Goal: Task Accomplishment & Management: Manage account settings

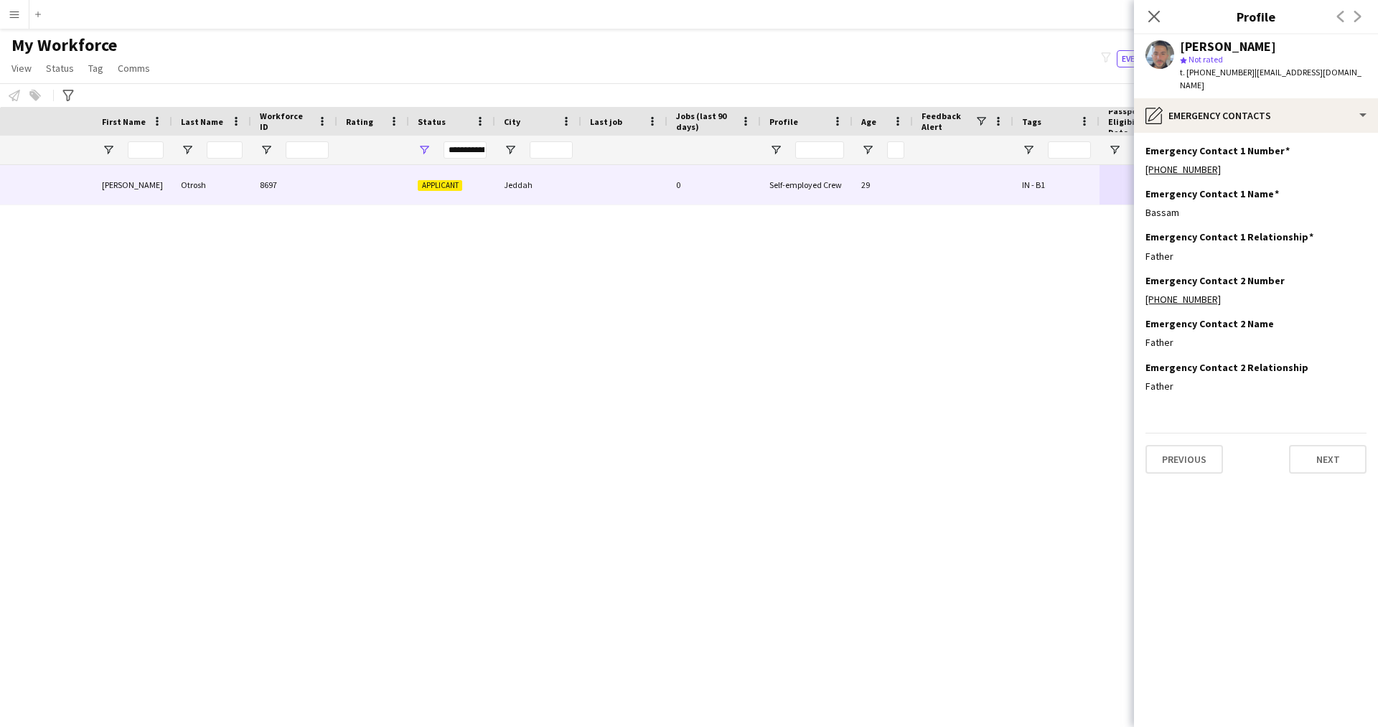
scroll to position [0, 241]
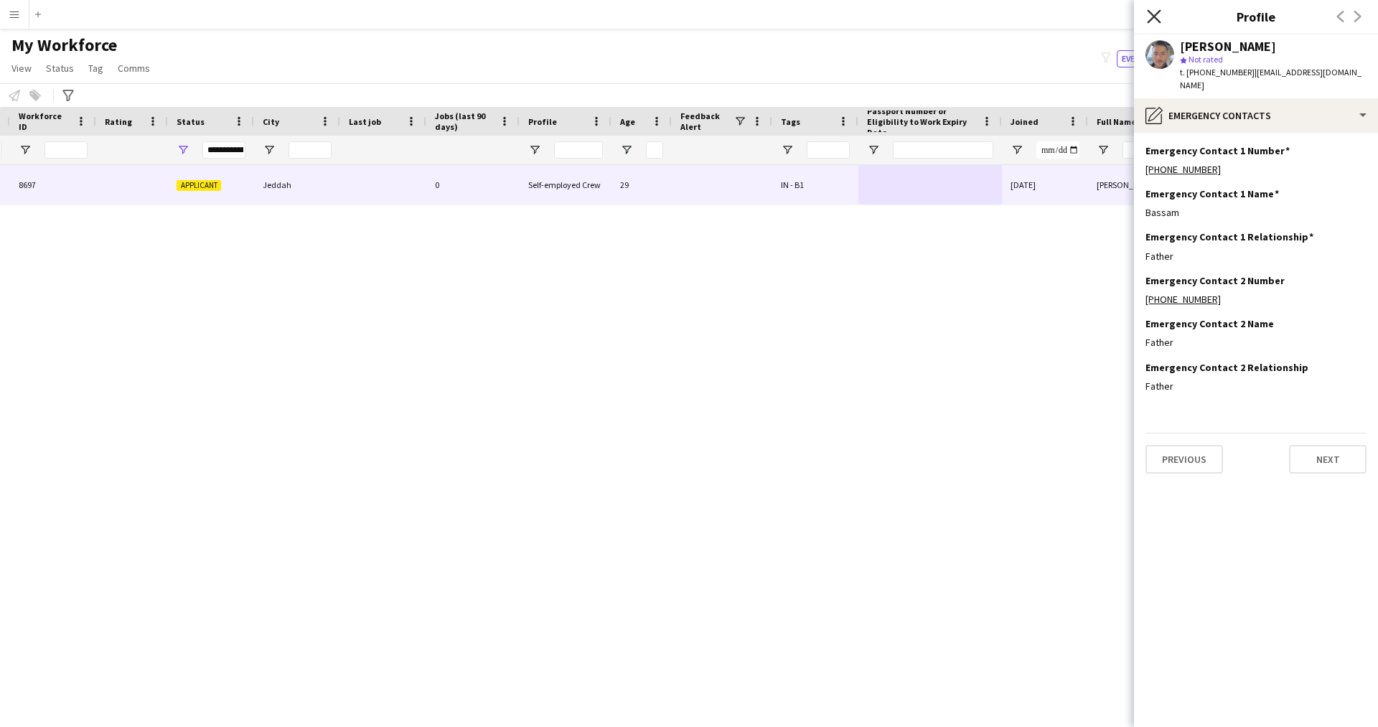
click at [1154, 17] on icon at bounding box center [1154, 16] width 14 height 14
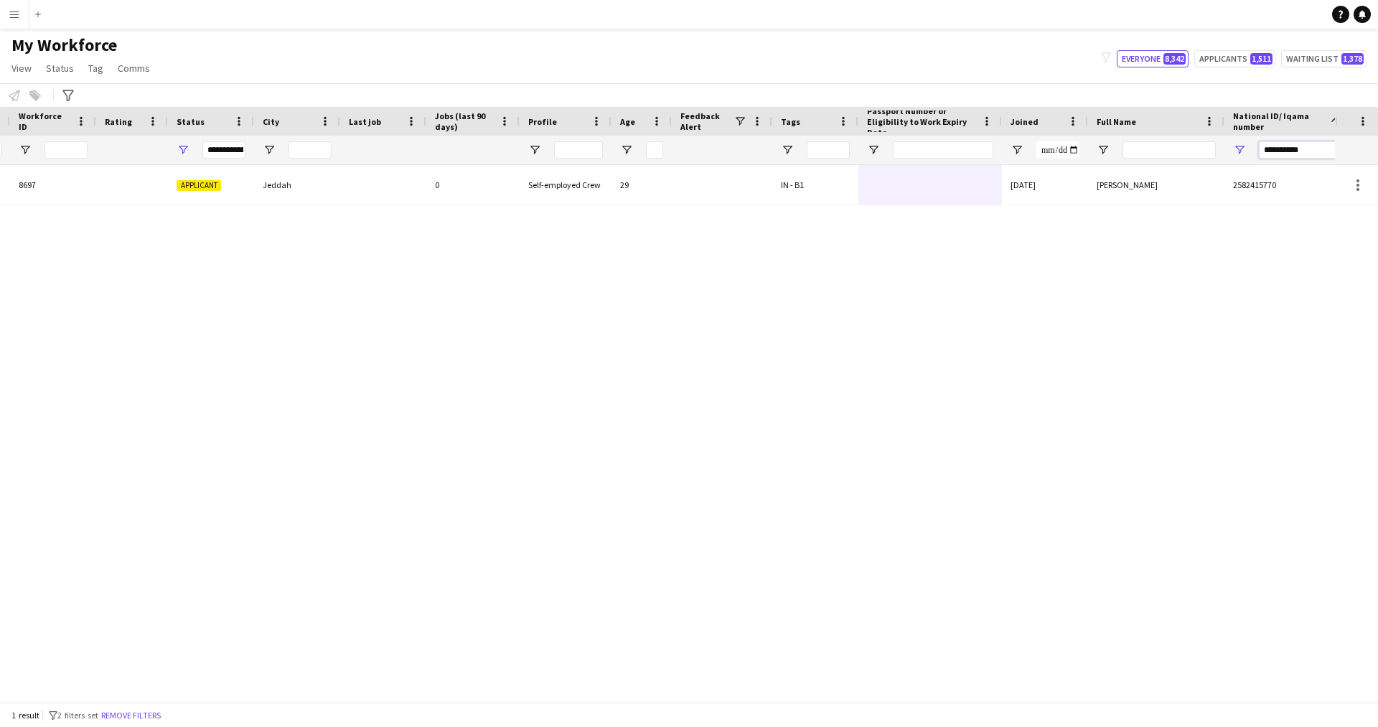
drag, startPoint x: 1310, startPoint y: 146, endPoint x: 1137, endPoint y: 141, distance: 173.0
click at [1137, 141] on div "**********" at bounding box center [563, 150] width 1609 height 29
paste input "National ID/ Iqama number Filter Input"
type input "**********"
click at [935, 214] on div "[PERSON_NAME] 18445 Applicant Jeddah 0 Self-employed Crew 23 IN - B3 [DATE] [PE…" at bounding box center [667, 428] width 1335 height 526
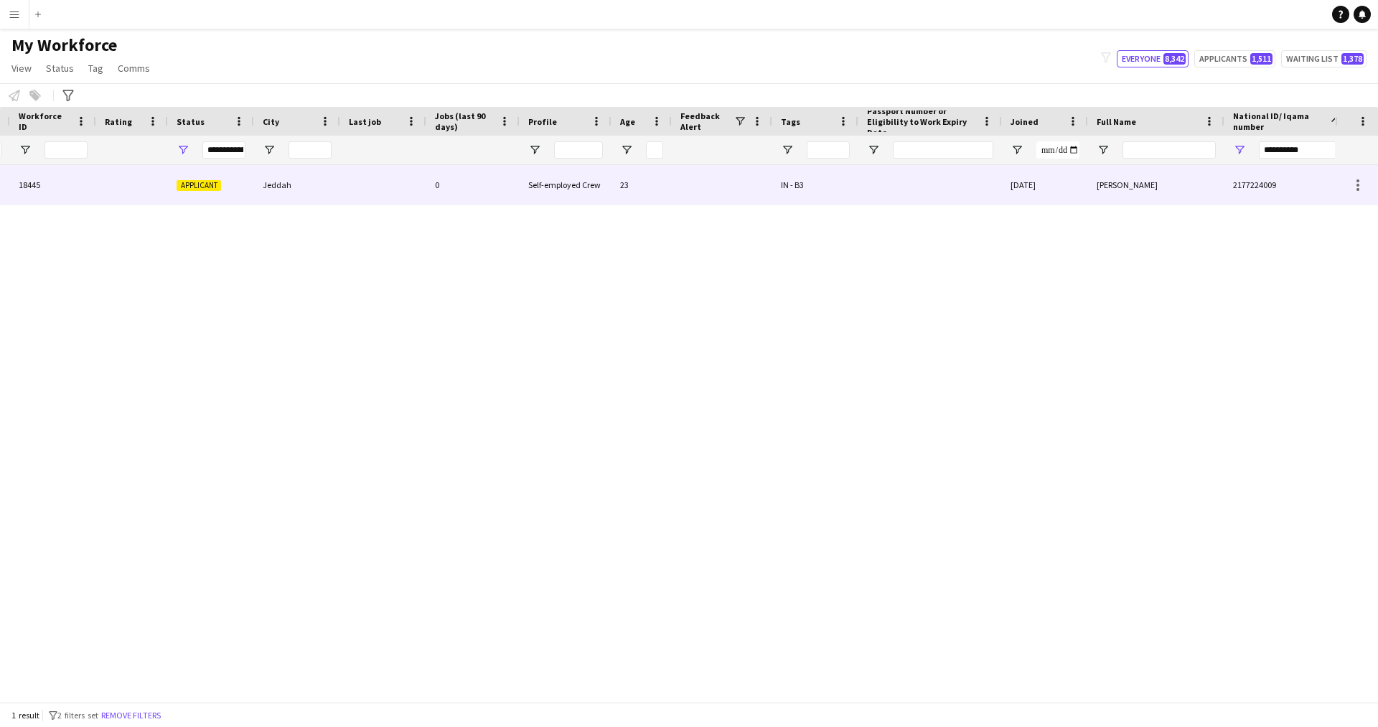
click at [902, 189] on div at bounding box center [930, 184] width 144 height 39
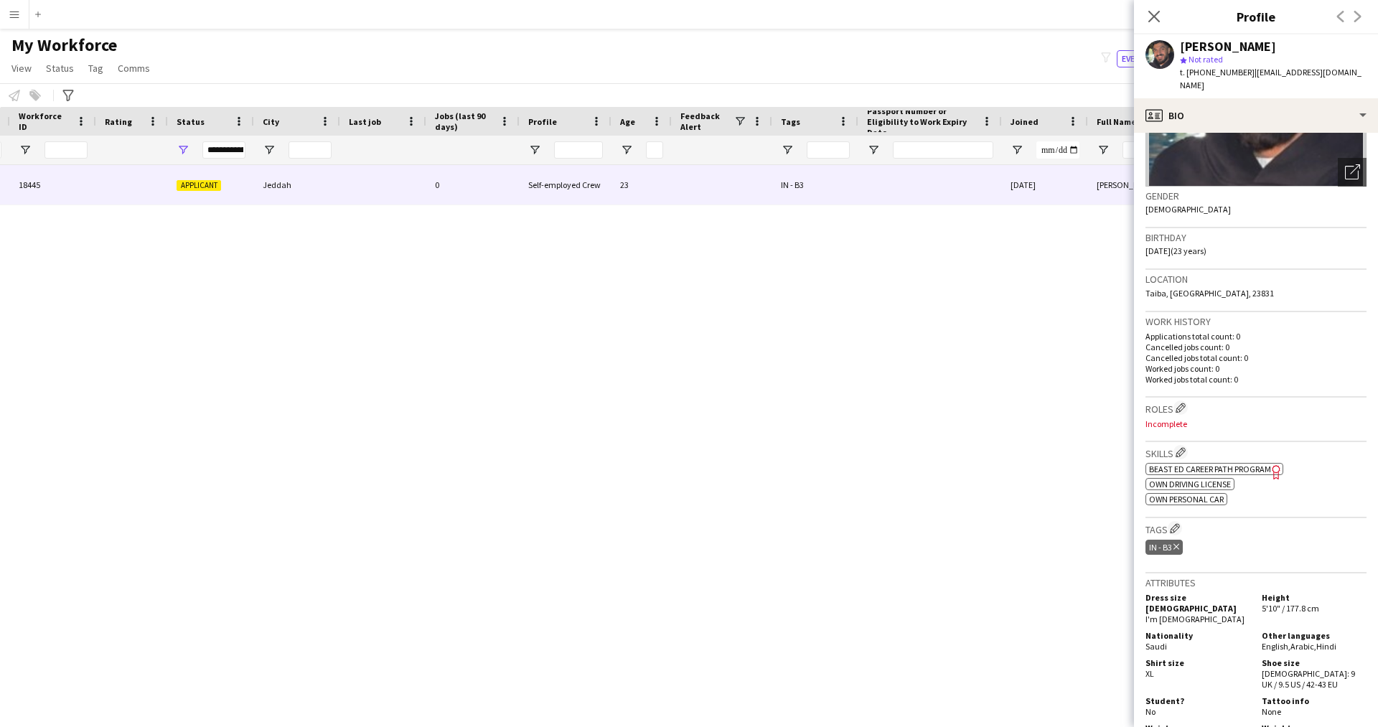
scroll to position [177, 0]
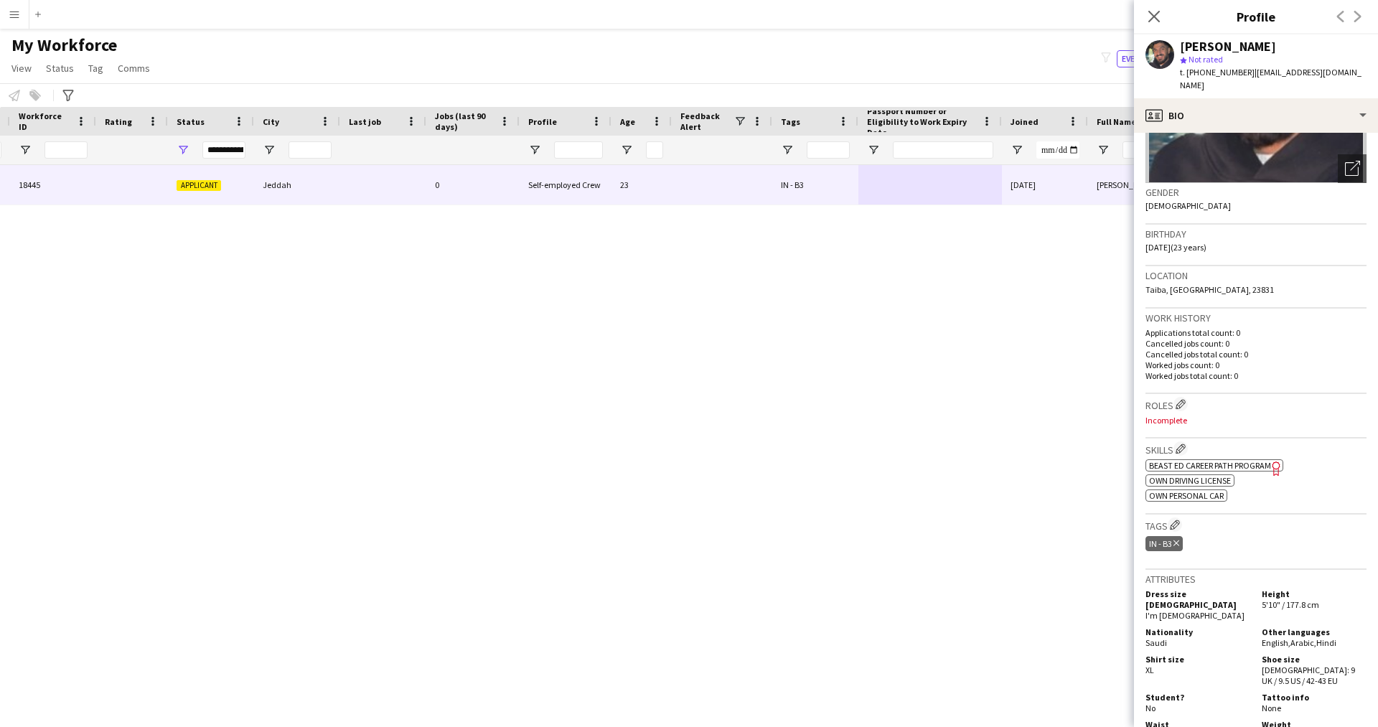
click at [1278, 463] on icon "Freelancer has uploaded a photo validation of skill. Click to see" at bounding box center [1276, 468] width 15 height 15
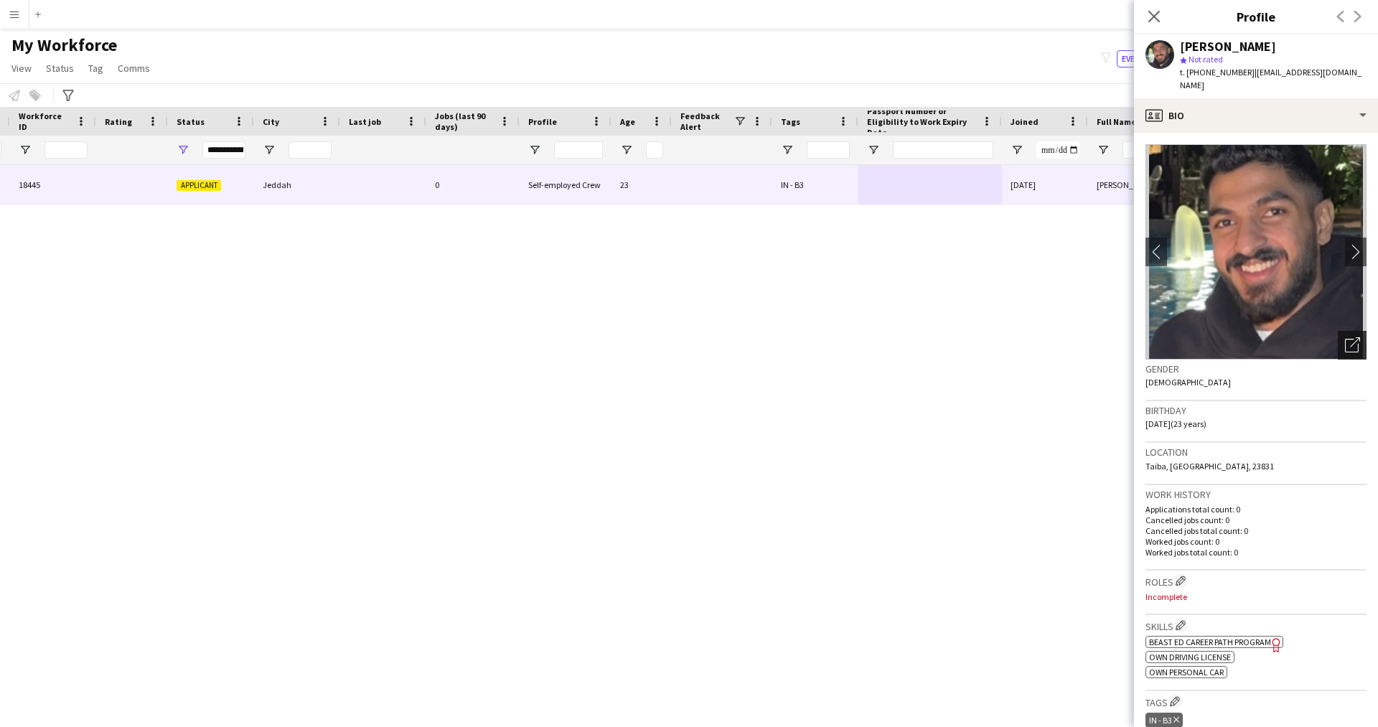
click at [1338, 347] on div "Open photos pop-in" at bounding box center [1352, 345] width 29 height 29
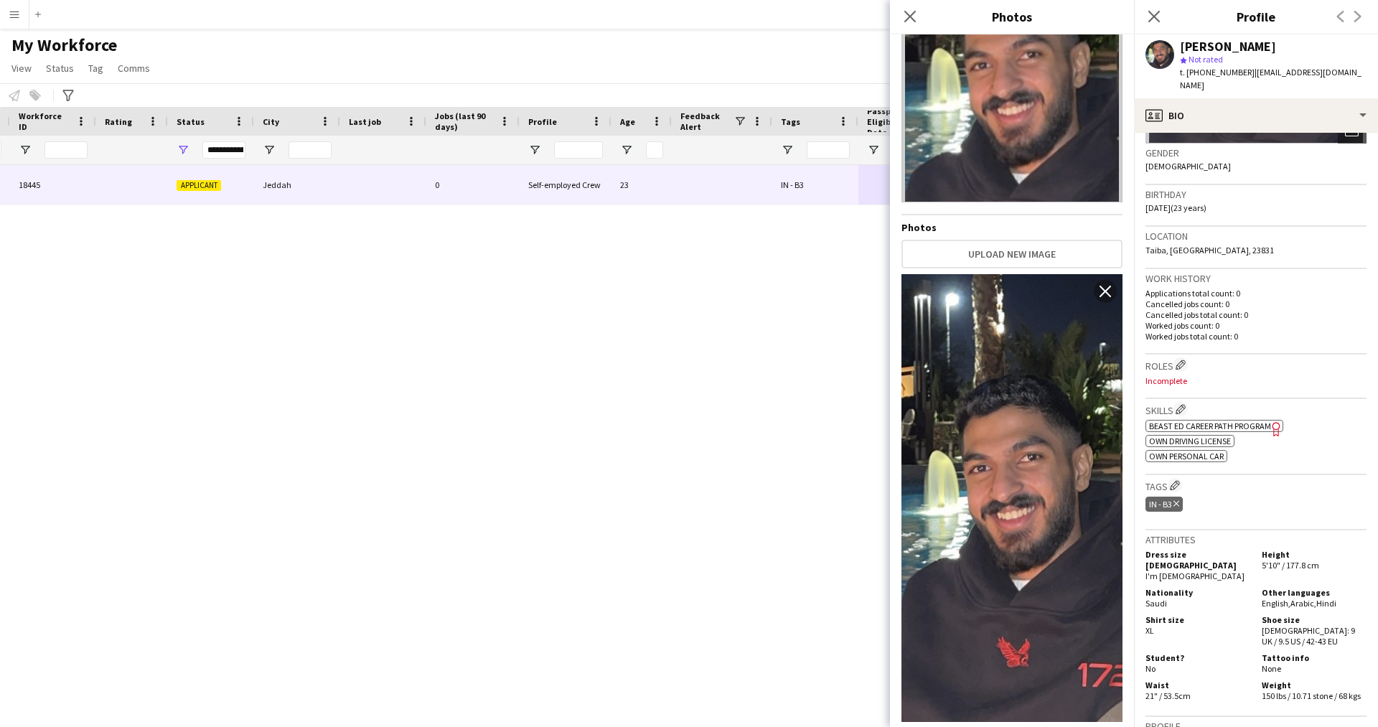
scroll to position [215, 0]
click at [1183, 368] on app-icon "Edit crew company roles" at bounding box center [1180, 365] width 10 height 10
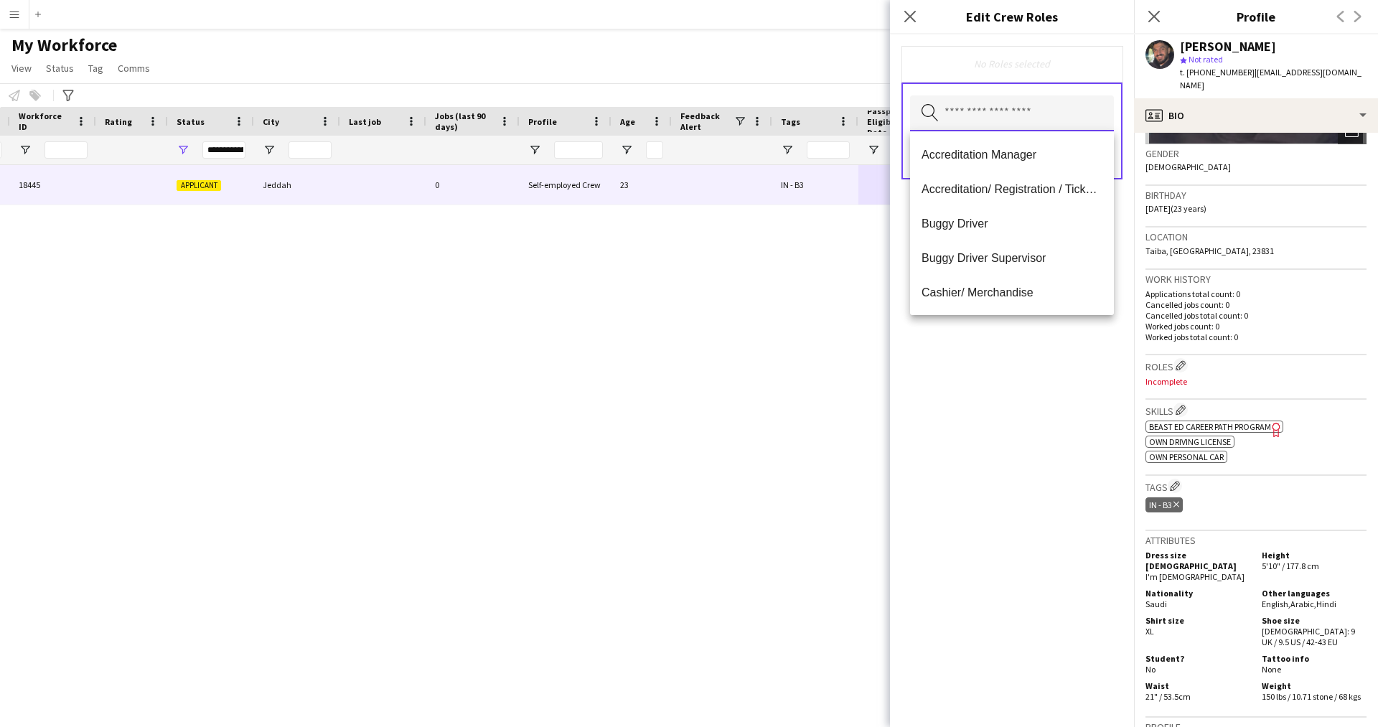
click at [989, 127] on input "text" at bounding box center [1012, 113] width 204 height 36
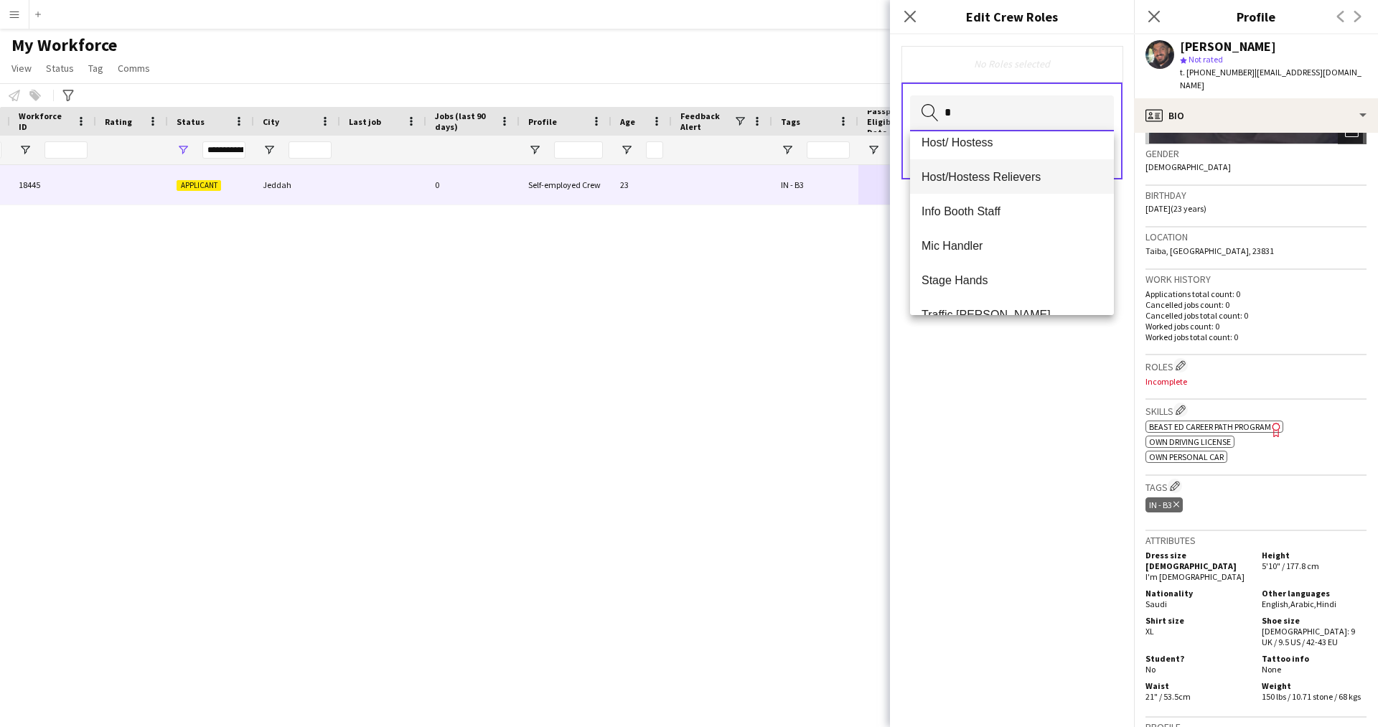
scroll to position [0, 0]
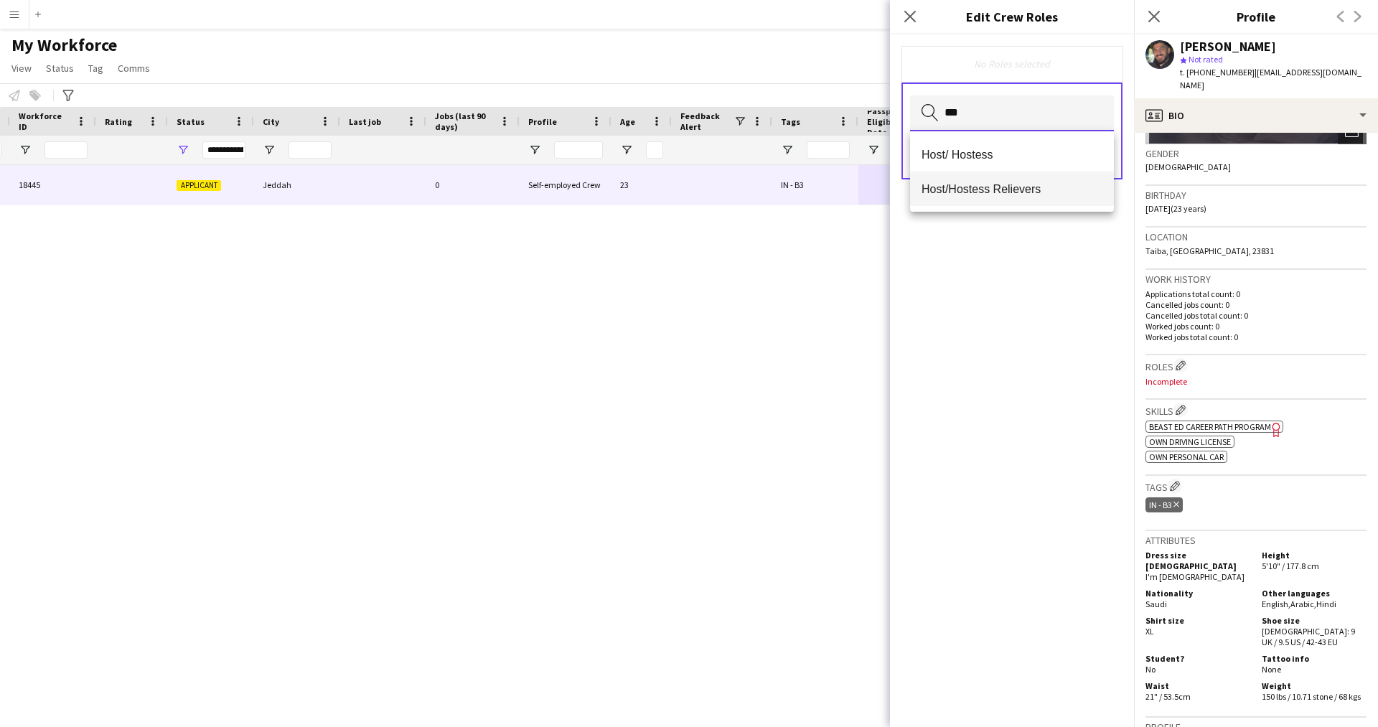
type input "***"
click at [959, 156] on span "Host/ Hostess" at bounding box center [1011, 155] width 181 height 14
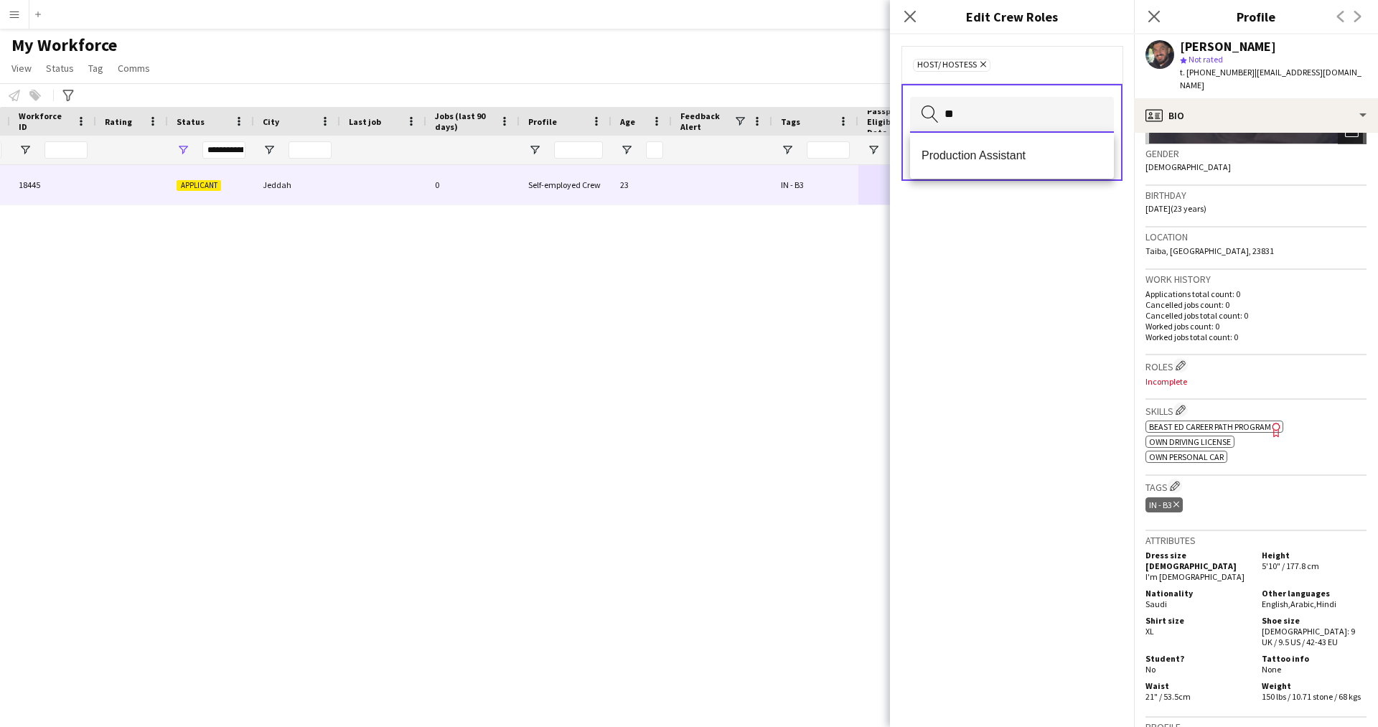
type input "*"
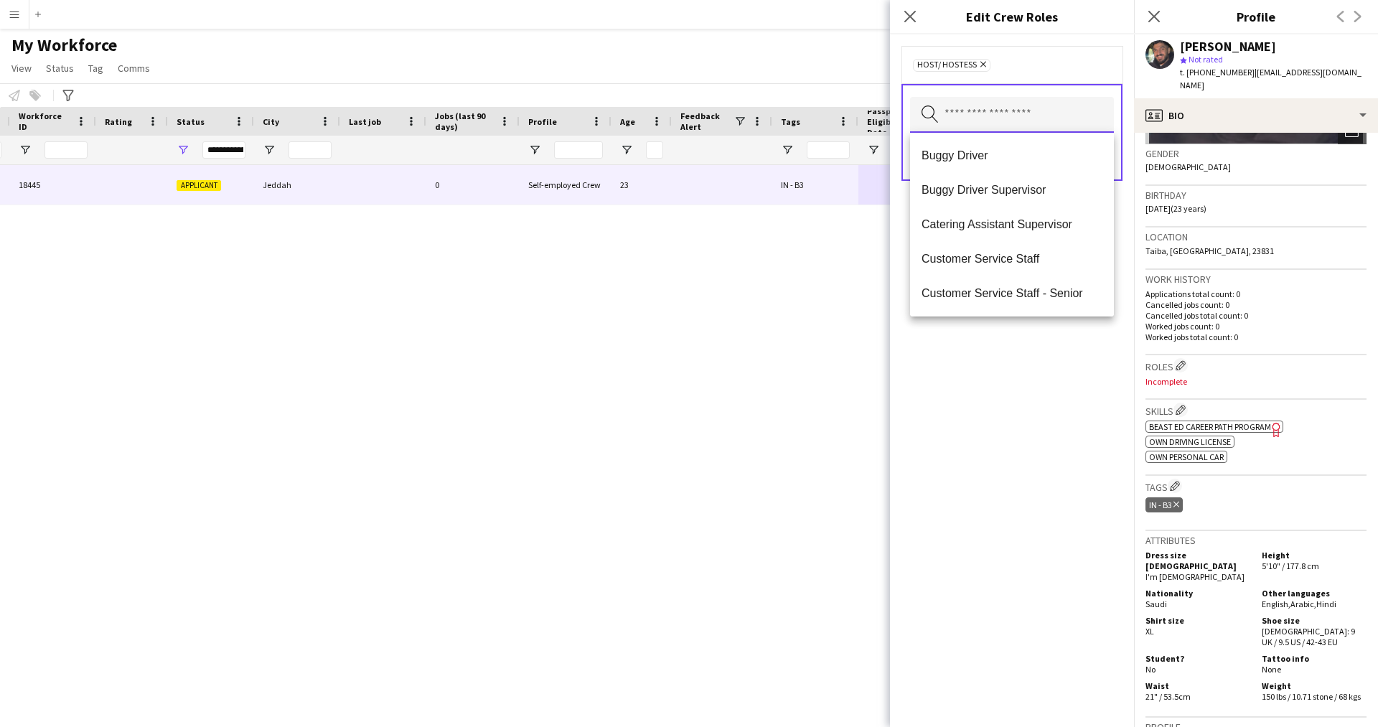
type input "*"
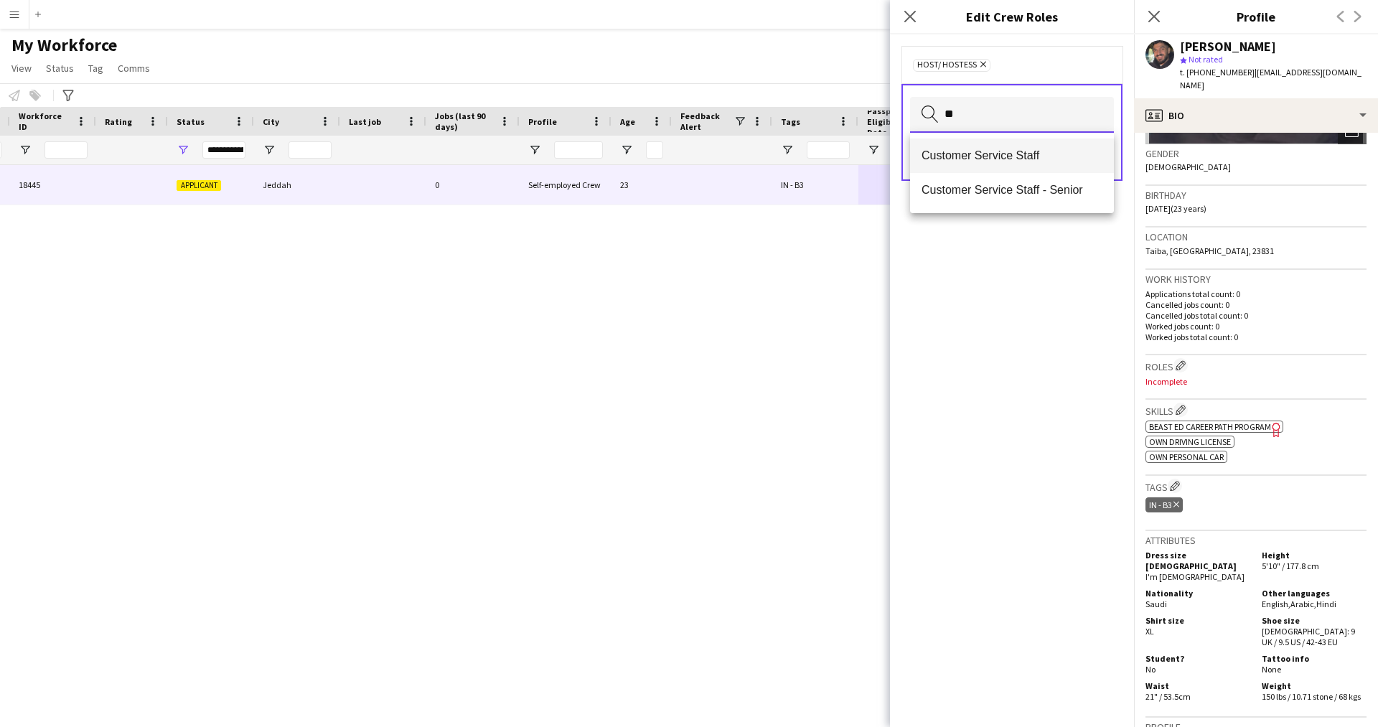
type input "**"
click at [1064, 155] on span "Customer Service Staff" at bounding box center [1011, 156] width 181 height 14
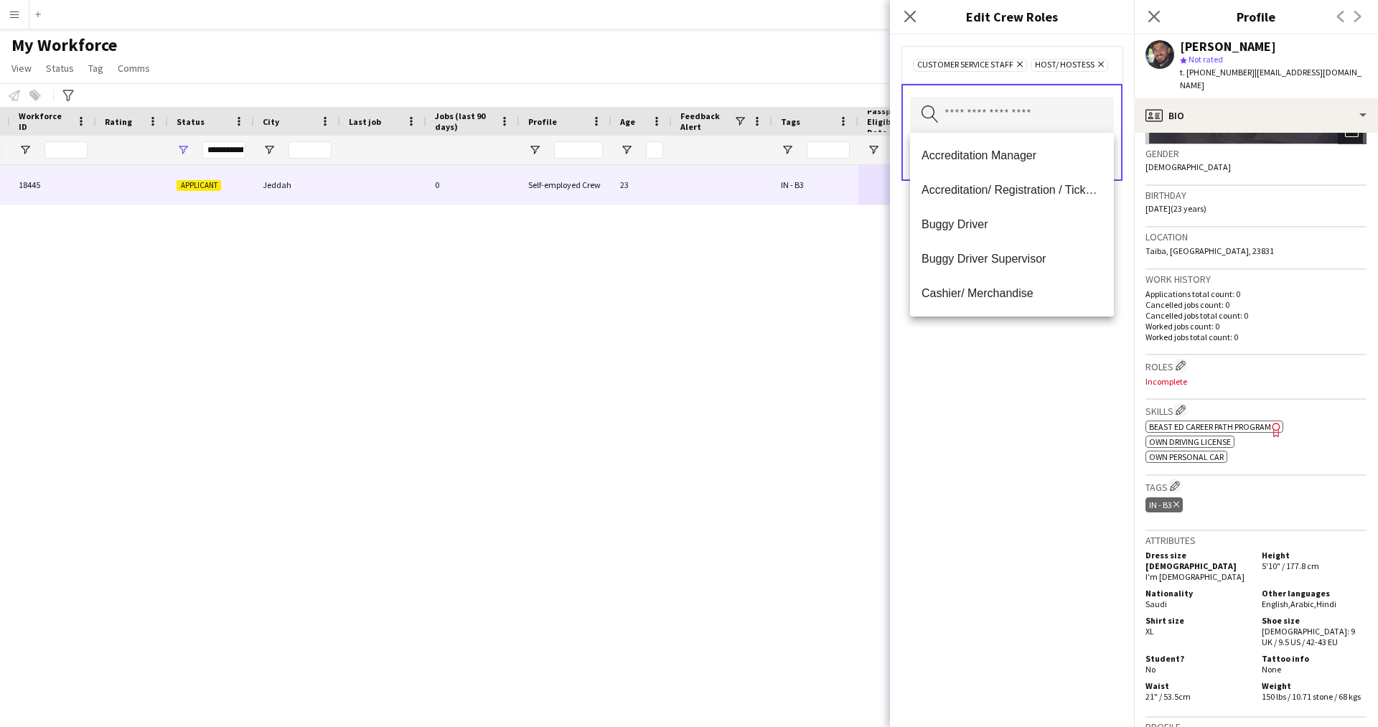
click at [1063, 415] on div "Customer Service Staff Remove Host/ Hostess Remove Search by role type Save" at bounding box center [1012, 380] width 244 height 692
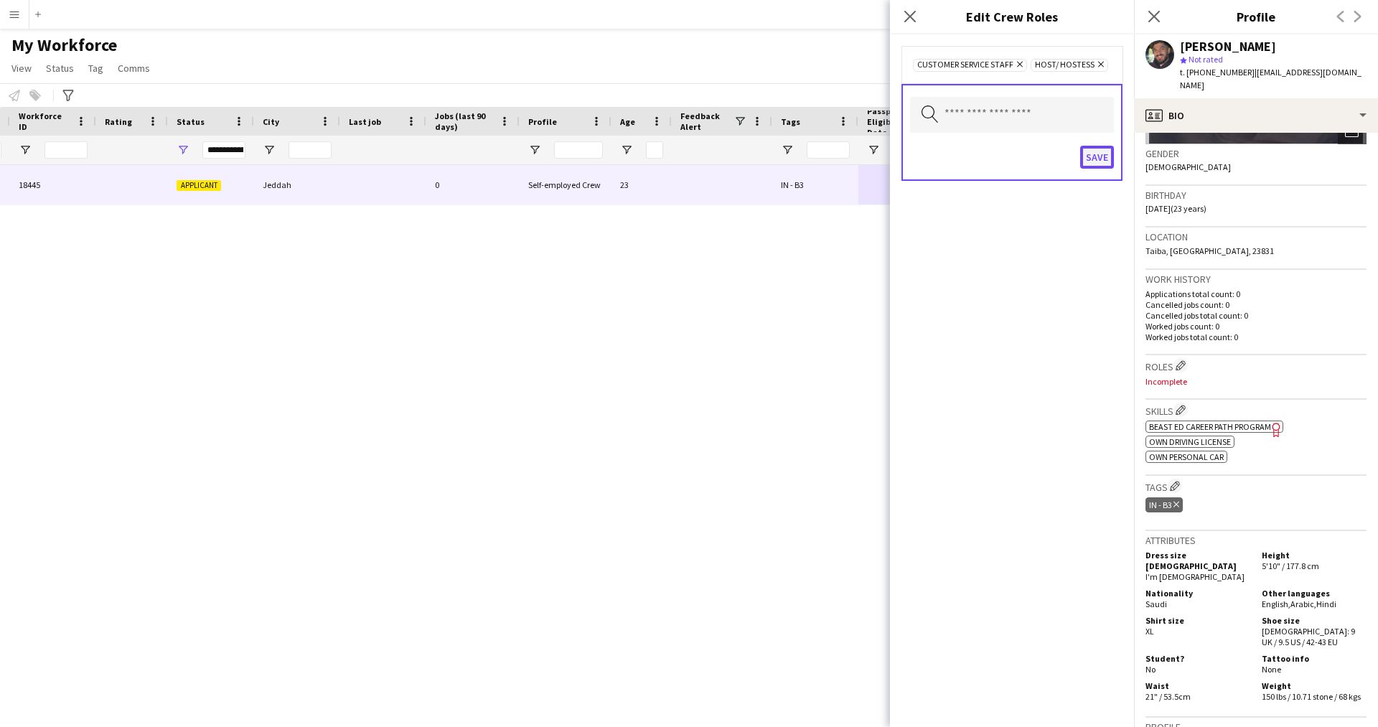
click at [1104, 149] on button "Save" at bounding box center [1097, 157] width 34 height 23
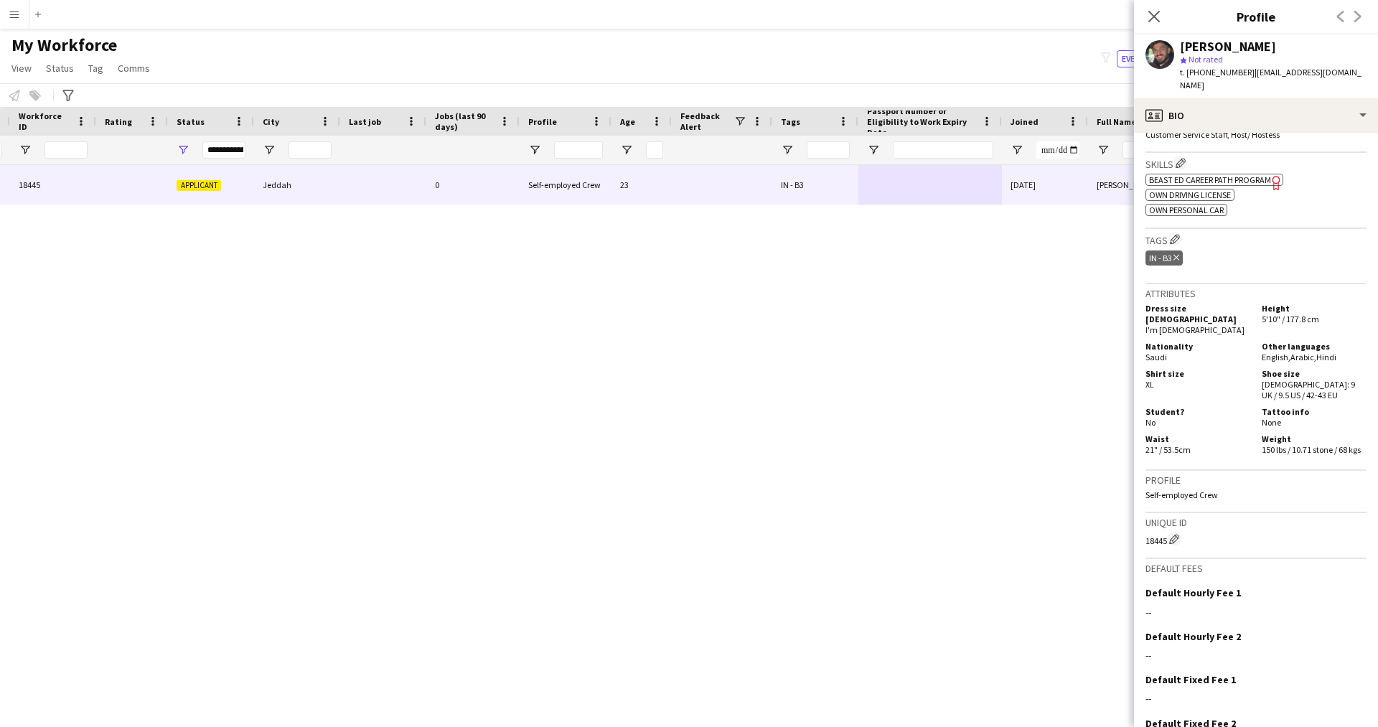
scroll to position [438, 0]
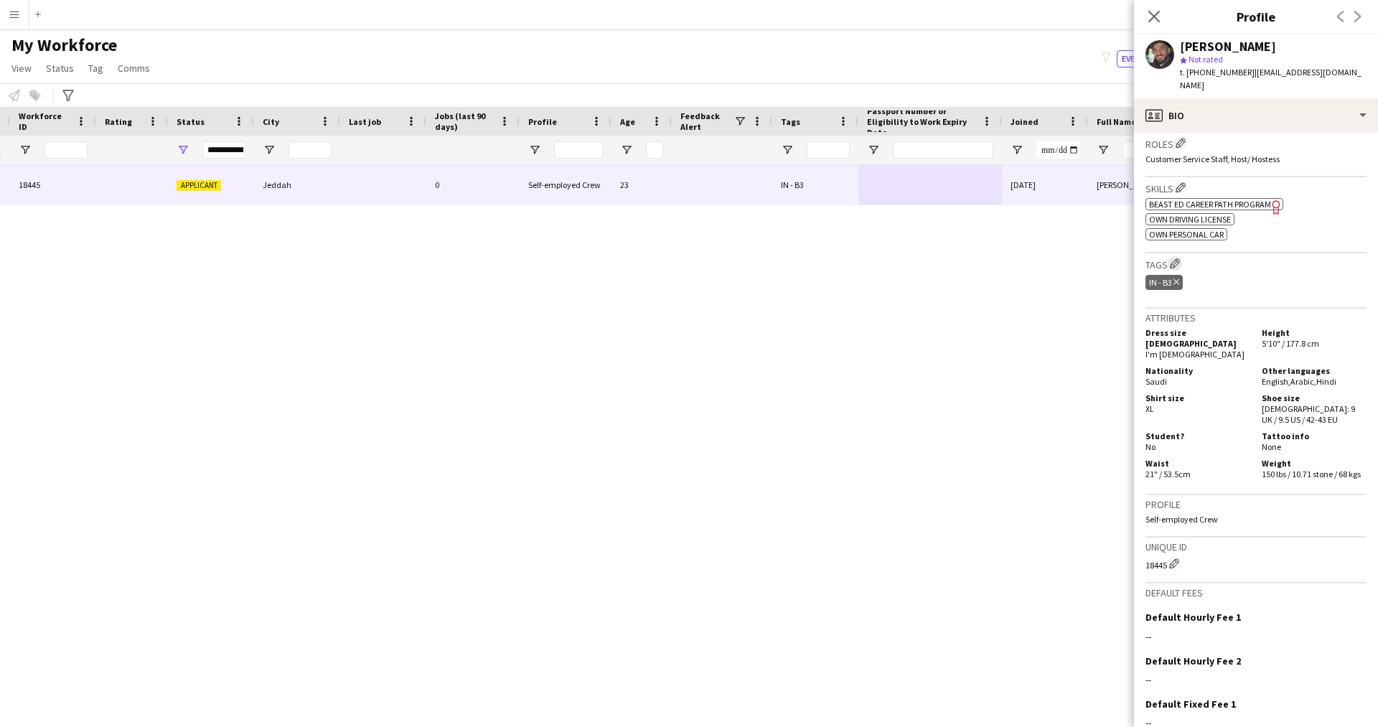
click at [1175, 262] on app-icon "Edit crew company tags" at bounding box center [1175, 263] width 10 height 10
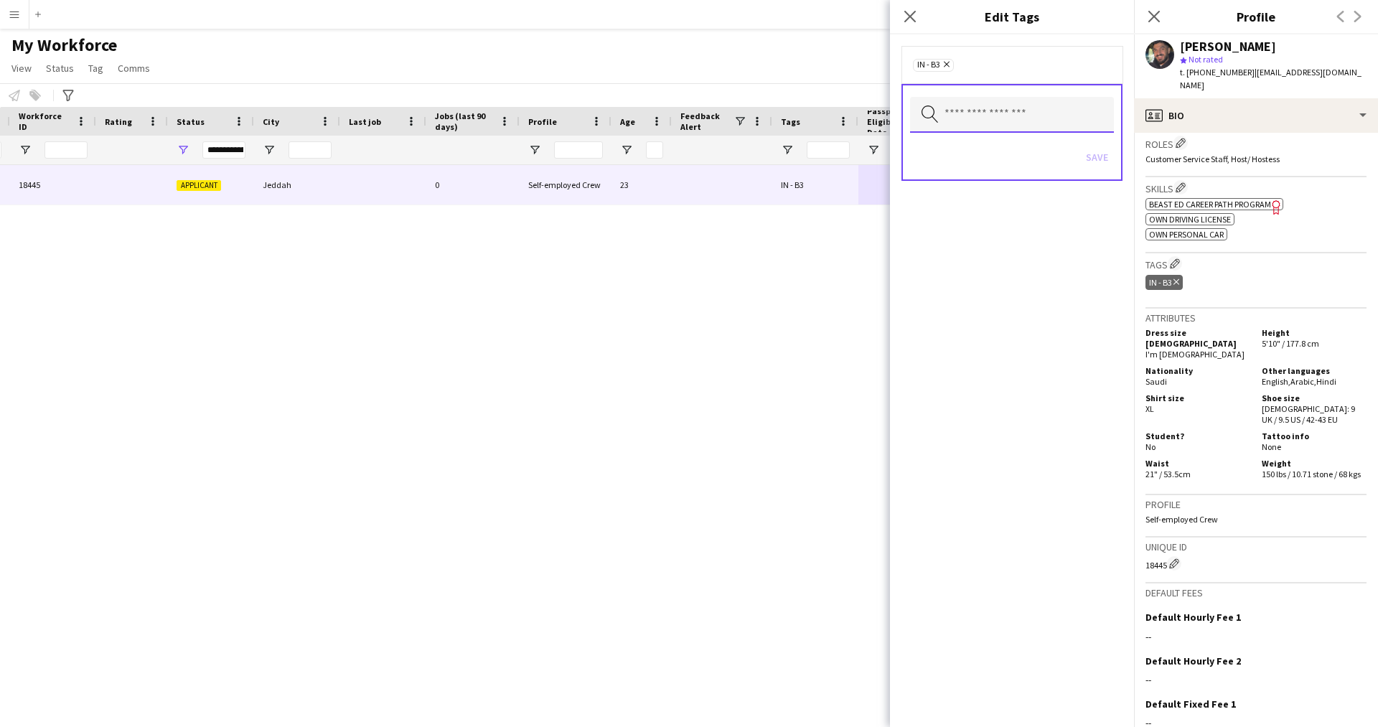
click at [968, 123] on input "text" at bounding box center [1012, 115] width 204 height 36
type input "***"
click at [1005, 167] on mat-option "2.3 English Level = 3/3 Excellent" at bounding box center [1012, 155] width 204 height 34
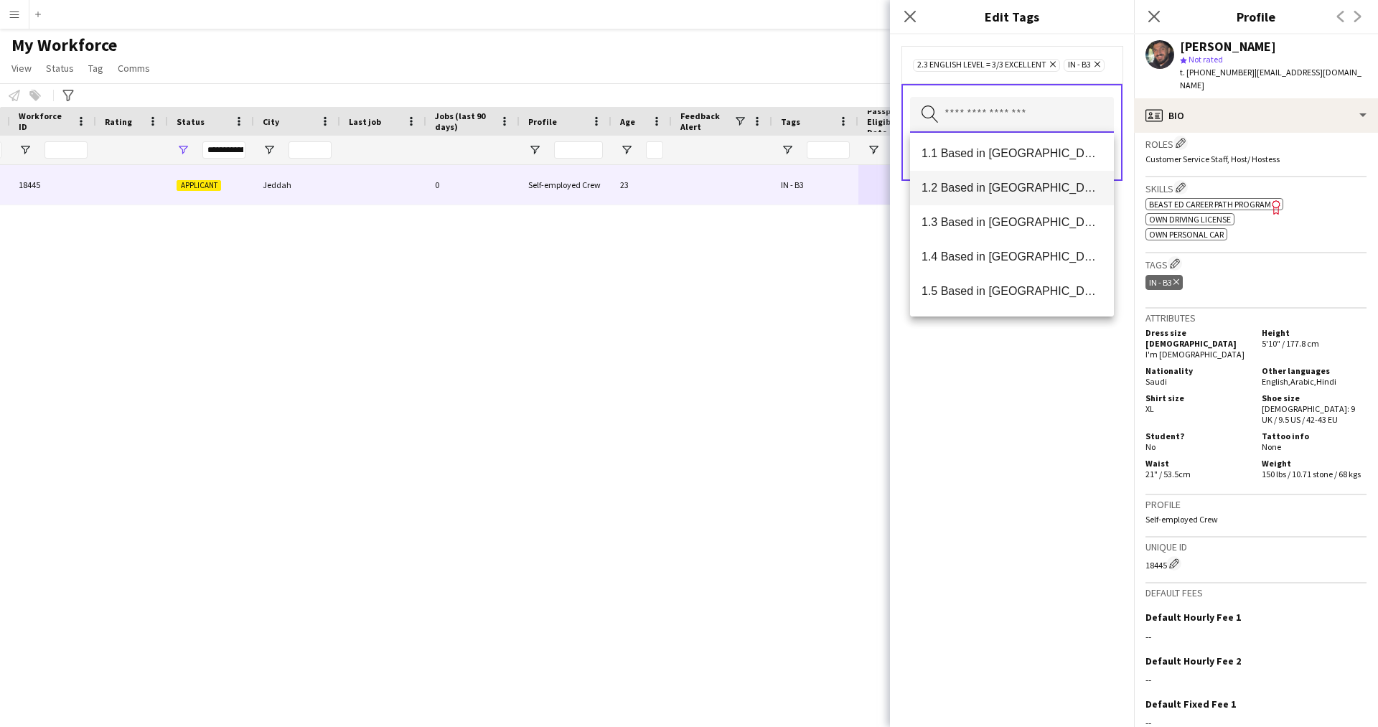
scroll to position [0, 0]
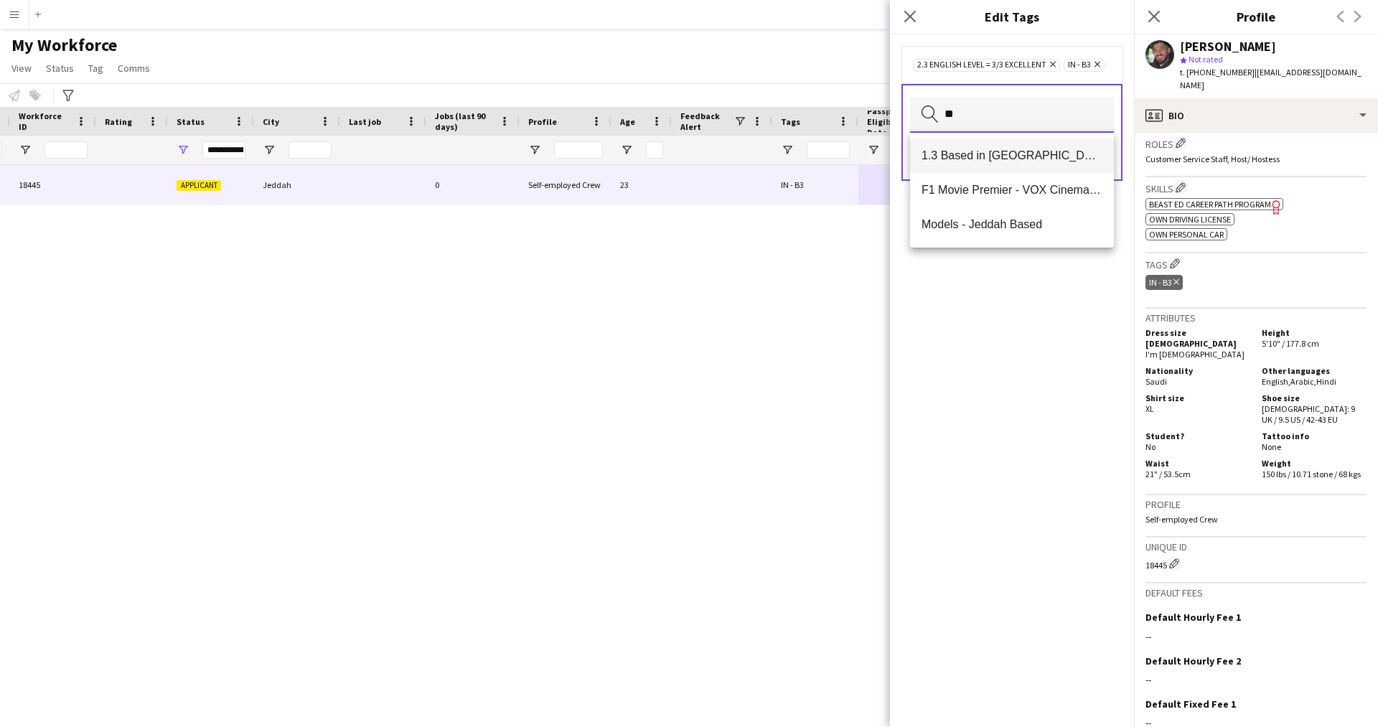
type input "**"
click at [1015, 147] on mat-option "1.3 Based in [GEOGRAPHIC_DATA]" at bounding box center [1012, 155] width 204 height 34
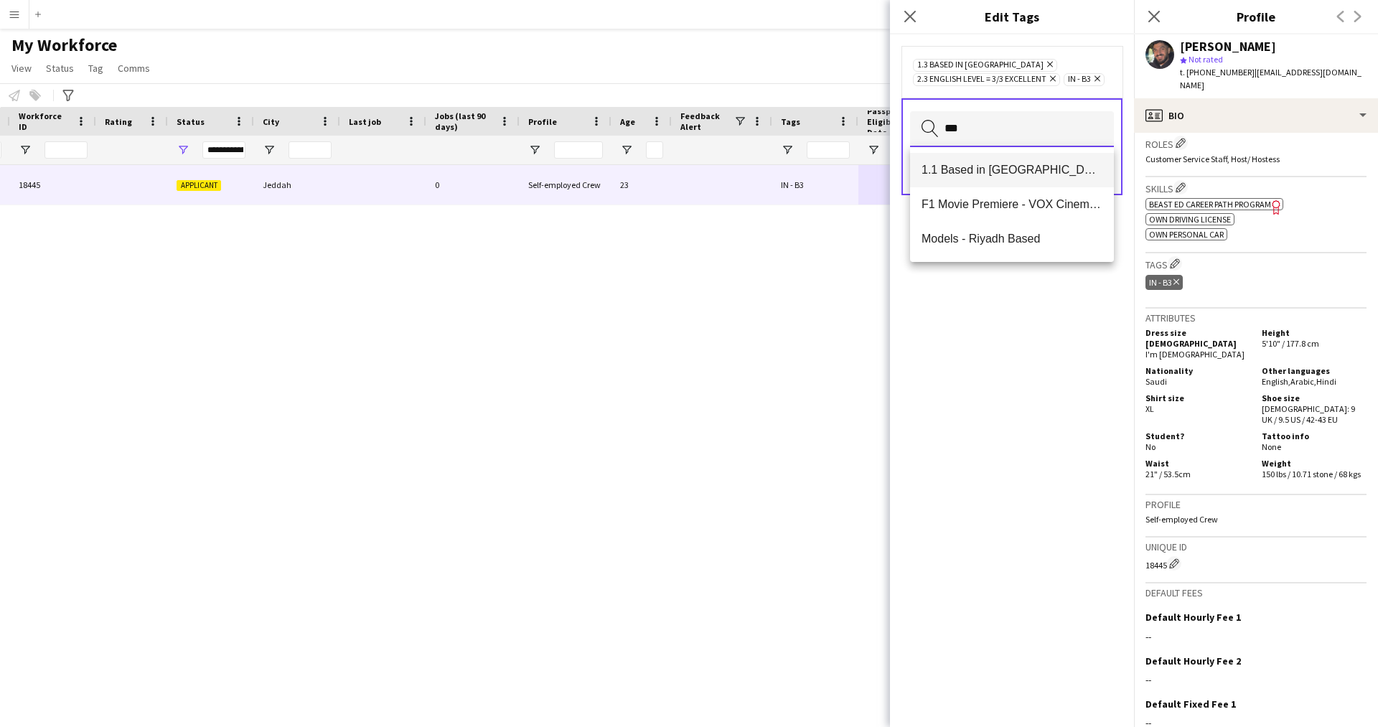
type input "***"
click at [1028, 184] on mat-option "1.1 Based in [GEOGRAPHIC_DATA]" at bounding box center [1012, 170] width 204 height 34
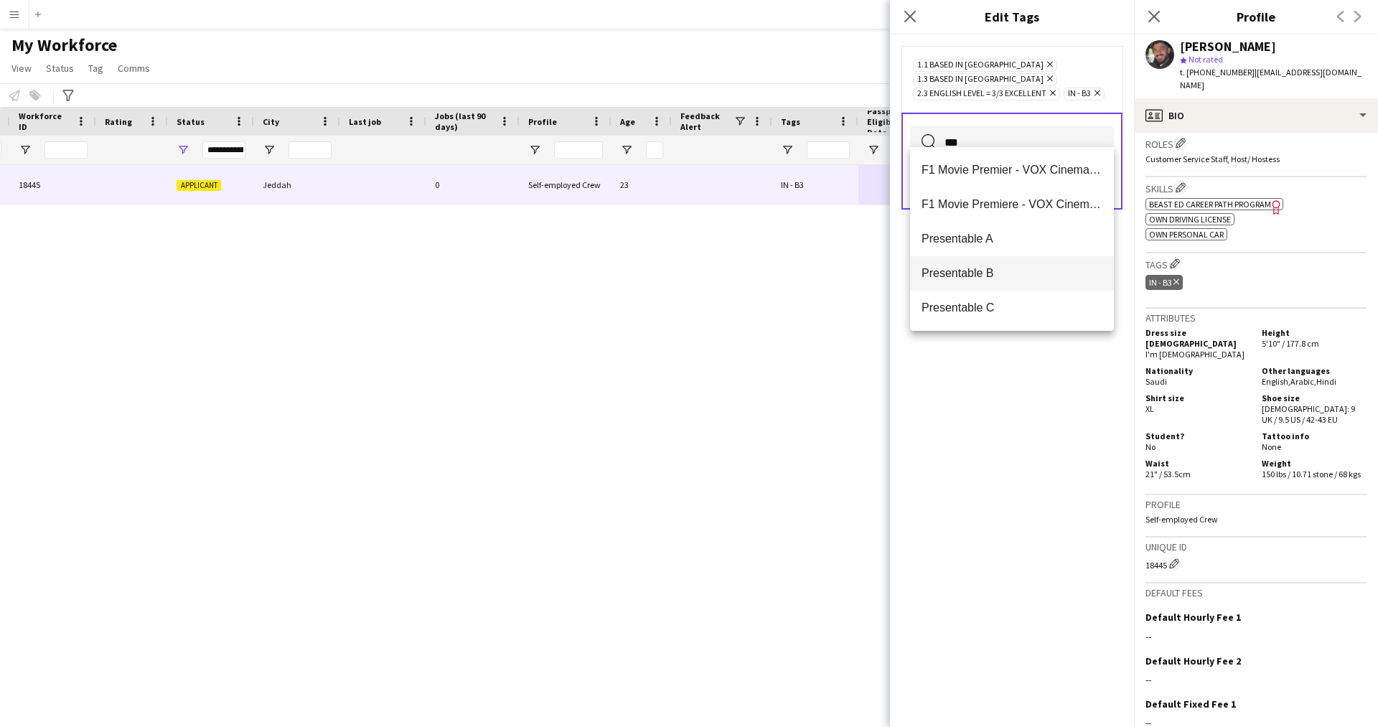
type input "***"
click at [1005, 278] on span "Presentable B" at bounding box center [1011, 273] width 181 height 14
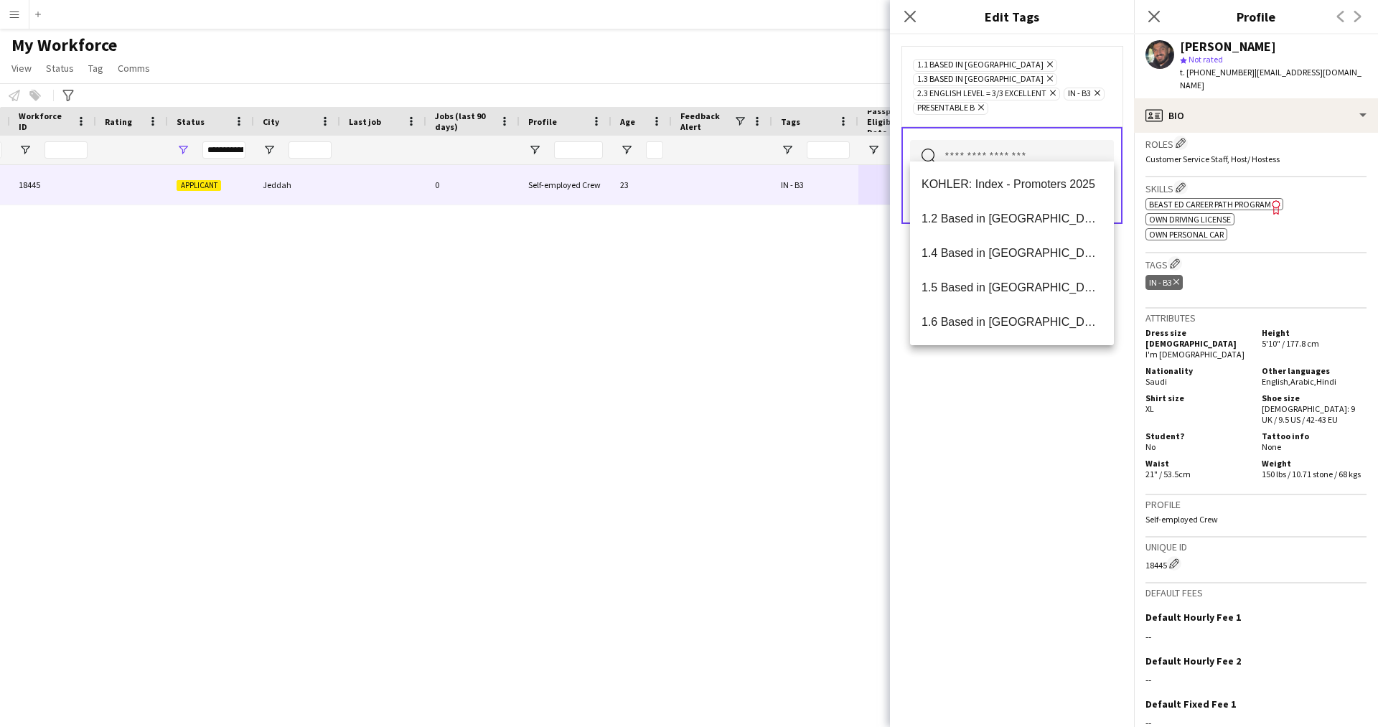
click at [995, 528] on div "1.1 Based in [GEOGRAPHIC_DATA] Remove 1.3 Based in [GEOGRAPHIC_DATA] Remove 2.3…" at bounding box center [1012, 380] width 244 height 692
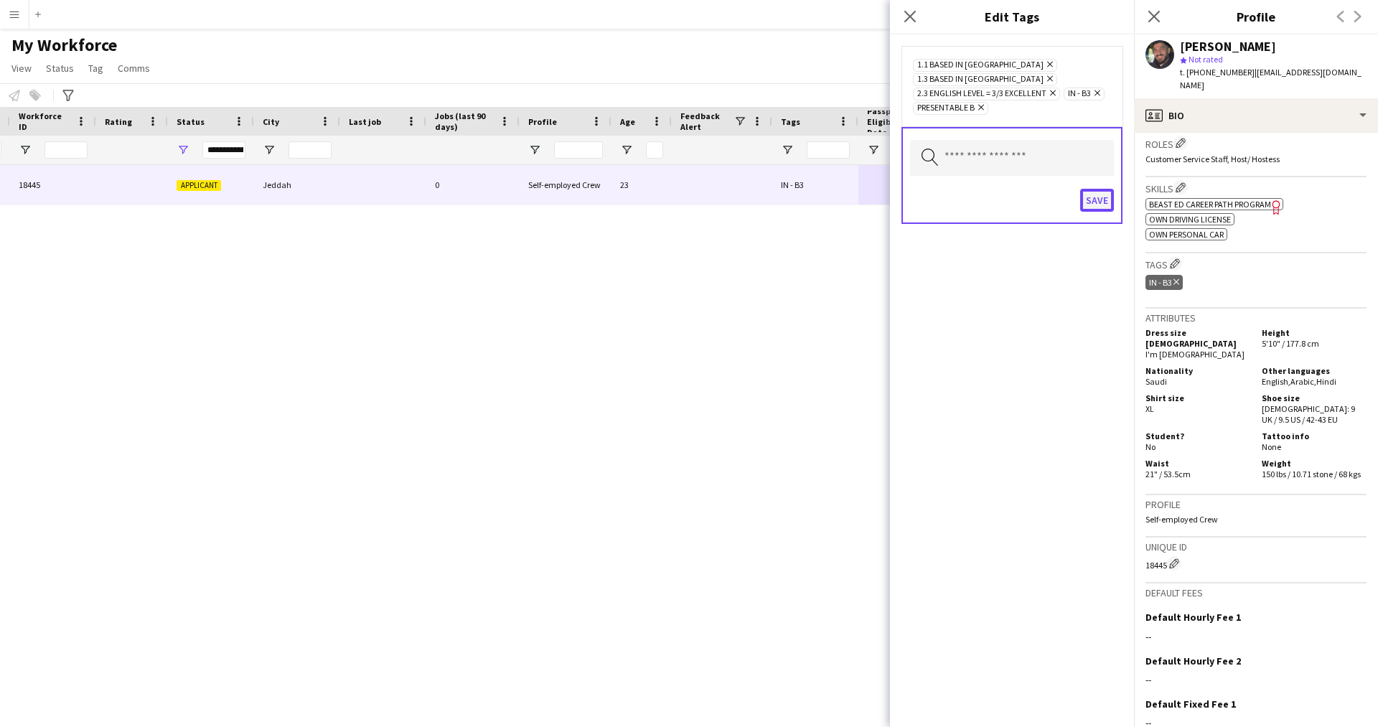
click at [1092, 190] on button "Save" at bounding box center [1097, 200] width 34 height 23
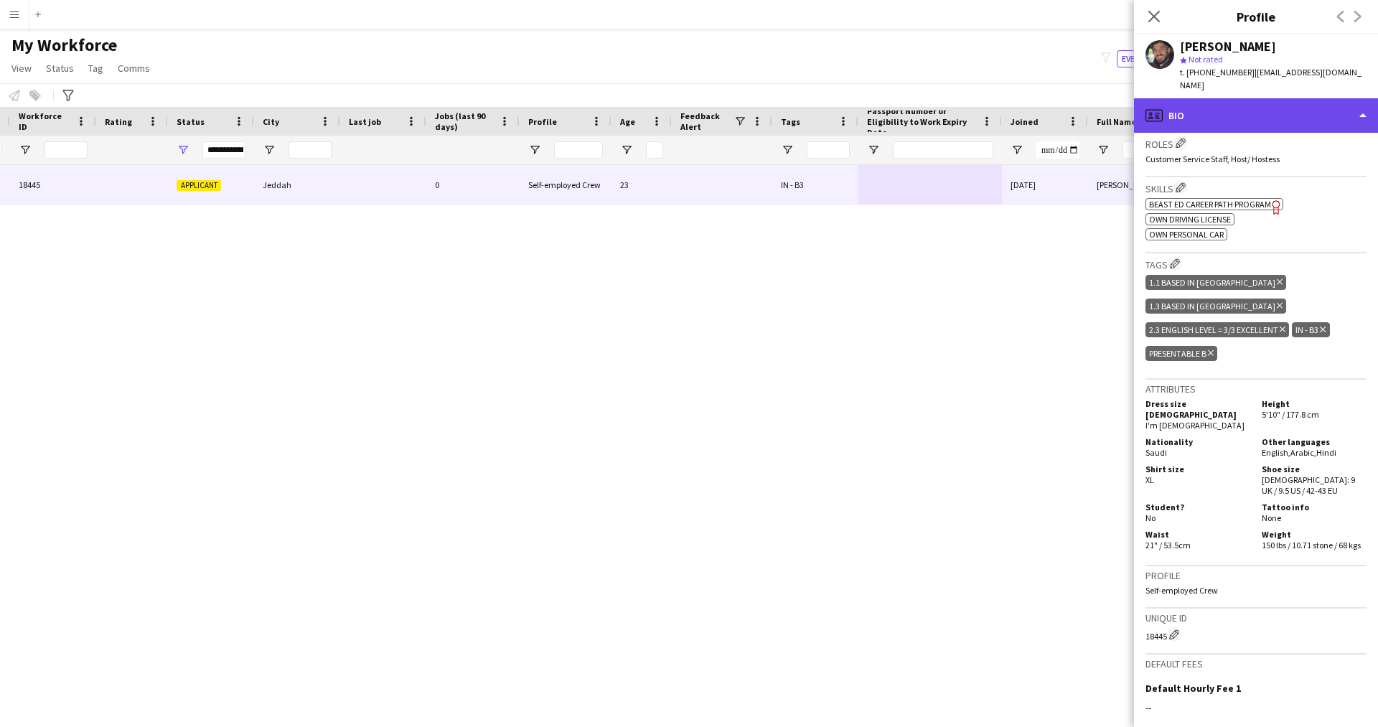
click at [1305, 118] on div "profile Bio" at bounding box center [1256, 115] width 244 height 34
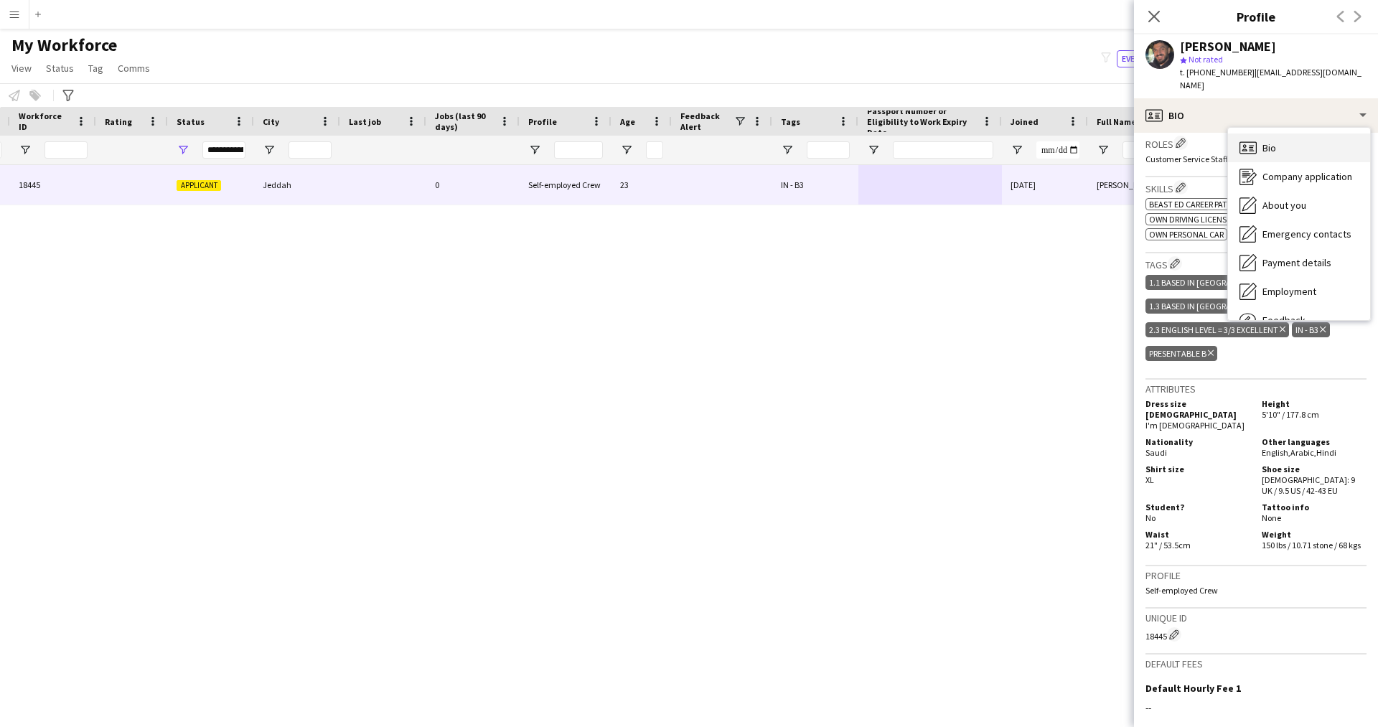
click at [1294, 146] on div "Bio Bio" at bounding box center [1299, 147] width 142 height 29
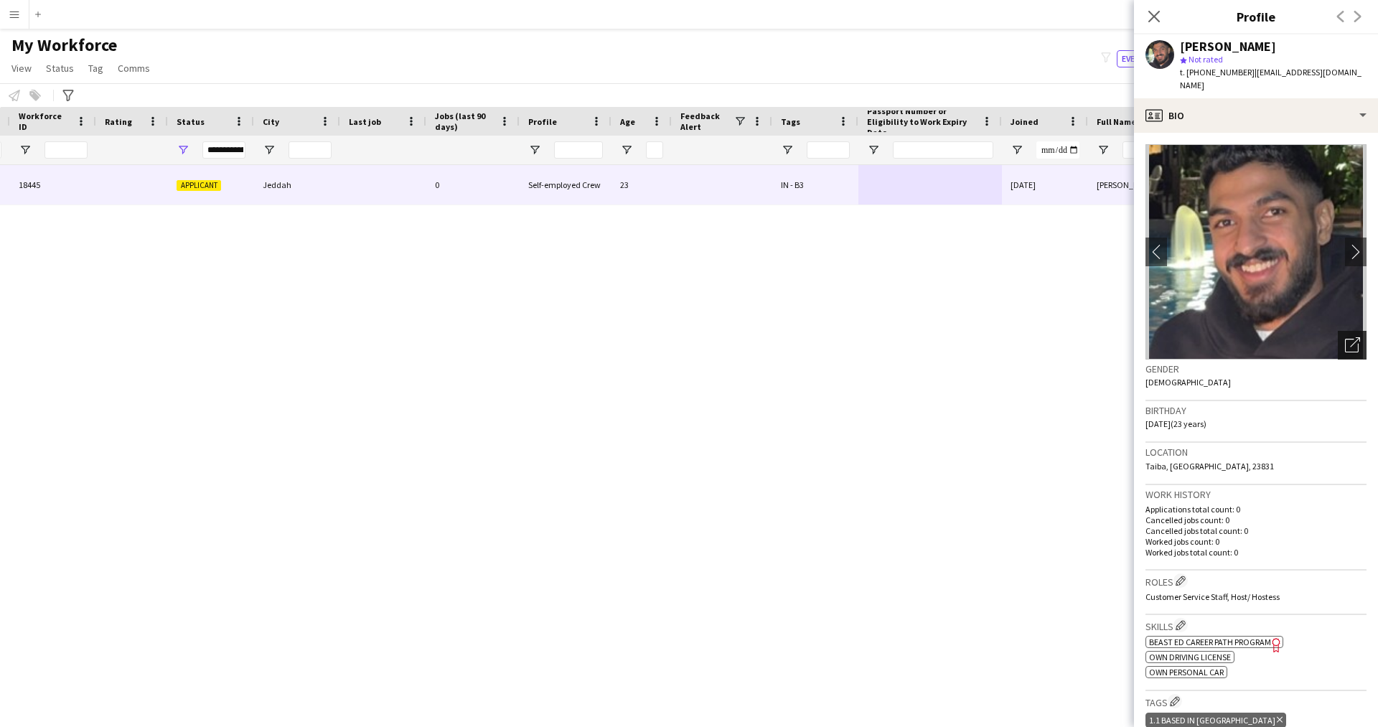
click at [1342, 335] on div "Open photos pop-in" at bounding box center [1352, 345] width 29 height 29
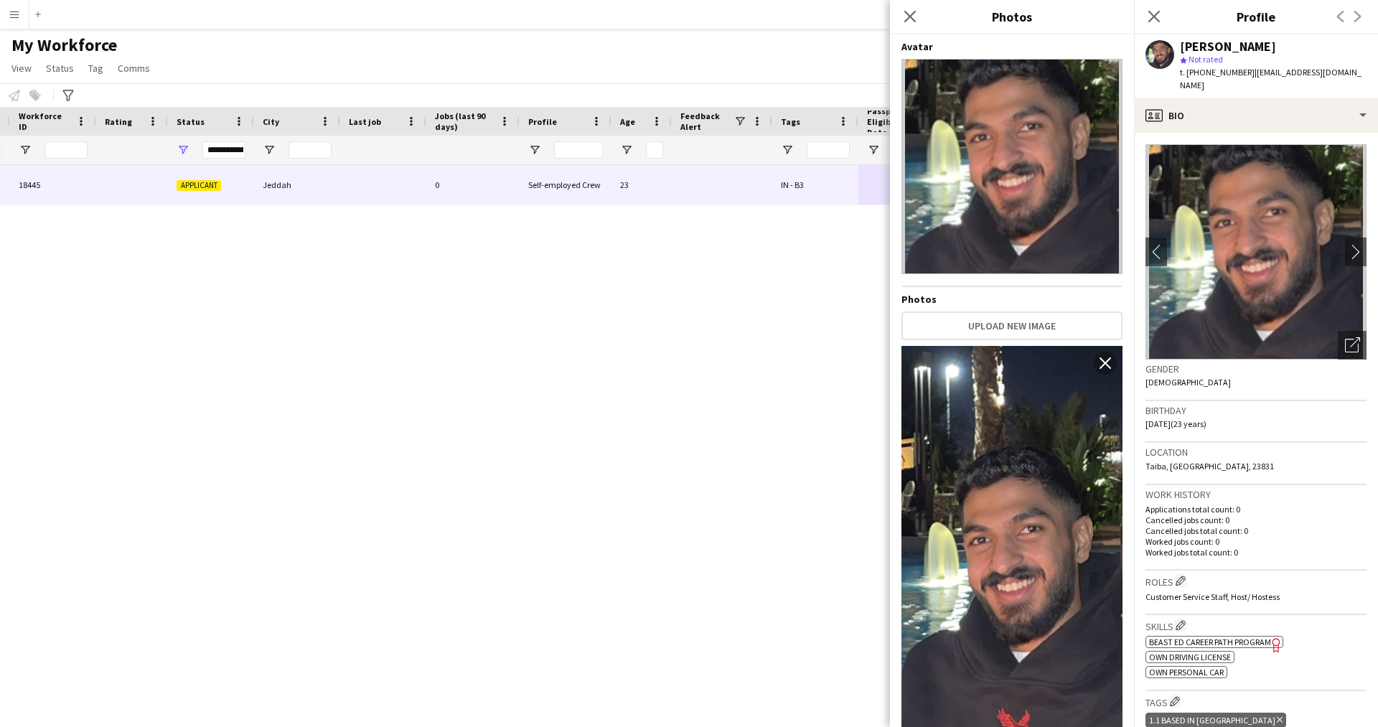
scroll to position [72, 0]
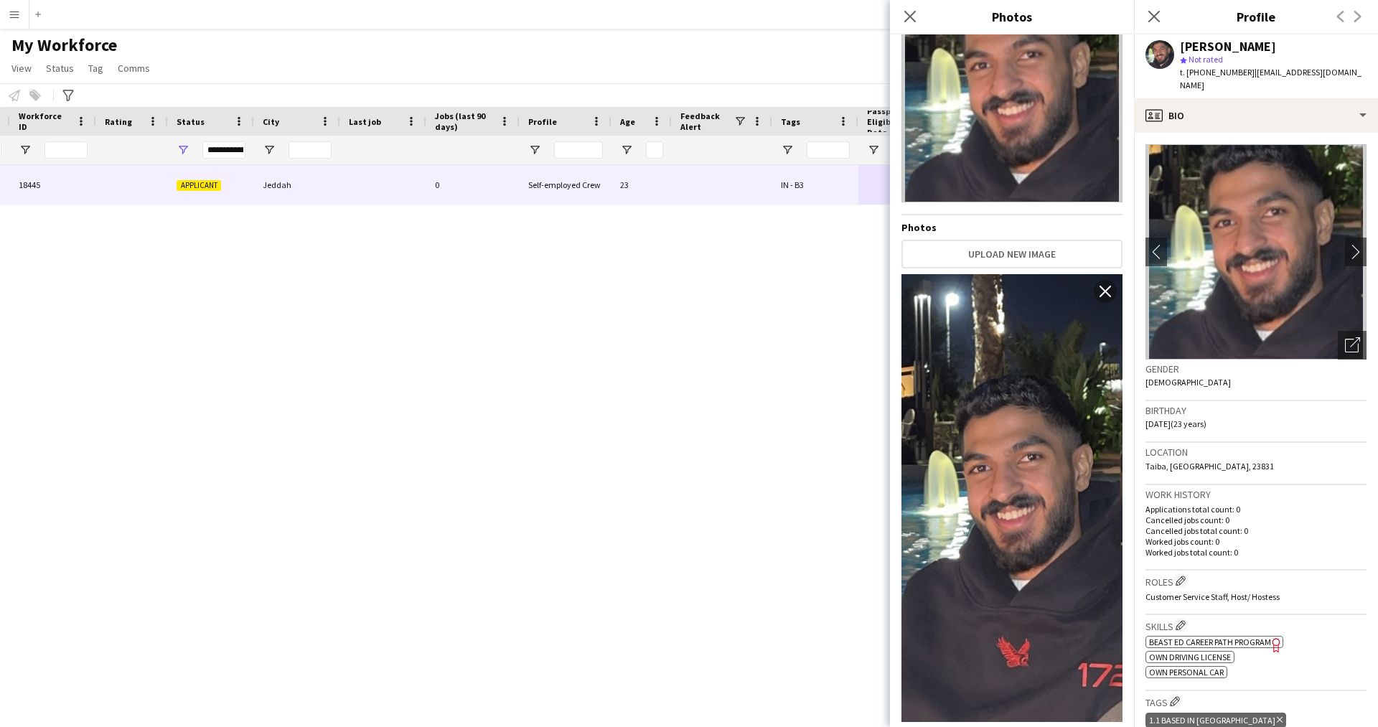
click at [942, 726] on label "Use as Crew Avatar" at bounding box center [973, 736] width 86 height 13
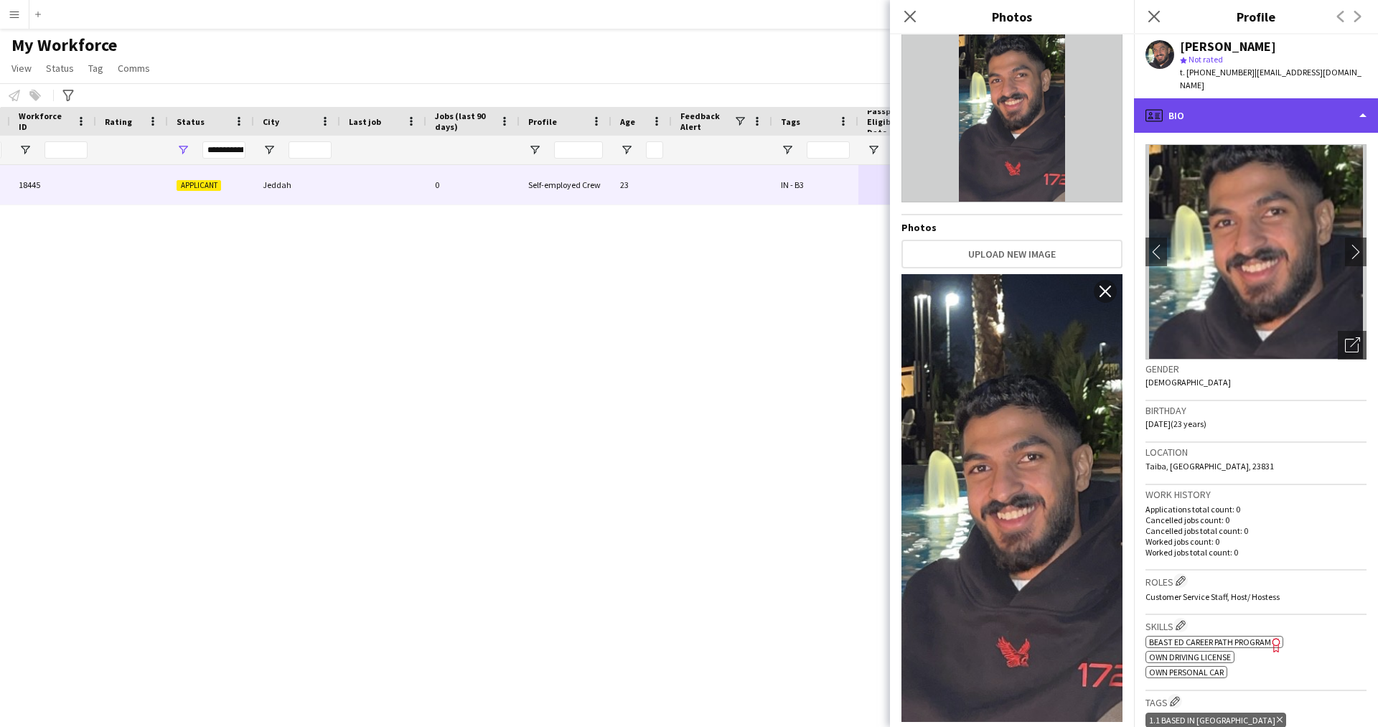
click at [1224, 120] on div "profile Bio" at bounding box center [1256, 115] width 244 height 34
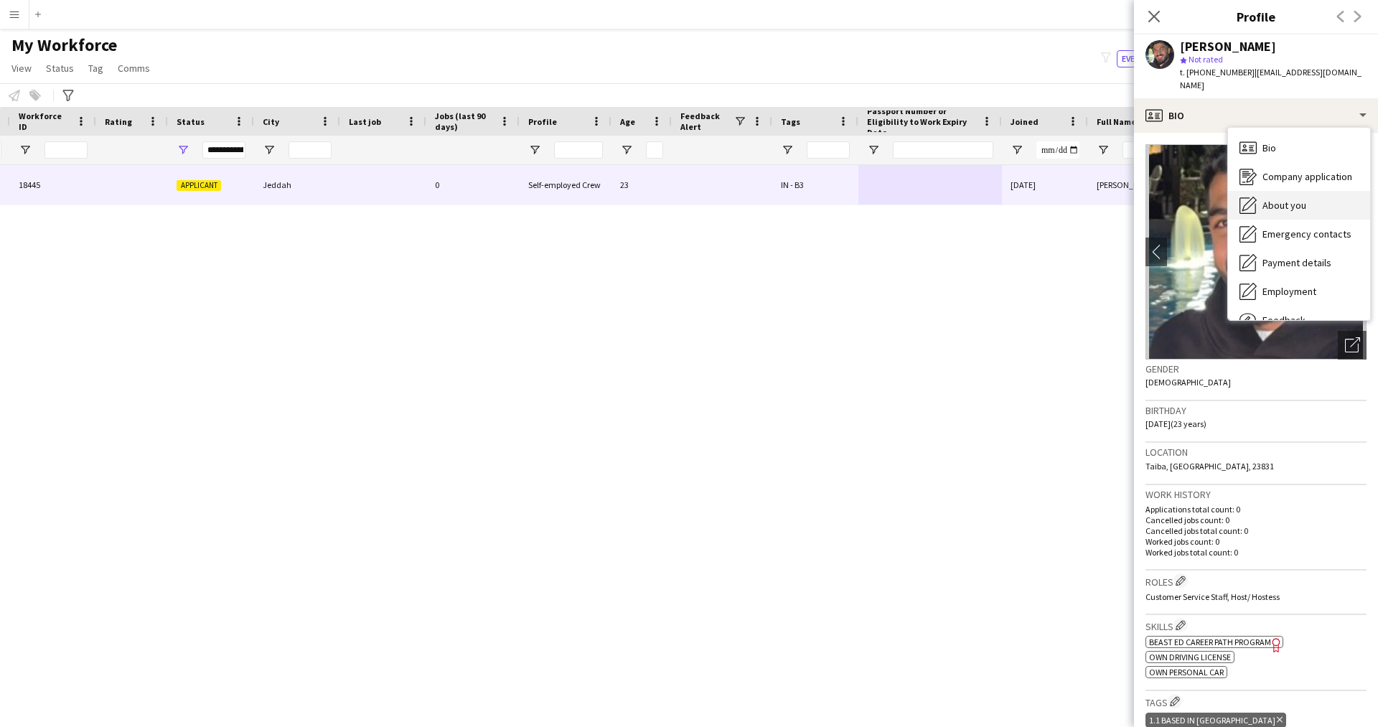
click at [1277, 217] on div "About you About you" at bounding box center [1299, 205] width 142 height 29
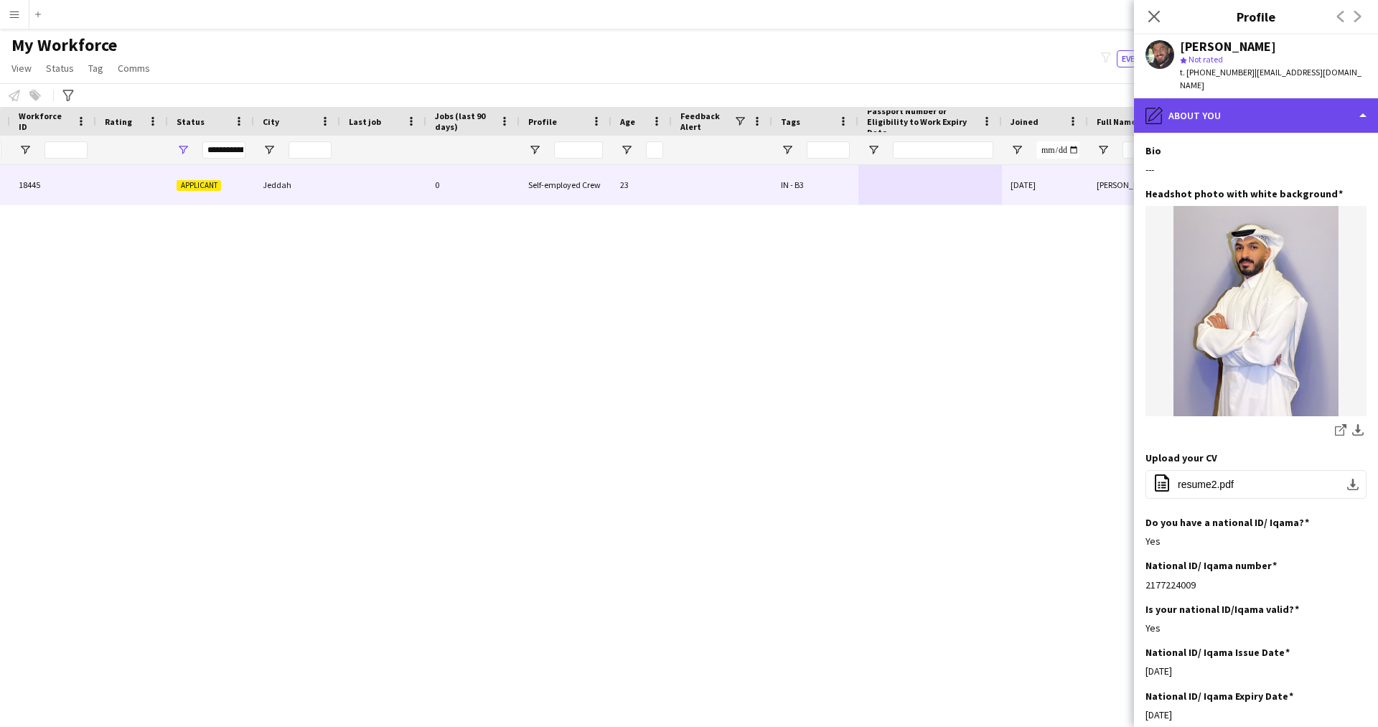
click at [1234, 125] on div "pencil4 About you" at bounding box center [1256, 115] width 244 height 34
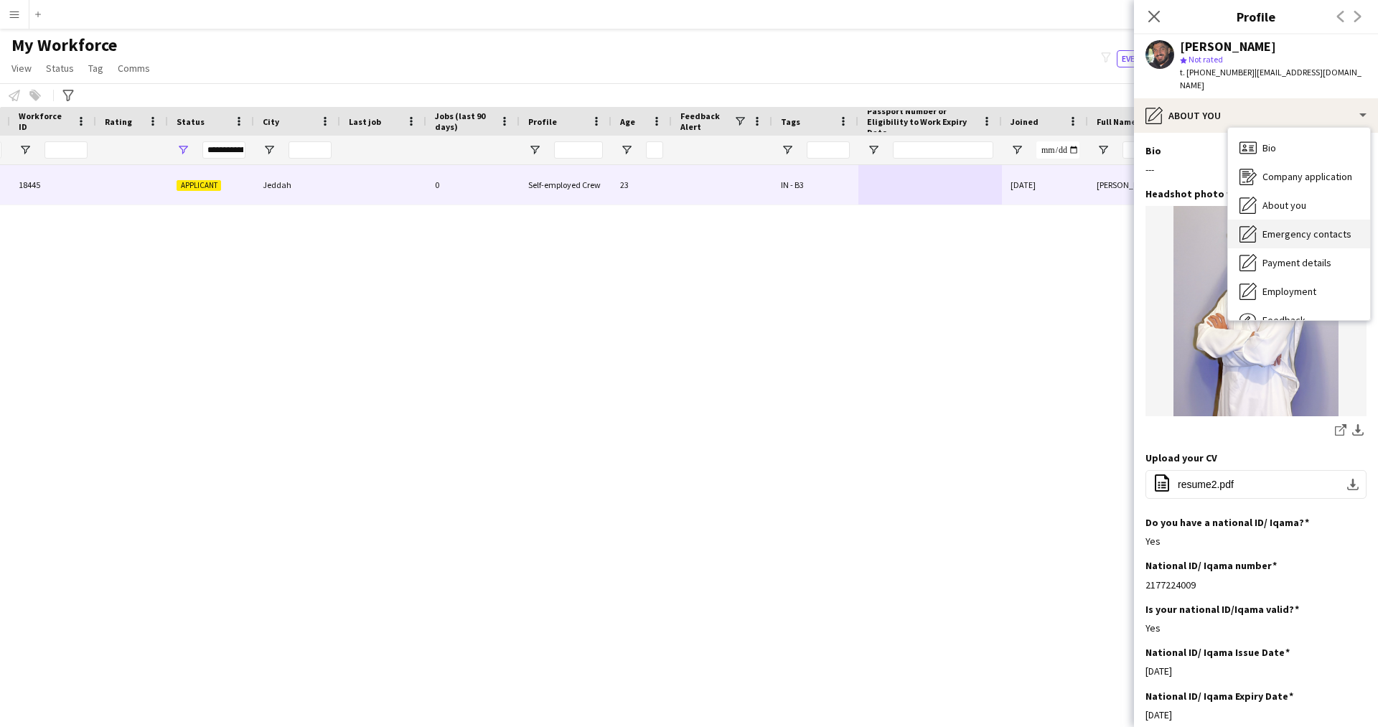
click at [1330, 235] on span "Emergency contacts" at bounding box center [1306, 233] width 89 height 13
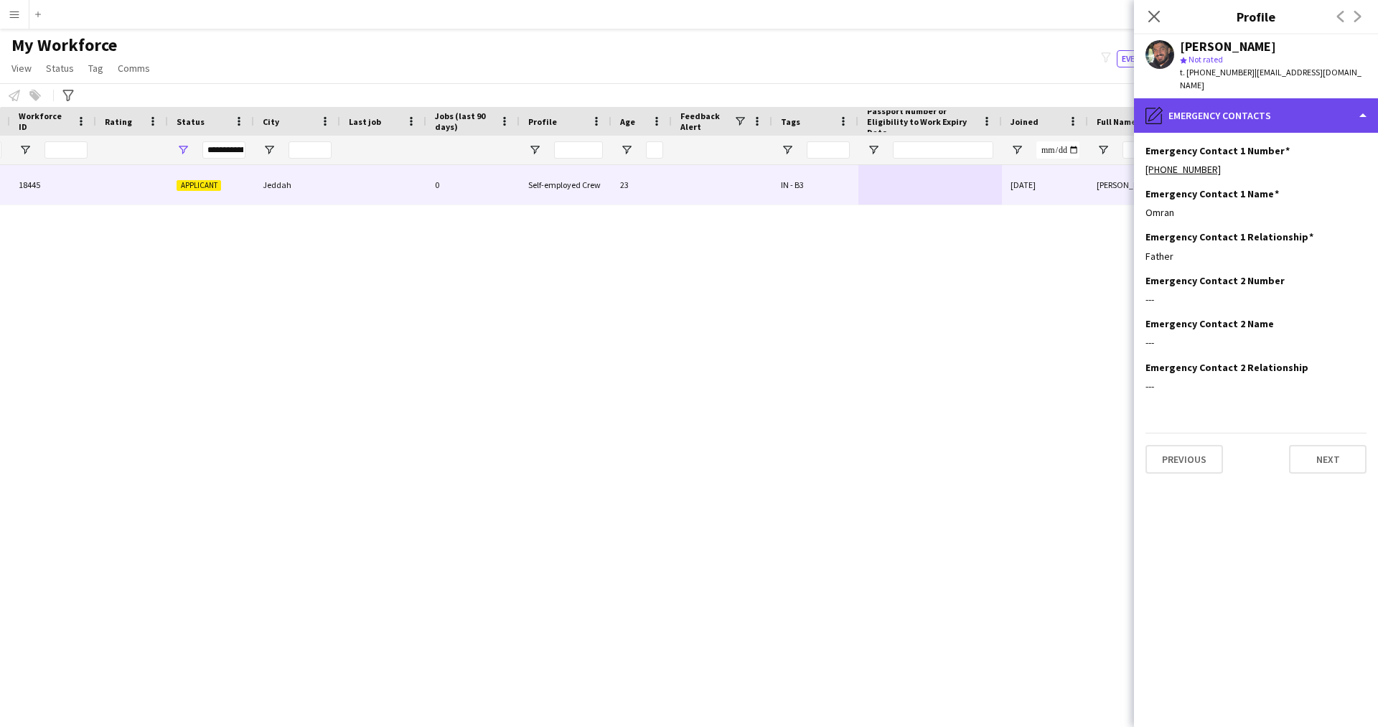
click at [1221, 126] on div "pencil4 Emergency contacts" at bounding box center [1256, 115] width 244 height 34
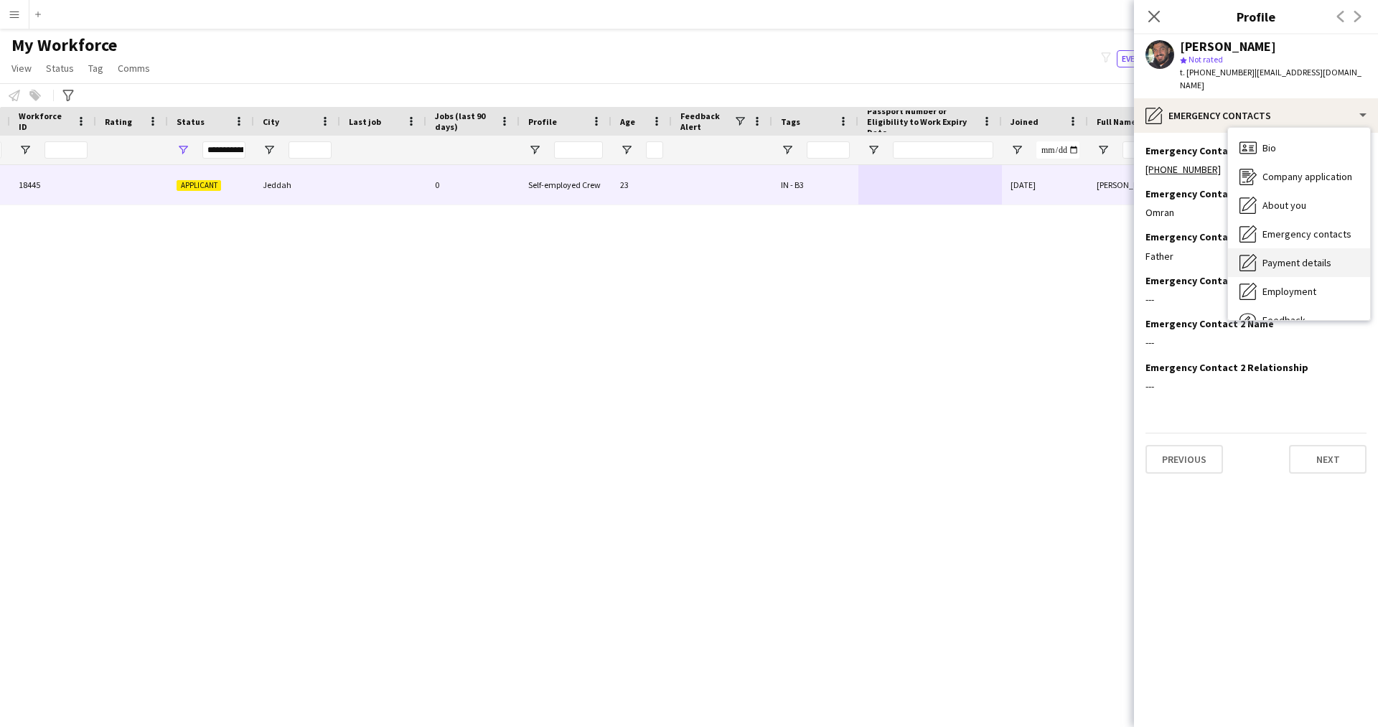
click at [1282, 266] on span "Payment details" at bounding box center [1296, 262] width 69 height 13
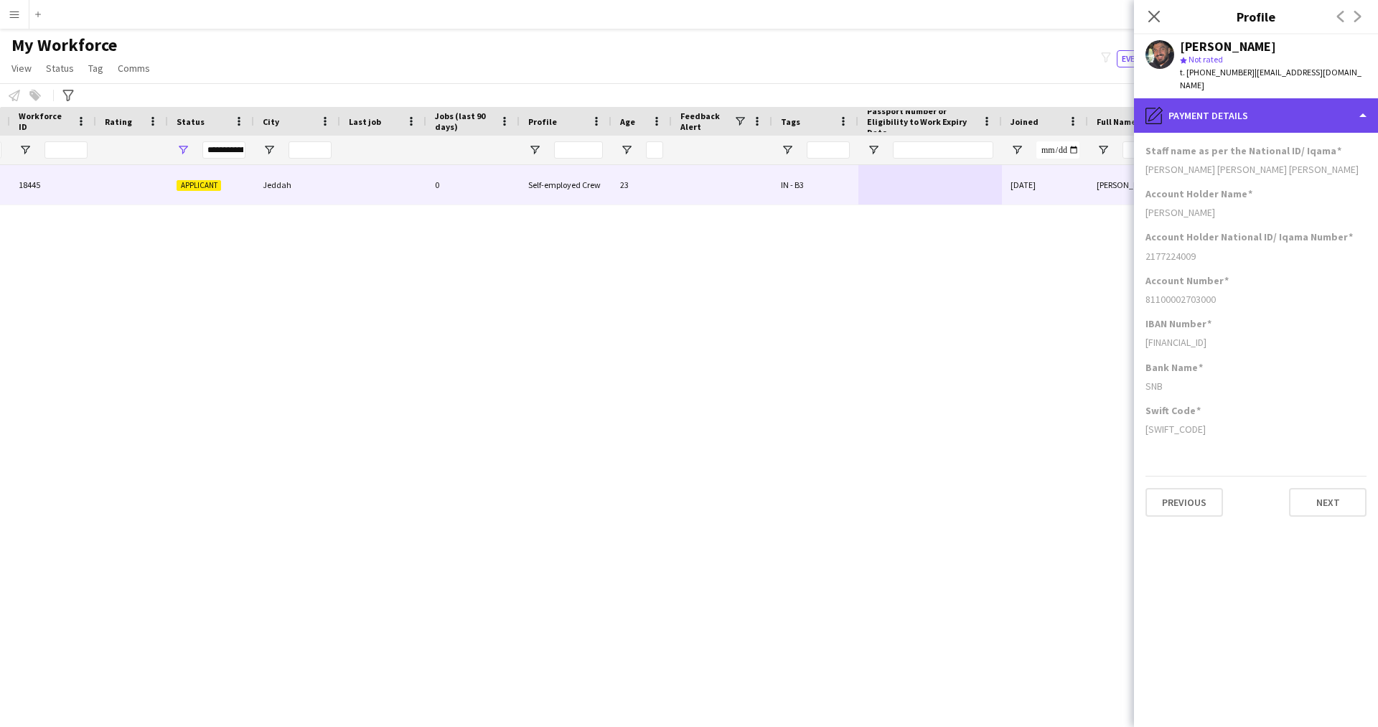
click at [1219, 128] on div "pencil4 Payment details" at bounding box center [1256, 115] width 244 height 34
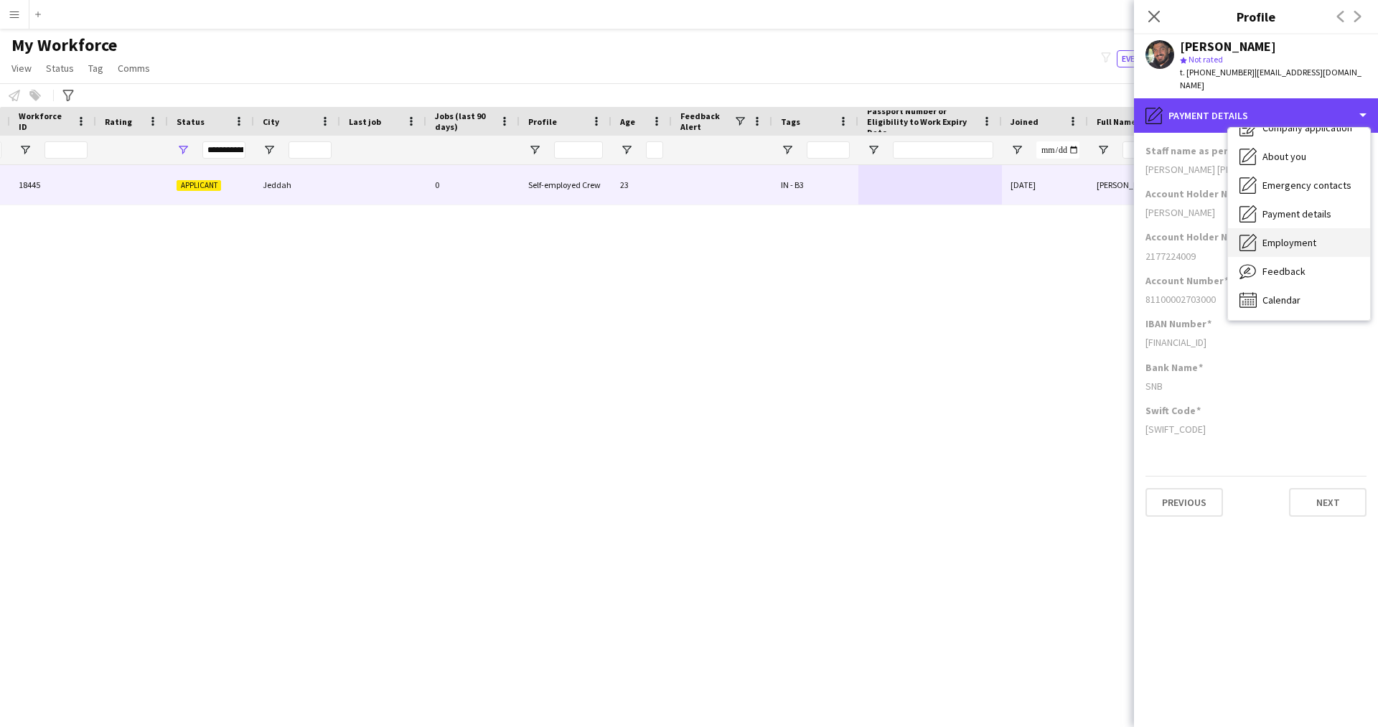
scroll to position [48, 0]
click at [1272, 243] on span "Employment" at bounding box center [1289, 243] width 54 height 13
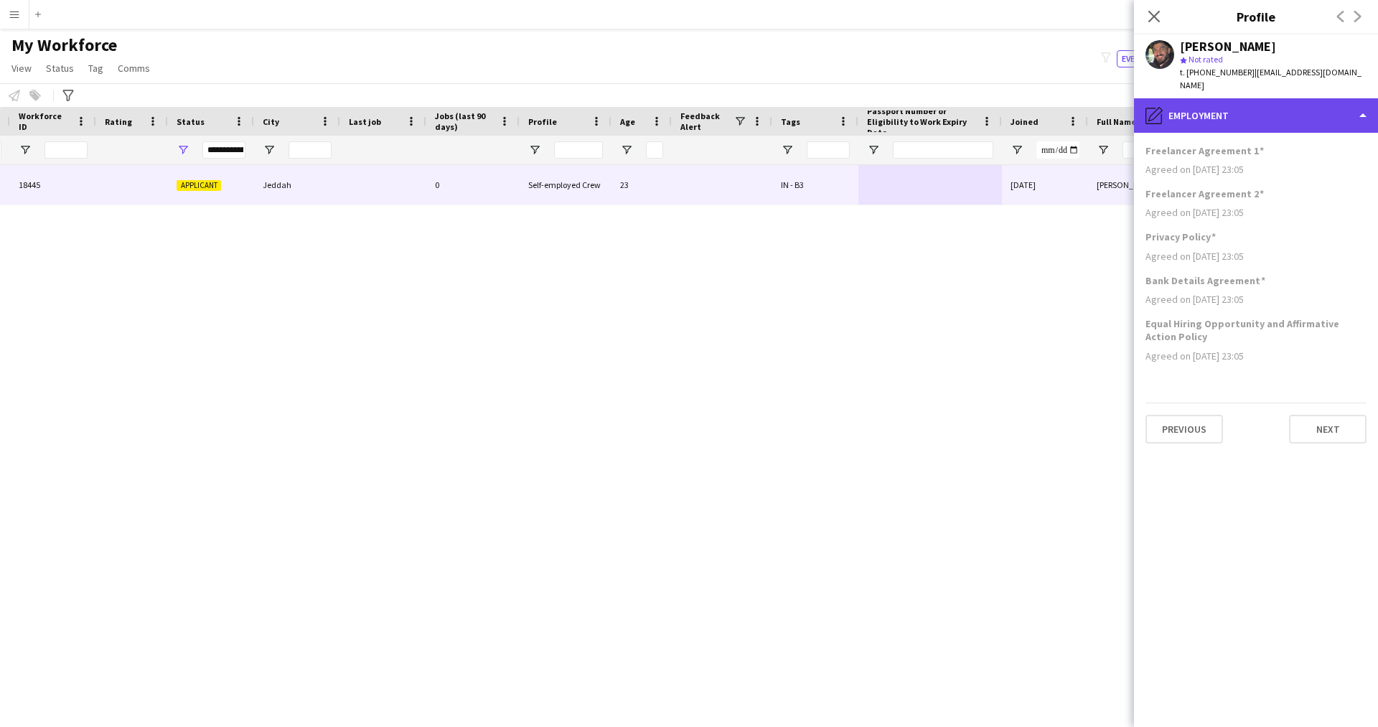
click at [1258, 117] on div "pencil4 Employment" at bounding box center [1256, 115] width 244 height 34
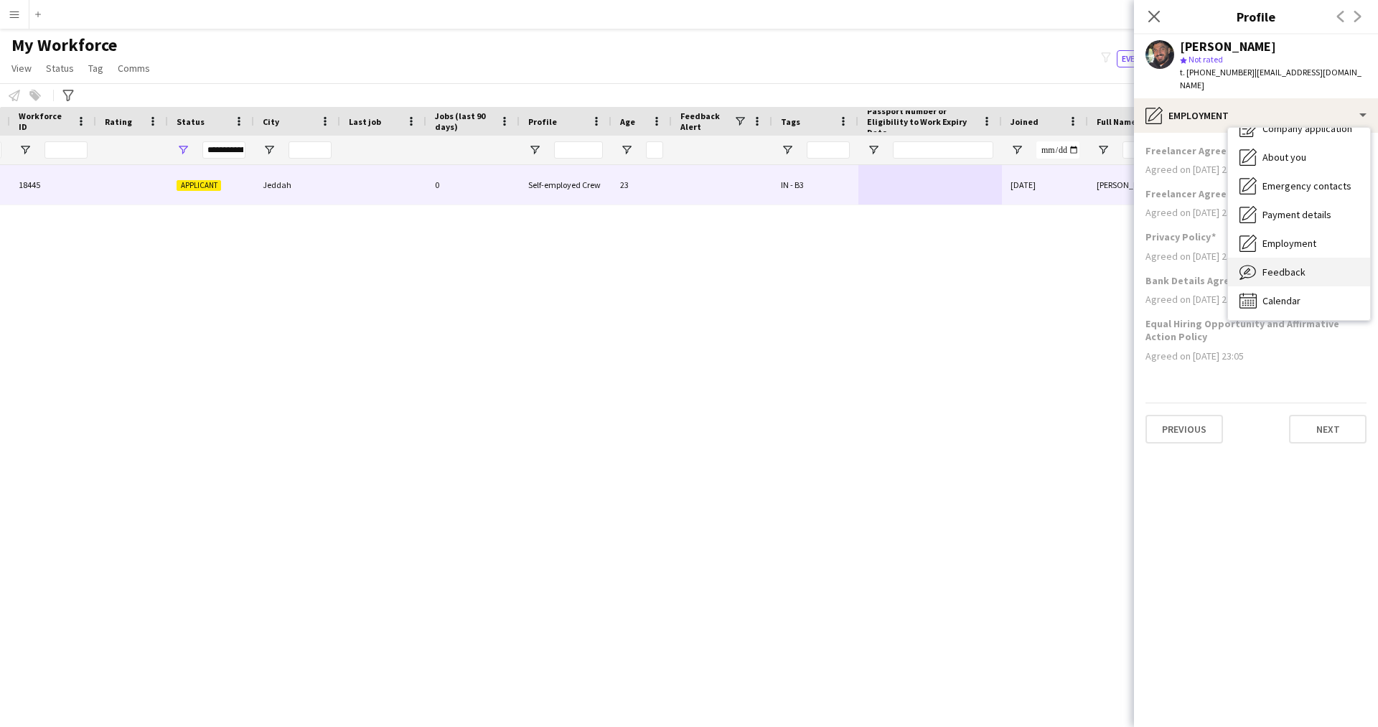
click at [1272, 278] on div "Feedback Feedback" at bounding box center [1299, 272] width 142 height 29
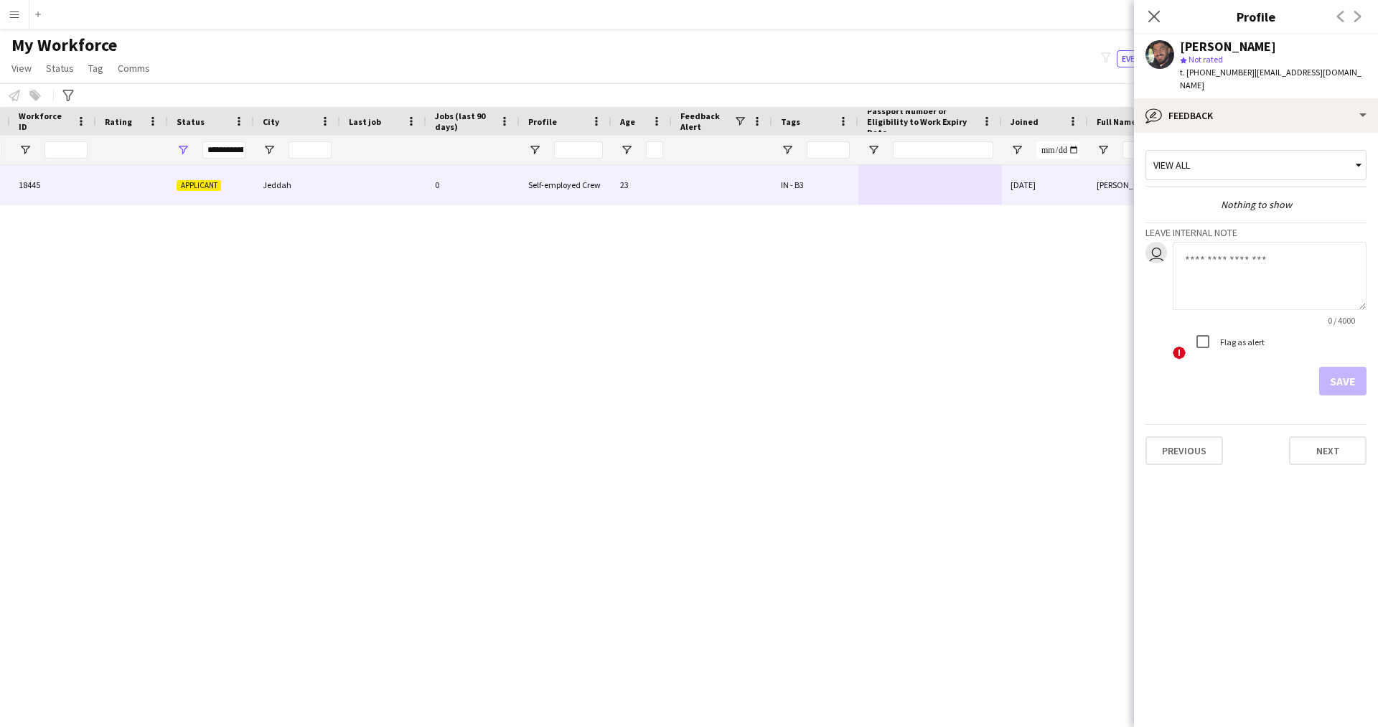
click at [1232, 278] on textarea at bounding box center [1269, 276] width 194 height 68
paste textarea "**********"
type textarea "**********"
click at [1333, 374] on button "Save" at bounding box center [1342, 381] width 47 height 29
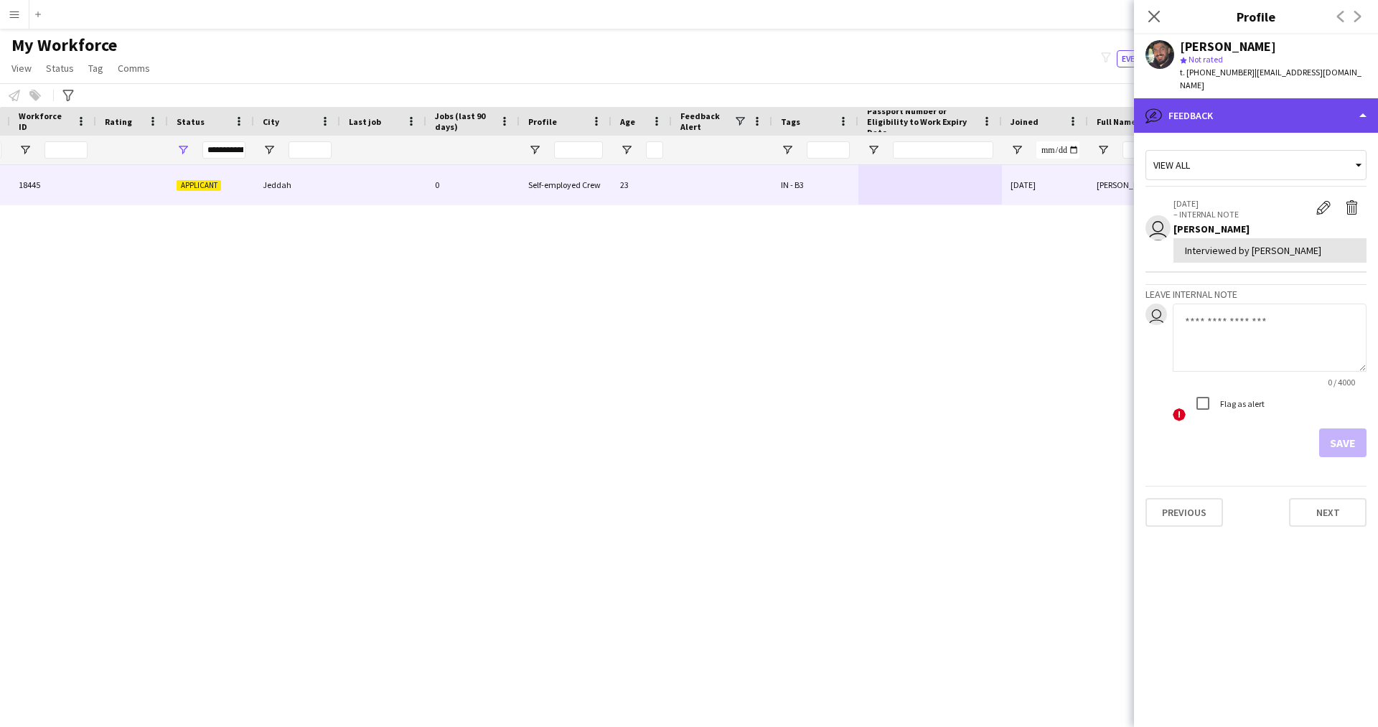
click at [1221, 121] on div "bubble-pencil Feedback" at bounding box center [1256, 115] width 244 height 34
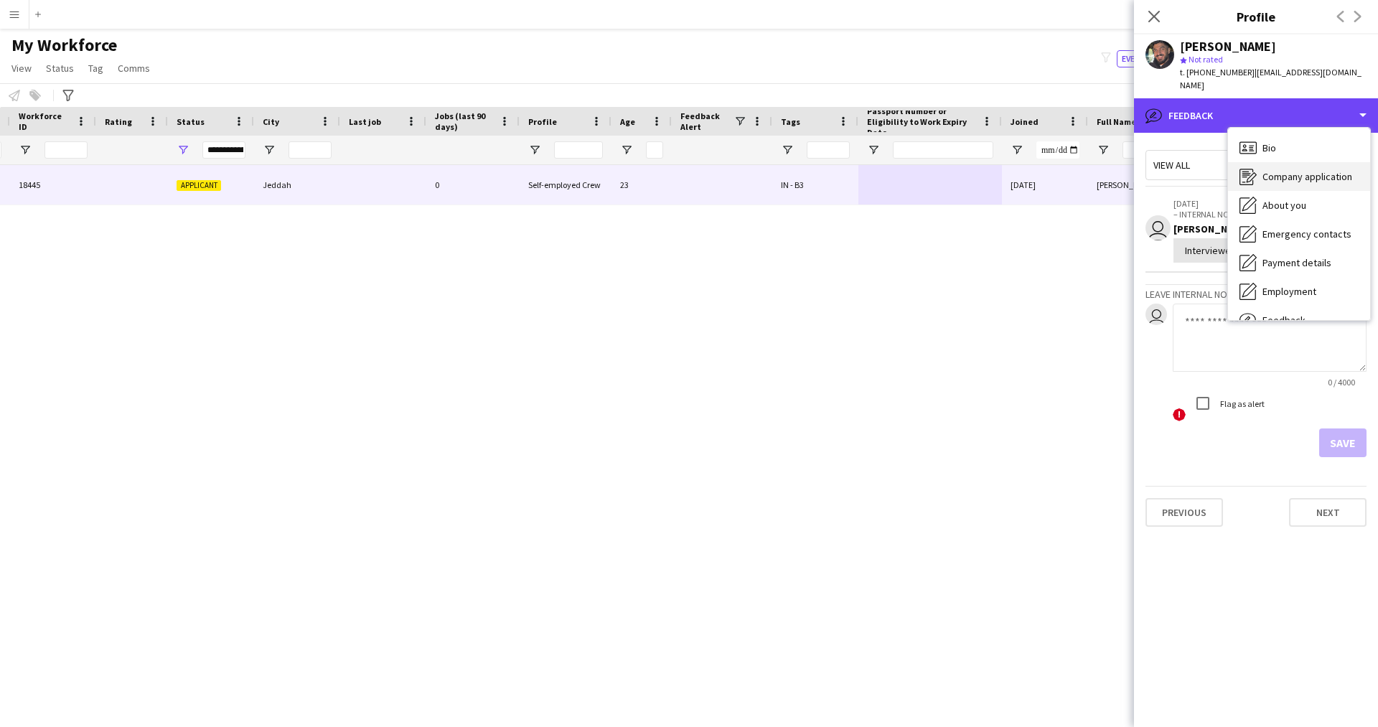
scroll to position [1, 0]
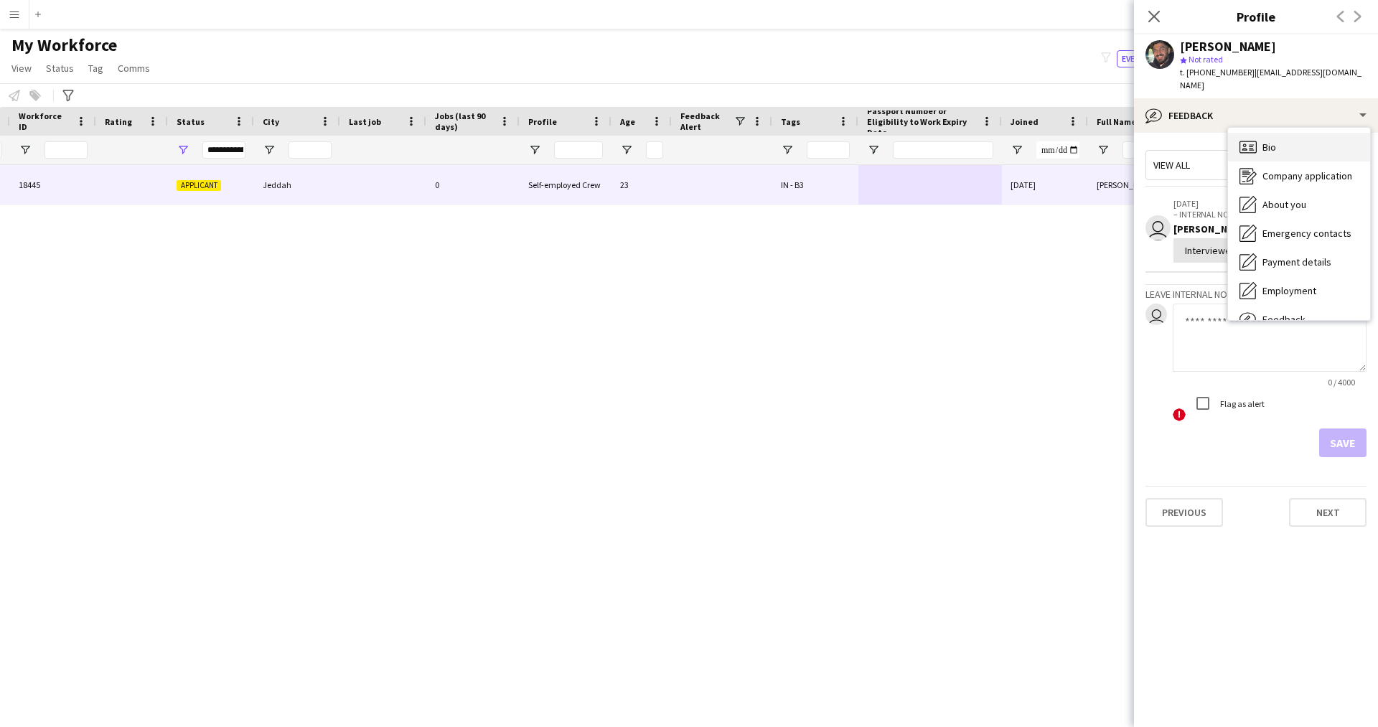
click at [1264, 156] on div "Bio Bio" at bounding box center [1299, 147] width 142 height 29
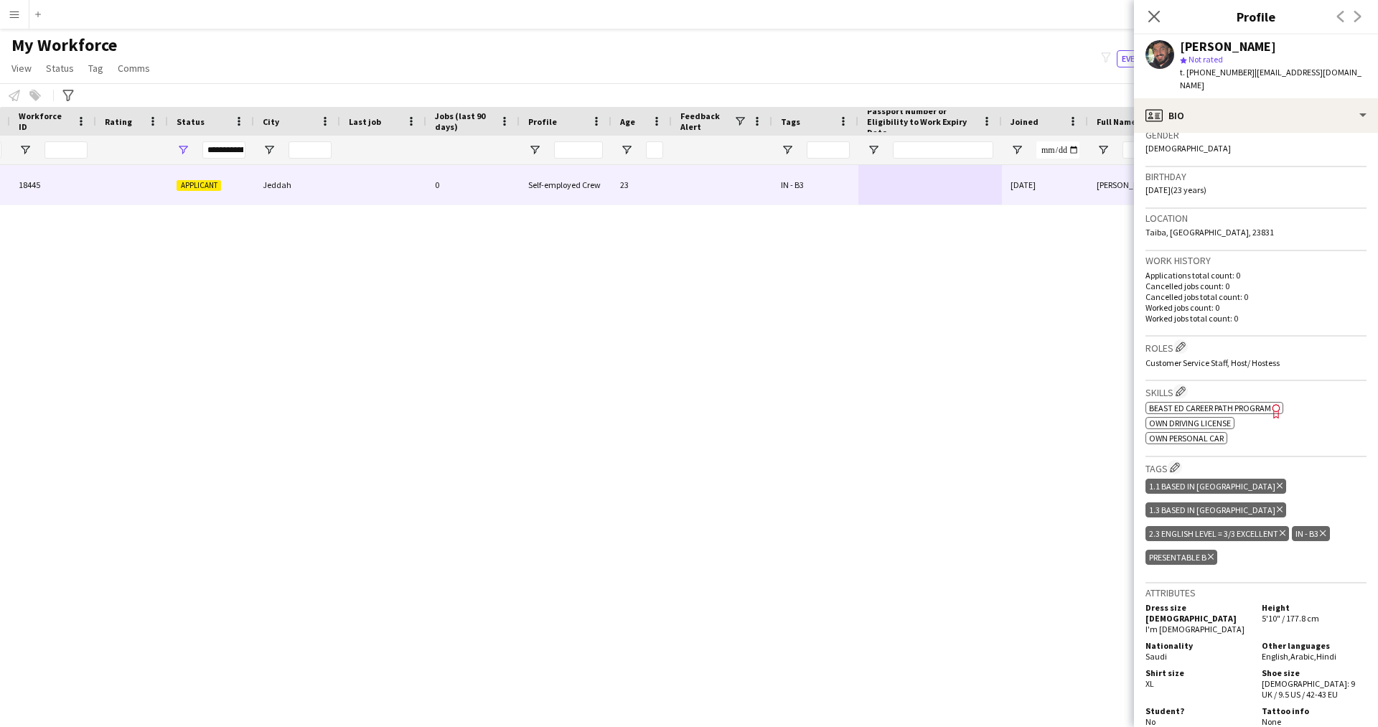
scroll to position [233, 0]
click at [1155, 11] on icon "Close pop-in" at bounding box center [1154, 16] width 14 height 14
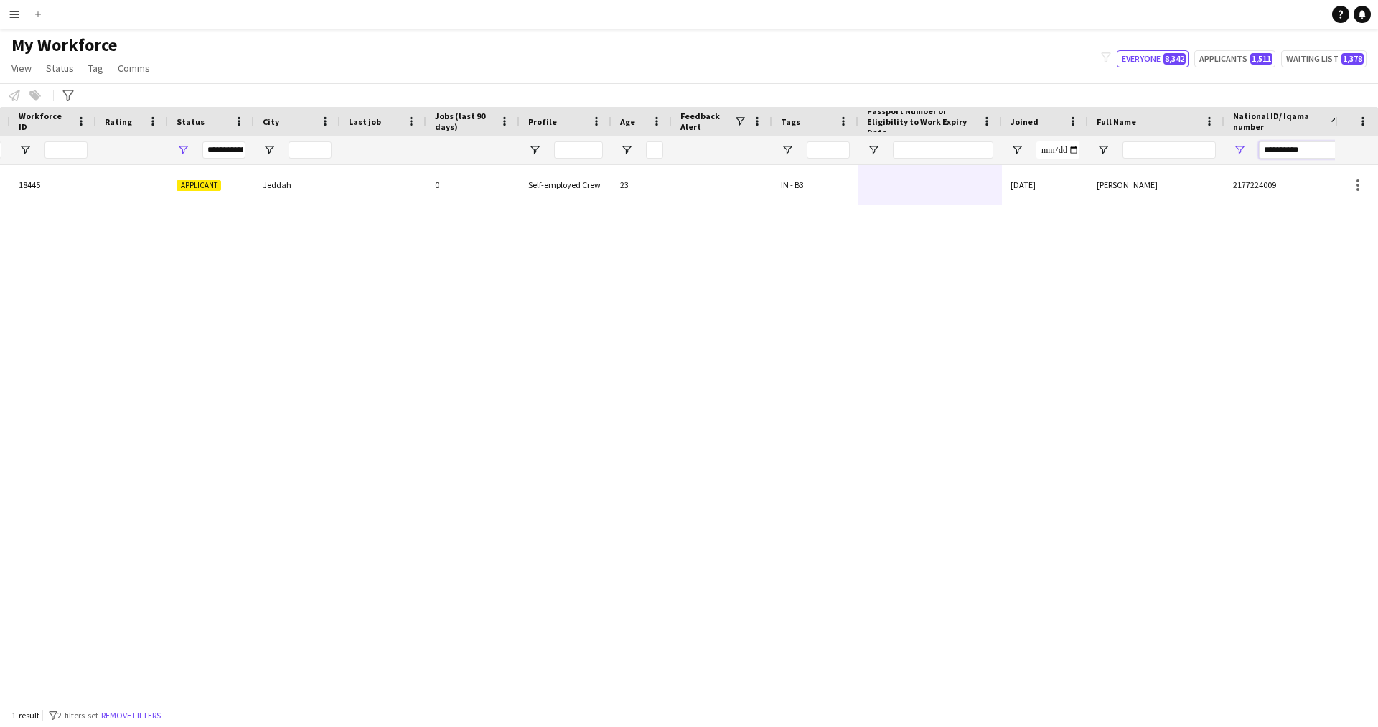
drag, startPoint x: 1307, startPoint y: 153, endPoint x: 1114, endPoint y: 154, distance: 193.7
click at [1114, 154] on div "**********" at bounding box center [563, 150] width 1609 height 29
paste input "National ID/ Iqama number Filter Input"
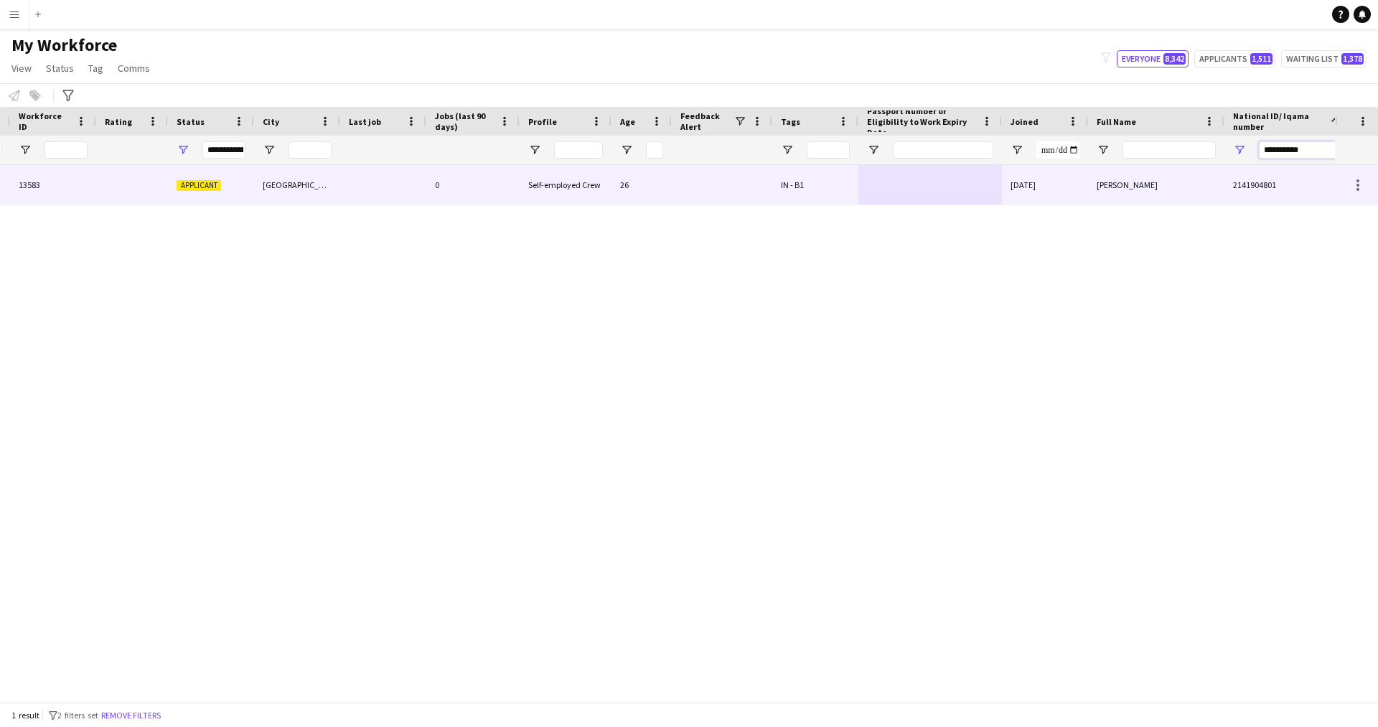
type input "**********"
click at [1045, 189] on div "[DATE]" at bounding box center [1045, 184] width 86 height 39
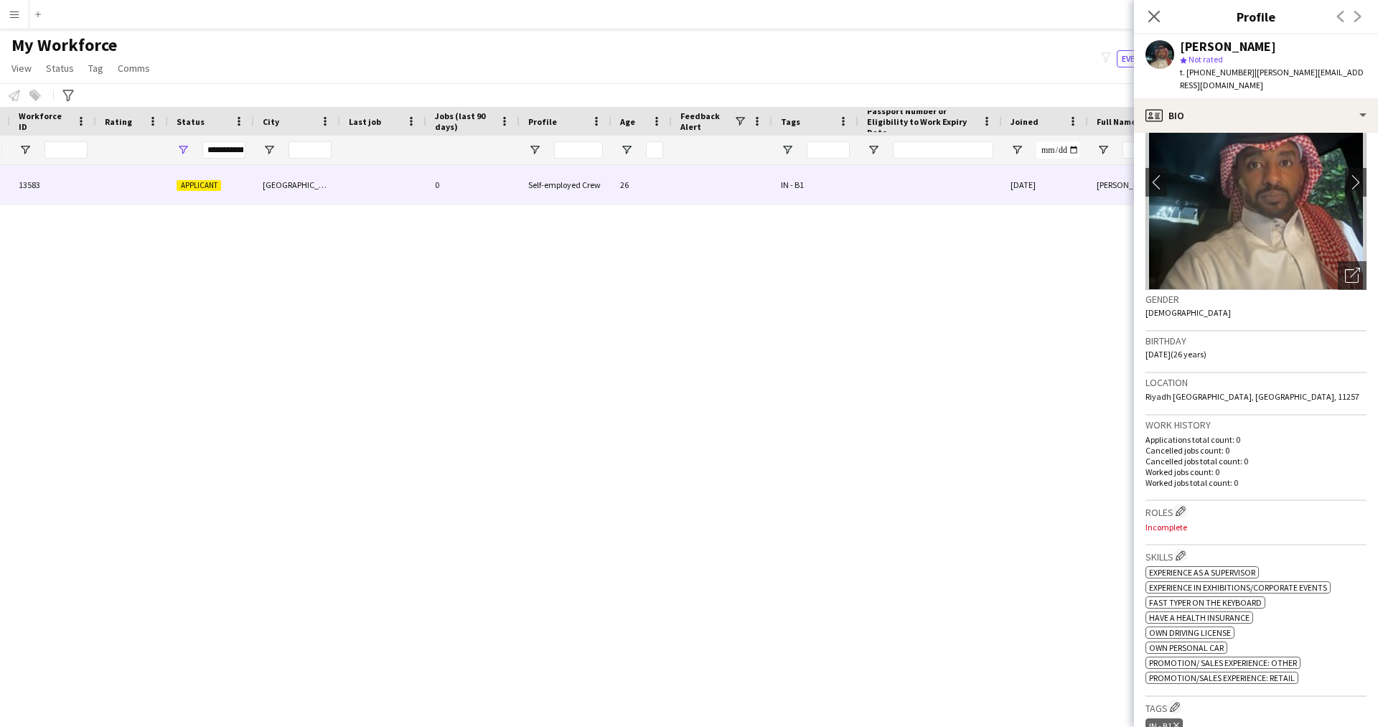
scroll to position [75, 0]
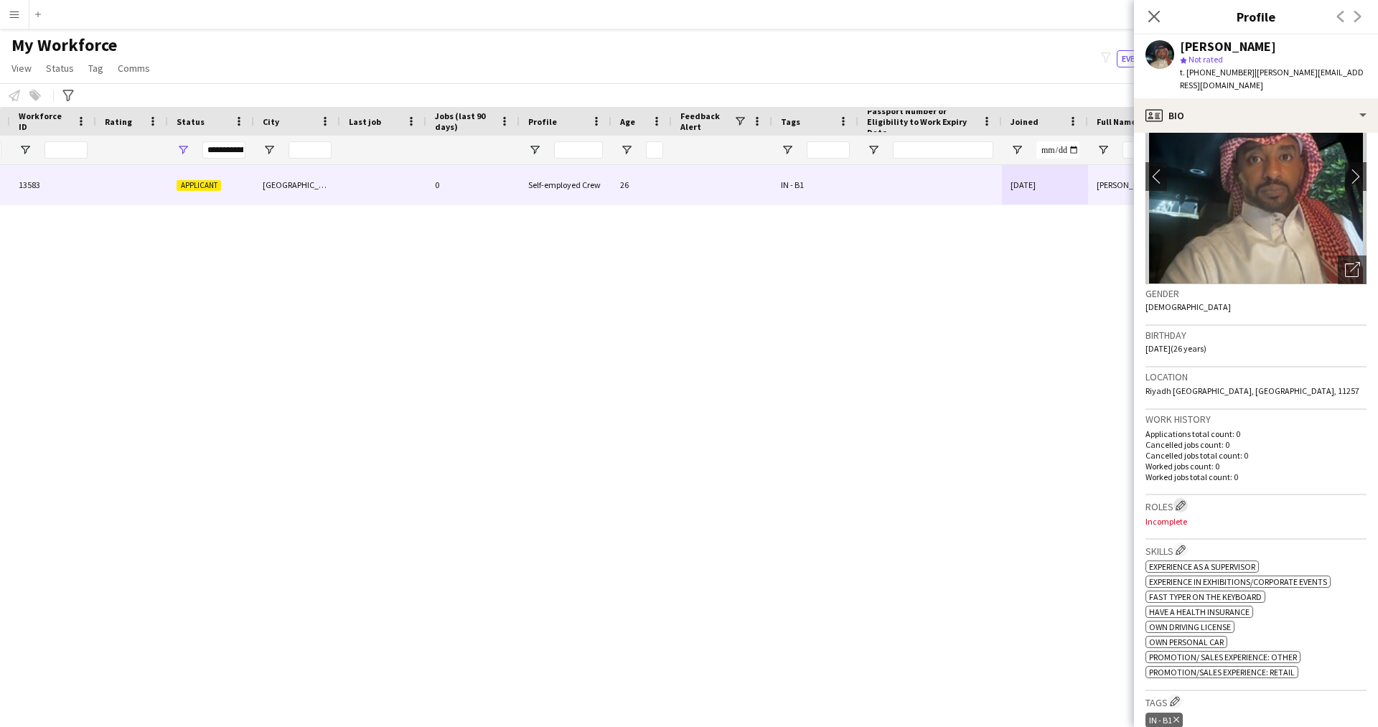
click at [1181, 500] on app-icon "Edit crew company roles" at bounding box center [1180, 505] width 10 height 10
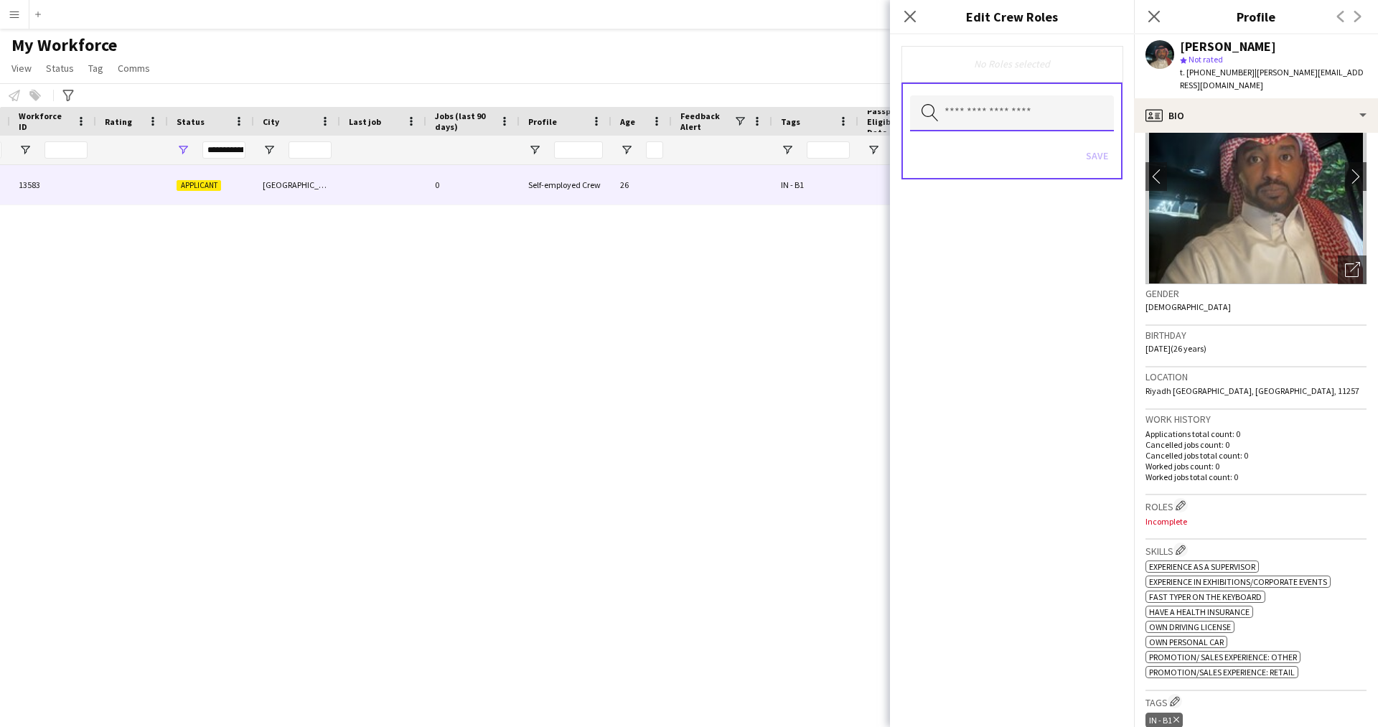
click at [1056, 102] on input "text" at bounding box center [1012, 113] width 204 height 36
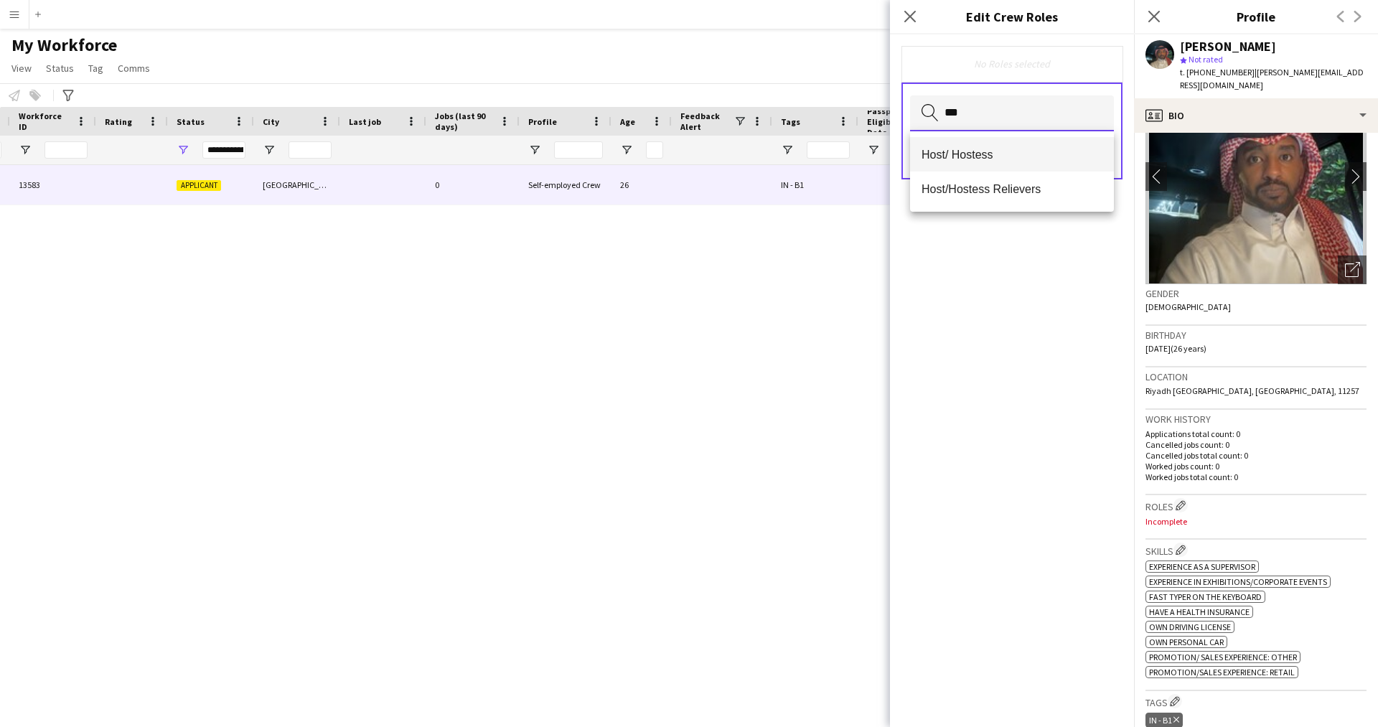
type input "***"
click at [975, 157] on span "Host/ Hostess" at bounding box center [1011, 155] width 181 height 14
type input "**"
click at [975, 157] on span "Customer Service Staff" at bounding box center [1011, 156] width 181 height 14
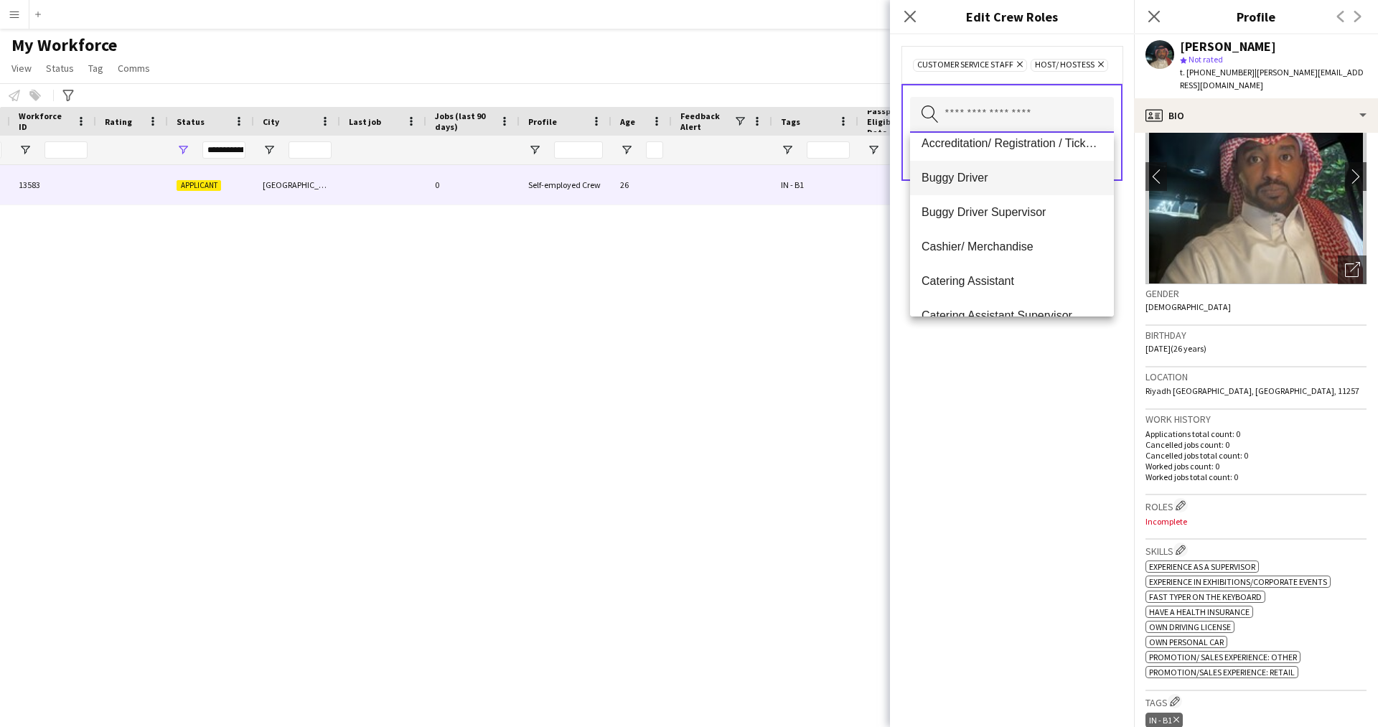
scroll to position [0, 0]
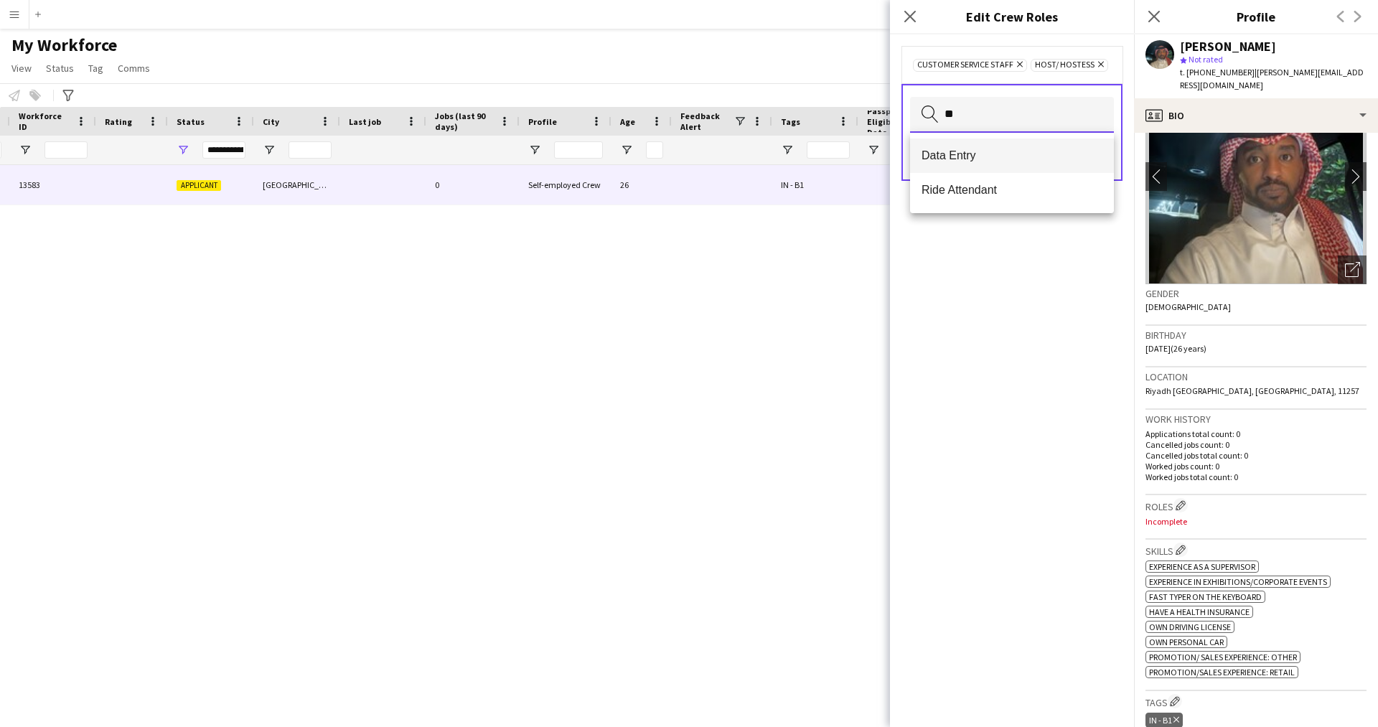
type input "**"
click at [987, 153] on span "Data Entry" at bounding box center [1011, 156] width 181 height 14
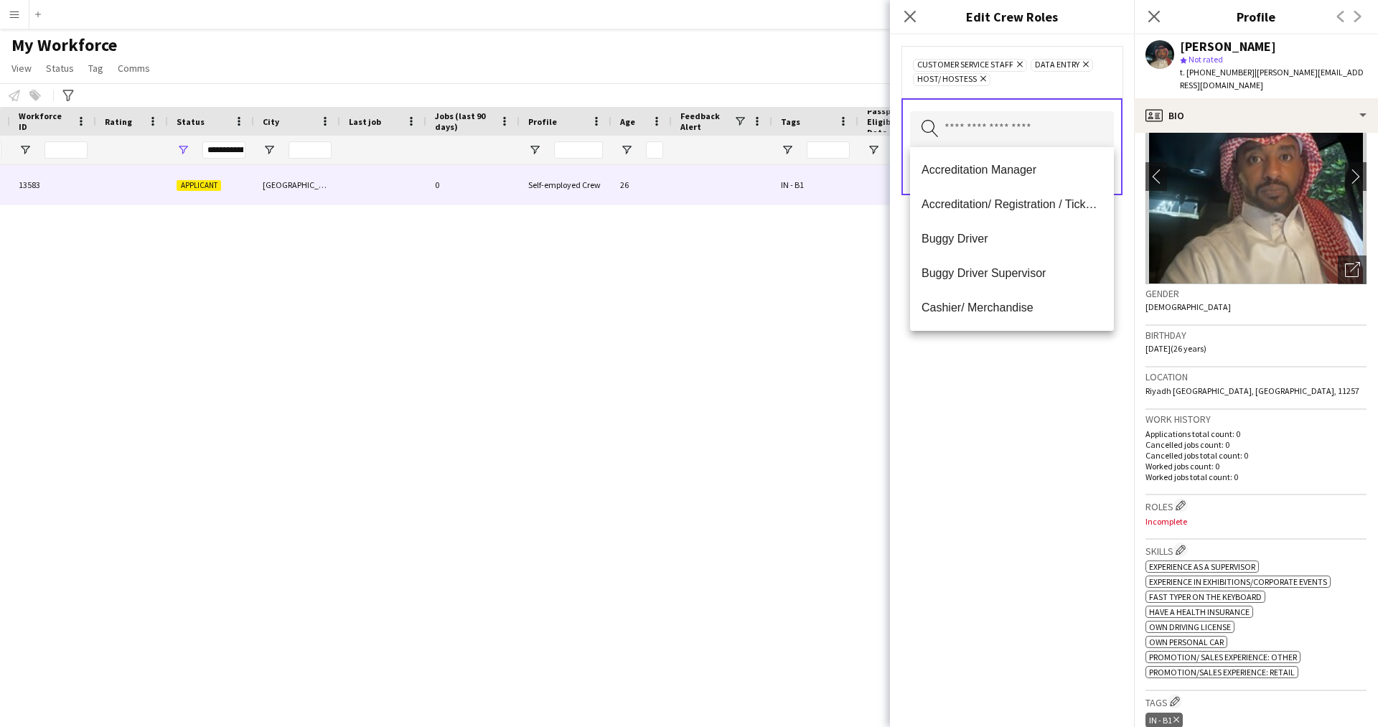
click at [1004, 450] on div "Customer Service Staff Remove Data Entry Remove Host/ Hostess Remove Search by …" at bounding box center [1012, 380] width 244 height 692
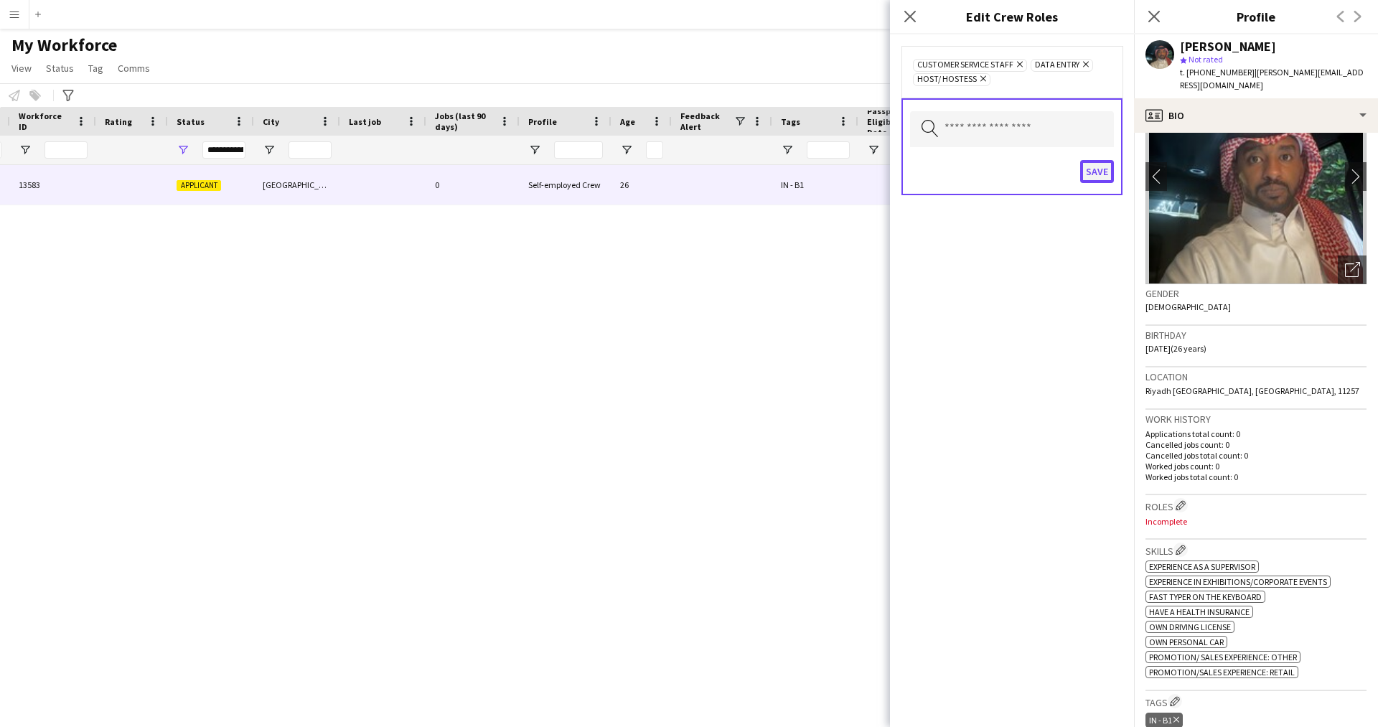
click at [1088, 178] on button "Save" at bounding box center [1097, 171] width 34 height 23
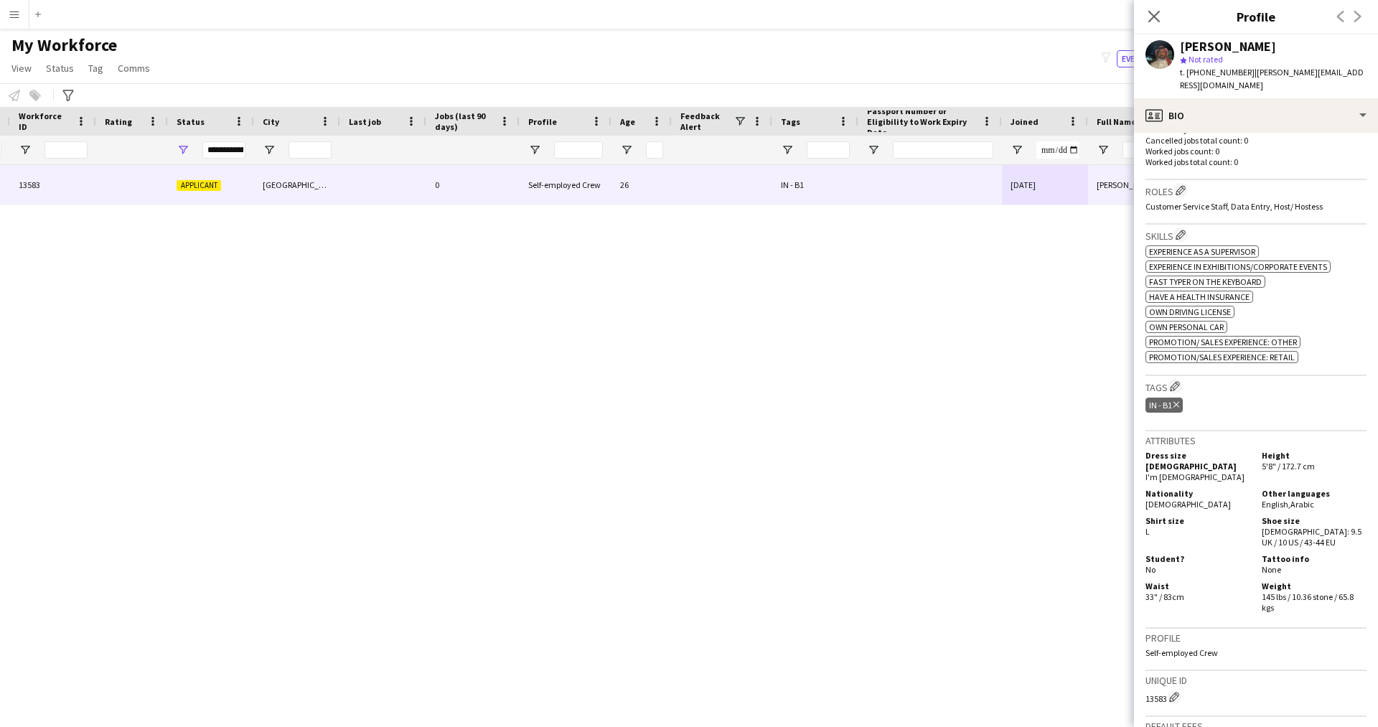
scroll to position [394, 0]
click at [1172, 377] on app-icon "Edit crew company tags" at bounding box center [1175, 382] width 10 height 10
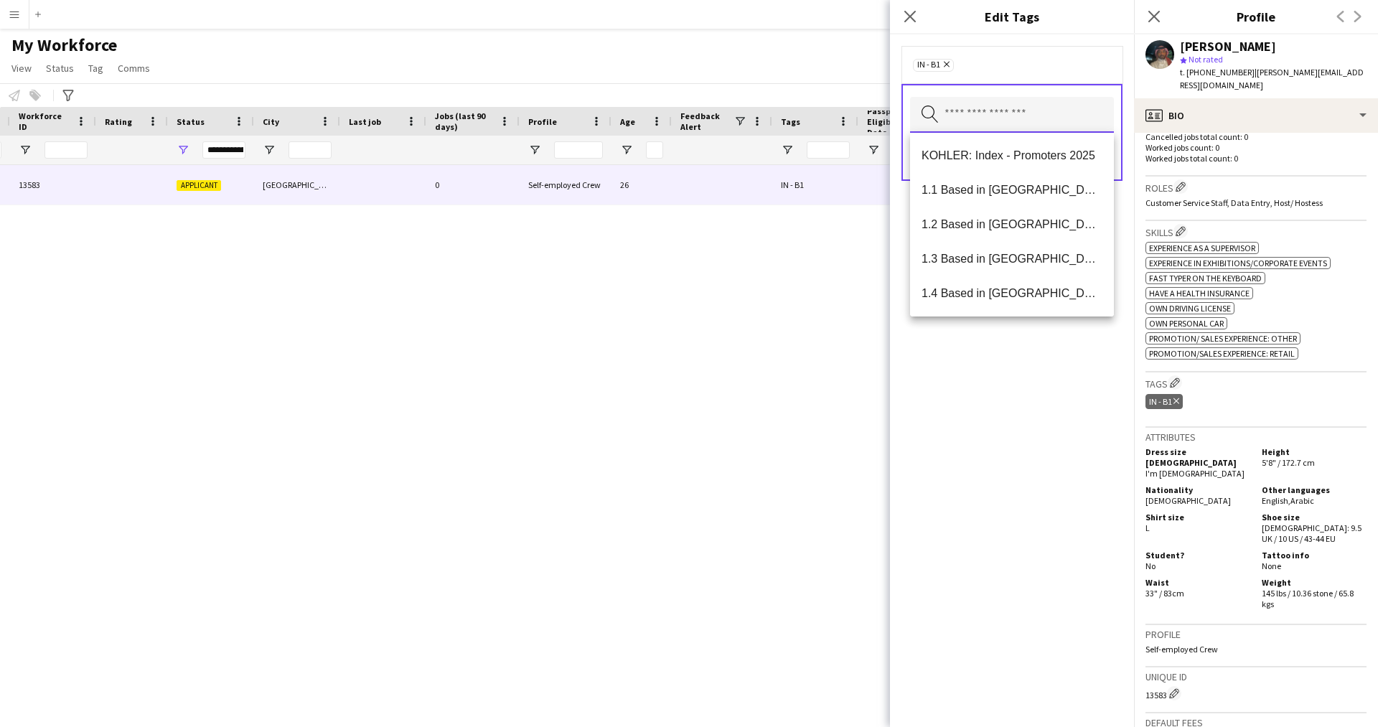
click at [1035, 114] on input "text" at bounding box center [1012, 115] width 204 height 36
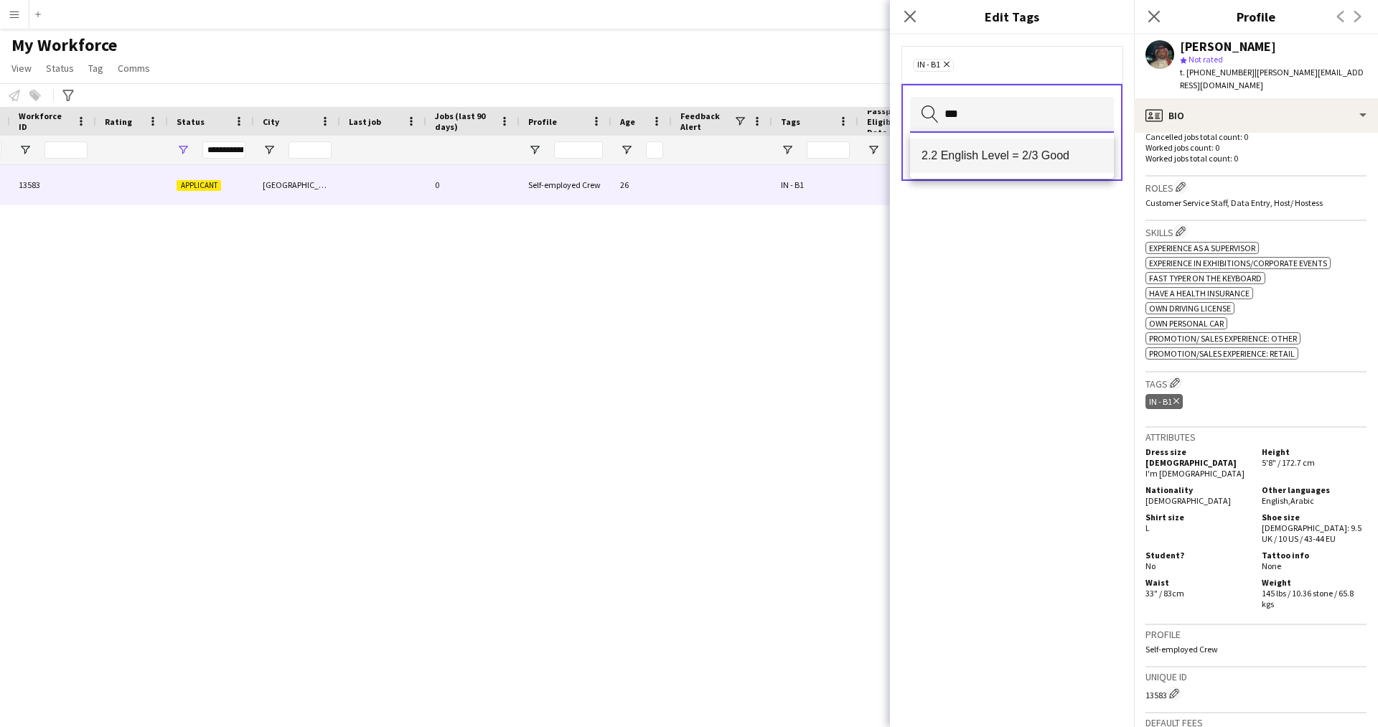
type input "***"
click at [1014, 146] on mat-option "2.2 English Level = 2/3 Good" at bounding box center [1012, 155] width 204 height 34
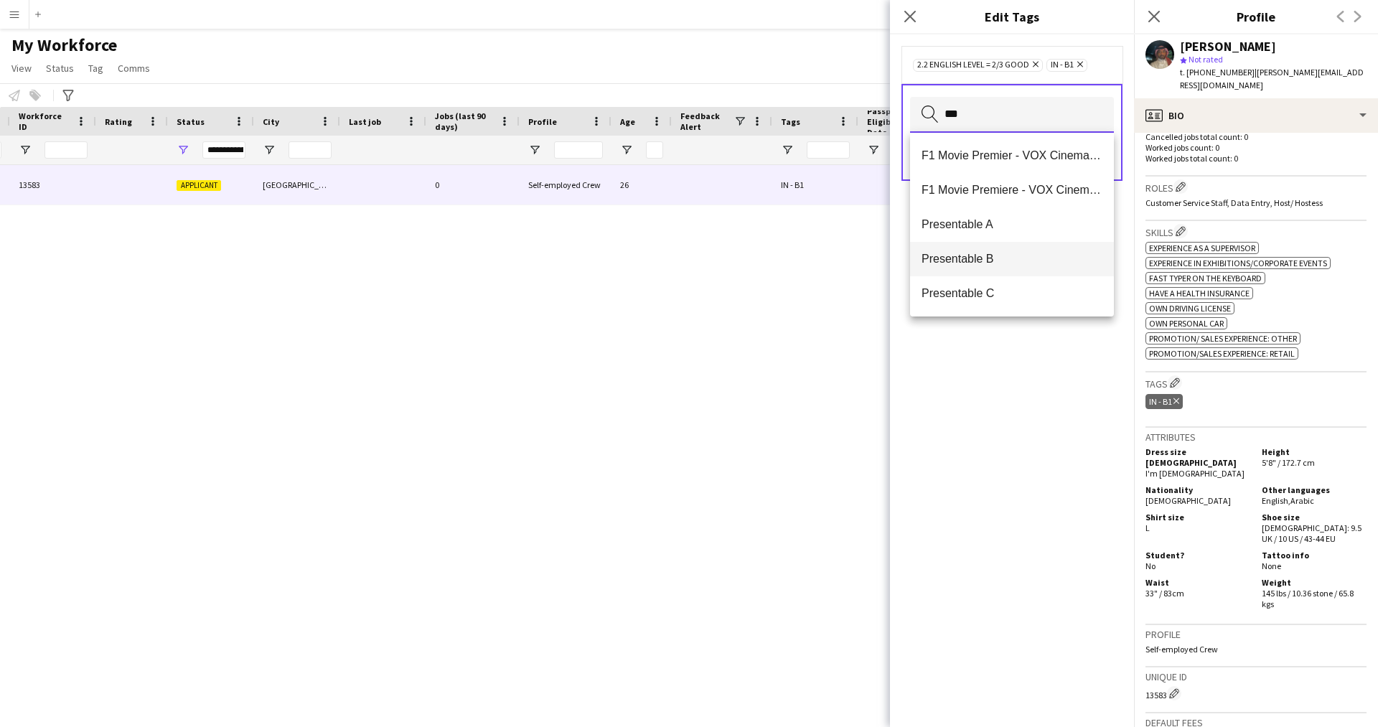
type input "***"
click at [980, 268] on mat-option "Presentable B" at bounding box center [1012, 259] width 204 height 34
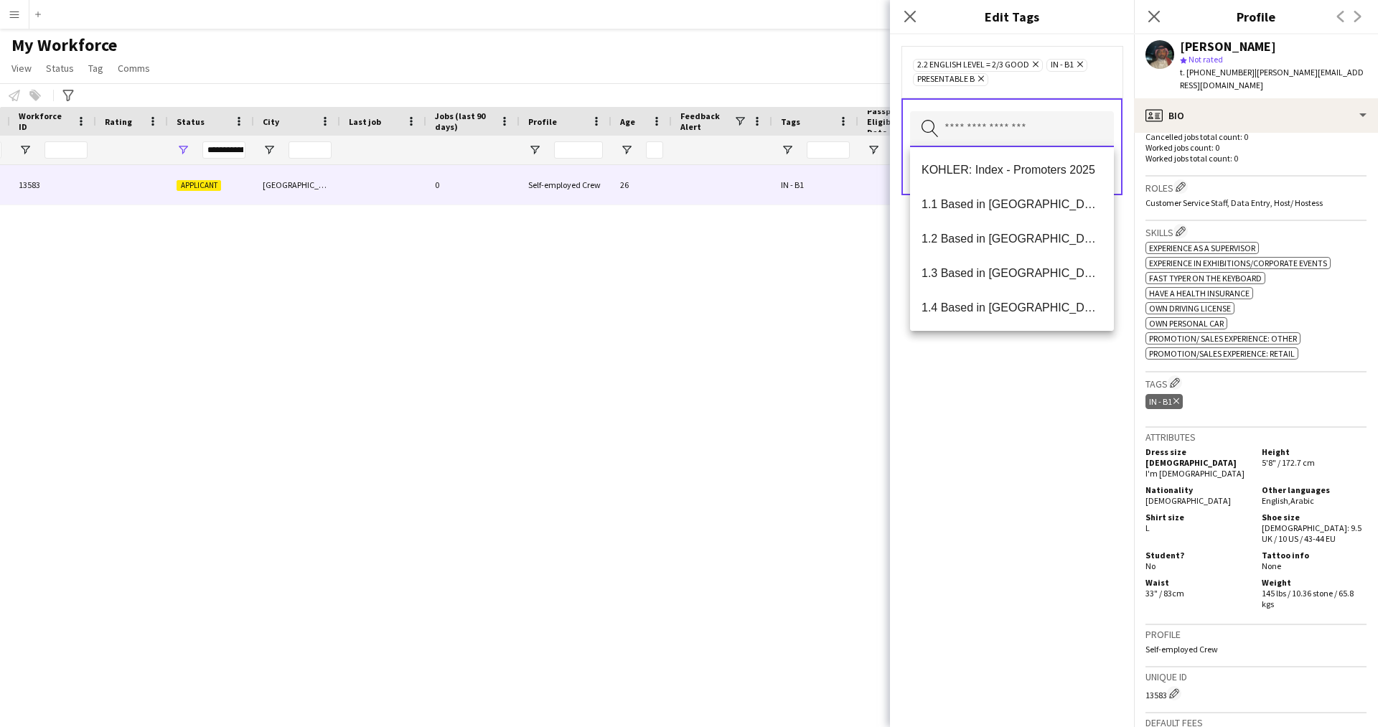
click at [1018, 136] on input "text" at bounding box center [1012, 129] width 204 height 36
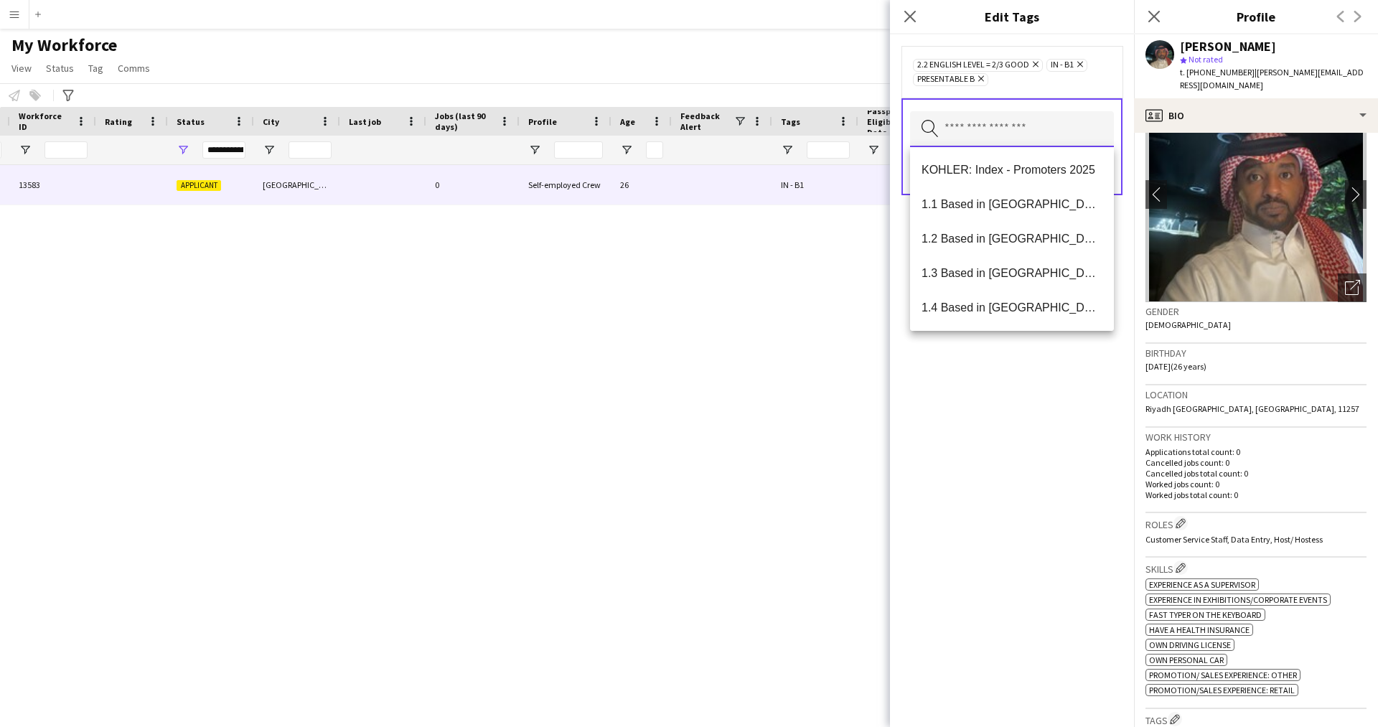
scroll to position [0, 0]
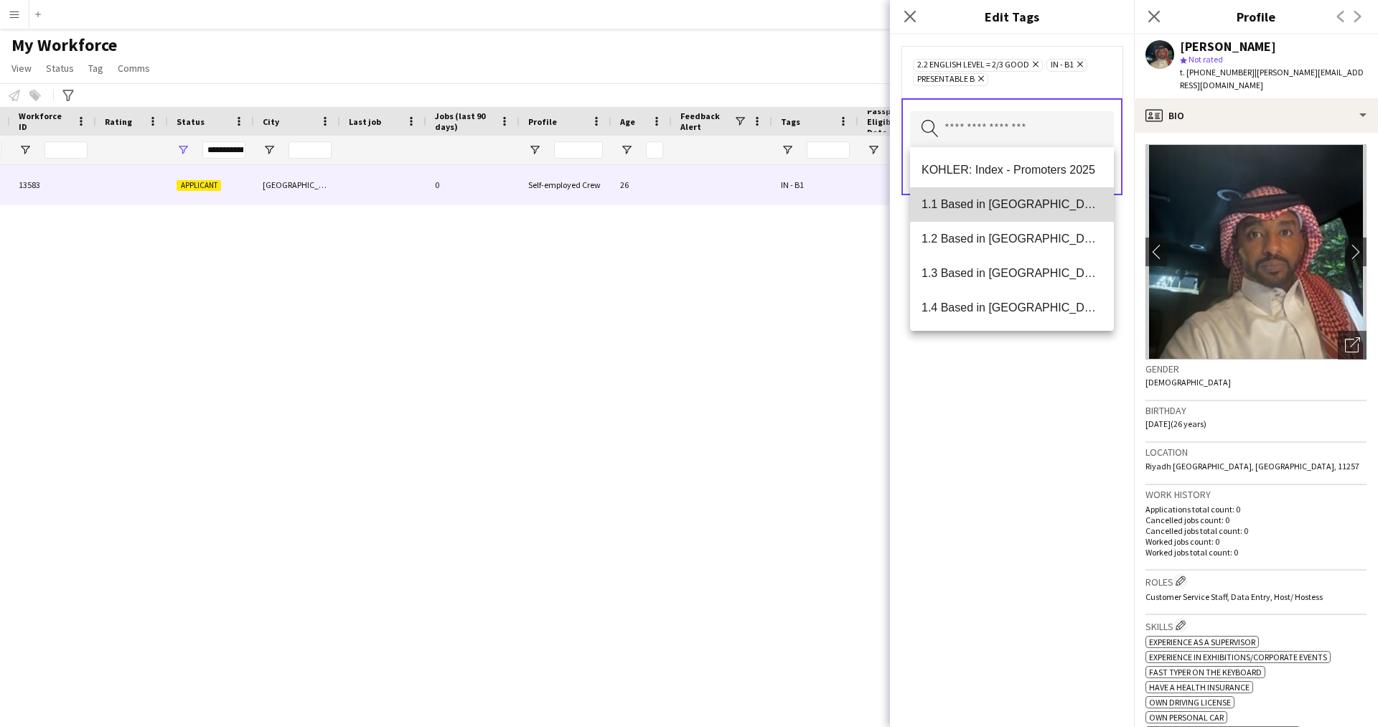
click at [1012, 211] on span "1.1 Based in [GEOGRAPHIC_DATA]" at bounding box center [1011, 204] width 181 height 14
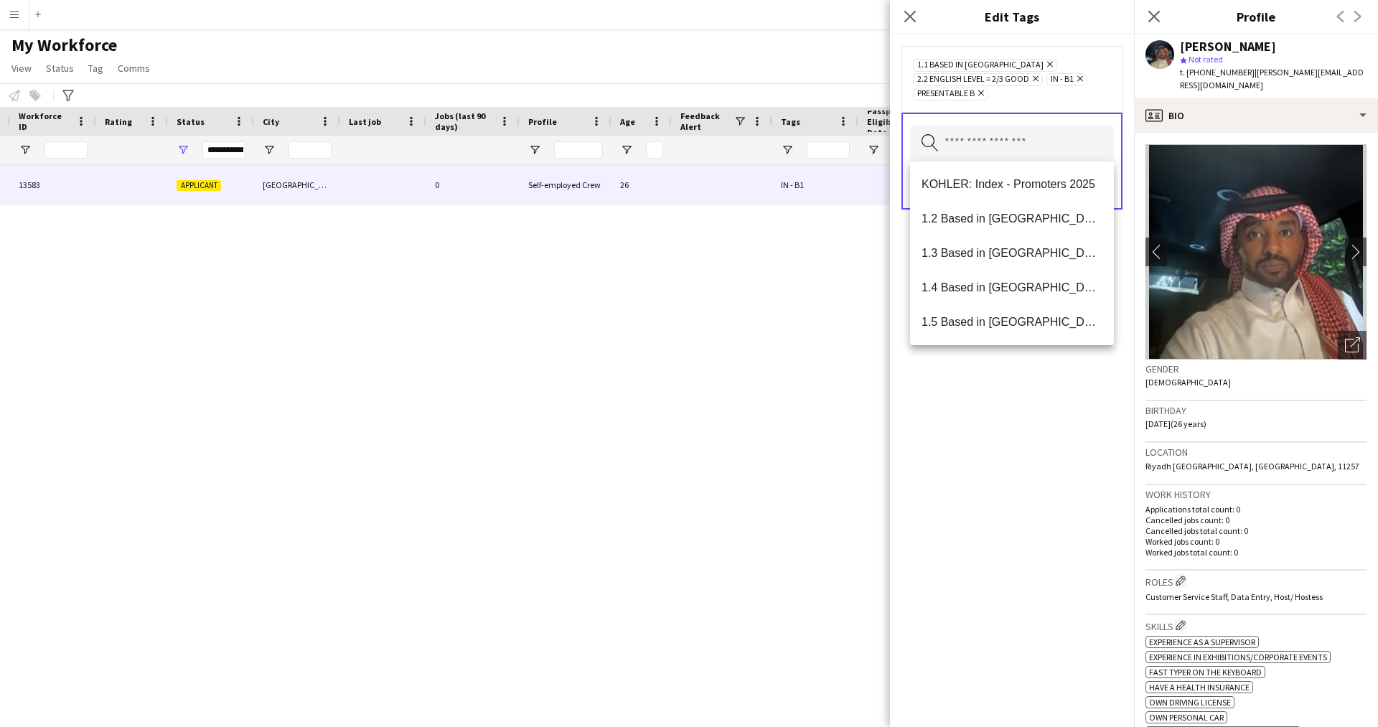
click at [1034, 452] on div "1.1 Based in [GEOGRAPHIC_DATA] Remove 2.2 English Level = 2/3 Good Remove IN - …" at bounding box center [1012, 380] width 244 height 692
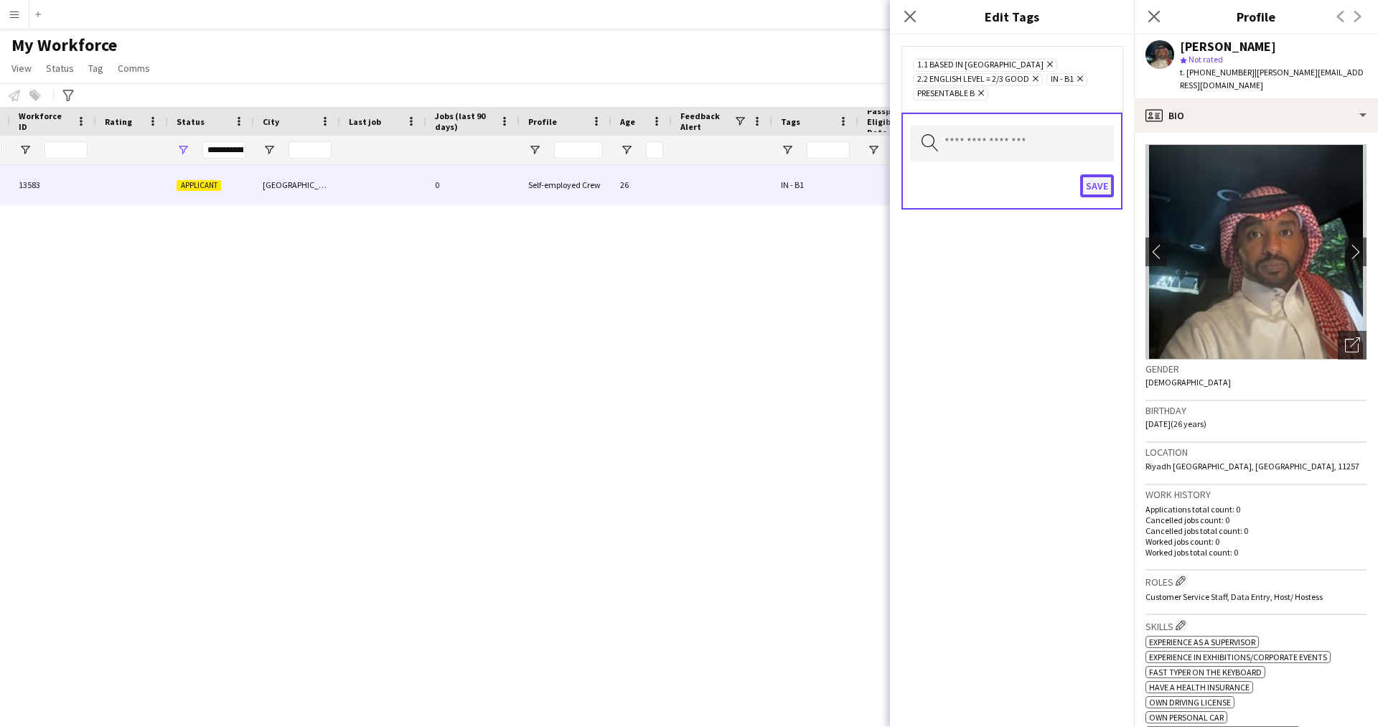
click at [1092, 176] on button "Save" at bounding box center [1097, 185] width 34 height 23
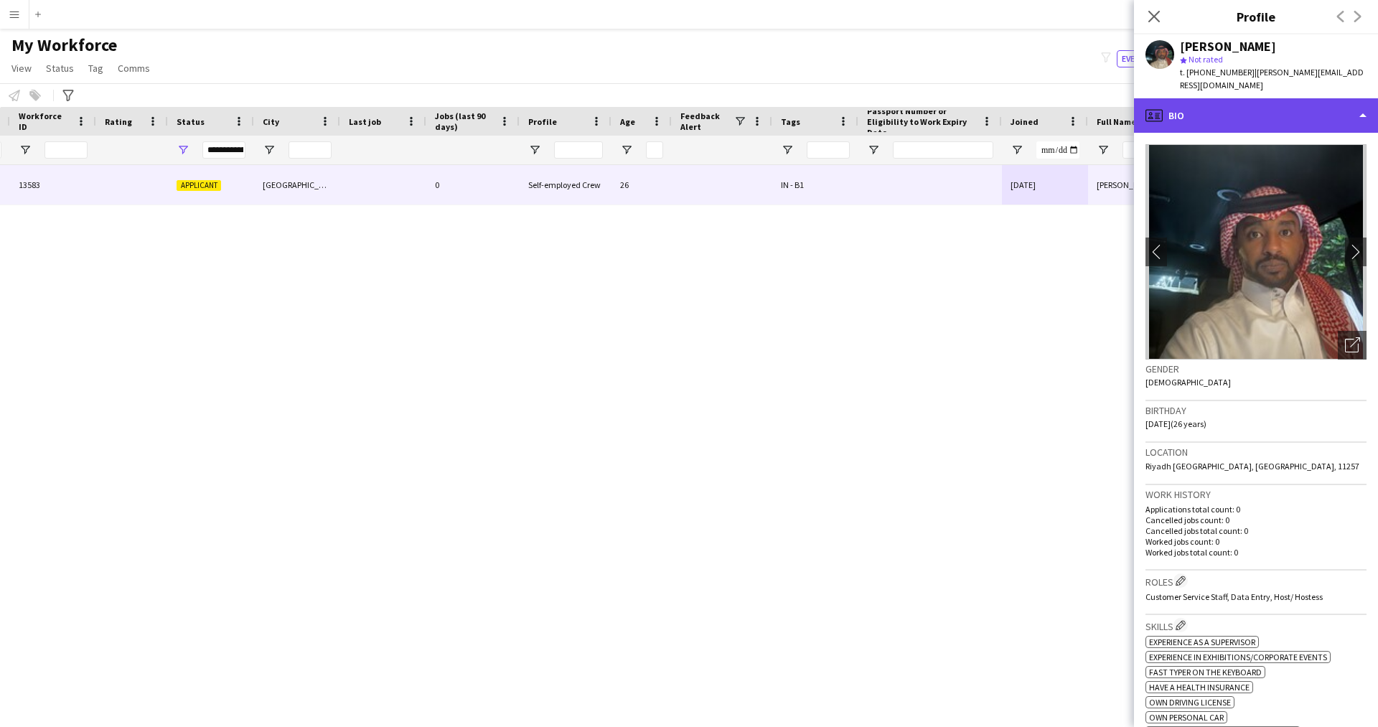
click at [1183, 113] on div "profile Bio" at bounding box center [1256, 115] width 244 height 34
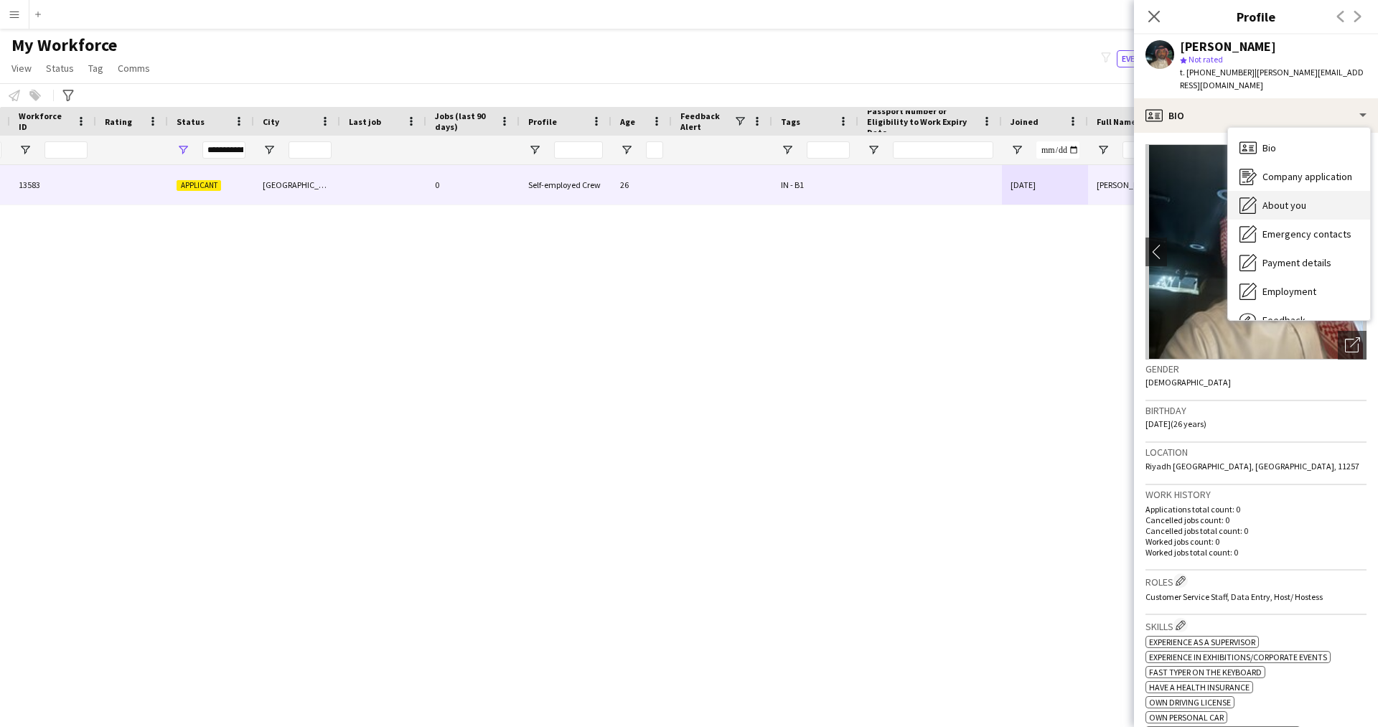
click at [1264, 199] on span "About you" at bounding box center [1284, 205] width 44 height 13
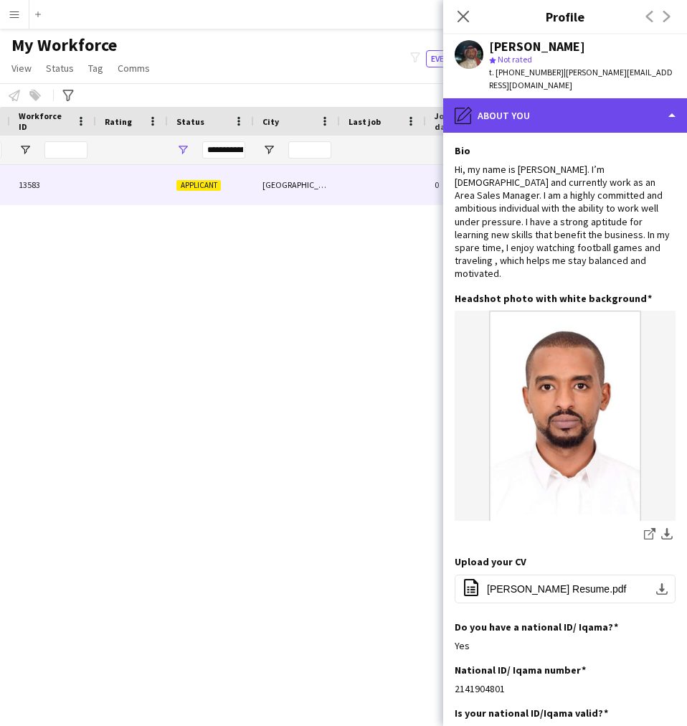
click at [558, 105] on div "pencil4 About you" at bounding box center [565, 115] width 244 height 34
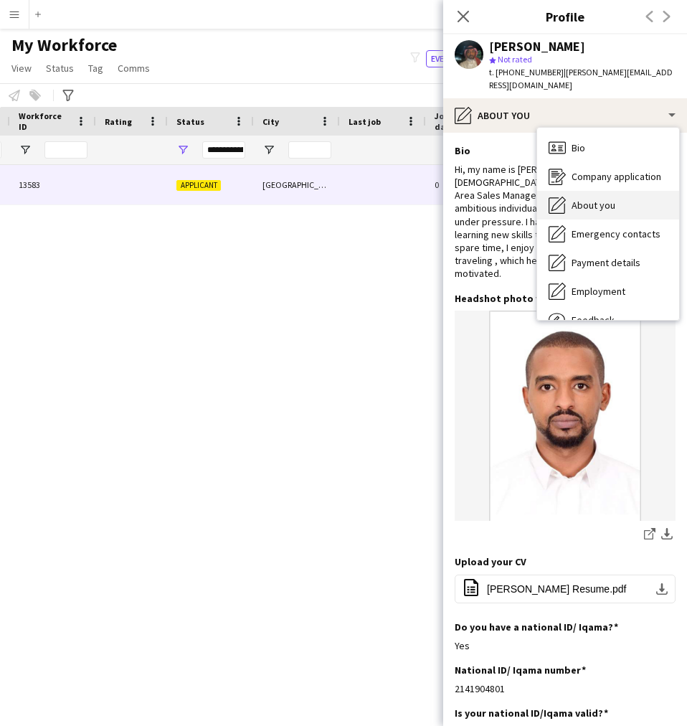
click at [593, 191] on div "About you About you" at bounding box center [608, 205] width 142 height 29
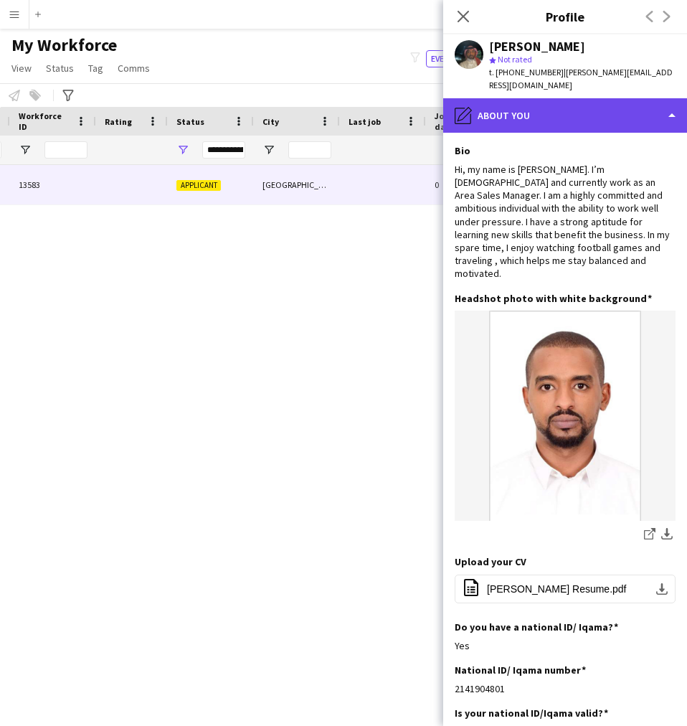
click at [525, 98] on div "pencil4 About you" at bounding box center [565, 115] width 244 height 34
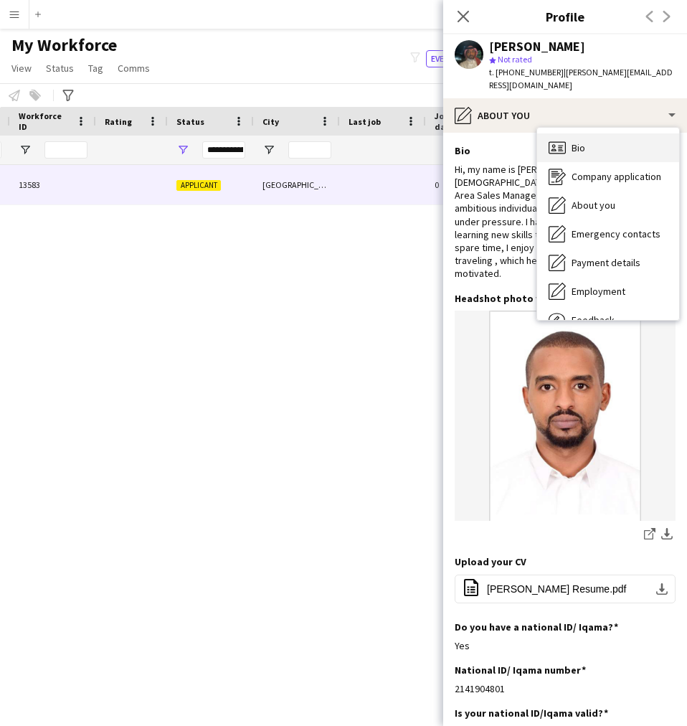
click at [580, 141] on span "Bio" at bounding box center [579, 147] width 14 height 13
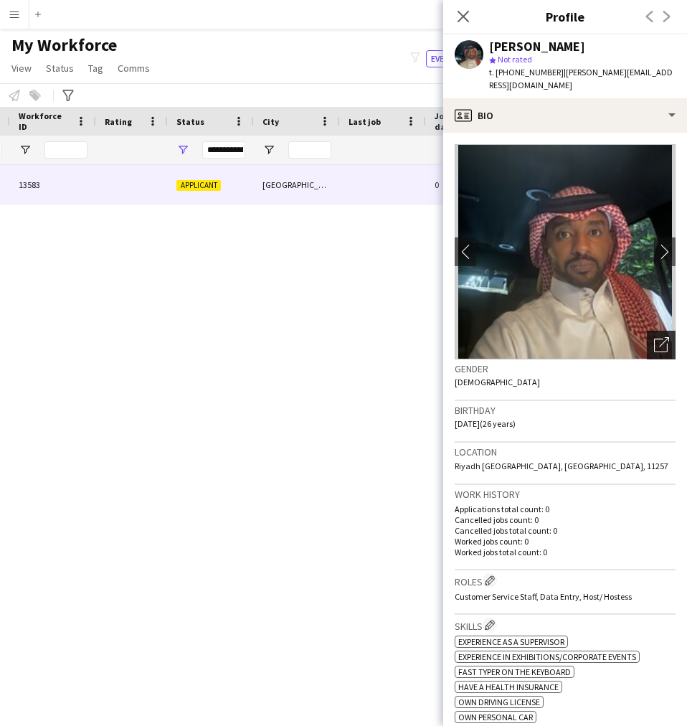
click at [654, 337] on icon "Open photos pop-in" at bounding box center [661, 344] width 15 height 15
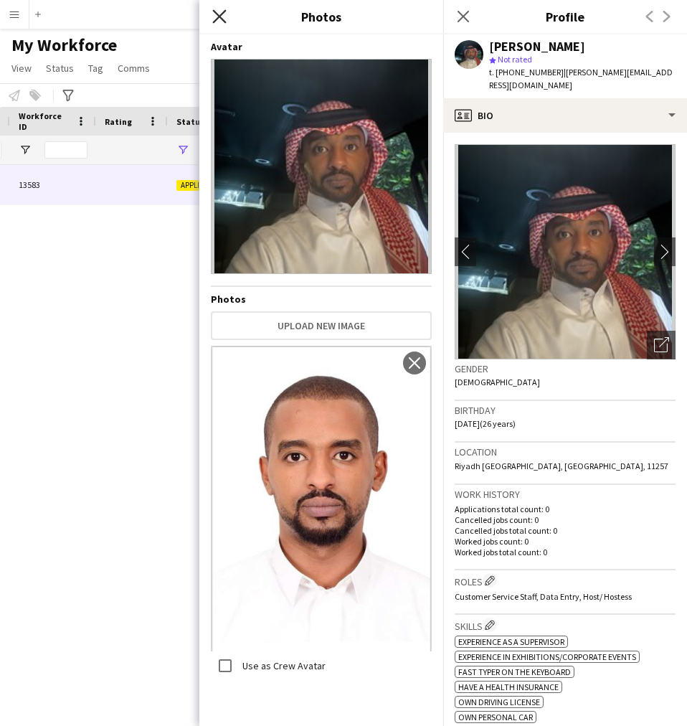
click at [222, 16] on icon "Close pop-in" at bounding box center [219, 16] width 14 height 14
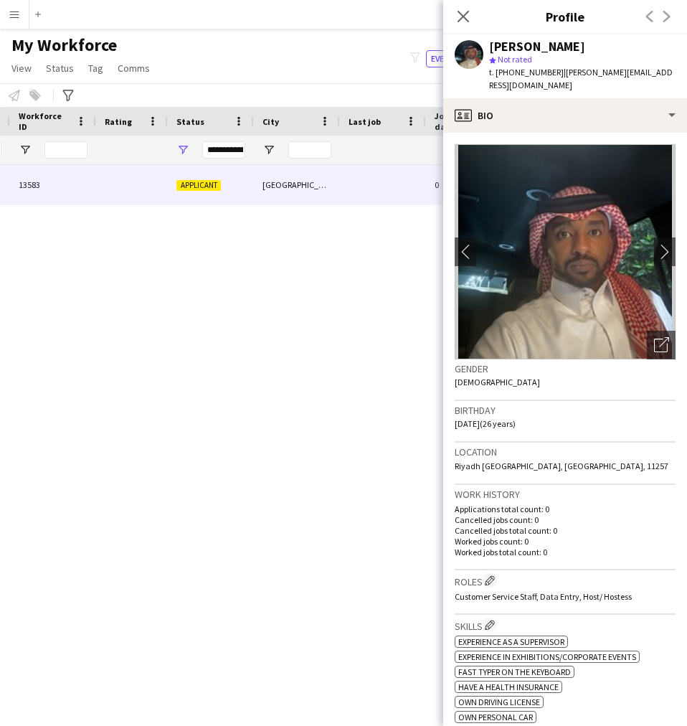
scroll to position [1, 0]
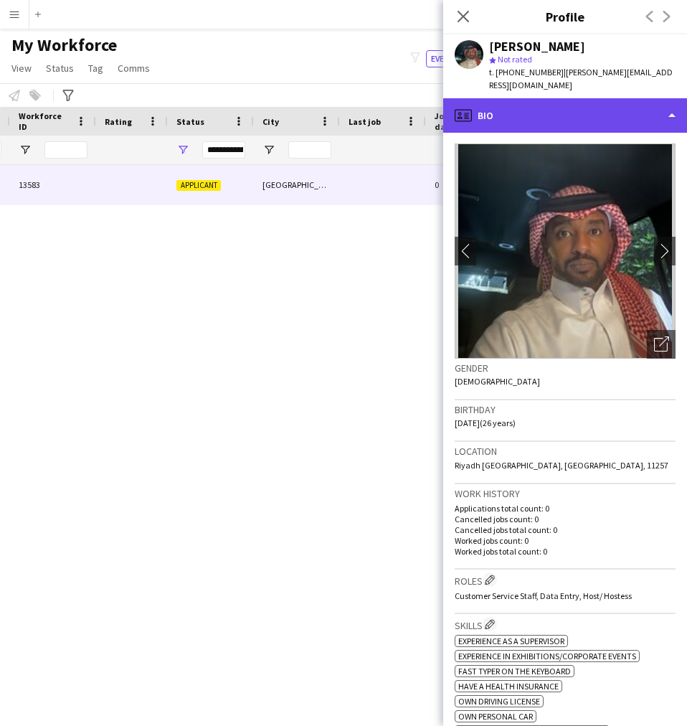
click at [522, 106] on div "profile Bio" at bounding box center [565, 115] width 244 height 34
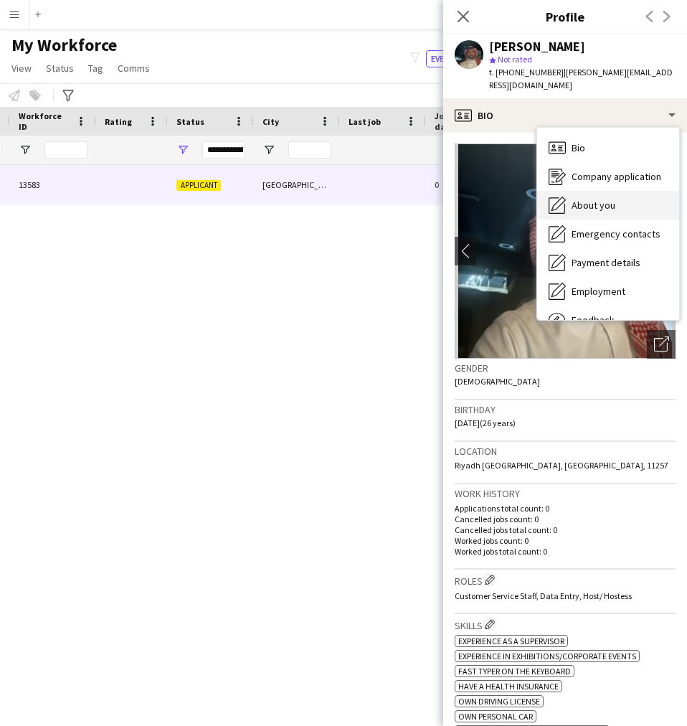
click at [564, 197] on icon at bounding box center [559, 204] width 14 height 14
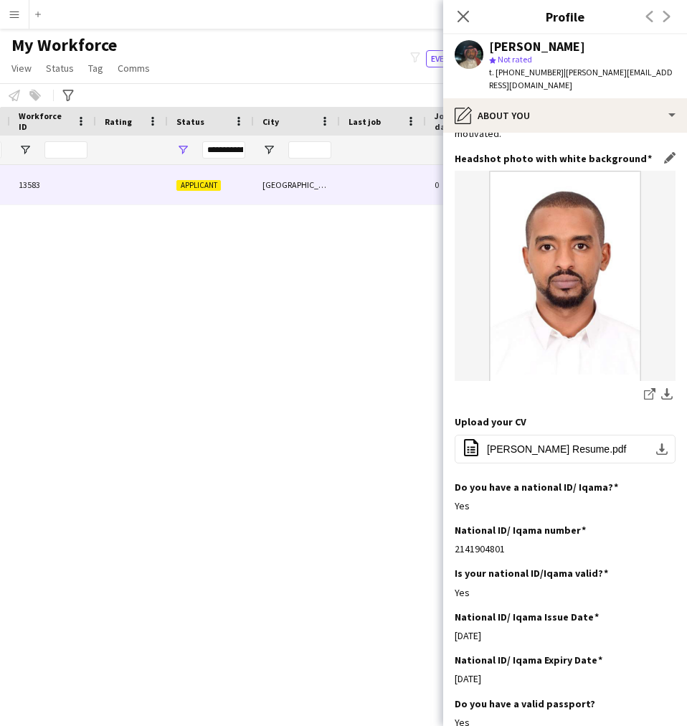
scroll to position [0, 0]
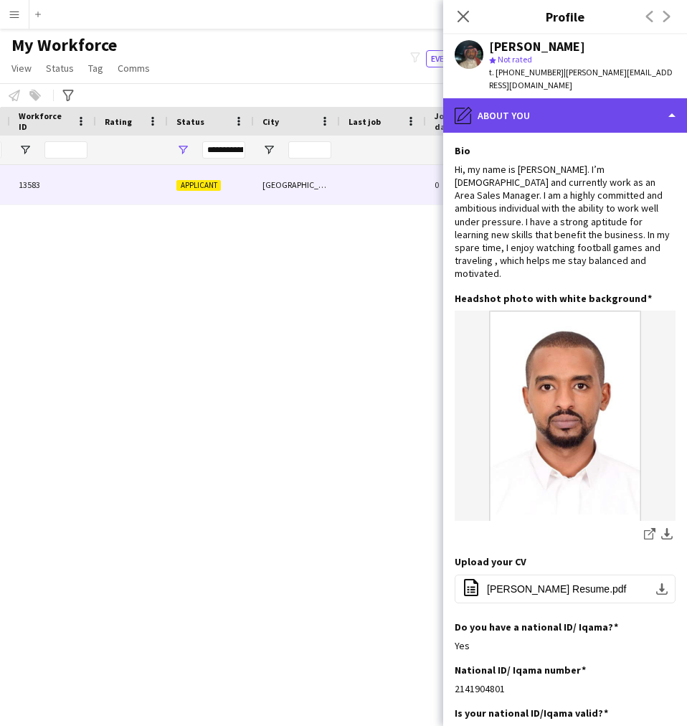
click at [475, 103] on div "pencil4 About you" at bounding box center [565, 115] width 244 height 34
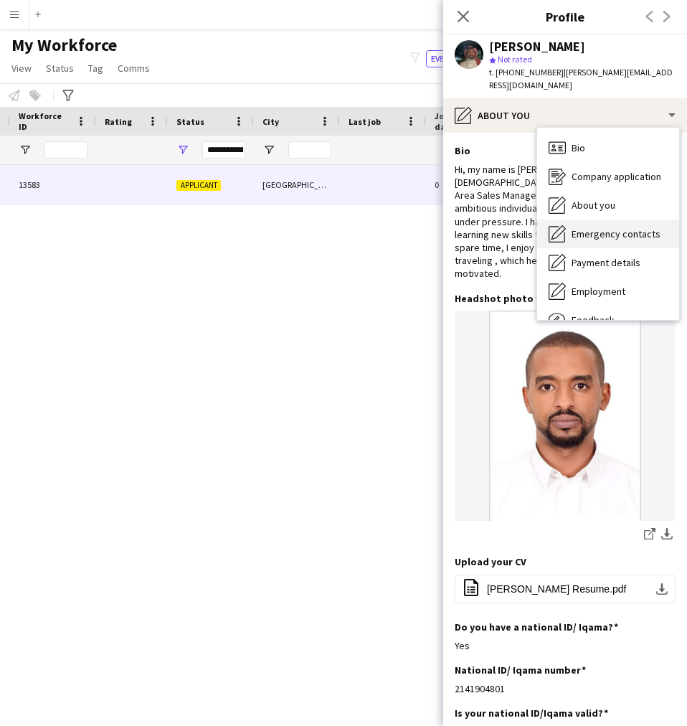
click at [622, 220] on div "Emergency contacts Emergency contacts" at bounding box center [608, 234] width 142 height 29
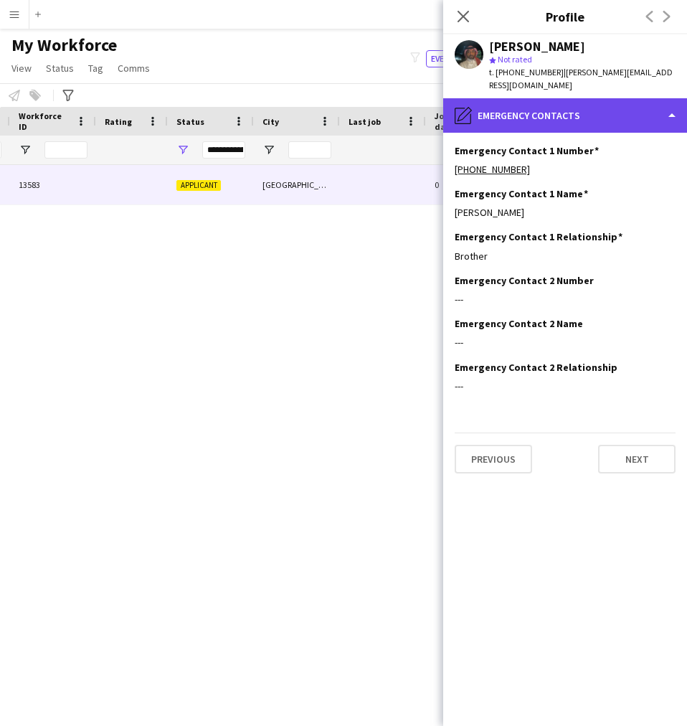
click at [569, 110] on div "pencil4 Emergency contacts" at bounding box center [565, 115] width 244 height 34
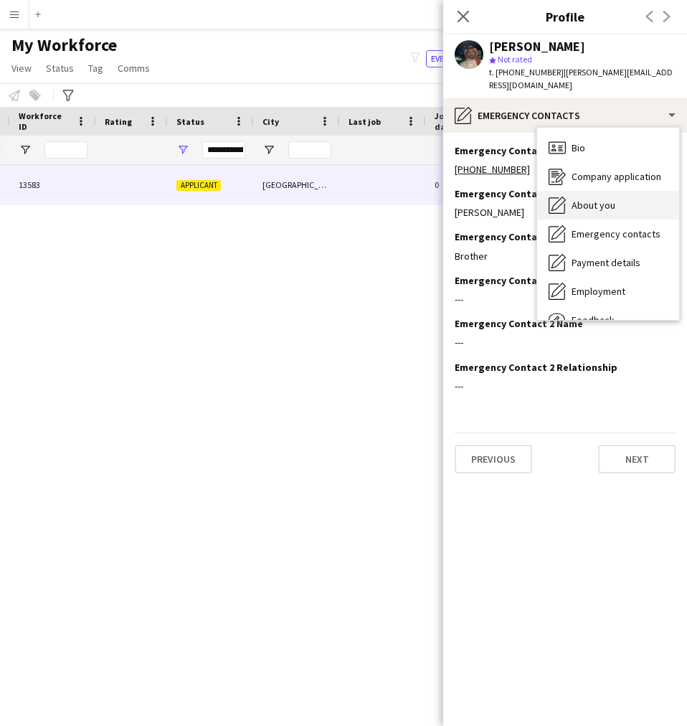
click at [616, 198] on div "About you About you" at bounding box center [608, 205] width 142 height 29
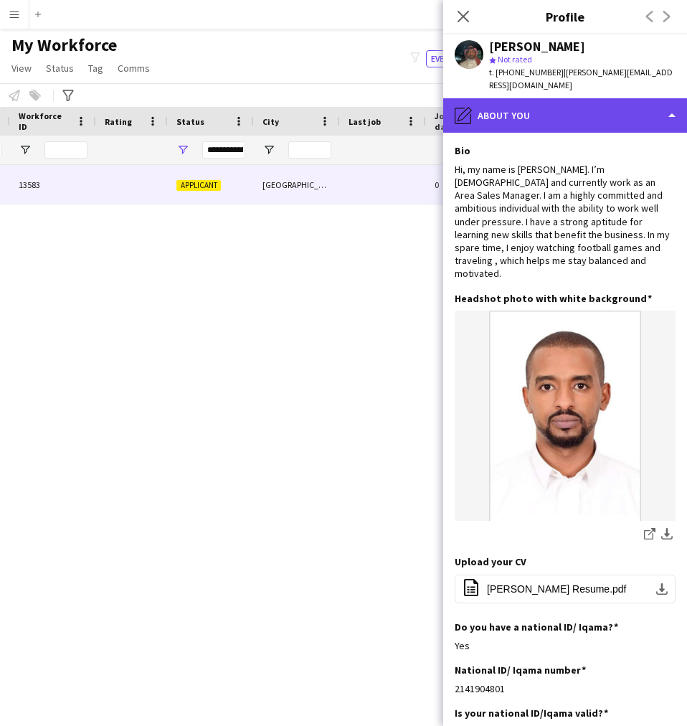
click at [601, 112] on div "pencil4 About you" at bounding box center [565, 115] width 244 height 34
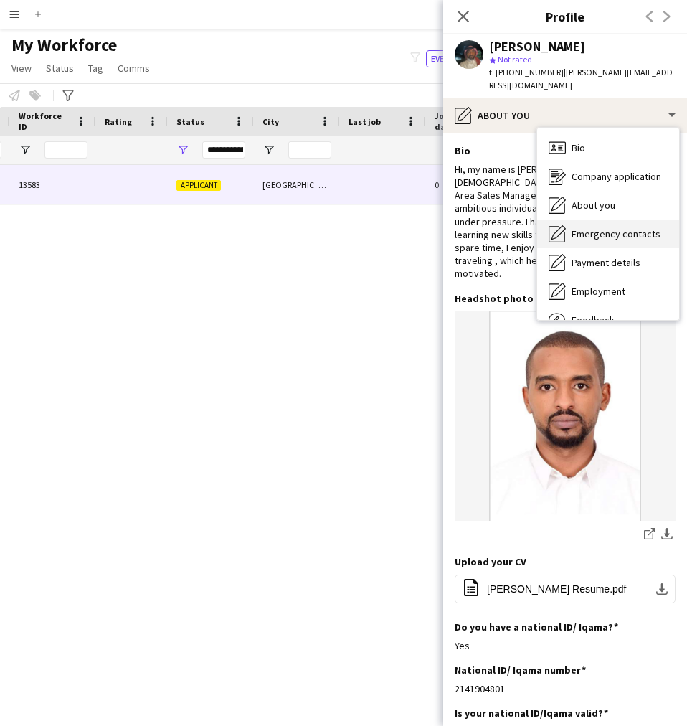
click at [630, 220] on div "Emergency contacts Emergency contacts" at bounding box center [608, 234] width 142 height 29
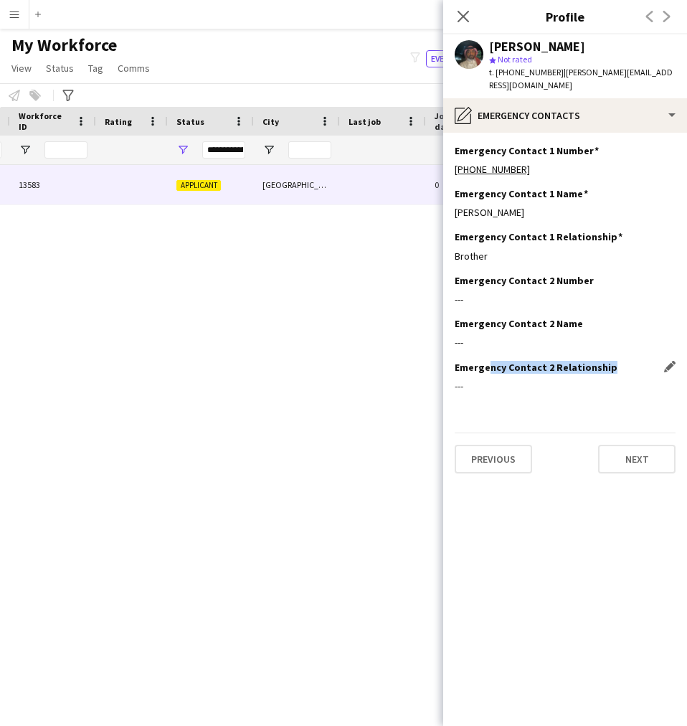
drag, startPoint x: 608, startPoint y: 350, endPoint x: 488, endPoint y: 357, distance: 120.0
click at [488, 361] on div "Emergency Contact 2 Relationship Edit this field" at bounding box center [565, 367] width 221 height 13
click at [488, 361] on h3 "Emergency Contact 2 Relationship" at bounding box center [536, 367] width 163 height 13
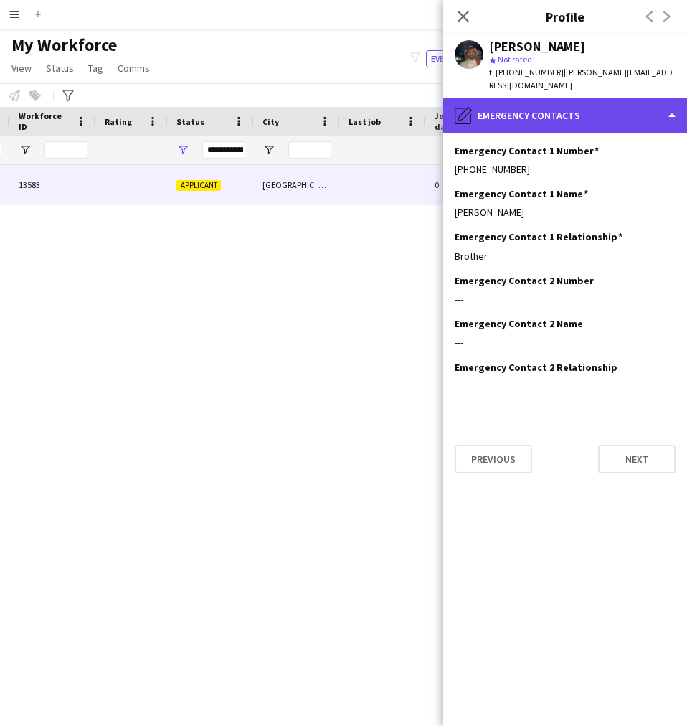
click at [547, 108] on div "pencil4 Emergency contacts" at bounding box center [565, 115] width 244 height 34
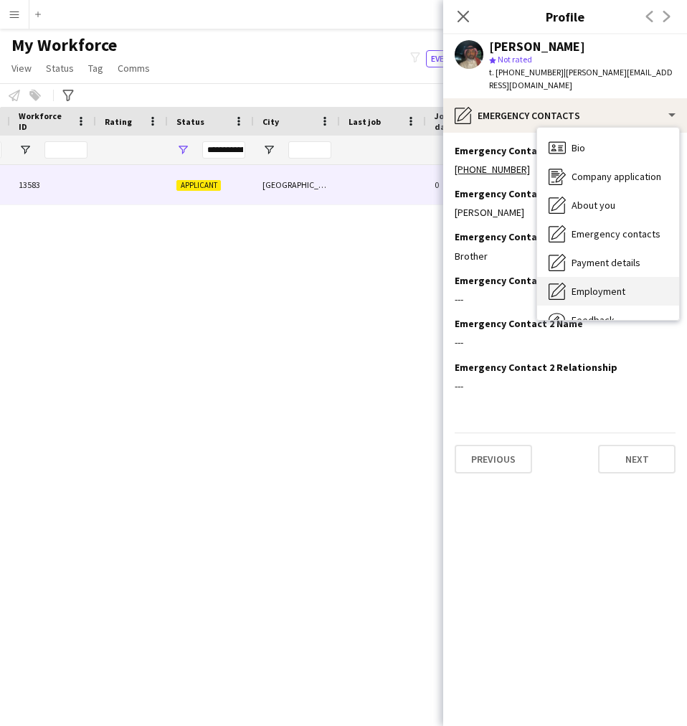
click at [614, 285] on span "Employment" at bounding box center [599, 291] width 54 height 13
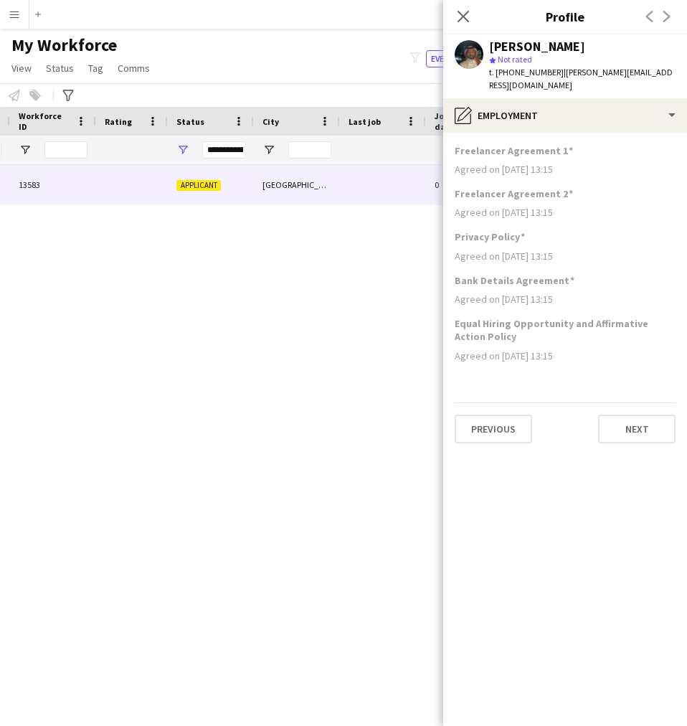
click at [565, 133] on app-section-data-types "Freelancer Agreement 1 Agreed on [DATE] 13:15 Freelancer Agreement 2 Agreed on …" at bounding box center [565, 429] width 244 height 593
click at [551, 133] on app-section-data-types "Freelancer Agreement 1 Agreed on [DATE] 13:15 Freelancer Agreement 2 Agreed on …" at bounding box center [565, 429] width 244 height 593
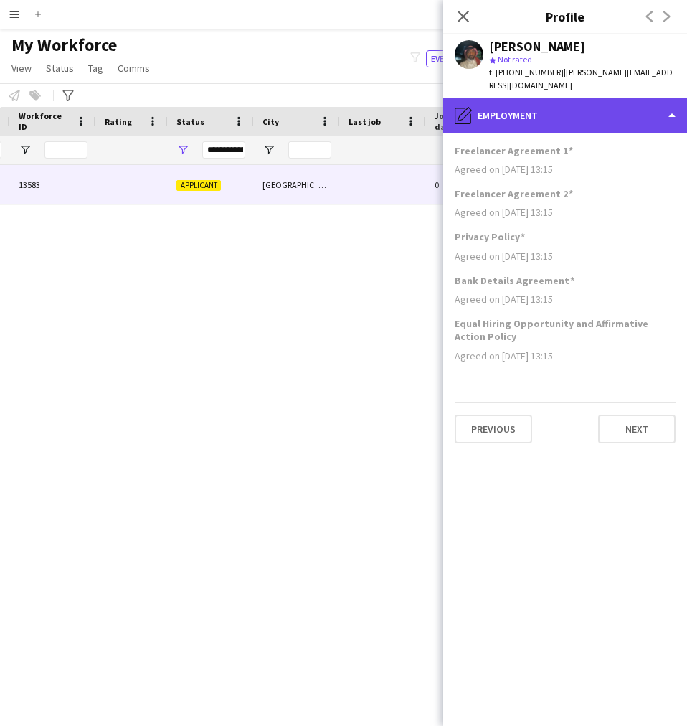
click at [547, 113] on div "pencil4 Employment" at bounding box center [565, 115] width 244 height 34
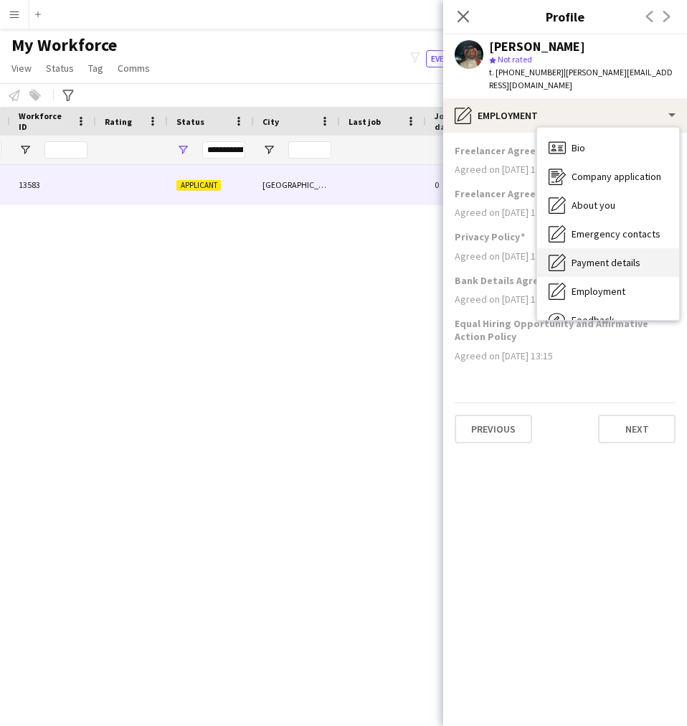
click at [598, 256] on span "Payment details" at bounding box center [606, 262] width 69 height 13
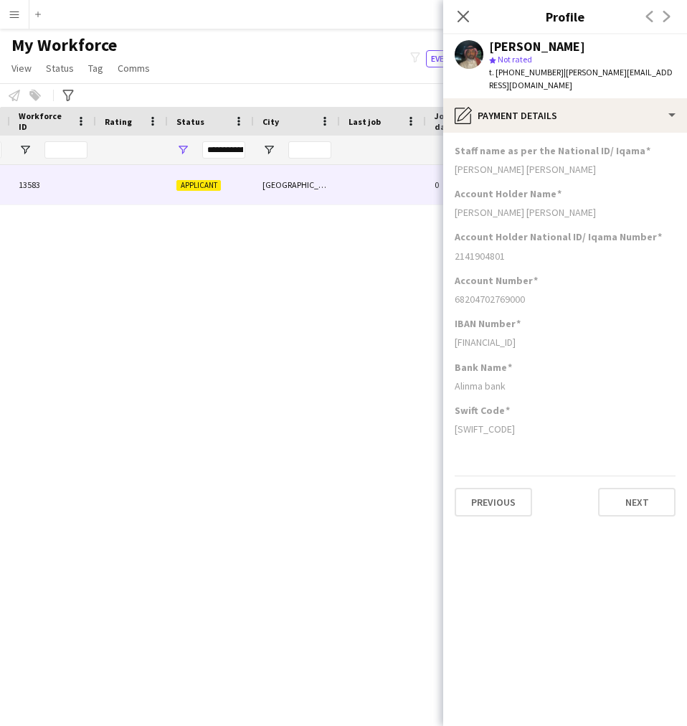
drag, startPoint x: 531, startPoint y: 324, endPoint x: 590, endPoint y: 323, distance: 58.9
click at [590, 336] on div "[FINANCIAL_ID]" at bounding box center [565, 342] width 221 height 13
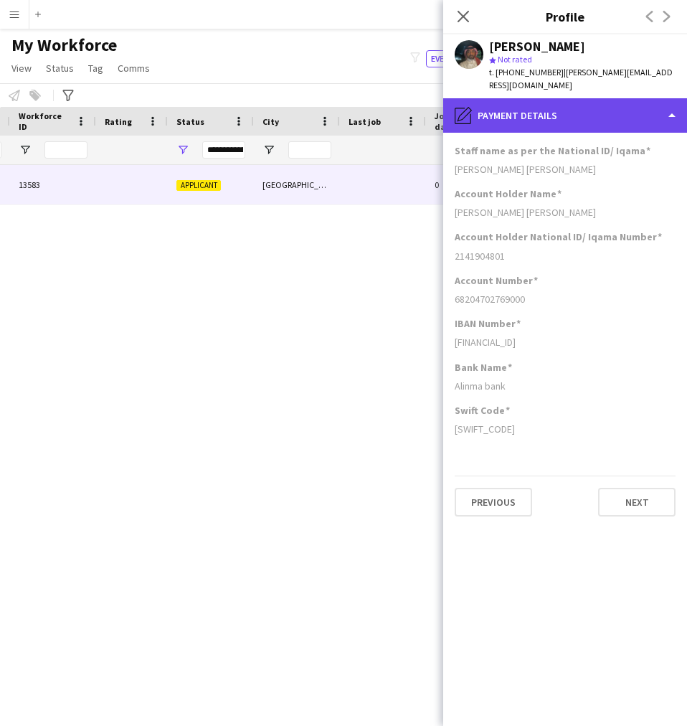
click at [522, 103] on div "pencil4 Payment details" at bounding box center [565, 115] width 244 height 34
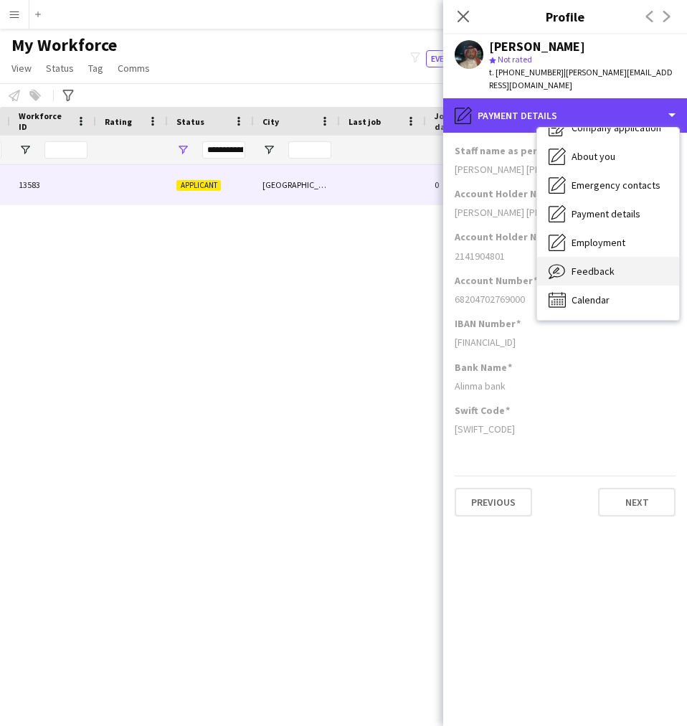
scroll to position [48, 0]
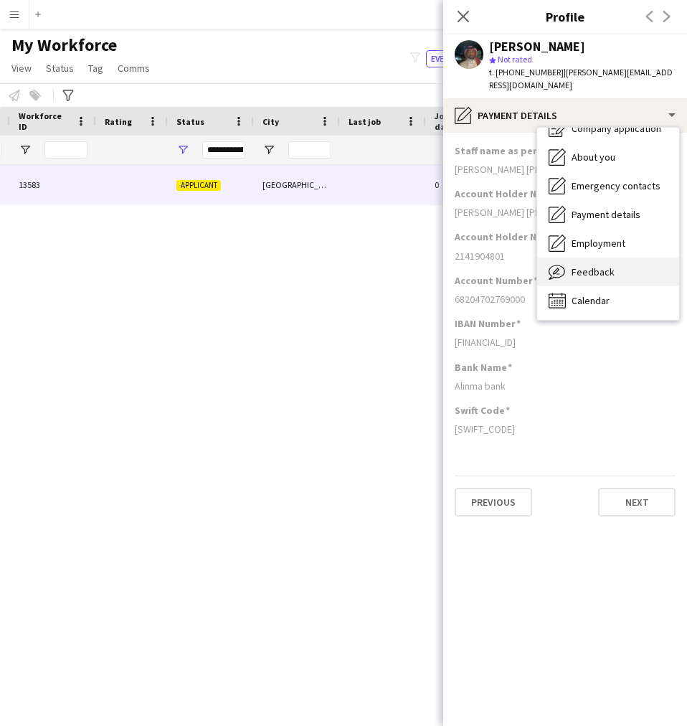
click at [586, 258] on div "Feedback Feedback" at bounding box center [608, 272] width 142 height 29
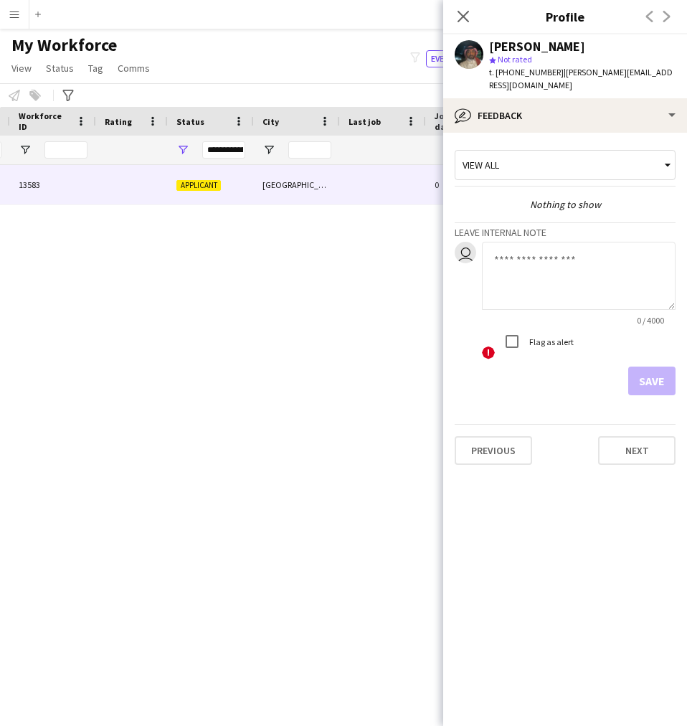
click at [523, 257] on textarea at bounding box center [579, 276] width 194 height 68
paste textarea "**********"
type textarea "**********"
click at [657, 378] on button "Save" at bounding box center [652, 381] width 47 height 29
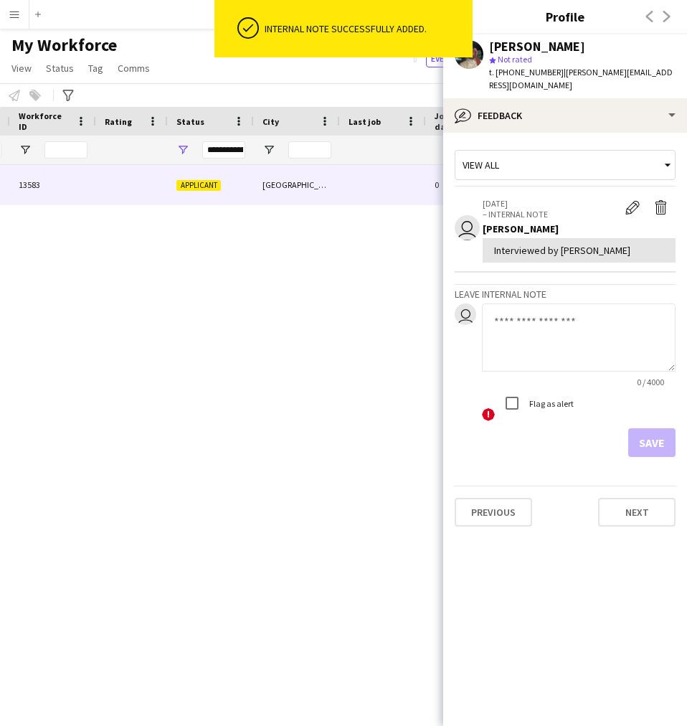
click at [538, 22] on h3 "Profile" at bounding box center [565, 16] width 244 height 19
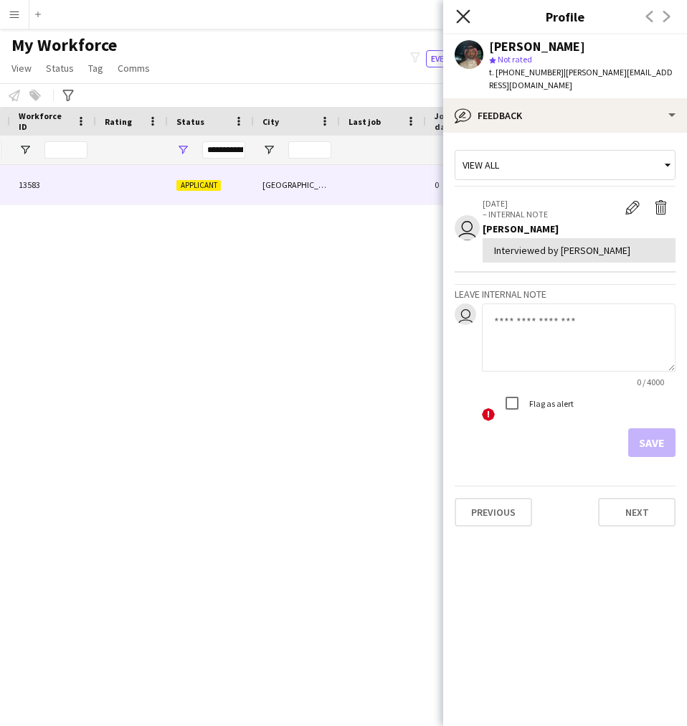
click at [464, 11] on icon "Close pop-in" at bounding box center [463, 16] width 14 height 14
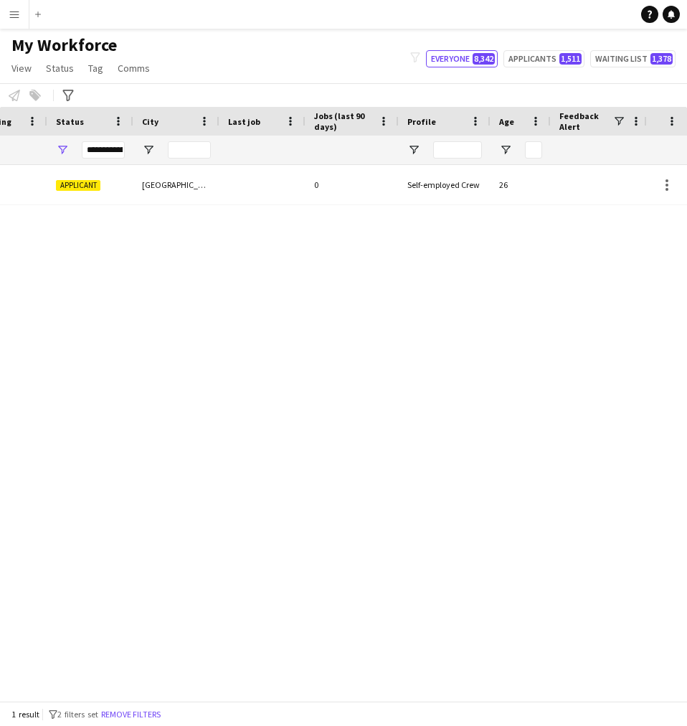
scroll to position [0, 391]
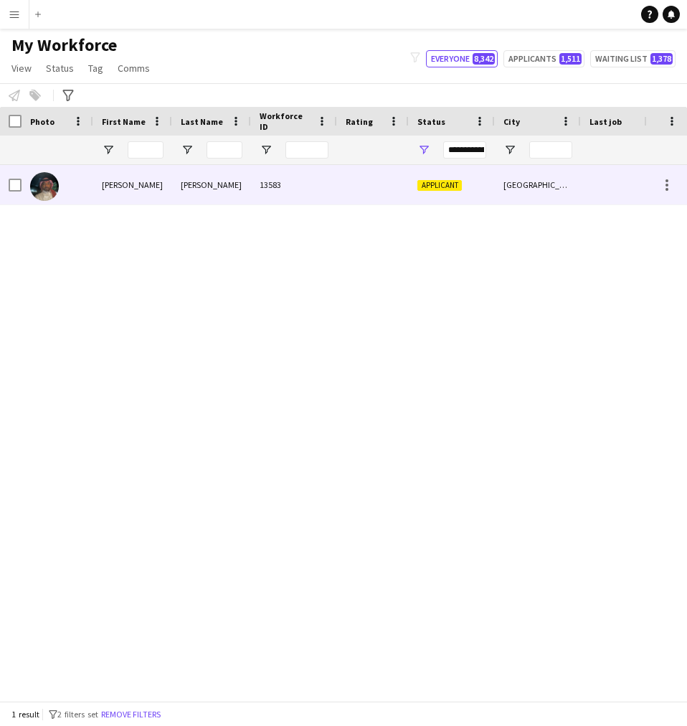
click at [283, 205] on div "13583" at bounding box center [294, 184] width 86 height 39
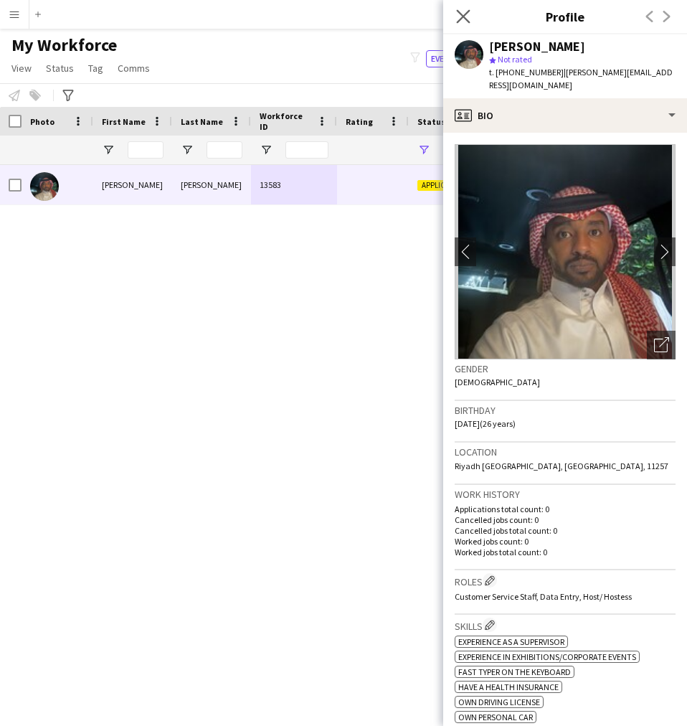
click at [471, 17] on app-icon "Close pop-in" at bounding box center [463, 16] width 21 height 21
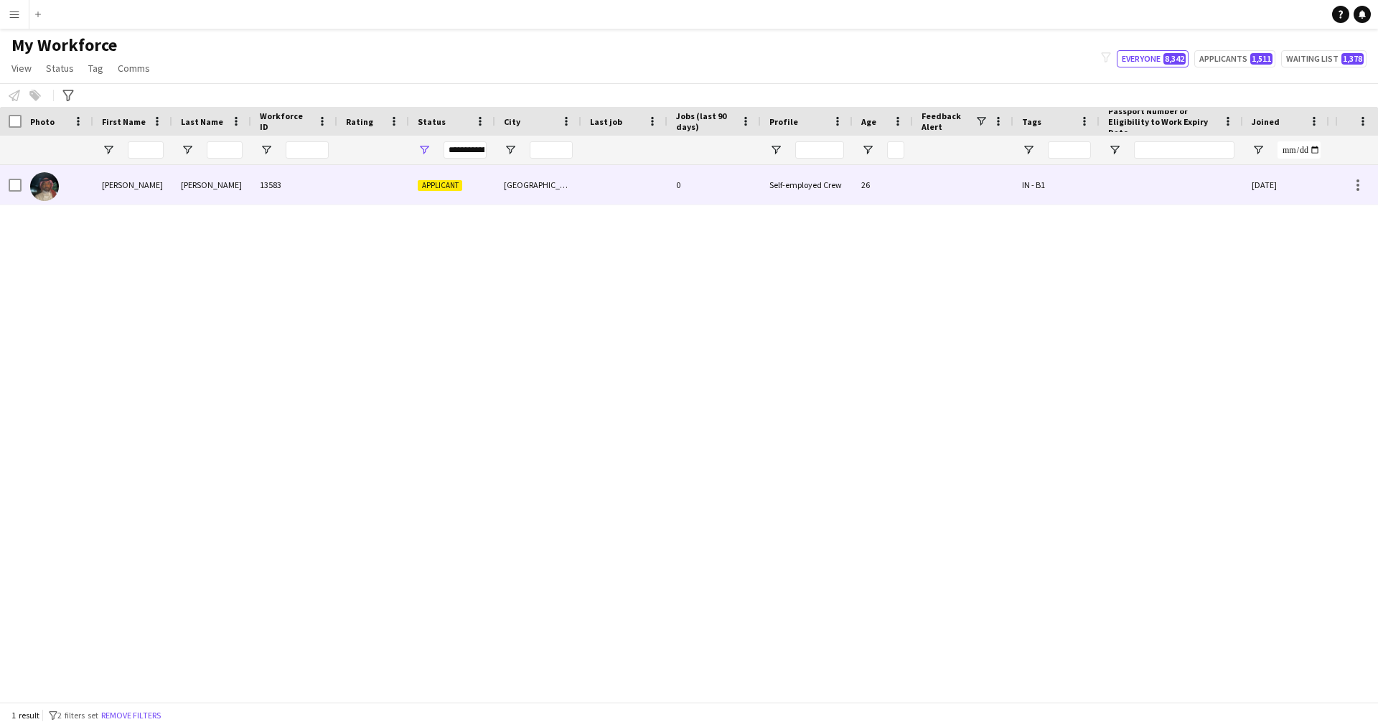
click at [1045, 171] on div "IN - B1" at bounding box center [1056, 184] width 86 height 39
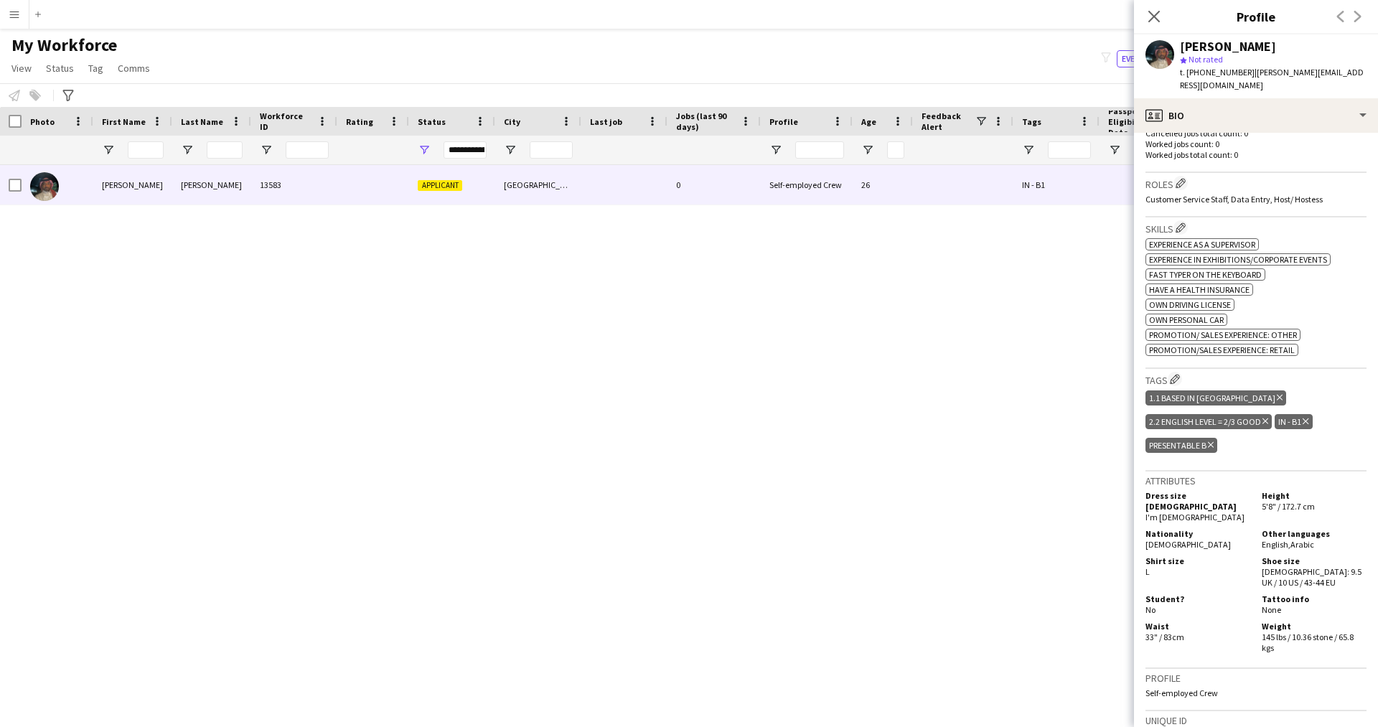
scroll to position [398, 0]
click at [1156, 9] on icon "Close pop-in" at bounding box center [1154, 16] width 14 height 14
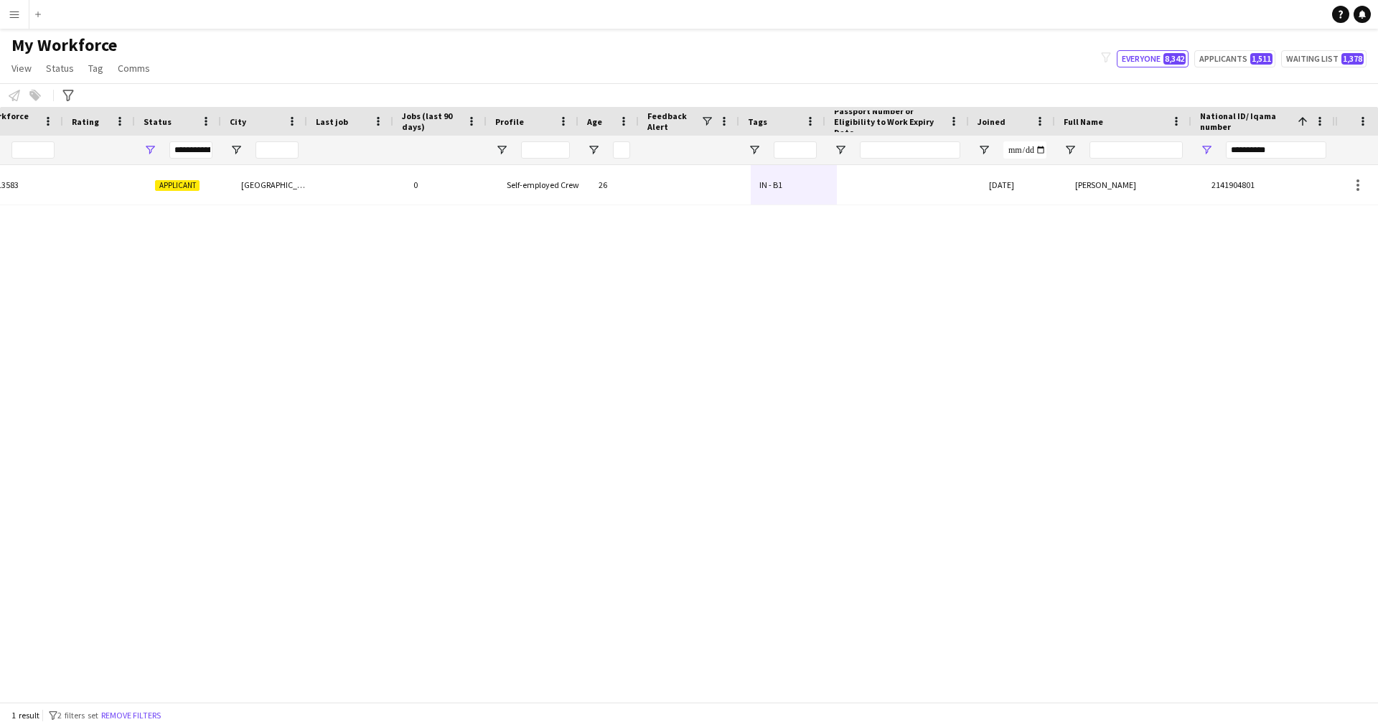
scroll to position [0, 274]
drag, startPoint x: 1305, startPoint y: 154, endPoint x: 1012, endPoint y: 187, distance: 294.6
click at [1012, 187] on div "Workforce Details Profile Data Workforce Details Profile Data Profile Jobs (las…" at bounding box center [689, 404] width 1378 height 595
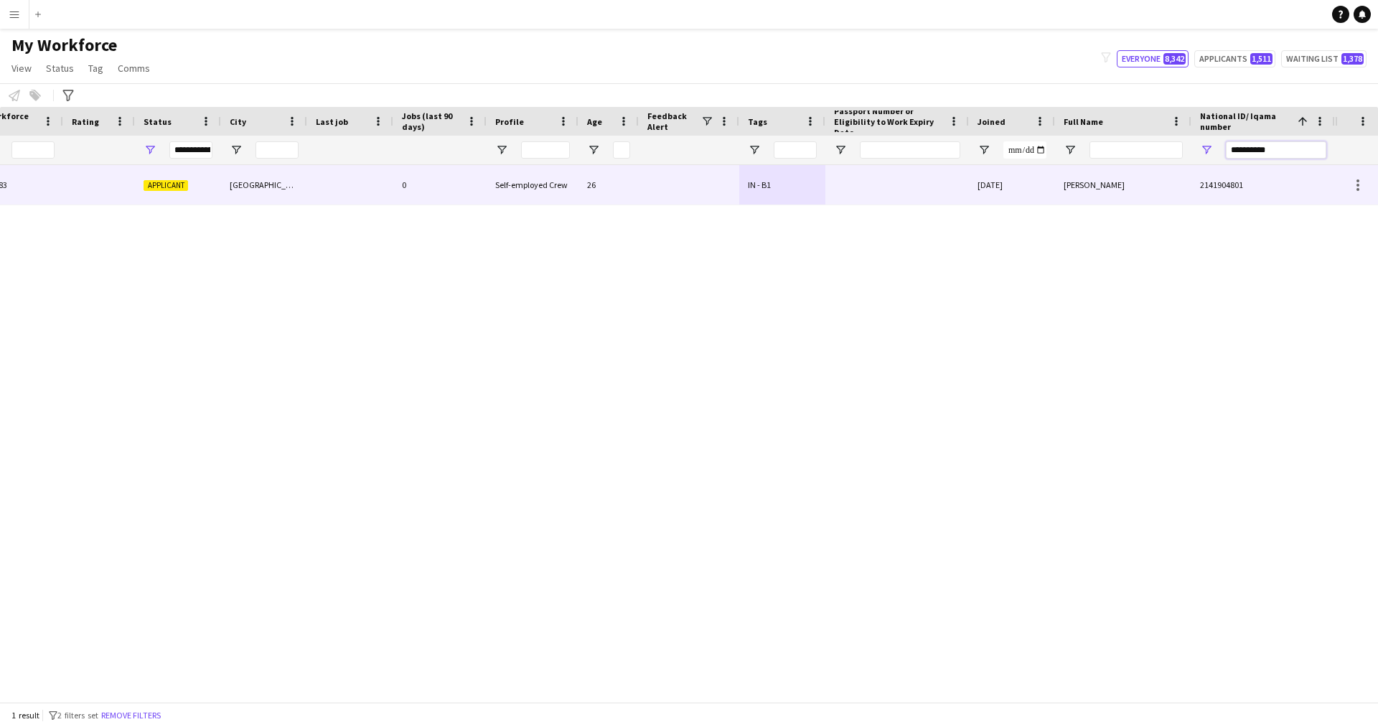
paste input "National ID/ Iqama number Filter Input"
type input "**********"
click at [714, 183] on div "!" at bounding box center [689, 184] width 100 height 39
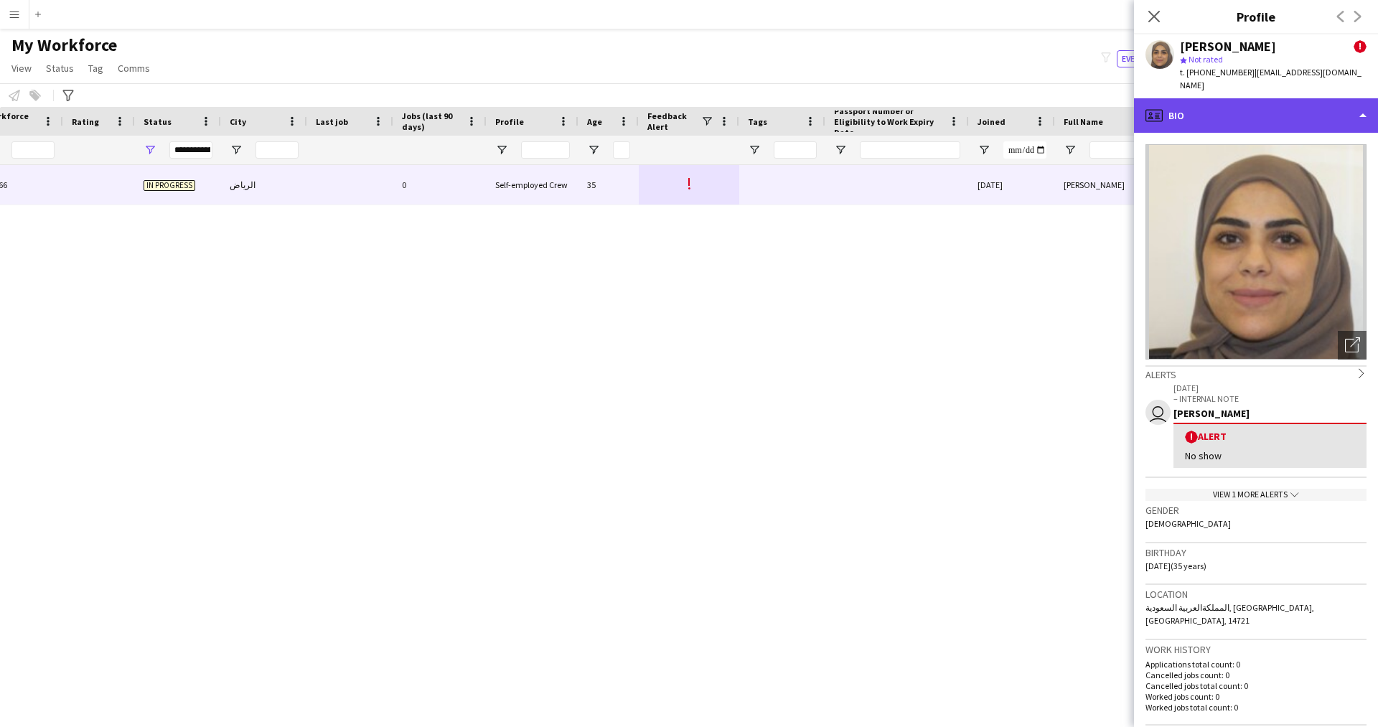
click at [1236, 113] on div "profile Bio" at bounding box center [1256, 115] width 244 height 34
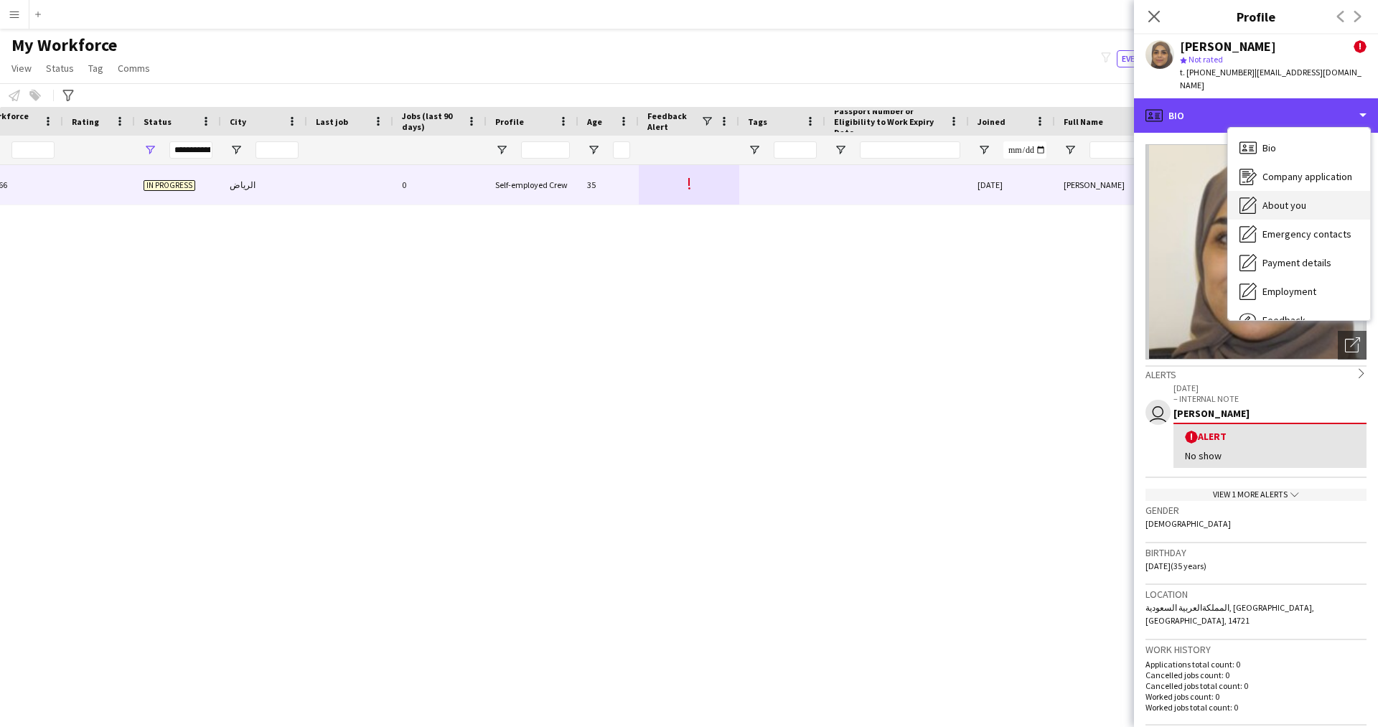
scroll to position [49, 0]
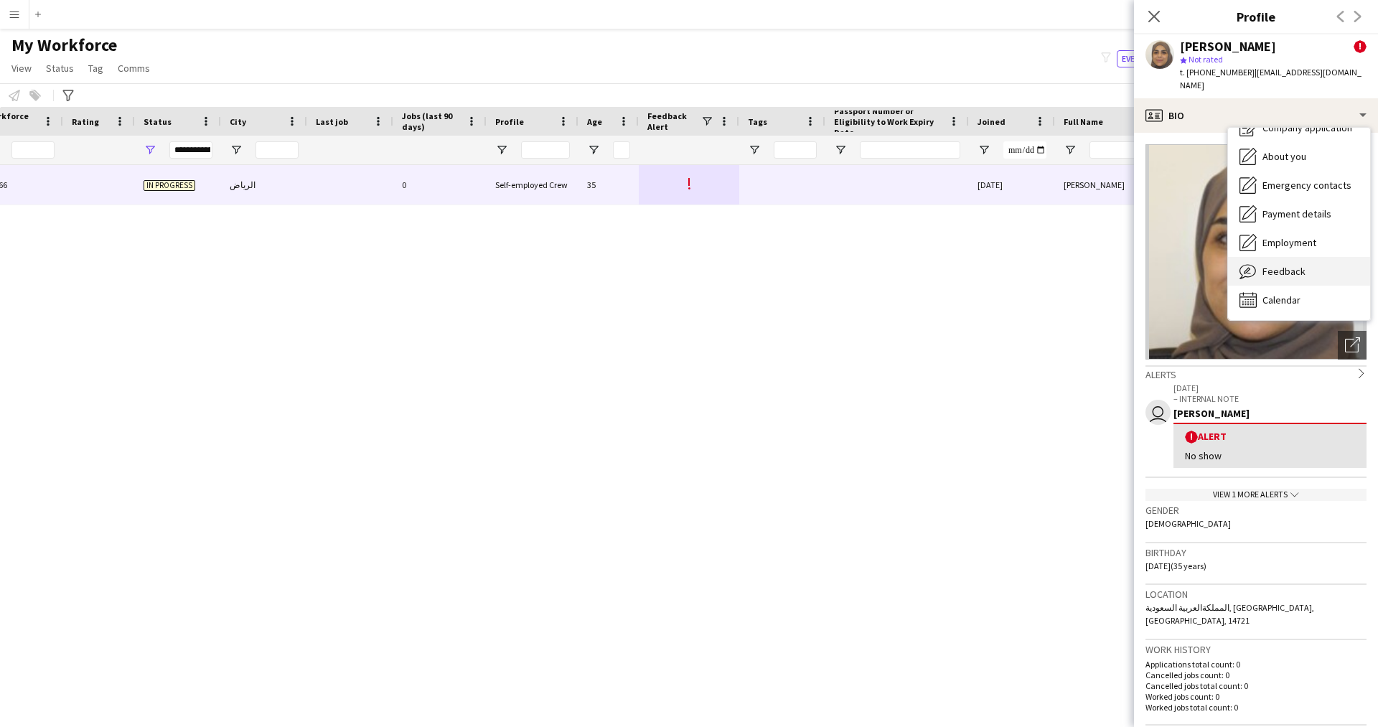
click at [1272, 265] on span "Feedback" at bounding box center [1283, 271] width 43 height 13
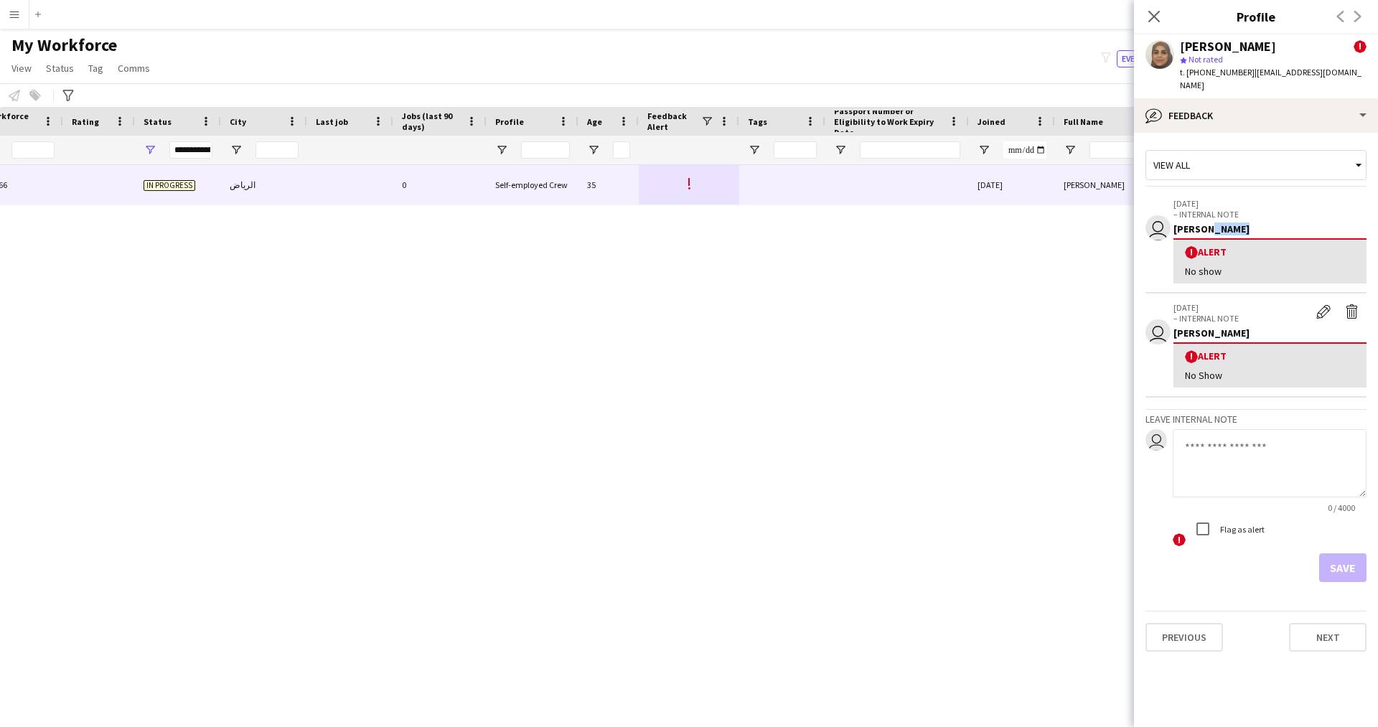
drag, startPoint x: 1243, startPoint y: 216, endPoint x: 1200, endPoint y: 217, distance: 42.3
click at [1200, 222] on div "[PERSON_NAME]" at bounding box center [1269, 228] width 193 height 13
click at [1261, 222] on div "[PERSON_NAME]" at bounding box center [1269, 228] width 193 height 13
drag, startPoint x: 1277, startPoint y: 46, endPoint x: 1174, endPoint y: 46, distance: 102.6
click at [1174, 46] on div "[PERSON_NAME] ! star Not rated t. [PHONE_NUMBER] | [EMAIL_ADDRESS][DOMAIN_NAME]" at bounding box center [1256, 66] width 244 height 64
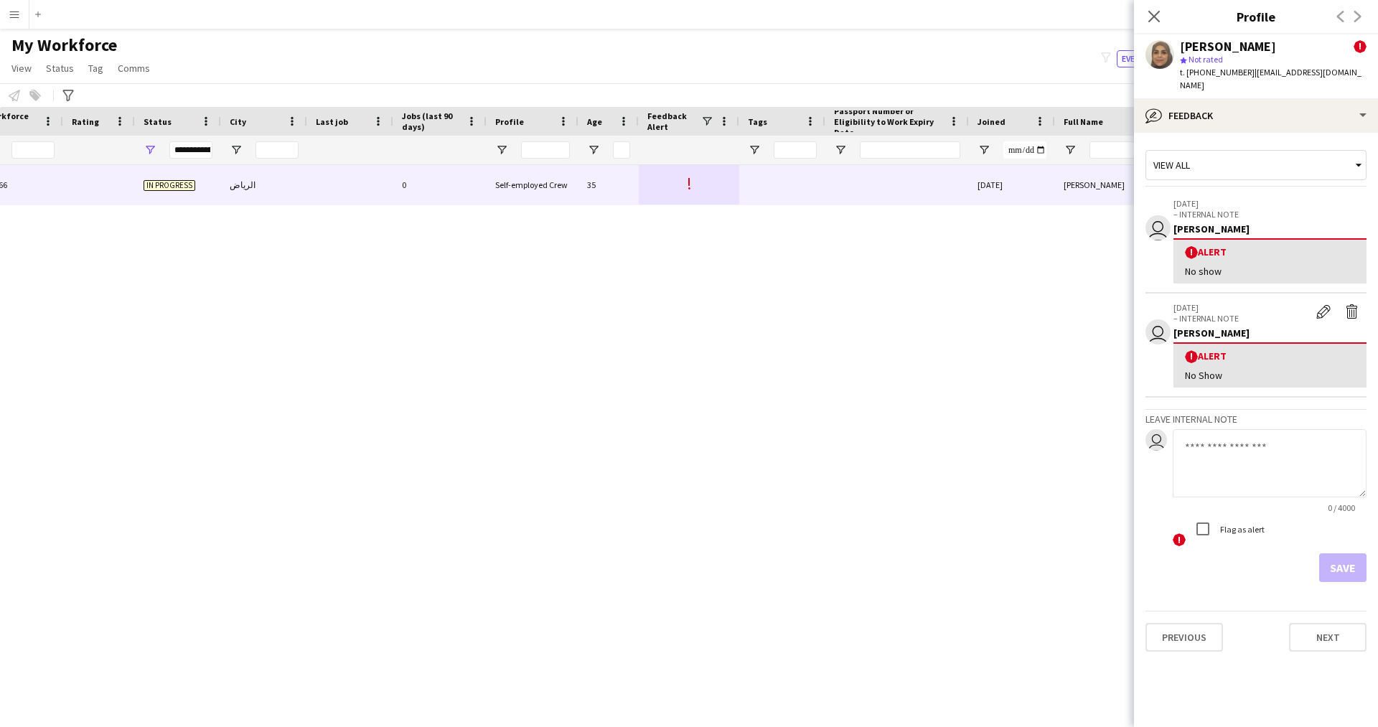
copy div "[PERSON_NAME]"
click at [1175, 104] on div "bubble-pencil Feedback" at bounding box center [1256, 115] width 244 height 34
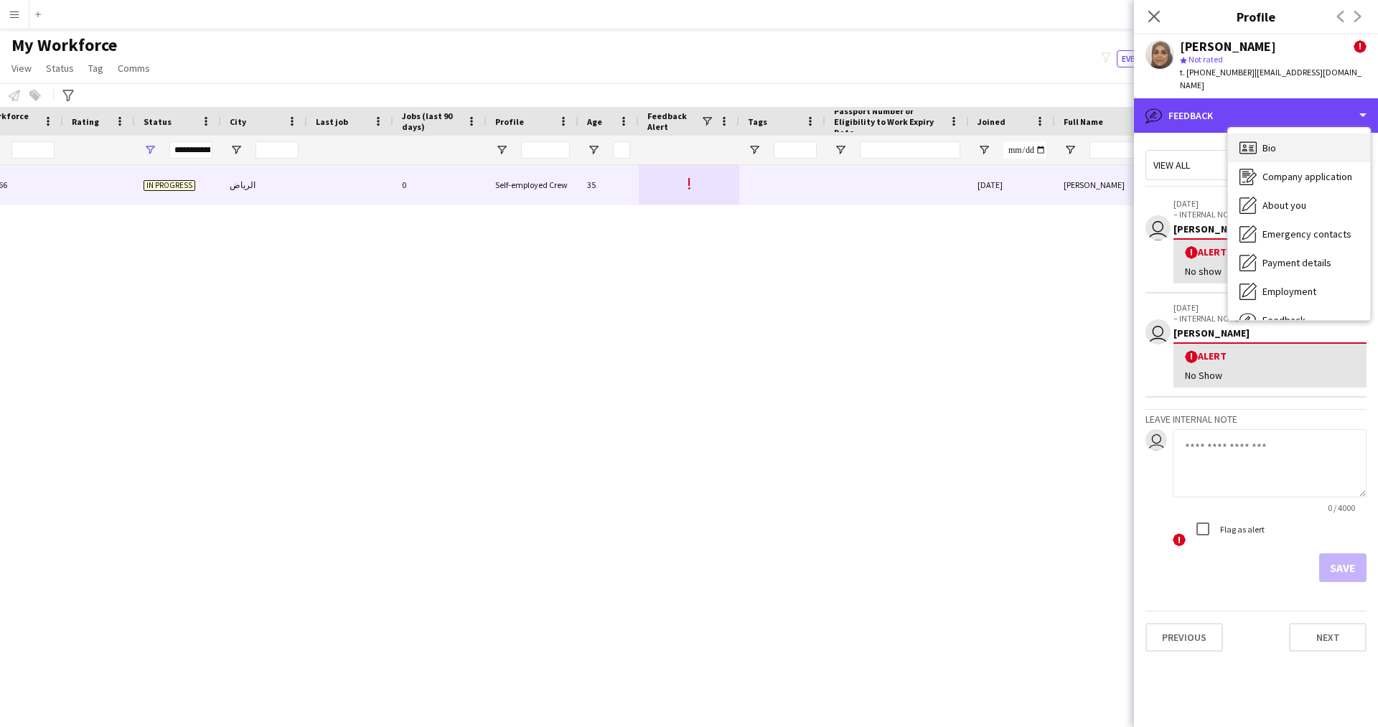
scroll to position [1, 0]
click at [1272, 141] on span "Bio" at bounding box center [1269, 147] width 14 height 13
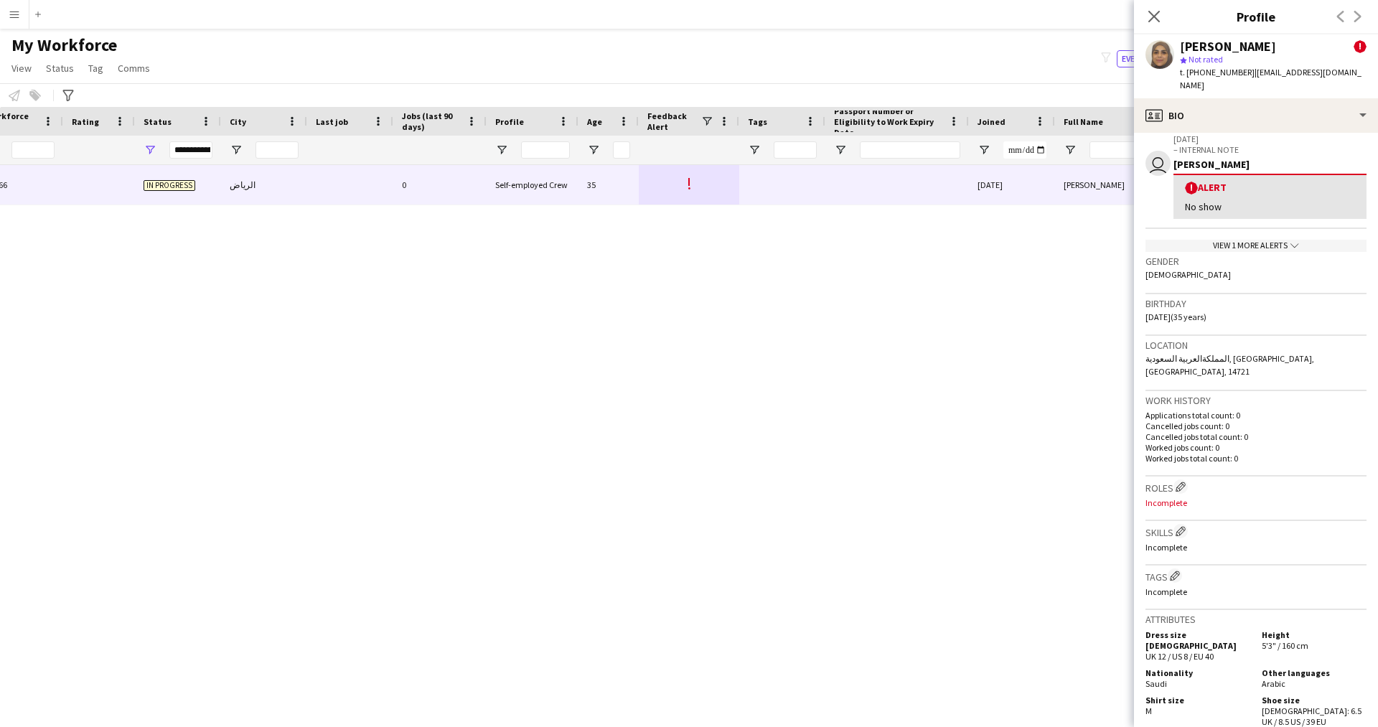
scroll to position [0, 0]
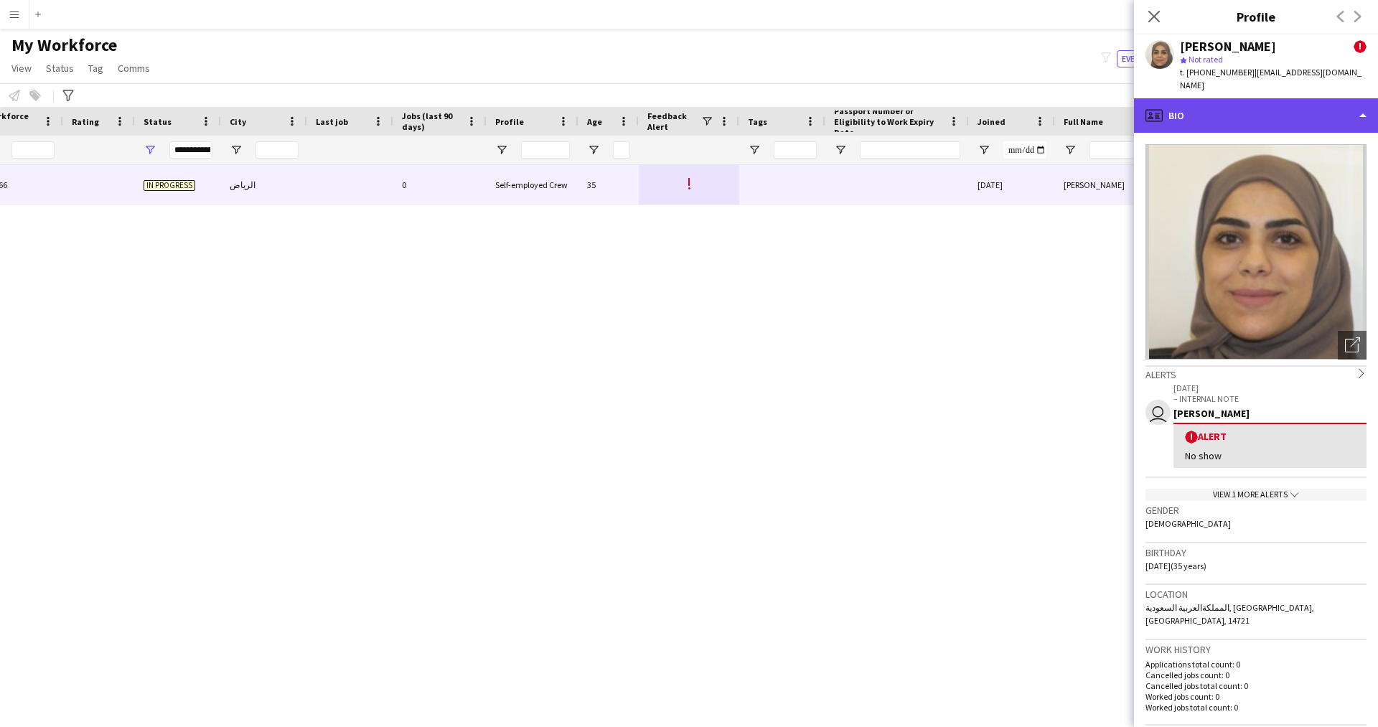
click at [1240, 105] on div "profile Bio" at bounding box center [1256, 115] width 244 height 34
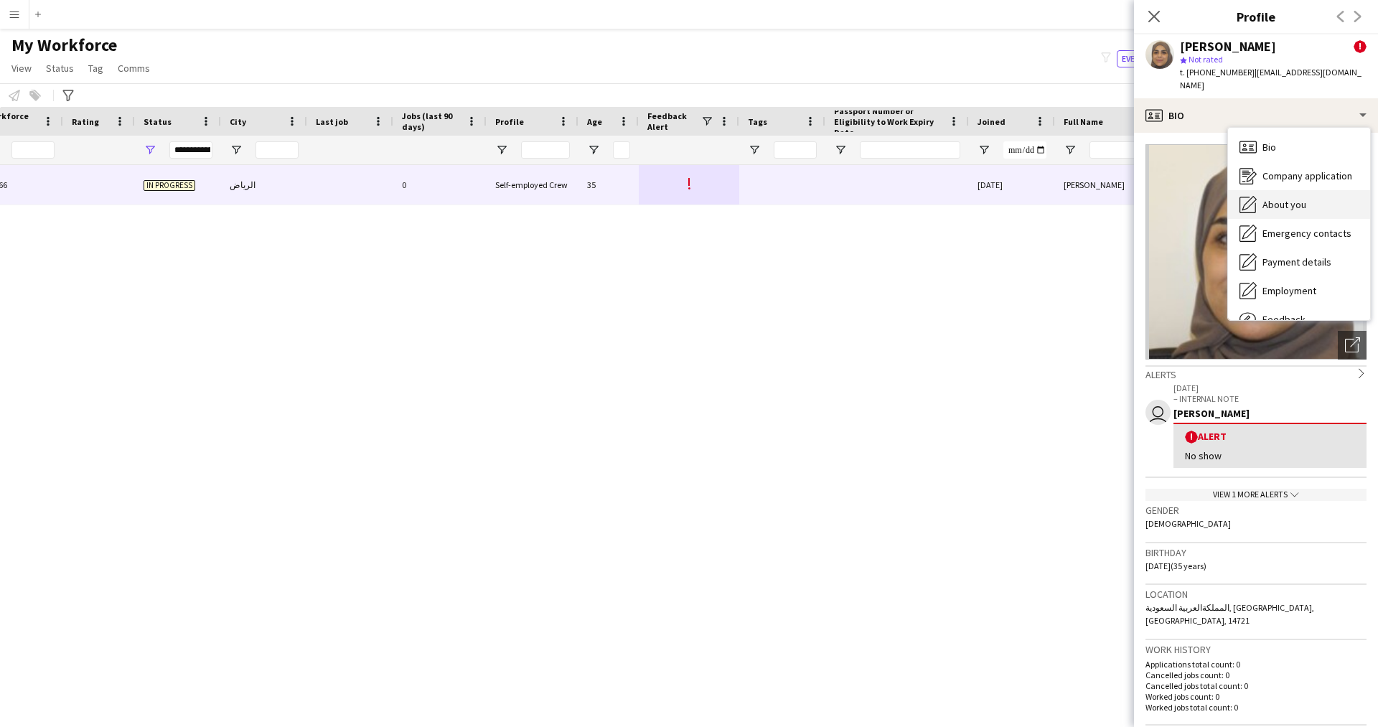
click at [1300, 198] on span "About you" at bounding box center [1284, 204] width 44 height 13
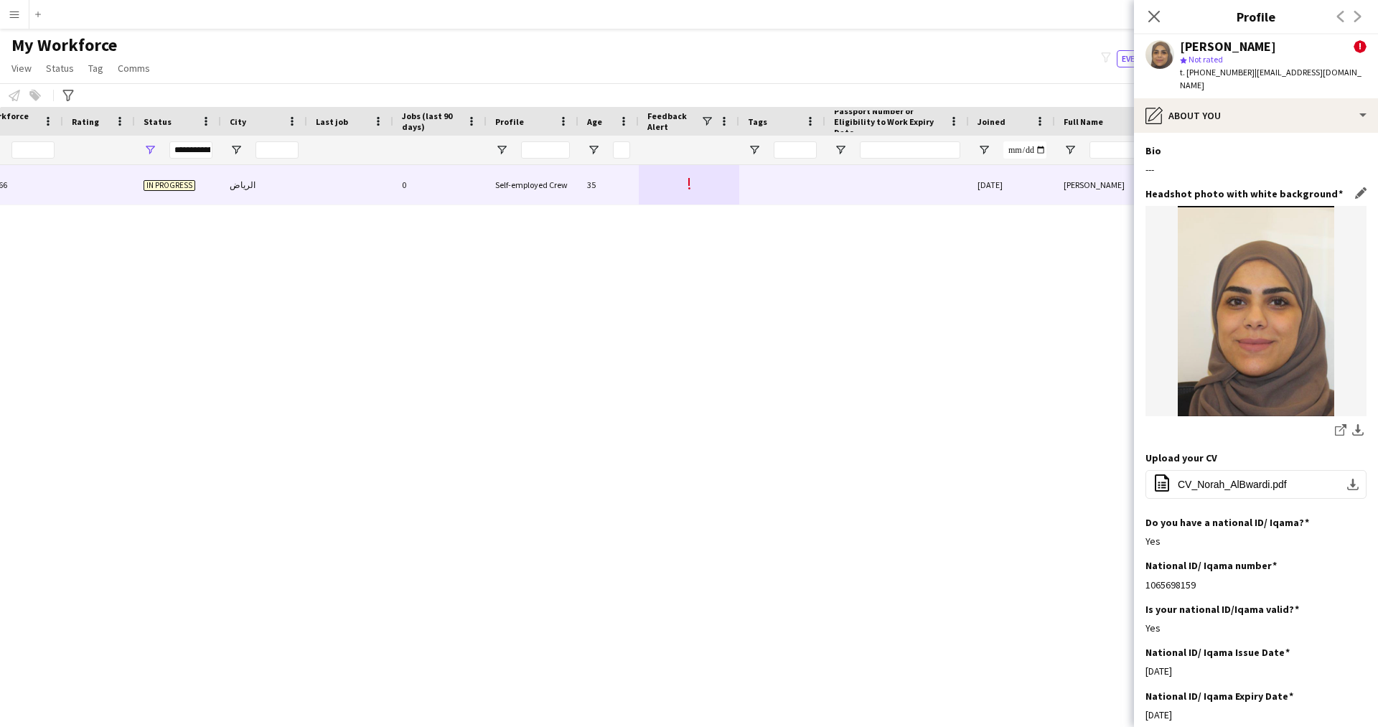
scroll to position [28, 0]
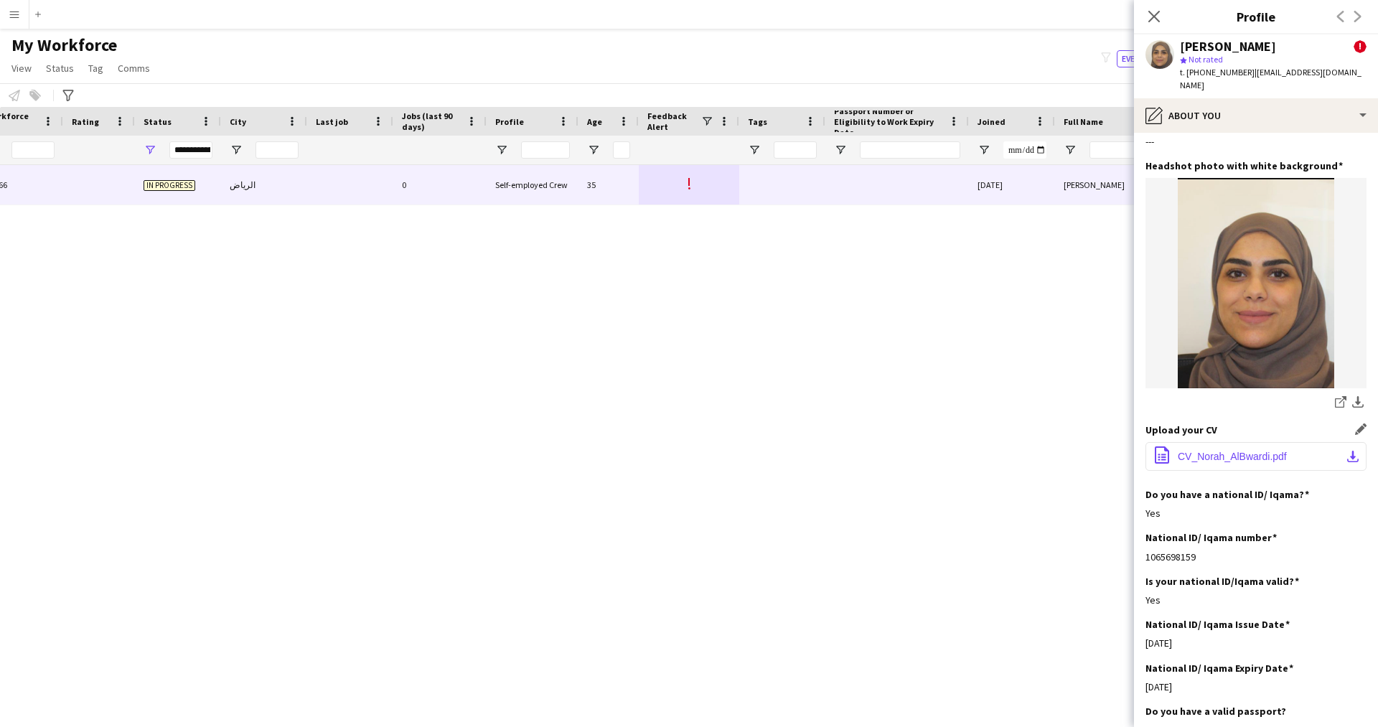
click at [1219, 451] on span "CV_Norah_AlBwardi.pdf" at bounding box center [1232, 456] width 109 height 11
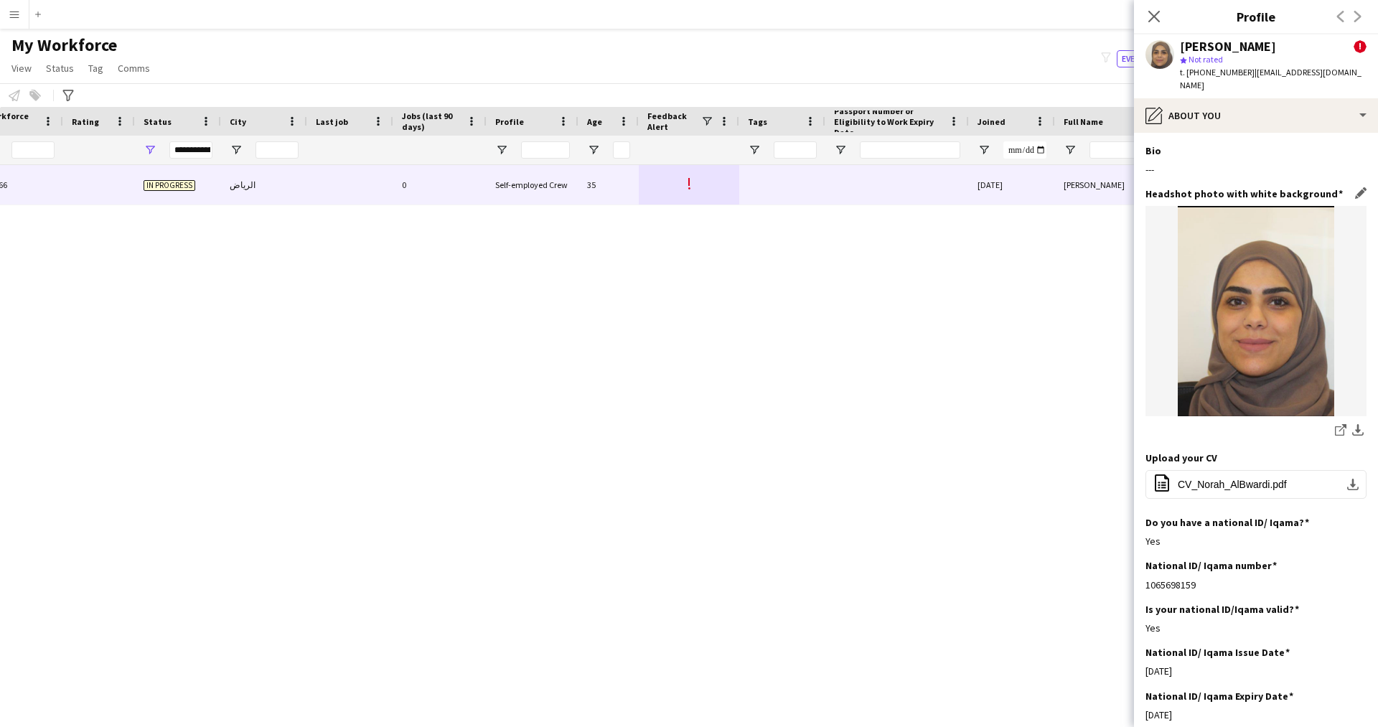
scroll to position [3, 0]
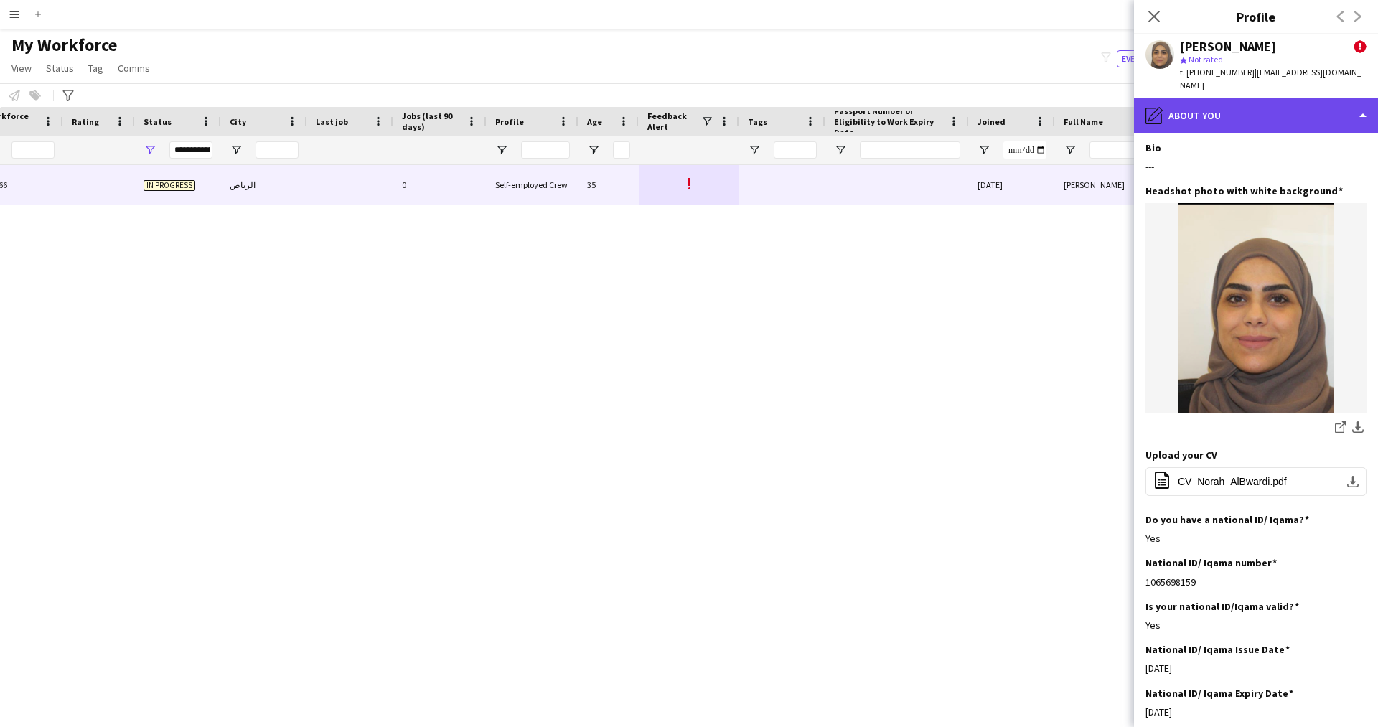
click at [1220, 115] on div "pencil4 About you" at bounding box center [1256, 115] width 244 height 34
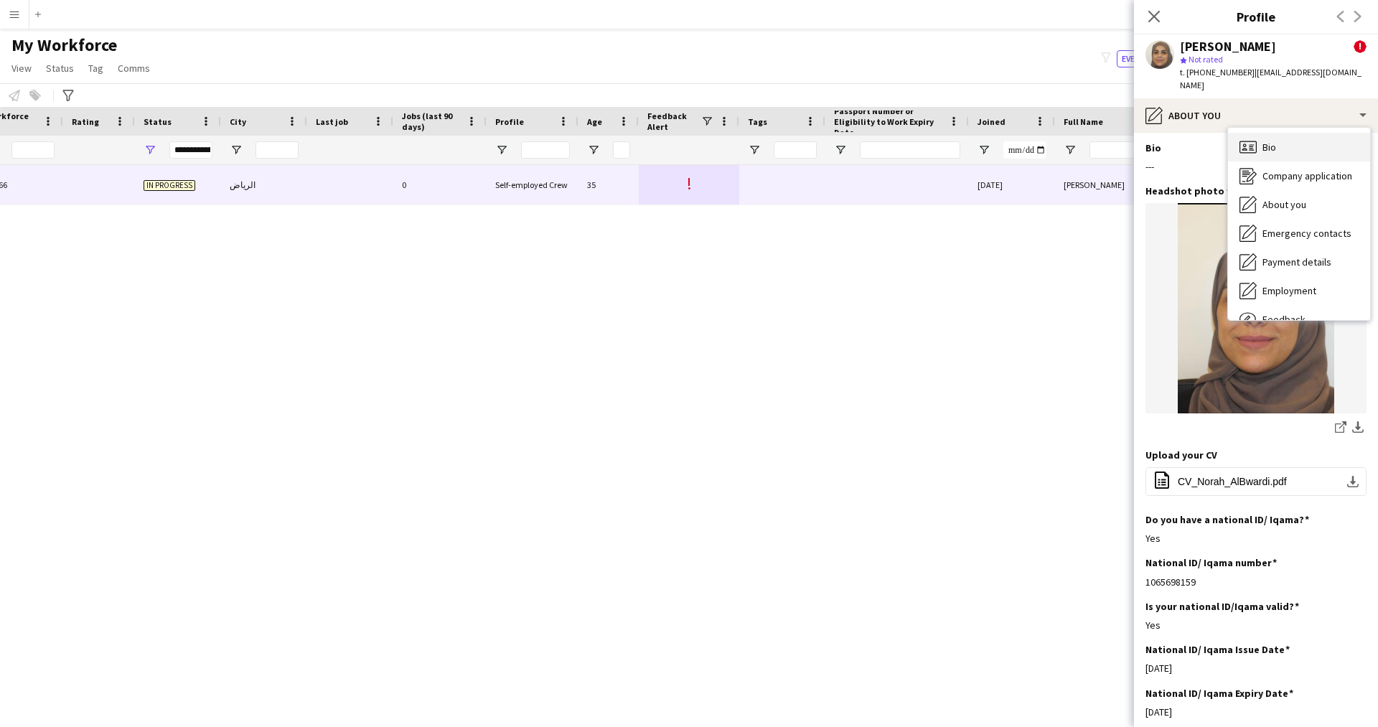
click at [1298, 135] on div "Bio Bio" at bounding box center [1299, 147] width 142 height 29
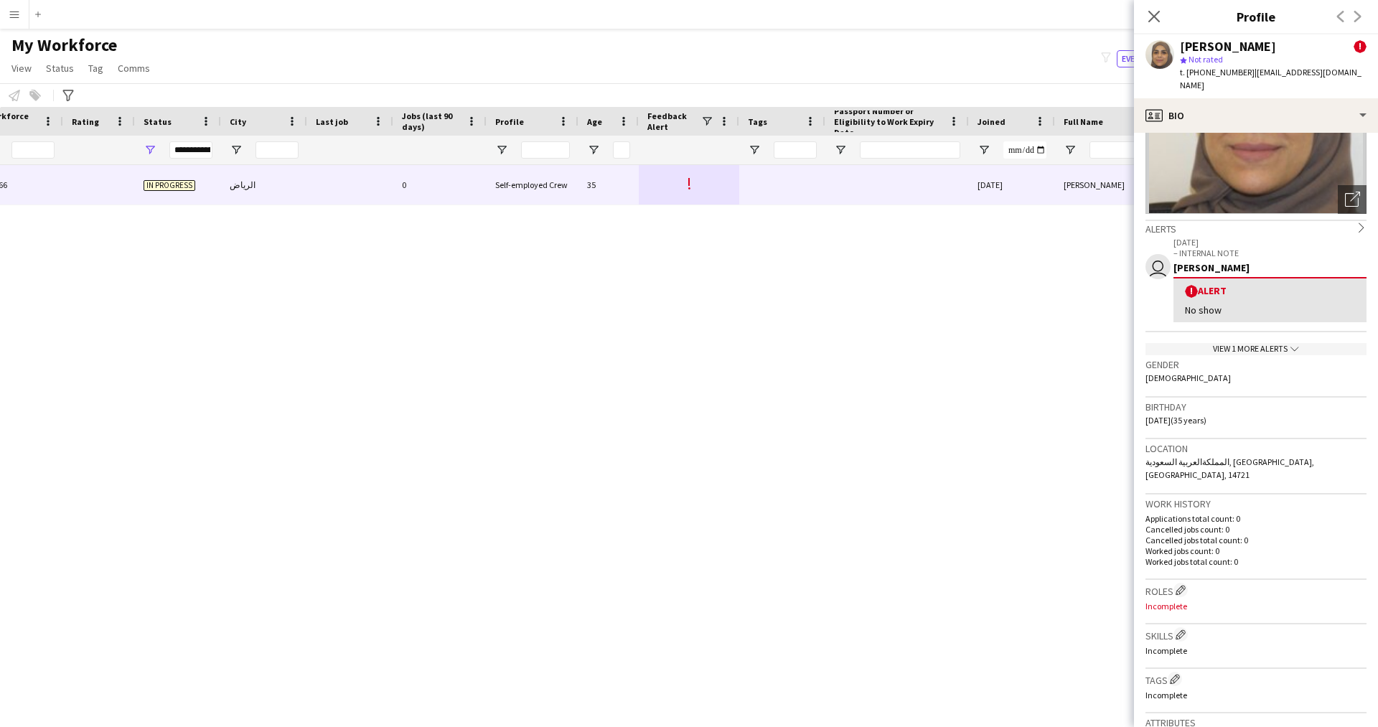
scroll to position [0, 0]
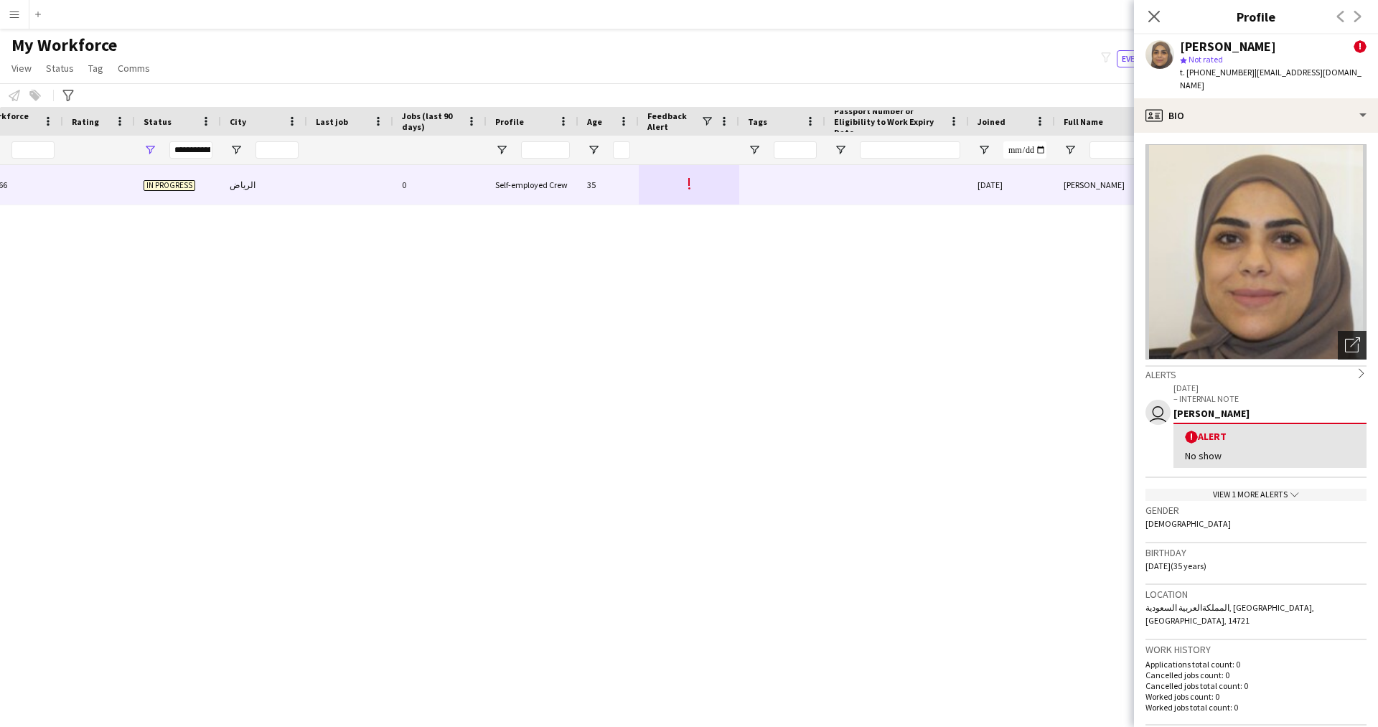
click at [1345, 337] on icon "Open photos pop-in" at bounding box center [1352, 344] width 15 height 15
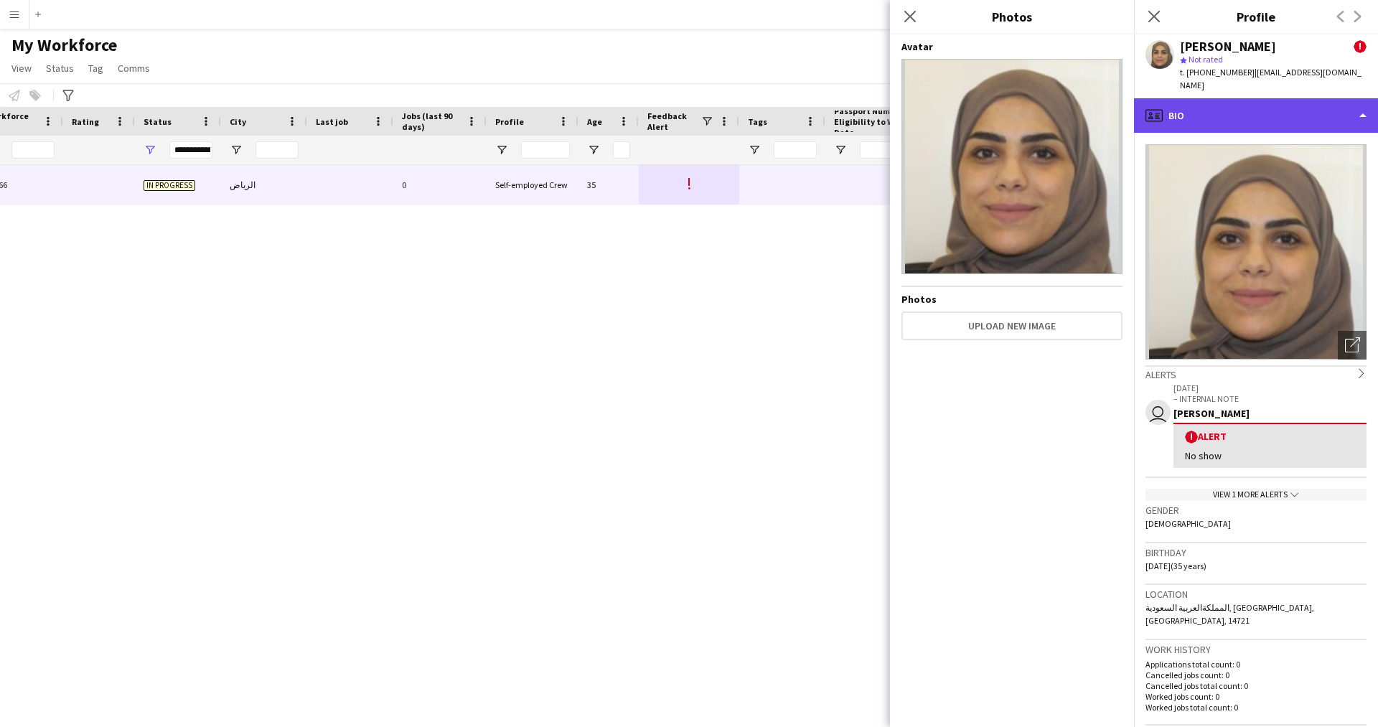
click at [1246, 102] on div "profile Bio" at bounding box center [1256, 115] width 244 height 34
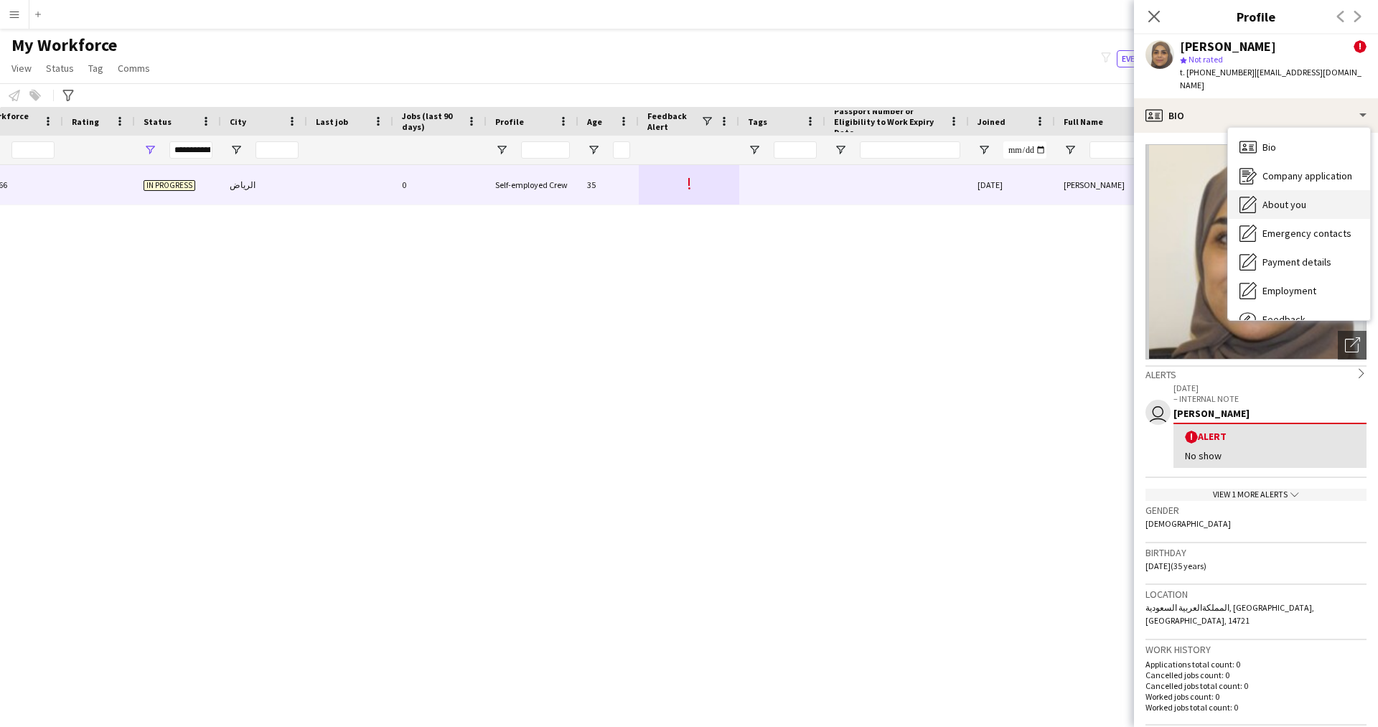
click at [1289, 198] on span "About you" at bounding box center [1284, 204] width 44 height 13
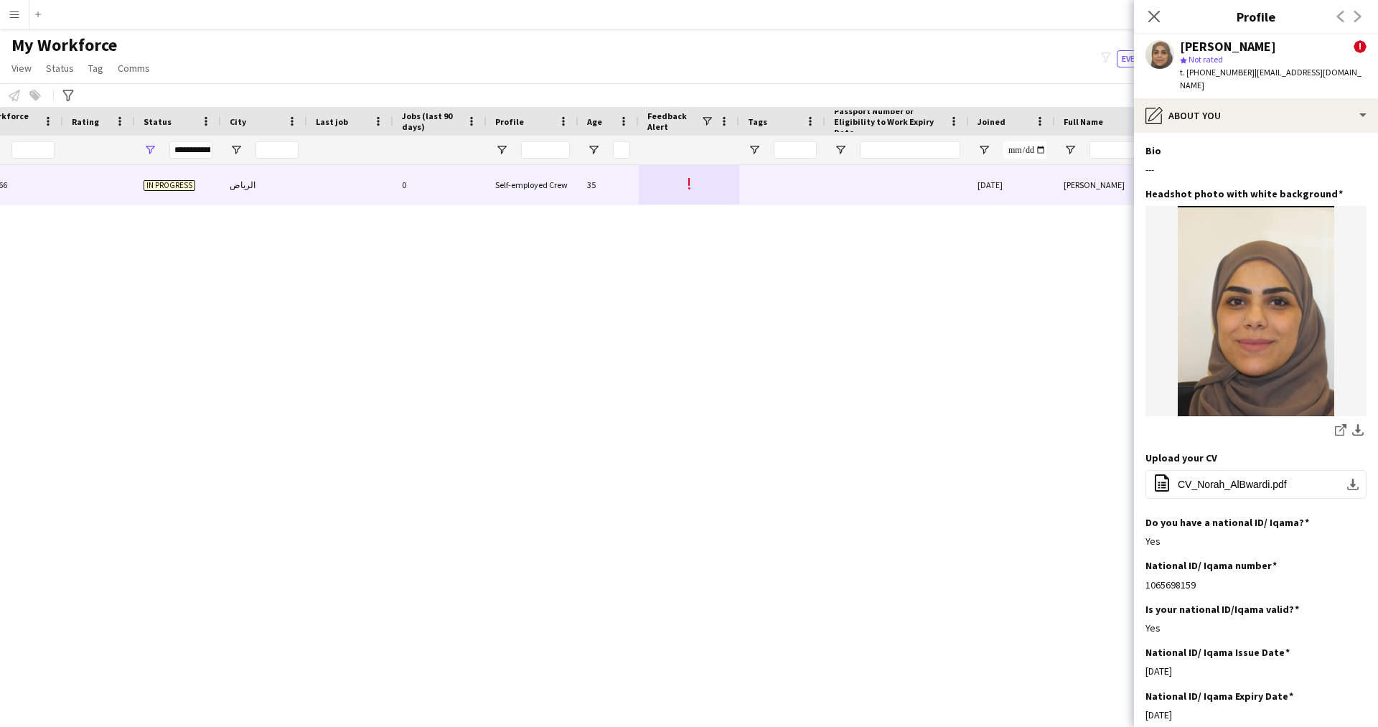
drag, startPoint x: 1180, startPoint y: 143, endPoint x: 1135, endPoint y: 146, distance: 44.6
click at [1135, 146] on app-section-data-types "Bio Edit this field --- Headshot photo with white background Edit this field sh…" at bounding box center [1256, 430] width 244 height 594
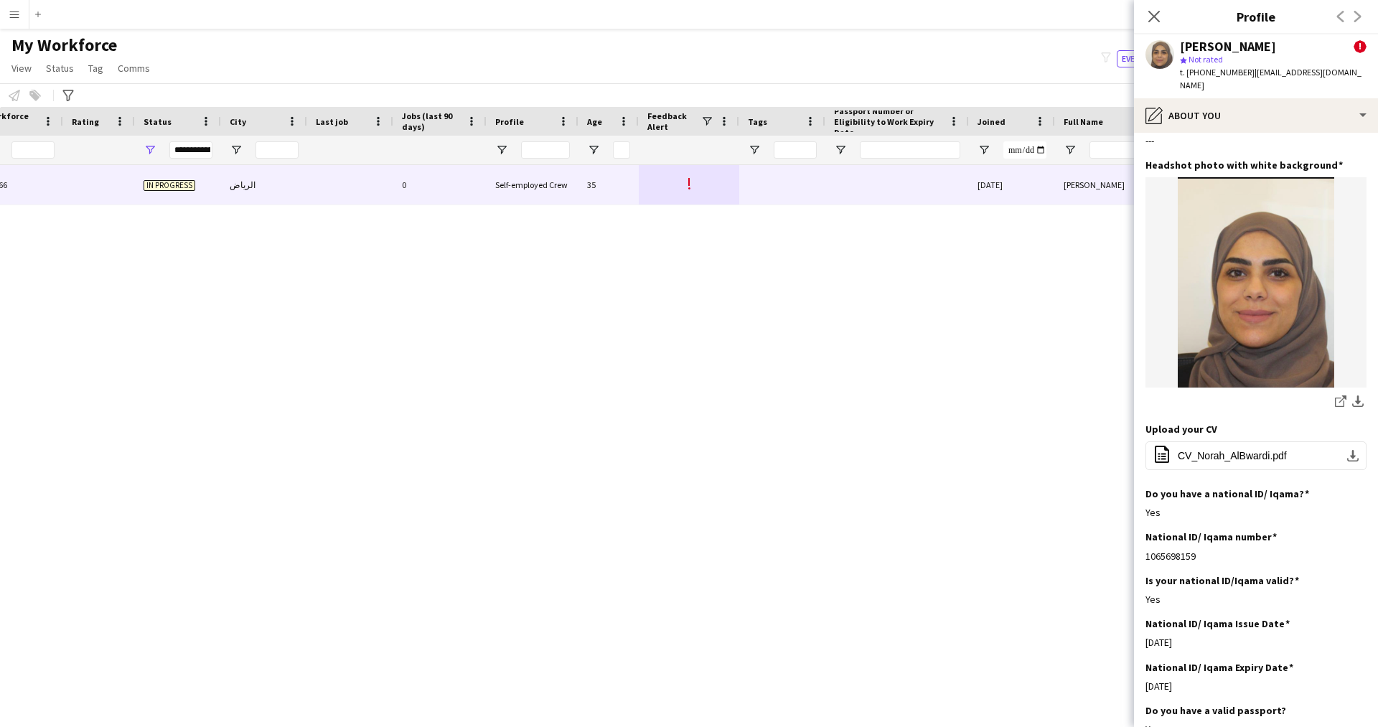
scroll to position [1, 0]
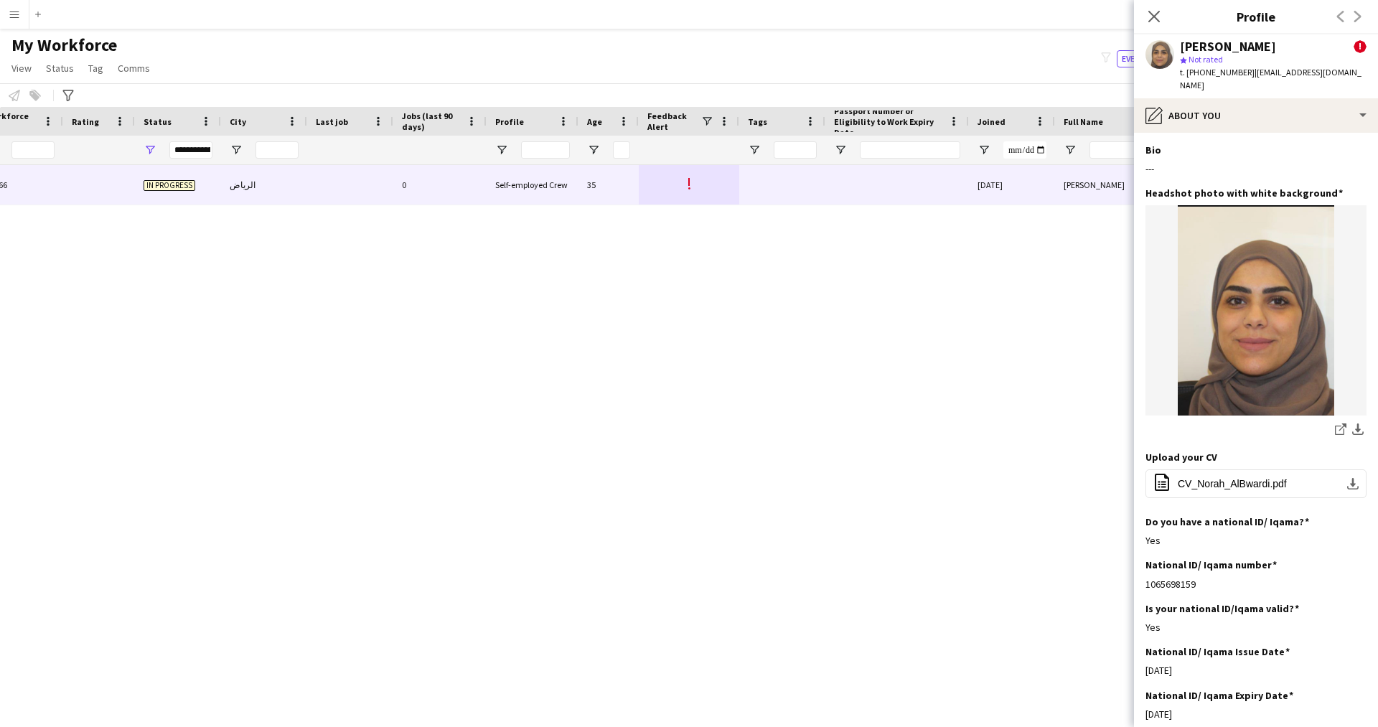
click at [1183, 84] on div "[PERSON_NAME] ! star Not rated t. [PHONE_NUMBER] | [EMAIL_ADDRESS][DOMAIN_NAME]" at bounding box center [1256, 66] width 244 height 64
click at [1189, 98] on div "pencil4 About you" at bounding box center [1256, 115] width 244 height 34
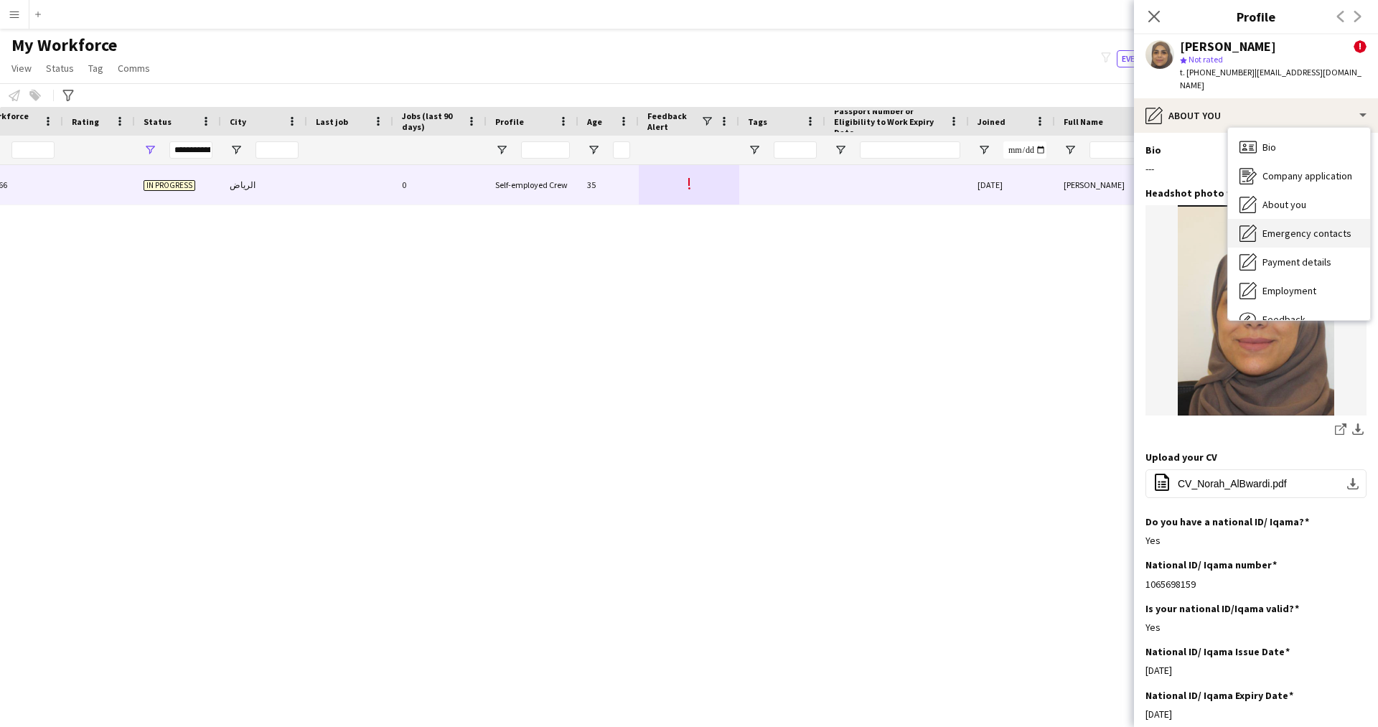
click at [1281, 227] on span "Emergency contacts" at bounding box center [1306, 233] width 89 height 13
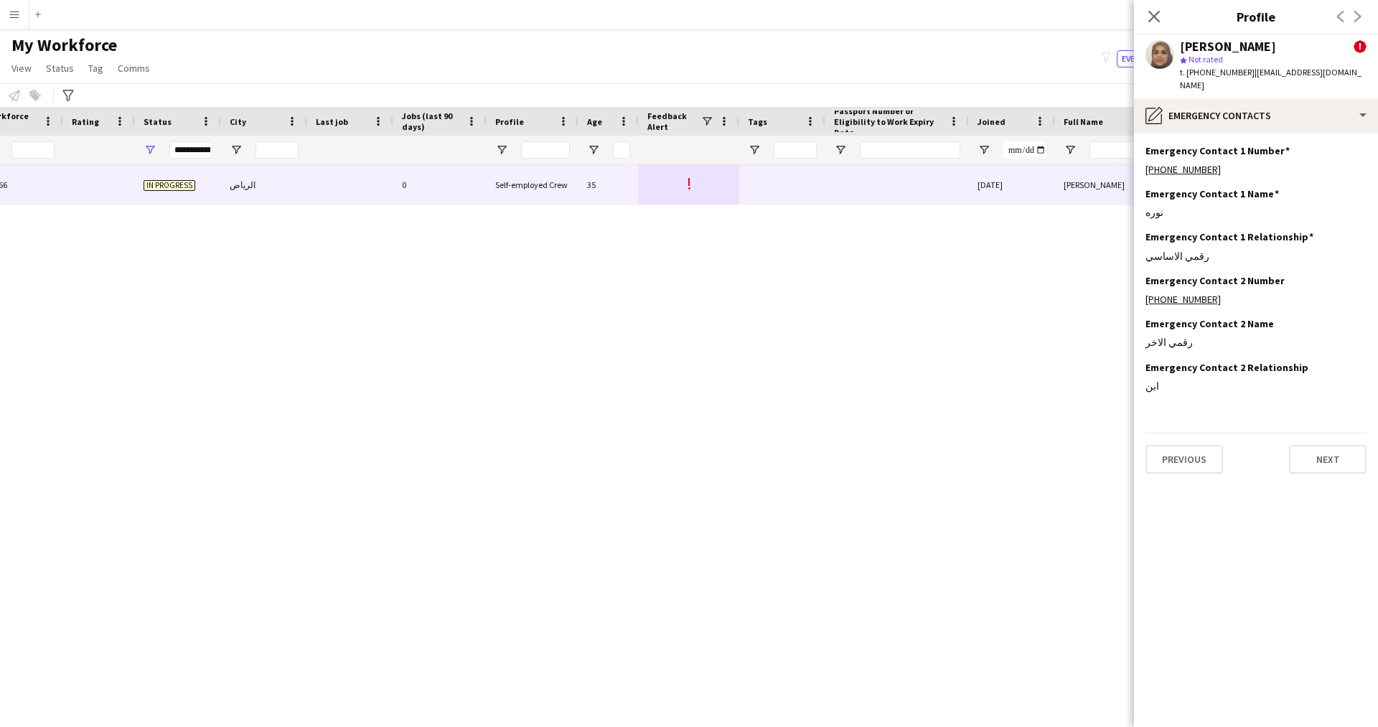
scroll to position [0, 0]
click at [1209, 111] on div "pencil4 Emergency contacts" at bounding box center [1256, 115] width 244 height 34
click at [1295, 255] on span "Payment details" at bounding box center [1296, 261] width 69 height 13
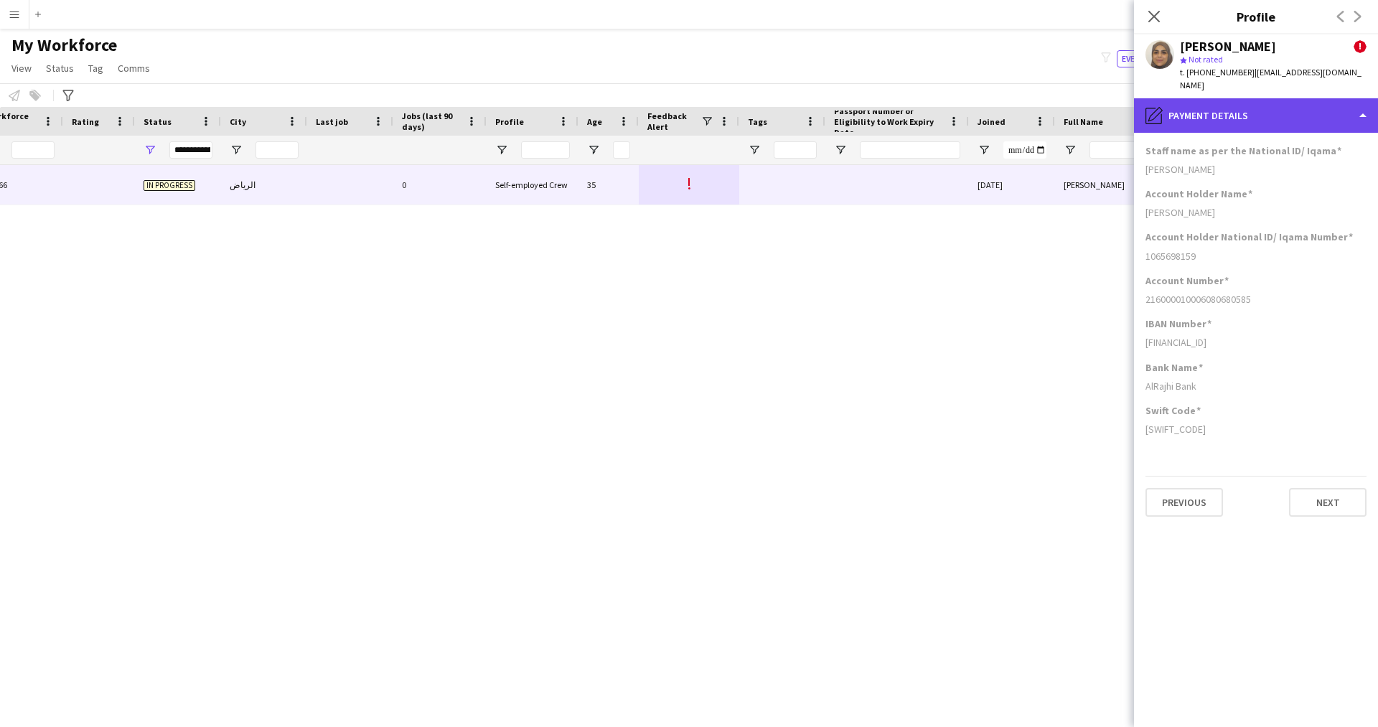
click at [1216, 105] on div "pencil4 Payment details" at bounding box center [1256, 115] width 244 height 34
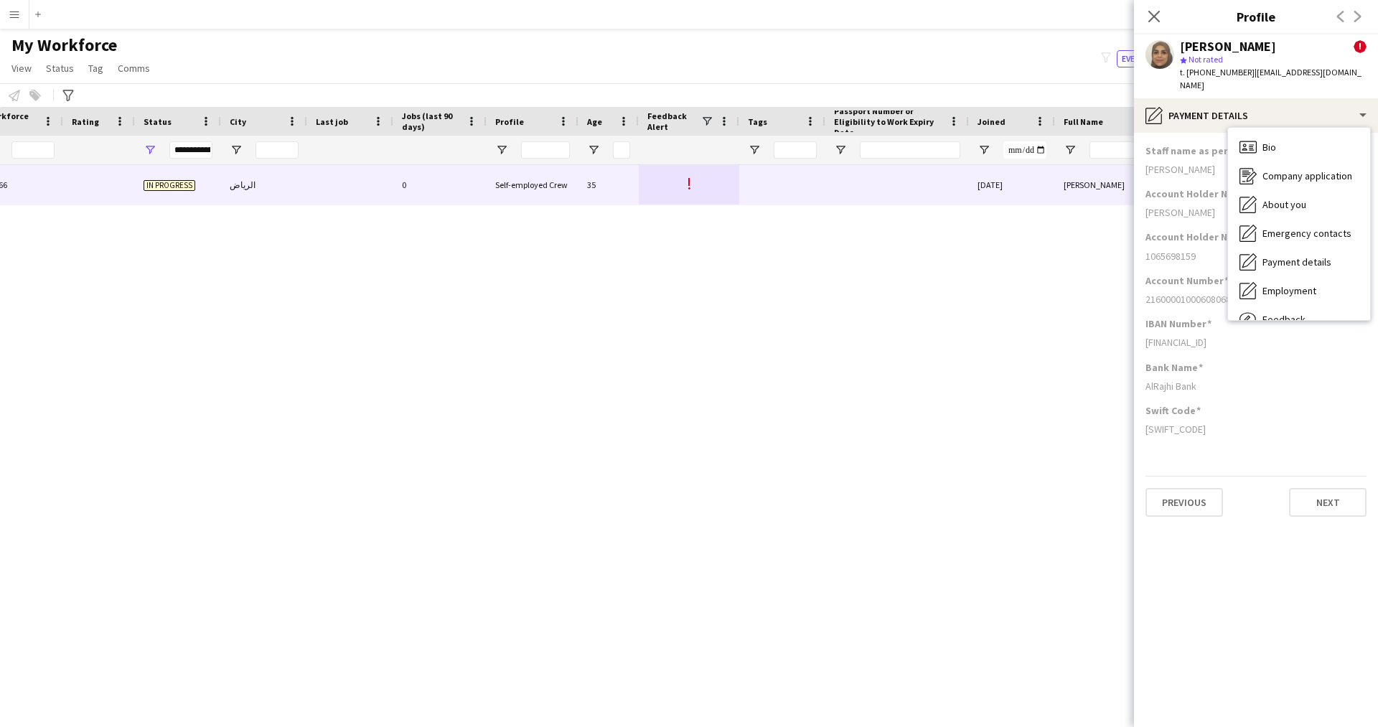
click at [1160, 252] on div "Account Holder National ID/ Iqama Number 1065698159" at bounding box center [1255, 251] width 221 height 43
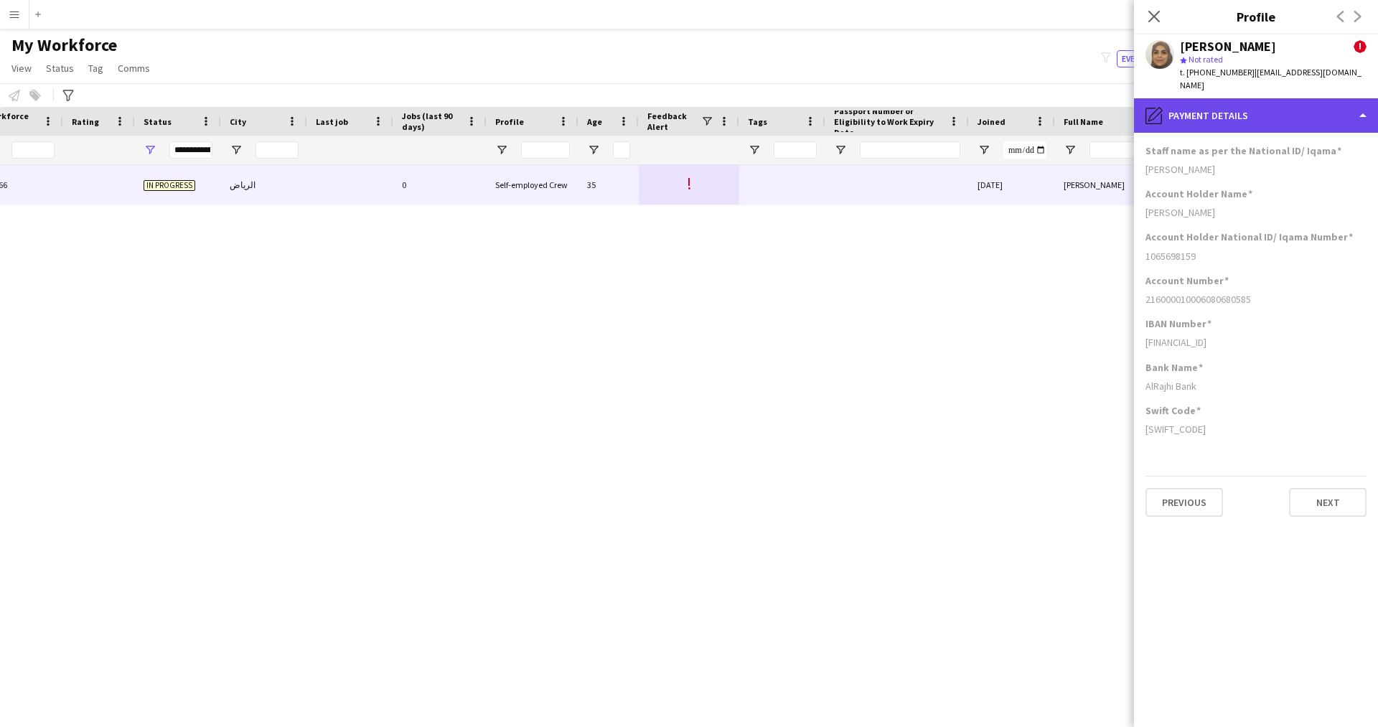
click at [1231, 105] on div "pencil4 Payment details" at bounding box center [1256, 115] width 244 height 34
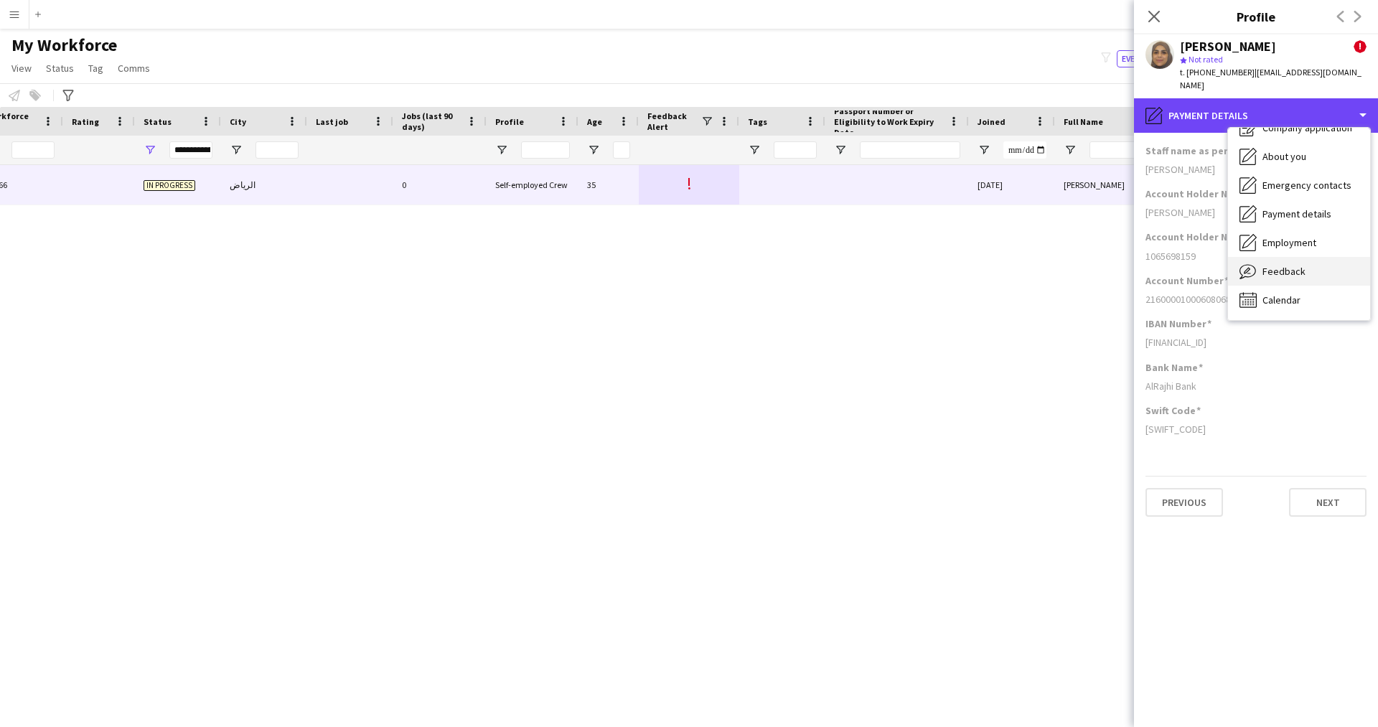
scroll to position [48, 0]
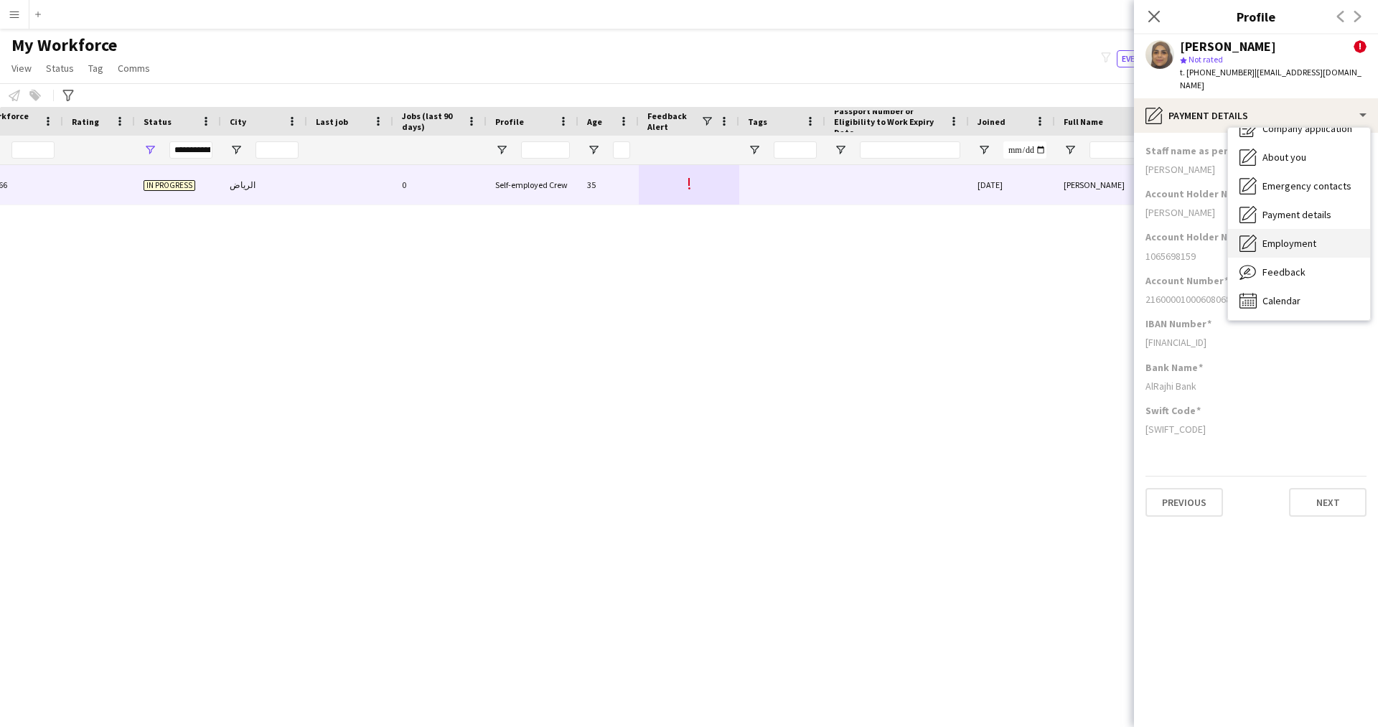
click at [1269, 237] on span "Employment" at bounding box center [1289, 243] width 54 height 13
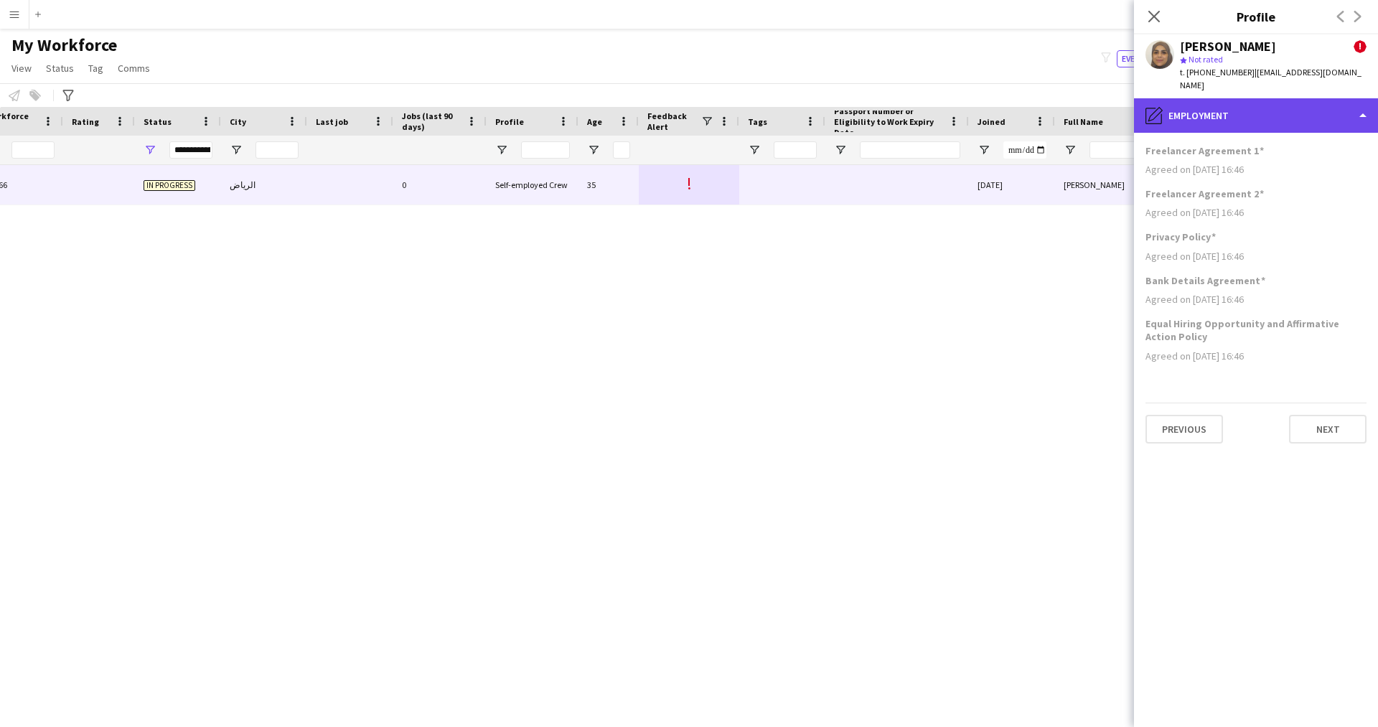
click at [1198, 98] on div "pencil4 Employment" at bounding box center [1256, 115] width 244 height 34
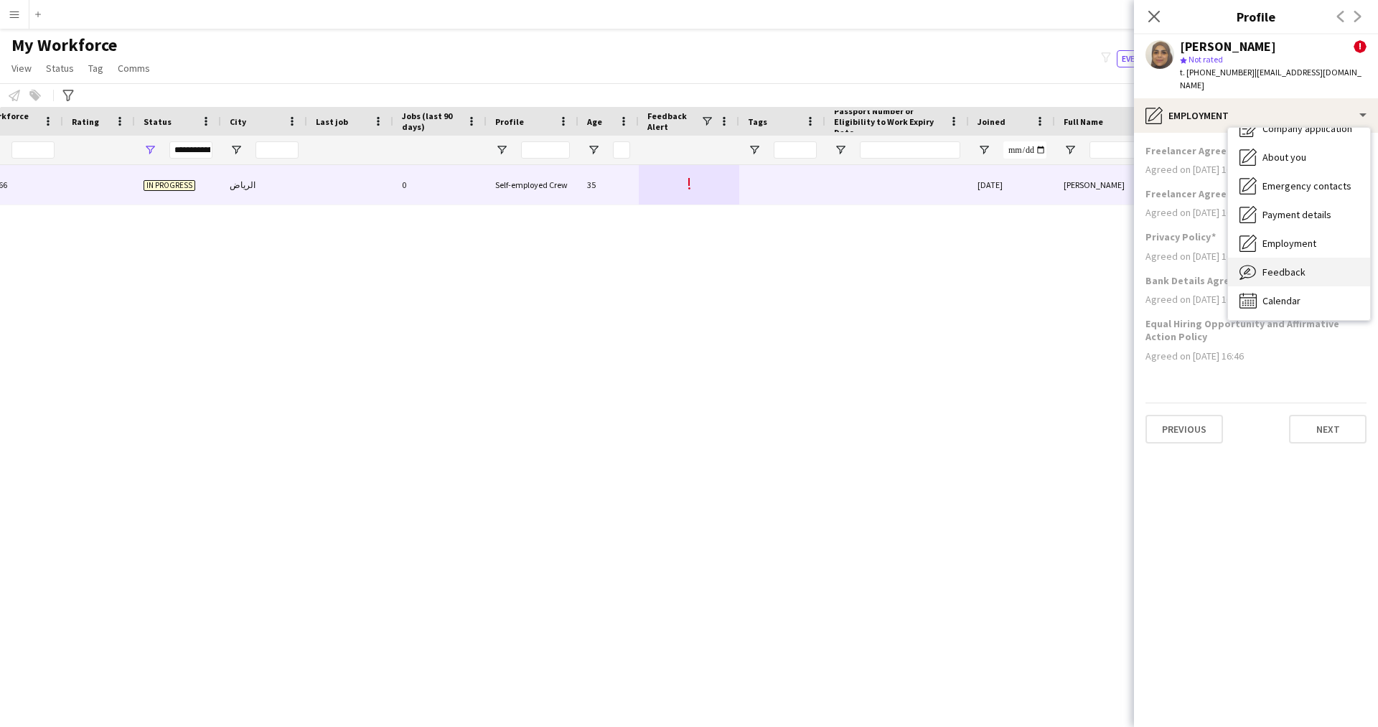
click at [1270, 265] on span "Feedback" at bounding box center [1283, 271] width 43 height 13
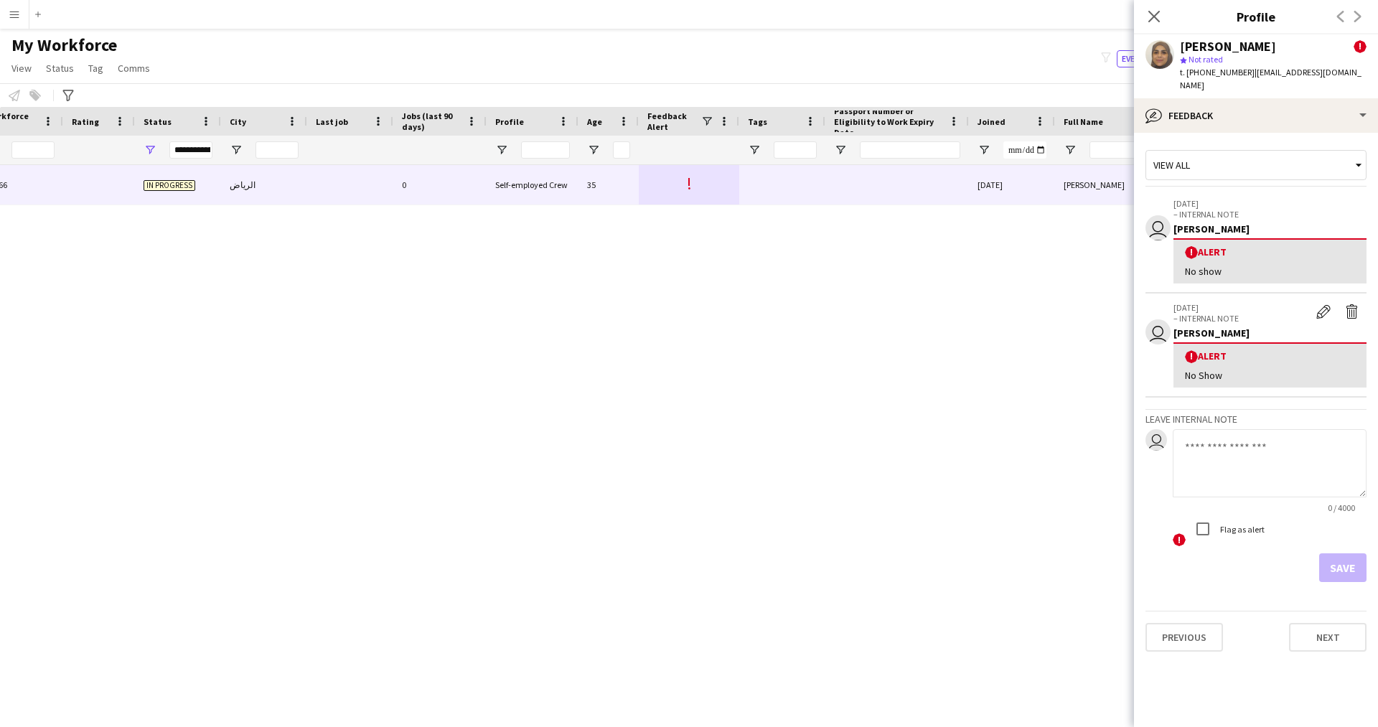
click at [1292, 451] on textarea at bounding box center [1269, 463] width 194 height 68
paste textarea "**********"
type textarea "**********"
click at [1330, 560] on button "Save" at bounding box center [1342, 567] width 47 height 29
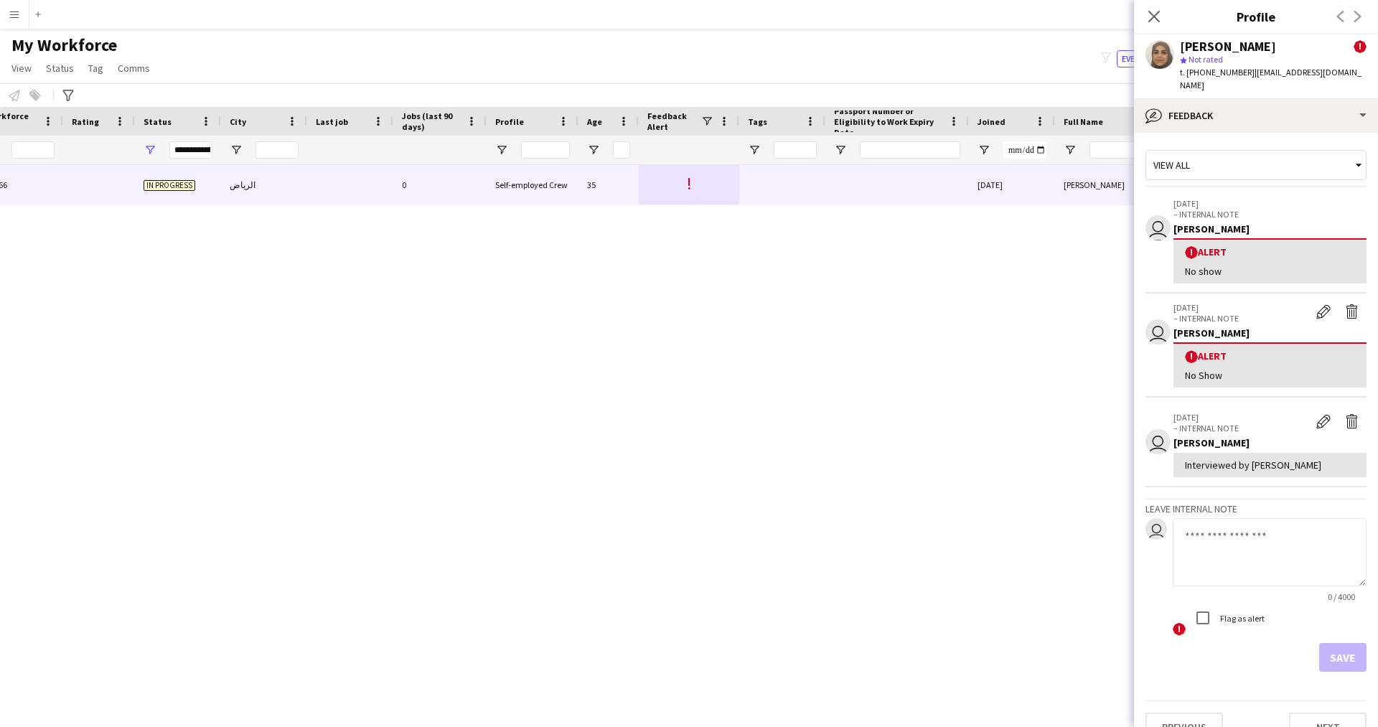
click at [1148, 19] on icon "Close pop-in" at bounding box center [1153, 16] width 11 height 11
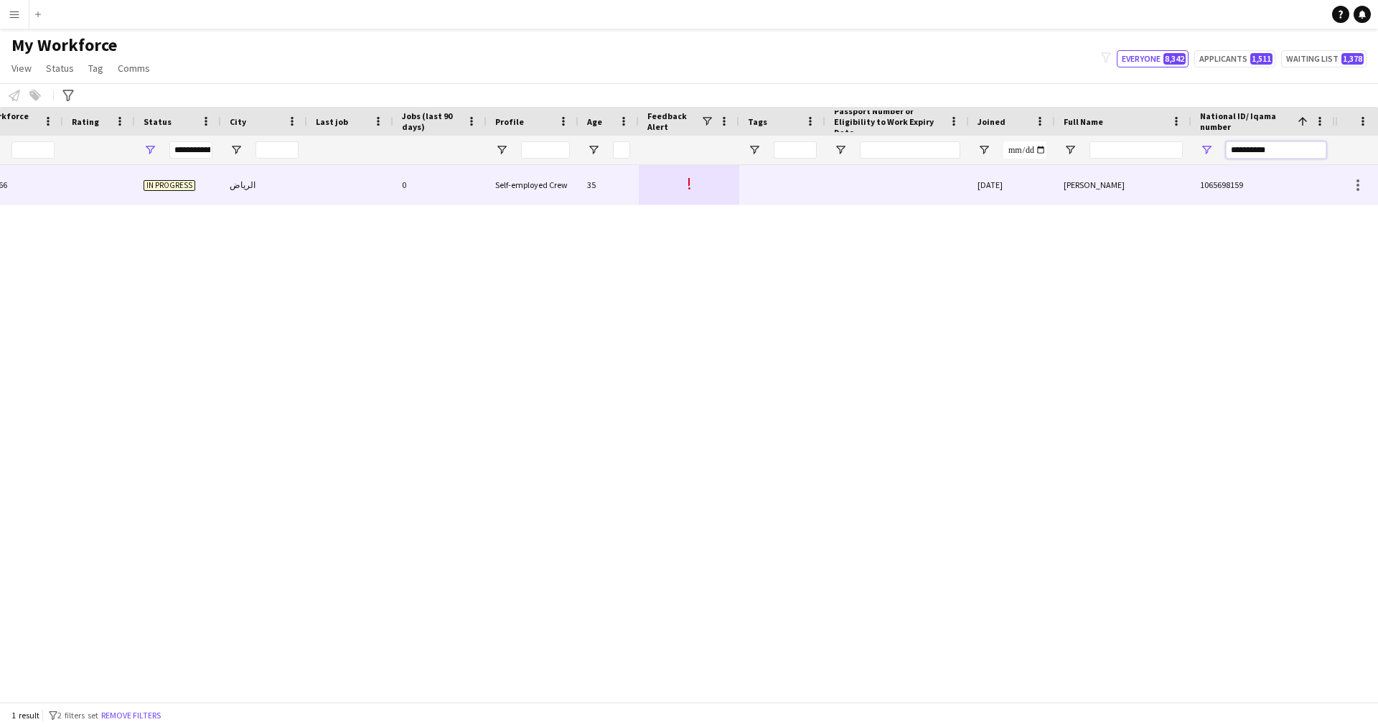
drag, startPoint x: 1295, startPoint y: 154, endPoint x: 982, endPoint y: 210, distance: 318.5
click at [982, 210] on div "Workforce Details Profile Data Workforce Details Profile Data Profile Jobs (las…" at bounding box center [689, 404] width 1378 height 595
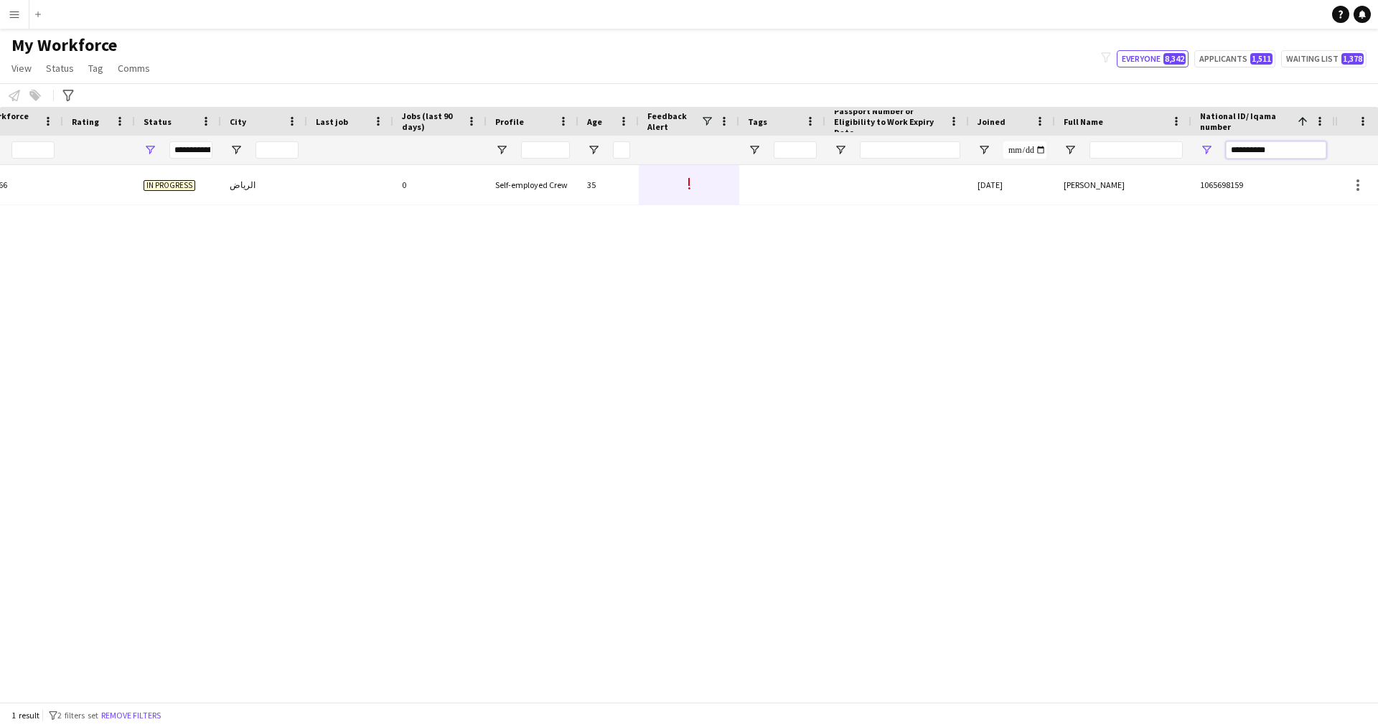
paste input "National ID/ Iqama number Filter Input"
type input "**********"
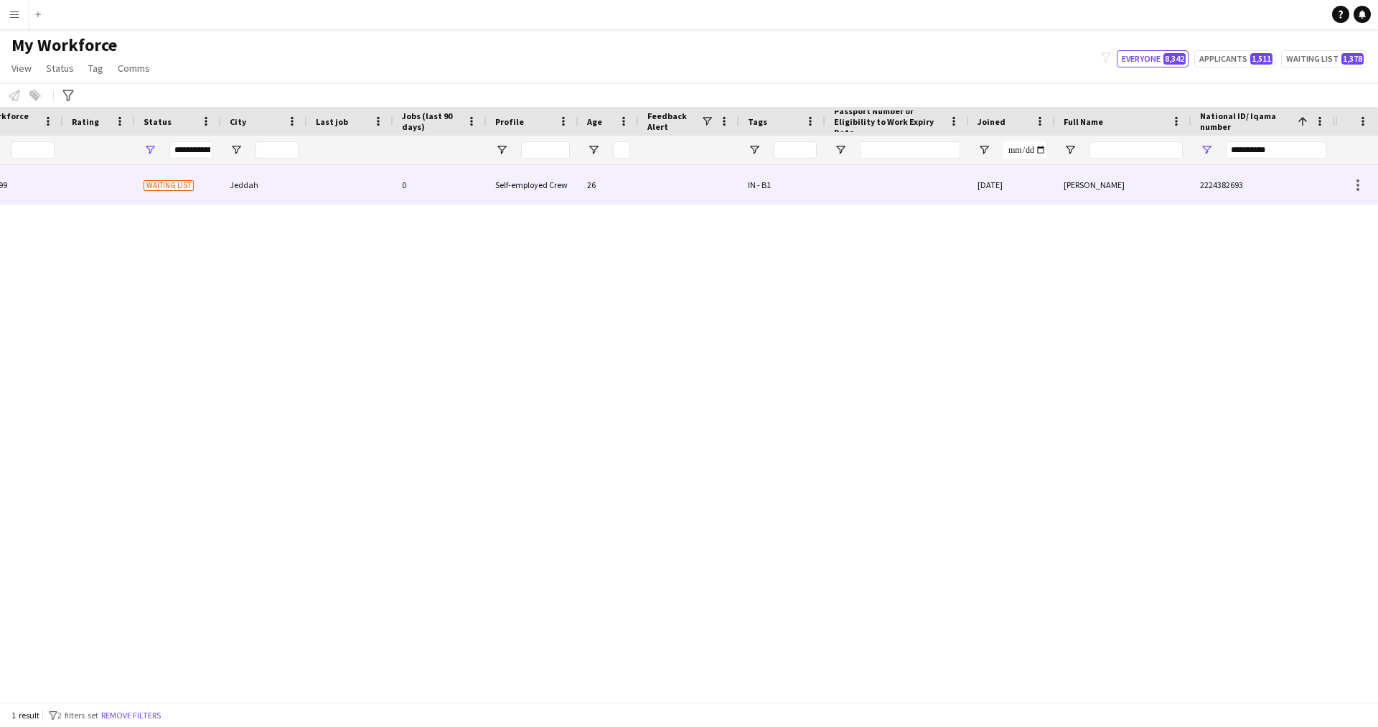
click at [916, 198] on div at bounding box center [897, 184] width 144 height 39
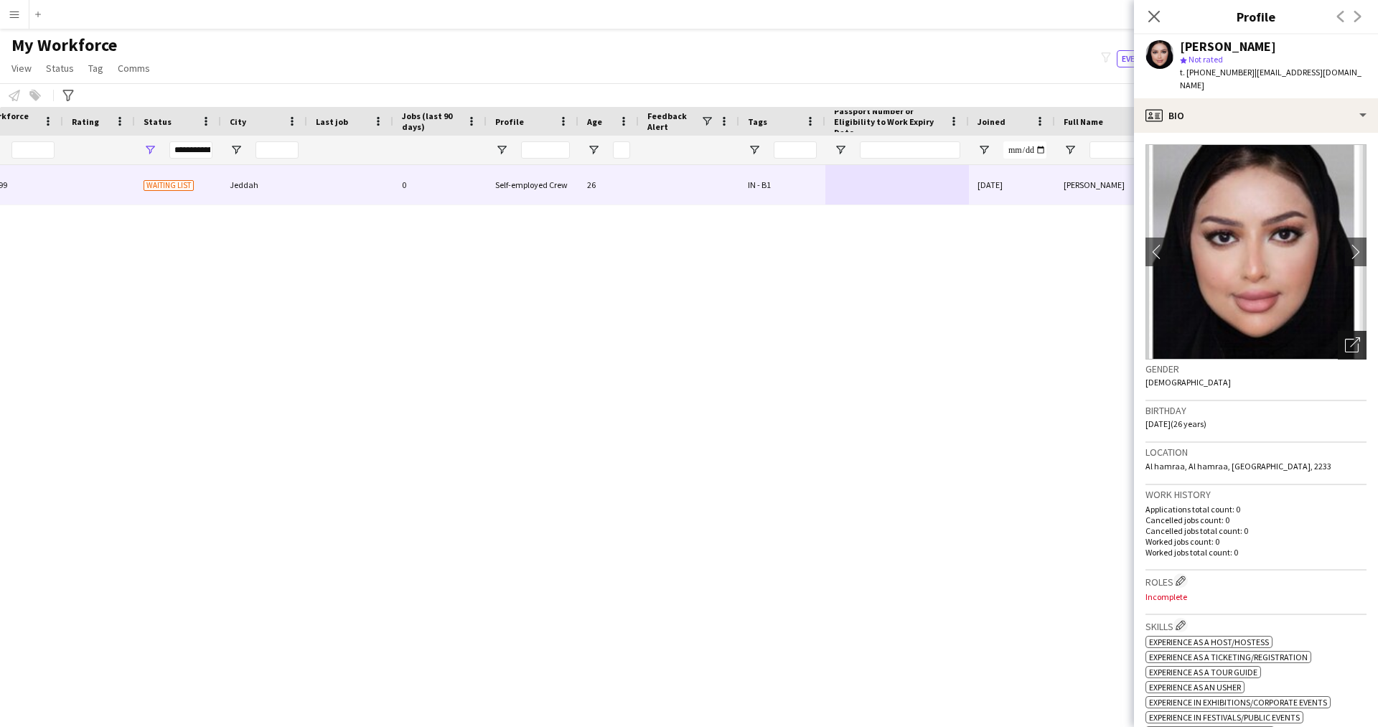
click at [1345, 345] on icon "Open photos pop-in" at bounding box center [1352, 344] width 15 height 15
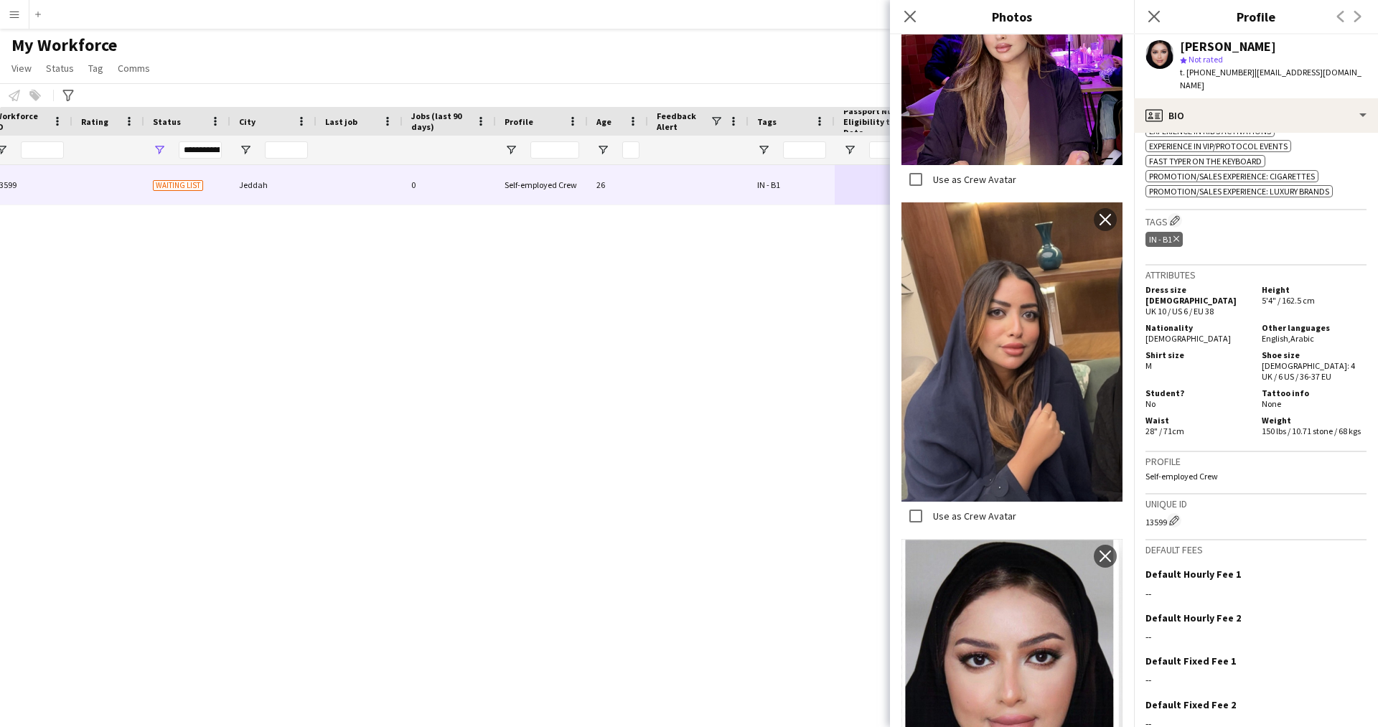
scroll to position [1456, 0]
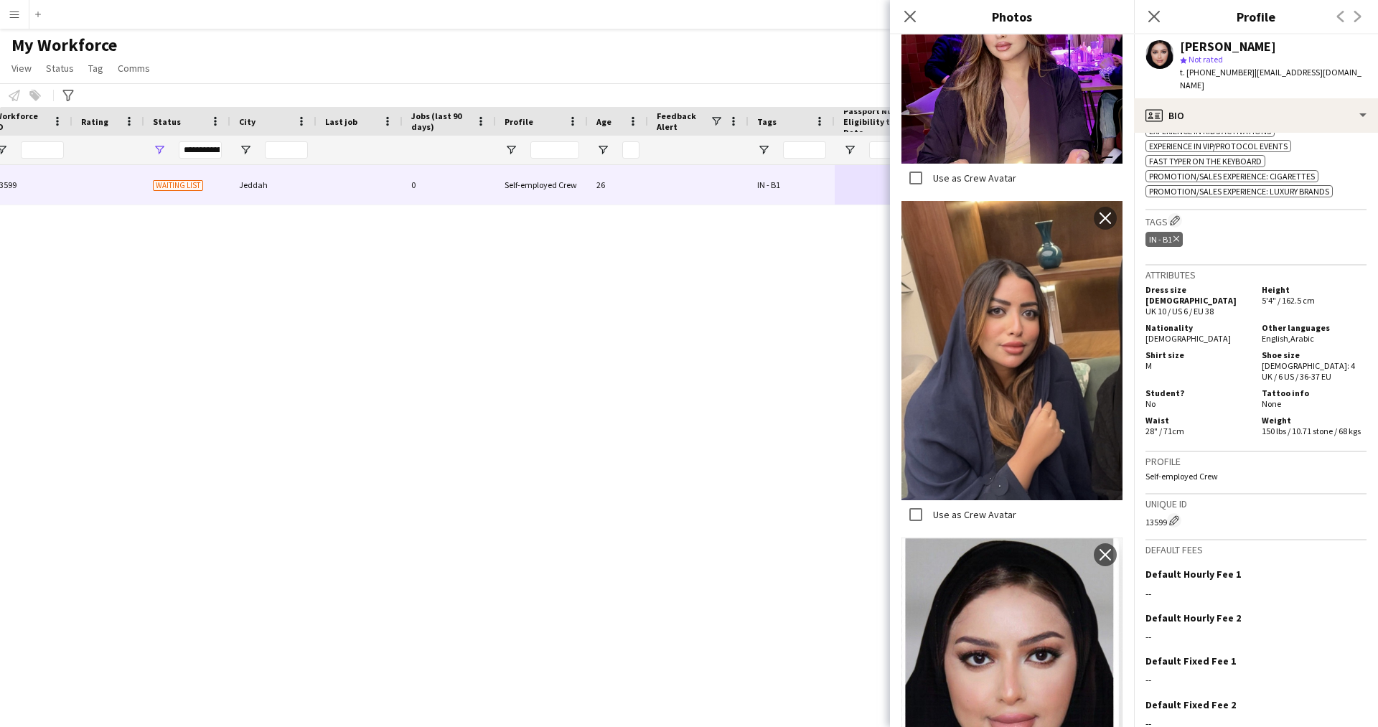
click at [1009, 291] on img at bounding box center [1011, 350] width 221 height 299
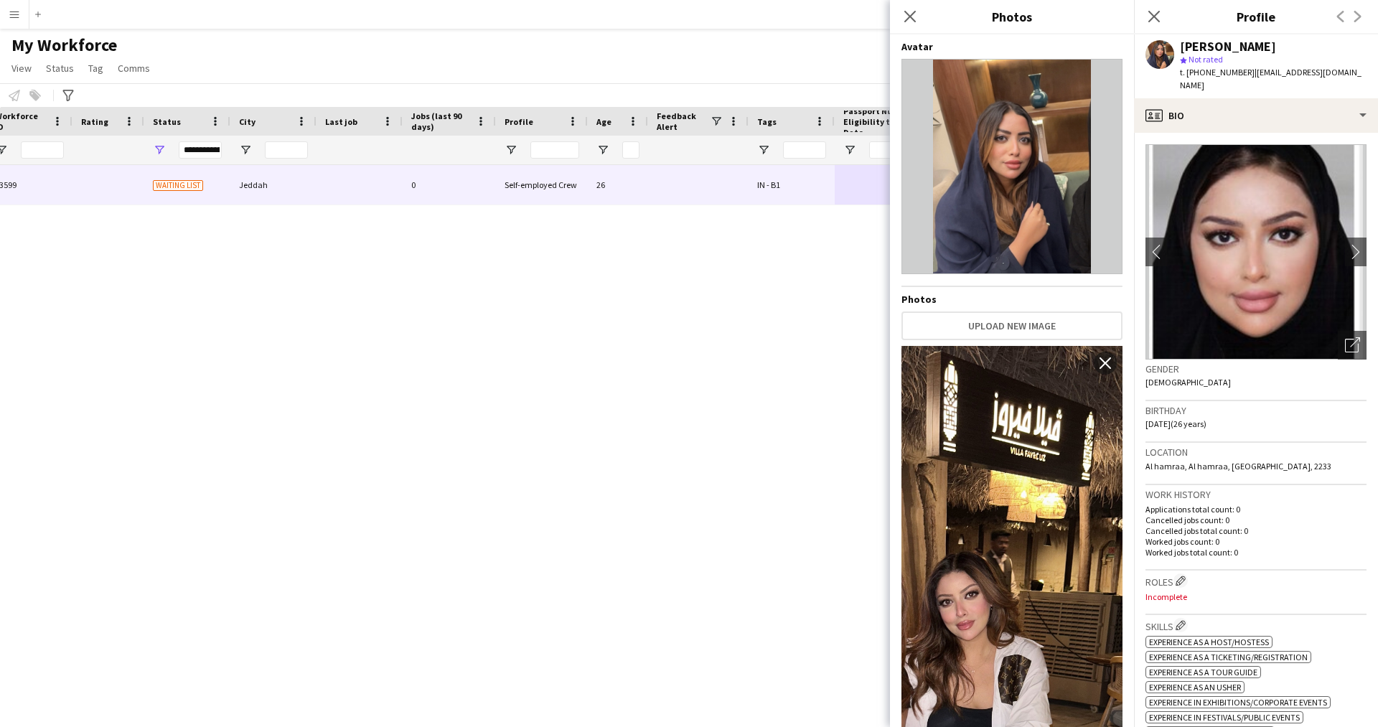
scroll to position [67, 0]
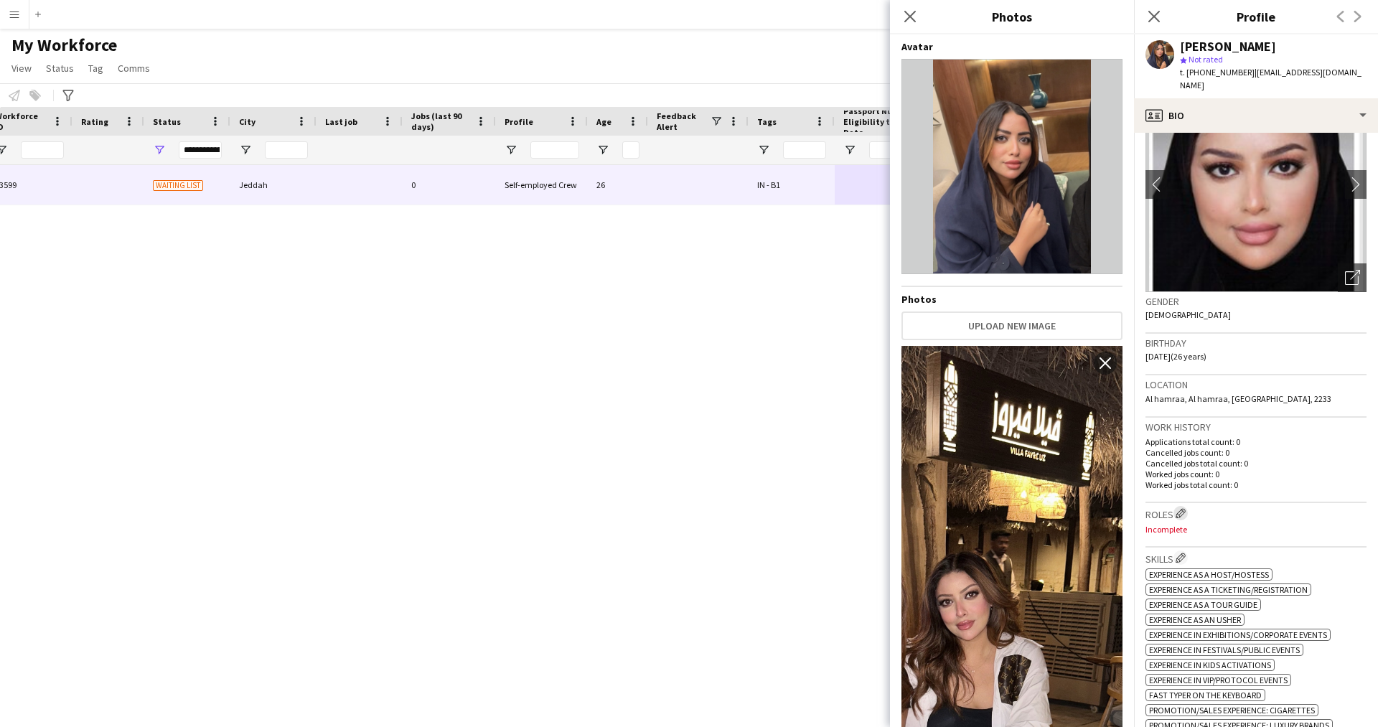
click at [1181, 516] on app-icon "Edit crew company roles" at bounding box center [1180, 513] width 10 height 10
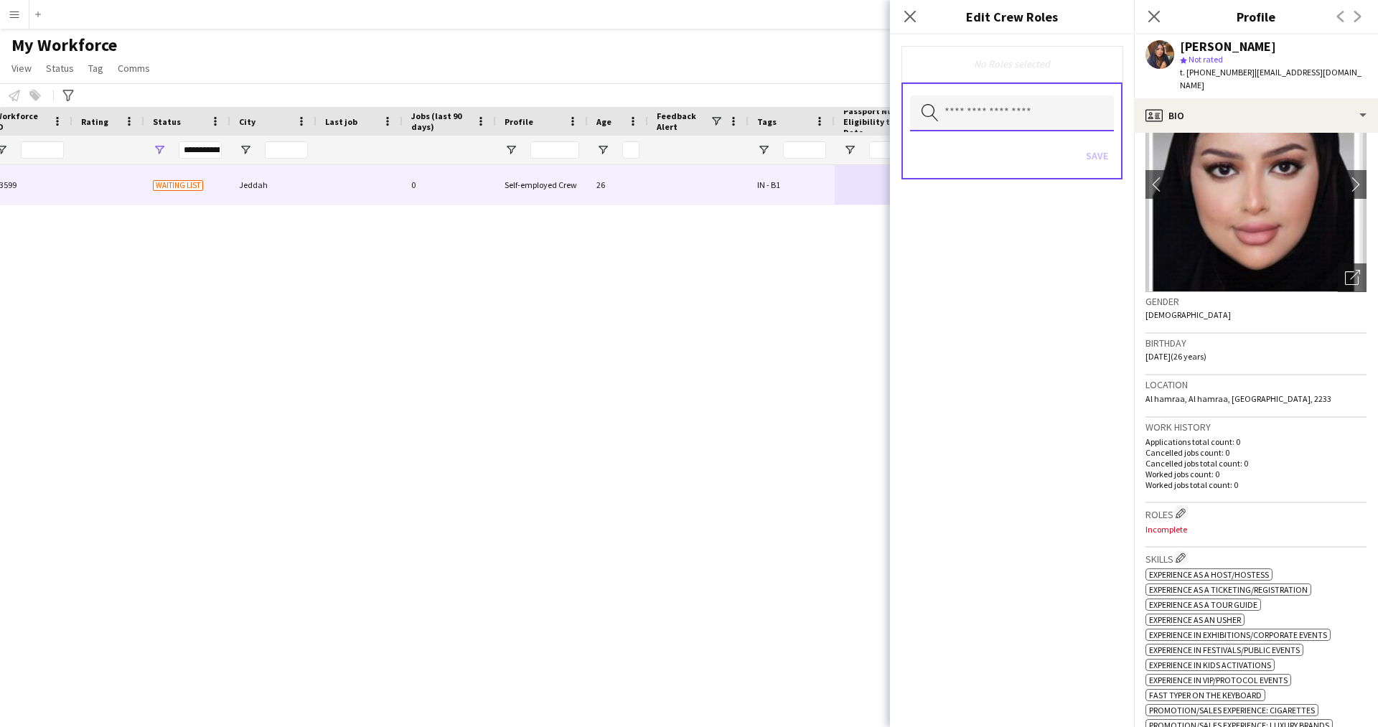
click at [951, 100] on input "text" at bounding box center [1012, 113] width 204 height 36
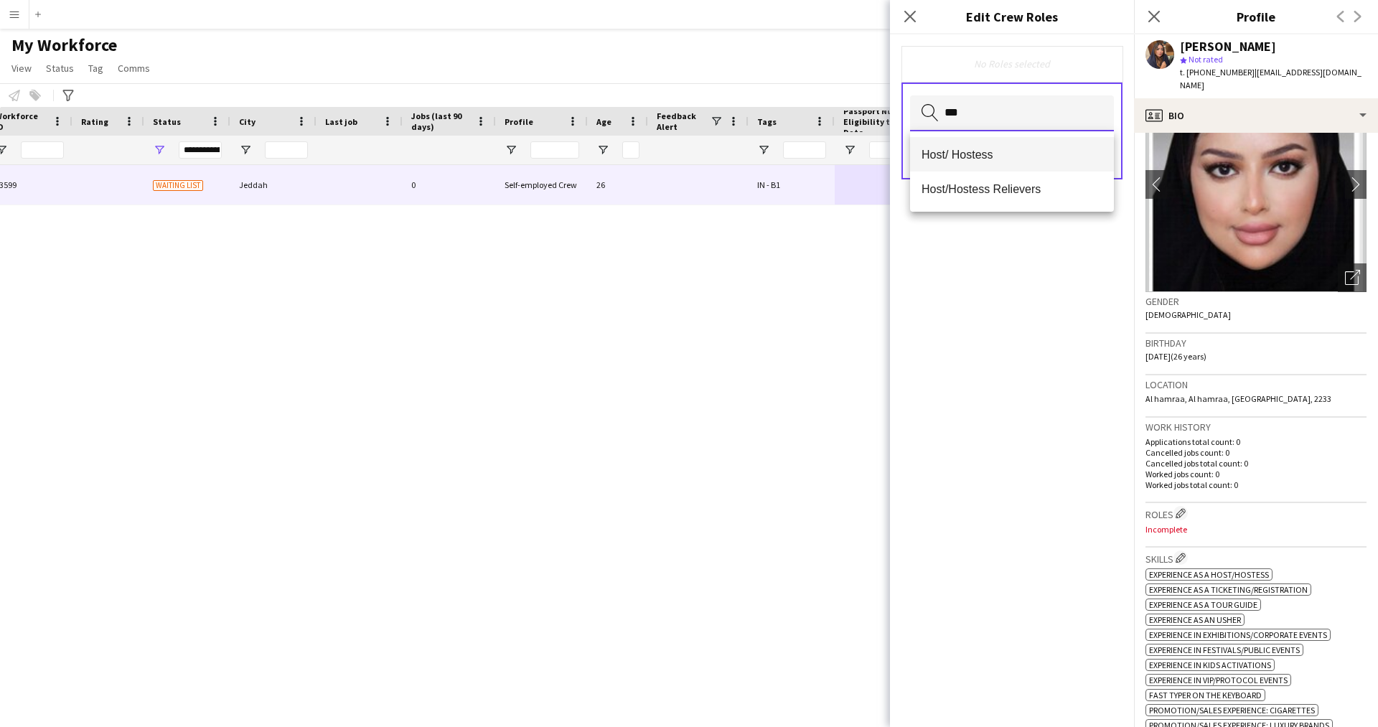
type input "***"
click at [959, 167] on mat-option "Host/ Hostess" at bounding box center [1012, 154] width 204 height 34
type input "**"
click at [959, 167] on mat-option "Customer Service Staff" at bounding box center [1012, 155] width 204 height 34
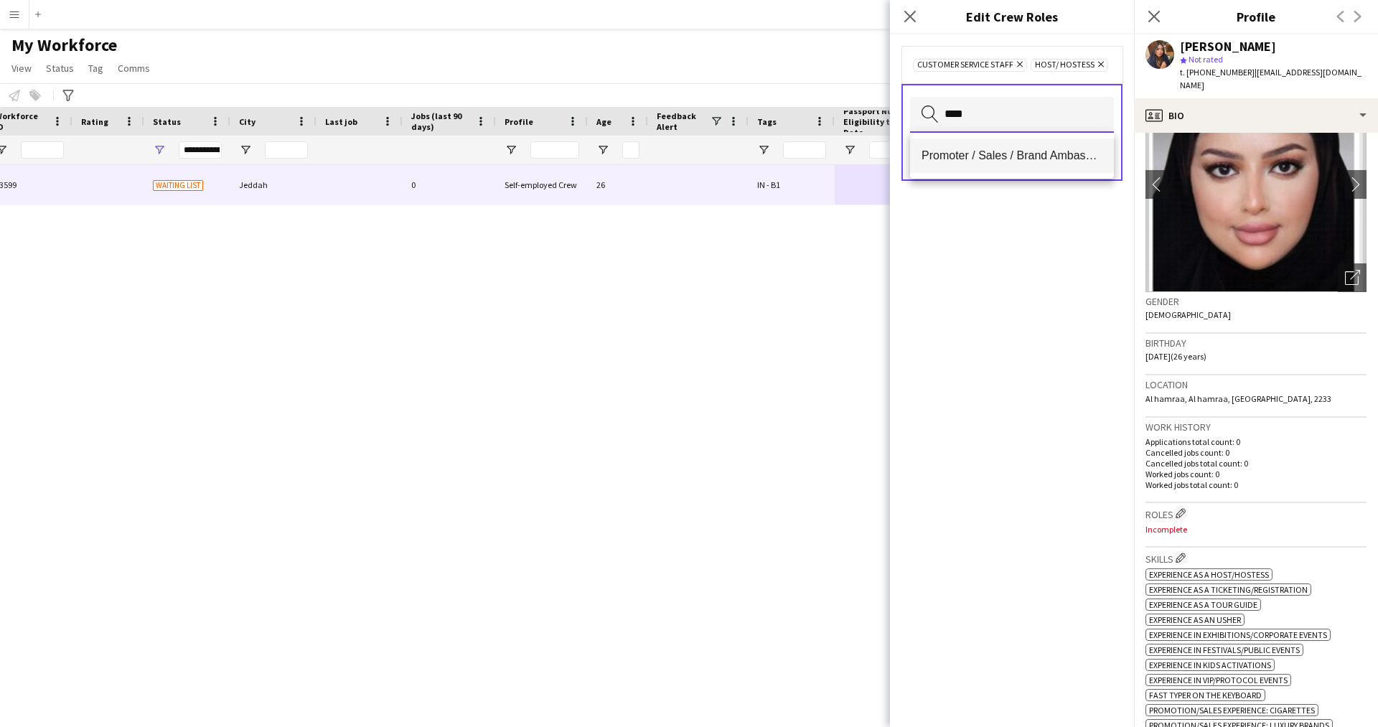
type input "****"
click at [990, 151] on span "Promoter / Sales / Brand Ambassador" at bounding box center [1011, 156] width 181 height 14
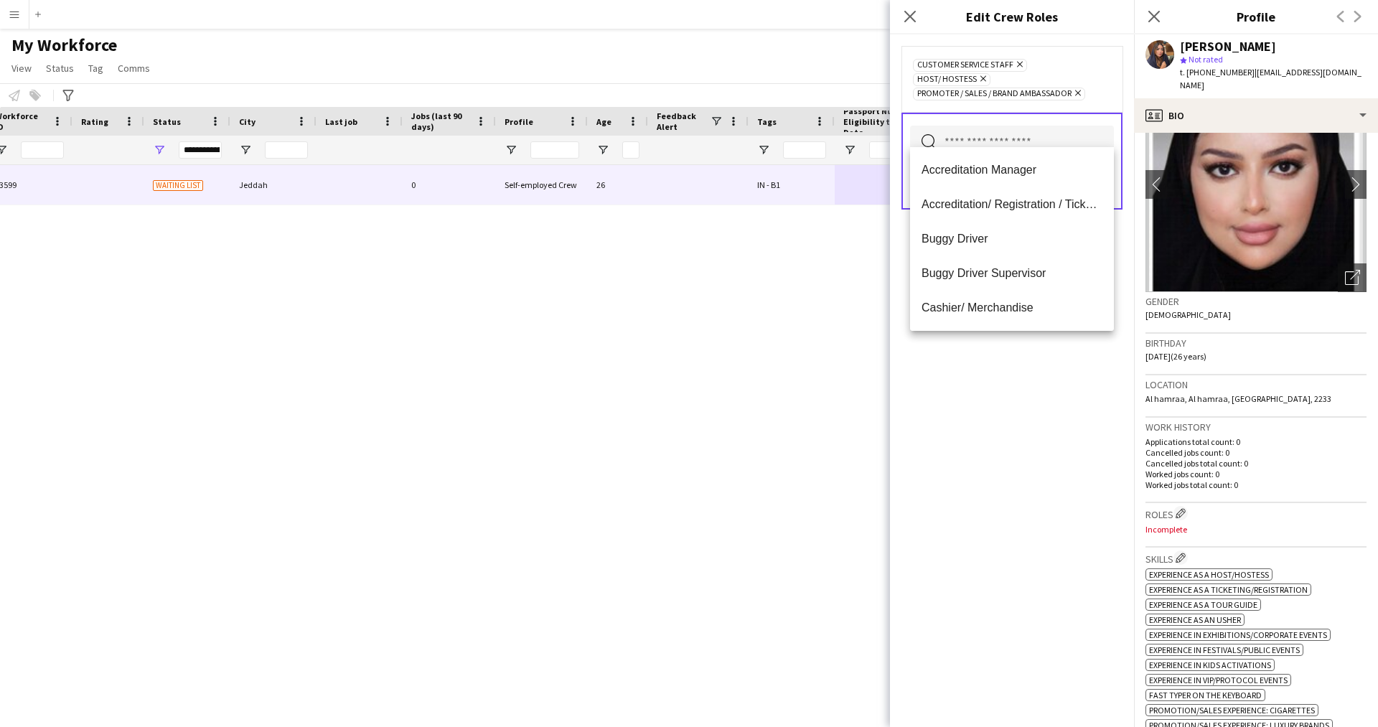
scroll to position [0, 0]
click at [962, 481] on div "Customer Service Staff Remove Host/ Hostess Remove Promoter / Sales / Brand Amb…" at bounding box center [1012, 380] width 244 height 692
click at [1023, 126] on input "text" at bounding box center [1012, 144] width 204 height 36
click at [1000, 298] on mat-option "Lost and Found" at bounding box center [1012, 311] width 204 height 34
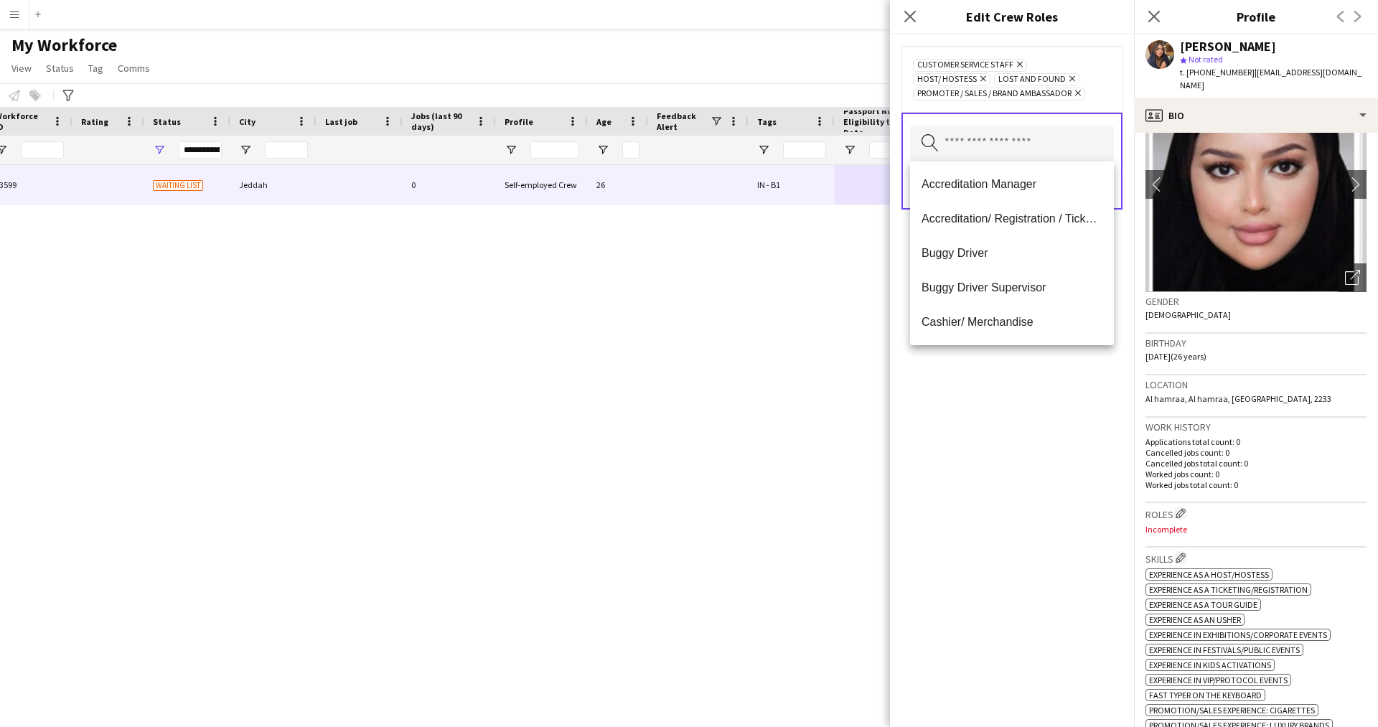
click at [1022, 436] on div "Customer Service Staff Remove Host/ Hostess Remove Lost and Found Remove Promot…" at bounding box center [1012, 380] width 244 height 692
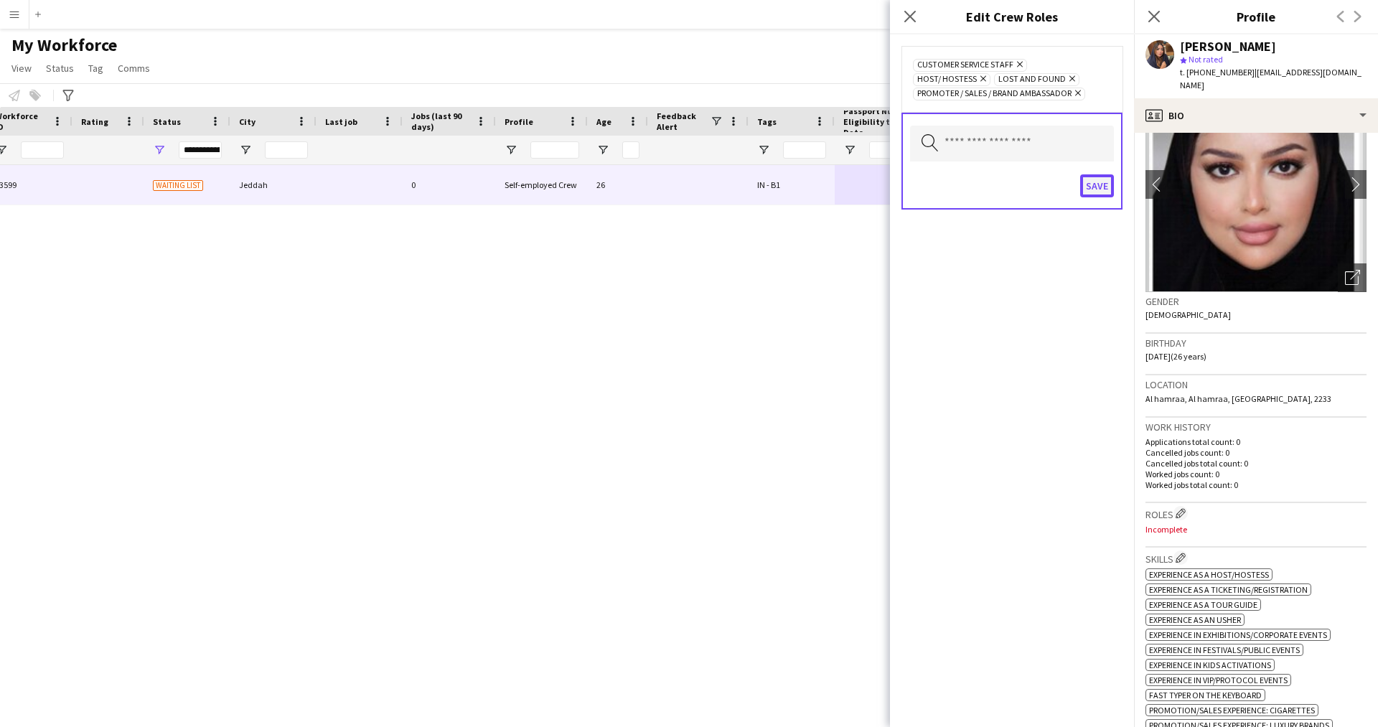
click at [1096, 191] on button "Save" at bounding box center [1097, 185] width 34 height 23
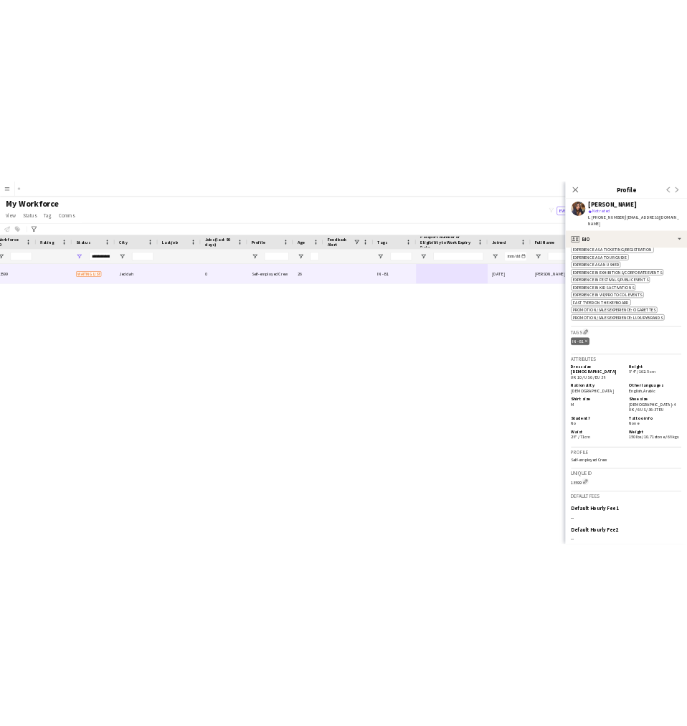
scroll to position [532, 0]
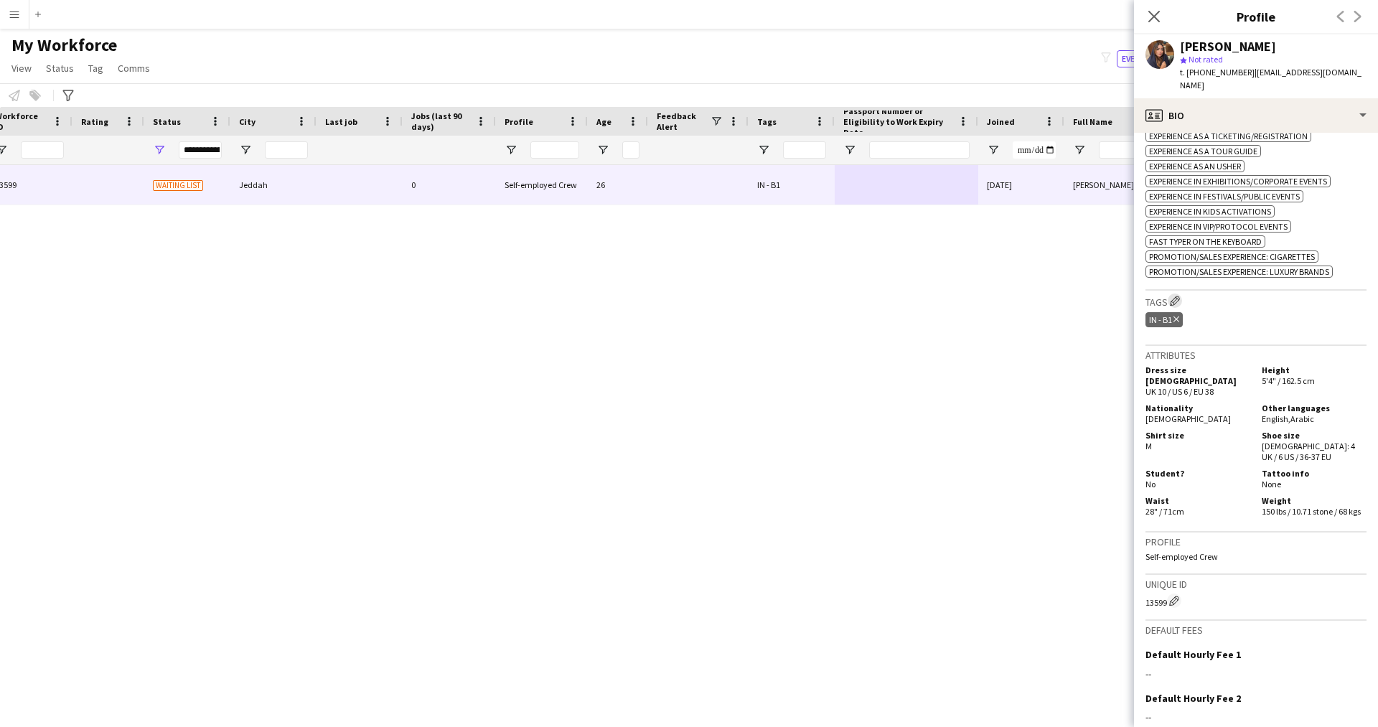
click at [1173, 301] on app-icon "Edit crew company tags" at bounding box center [1175, 301] width 10 height 10
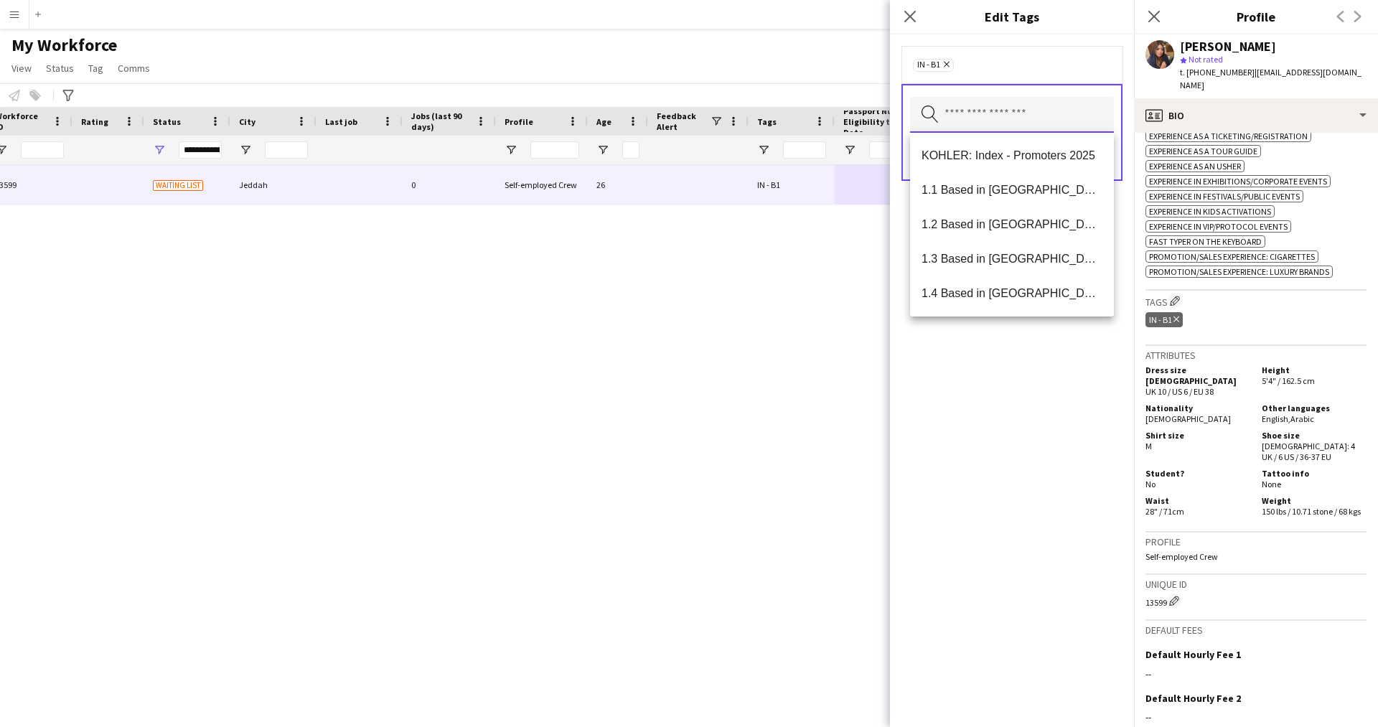
click at [996, 121] on input "text" at bounding box center [1012, 115] width 204 height 36
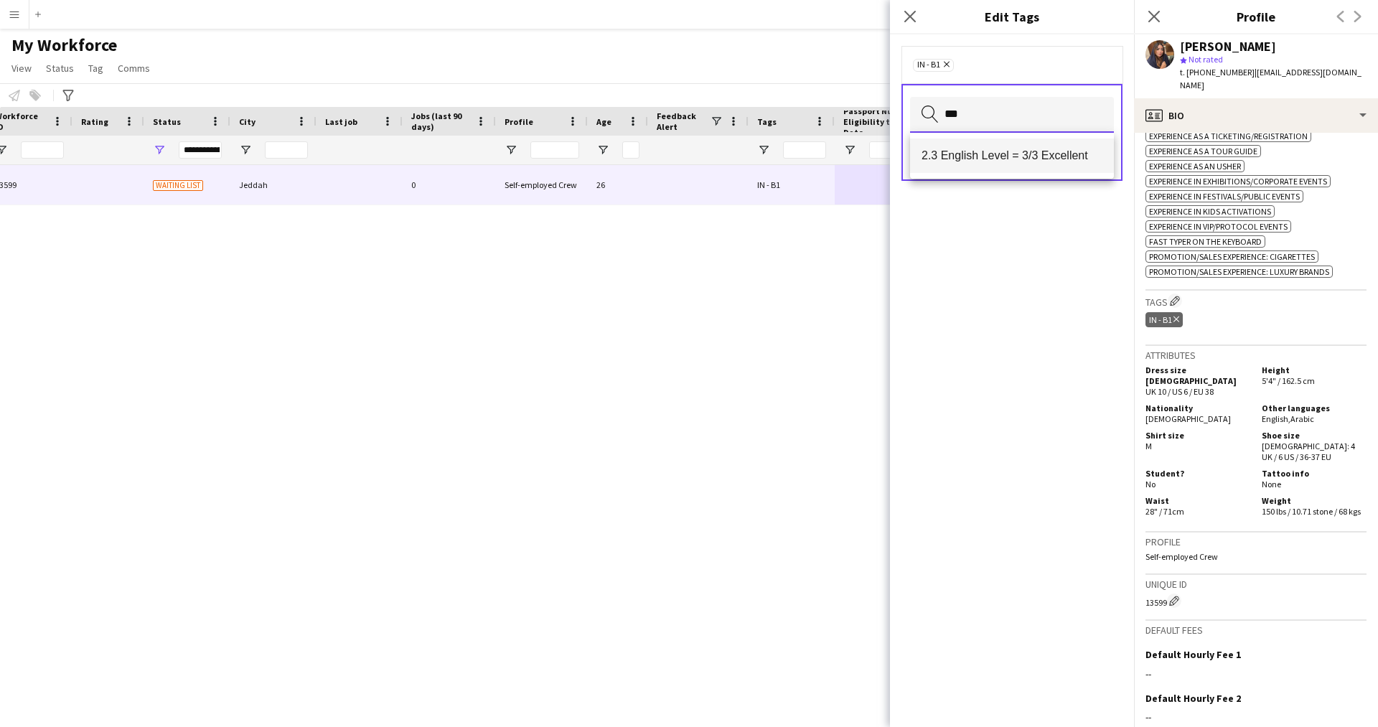
type input "***"
click at [997, 148] on mat-option "2.3 English Level = 3/3 Excellent" at bounding box center [1012, 155] width 204 height 34
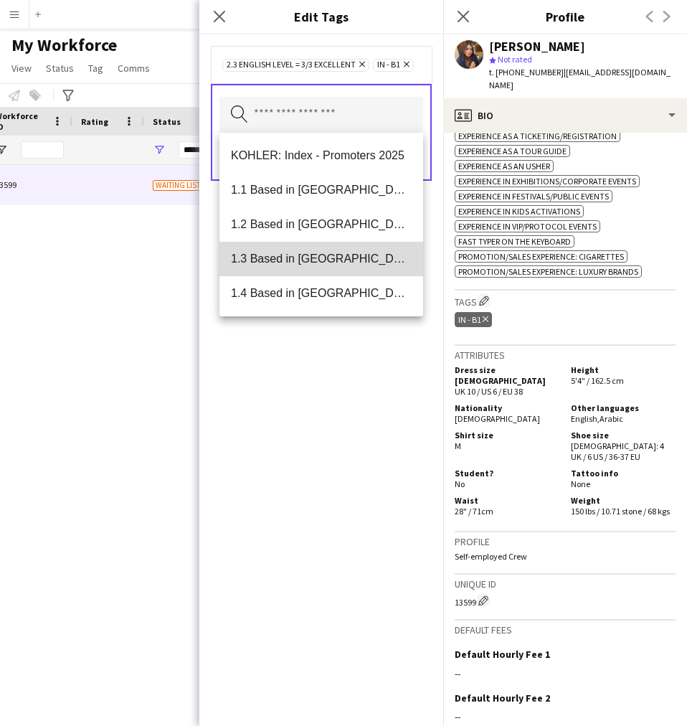
click at [332, 267] on mat-option "1.3 Based in [GEOGRAPHIC_DATA]" at bounding box center [322, 259] width 204 height 34
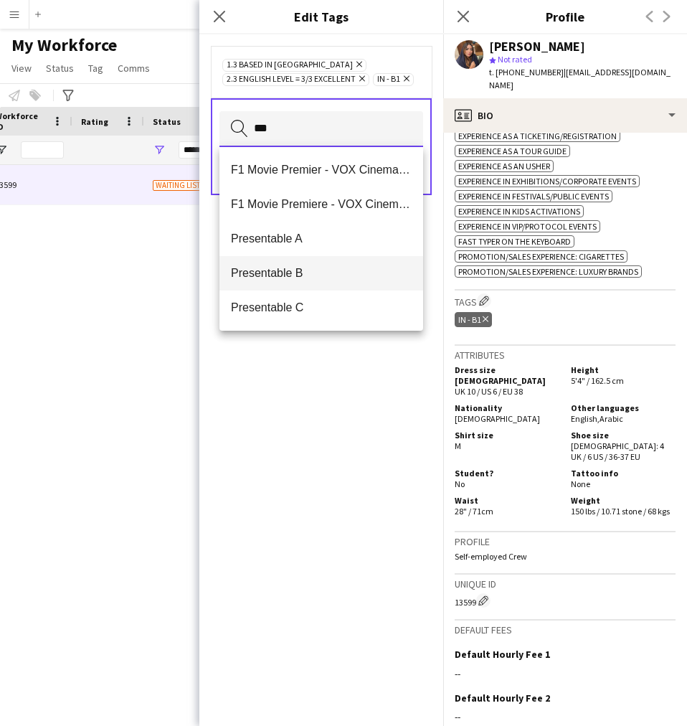
type input "***"
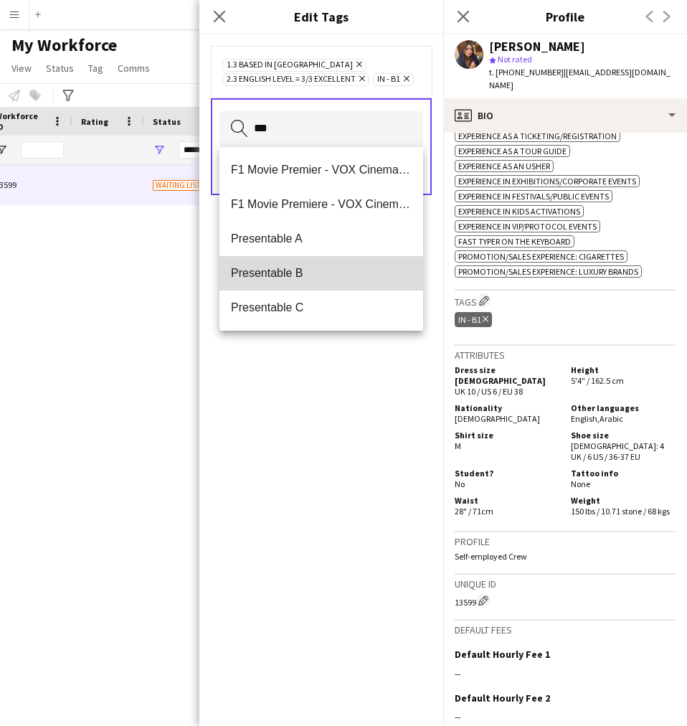
click at [355, 267] on span "Presentable B" at bounding box center [321, 273] width 181 height 14
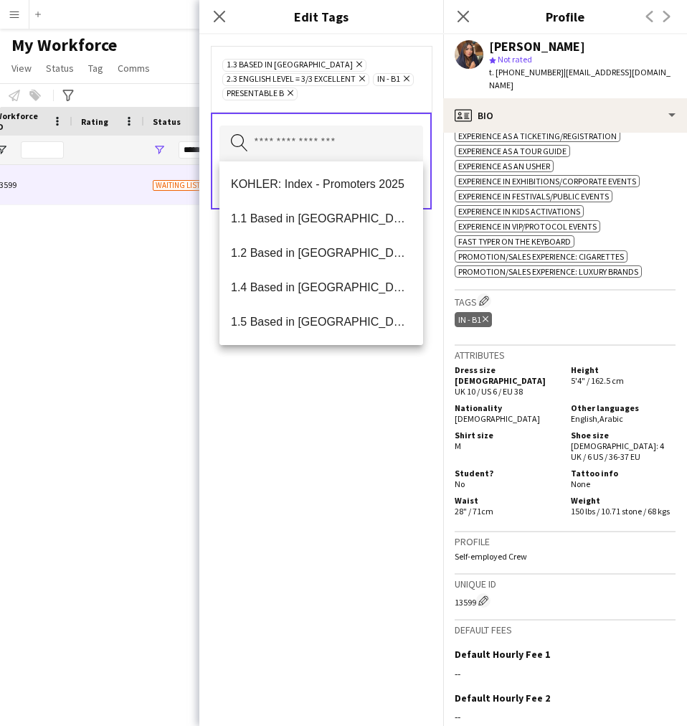
click at [308, 541] on div "1.3 Based in [GEOGRAPHIC_DATA] Remove 2.3 English Level = 3/3 Excellent Remove …" at bounding box center [321, 380] width 244 height 692
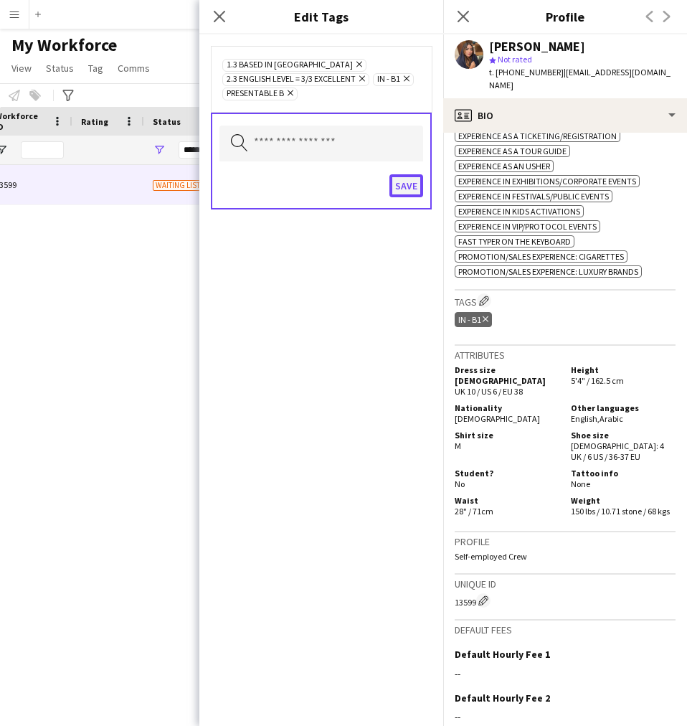
click at [406, 179] on button "Save" at bounding box center [407, 185] width 34 height 23
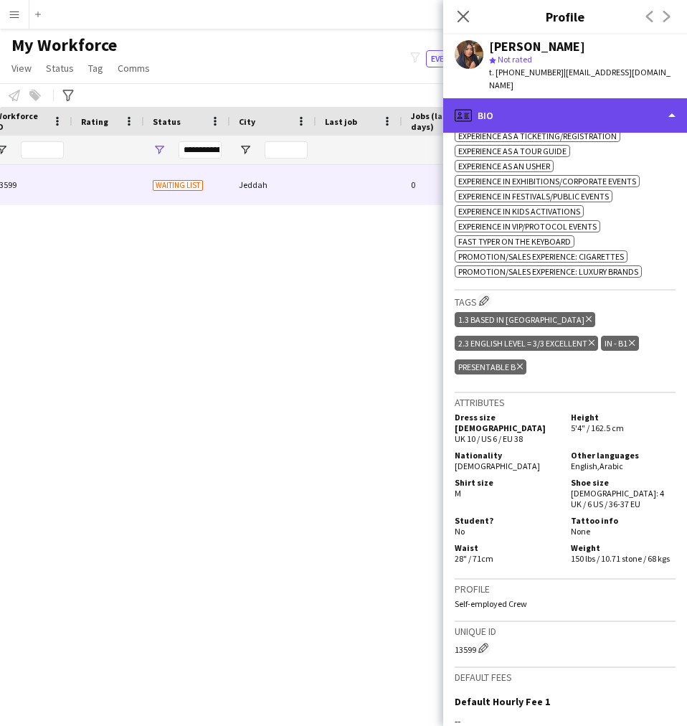
click at [537, 119] on div "profile Bio" at bounding box center [565, 115] width 244 height 34
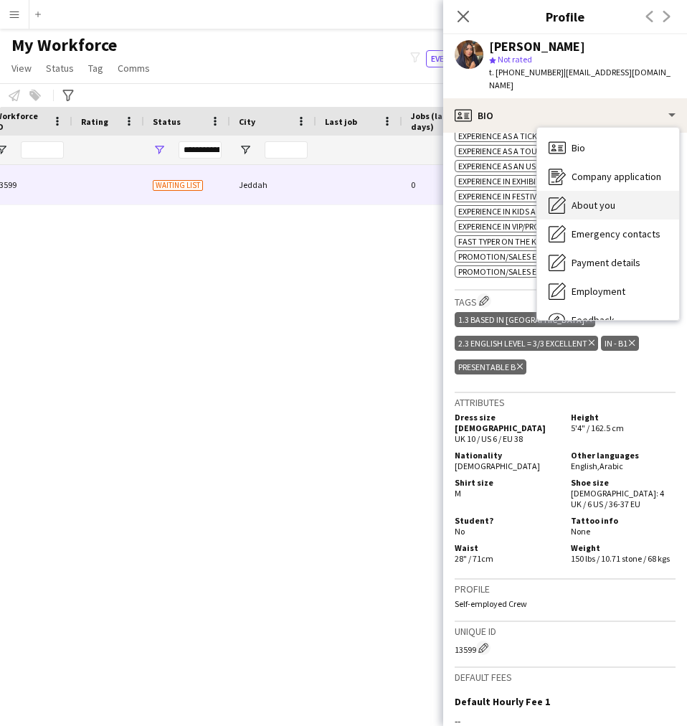
click at [584, 194] on div "About you About you" at bounding box center [608, 205] width 142 height 29
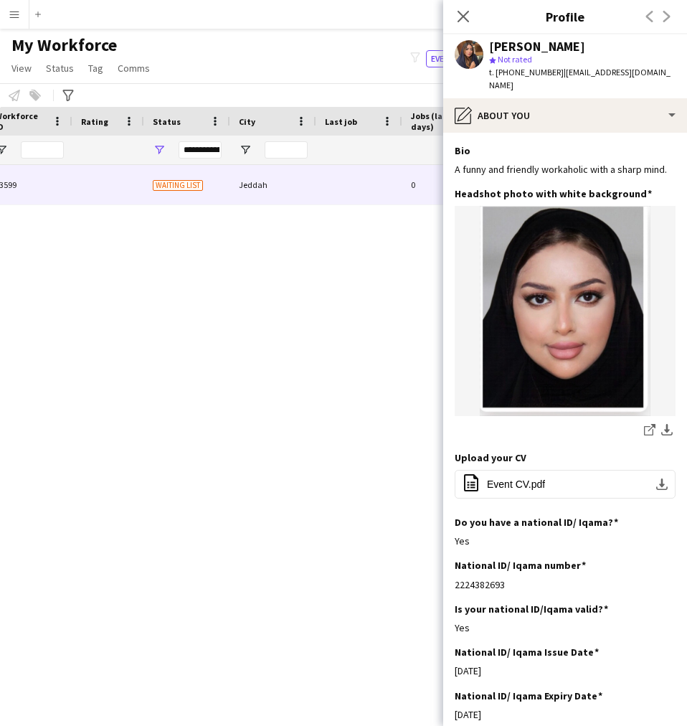
click at [248, 568] on div "[PERSON_NAME] 13599 Waiting list Jeddah 0 Self-employed Crew 26 IN - B1" at bounding box center [322, 427] width 644 height 525
drag, startPoint x: 503, startPoint y: 227, endPoint x: 506, endPoint y: 237, distance: 9.8
click at [503, 227] on div "Headshot photo with white background Edit this field share-external-link-1 down…" at bounding box center [565, 319] width 221 height 264
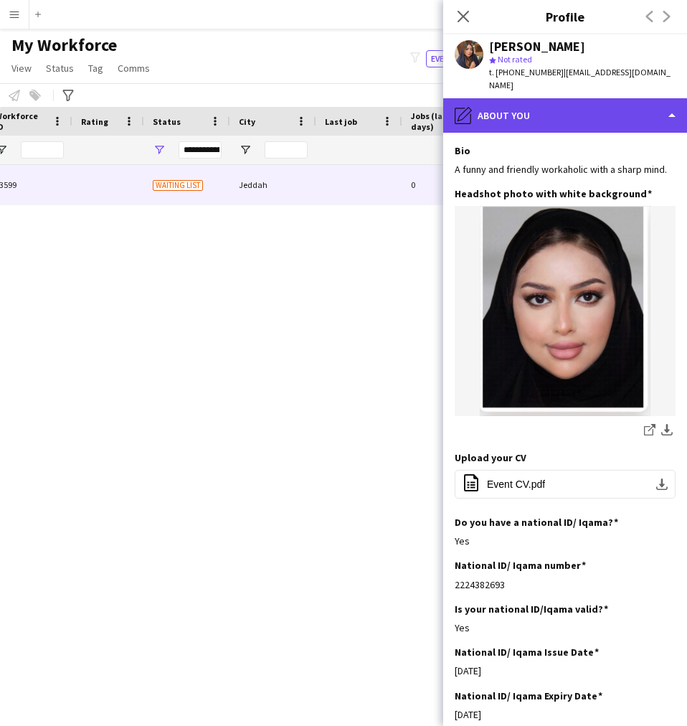
click at [530, 123] on div "pencil4 About you" at bounding box center [565, 115] width 244 height 34
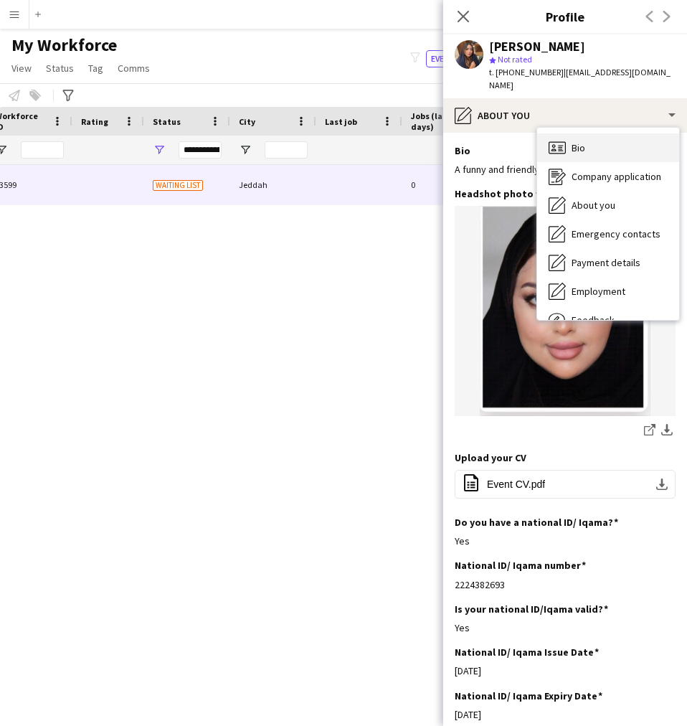
click at [572, 154] on div "Bio Bio" at bounding box center [608, 147] width 142 height 29
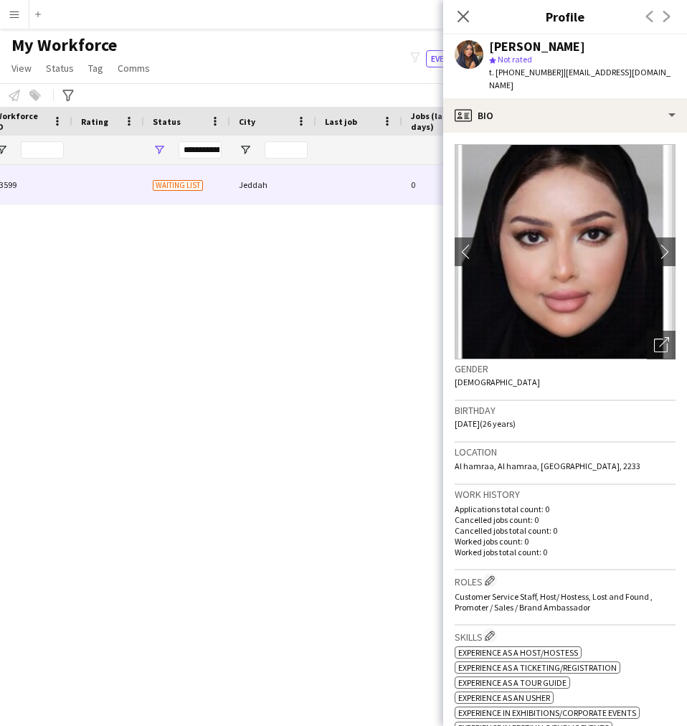
click at [341, 494] on div "[PERSON_NAME] 13599 Waiting list Jeddah 0 Self-employed Crew 26 IN - B1" at bounding box center [322, 427] width 644 height 525
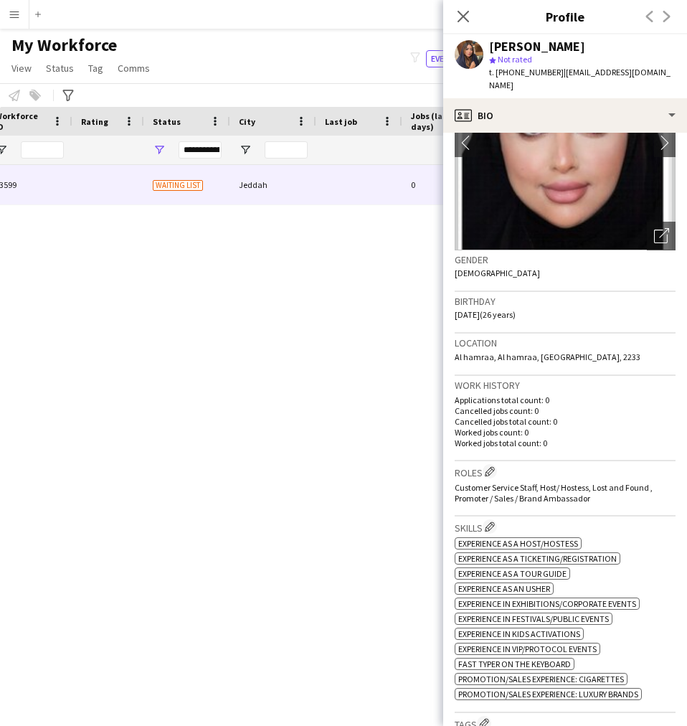
scroll to position [0, 0]
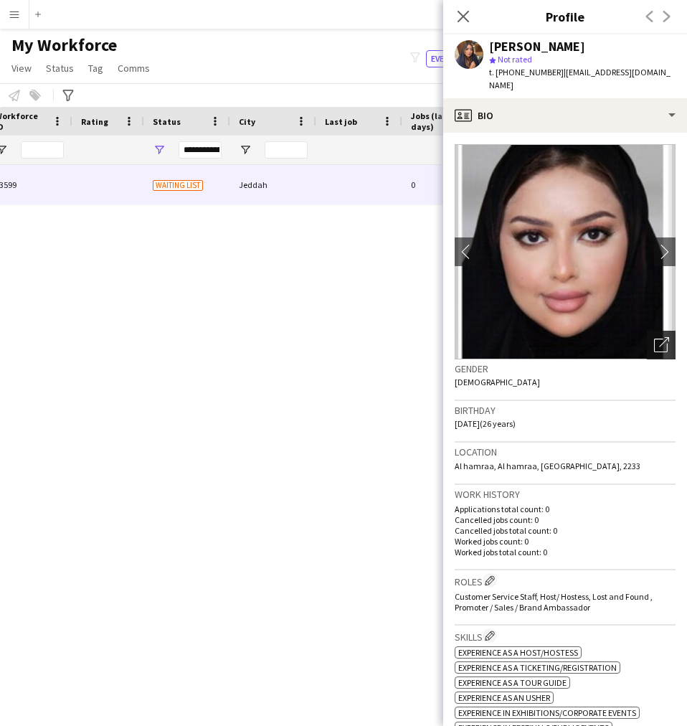
click at [654, 345] on icon "Open photos pop-in" at bounding box center [661, 344] width 15 height 15
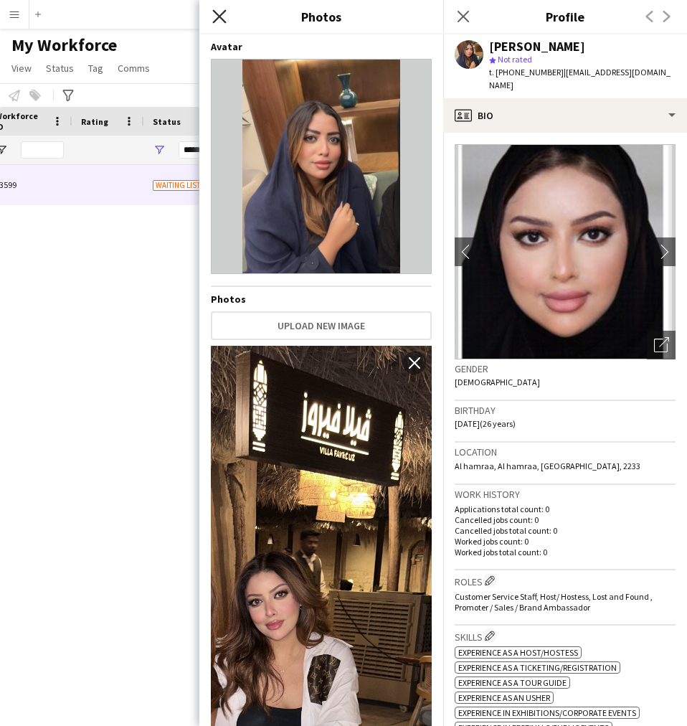
click at [220, 17] on icon at bounding box center [219, 16] width 14 height 14
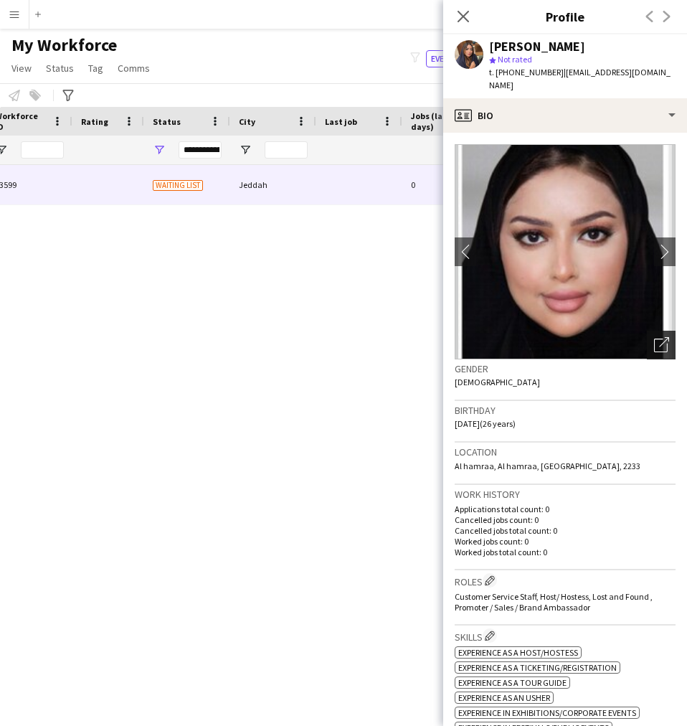
click at [654, 344] on icon "Open photos pop-in" at bounding box center [661, 344] width 15 height 15
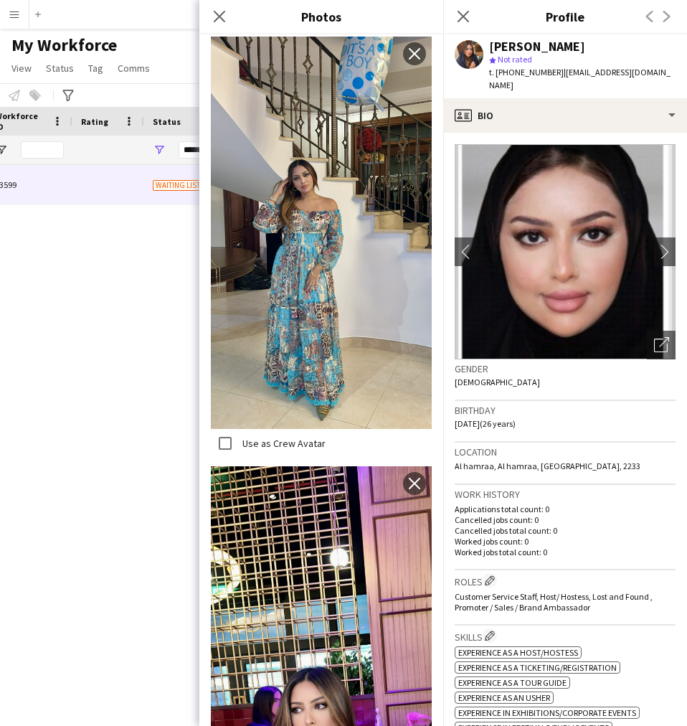
scroll to position [761, 0]
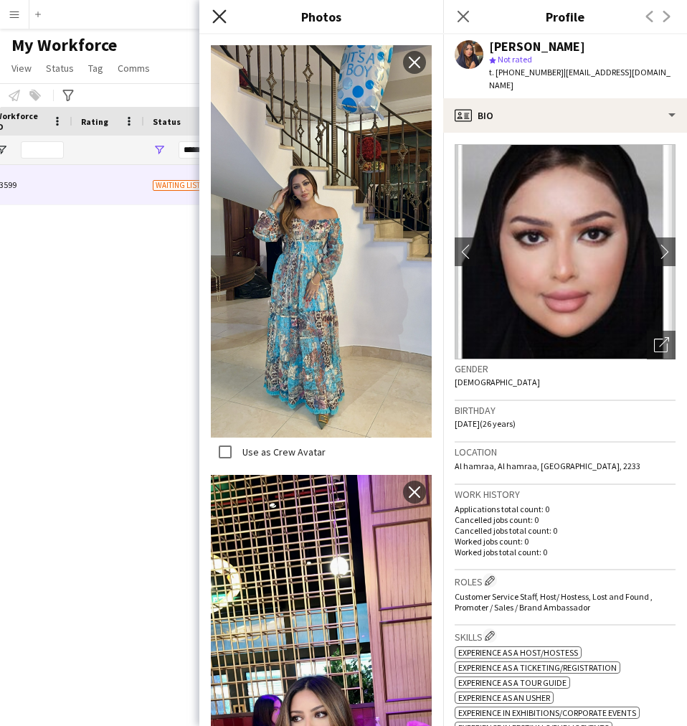
click at [220, 16] on icon at bounding box center [219, 16] width 14 height 14
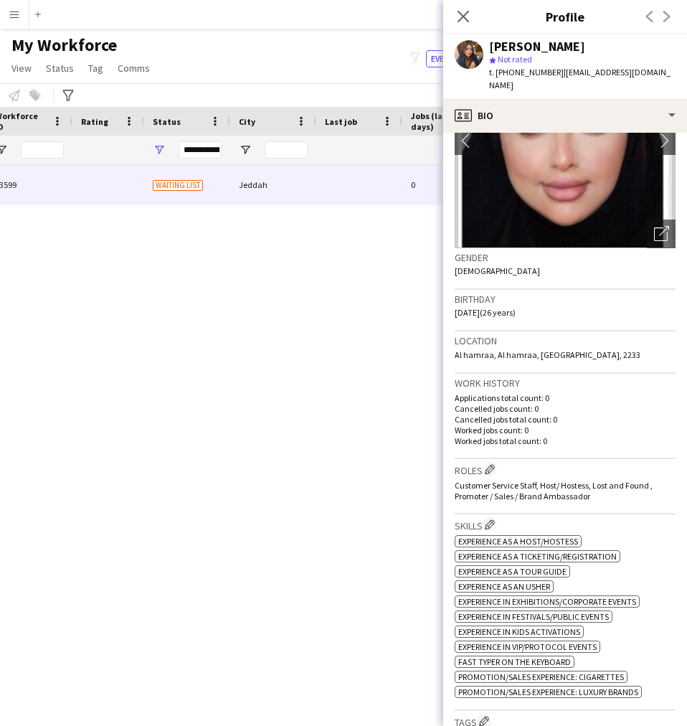
scroll to position [0, 0]
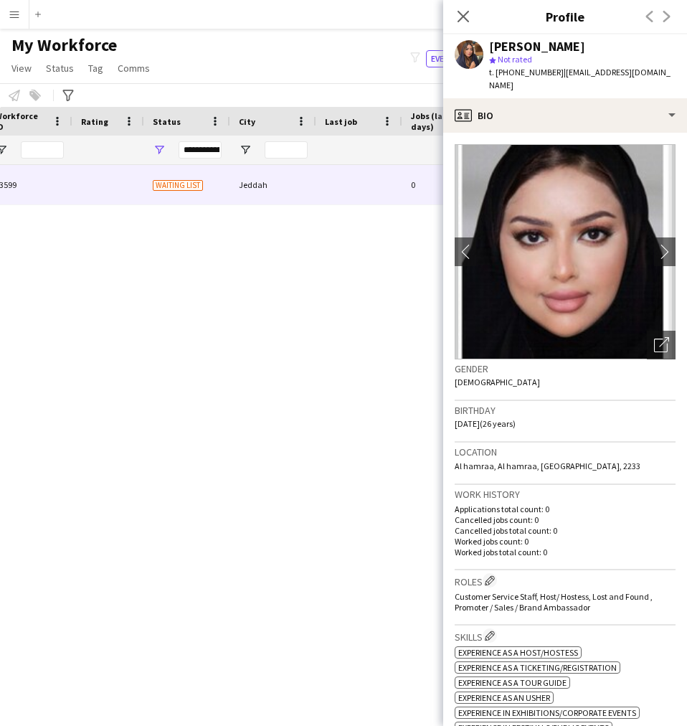
click at [552, 134] on app-crew-profile-bio "chevron-left chevron-right Open photos pop-in Gender [DEMOGRAPHIC_DATA] Birthda…" at bounding box center [565, 429] width 244 height 593
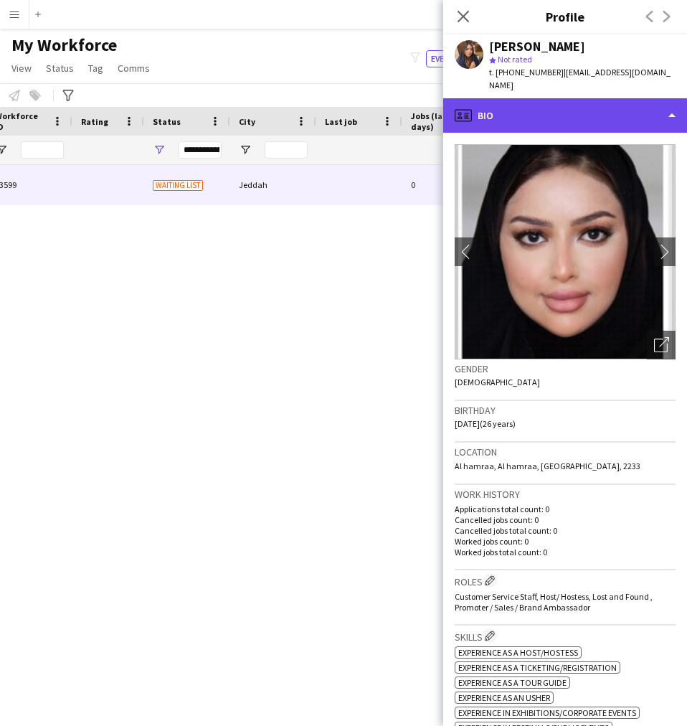
click at [543, 128] on div "profile Bio" at bounding box center [565, 115] width 244 height 34
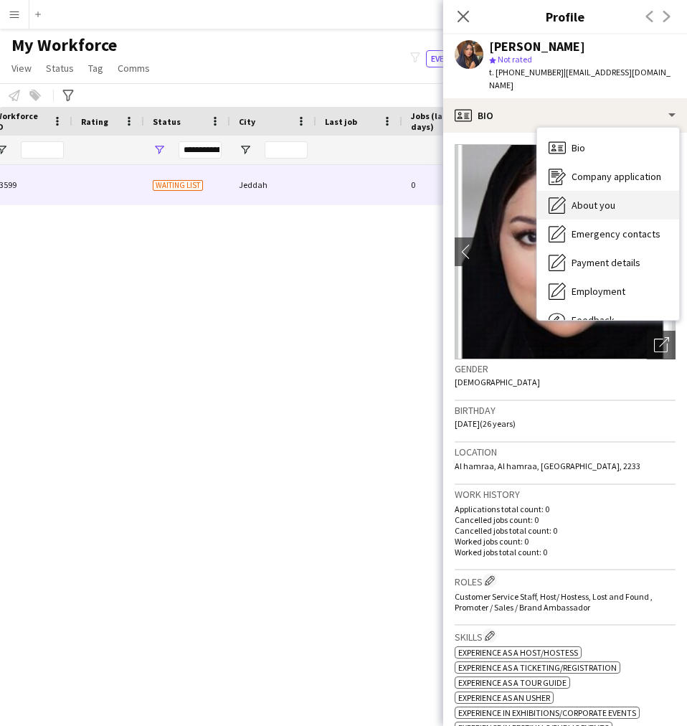
click at [606, 205] on span "About you" at bounding box center [594, 205] width 44 height 13
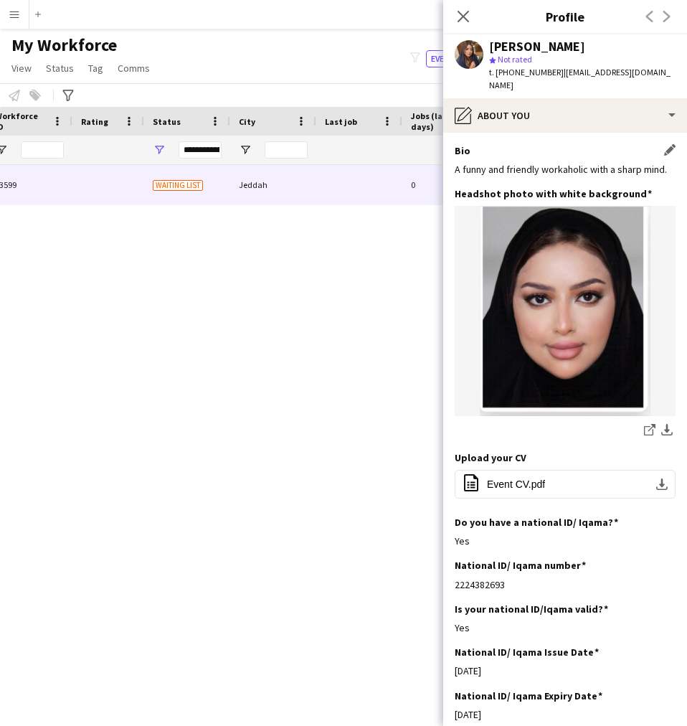
drag, startPoint x: 489, startPoint y: 196, endPoint x: 455, endPoint y: 183, distance: 36.1
click at [455, 176] on div "A funny and friendly workaholic with a sharp mind." at bounding box center [565, 169] width 221 height 13
click at [498, 169] on div "A funny and friendly workaholic with a sharp mind." at bounding box center [565, 169] width 221 height 13
click at [490, 176] on div "A funny and friendly workaholic with a sharp mind." at bounding box center [565, 169] width 221 height 13
drag, startPoint x: 564, startPoint y: 187, endPoint x: 589, endPoint y: 184, distance: 25.3
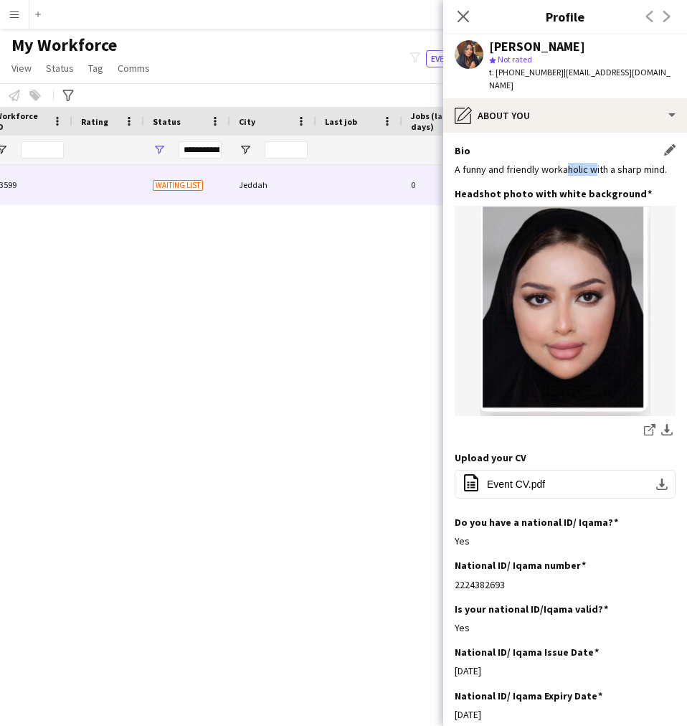
click at [589, 176] on div "A funny and friendly workaholic with a sharp mind." at bounding box center [565, 169] width 221 height 13
click at [494, 176] on div "A funny and friendly workaholic with a sharp mind." at bounding box center [565, 169] width 221 height 13
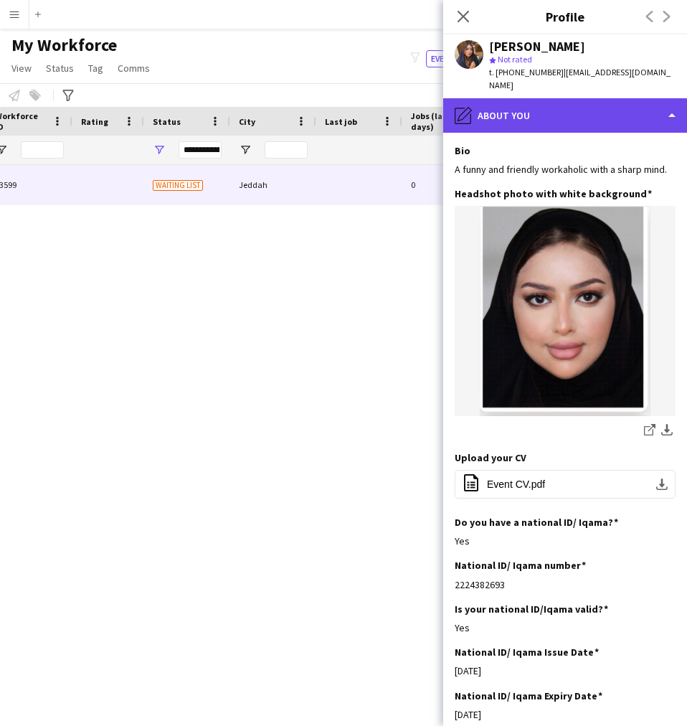
click at [532, 123] on div "pencil4 About you" at bounding box center [565, 115] width 244 height 34
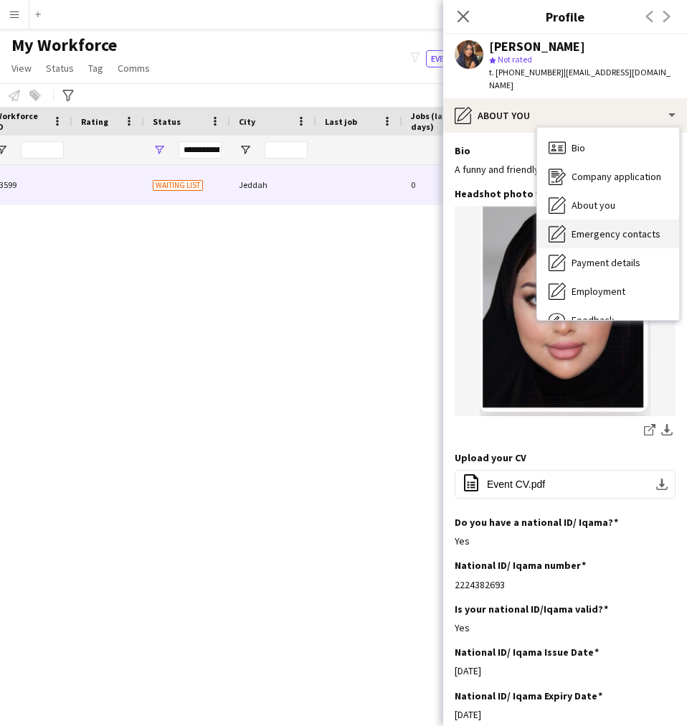
click at [610, 231] on span "Emergency contacts" at bounding box center [616, 233] width 89 height 13
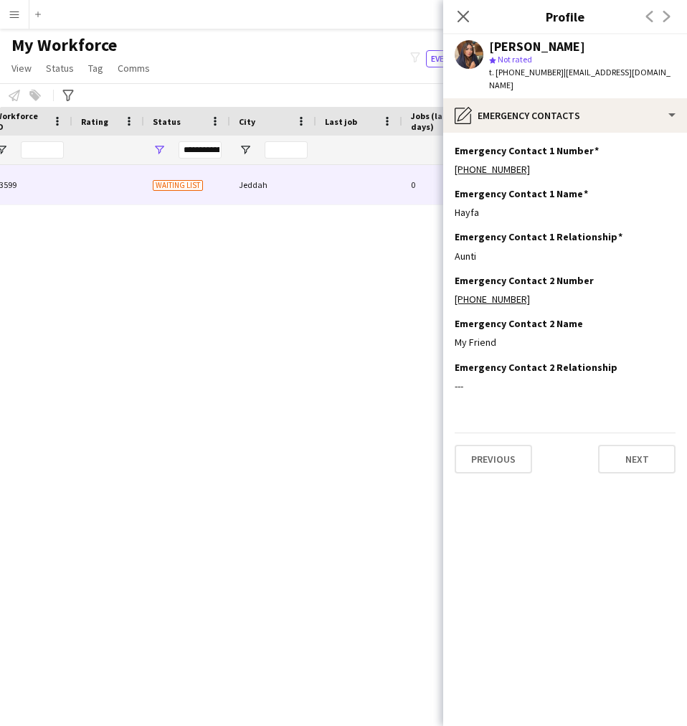
drag, startPoint x: 507, startPoint y: 220, endPoint x: 445, endPoint y: 222, distance: 62.5
click at [445, 222] on app-section-data-types "Emergency Contact 1 Number Edit this field [PHONE_NUMBER] Emergency Contact 1 N…" at bounding box center [565, 429] width 244 height 593
click at [577, 299] on div "[PHONE_NUMBER]" at bounding box center [565, 299] width 221 height 13
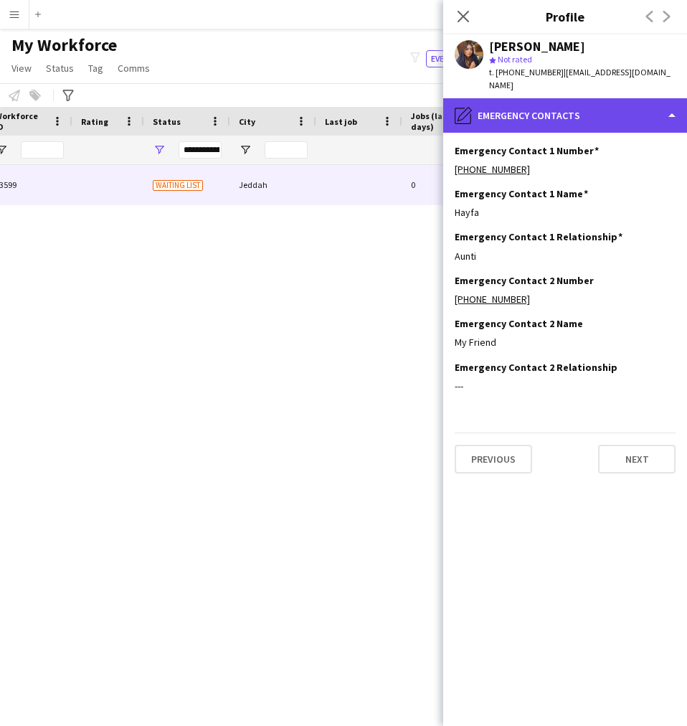
click at [523, 116] on div "pencil4 Emergency contacts" at bounding box center [565, 115] width 244 height 34
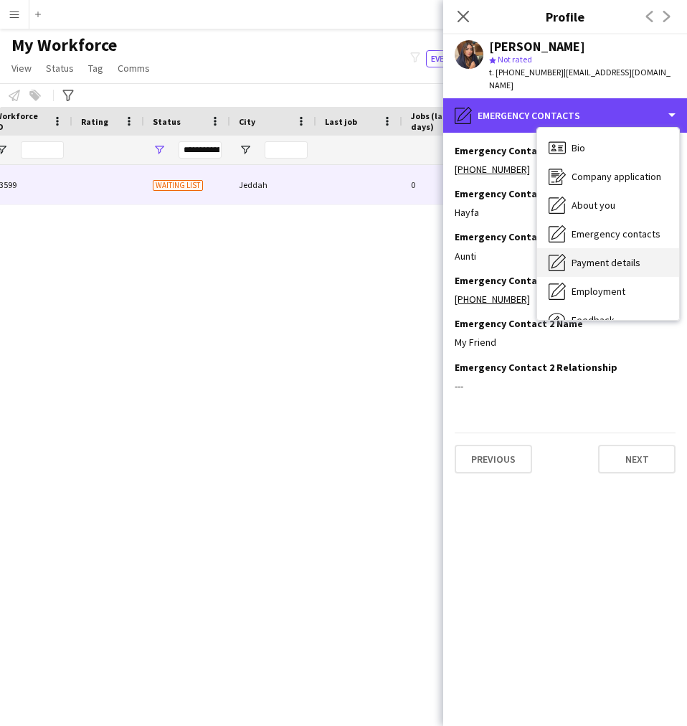
scroll to position [49, 0]
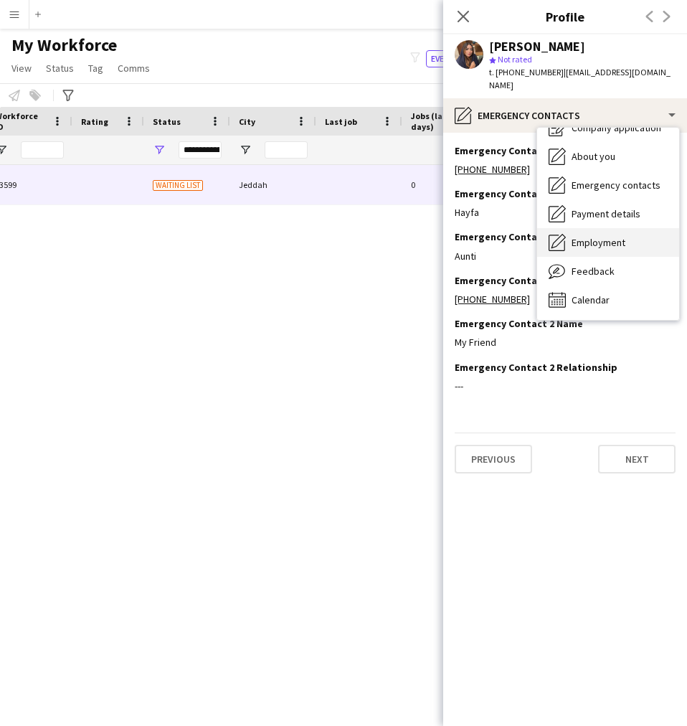
click at [617, 250] on div "Employment Employment" at bounding box center [608, 242] width 142 height 29
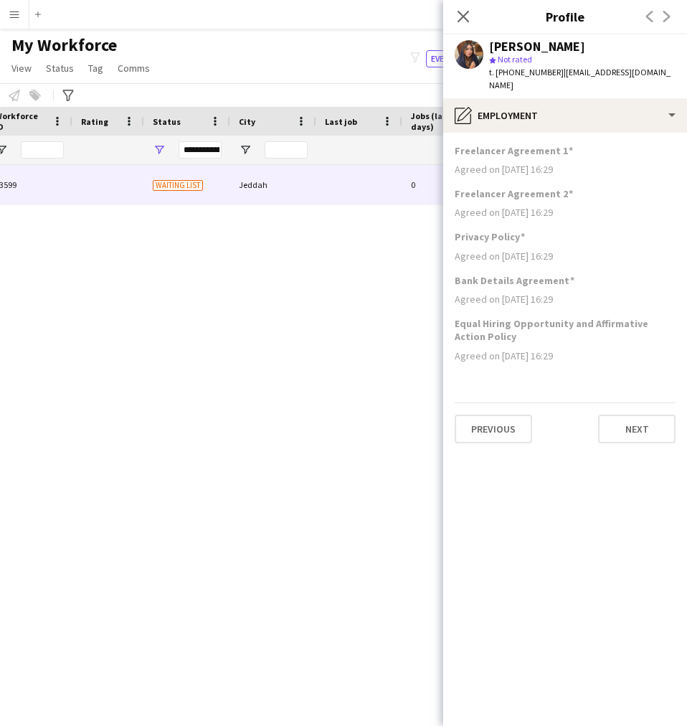
click at [569, 90] on div "t. [PHONE_NUMBER] | [EMAIL_ADDRESS][DOMAIN_NAME]" at bounding box center [582, 79] width 187 height 26
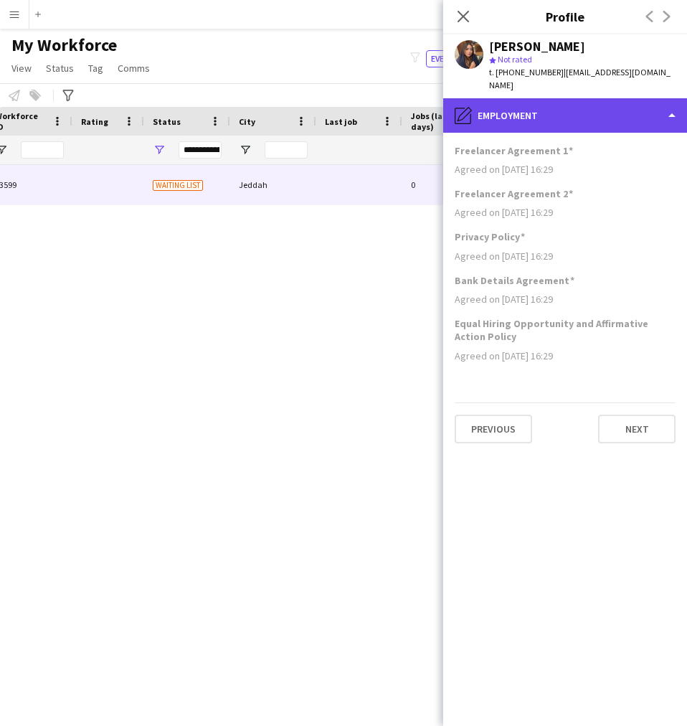
click at [568, 98] on div "pencil4 Employment" at bounding box center [565, 115] width 244 height 34
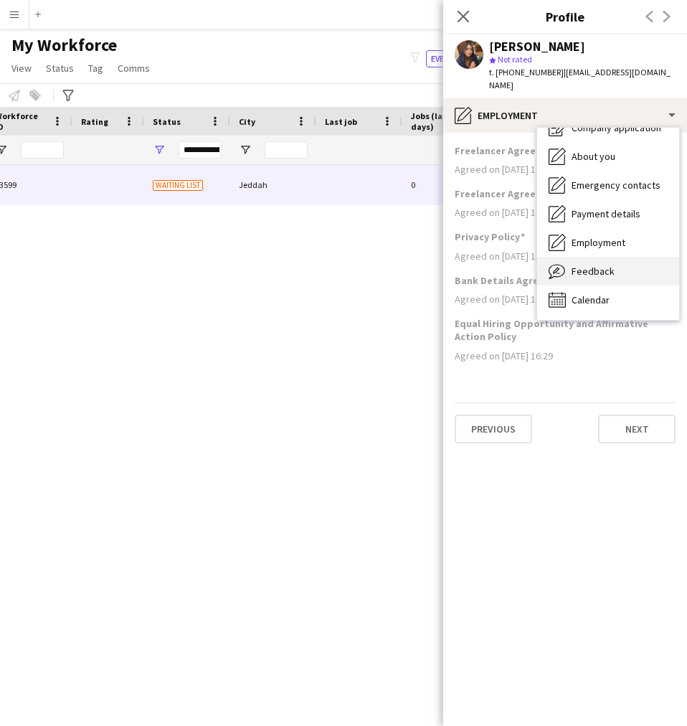
click at [572, 259] on div "Feedback Feedback" at bounding box center [608, 271] width 142 height 29
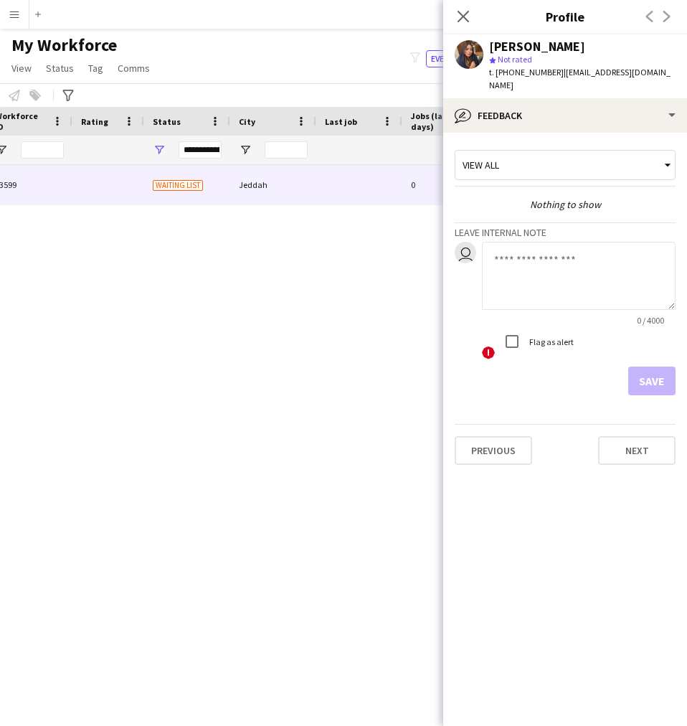
click at [547, 272] on textarea at bounding box center [579, 276] width 194 height 68
paste textarea "**********"
type textarea "**********"
click at [663, 390] on button "Save" at bounding box center [652, 381] width 47 height 29
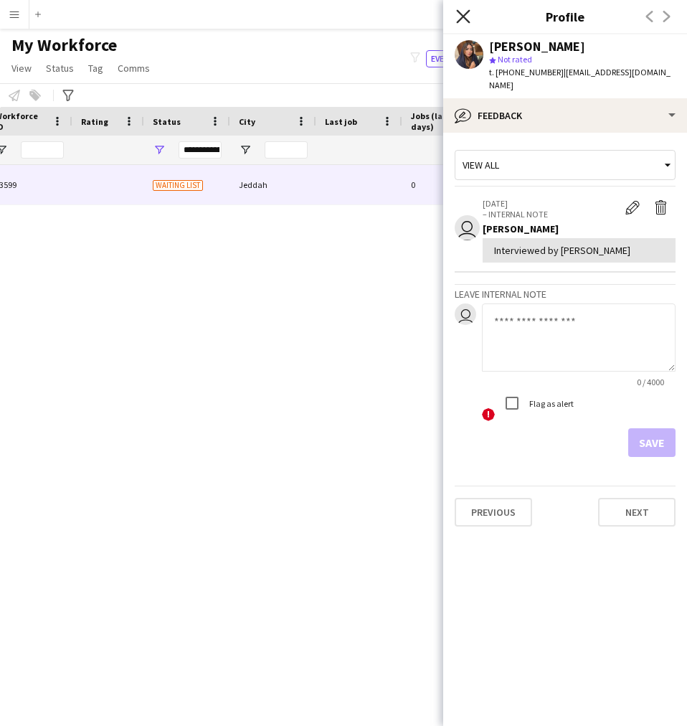
click at [463, 15] on icon at bounding box center [463, 16] width 14 height 14
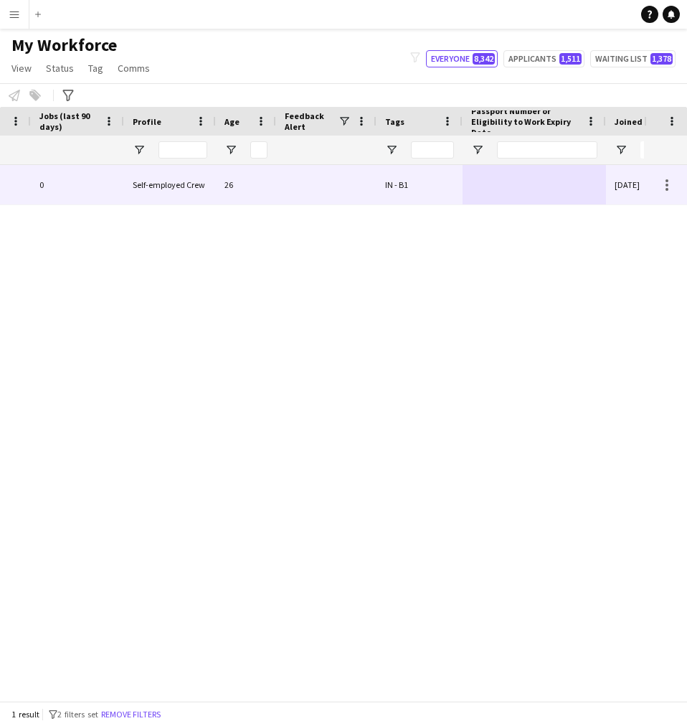
scroll to position [0, 944]
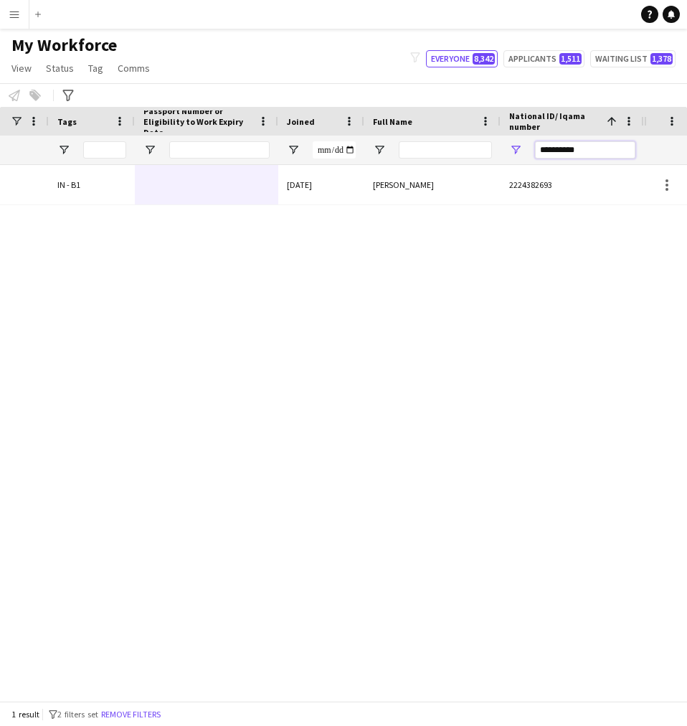
drag, startPoint x: 607, startPoint y: 151, endPoint x: 372, endPoint y: 169, distance: 235.3
click at [372, 169] on div "Workforce Details Profile Data Workforce Details Profile Data Profile Age 1" at bounding box center [343, 404] width 687 height 594
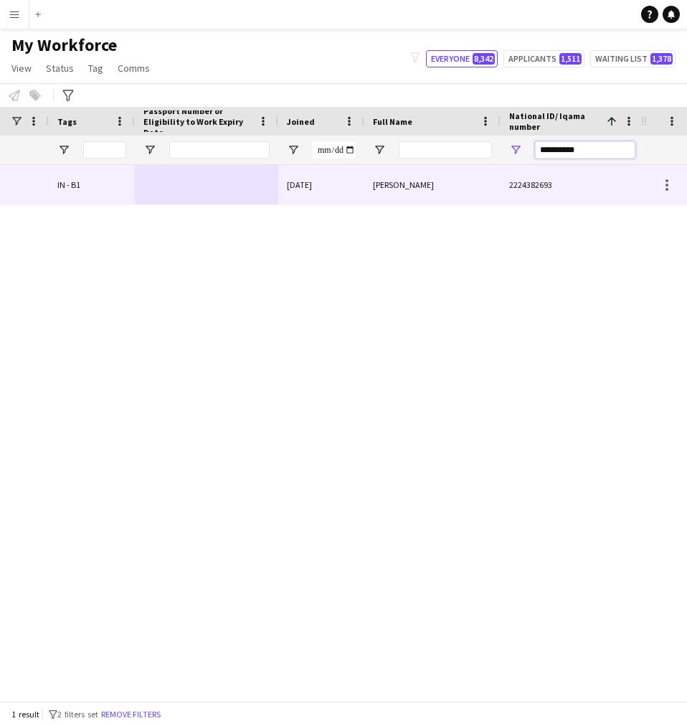
paste input "National ID/ Iqama number Filter Input"
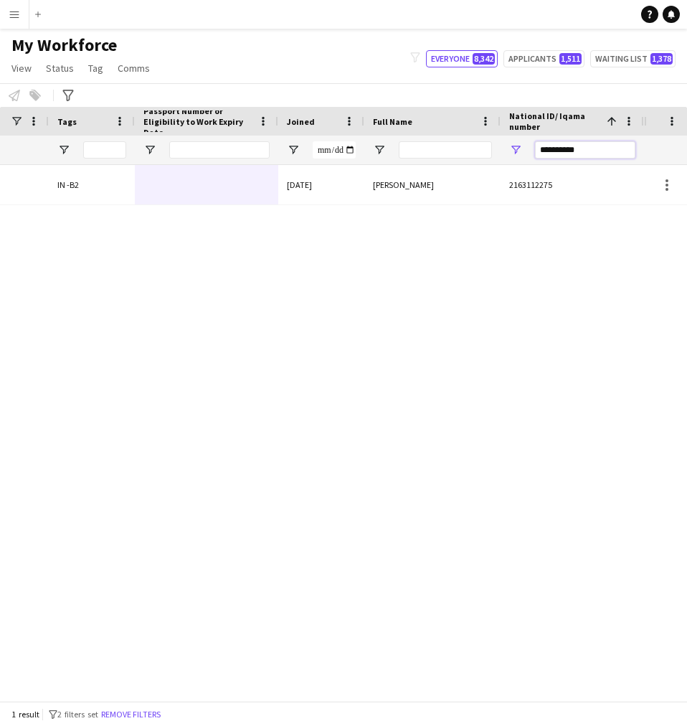
type input "**********"
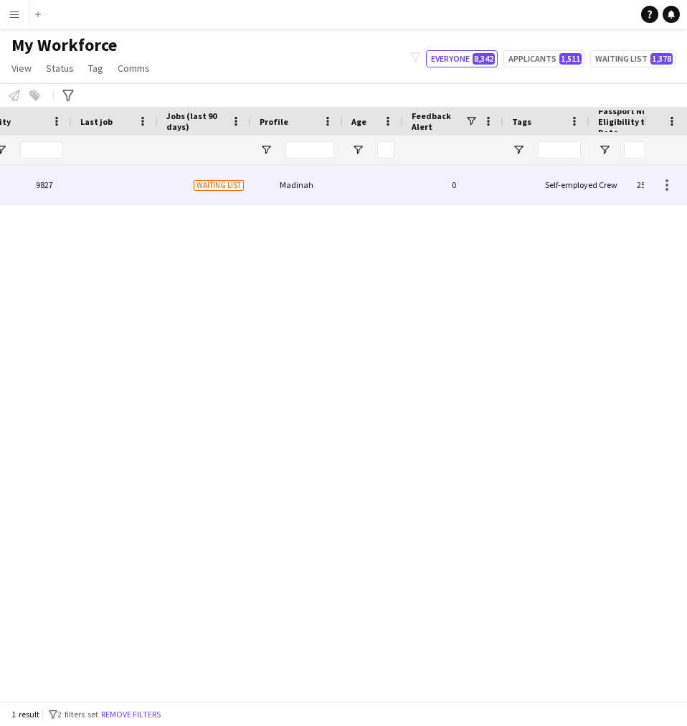
scroll to position [0, 224]
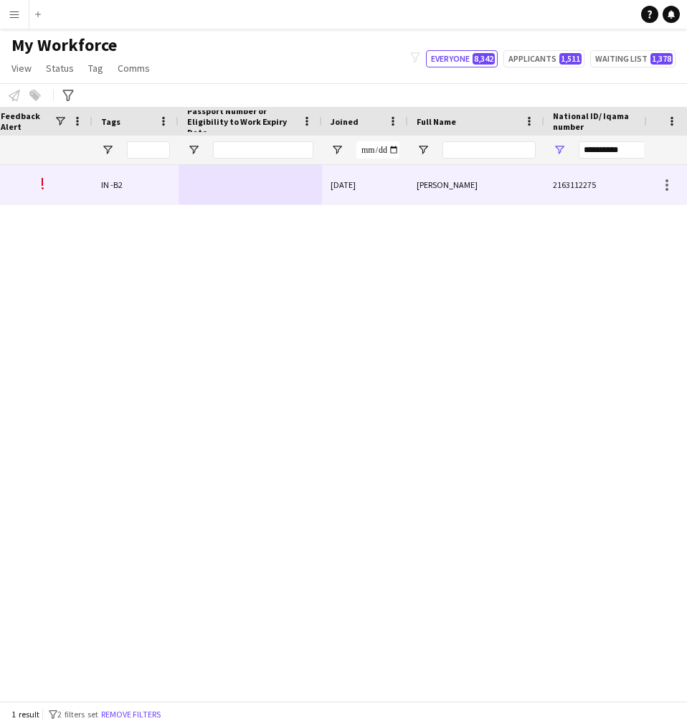
drag, startPoint x: 450, startPoint y: 190, endPoint x: 482, endPoint y: 238, distance: 57.3
click at [450, 190] on span "[PERSON_NAME]" at bounding box center [447, 184] width 61 height 11
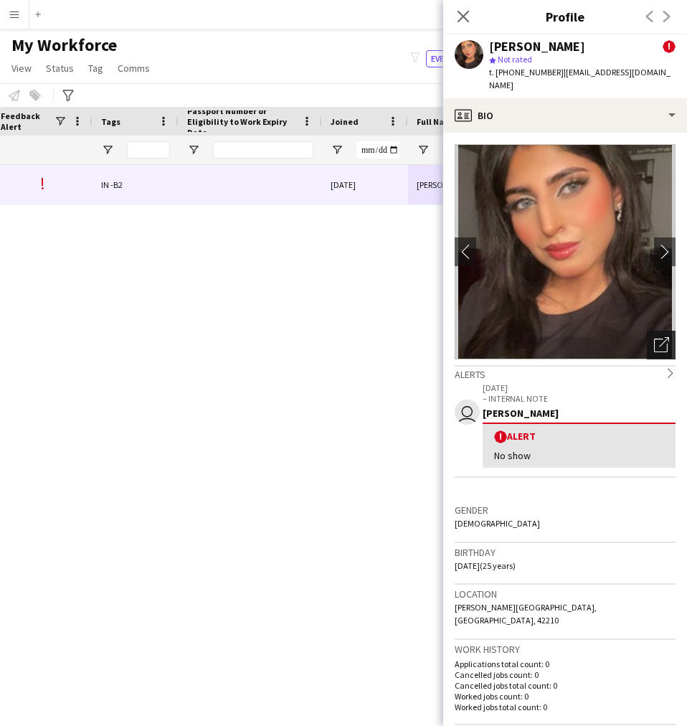
click at [654, 337] on icon "Open photos pop-in" at bounding box center [661, 344] width 15 height 15
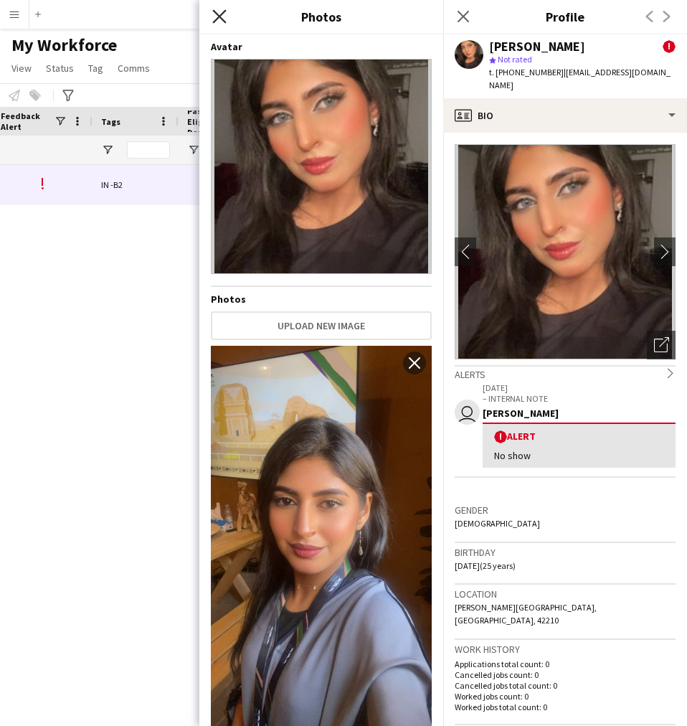
click at [219, 11] on icon "Close pop-in" at bounding box center [219, 16] width 14 height 14
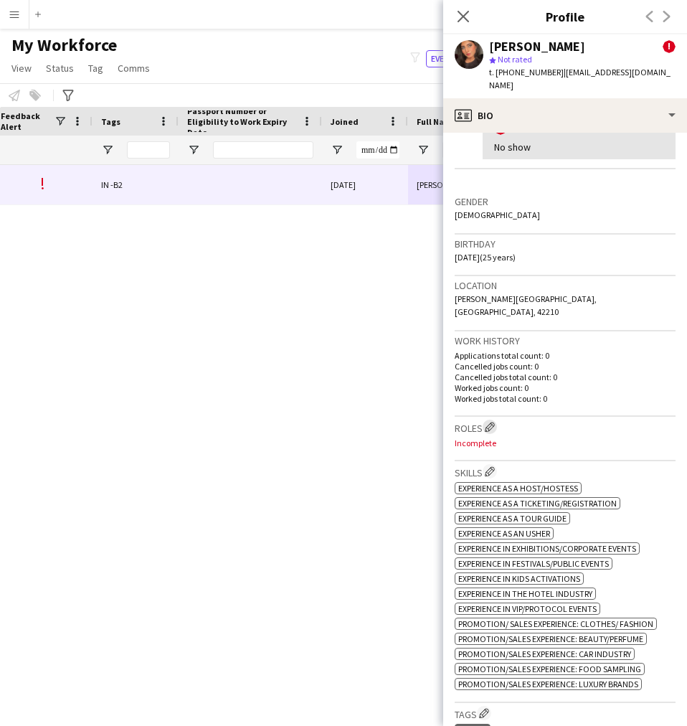
click at [493, 422] on app-icon "Edit crew company roles" at bounding box center [490, 427] width 10 height 10
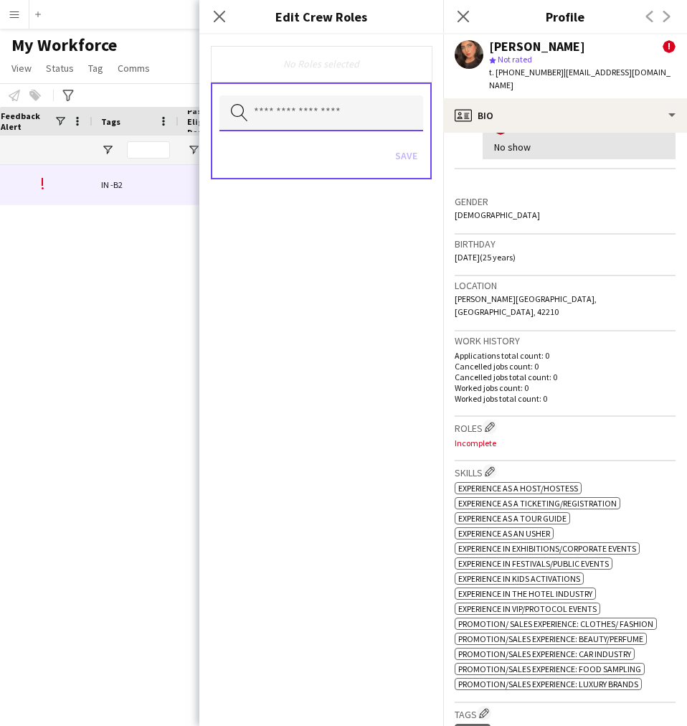
click at [299, 113] on input "text" at bounding box center [322, 113] width 204 height 36
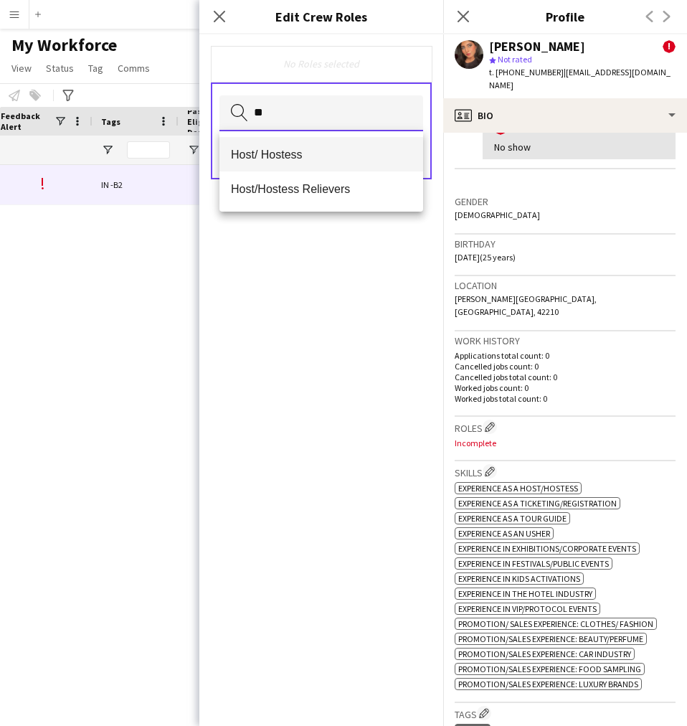
type input "**"
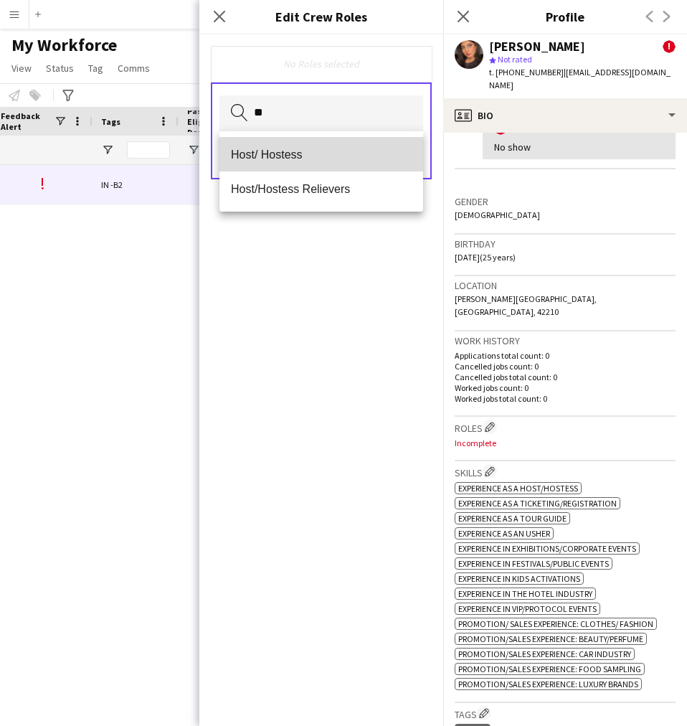
click at [263, 161] on mat-option "Host/ Hostess" at bounding box center [322, 154] width 204 height 34
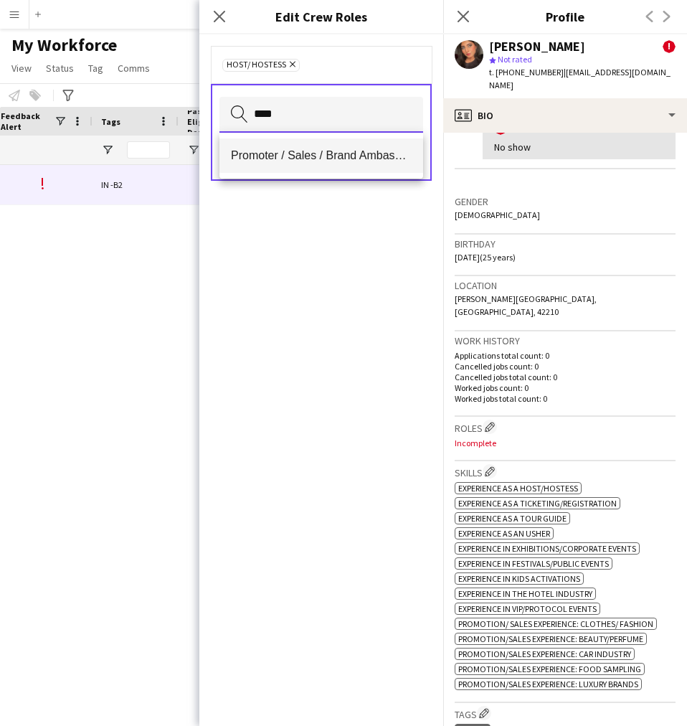
type input "****"
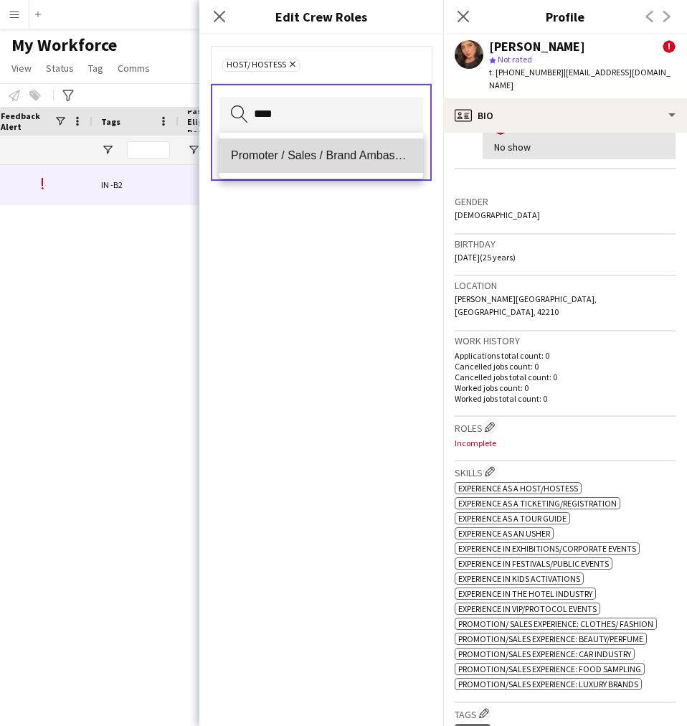
click at [309, 156] on span "Promoter / Sales / Brand Ambassador" at bounding box center [321, 156] width 181 height 14
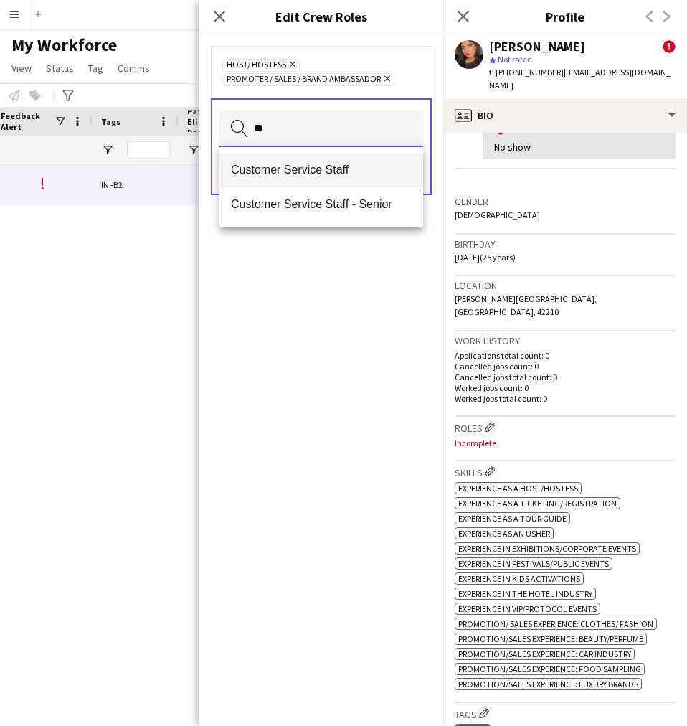
type input "**"
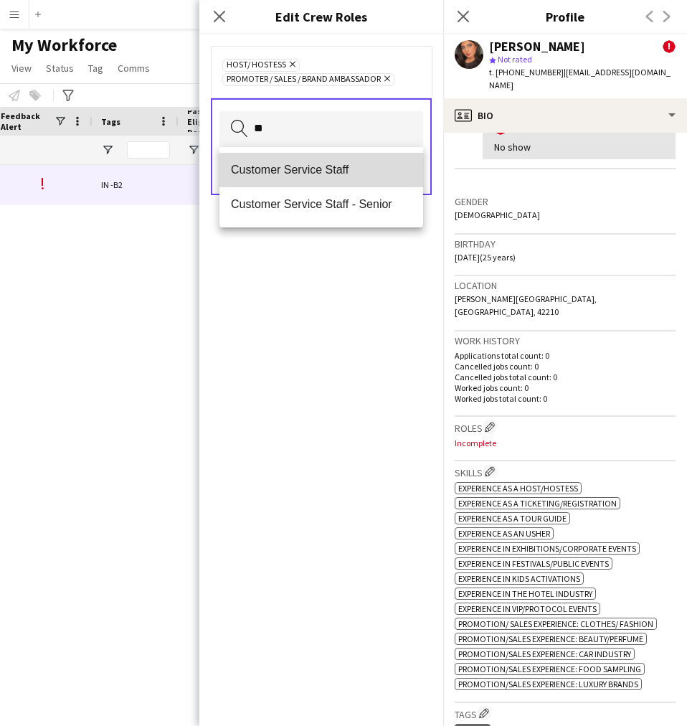
click at [289, 169] on span "Customer Service Staff" at bounding box center [321, 170] width 181 height 14
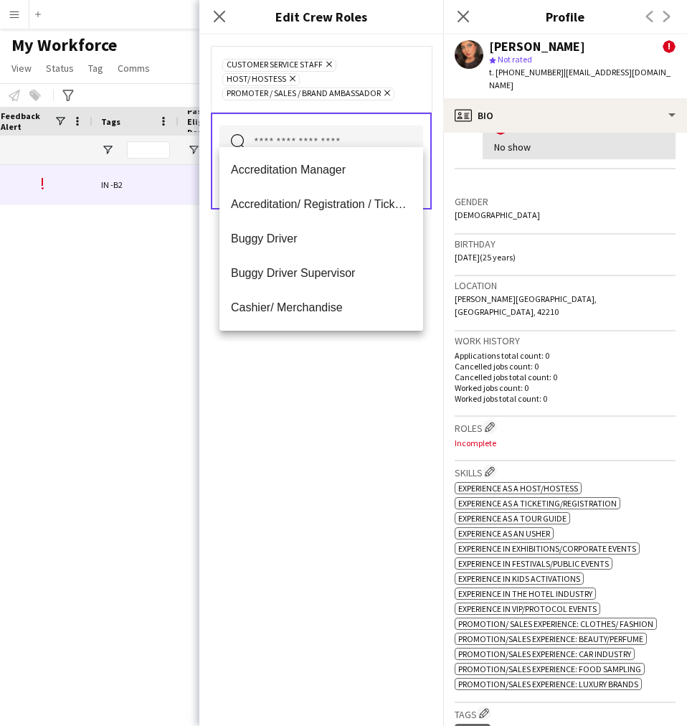
click at [271, 466] on div "Customer Service Staff Remove Host/ Hostess Remove Promoter / Sales / Brand Amb…" at bounding box center [321, 380] width 244 height 692
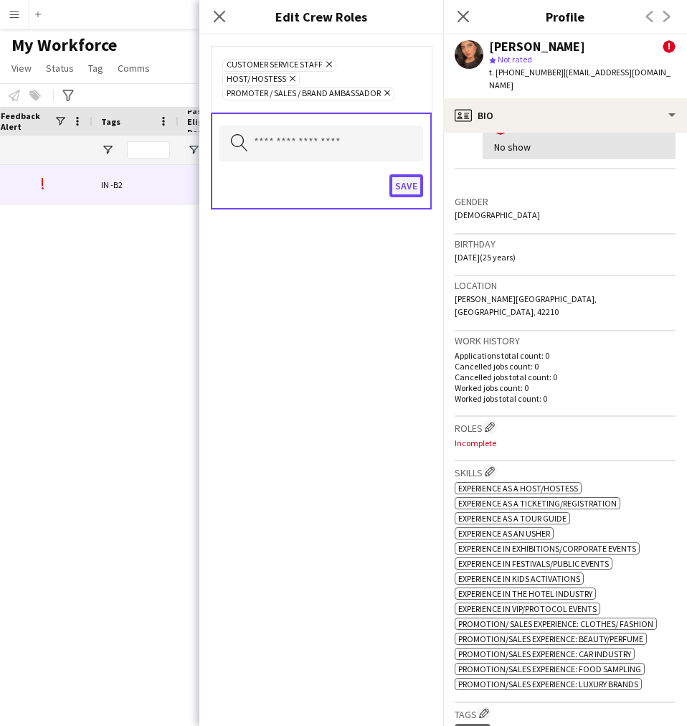
click at [399, 182] on button "Save" at bounding box center [407, 185] width 34 height 23
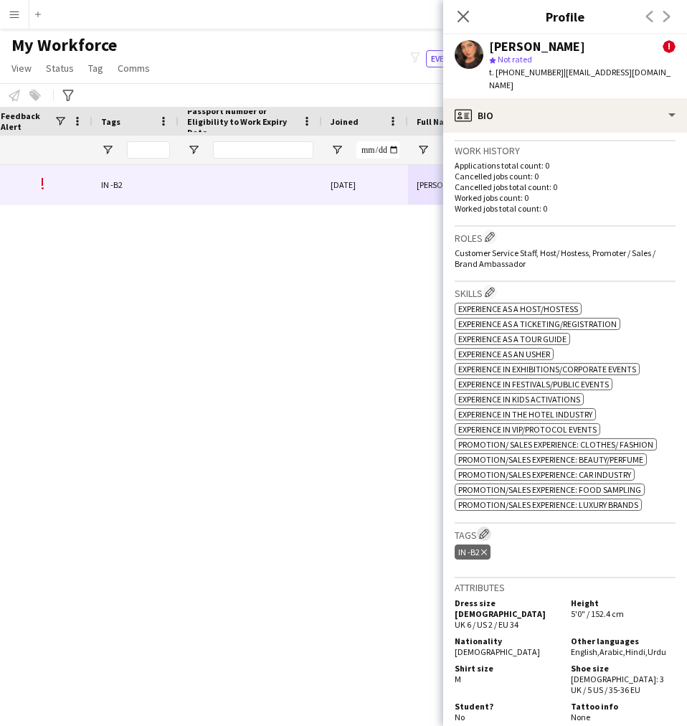
click at [482, 529] on app-icon "Edit crew company tags" at bounding box center [484, 534] width 10 height 10
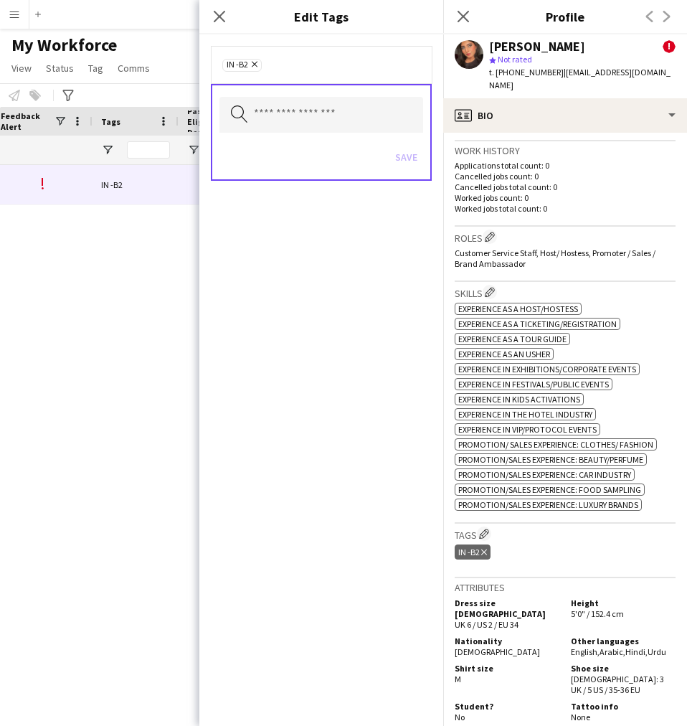
click at [303, 96] on div "Search by tag name Save" at bounding box center [321, 132] width 221 height 97
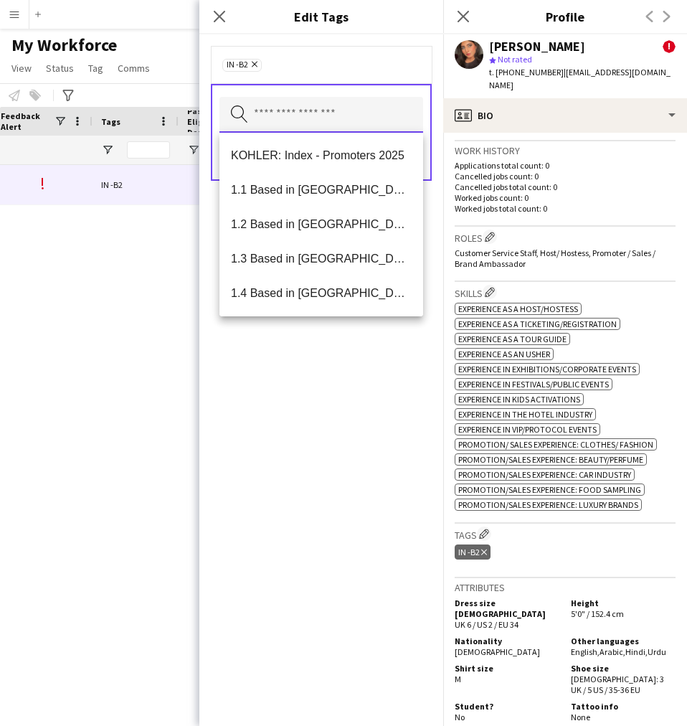
click at [303, 113] on input "text" at bounding box center [322, 115] width 204 height 36
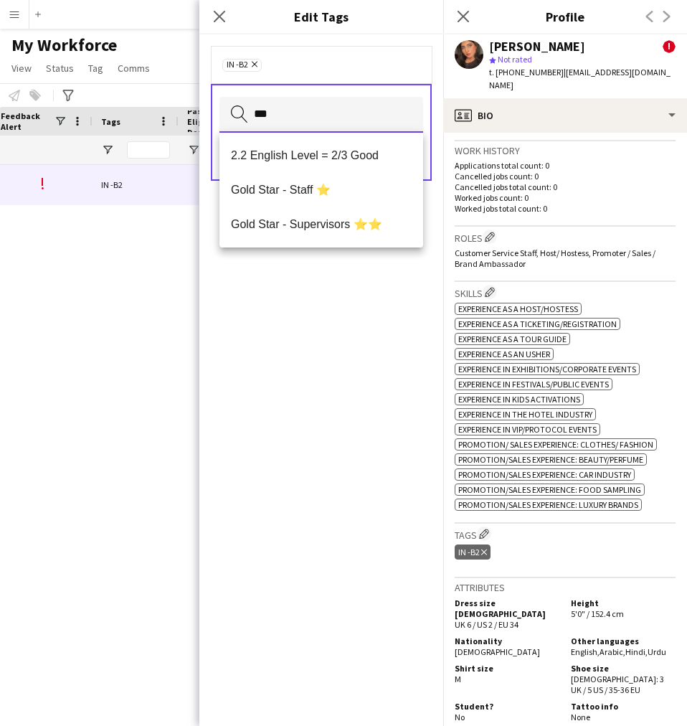
type input "****"
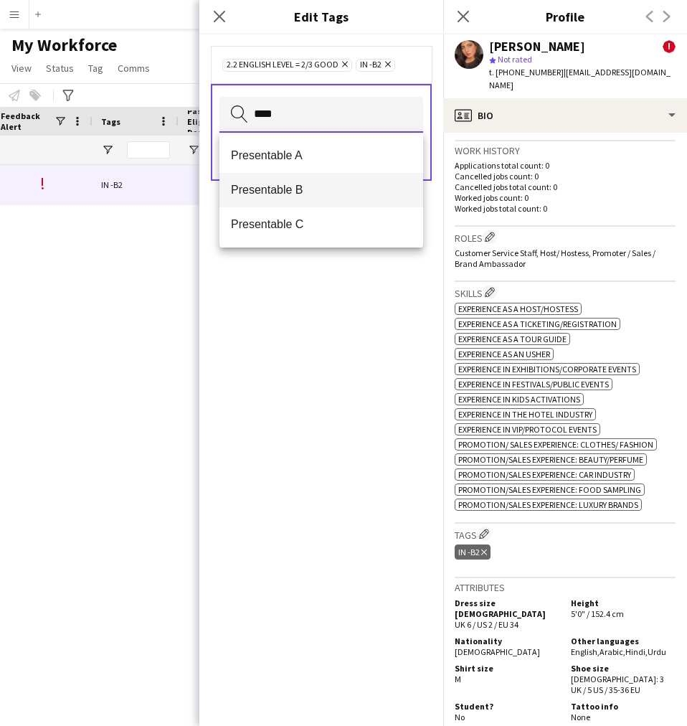
type input "****"
click at [305, 197] on mat-option "Presentable B" at bounding box center [322, 190] width 204 height 34
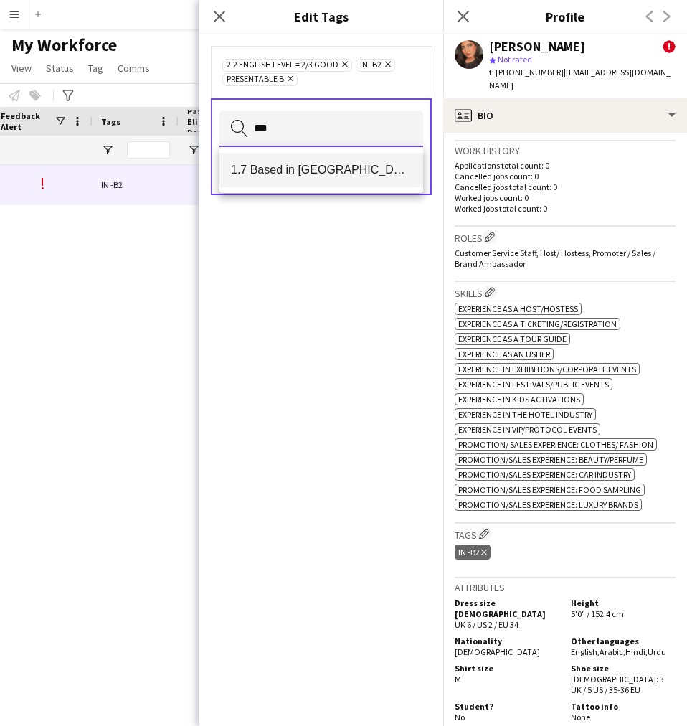
type input "***"
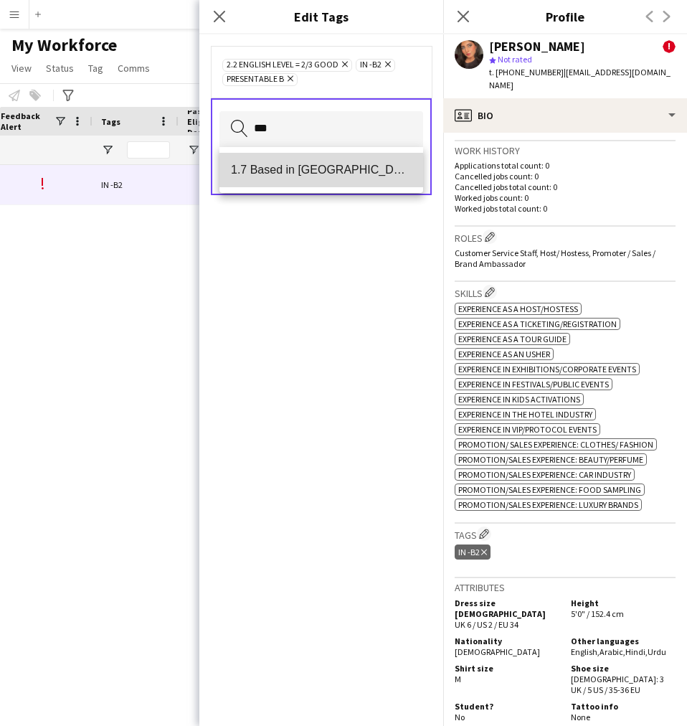
click at [322, 168] on span "1.7 Based in [GEOGRAPHIC_DATA]" at bounding box center [321, 170] width 181 height 14
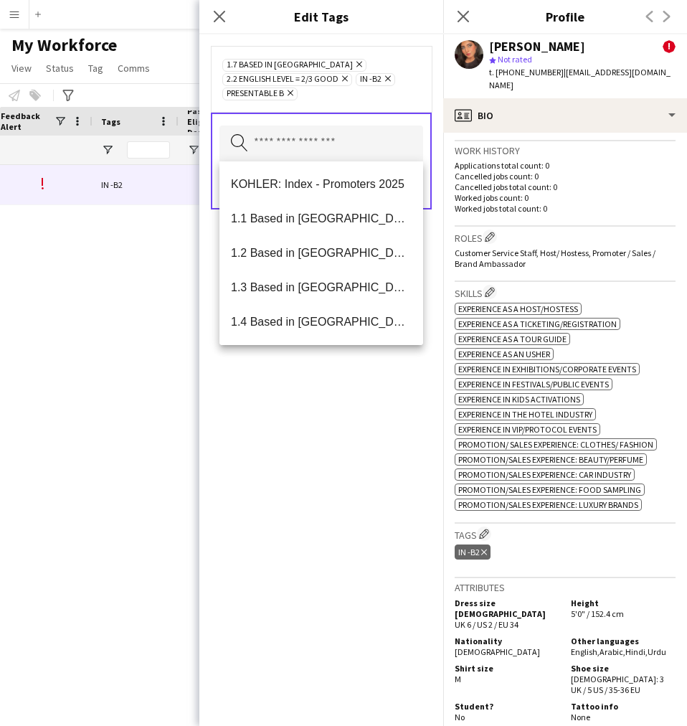
click at [359, 465] on div "1.7 Based in [GEOGRAPHIC_DATA] Remove 2.2 English Level = 2/3 Good Remove IN -B…" at bounding box center [321, 380] width 244 height 692
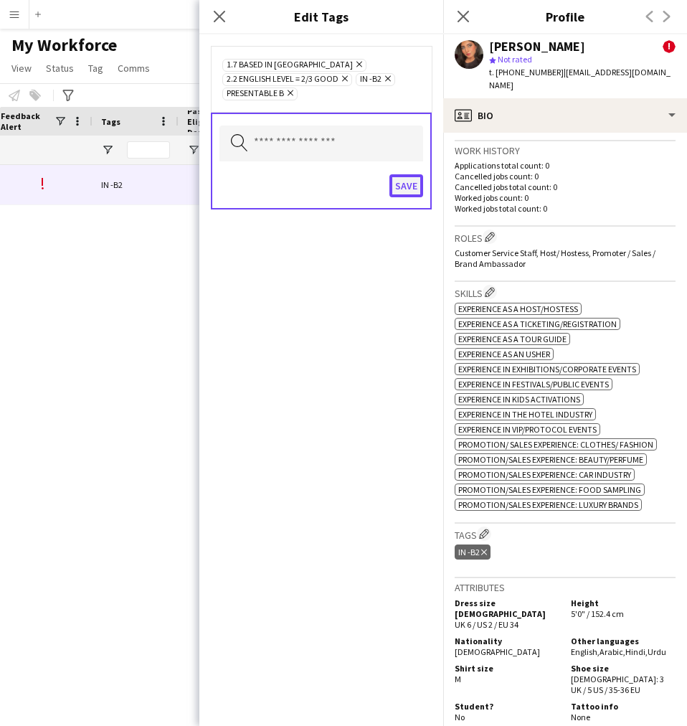
click at [414, 178] on button "Save" at bounding box center [407, 185] width 34 height 23
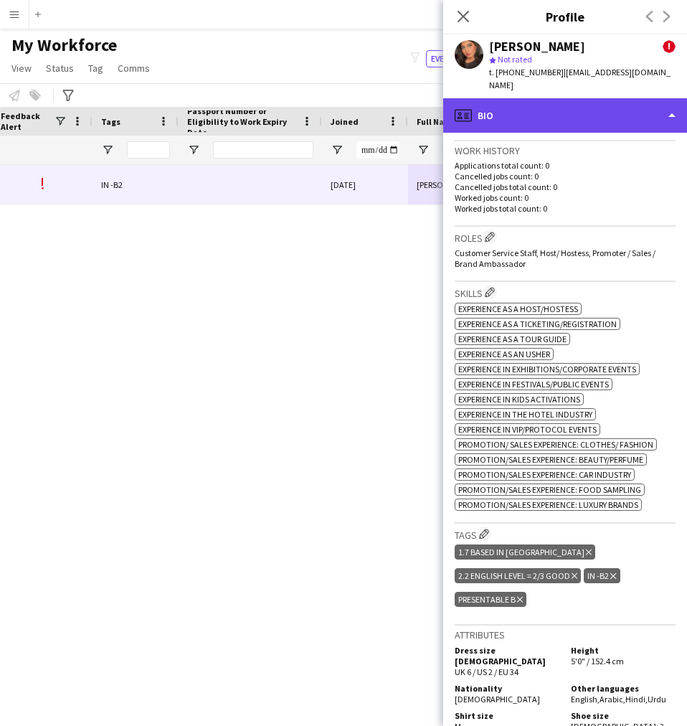
click at [560, 115] on div "profile Bio" at bounding box center [565, 115] width 244 height 34
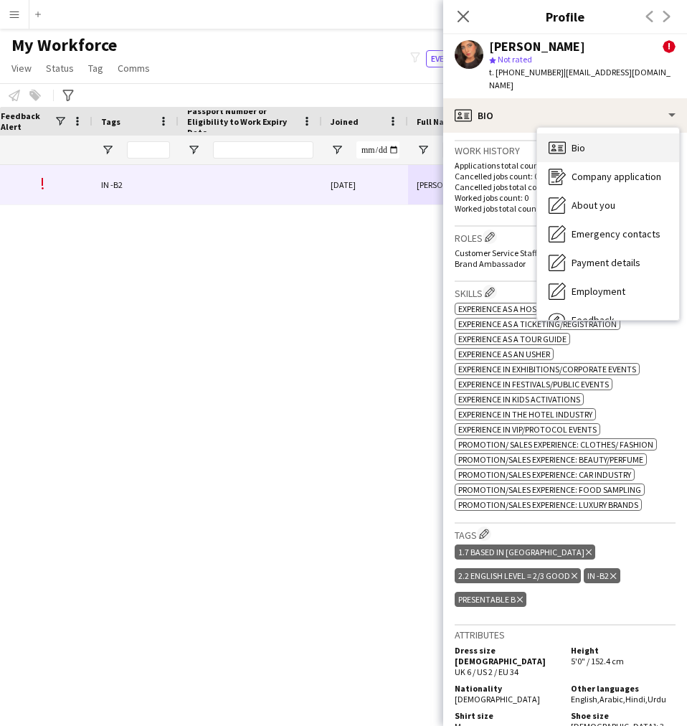
click at [606, 133] on div "Bio Bio" at bounding box center [608, 147] width 142 height 29
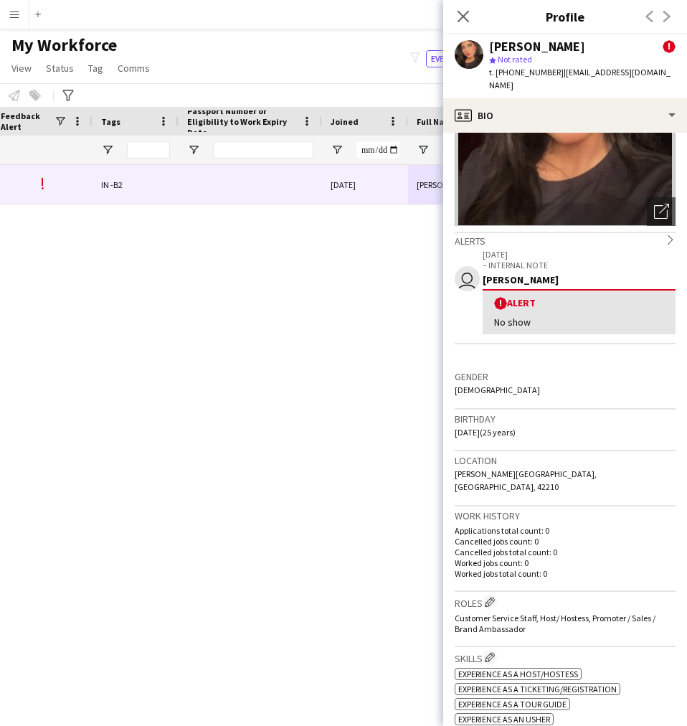
scroll to position [0, 0]
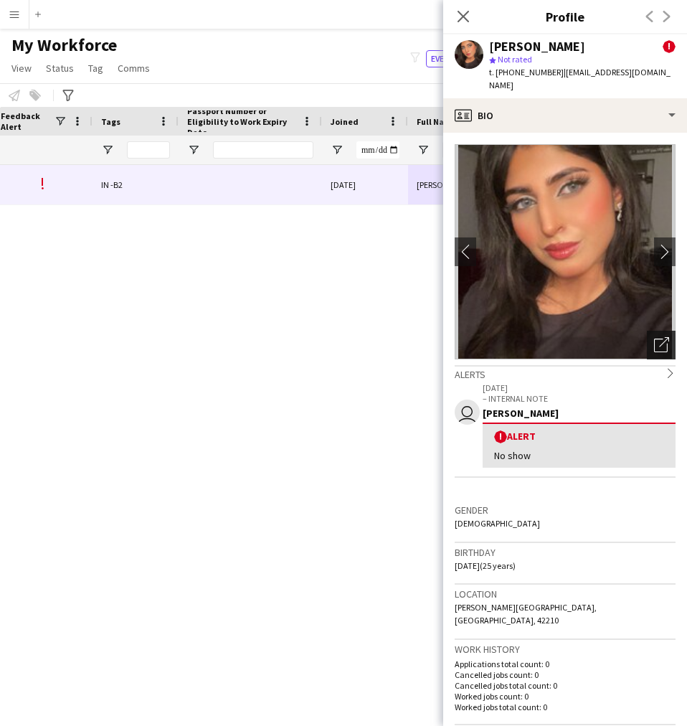
click at [658, 337] on icon "Open photos pop-in" at bounding box center [661, 344] width 15 height 15
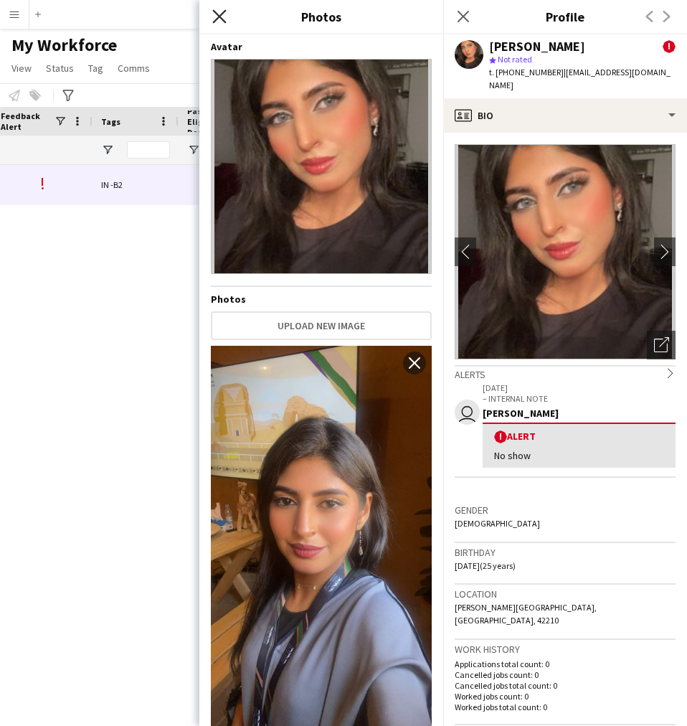
click at [225, 22] on icon at bounding box center [219, 16] width 14 height 14
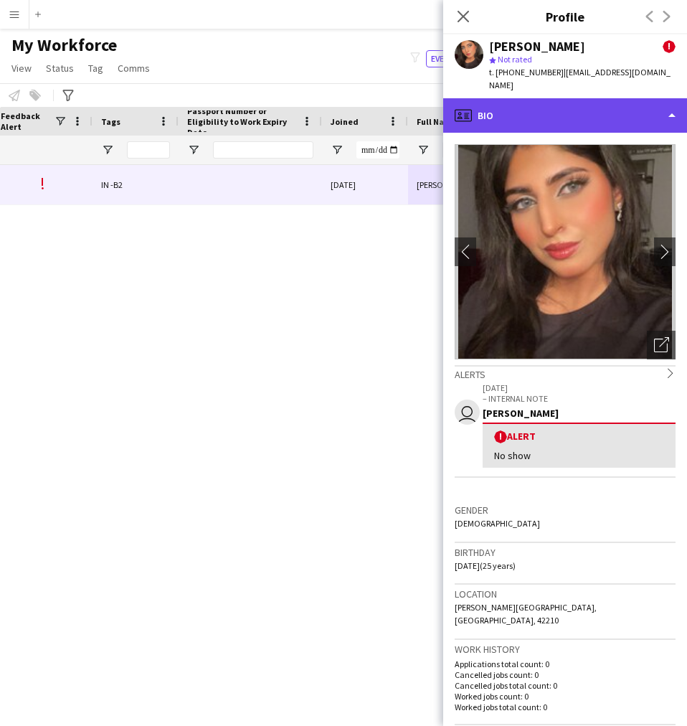
click at [516, 116] on div "profile Bio" at bounding box center [565, 115] width 244 height 34
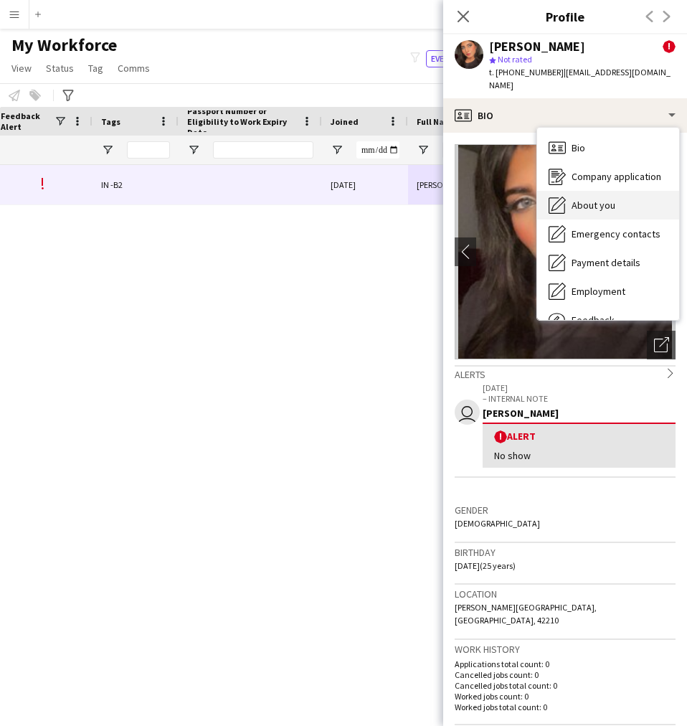
click at [574, 199] on span "About you" at bounding box center [594, 205] width 44 height 13
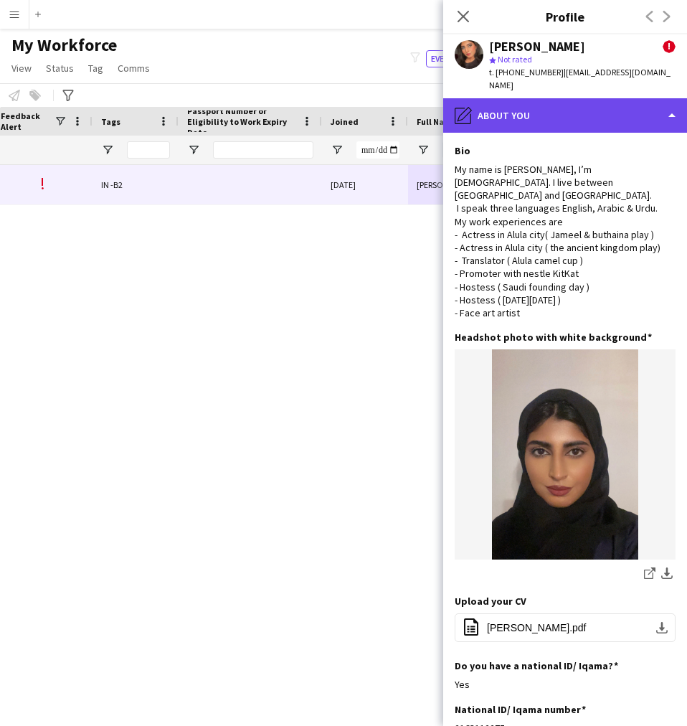
click at [510, 104] on div "pencil4 About you" at bounding box center [565, 115] width 244 height 34
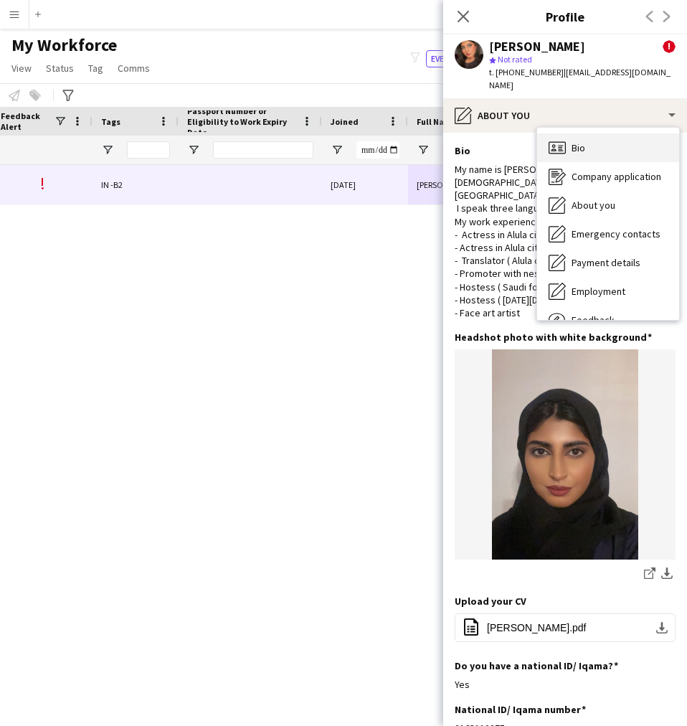
click at [561, 144] on div "Bio Bio" at bounding box center [608, 147] width 142 height 29
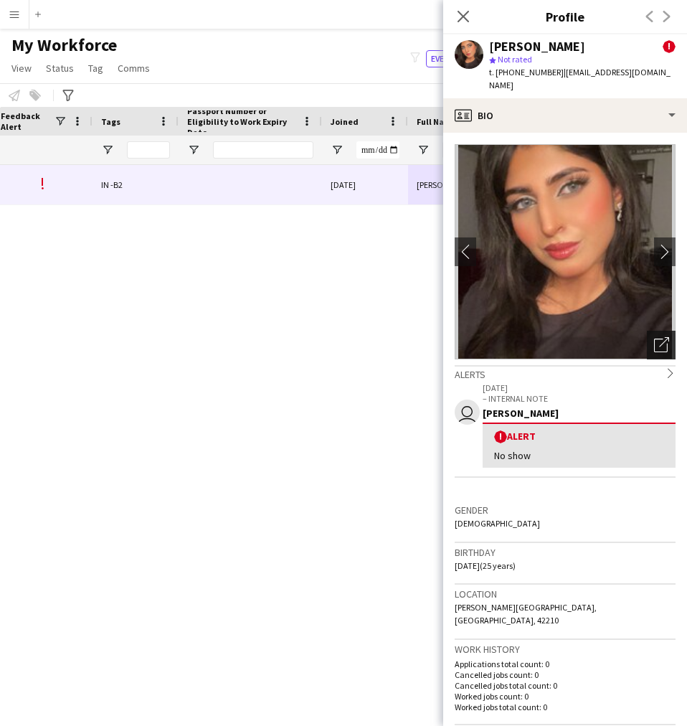
click at [654, 337] on icon "Open photos pop-in" at bounding box center [661, 344] width 15 height 15
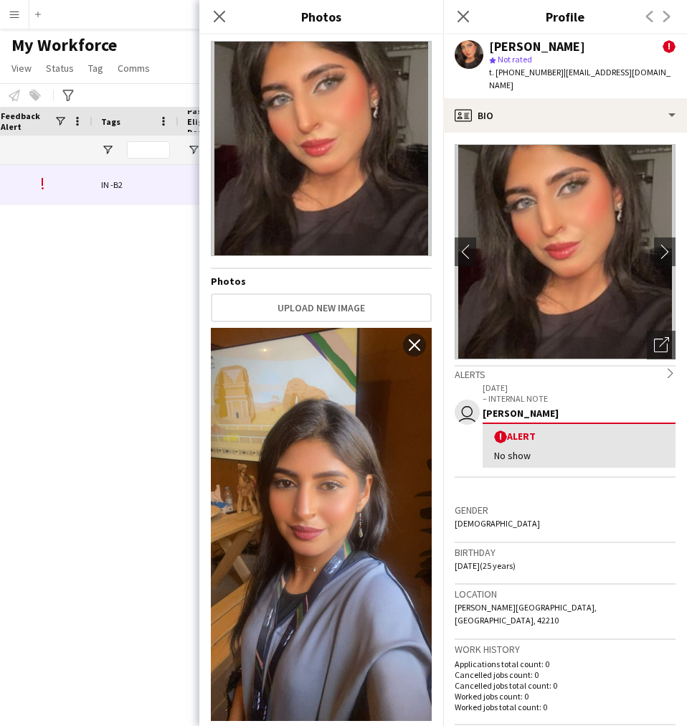
scroll to position [10, 0]
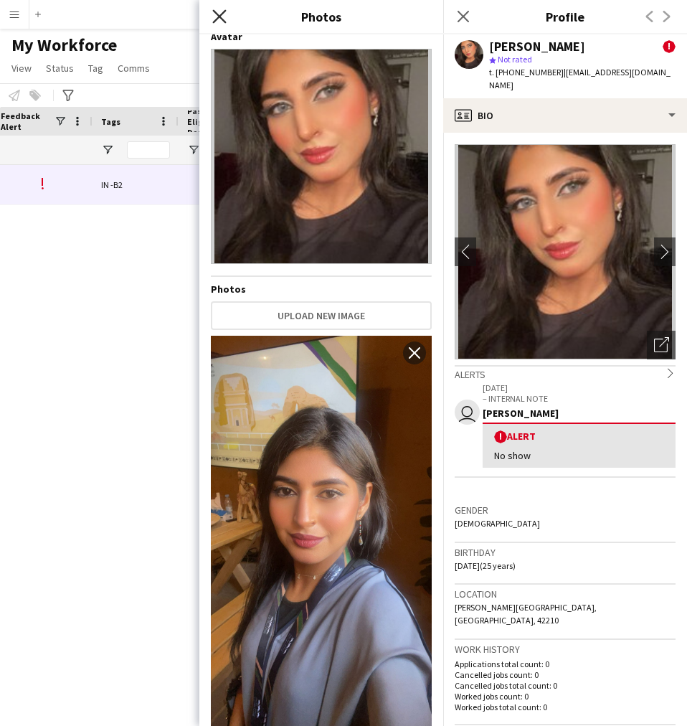
click at [223, 21] on icon at bounding box center [219, 16] width 14 height 14
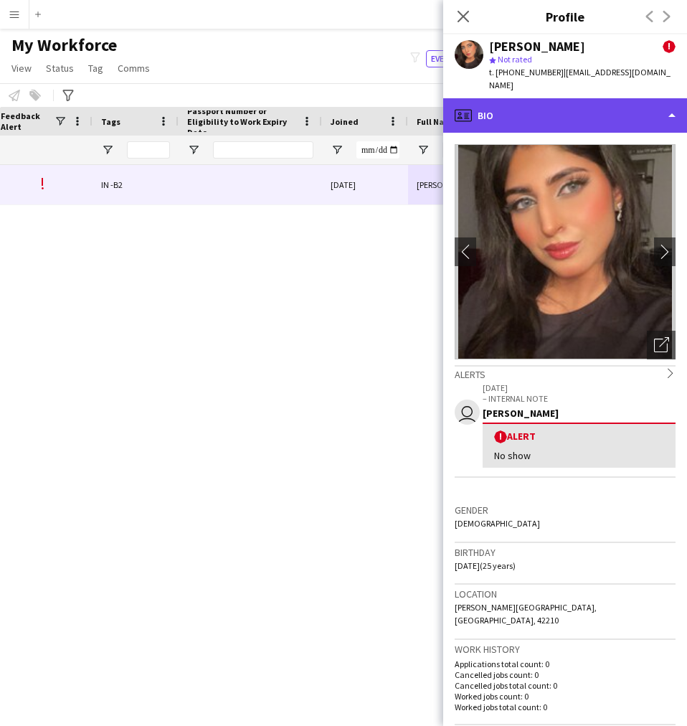
click at [527, 98] on div "profile Bio" at bounding box center [565, 115] width 244 height 34
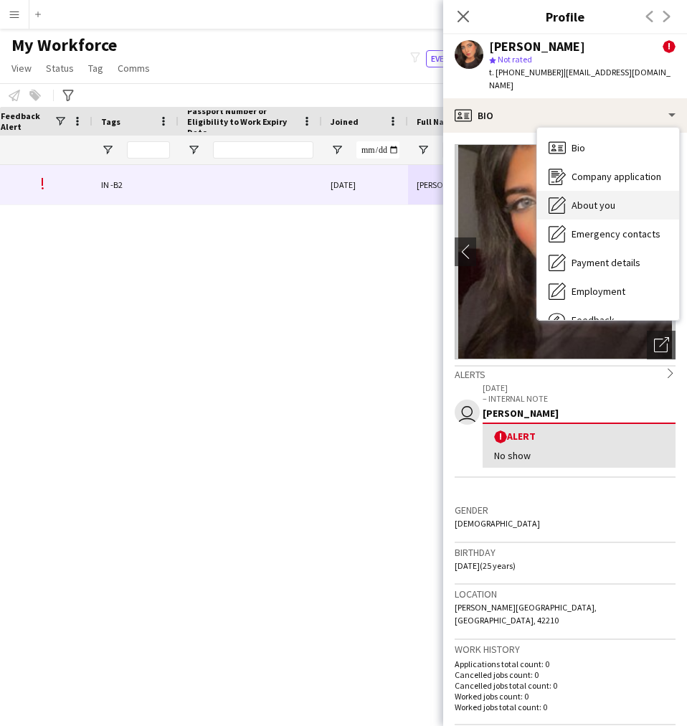
drag, startPoint x: 580, startPoint y: 182, endPoint x: 613, endPoint y: 199, distance: 36.9
click at [613, 199] on div "About you About you" at bounding box center [608, 205] width 142 height 29
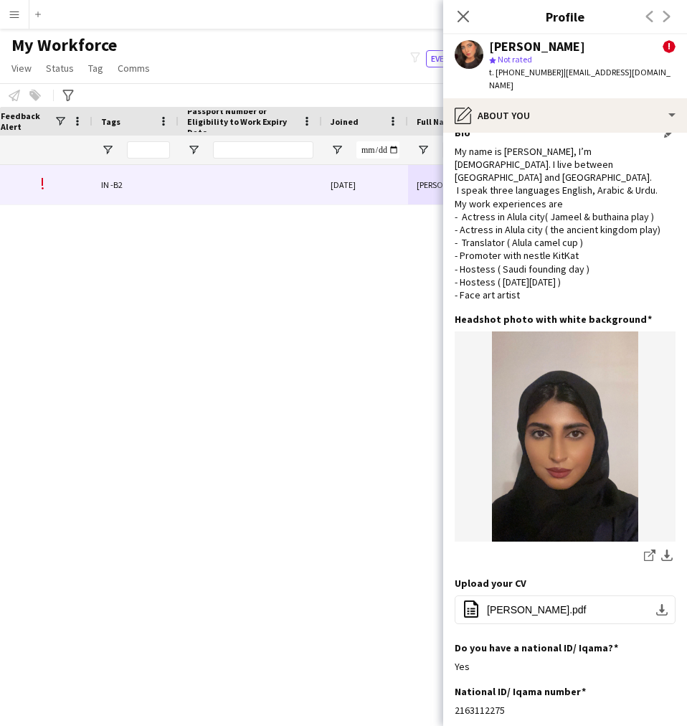
scroll to position [0, 0]
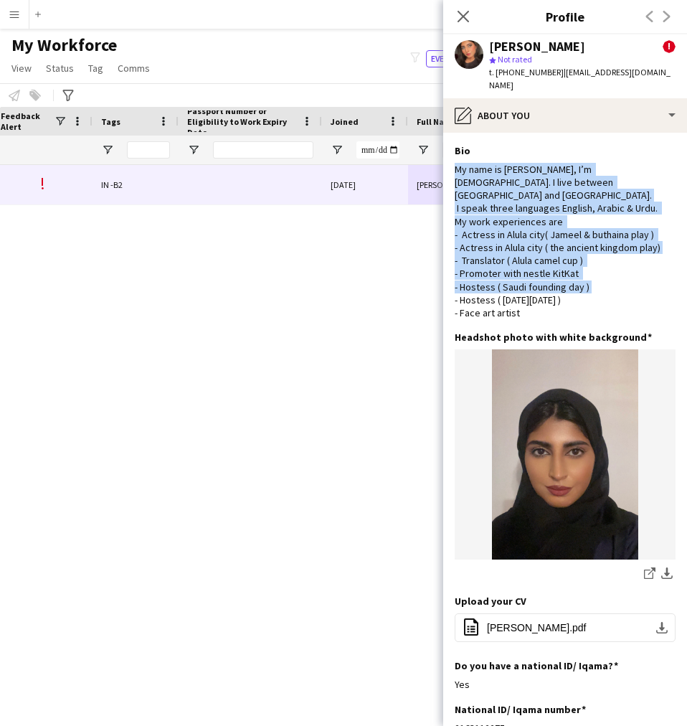
drag, startPoint x: 585, startPoint y: 280, endPoint x: 453, endPoint y: 145, distance: 188.8
click at [453, 145] on app-section-data-types "Bio Edit this field My name is [PERSON_NAME], I’m [DEMOGRAPHIC_DATA]. I live be…" at bounding box center [565, 429] width 244 height 593
click at [519, 205] on div "My name is [PERSON_NAME], I’m [DEMOGRAPHIC_DATA]. I live between [GEOGRAPHIC_DA…" at bounding box center [565, 241] width 221 height 156
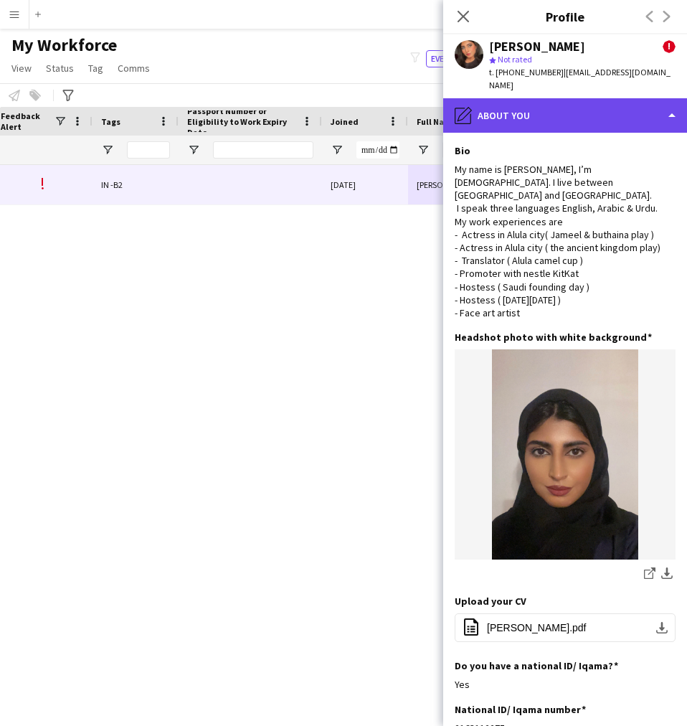
click at [534, 110] on div "pencil4 About you" at bounding box center [565, 115] width 244 height 34
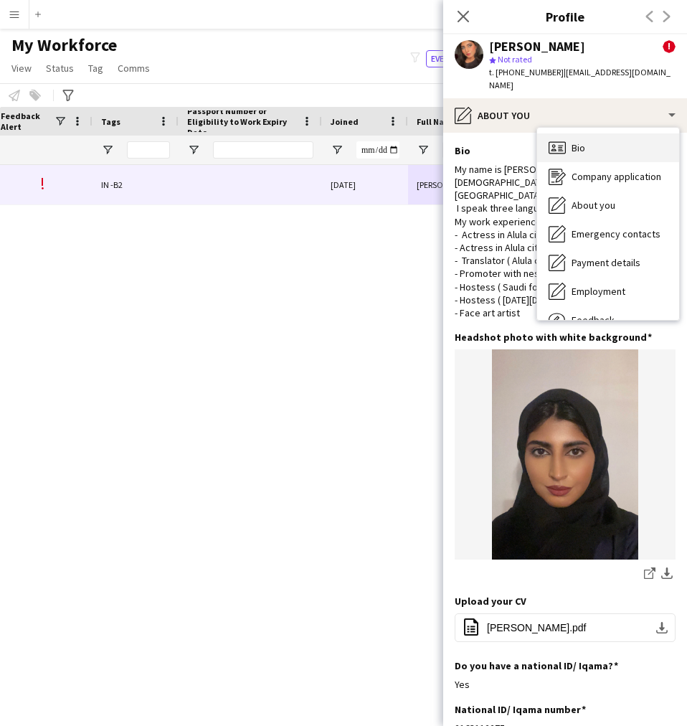
click at [581, 145] on div "Bio Bio" at bounding box center [608, 147] width 142 height 29
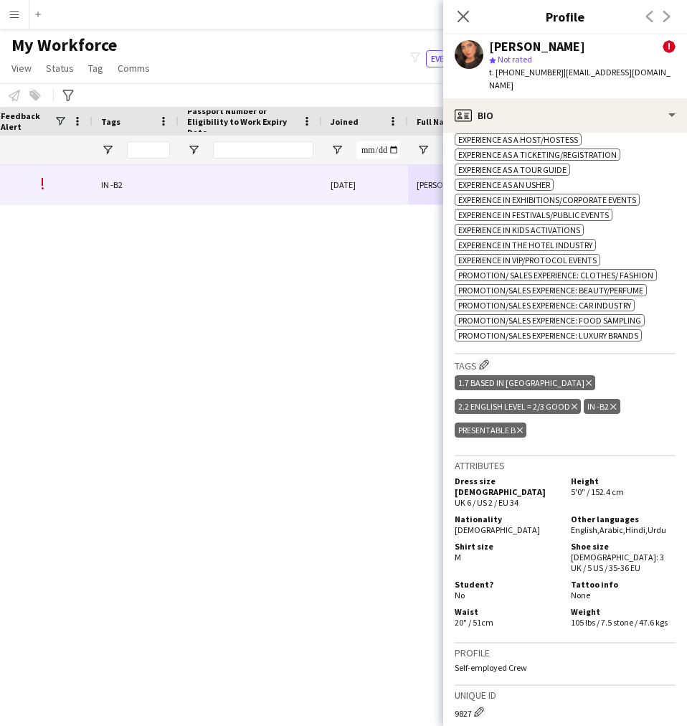
scroll to position [669, 0]
click at [489, 359] on app-icon "Edit crew company tags" at bounding box center [484, 364] width 10 height 10
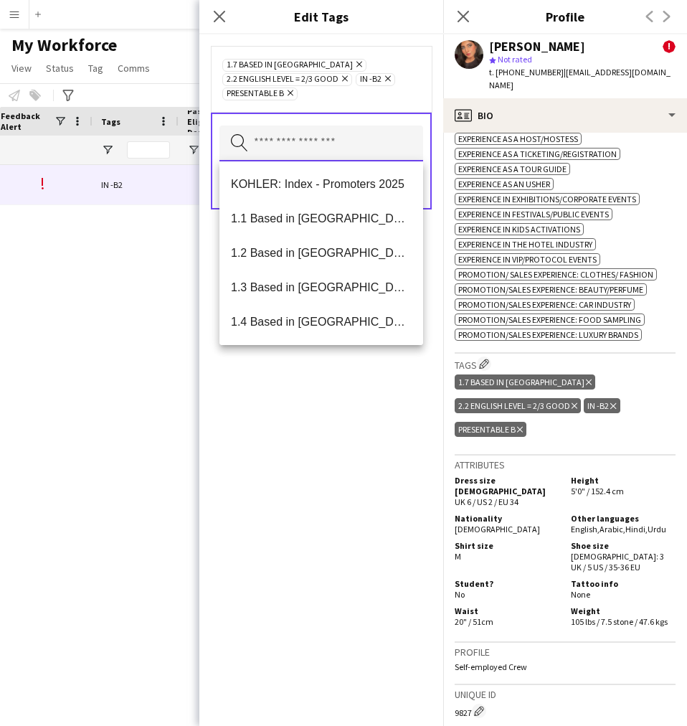
click at [350, 131] on input "text" at bounding box center [322, 144] width 204 height 36
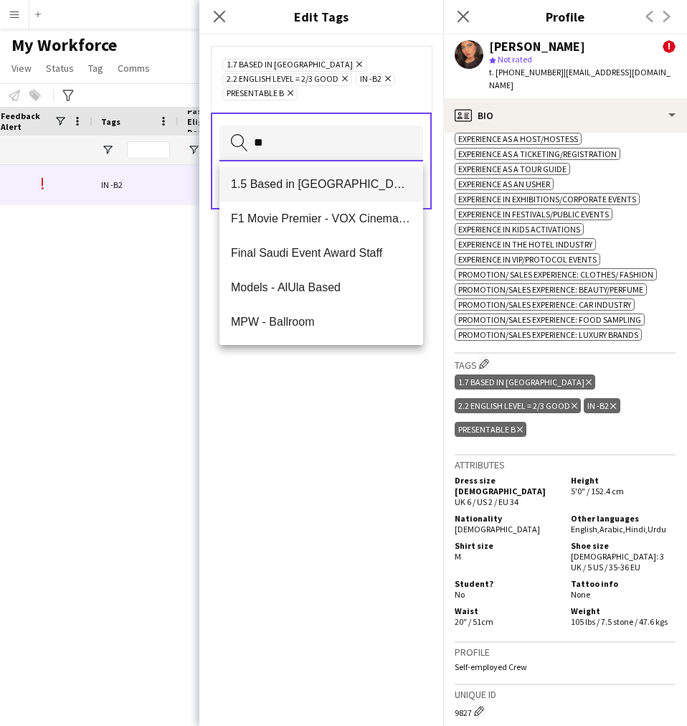
type input "**"
click at [347, 192] on mat-option "1.5 Based in [GEOGRAPHIC_DATA]" at bounding box center [322, 184] width 204 height 34
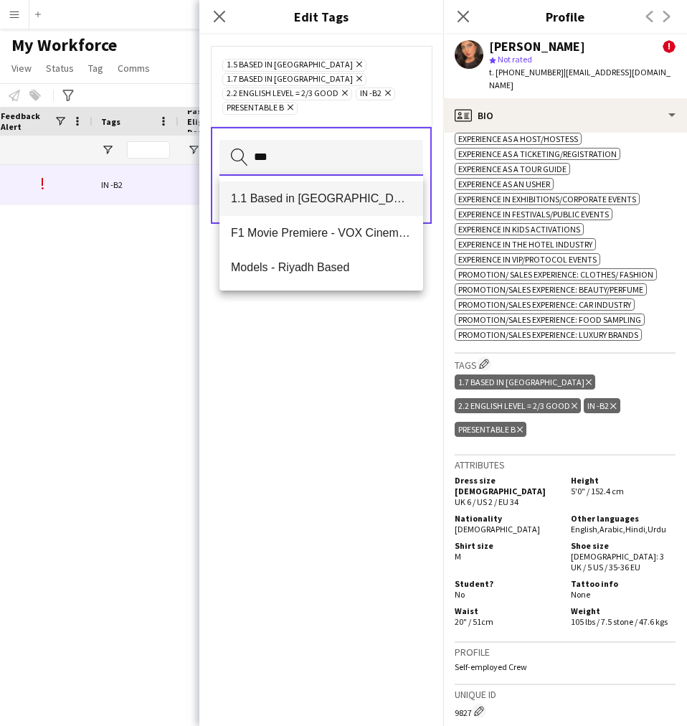
type input "***"
click at [354, 199] on span "1.1 Based in [GEOGRAPHIC_DATA]" at bounding box center [321, 199] width 181 height 14
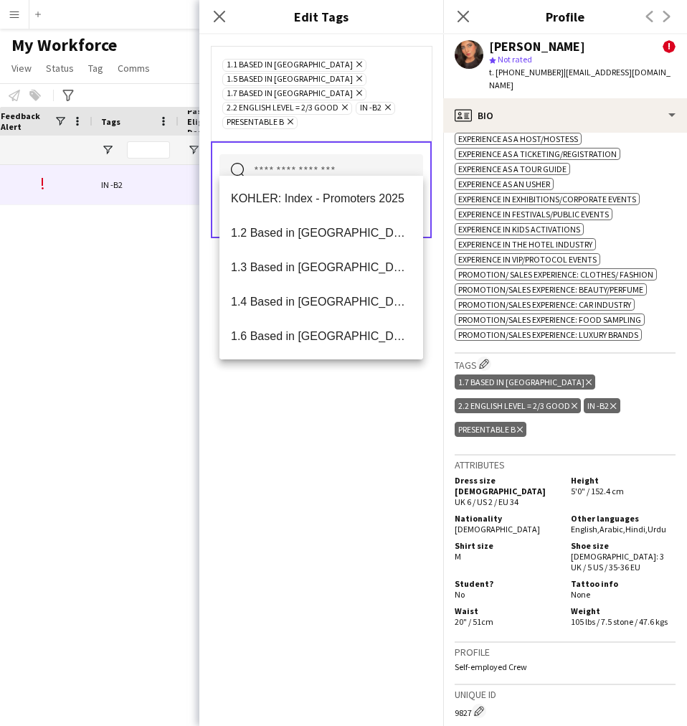
click at [320, 569] on div "1.1 Based in [GEOGRAPHIC_DATA] Remove 1.5 Based in Al Ula Remove 1.7 Based in […" at bounding box center [321, 380] width 244 height 692
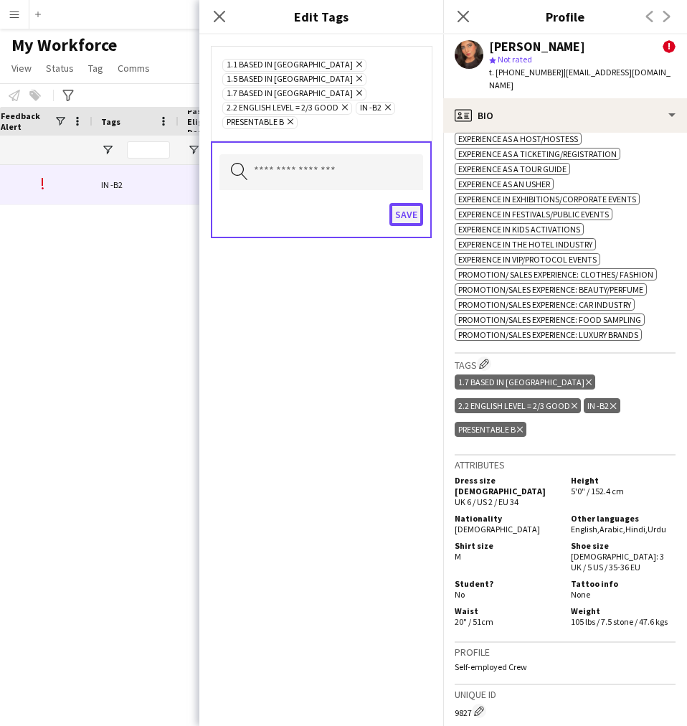
click at [403, 203] on button "Save" at bounding box center [407, 214] width 34 height 23
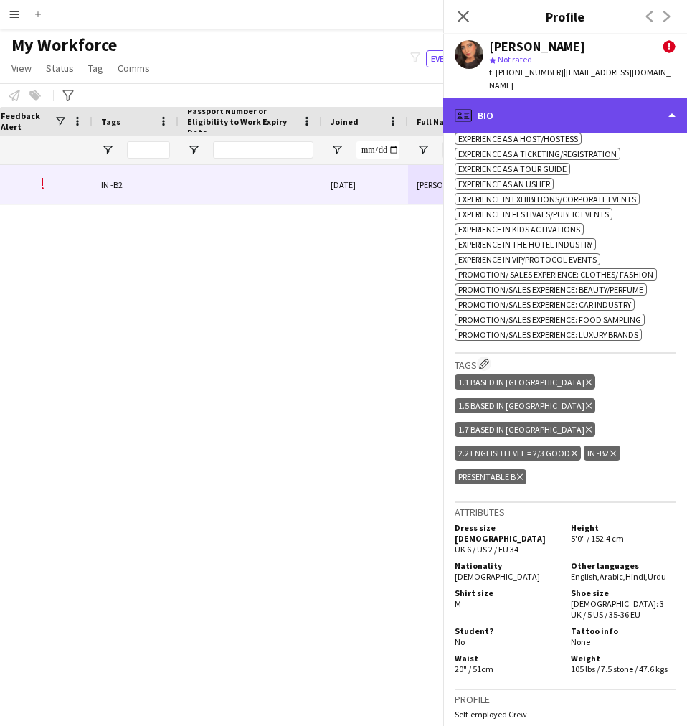
click at [558, 98] on div "profile Bio" at bounding box center [565, 115] width 244 height 34
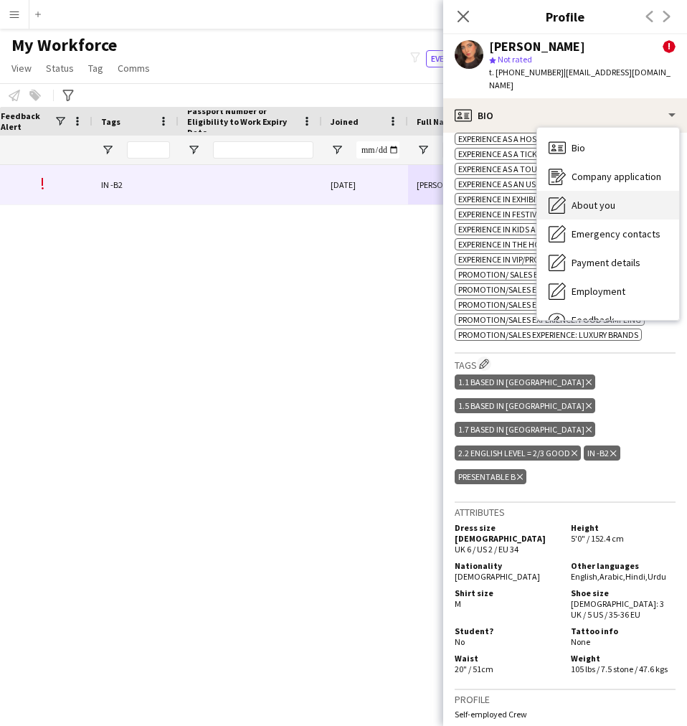
click at [610, 199] on span "About you" at bounding box center [594, 205] width 44 height 13
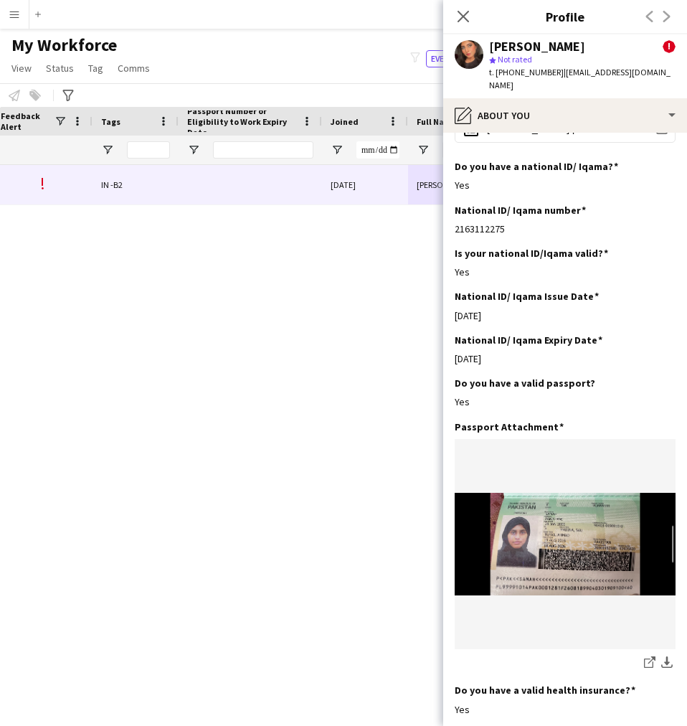
scroll to position [520, 0]
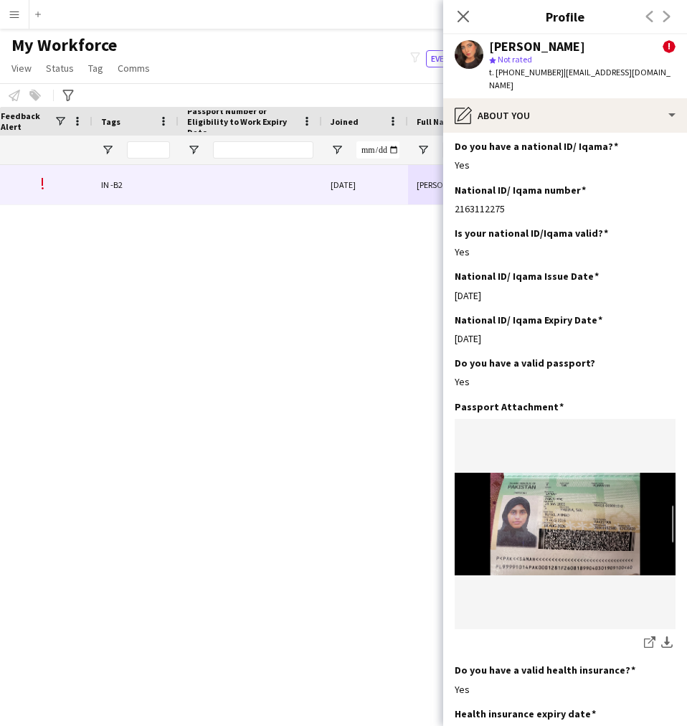
click at [329, 473] on div "Self-employed Crew 25 ! IN -B2 [DATE] [GEOGRAPHIC_DATA][PERSON_NAME] 2163112275" at bounding box center [322, 427] width 644 height 525
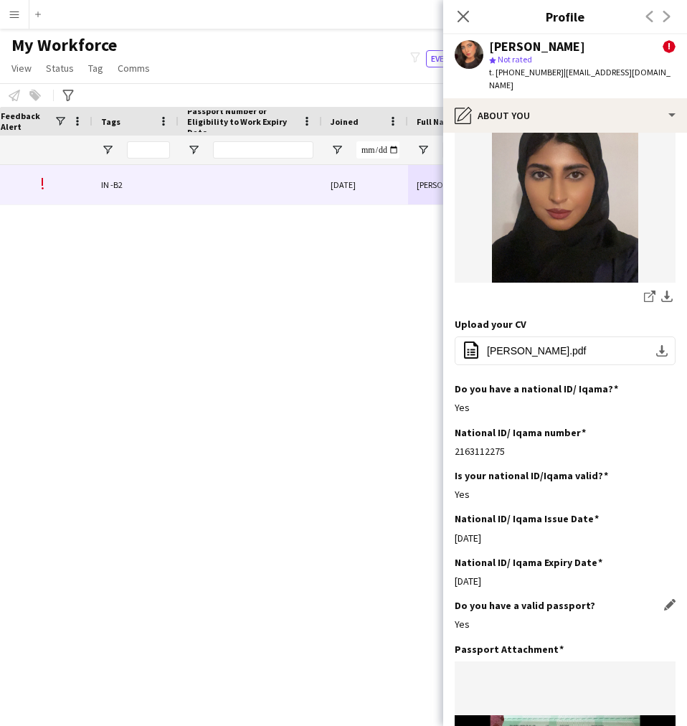
scroll to position [0, 0]
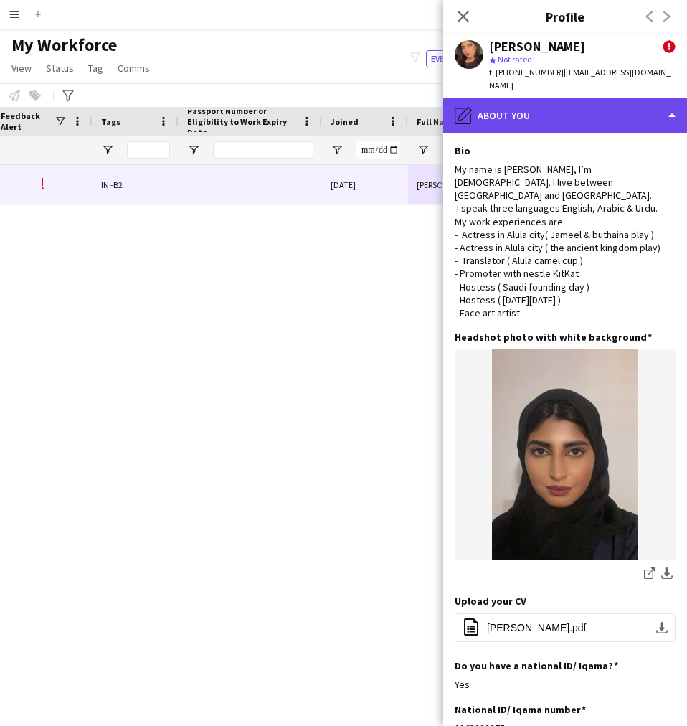
click at [573, 108] on div "pencil4 About you" at bounding box center [565, 115] width 244 height 34
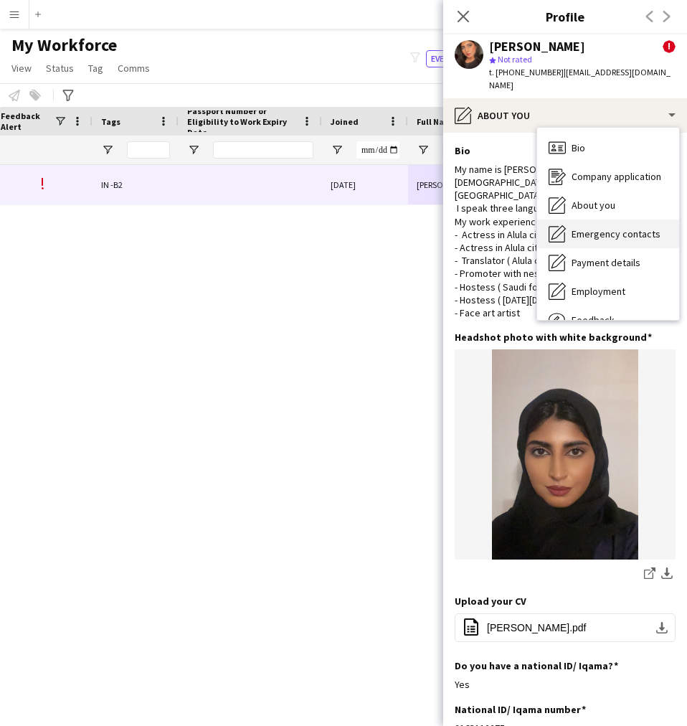
click at [615, 227] on span "Emergency contacts" at bounding box center [616, 233] width 89 height 13
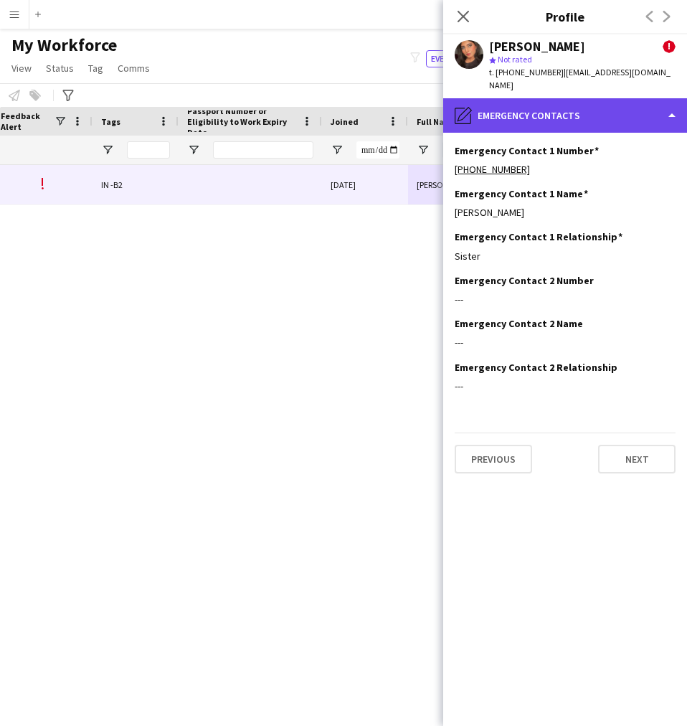
click at [505, 114] on div "pencil4 Emergency contacts" at bounding box center [565, 115] width 244 height 34
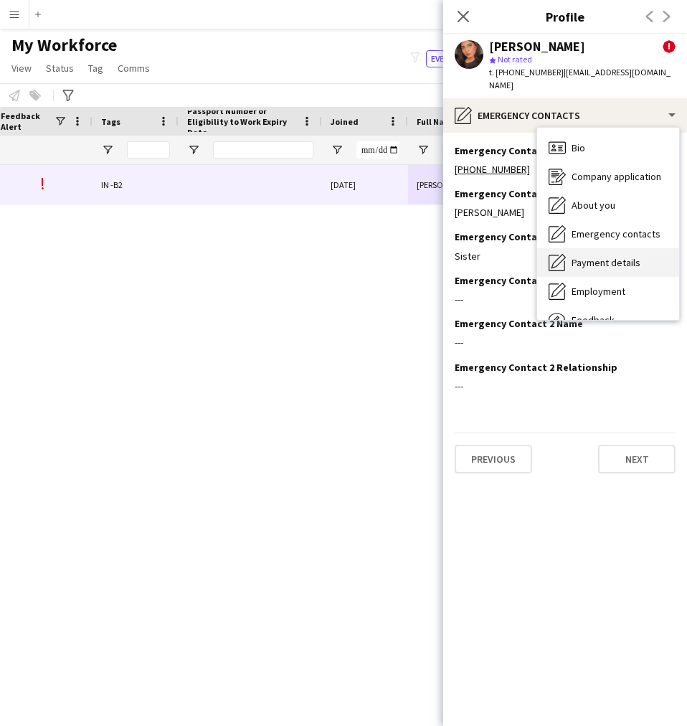
click at [625, 248] on div "Payment details Payment details" at bounding box center [608, 262] width 142 height 29
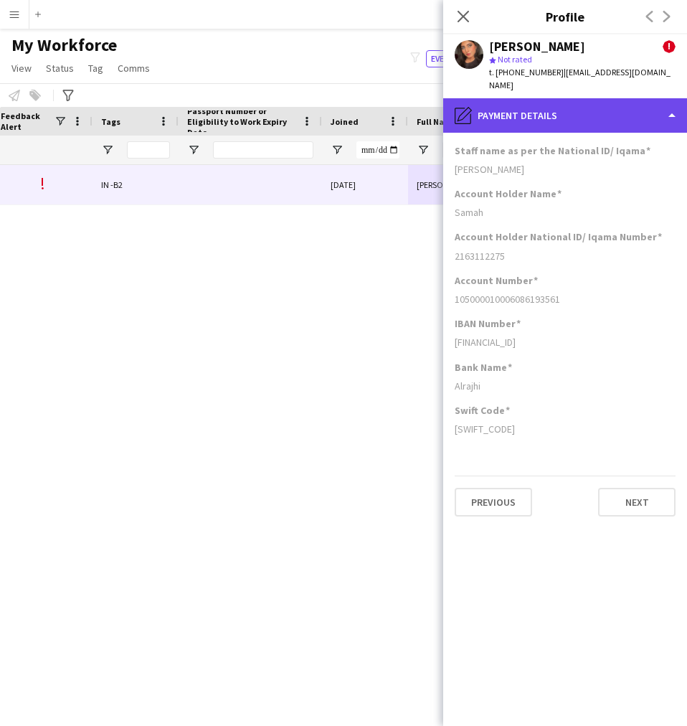
click at [541, 98] on div "pencil4 Payment details" at bounding box center [565, 115] width 244 height 34
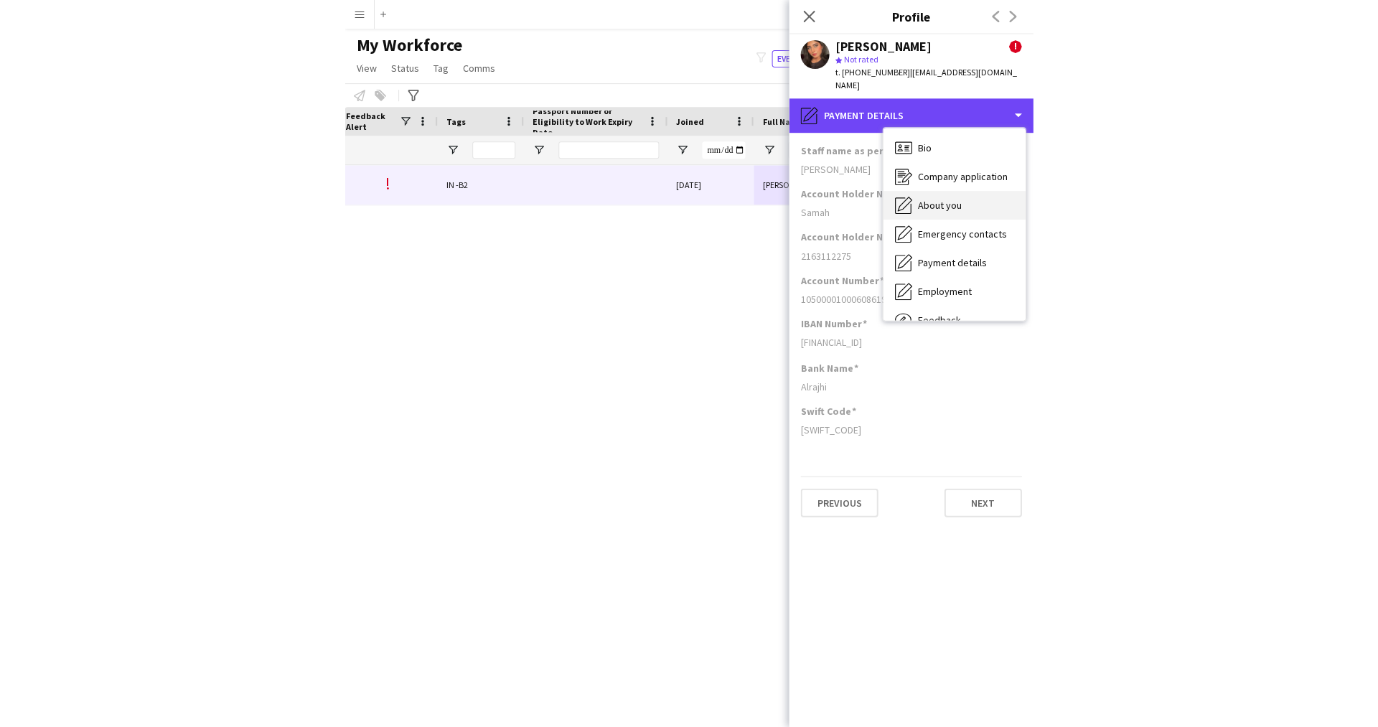
scroll to position [49, 0]
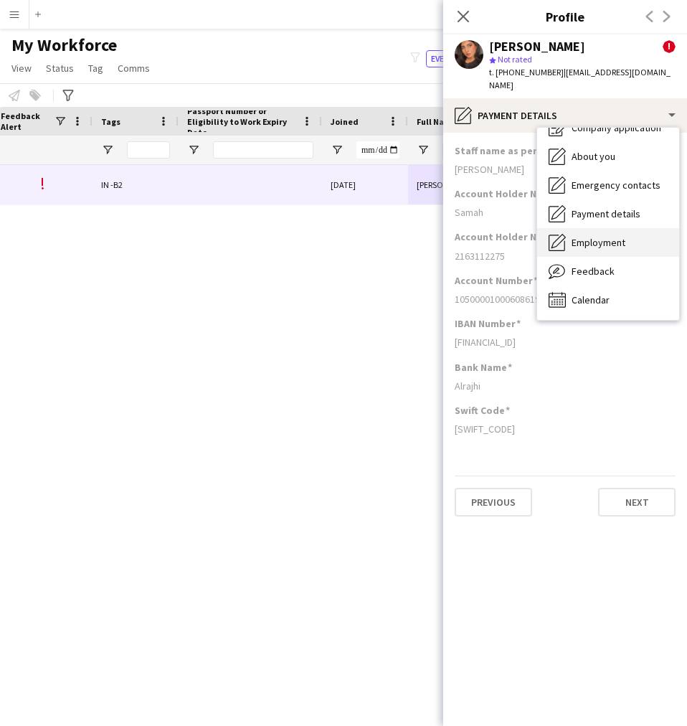
click at [593, 236] on span "Employment" at bounding box center [599, 242] width 54 height 13
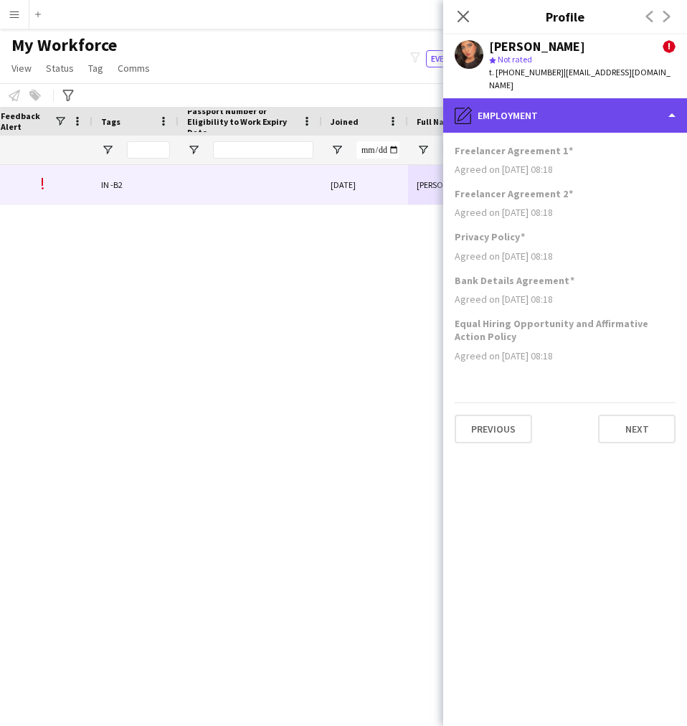
click at [535, 118] on div "pencil4 Employment" at bounding box center [565, 115] width 244 height 34
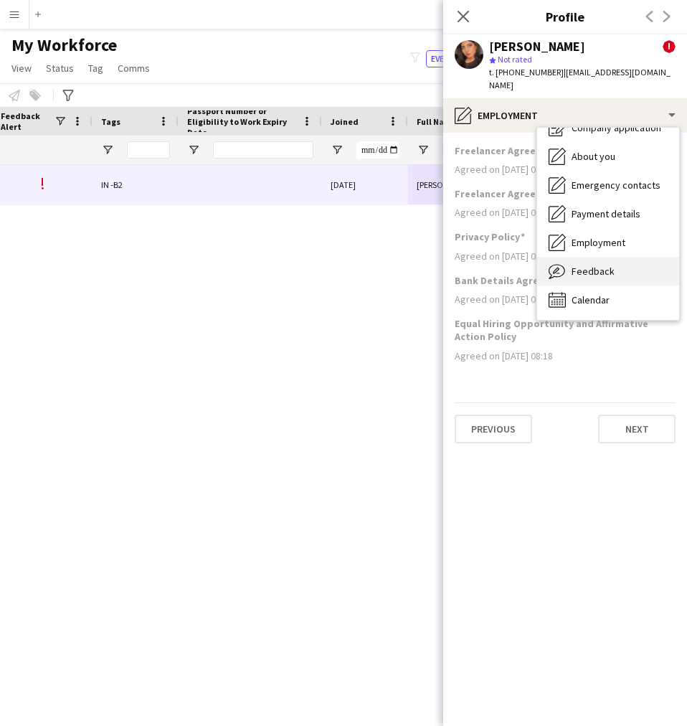
click at [598, 265] on span "Feedback" at bounding box center [593, 271] width 43 height 13
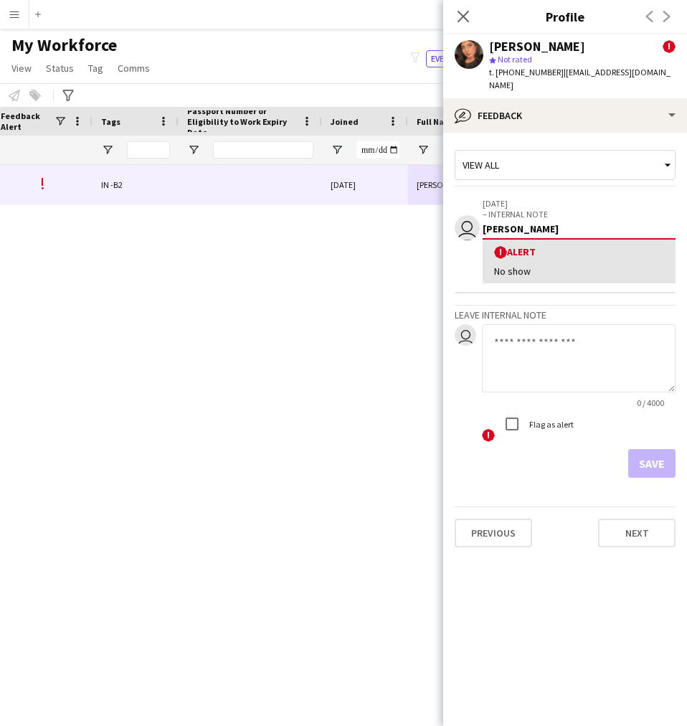
click at [526, 361] on textarea at bounding box center [579, 358] width 194 height 68
paste textarea "**********"
type textarea "**********"
click at [644, 449] on button "Save" at bounding box center [652, 463] width 47 height 29
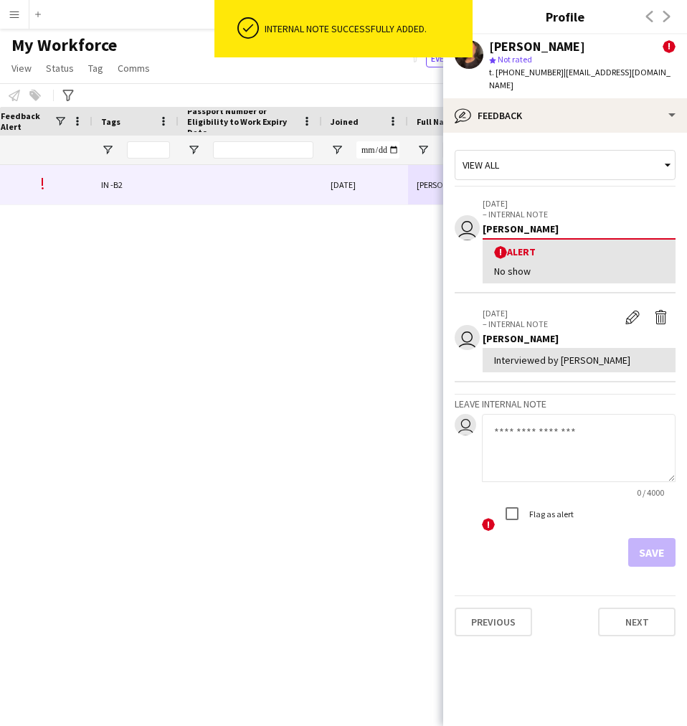
click at [385, 380] on div "Self-employed Crew 25 ! IN -B2 [DATE] [GEOGRAPHIC_DATA][PERSON_NAME] 2163112275" at bounding box center [322, 427] width 644 height 525
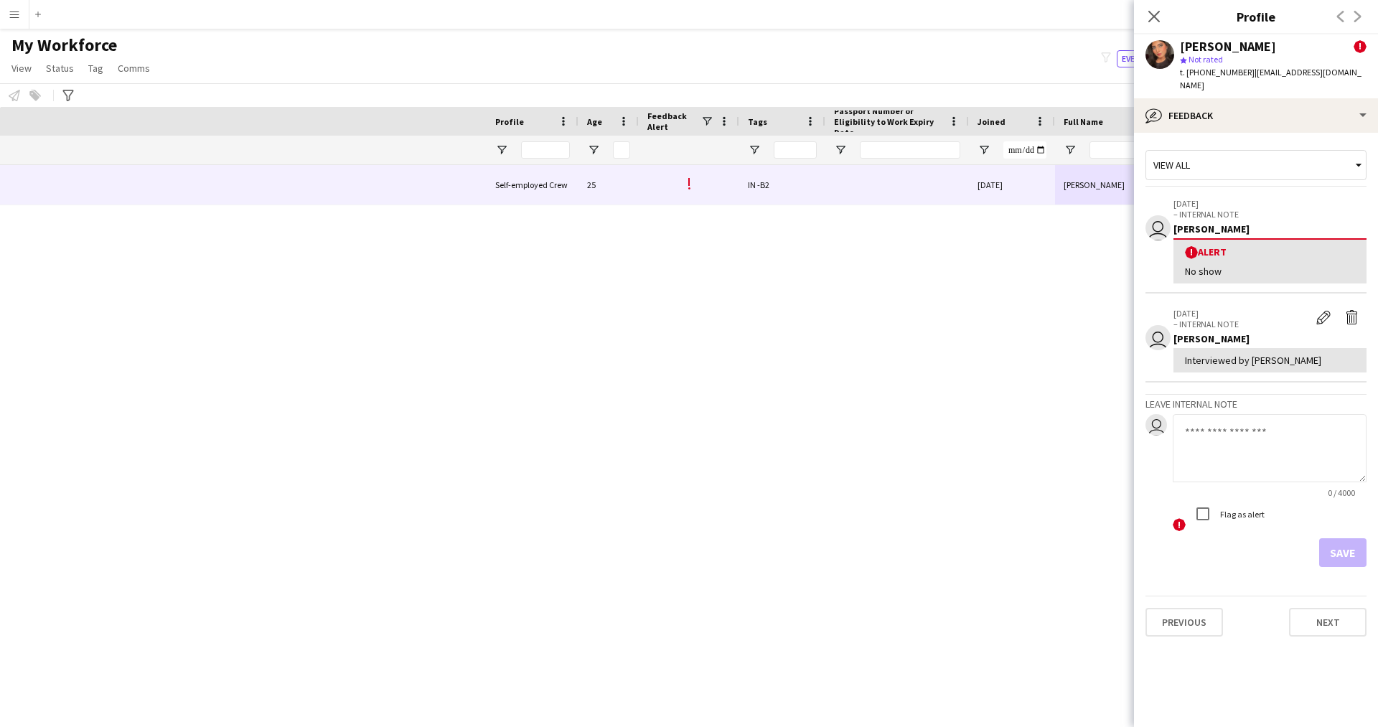
scroll to position [0, 274]
click at [1155, 17] on icon at bounding box center [1154, 16] width 14 height 14
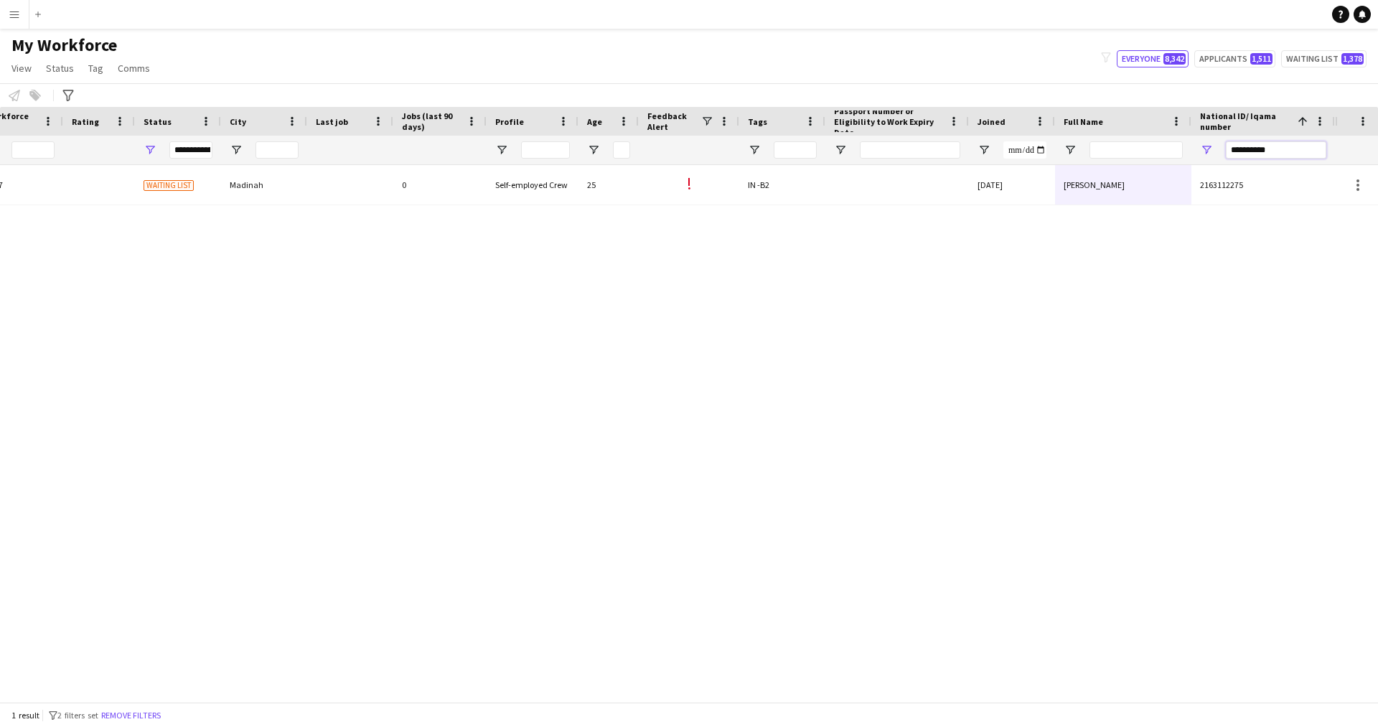
drag, startPoint x: 1290, startPoint y: 144, endPoint x: 1134, endPoint y: 169, distance: 157.7
click at [1134, 169] on div "Workforce Details Profile Data Workforce Details Profile Data Profile Age 1" at bounding box center [689, 404] width 1378 height 595
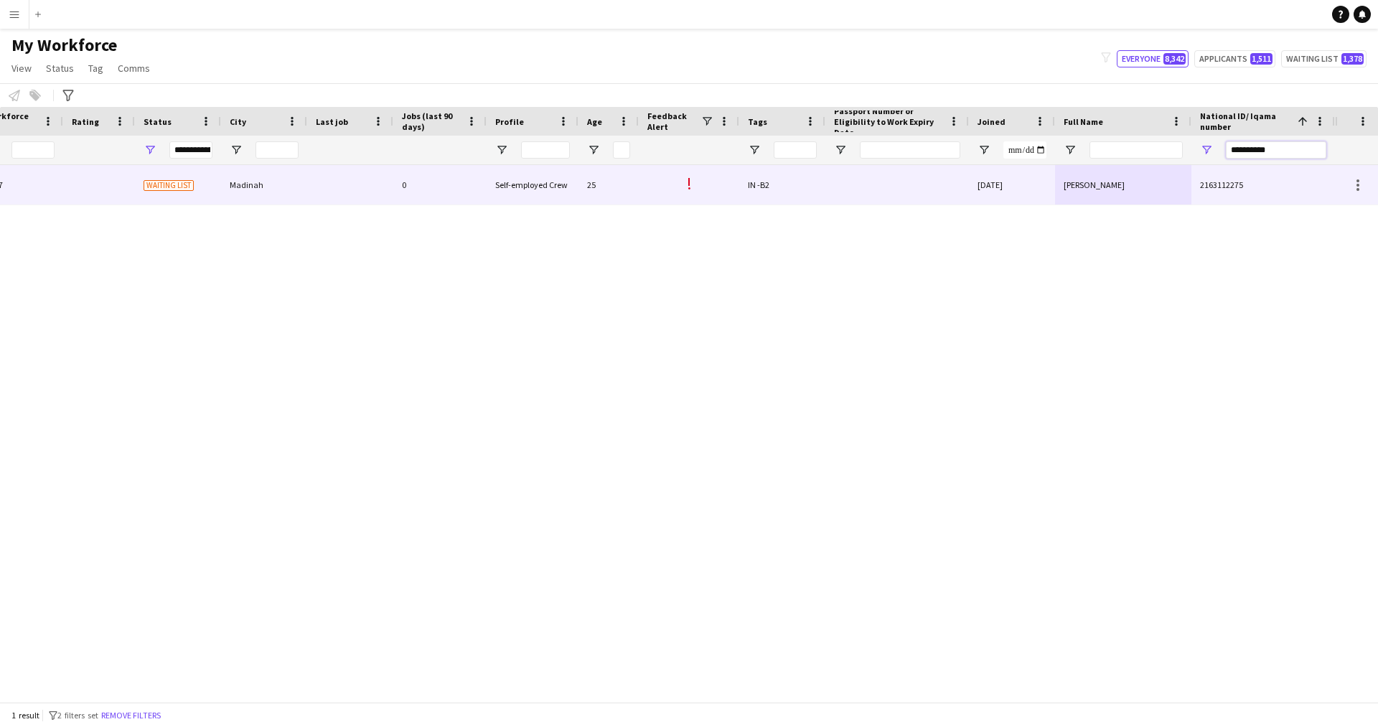
paste input "National ID/ Iqama number Filter Input"
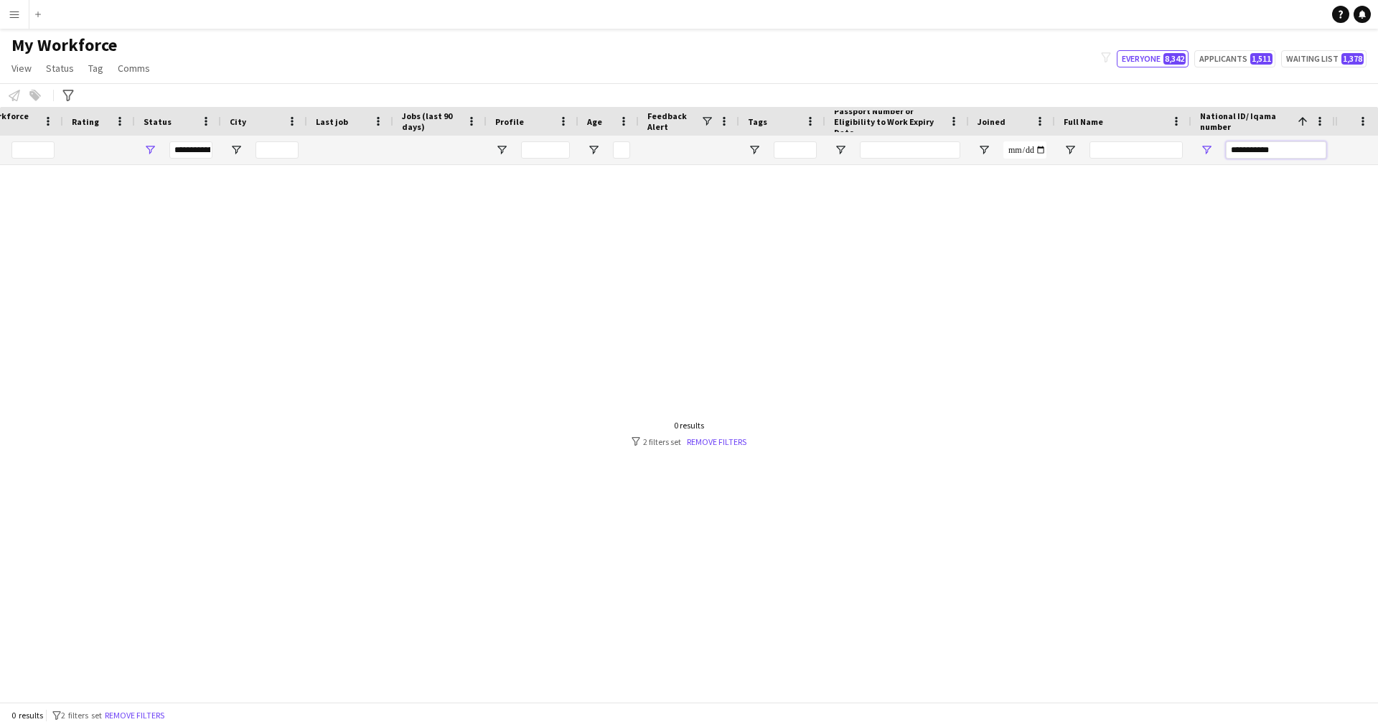
click at [1229, 146] on input "**********" at bounding box center [1276, 149] width 100 height 17
drag, startPoint x: 1236, startPoint y: 149, endPoint x: 1154, endPoint y: 174, distance: 86.5
click at [1154, 174] on div "Workforce Details Profile Data Workforce Details Profile Data Profile Age 1" at bounding box center [689, 404] width 1378 height 595
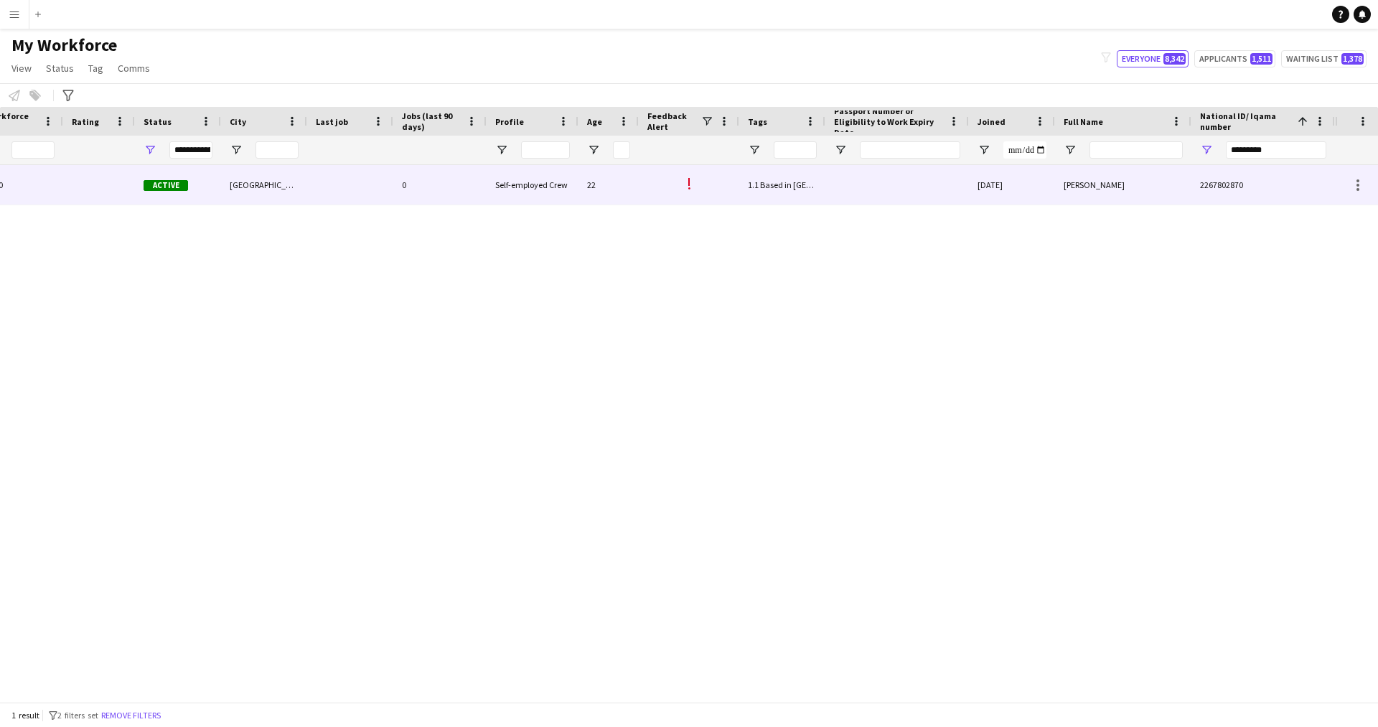
click at [929, 188] on div at bounding box center [897, 184] width 144 height 39
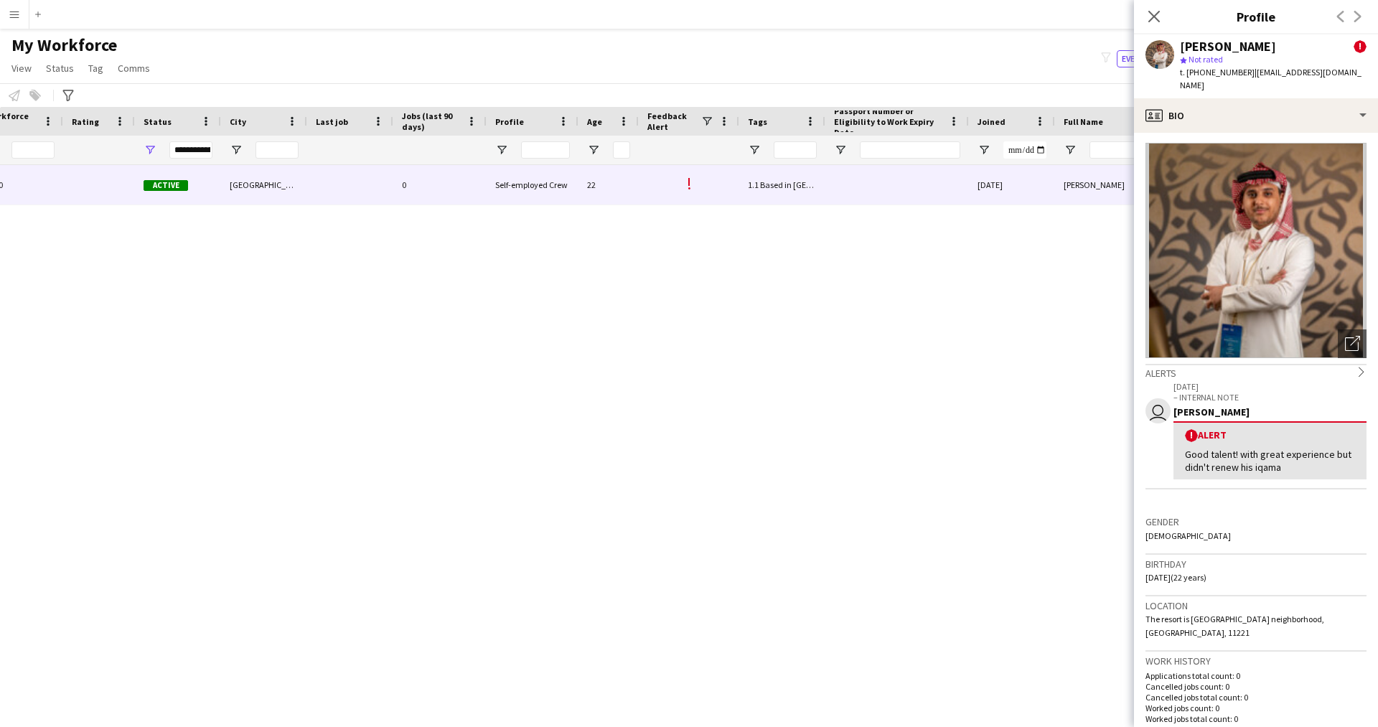
scroll to position [0, 0]
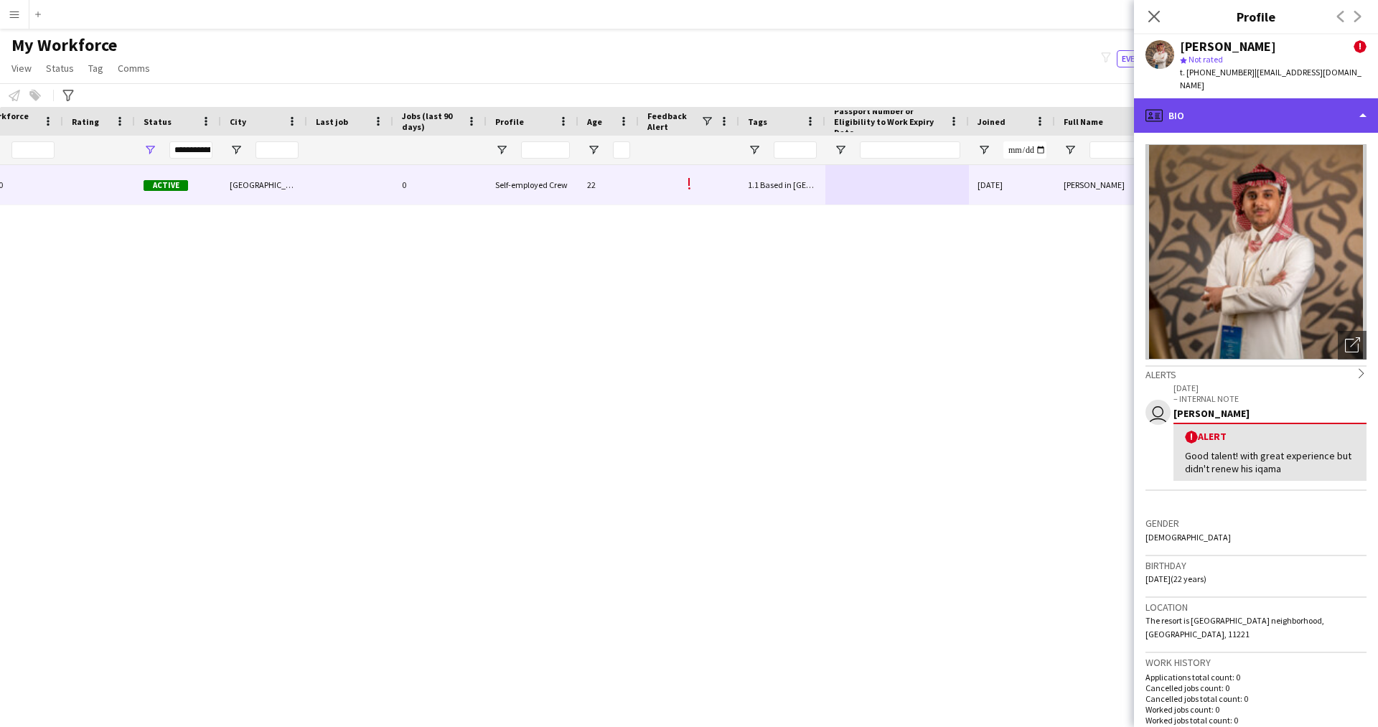
click at [1270, 115] on div "profile Bio" at bounding box center [1256, 115] width 244 height 34
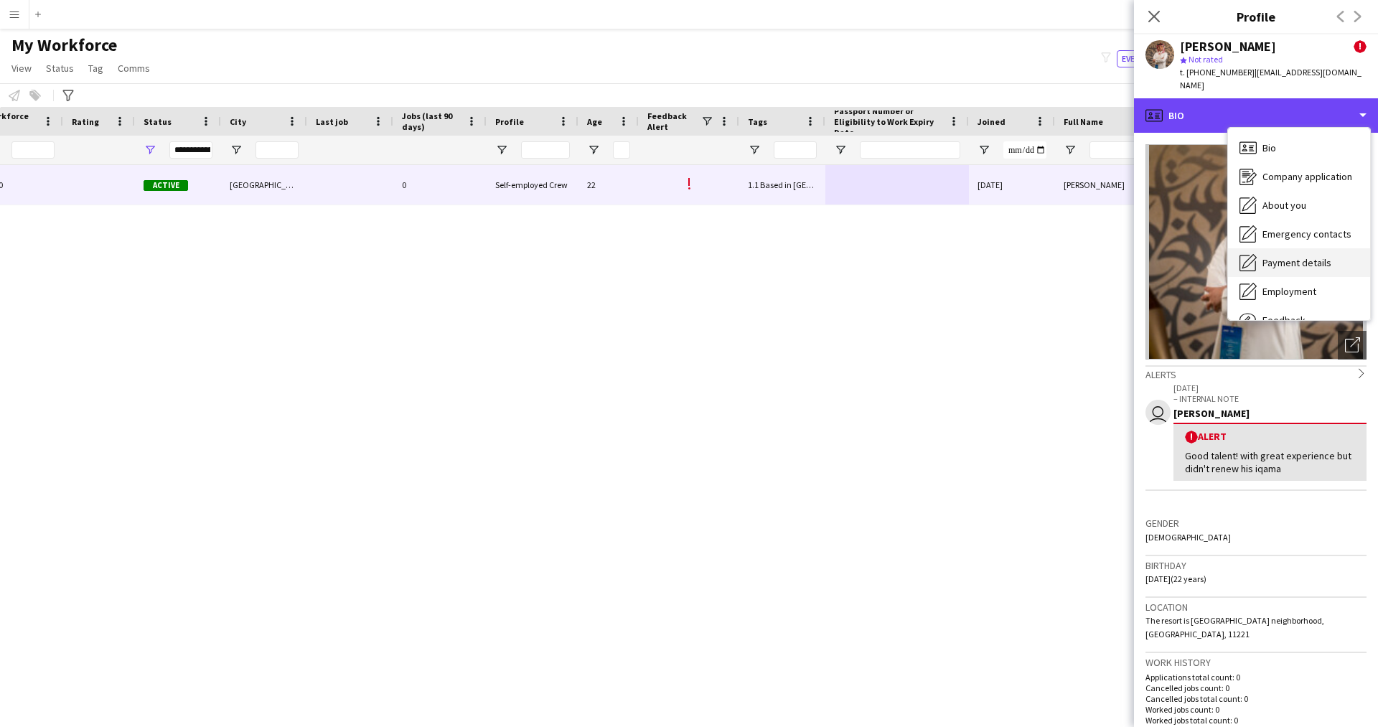
scroll to position [49, 0]
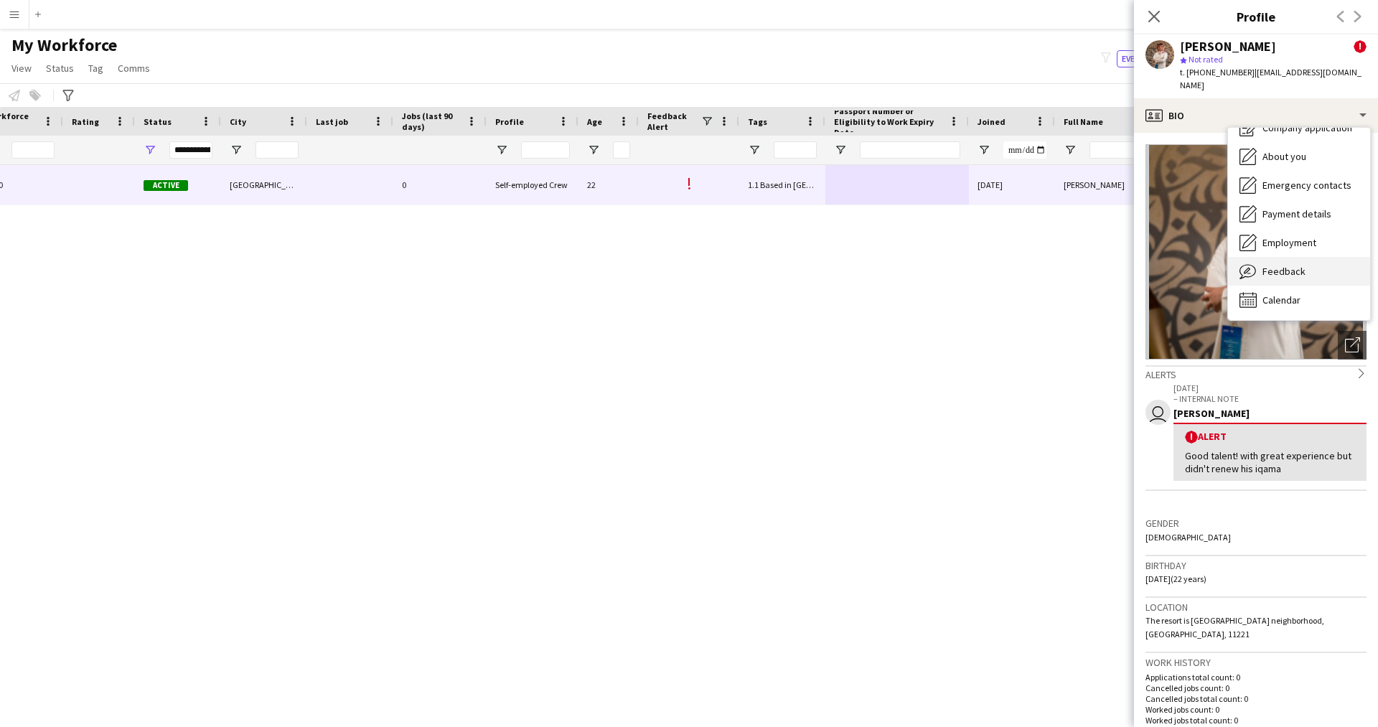
click at [1282, 265] on span "Feedback" at bounding box center [1283, 271] width 43 height 13
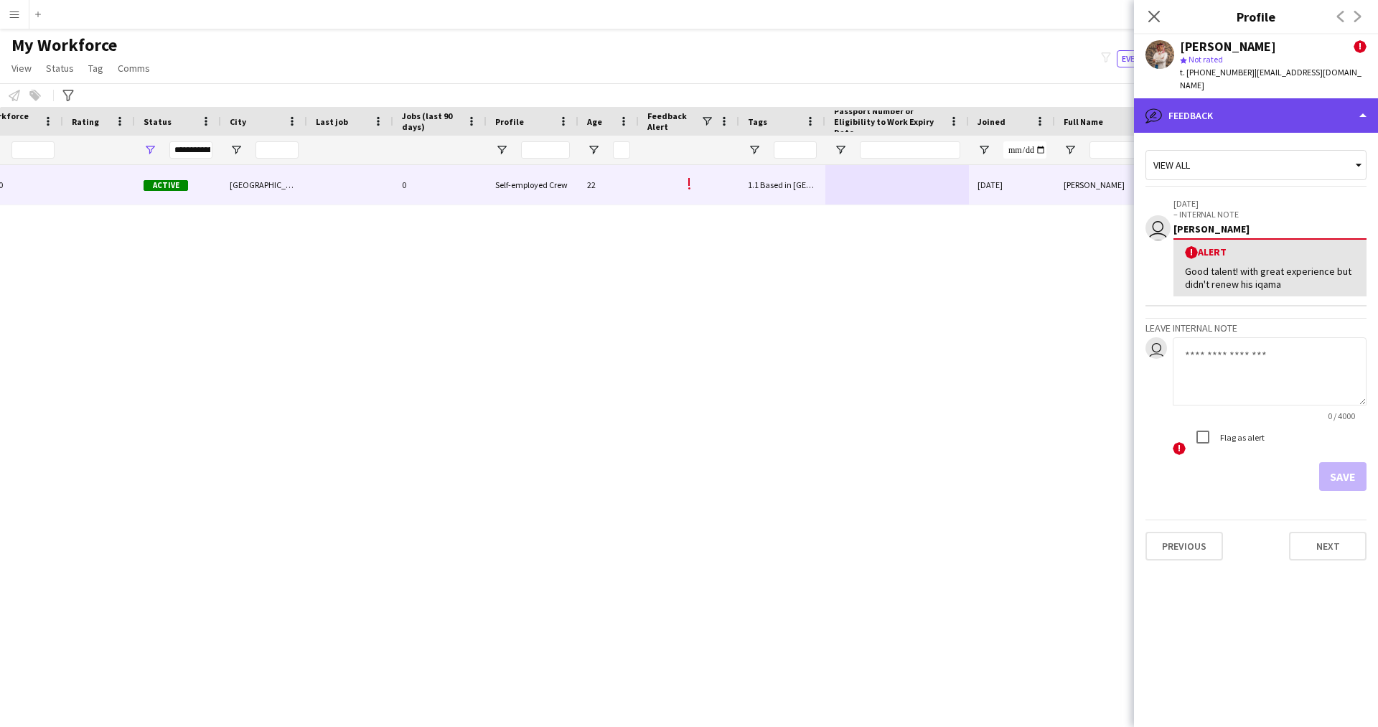
click at [1217, 118] on div "bubble-pencil Feedback" at bounding box center [1256, 115] width 244 height 34
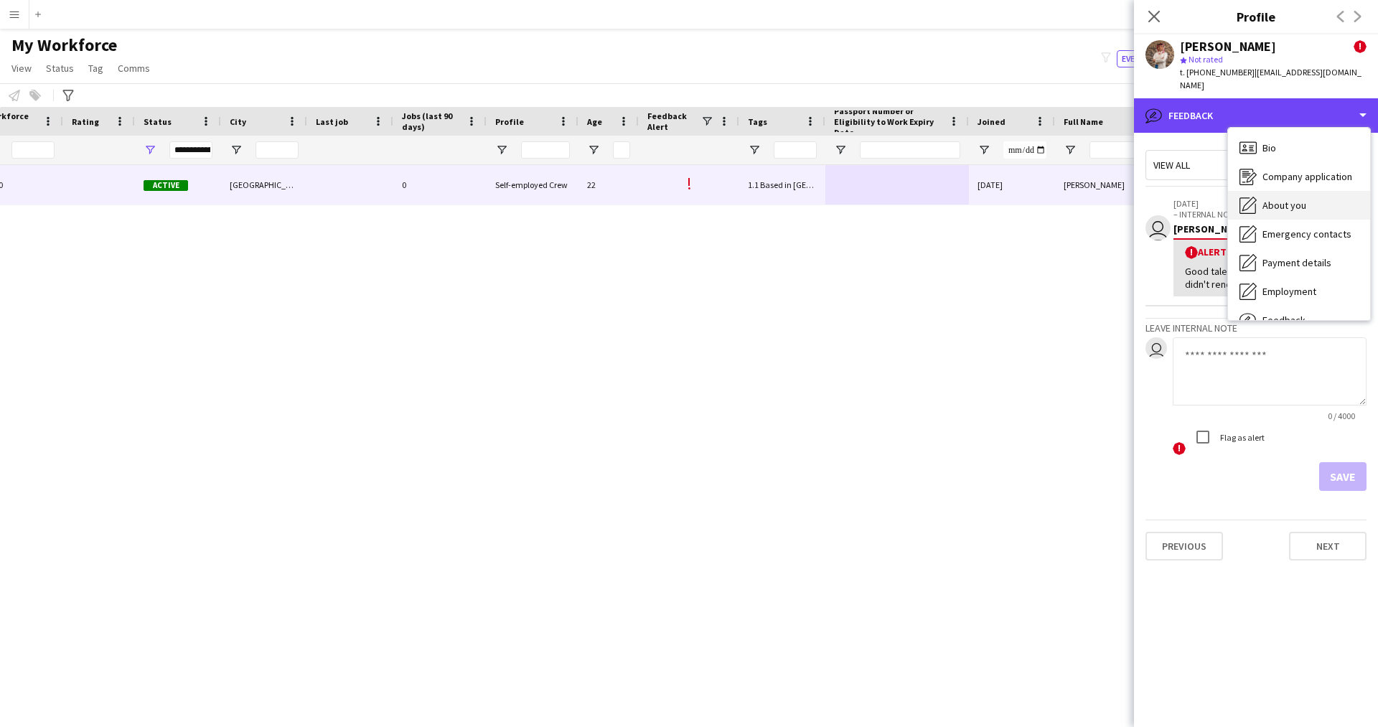
scroll to position [10, 0]
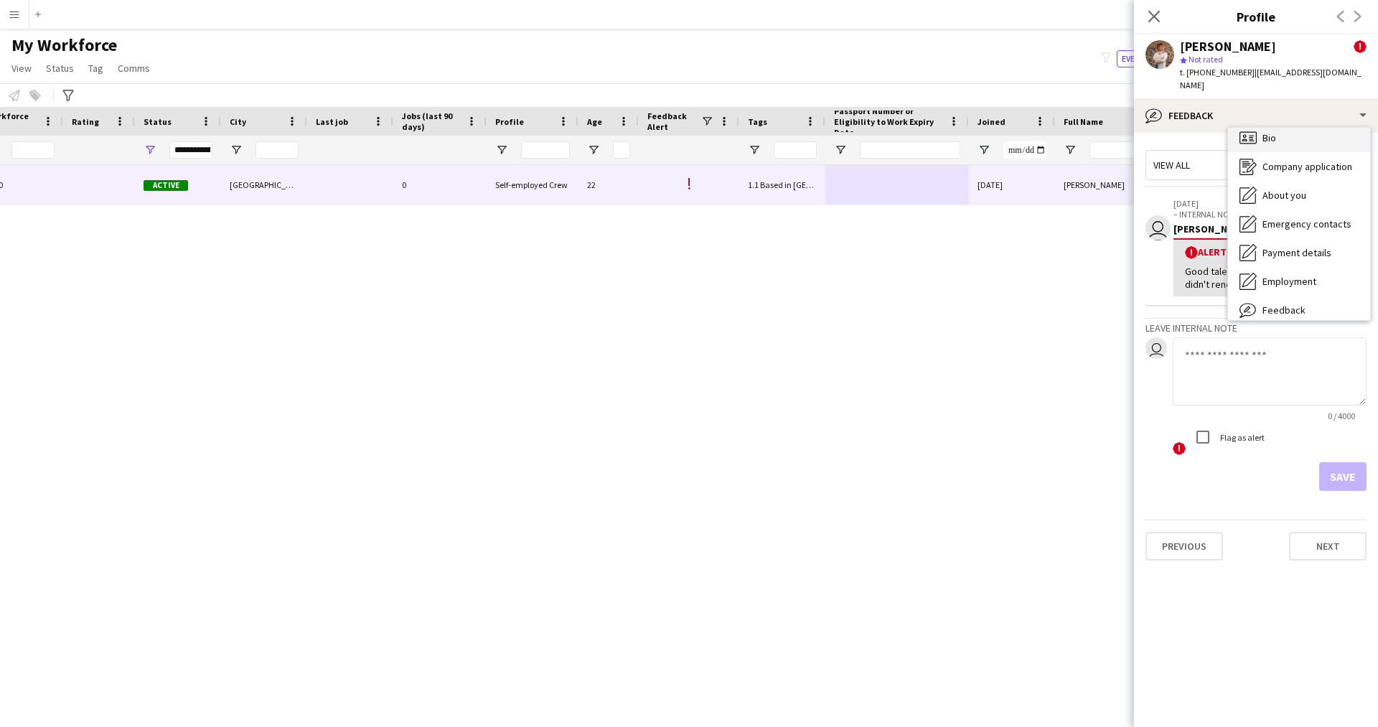
click at [1274, 142] on span "Bio" at bounding box center [1269, 137] width 14 height 13
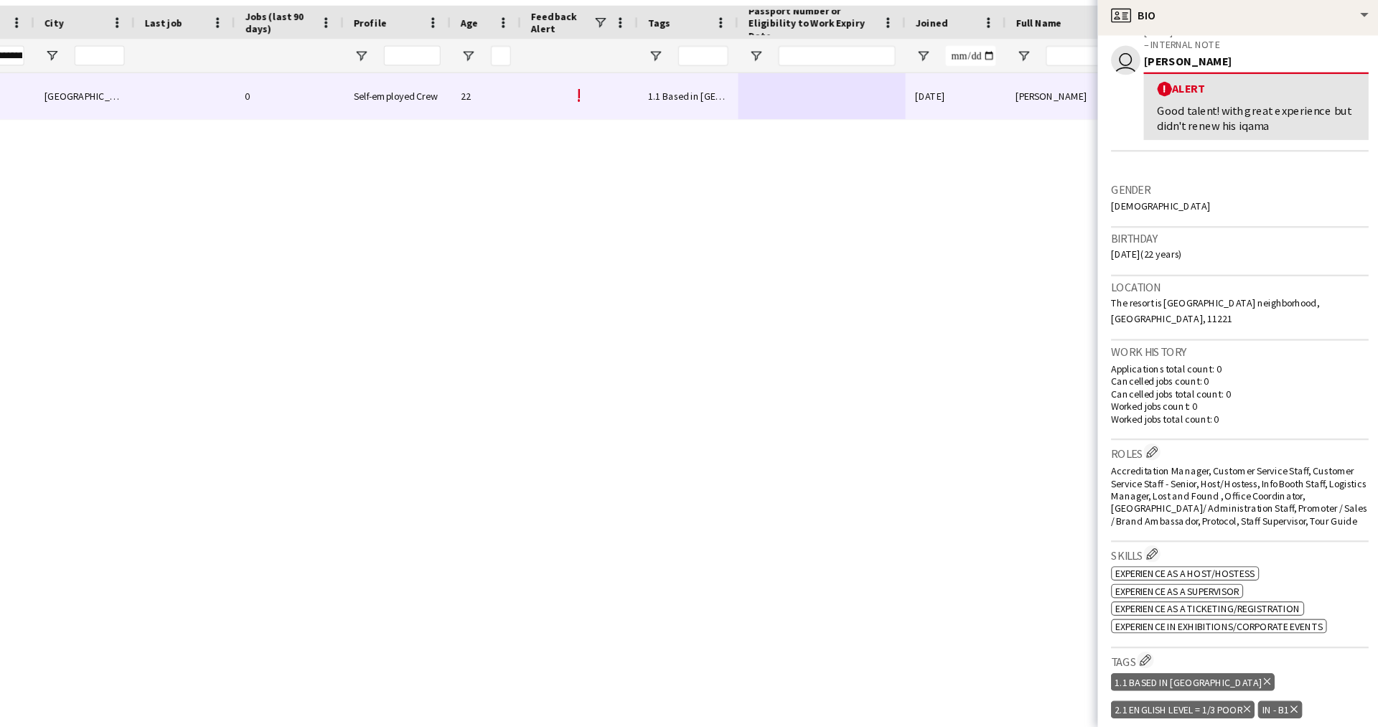
scroll to position [0, 0]
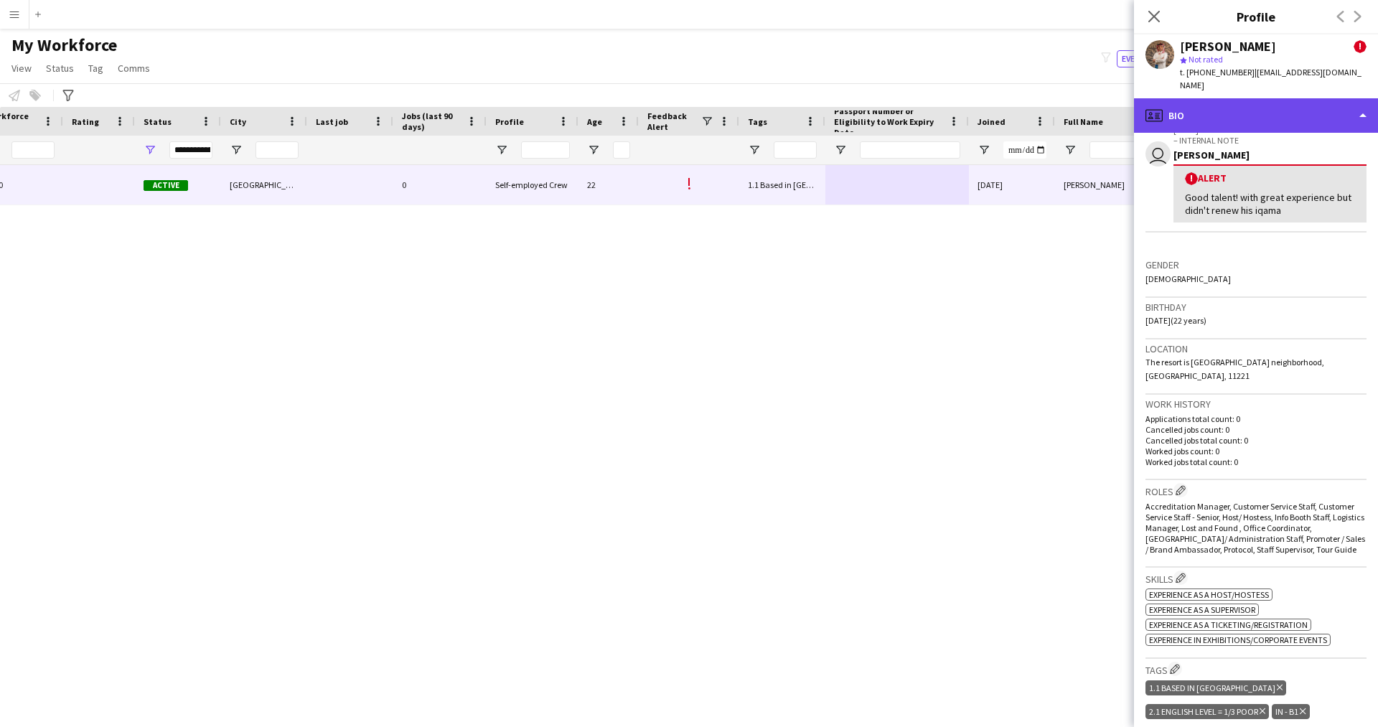
click at [1317, 116] on div "profile Bio" at bounding box center [1256, 115] width 244 height 34
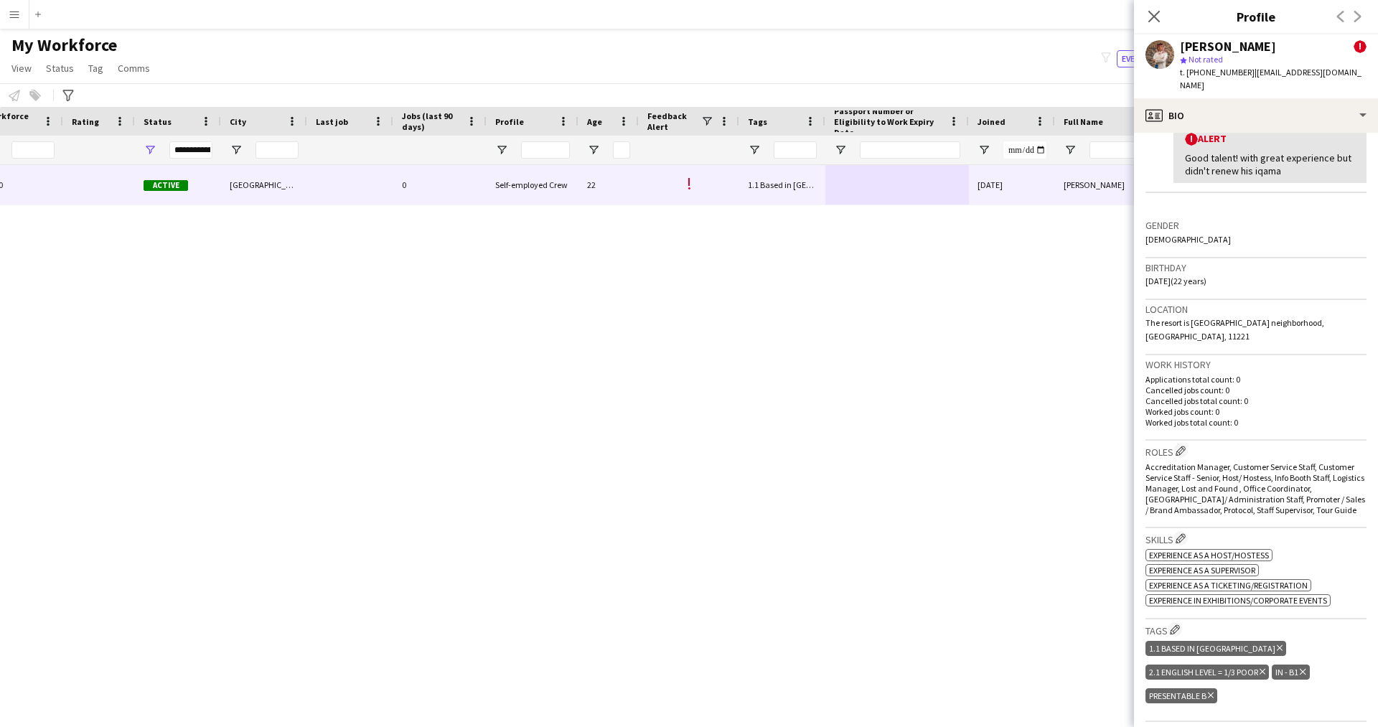
scroll to position [300, 0]
click at [1157, 19] on icon "Close pop-in" at bounding box center [1154, 16] width 14 height 14
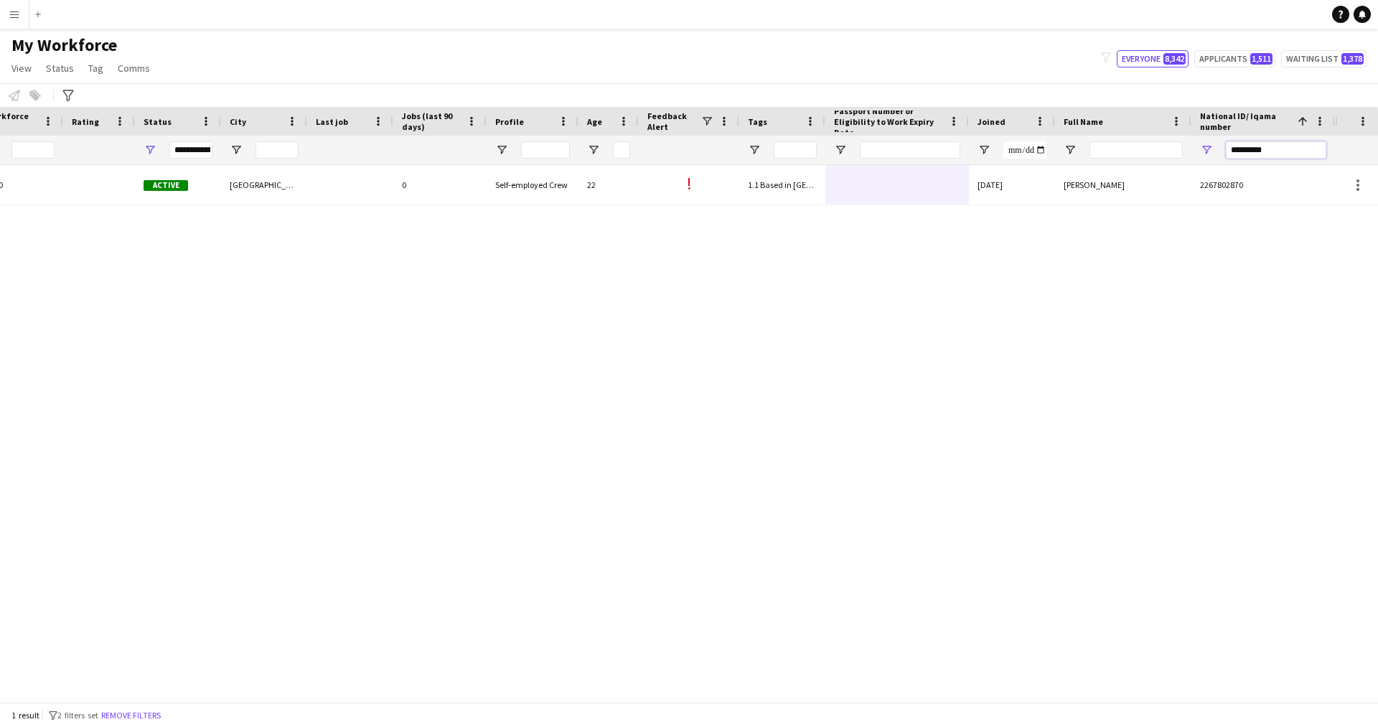
drag, startPoint x: 1285, startPoint y: 148, endPoint x: 1123, endPoint y: 164, distance: 163.0
click at [1123, 164] on div "*********" at bounding box center [530, 150] width 1609 height 29
paste input "*"
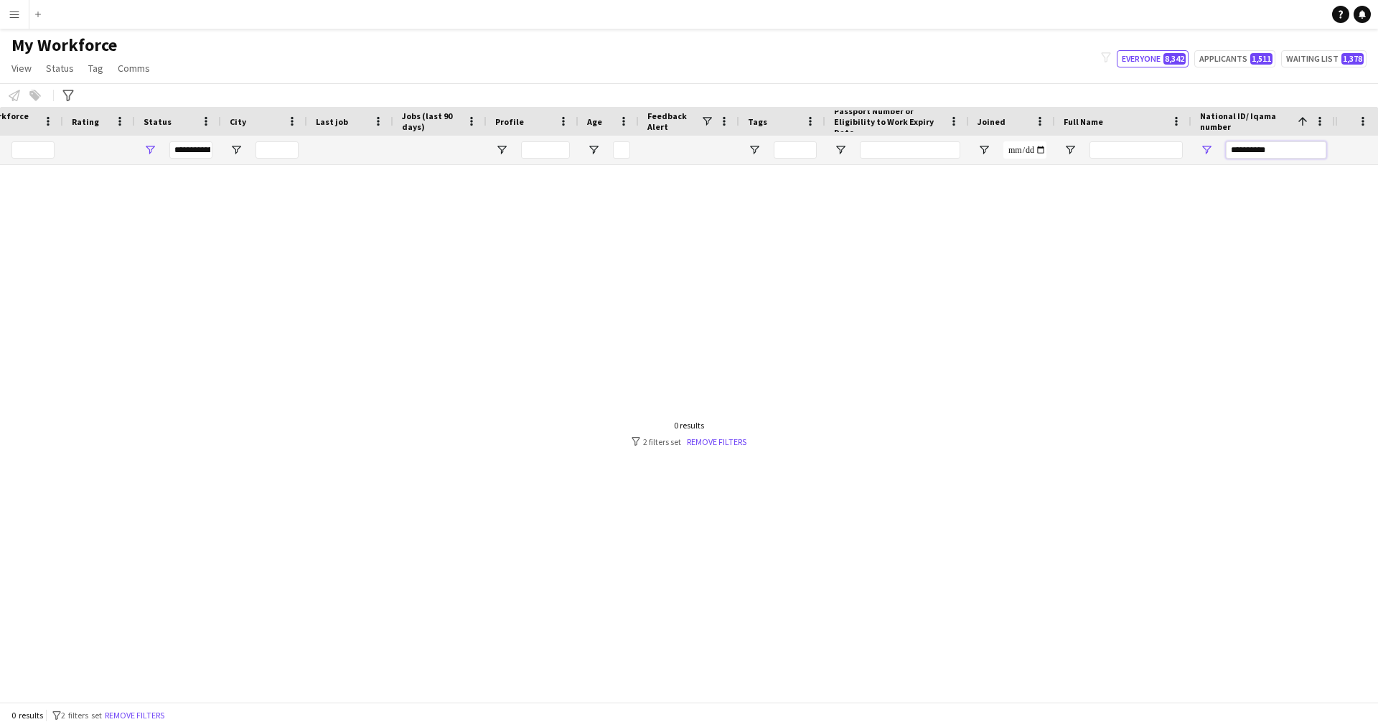
drag, startPoint x: 1292, startPoint y: 148, endPoint x: 1005, endPoint y: 164, distance: 287.5
click at [1005, 164] on div "**********" at bounding box center [530, 150] width 1609 height 29
type input "**********"
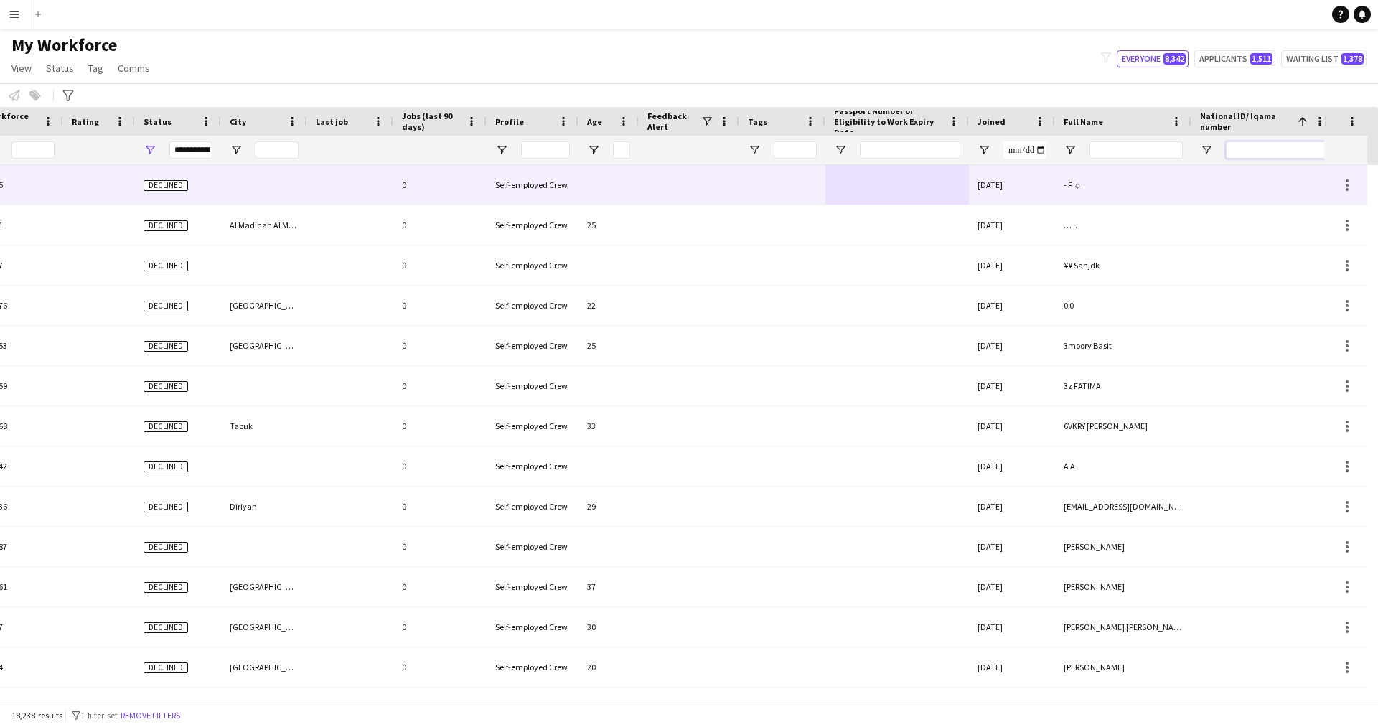
paste input "**********"
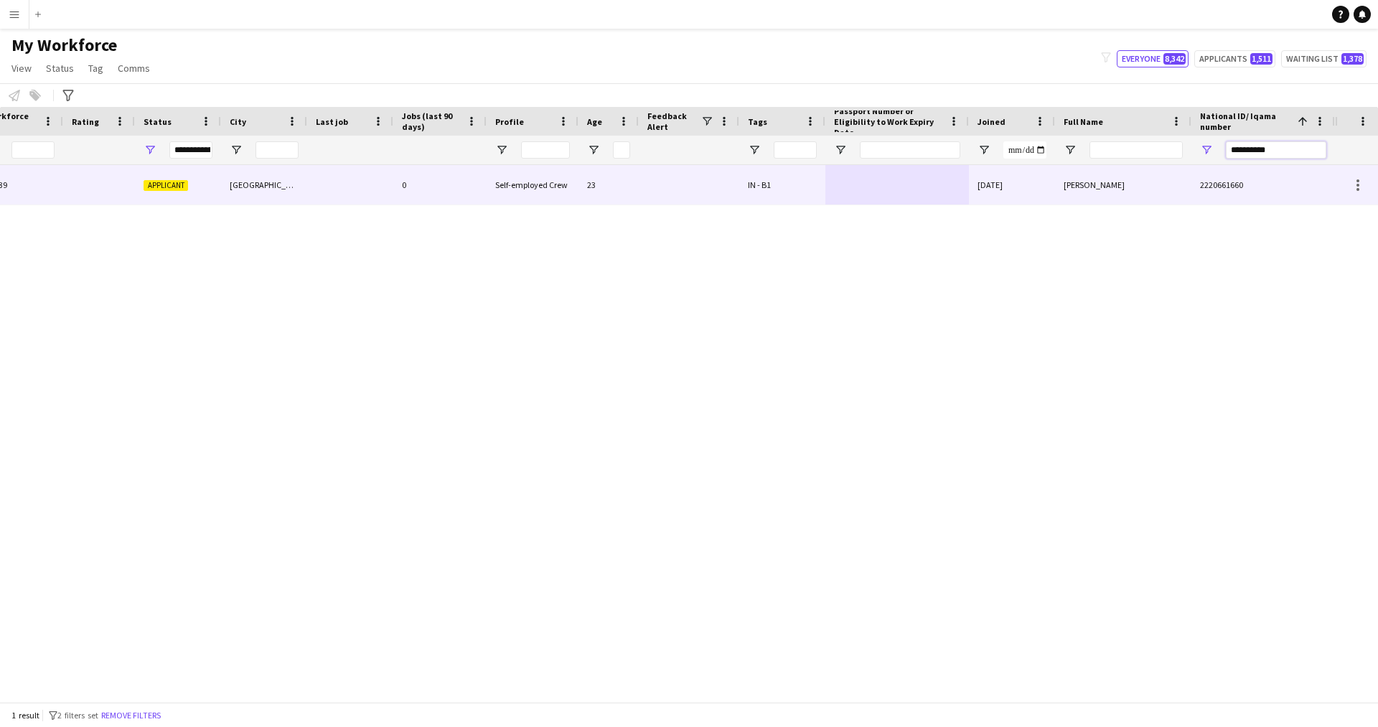
type input "**********"
click at [884, 195] on div at bounding box center [897, 184] width 144 height 39
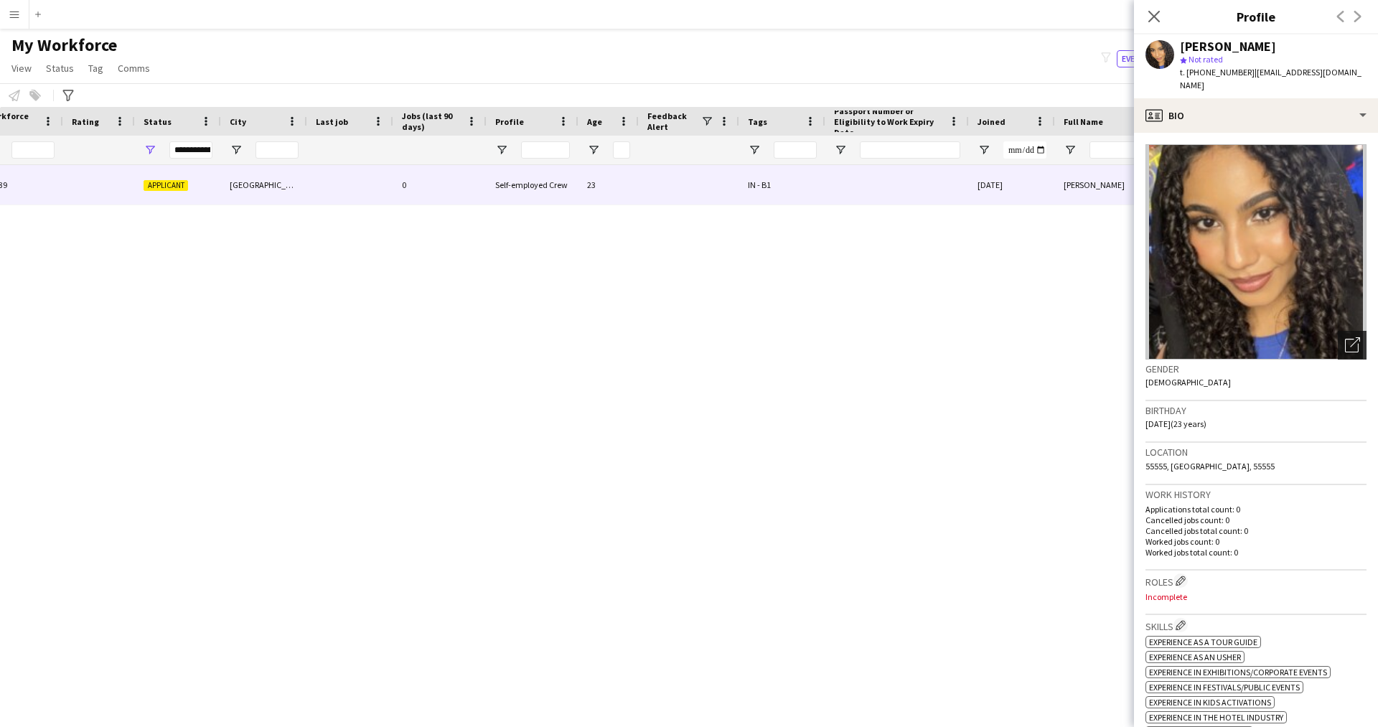
click at [1345, 339] on icon at bounding box center [1352, 346] width 14 height 14
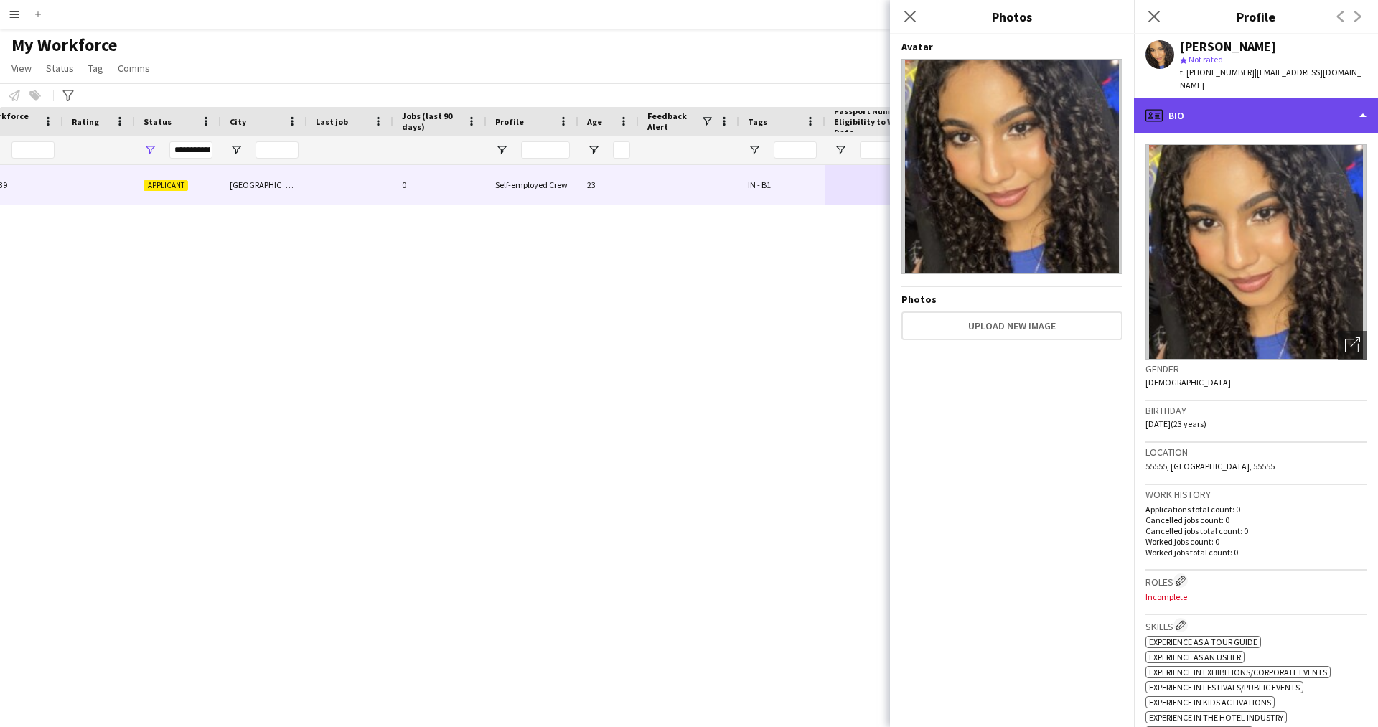
click at [1238, 100] on div "profile Bio" at bounding box center [1256, 115] width 244 height 34
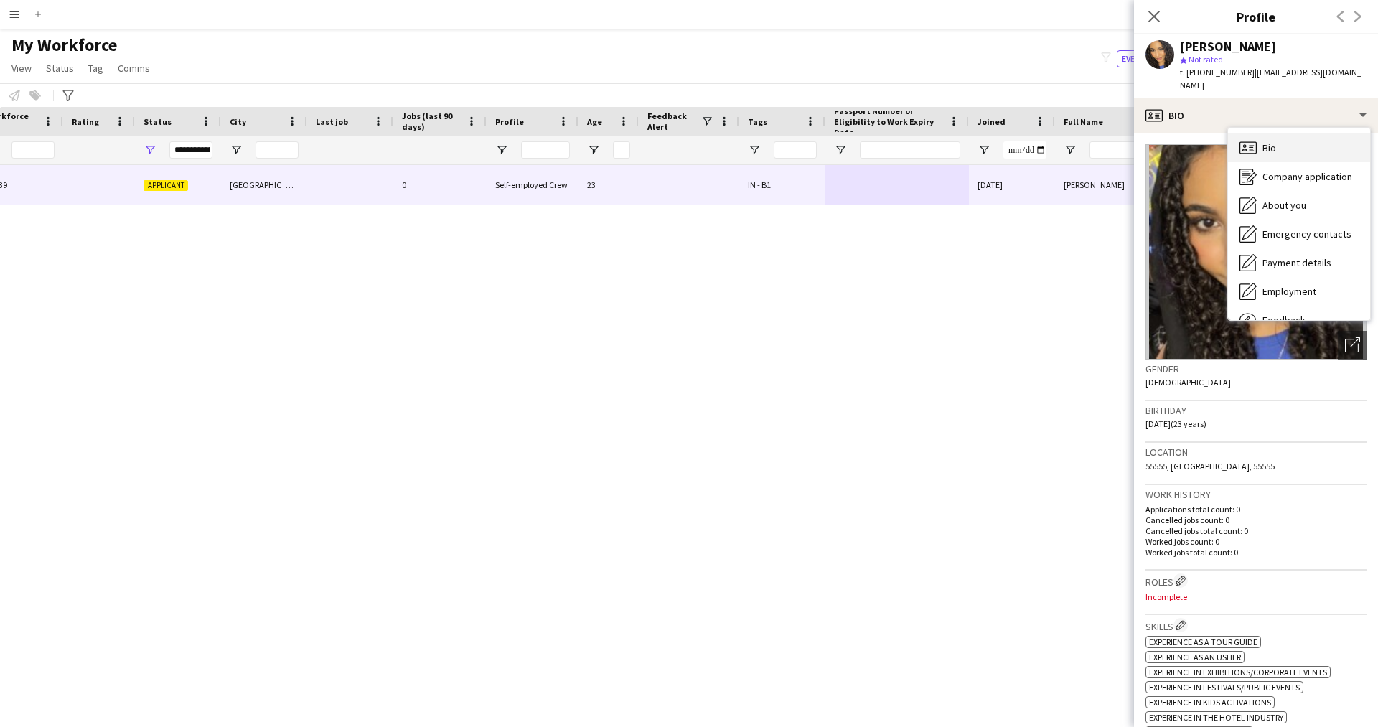
click at [1293, 133] on div "Bio Bio" at bounding box center [1299, 147] width 142 height 29
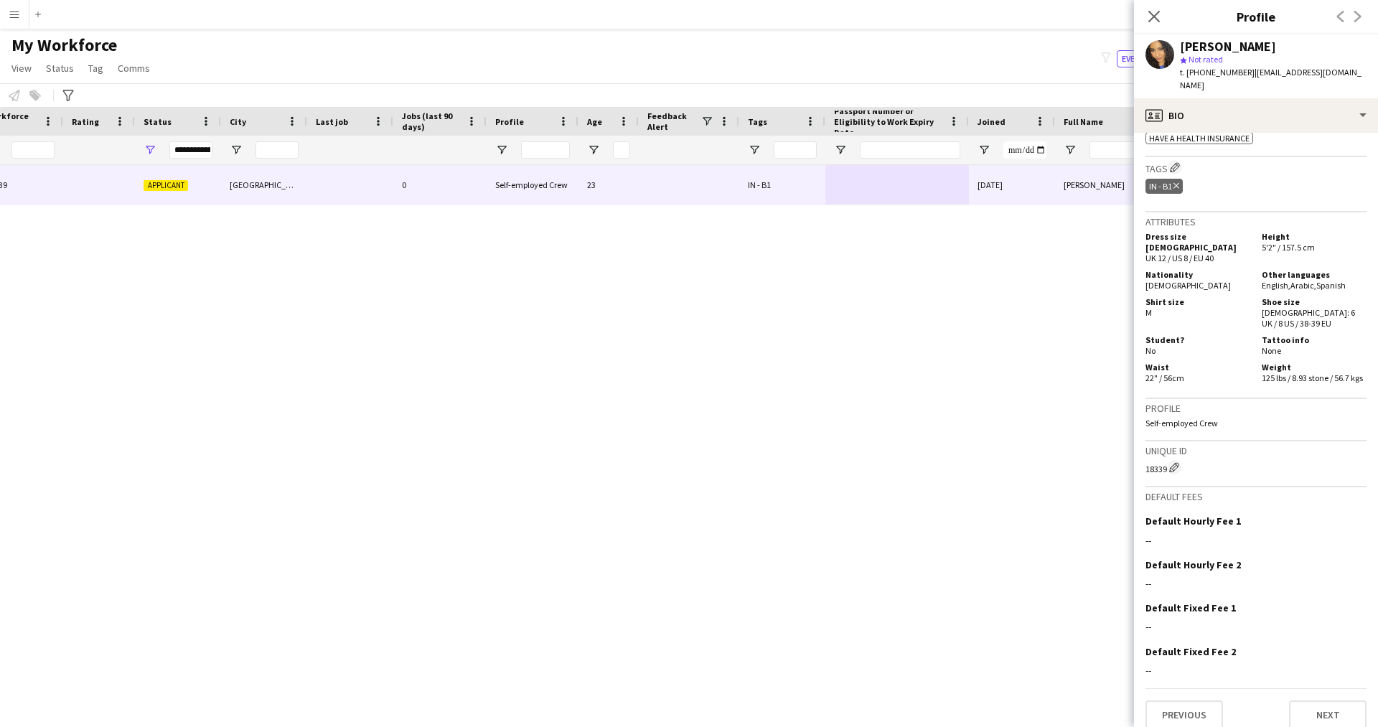
scroll to position [0, 0]
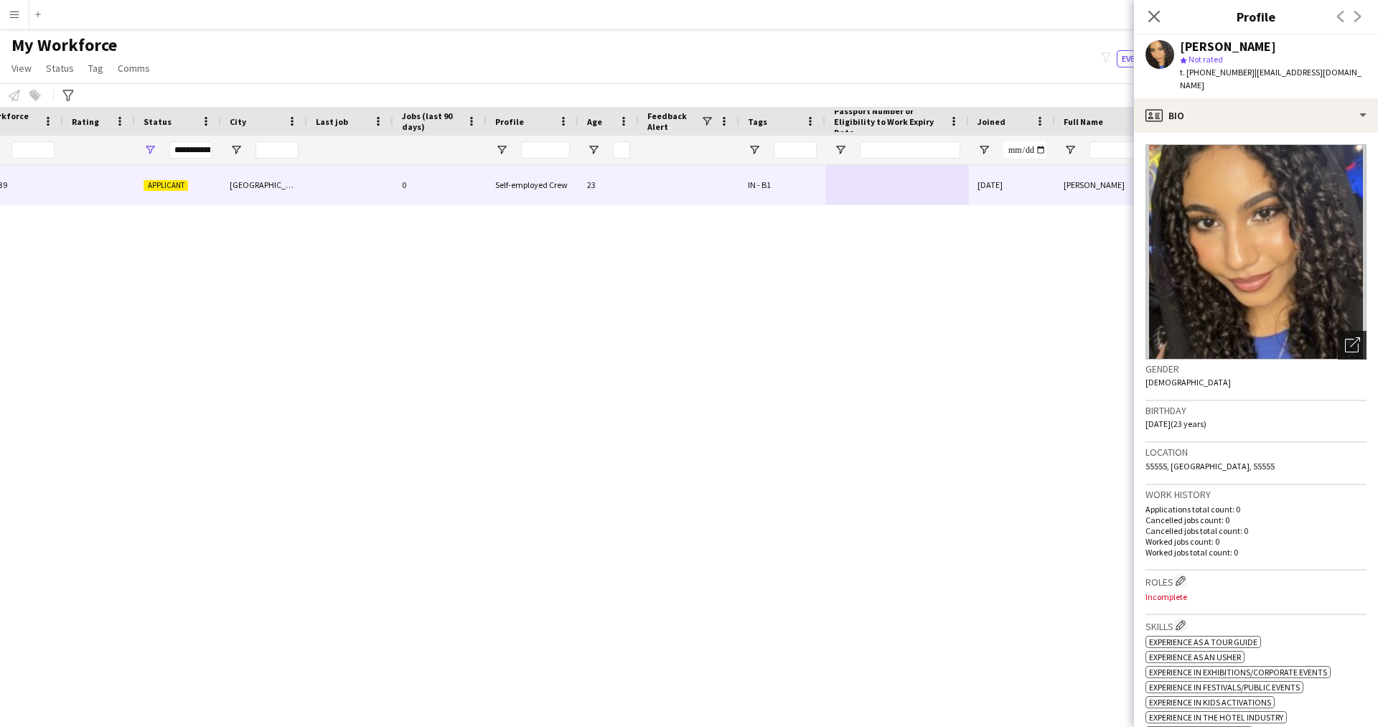
click at [1345, 337] on icon "Open photos pop-in" at bounding box center [1352, 344] width 15 height 15
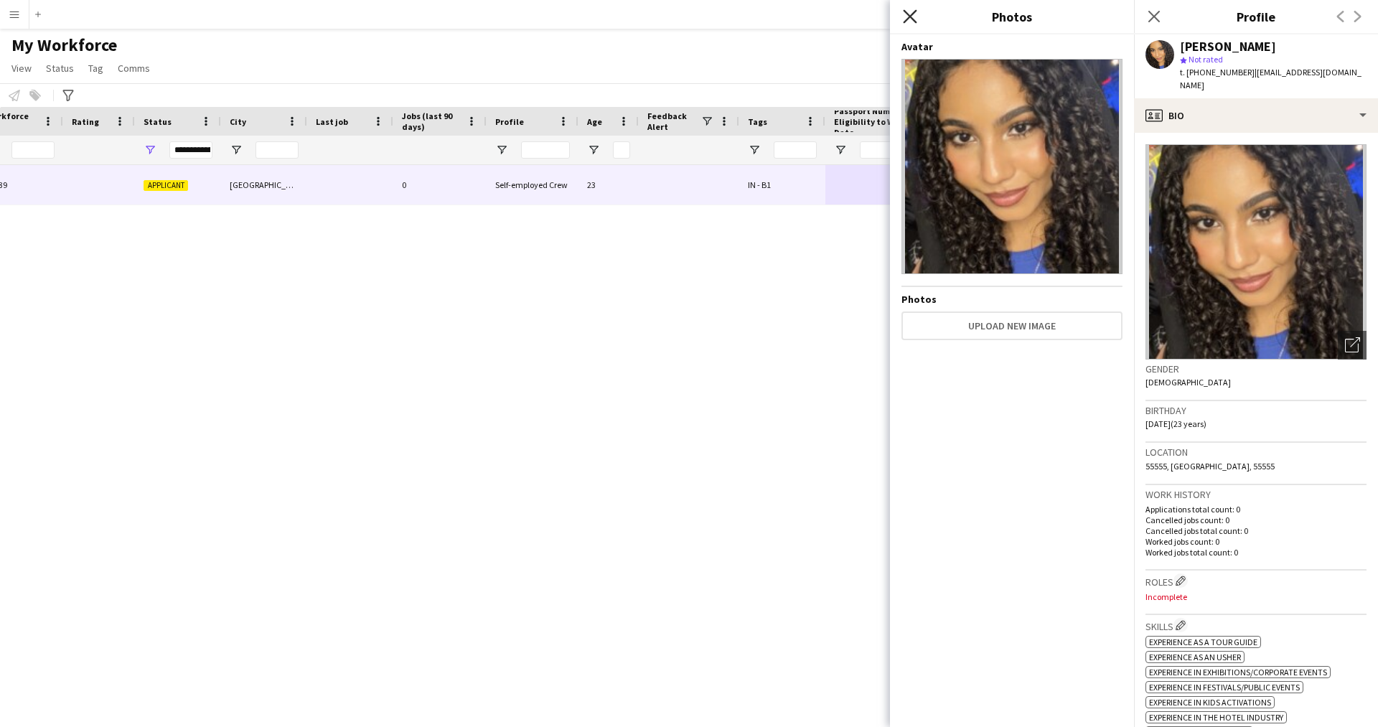
click at [915, 12] on icon at bounding box center [910, 16] width 14 height 14
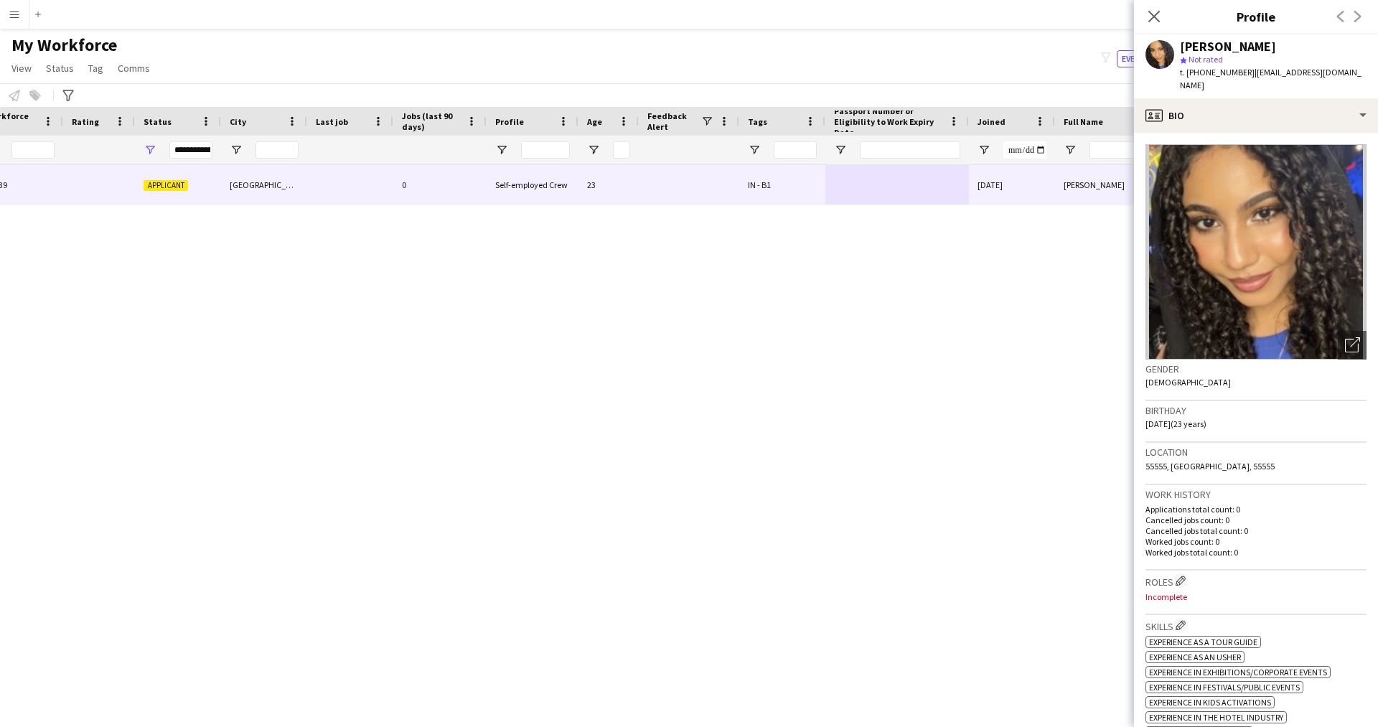
click at [1186, 412] on div "Birthday [DEMOGRAPHIC_DATA] (23 years)" at bounding box center [1255, 422] width 221 height 42
drag, startPoint x: 1186, startPoint y: 412, endPoint x: 1165, endPoint y: 410, distance: 20.9
click at [1165, 418] on span "[DATE] (23 years)" at bounding box center [1175, 423] width 61 height 11
click at [1185, 418] on span "[DATE] (23 years)" at bounding box center [1175, 423] width 61 height 11
drag, startPoint x: 1216, startPoint y: 415, endPoint x: 1189, endPoint y: 411, distance: 26.9
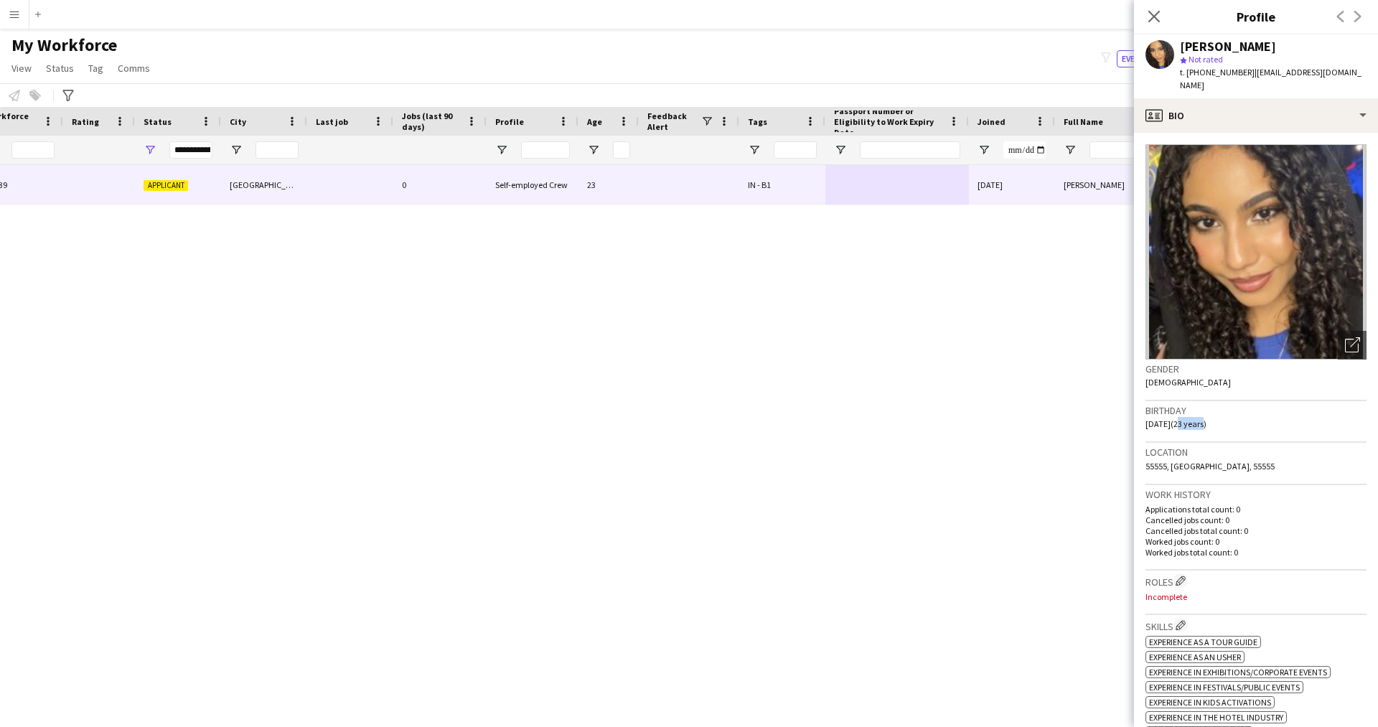
click at [1189, 418] on span "[DATE] (23 years)" at bounding box center [1175, 423] width 61 height 11
click at [1236, 413] on div "Birthday [DEMOGRAPHIC_DATA] (23 years)" at bounding box center [1255, 422] width 221 height 42
drag, startPoint x: 1231, startPoint y: 412, endPoint x: 1146, endPoint y: 390, distance: 87.5
click at [1146, 401] on div "Birthday [DEMOGRAPHIC_DATA] (23 years)" at bounding box center [1255, 422] width 221 height 42
click at [1216, 404] on h3 "Birthday" at bounding box center [1255, 410] width 221 height 13
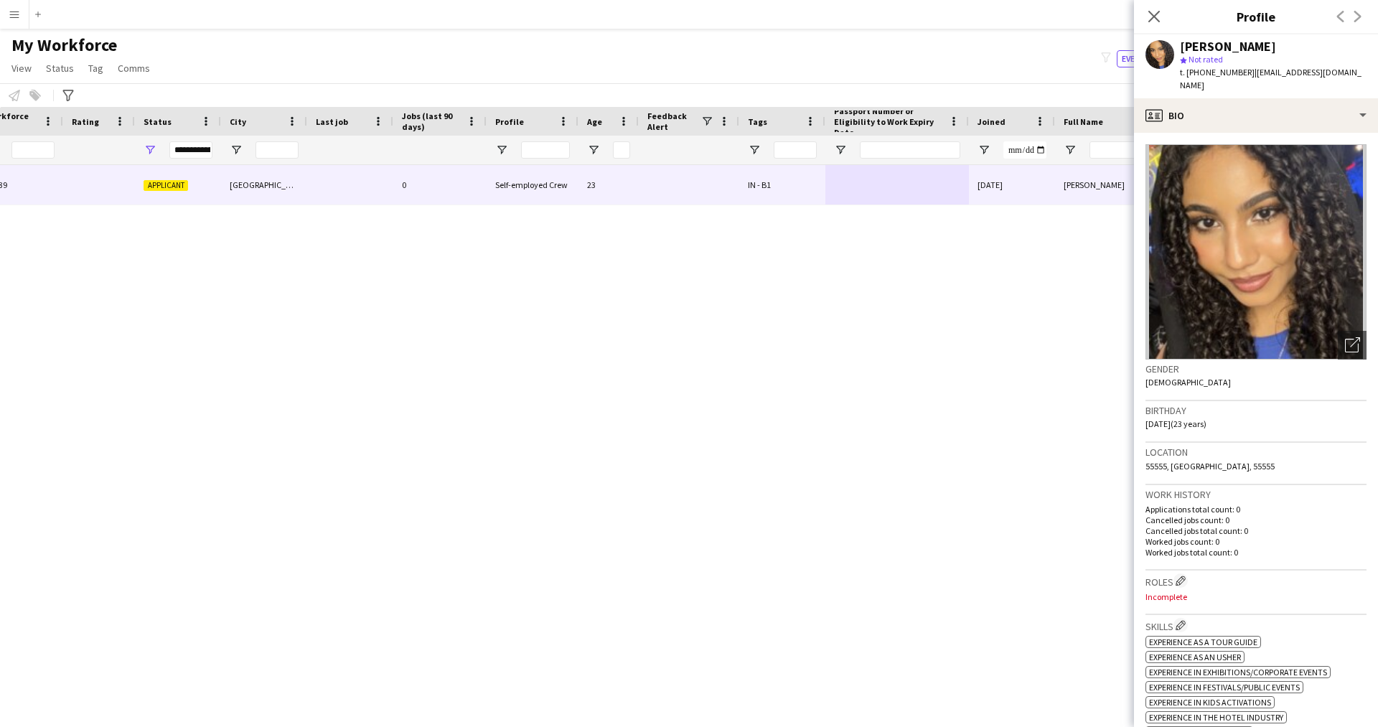
click at [1223, 413] on div "Birthday [DEMOGRAPHIC_DATA] (23 years)" at bounding box center [1255, 422] width 221 height 42
drag, startPoint x: 1228, startPoint y: 410, endPoint x: 1223, endPoint y: 415, distance: 7.6
click at [1223, 415] on div "Birthday [DEMOGRAPHIC_DATA] (23 years)" at bounding box center [1255, 422] width 221 height 42
click at [1227, 413] on div "Birthday [DEMOGRAPHIC_DATA] (23 years)" at bounding box center [1255, 422] width 221 height 42
click at [1345, 337] on icon "Open photos pop-in" at bounding box center [1352, 344] width 15 height 15
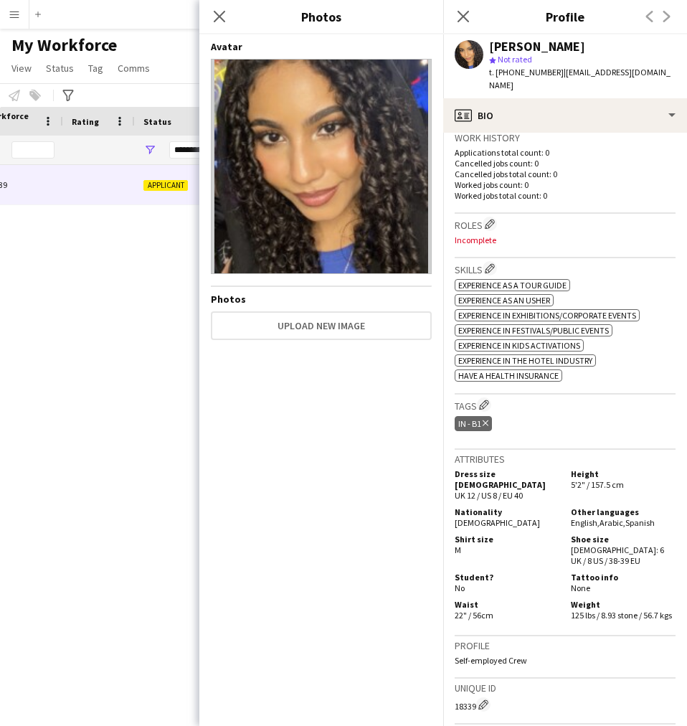
scroll to position [359, 0]
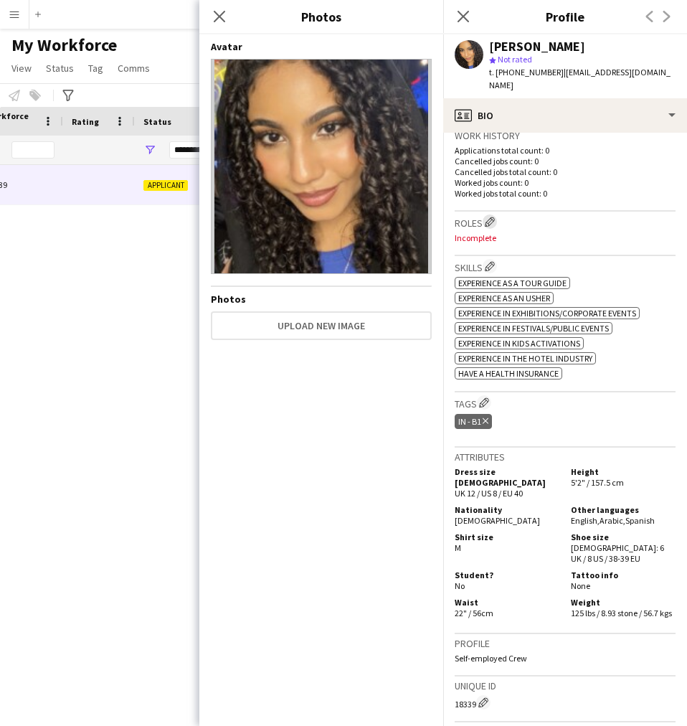
click at [497, 215] on button "Edit crew company roles" at bounding box center [490, 222] width 14 height 14
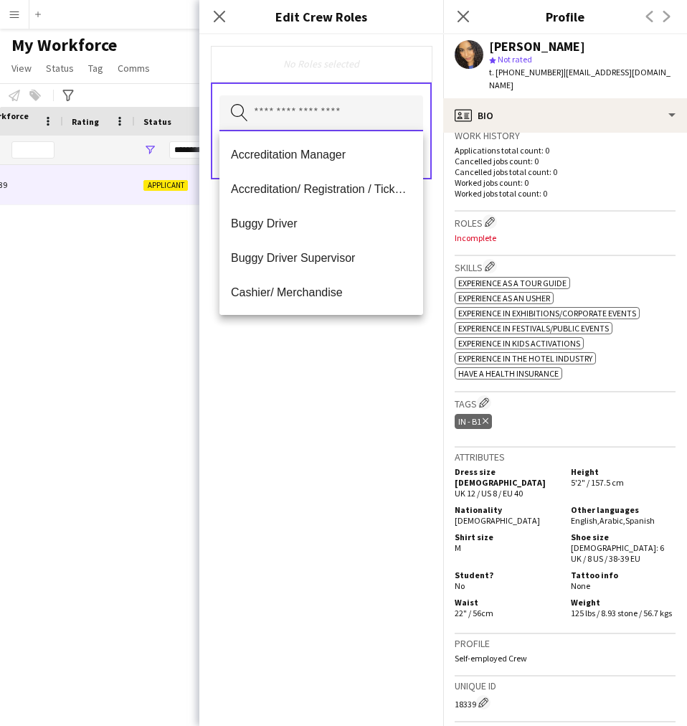
click at [368, 129] on input "text" at bounding box center [322, 113] width 204 height 36
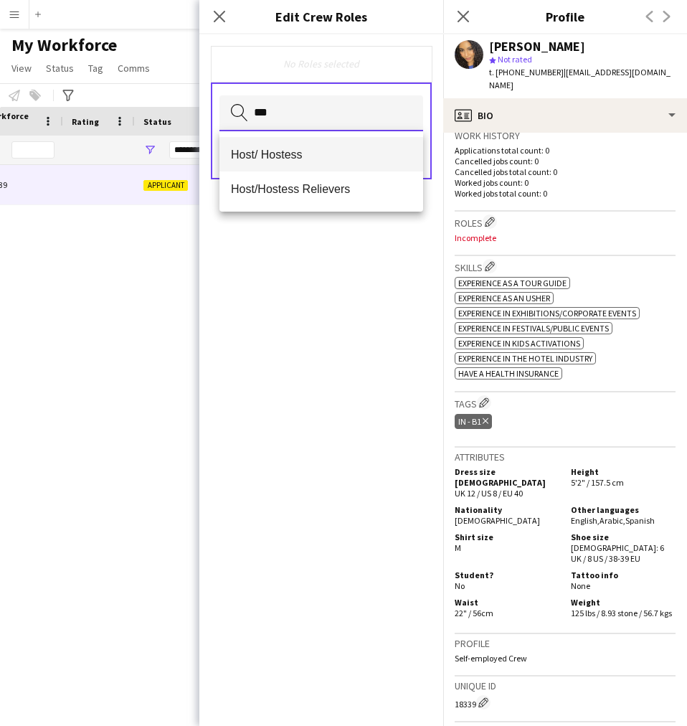
type input "***"
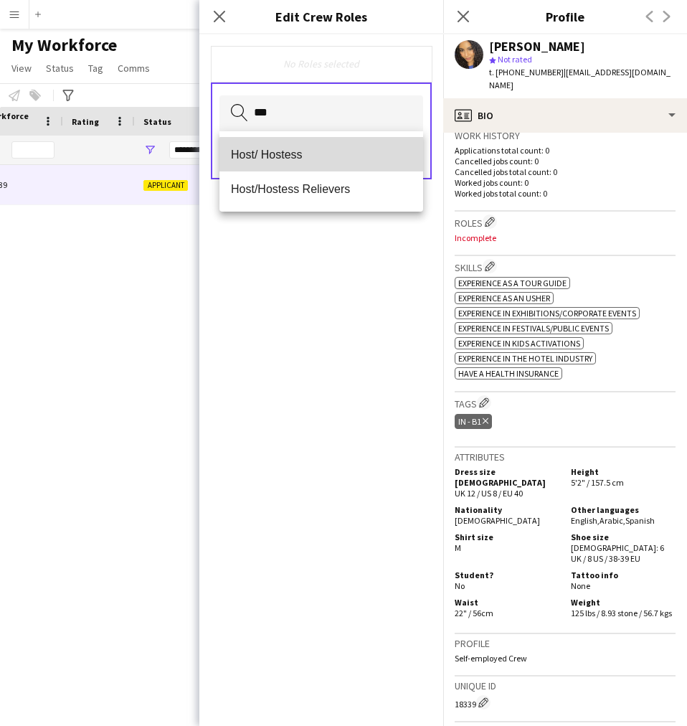
click at [325, 166] on mat-option "Host/ Hostess" at bounding box center [322, 154] width 204 height 34
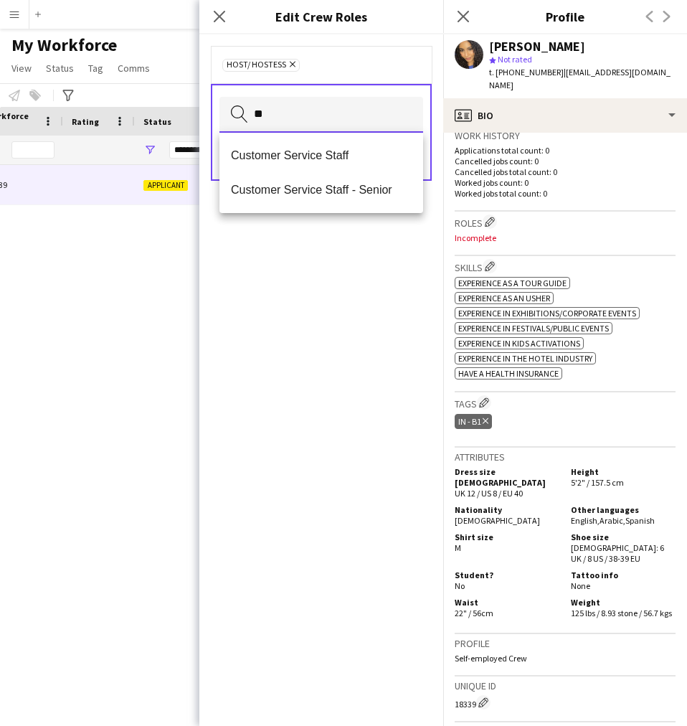
type input "**"
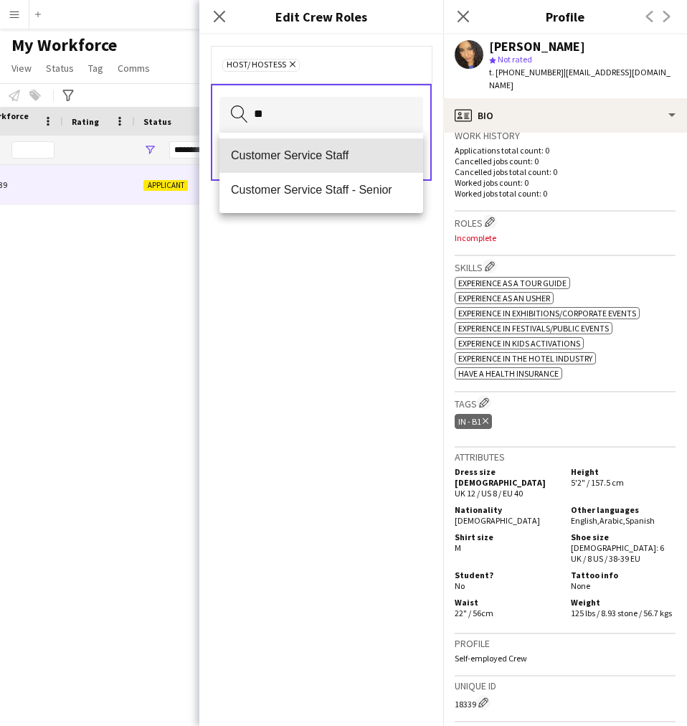
click at [325, 166] on mat-option "Customer Service Staff" at bounding box center [322, 155] width 204 height 34
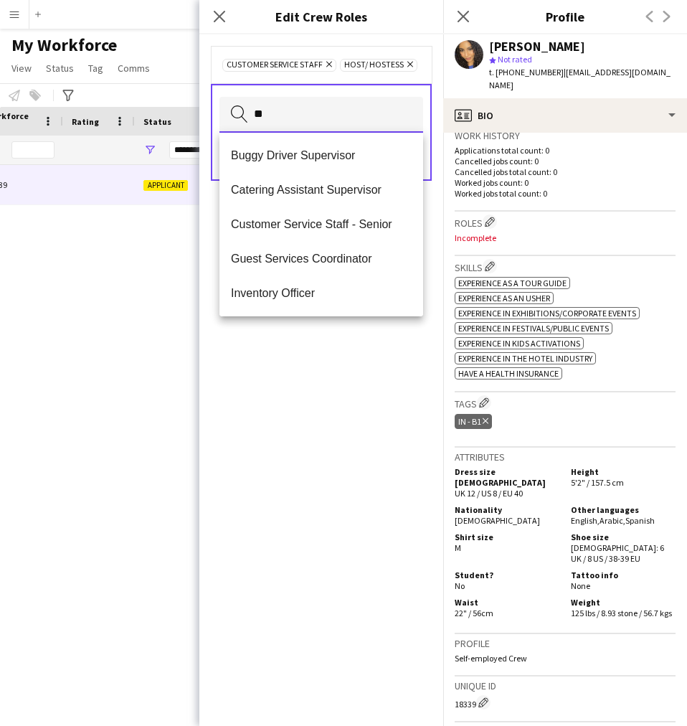
type input "*"
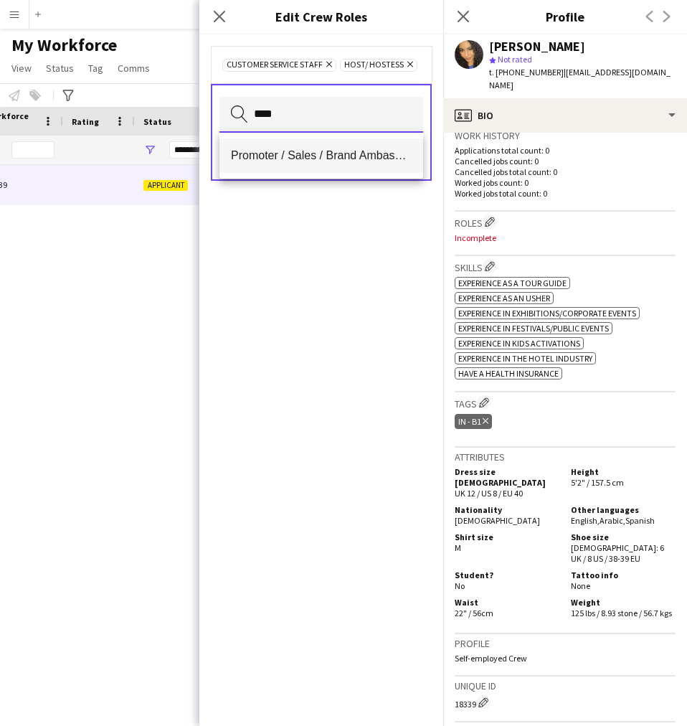
type input "****"
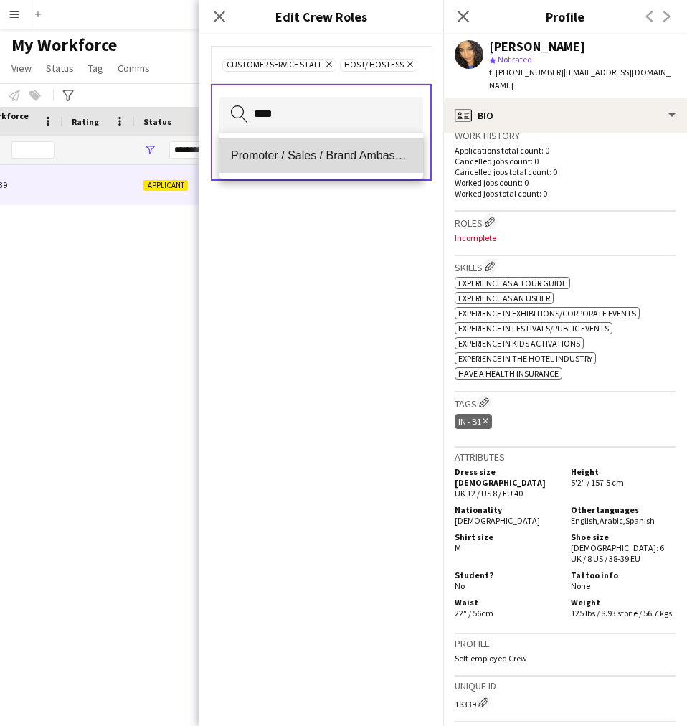
click at [319, 164] on mat-option "Promoter / Sales / Brand Ambassador" at bounding box center [322, 155] width 204 height 34
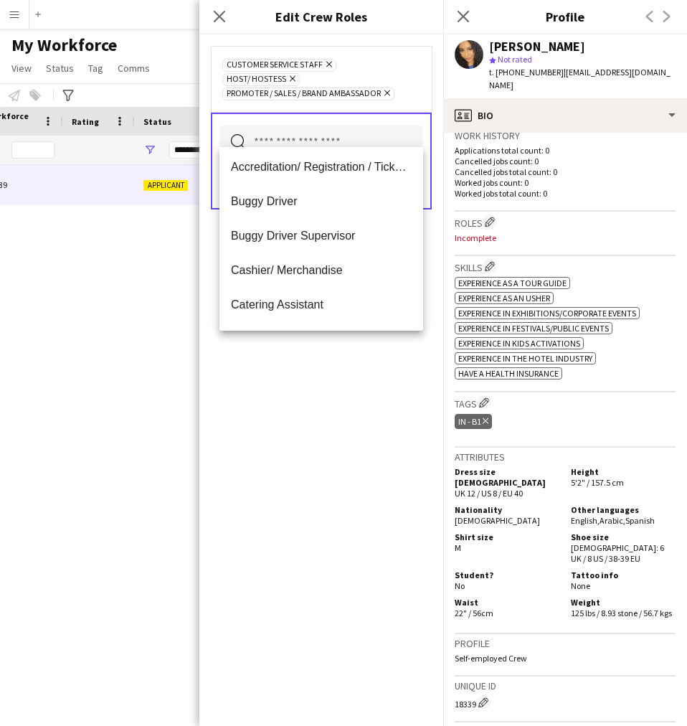
scroll to position [0, 0]
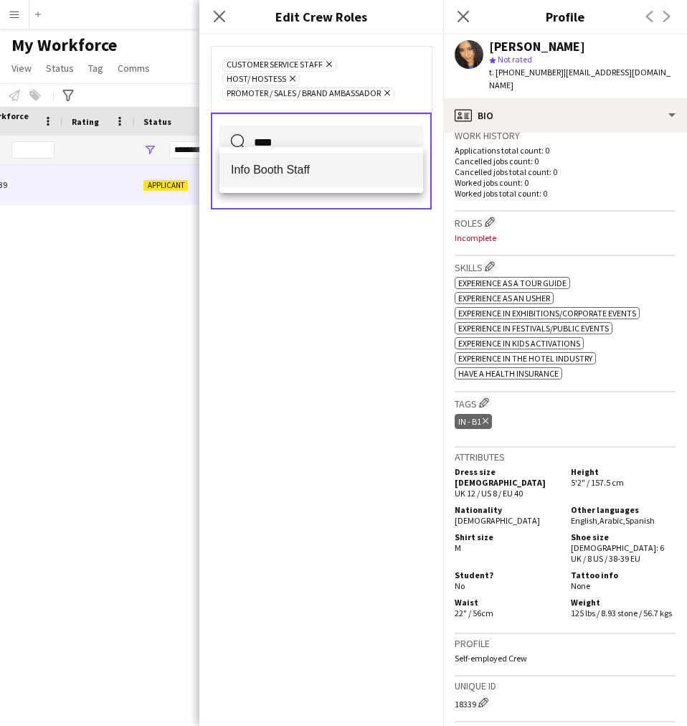
type input "****"
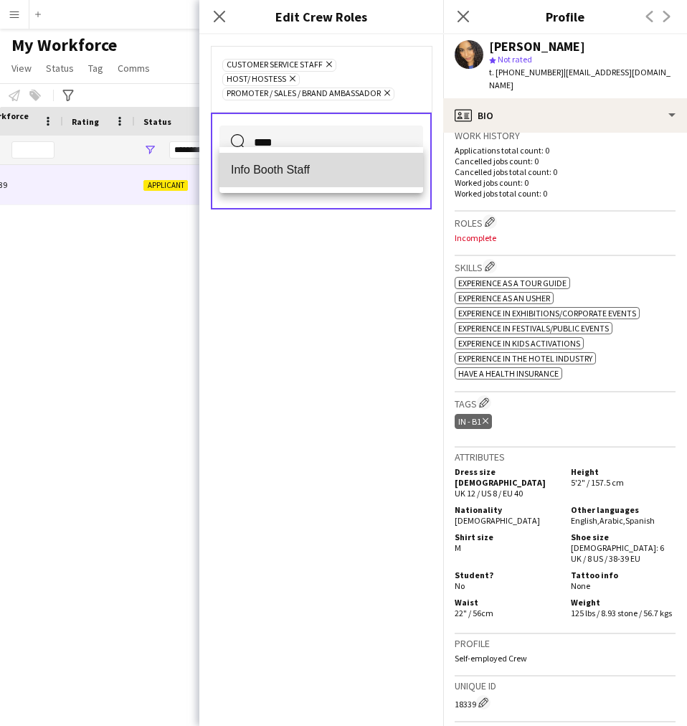
click at [316, 181] on mat-option "Info Booth Staff" at bounding box center [322, 170] width 204 height 34
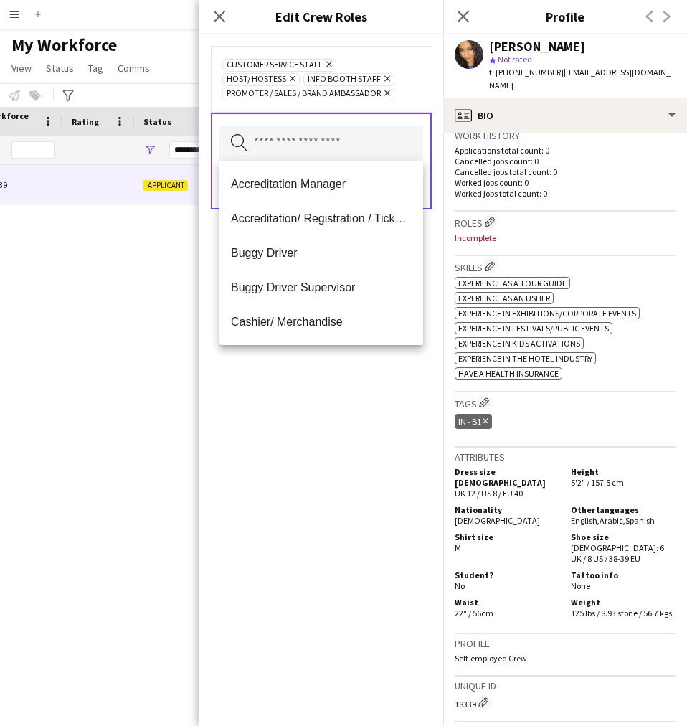
click at [321, 425] on div "Customer Service Staff Remove Host/ Hostess Remove Info Booth Staff Remove Prom…" at bounding box center [321, 380] width 244 height 692
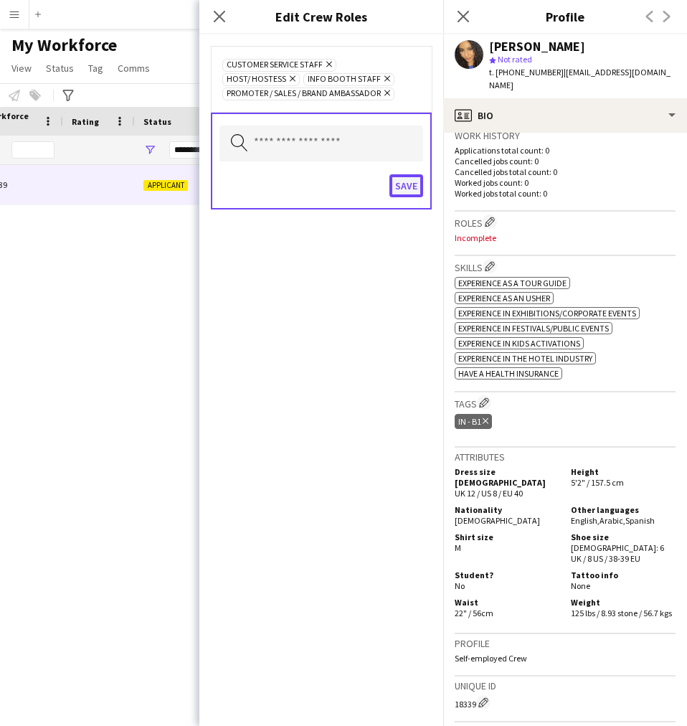
click at [410, 186] on button "Save" at bounding box center [407, 185] width 34 height 23
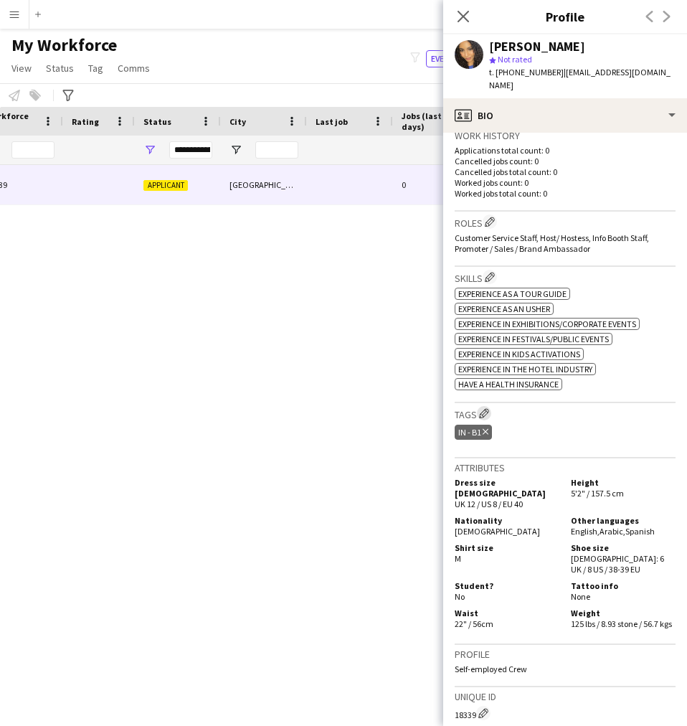
click at [489, 408] on app-icon "Edit crew company tags" at bounding box center [484, 413] width 10 height 10
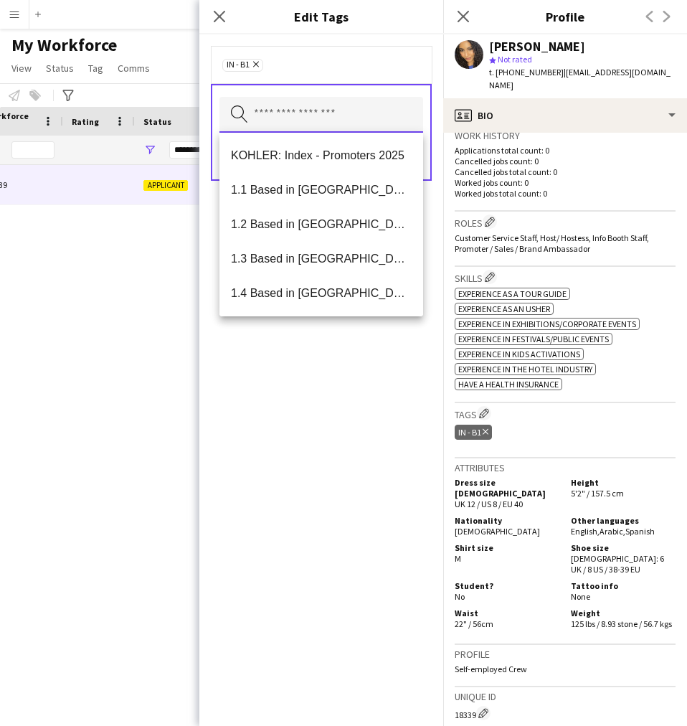
click at [317, 124] on input "text" at bounding box center [322, 115] width 204 height 36
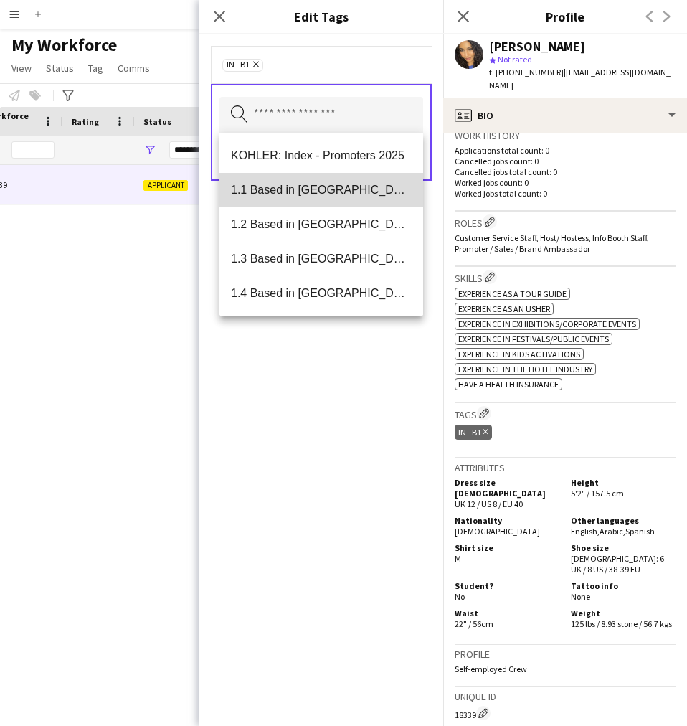
click at [339, 178] on mat-option "1.1 Based in [GEOGRAPHIC_DATA]" at bounding box center [322, 190] width 204 height 34
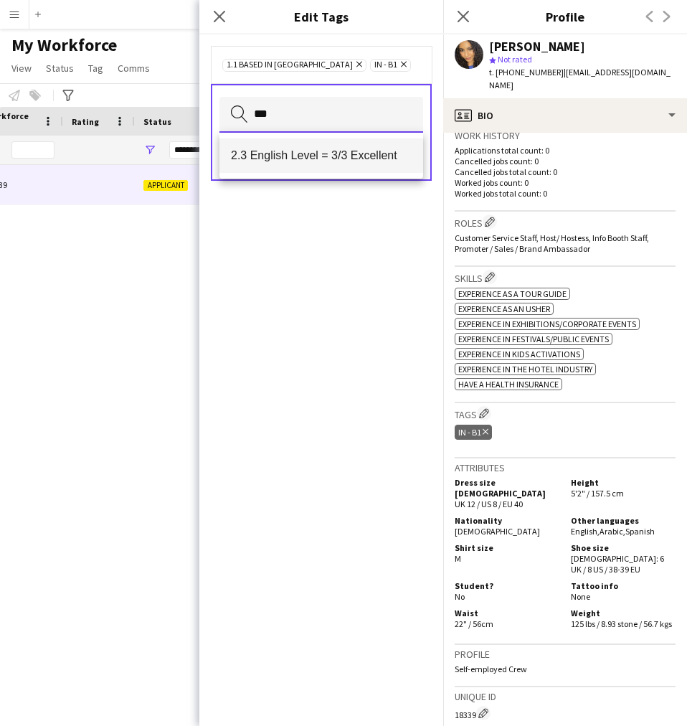
type input "***"
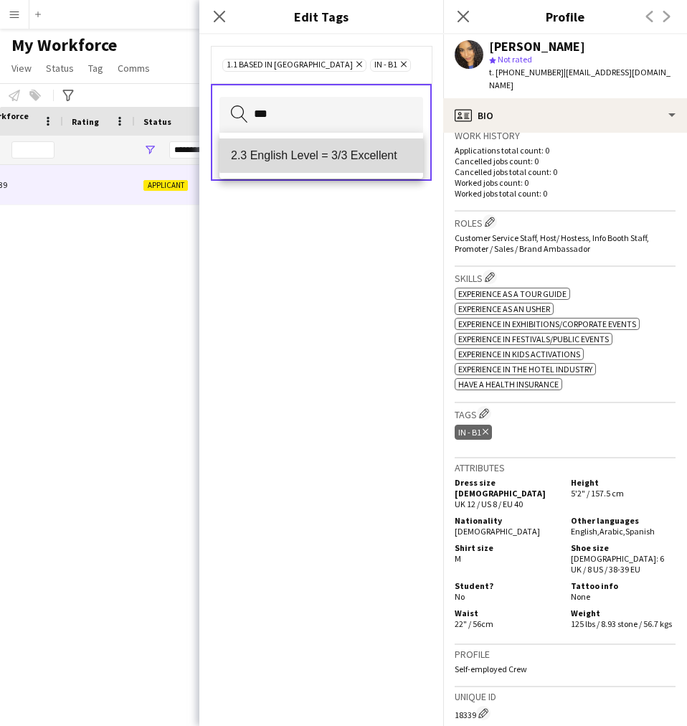
click at [339, 152] on span "2.3 English Level = 3/3 Excellent" at bounding box center [321, 156] width 181 height 14
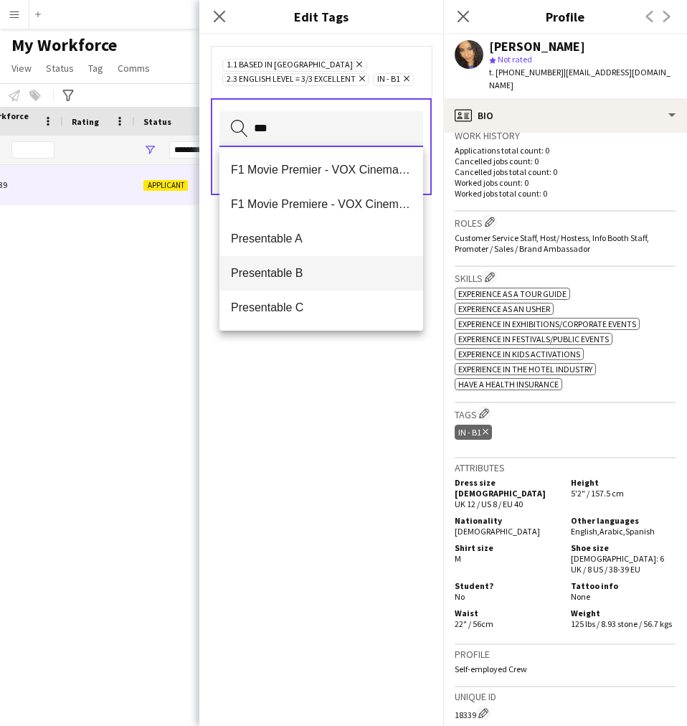
type input "***"
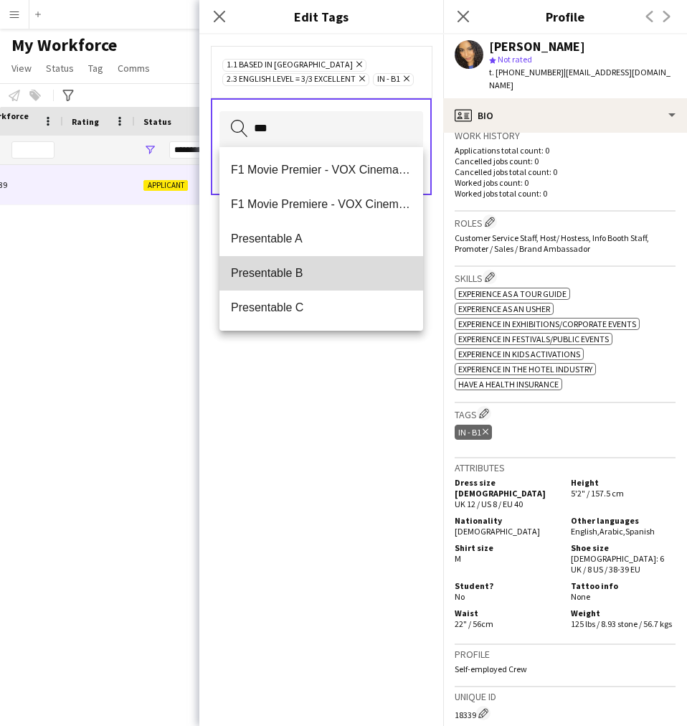
click at [331, 283] on mat-option "Presentable B" at bounding box center [322, 273] width 204 height 34
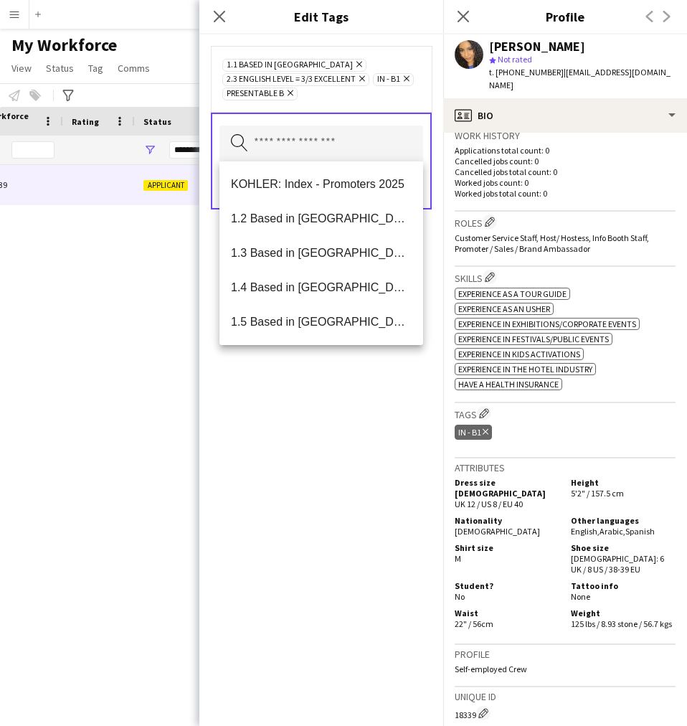
click at [335, 445] on div "1.1 Based in [GEOGRAPHIC_DATA] Remove 2.3 English Level = 3/3 Excellent Remove …" at bounding box center [321, 380] width 244 height 692
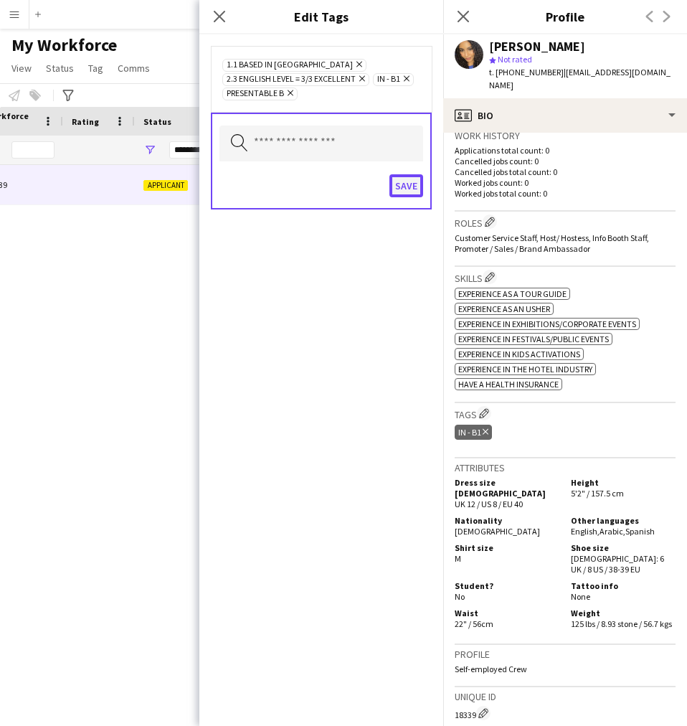
click at [418, 192] on button "Save" at bounding box center [407, 185] width 34 height 23
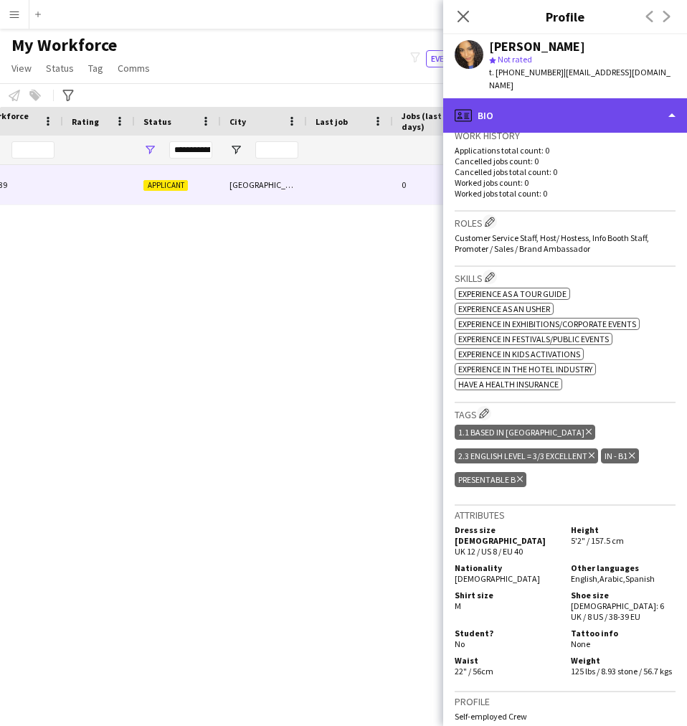
click at [487, 108] on div "profile Bio" at bounding box center [565, 115] width 244 height 34
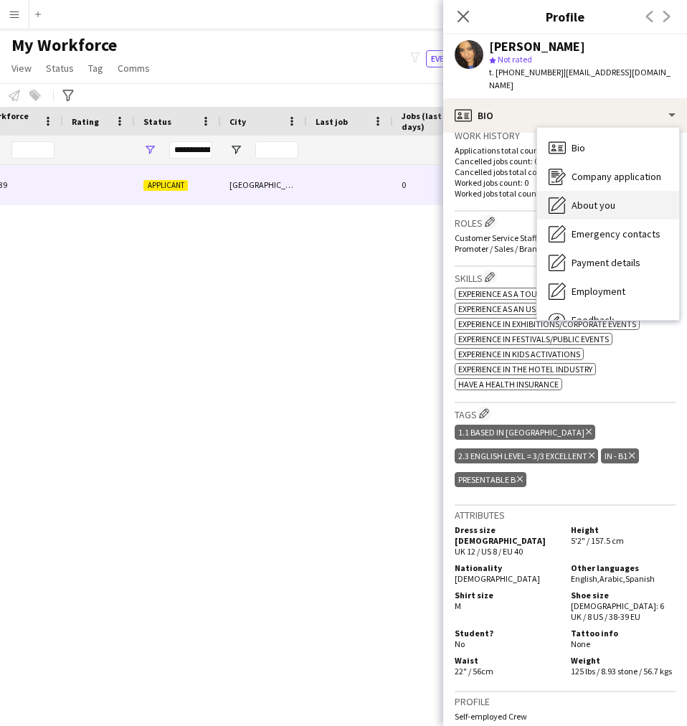
click at [585, 199] on span "About you" at bounding box center [594, 205] width 44 height 13
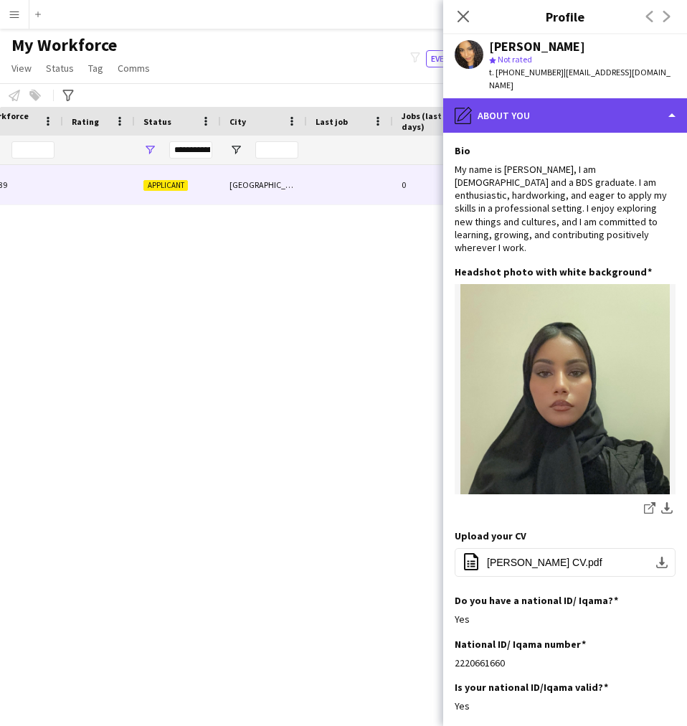
click at [509, 115] on div "pencil4 About you" at bounding box center [565, 115] width 244 height 34
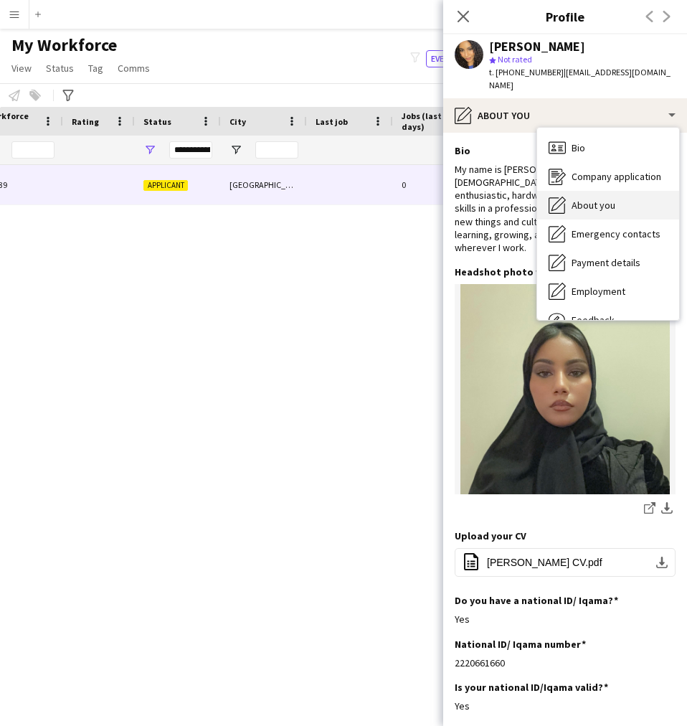
click at [593, 199] on span "About you" at bounding box center [594, 205] width 44 height 13
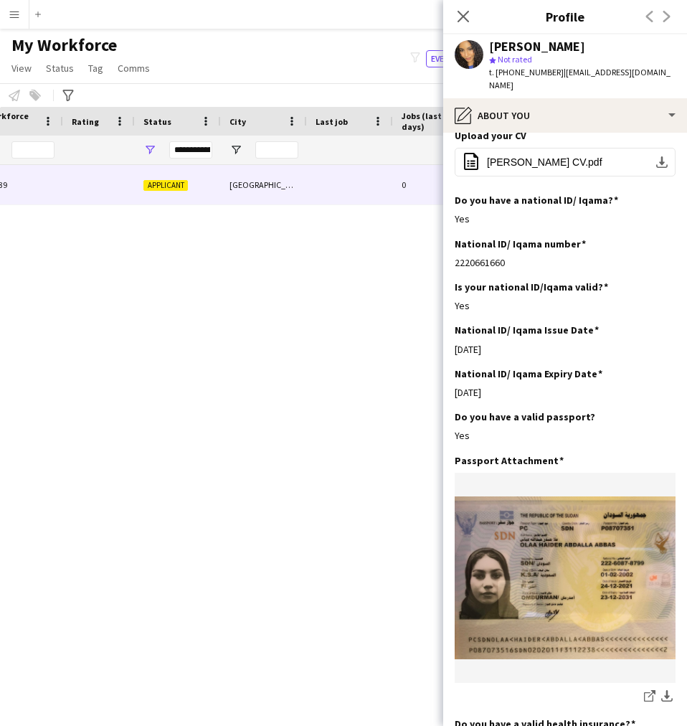
scroll to position [401, 0]
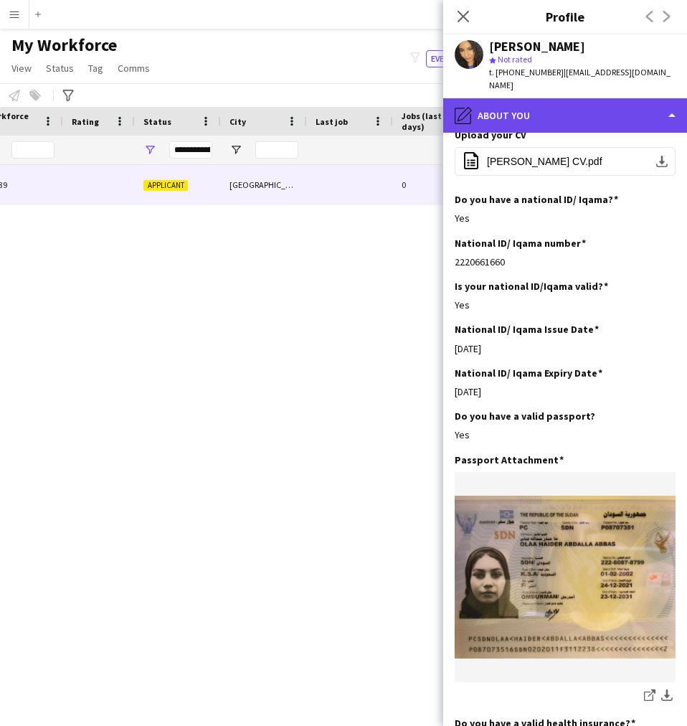
click at [574, 107] on div "pencil4 About you" at bounding box center [565, 115] width 244 height 34
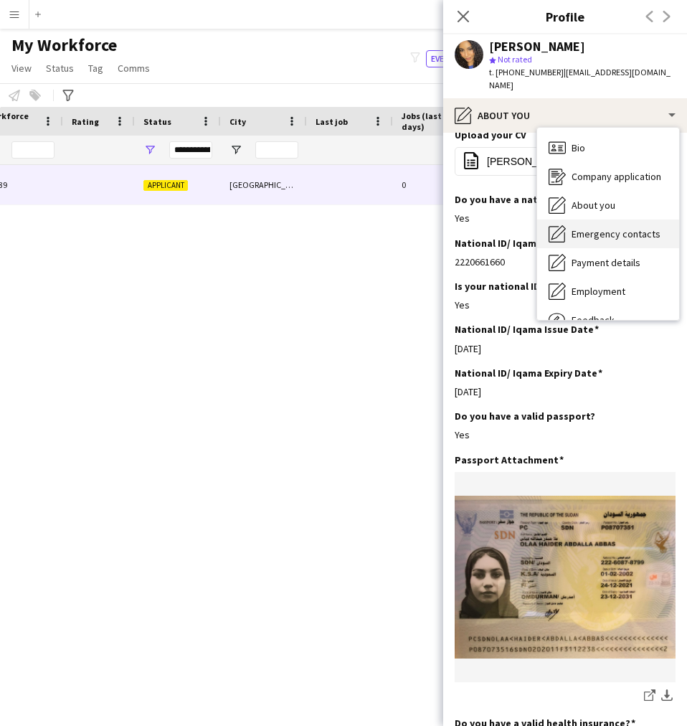
click at [603, 227] on span "Emergency contacts" at bounding box center [616, 233] width 89 height 13
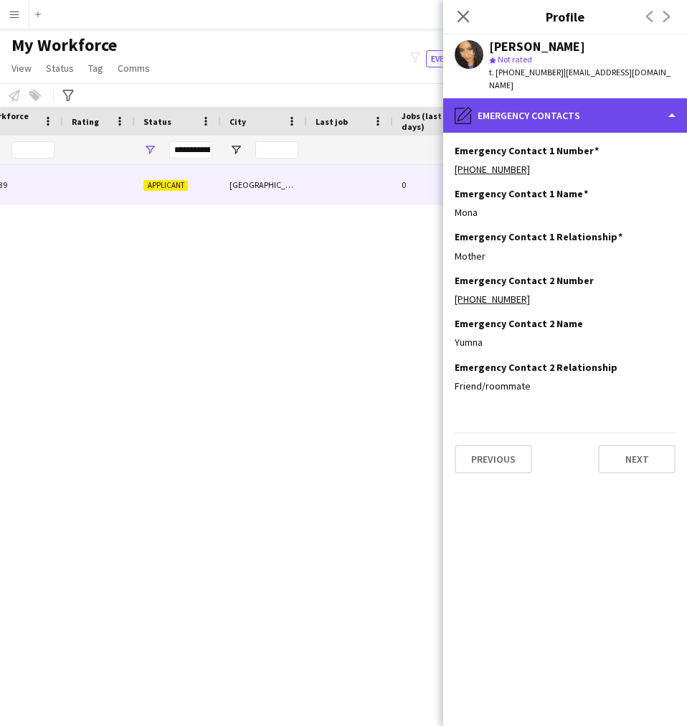
click at [568, 113] on div "pencil4 Emergency contacts" at bounding box center [565, 115] width 244 height 34
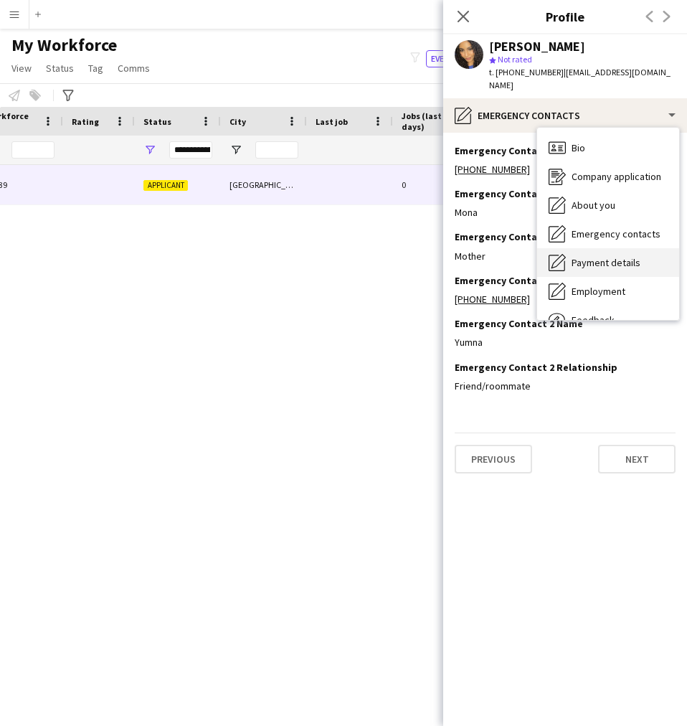
click at [578, 260] on div "Payment details Payment details" at bounding box center [608, 262] width 142 height 29
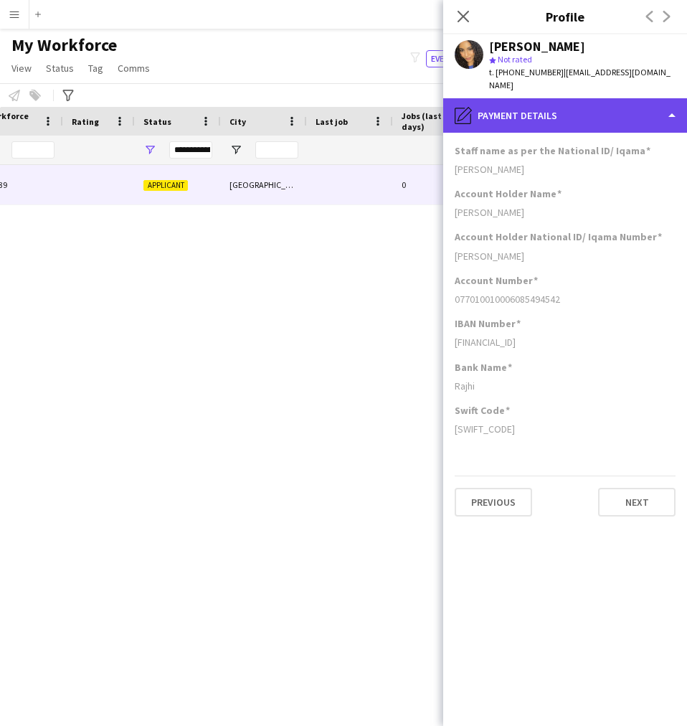
click at [527, 101] on div "pencil4 Payment details" at bounding box center [565, 115] width 244 height 34
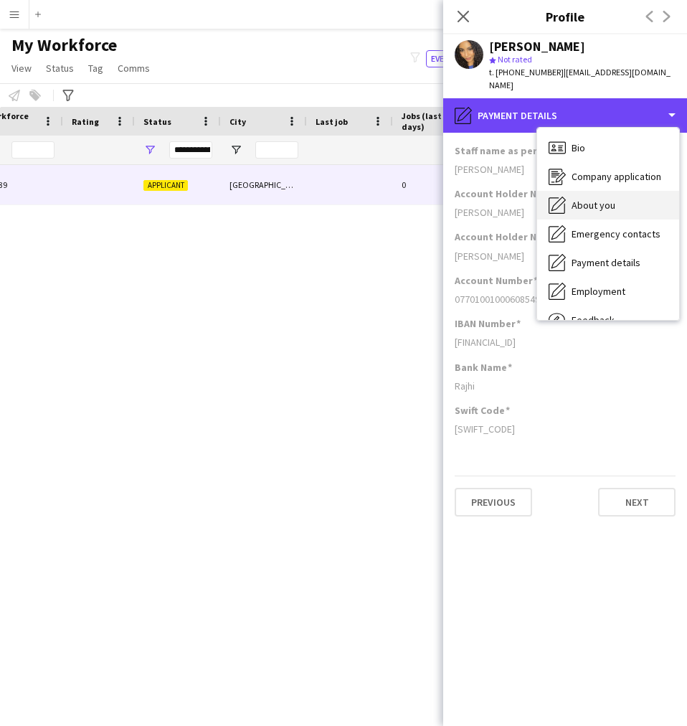
scroll to position [49, 0]
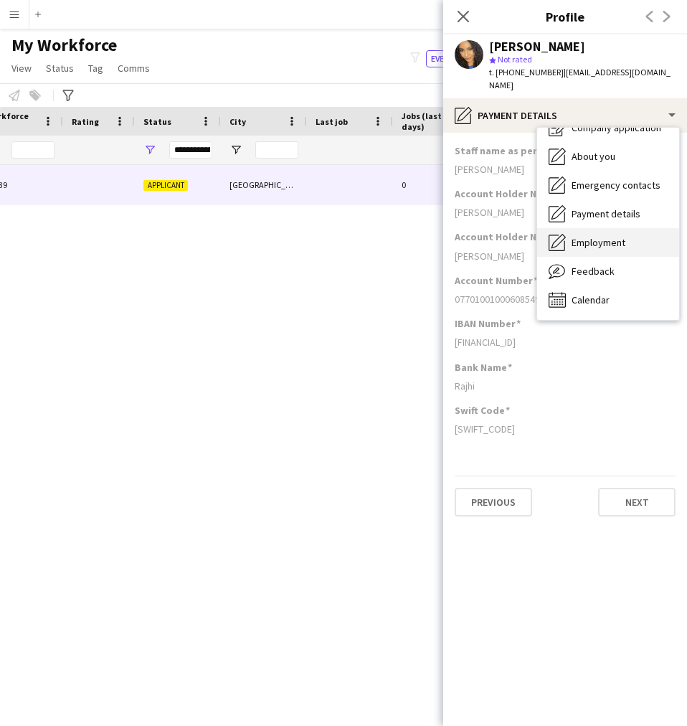
click at [593, 236] on span "Employment" at bounding box center [599, 242] width 54 height 13
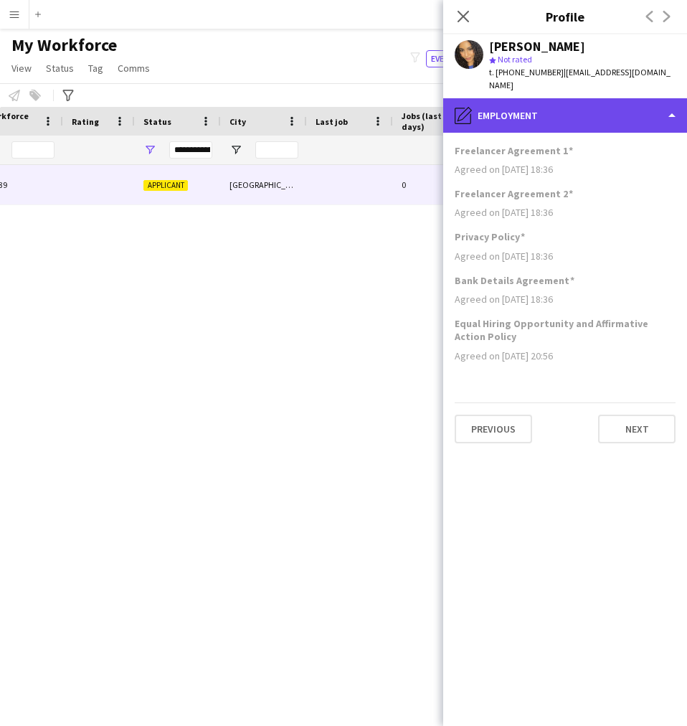
click at [507, 111] on div "pencil4 Employment" at bounding box center [565, 115] width 244 height 34
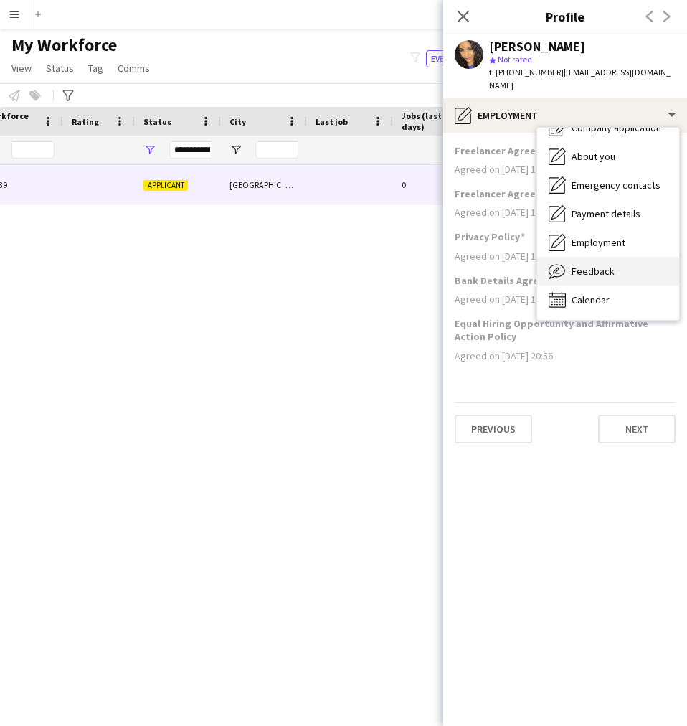
click at [566, 263] on icon "Feedback" at bounding box center [557, 271] width 17 height 17
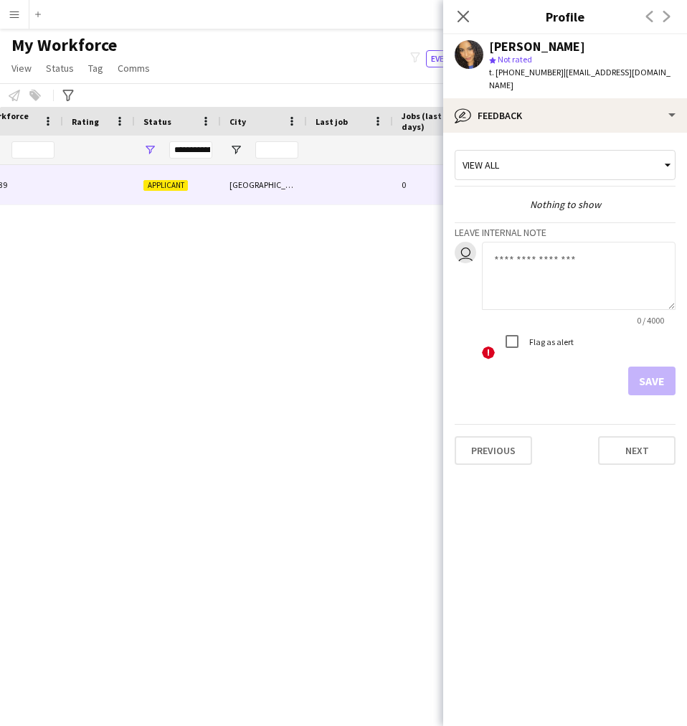
click at [522, 266] on textarea at bounding box center [579, 276] width 194 height 68
paste textarea "**********"
type textarea "**********"
click at [641, 370] on button "Save" at bounding box center [652, 381] width 47 height 29
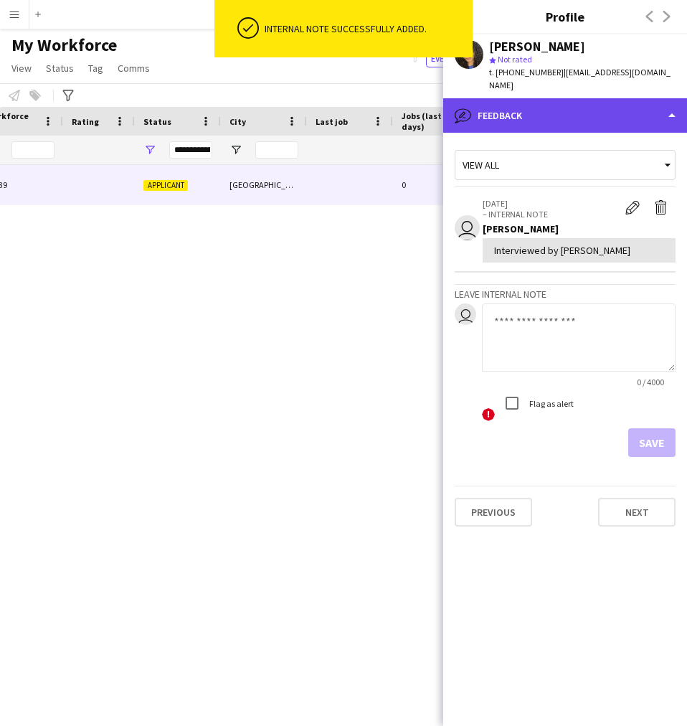
click at [592, 114] on div "bubble-pencil Feedback" at bounding box center [565, 115] width 244 height 34
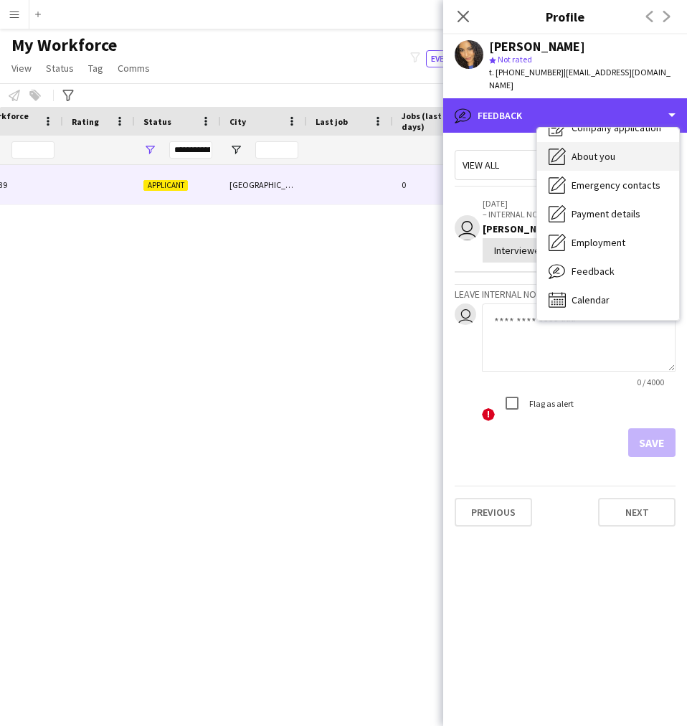
scroll to position [0, 0]
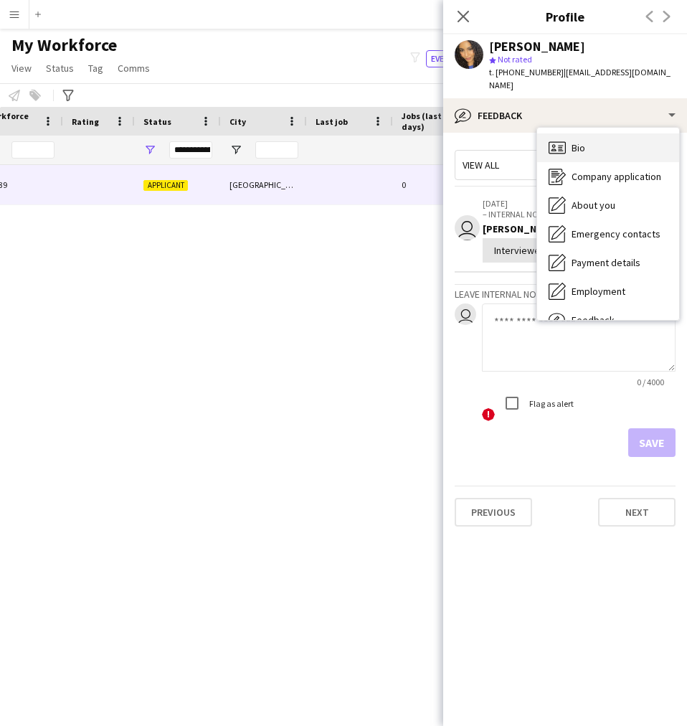
click at [577, 141] on span "Bio" at bounding box center [579, 147] width 14 height 13
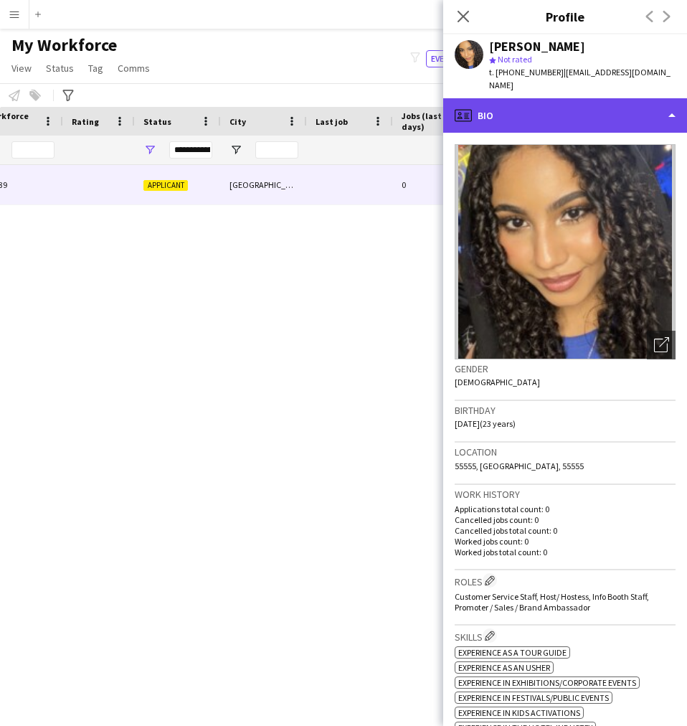
click at [497, 117] on div "profile Bio" at bounding box center [565, 115] width 244 height 34
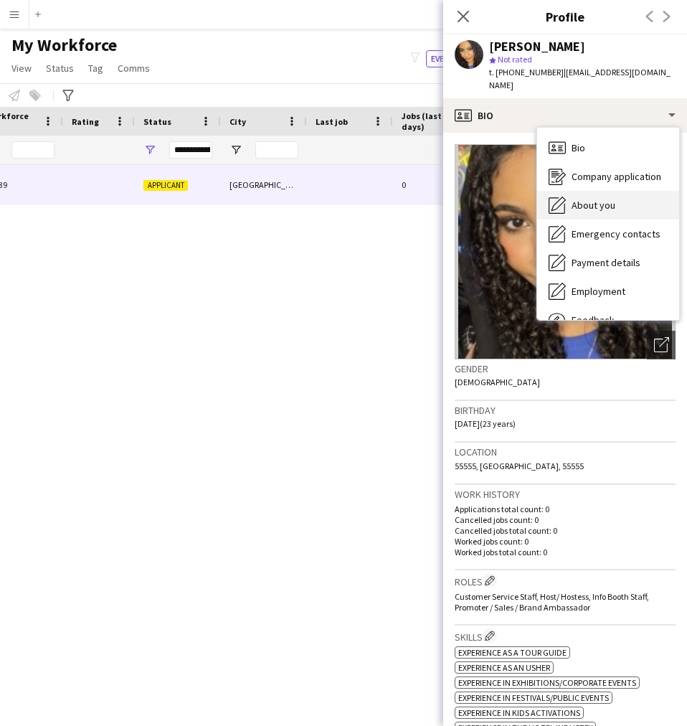
click at [561, 197] on icon at bounding box center [559, 204] width 14 height 14
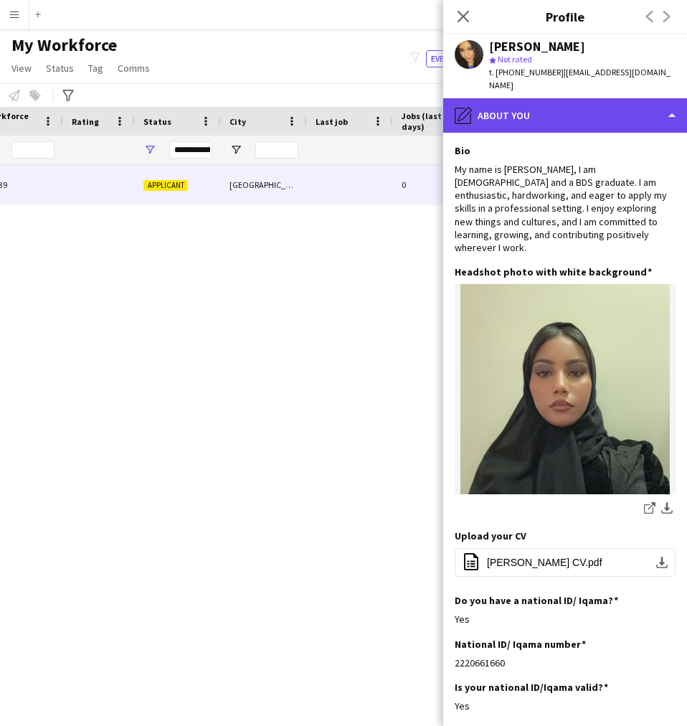
click at [579, 100] on div "pencil4 About you" at bounding box center [565, 115] width 244 height 34
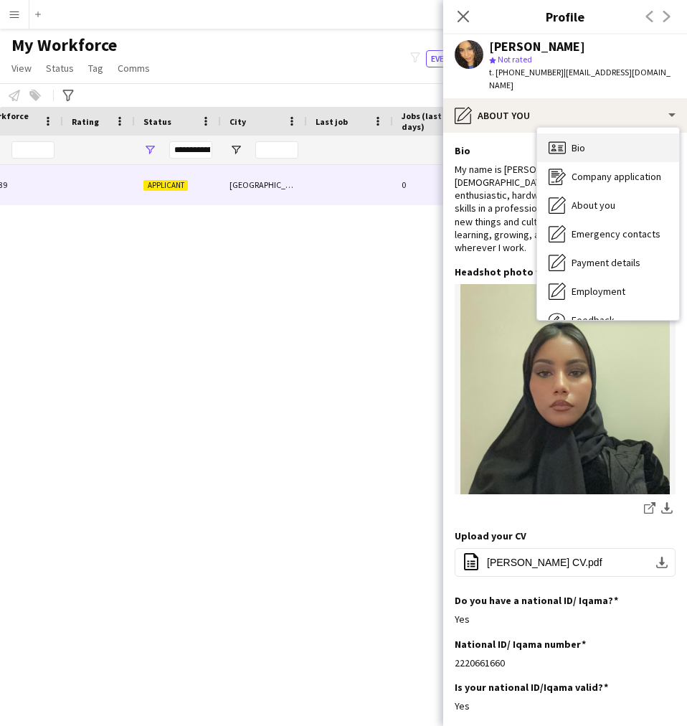
click at [584, 133] on div "Bio Bio" at bounding box center [608, 147] width 142 height 29
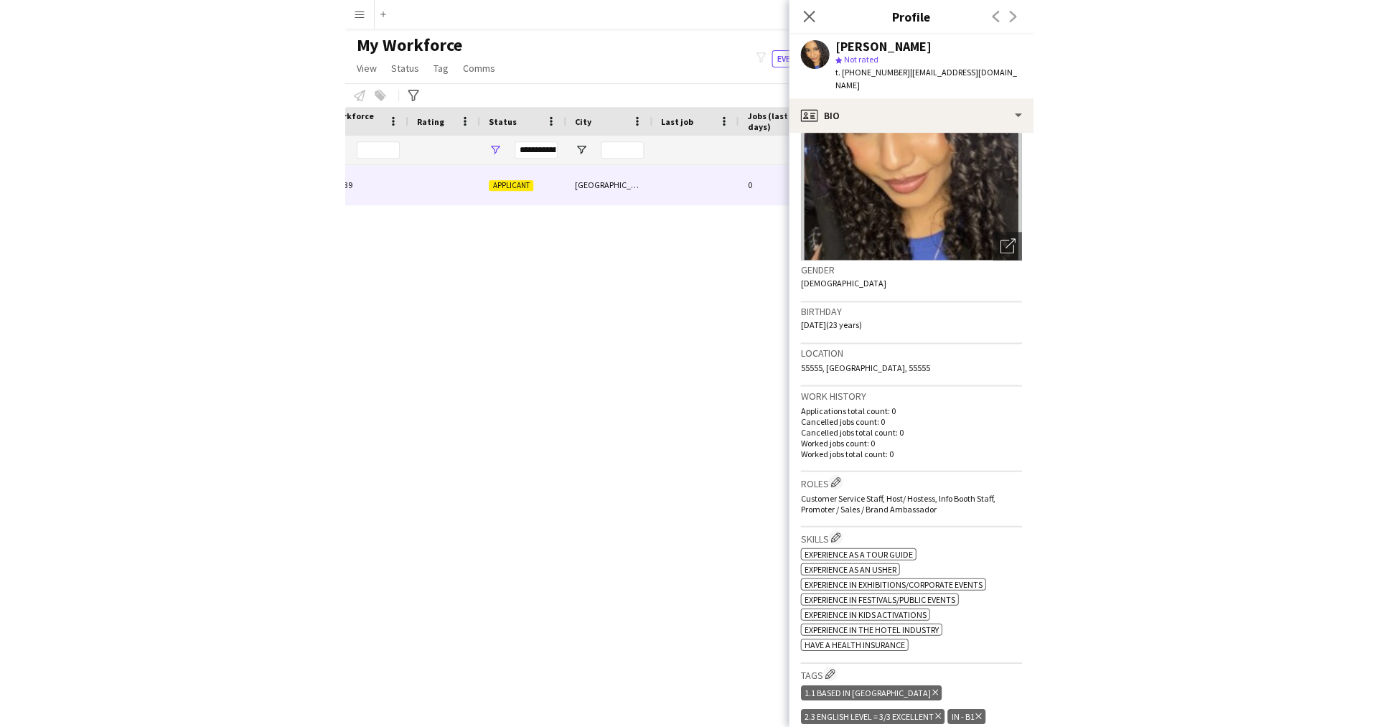
scroll to position [100, 0]
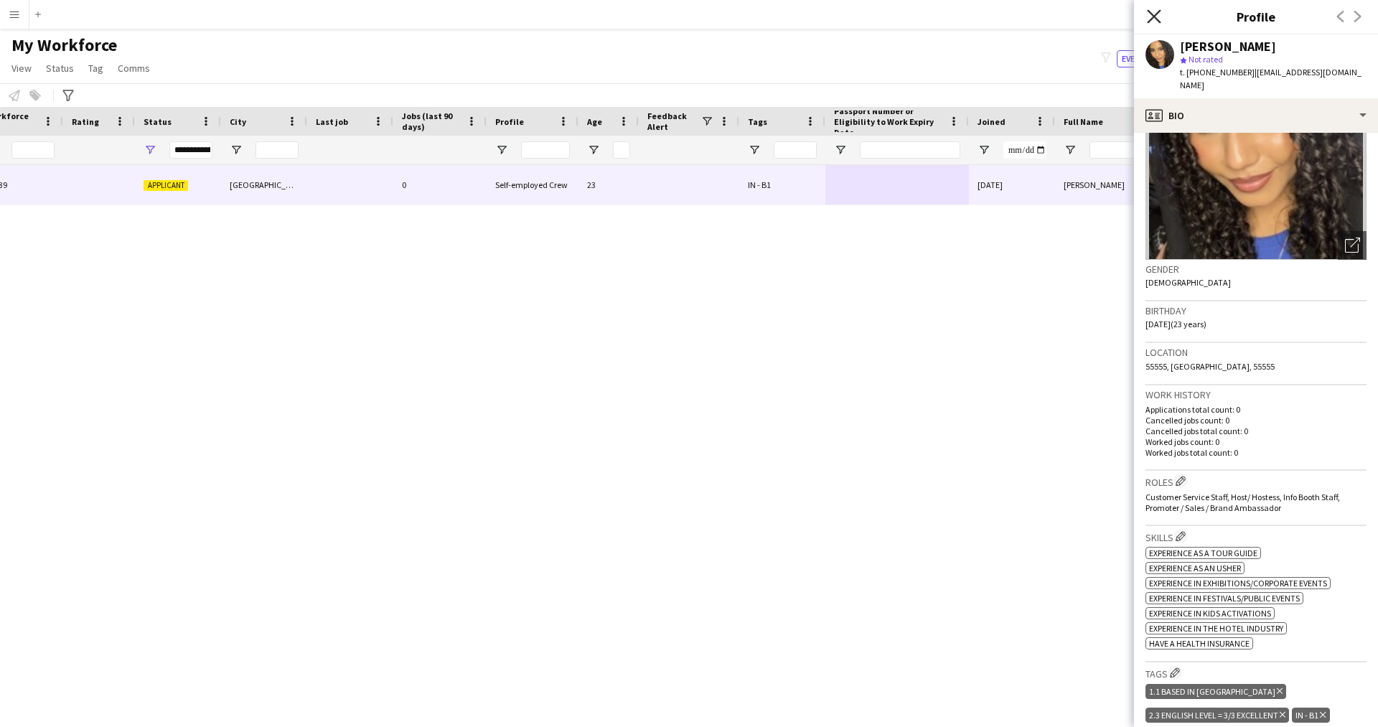
click at [1160, 12] on icon "Close pop-in" at bounding box center [1154, 16] width 14 height 14
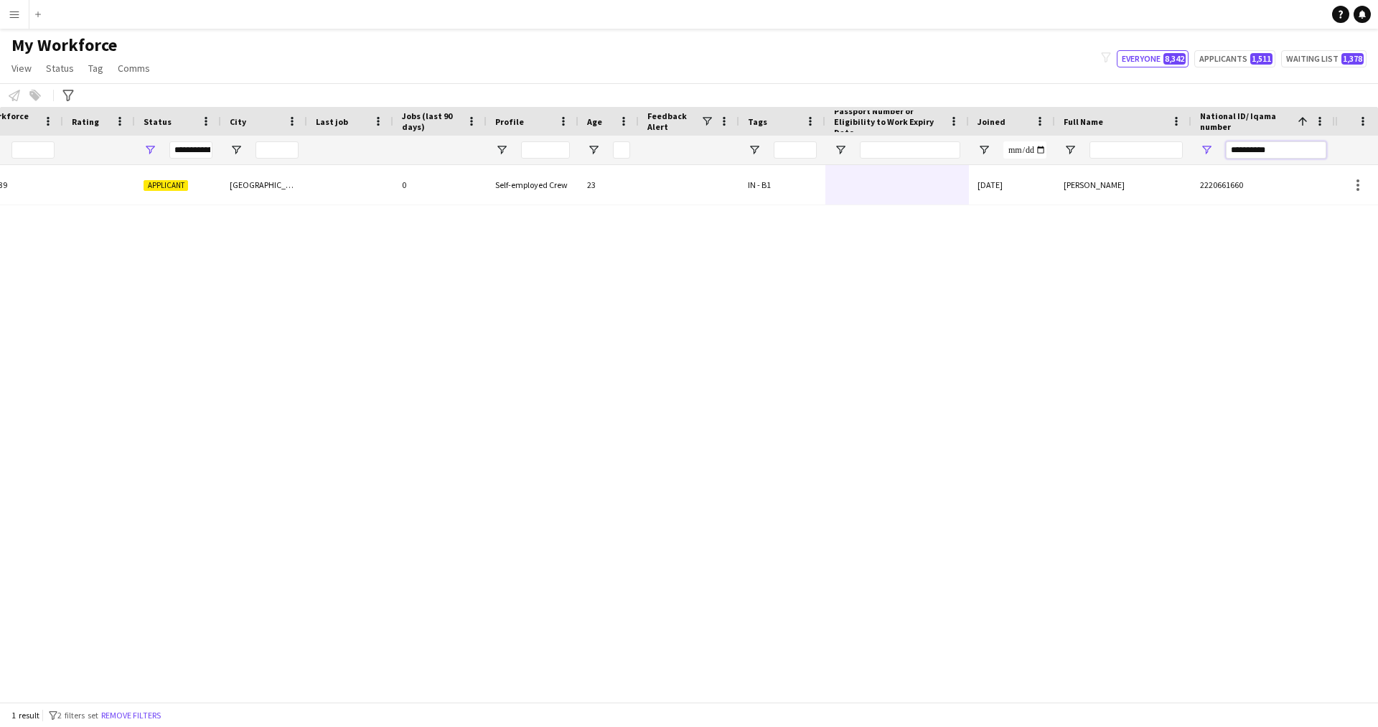
drag, startPoint x: 1284, startPoint y: 149, endPoint x: 1116, endPoint y: 163, distance: 168.5
click at [1116, 163] on div at bounding box center [530, 150] width 1609 height 29
click at [1116, 149] on input "Full Name Filter Input" at bounding box center [1135, 149] width 93 height 17
paste input "**********"
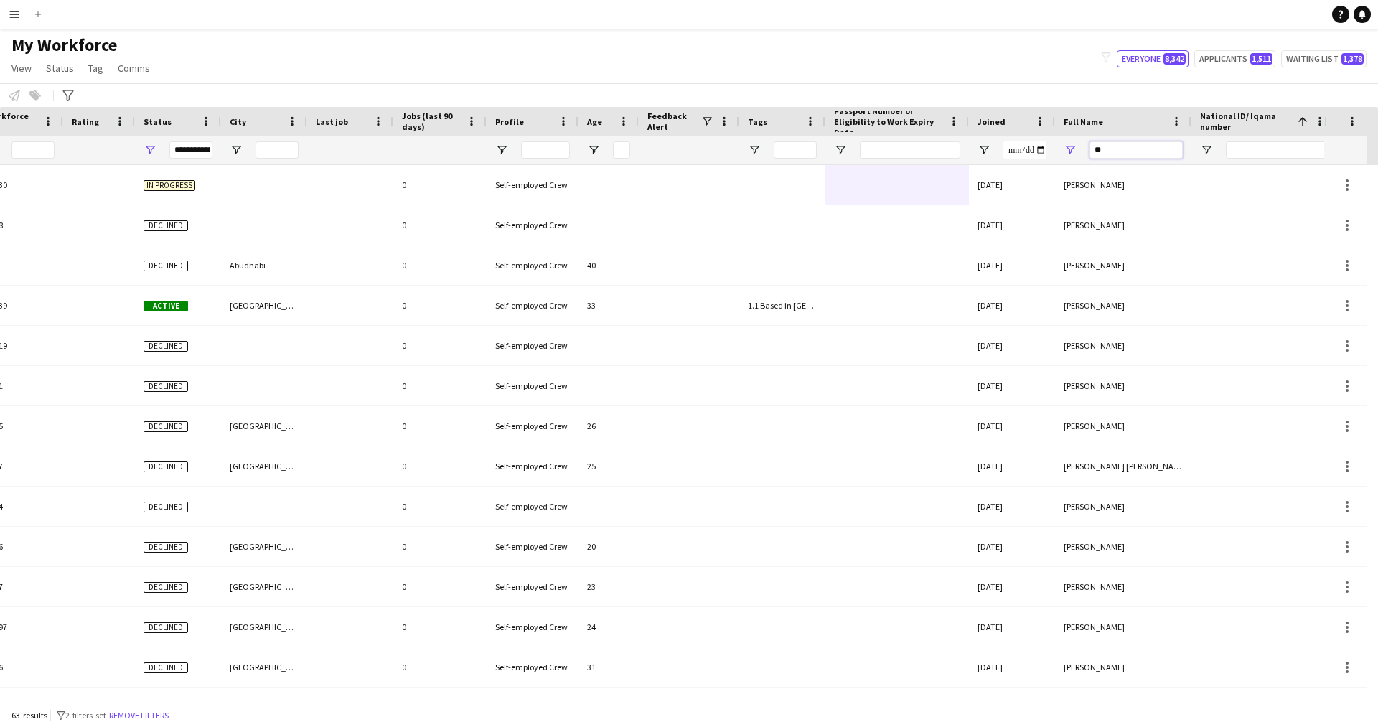
type input "*"
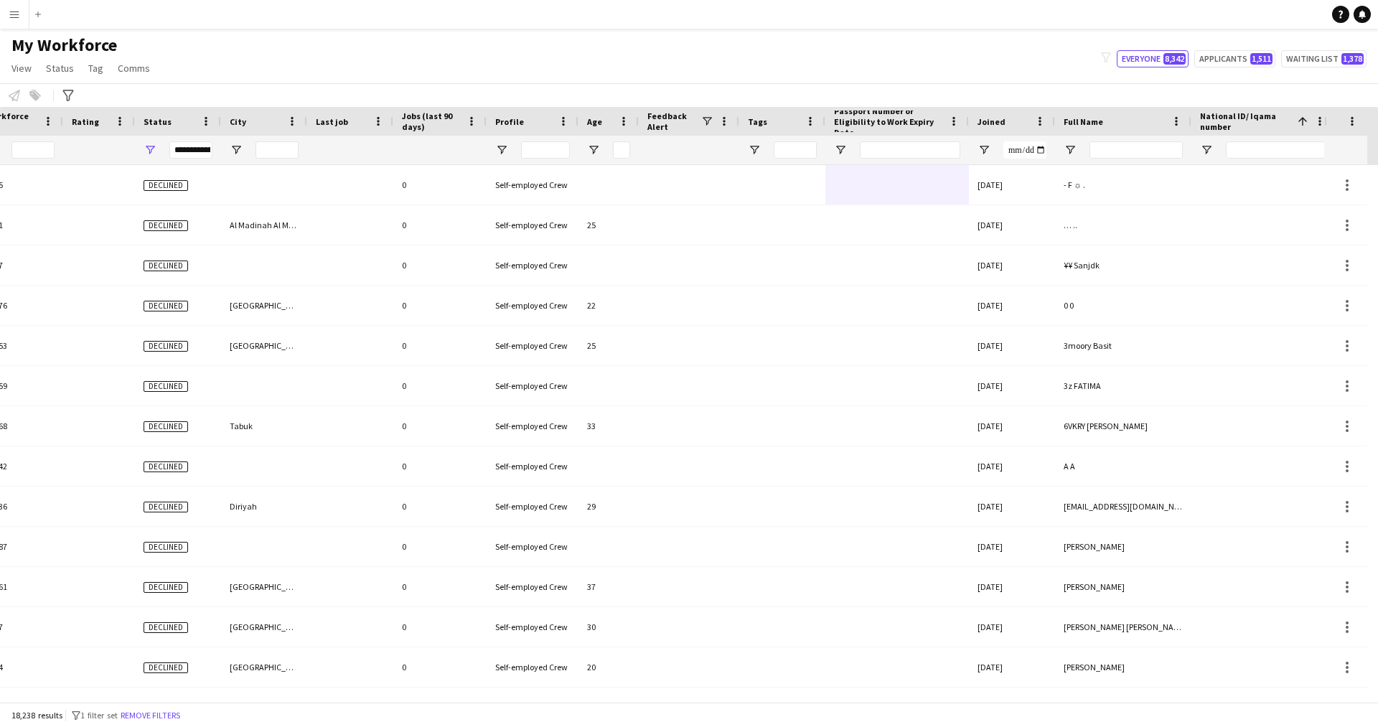
click at [1293, 141] on div at bounding box center [1276, 150] width 100 height 29
click at [1284, 146] on input "National ID/ Iqama number Filter Input" at bounding box center [1276, 149] width 100 height 17
paste input "**********"
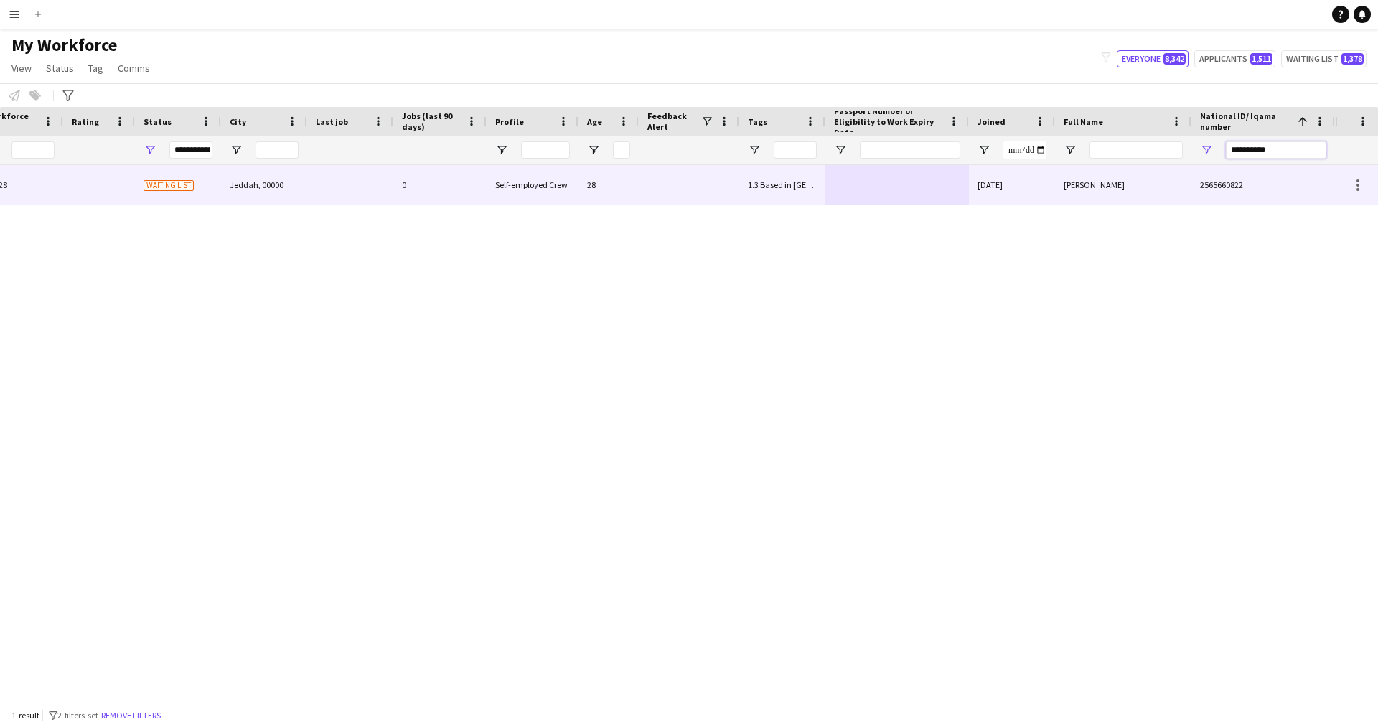
type input "**********"
click at [838, 189] on div at bounding box center [897, 184] width 144 height 39
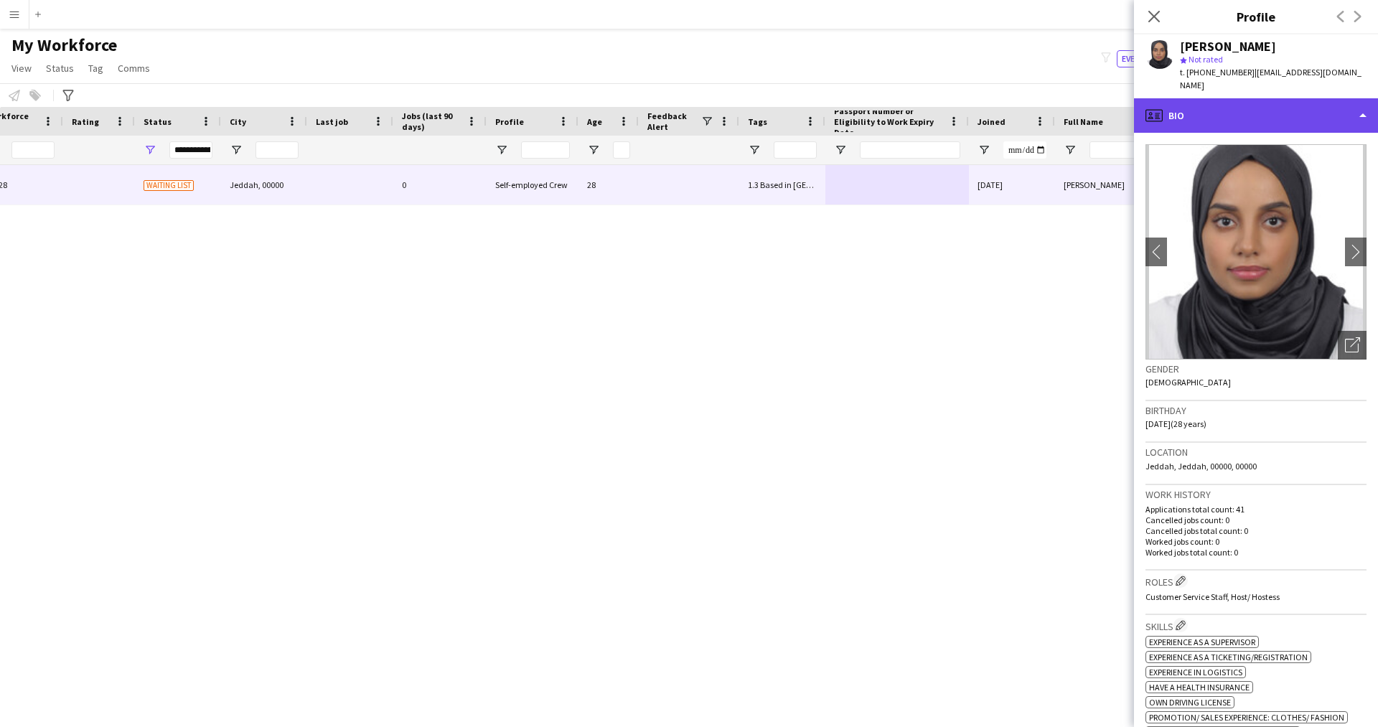
click at [1233, 107] on div "profile Bio" at bounding box center [1256, 115] width 244 height 34
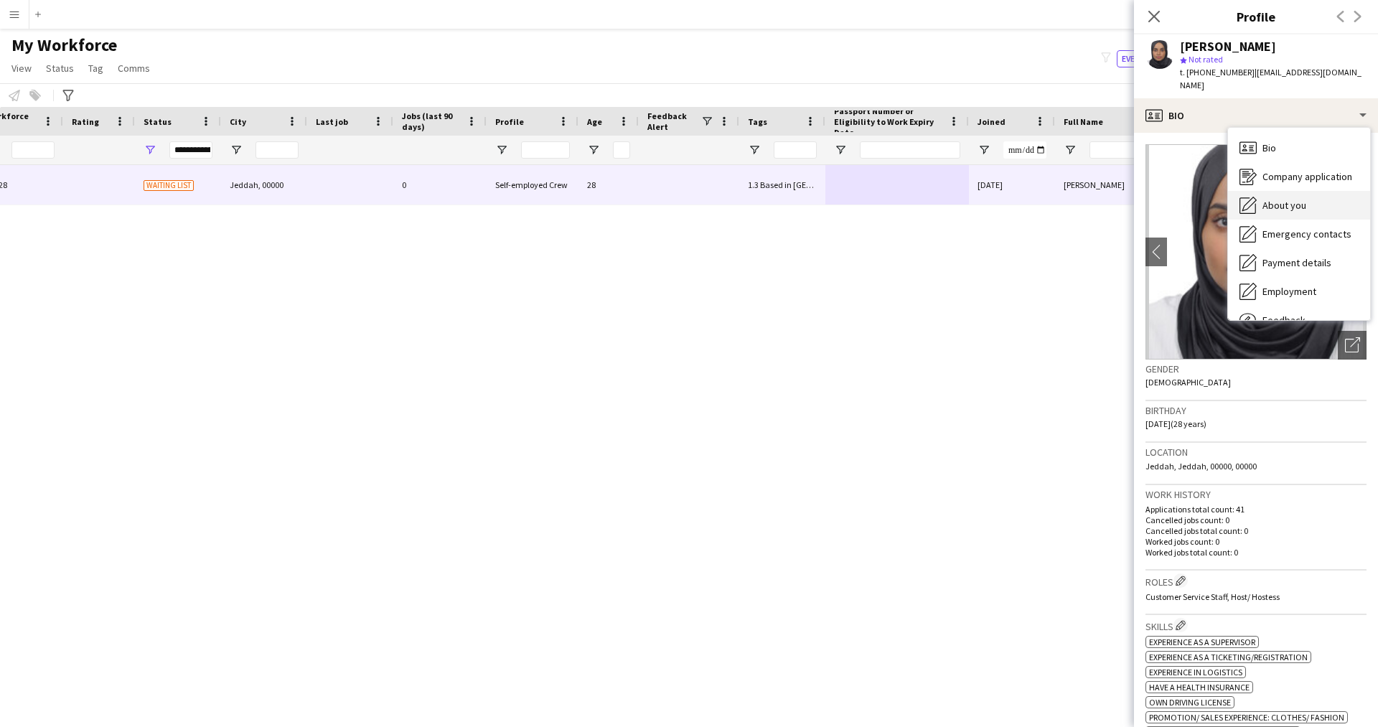
click at [1277, 199] on span "About you" at bounding box center [1284, 205] width 44 height 13
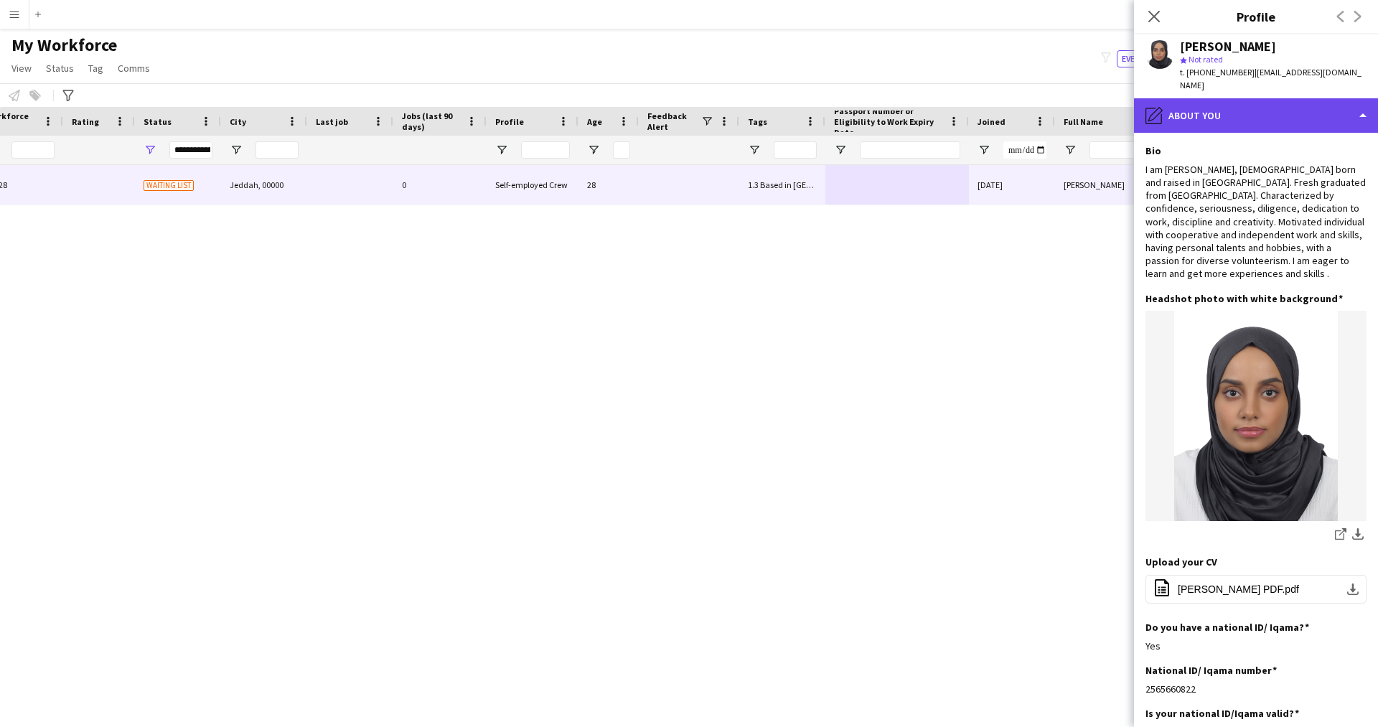
click at [1225, 98] on div "pencil4 About you" at bounding box center [1256, 115] width 244 height 34
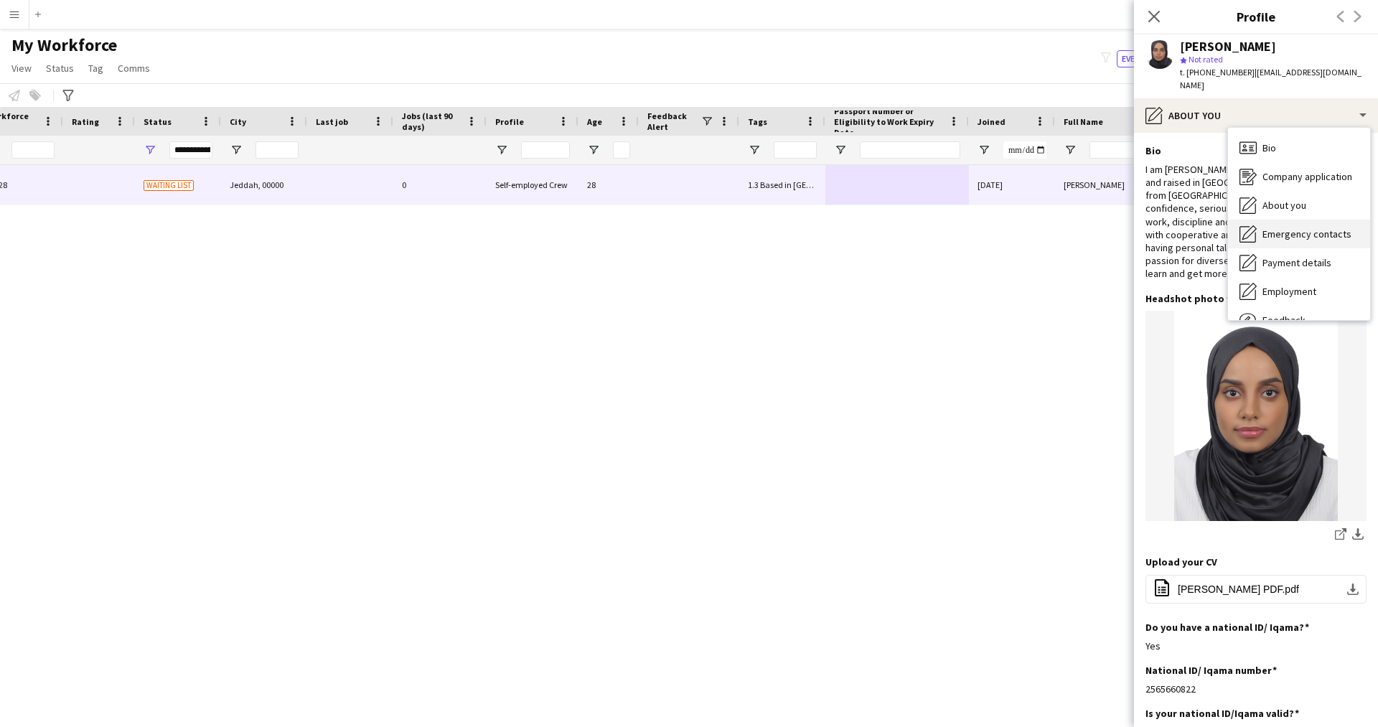
click at [1277, 227] on span "Emergency contacts" at bounding box center [1306, 233] width 89 height 13
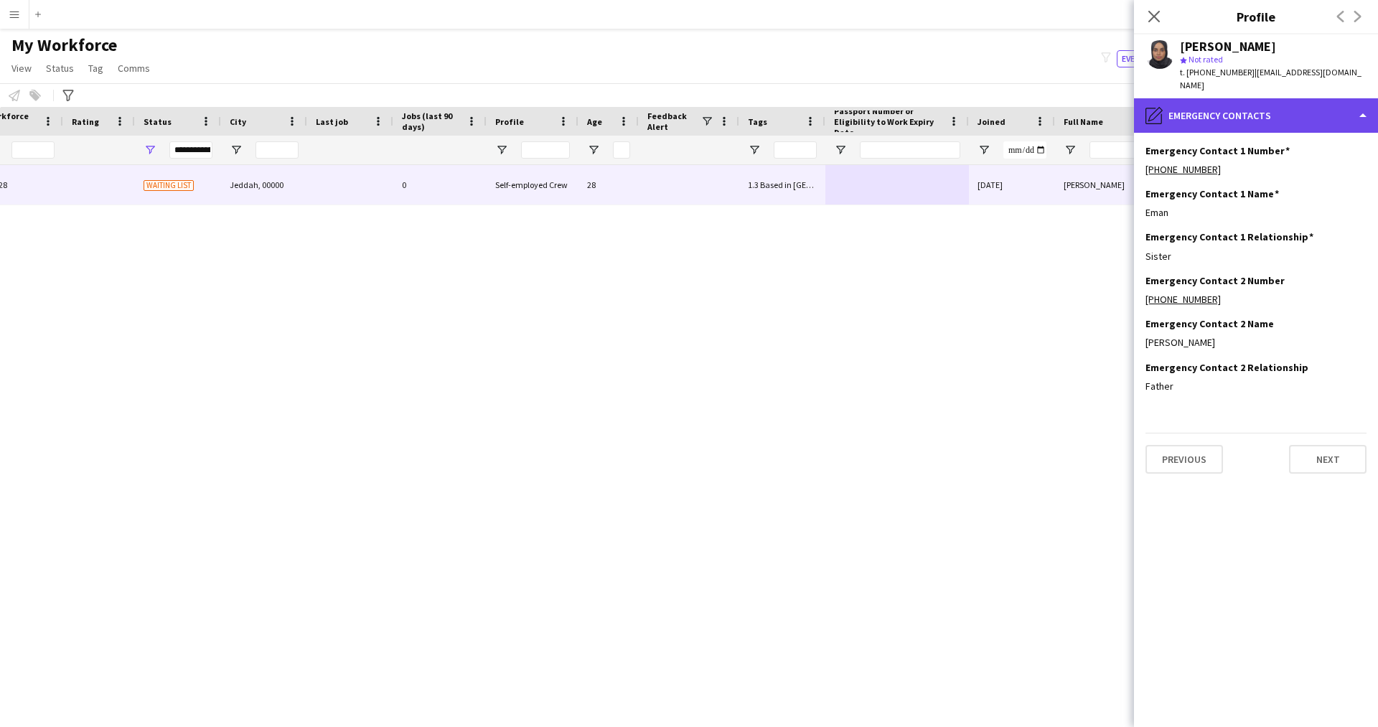
click at [1255, 107] on div "pencil4 Emergency contacts" at bounding box center [1256, 115] width 244 height 34
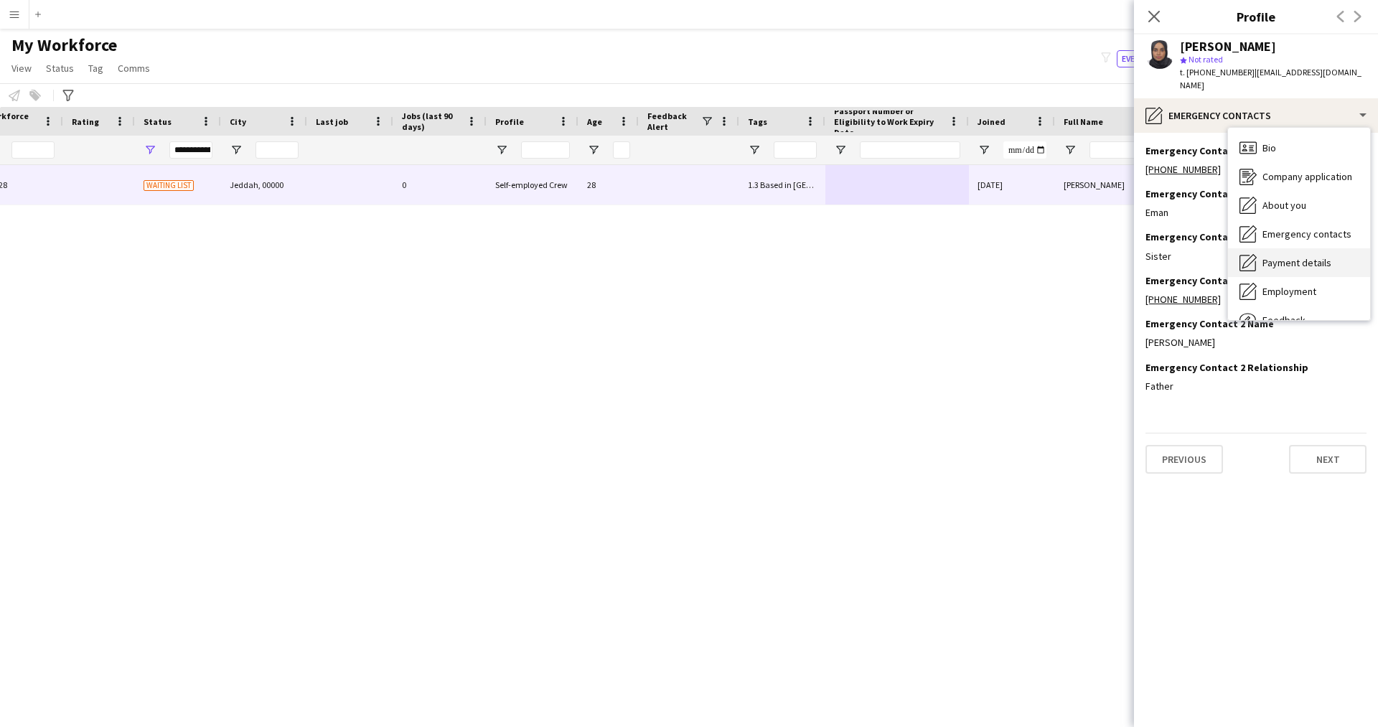
click at [1286, 258] on div "Payment details Payment details" at bounding box center [1299, 262] width 142 height 29
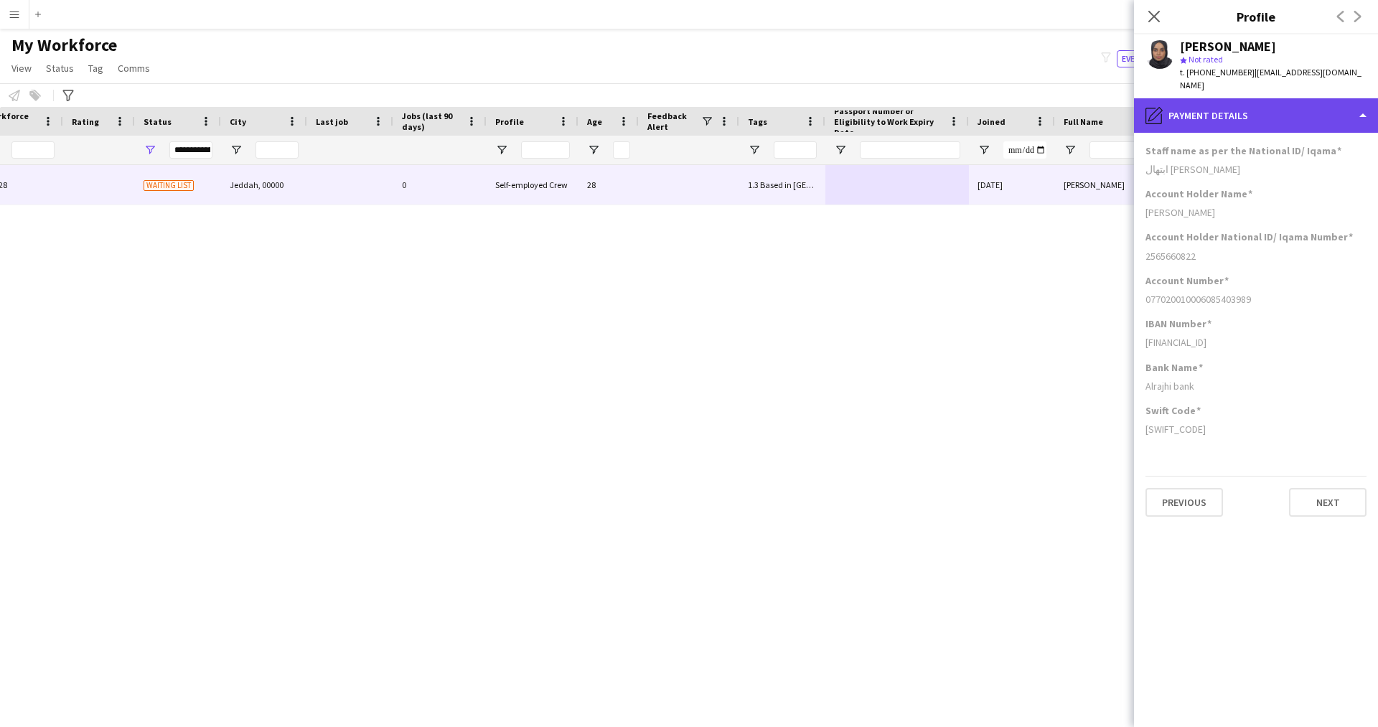
click at [1218, 113] on div "pencil4 Payment details" at bounding box center [1256, 115] width 244 height 34
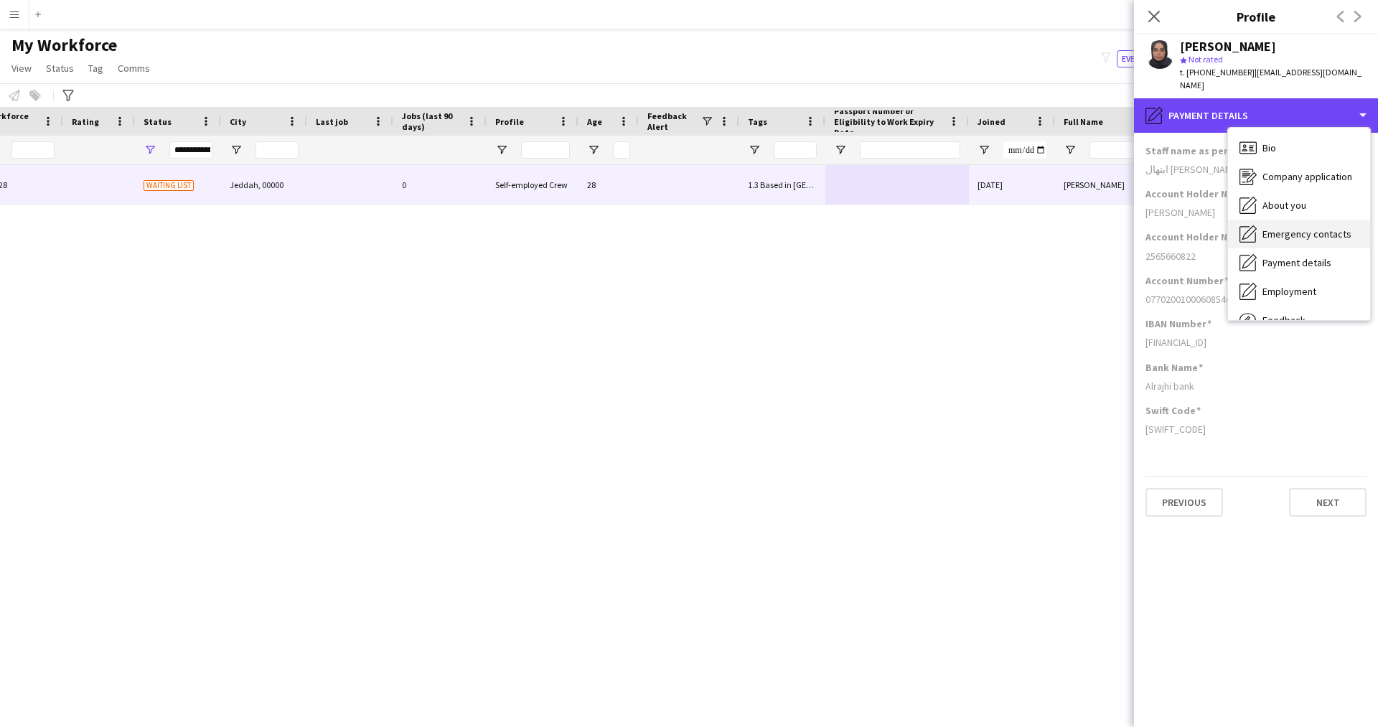
scroll to position [49, 0]
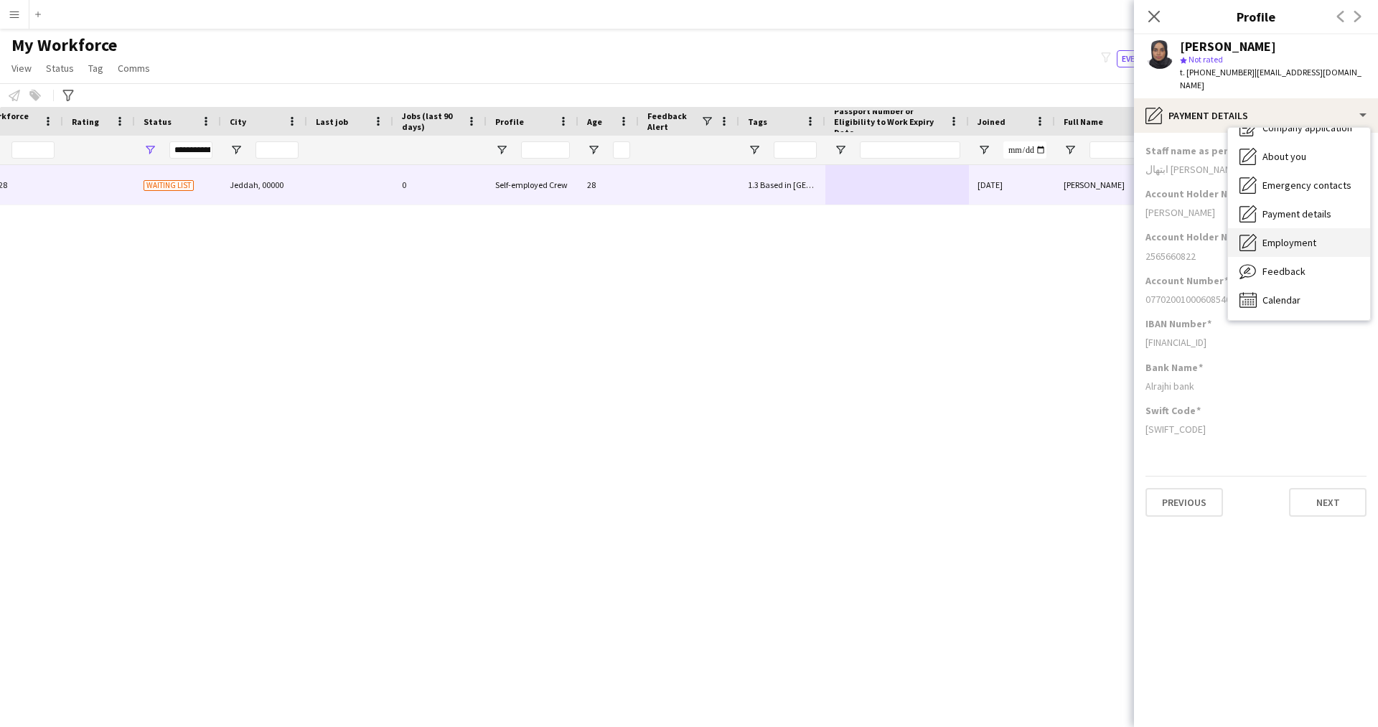
click at [1262, 236] on span "Employment" at bounding box center [1289, 242] width 54 height 13
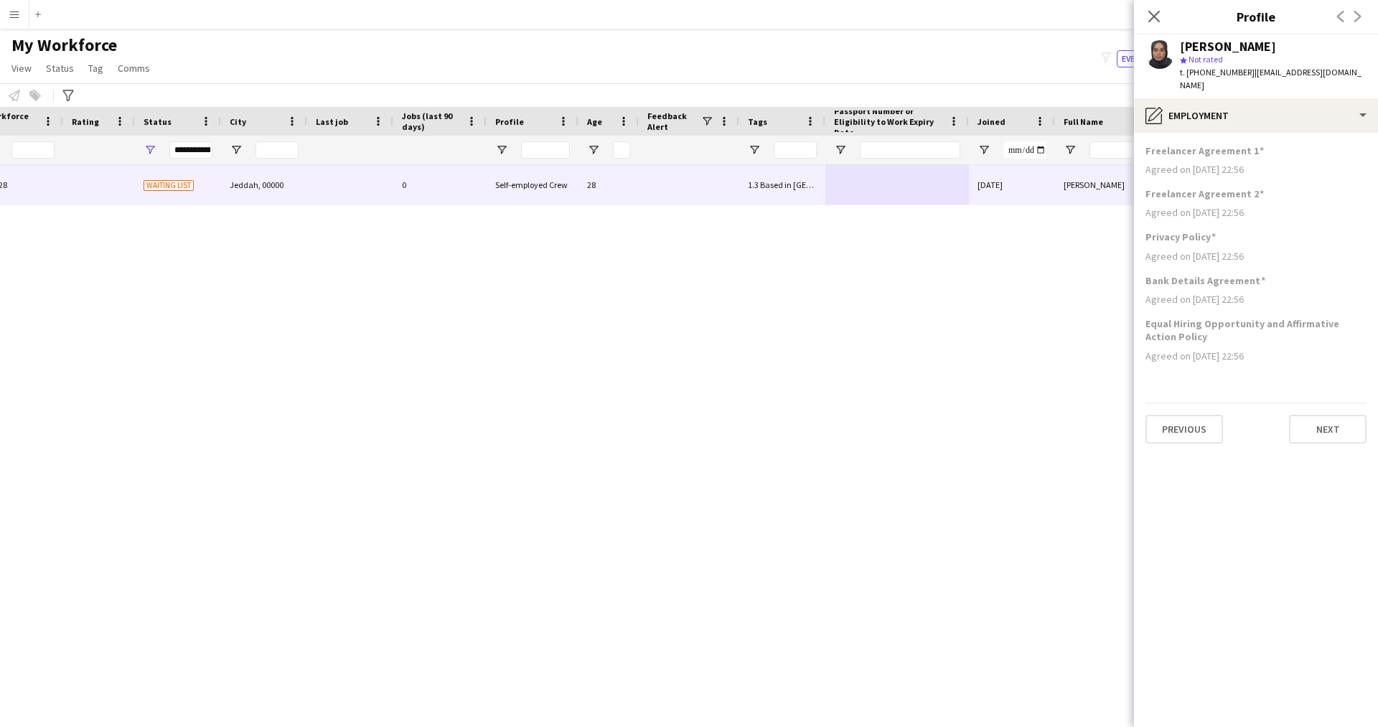
scroll to position [0, 0]
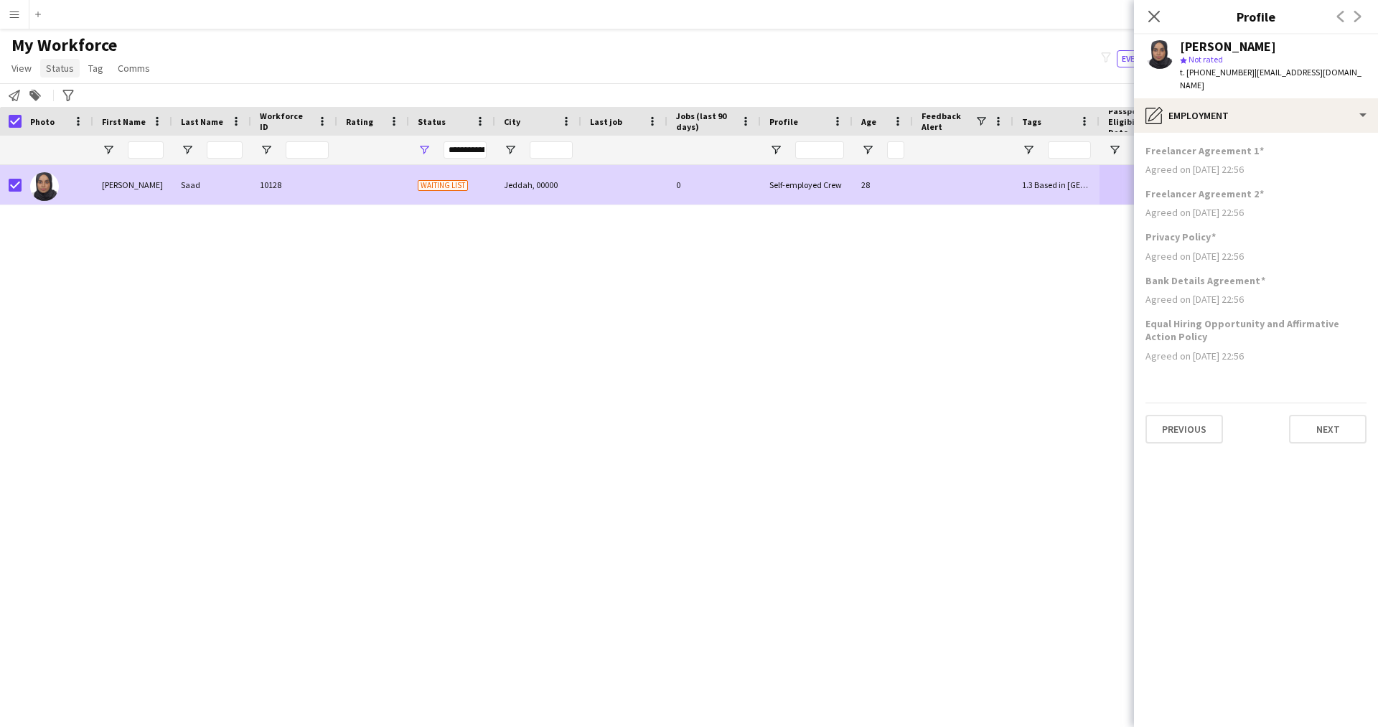
click at [42, 65] on link "Status" at bounding box center [59, 68] width 39 height 19
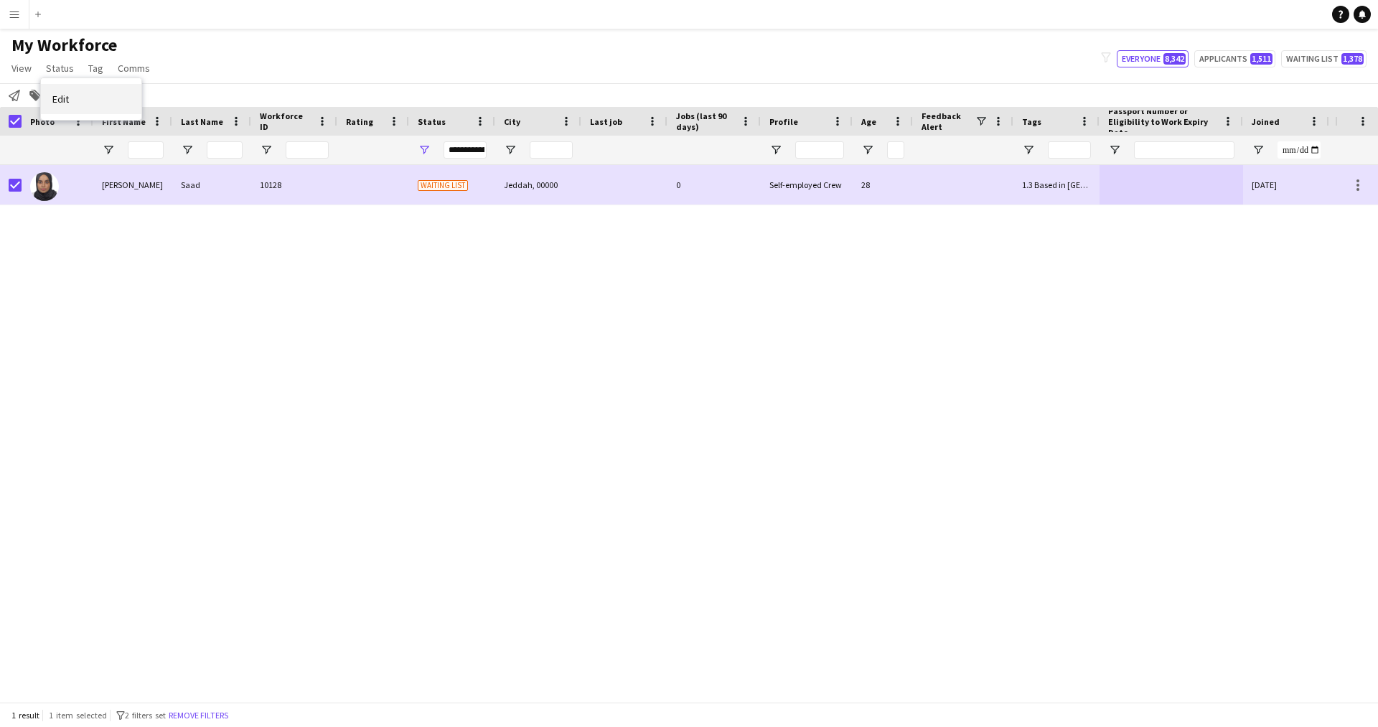
click at [115, 95] on link "Edit" at bounding box center [91, 99] width 100 height 30
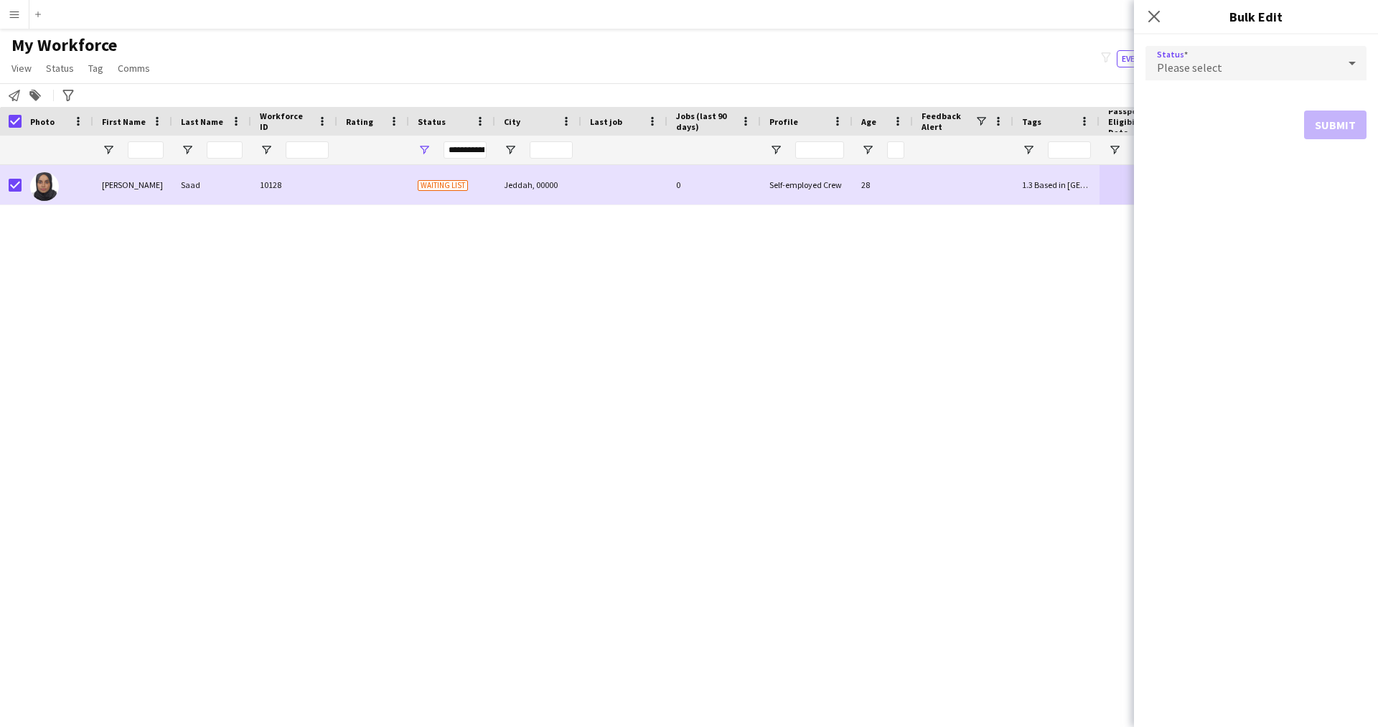
click at [1214, 57] on div "Please select" at bounding box center [1241, 63] width 192 height 34
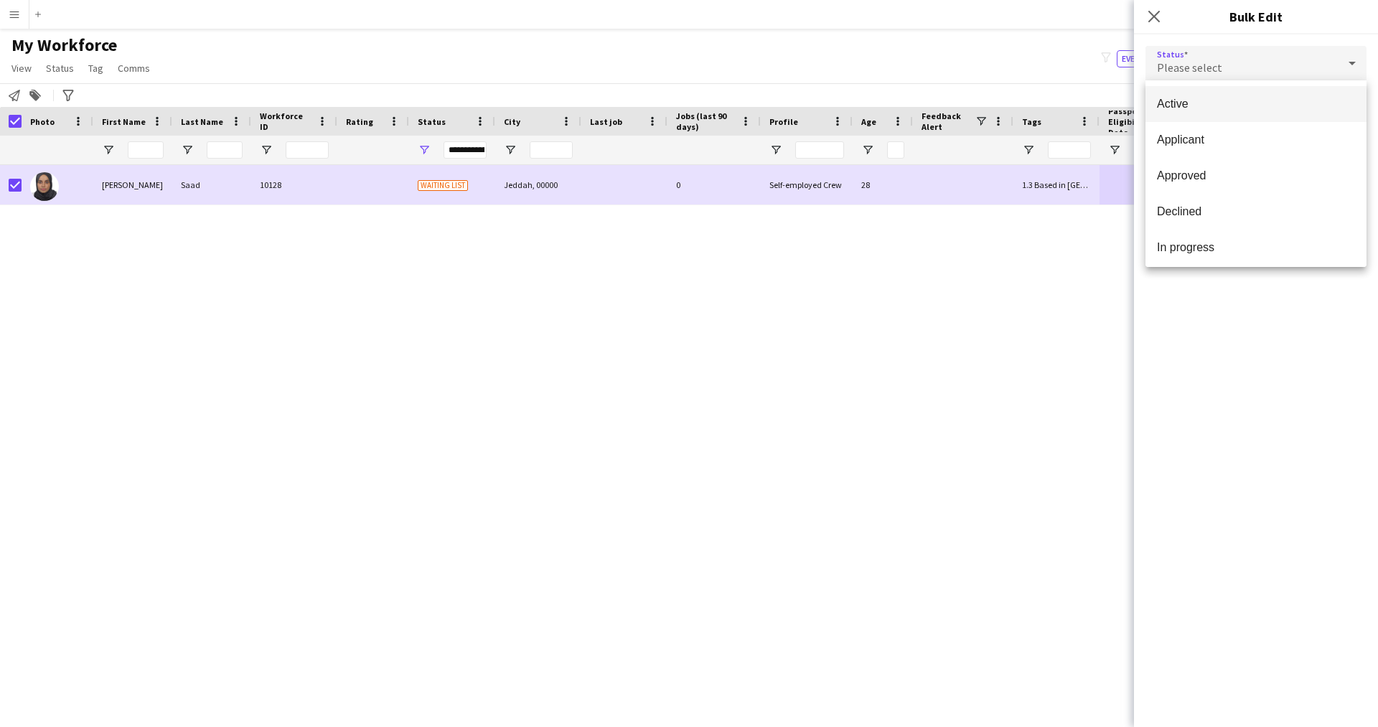
click at [1218, 102] on span "Active" at bounding box center [1256, 104] width 198 height 14
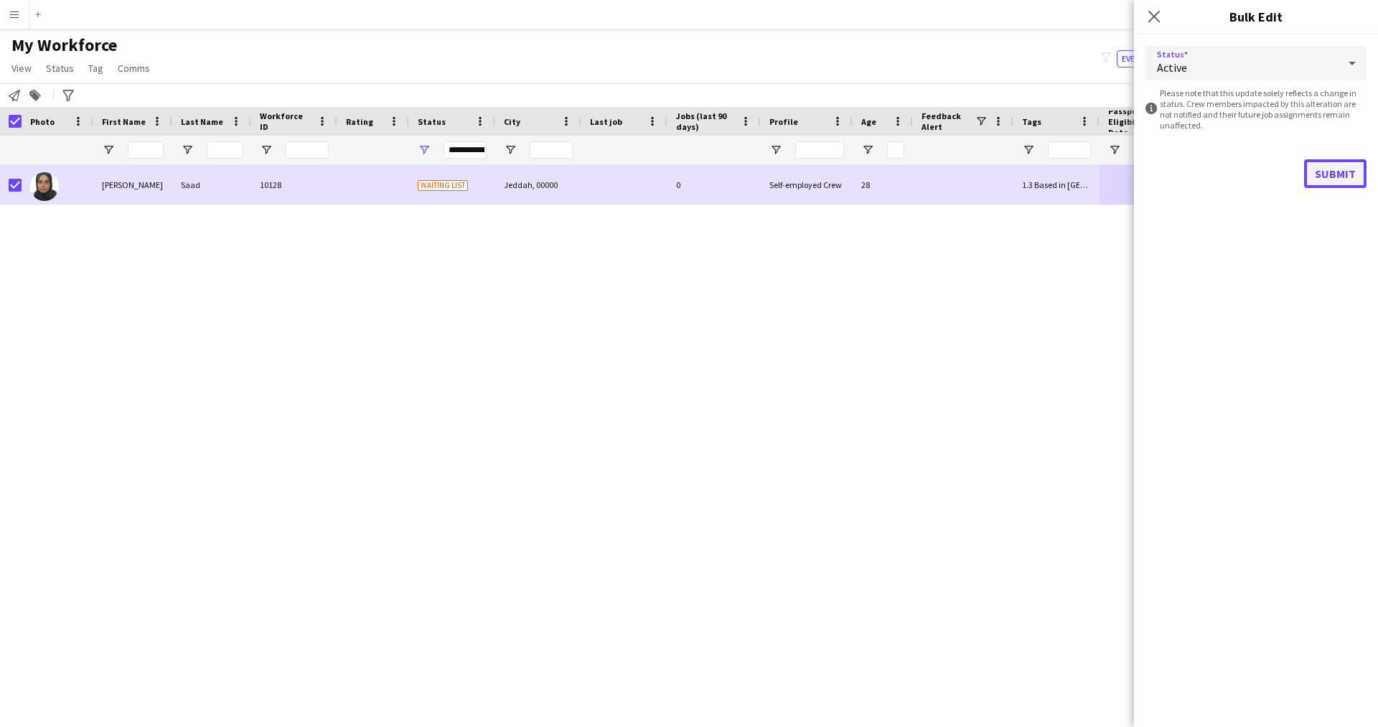
click at [1318, 166] on button "Submit" at bounding box center [1335, 173] width 62 height 29
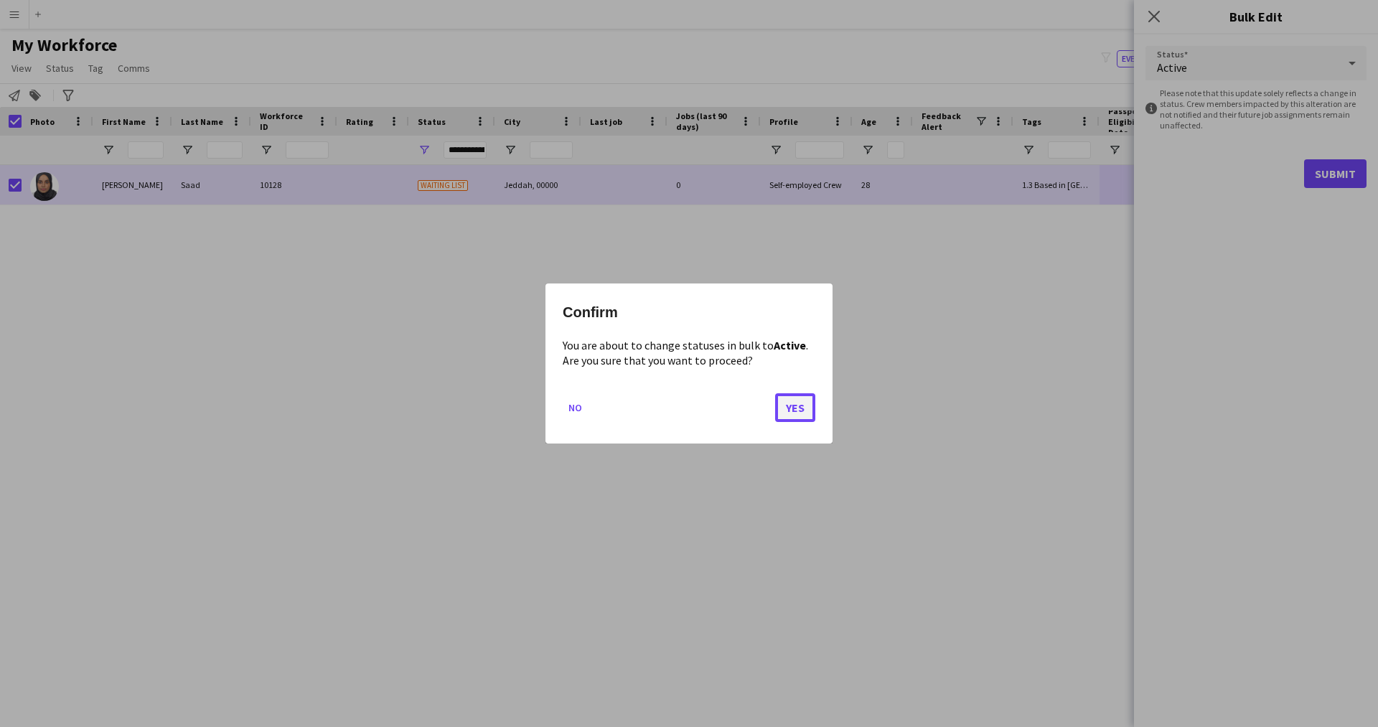
click at [799, 414] on button "Yes" at bounding box center [795, 407] width 40 height 29
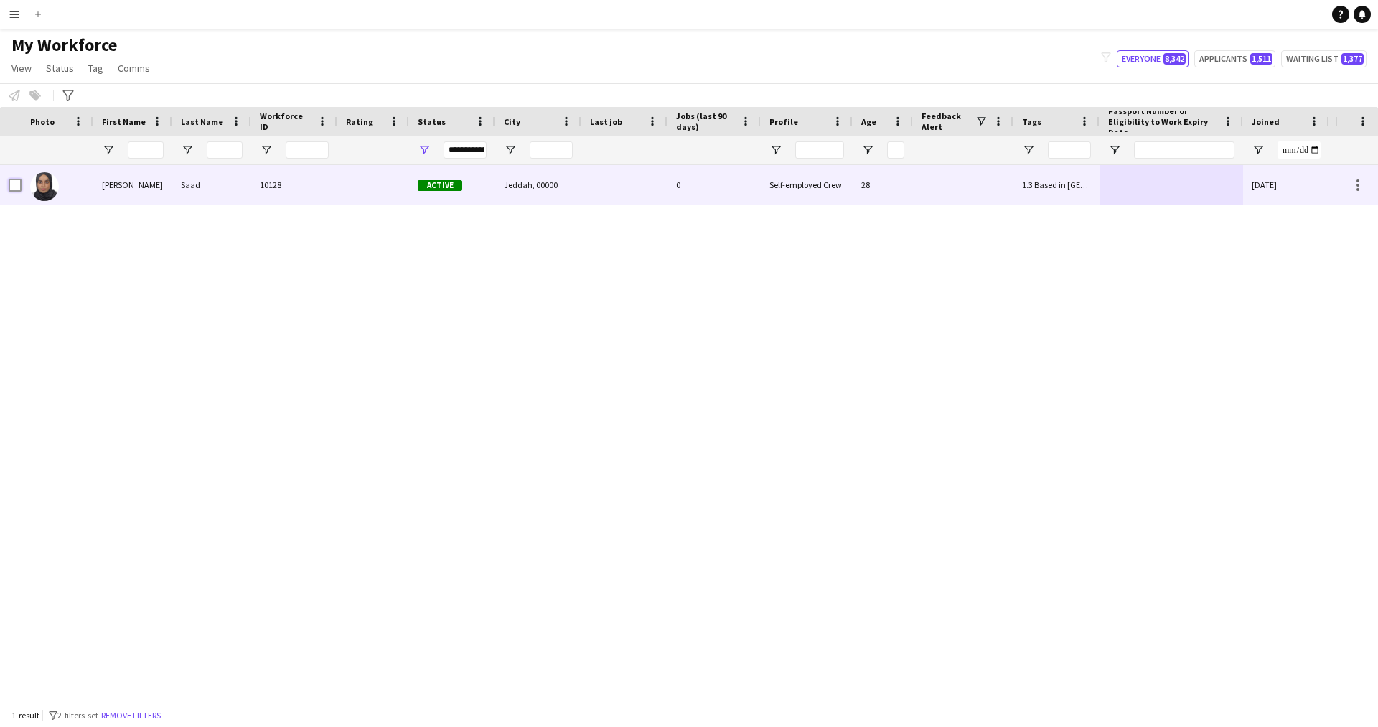
scroll to position [0, 274]
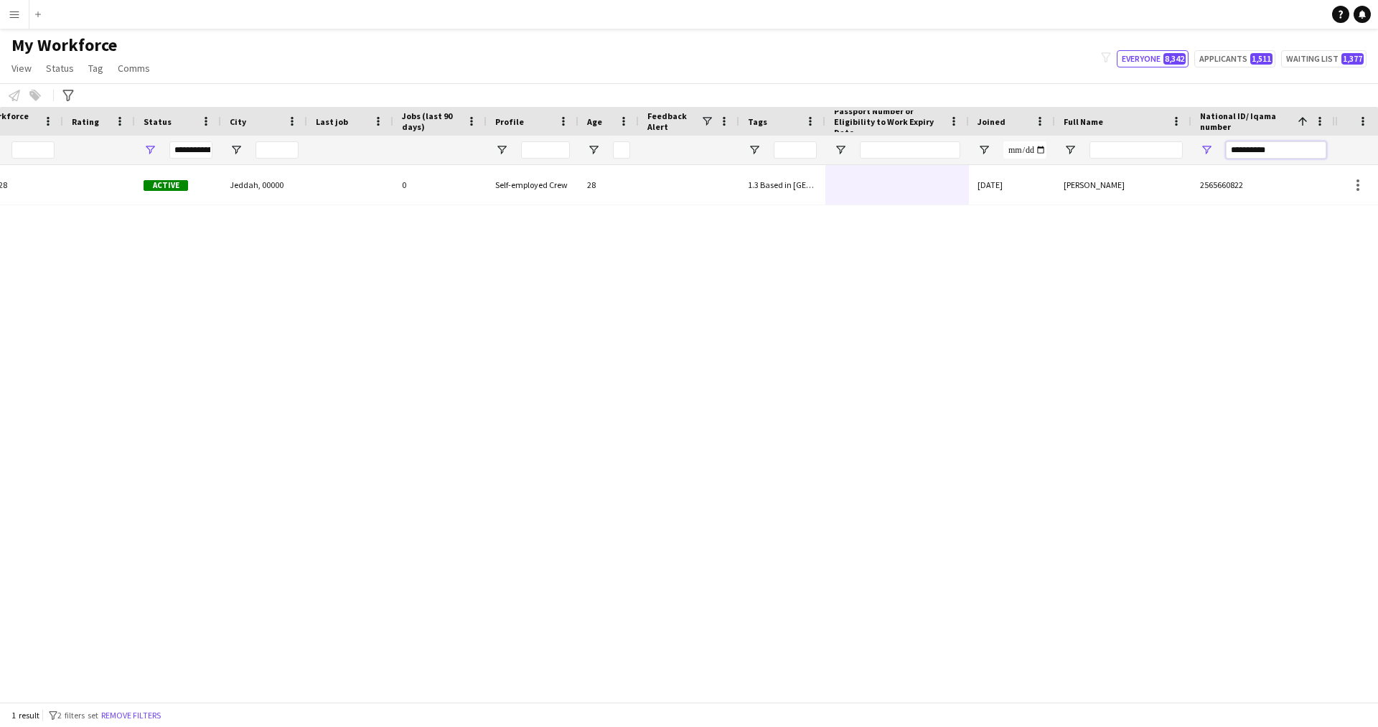
drag, startPoint x: 1306, startPoint y: 148, endPoint x: 1043, endPoint y: 177, distance: 264.2
click at [1043, 177] on div "Workforce Details Profile Data Workforce Details Profile Data Profile Age 1" at bounding box center [689, 404] width 1378 height 595
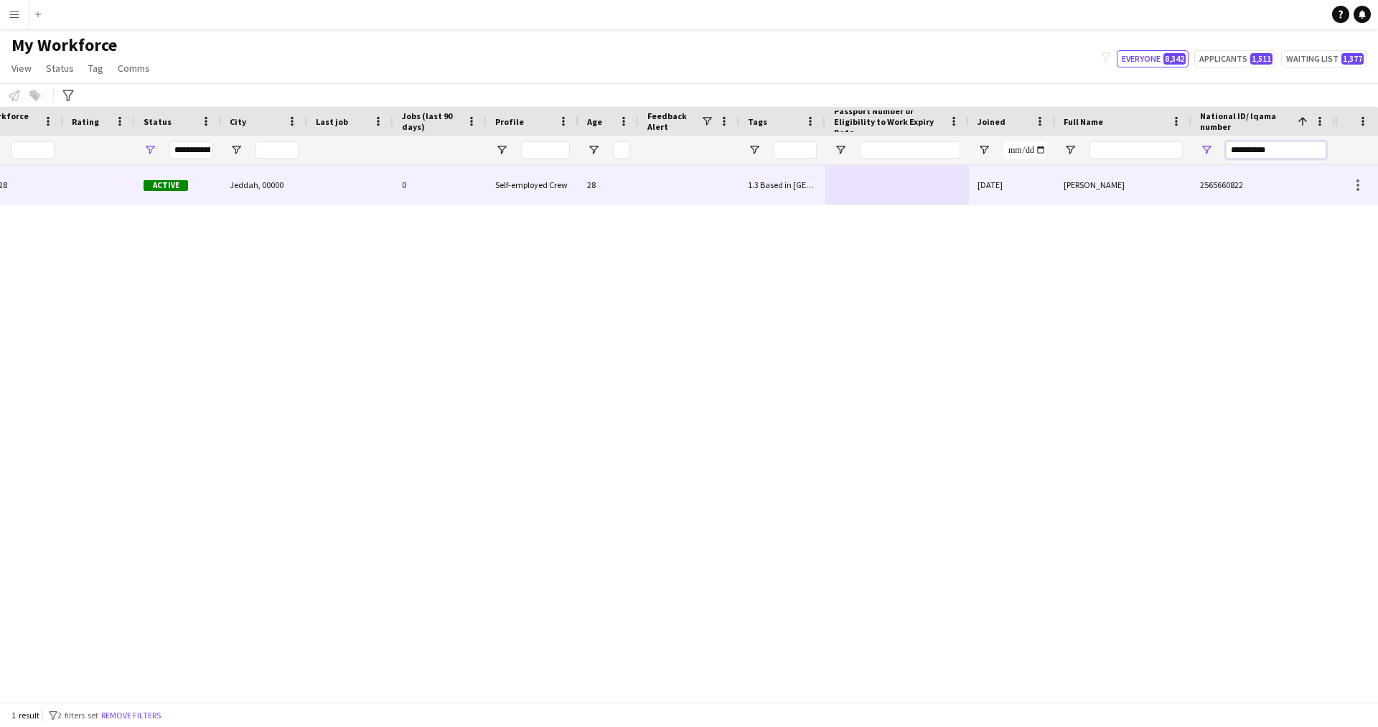
paste input "National ID/ Iqama number Filter Input"
click at [751, 186] on div "1.3 Based in [GEOGRAPHIC_DATA], 2.2 English Level = 2/3 Good, IN - B1, Presenta…" at bounding box center [782, 184] width 86 height 39
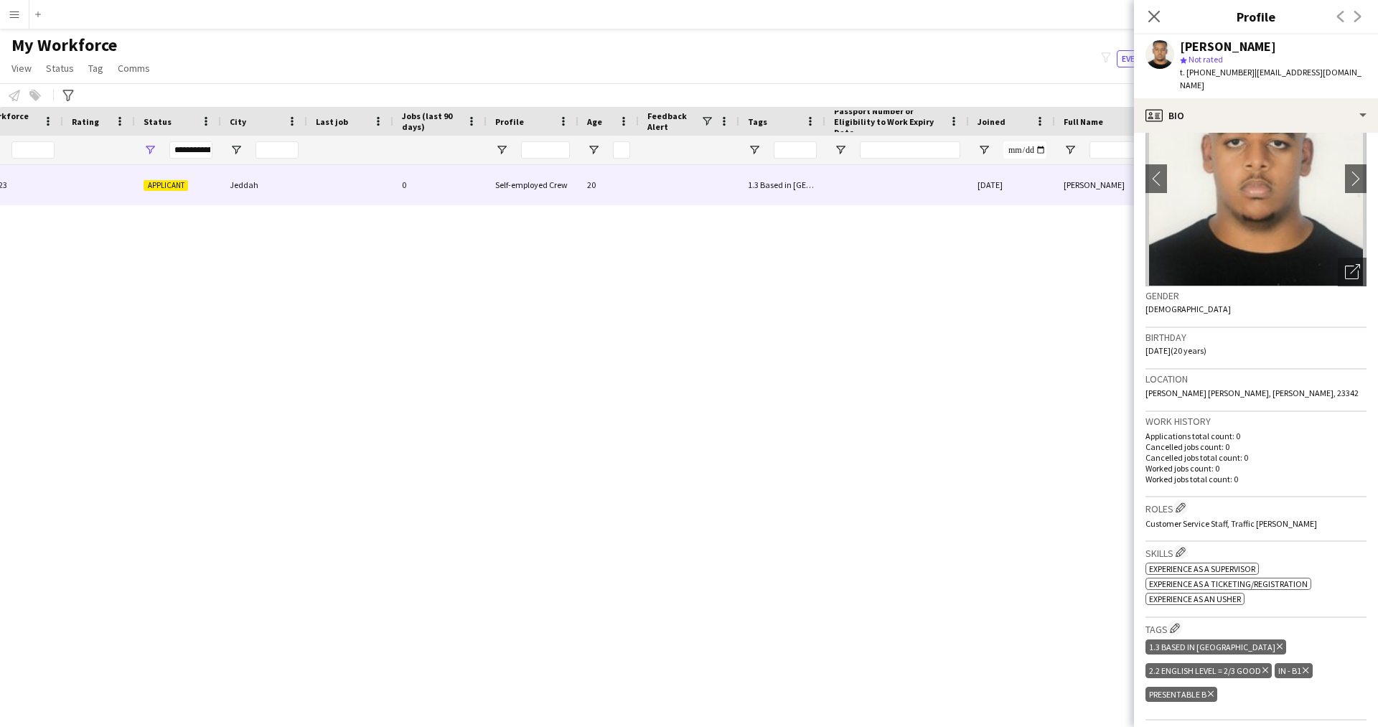
scroll to position [77, 0]
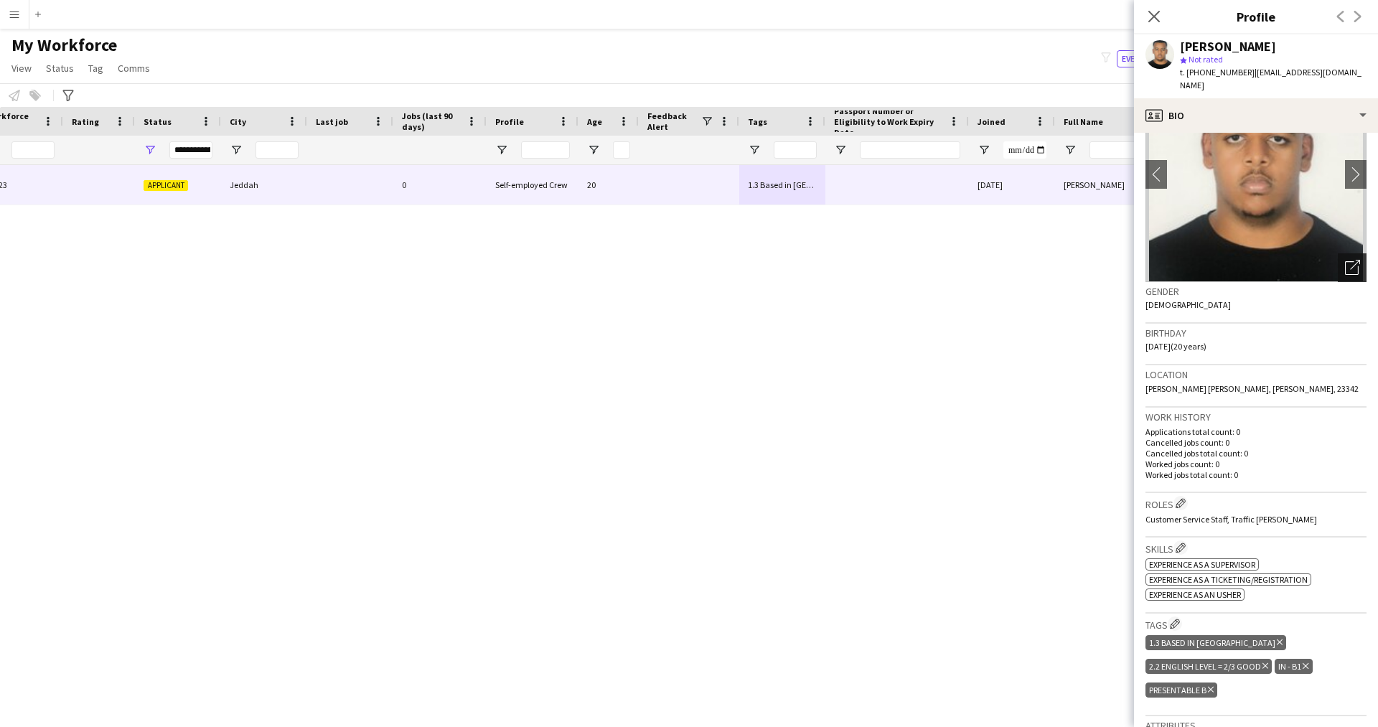
click at [1345, 260] on icon "Open photos pop-in" at bounding box center [1352, 267] width 15 height 15
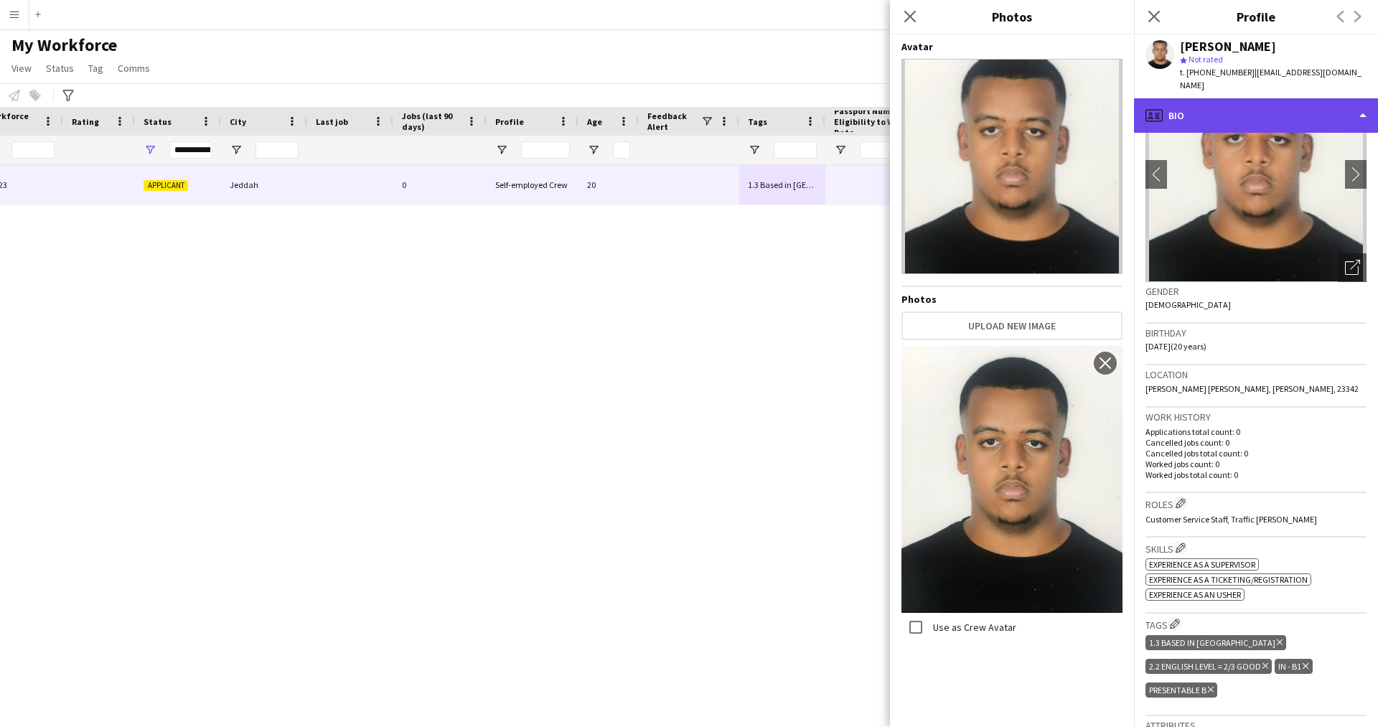
click at [1207, 100] on div "profile Bio" at bounding box center [1256, 115] width 244 height 34
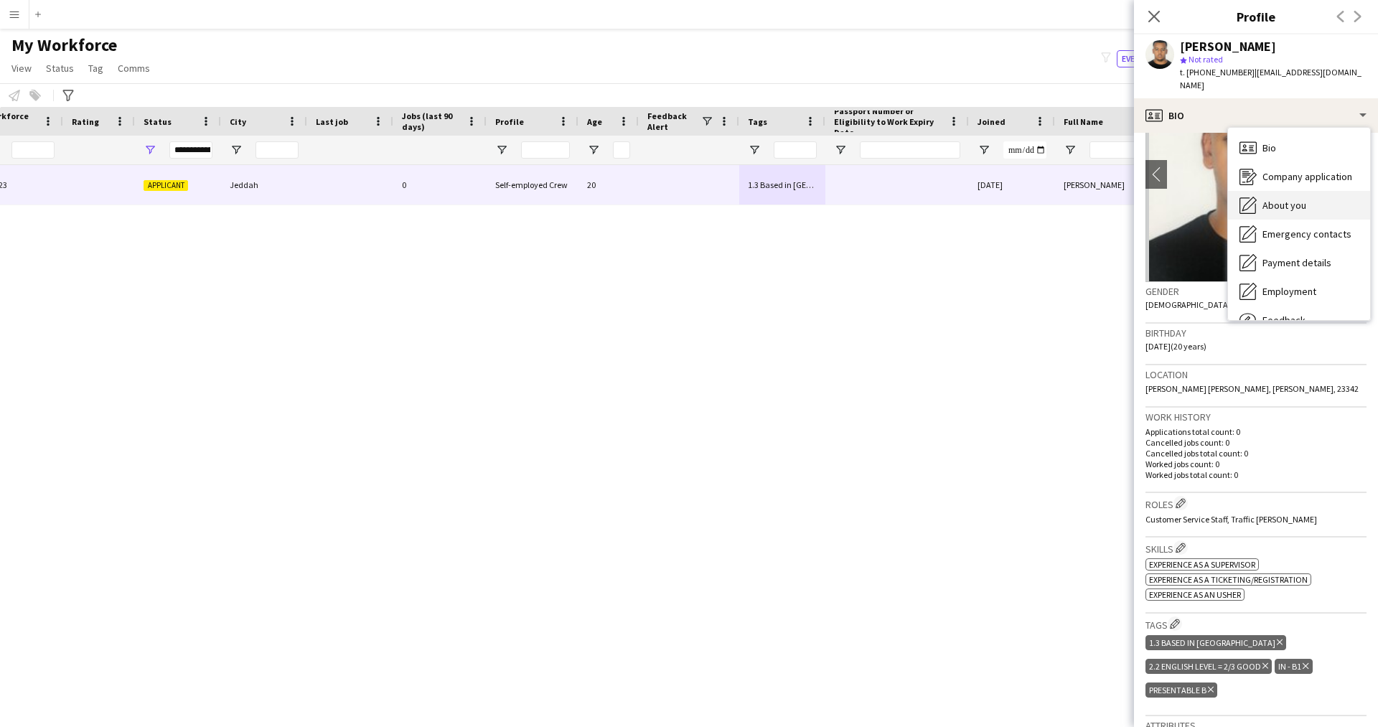
click at [1255, 191] on div "About you About you" at bounding box center [1299, 205] width 142 height 29
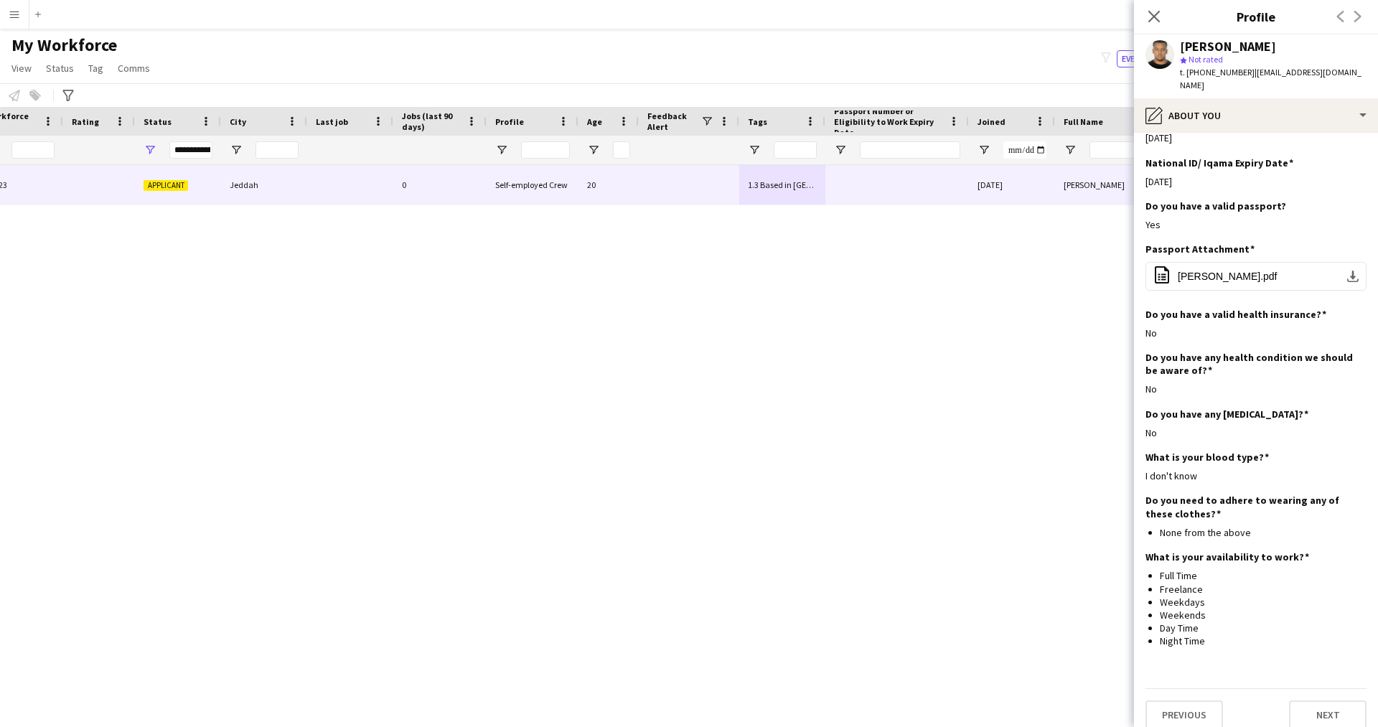
scroll to position [0, 0]
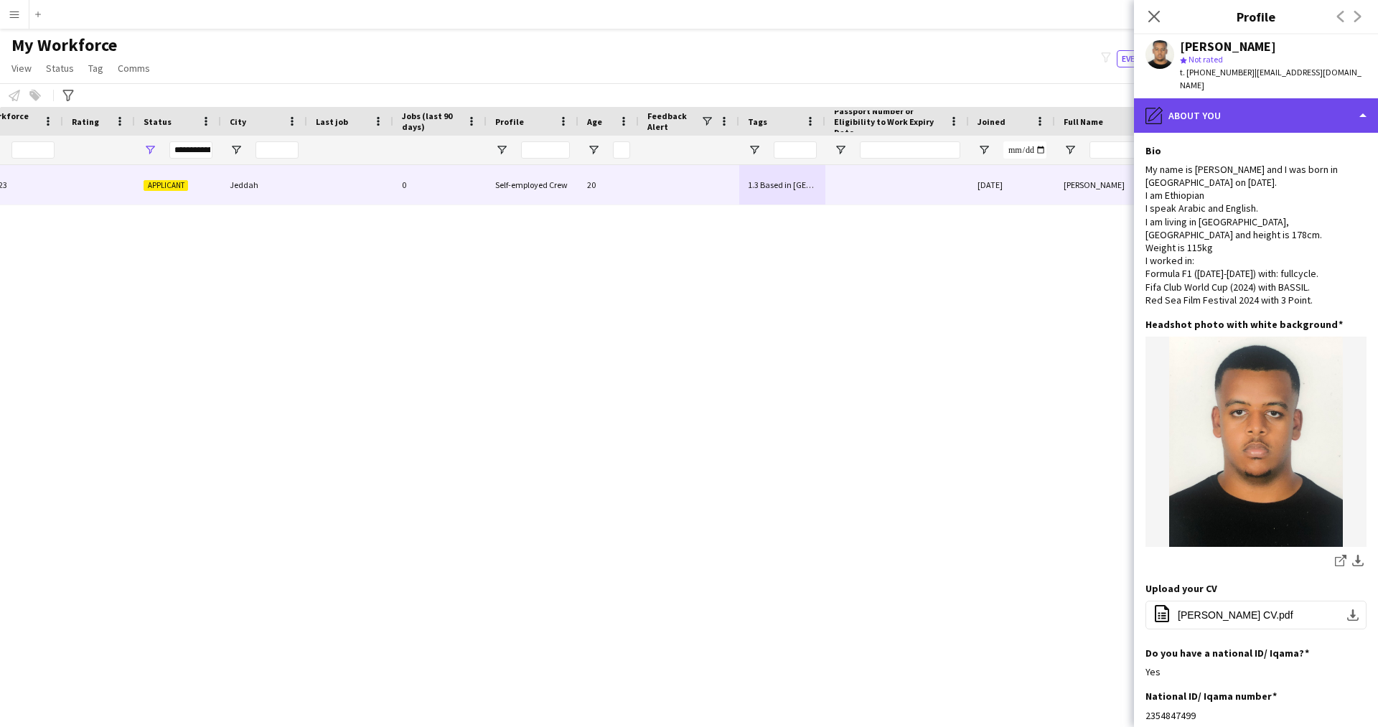
click at [1231, 118] on div "pencil4 About you" at bounding box center [1256, 115] width 244 height 34
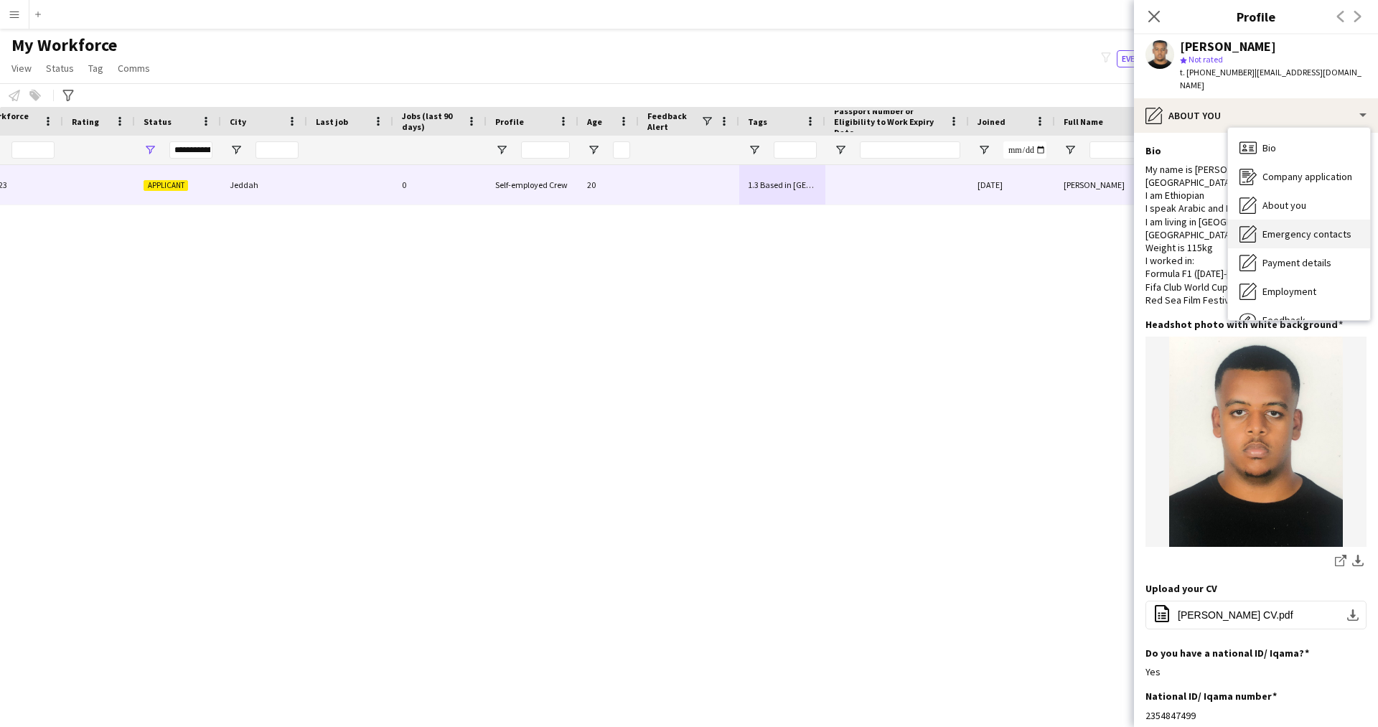
click at [1308, 227] on span "Emergency contacts" at bounding box center [1306, 233] width 89 height 13
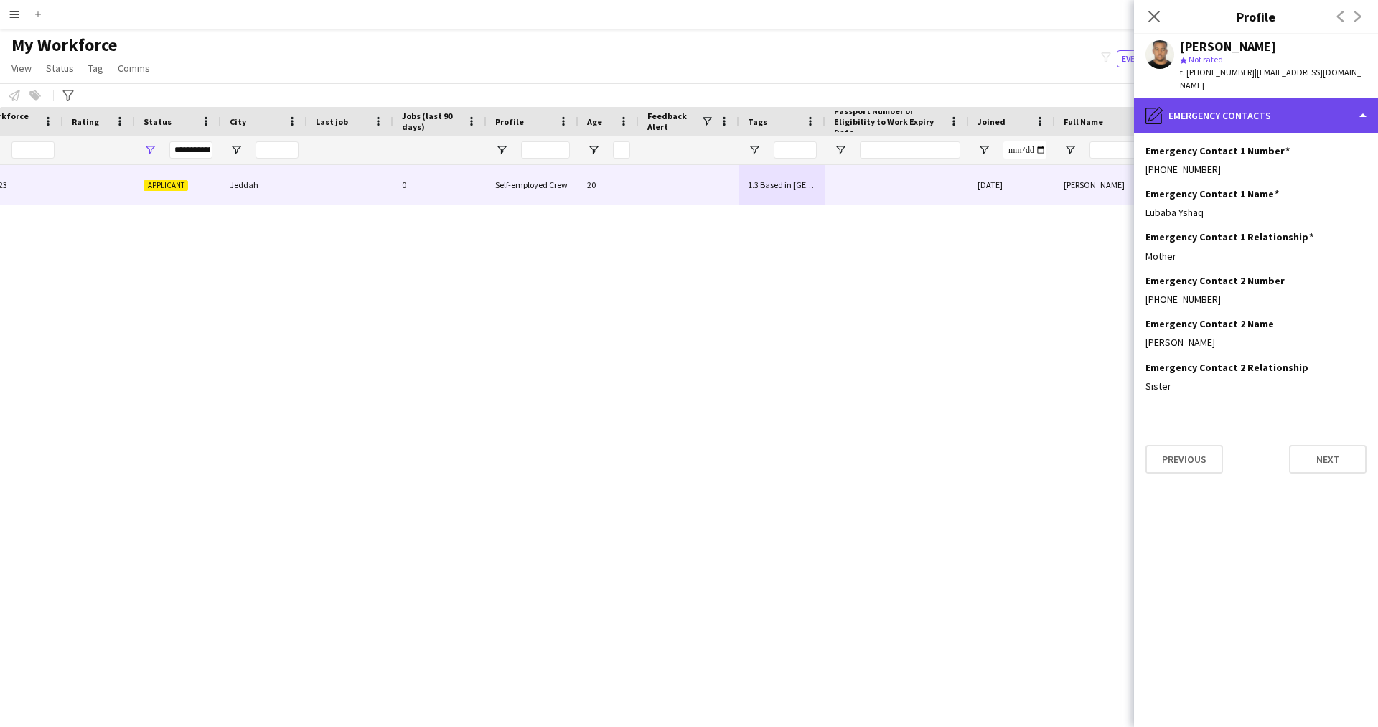
click at [1235, 98] on div "pencil4 Emergency contacts" at bounding box center [1256, 115] width 244 height 34
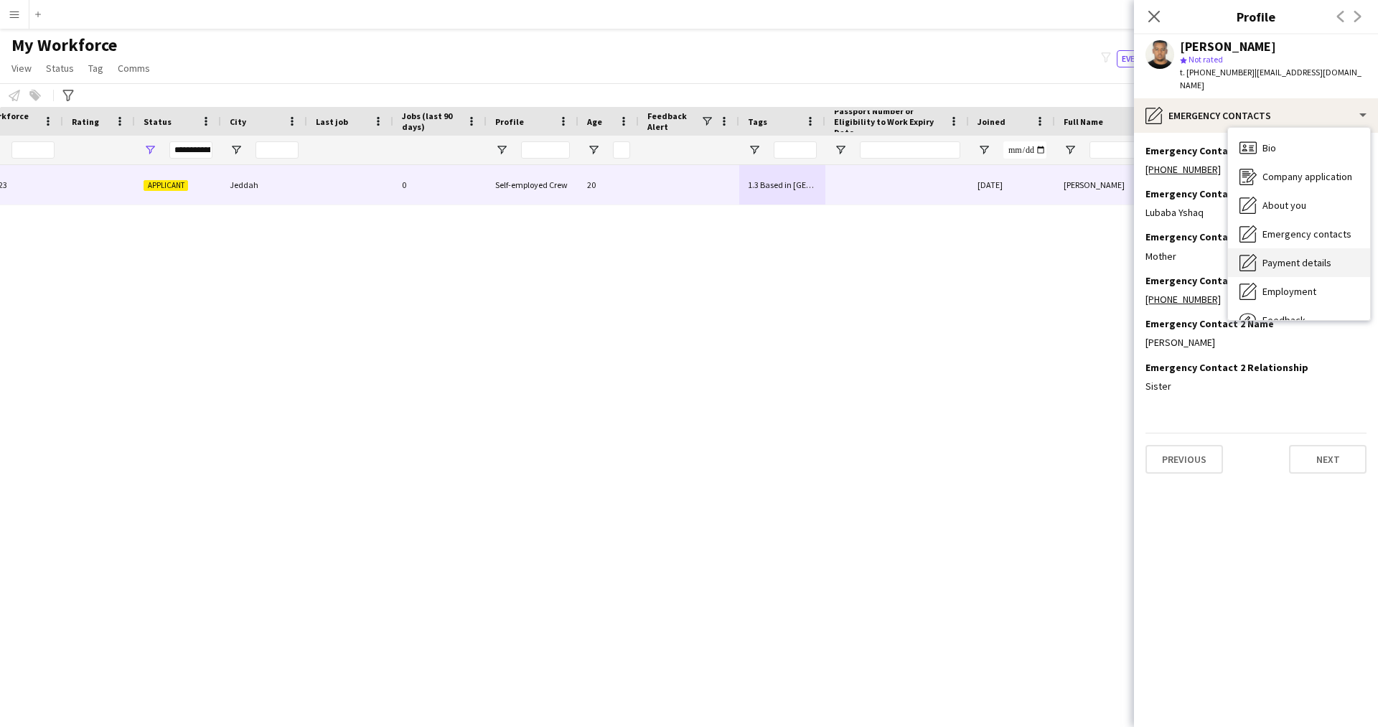
click at [1293, 256] on span "Payment details" at bounding box center [1296, 262] width 69 height 13
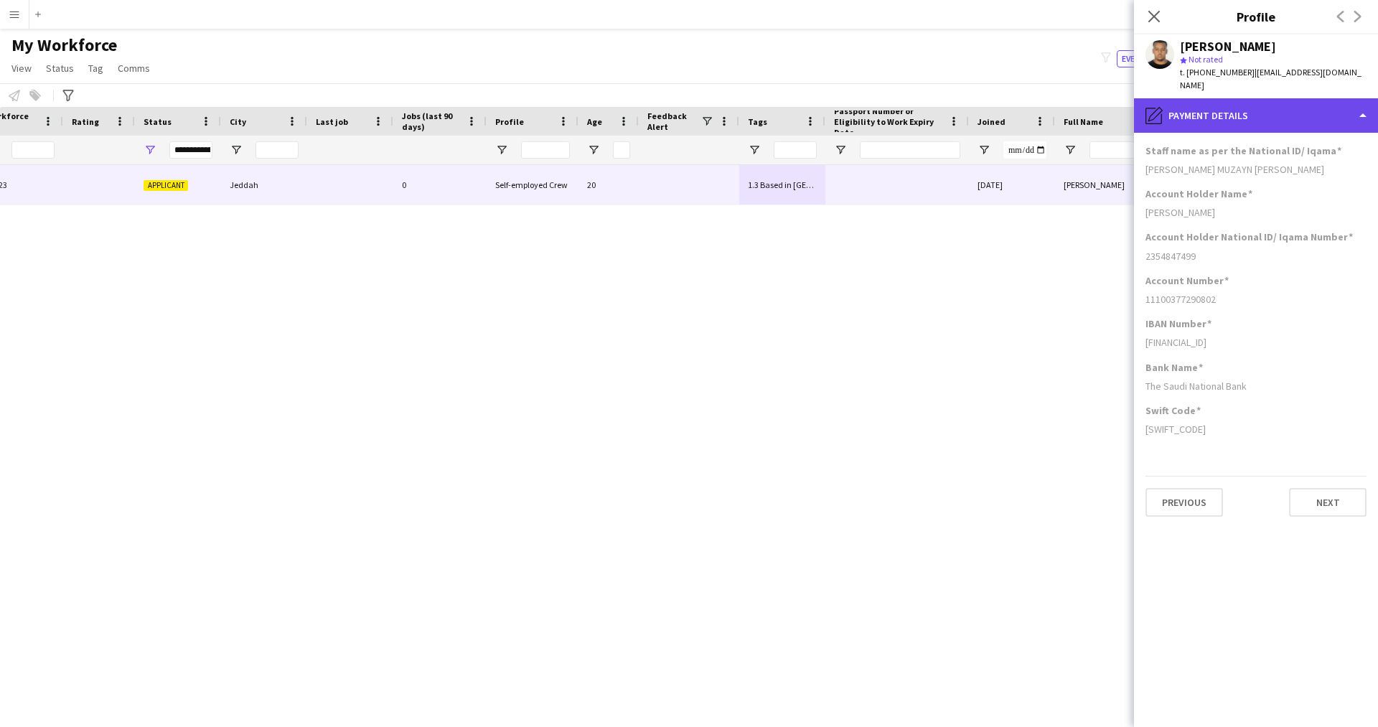
click at [1225, 105] on div "pencil4 Payment details" at bounding box center [1256, 115] width 244 height 34
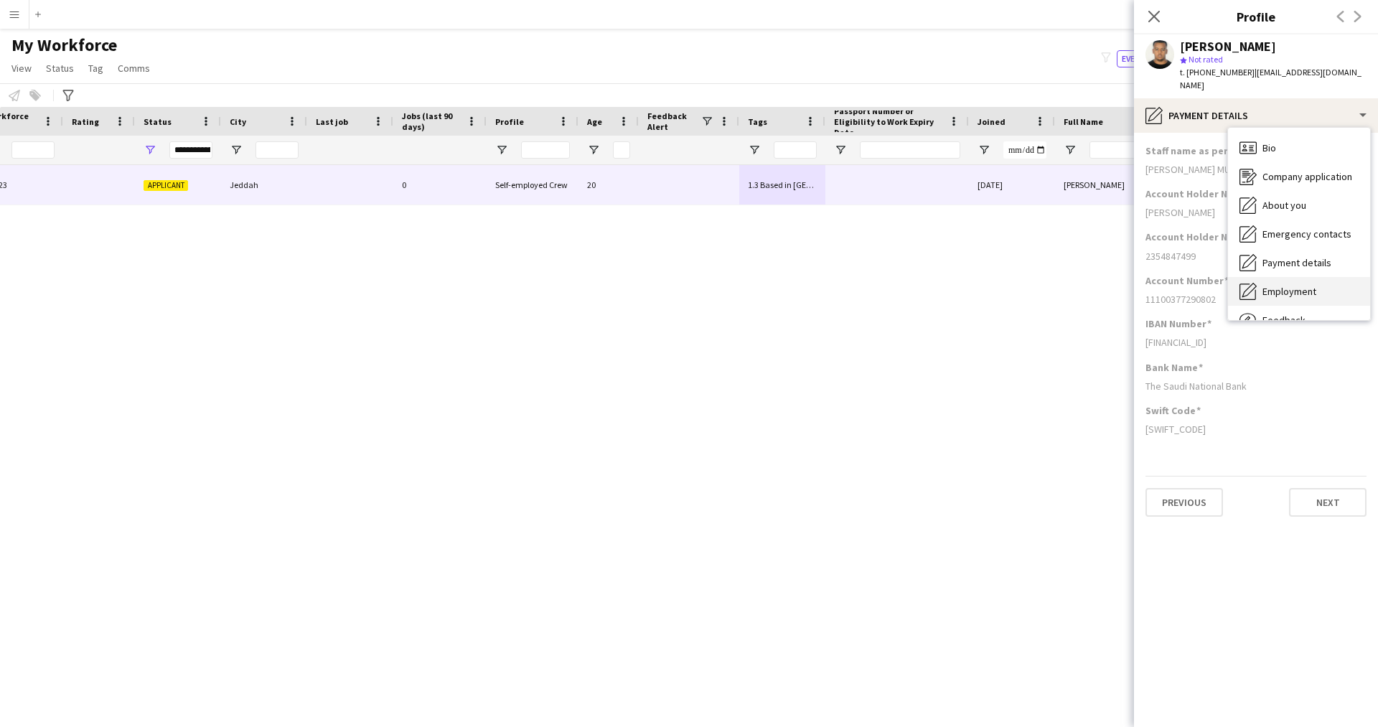
click at [1307, 285] on span "Employment" at bounding box center [1289, 291] width 54 height 13
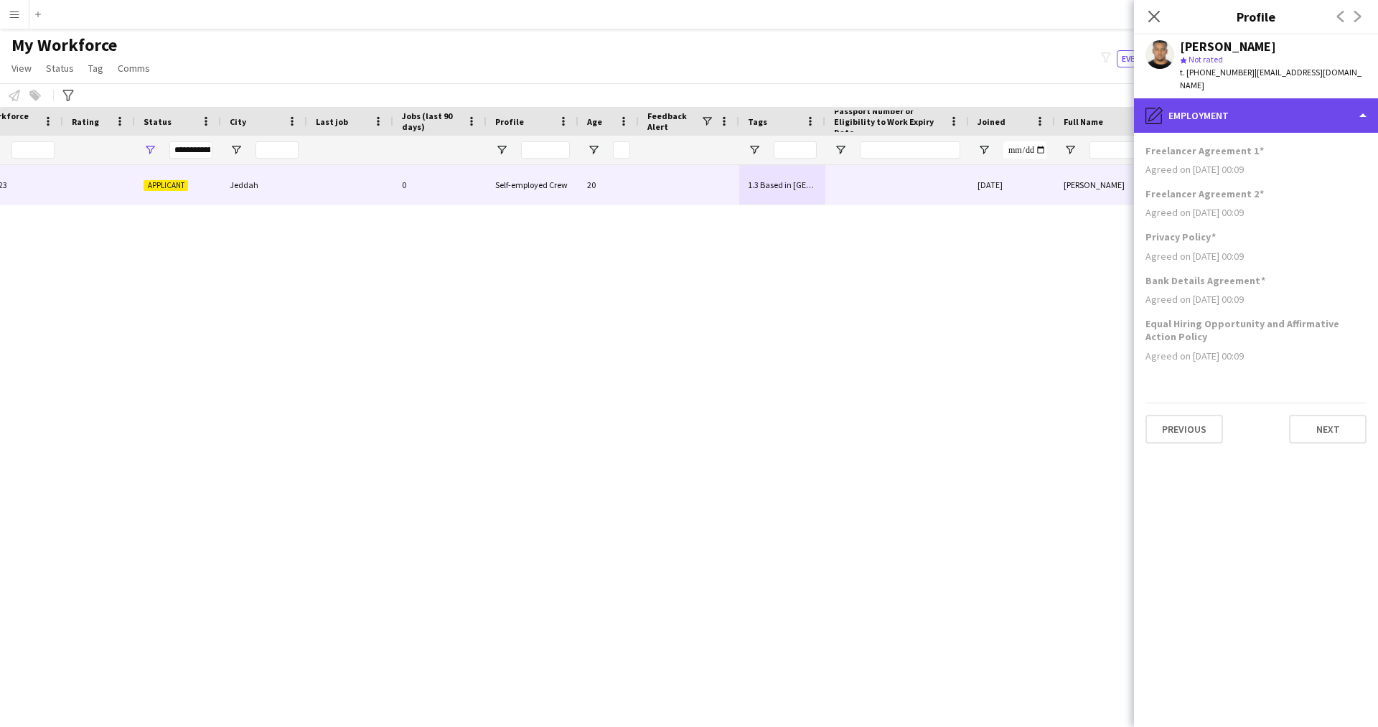
click at [1228, 111] on div "pencil4 Employment" at bounding box center [1256, 115] width 244 height 34
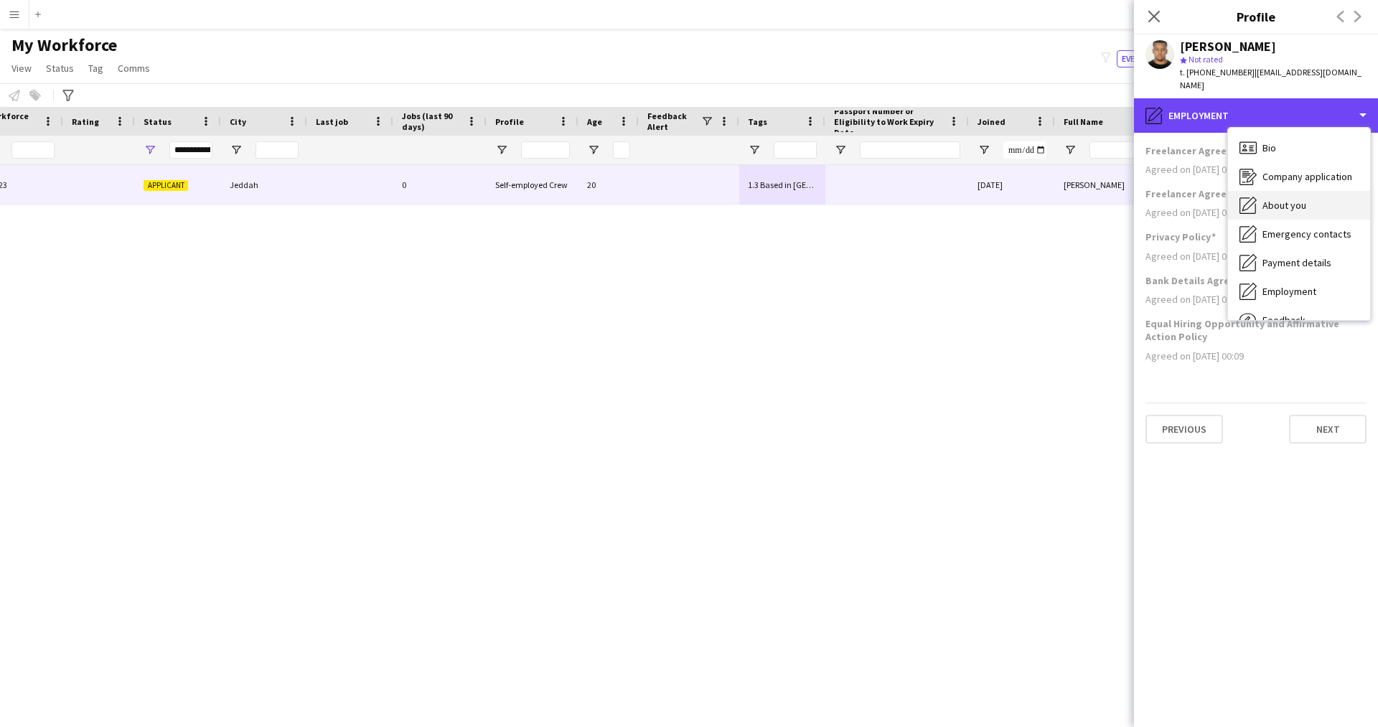
scroll to position [49, 0]
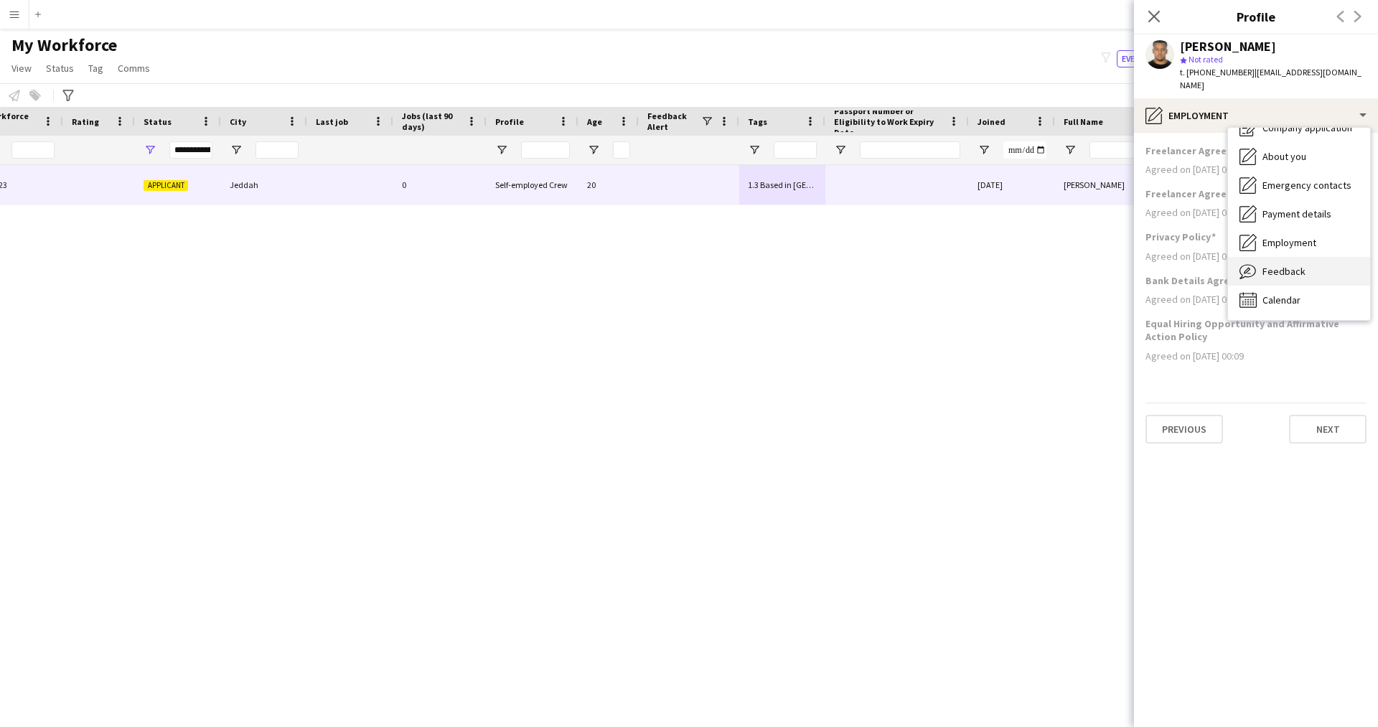
click at [1285, 257] on div "Feedback Feedback" at bounding box center [1299, 271] width 142 height 29
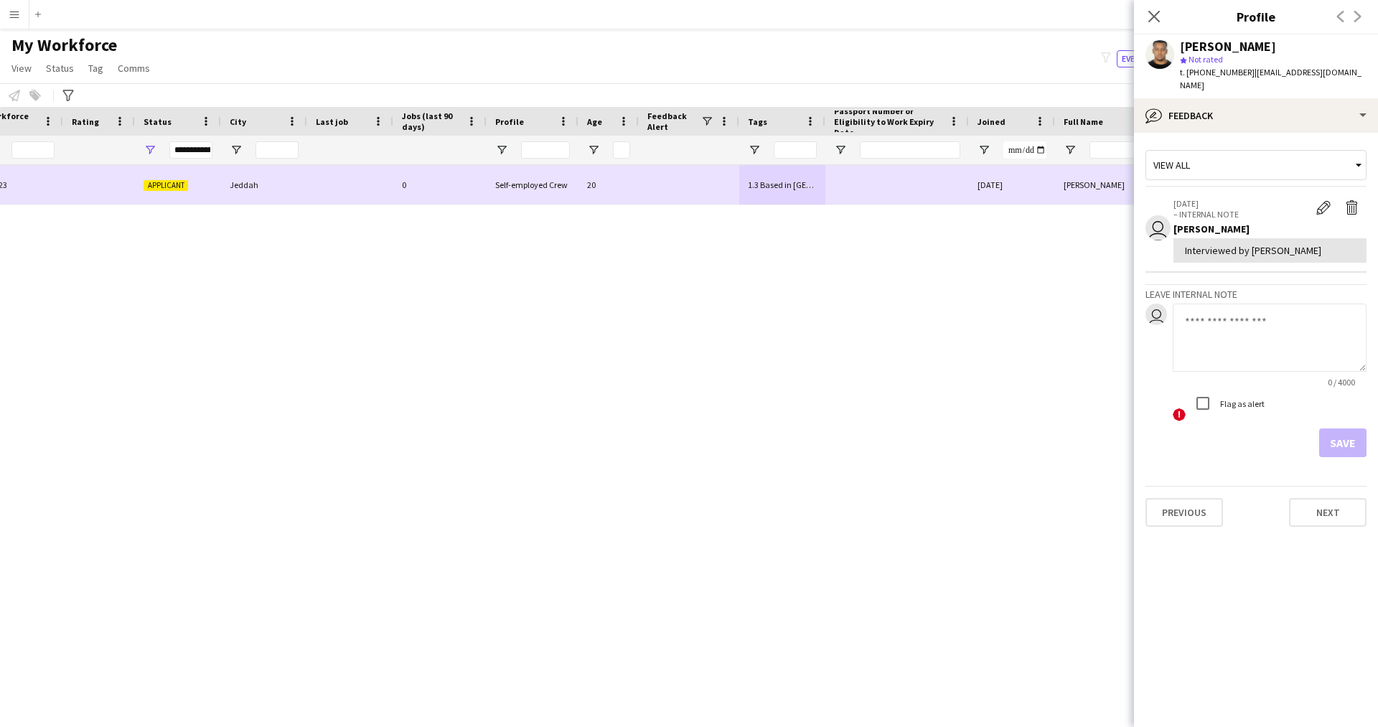
scroll to position [0, 0]
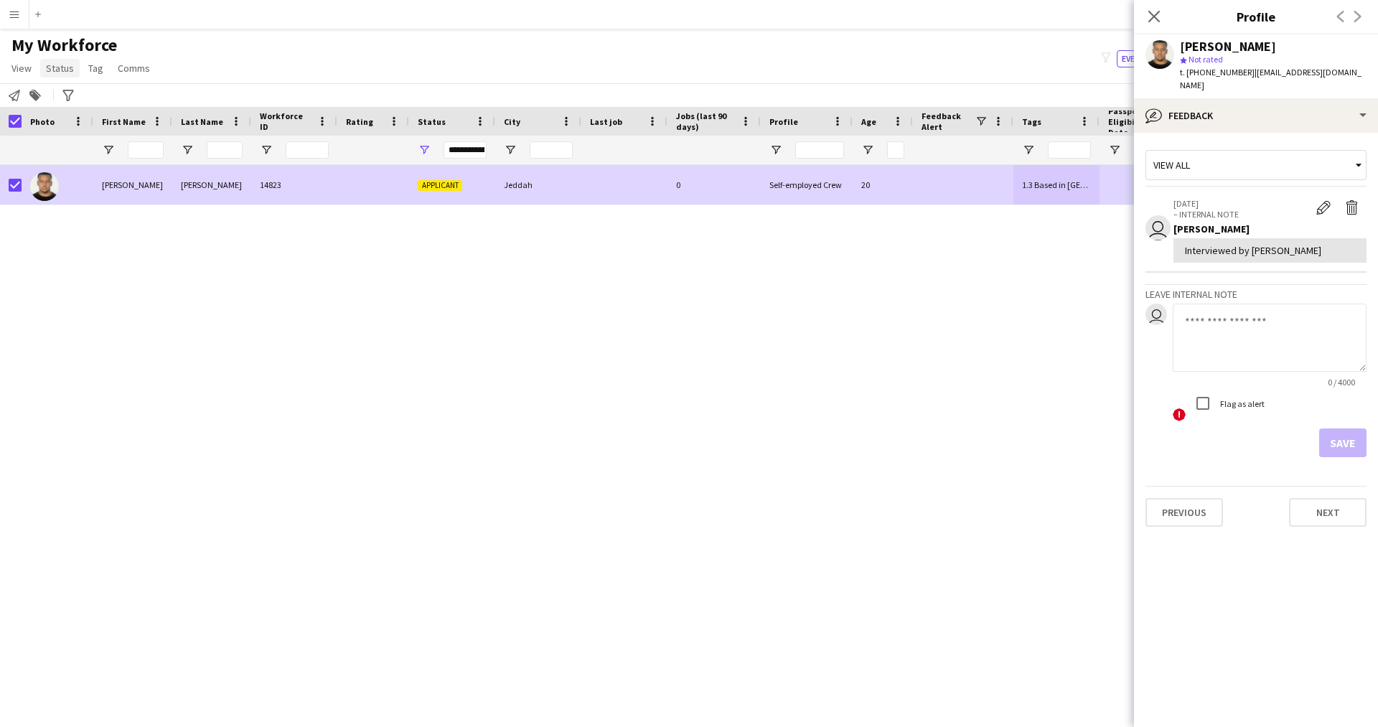
click at [53, 63] on span "Status" at bounding box center [60, 68] width 28 height 13
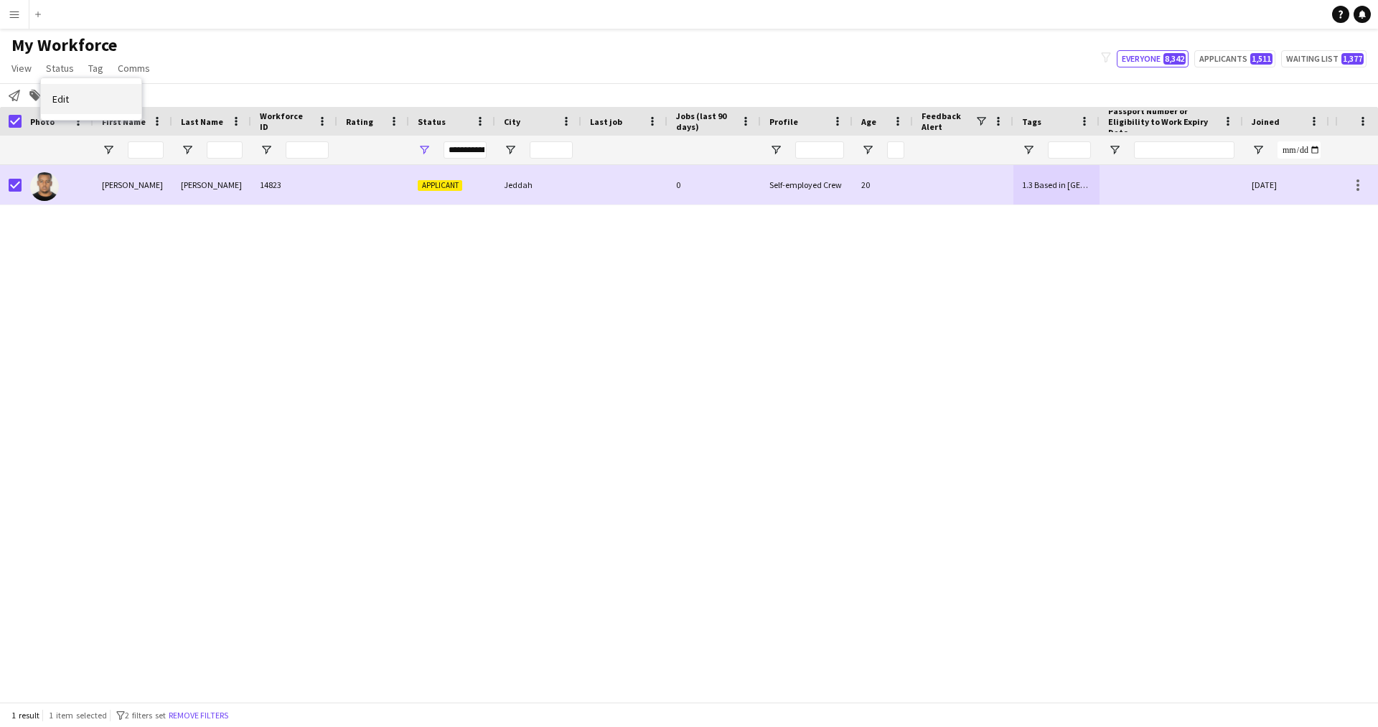
click at [95, 108] on link "Edit" at bounding box center [91, 99] width 100 height 30
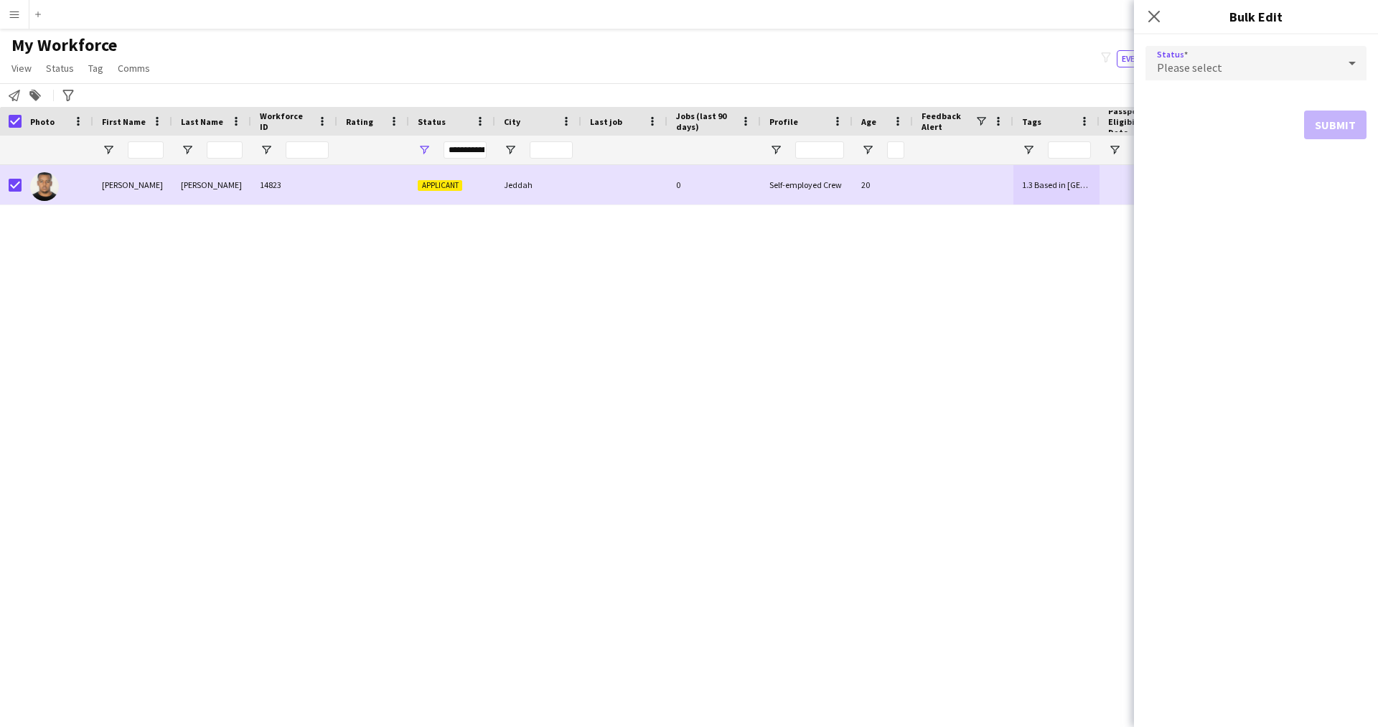
click at [1312, 78] on div "Please select" at bounding box center [1241, 63] width 192 height 34
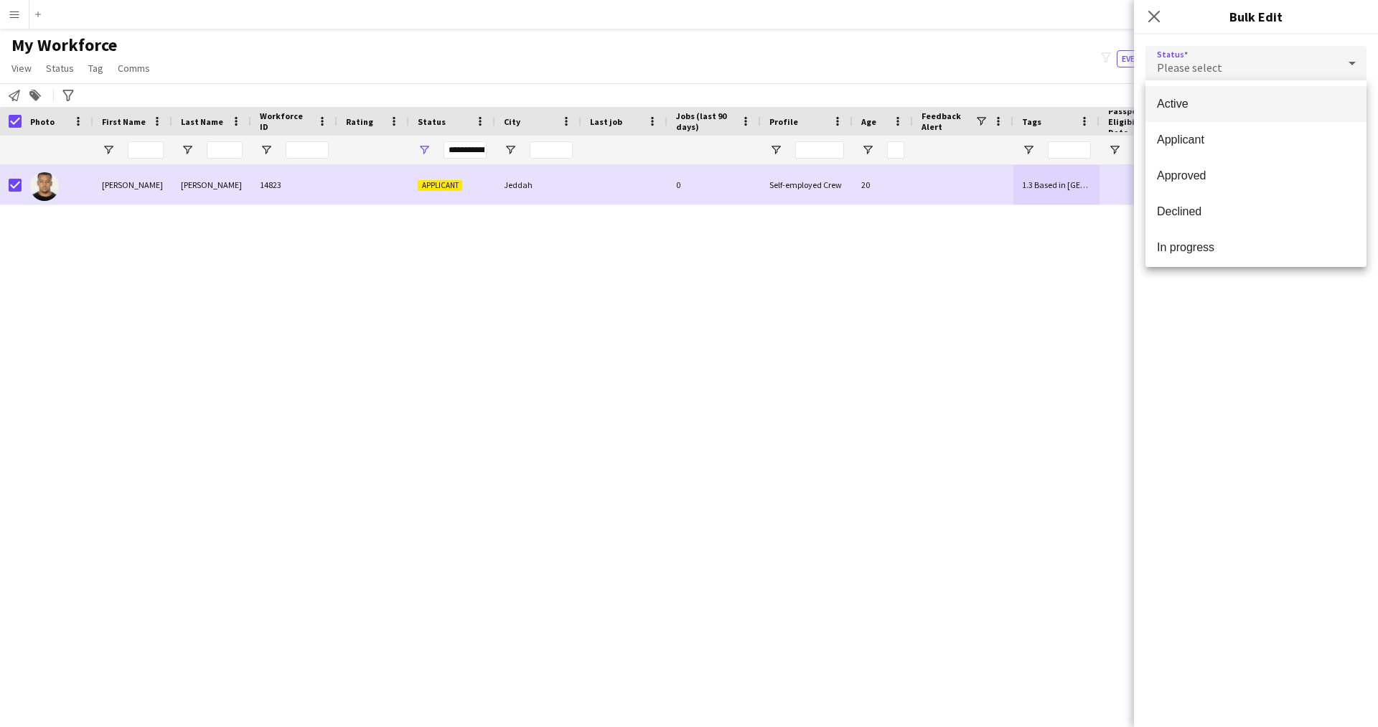
click at [1254, 88] on mat-option "Active" at bounding box center [1255, 104] width 221 height 36
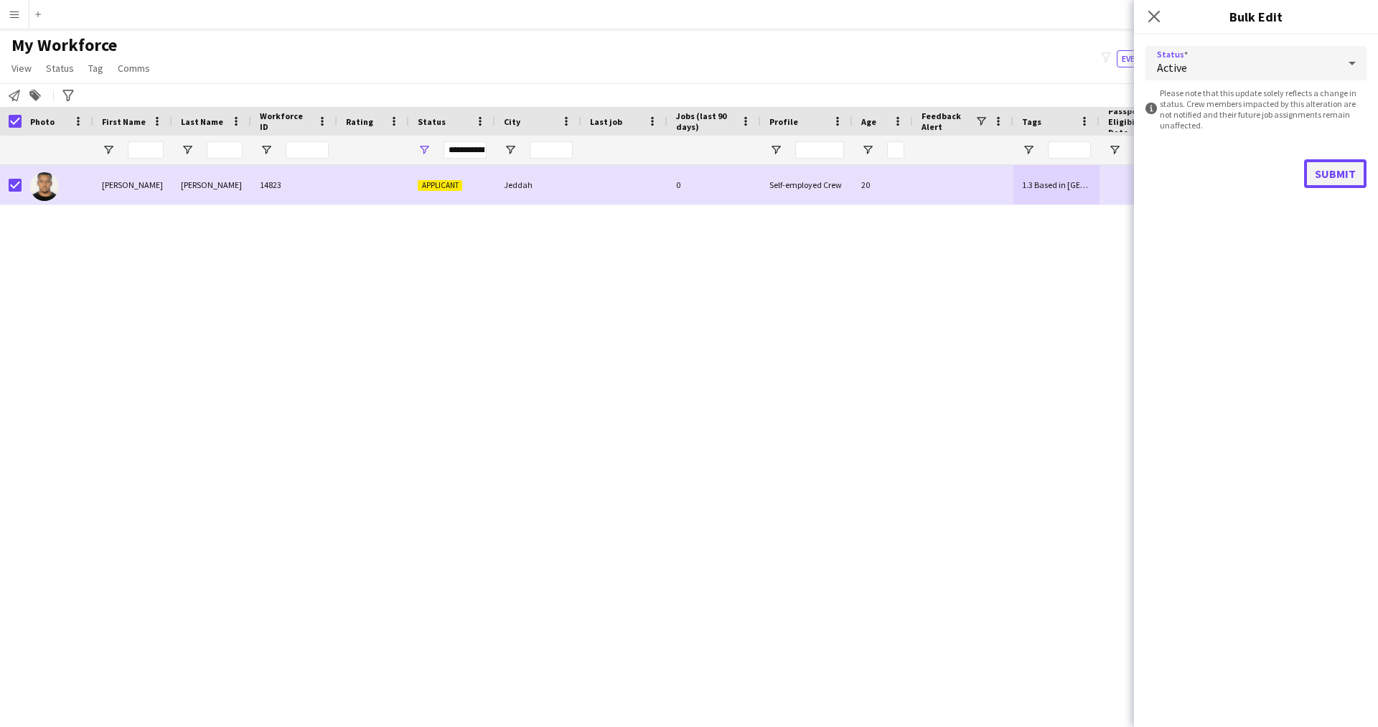
click at [1337, 164] on button "Submit" at bounding box center [1335, 173] width 62 height 29
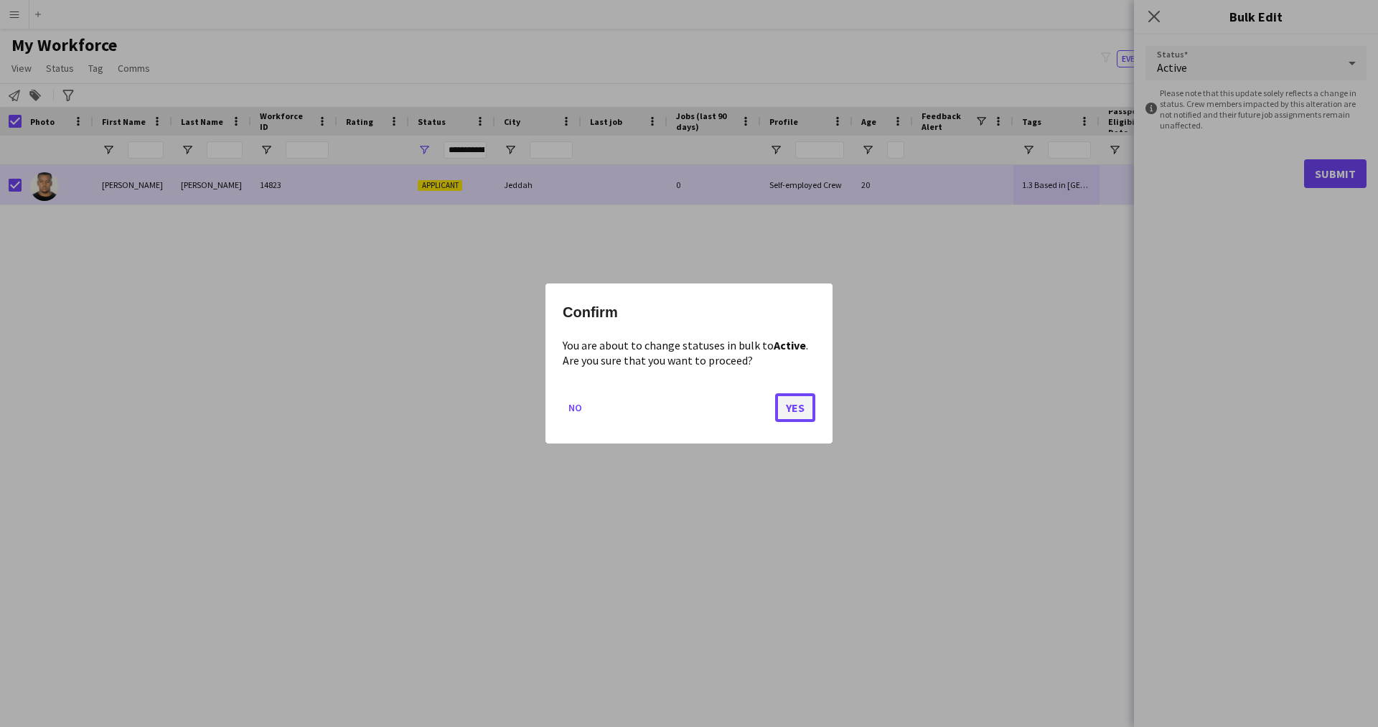
click at [796, 395] on button "Yes" at bounding box center [795, 407] width 40 height 29
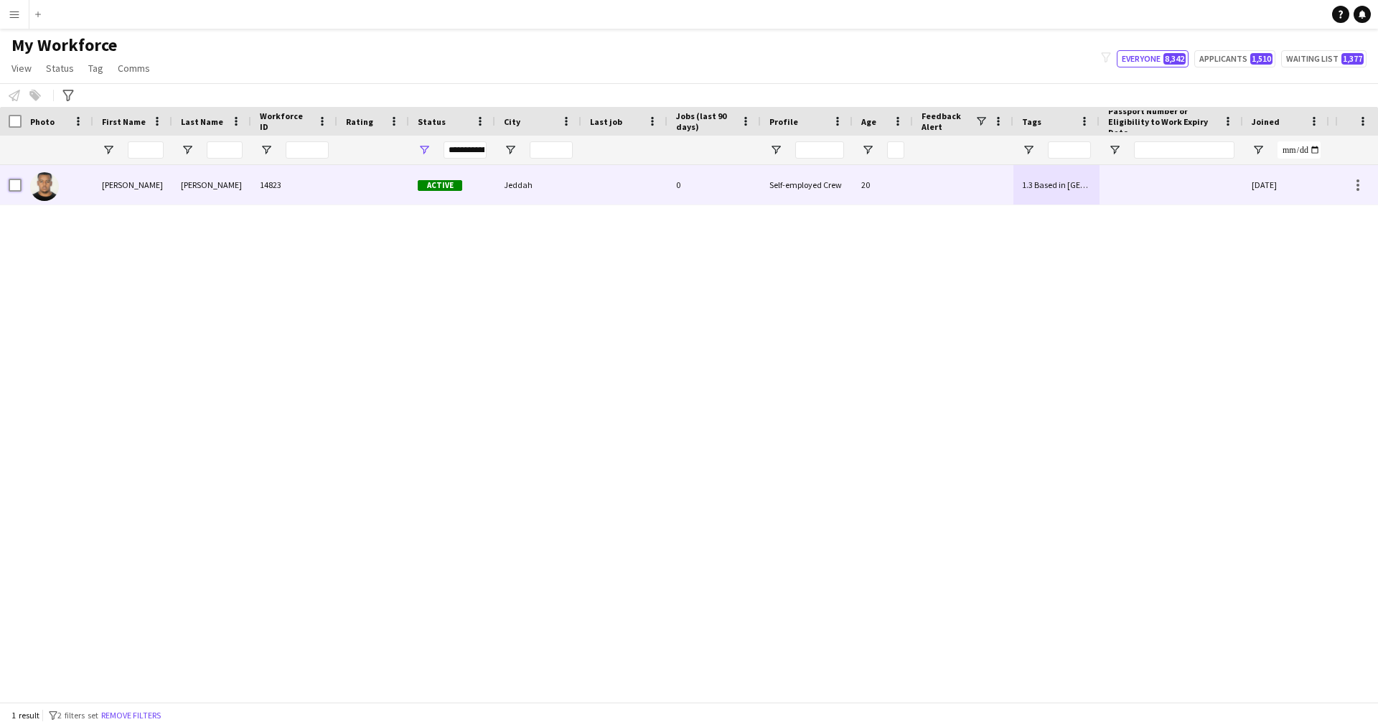
scroll to position [0, 274]
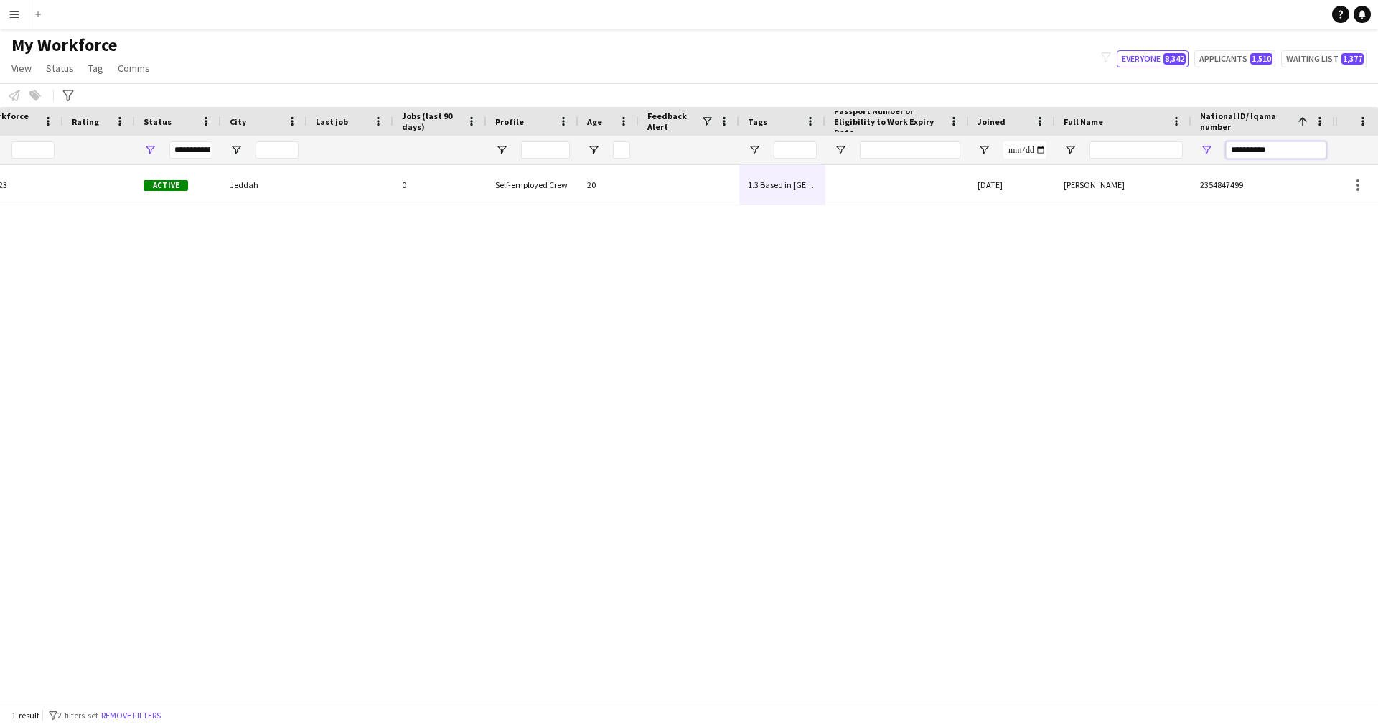
drag, startPoint x: 1244, startPoint y: 157, endPoint x: 1015, endPoint y: 168, distance: 229.2
click at [1015, 168] on div "Workforce Details Profile Data Workforce Details Profile Data Profile Age 1" at bounding box center [689, 404] width 1378 height 595
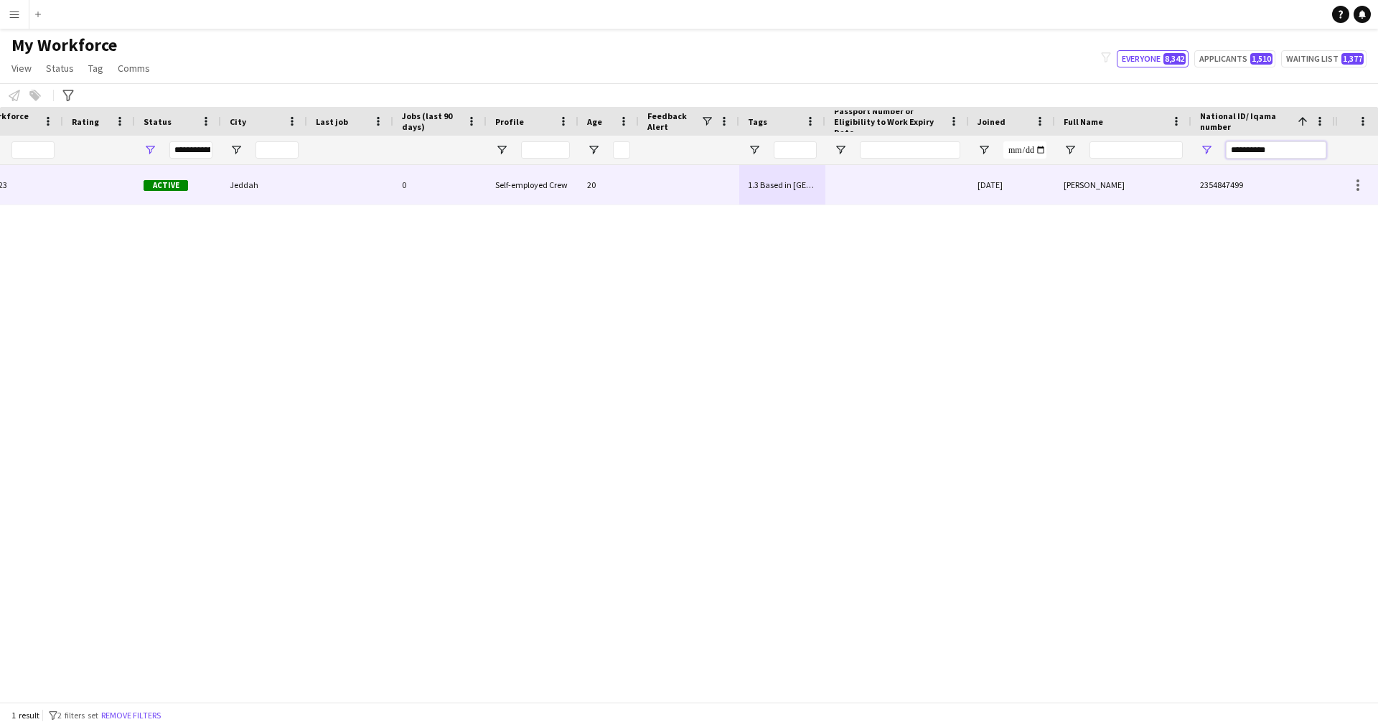
paste input "National ID/ Iqama number Filter Input"
click at [1015, 168] on div "[DATE]" at bounding box center [1012, 184] width 86 height 39
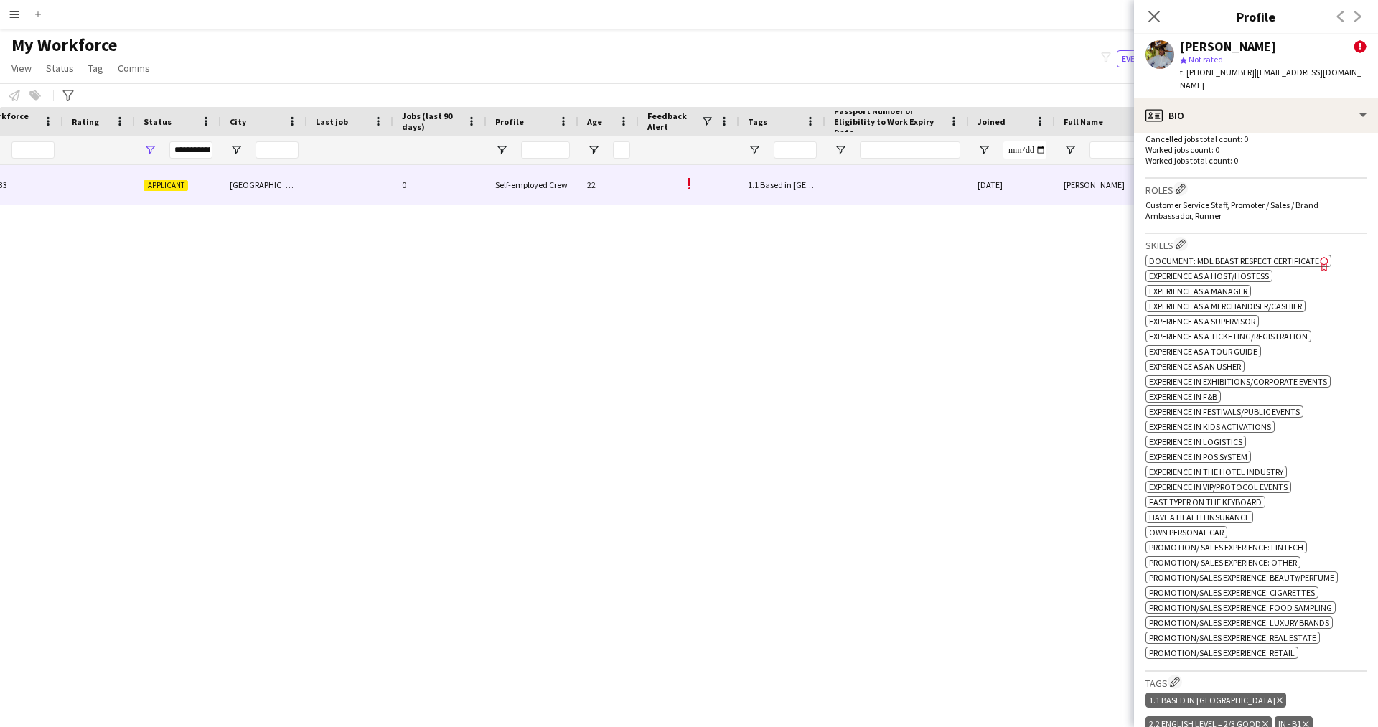
scroll to position [488, 0]
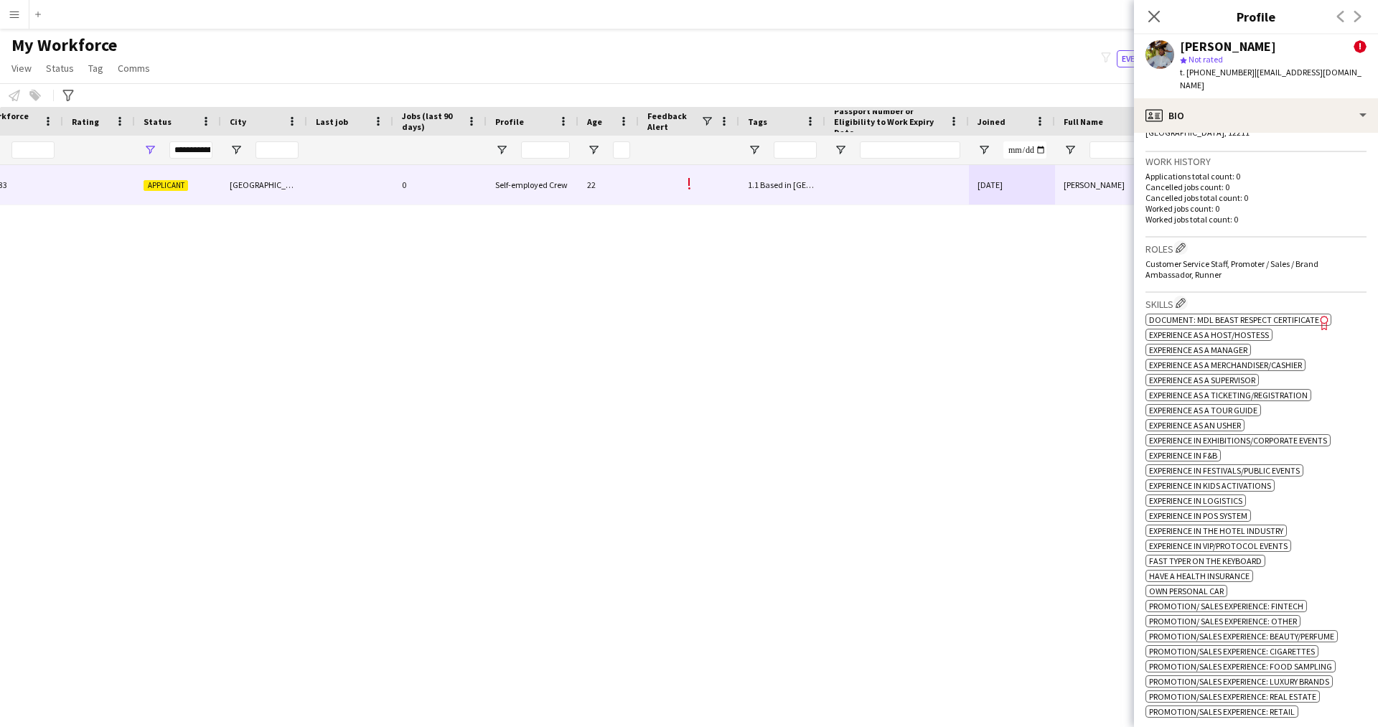
click at [1318, 315] on icon "Freelancer has uploaded a photo validation of skill. Click to see" at bounding box center [1324, 322] width 15 height 15
click at [1183, 298] on app-icon "Edit crew company skills" at bounding box center [1180, 303] width 10 height 10
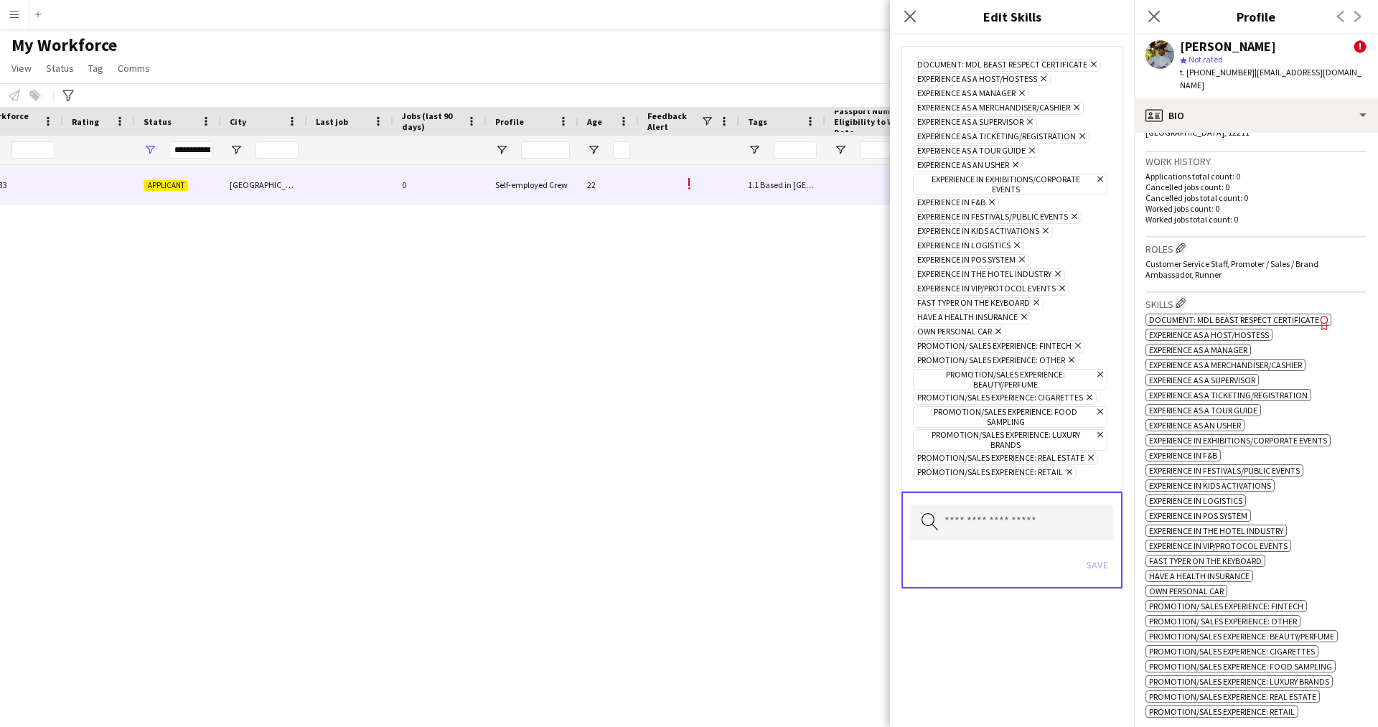
drag, startPoint x: 1087, startPoint y: 62, endPoint x: 978, endPoint y: 43, distance: 110.8
click at [978, 43] on form "Document: MDL Beast Respect Certificate Remove Experience as a Host/Hostess Rem…" at bounding box center [1012, 331] width 244 height 594
click at [1091, 61] on icon "Remove" at bounding box center [1091, 64] width 9 height 9
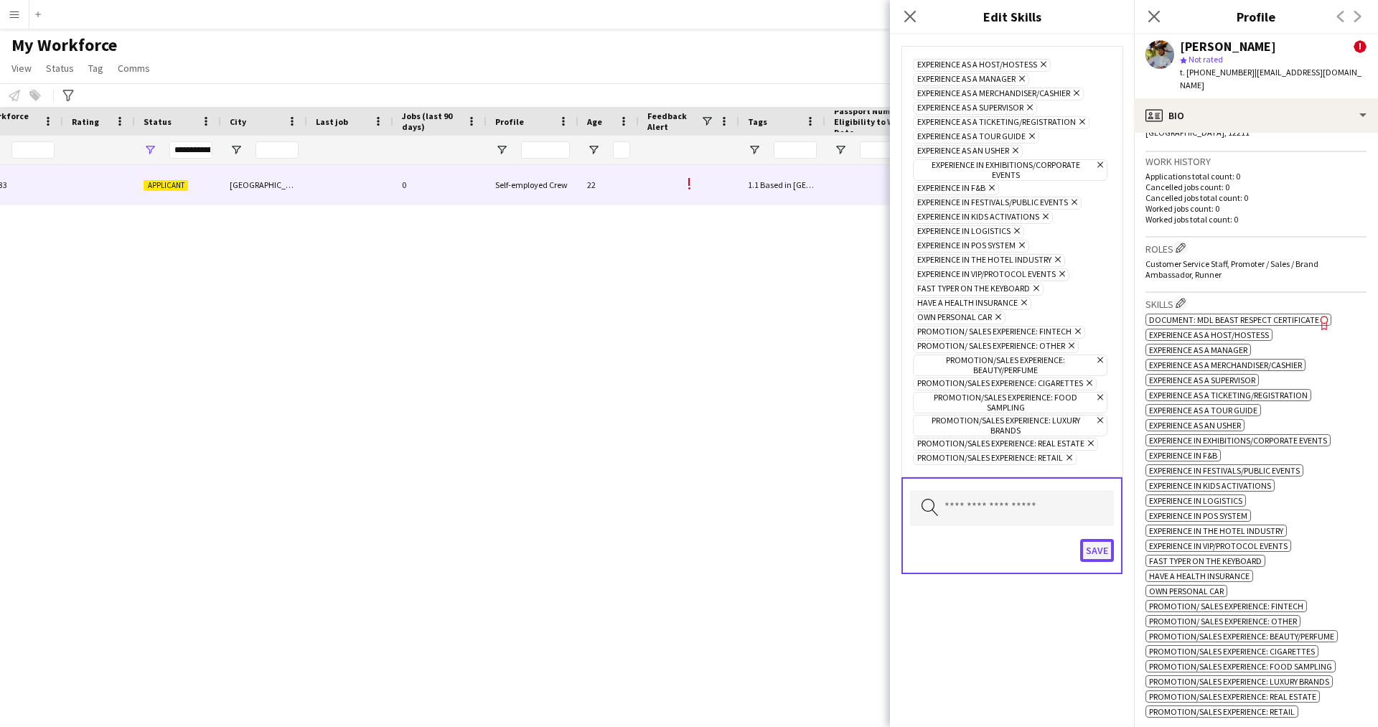
click at [1096, 557] on button "Save" at bounding box center [1097, 550] width 34 height 23
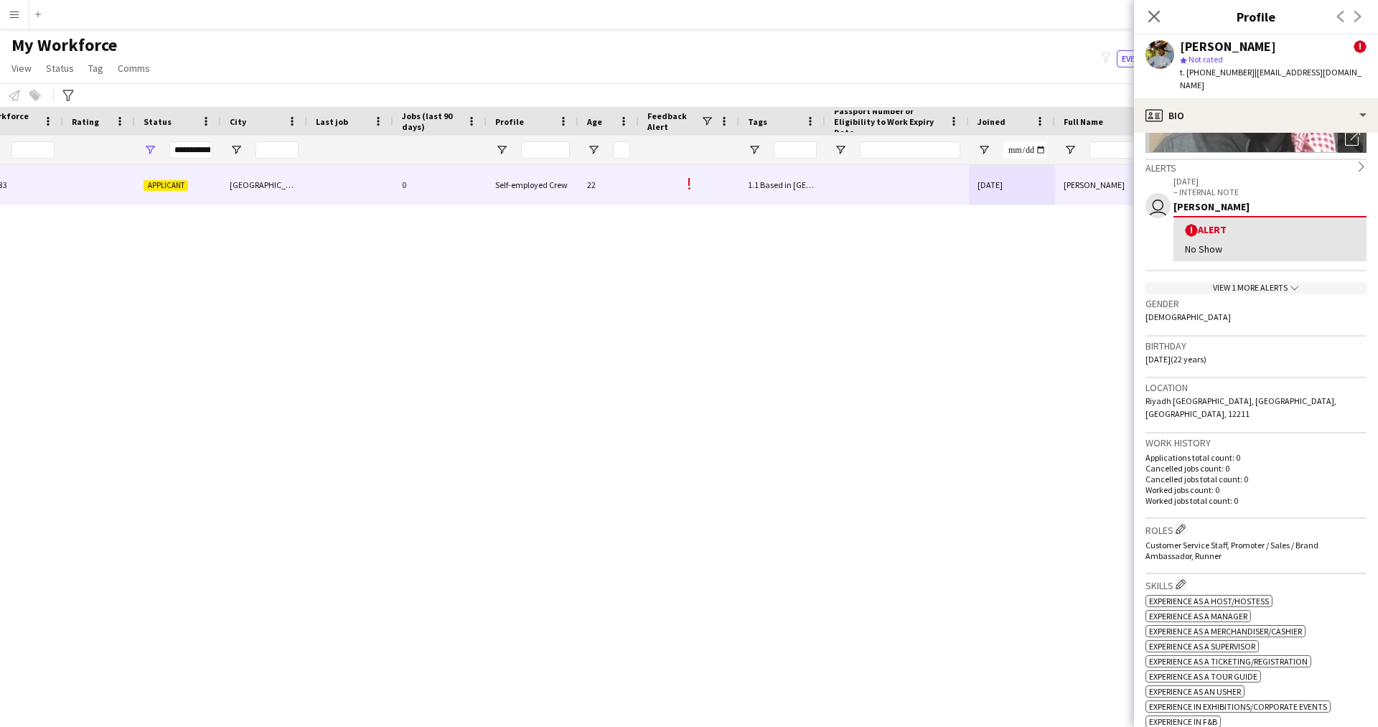
scroll to position [0, 0]
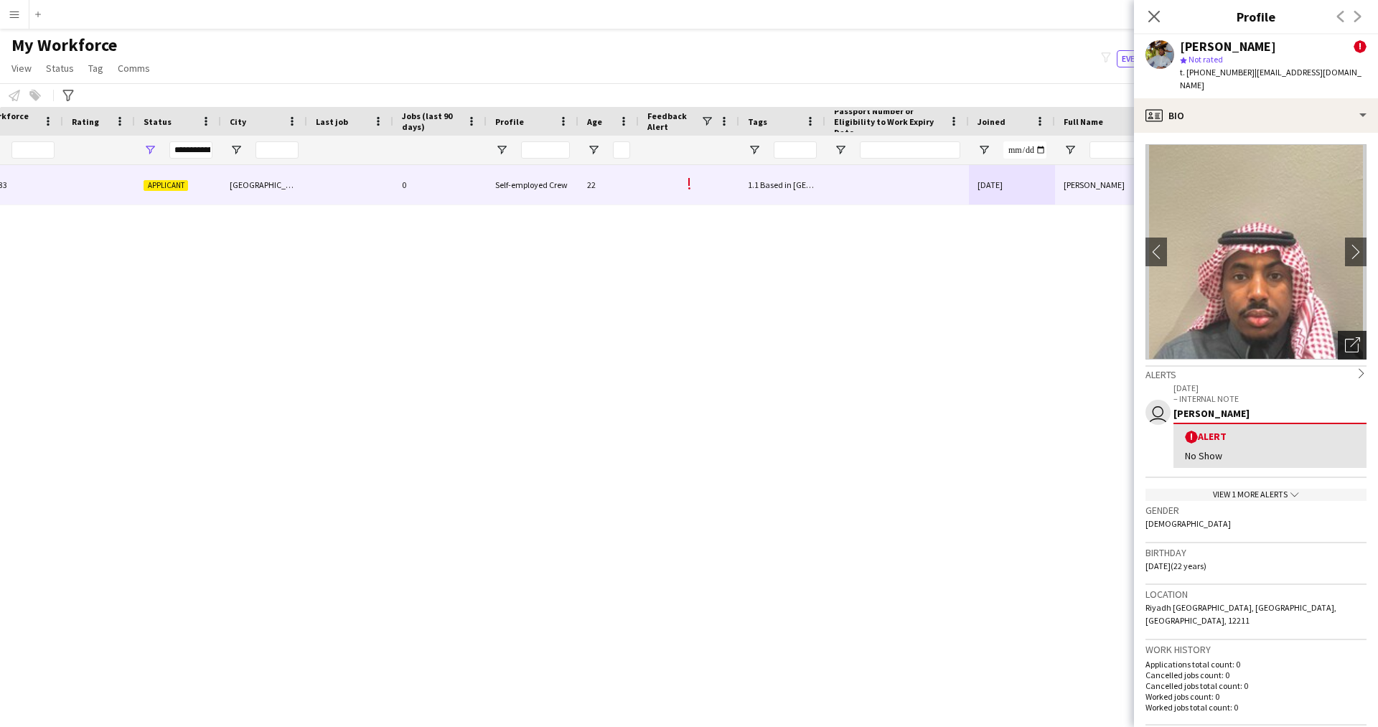
click at [1338, 331] on div "Open photos pop-in" at bounding box center [1352, 345] width 29 height 29
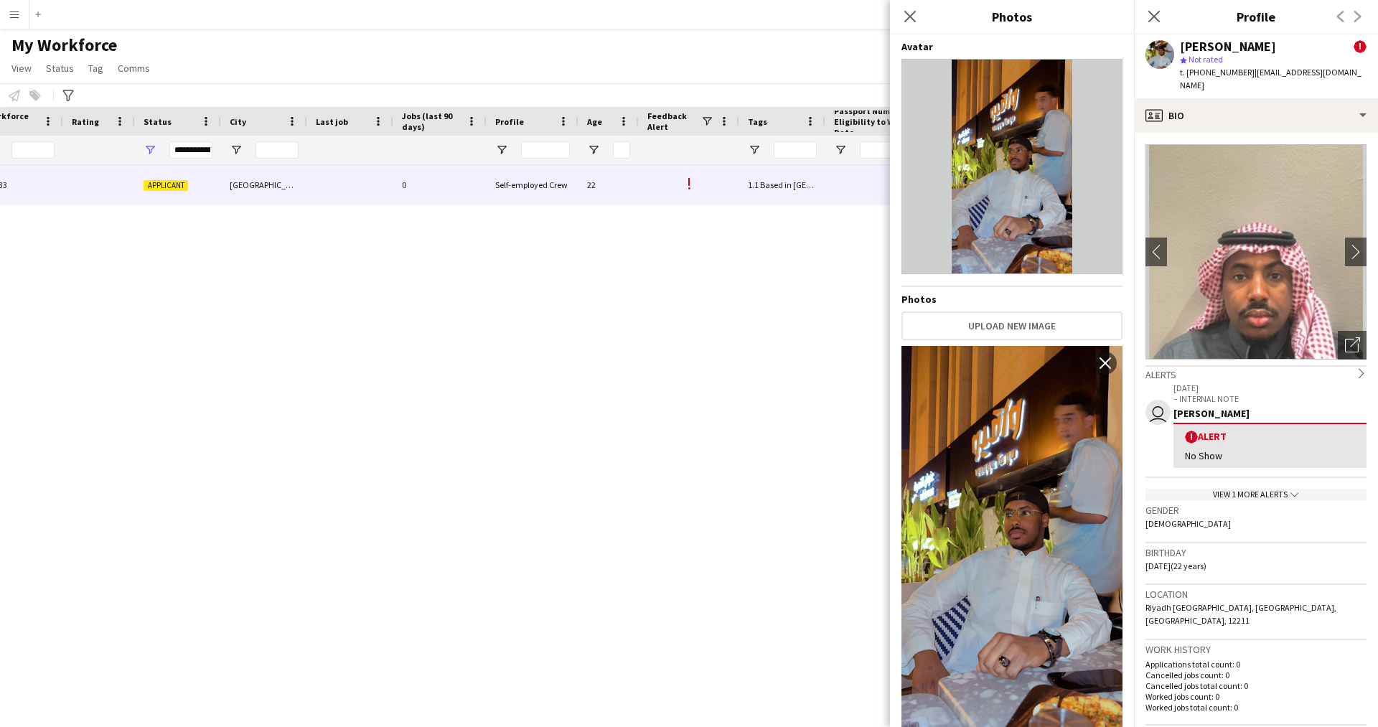
click at [910, 25] on div "Close pop-in" at bounding box center [910, 16] width 40 height 33
click at [1196, 102] on div "profile Bio" at bounding box center [1256, 115] width 244 height 34
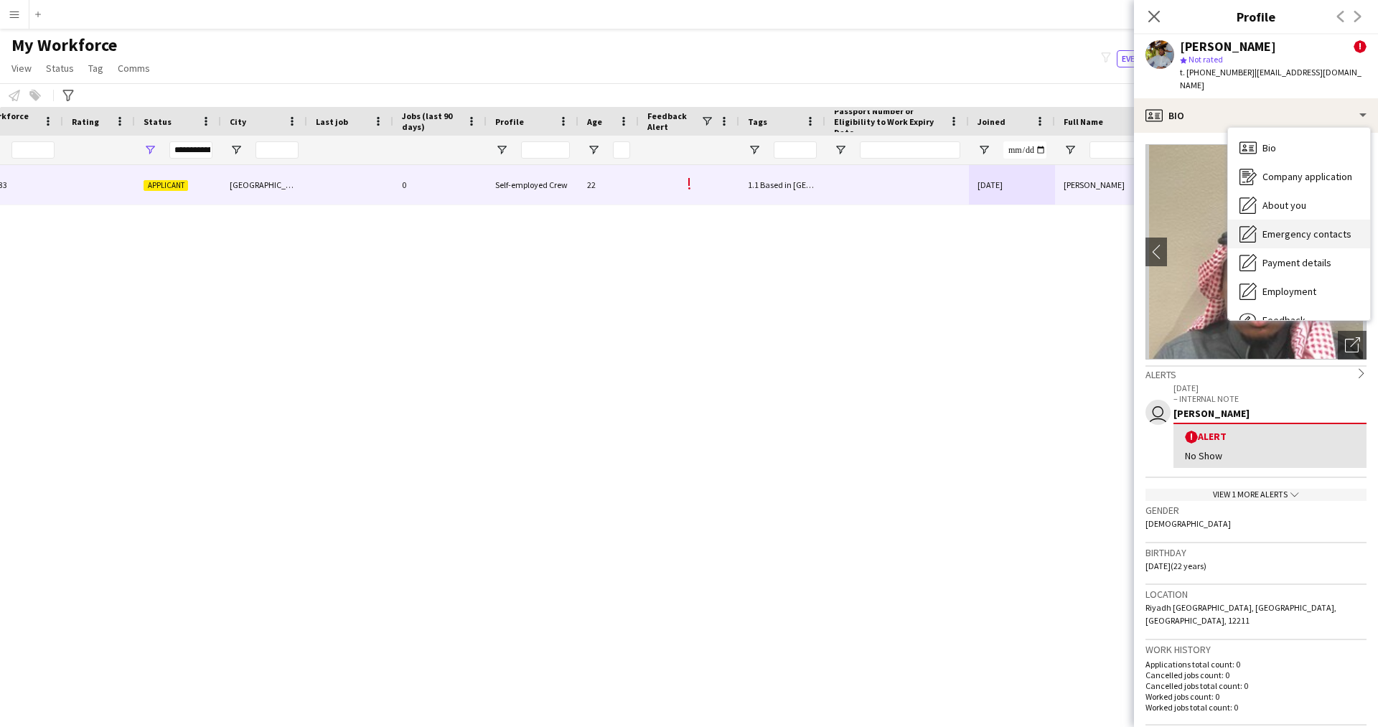
click at [1284, 227] on span "Emergency contacts" at bounding box center [1306, 233] width 89 height 13
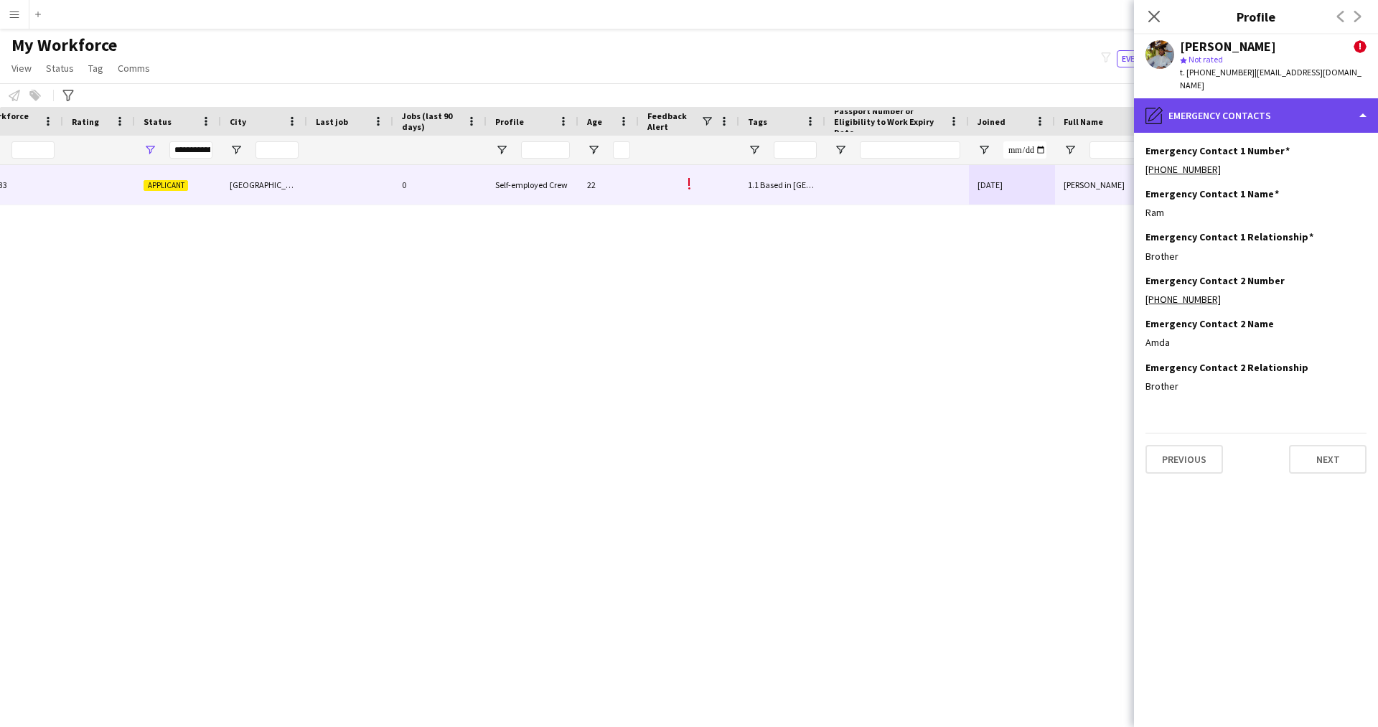
click at [1235, 98] on div "pencil4 Emergency contacts" at bounding box center [1256, 115] width 244 height 34
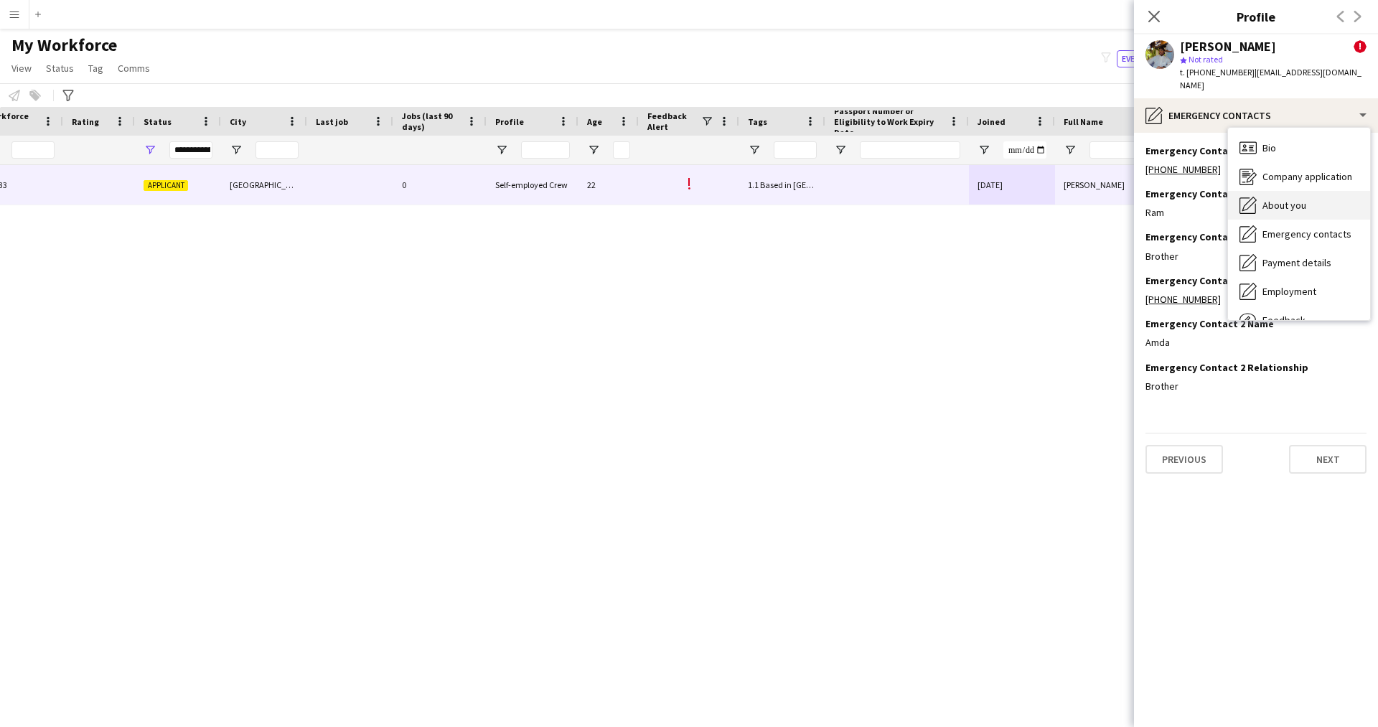
click at [1315, 193] on div "About you About you" at bounding box center [1299, 205] width 142 height 29
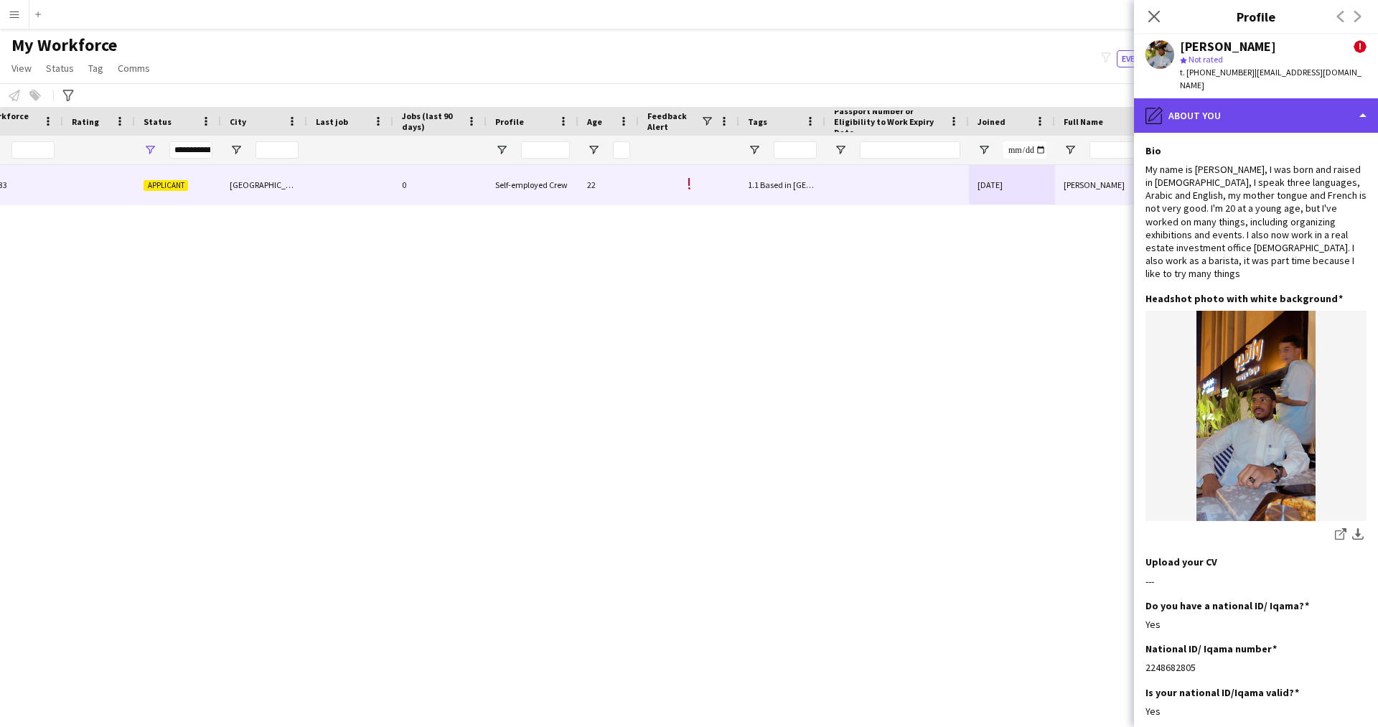
click at [1242, 100] on div "pencil4 About you" at bounding box center [1256, 115] width 244 height 34
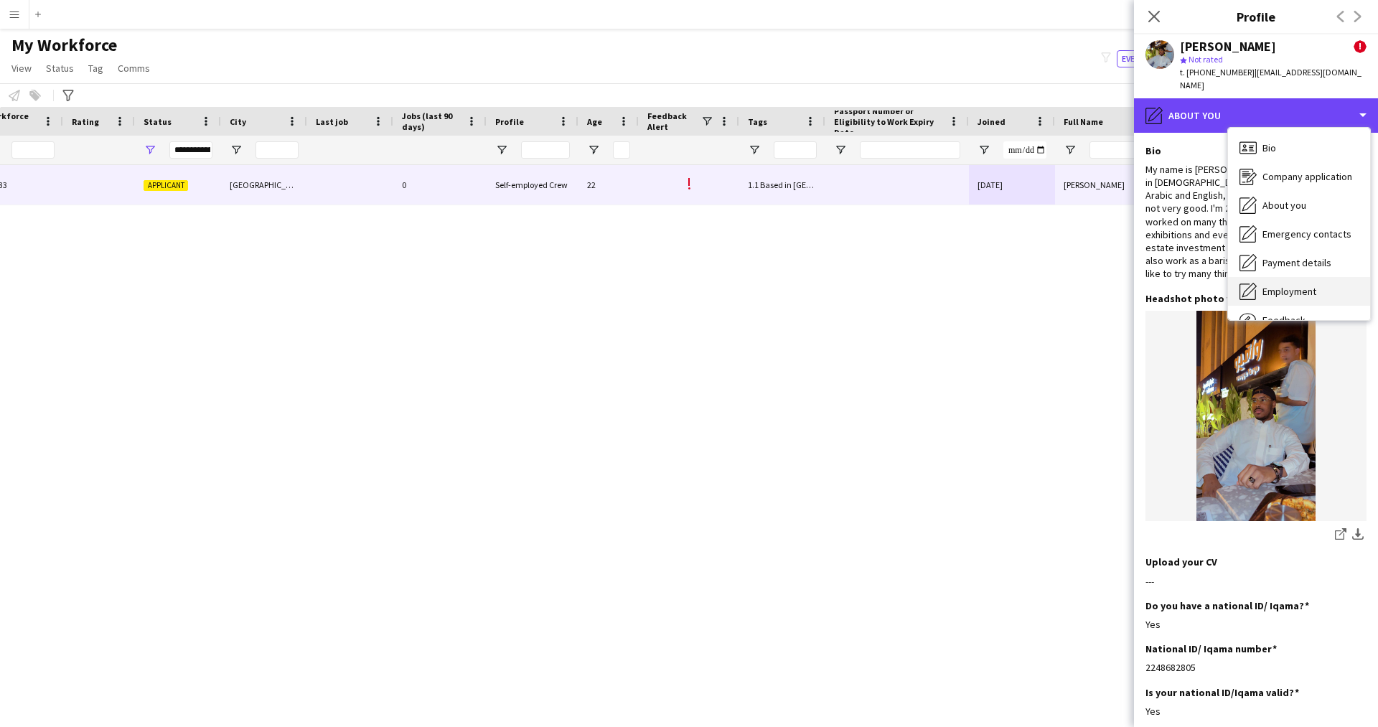
scroll to position [49, 0]
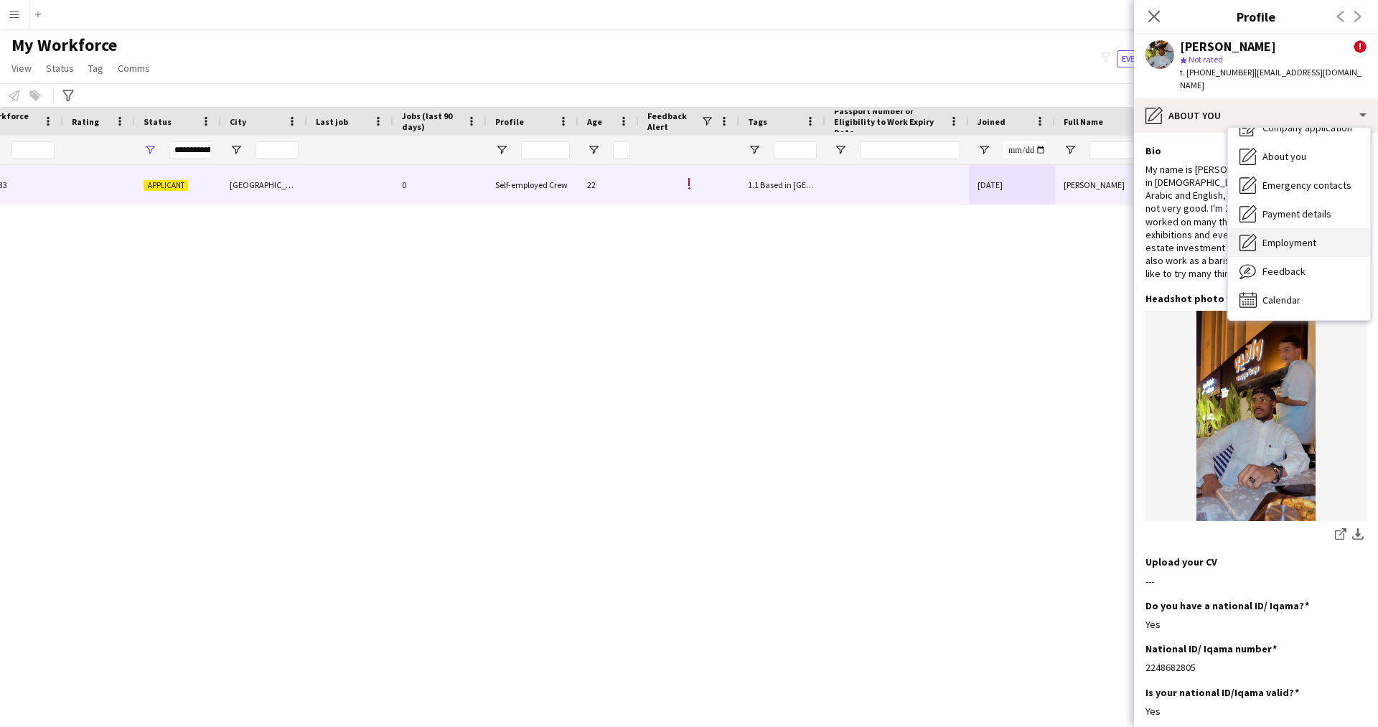
click at [1288, 236] on span "Employment" at bounding box center [1289, 242] width 54 height 13
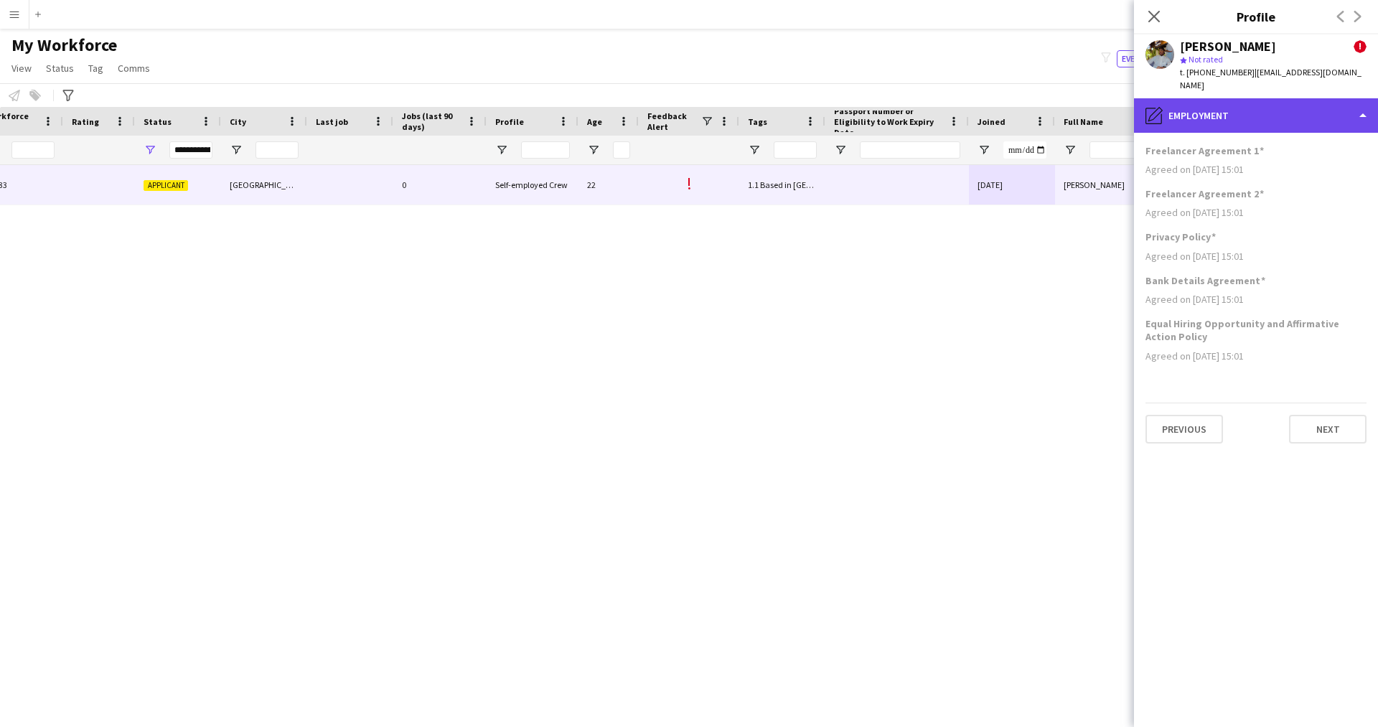
click at [1225, 117] on div "pencil4 Employment" at bounding box center [1256, 115] width 244 height 34
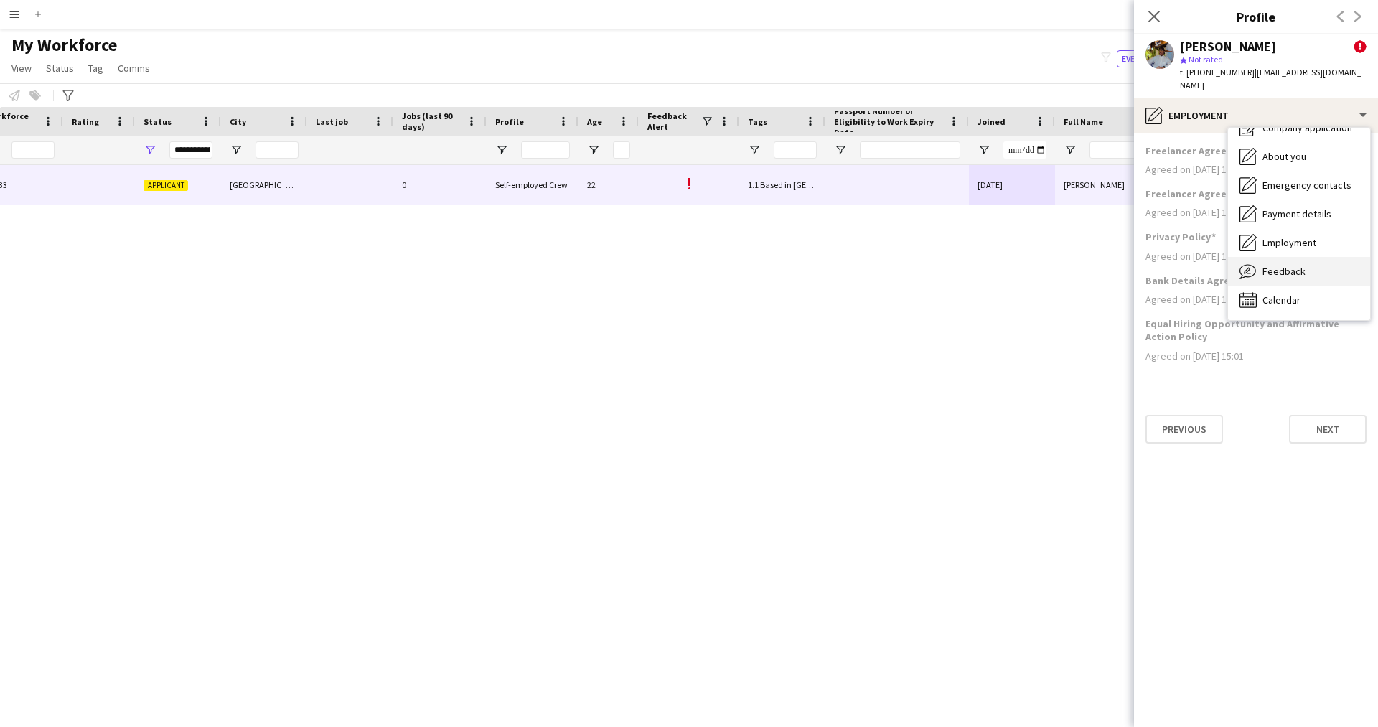
click at [1282, 265] on span "Feedback" at bounding box center [1283, 271] width 43 height 13
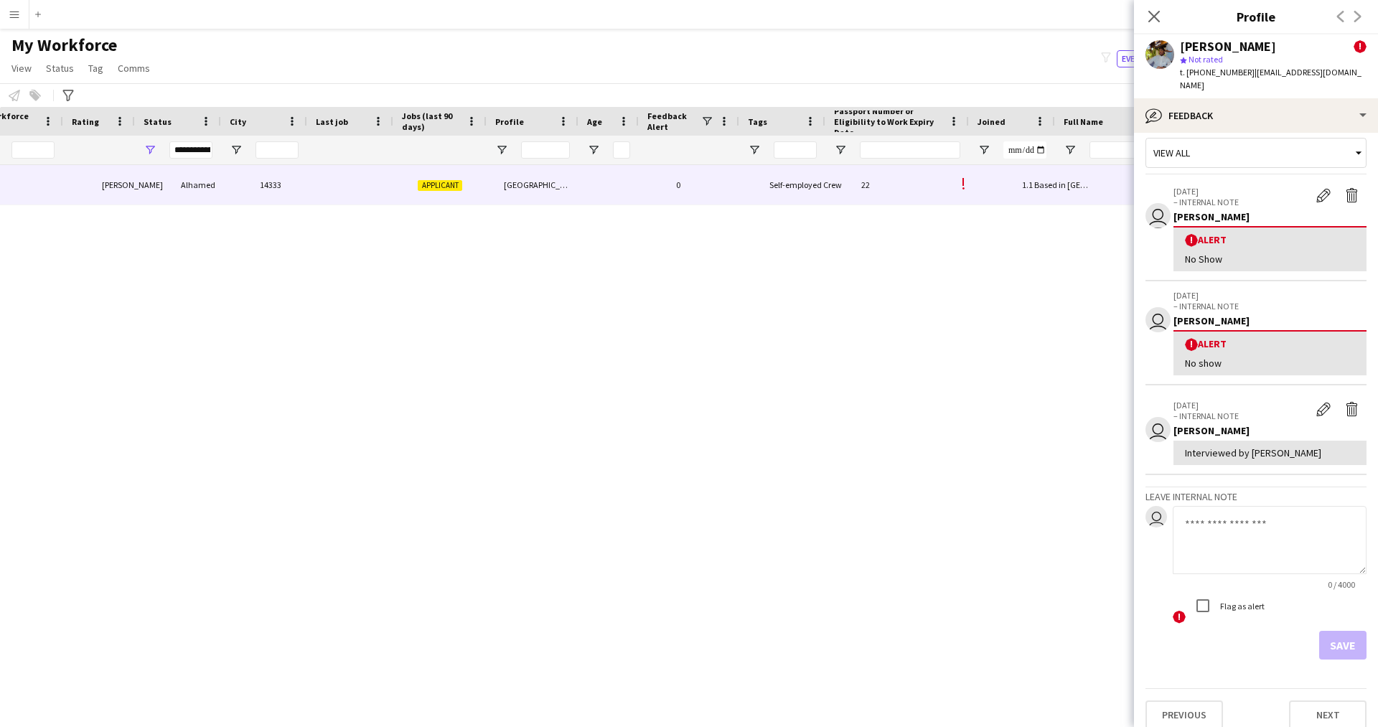
scroll to position [0, 0]
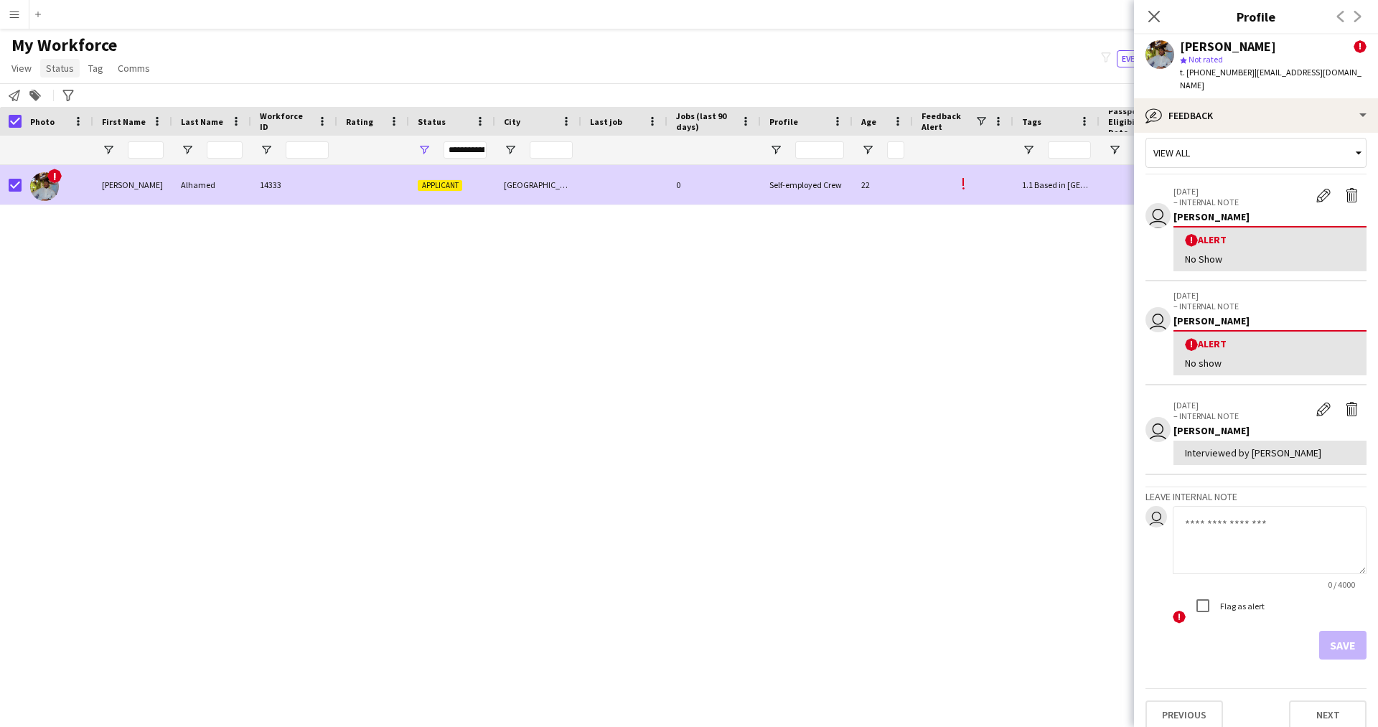
click at [66, 62] on span "Status" at bounding box center [60, 68] width 28 height 13
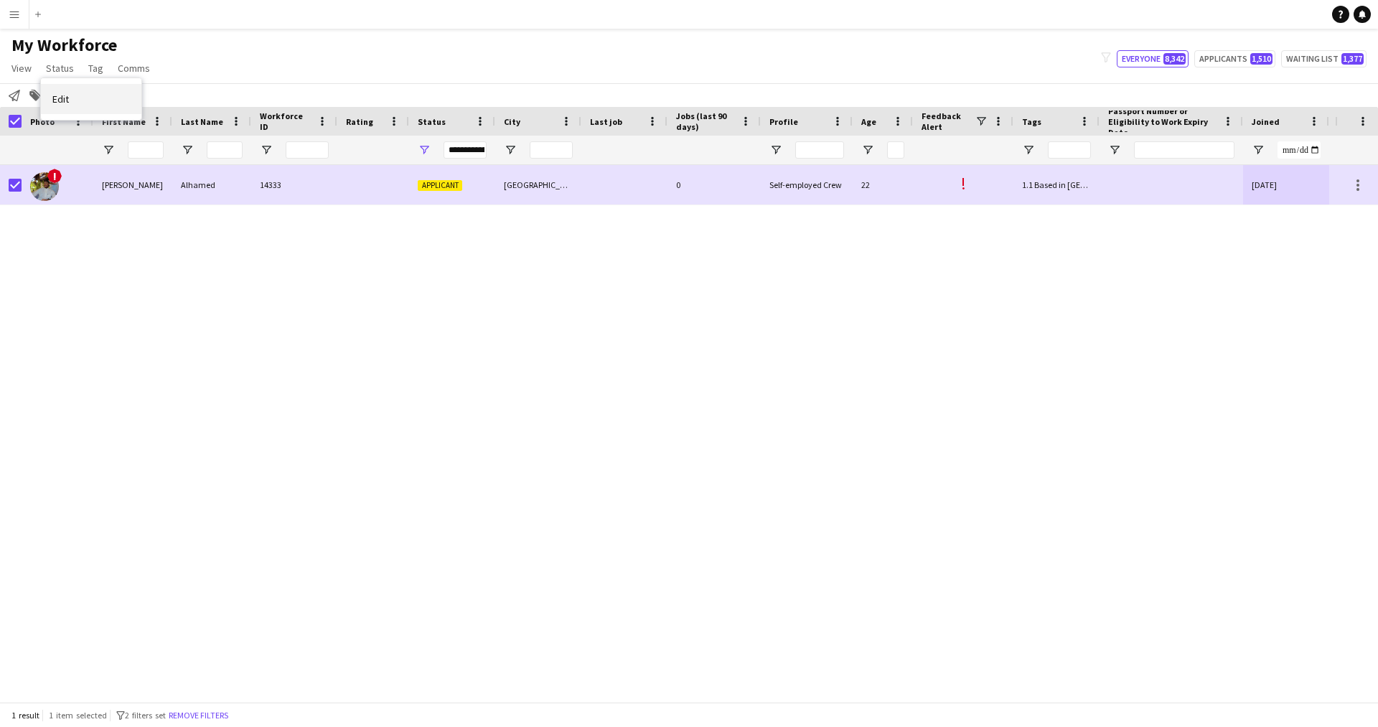
click at [99, 110] on link "Edit" at bounding box center [91, 99] width 100 height 30
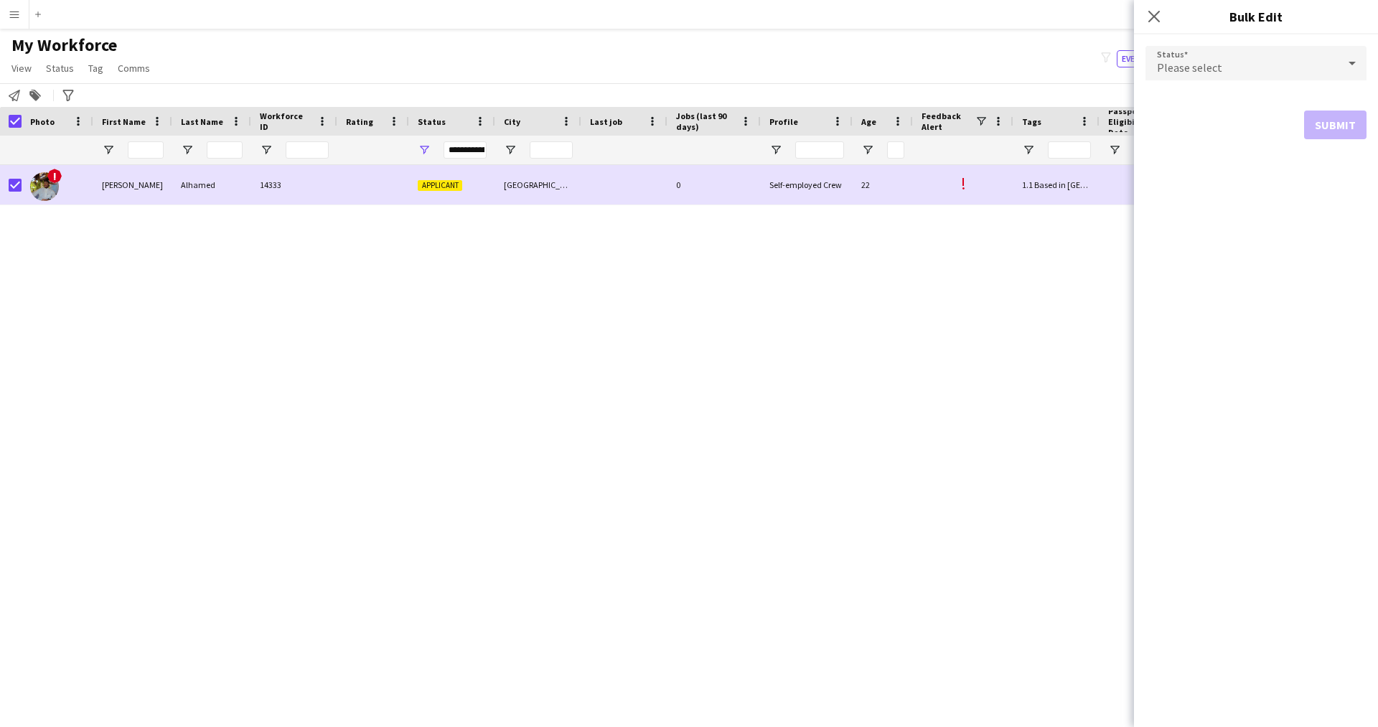
click at [1267, 53] on div "Please select" at bounding box center [1241, 63] width 192 height 34
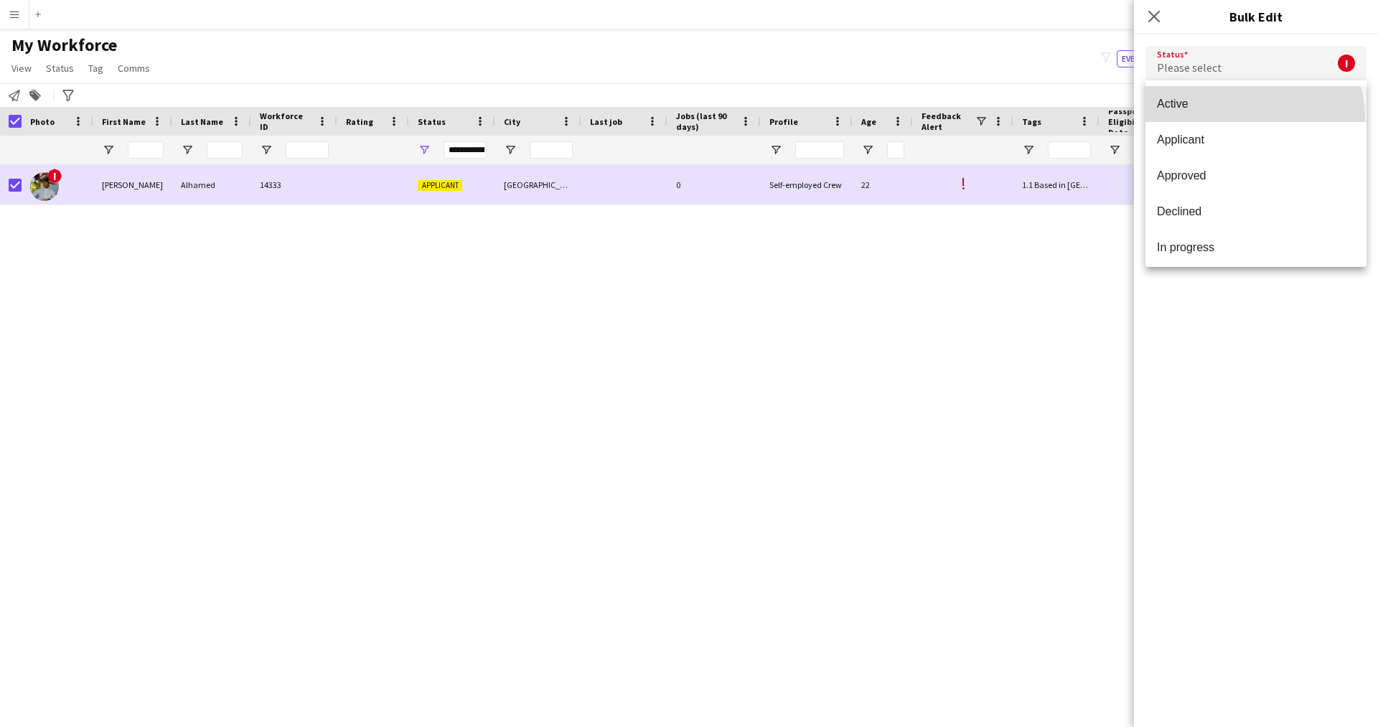
click at [1253, 117] on mat-option "Active" at bounding box center [1255, 104] width 221 height 36
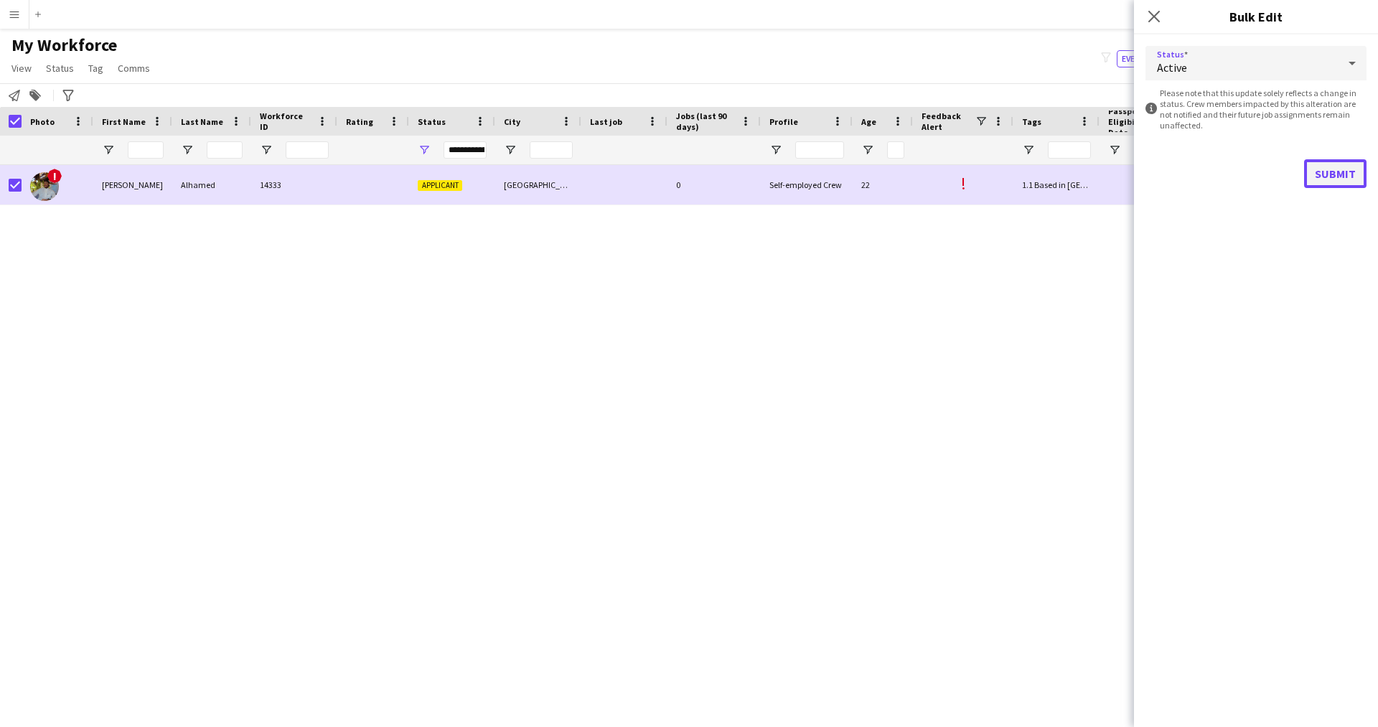
click at [1318, 165] on button "Submit" at bounding box center [1335, 173] width 62 height 29
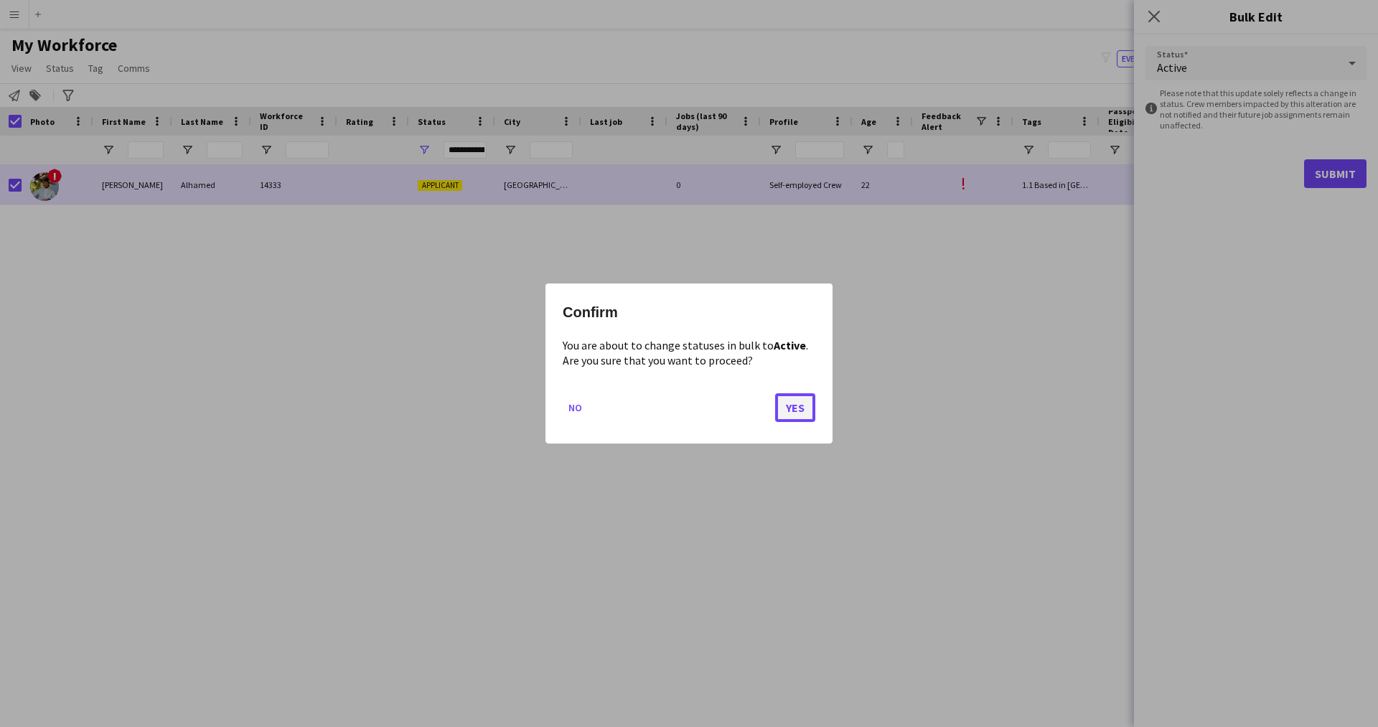
click at [802, 402] on button "Yes" at bounding box center [795, 407] width 40 height 29
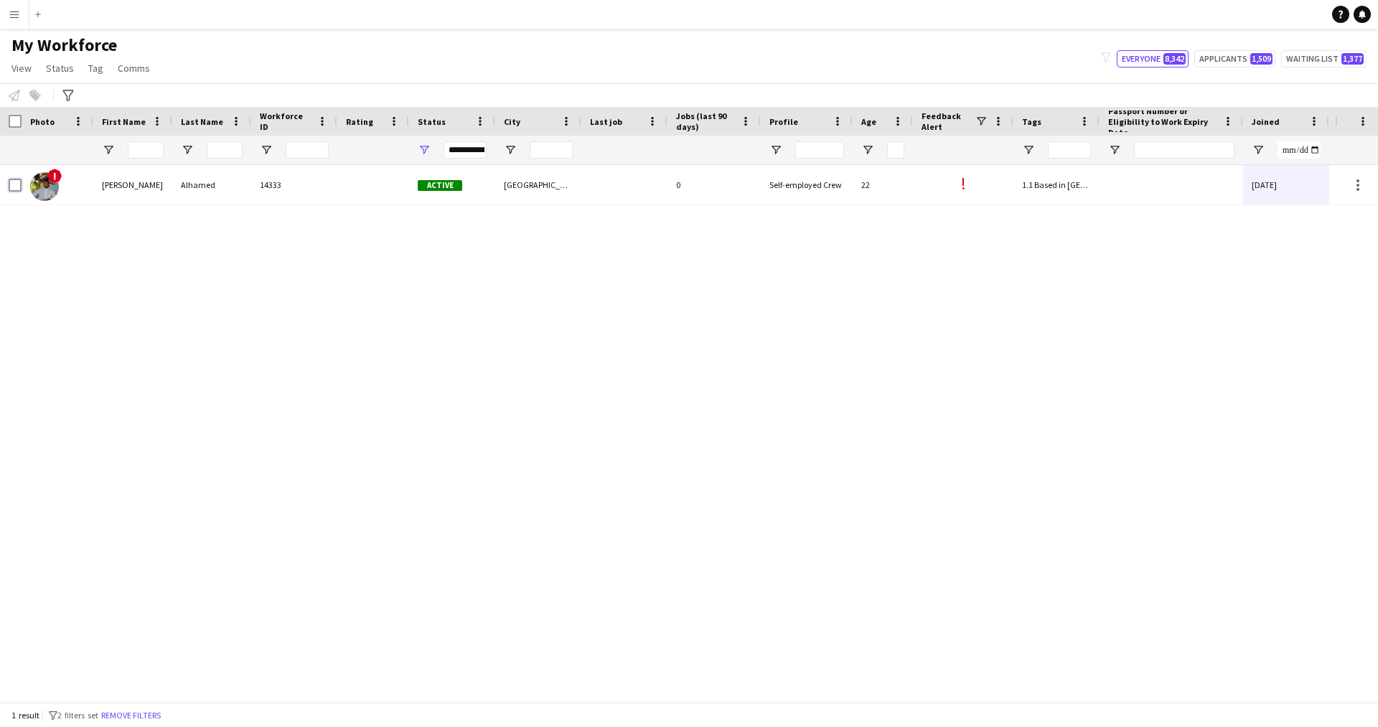
scroll to position [0, 274]
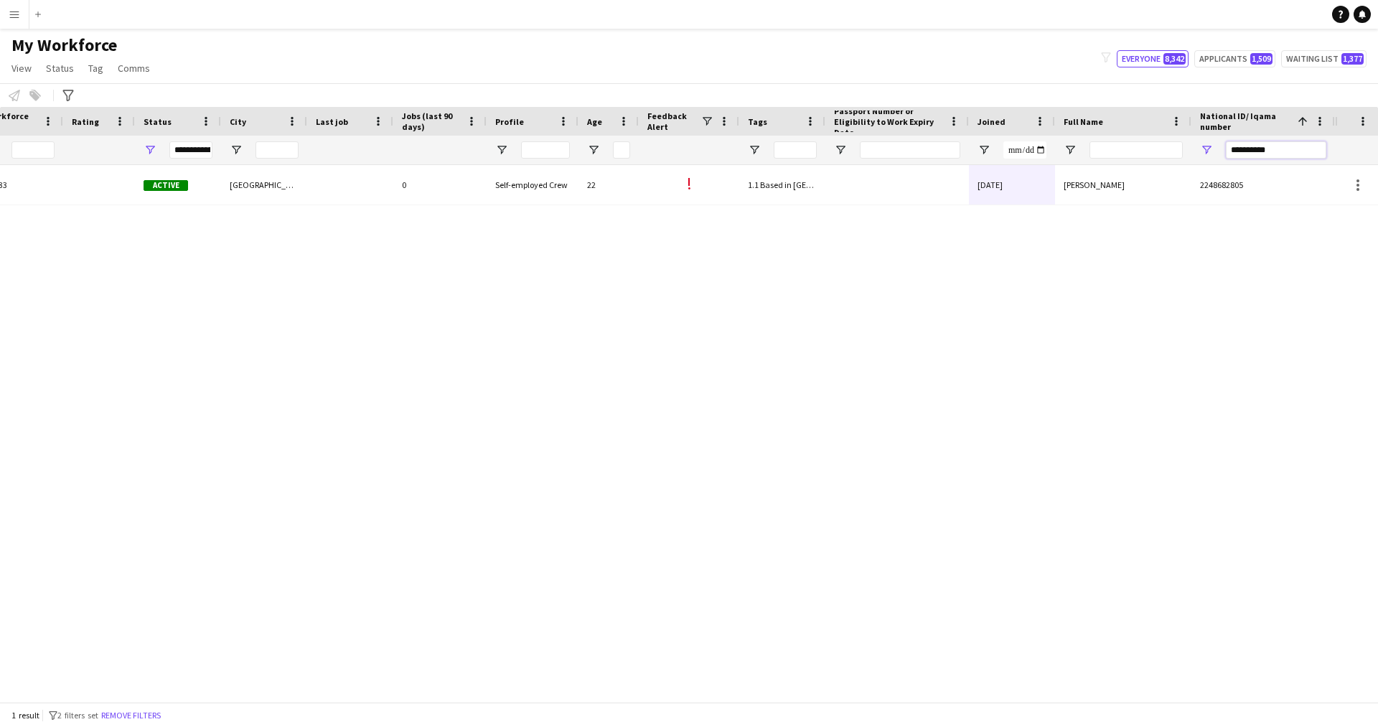
drag, startPoint x: 1281, startPoint y: 155, endPoint x: 999, endPoint y: 132, distance: 282.9
click at [999, 132] on div "Workforce Details Profile Data Workforce Details Profile Data Profile Age" at bounding box center [530, 136] width 1609 height 58
paste input "National ID/ Iqama number Filter Input"
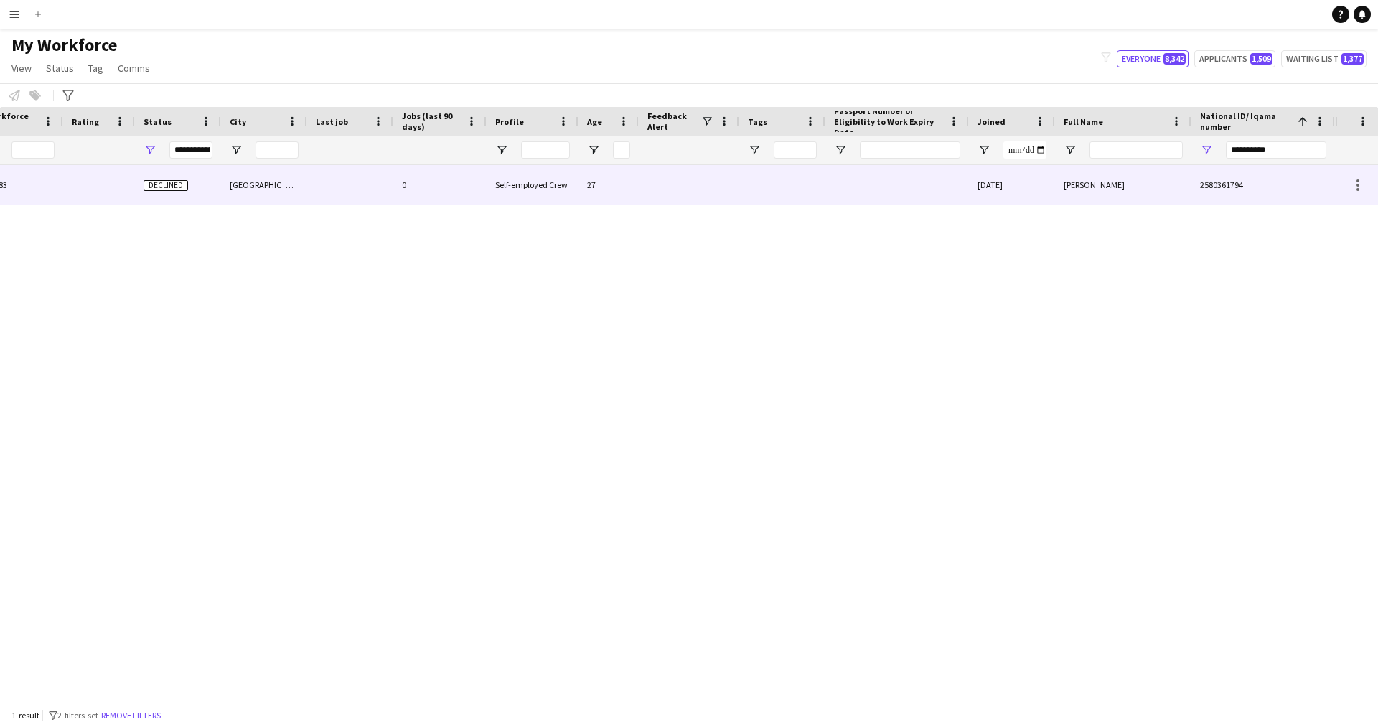
click at [949, 202] on div at bounding box center [897, 184] width 144 height 39
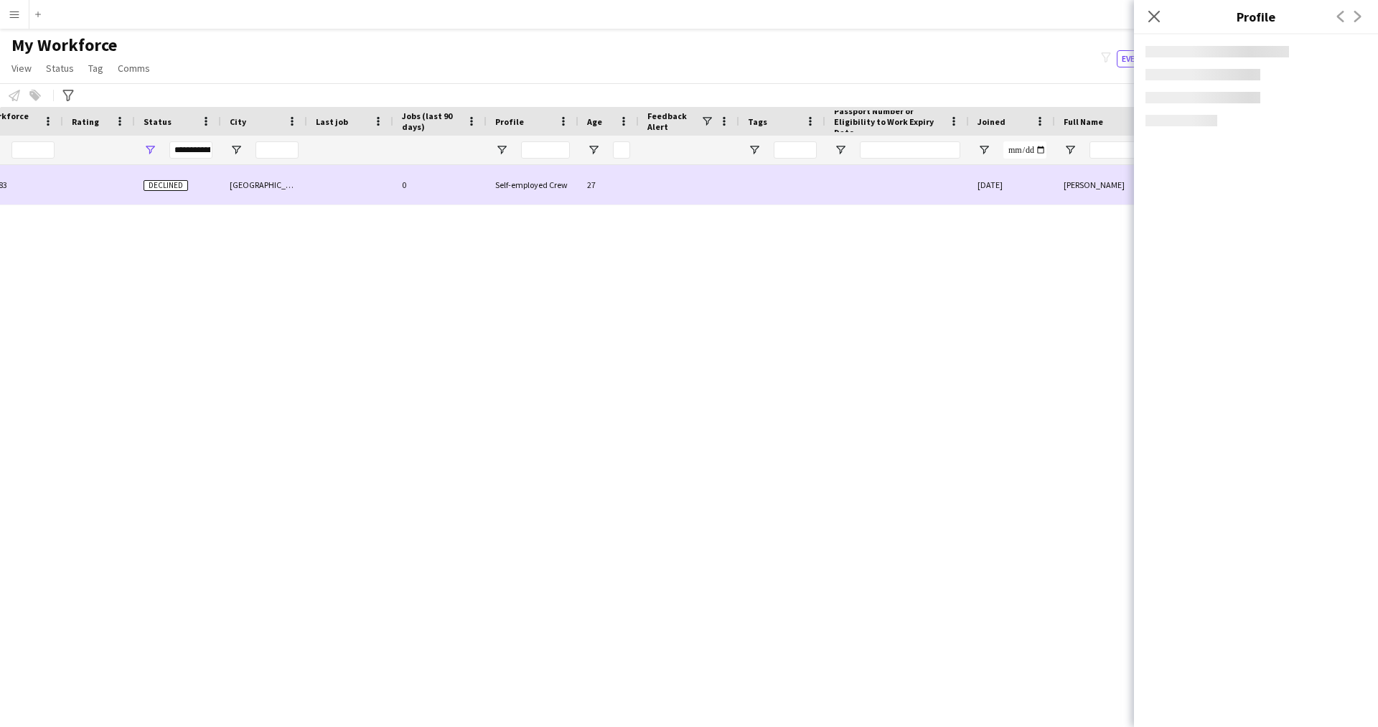
click at [985, 190] on div "[DATE]" at bounding box center [1012, 184] width 86 height 39
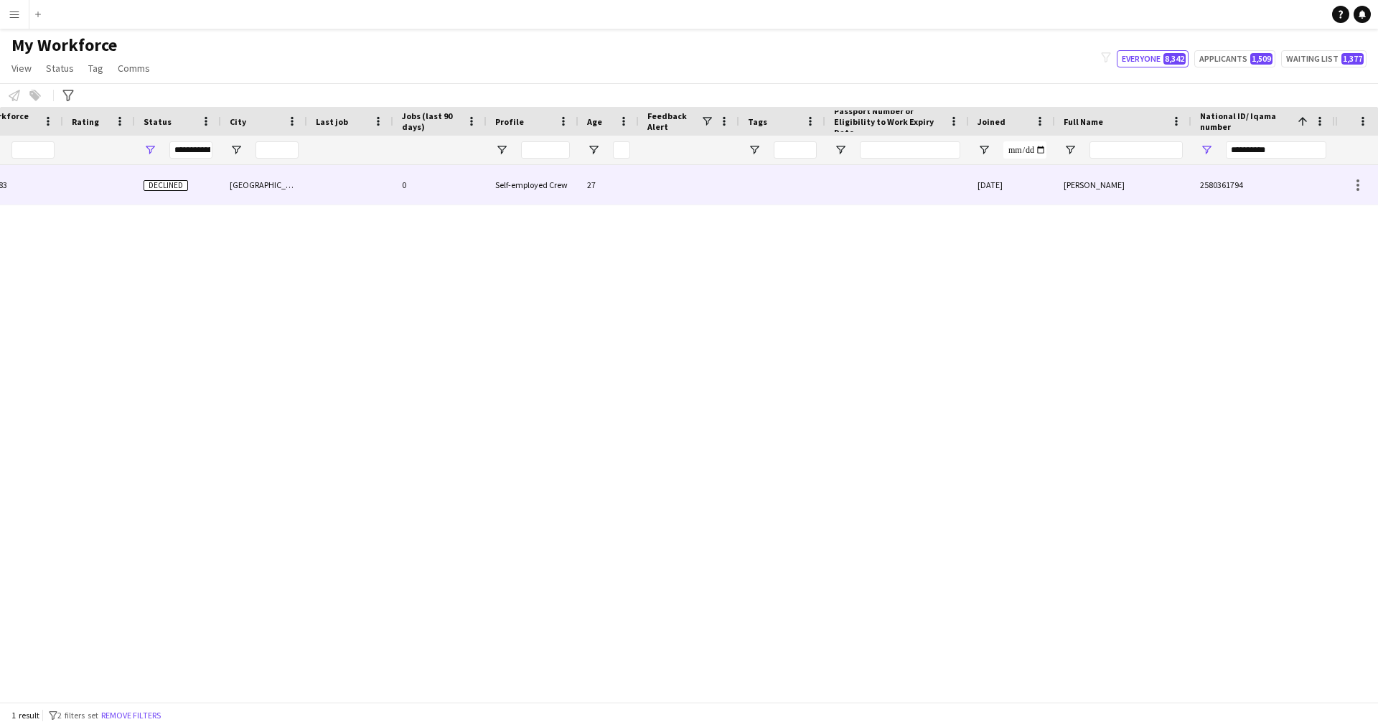
click at [1042, 201] on div "[DATE]" at bounding box center [1012, 184] width 86 height 39
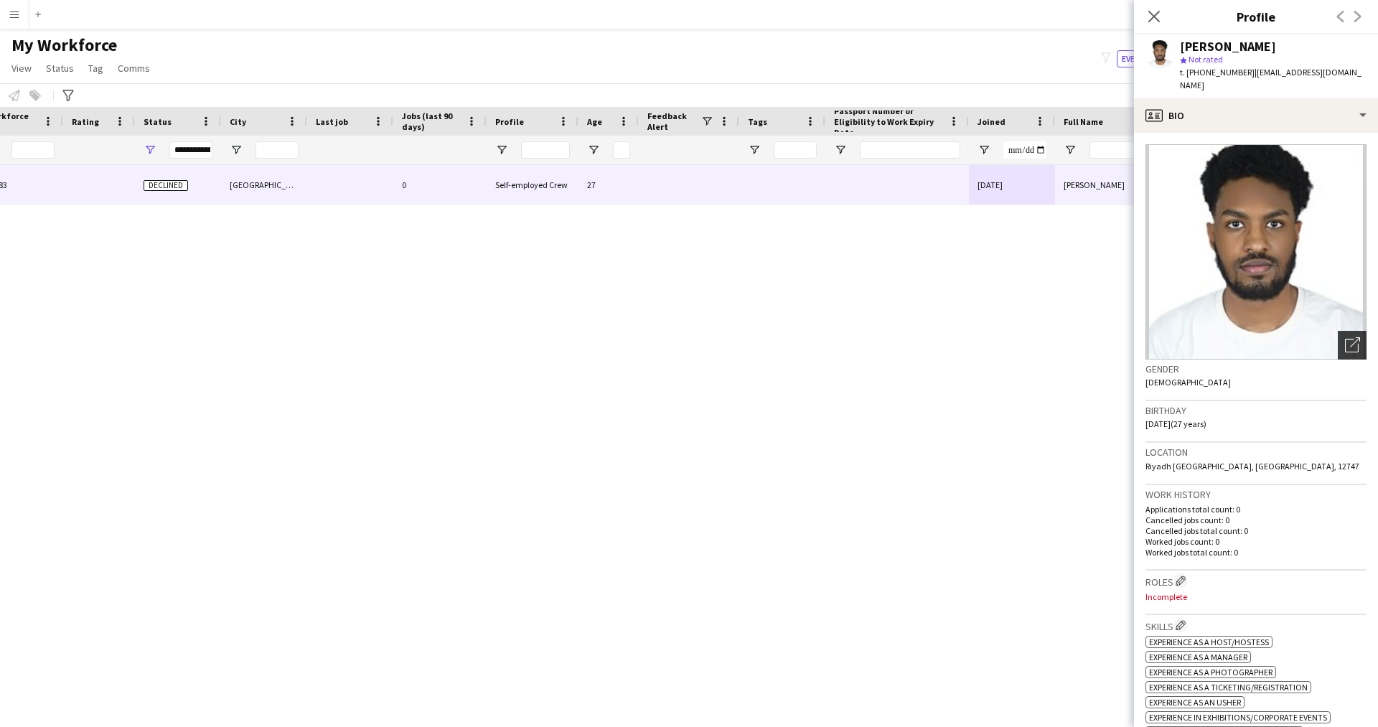
click at [1338, 341] on div "Open photos pop-in" at bounding box center [1352, 345] width 29 height 29
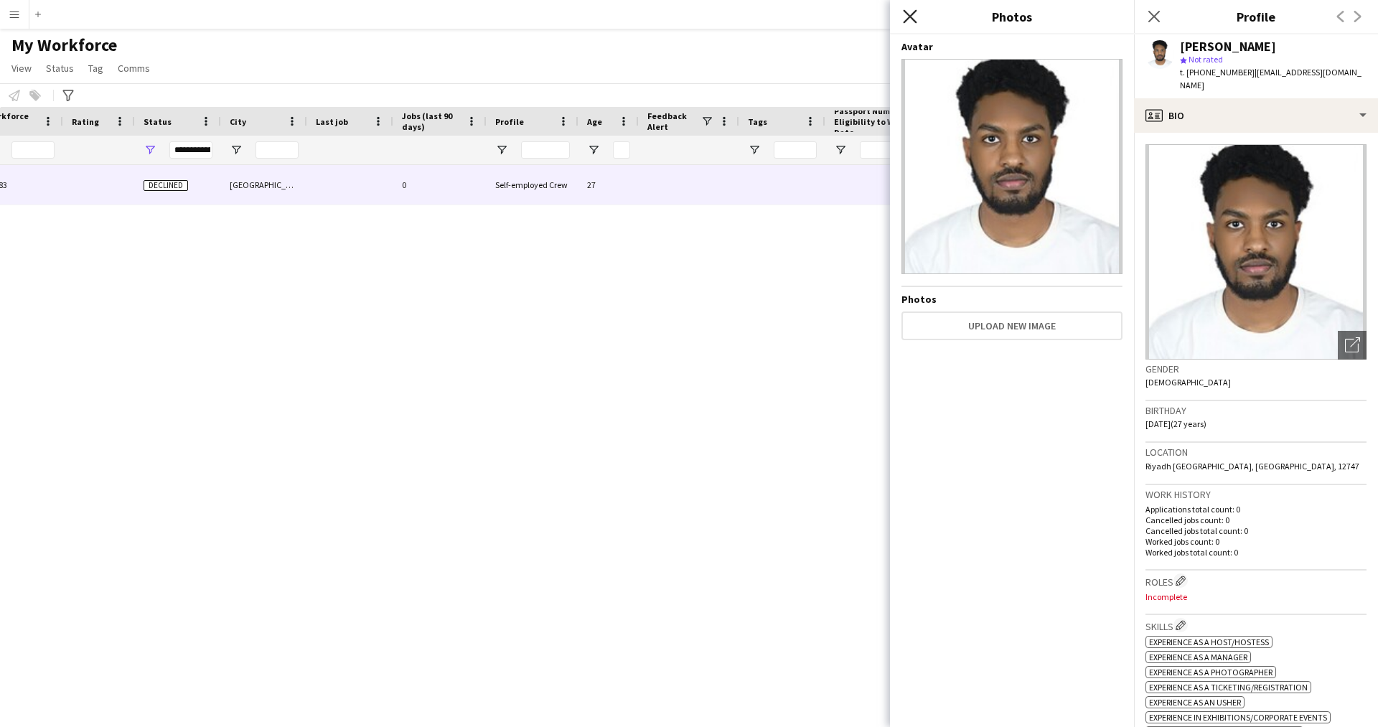
click at [911, 21] on icon "Close pop-in" at bounding box center [910, 16] width 14 height 14
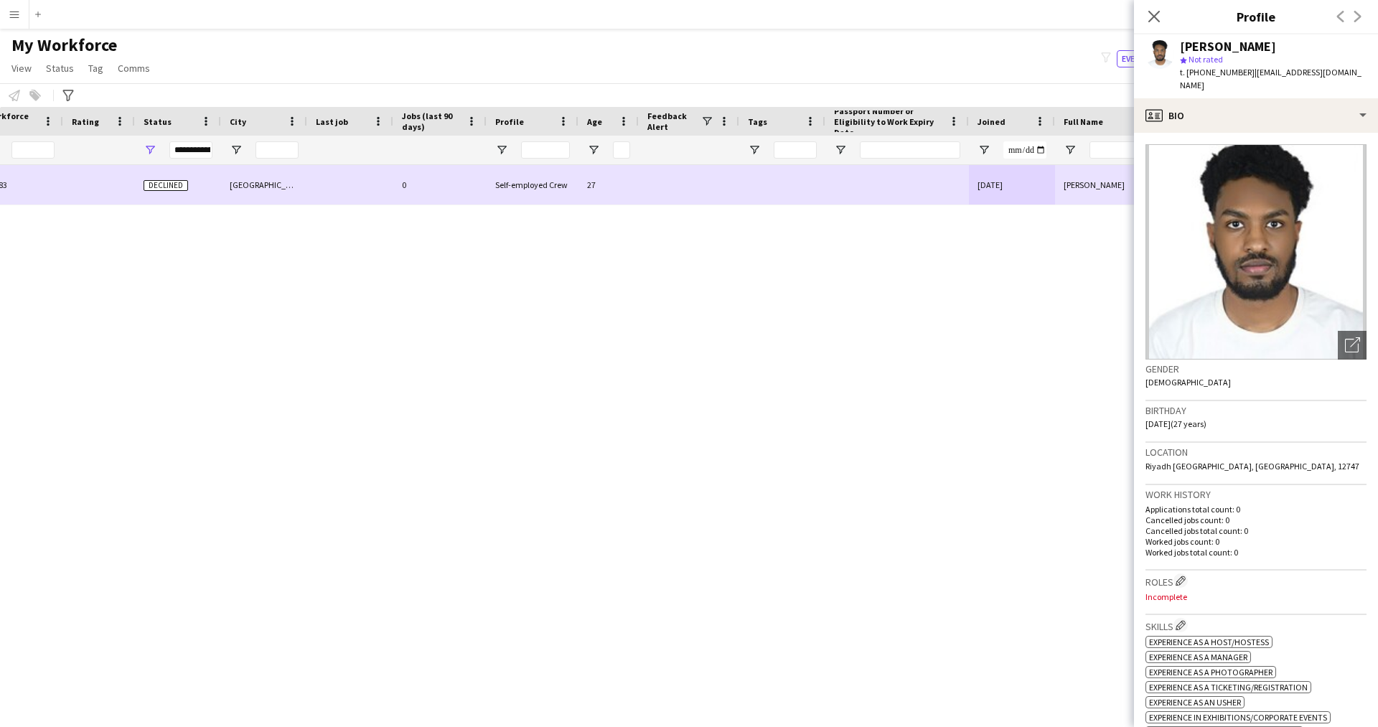
scroll to position [0, 0]
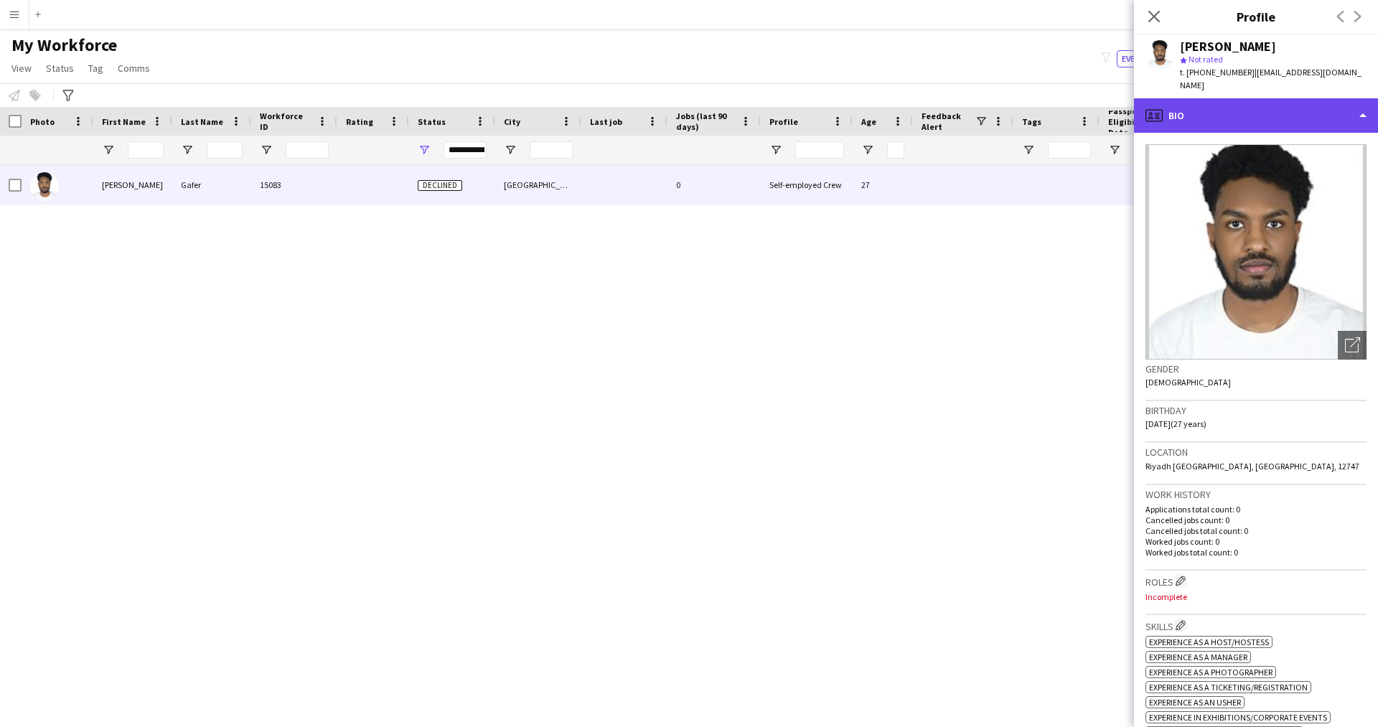
click at [1164, 98] on div "profile Bio" at bounding box center [1256, 115] width 244 height 34
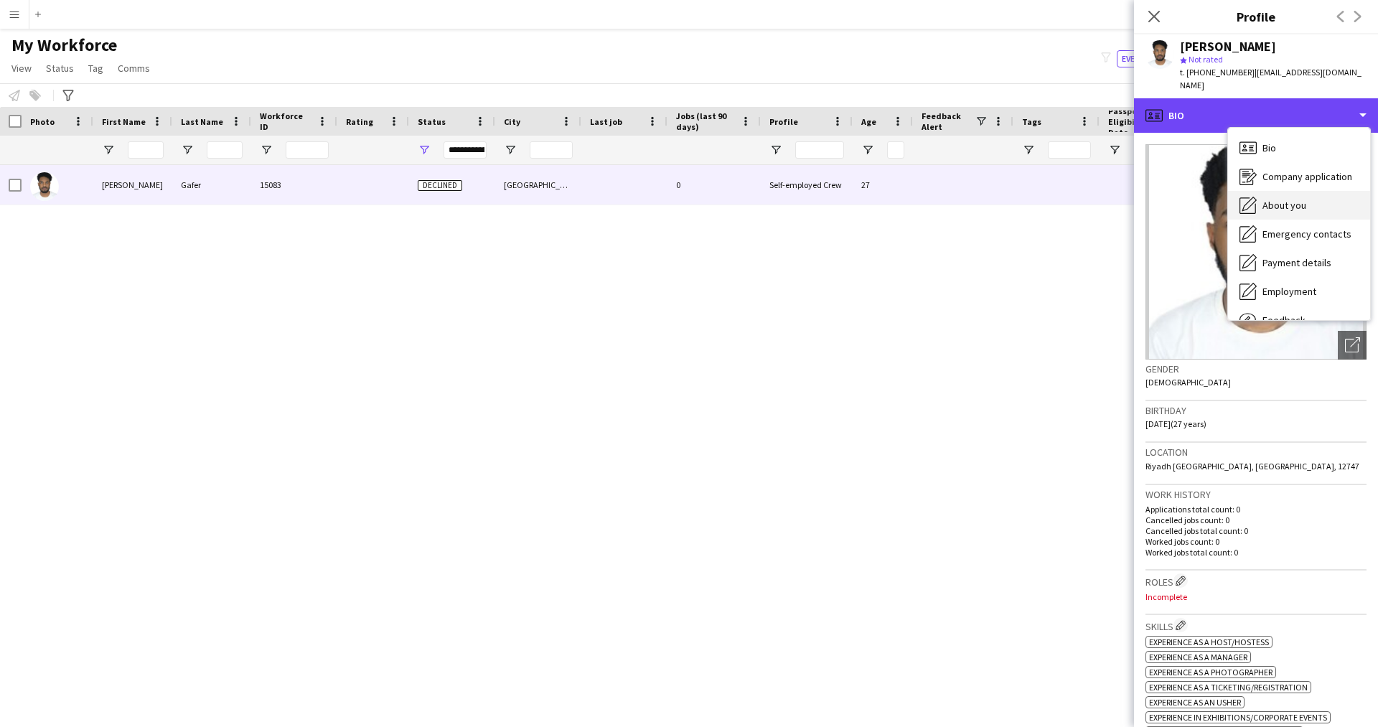
scroll to position [49, 0]
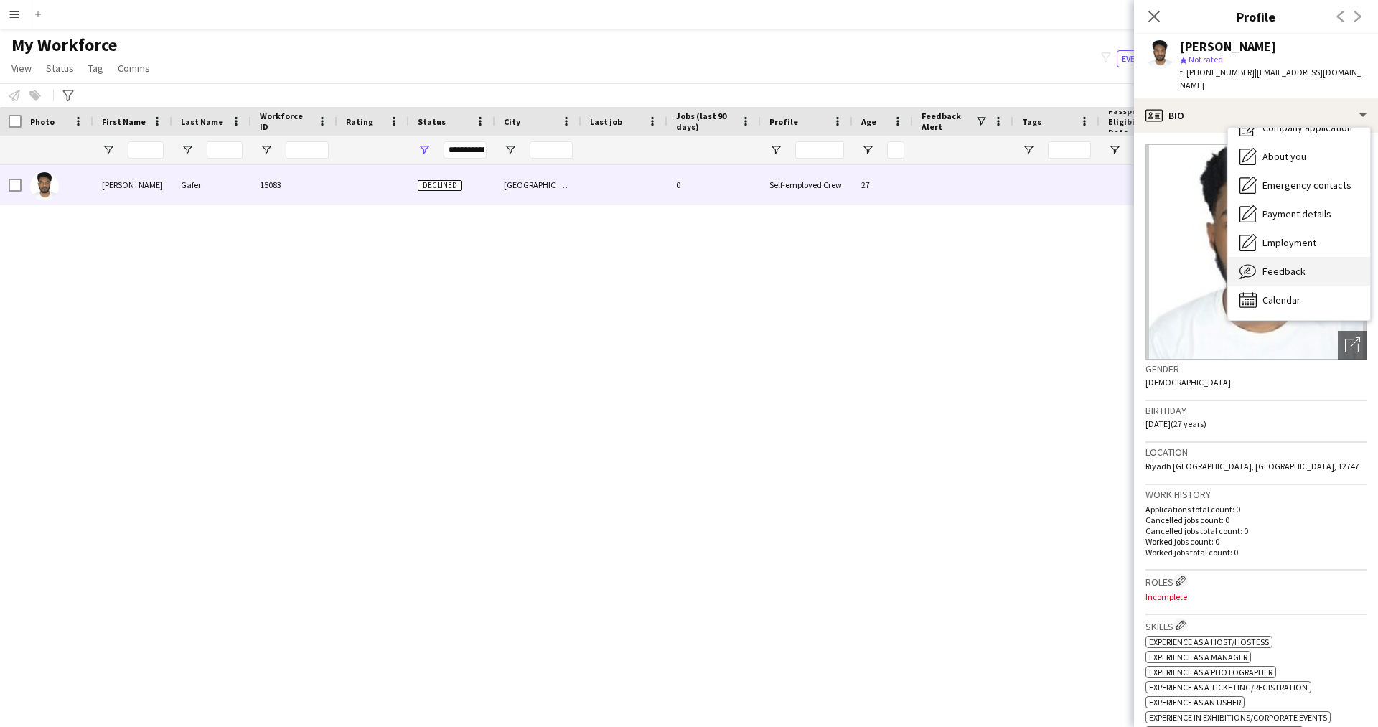
click at [1283, 265] on span "Feedback" at bounding box center [1283, 271] width 43 height 13
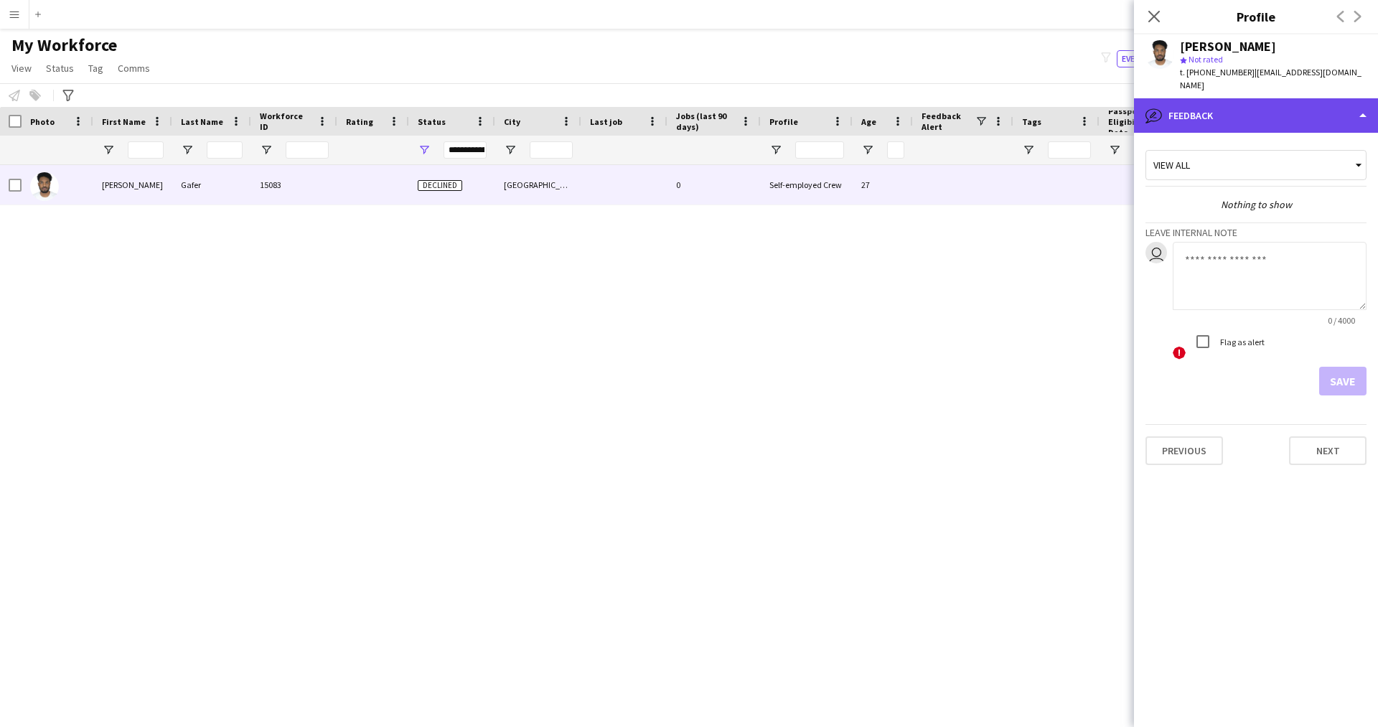
click at [1264, 105] on div "bubble-pencil Feedback" at bounding box center [1256, 115] width 244 height 34
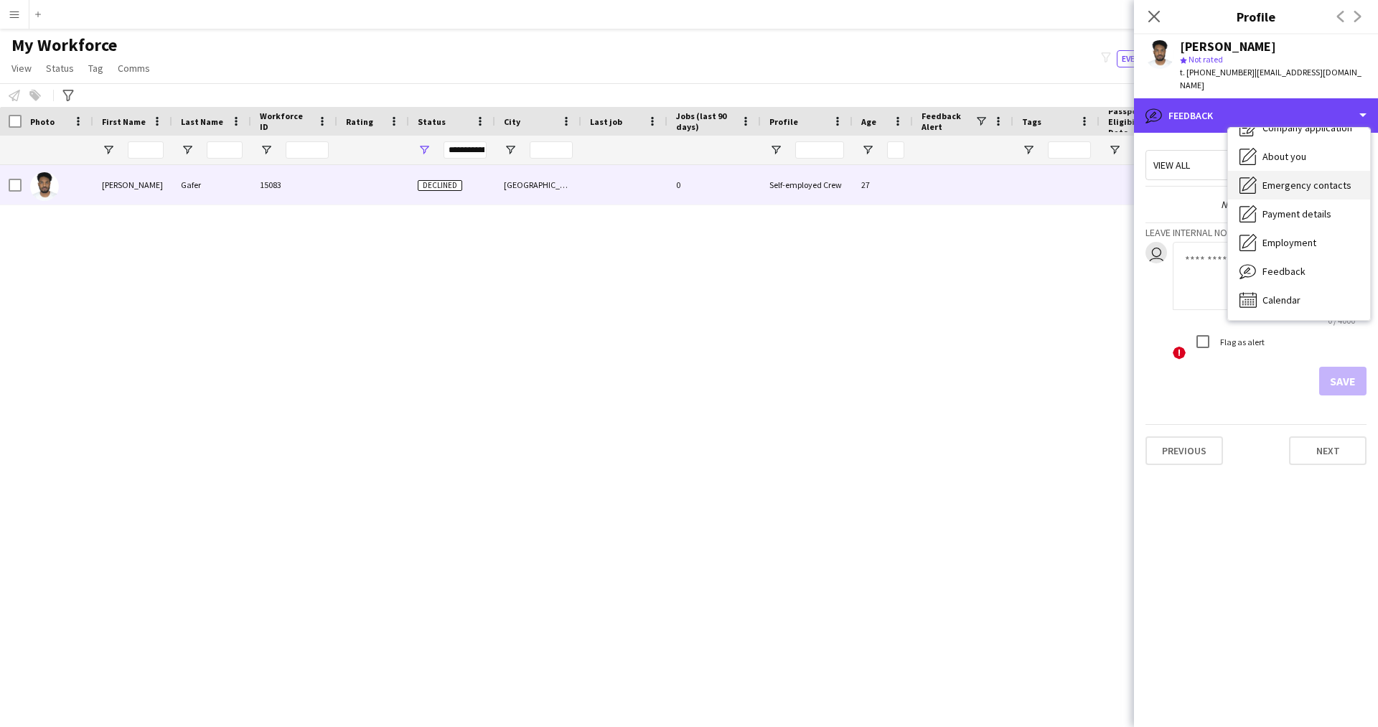
scroll to position [0, 0]
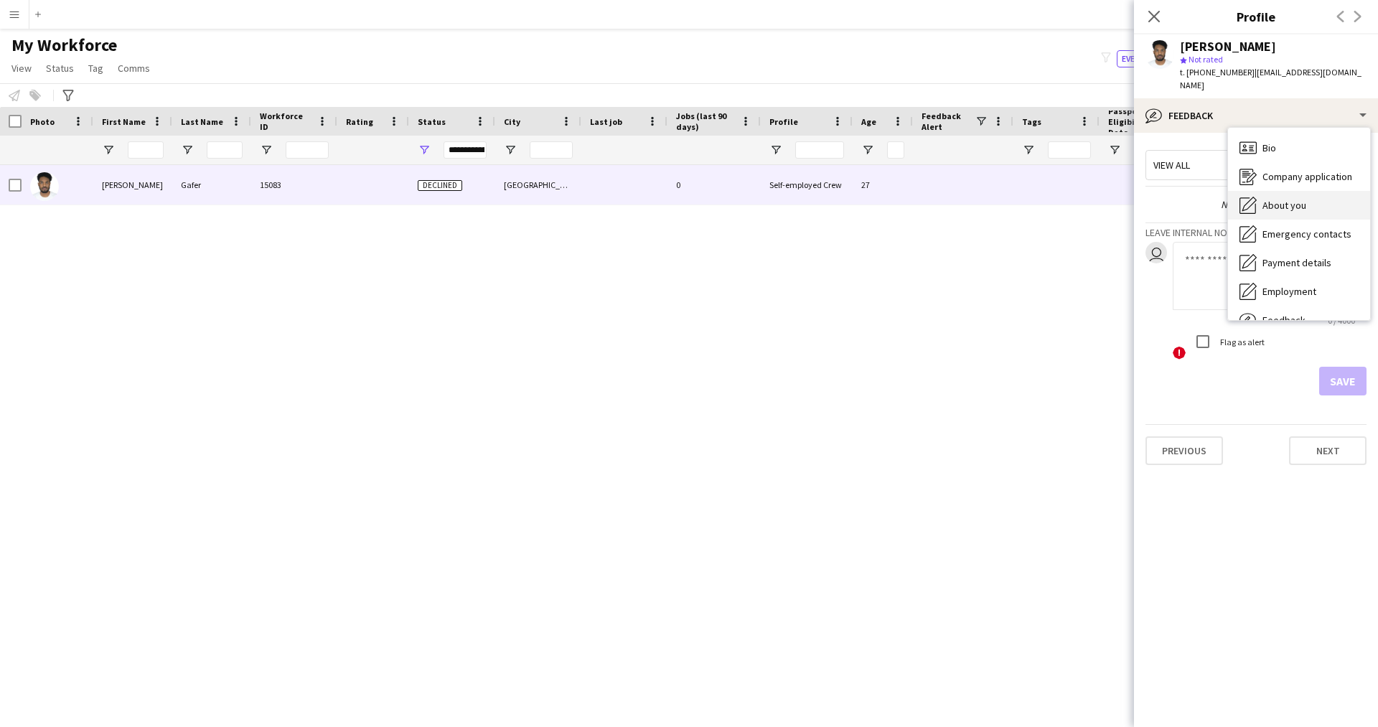
click at [1283, 199] on span "About you" at bounding box center [1284, 205] width 44 height 13
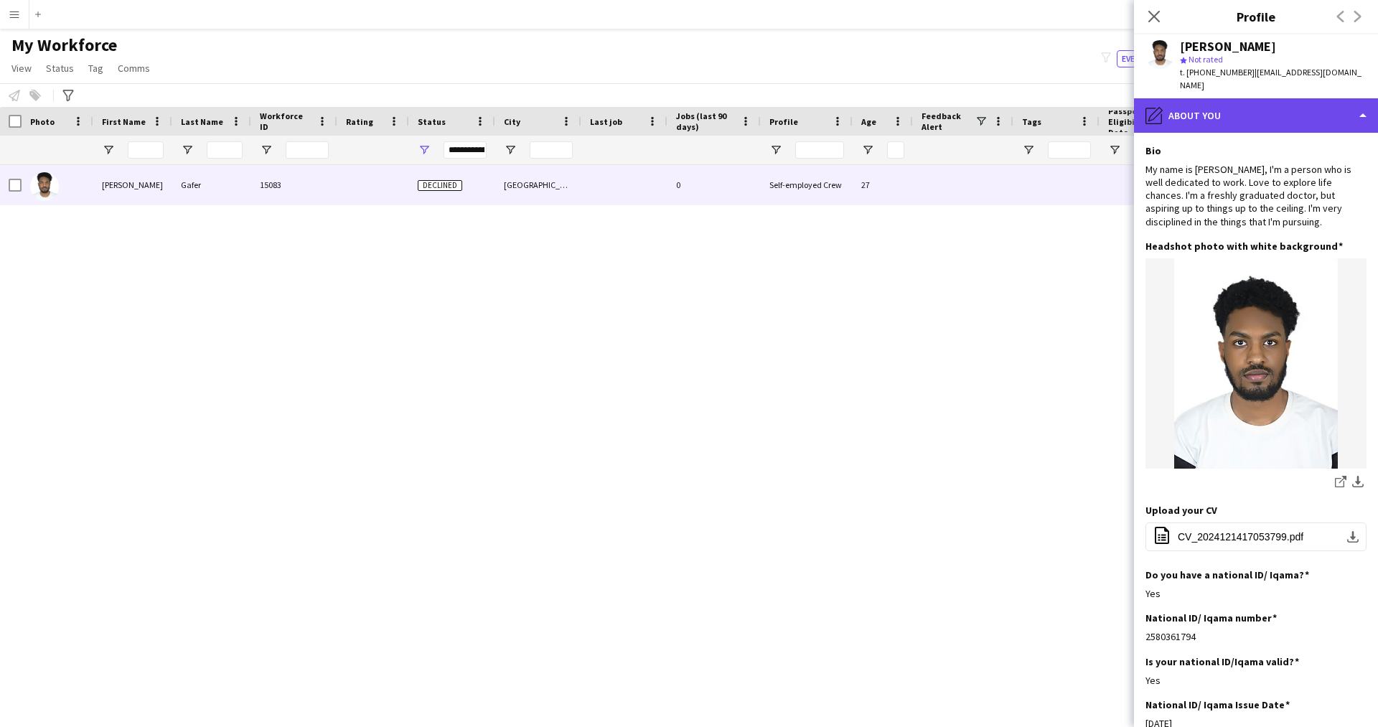
click at [1242, 104] on div "pencil4 About you" at bounding box center [1256, 115] width 244 height 34
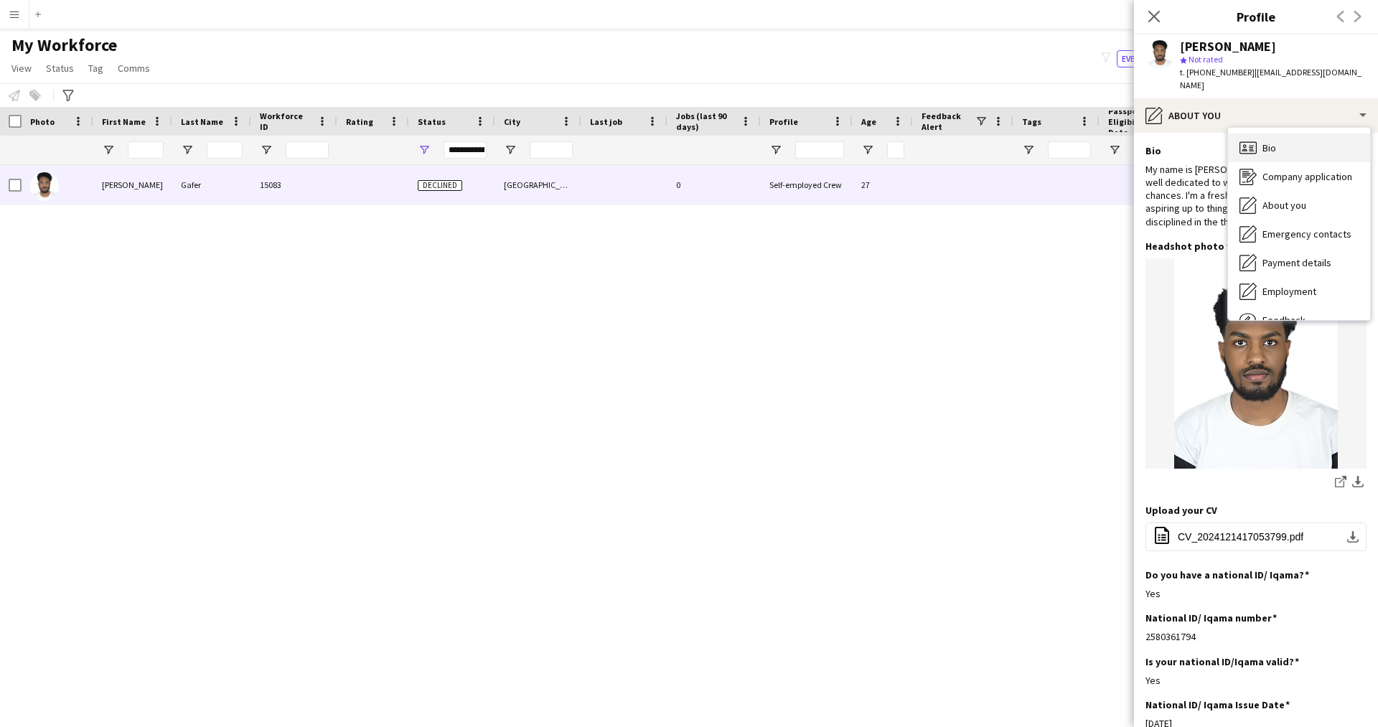
click at [1277, 141] on div "Bio Bio" at bounding box center [1299, 147] width 142 height 29
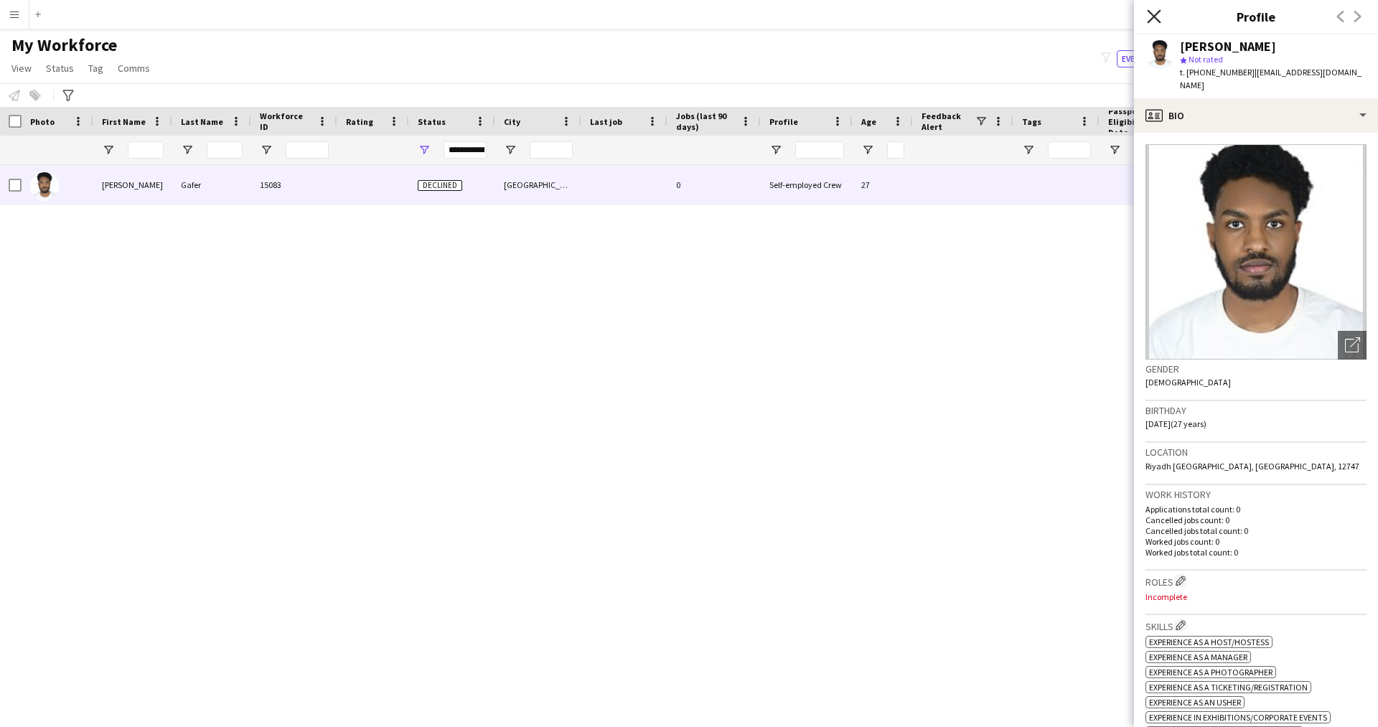
click at [1155, 14] on icon "Close pop-in" at bounding box center [1154, 16] width 14 height 14
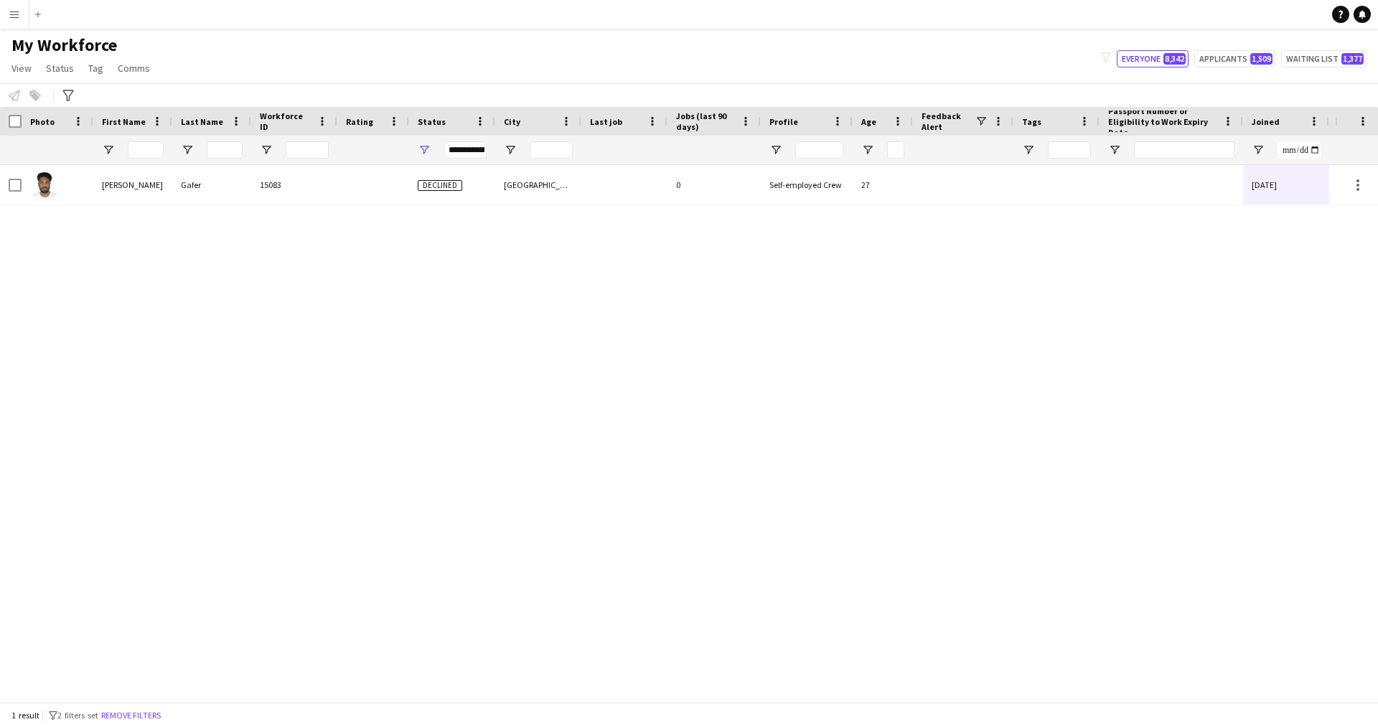
scroll to position [0, 274]
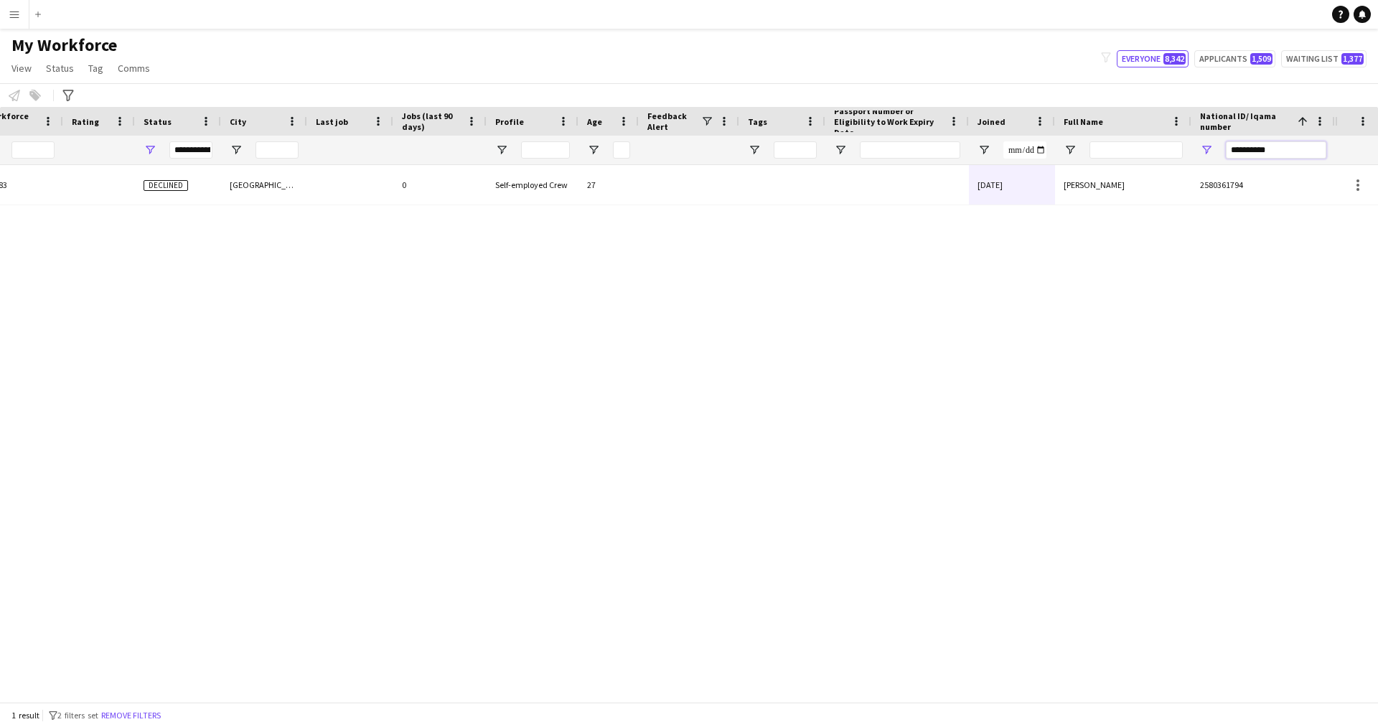
drag, startPoint x: 1293, startPoint y: 156, endPoint x: 1015, endPoint y: 209, distance: 282.7
click at [1015, 209] on div "Workforce Details Profile Data Workforce Details Profile Data Profile Age 1" at bounding box center [689, 404] width 1378 height 595
paste input "National ID/ Iqama number Filter Input"
type input "**********"
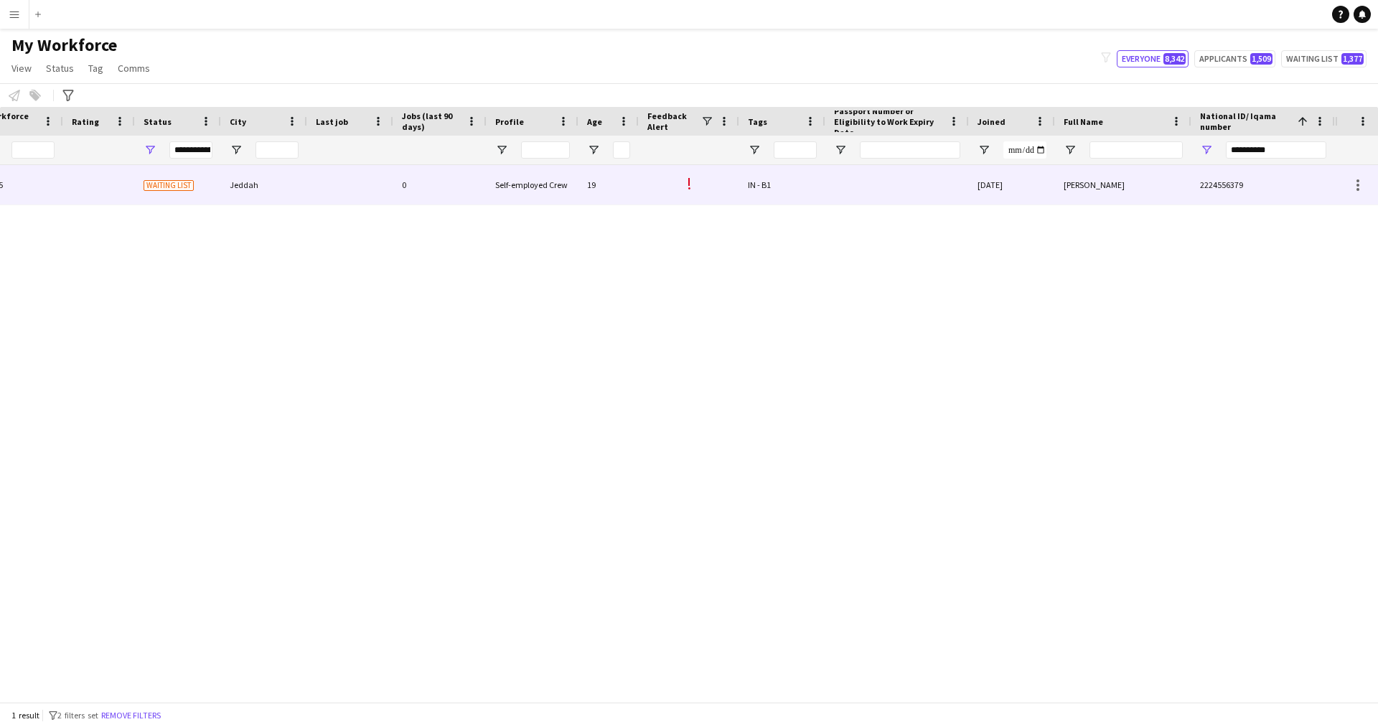
click at [903, 187] on div at bounding box center [897, 184] width 144 height 39
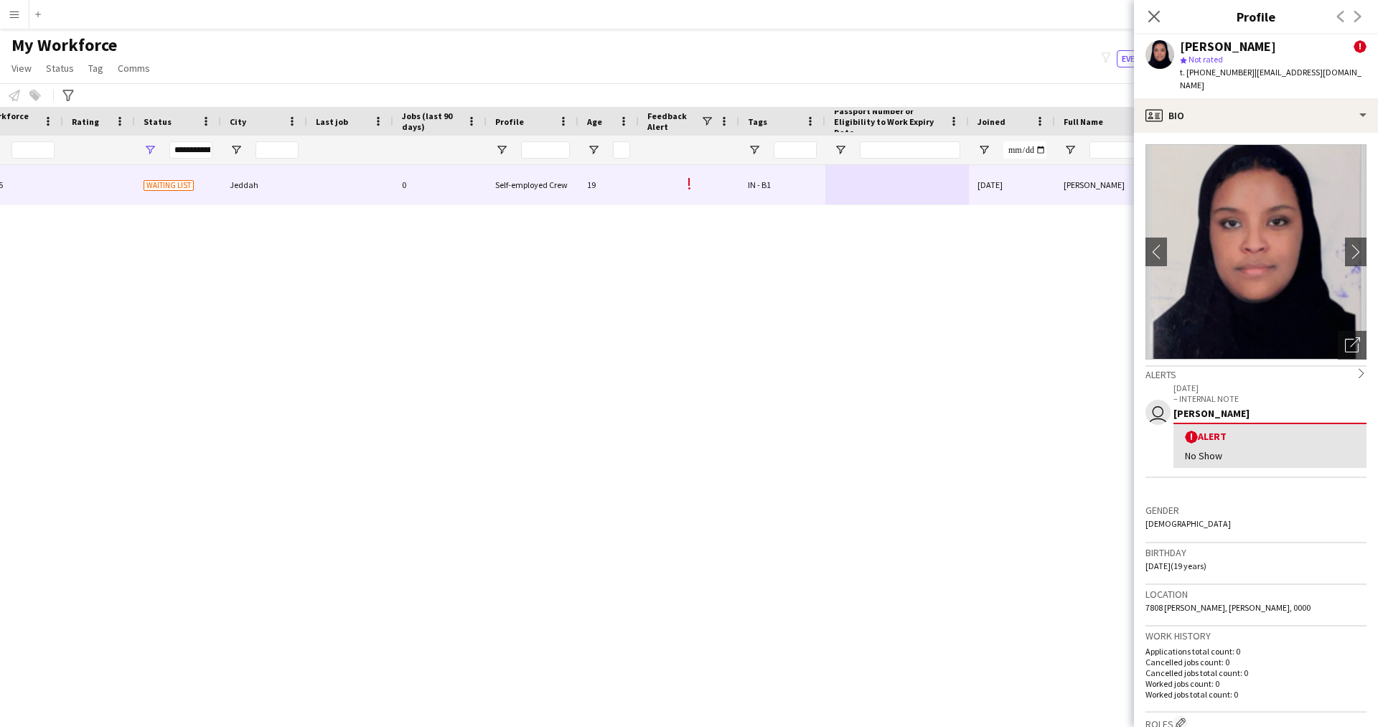
drag, startPoint x: 1320, startPoint y: 48, endPoint x: 1178, endPoint y: 45, distance: 142.1
click at [1178, 45] on div "[PERSON_NAME] ! star Not rated t. [PHONE_NUMBER] | [EMAIL_ADDRESS][DOMAIN_NAME]" at bounding box center [1256, 66] width 244 height 64
copy div "[PERSON_NAME]"
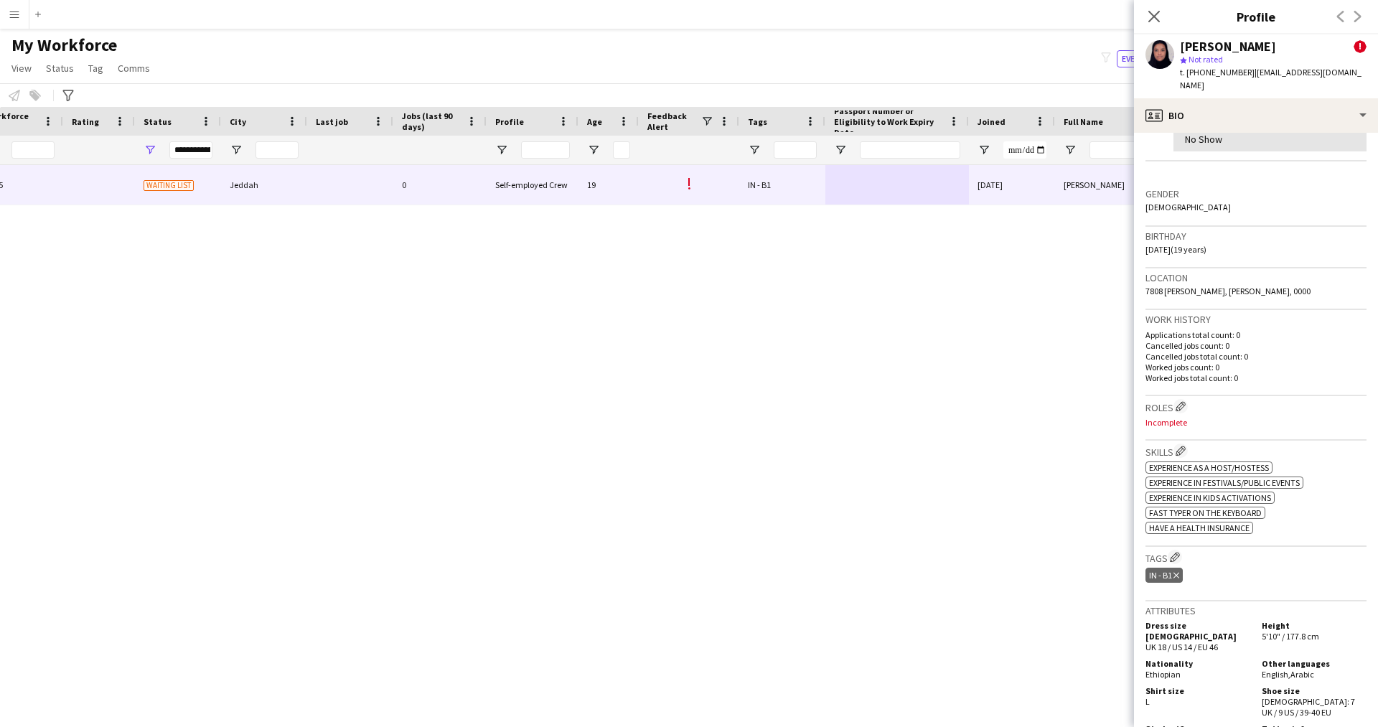
scroll to position [317, 0]
click at [1183, 400] on app-icon "Edit crew company roles" at bounding box center [1180, 405] width 10 height 10
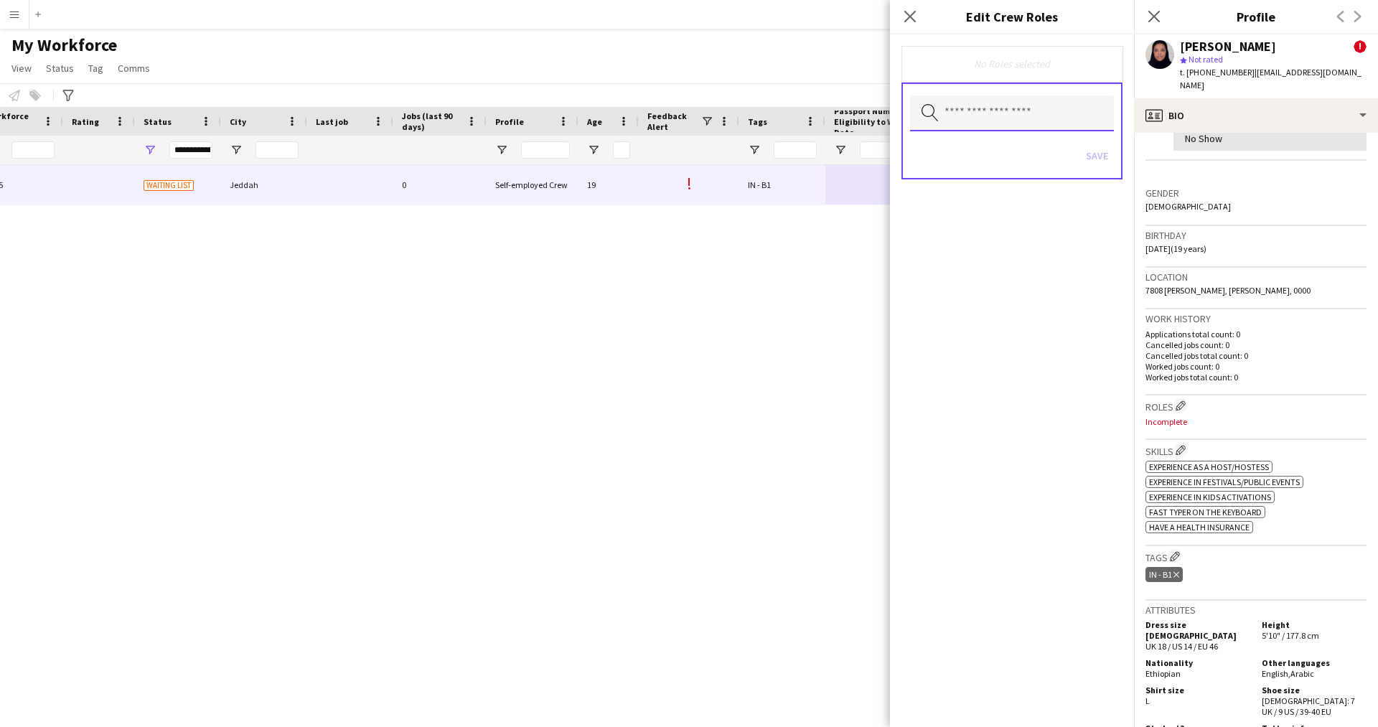
click at [1037, 116] on input "text" at bounding box center [1012, 113] width 204 height 36
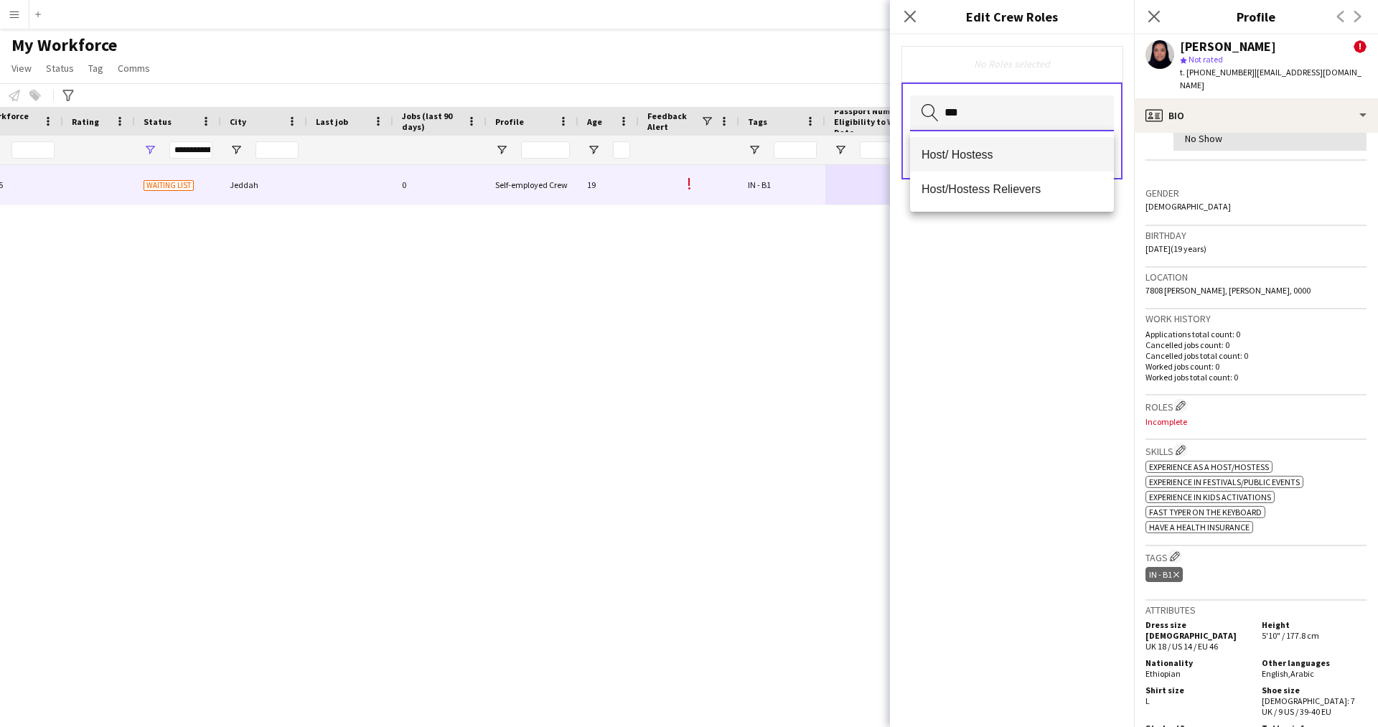
type input "***"
click at [991, 157] on span "Host/ Hostess" at bounding box center [1011, 155] width 181 height 14
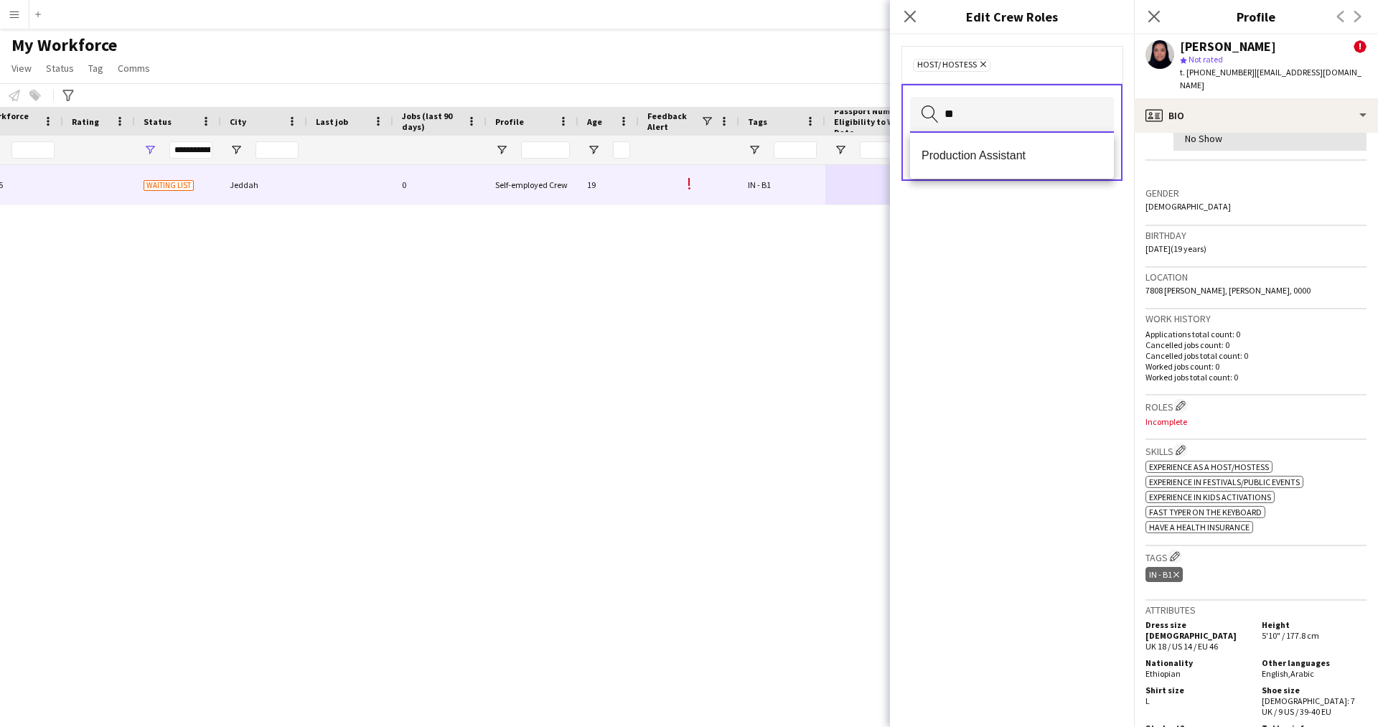
type input "*"
type input "**"
click at [991, 157] on span "Customer Service Staff" at bounding box center [1011, 156] width 181 height 14
type input "****"
click at [967, 154] on span "Promoter / Sales / Brand Ambassador" at bounding box center [1011, 156] width 181 height 14
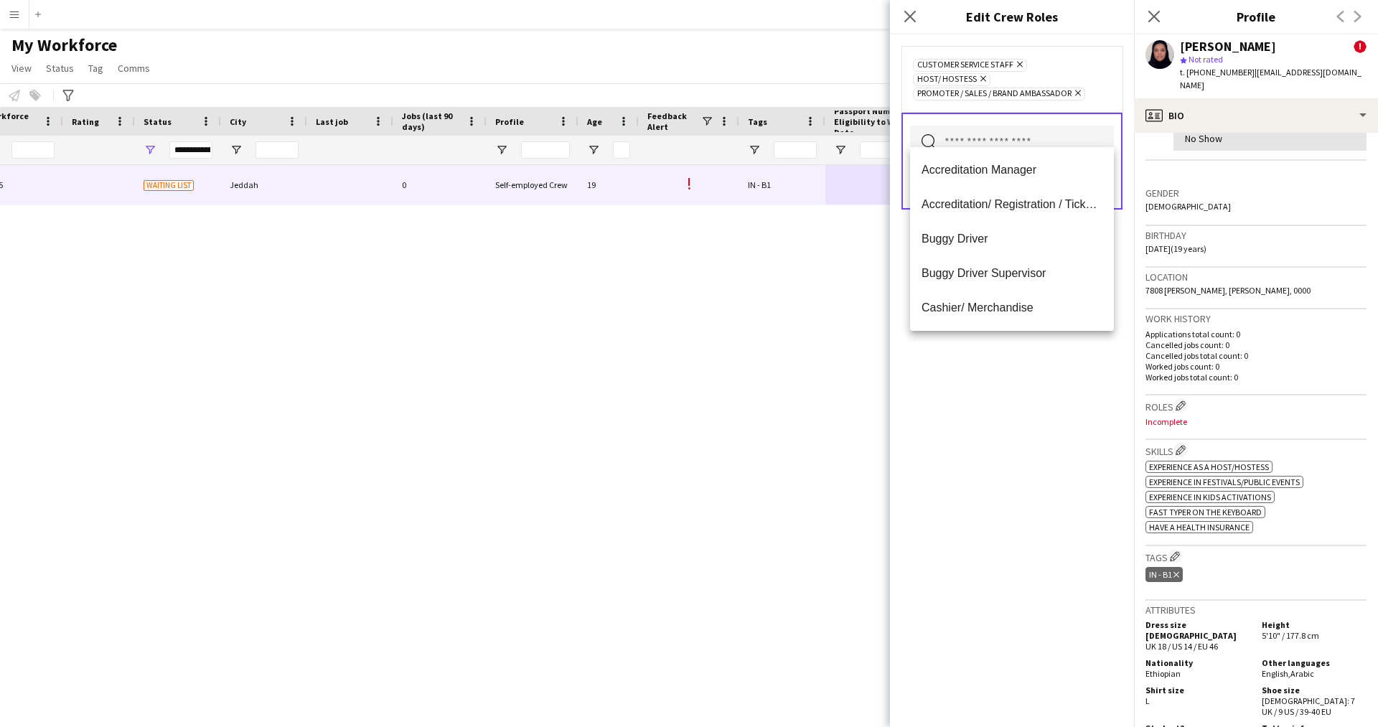
scroll to position [0, 0]
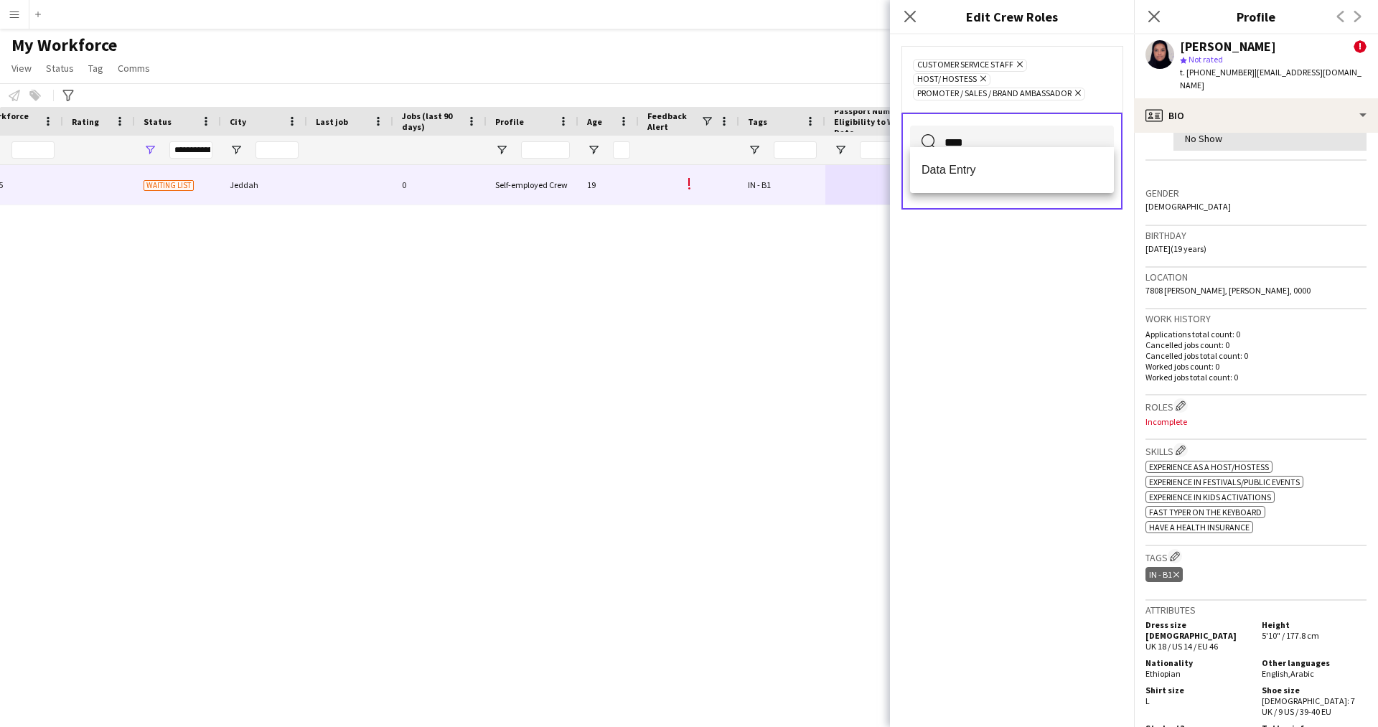
type input "****"
click at [967, 154] on mat-option "Data Entry" at bounding box center [1012, 170] width 204 height 34
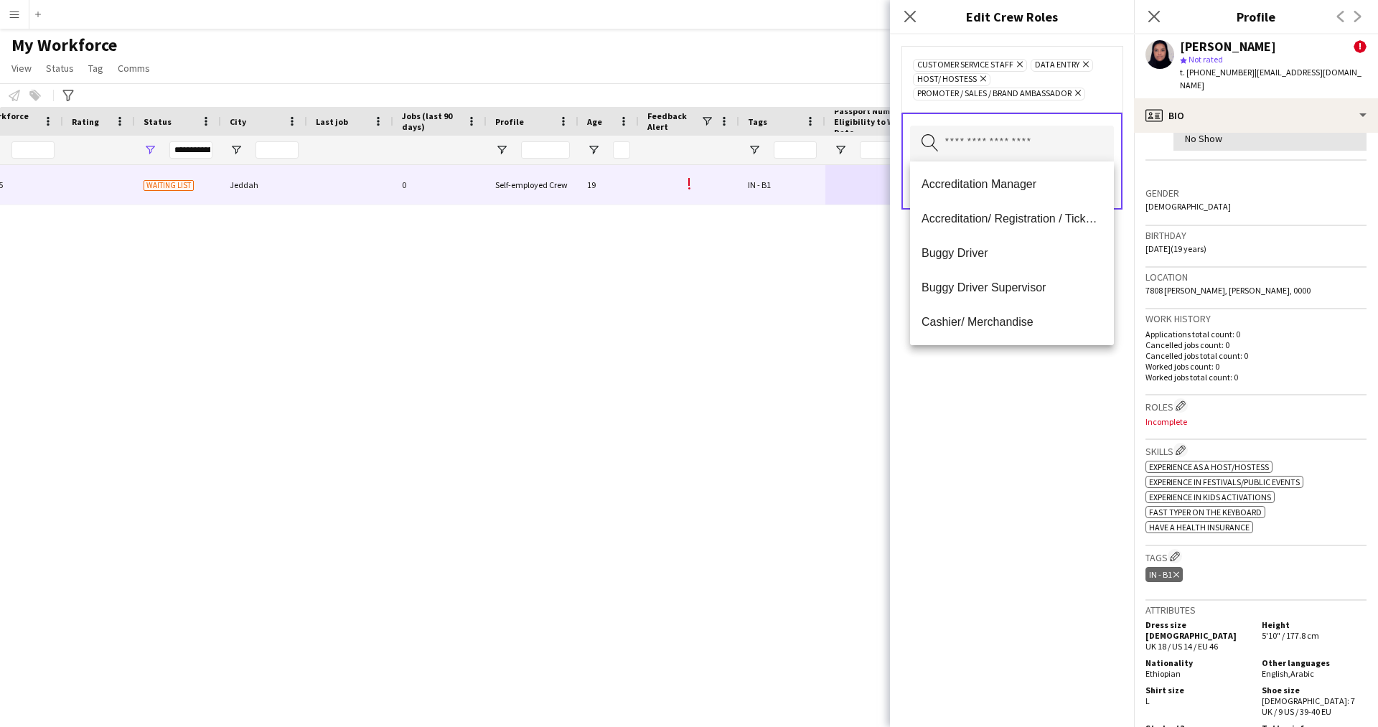
click at [1002, 483] on div "Customer Service Staff Remove Data Entry Remove Host/ Hostess Remove Promoter /…" at bounding box center [1012, 380] width 244 height 692
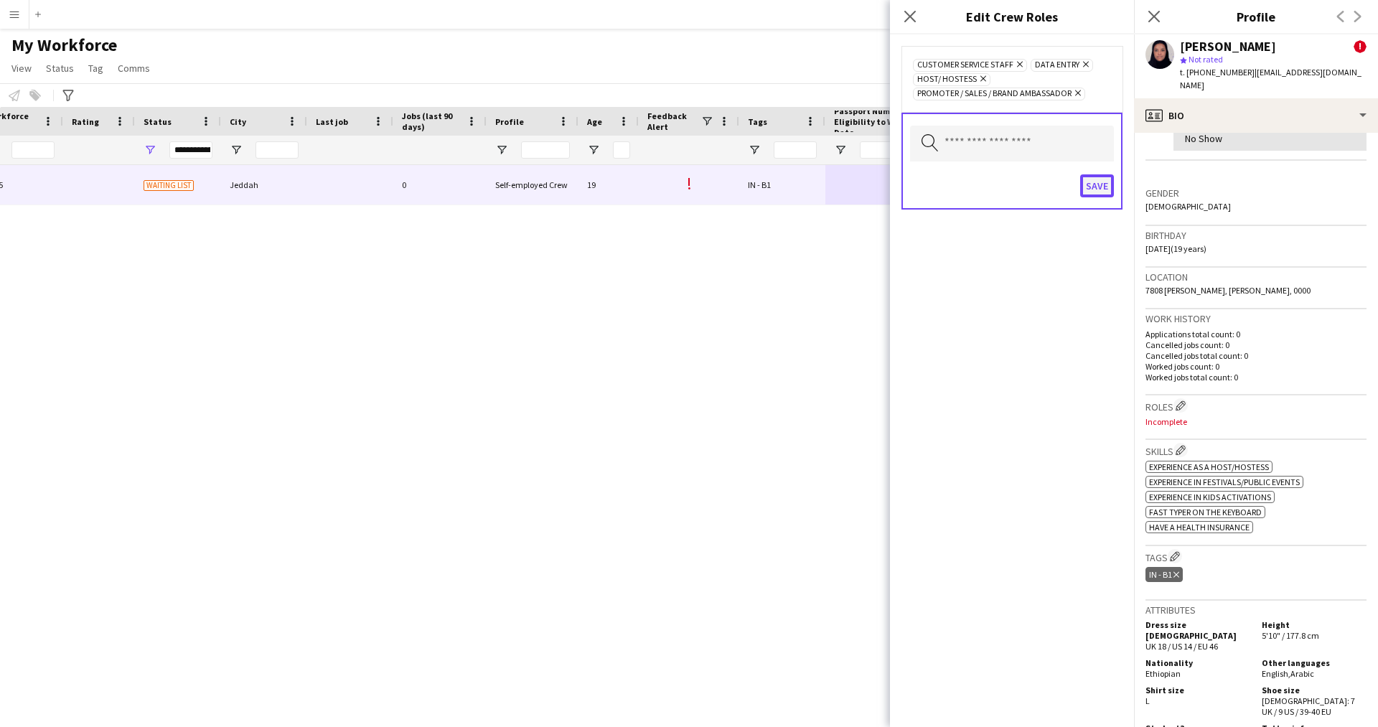
click at [1088, 188] on button "Save" at bounding box center [1097, 185] width 34 height 23
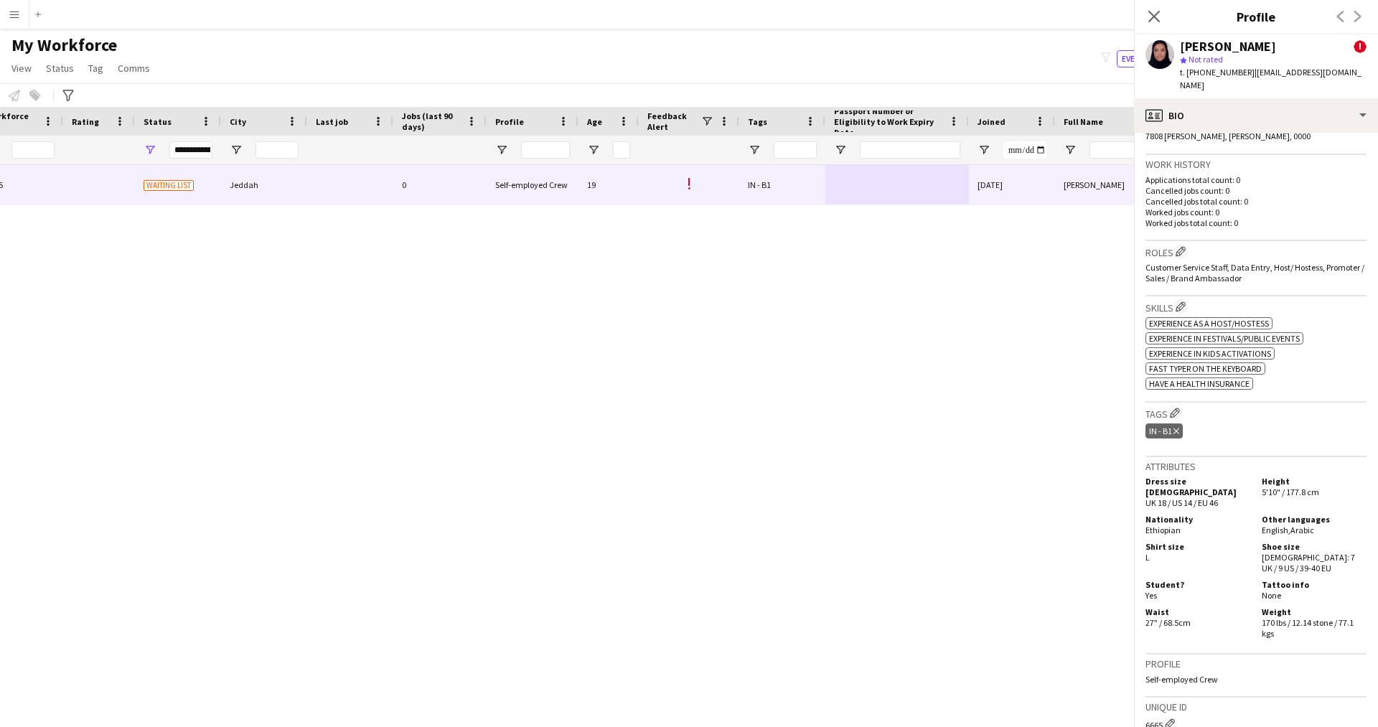
scroll to position [476, 0]
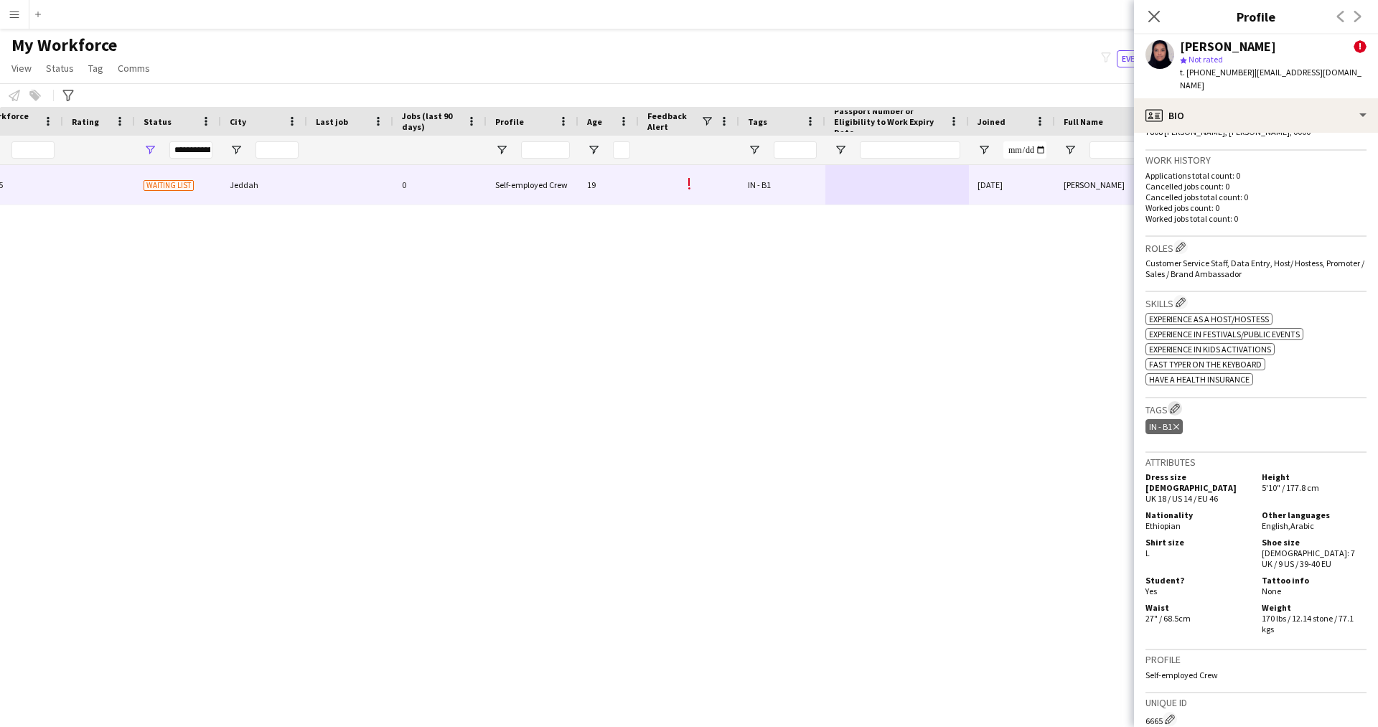
click at [1180, 403] on app-icon "Edit crew company tags" at bounding box center [1175, 408] width 10 height 10
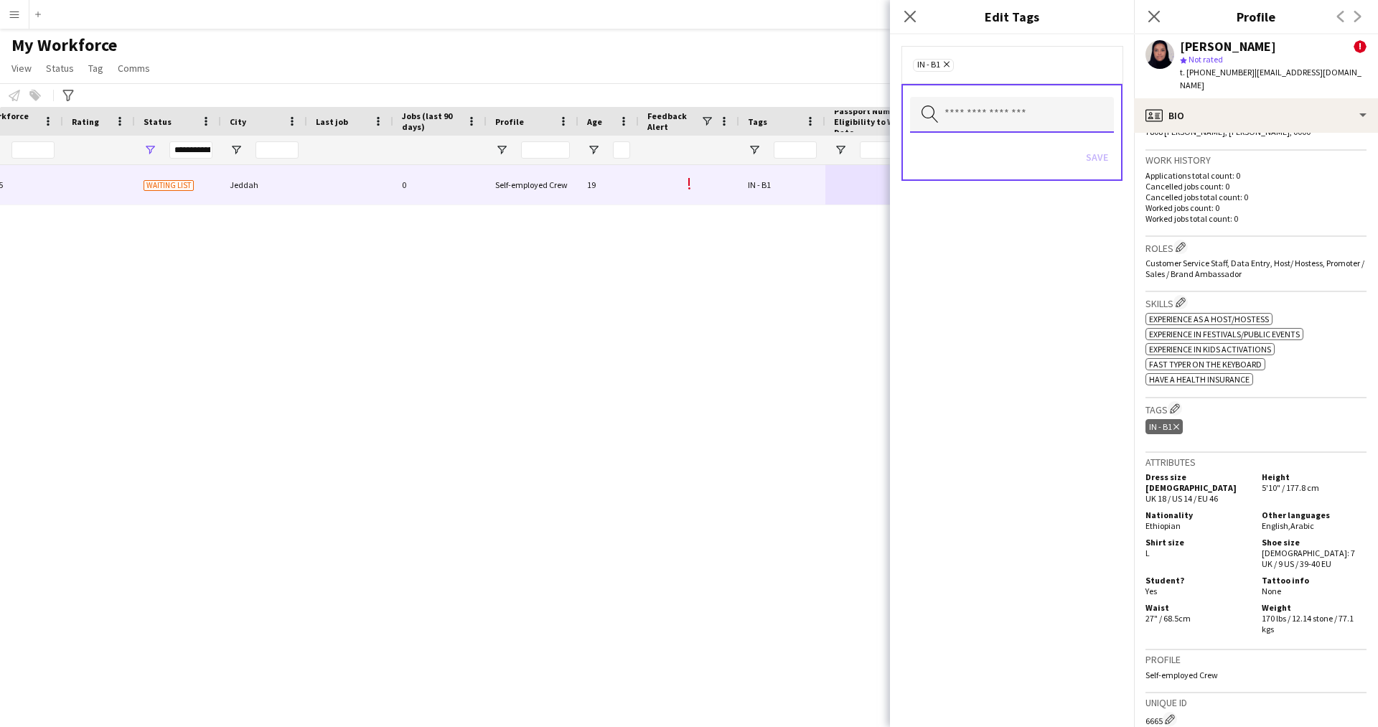
click at [954, 103] on input "text" at bounding box center [1012, 115] width 204 height 36
type input "***"
click at [992, 146] on mat-option "2.3 English Level = 3/3 Excellent" at bounding box center [1012, 155] width 204 height 34
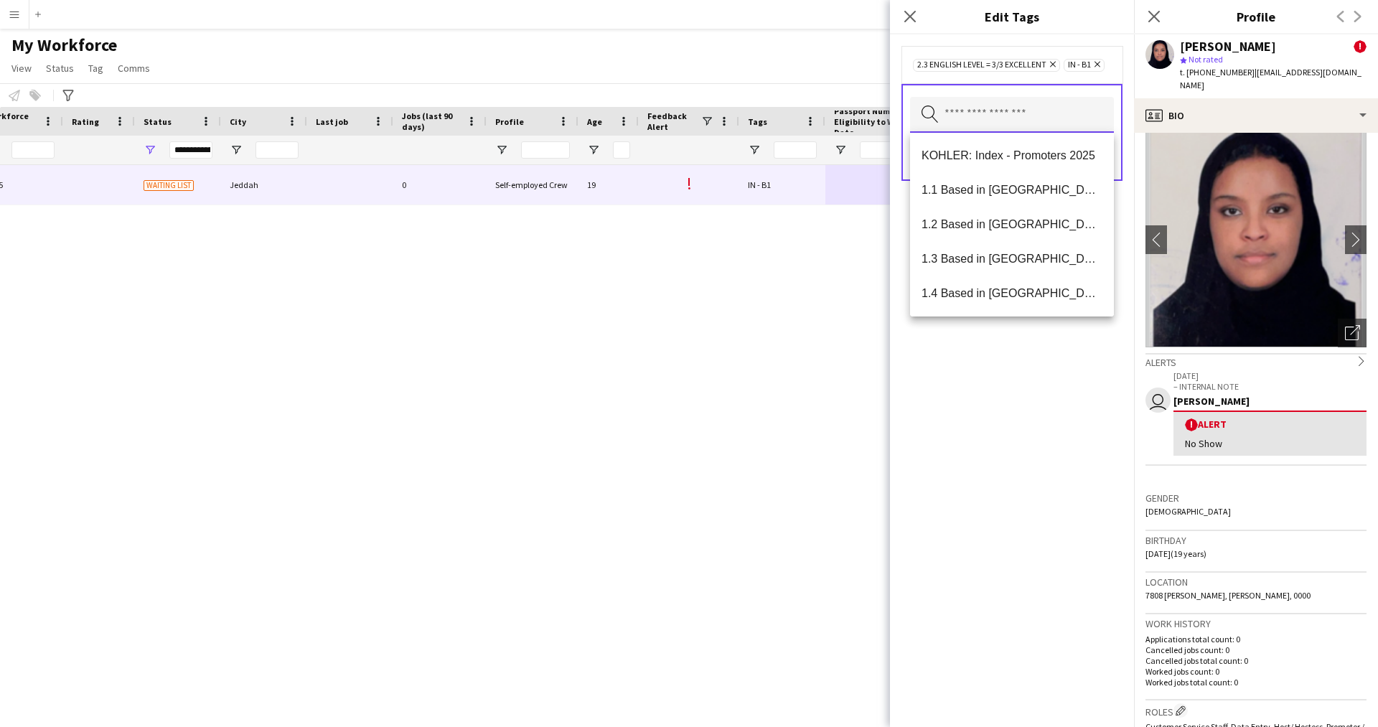
scroll to position [0, 0]
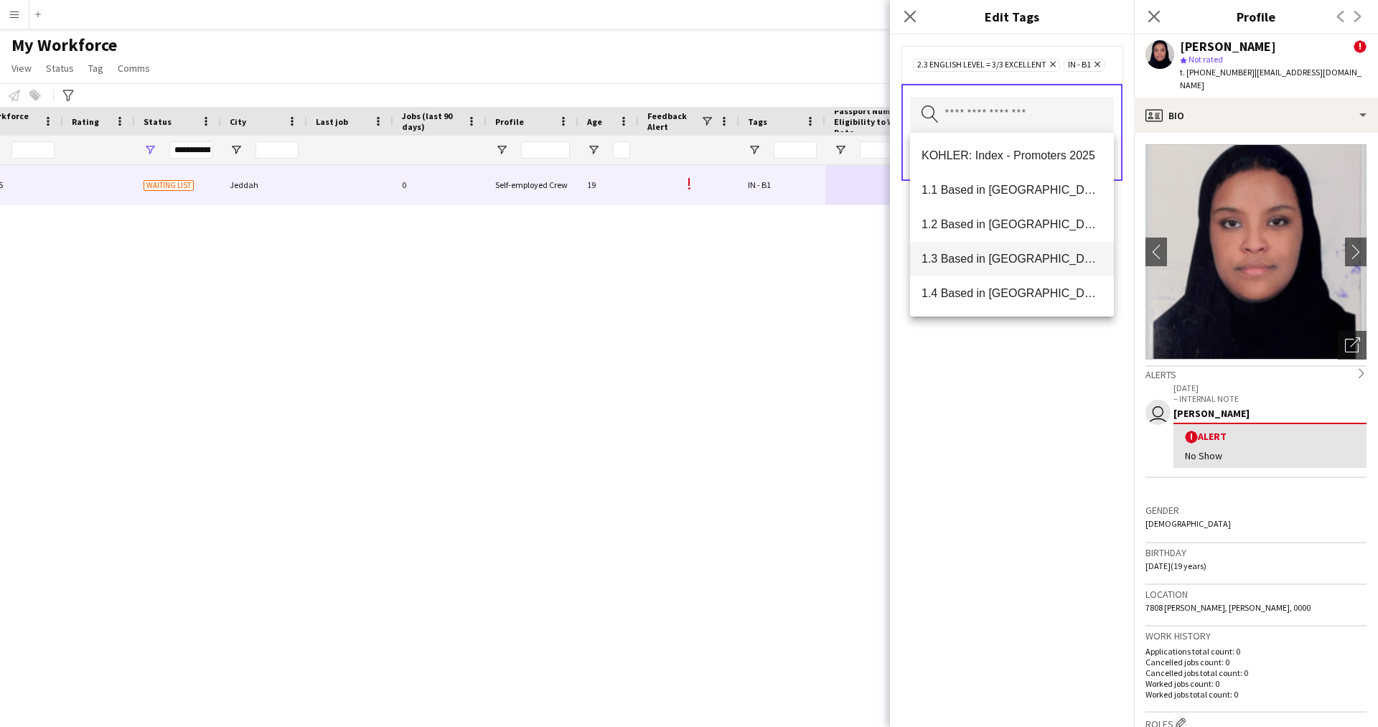
click at [1015, 260] on span "1.3 Based in [GEOGRAPHIC_DATA]" at bounding box center [1011, 259] width 181 height 14
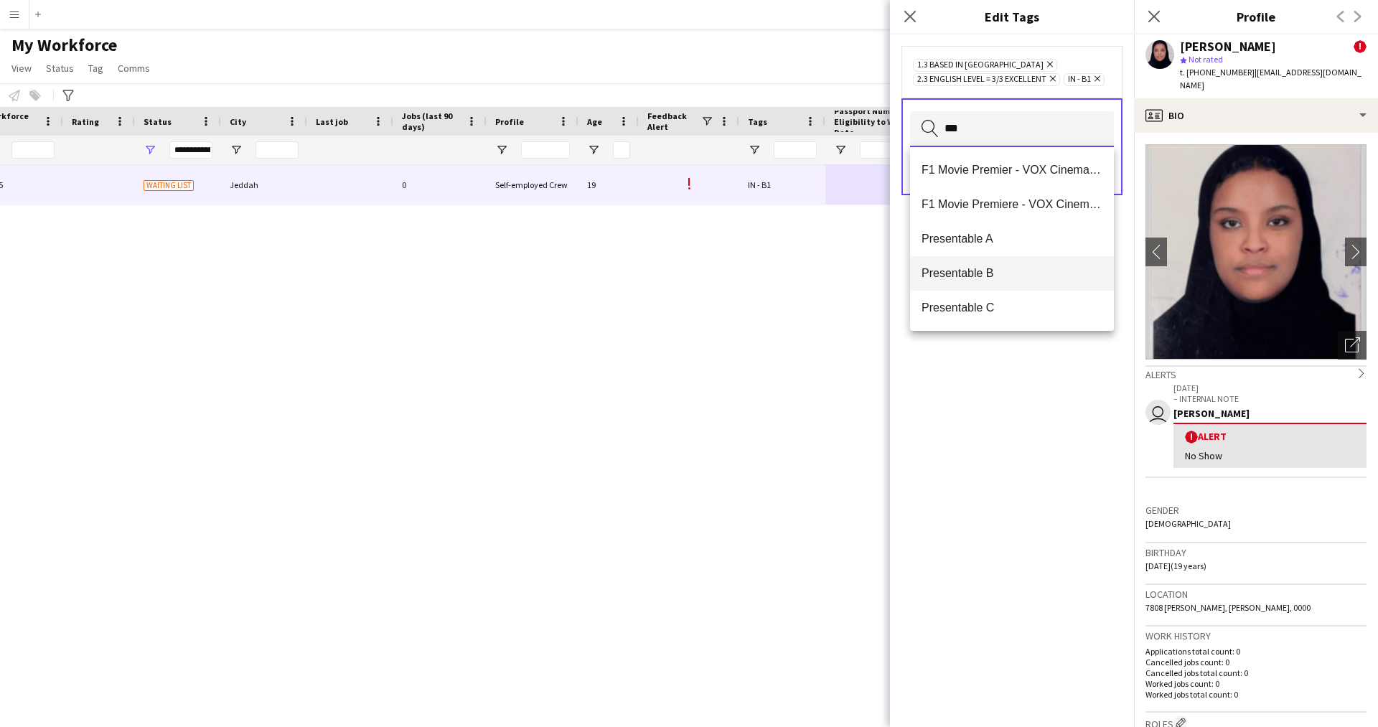
type input "***"
click at [976, 275] on span "Presentable B" at bounding box center [1011, 273] width 181 height 14
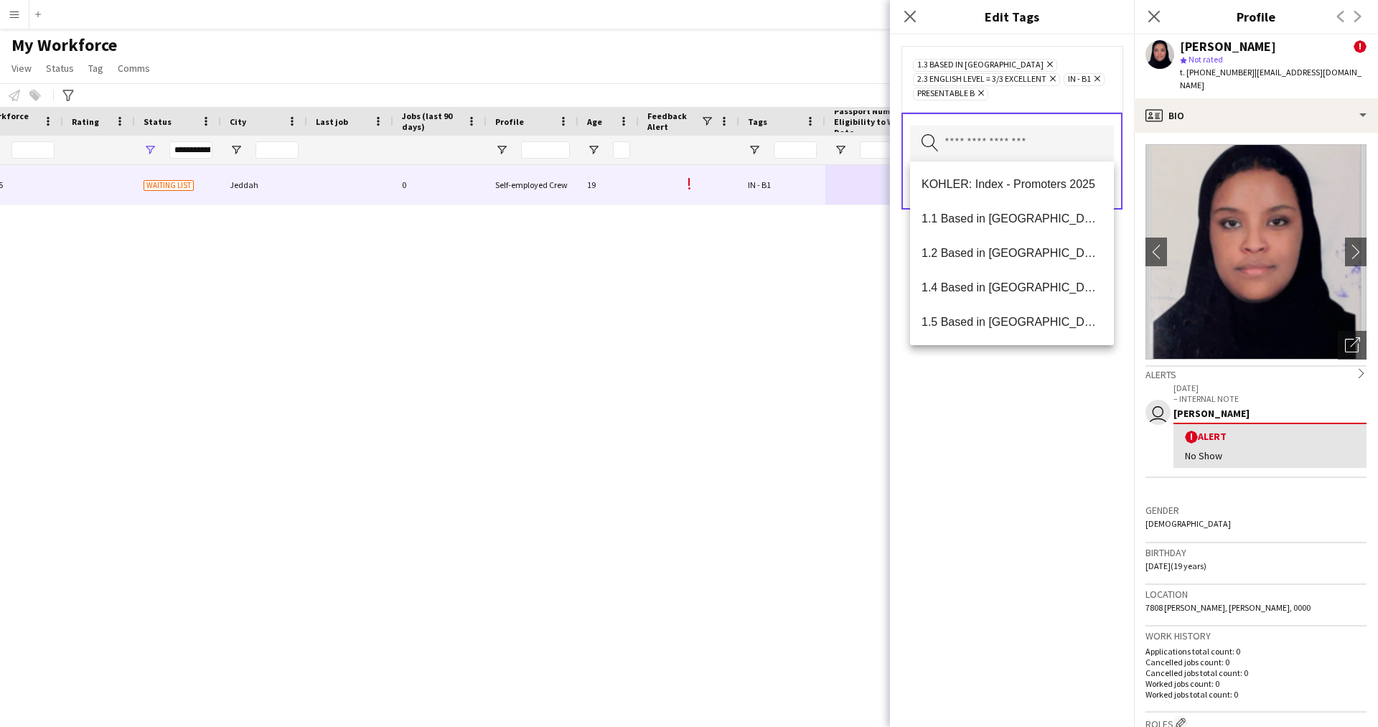
click at [983, 595] on div "1.3 Based in [GEOGRAPHIC_DATA] Remove 2.3 English Level = 3/3 Excellent Remove …" at bounding box center [1012, 380] width 244 height 692
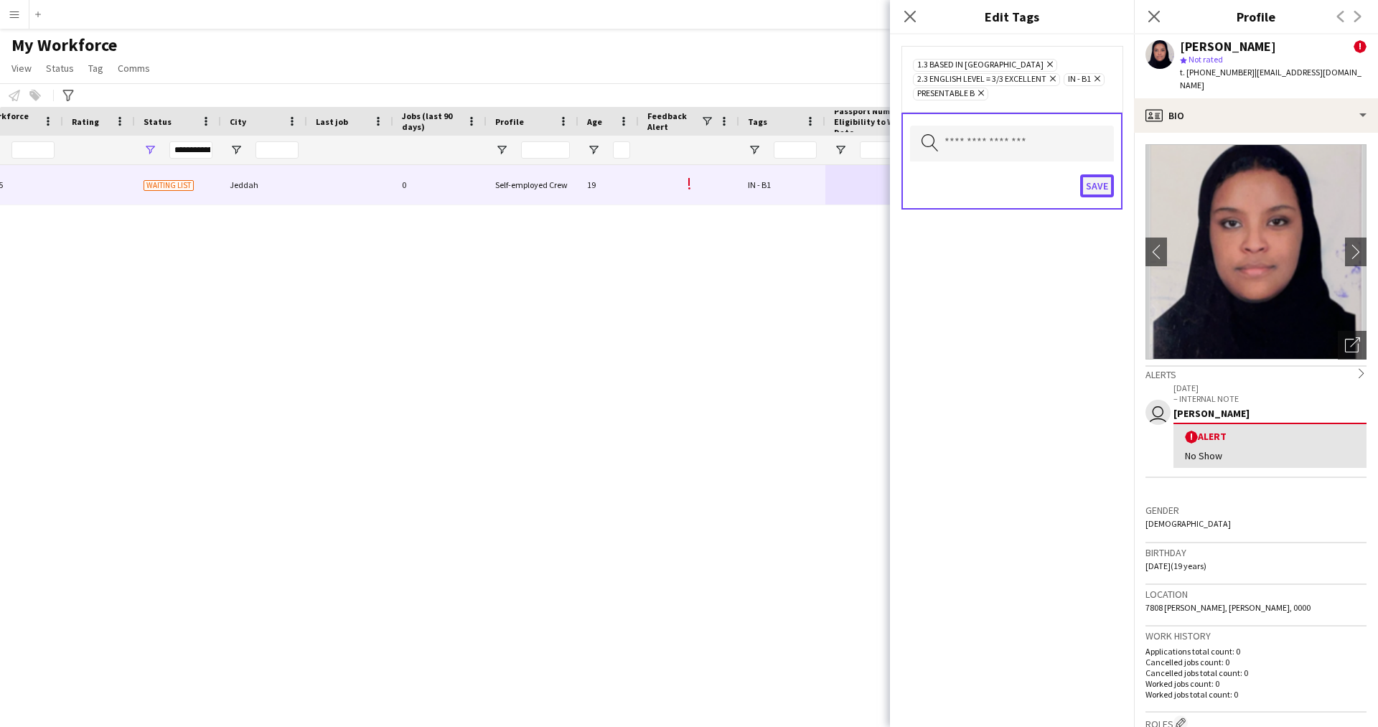
click at [1097, 184] on button "Save" at bounding box center [1097, 185] width 34 height 23
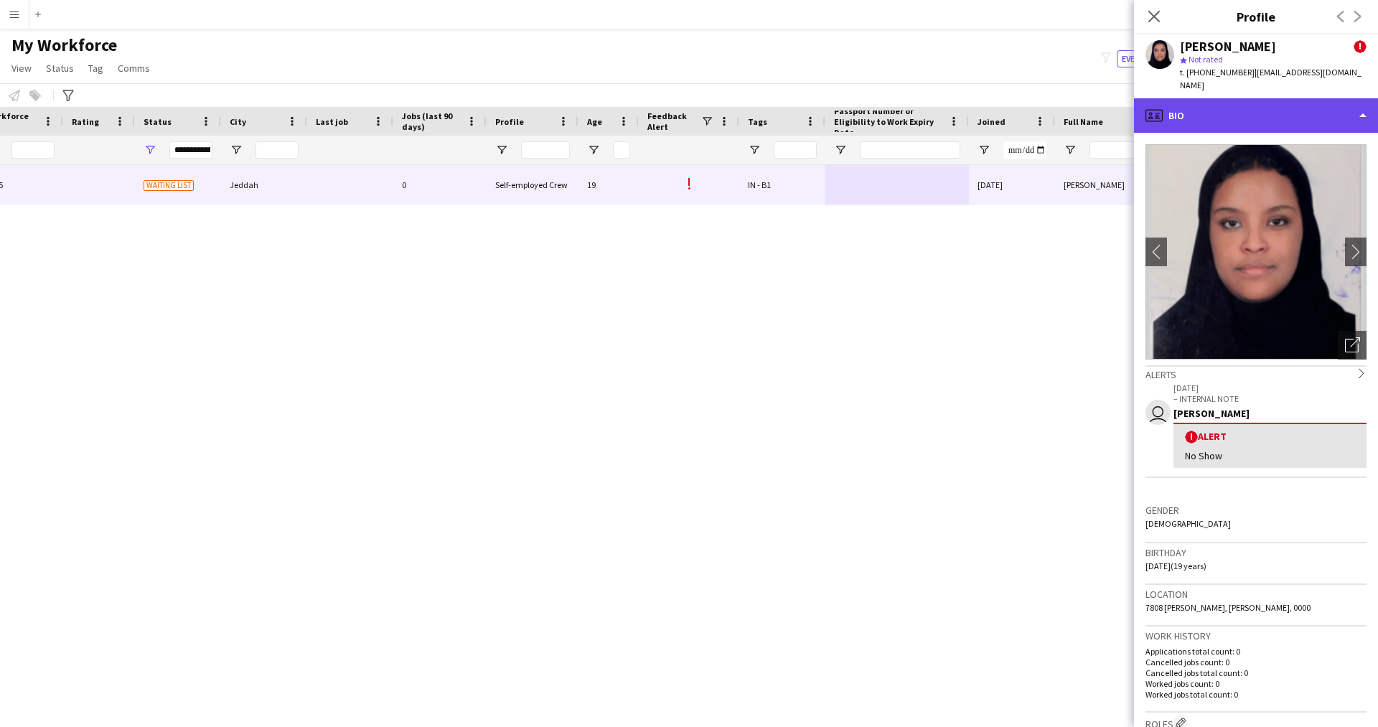
click at [1272, 98] on div "profile Bio" at bounding box center [1256, 115] width 244 height 34
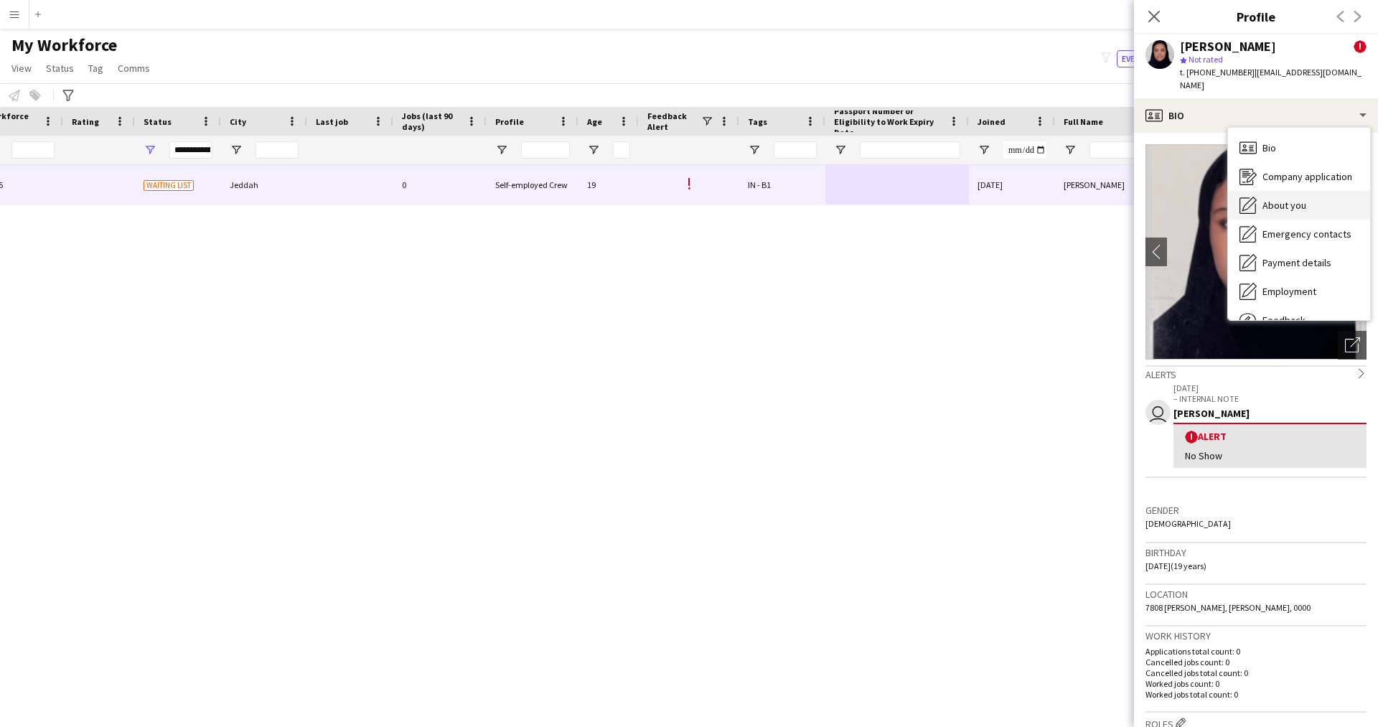
click at [1294, 199] on span "About you" at bounding box center [1284, 205] width 44 height 13
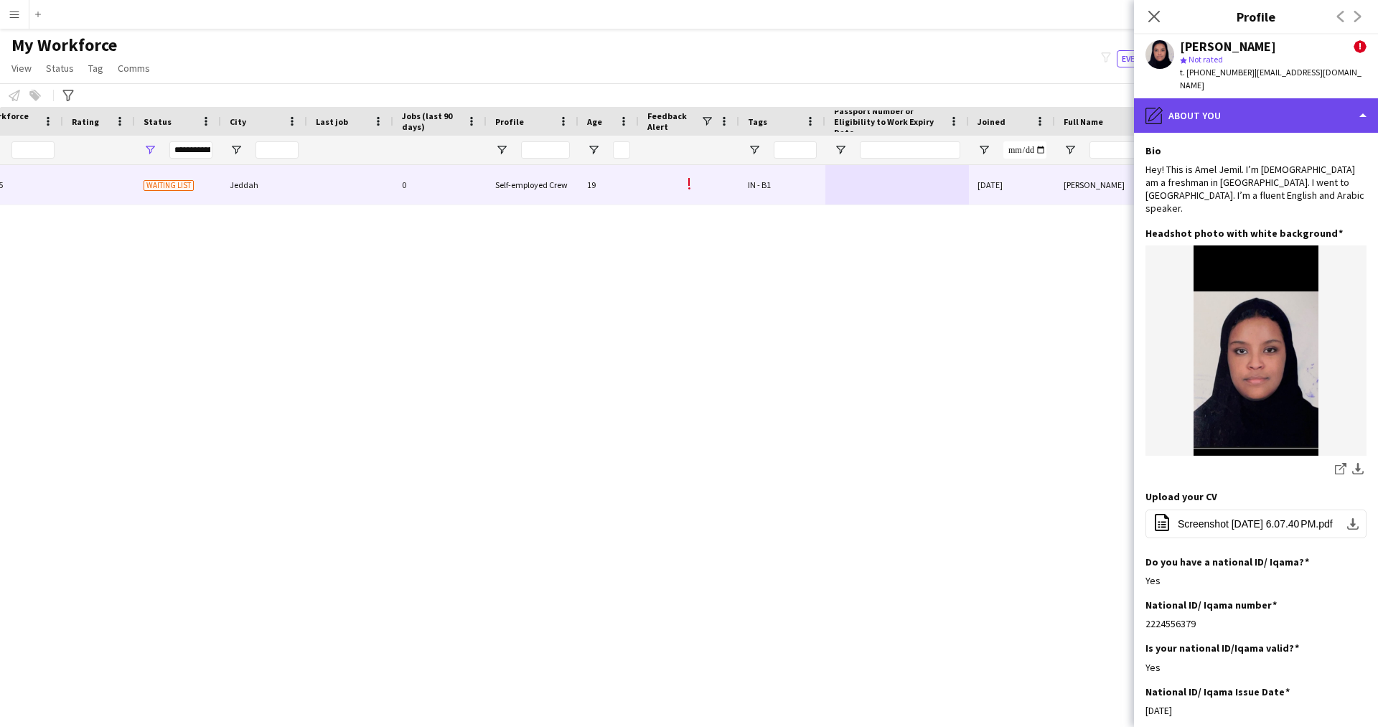
click at [1229, 100] on div "pencil4 About you" at bounding box center [1256, 115] width 244 height 34
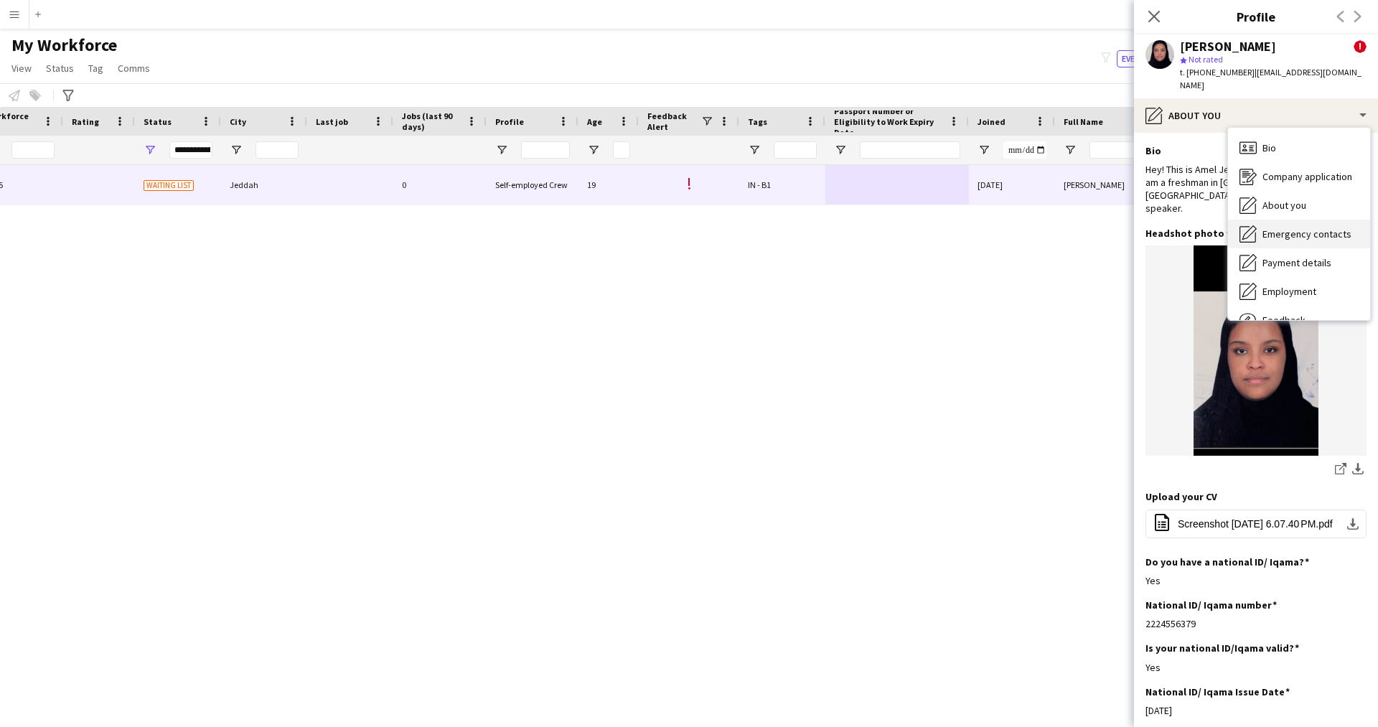
click at [1290, 227] on span "Emergency contacts" at bounding box center [1306, 233] width 89 height 13
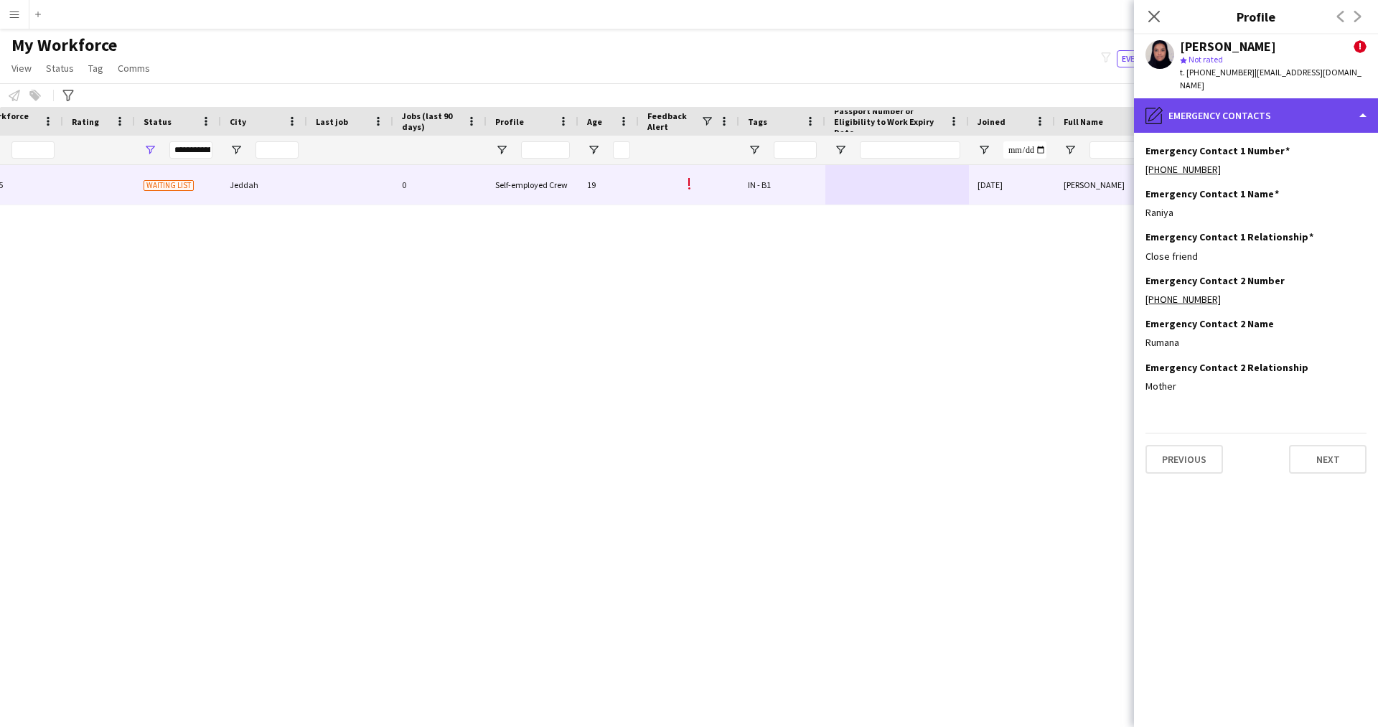
drag, startPoint x: 1251, startPoint y: 99, endPoint x: 1272, endPoint y: 113, distance: 25.9
click at [1272, 113] on div "pencil4 Emergency contacts" at bounding box center [1256, 115] width 244 height 34
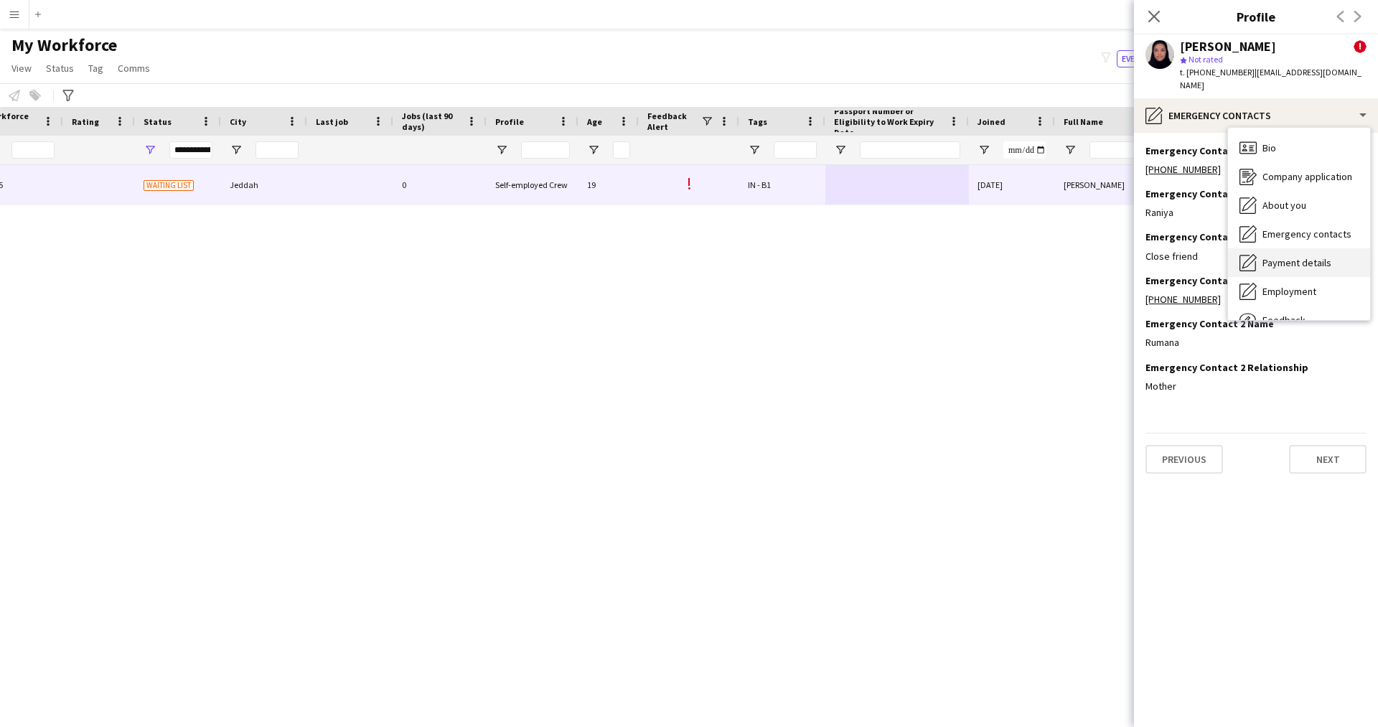
click at [1302, 256] on span "Payment details" at bounding box center [1296, 262] width 69 height 13
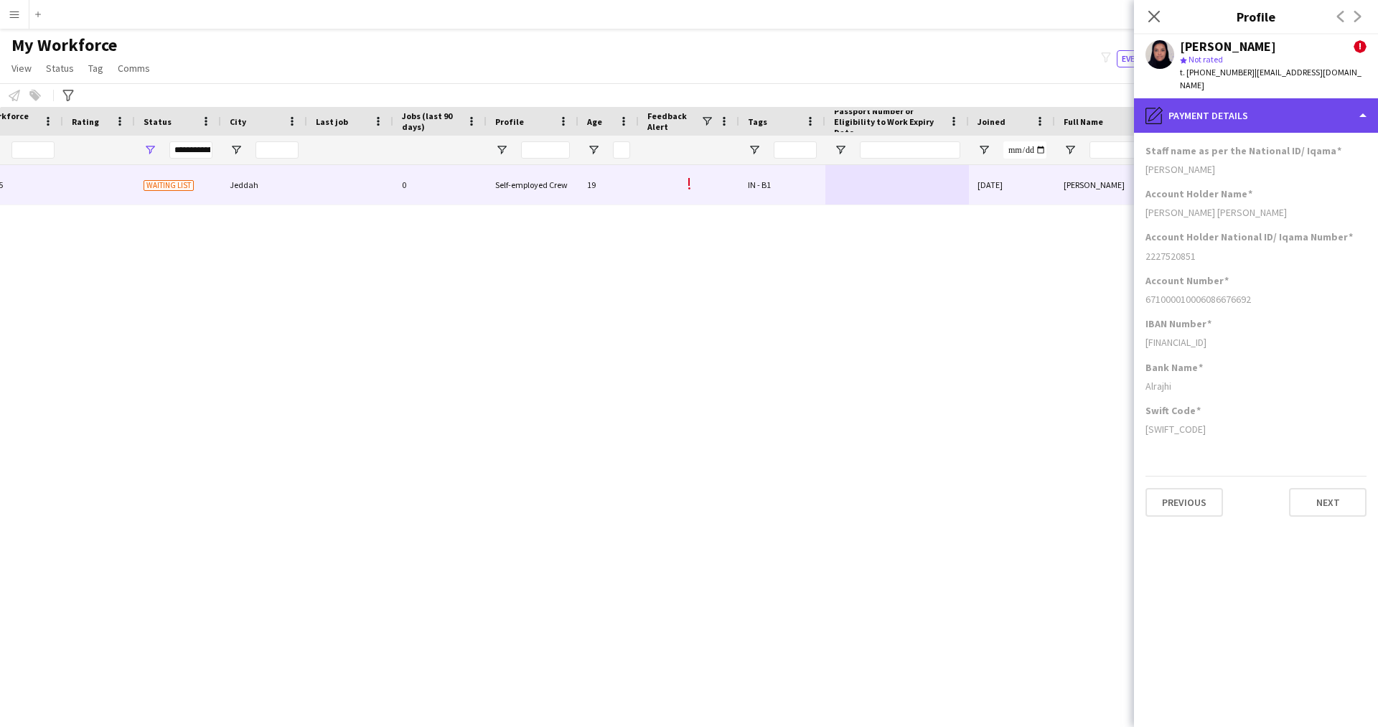
click at [1251, 103] on div "pencil4 Payment details" at bounding box center [1256, 115] width 244 height 34
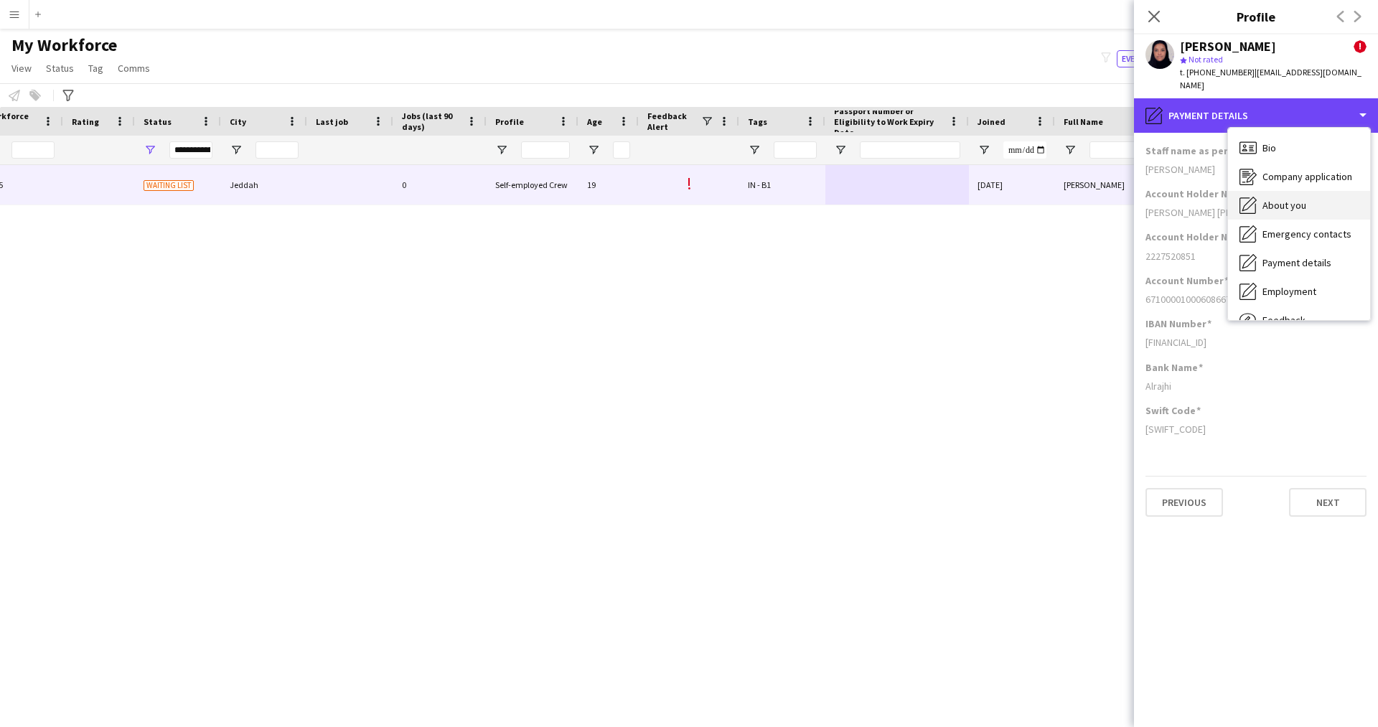
scroll to position [49, 0]
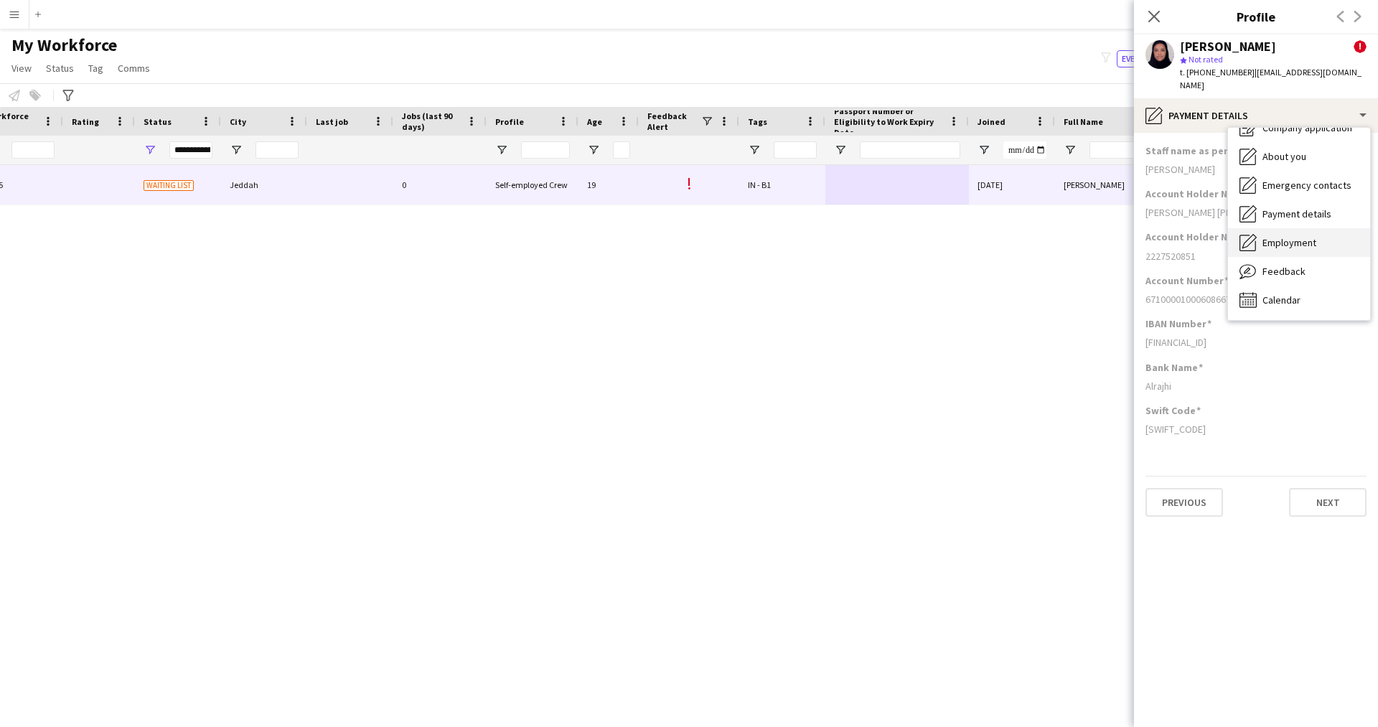
click at [1310, 236] on div "Employment Employment" at bounding box center [1299, 242] width 142 height 29
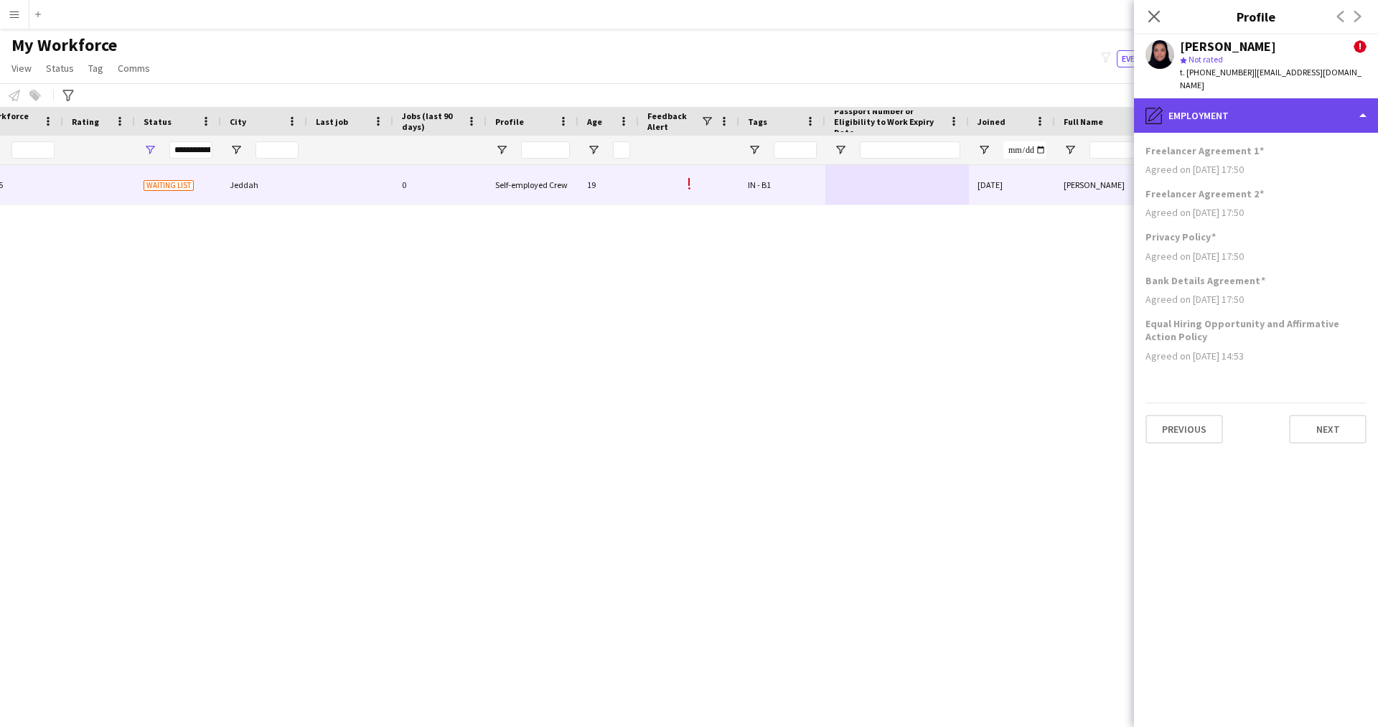
click at [1249, 102] on div "pencil4 Employment" at bounding box center [1256, 115] width 244 height 34
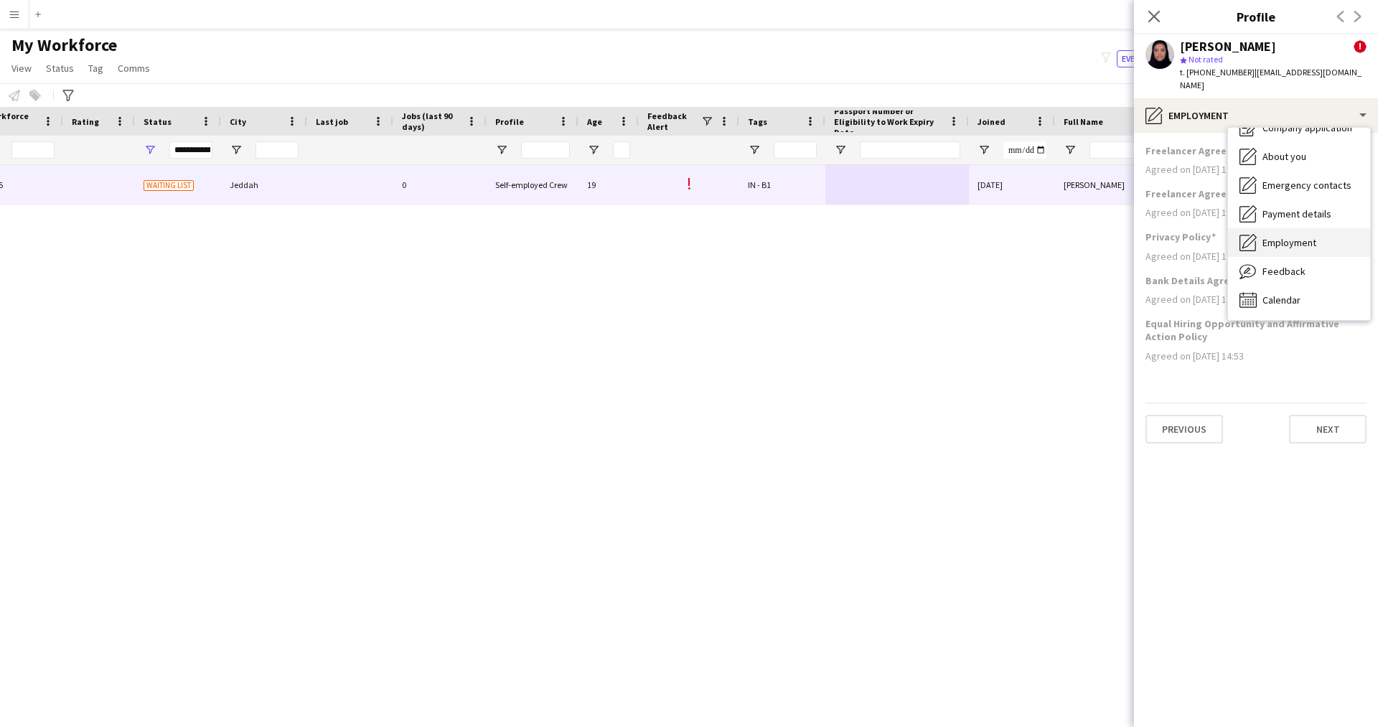
click at [1297, 239] on div "Employment Employment" at bounding box center [1299, 242] width 142 height 29
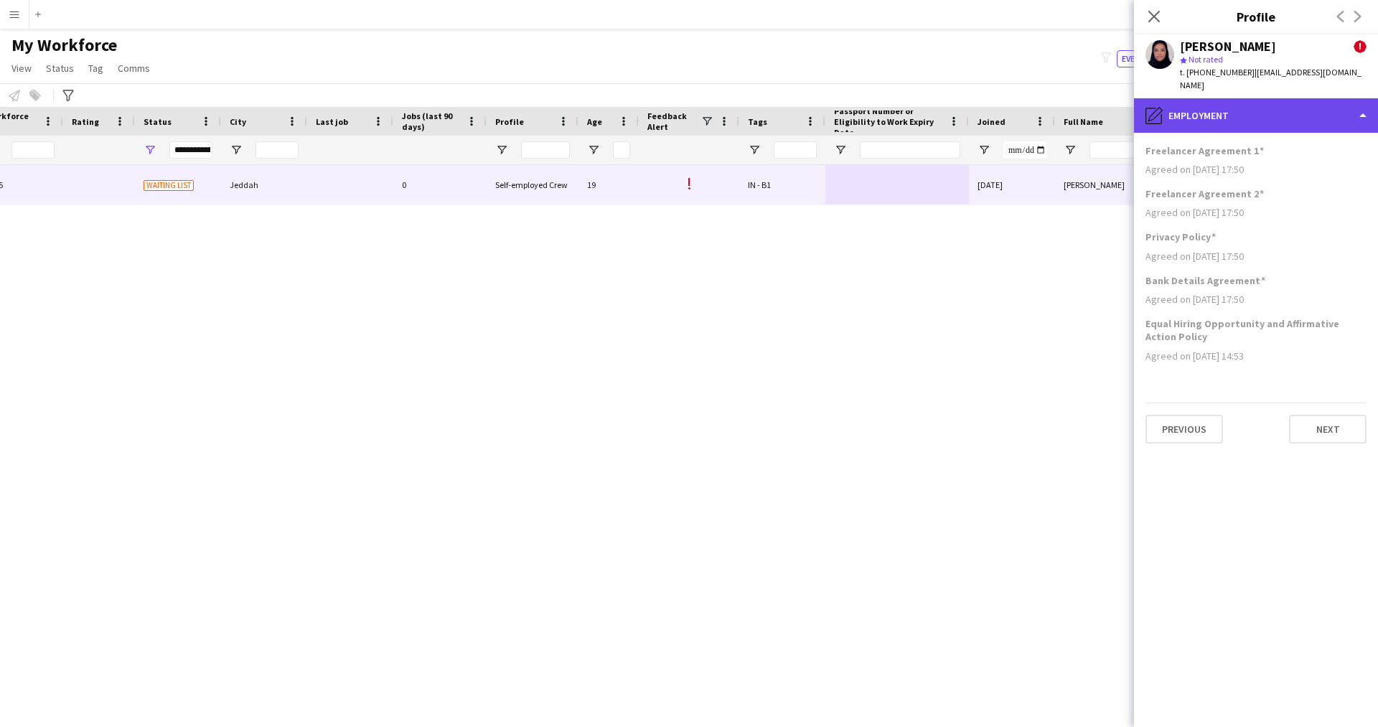
click at [1252, 118] on div "pencil4 Employment" at bounding box center [1256, 115] width 244 height 34
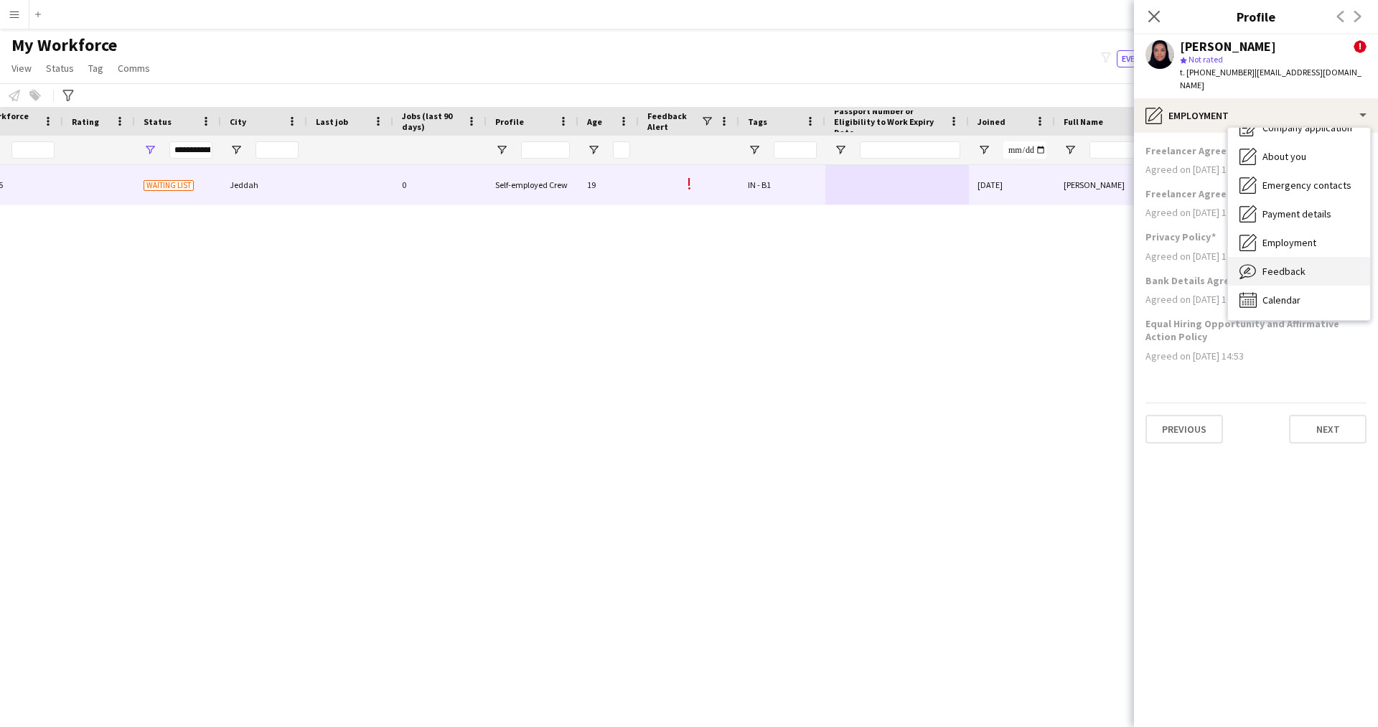
click at [1284, 265] on div "Feedback Feedback" at bounding box center [1299, 271] width 142 height 29
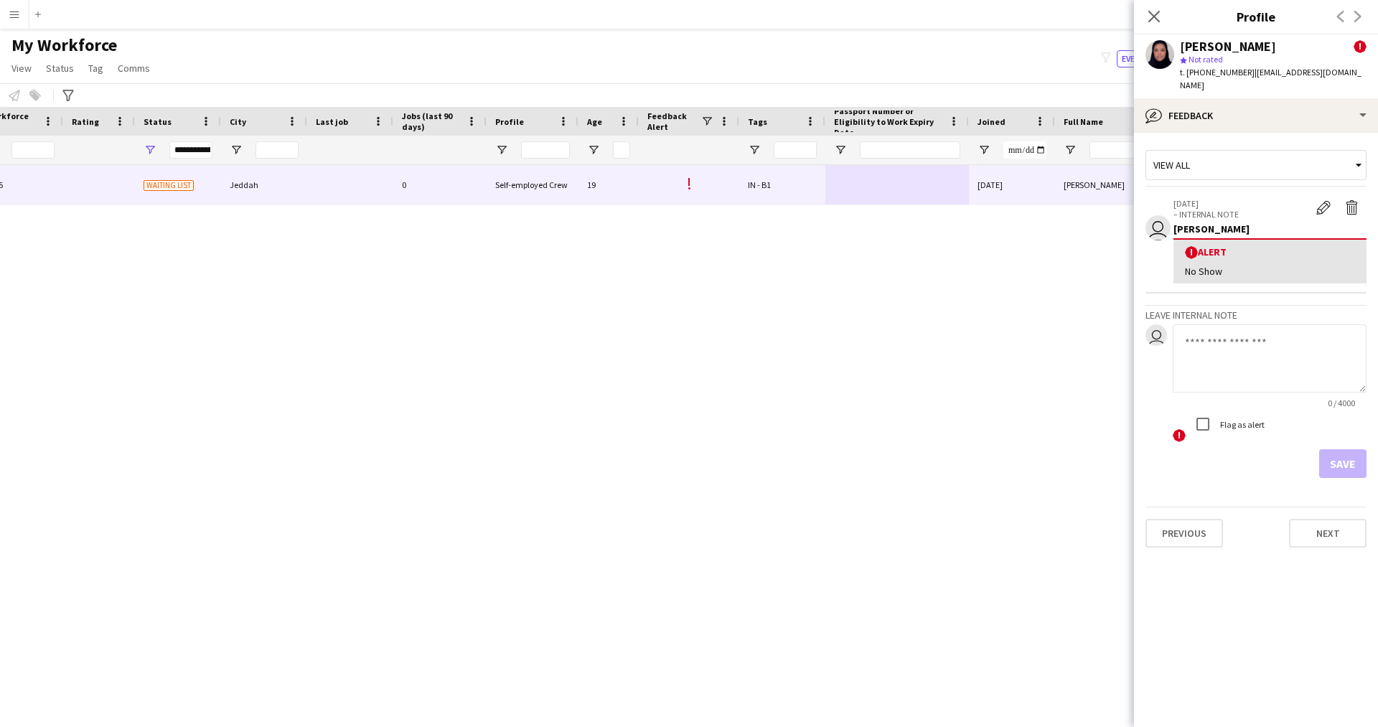
click at [1267, 324] on textarea at bounding box center [1269, 358] width 194 height 68
paste textarea "**********"
type textarea "**********"
click at [1345, 449] on button "Save" at bounding box center [1342, 463] width 47 height 29
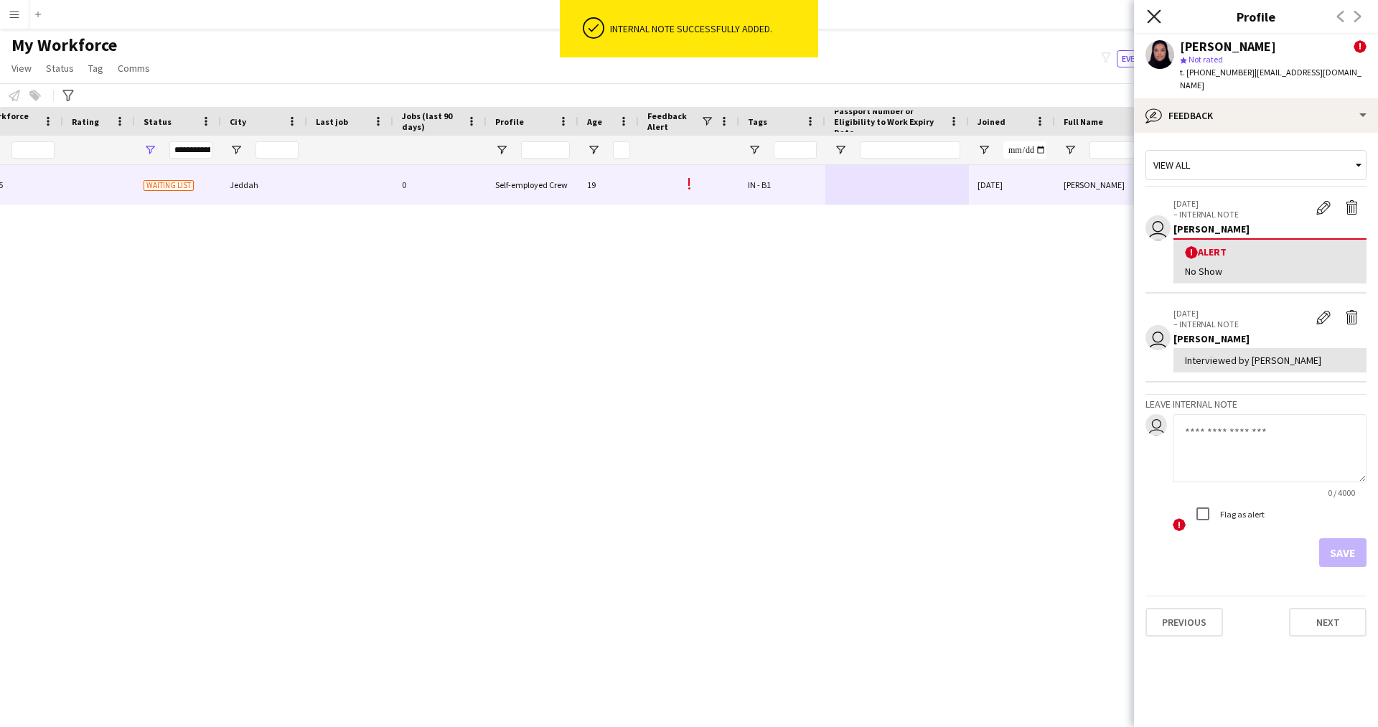
click at [1150, 11] on icon at bounding box center [1154, 16] width 14 height 14
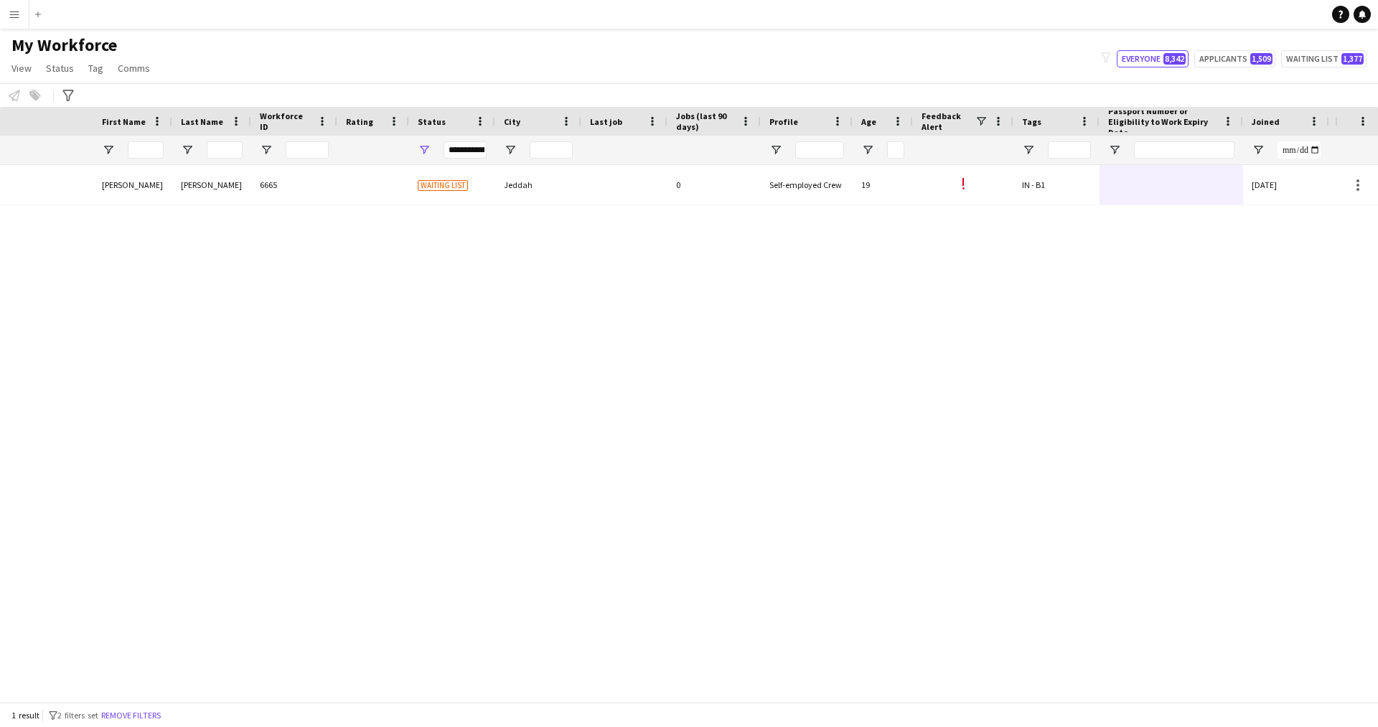
scroll to position [0, 274]
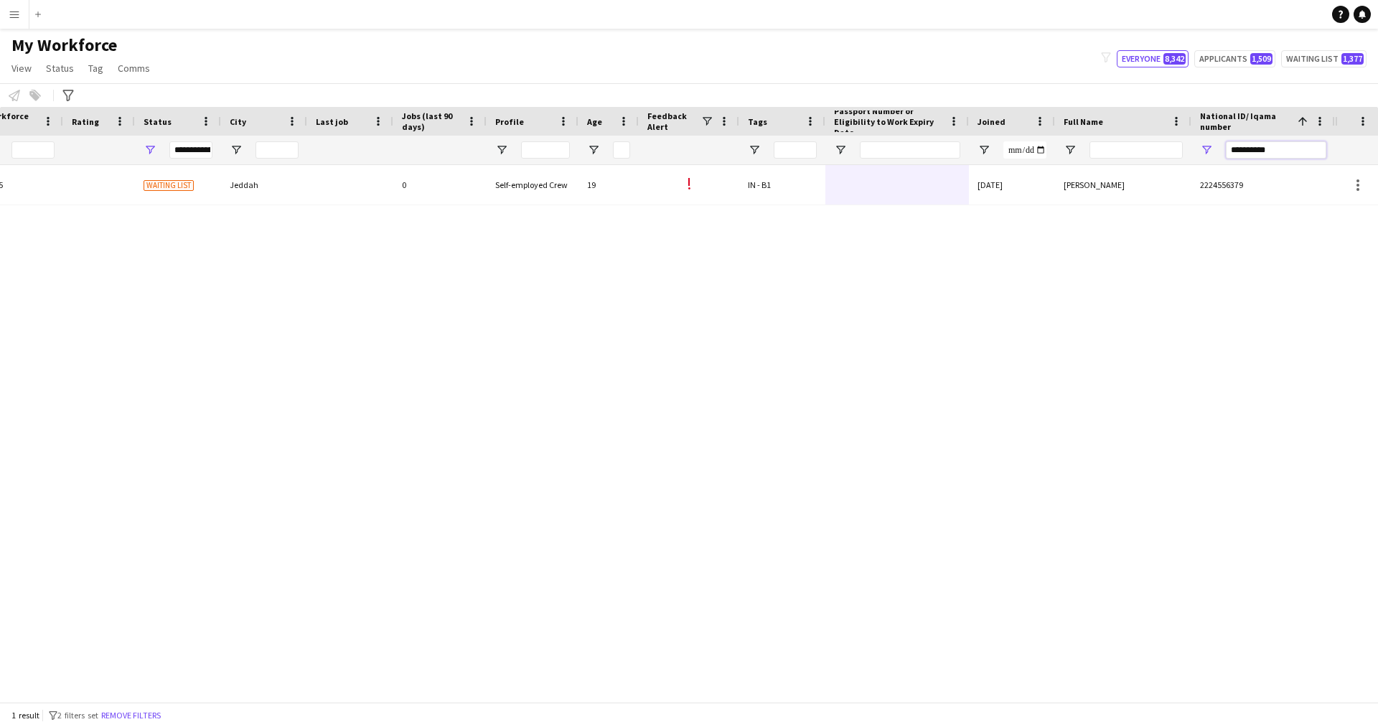
drag, startPoint x: 1299, startPoint y: 149, endPoint x: 1076, endPoint y: 160, distance: 222.7
click at [1076, 160] on div at bounding box center [530, 150] width 1609 height 29
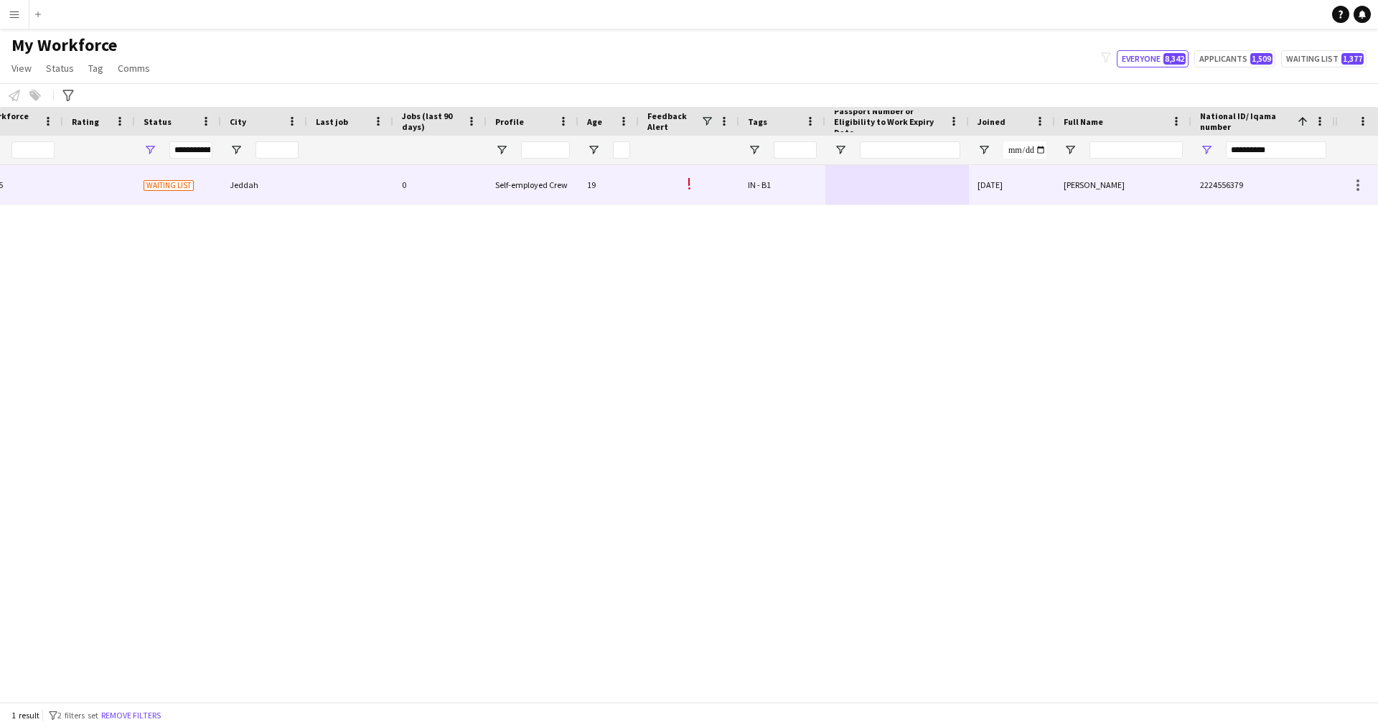
click at [893, 191] on div at bounding box center [897, 184] width 144 height 39
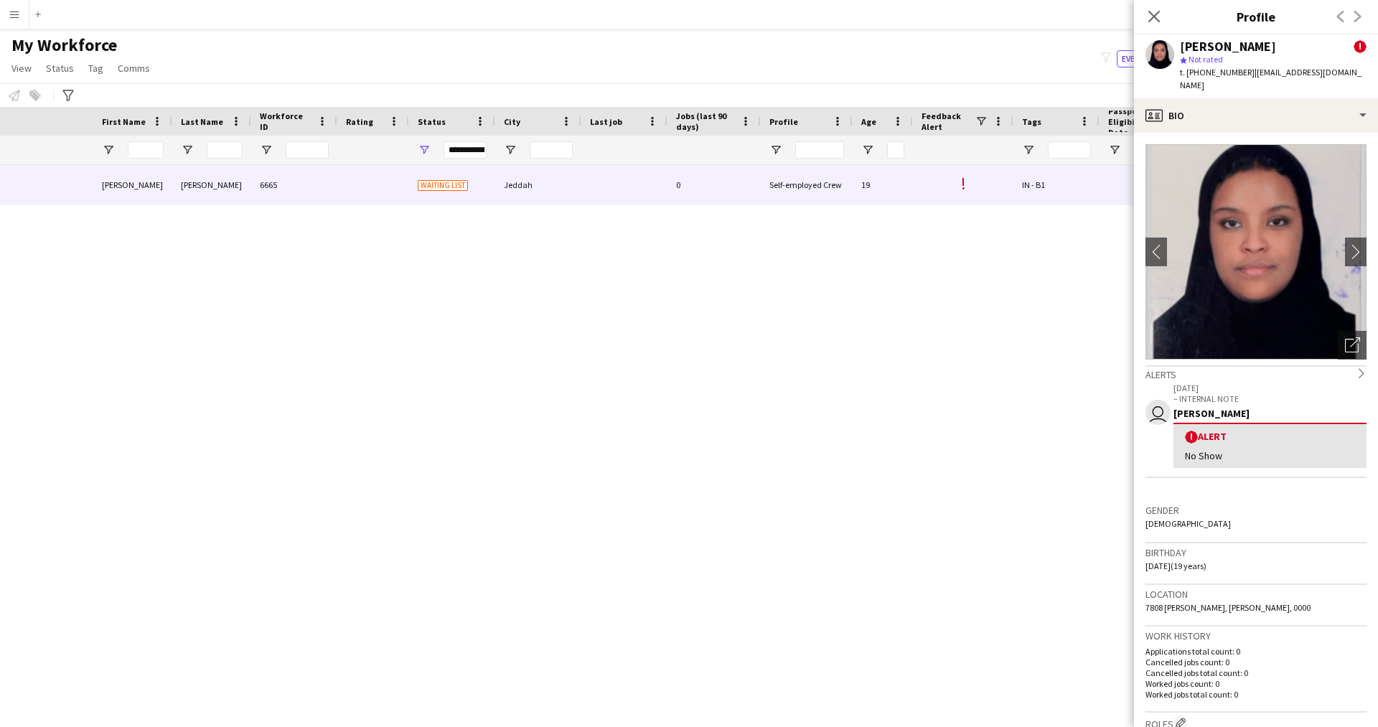
scroll to position [0, 0]
click at [1209, 133] on app-crew-profile-bio "chevron-left chevron-right Open photos pop-in Alerts chevron-right user [DATE] …" at bounding box center [1256, 430] width 244 height 594
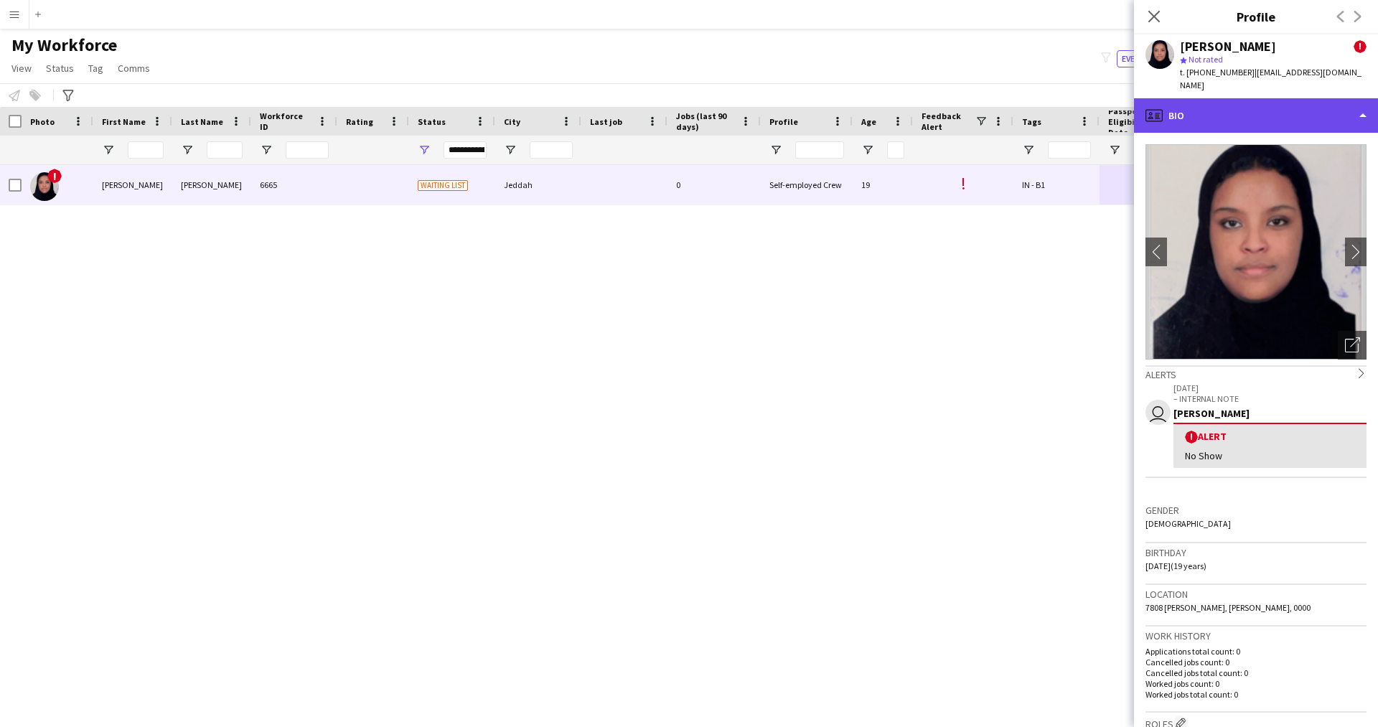
click at [1217, 107] on div "profile Bio" at bounding box center [1256, 115] width 244 height 34
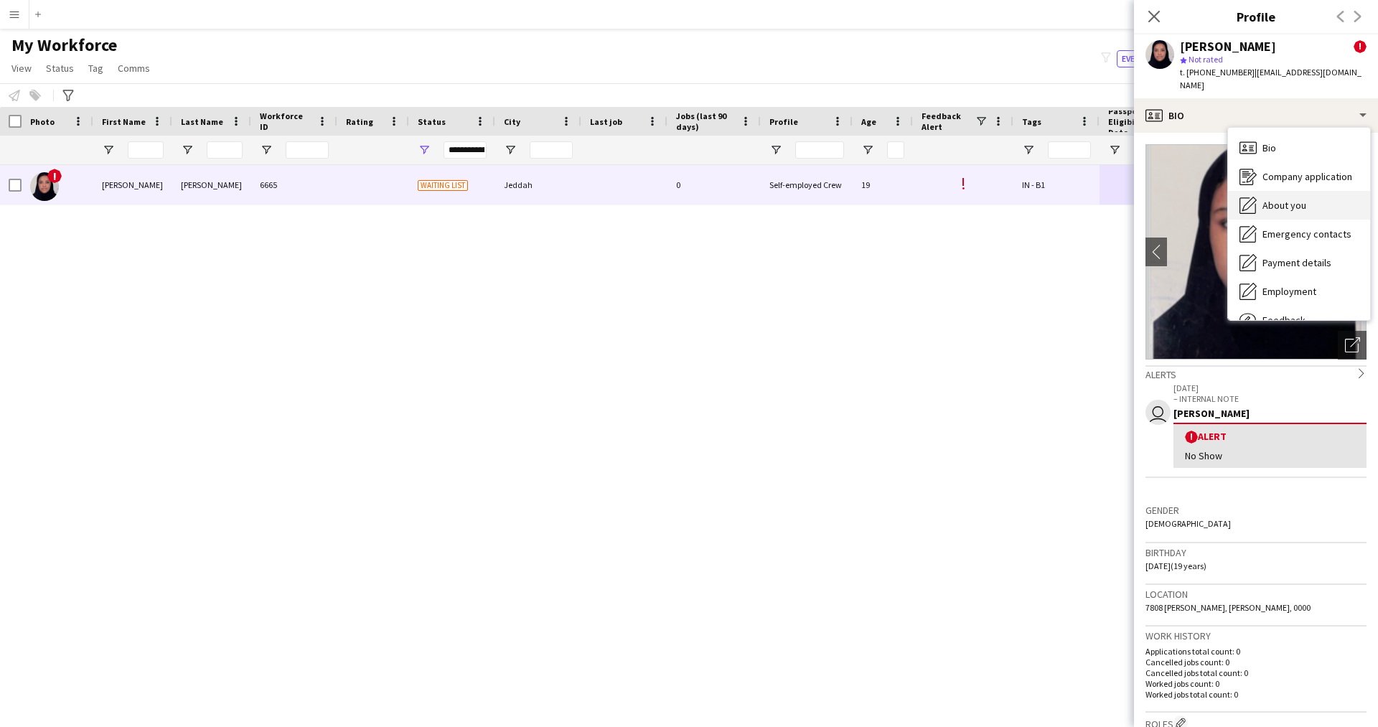
click at [1278, 199] on span "About you" at bounding box center [1284, 205] width 44 height 13
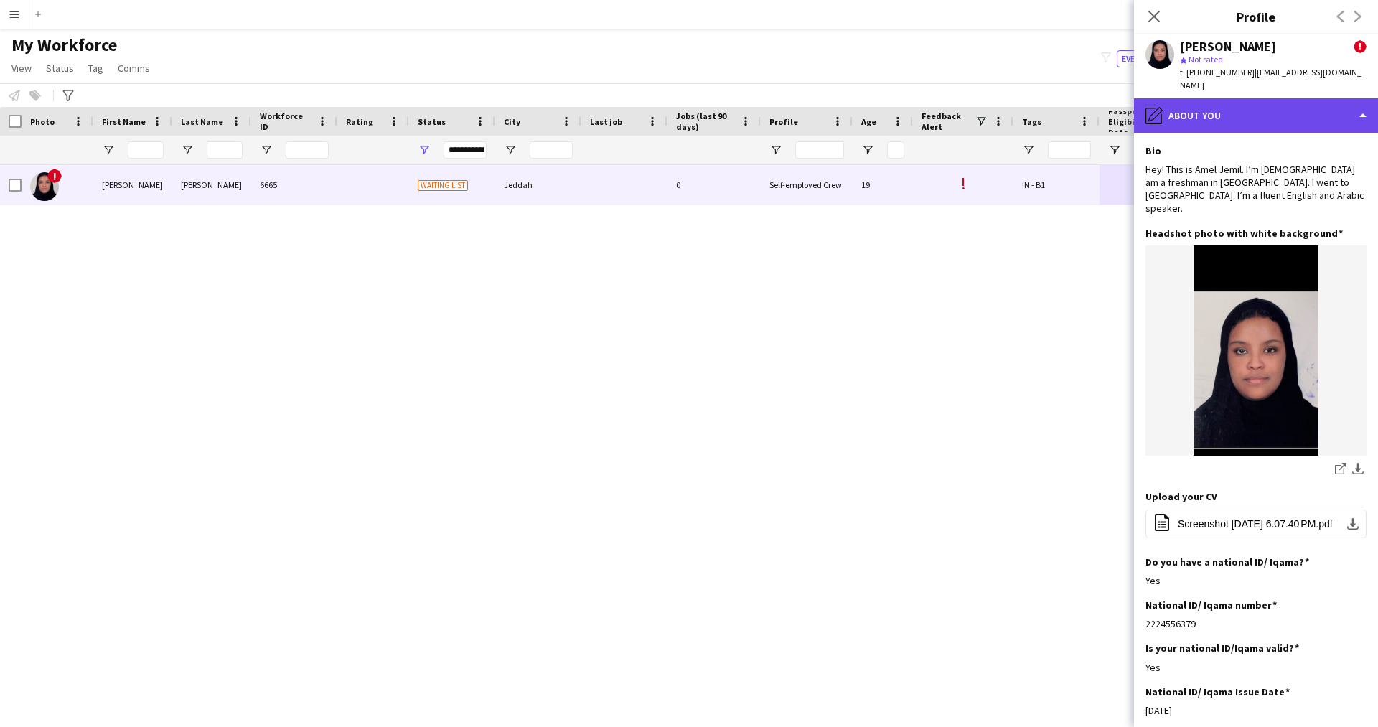
click at [1208, 100] on div "pencil4 About you" at bounding box center [1256, 115] width 244 height 34
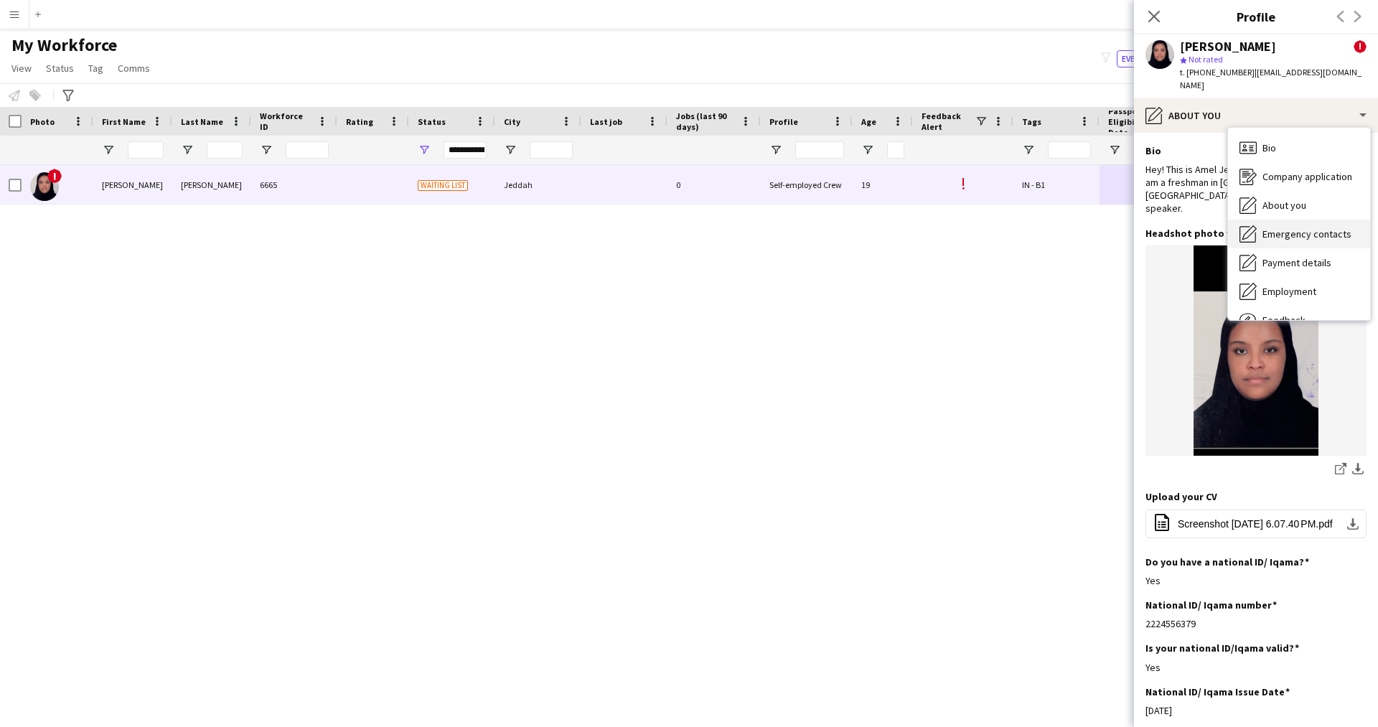
click at [1307, 227] on span "Emergency contacts" at bounding box center [1306, 233] width 89 height 13
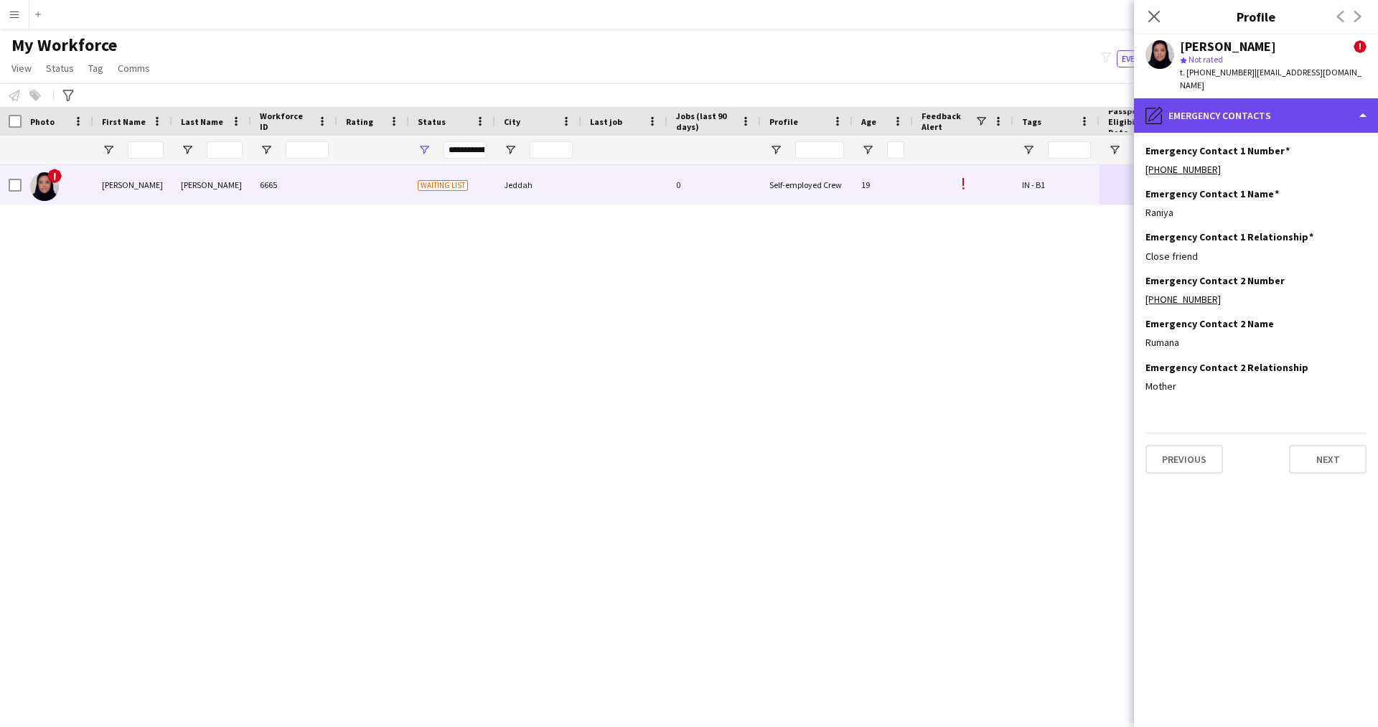
click at [1224, 98] on div "pencil4 Emergency contacts" at bounding box center [1256, 115] width 244 height 34
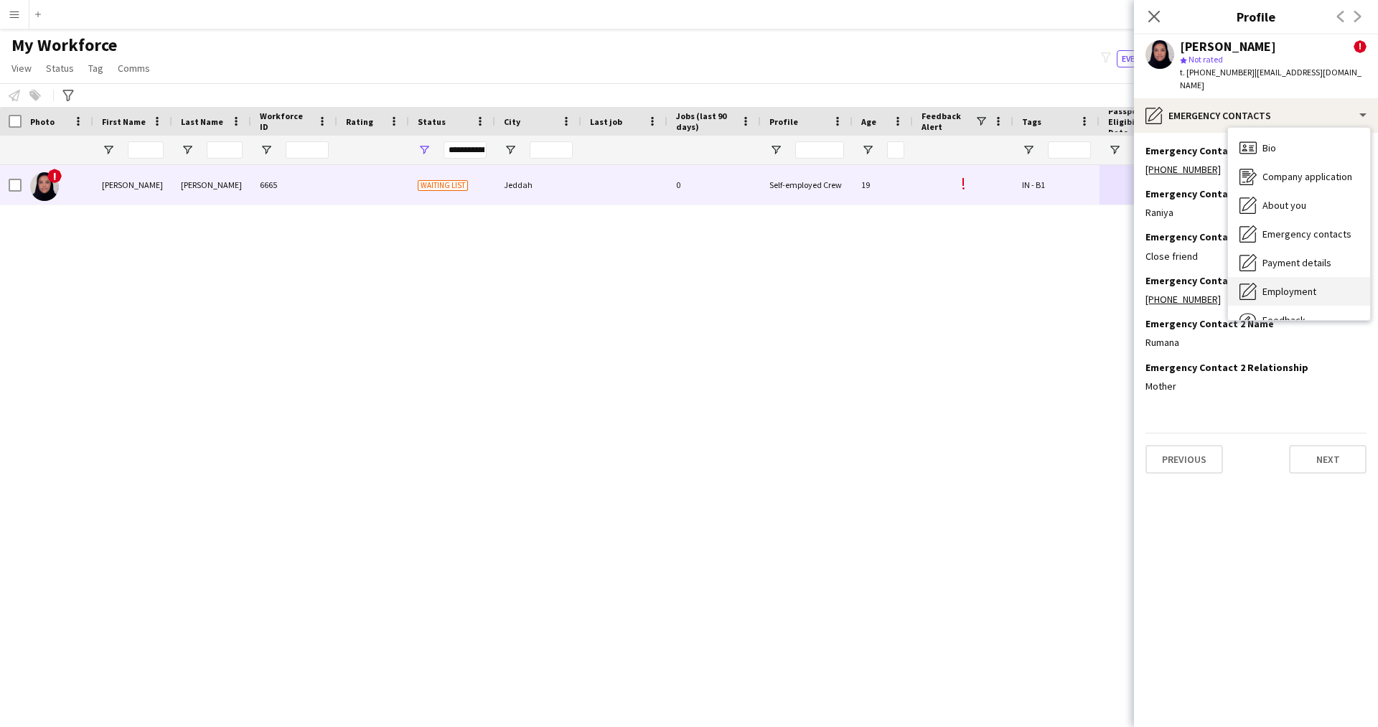
click at [1298, 277] on div "Employment Employment" at bounding box center [1299, 291] width 142 height 29
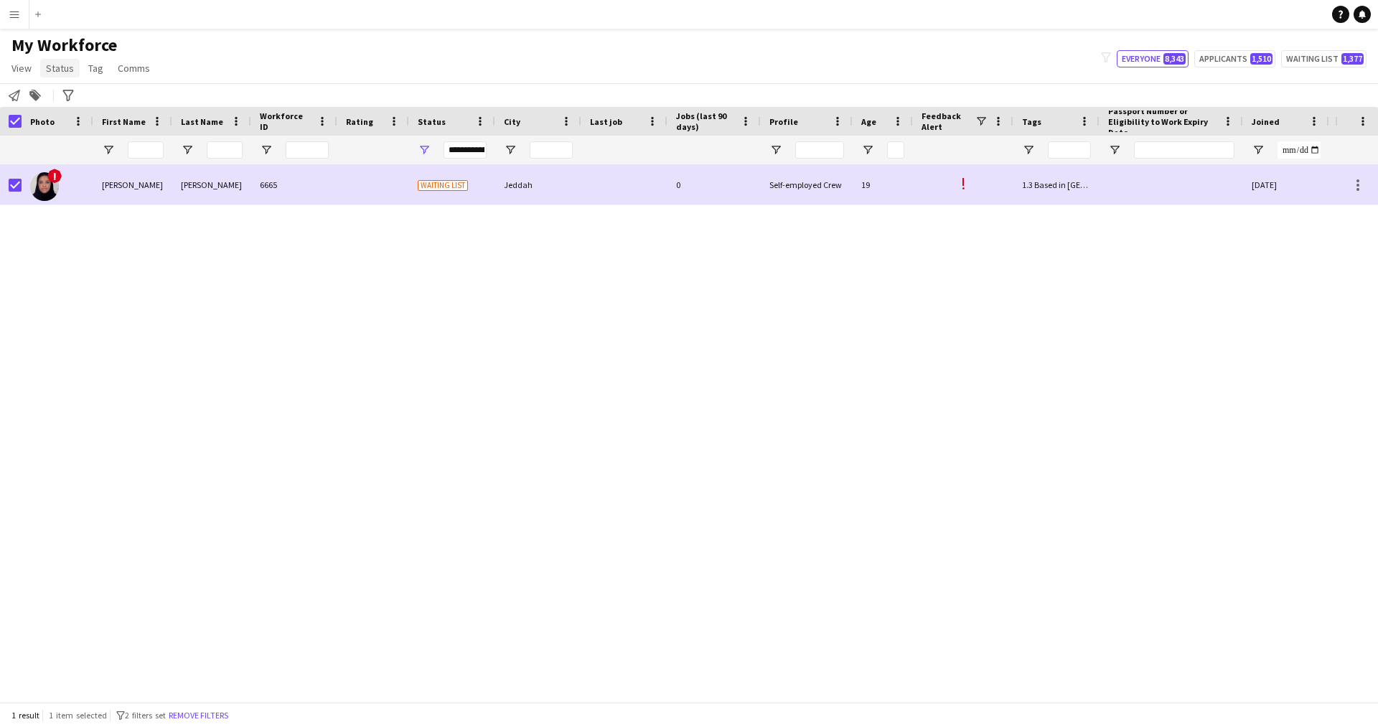
click at [55, 75] on link "Status" at bounding box center [59, 68] width 39 height 19
click at [76, 89] on link "Edit" at bounding box center [91, 99] width 100 height 30
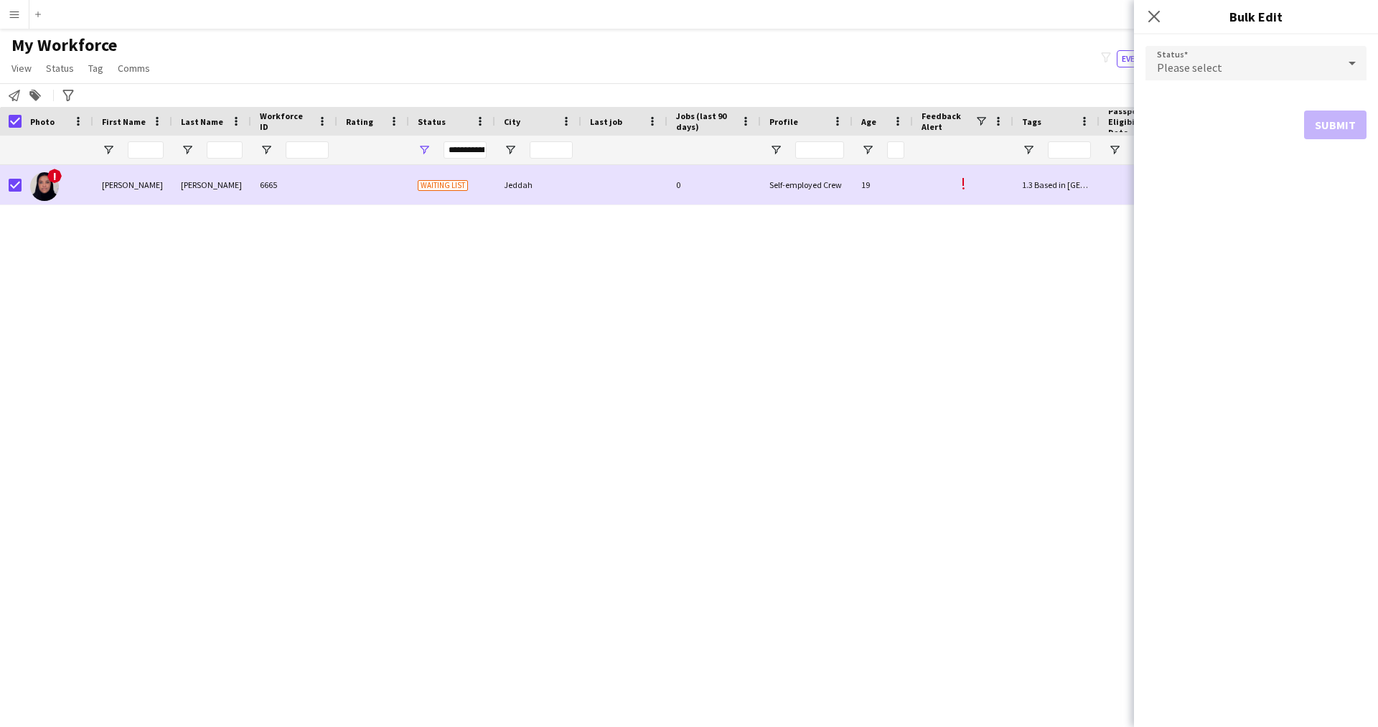
click at [1197, 72] on span "Please select" at bounding box center [1189, 67] width 65 height 14
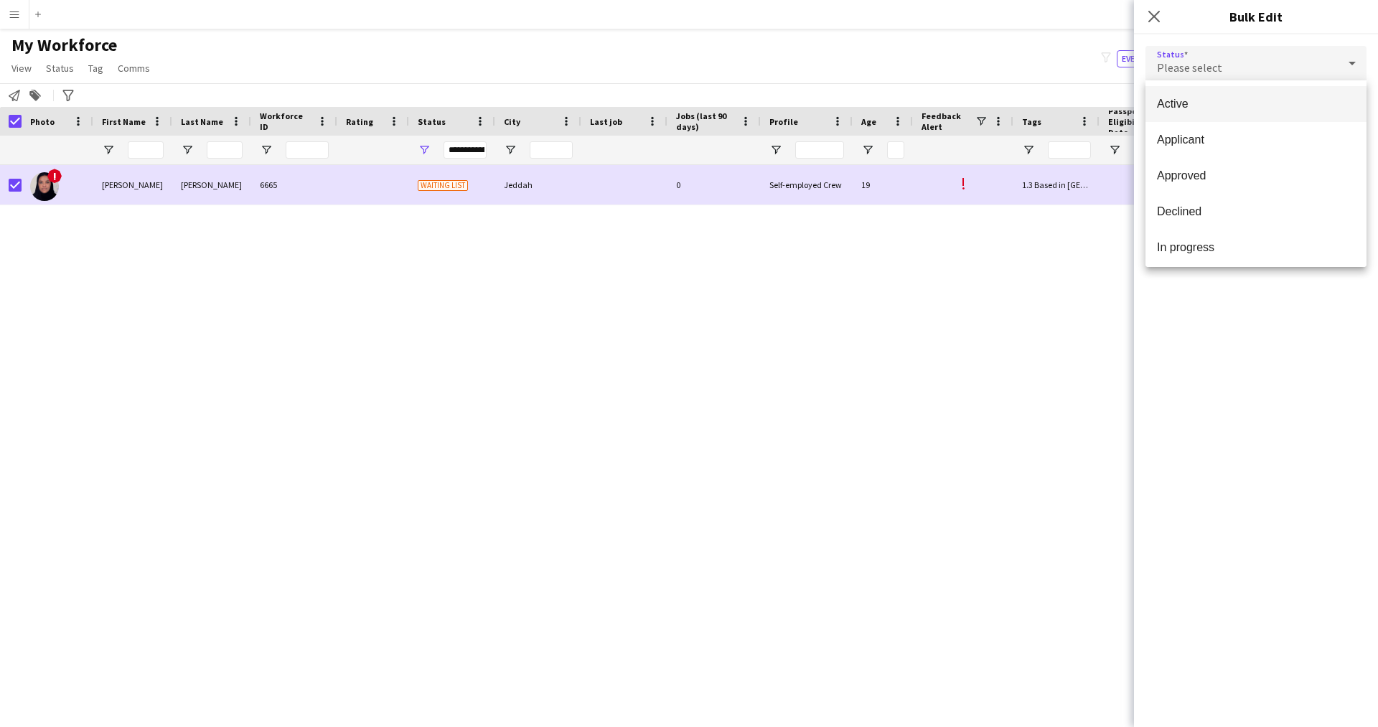
click at [1235, 105] on span "Active" at bounding box center [1256, 104] width 198 height 14
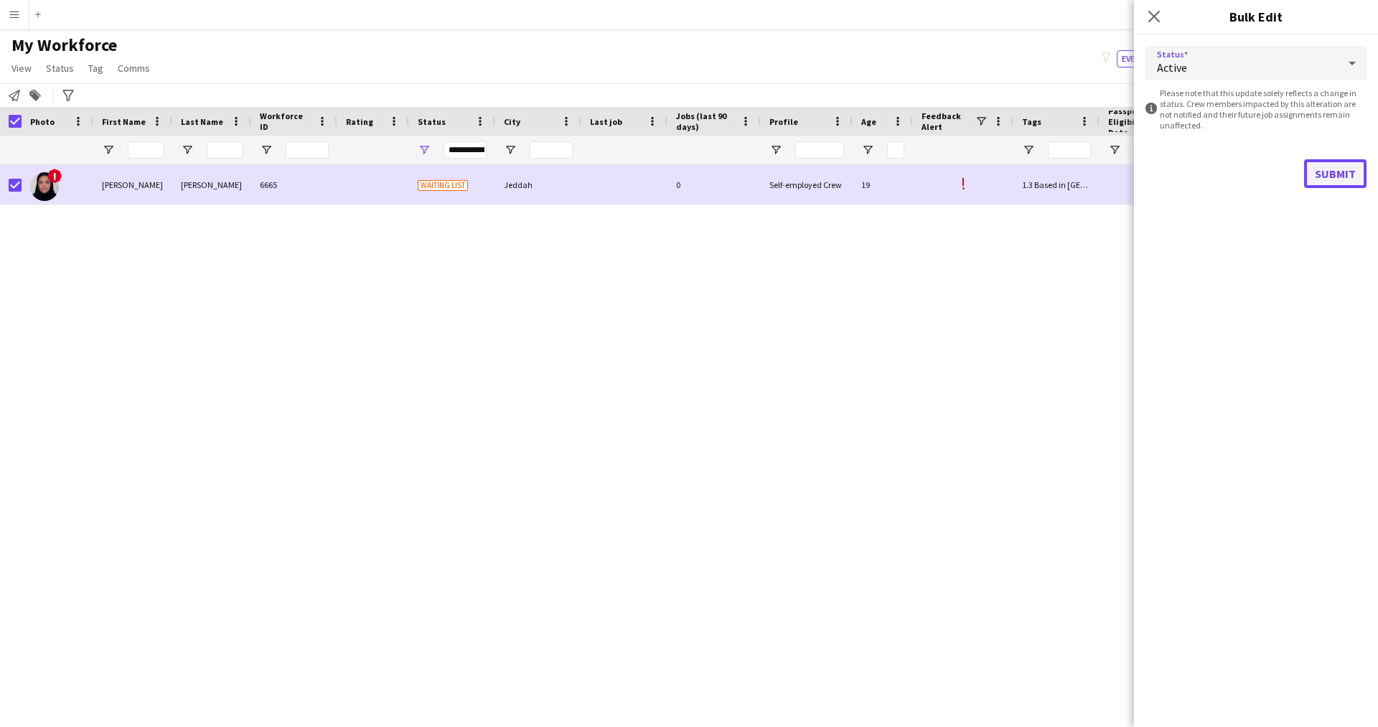
click at [1329, 167] on button "Submit" at bounding box center [1335, 173] width 62 height 29
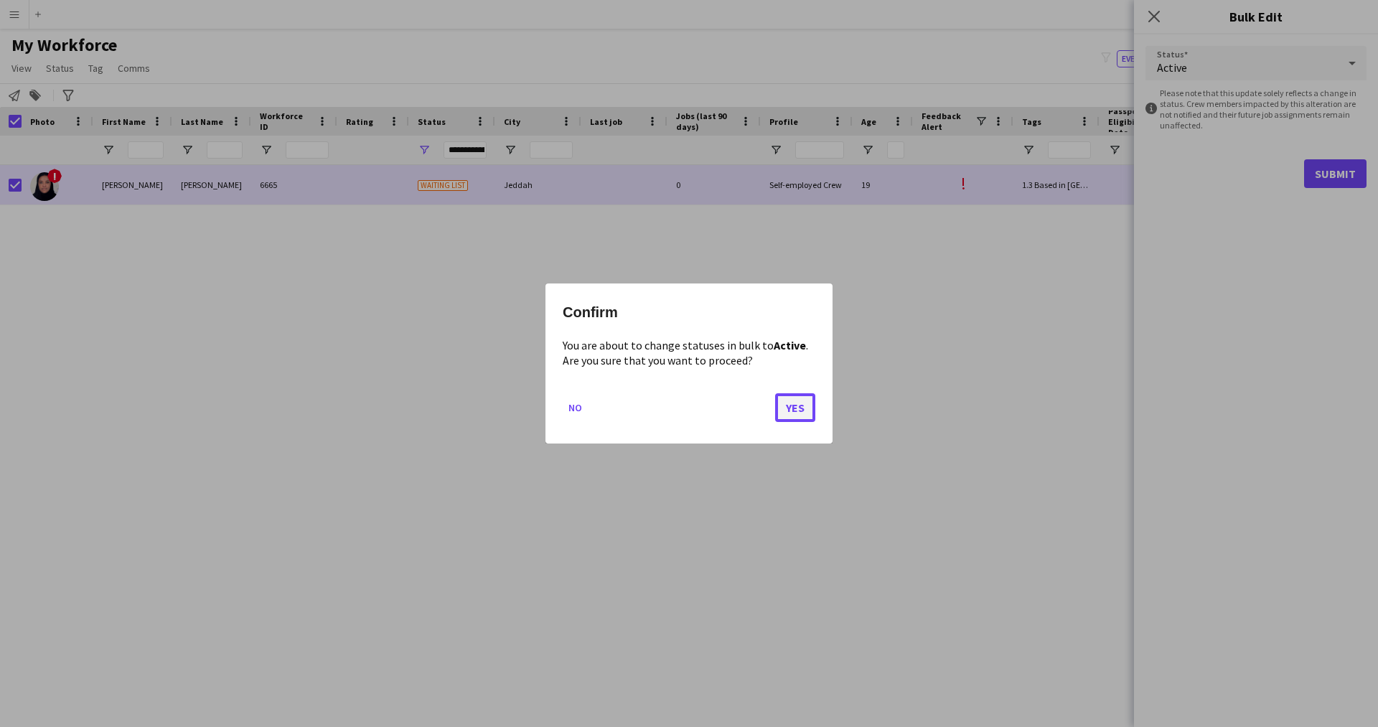
click at [784, 393] on button "Yes" at bounding box center [795, 407] width 40 height 29
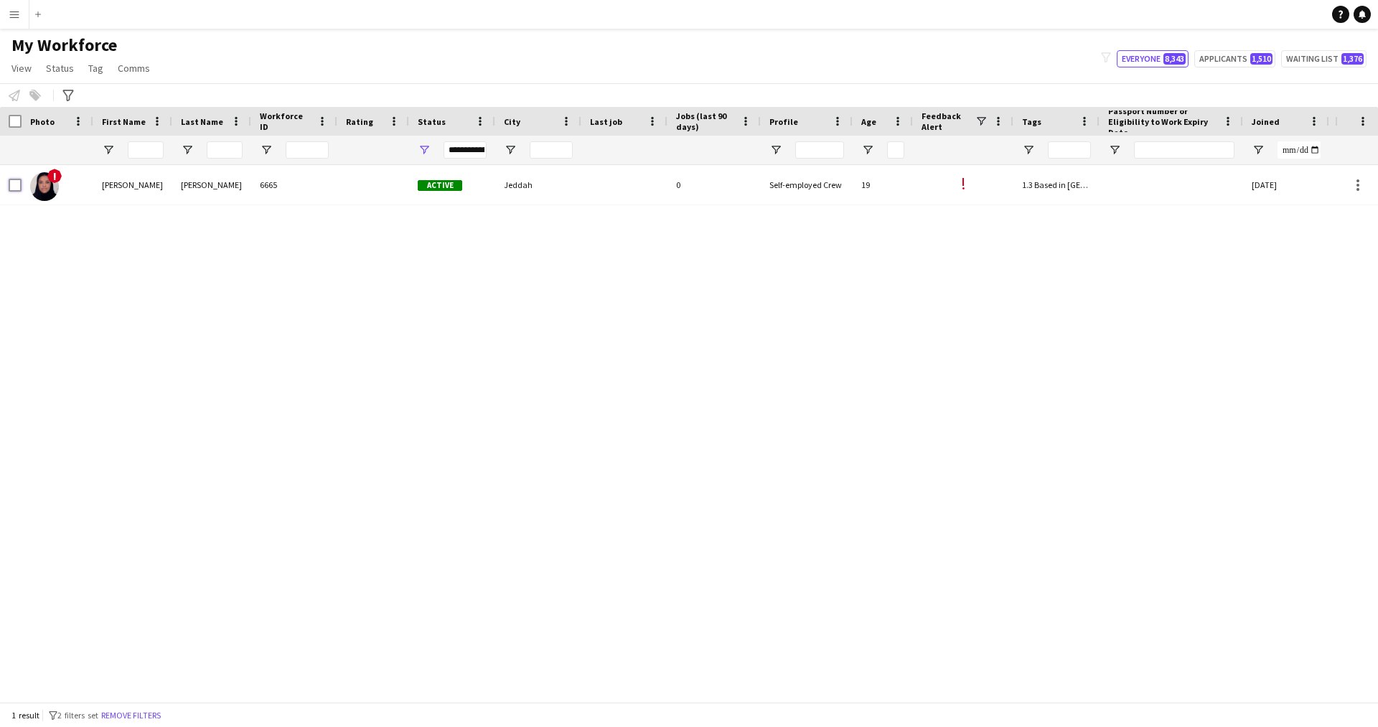
scroll to position [0, 274]
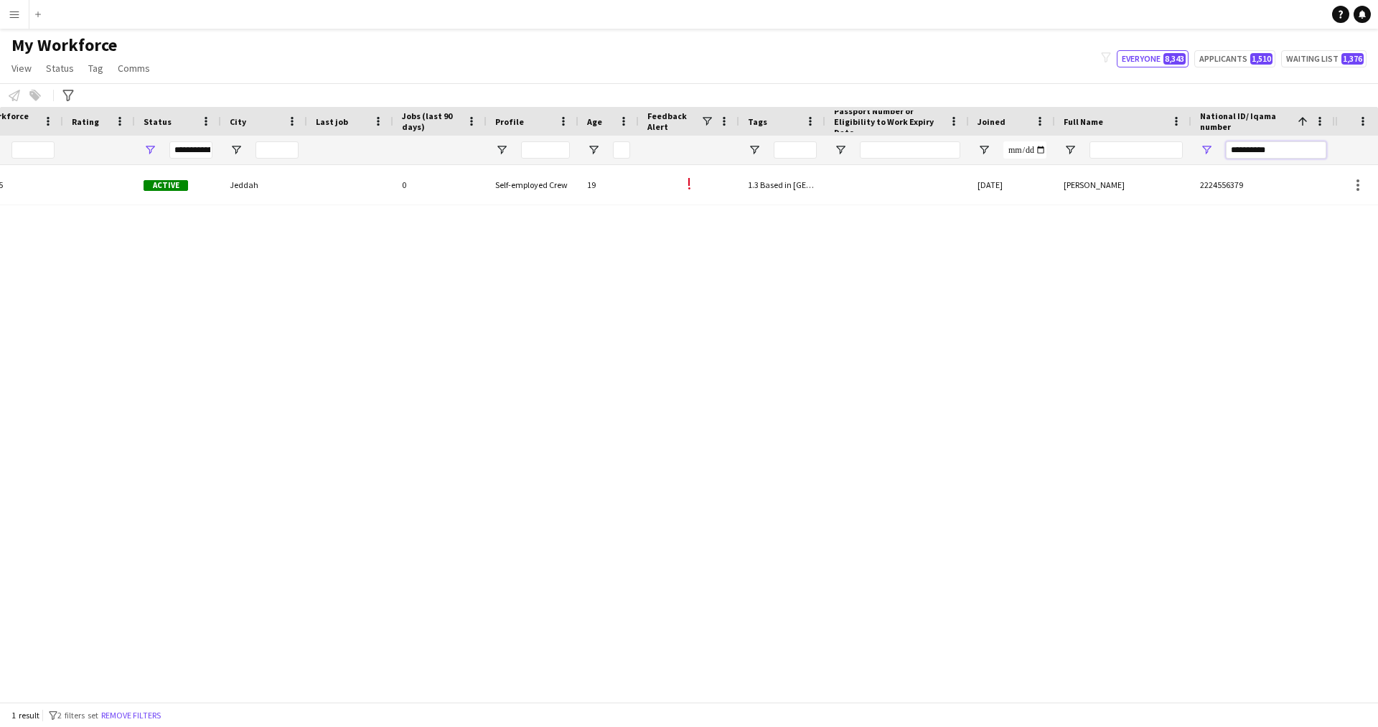
drag, startPoint x: 1307, startPoint y: 157, endPoint x: 1049, endPoint y: 178, distance: 259.2
click at [1049, 178] on div "Workforce Details Profile Data Workforce Details Profile Data Full Name First N…" at bounding box center [689, 404] width 1378 height 595
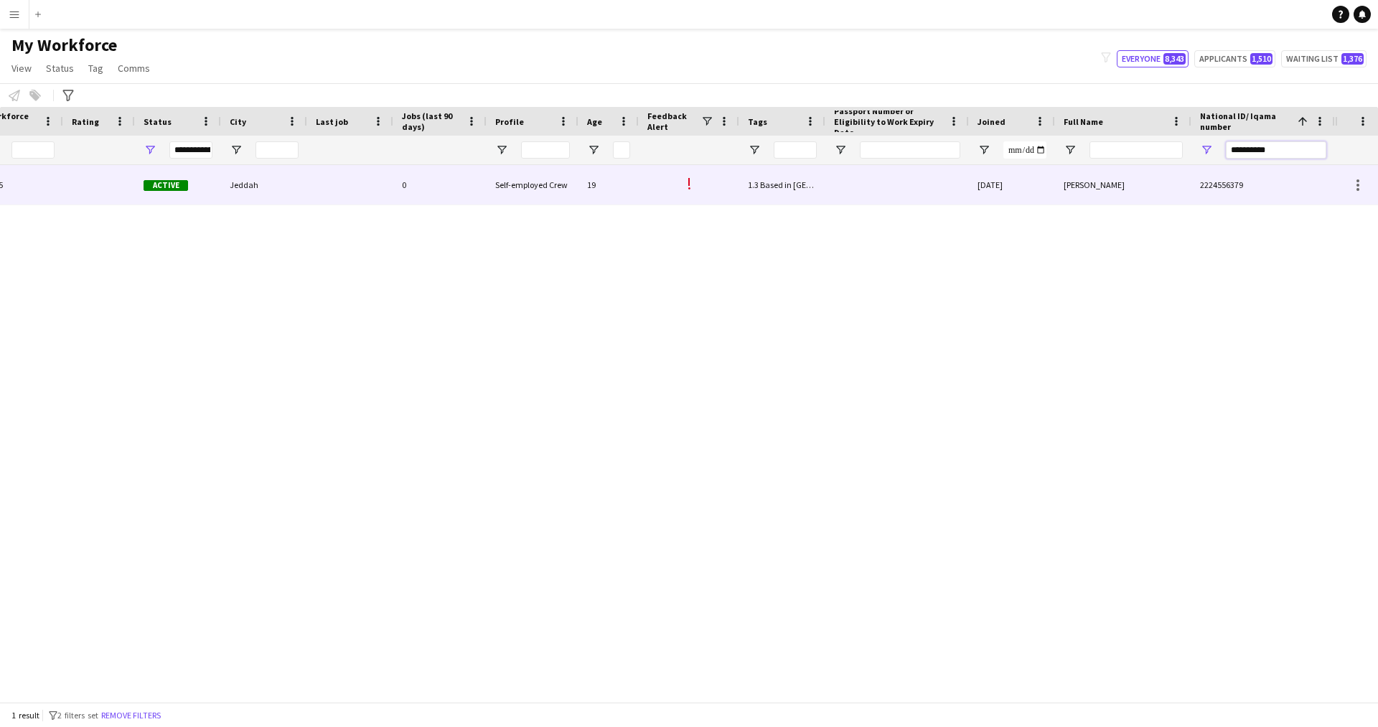
paste input "National ID/ Iqama number Filter Input"
type input "**********"
click at [770, 194] on div "IN - B1" at bounding box center [782, 184] width 86 height 39
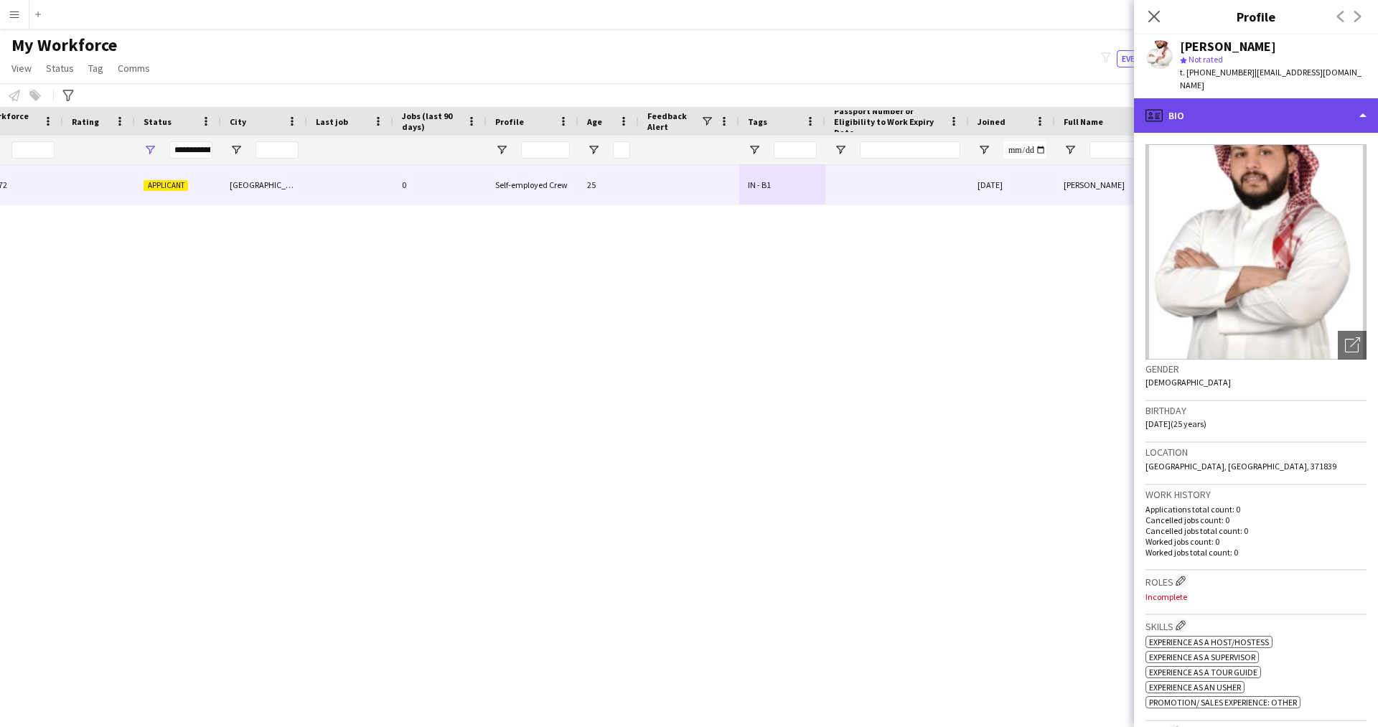
click at [1247, 117] on div "profile Bio" at bounding box center [1256, 115] width 244 height 34
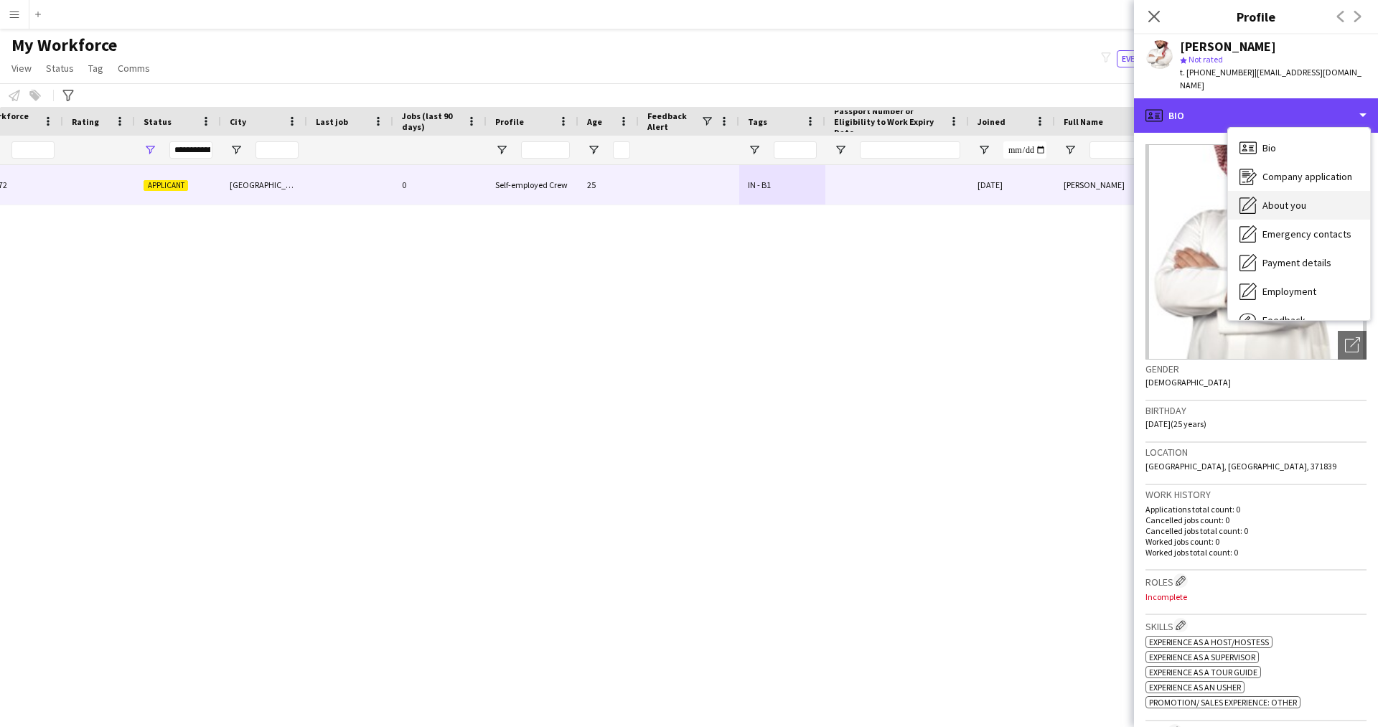
scroll to position [49, 0]
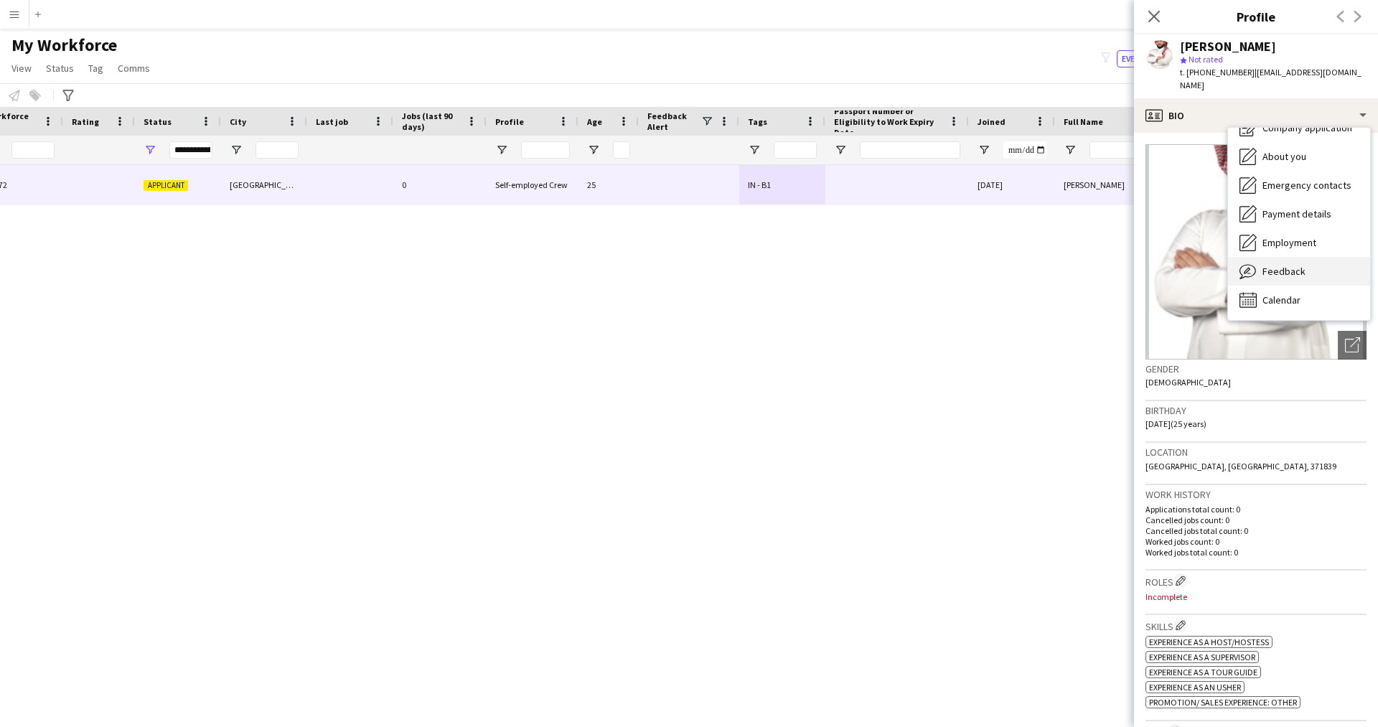
click at [1274, 265] on span "Feedback" at bounding box center [1283, 271] width 43 height 13
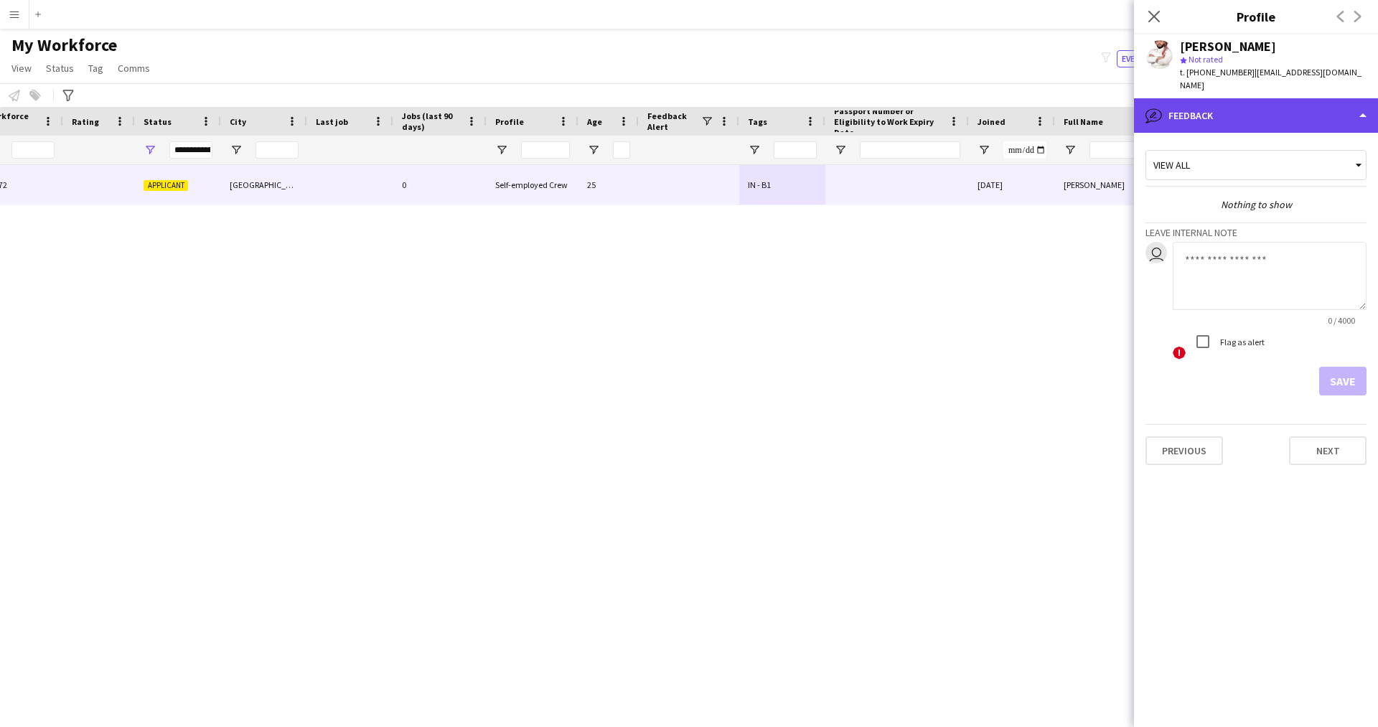
click at [1218, 100] on div "bubble-pencil Feedback" at bounding box center [1256, 115] width 244 height 34
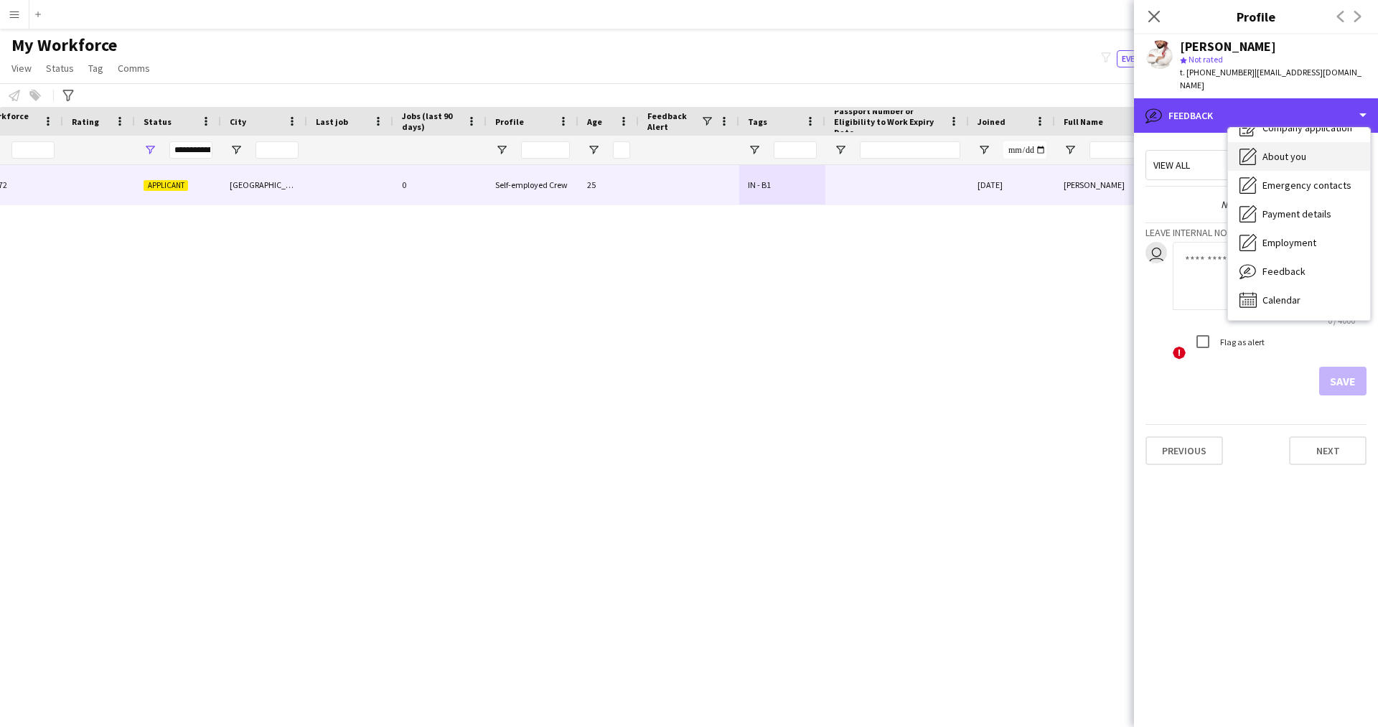
scroll to position [0, 0]
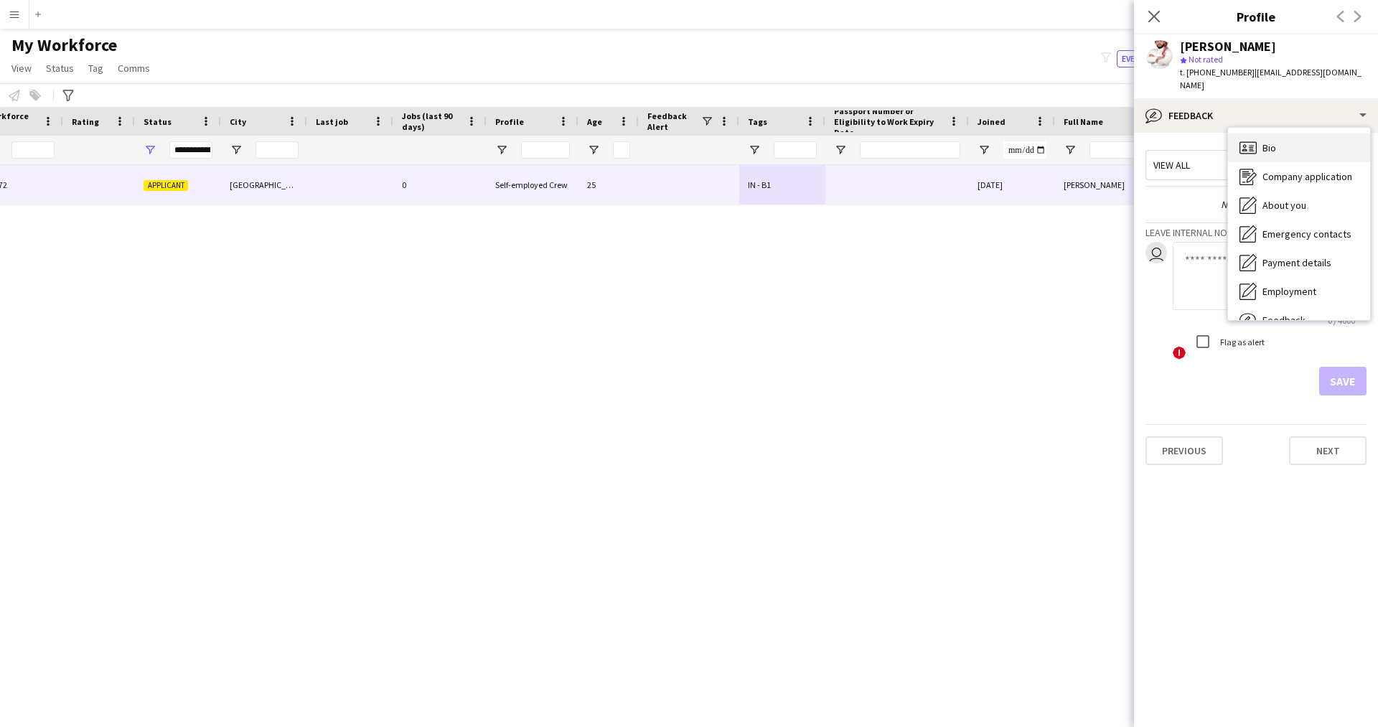
click at [1281, 143] on div "Bio Bio" at bounding box center [1299, 147] width 142 height 29
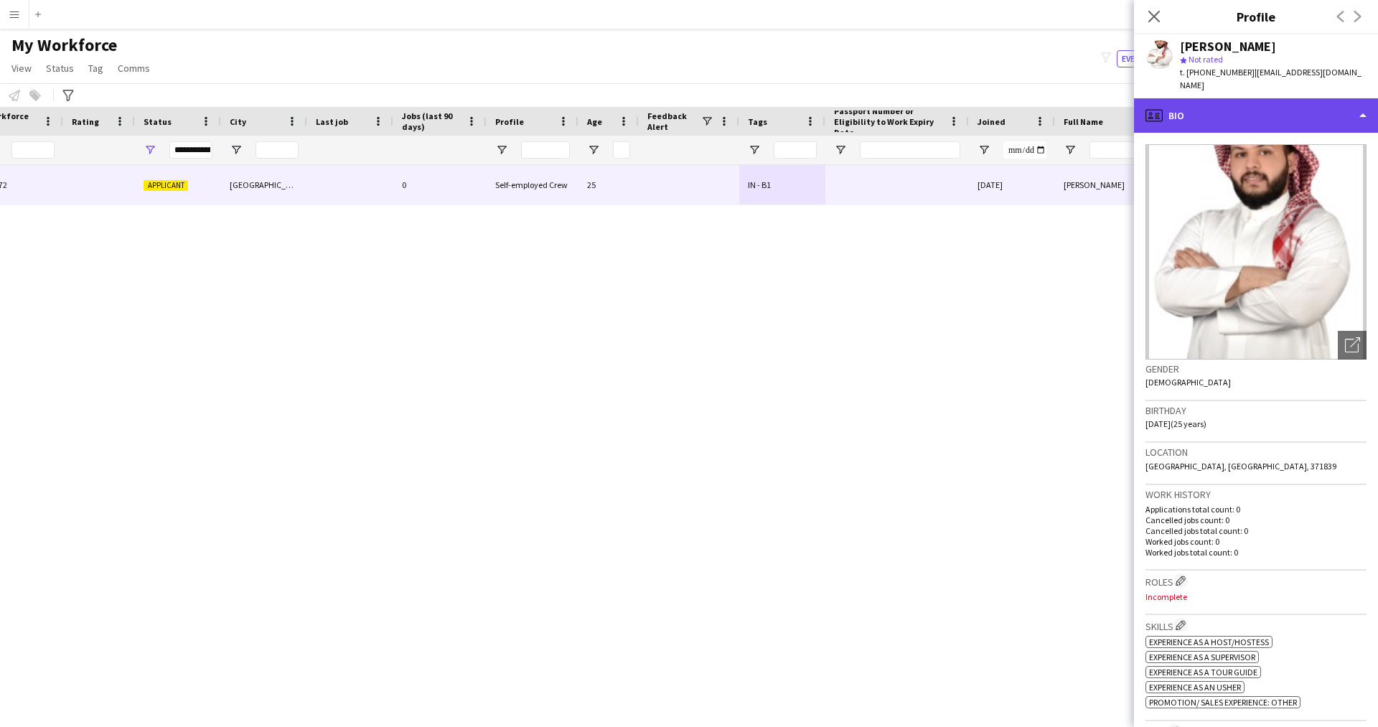
click at [1234, 108] on div "profile Bio" at bounding box center [1256, 115] width 244 height 34
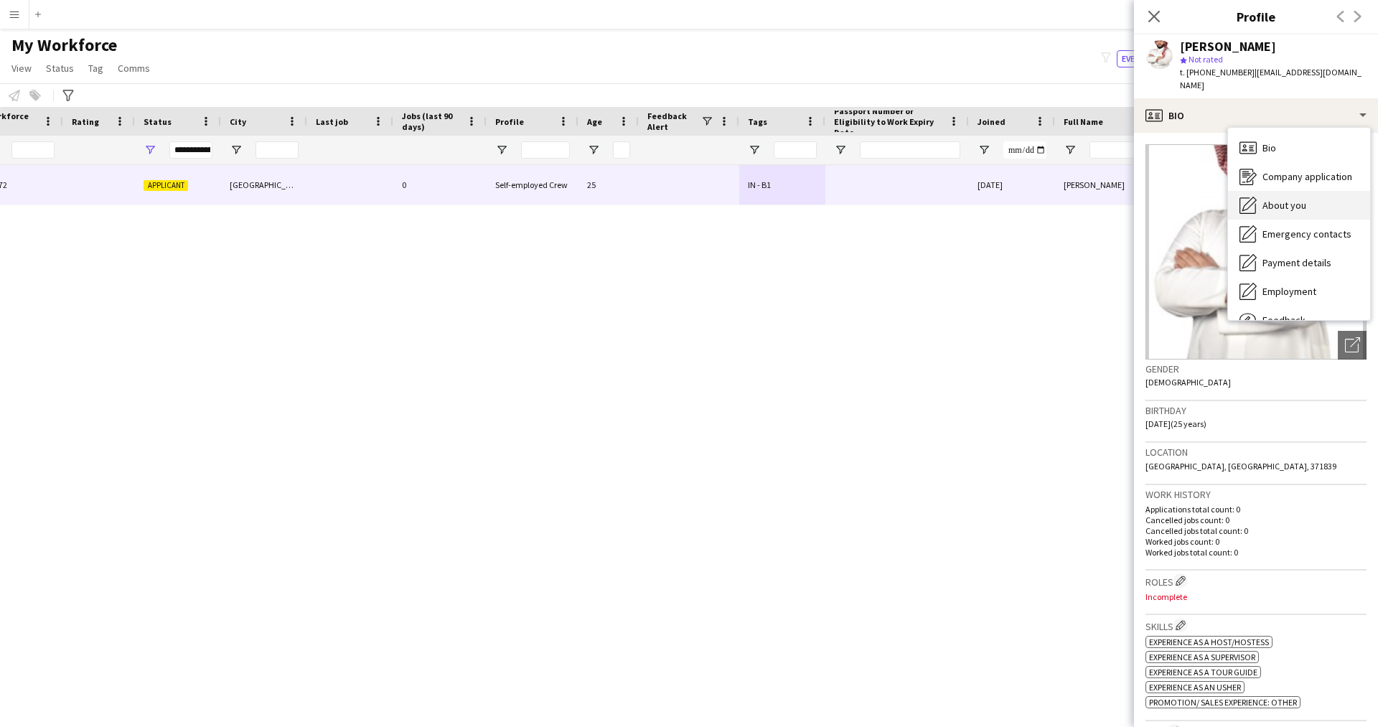
click at [1301, 199] on span "About you" at bounding box center [1284, 205] width 44 height 13
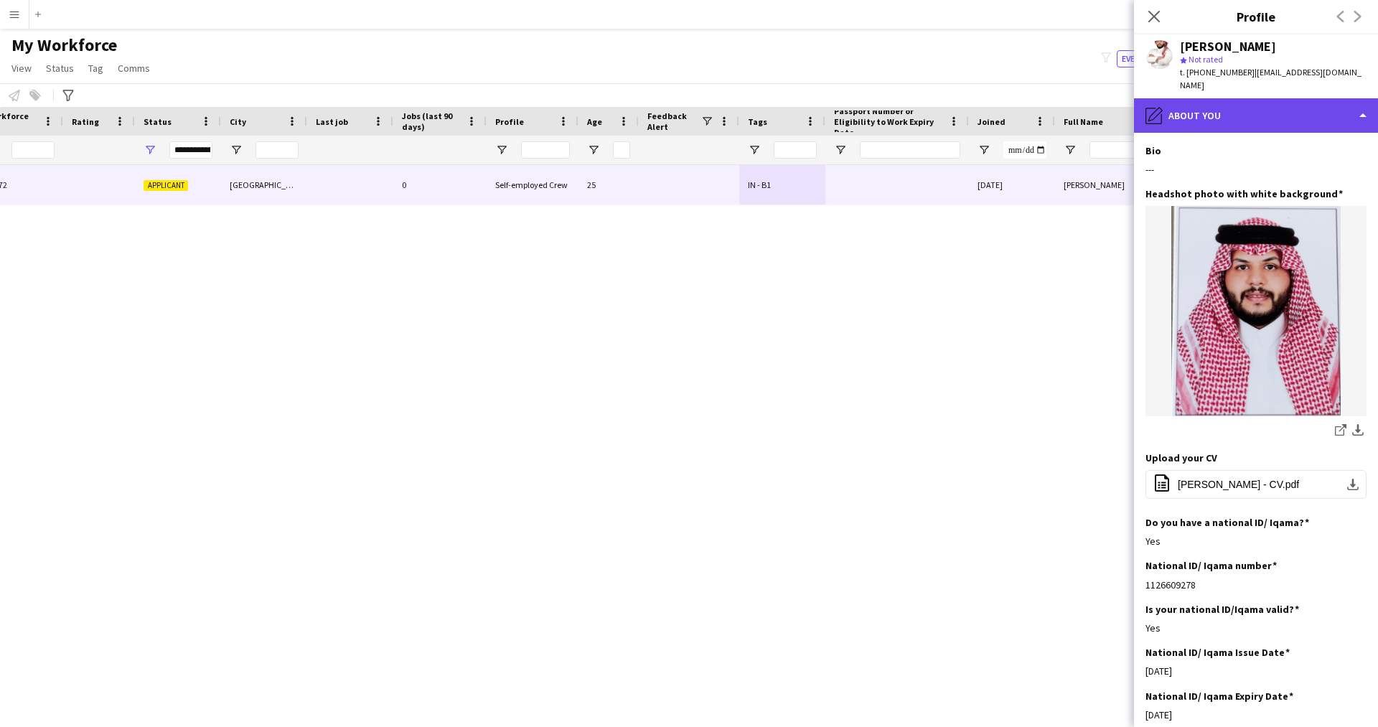
click at [1235, 106] on div "pencil4 About you" at bounding box center [1256, 115] width 244 height 34
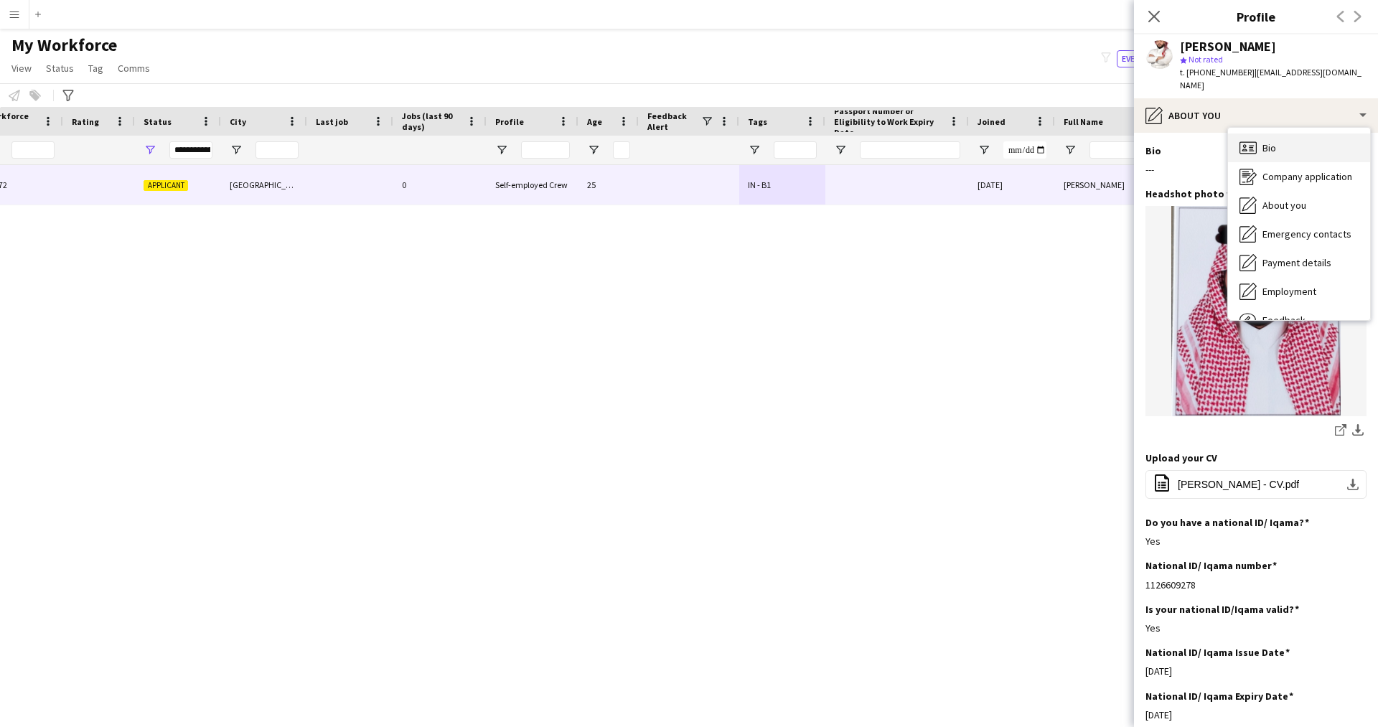
click at [1277, 137] on div "Bio Bio" at bounding box center [1299, 147] width 142 height 29
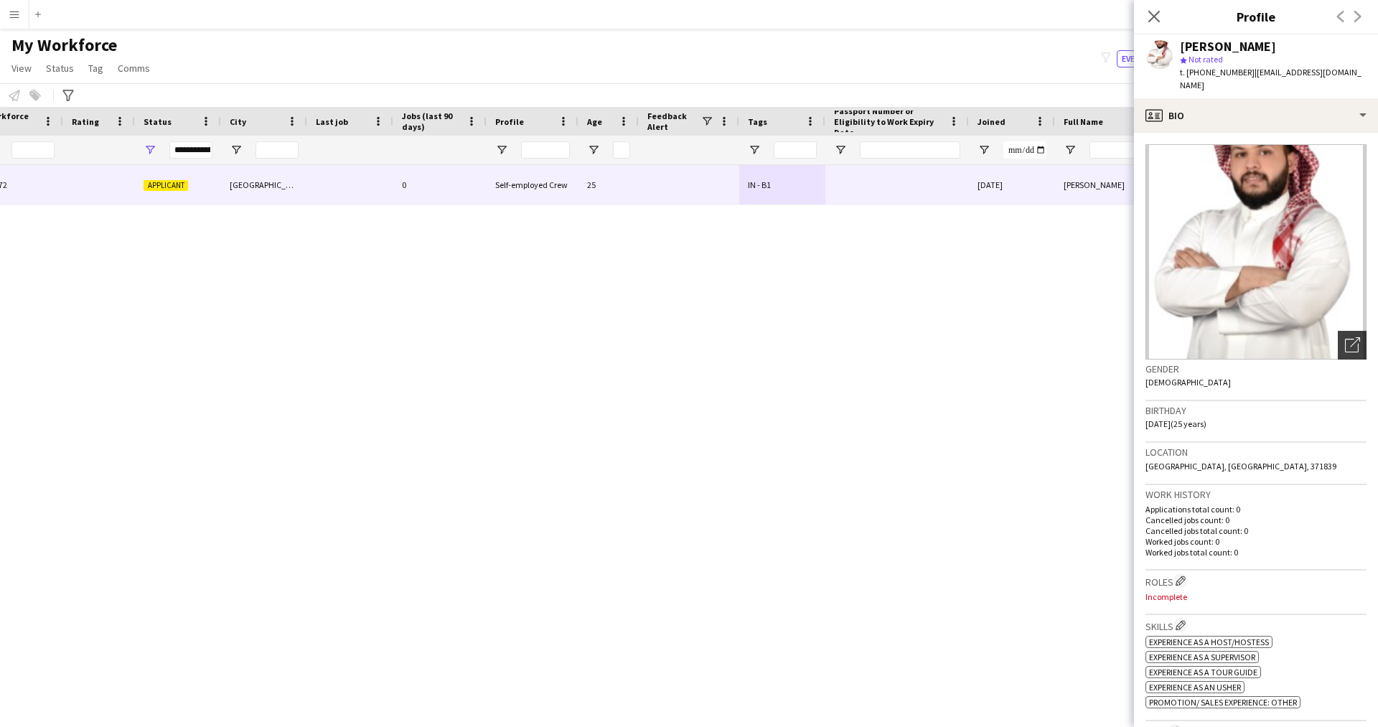
click at [1346, 337] on icon "Open photos pop-in" at bounding box center [1352, 344] width 15 height 15
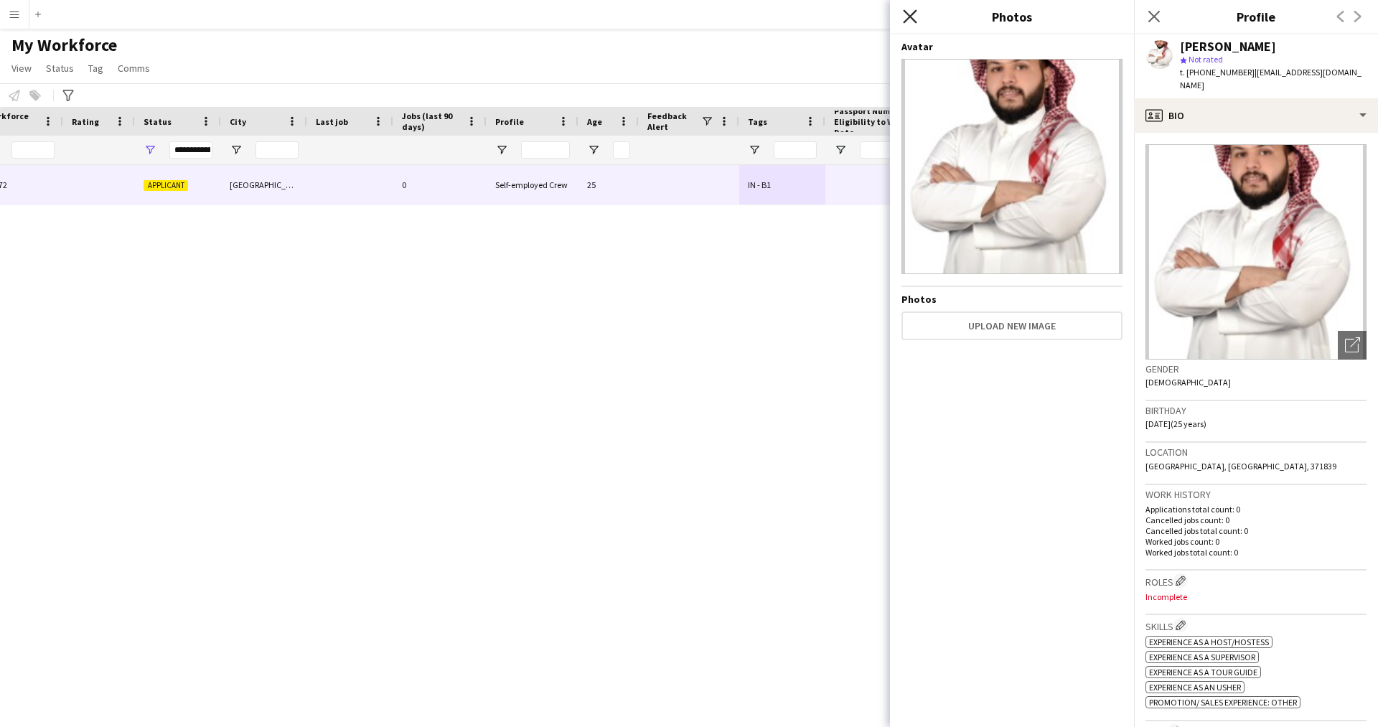
click at [913, 11] on icon "Close pop-in" at bounding box center [910, 16] width 14 height 14
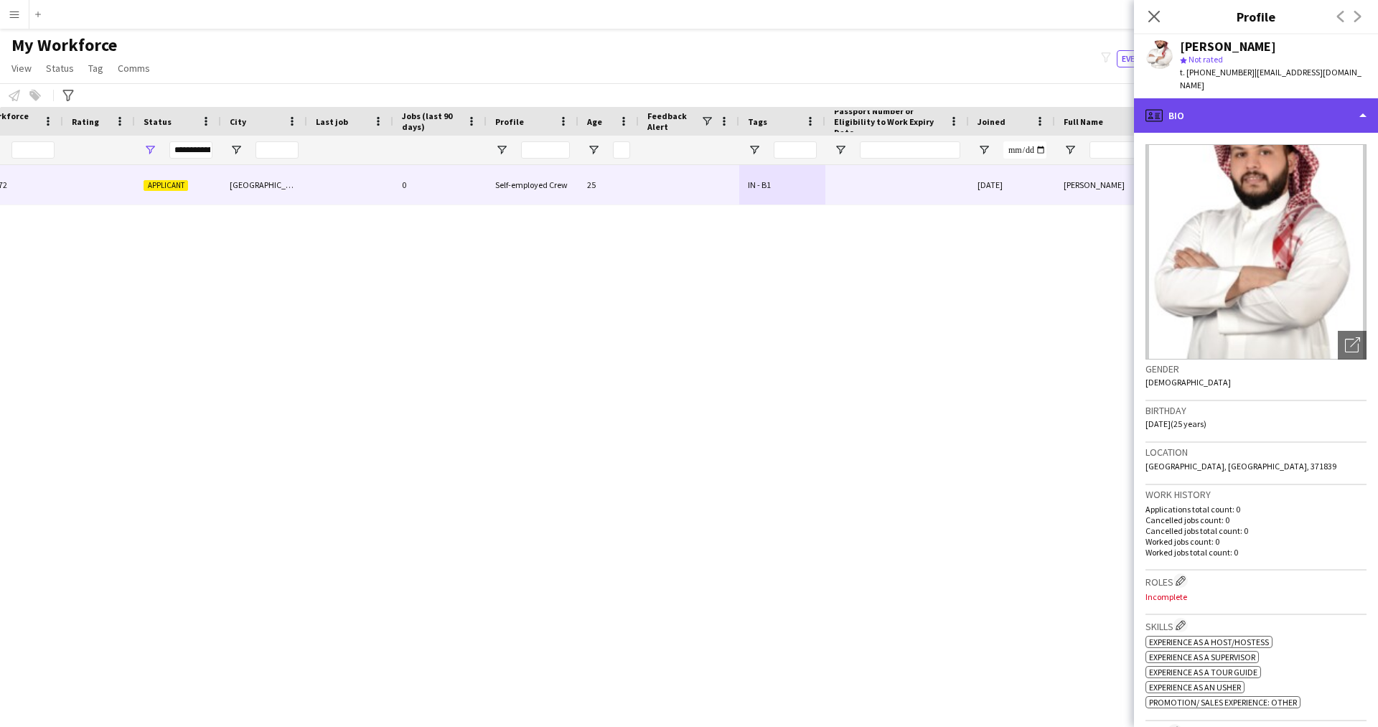
click at [1220, 115] on div "profile Bio" at bounding box center [1256, 115] width 244 height 34
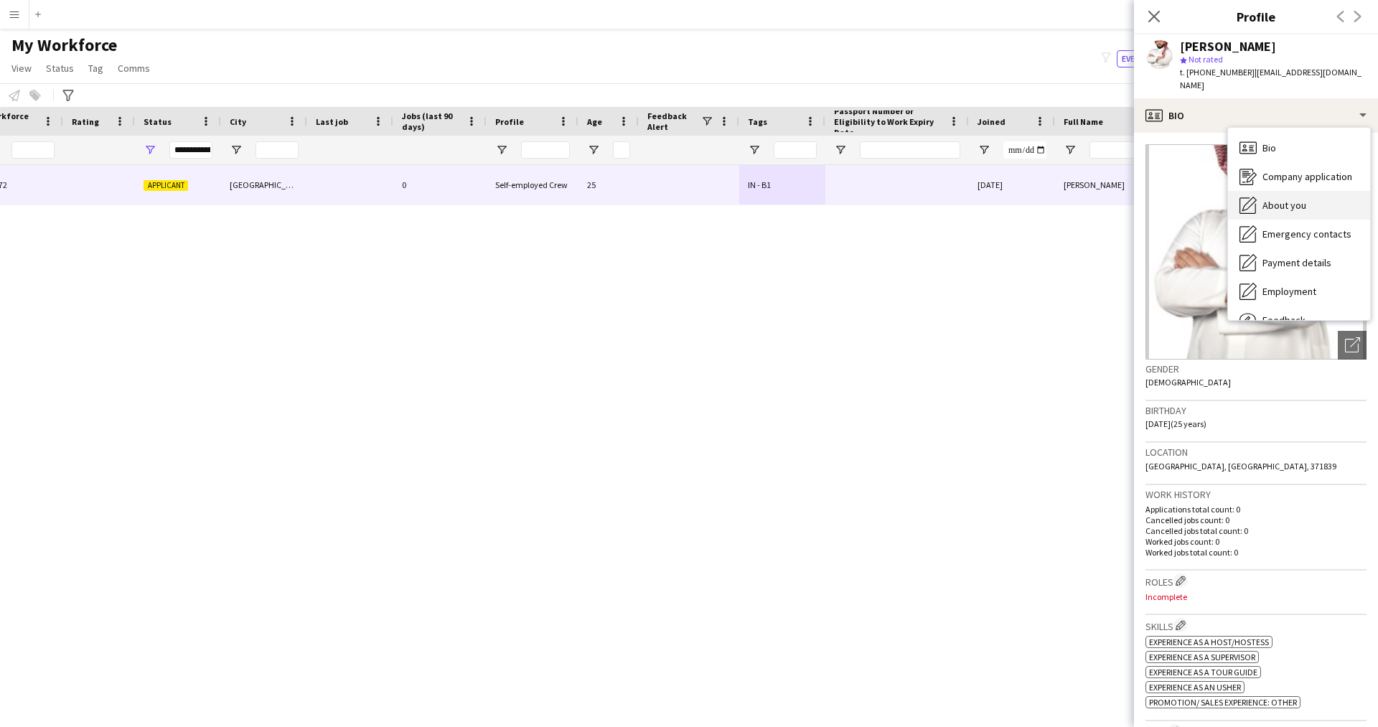
click at [1272, 199] on div "About you About you" at bounding box center [1299, 205] width 142 height 29
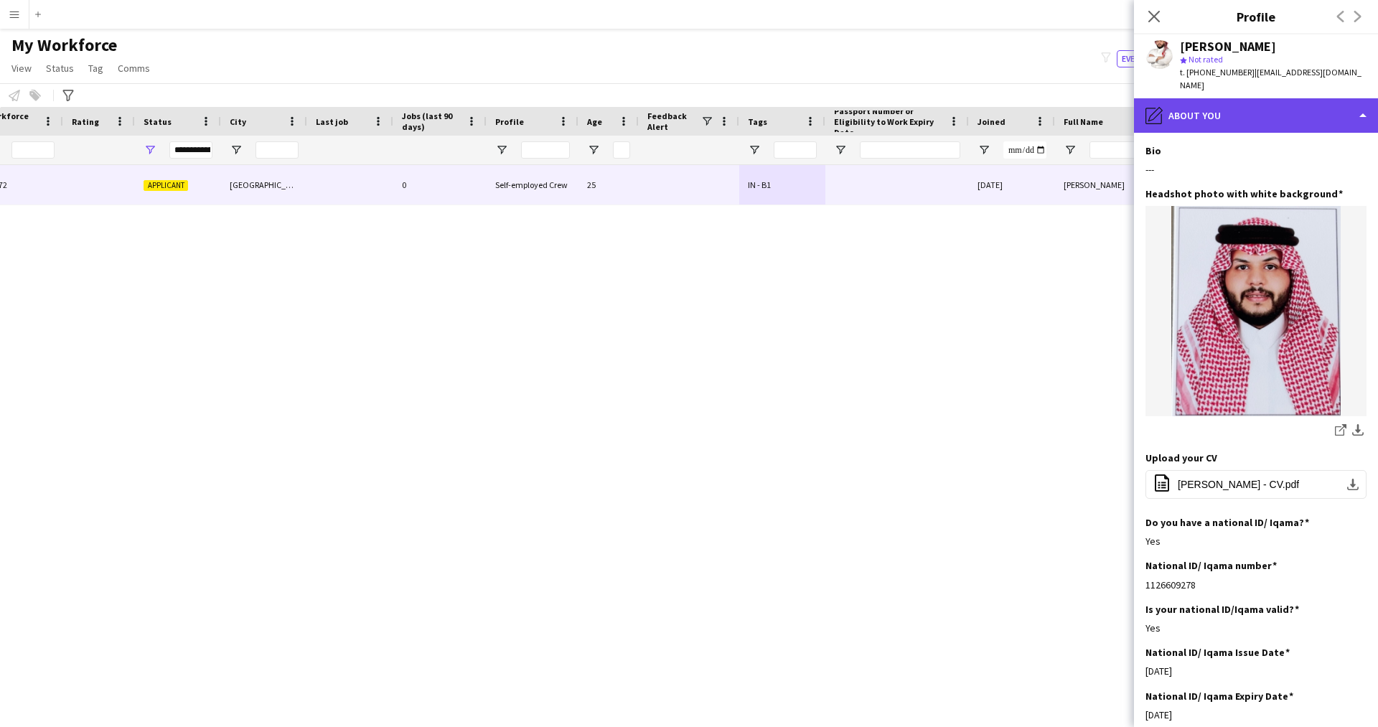
click at [1255, 116] on div "pencil4 About you" at bounding box center [1256, 115] width 244 height 34
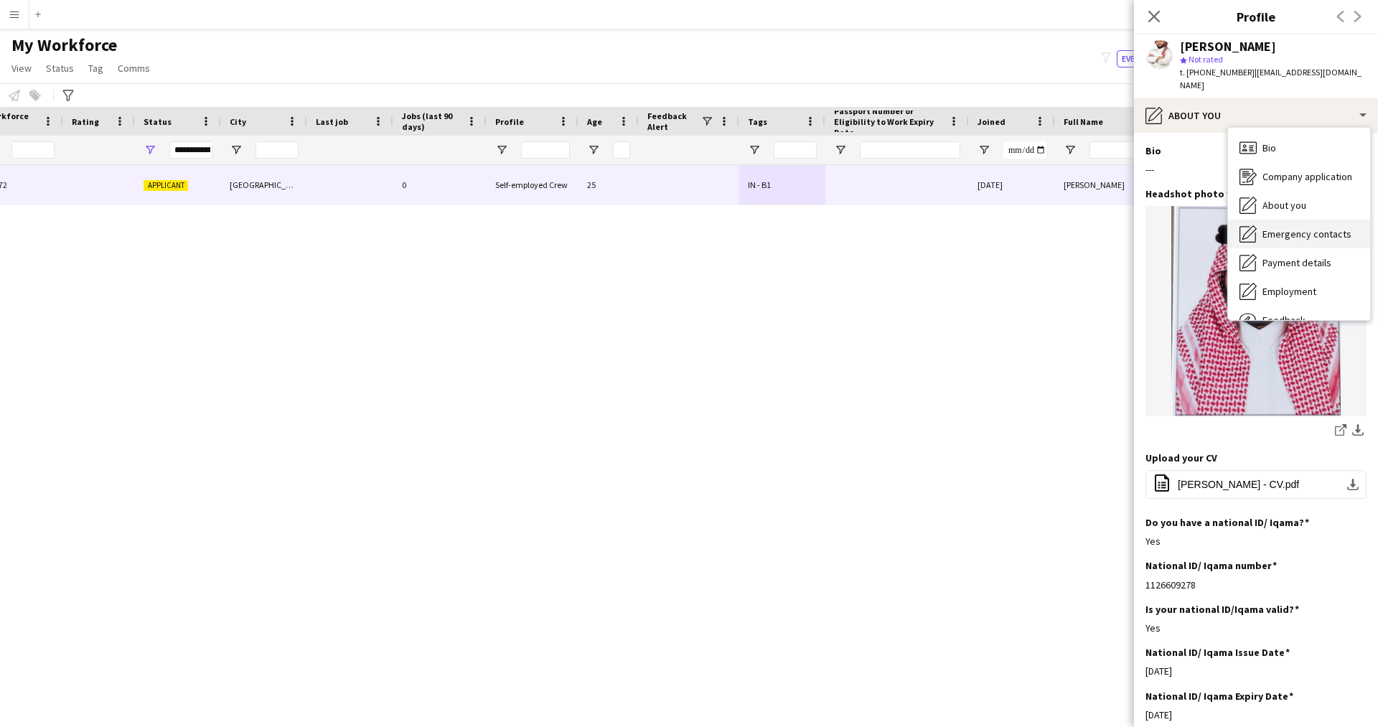
click at [1316, 227] on div "Emergency contacts Emergency contacts" at bounding box center [1299, 234] width 142 height 29
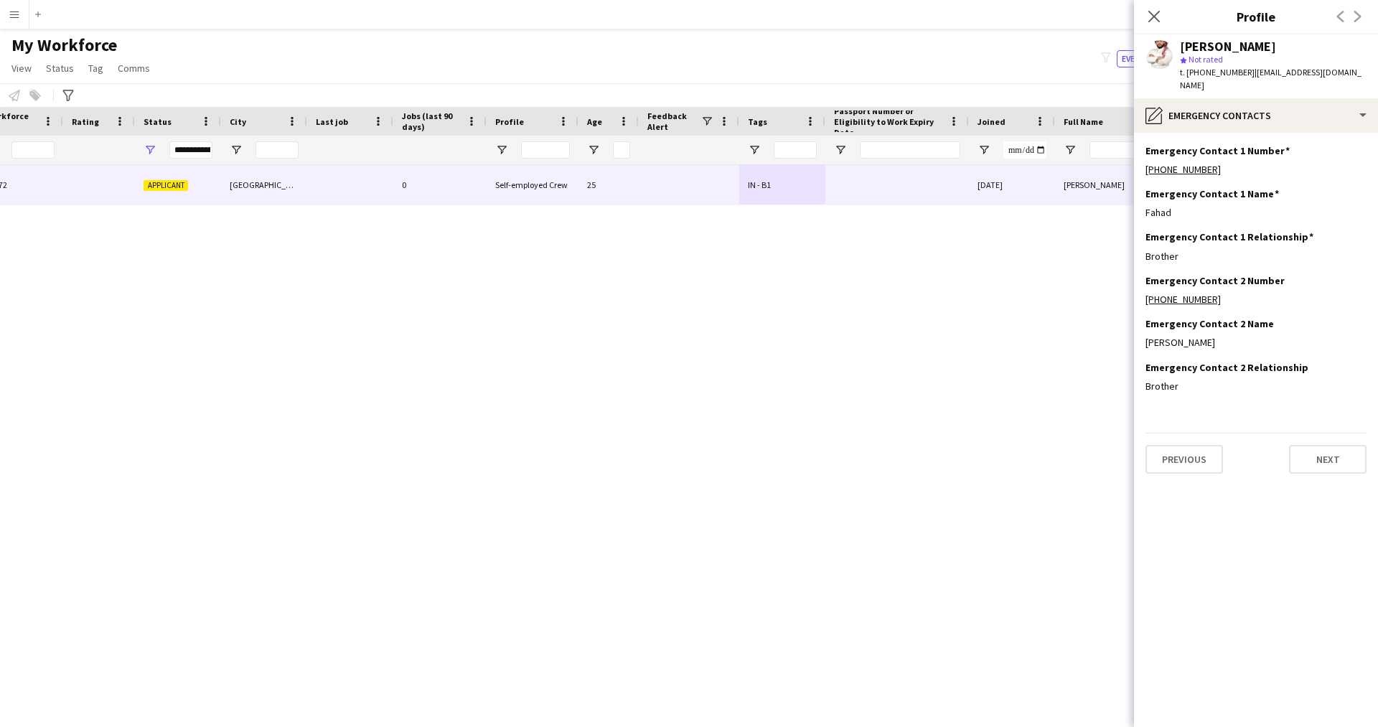
click at [1239, 133] on app-section-data-types "Emergency Contact 1 Number Edit this field [PHONE_NUMBER] Emergency Contact 1 N…" at bounding box center [1256, 430] width 244 height 594
click at [1239, 108] on div "pencil4 Emergency contacts" at bounding box center [1256, 115] width 244 height 34
click at [1293, 256] on span "Payment details" at bounding box center [1296, 262] width 69 height 13
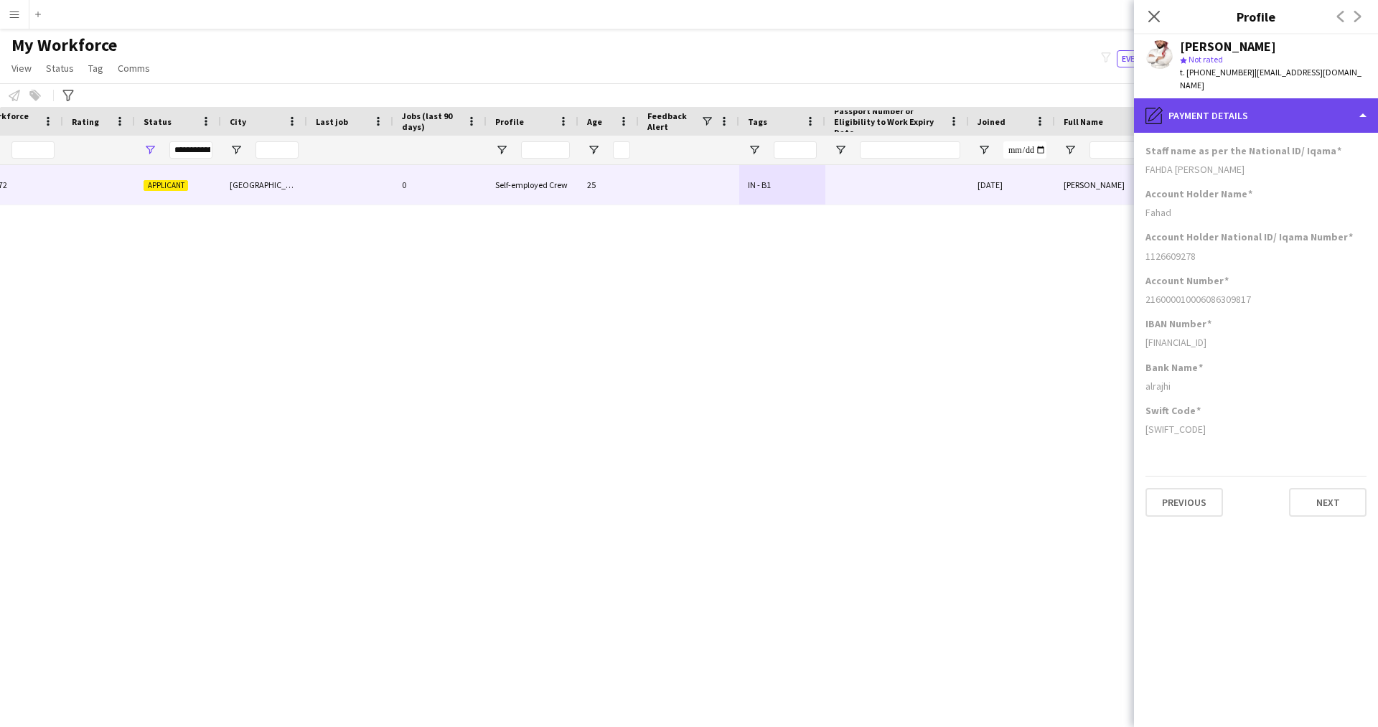
click at [1235, 98] on div "pencil4 Payment details" at bounding box center [1256, 115] width 244 height 34
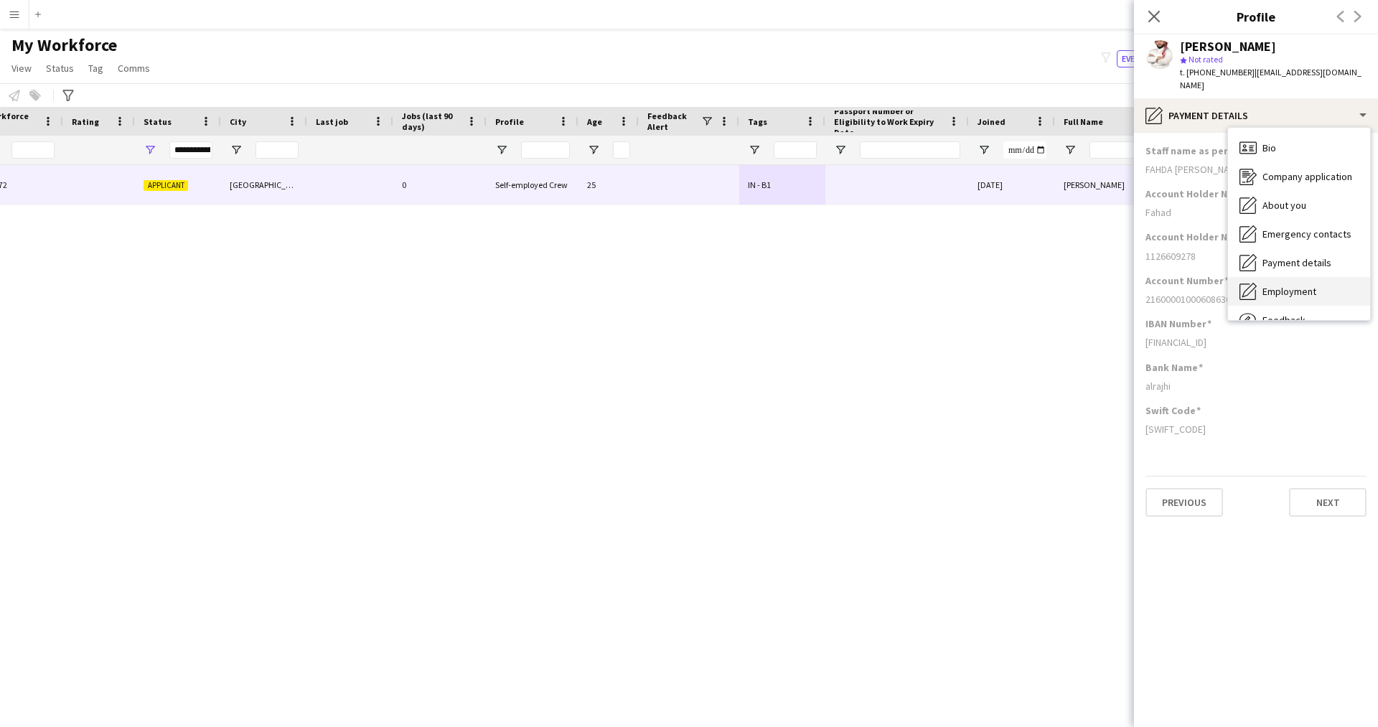
click at [1300, 277] on div "Employment Employment" at bounding box center [1299, 291] width 142 height 29
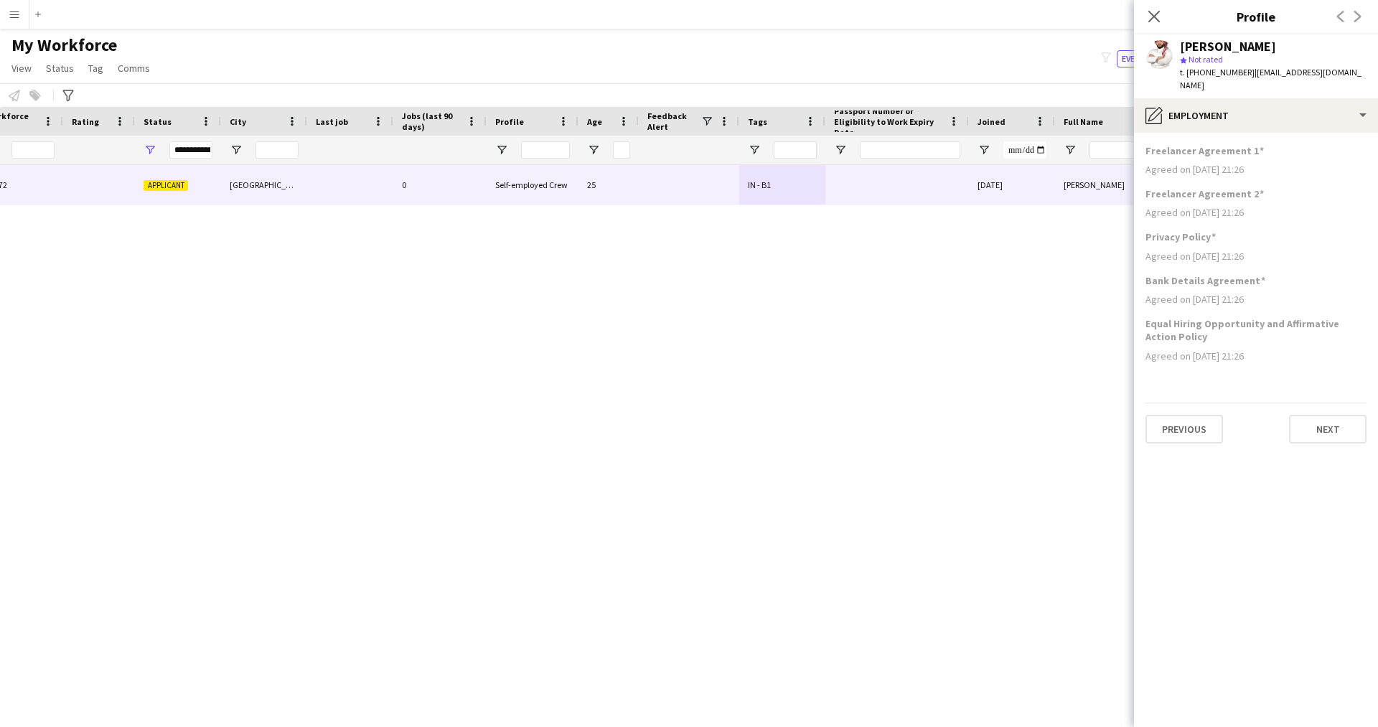
click at [1236, 133] on app-section-data-types "Freelancer Agreement 1 Agreed on [DATE] 21:26 Freelancer Agreement 2 Agreed on …" at bounding box center [1256, 430] width 244 height 594
click at [1235, 110] on div "pencil4 Employment" at bounding box center [1256, 115] width 244 height 34
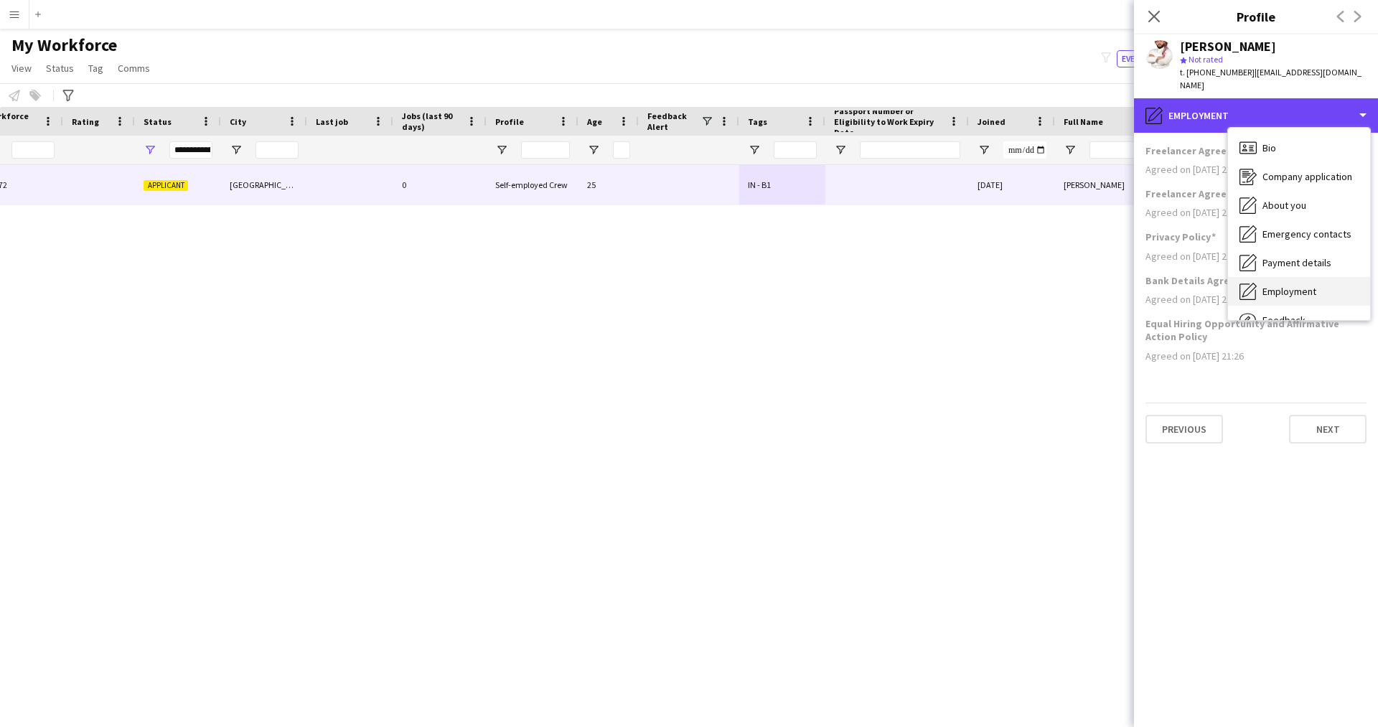
scroll to position [49, 0]
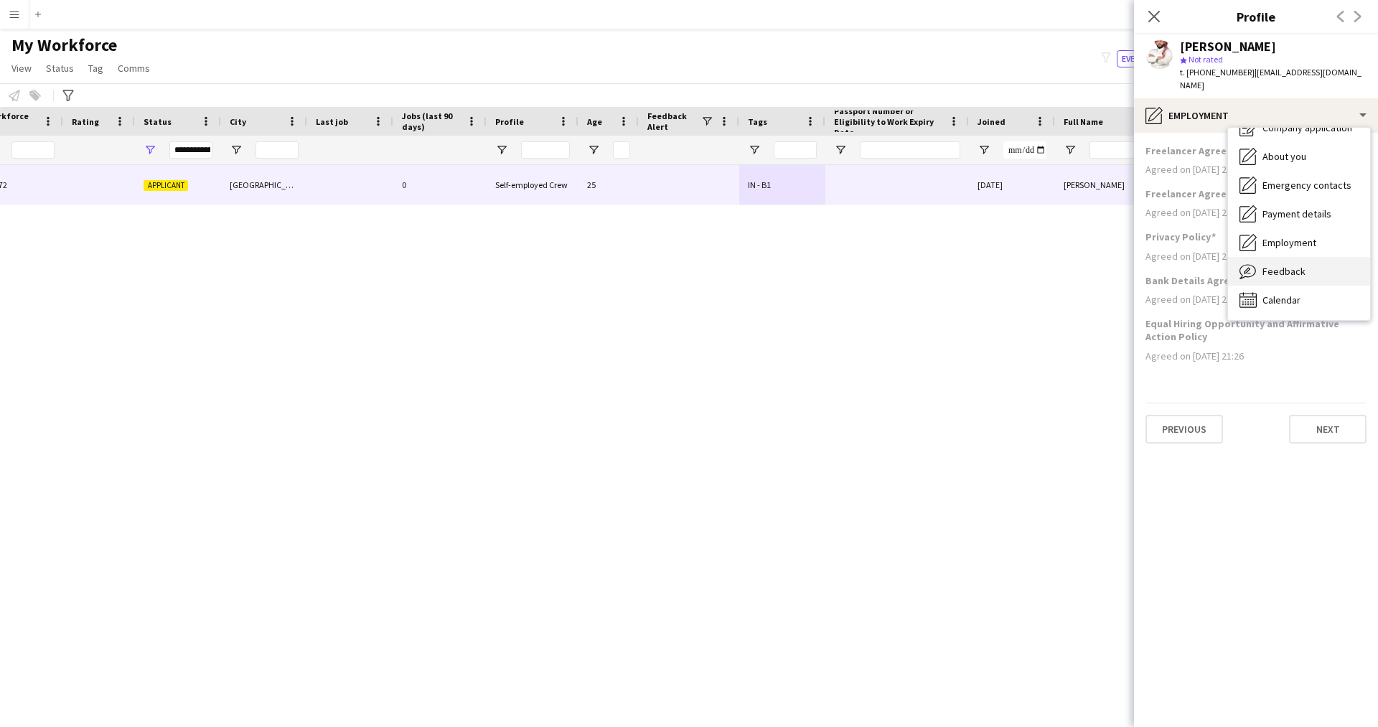
click at [1304, 257] on div "Feedback Feedback" at bounding box center [1299, 271] width 142 height 29
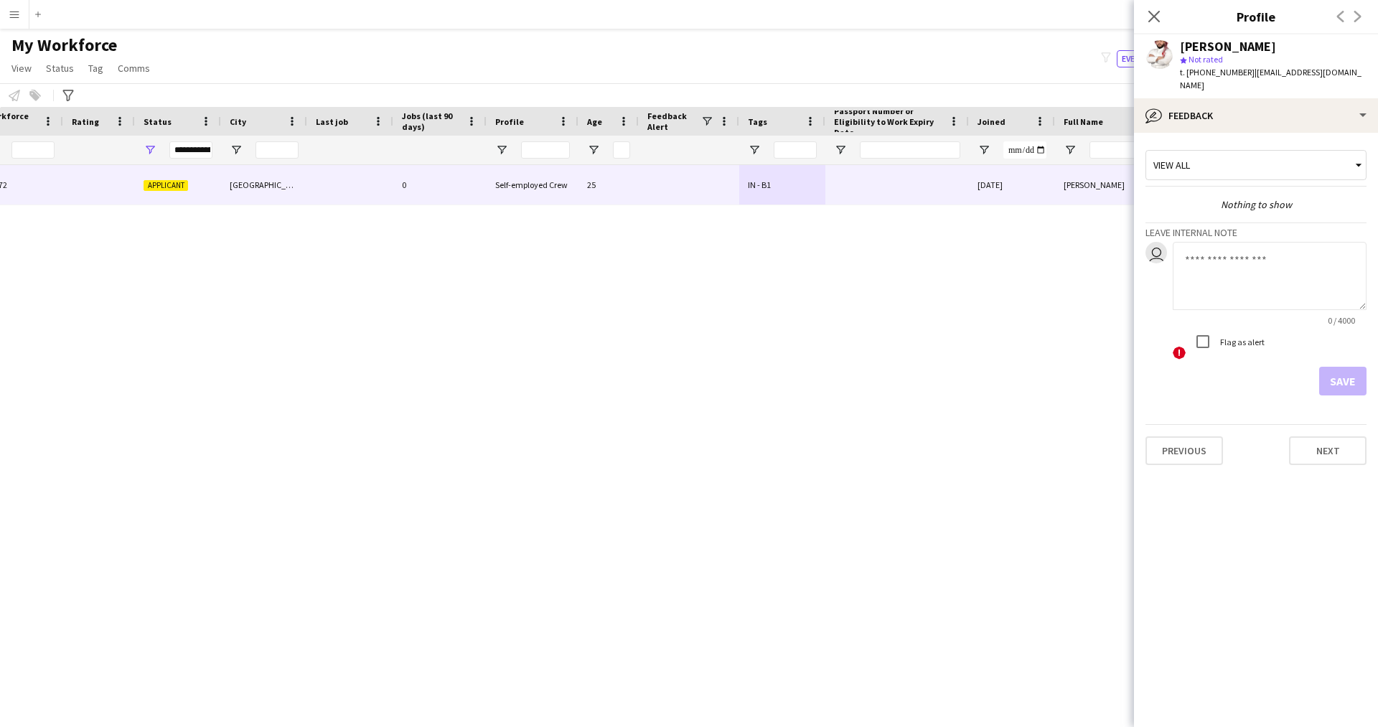
click at [1236, 271] on textarea at bounding box center [1269, 276] width 194 height 68
paste textarea "**********"
type textarea "**********"
click at [1336, 367] on button "Save" at bounding box center [1342, 381] width 47 height 29
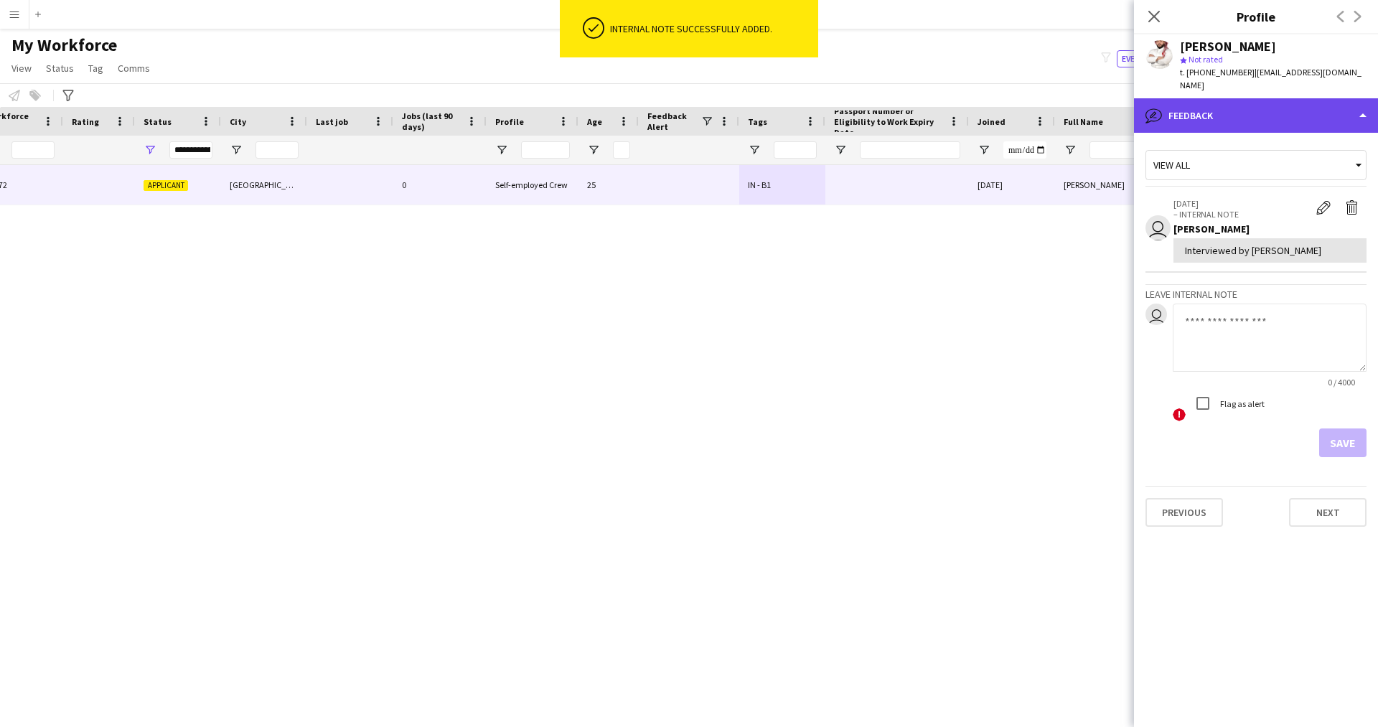
click at [1213, 115] on div "bubble-pencil Feedback" at bounding box center [1256, 115] width 244 height 34
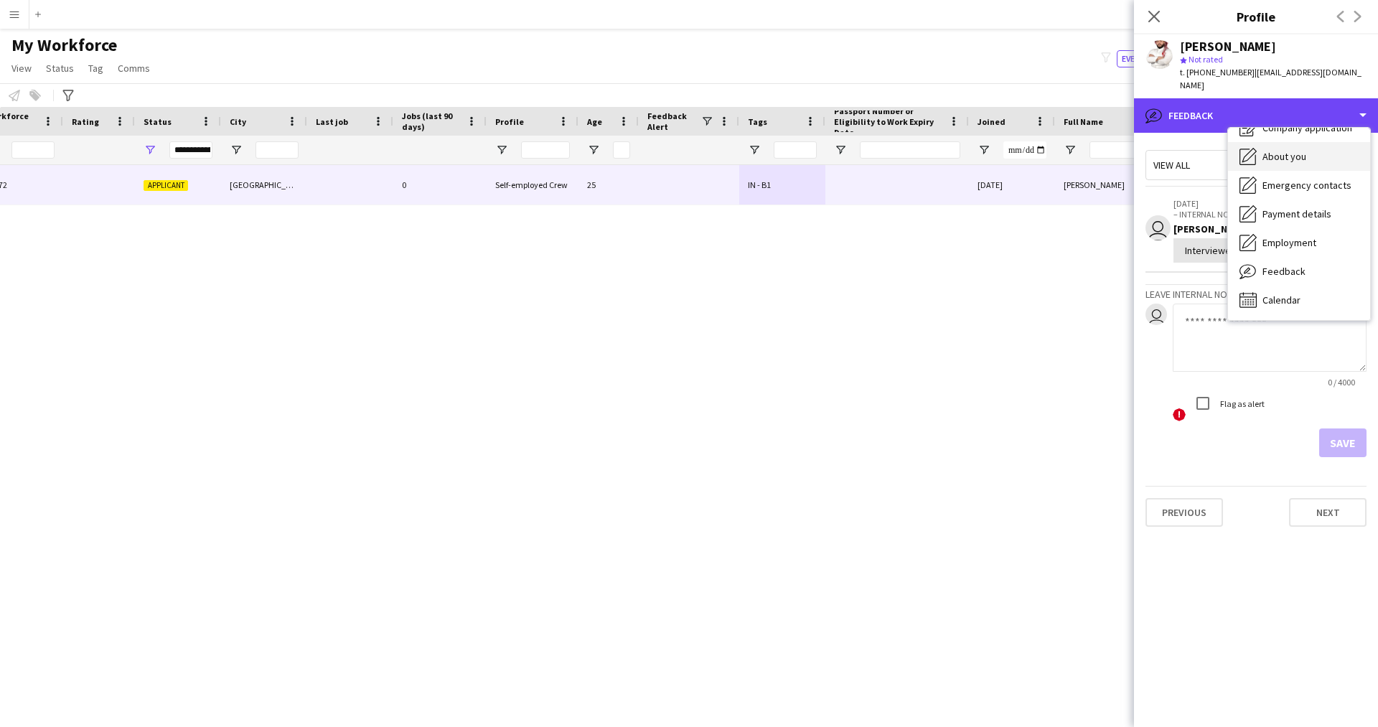
scroll to position [0, 0]
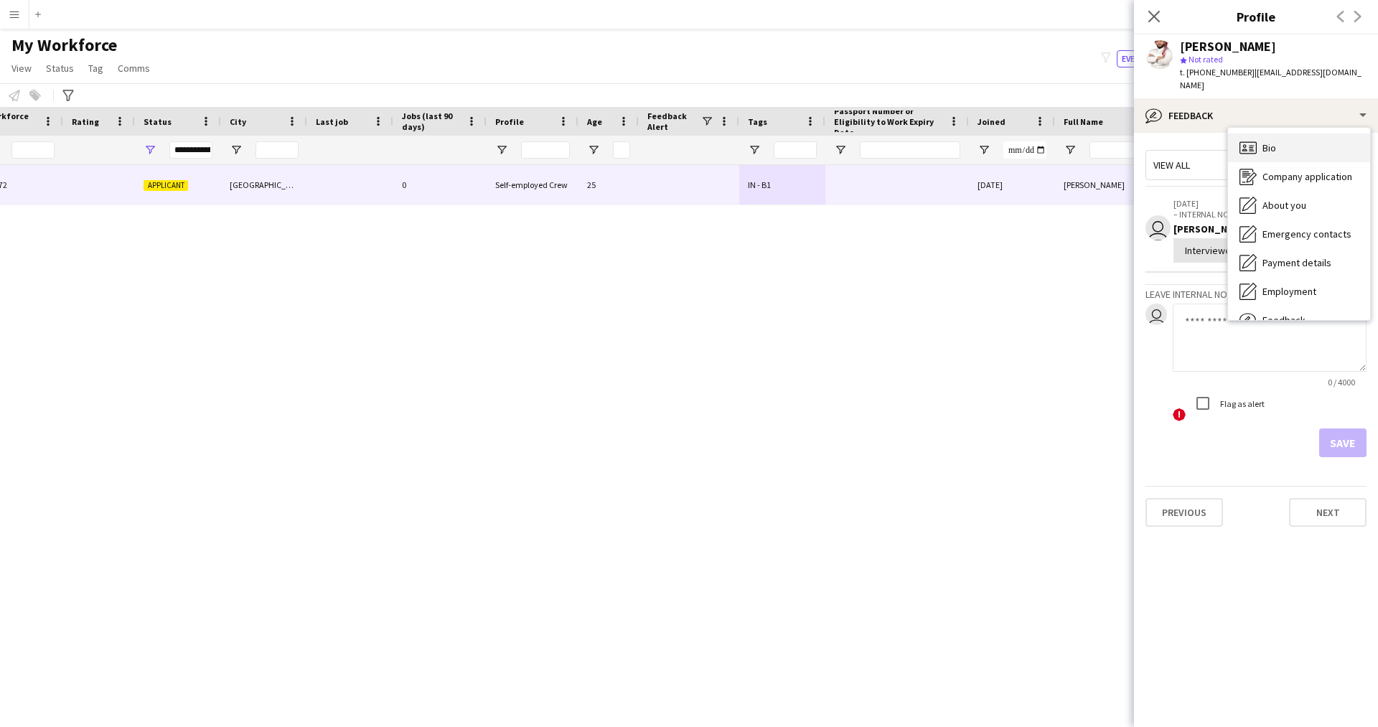
click at [1272, 141] on span "Bio" at bounding box center [1269, 147] width 14 height 13
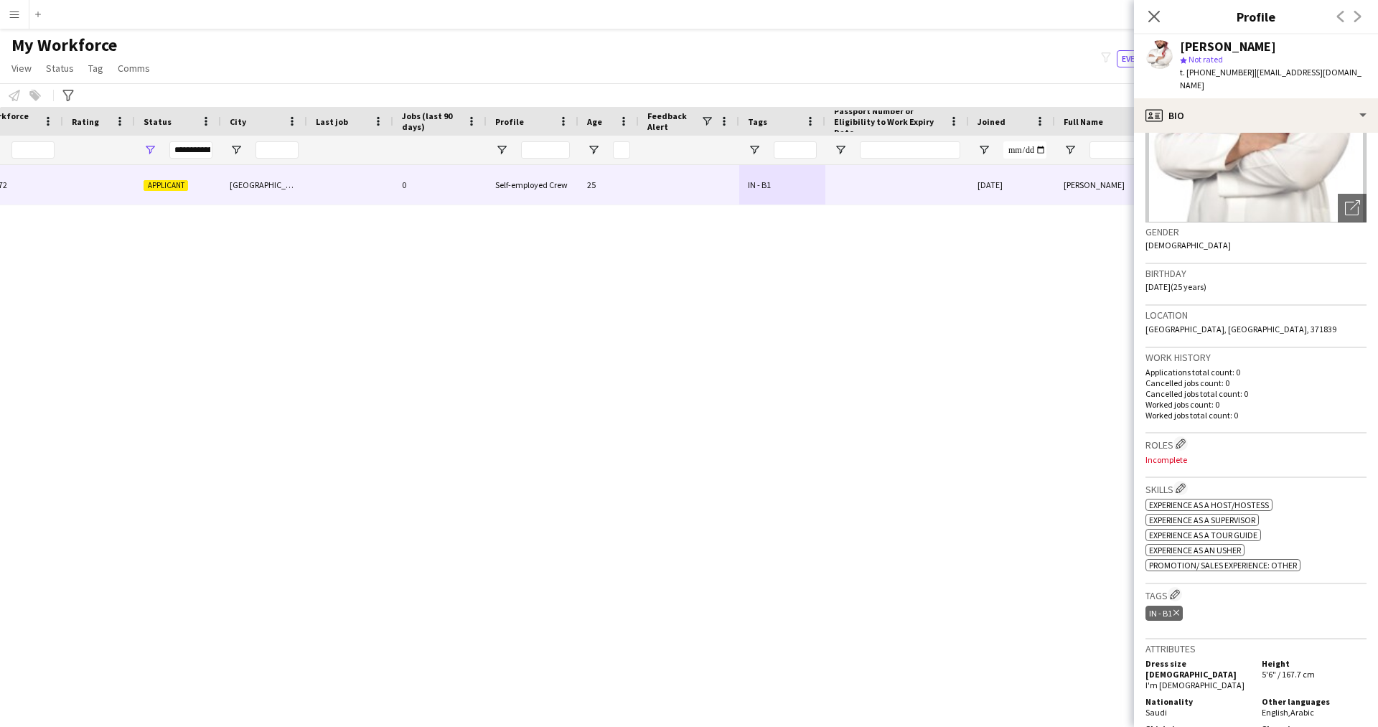
scroll to position [138, 0]
click at [1177, 438] on app-icon "Edit crew company roles" at bounding box center [1180, 443] width 10 height 10
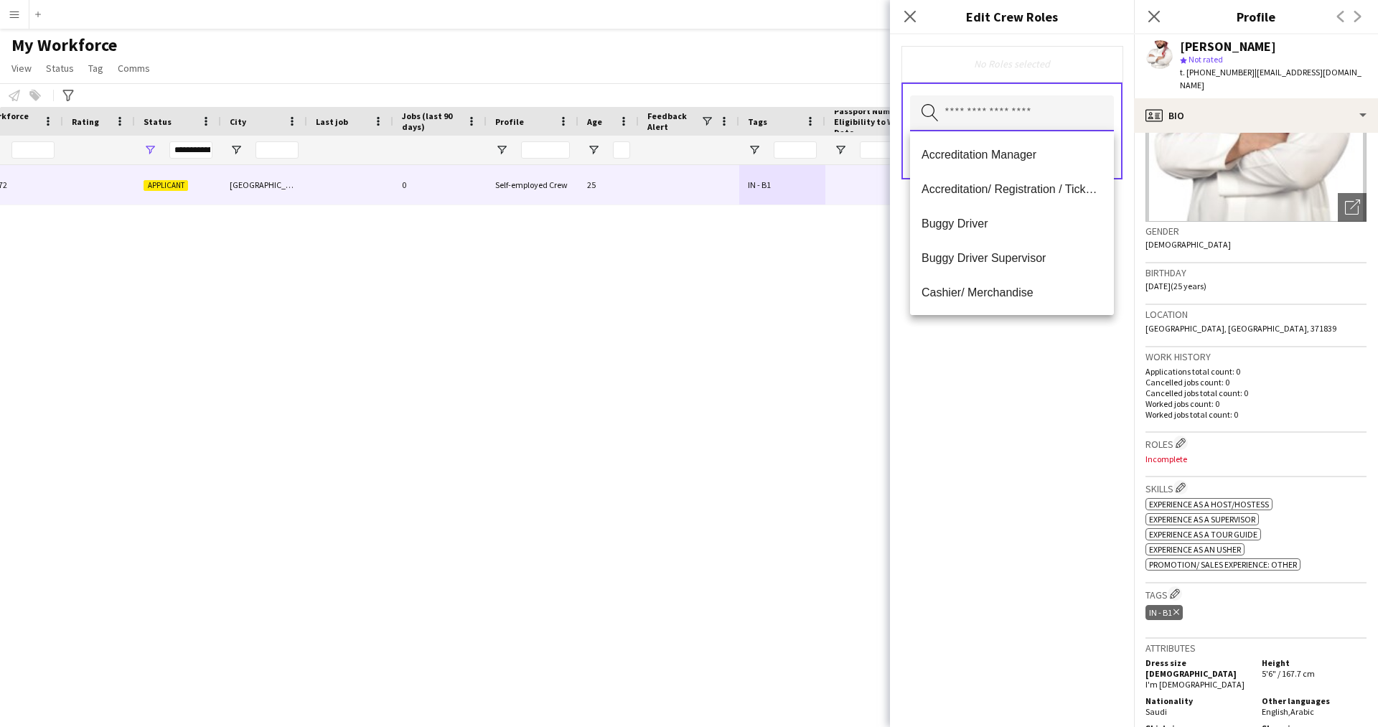
click at [993, 103] on input "text" at bounding box center [1012, 113] width 204 height 36
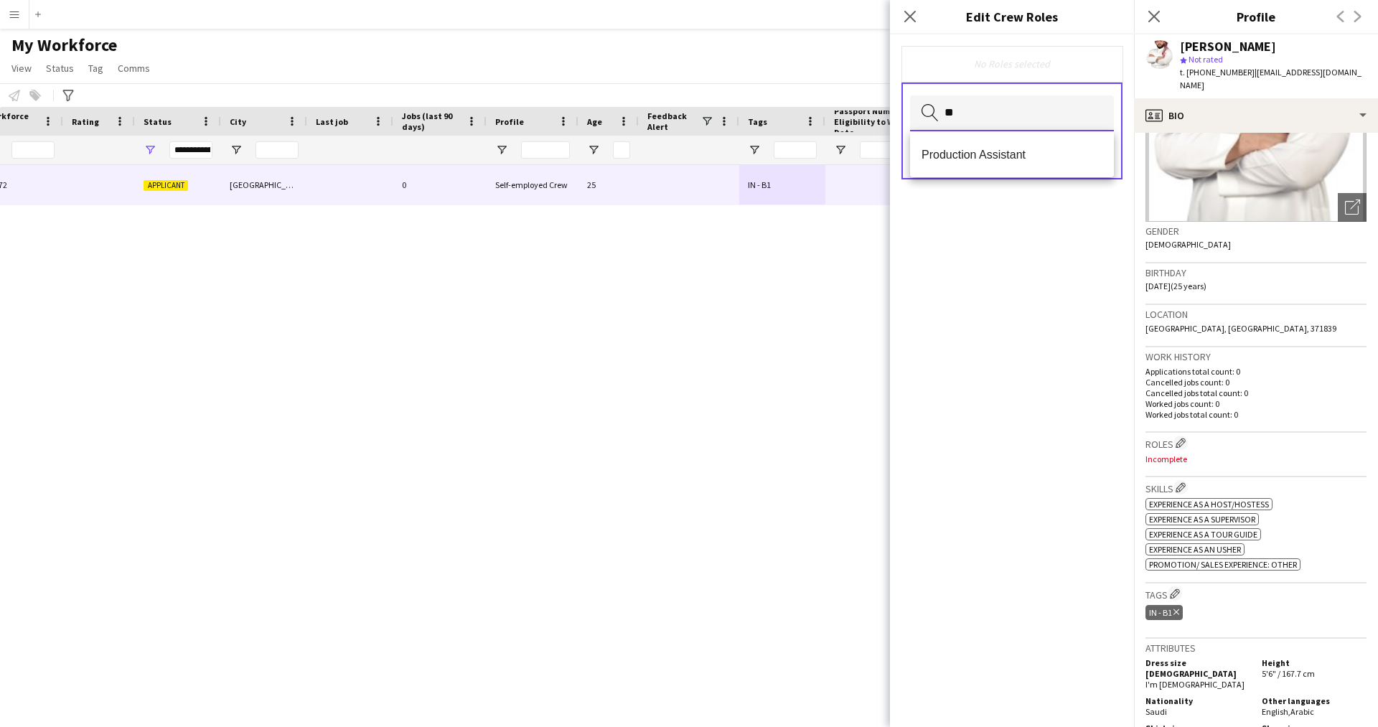
type input "*"
type input "**"
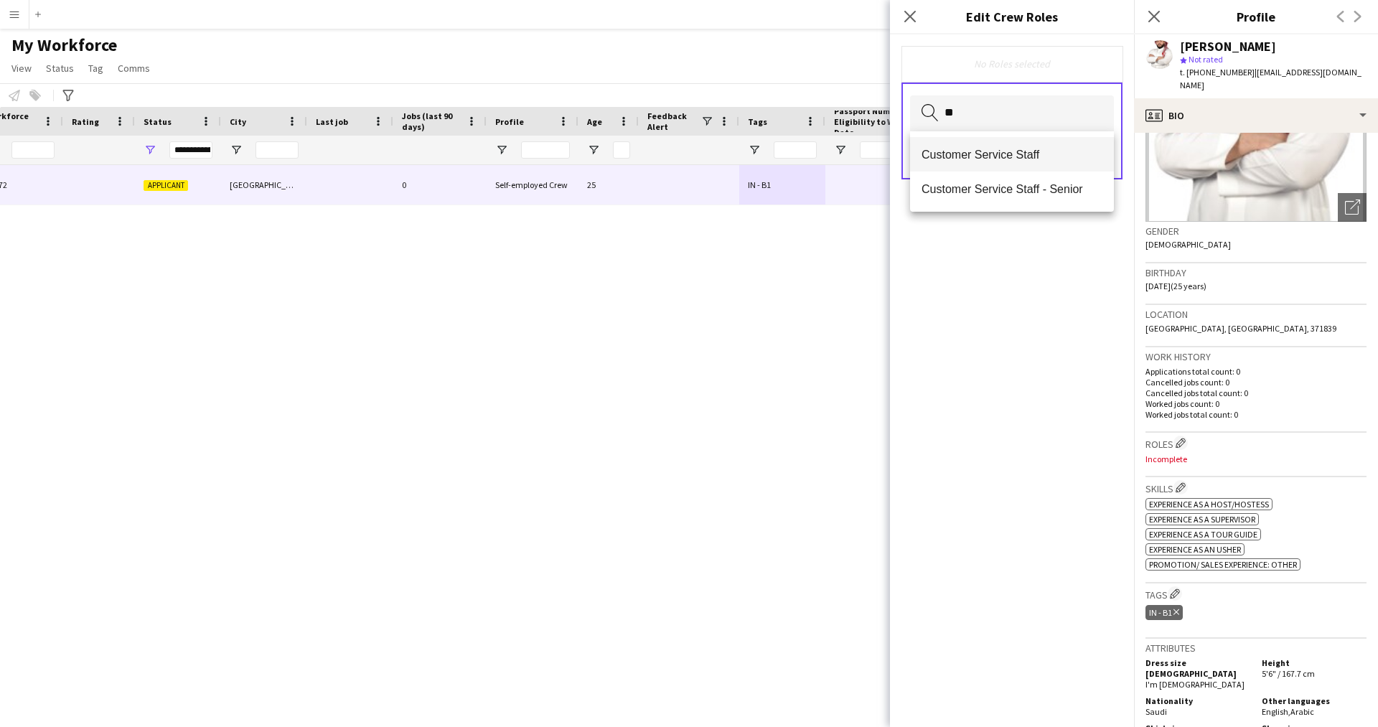
click at [992, 165] on mat-option "Customer Service Staff" at bounding box center [1012, 154] width 204 height 34
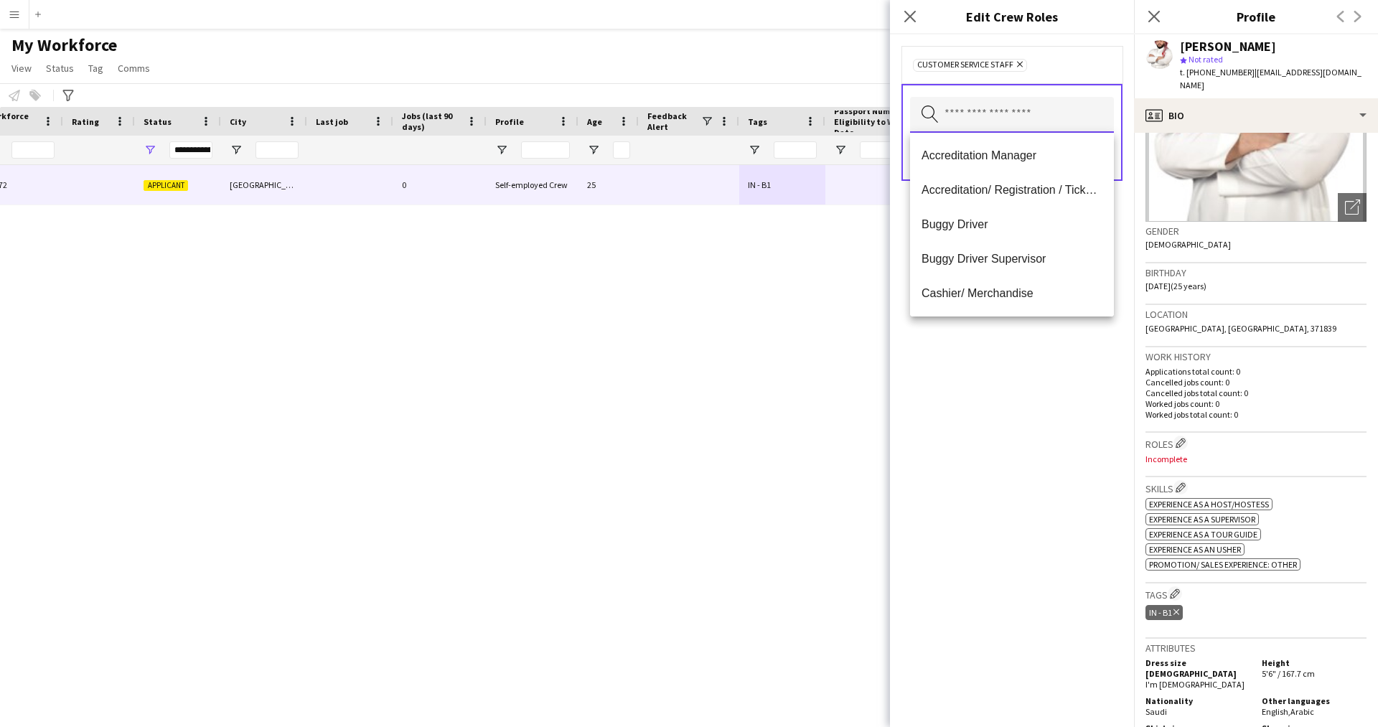
type input "*"
click at [1006, 435] on div "Customer Service Staff Remove Search by role type Save" at bounding box center [1012, 380] width 244 height 692
click at [969, 131] on input "text" at bounding box center [1012, 115] width 204 height 36
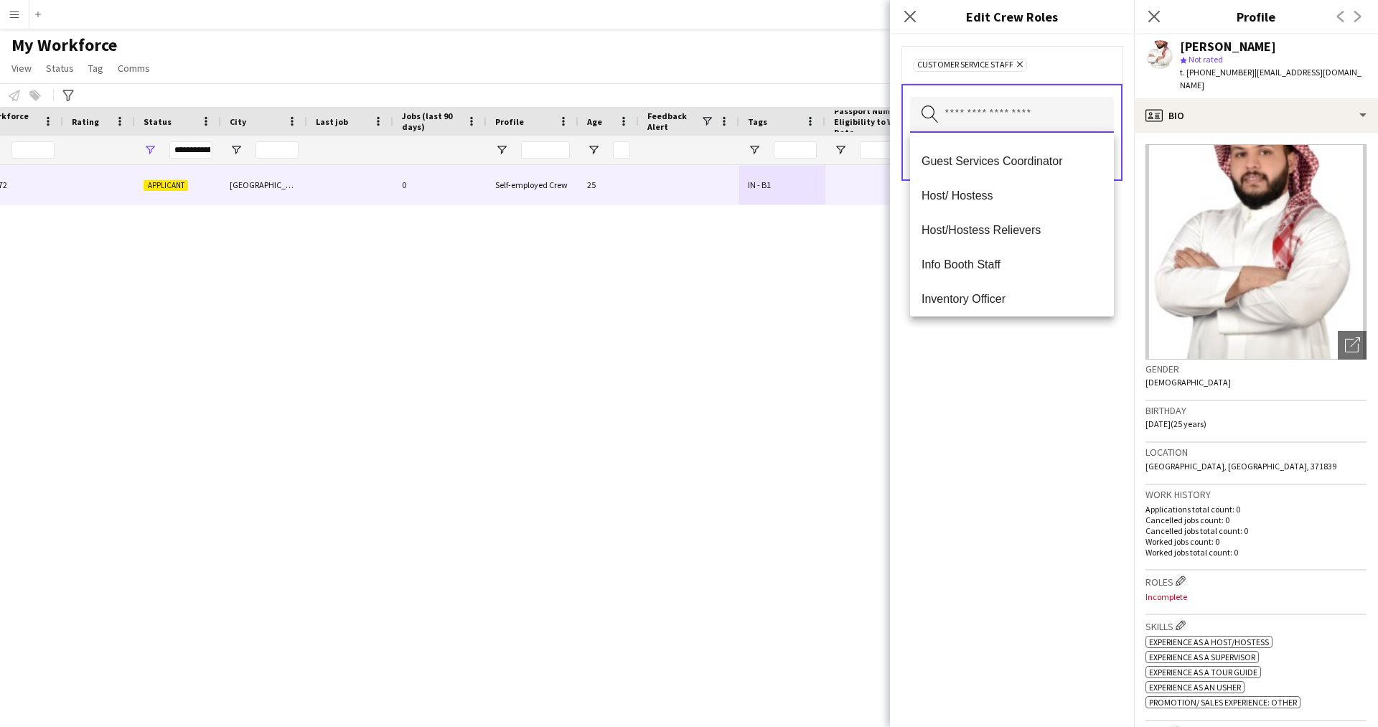
scroll to position [0, 0]
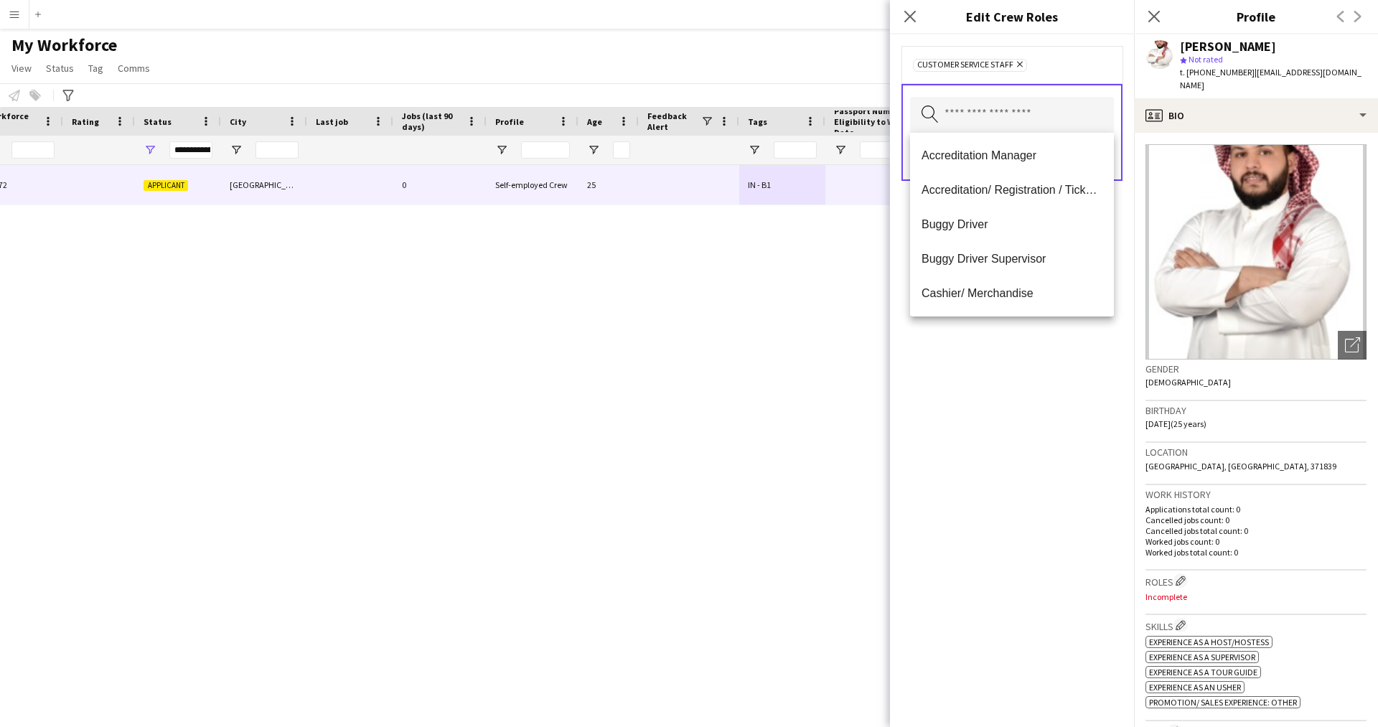
click at [1035, 393] on div "Customer Service Staff Remove Search by role type Save" at bounding box center [1012, 380] width 244 height 692
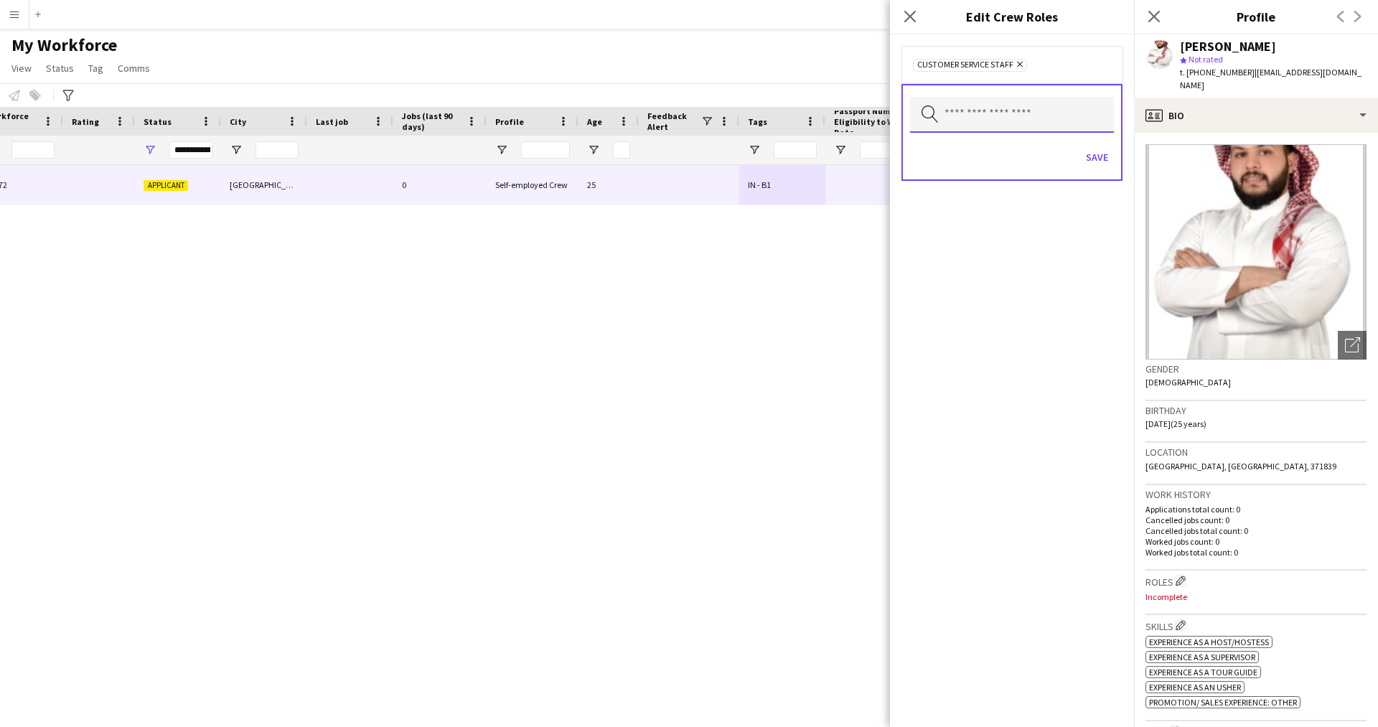
click at [1043, 116] on input "text" at bounding box center [1012, 115] width 204 height 36
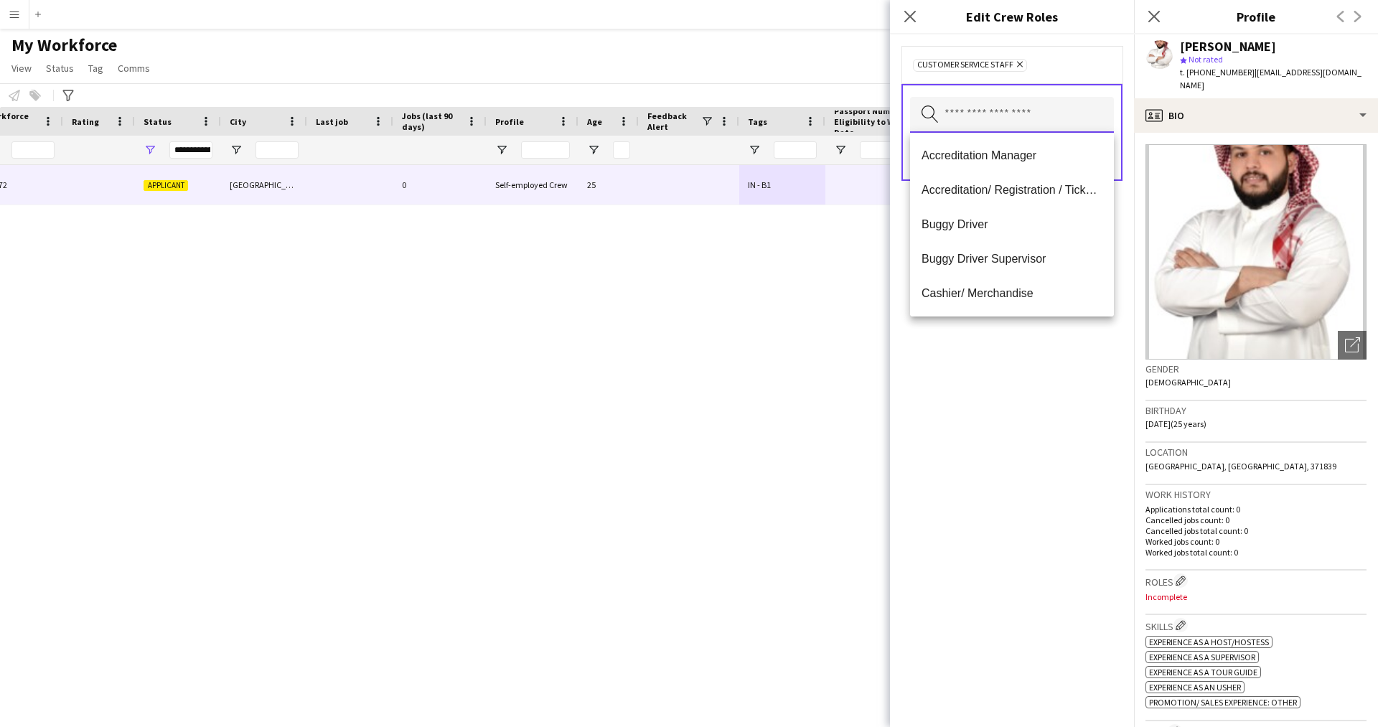
type input "*"
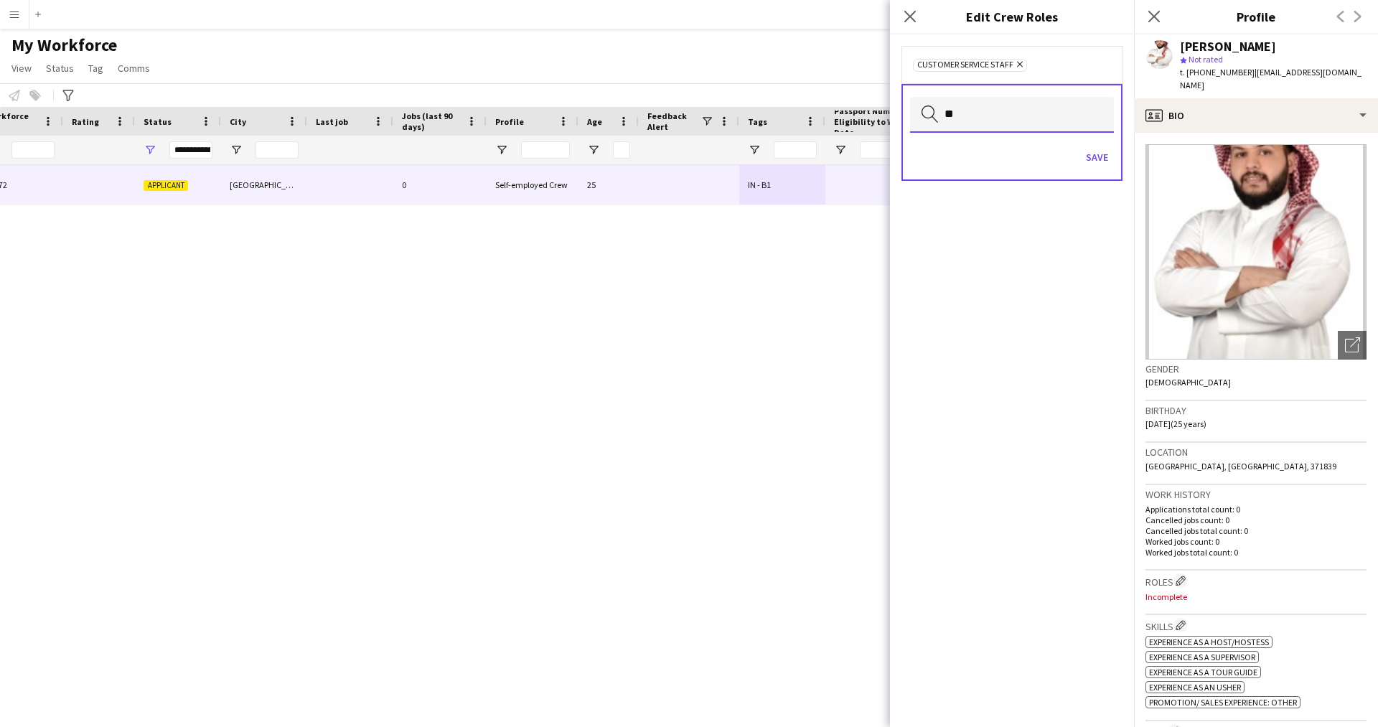
type input "*"
type input "****"
click at [987, 151] on span "Traffic [PERSON_NAME]" at bounding box center [1011, 156] width 181 height 14
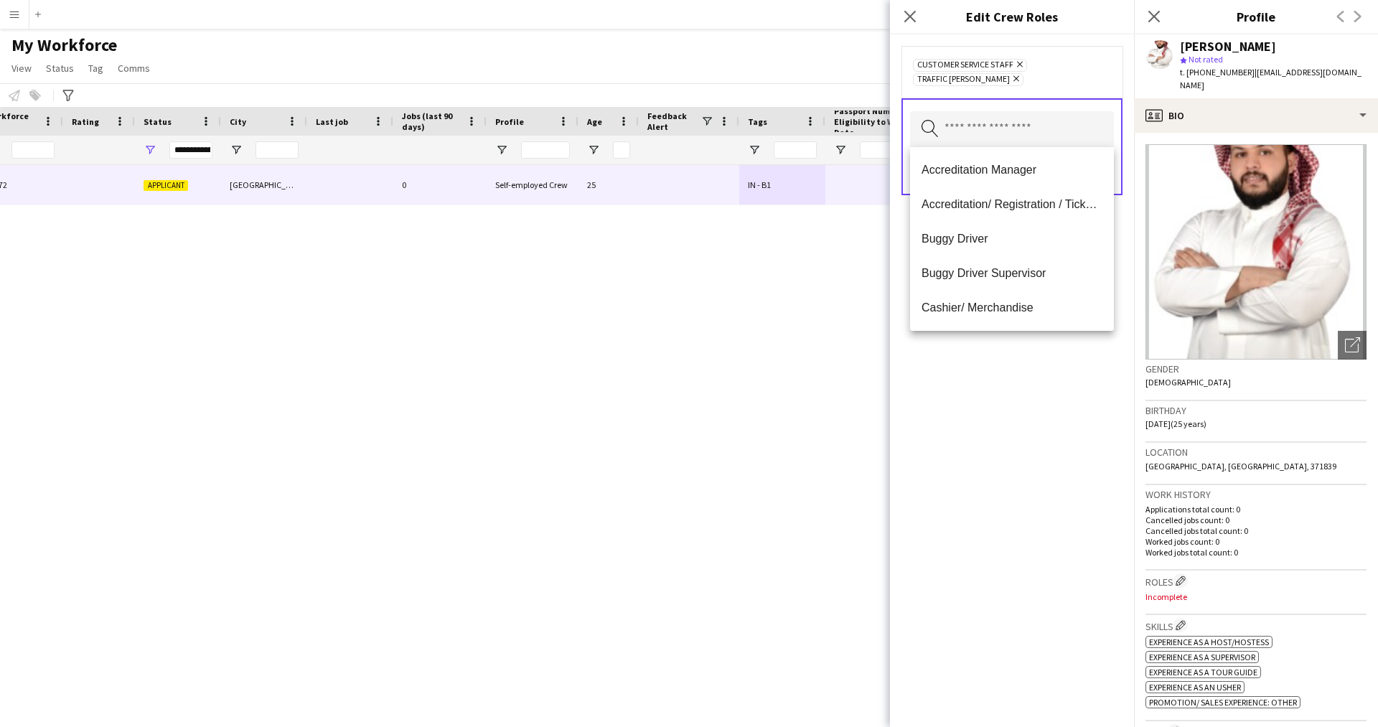
click at [1026, 514] on div "Customer Service Staff Remove Traffic [PERSON_NAME] Remove Search by role type …" at bounding box center [1012, 380] width 244 height 692
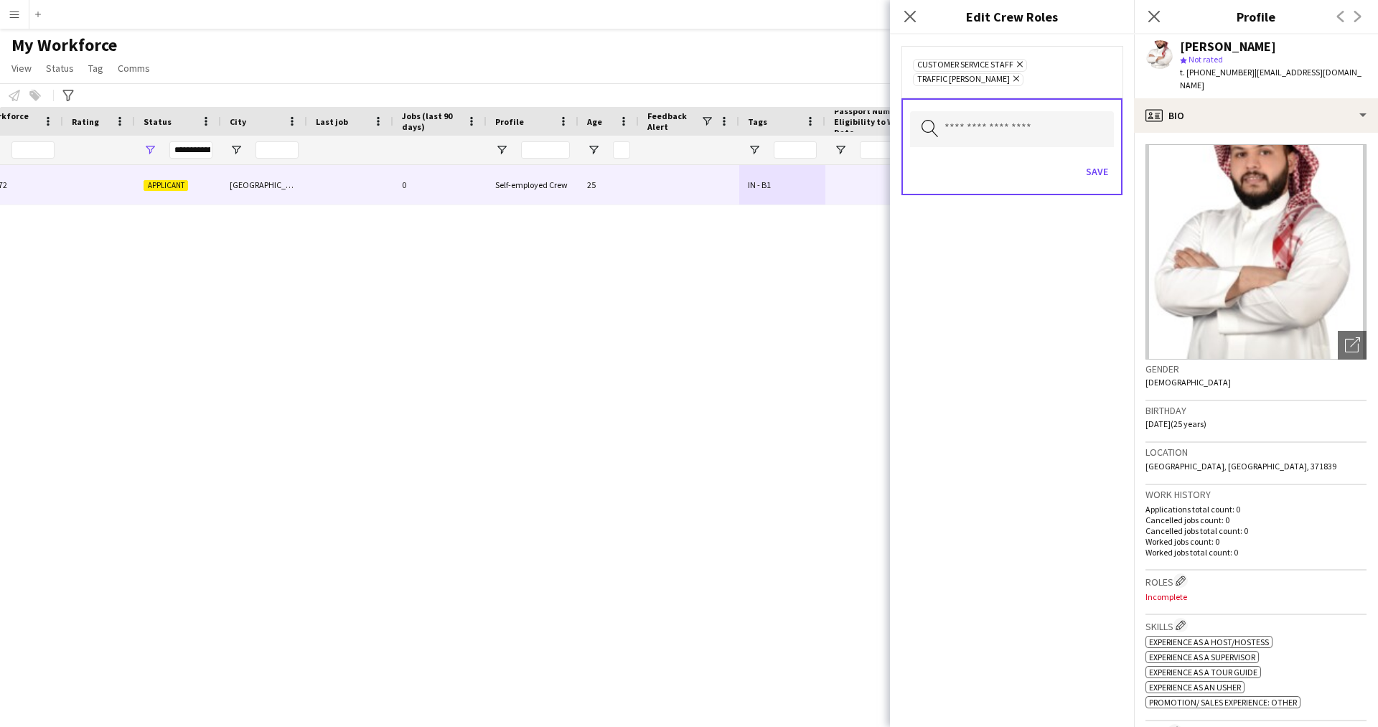
drag, startPoint x: 1103, startPoint y: 167, endPoint x: 1025, endPoint y: 453, distance: 295.9
click at [1025, 453] on div "Customer Service Staff Remove Traffic [PERSON_NAME] Remove Search by role type …" at bounding box center [1012, 380] width 244 height 692
click at [1104, 175] on button "Save" at bounding box center [1097, 171] width 34 height 23
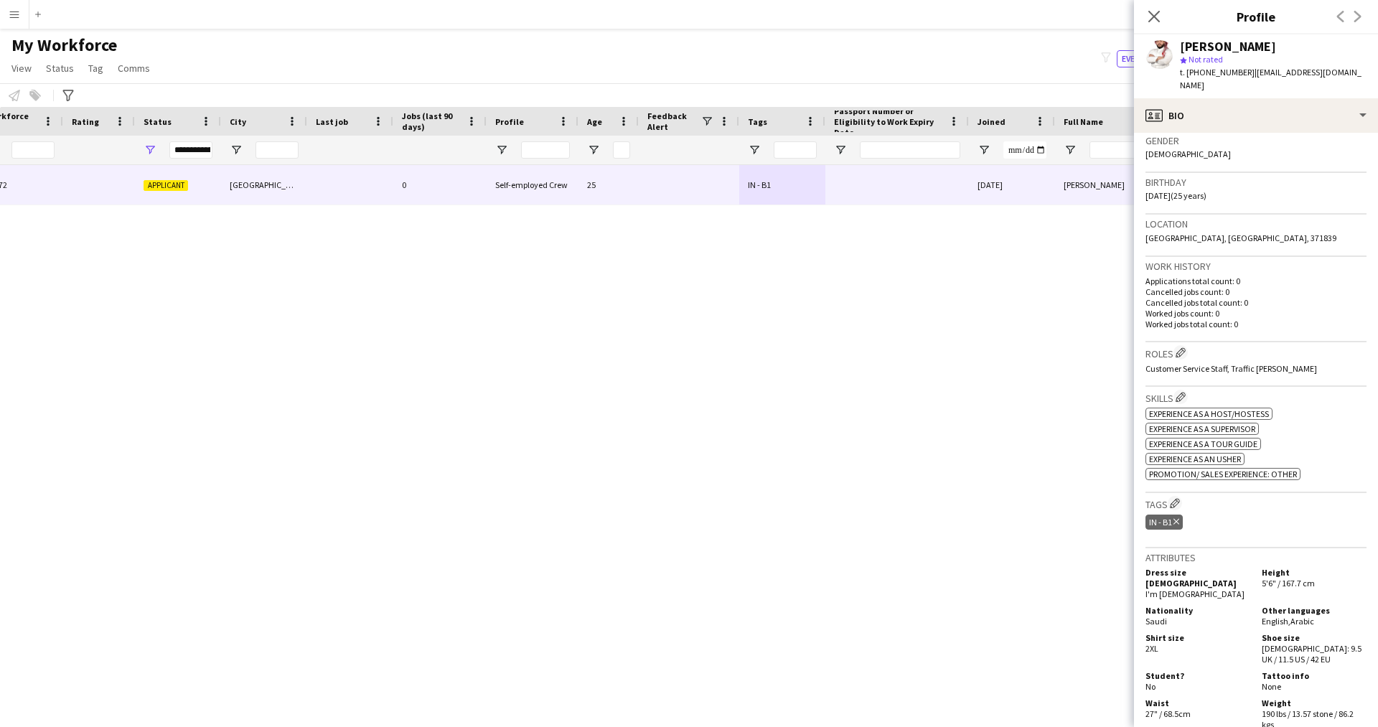
scroll to position [230, 0]
click at [1173, 497] on app-icon "Edit crew company tags" at bounding box center [1175, 502] width 10 height 10
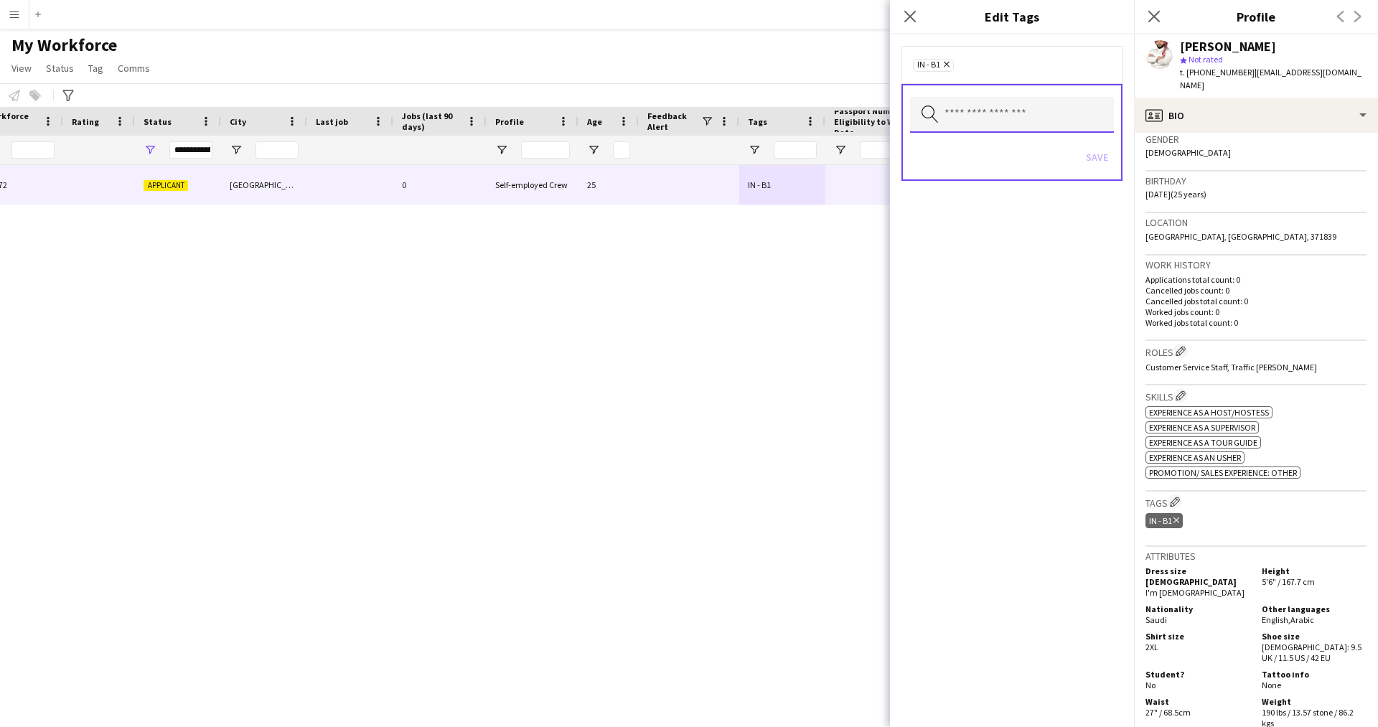
click at [1023, 110] on input "text" at bounding box center [1012, 115] width 204 height 36
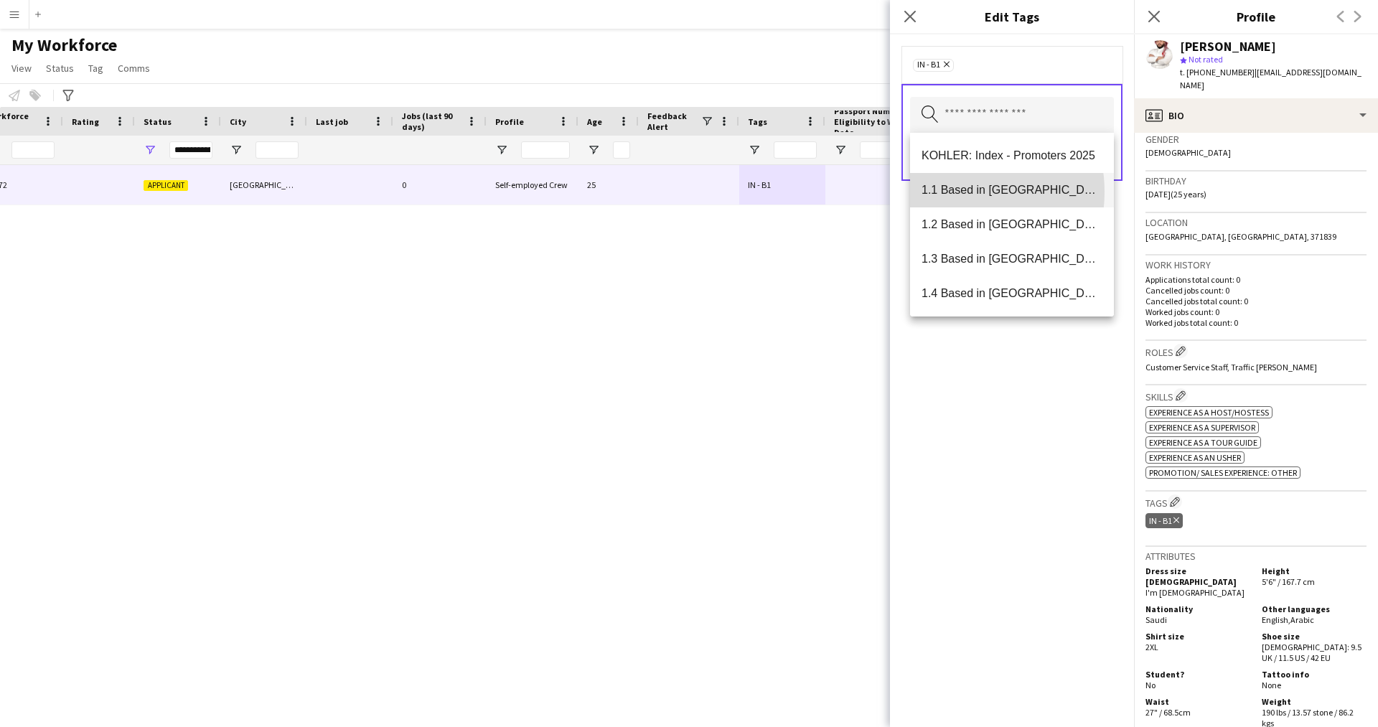
click at [954, 192] on span "1.1 Based in [GEOGRAPHIC_DATA]" at bounding box center [1011, 190] width 181 height 14
click at [965, 481] on div "1.1 Based in [GEOGRAPHIC_DATA] Remove IN - B1 Remove Search by tag name Save" at bounding box center [1012, 380] width 244 height 692
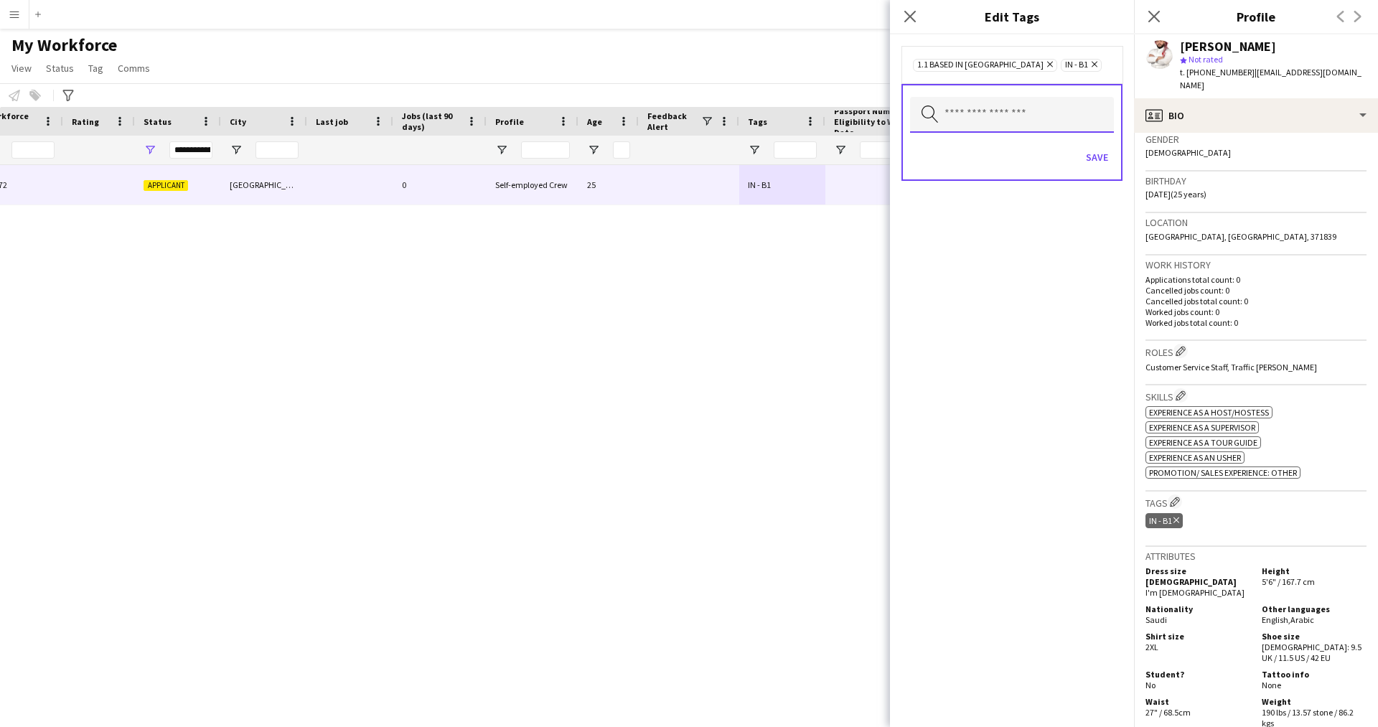
click at [1005, 116] on input "text" at bounding box center [1012, 115] width 204 height 36
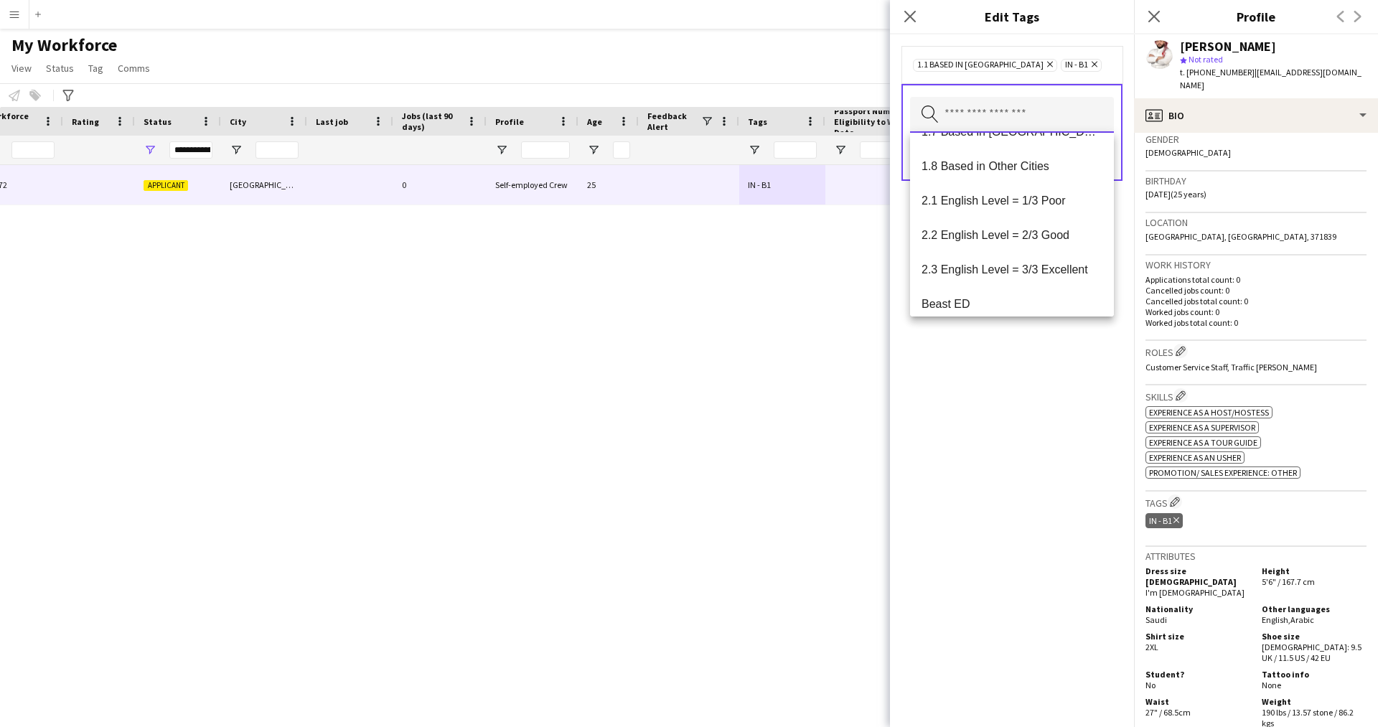
scroll to position [235, 0]
click at [1025, 205] on mat-option "2.1 English Level = 1/3 Poor" at bounding box center [1012, 196] width 204 height 34
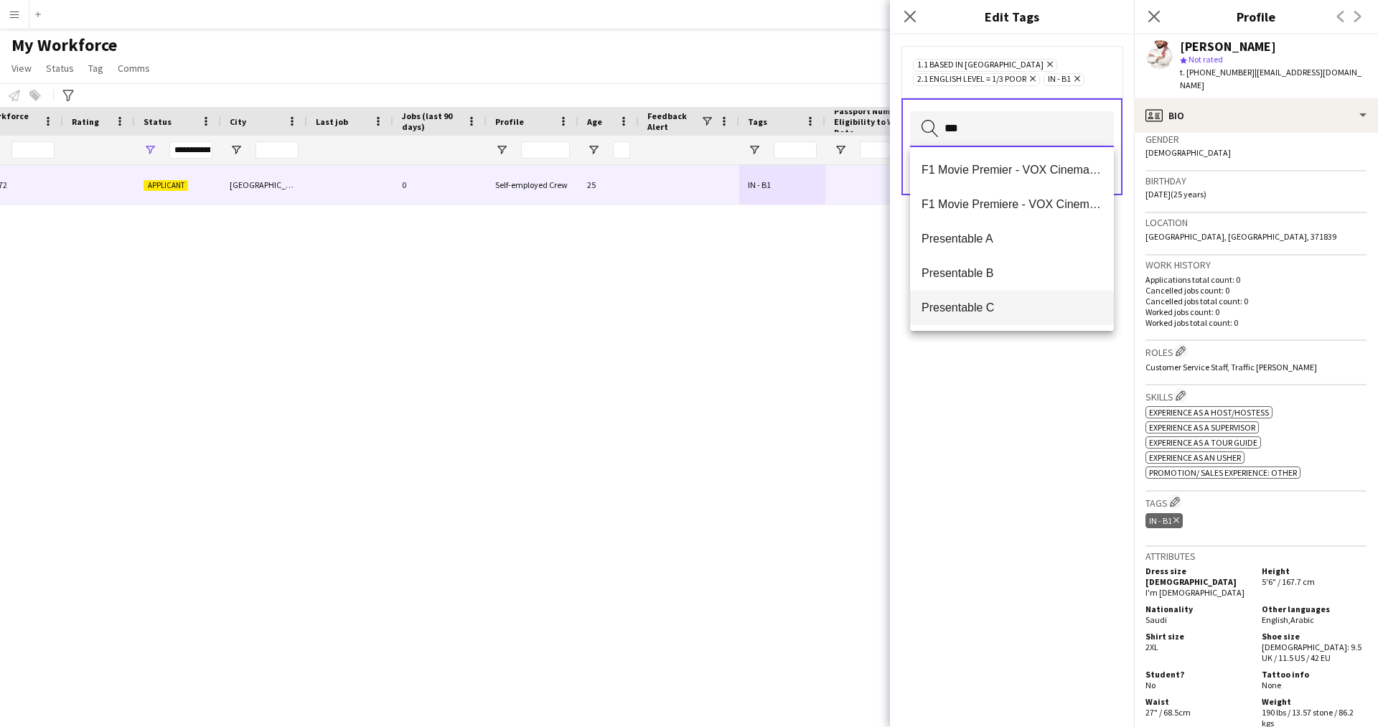
type input "***"
click at [1029, 301] on span "Presentable C" at bounding box center [1011, 308] width 181 height 14
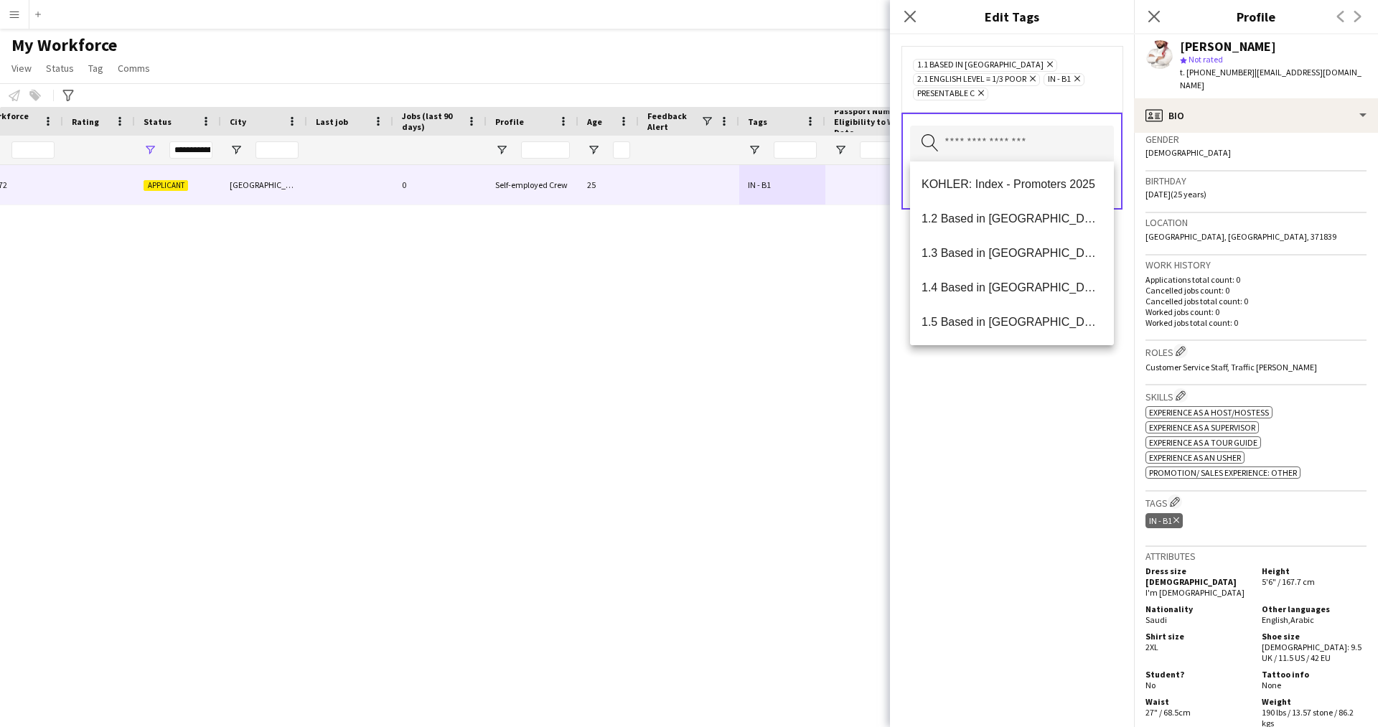
click at [998, 541] on div "1.1 Based in [GEOGRAPHIC_DATA] Remove 2.1 English Level = 1/3 Poor Remove IN - …" at bounding box center [1012, 380] width 244 height 692
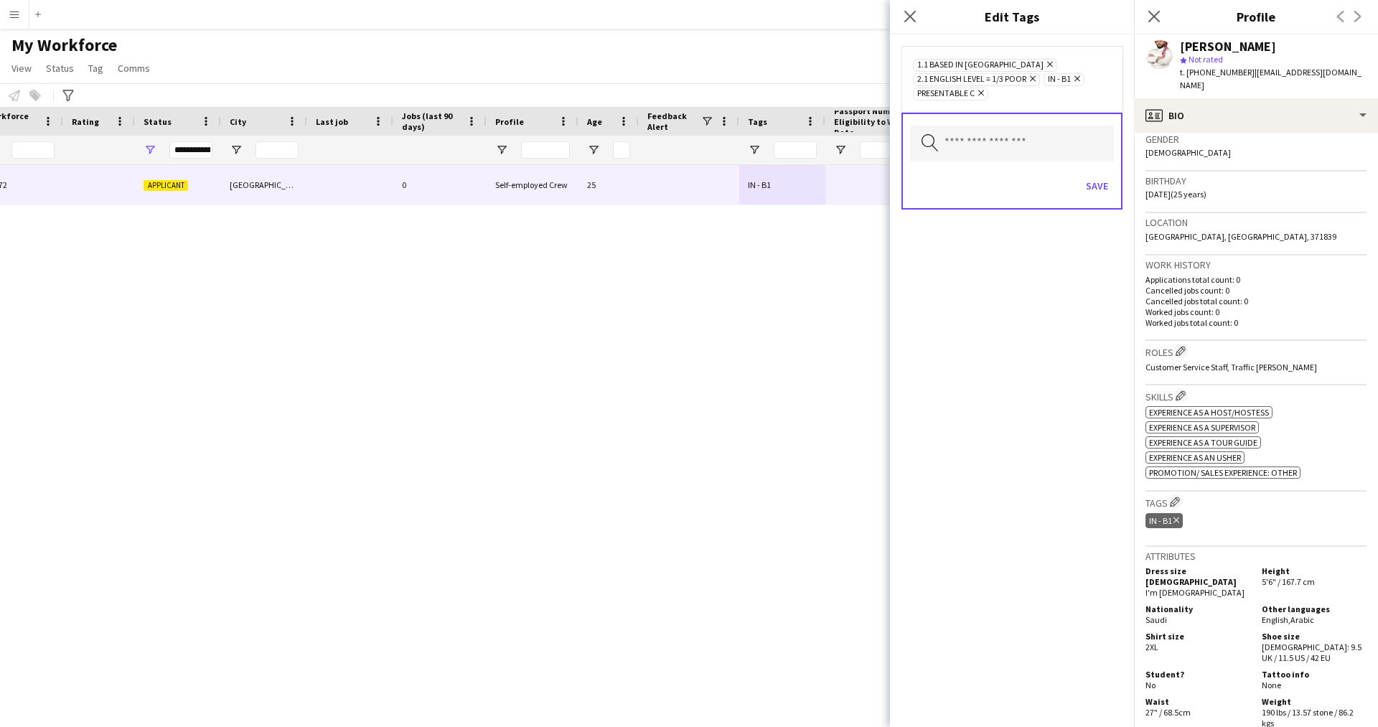
click at [981, 92] on icon at bounding box center [981, 93] width 6 height 6
click at [980, 122] on input "text" at bounding box center [1012, 129] width 204 height 36
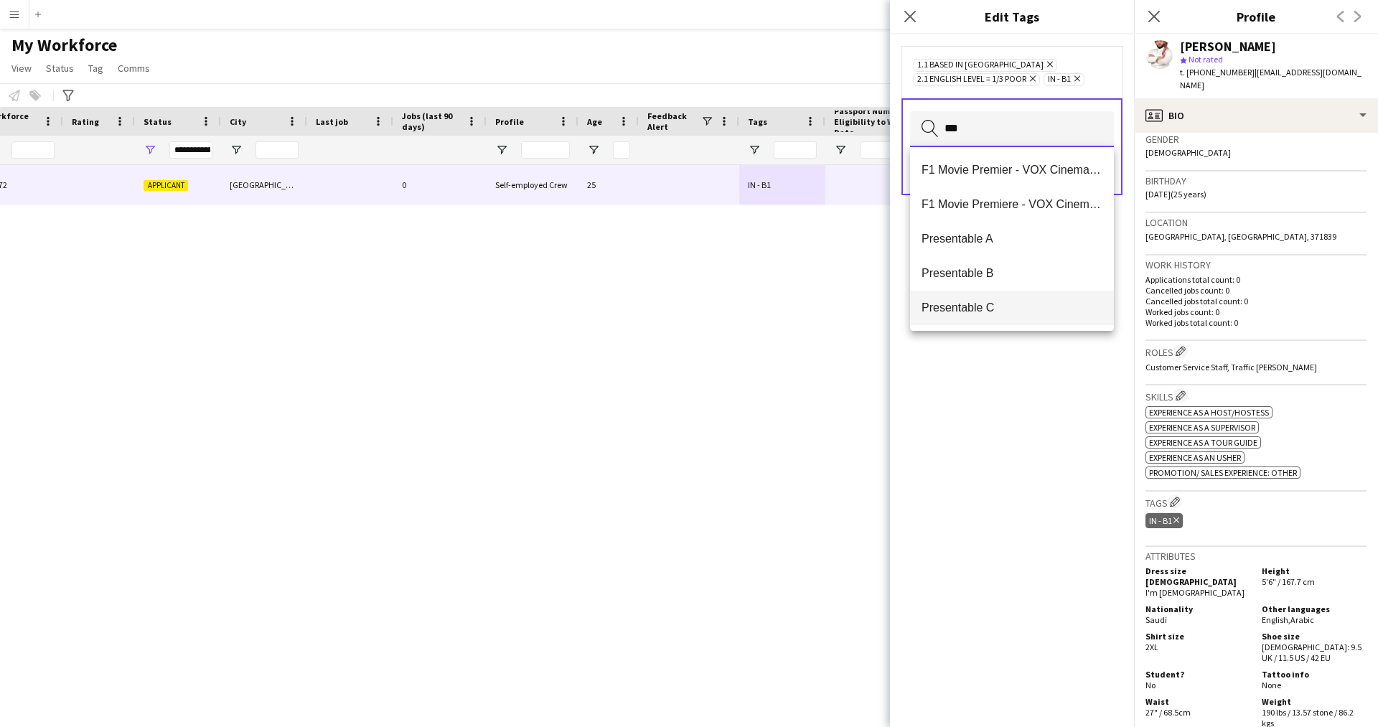
type input "***"
click at [1003, 300] on mat-option "Presentable C" at bounding box center [1012, 308] width 204 height 34
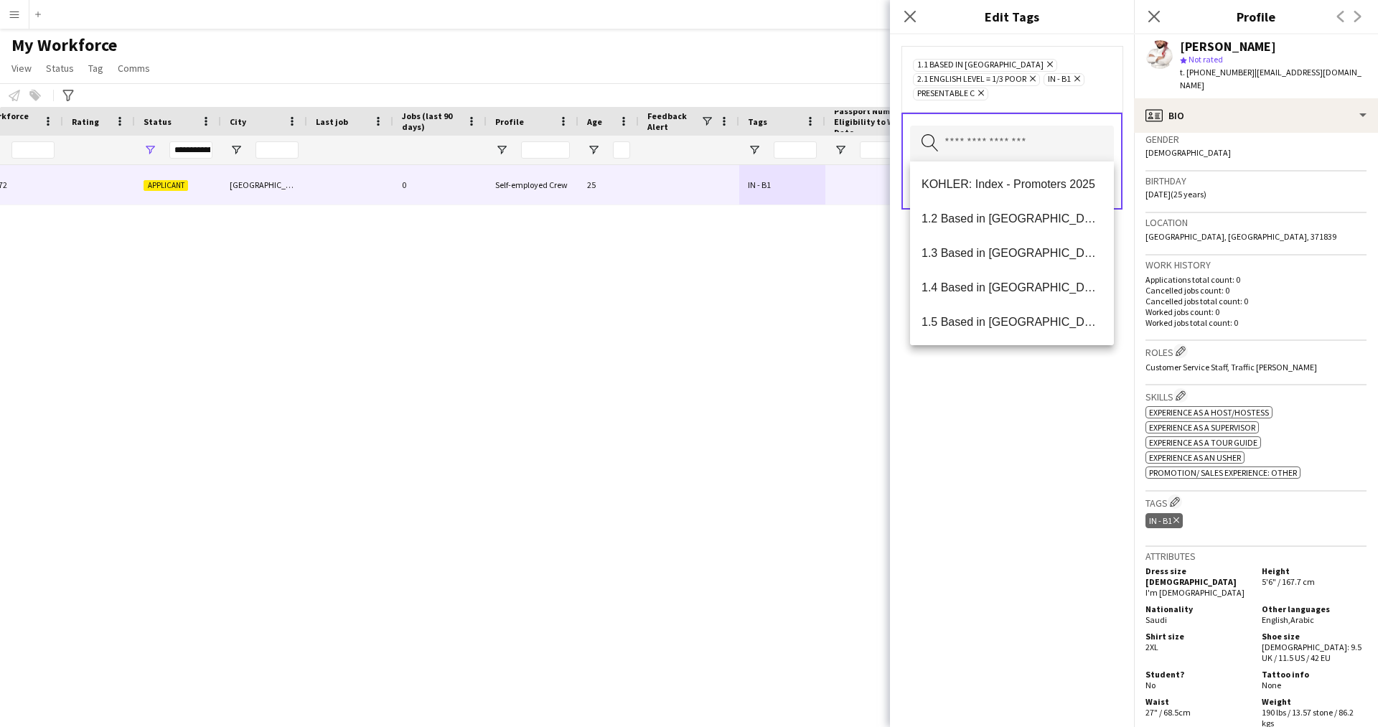
click at [1028, 535] on div "1.1 Based in [GEOGRAPHIC_DATA] Remove 2.1 English Level = 1/3 Poor Remove IN - …" at bounding box center [1012, 380] width 244 height 692
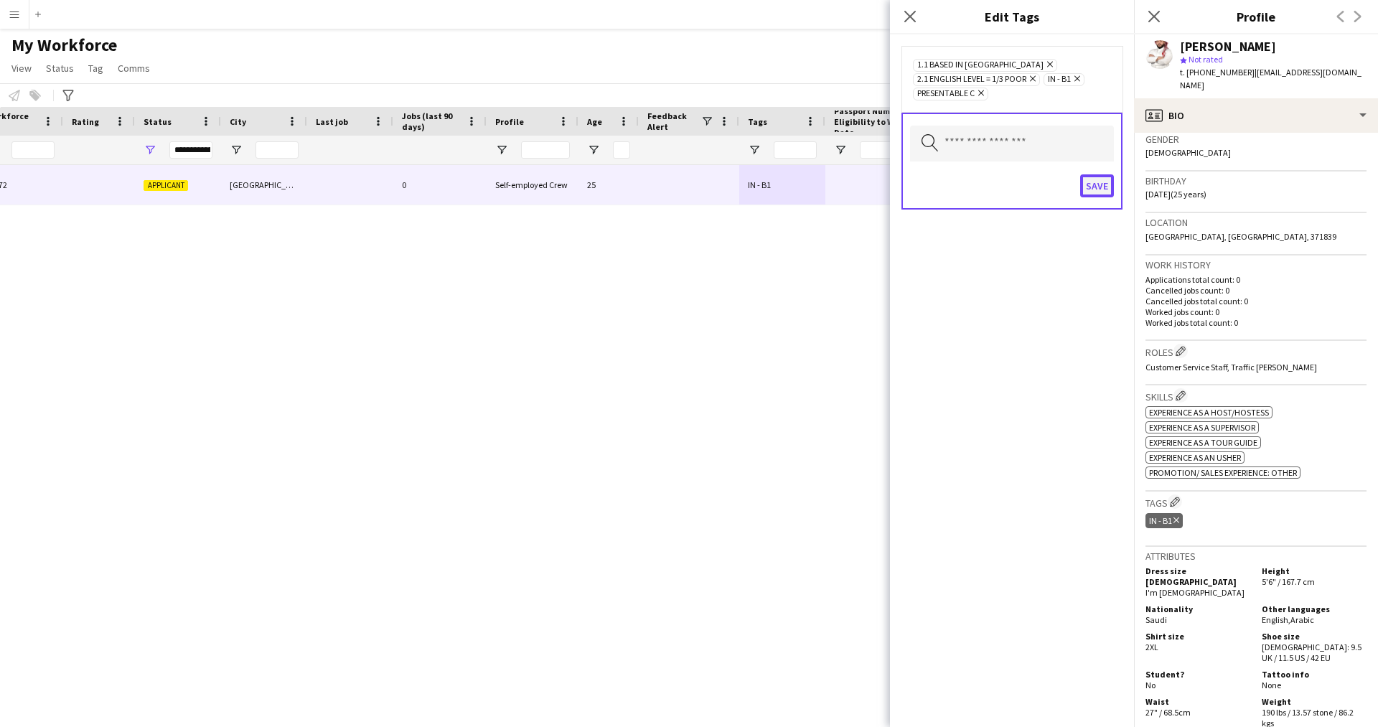
click at [1094, 189] on button "Save" at bounding box center [1097, 185] width 34 height 23
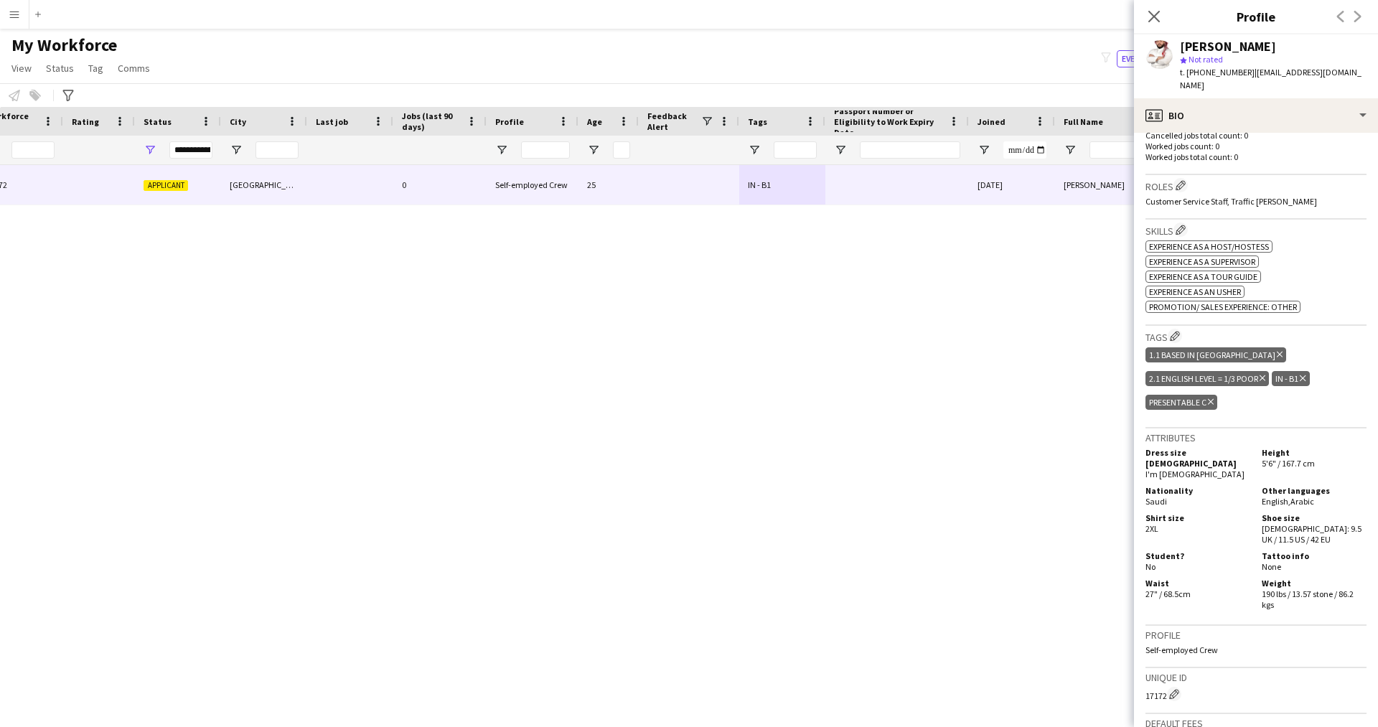
scroll to position [0, 0]
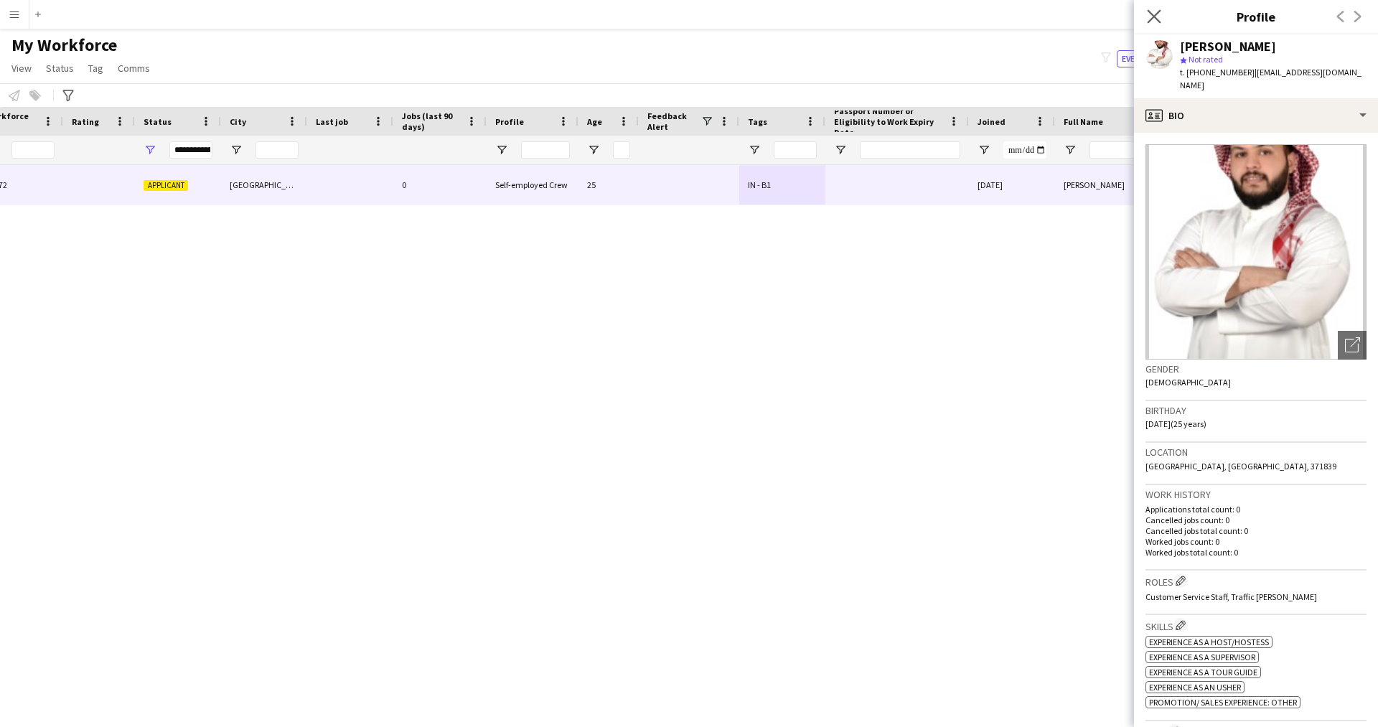
click at [1155, 9] on app-icon "Close pop-in" at bounding box center [1154, 16] width 21 height 21
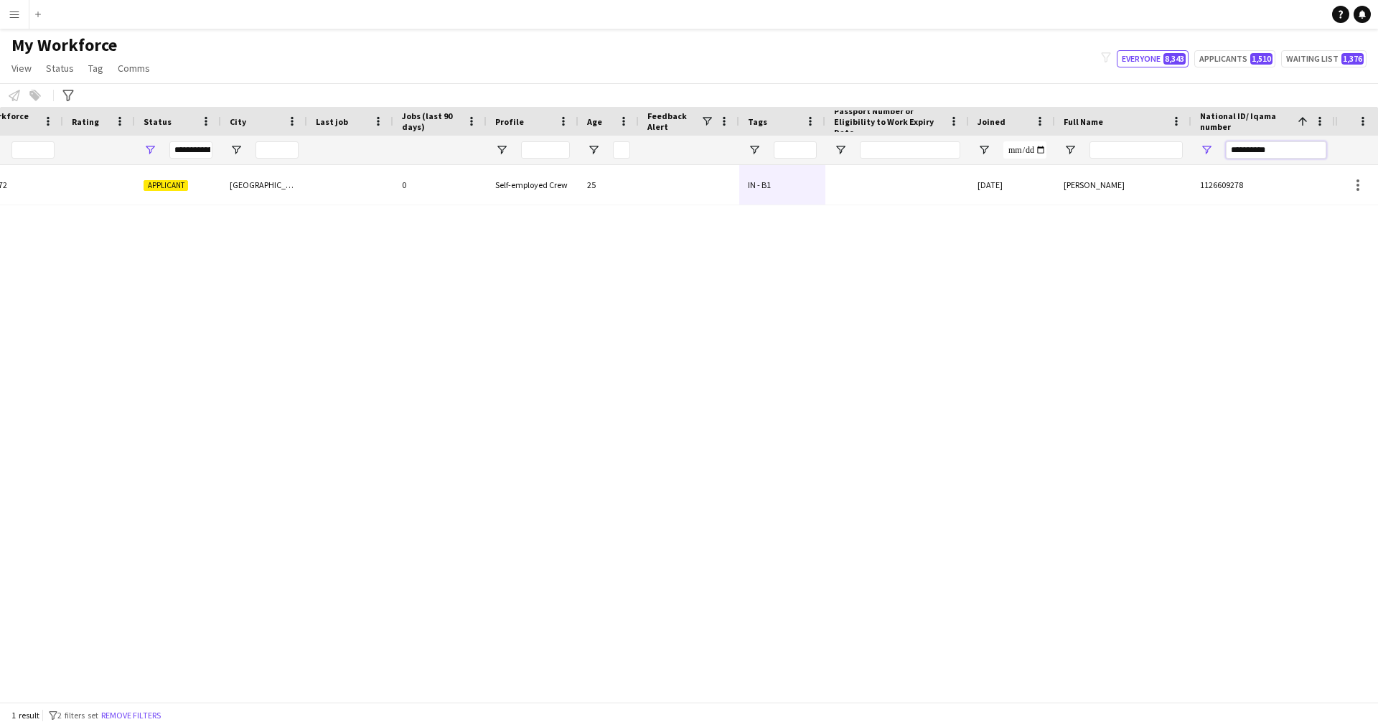
drag, startPoint x: 1290, startPoint y: 146, endPoint x: 943, endPoint y: 203, distance: 351.9
click at [943, 203] on div "Workforce Details Profile Data Workforce Details Profile Data Full Name First N…" at bounding box center [689, 404] width 1378 height 595
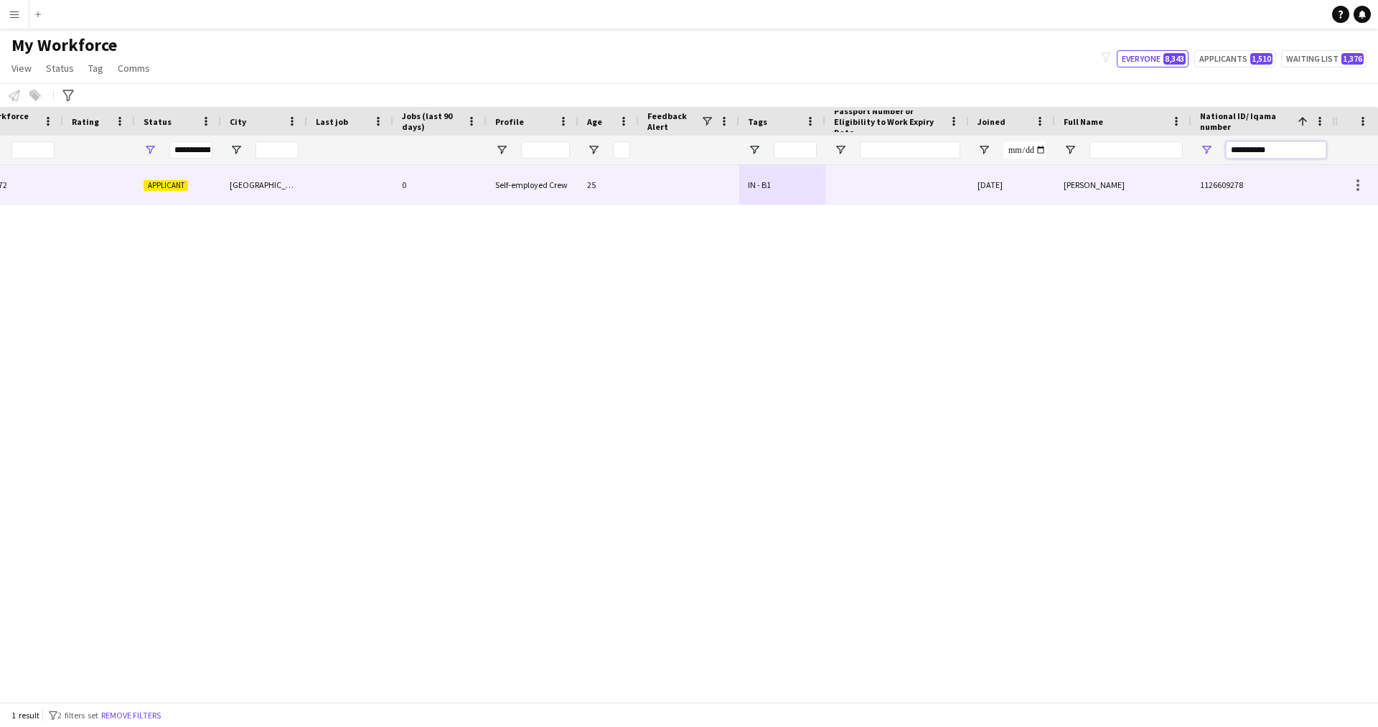
paste input "National ID/ Iqama number Filter Input"
click at [687, 187] on span "!" at bounding box center [689, 183] width 5 height 22
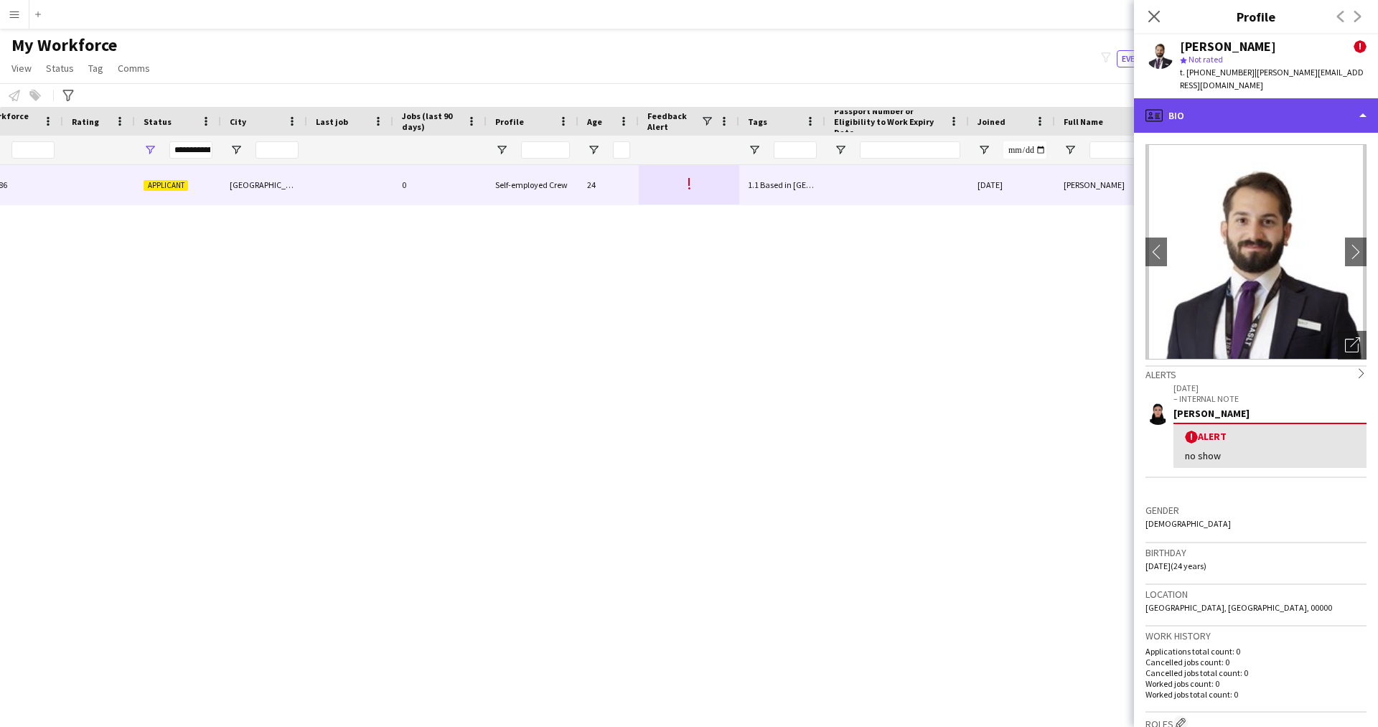
click at [1255, 98] on div "profile Bio" at bounding box center [1256, 115] width 244 height 34
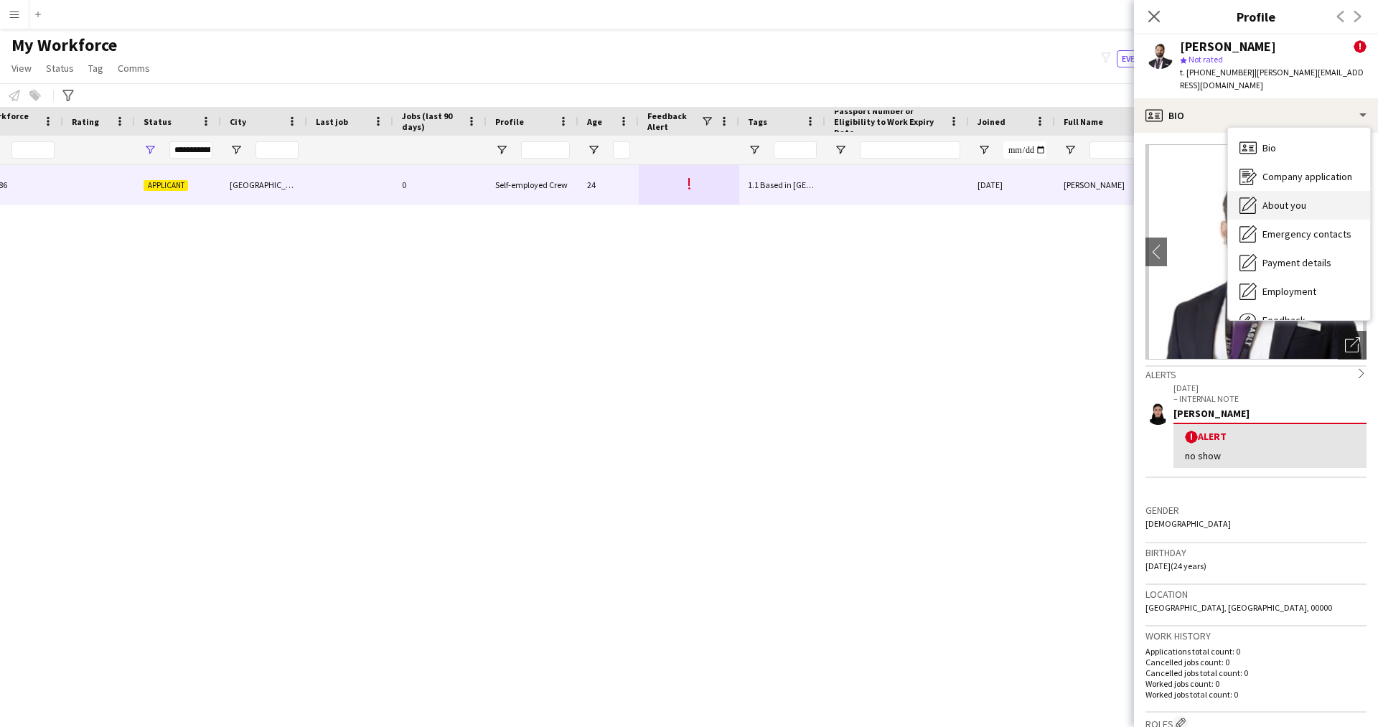
click at [1298, 199] on span "About you" at bounding box center [1284, 205] width 44 height 13
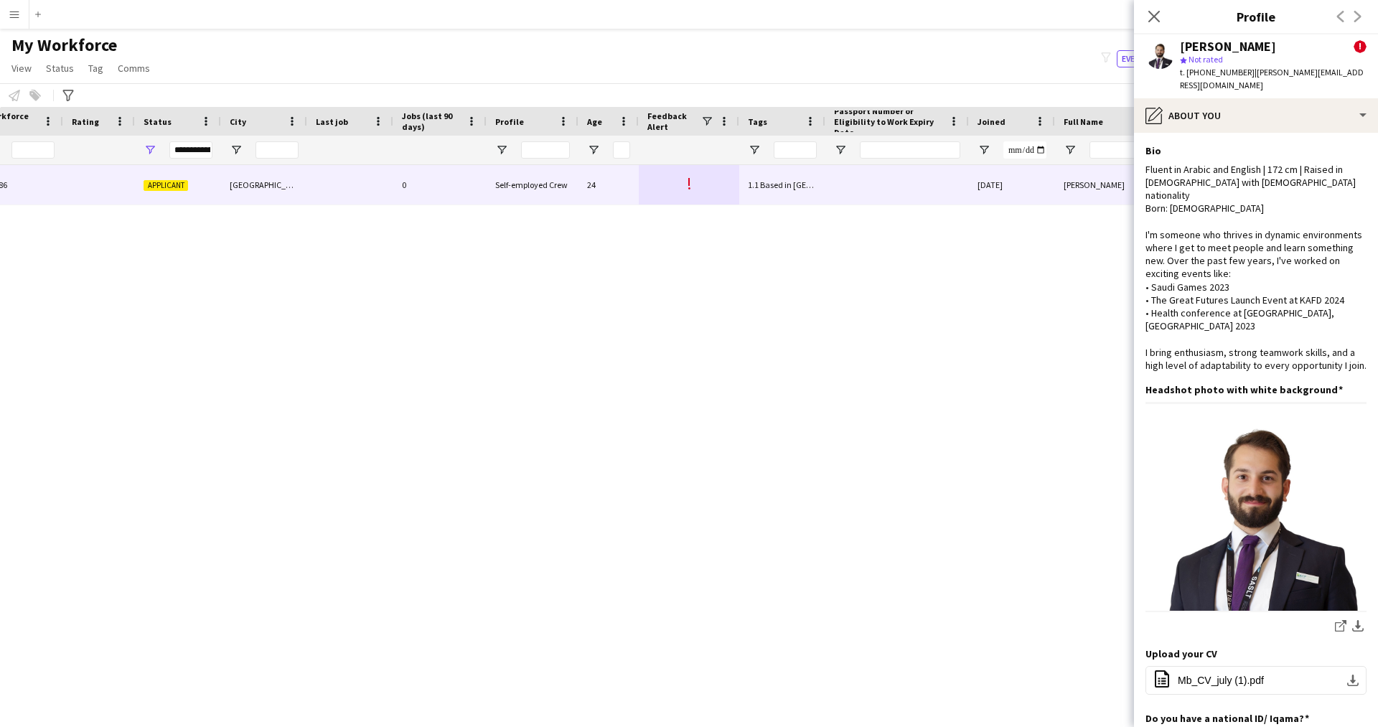
click at [1218, 133] on app-section-data-types "Bio Edit this field Fluent in Arabic and English | 172 cm | Raised in [DEMOGRAP…" at bounding box center [1256, 430] width 244 height 594
click at [1218, 118] on div "pencil4 About you" at bounding box center [1256, 115] width 244 height 34
click at [1302, 227] on span "Emergency contacts" at bounding box center [1306, 233] width 89 height 13
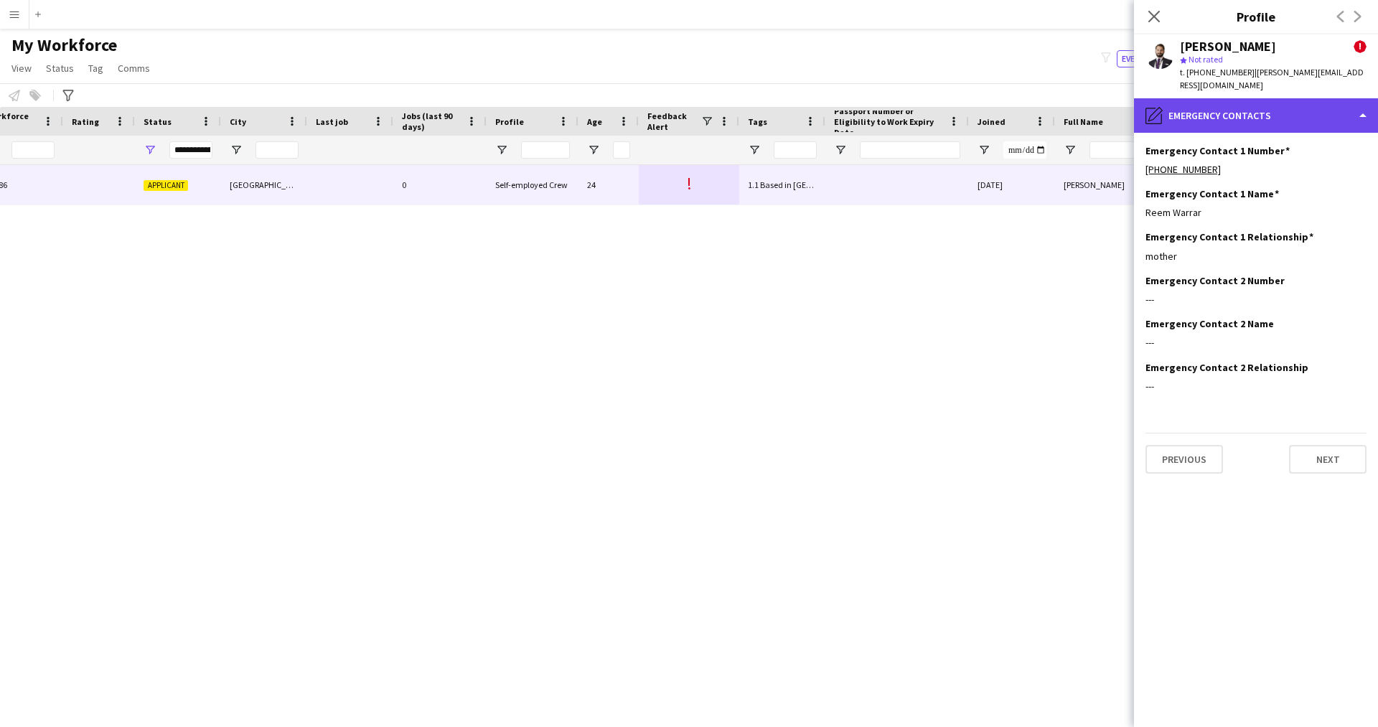
click at [1212, 99] on div "pencil4 Emergency contacts" at bounding box center [1256, 115] width 244 height 34
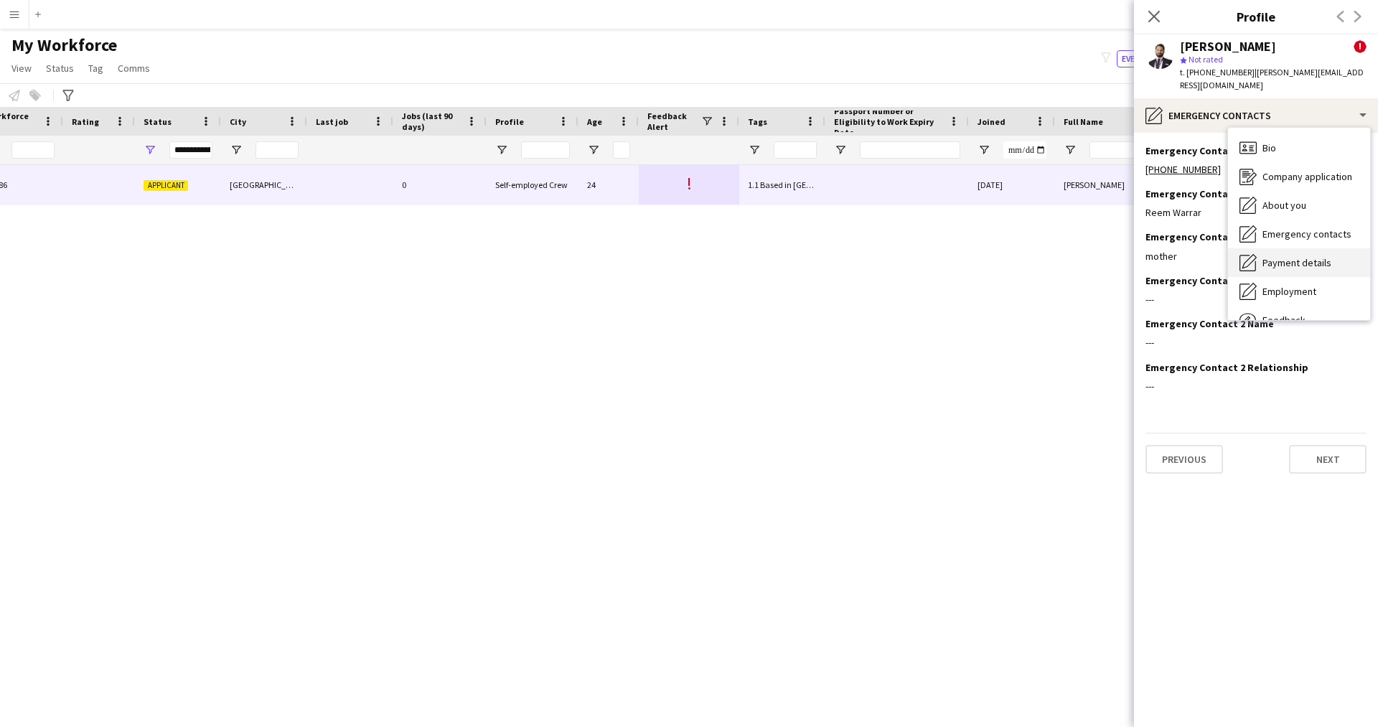
click at [1296, 256] on span "Payment details" at bounding box center [1296, 262] width 69 height 13
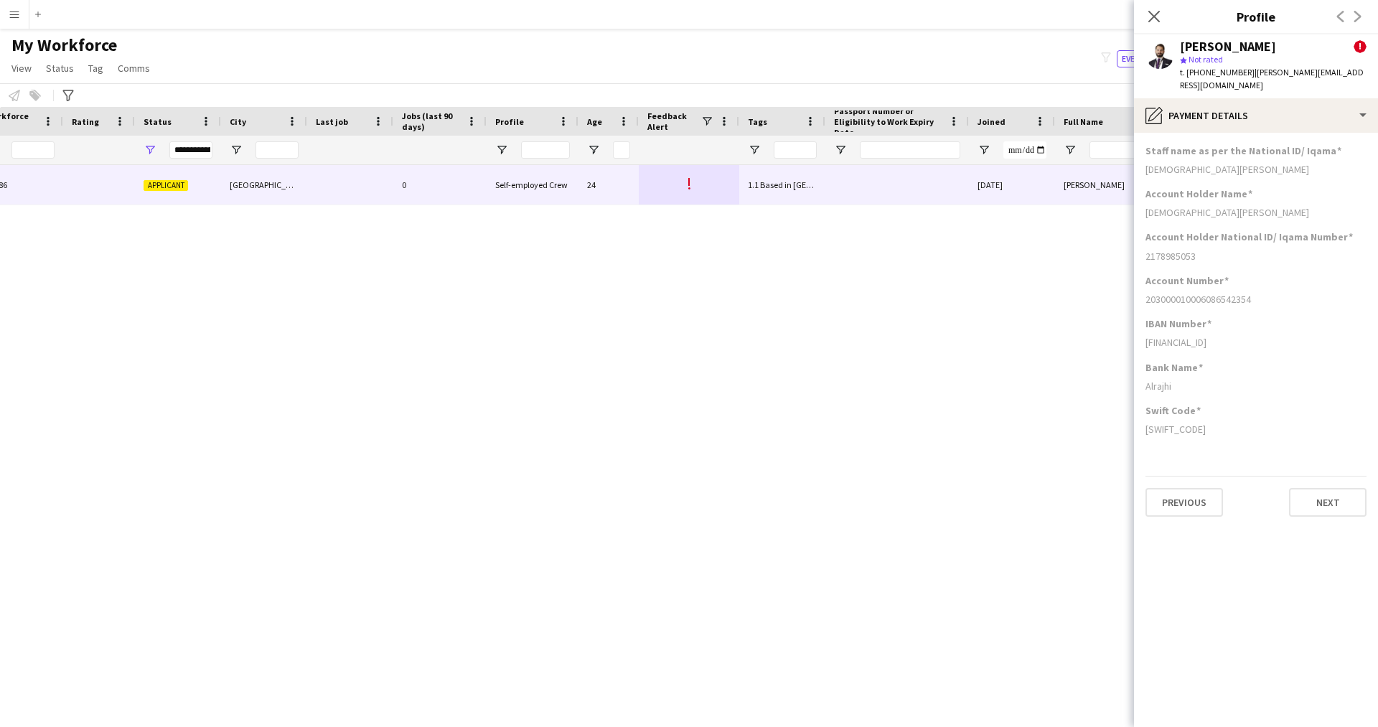
click at [1244, 133] on app-section-data-types "Staff name as per the National ID/ [PERSON_NAME] Account Holder Name [PERSON_NA…" at bounding box center [1256, 430] width 244 height 594
click at [1232, 115] on div "pencil4 Payment details" at bounding box center [1256, 115] width 244 height 34
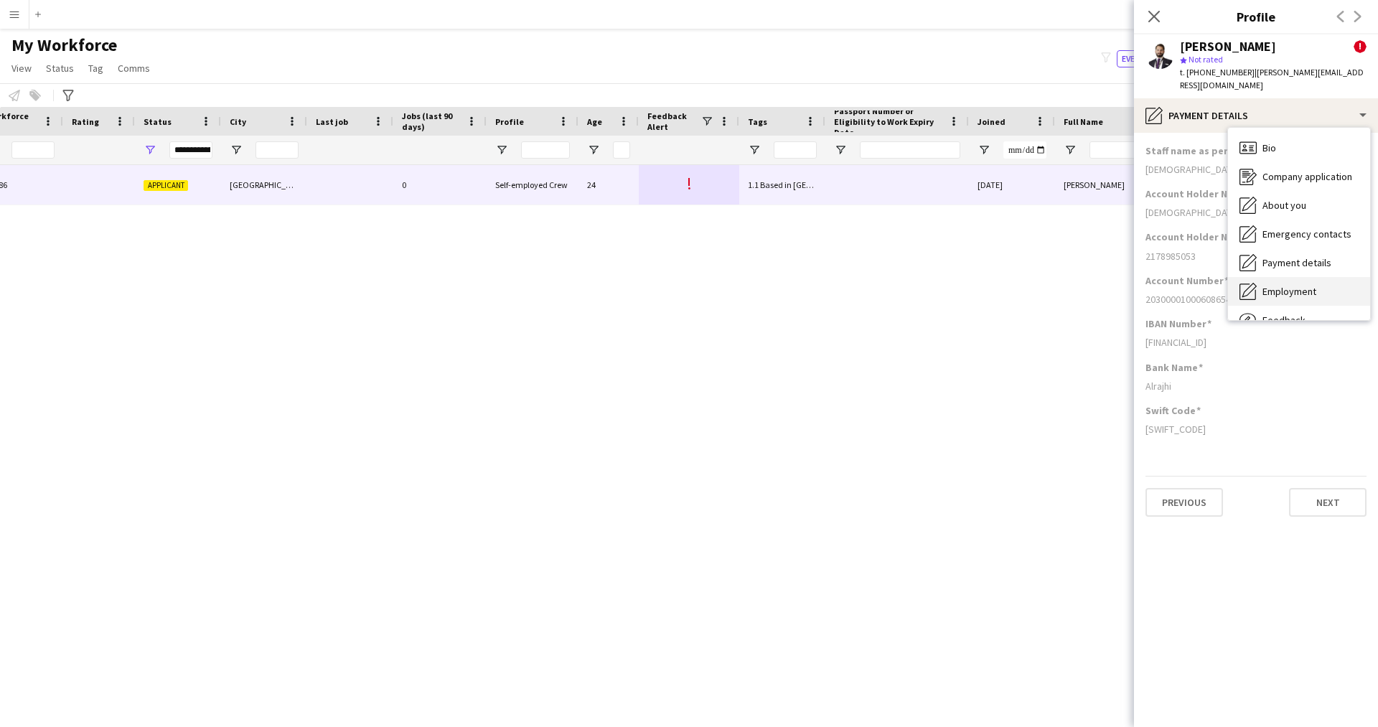
click at [1286, 285] on span "Employment" at bounding box center [1289, 291] width 54 height 13
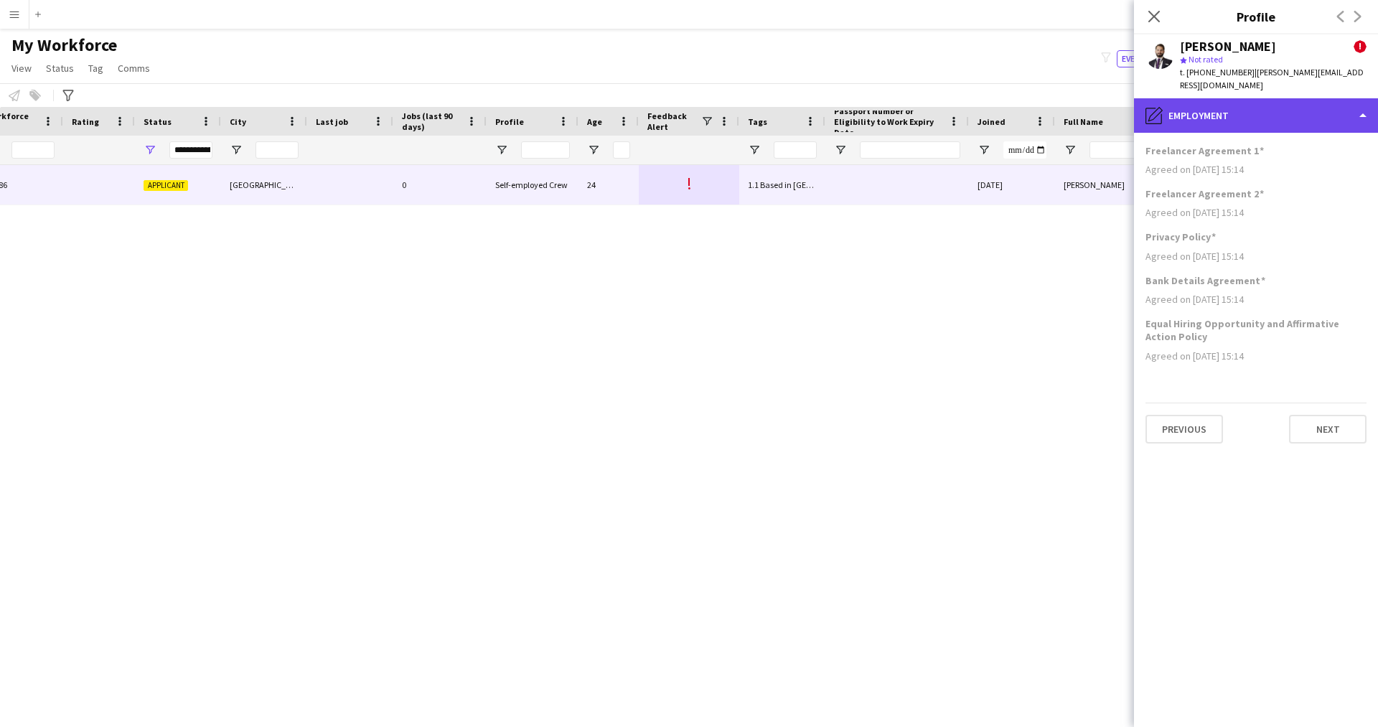
click at [1208, 111] on div "pencil4 Employment" at bounding box center [1256, 115] width 244 height 34
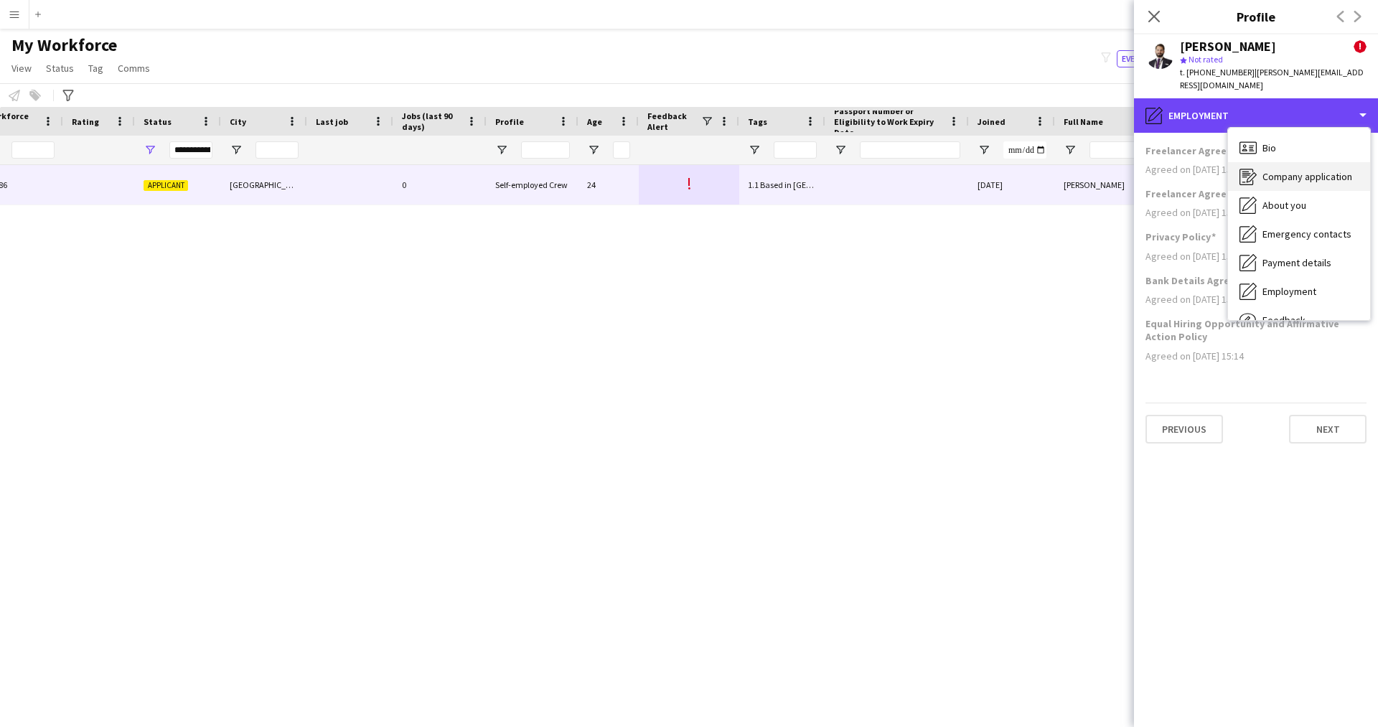
scroll to position [49, 0]
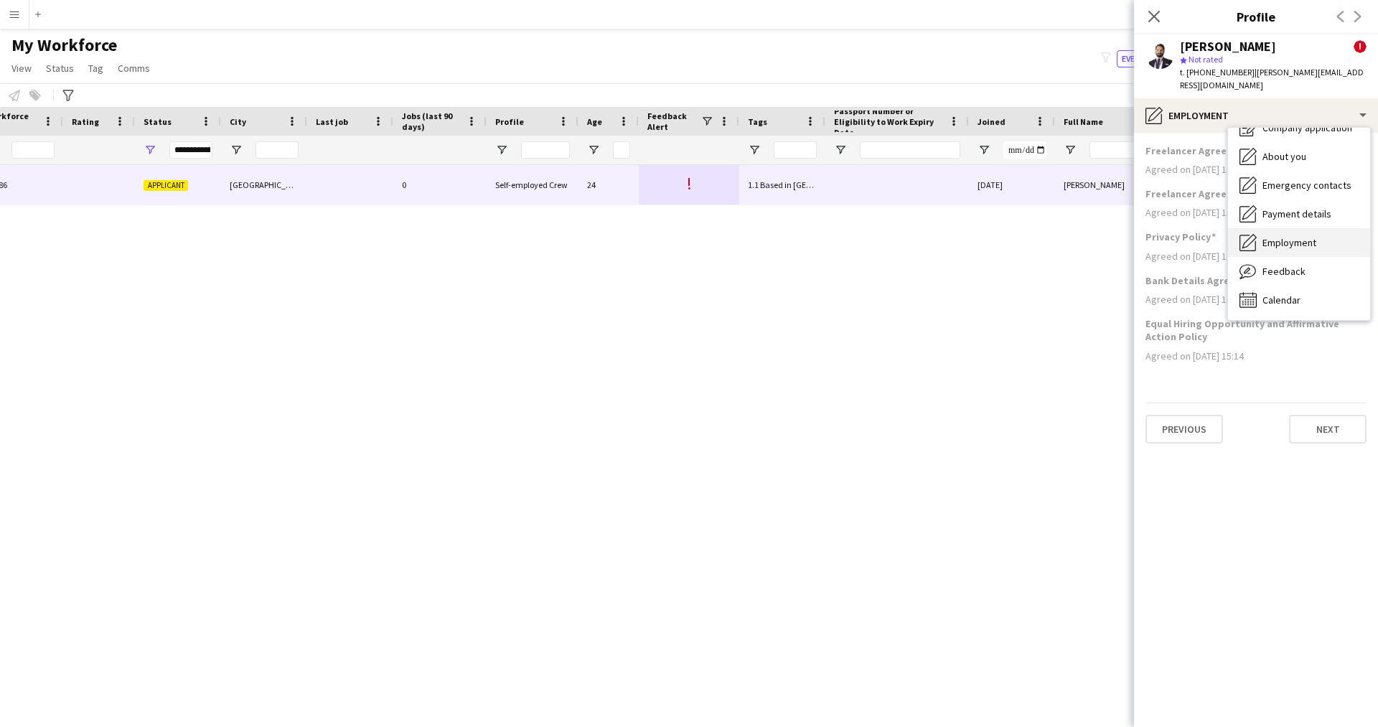
click at [1288, 236] on span "Employment" at bounding box center [1289, 242] width 54 height 13
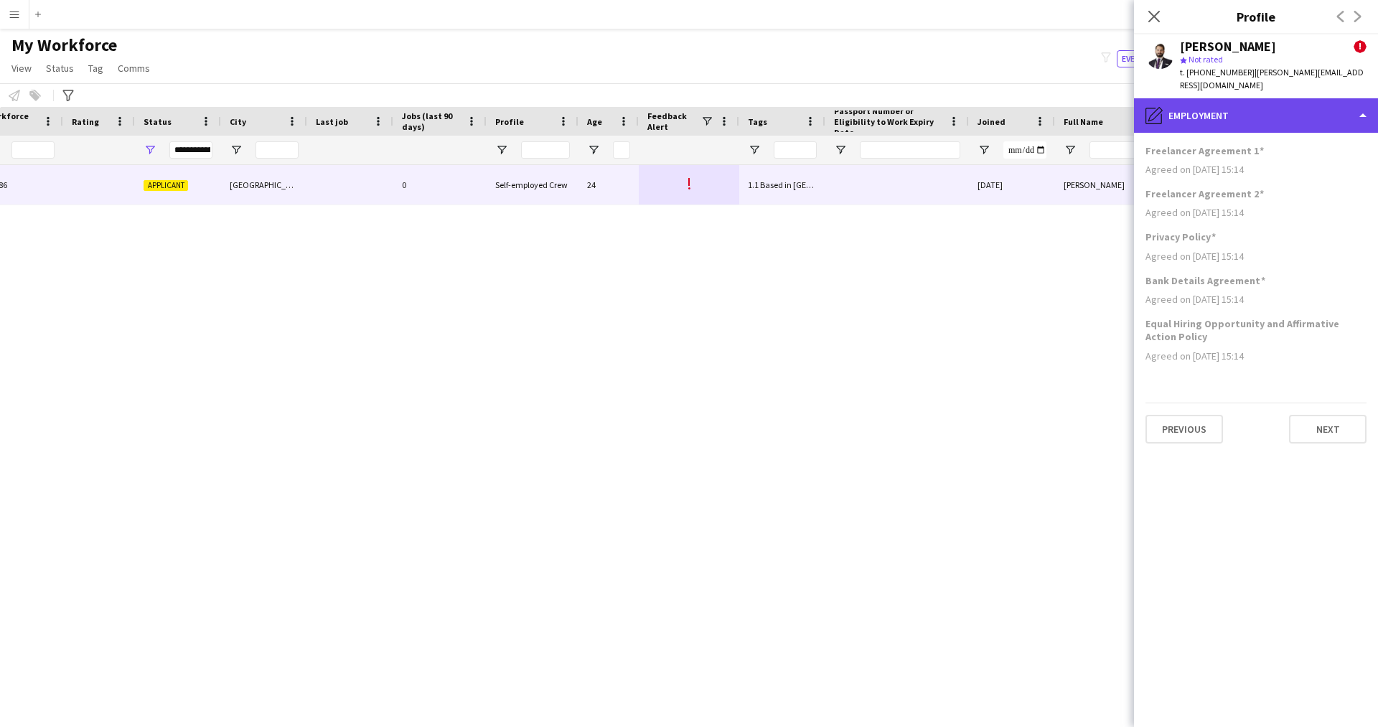
click at [1225, 108] on div "pencil4 Employment" at bounding box center [1256, 115] width 244 height 34
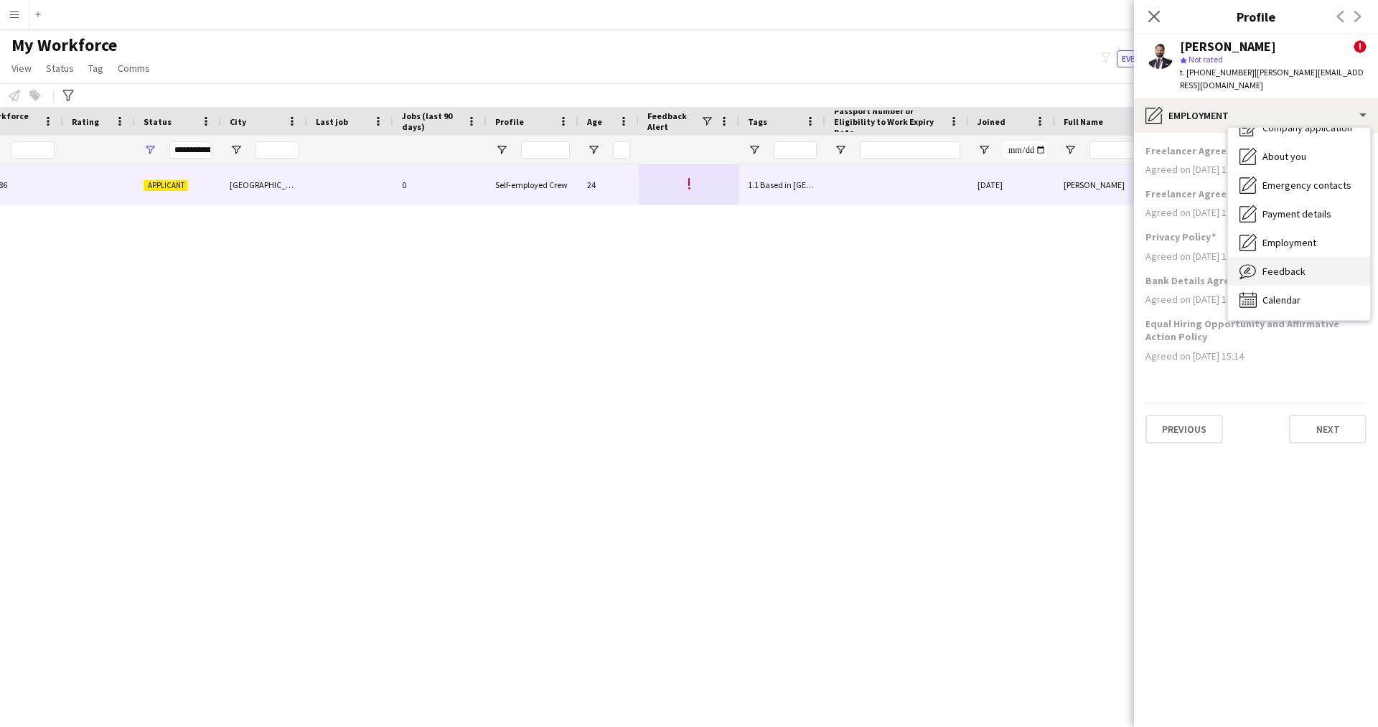
click at [1300, 265] on span "Feedback" at bounding box center [1283, 271] width 43 height 13
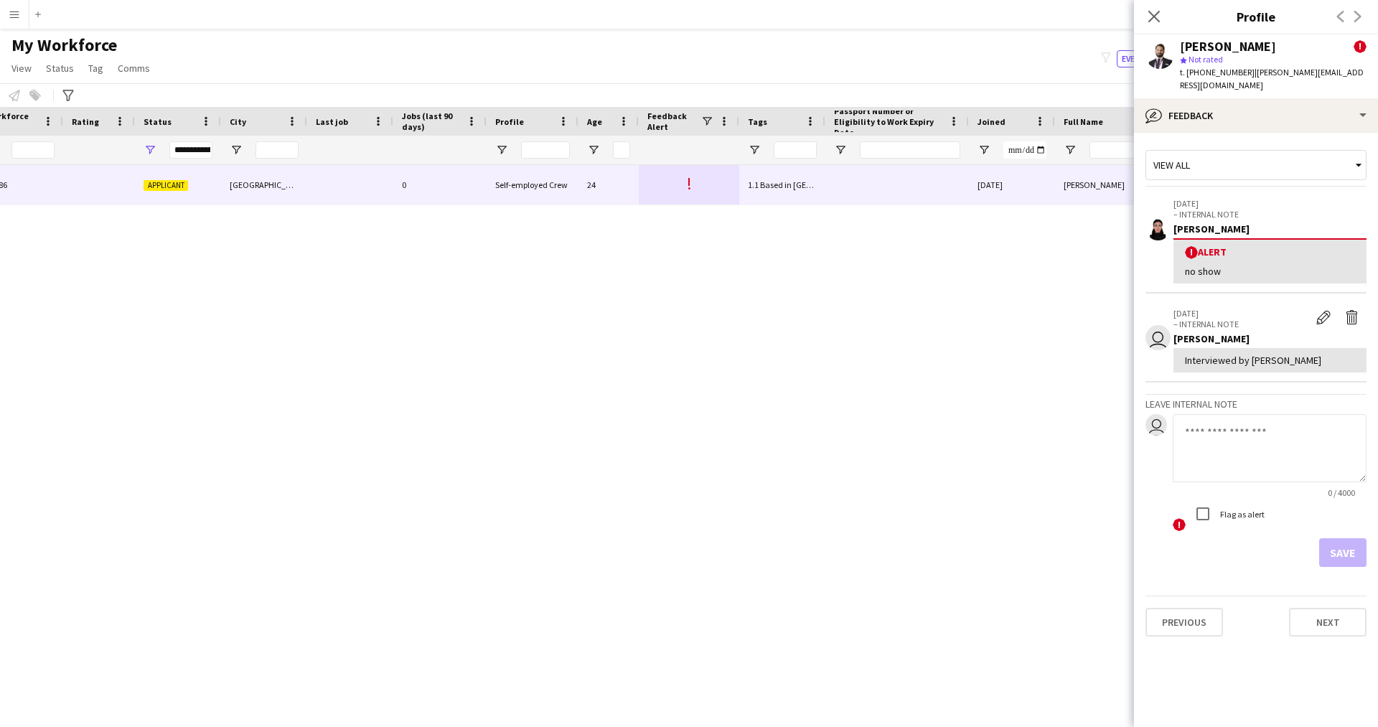
scroll to position [0, 0]
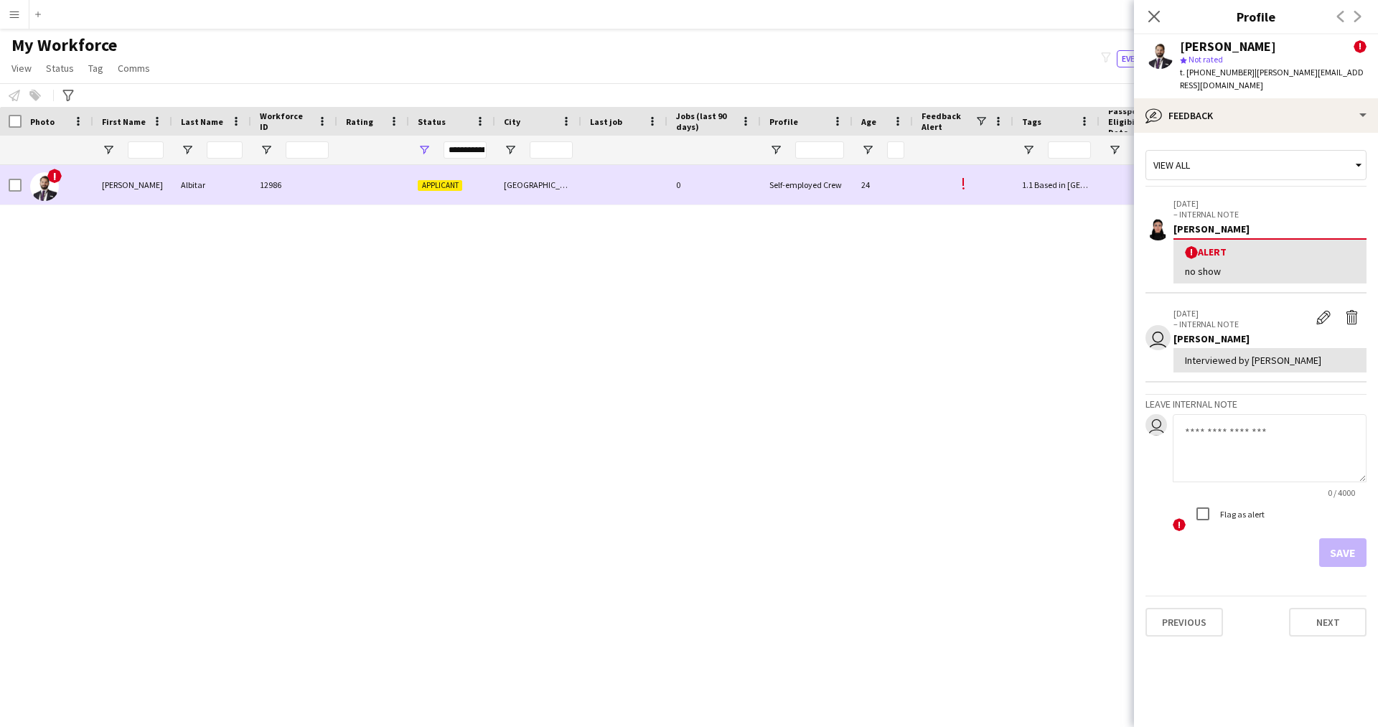
click at [7, 184] on div at bounding box center [11, 184] width 22 height 39
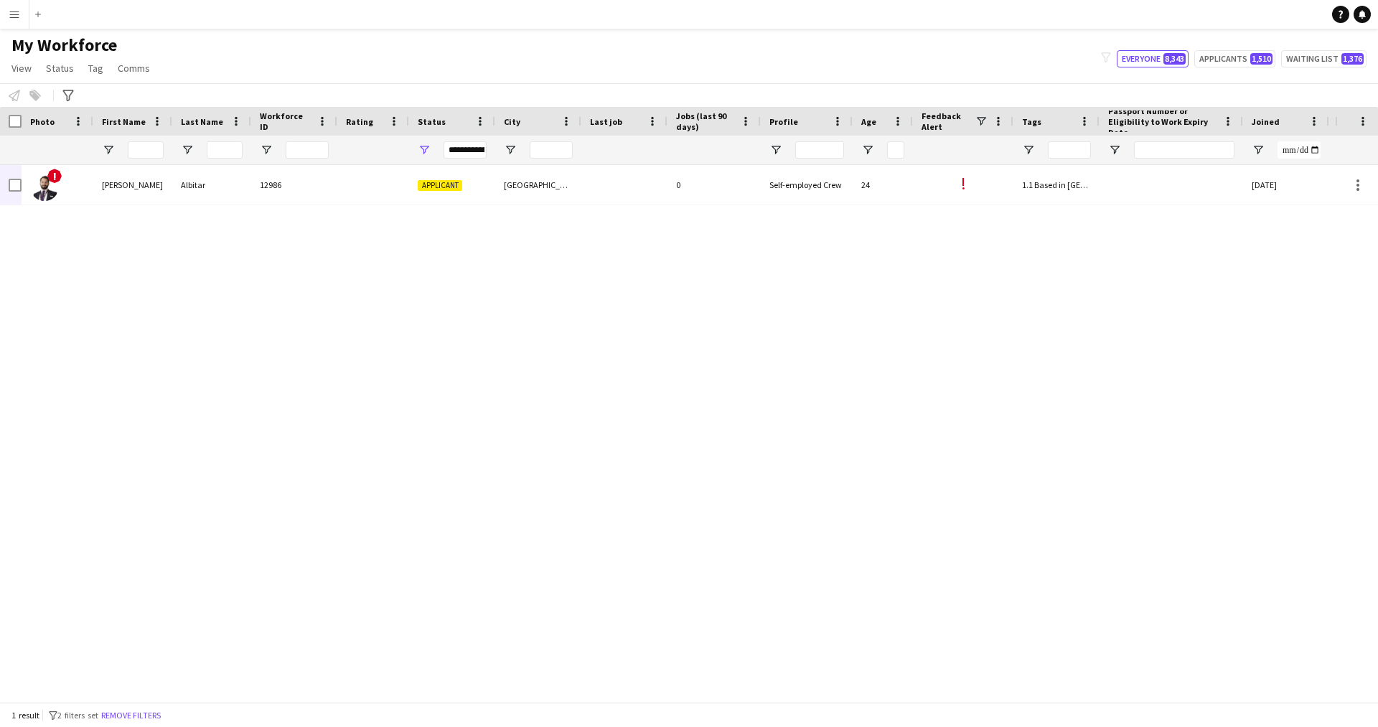
click at [336, 271] on div "[PERSON_NAME] 12986 Applicant Riyadh 0 Self-employed Crew 24 ! 1.1 Based in [GE…" at bounding box center [667, 428] width 1335 height 526
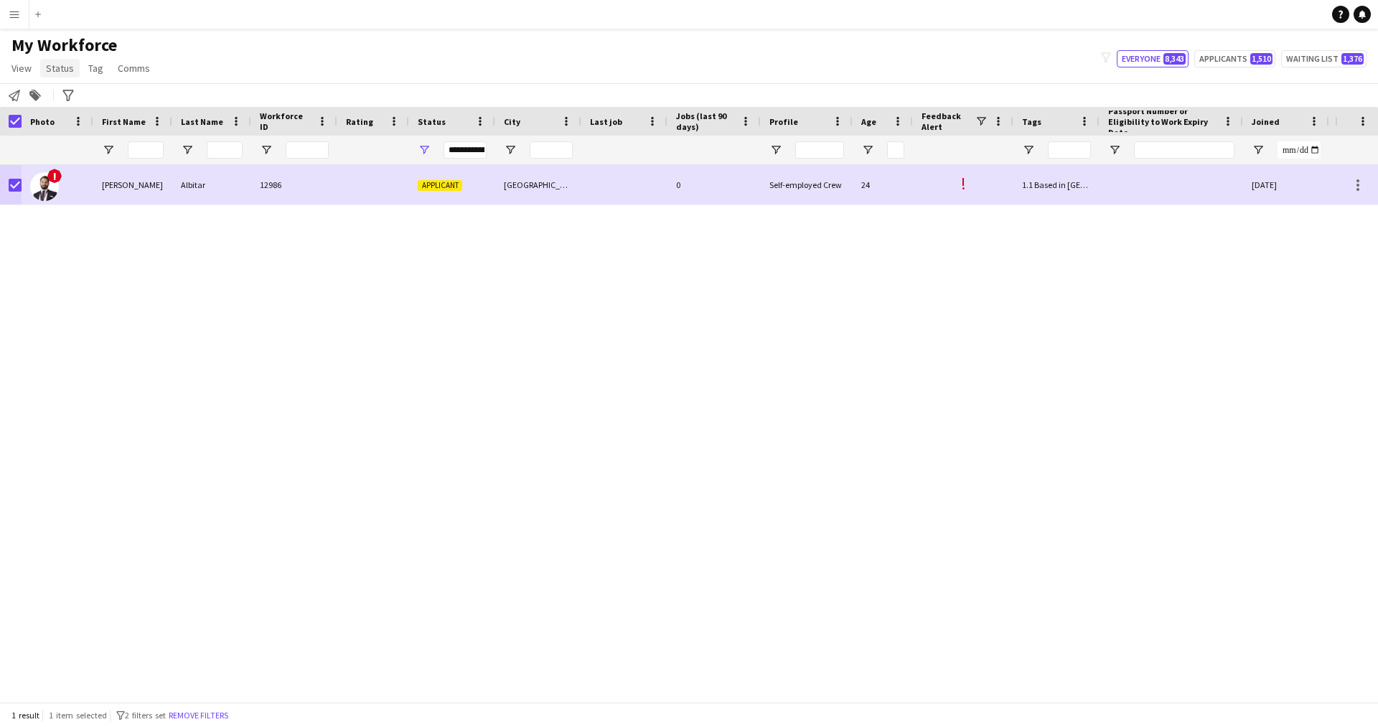
click at [55, 75] on link "Status" at bounding box center [59, 68] width 39 height 19
click at [119, 108] on link "Edit" at bounding box center [91, 99] width 100 height 30
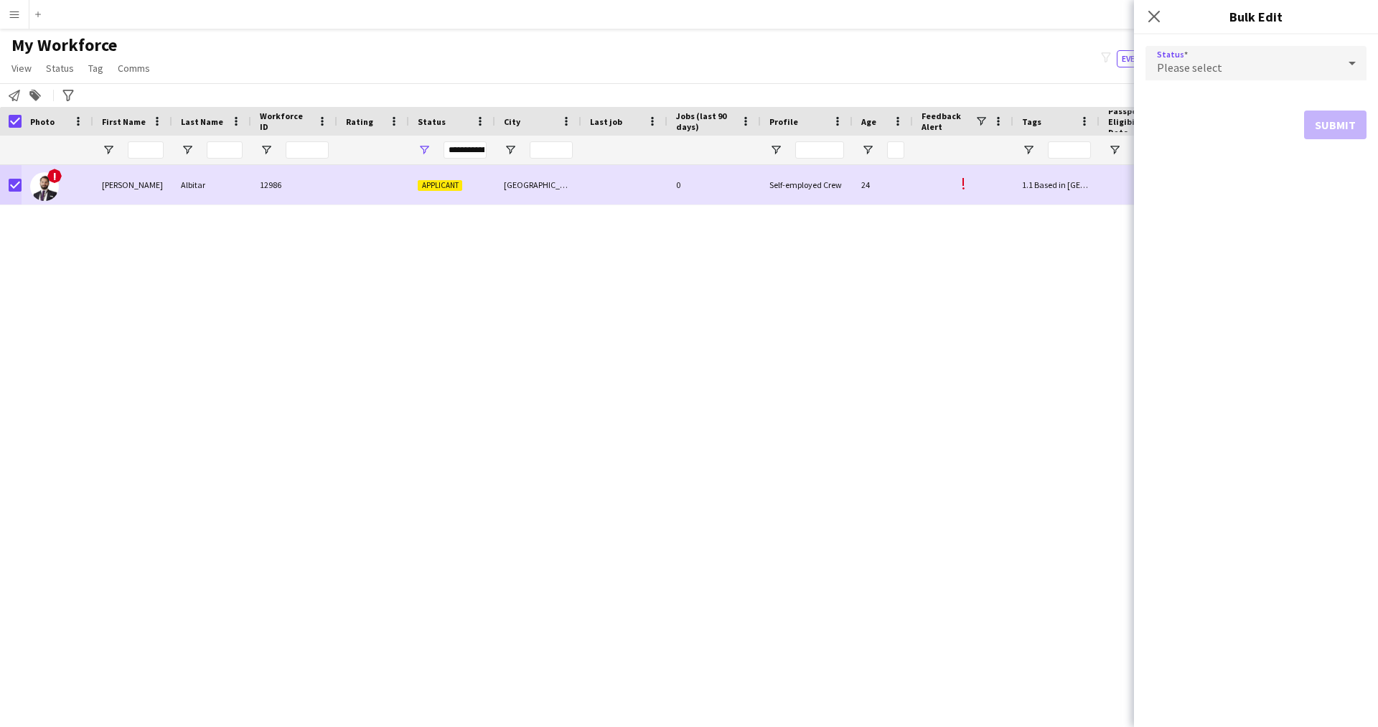
click at [1259, 75] on div "Please select" at bounding box center [1241, 63] width 192 height 34
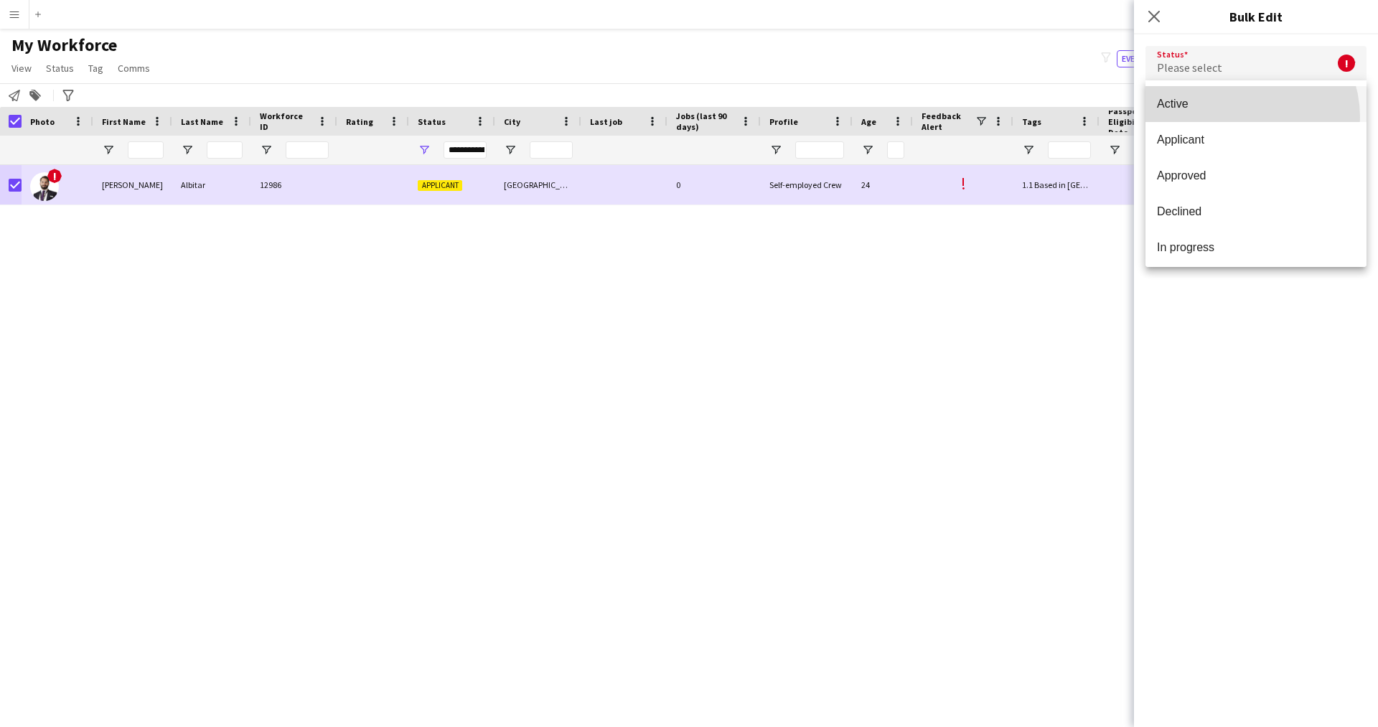
click at [1237, 117] on mat-option "Active" at bounding box center [1255, 104] width 221 height 36
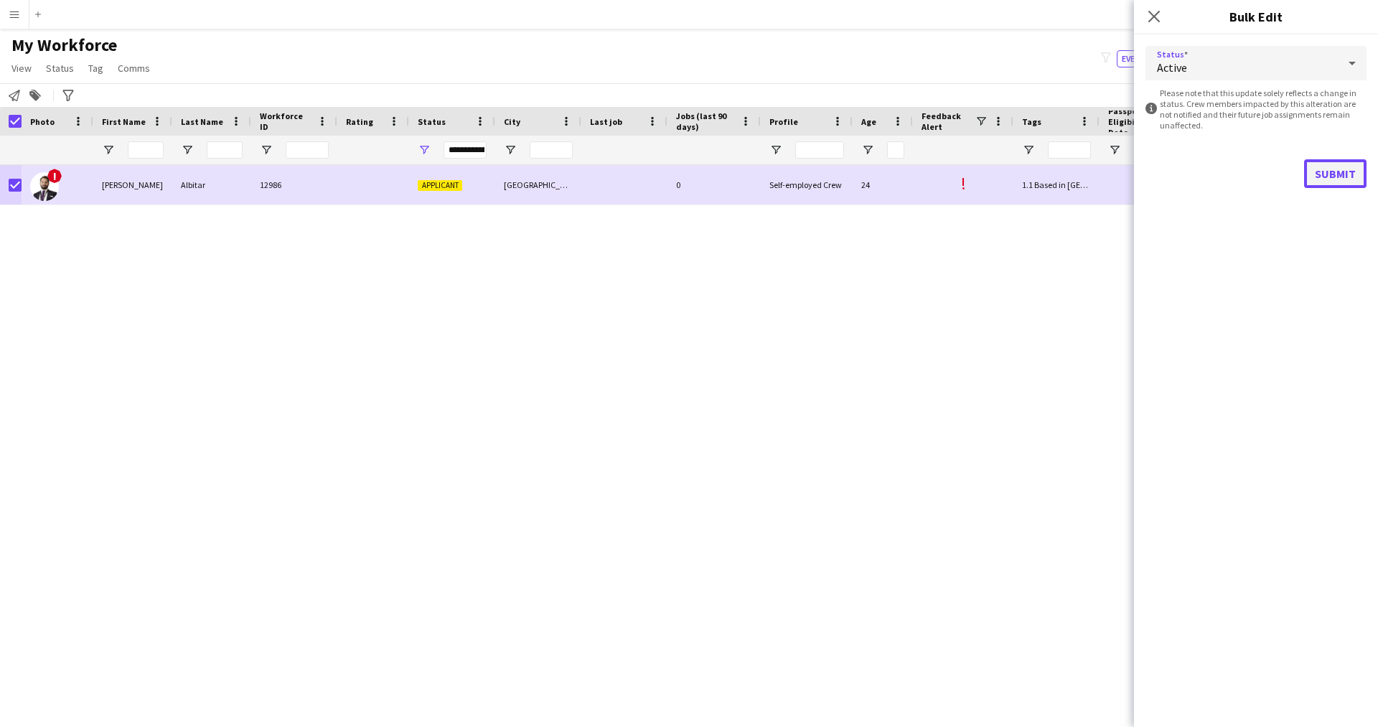
click at [1328, 179] on button "Submit" at bounding box center [1335, 173] width 62 height 29
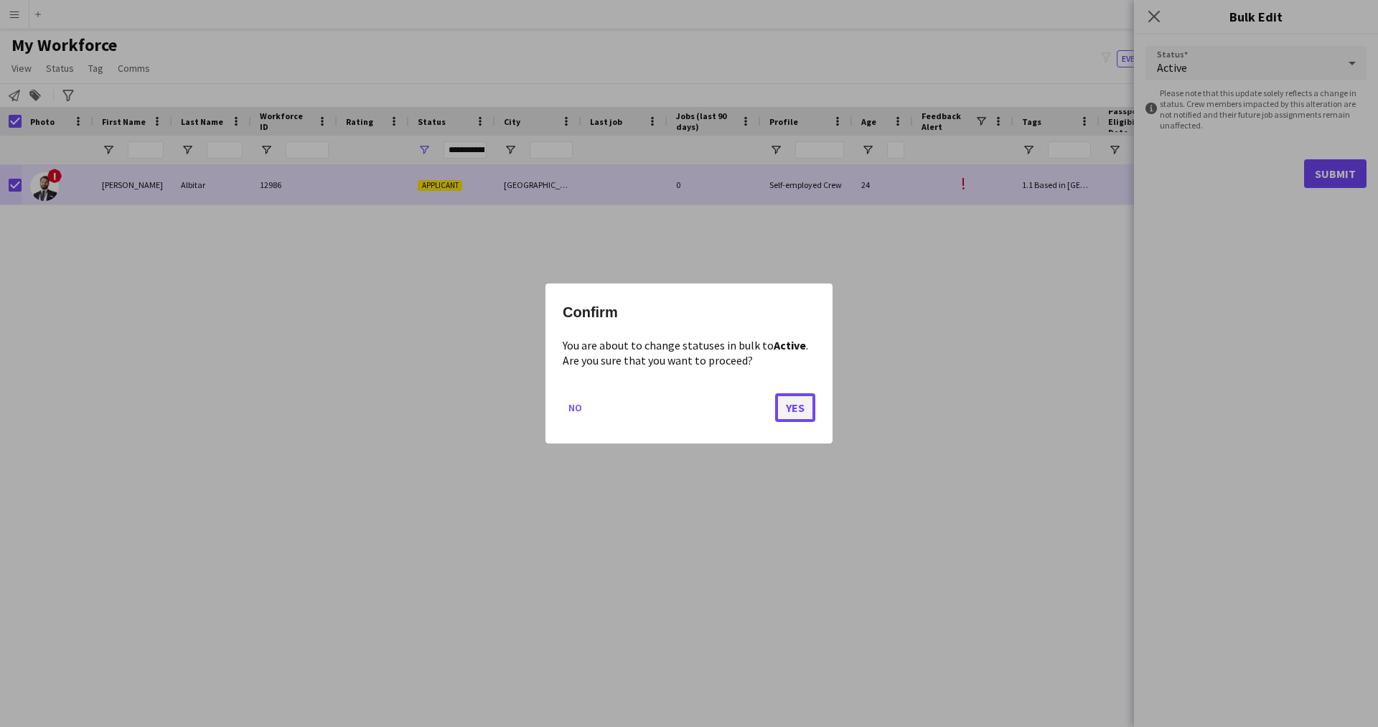
click at [796, 401] on button "Yes" at bounding box center [795, 407] width 40 height 29
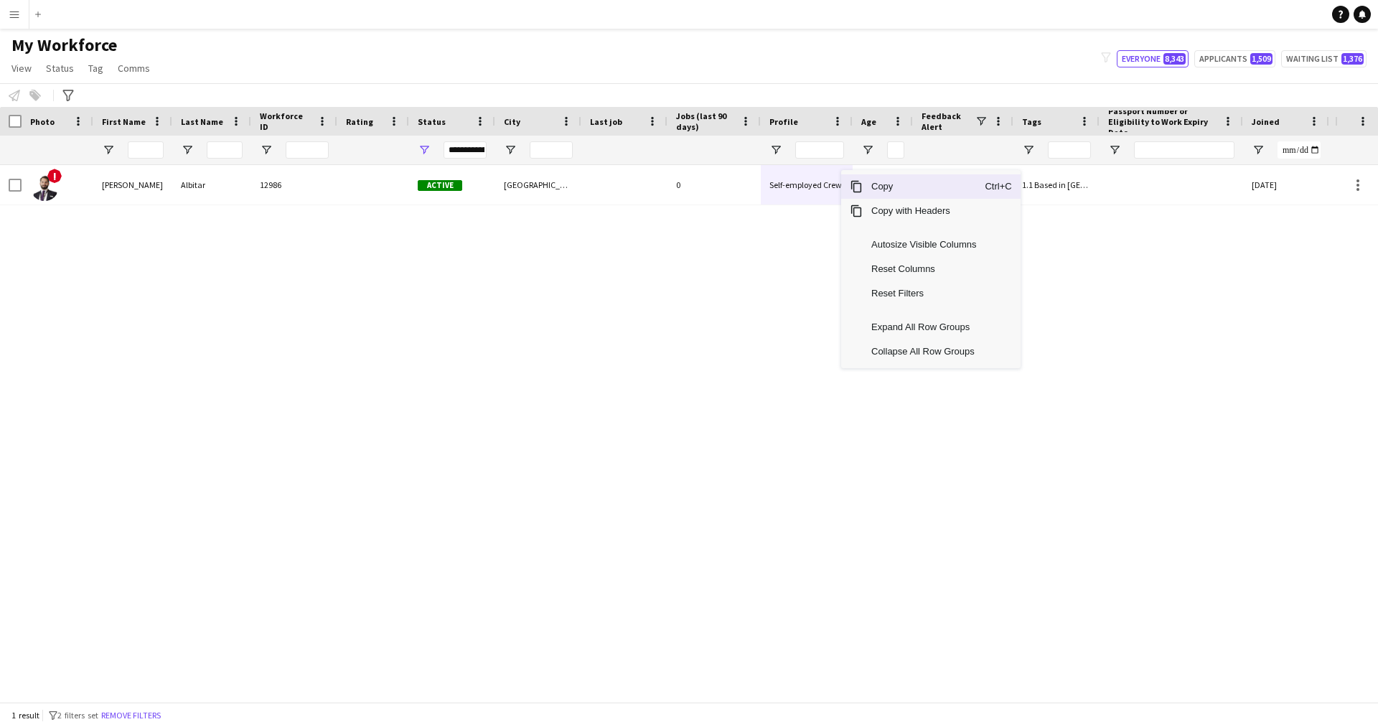
click at [677, 202] on div "0" at bounding box center [713, 184] width 93 height 39
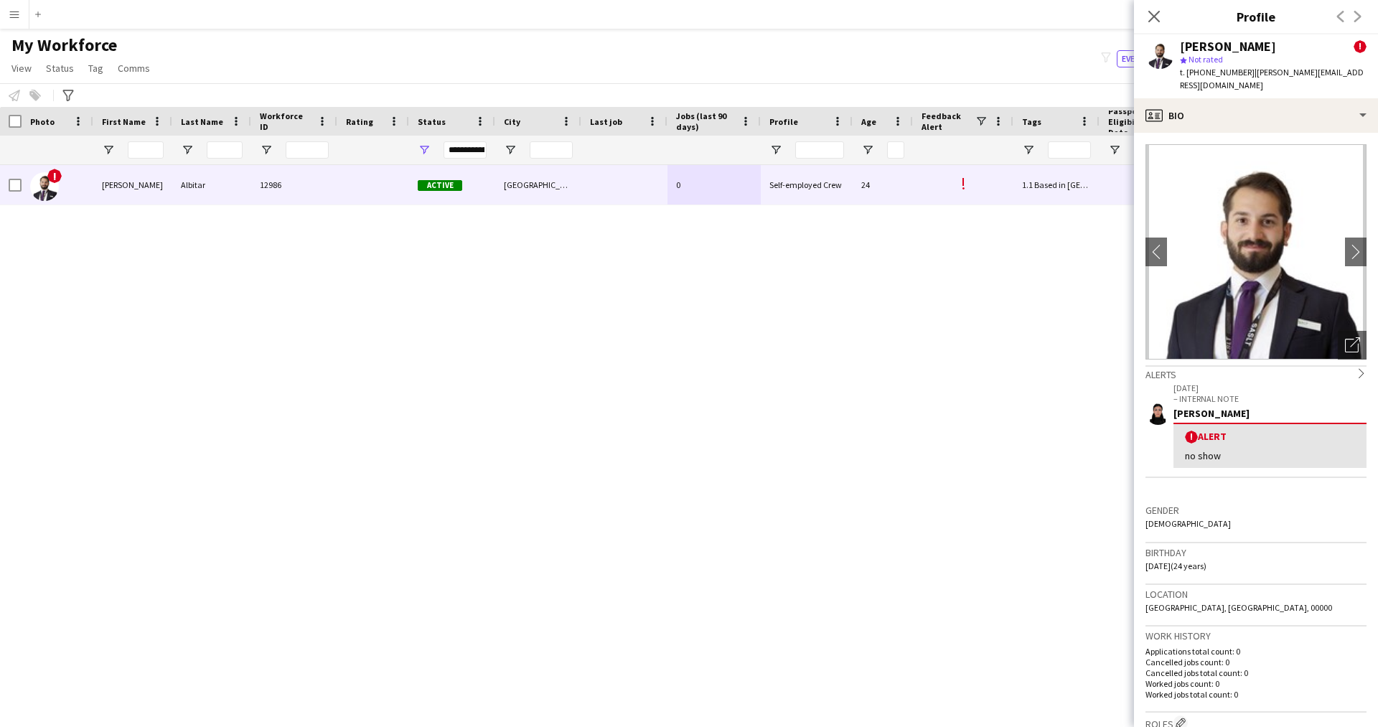
drag, startPoint x: 1300, startPoint y: 45, endPoint x: 1176, endPoint y: 45, distance: 123.4
click at [1176, 45] on div "[PERSON_NAME] ! star Not rated t. [PHONE_NUMBER] | [PERSON_NAME][EMAIL_ADDRESS]…" at bounding box center [1256, 66] width 244 height 64
click at [969, 378] on div "[PERSON_NAME] 12986 Active [GEOGRAPHIC_DATA] 0 Self-employed Crew 24 ! 1.1 Base…" at bounding box center [667, 428] width 1335 height 526
click at [1156, 14] on icon at bounding box center [1154, 16] width 14 height 14
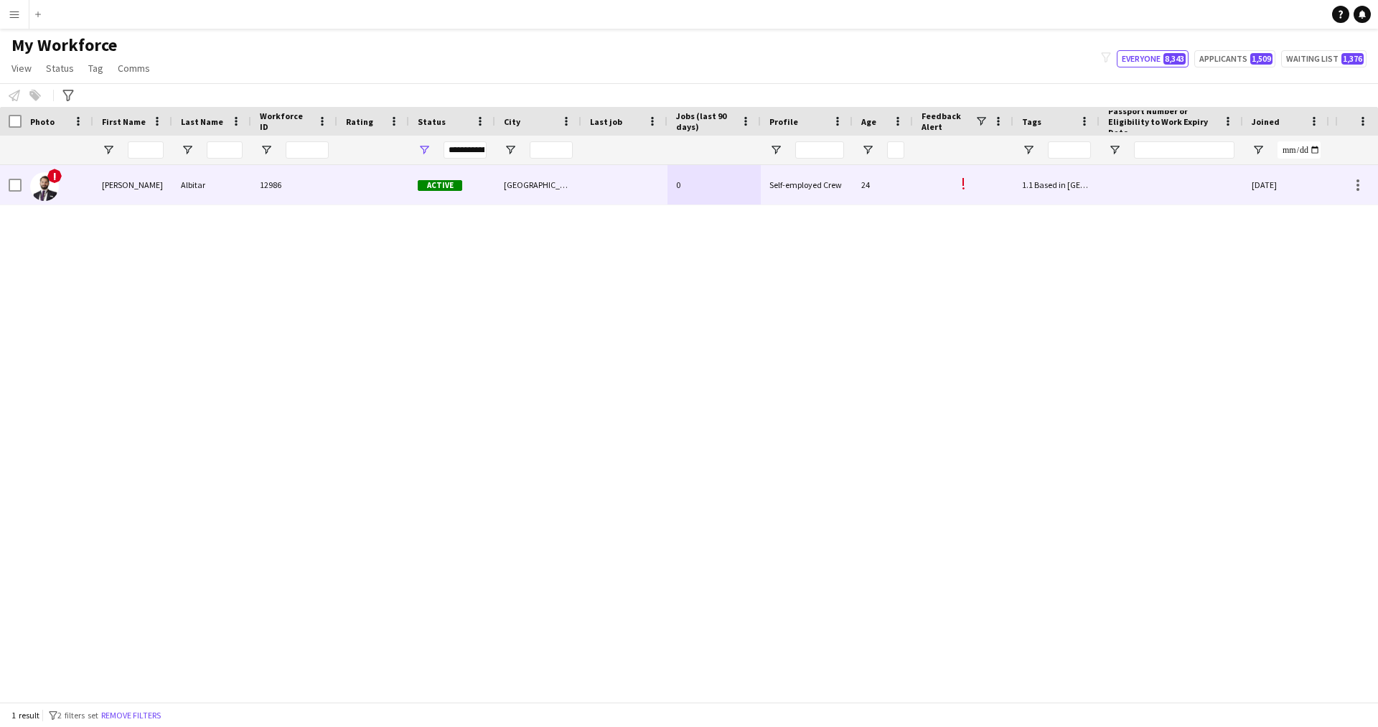
scroll to position [0, 274]
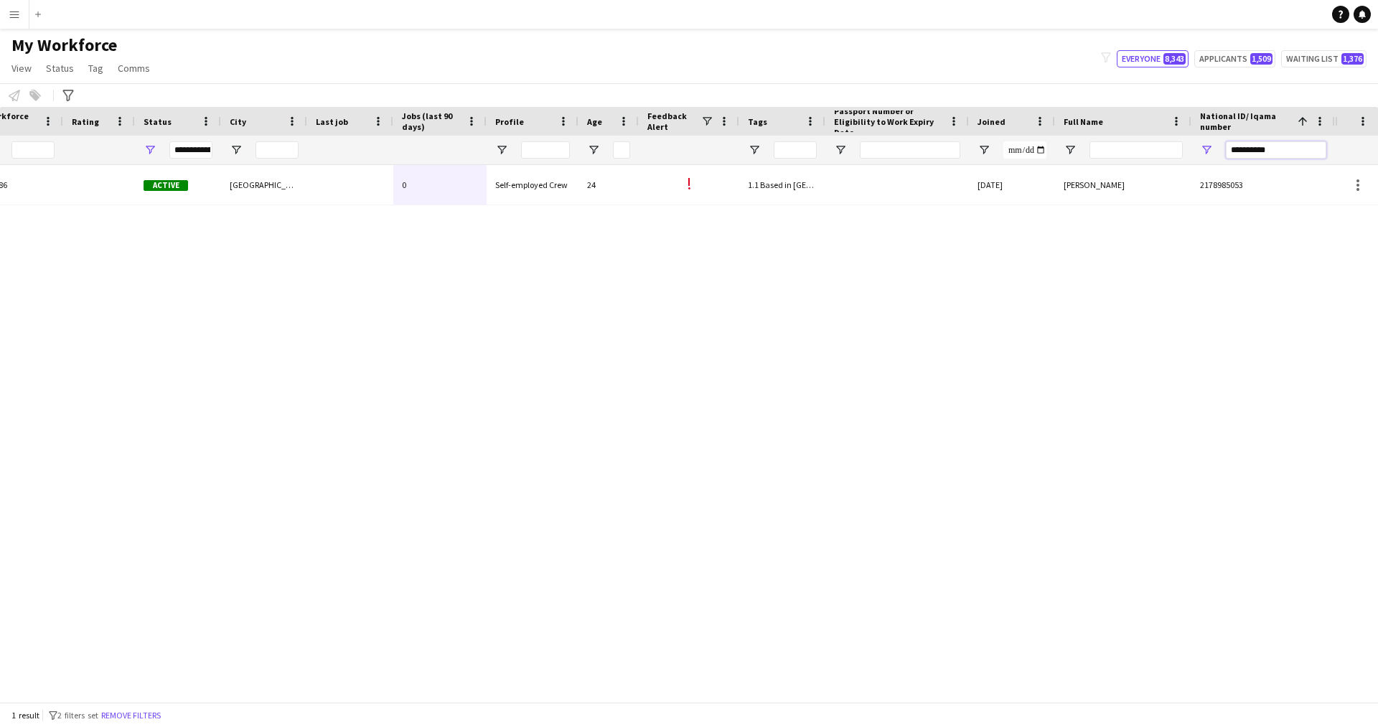
drag, startPoint x: 1274, startPoint y: 152, endPoint x: 1087, endPoint y: 187, distance: 190.4
click at [1087, 187] on div "Workforce Details Profile Data Workforce Details Profile Data Full Name First N…" at bounding box center [689, 404] width 1378 height 595
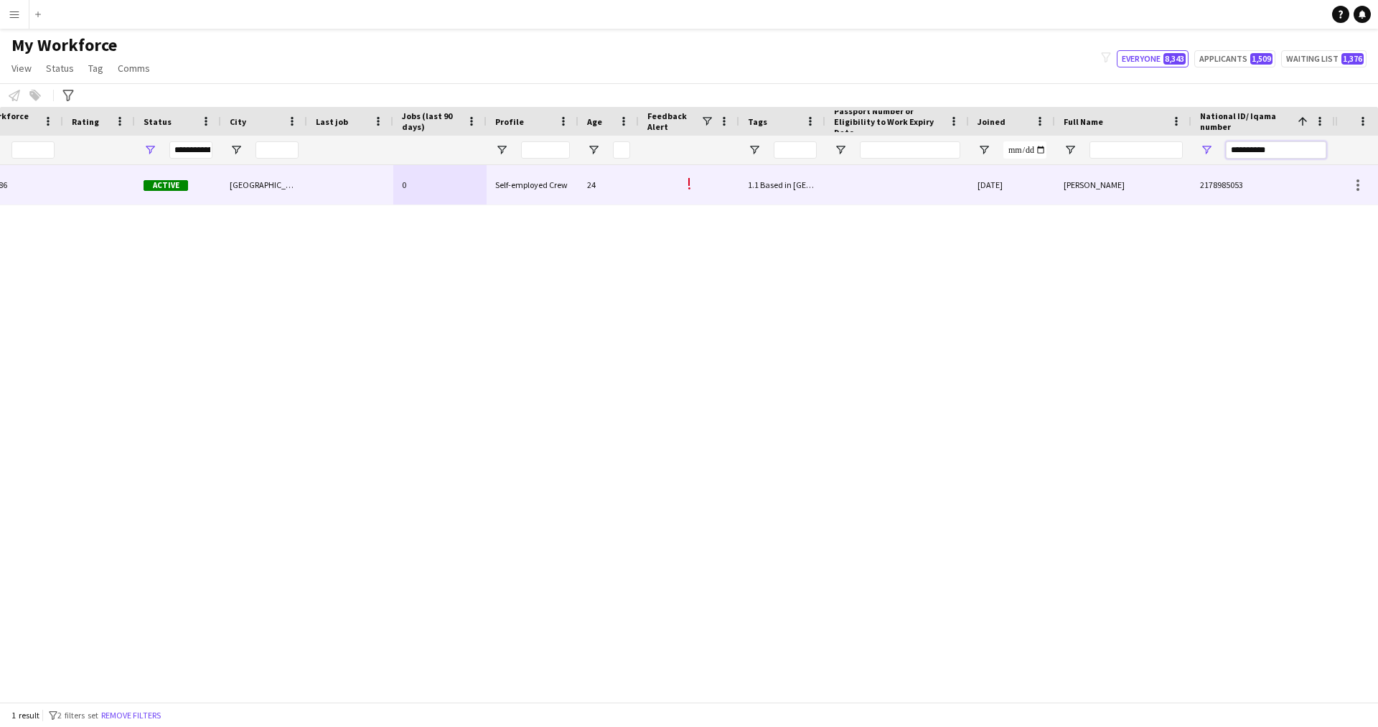
paste input "National ID/ Iqama number Filter Input"
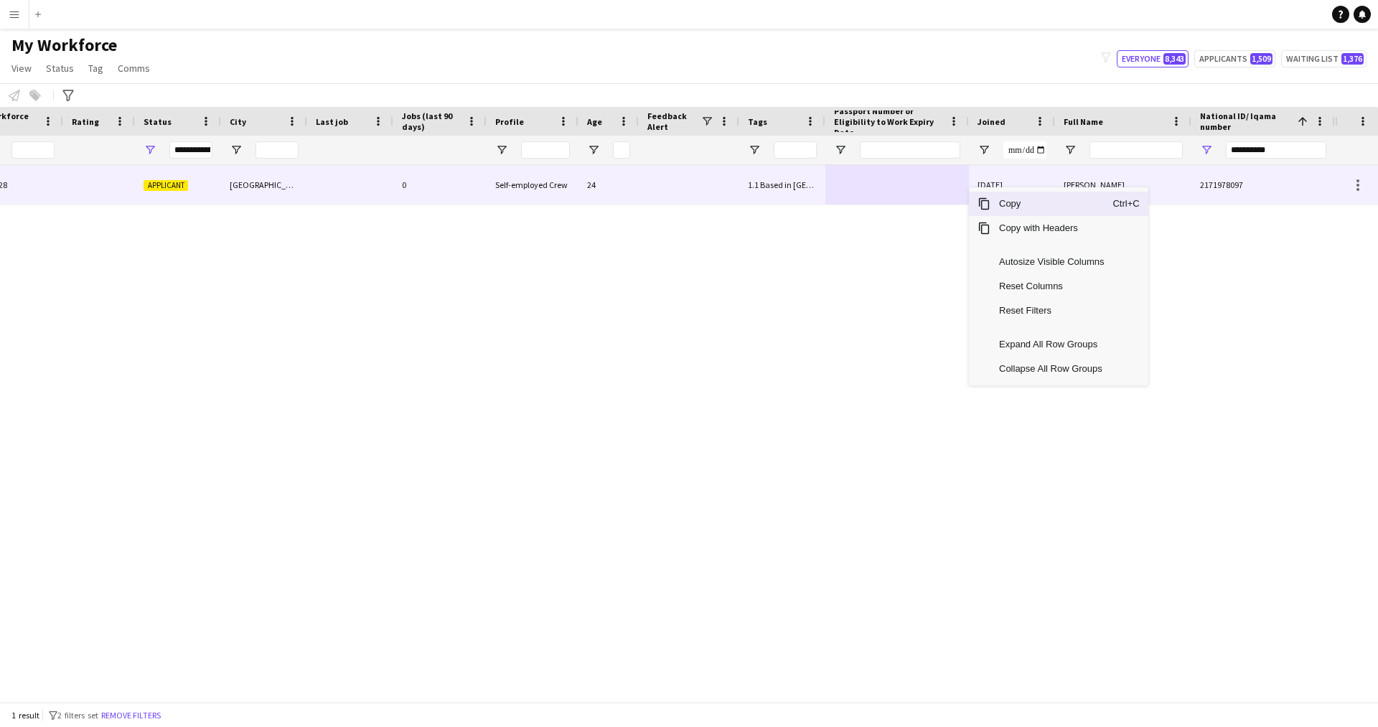
click at [830, 183] on div at bounding box center [897, 184] width 144 height 39
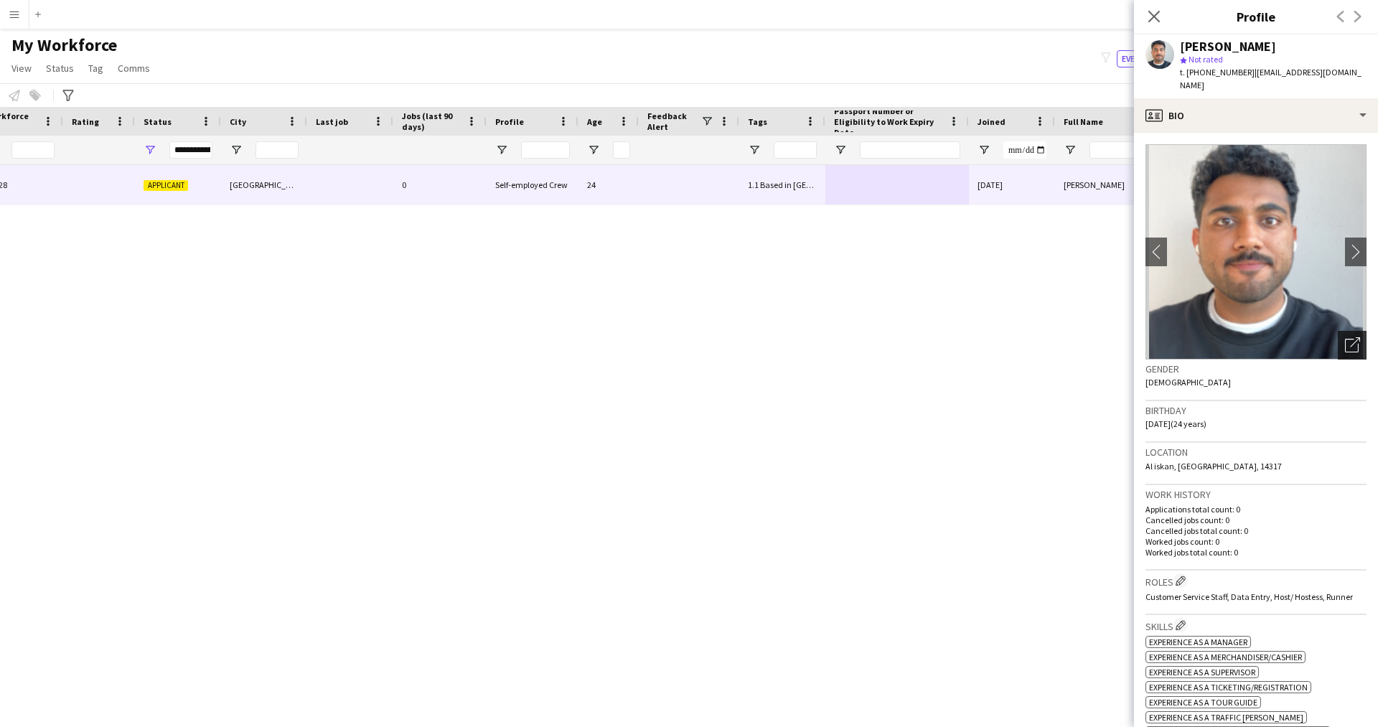
click at [1350, 337] on icon at bounding box center [1355, 342] width 10 height 10
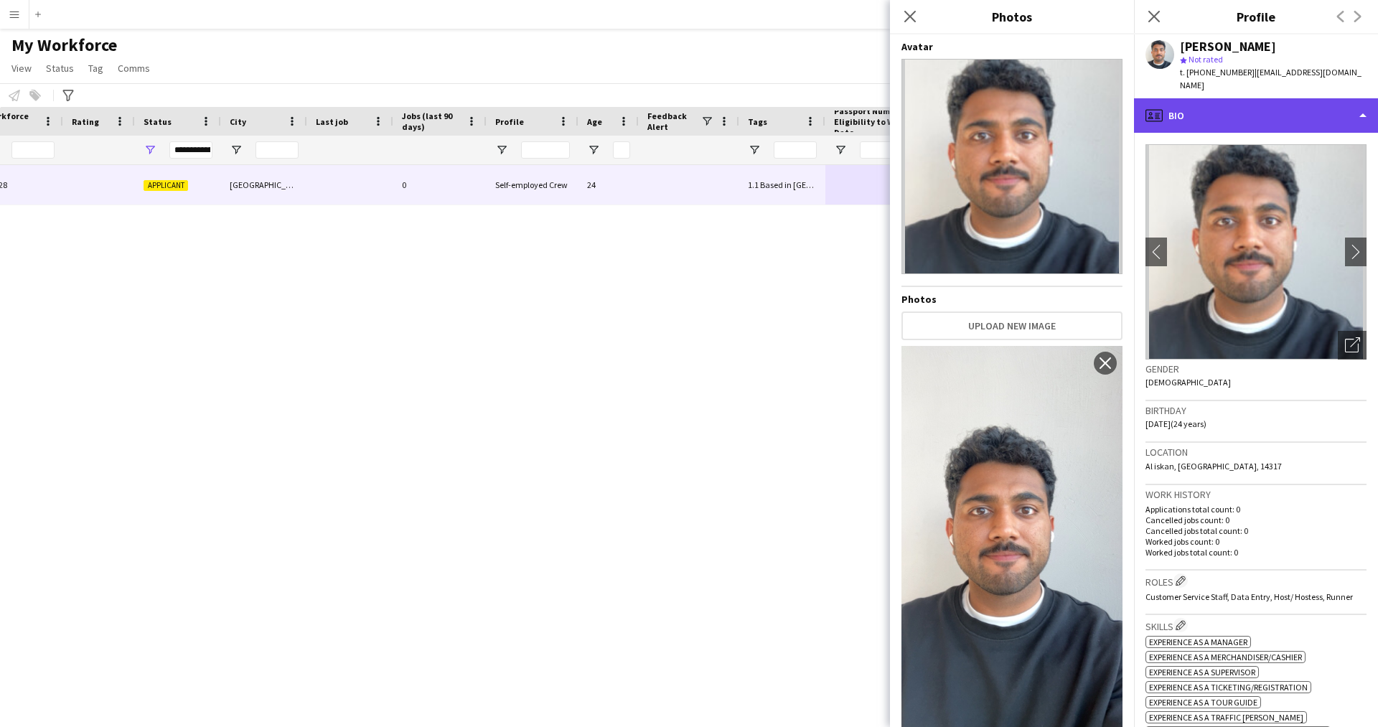
click at [1211, 98] on div "profile Bio" at bounding box center [1256, 115] width 244 height 34
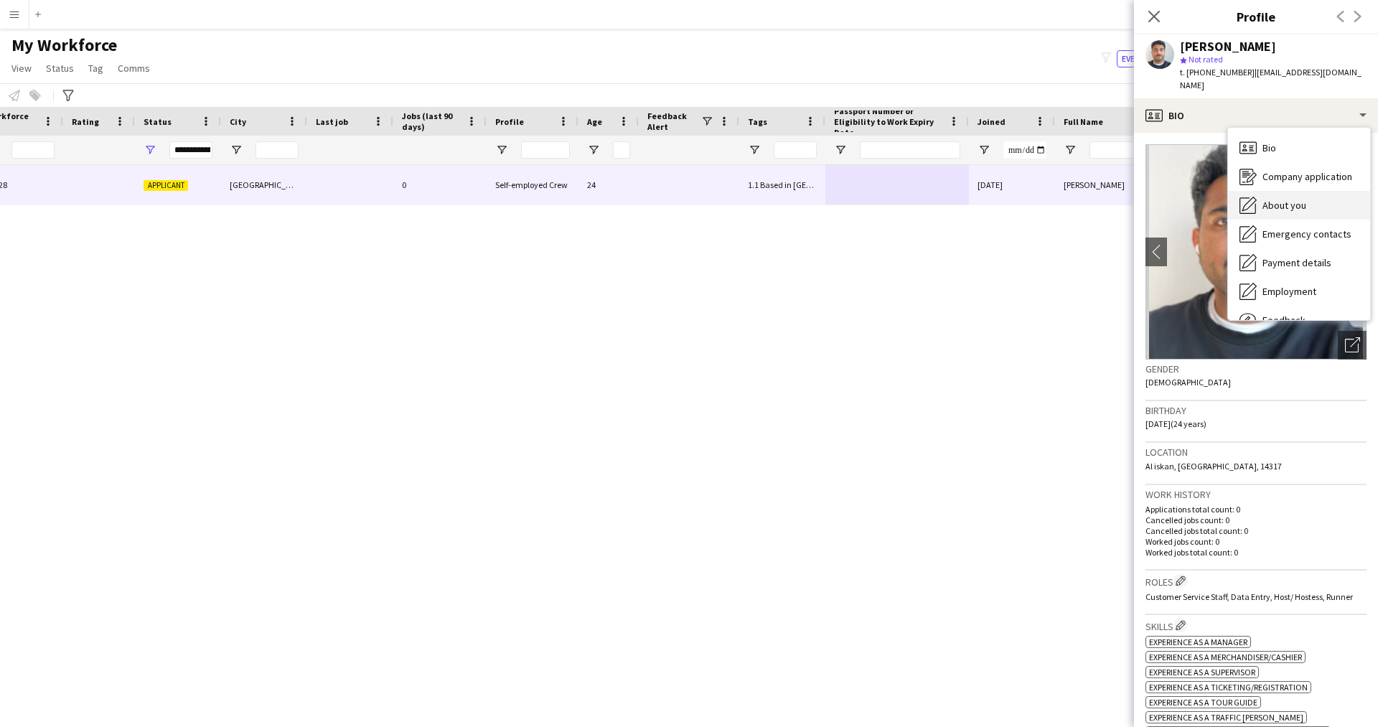
click at [1264, 191] on div "About you About you" at bounding box center [1299, 205] width 142 height 29
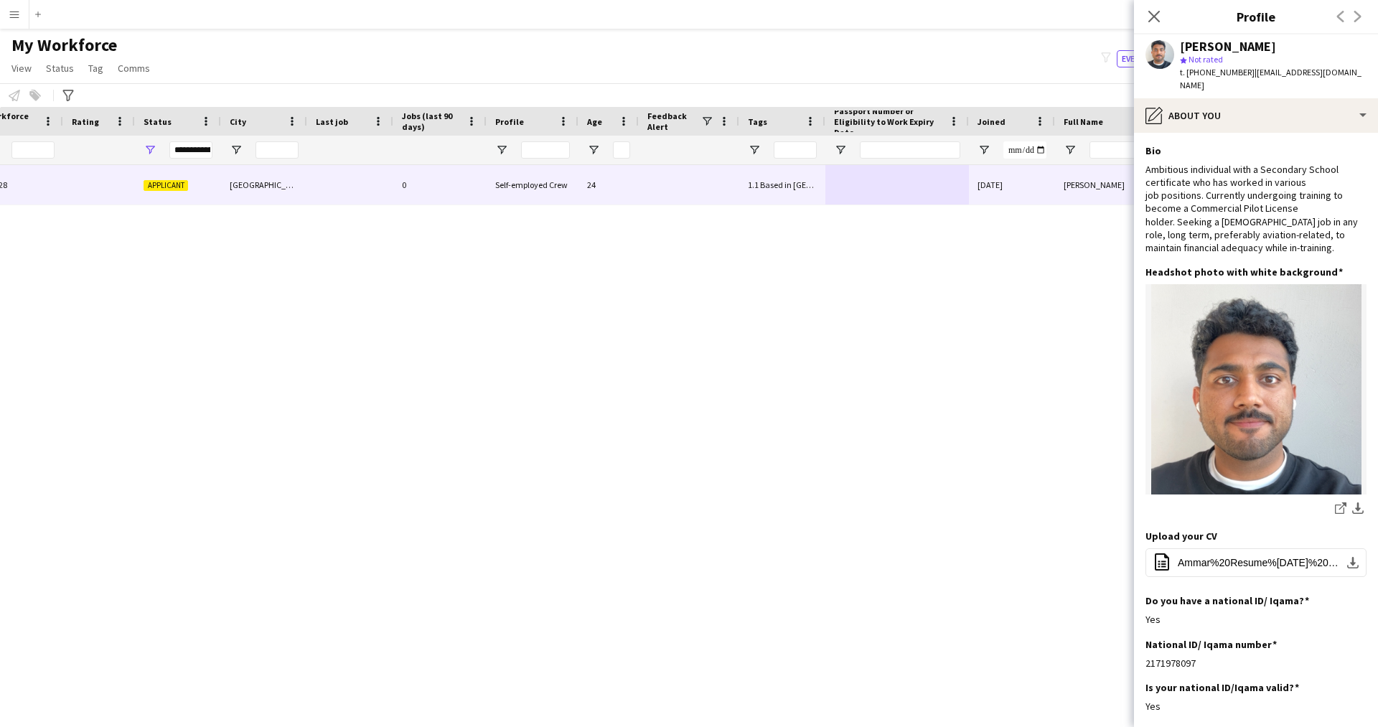
scroll to position [1, 0]
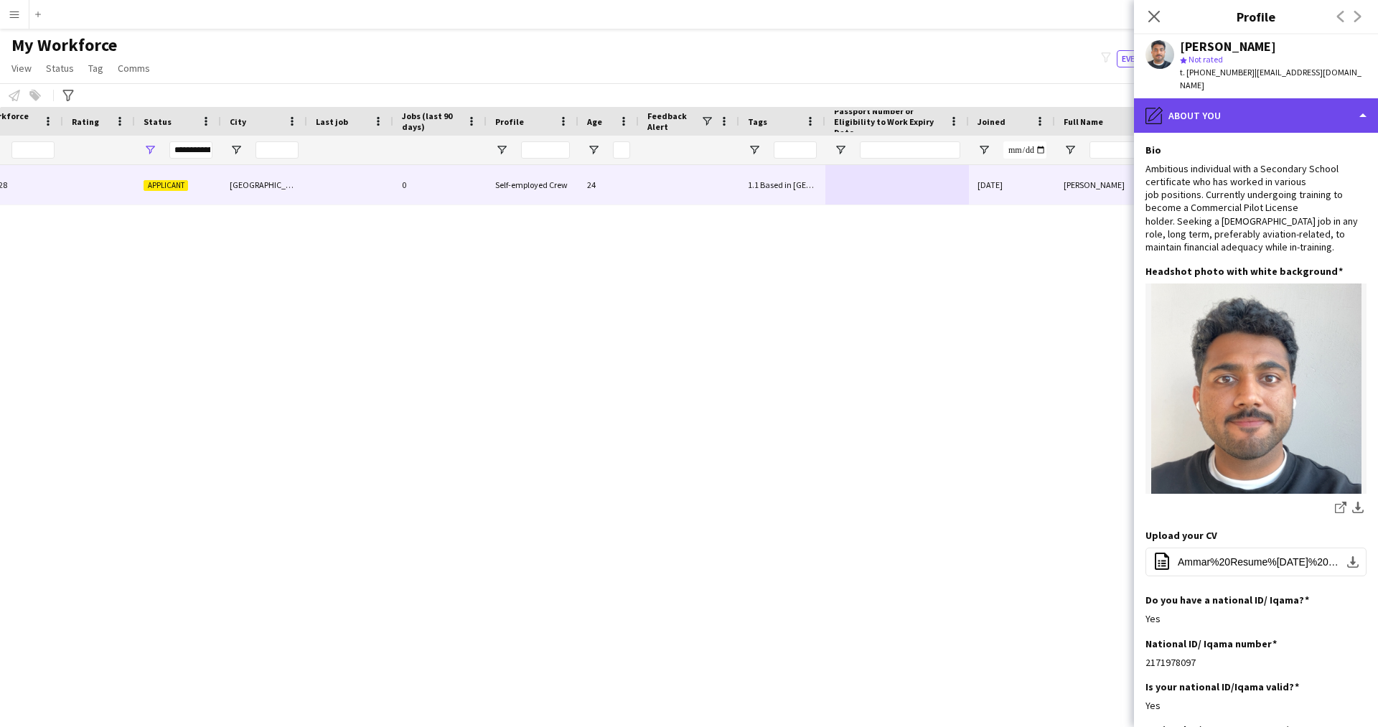
click at [1215, 108] on div "pencil4 About you" at bounding box center [1256, 115] width 244 height 34
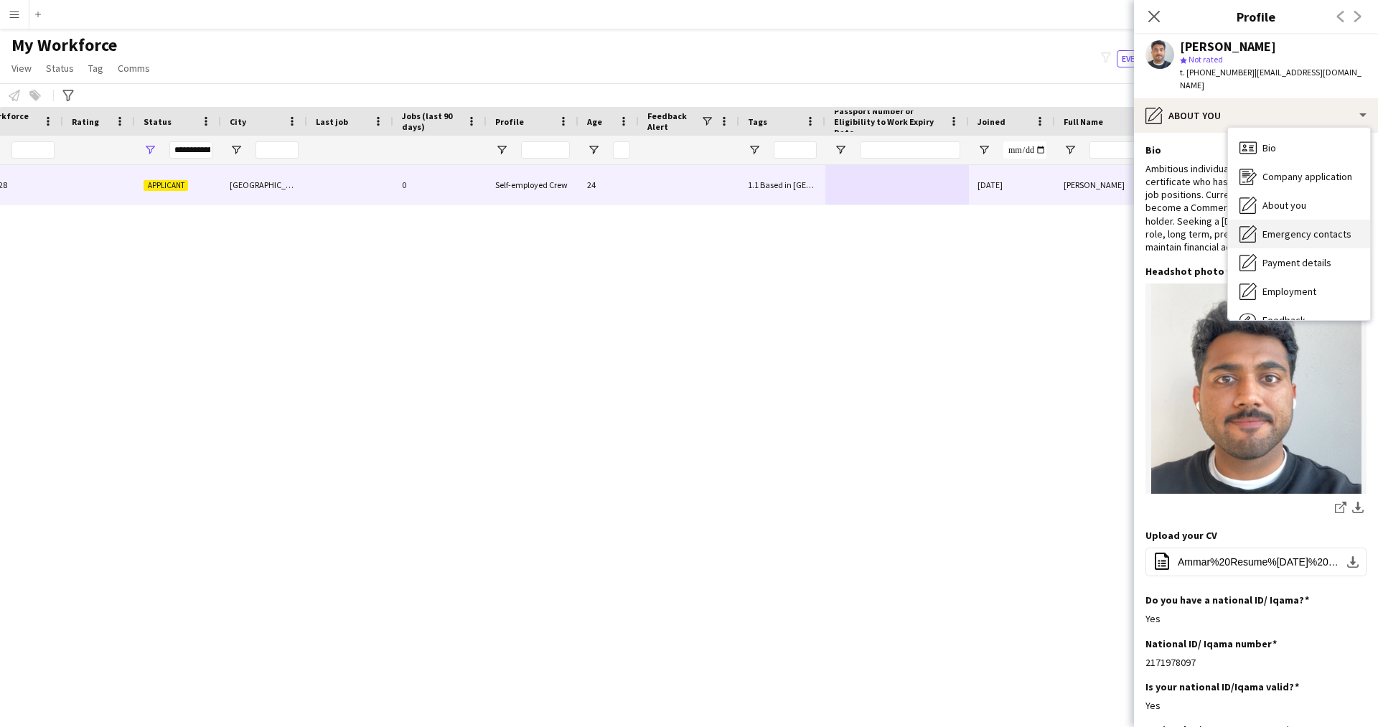
click at [1270, 220] on div "Emergency contacts Emergency contacts" at bounding box center [1299, 234] width 142 height 29
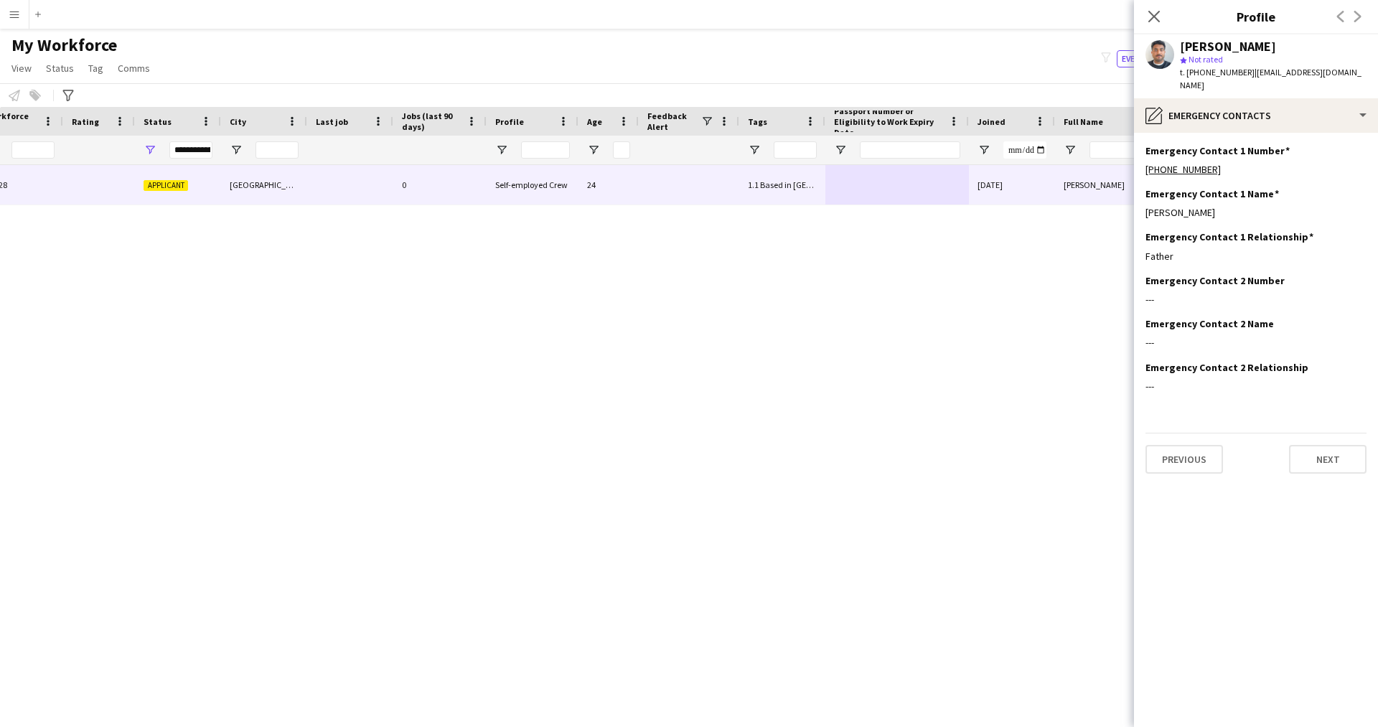
scroll to position [0, 0]
click at [1239, 115] on div "pencil4 Emergency contacts" at bounding box center [1256, 115] width 244 height 34
click at [1256, 255] on icon "Payment details" at bounding box center [1247, 262] width 17 height 17
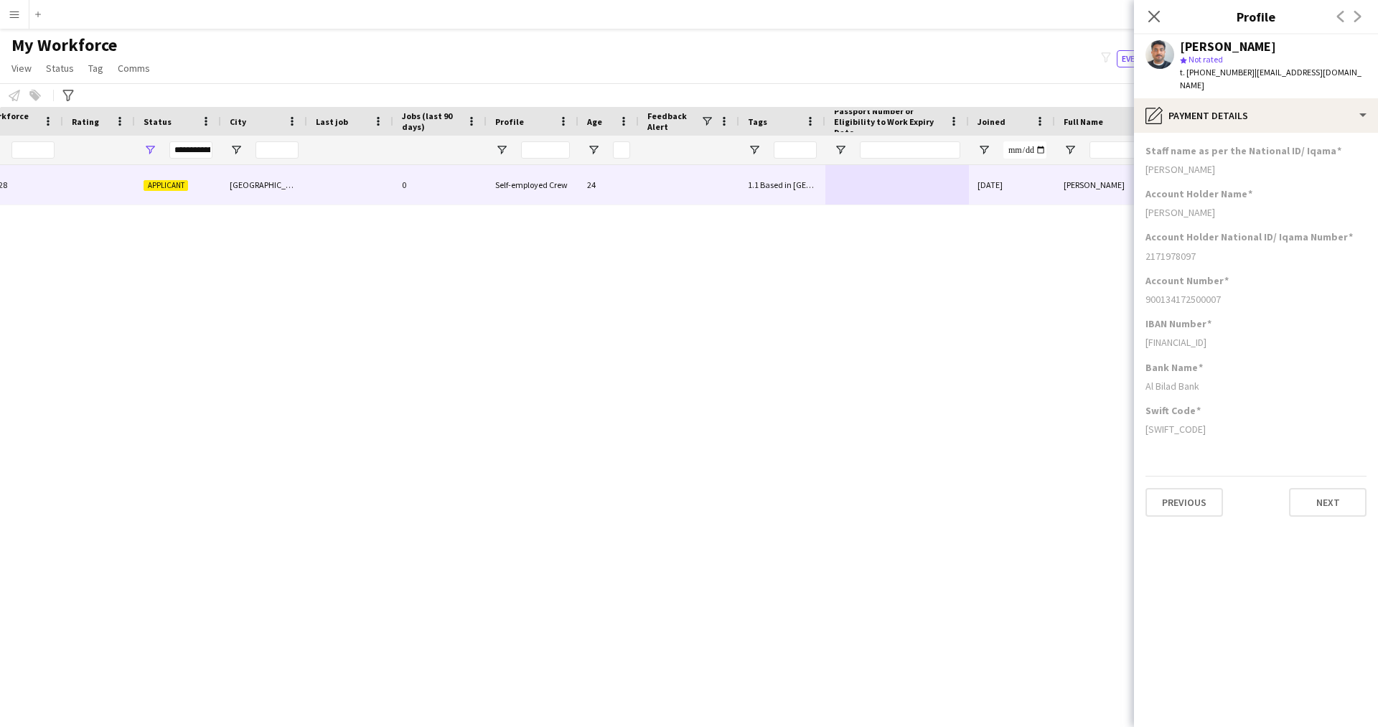
click at [1275, 306] on app-section-data-types "Staff name as per the National ID/ Iqama [PERSON_NAME] Account Holder Name [PER…" at bounding box center [1256, 430] width 244 height 594
click at [1258, 275] on div "Account Number 900134172500007" at bounding box center [1255, 295] width 221 height 43
click at [1208, 104] on div "pencil4 Payment details" at bounding box center [1256, 115] width 244 height 34
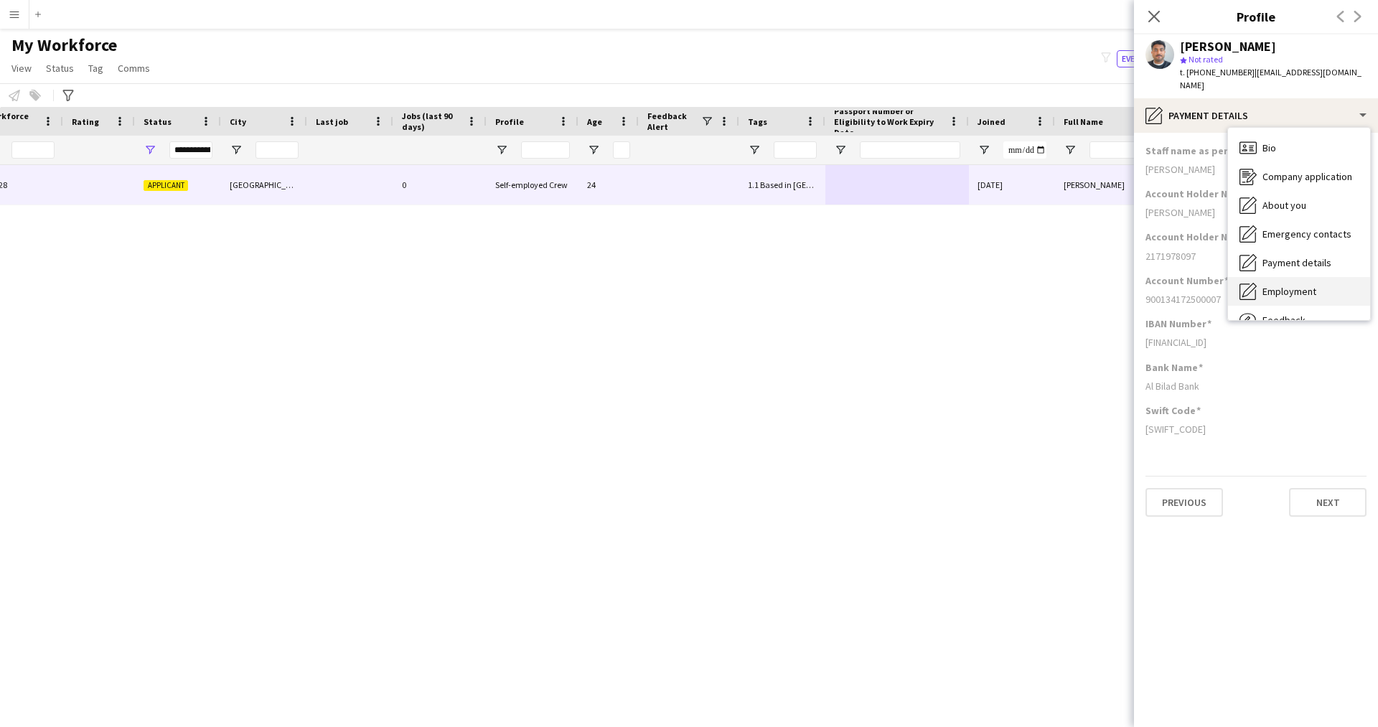
click at [1285, 277] on div "Employment Employment" at bounding box center [1299, 291] width 142 height 29
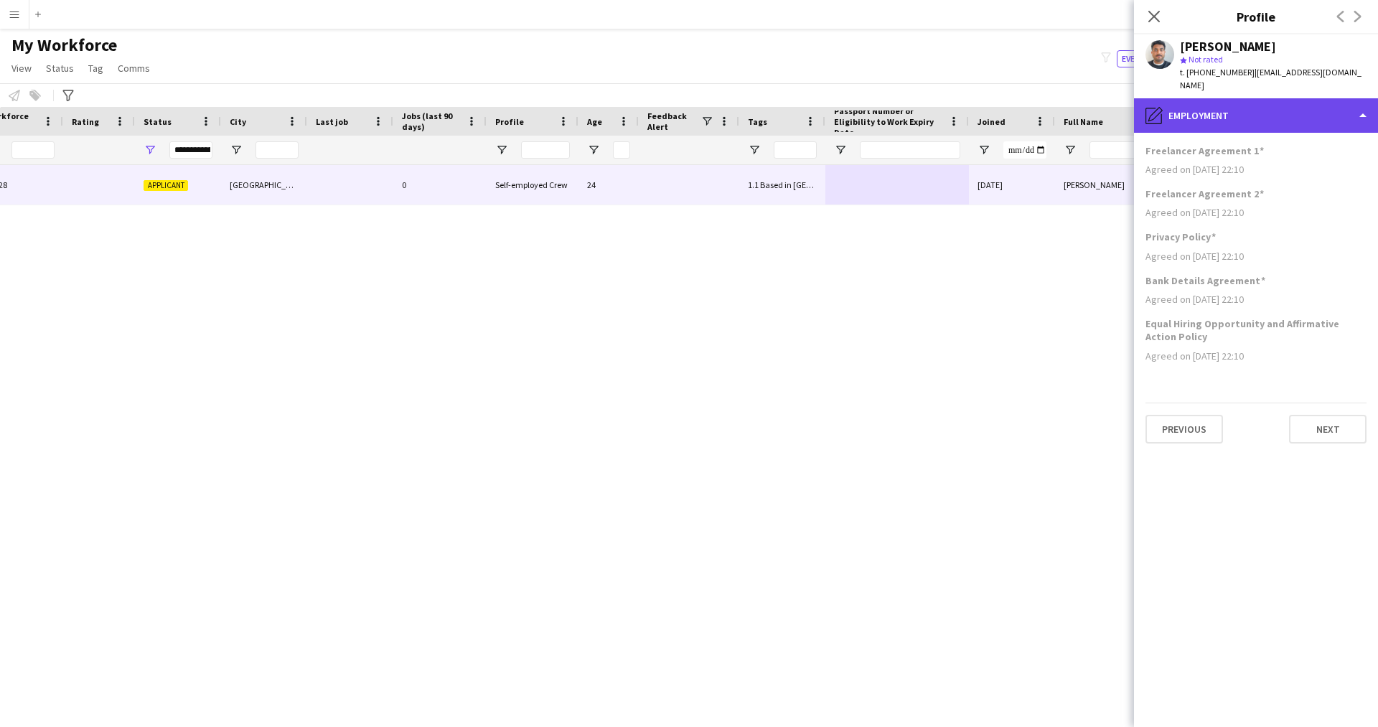
click at [1219, 104] on div "pencil4 Employment" at bounding box center [1256, 115] width 244 height 34
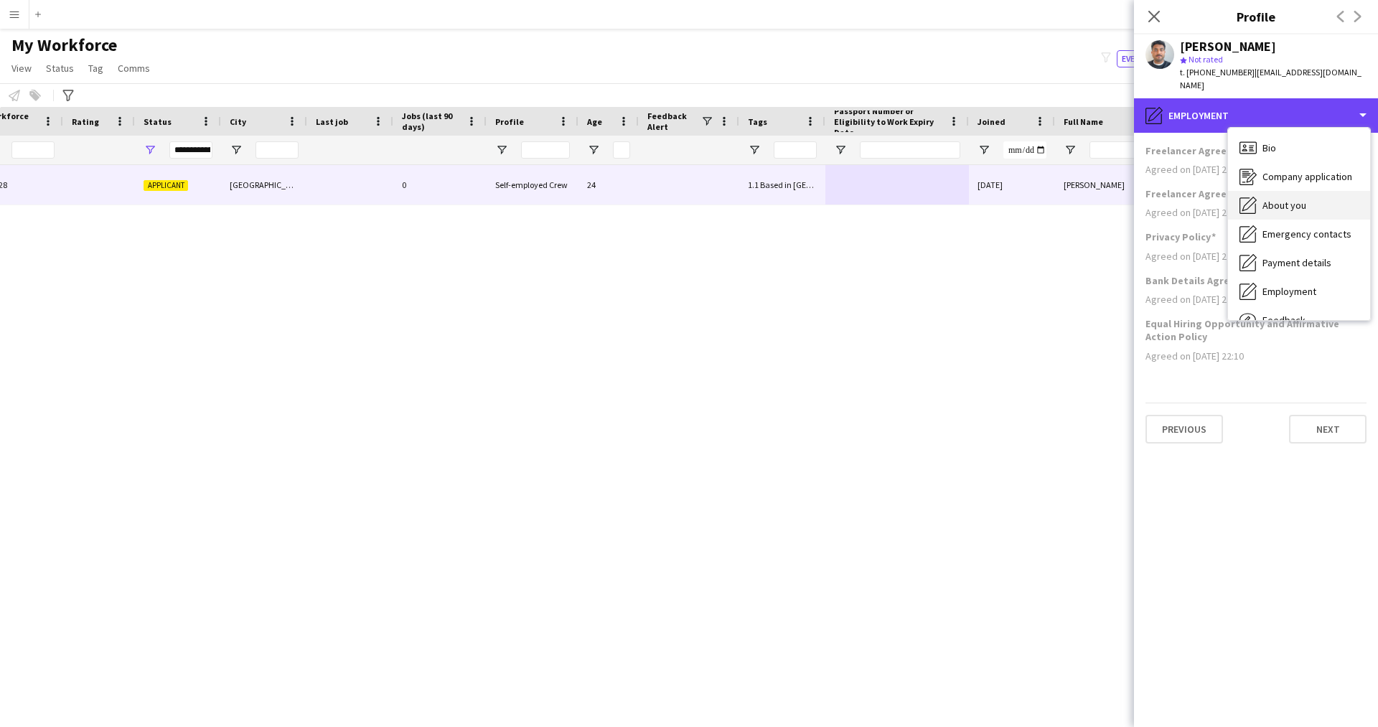
scroll to position [49, 0]
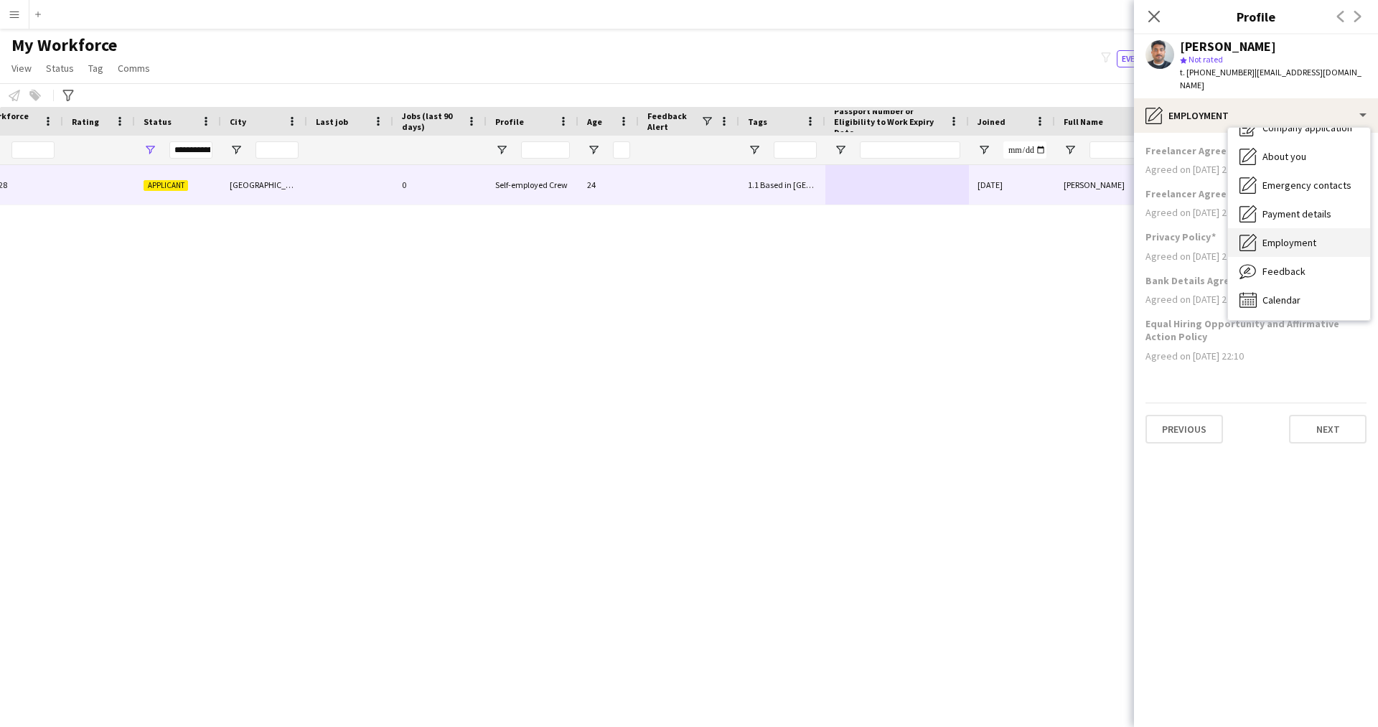
click at [1305, 236] on span "Employment" at bounding box center [1289, 242] width 54 height 13
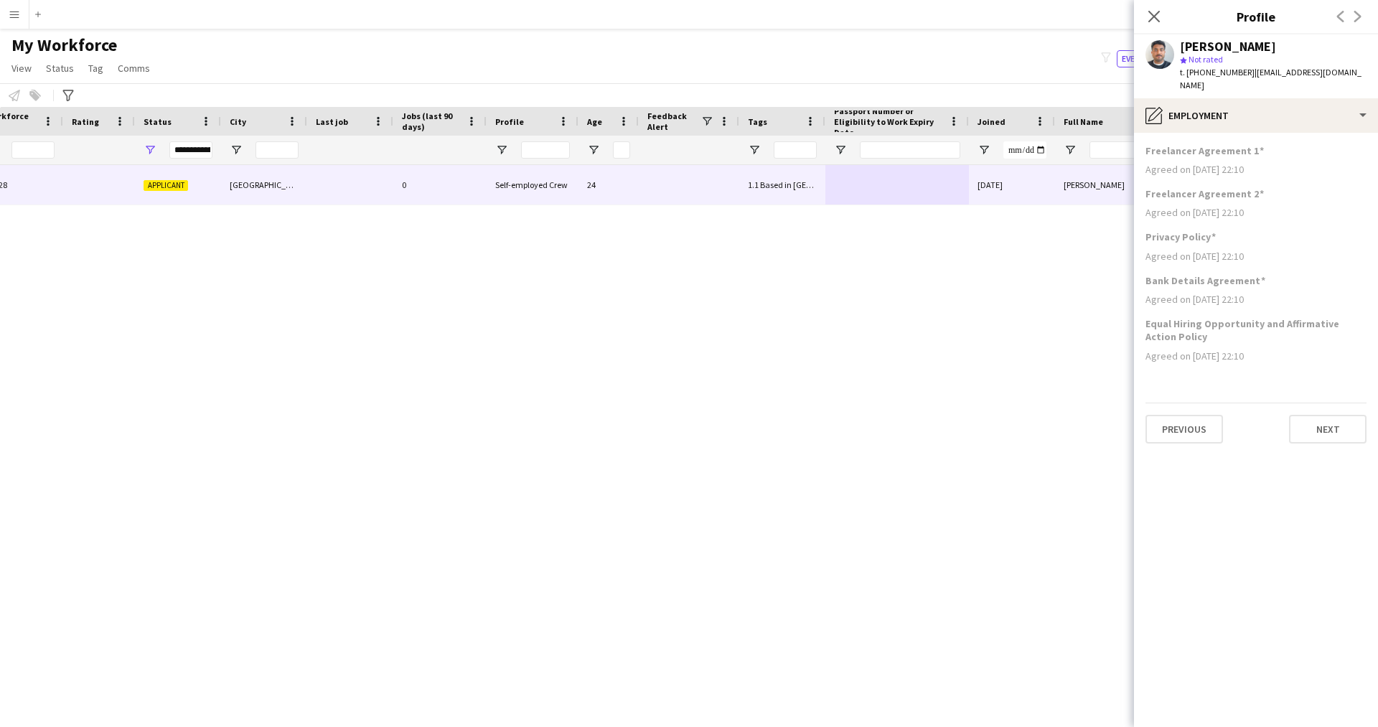
click at [1256, 133] on app-section-data-types "Freelancer Agreement 1 Agreed on [DATE] 22:10 Freelancer Agreement 2 Agreed on …" at bounding box center [1256, 430] width 244 height 594
click at [1249, 107] on div "pencil4 Employment" at bounding box center [1256, 115] width 244 height 34
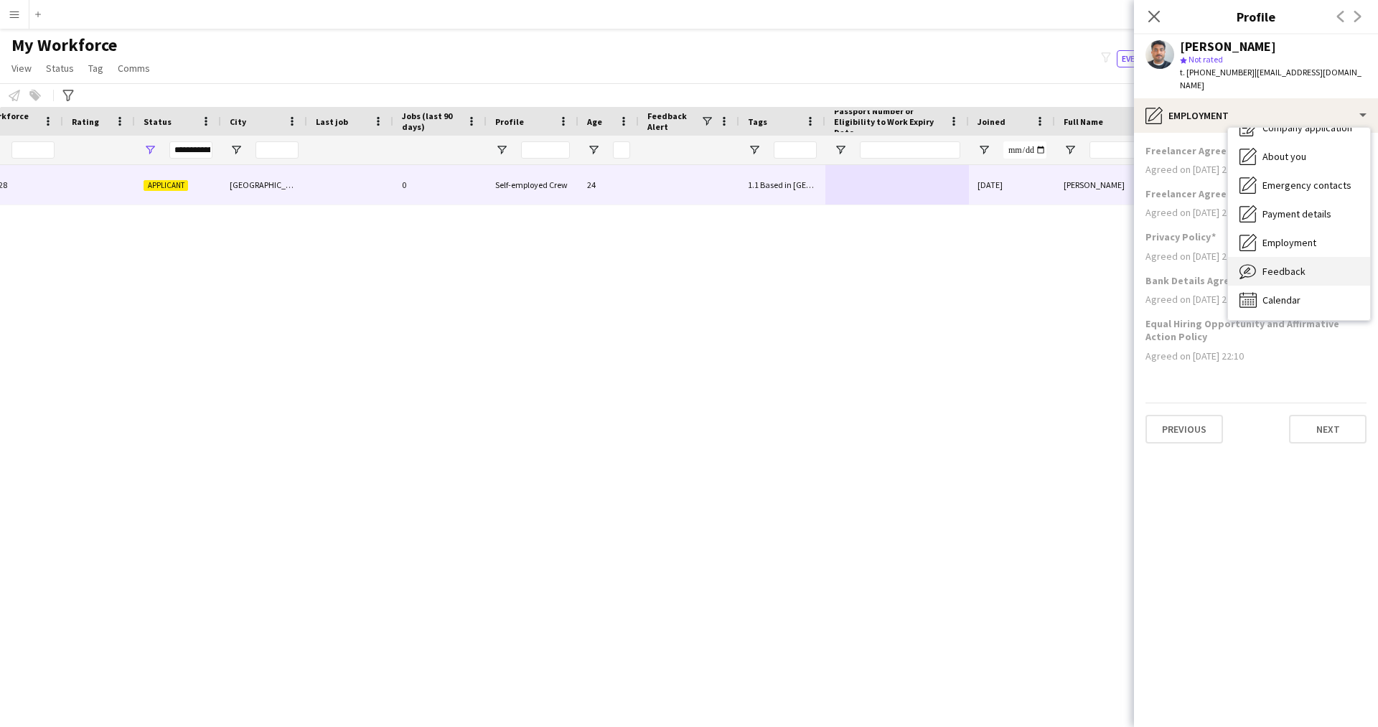
click at [1285, 265] on span "Feedback" at bounding box center [1283, 271] width 43 height 13
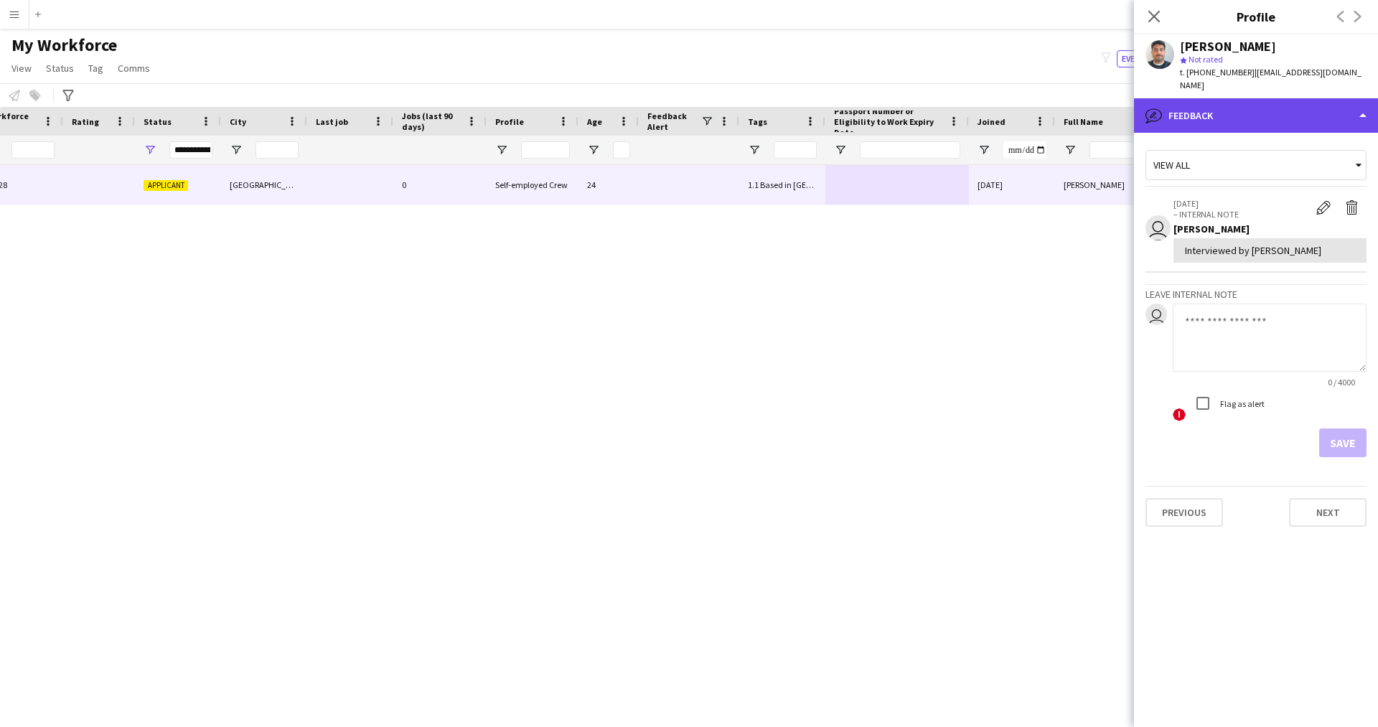
click at [1180, 98] on div "bubble-pencil Feedback" at bounding box center [1256, 115] width 244 height 34
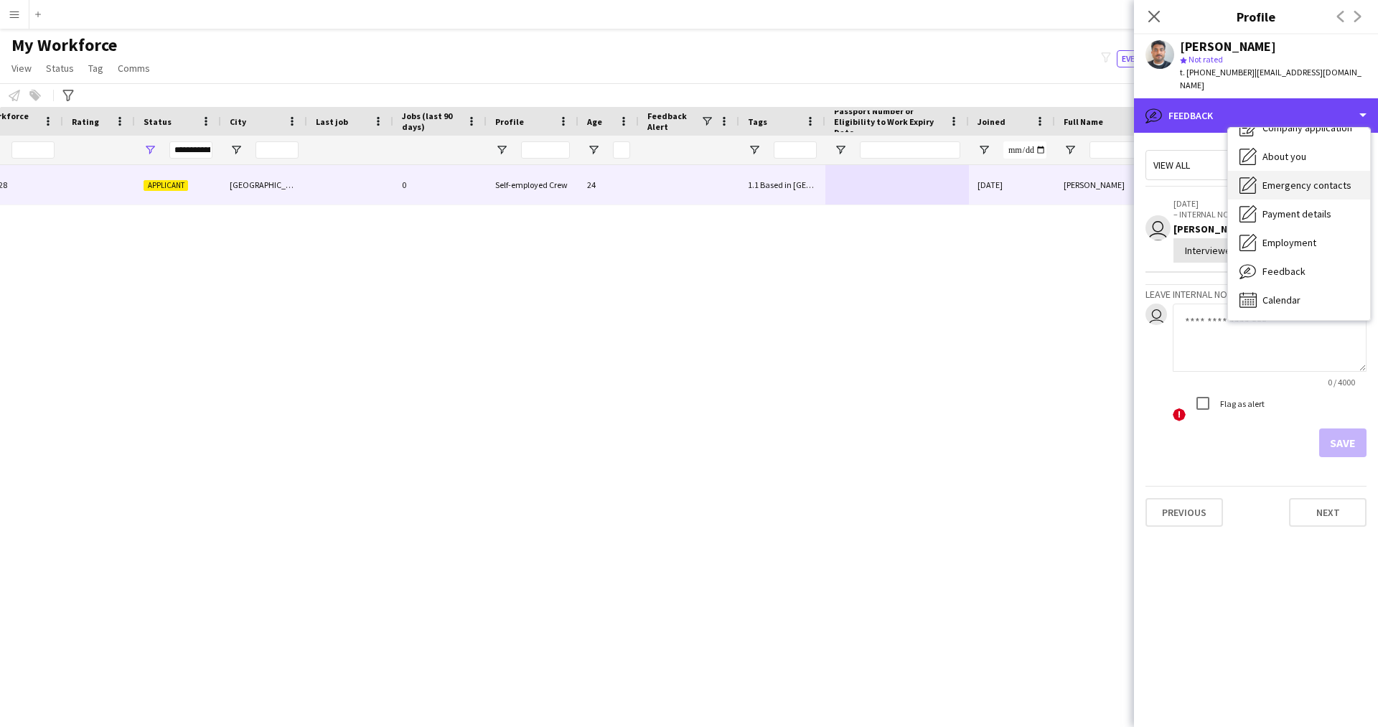
scroll to position [0, 0]
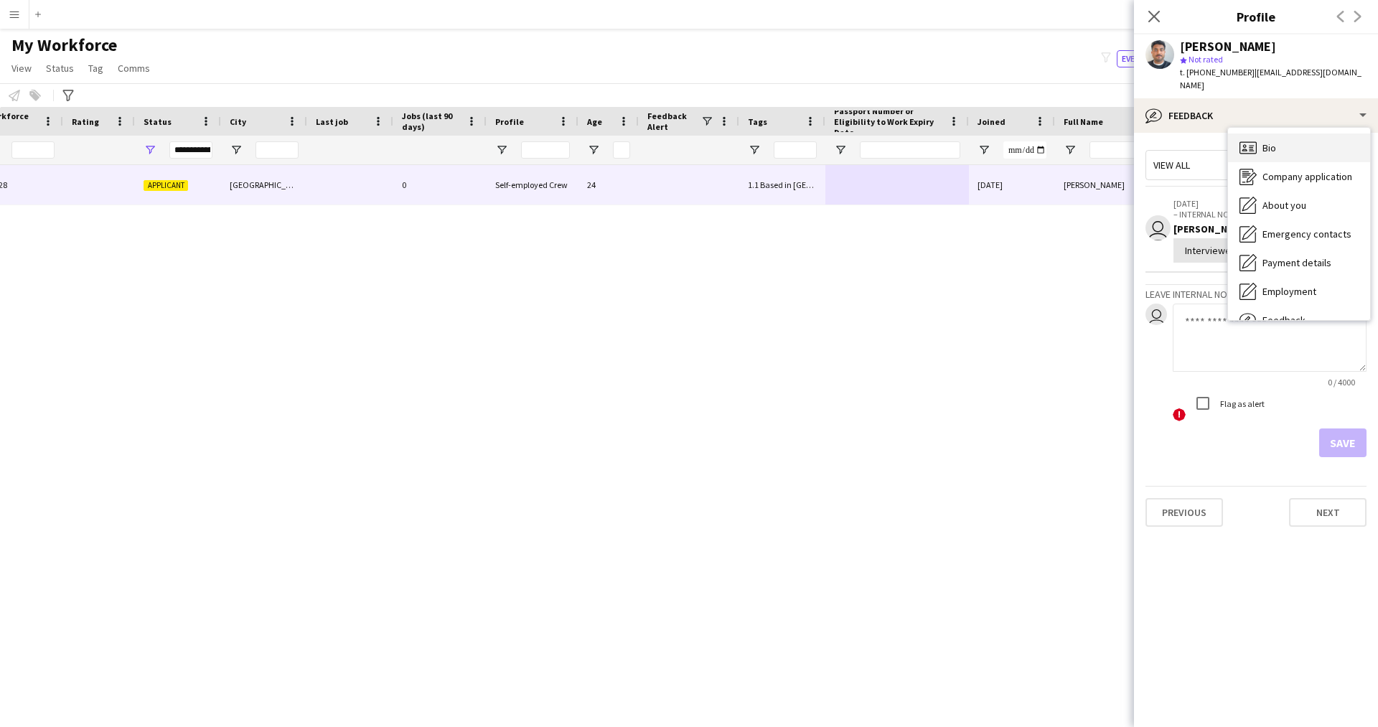
click at [1256, 141] on icon at bounding box center [1247, 147] width 17 height 12
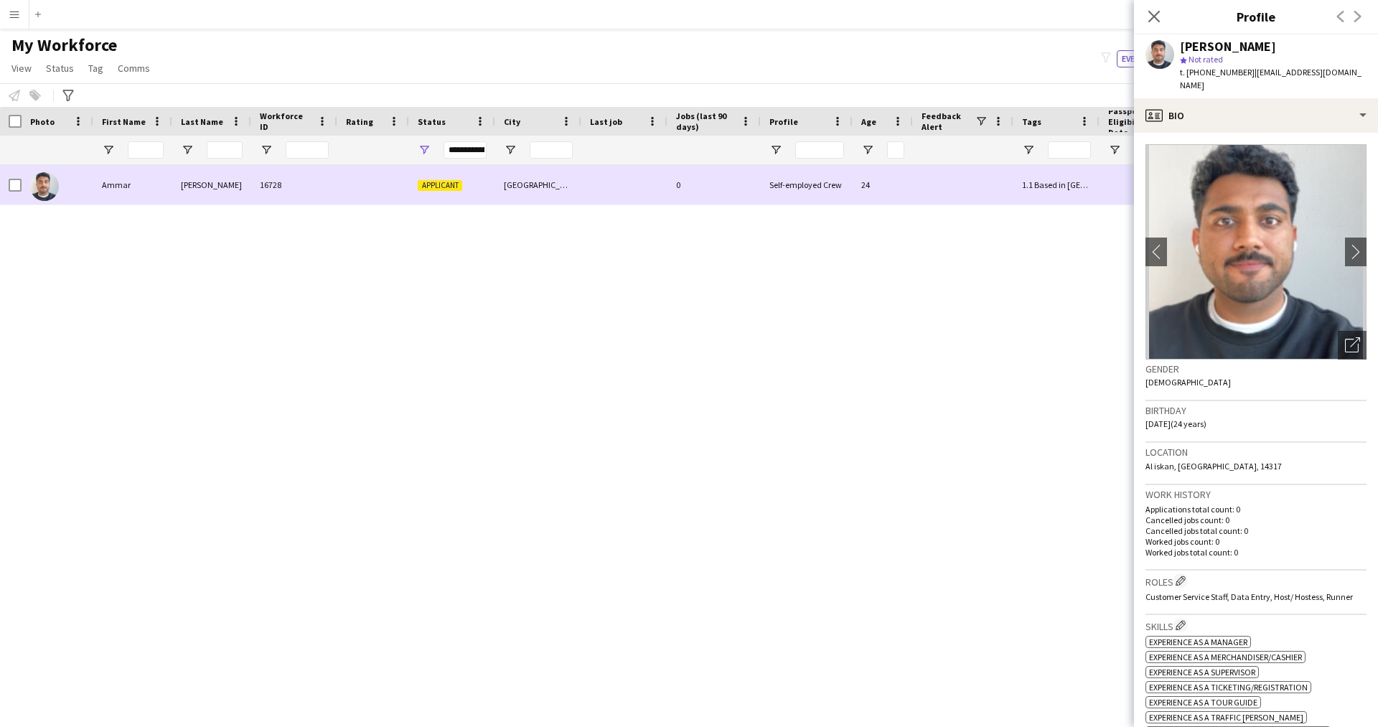
click at [7, 183] on div at bounding box center [11, 184] width 22 height 39
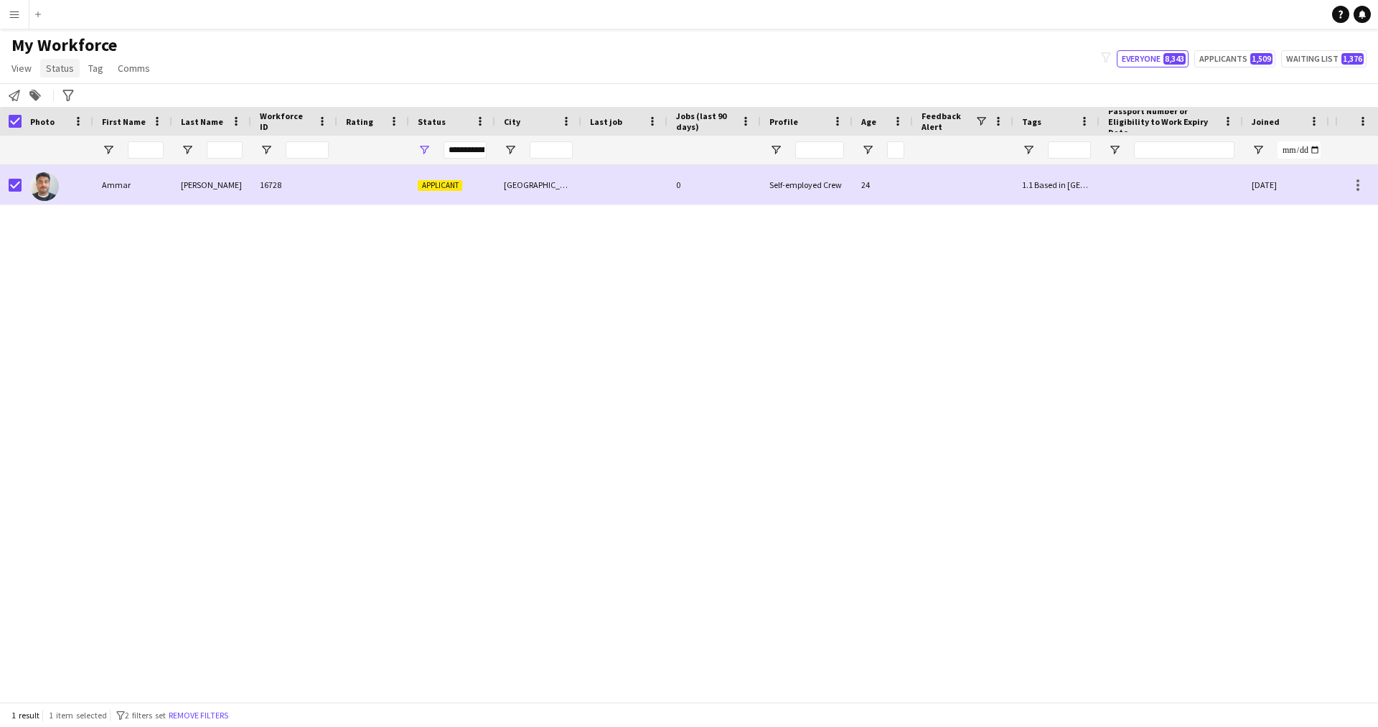
click at [57, 70] on span "Status" at bounding box center [60, 68] width 28 height 13
click at [82, 86] on link "Edit" at bounding box center [91, 99] width 100 height 30
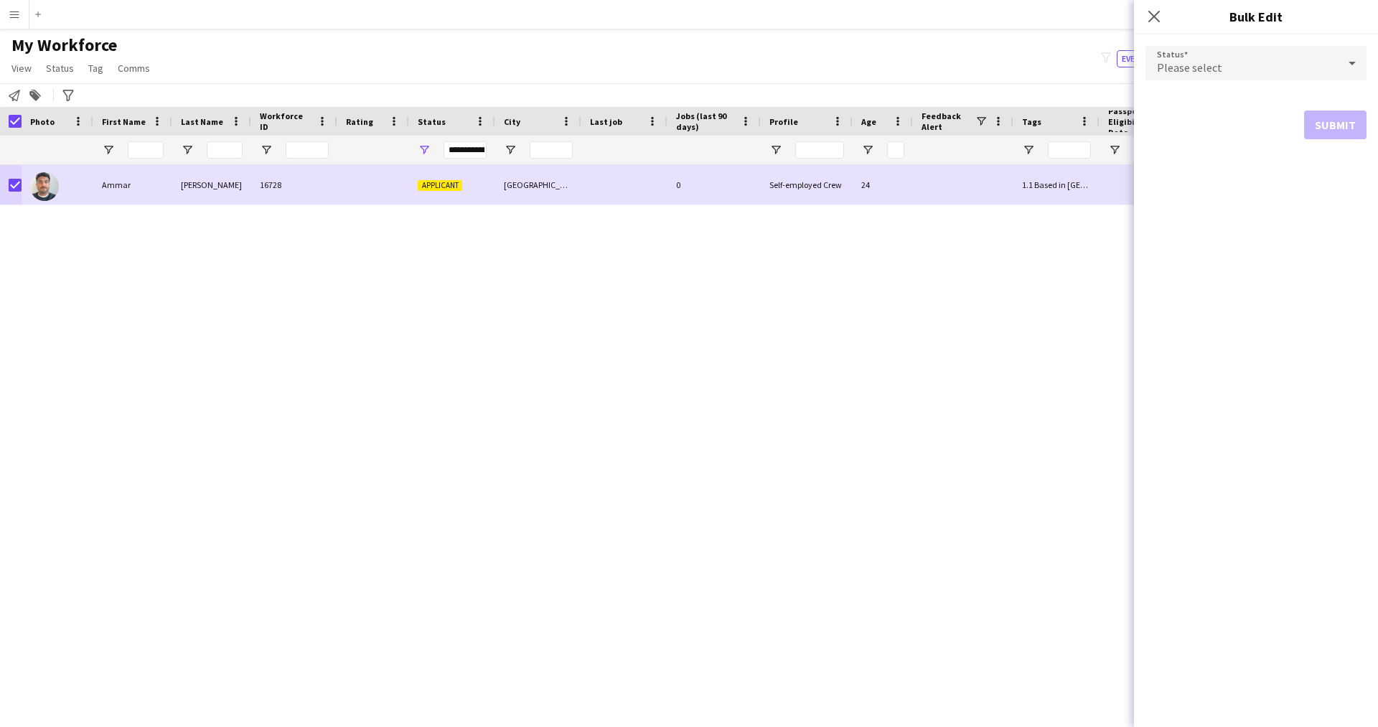
click at [1259, 55] on div "Please select" at bounding box center [1241, 63] width 192 height 34
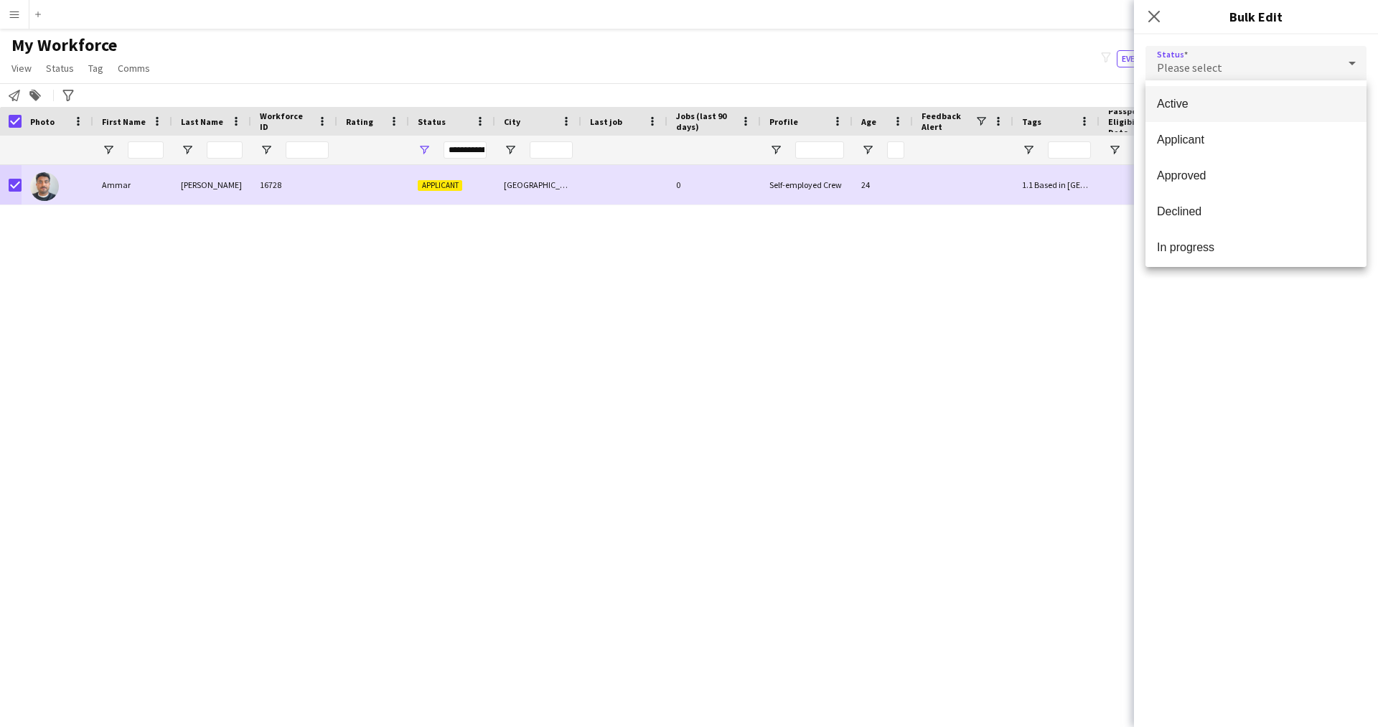
click at [1228, 103] on span "Active" at bounding box center [1256, 104] width 198 height 14
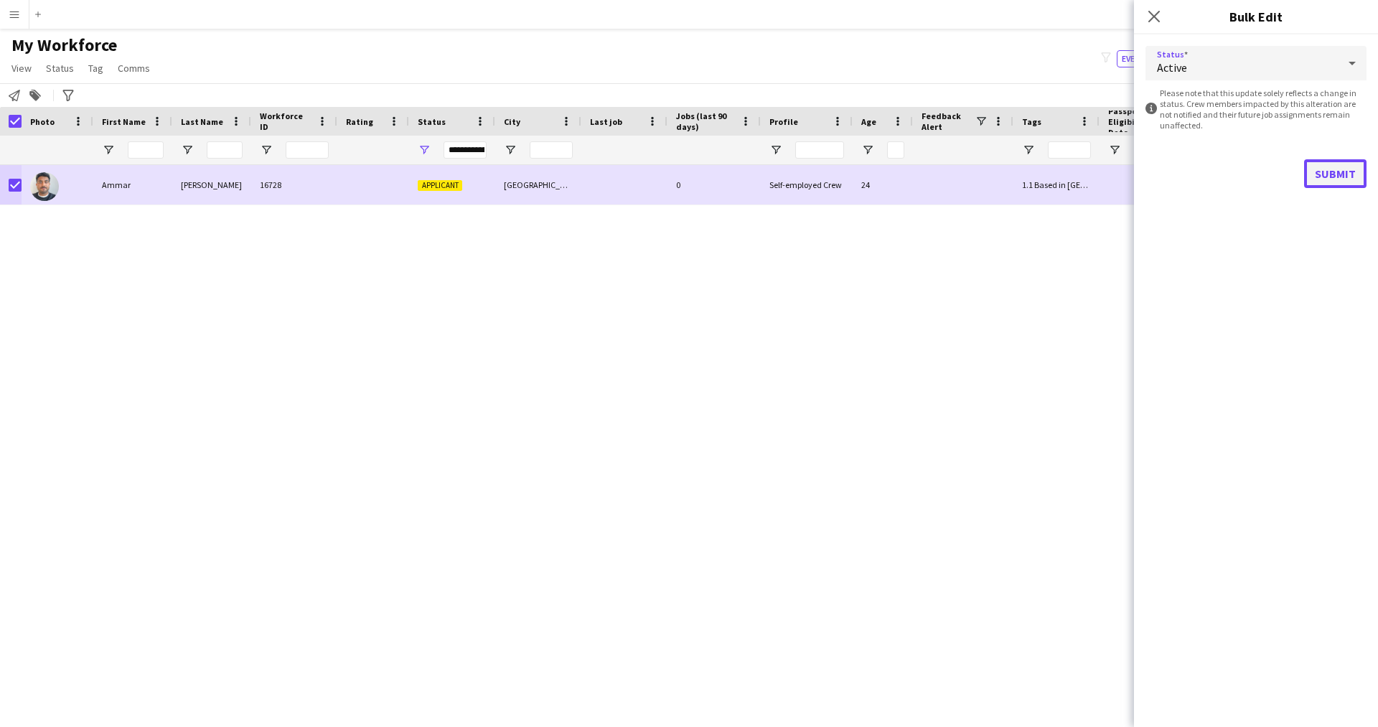
click at [1327, 182] on button "Submit" at bounding box center [1335, 173] width 62 height 29
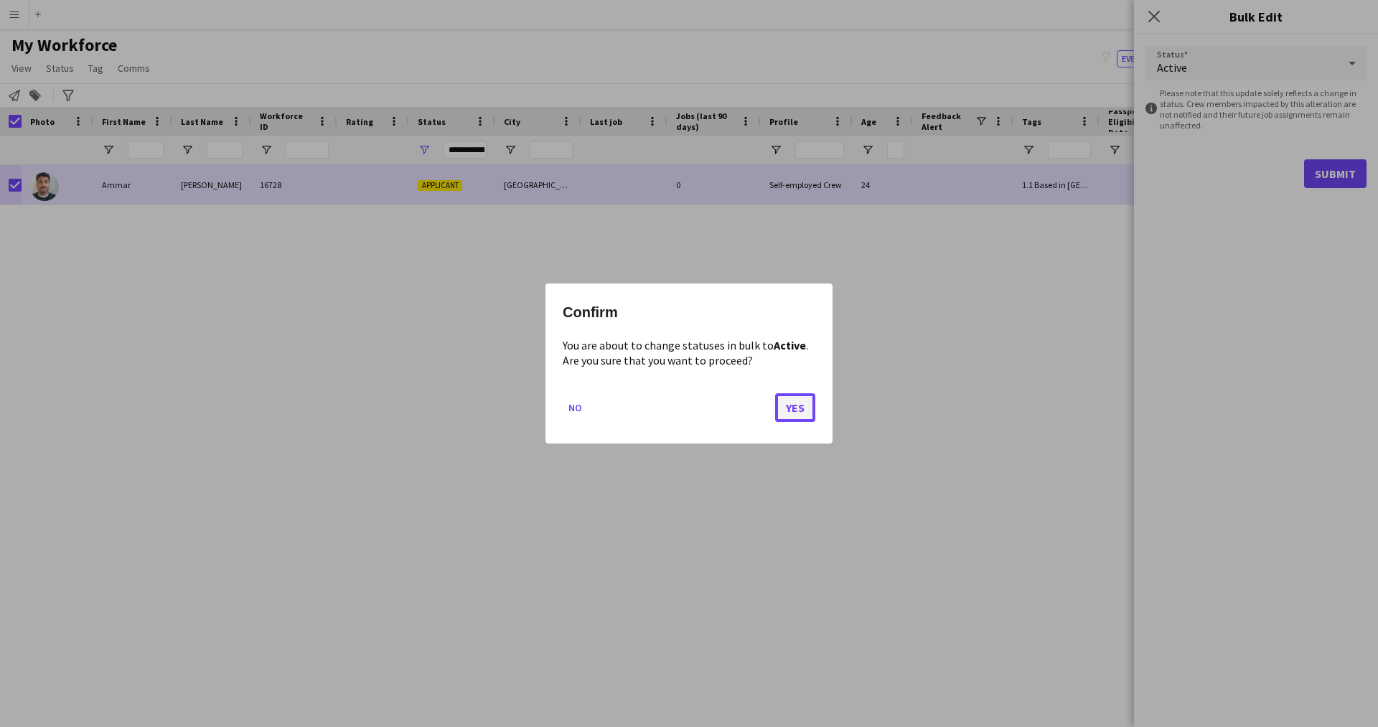
click at [794, 410] on button "Yes" at bounding box center [795, 407] width 40 height 29
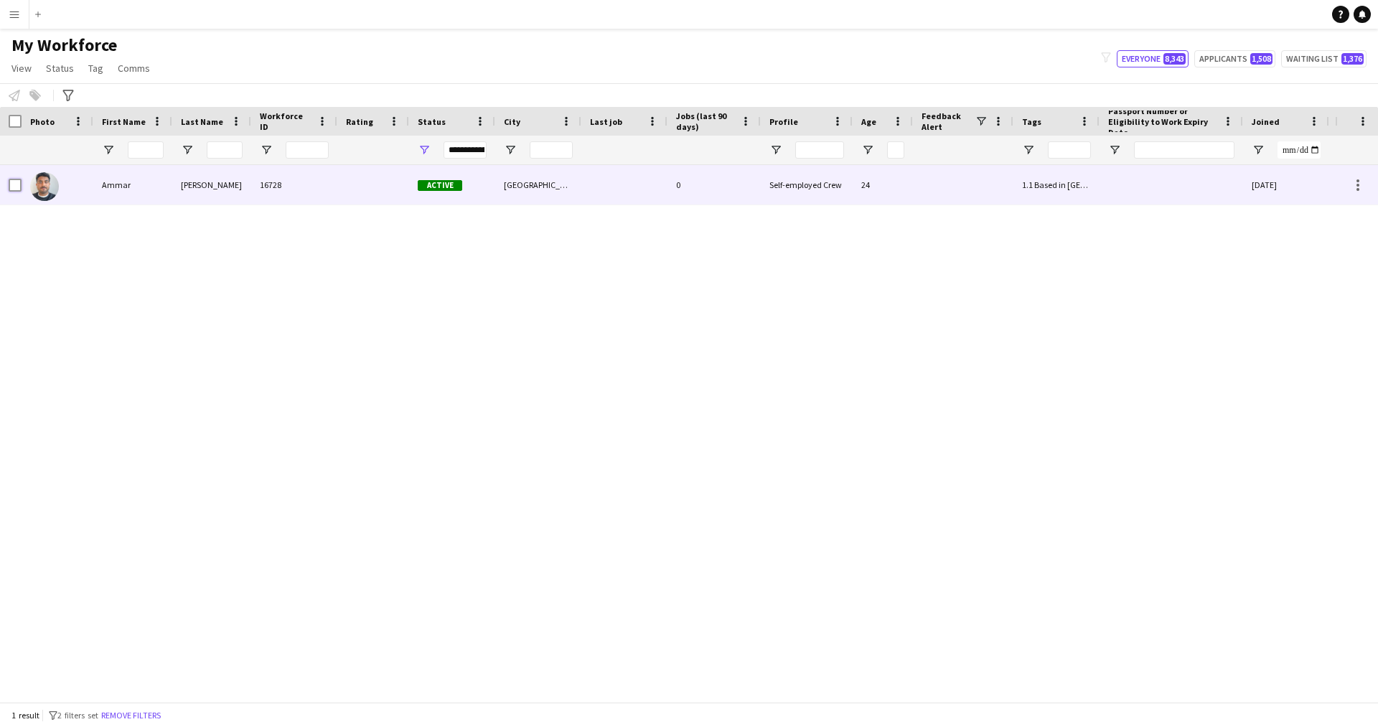
scroll to position [0, 274]
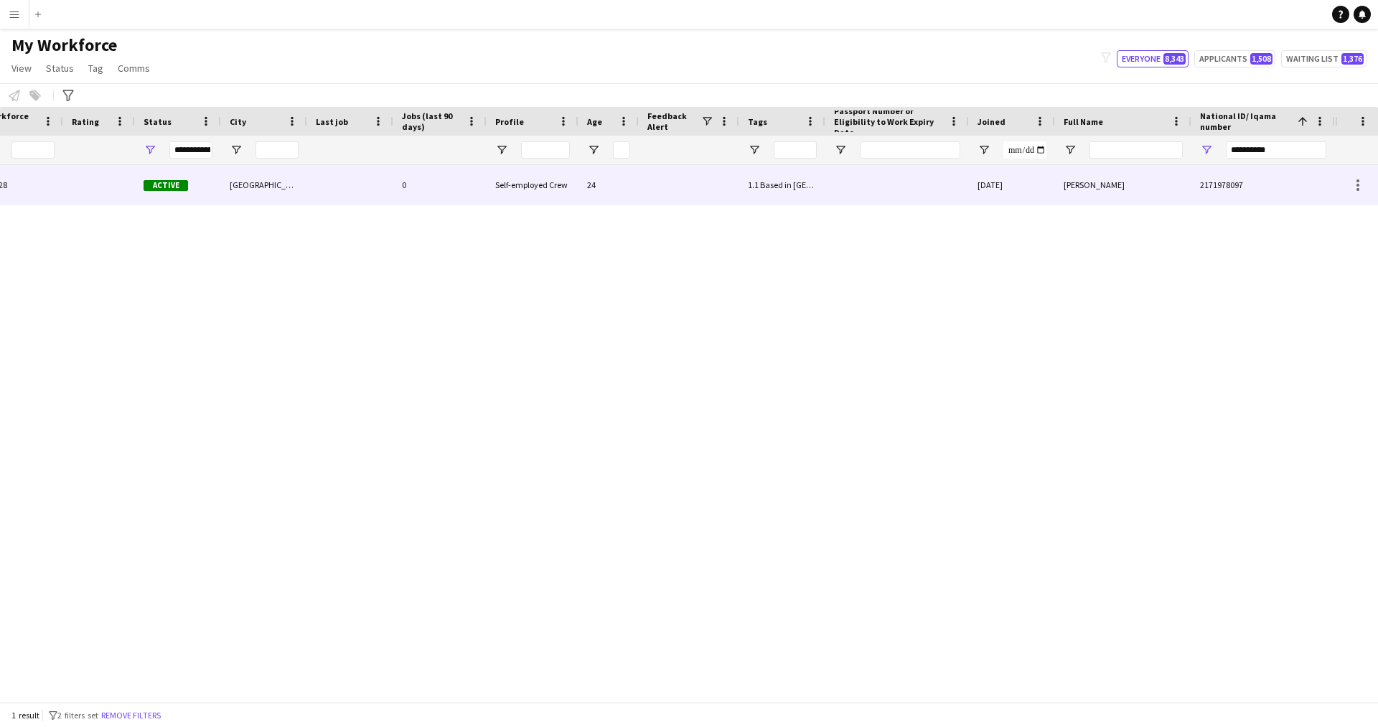
click at [428, 194] on div "0" at bounding box center [439, 184] width 93 height 39
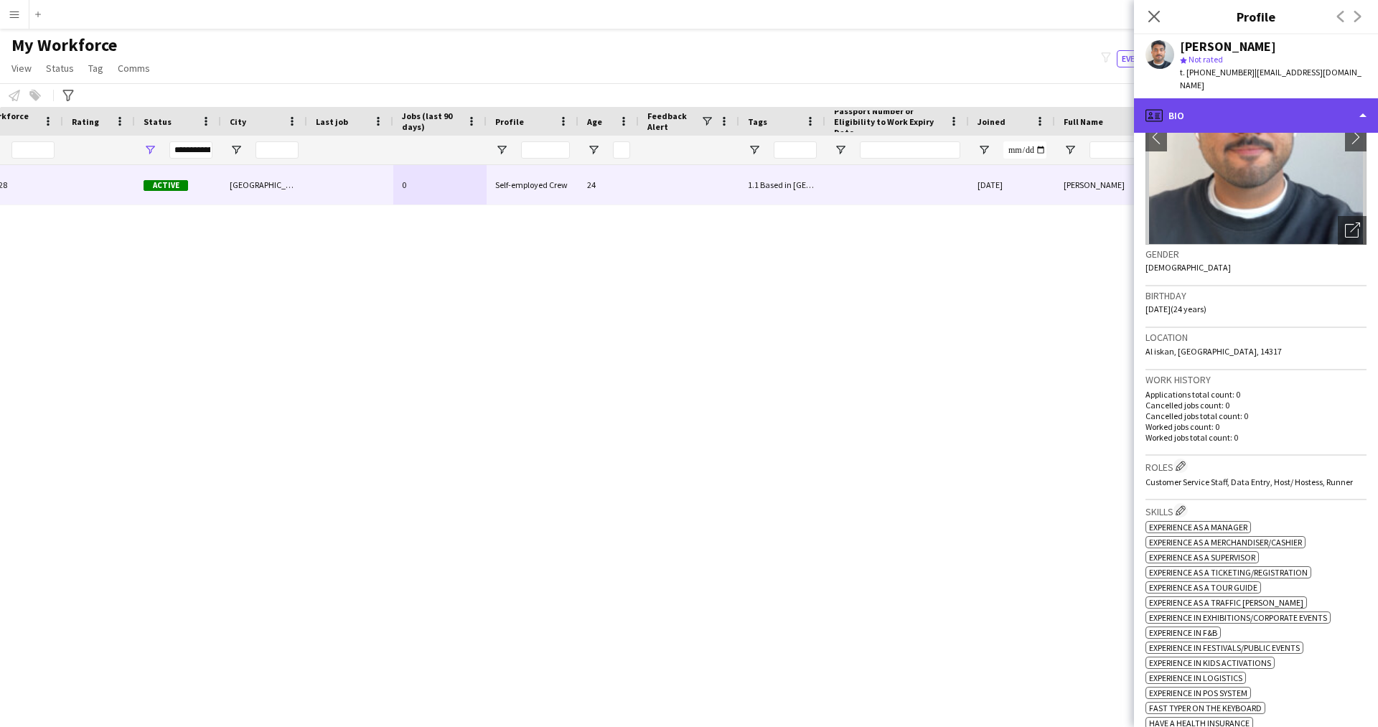
click at [1214, 103] on div "profile Bio" at bounding box center [1256, 115] width 244 height 34
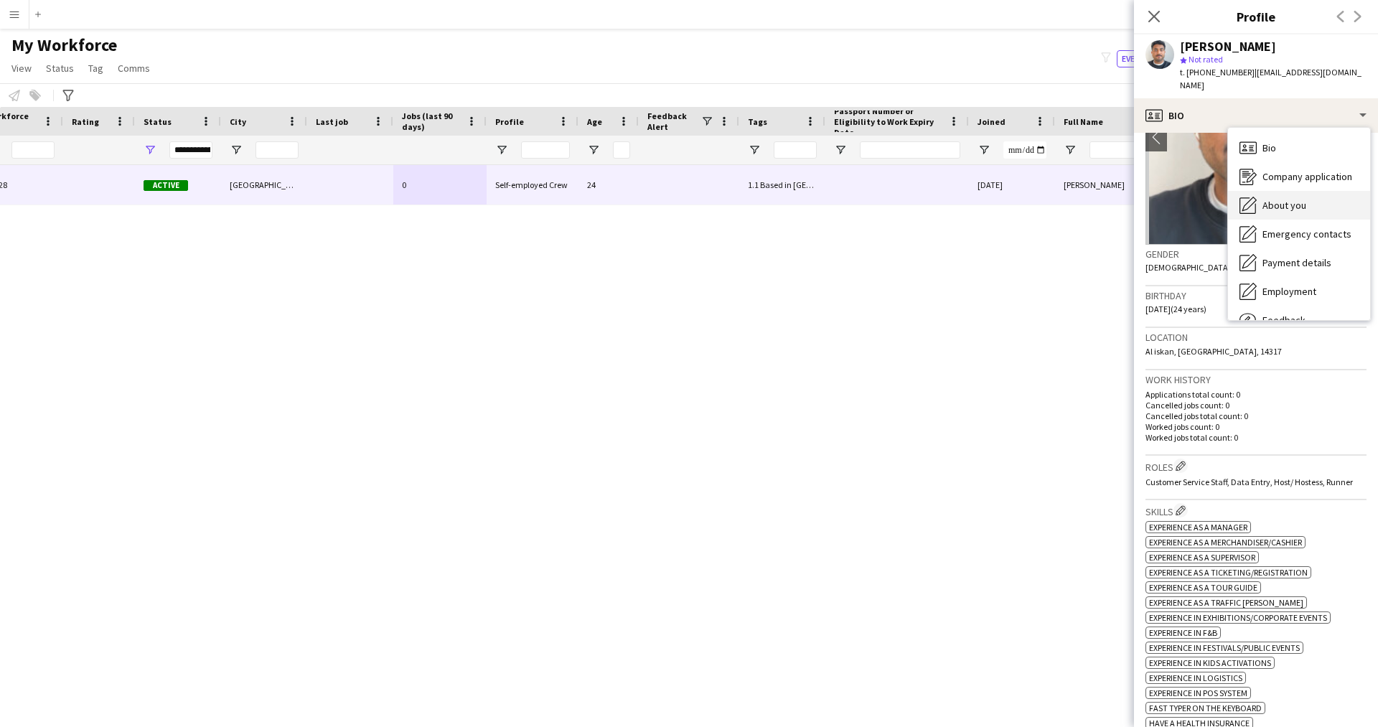
click at [1272, 199] on span "About you" at bounding box center [1284, 205] width 44 height 13
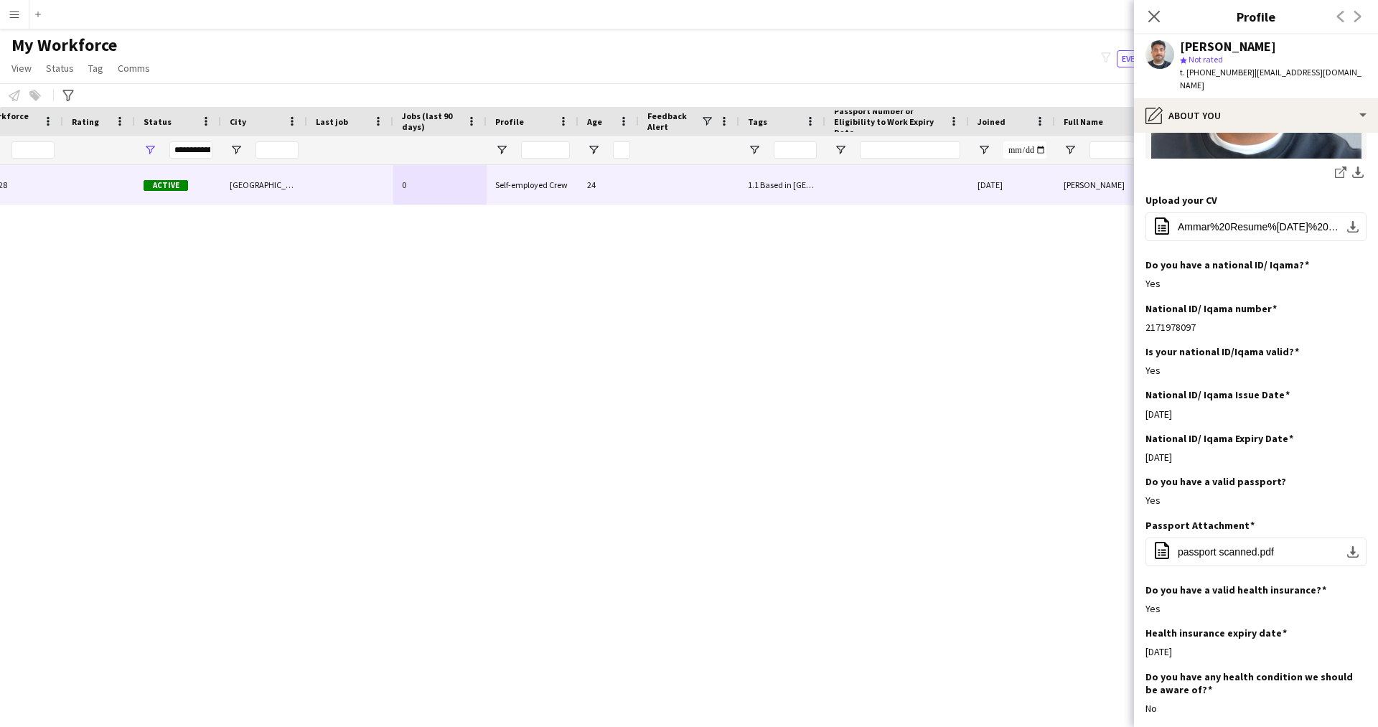
scroll to position [318, 0]
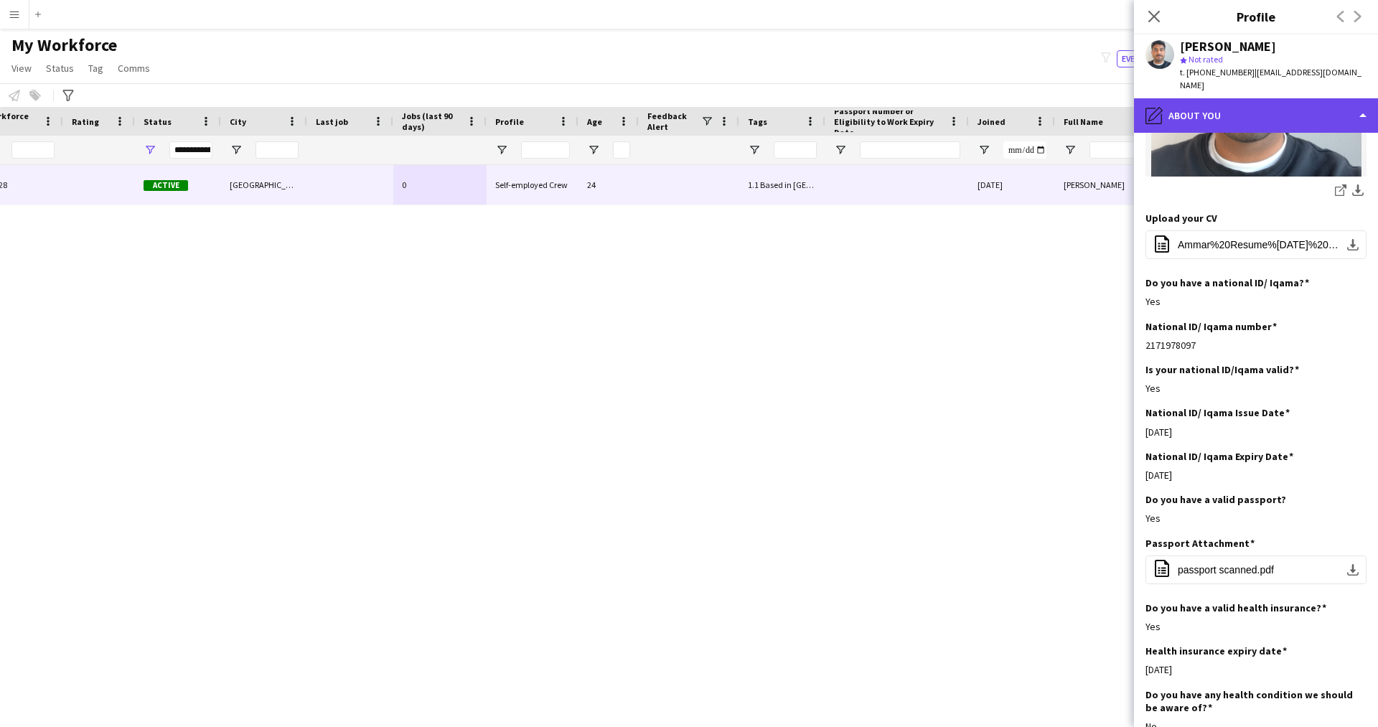
click at [1223, 116] on div "pencil4 About you" at bounding box center [1256, 115] width 244 height 34
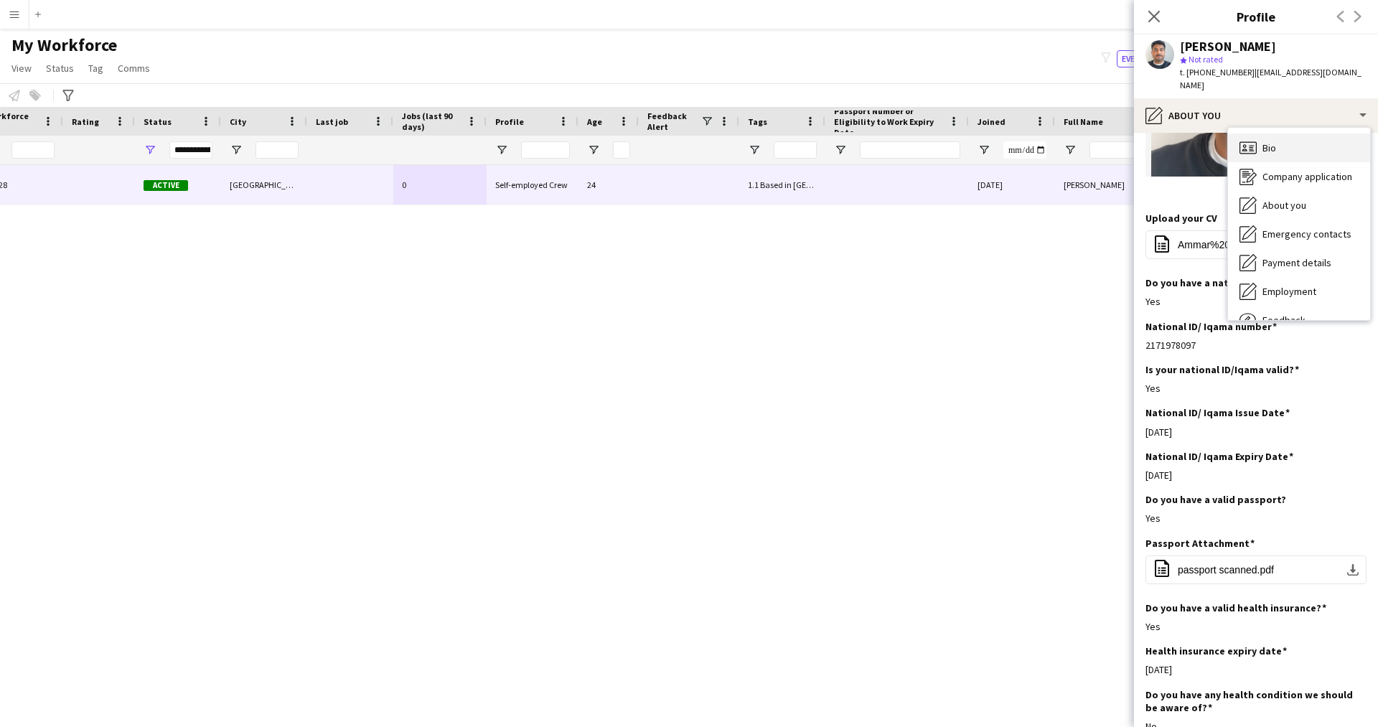
click at [1281, 134] on div "Bio Bio" at bounding box center [1299, 147] width 142 height 29
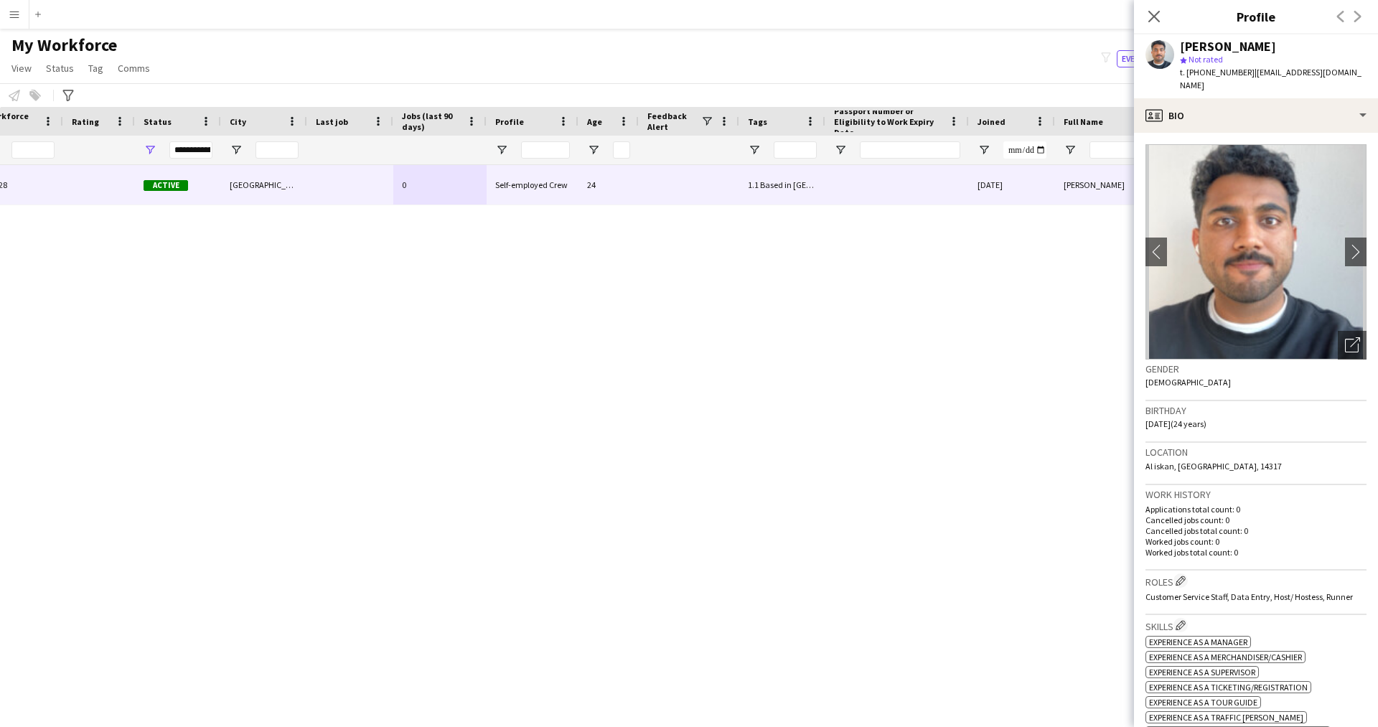
click at [1340, 312] on img at bounding box center [1255, 251] width 221 height 215
click at [1345, 337] on icon "Open photos pop-in" at bounding box center [1352, 344] width 15 height 15
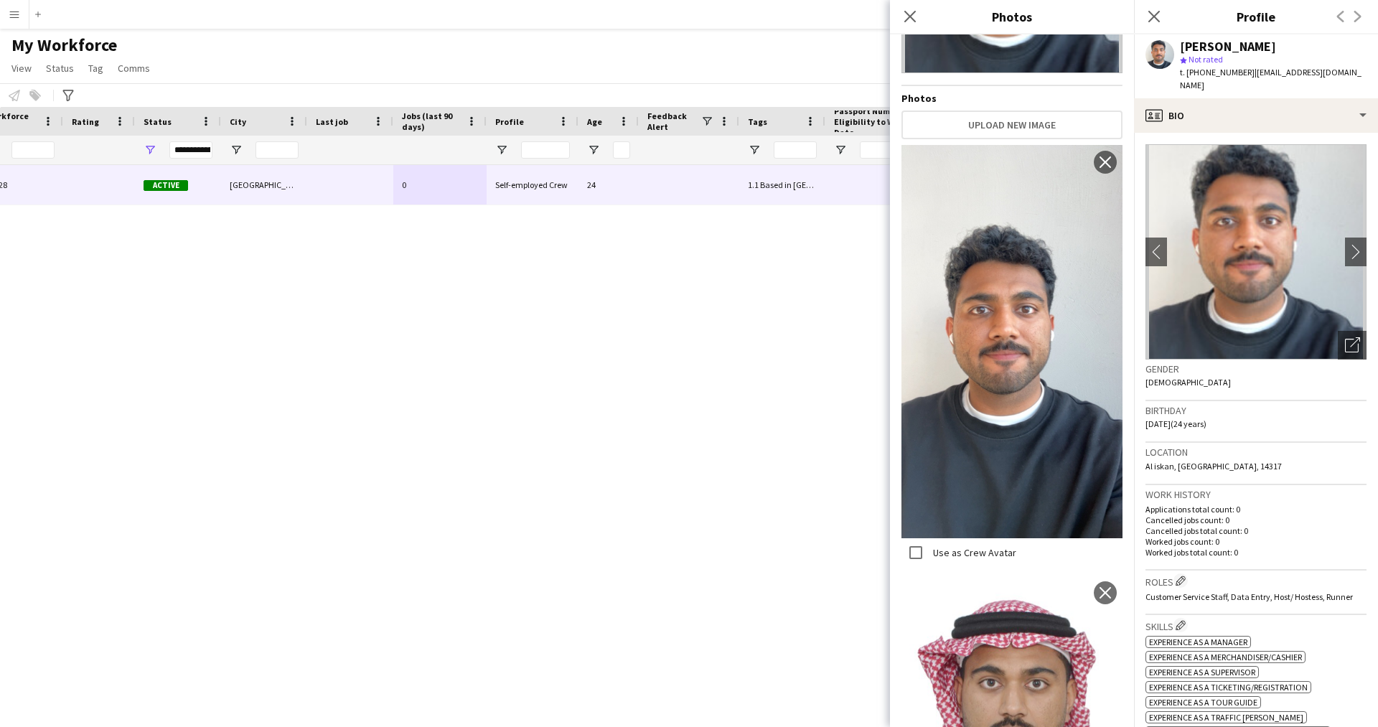
scroll to position [327, 0]
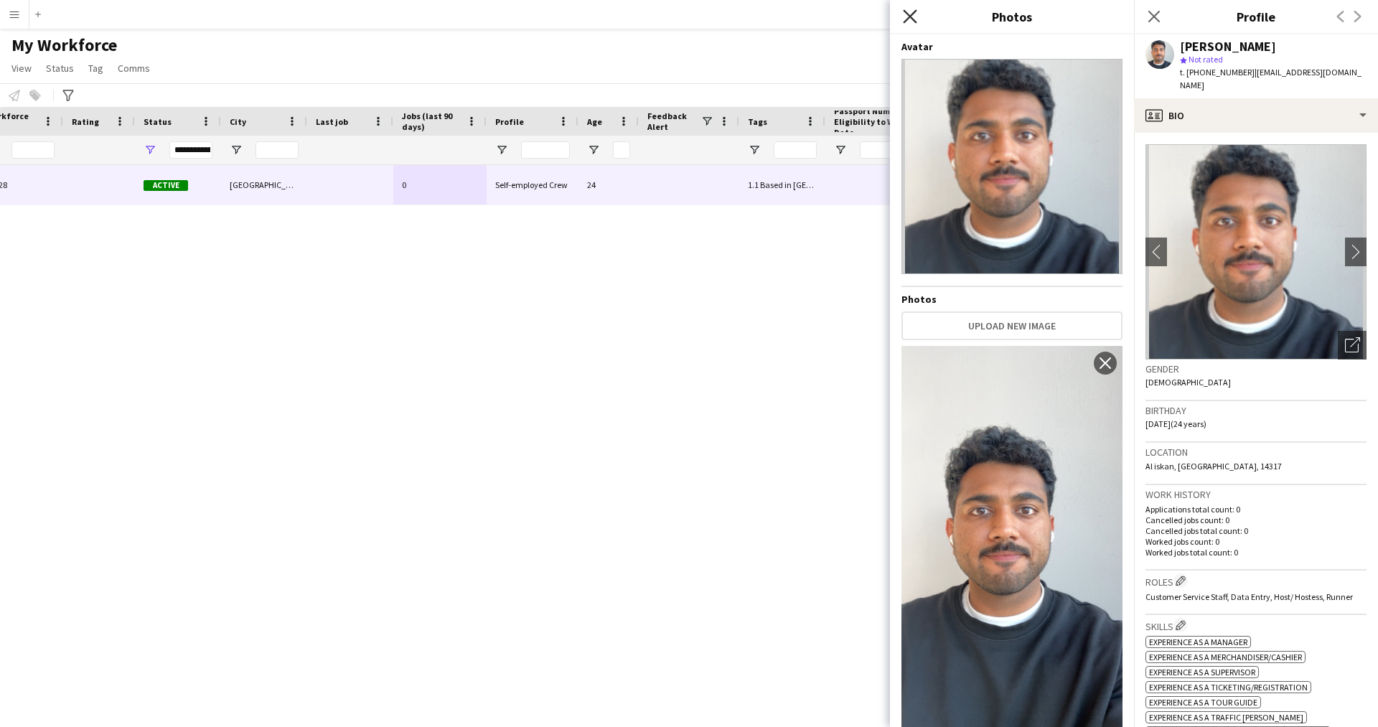
click at [906, 17] on icon "Close pop-in" at bounding box center [910, 16] width 14 height 14
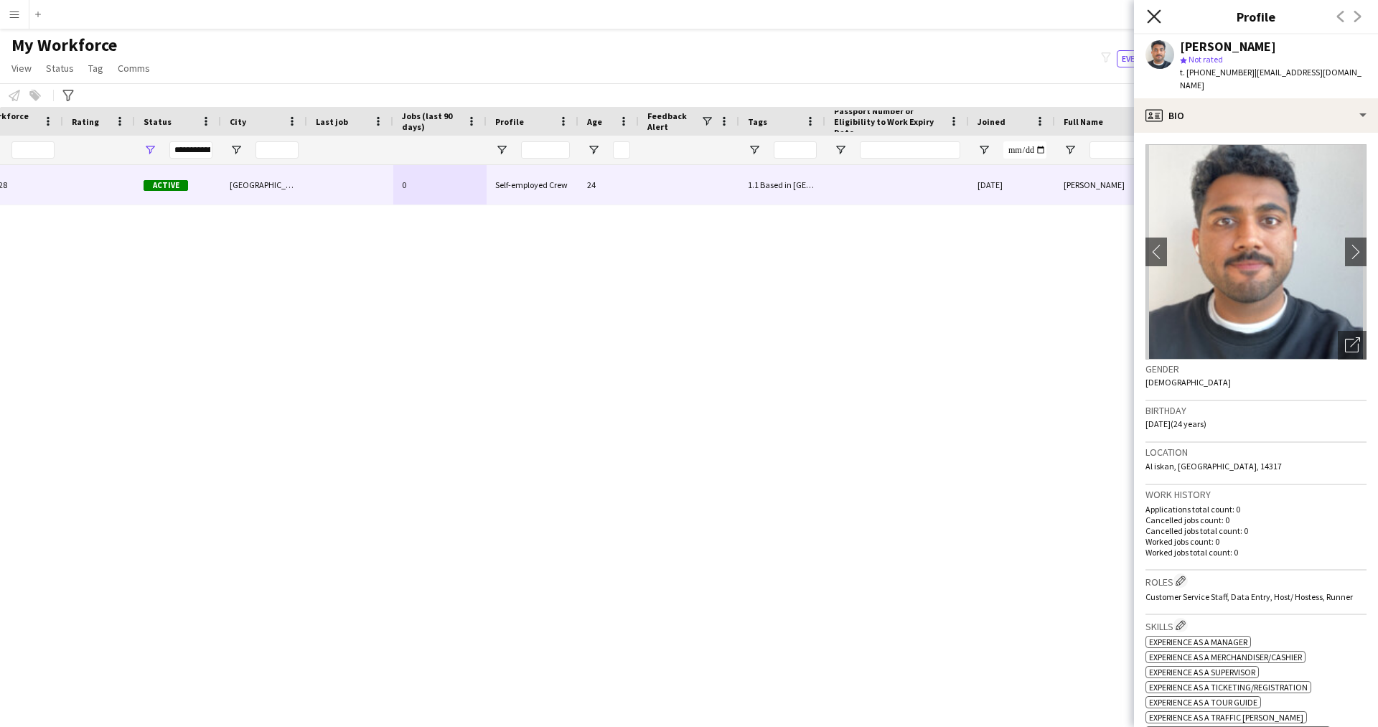
click at [1151, 15] on icon "Close pop-in" at bounding box center [1154, 16] width 14 height 14
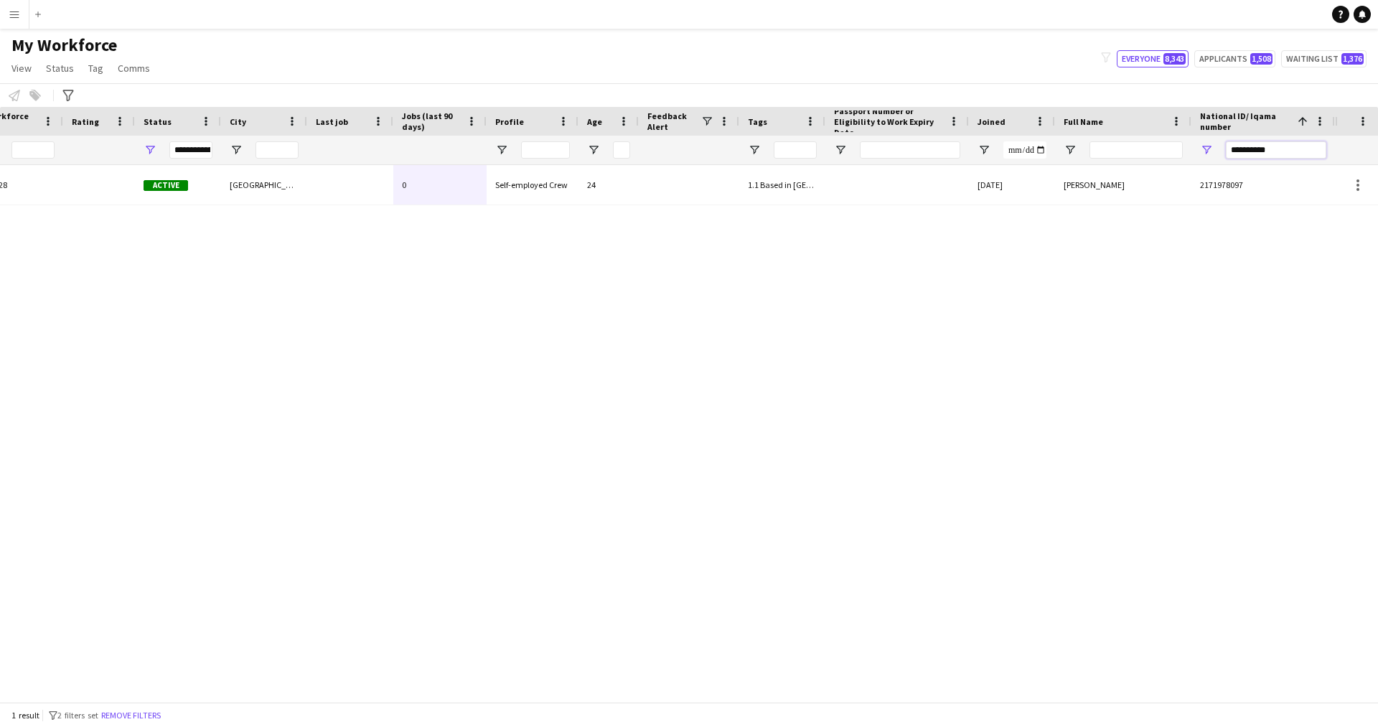
drag, startPoint x: 1283, startPoint y: 154, endPoint x: 995, endPoint y: 205, distance: 292.9
click at [995, 205] on div "Workforce Details Profile Data Workforce Details Profile Data Full Name First N…" at bounding box center [689, 404] width 1378 height 595
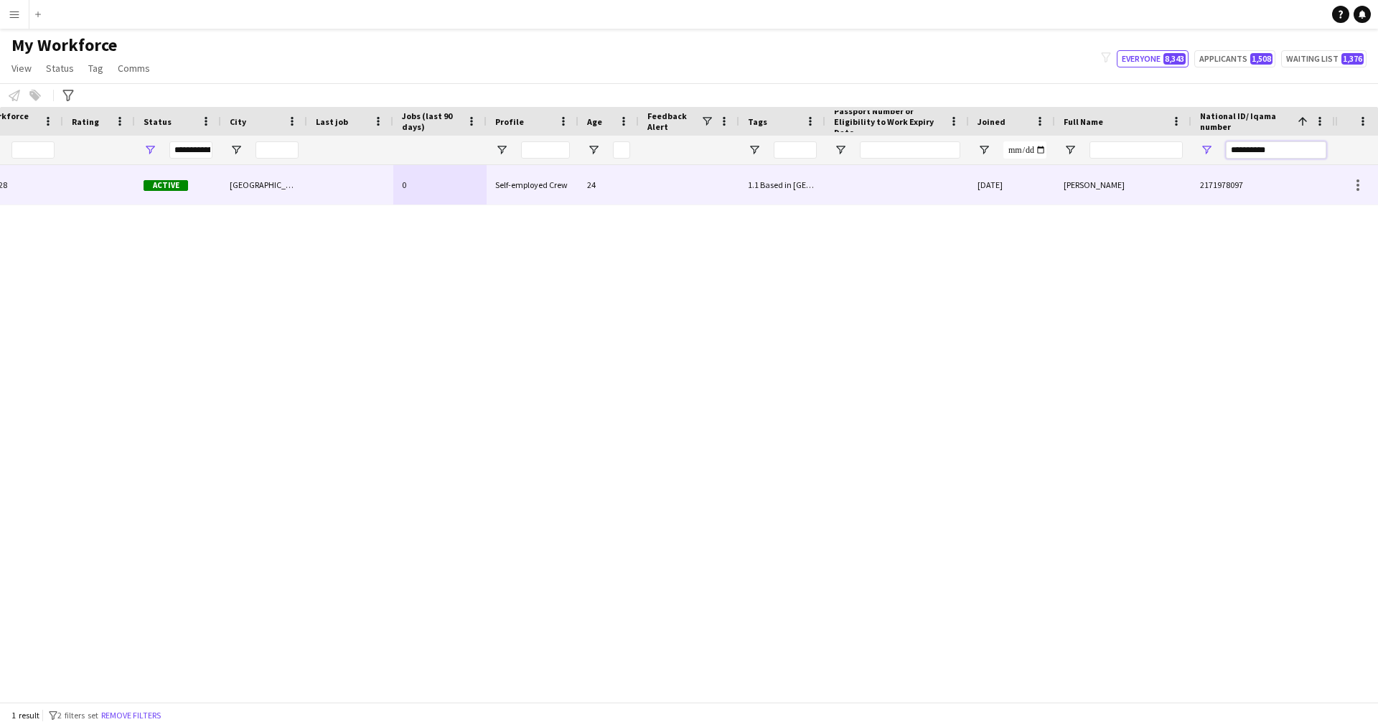
paste input "National ID/ Iqama number Filter Input"
type input "**********"
click at [790, 187] on div "1.3 Based in [GEOGRAPHIC_DATA], 2.3 English Level = 3/3 Excellent , IN - B1, Pr…" at bounding box center [782, 184] width 86 height 39
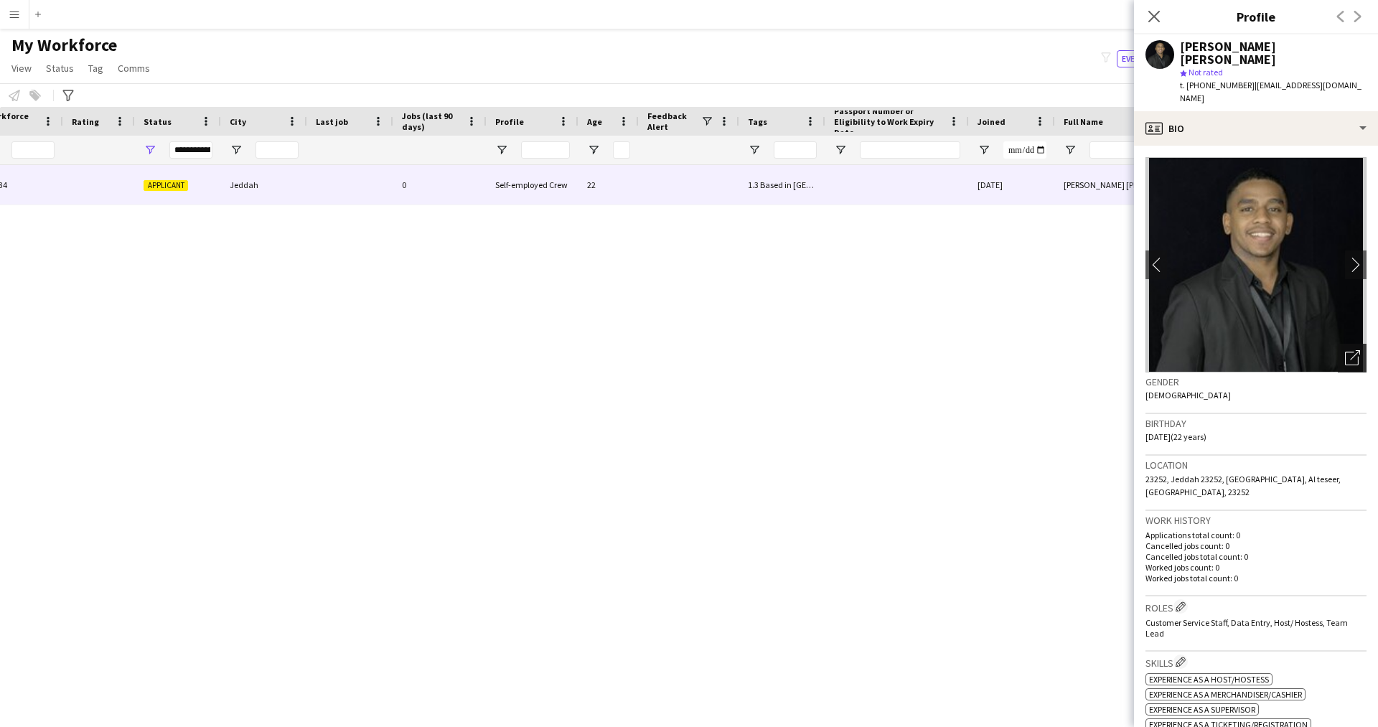
click at [1347, 352] on icon at bounding box center [1352, 359] width 14 height 14
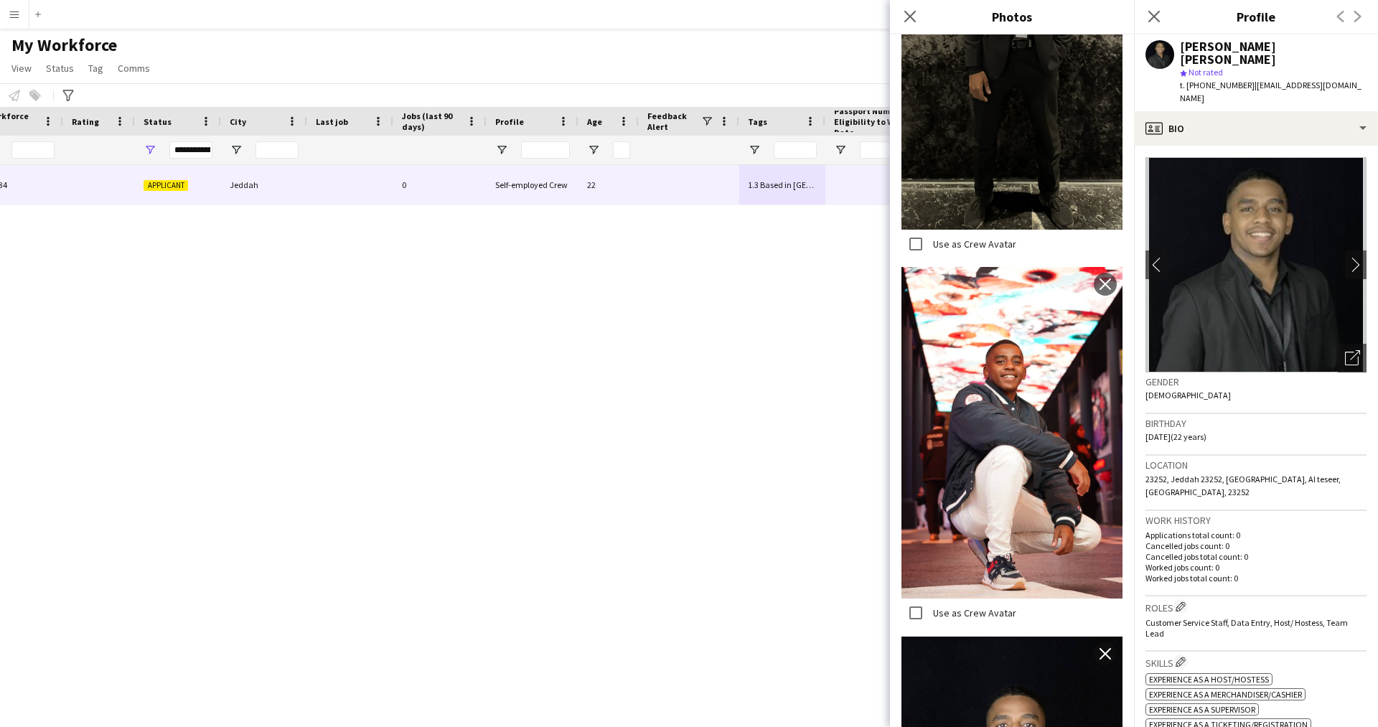
scroll to position [0, 0]
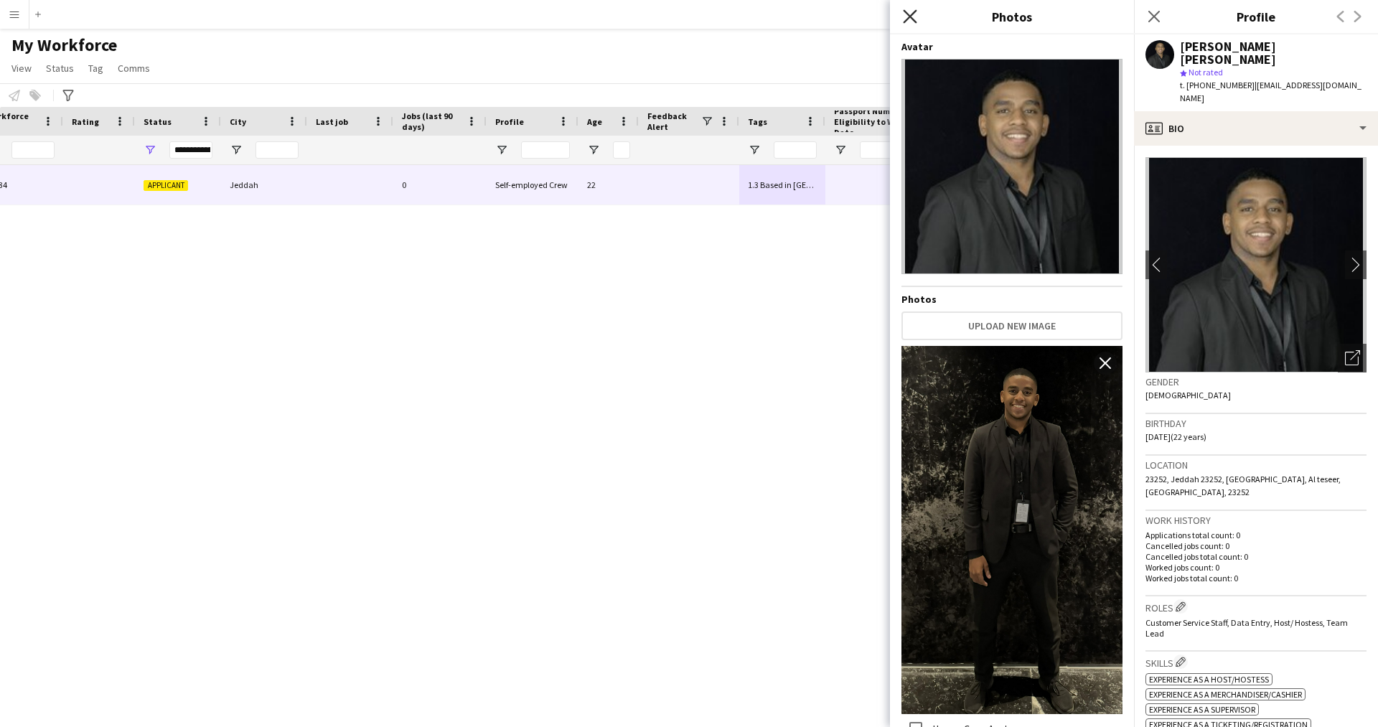
click at [906, 11] on icon at bounding box center [910, 16] width 14 height 14
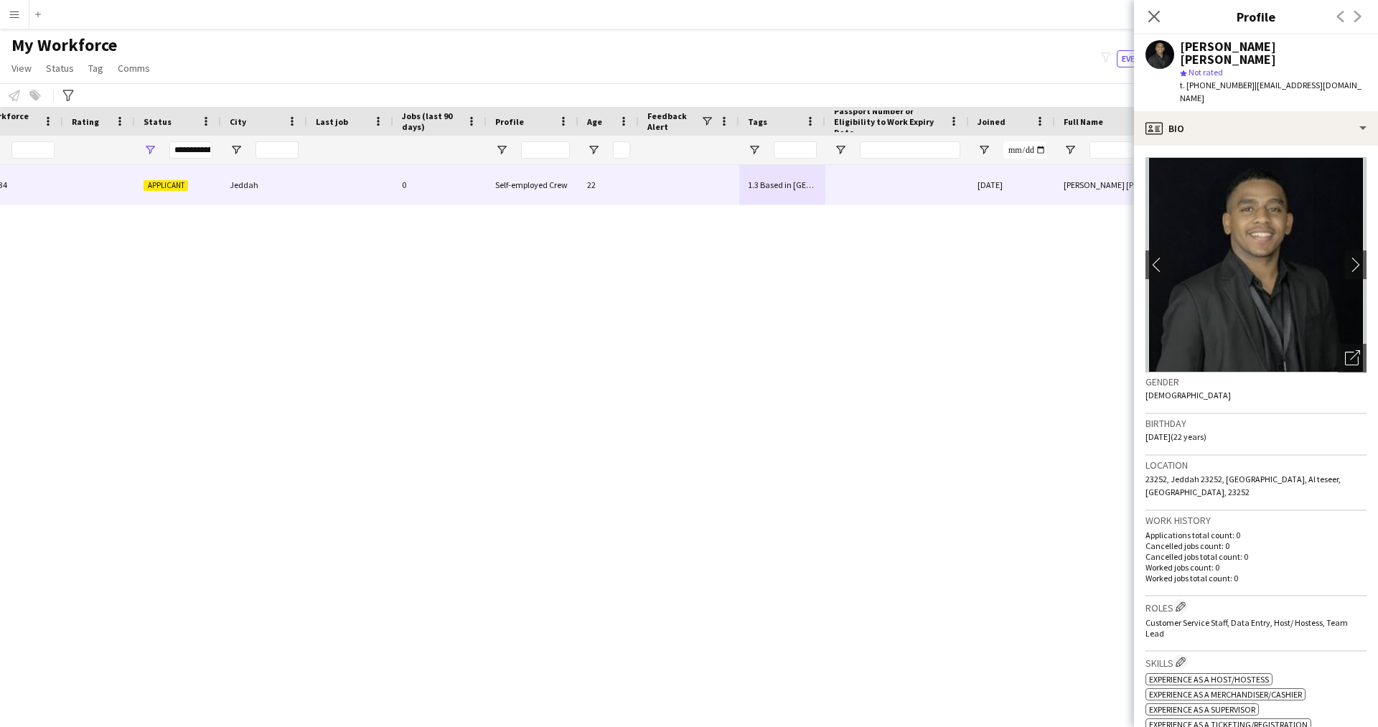
click at [1239, 146] on app-crew-profile-bio "chevron-left chevron-right Open photos pop-in Gender [DEMOGRAPHIC_DATA] Birthda…" at bounding box center [1256, 436] width 244 height 581
click at [1228, 111] on div "profile Bio" at bounding box center [1256, 128] width 244 height 34
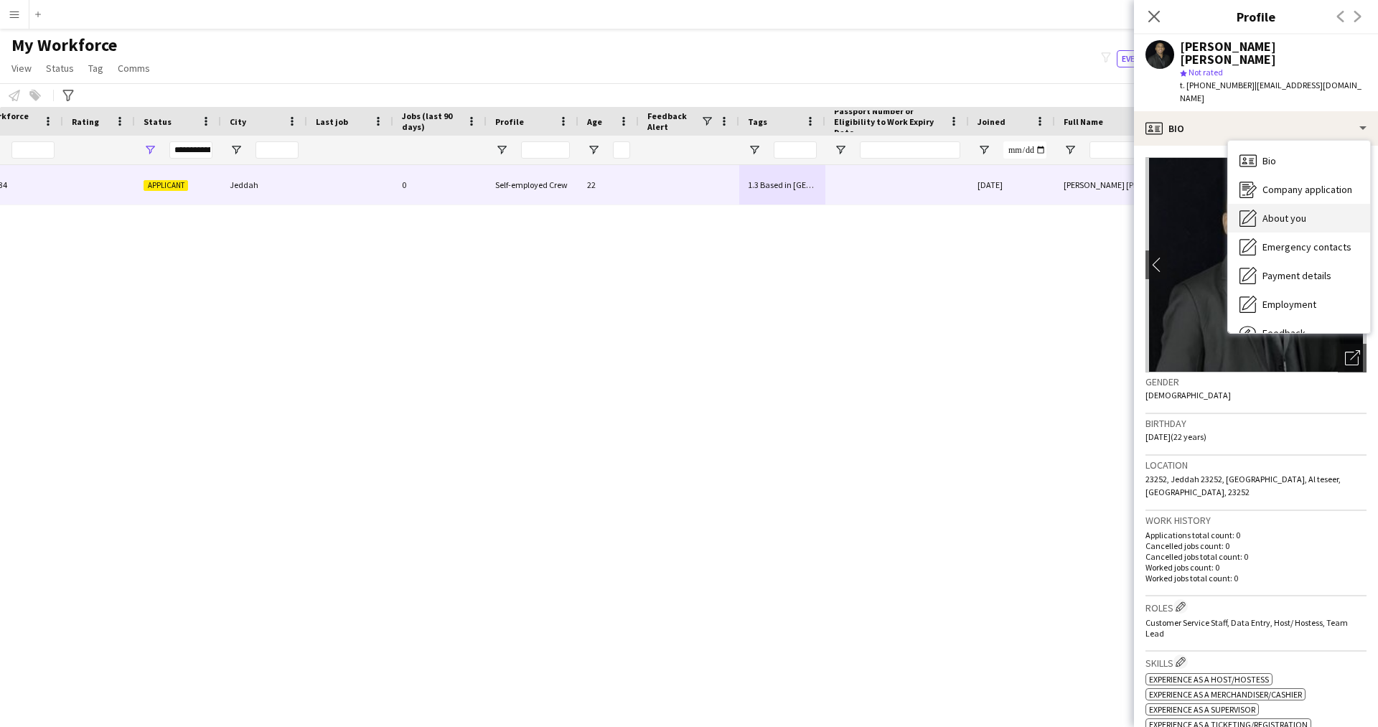
click at [1303, 204] on div "About you About you" at bounding box center [1299, 218] width 142 height 29
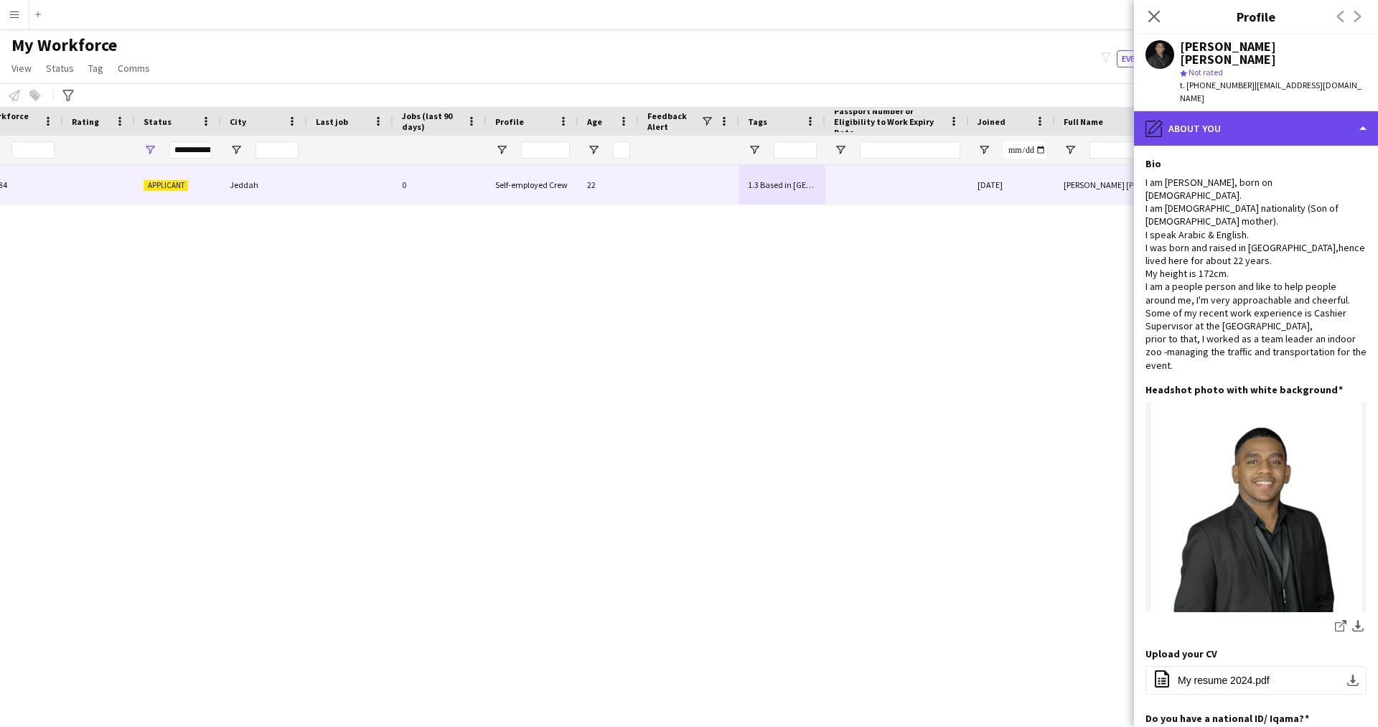
click at [1227, 111] on div "pencil4 About you" at bounding box center [1256, 128] width 244 height 34
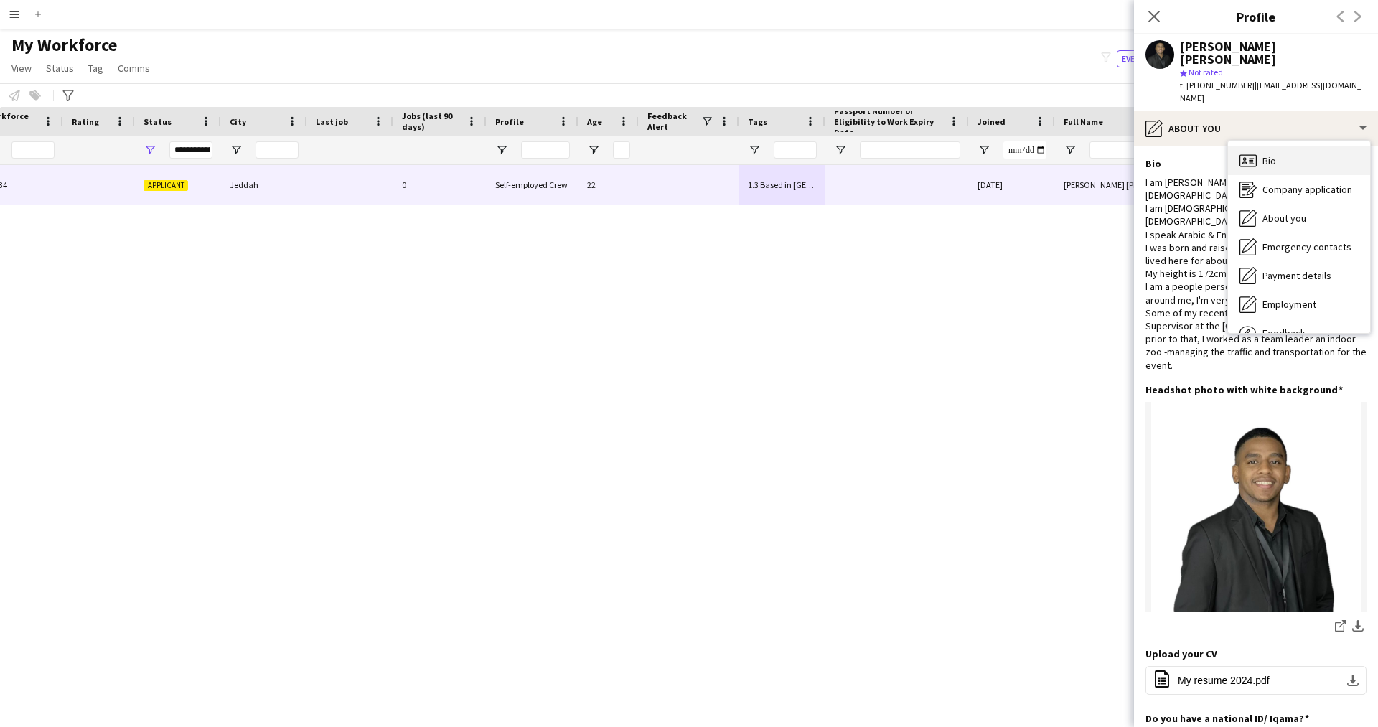
click at [1274, 154] on span "Bio" at bounding box center [1269, 160] width 14 height 13
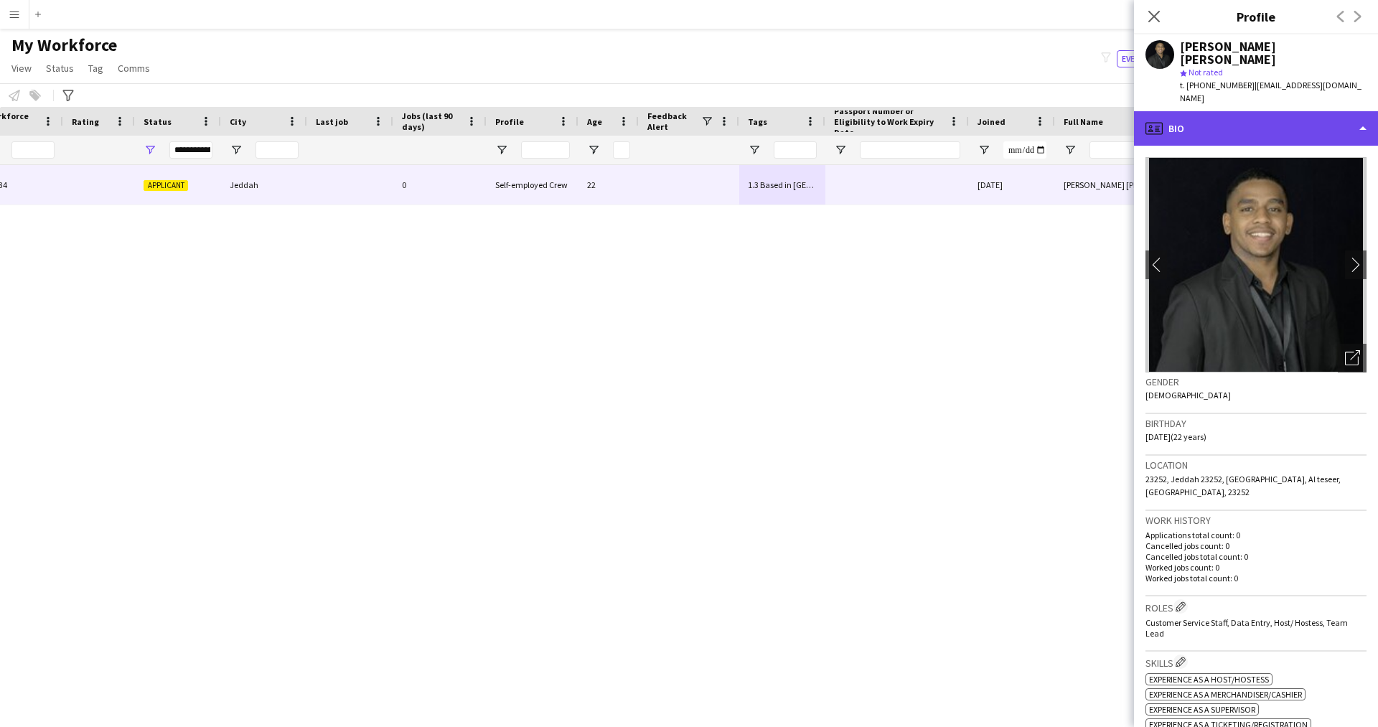
click at [1232, 111] on div "profile Bio" at bounding box center [1256, 128] width 244 height 34
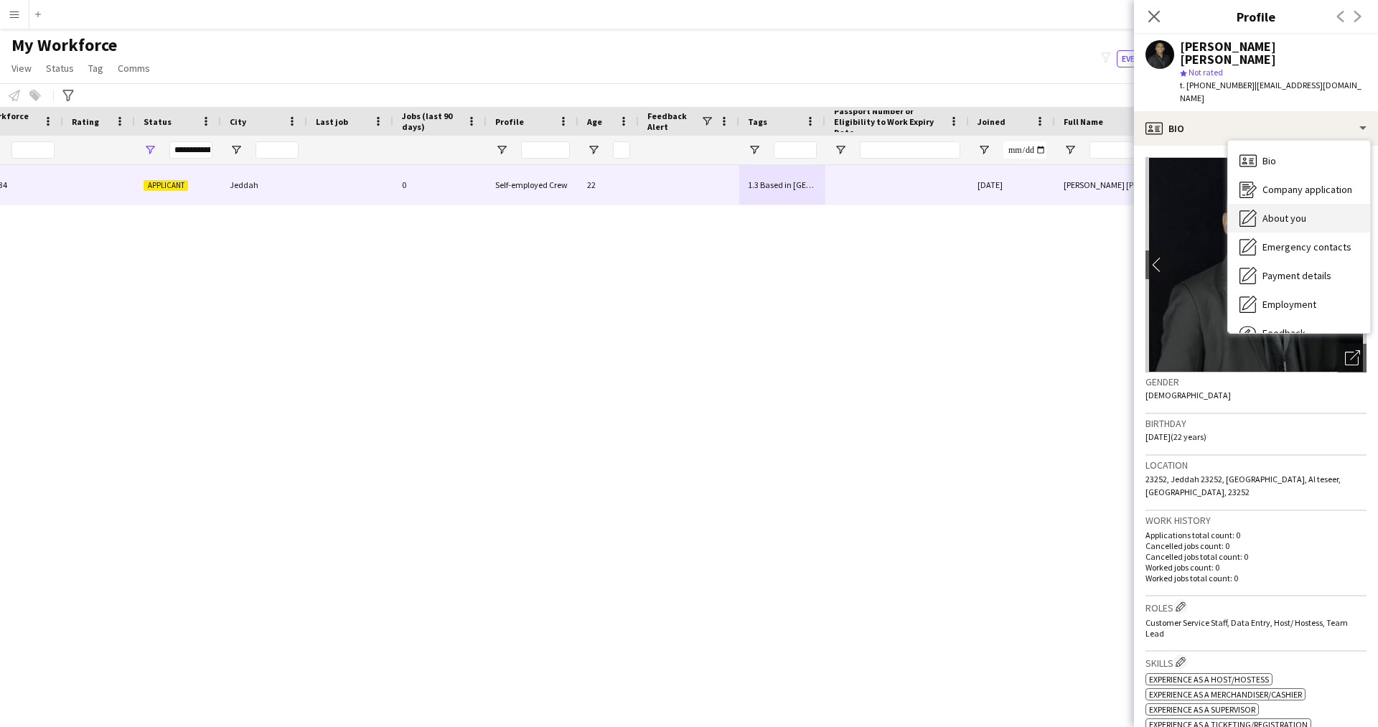
click at [1271, 212] on span "About you" at bounding box center [1284, 218] width 44 height 13
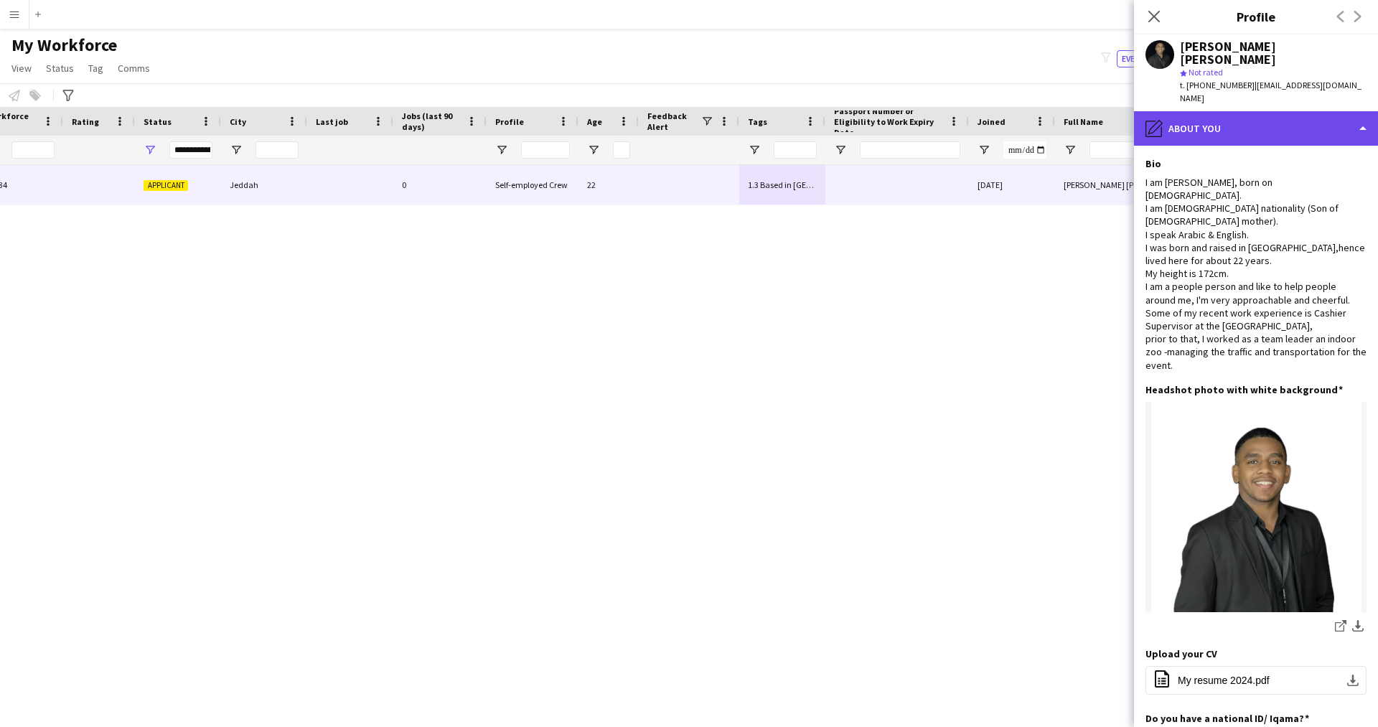
click at [1225, 111] on div "pencil4 About you" at bounding box center [1256, 128] width 244 height 34
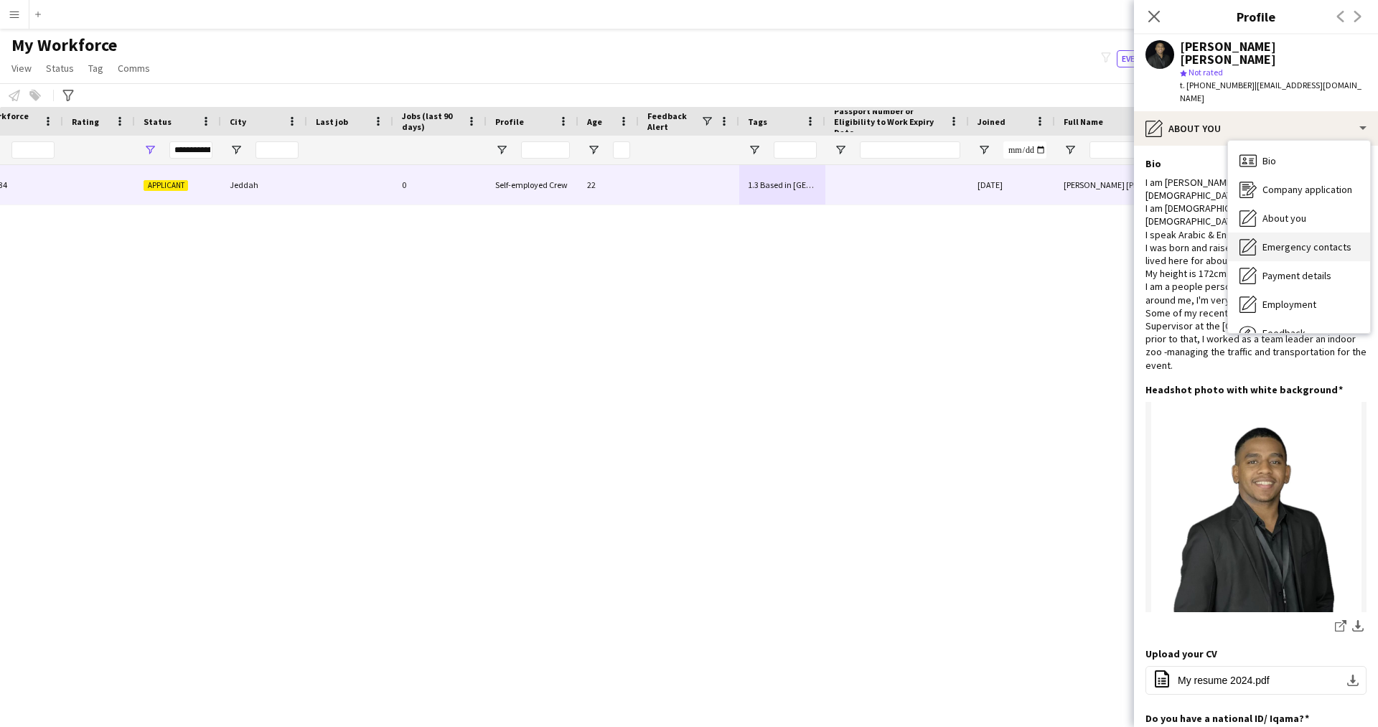
click at [1314, 232] on div "Emergency contacts Emergency contacts" at bounding box center [1299, 246] width 142 height 29
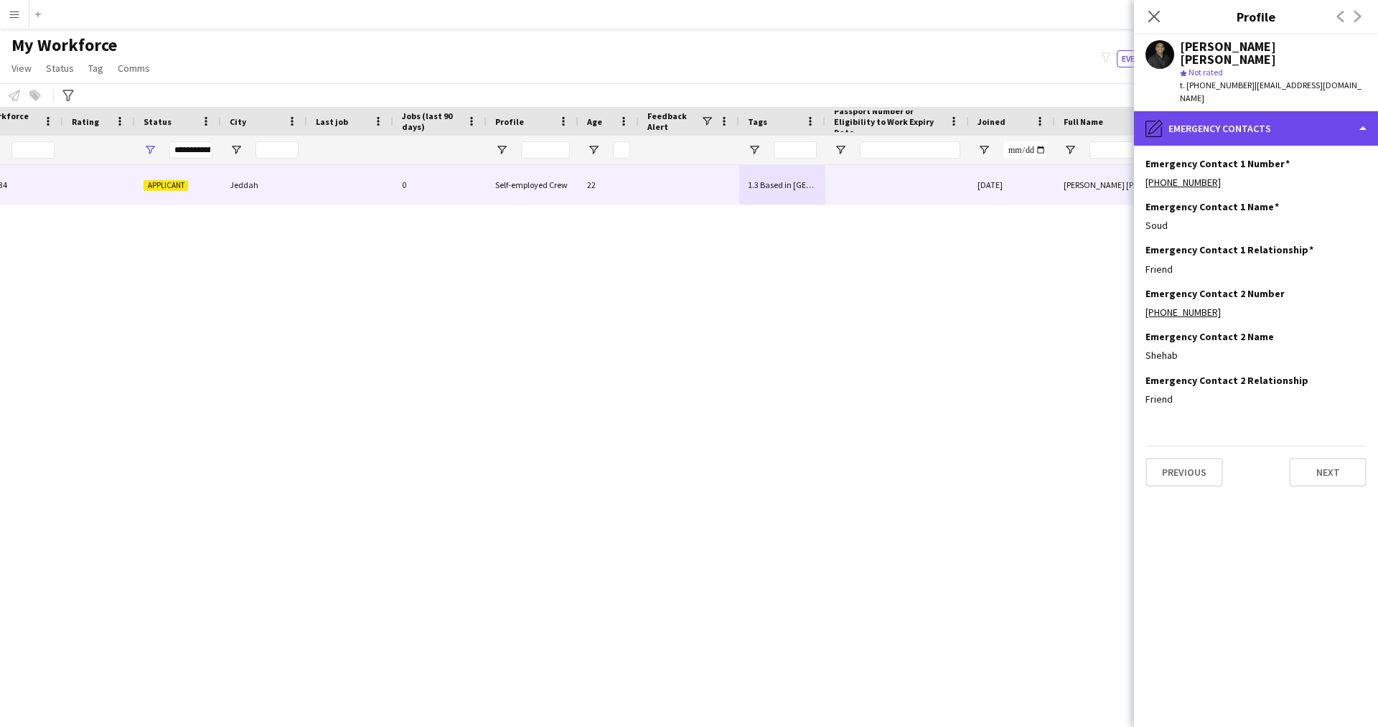
click at [1219, 111] on div "pencil4 Emergency contacts" at bounding box center [1256, 128] width 244 height 34
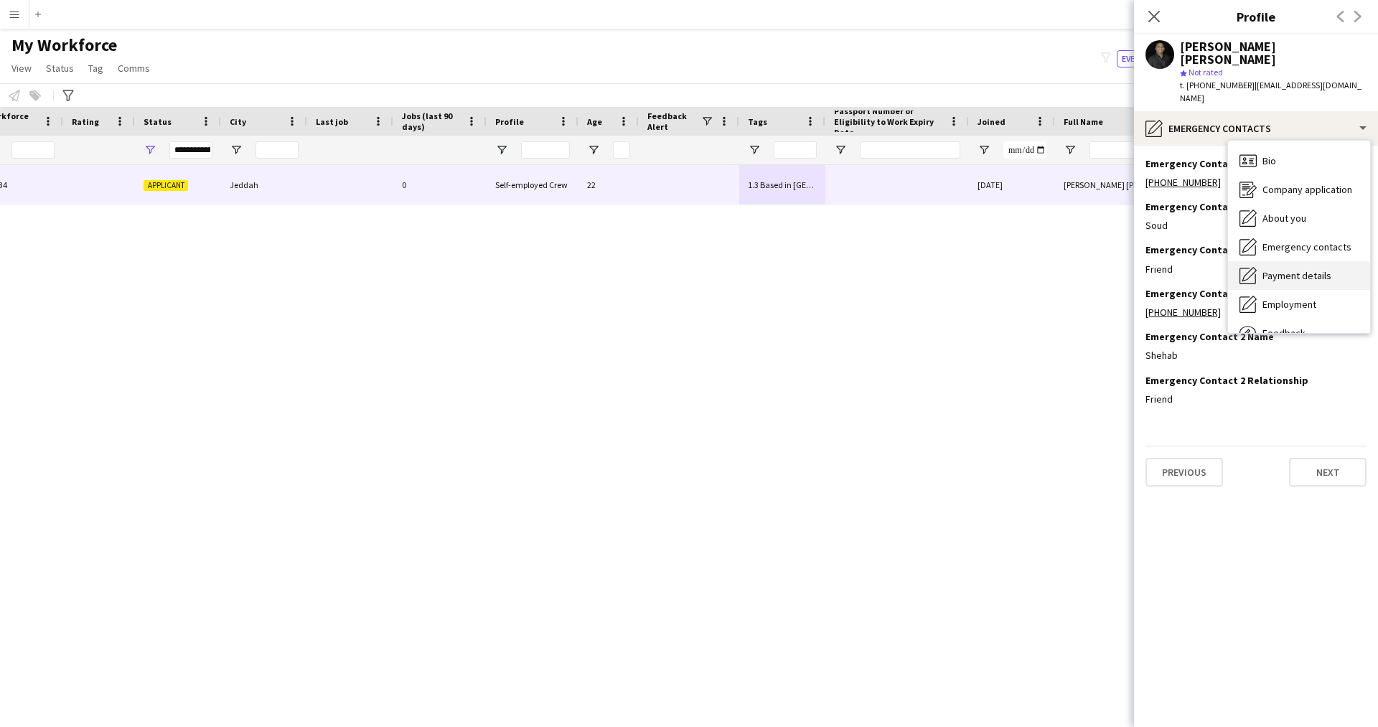
click at [1293, 269] on span "Payment details" at bounding box center [1296, 275] width 69 height 13
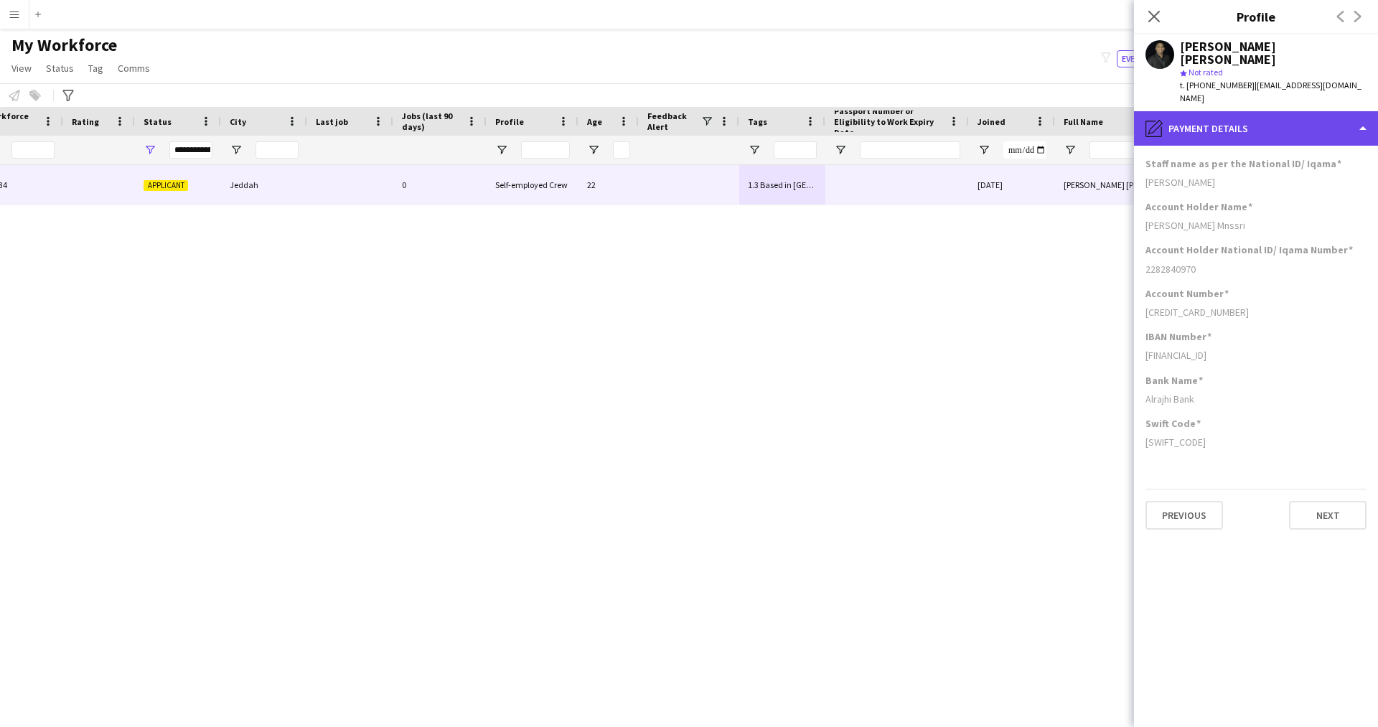
click at [1223, 111] on div "pencil4 Payment details" at bounding box center [1256, 128] width 244 height 34
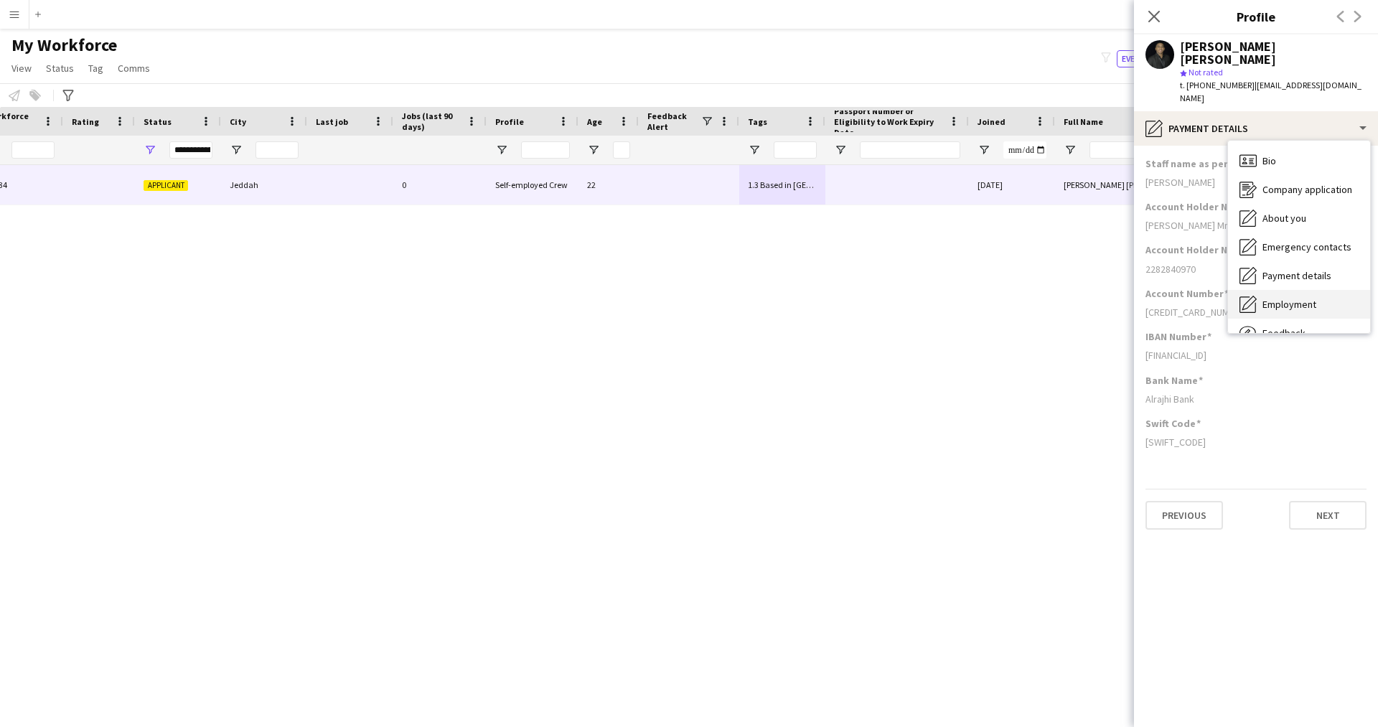
click at [1284, 298] on span "Employment" at bounding box center [1289, 304] width 54 height 13
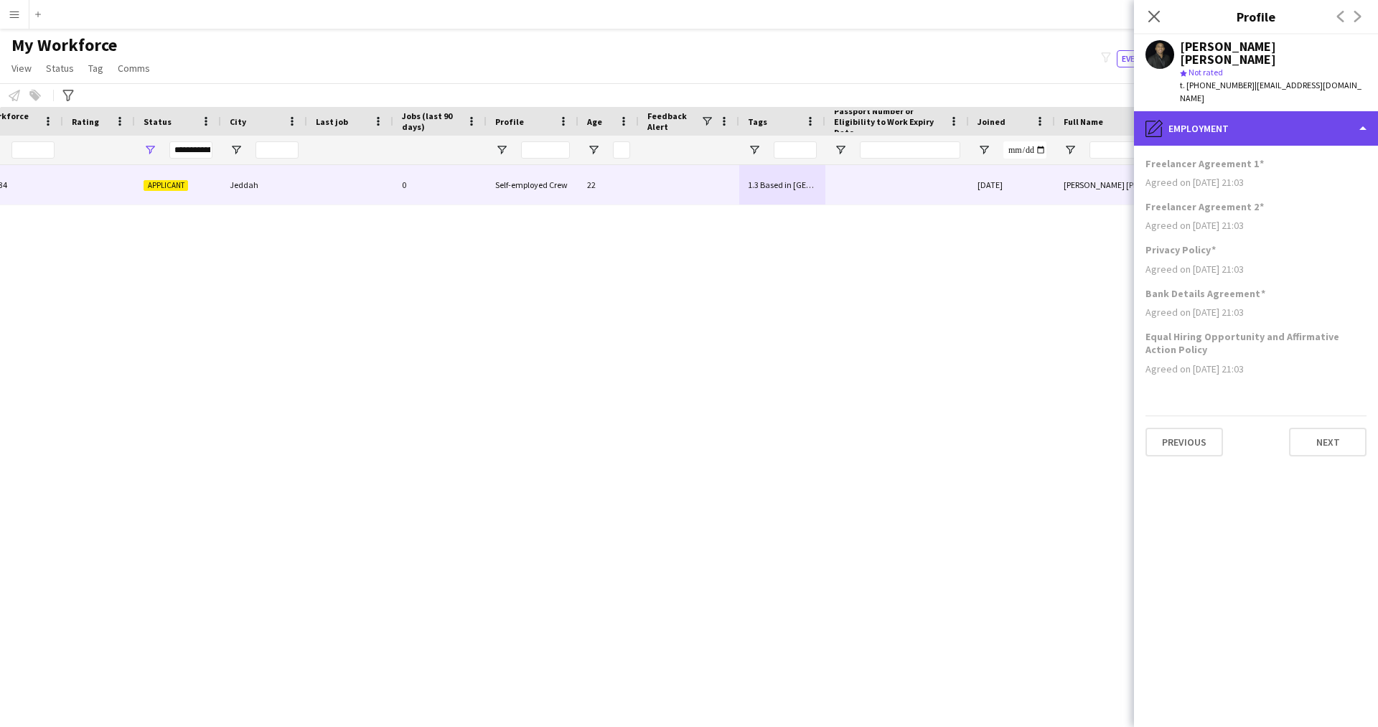
click at [1241, 117] on div "pencil4 Employment" at bounding box center [1256, 128] width 244 height 34
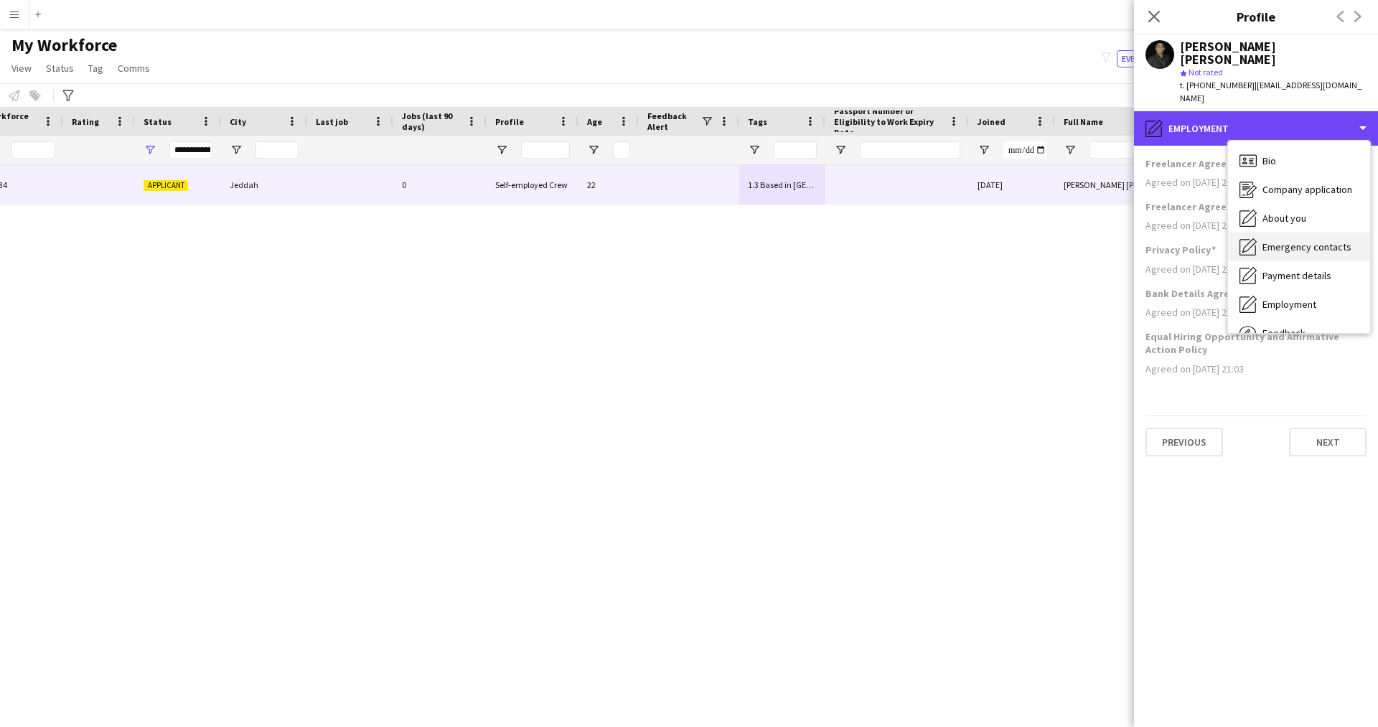
scroll to position [49, 0]
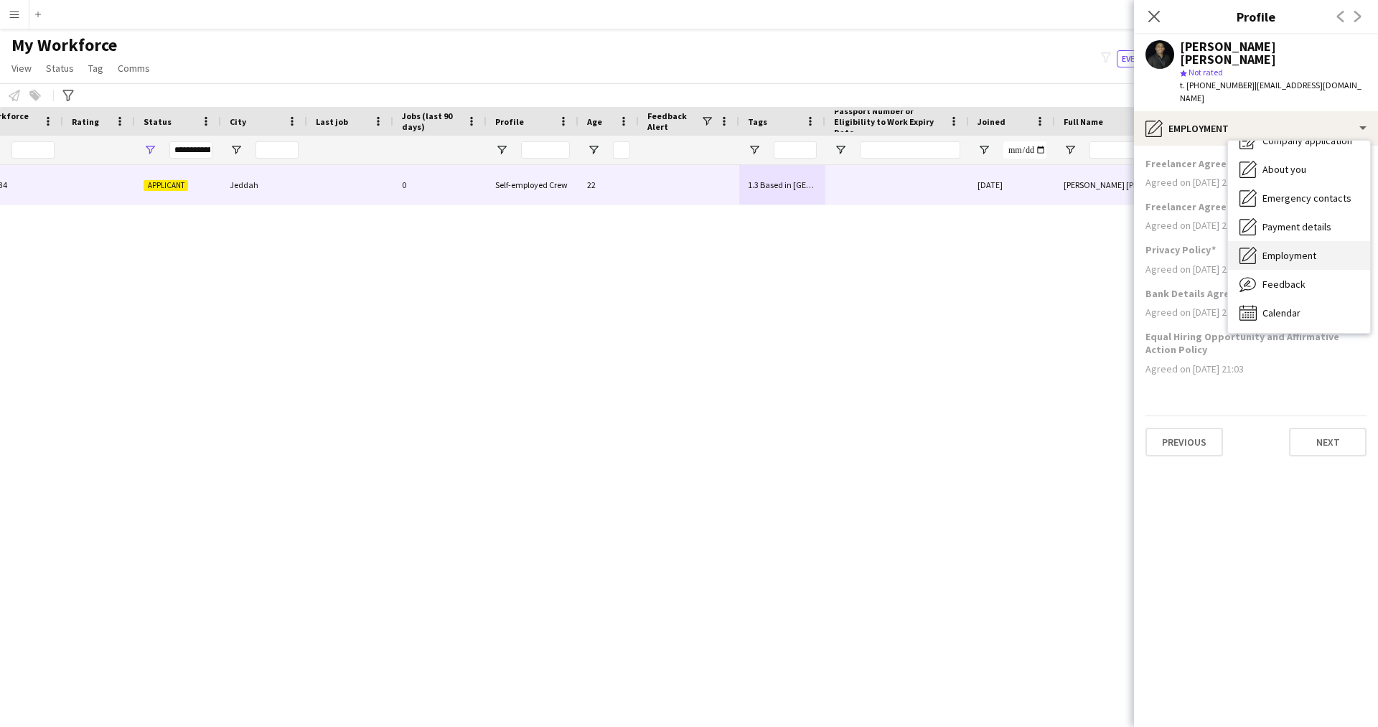
click at [1288, 241] on div "Employment Employment" at bounding box center [1299, 255] width 142 height 29
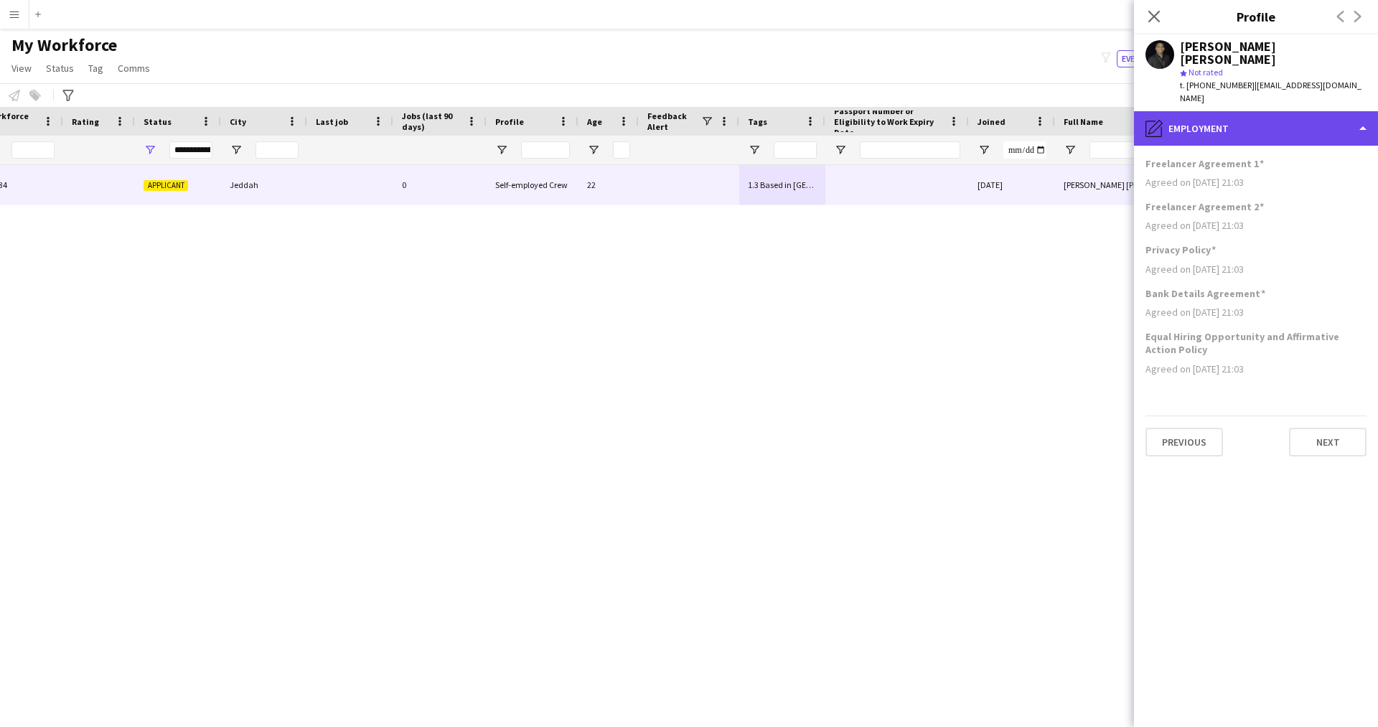
click at [1251, 111] on div "pencil4 Employment" at bounding box center [1256, 128] width 244 height 34
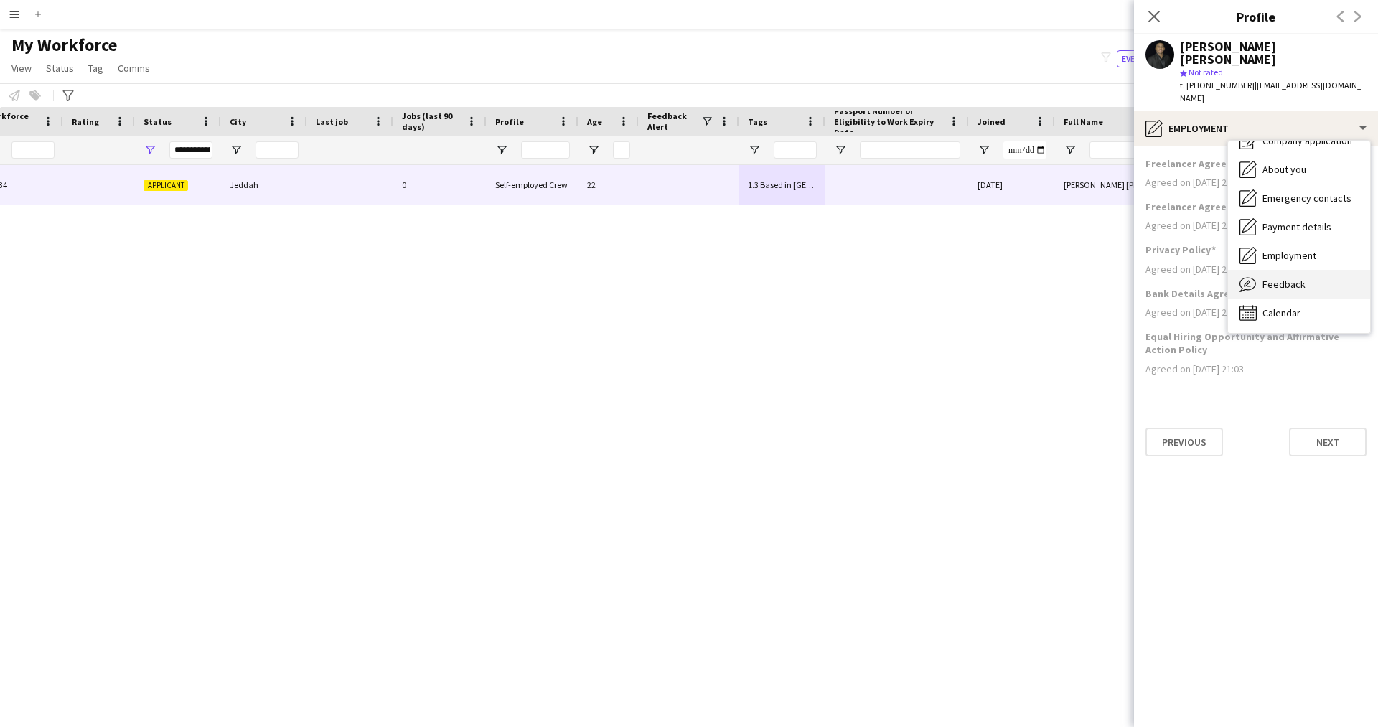
click at [1297, 270] on div "Feedback Feedback" at bounding box center [1299, 284] width 142 height 29
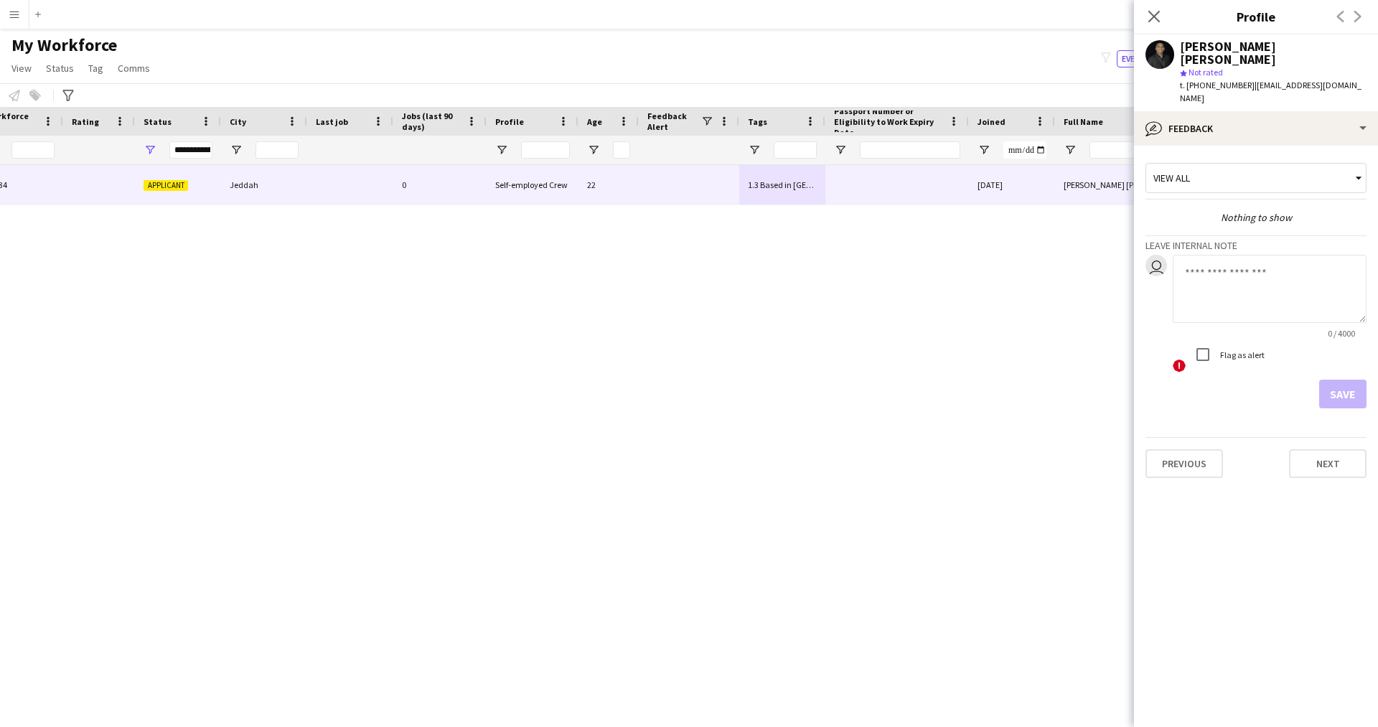
click at [1274, 293] on textarea at bounding box center [1269, 289] width 194 height 68
paste textarea "**********"
type textarea "**********"
click at [1334, 342] on div "! Flag as alert" at bounding box center [1269, 356] width 194 height 32
click at [1340, 380] on button "Save" at bounding box center [1342, 394] width 47 height 29
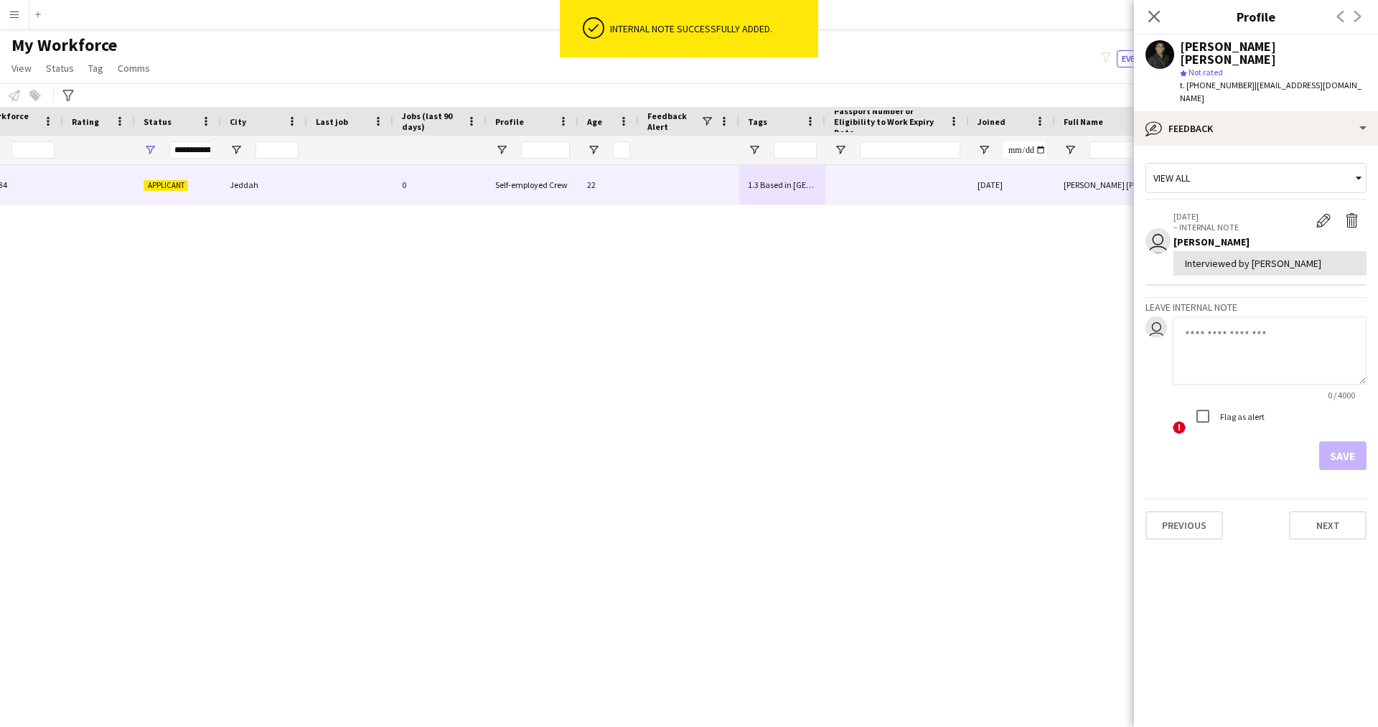
click at [1145, 19] on div "Close pop-in" at bounding box center [1154, 16] width 40 height 33
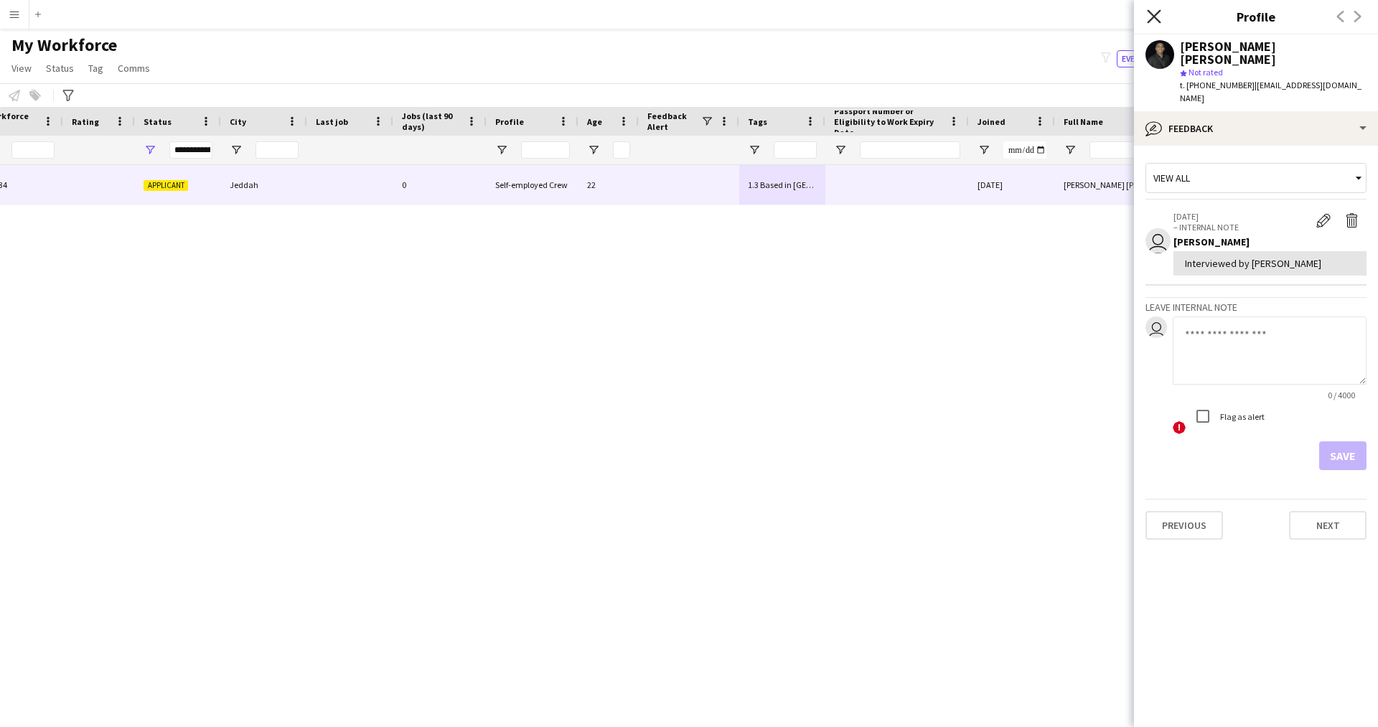
click at [1159, 14] on icon "Close pop-in" at bounding box center [1154, 16] width 14 height 14
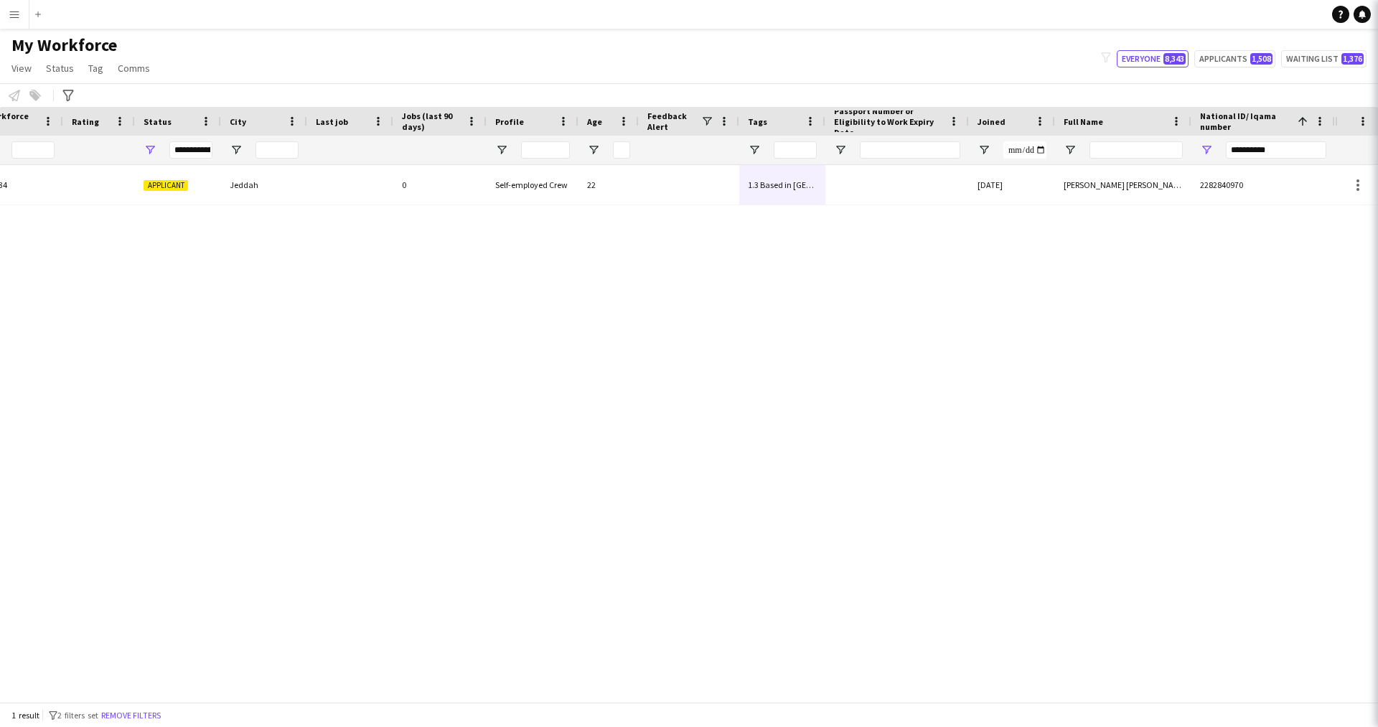
scroll to position [0, 0]
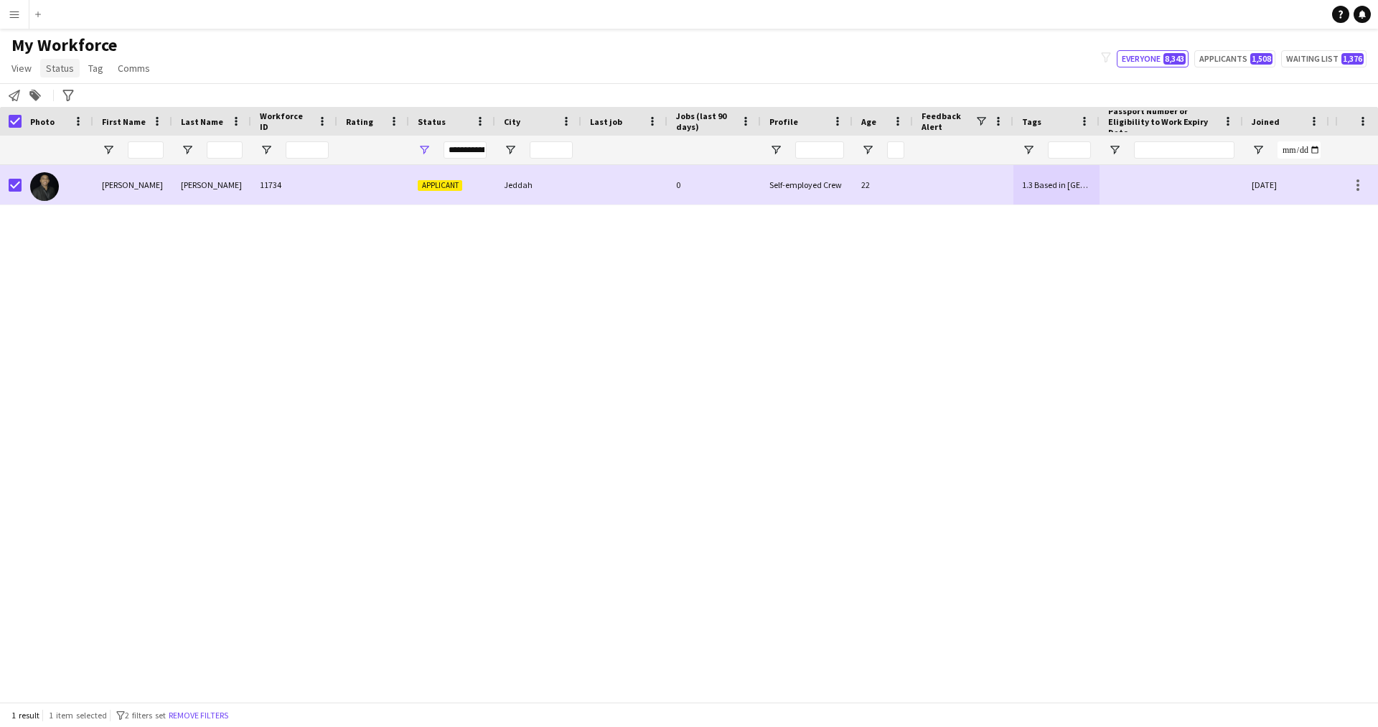
click at [60, 71] on span "Status" at bounding box center [60, 68] width 28 height 13
click at [105, 113] on link "Edit" at bounding box center [91, 99] width 100 height 30
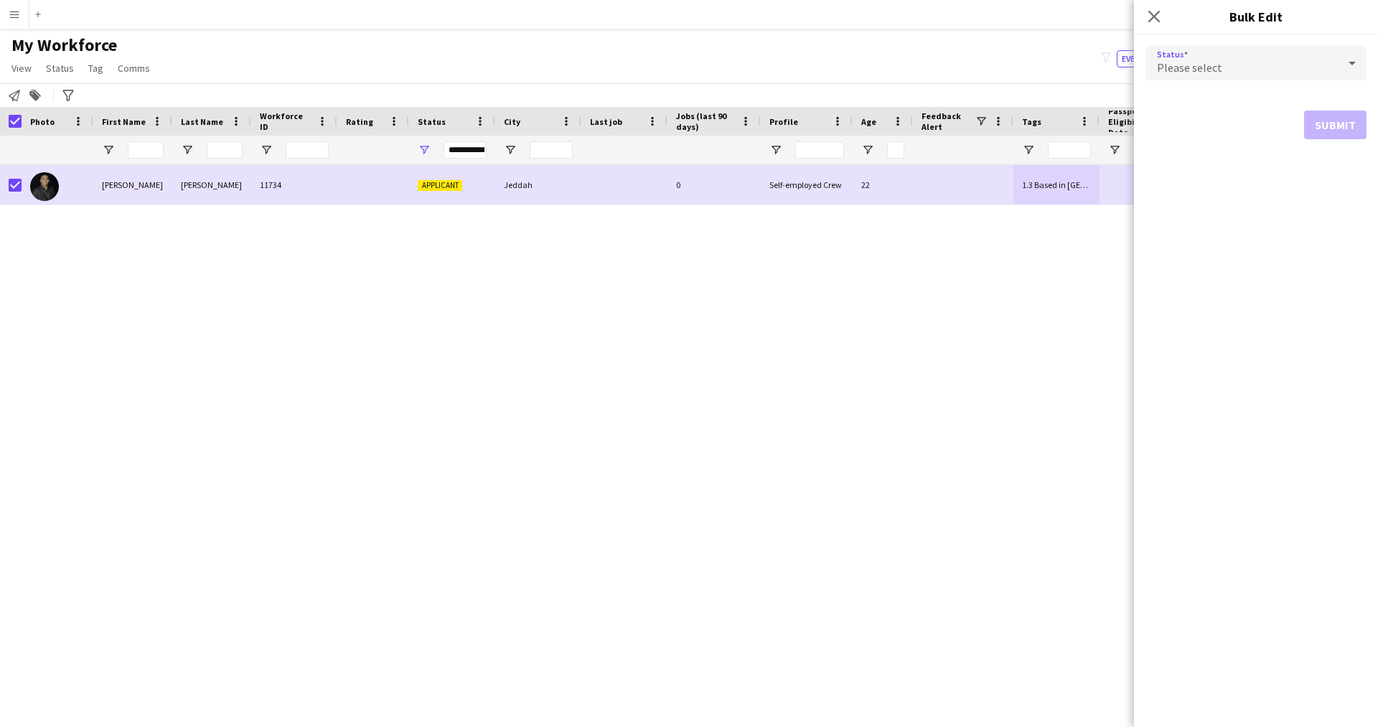
click at [1220, 57] on div "Please select" at bounding box center [1241, 63] width 192 height 34
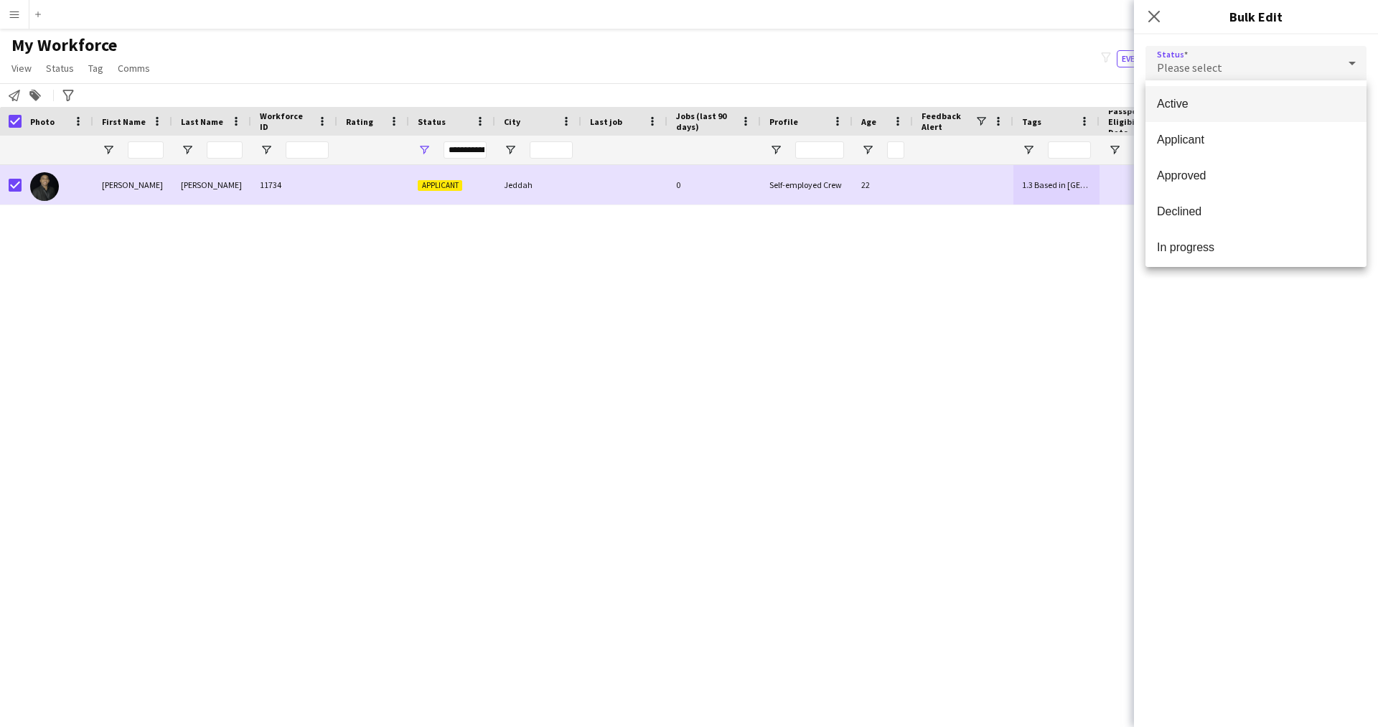
click at [1200, 105] on span "Active" at bounding box center [1256, 104] width 198 height 14
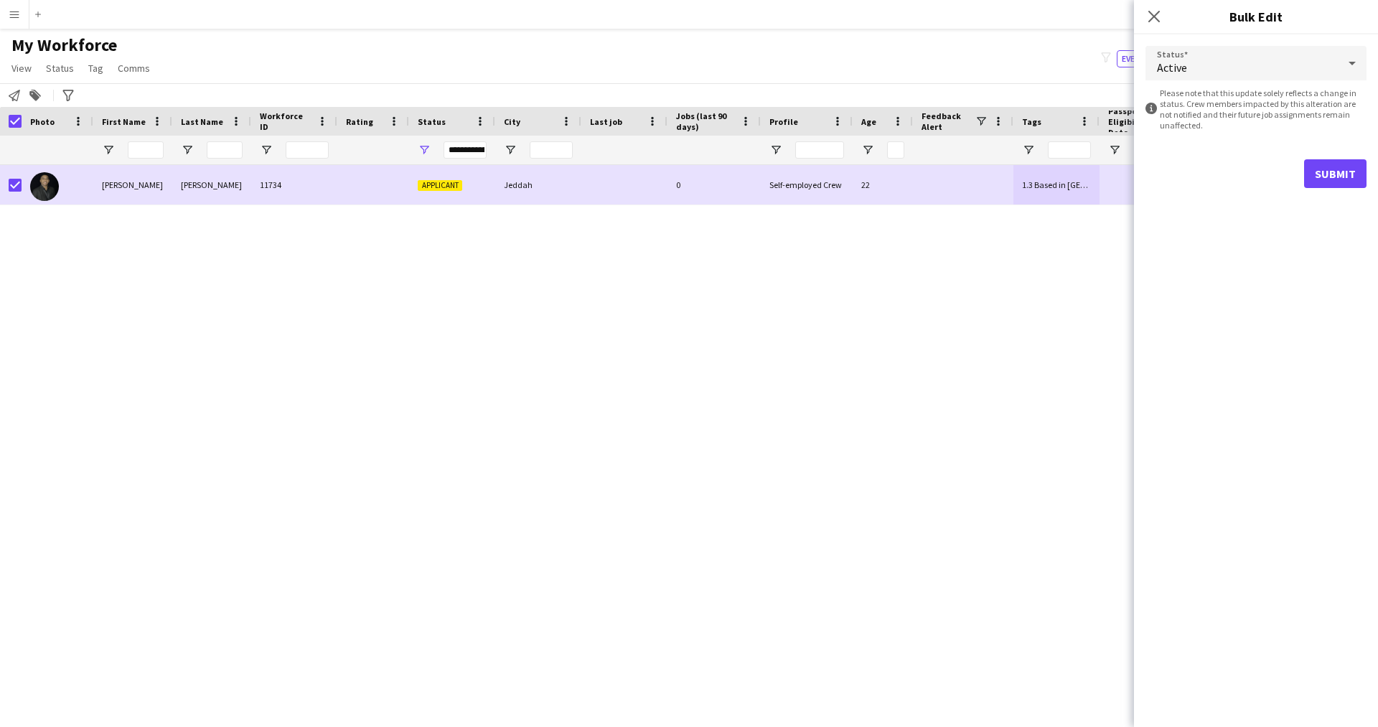
click at [1366, 191] on form "Status Active information-circle Please note that this update solely reflects a…" at bounding box center [1255, 116] width 221 height 165
click at [1347, 178] on button "Submit" at bounding box center [1335, 173] width 62 height 29
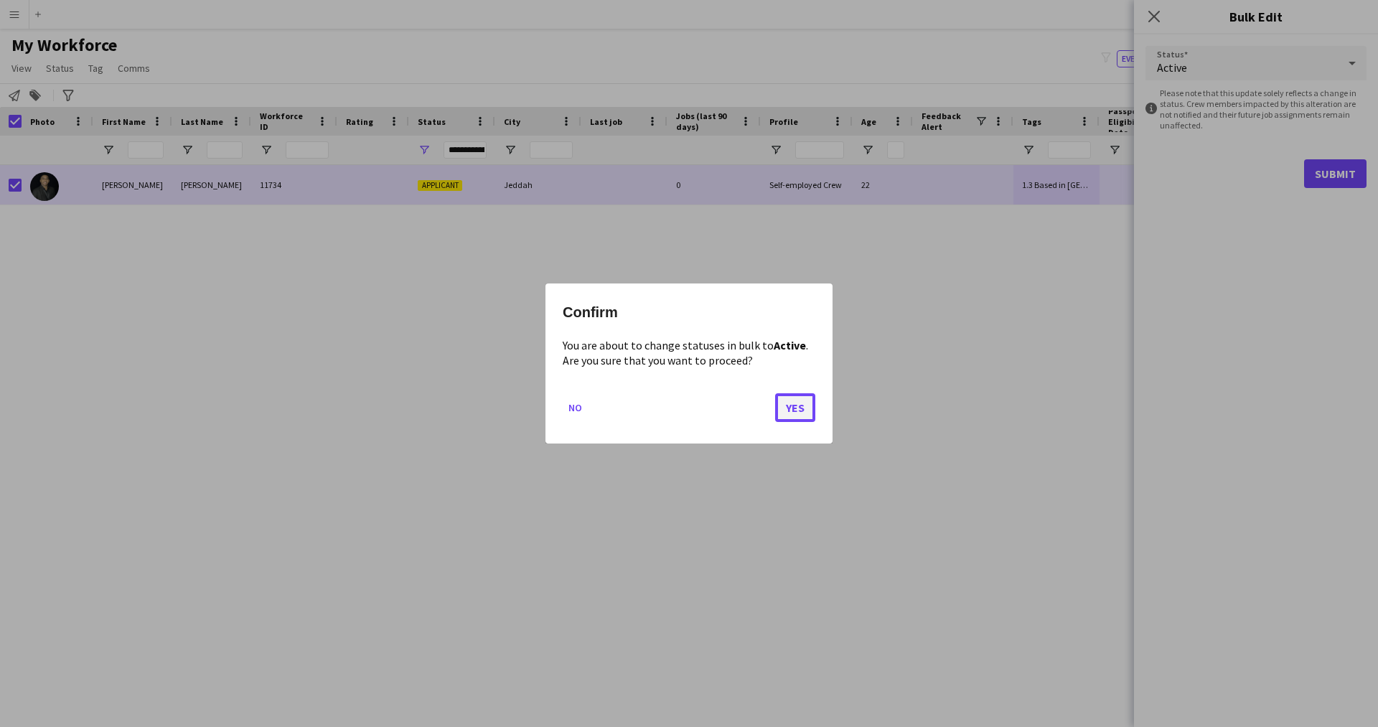
click at [800, 405] on button "Yes" at bounding box center [795, 407] width 40 height 29
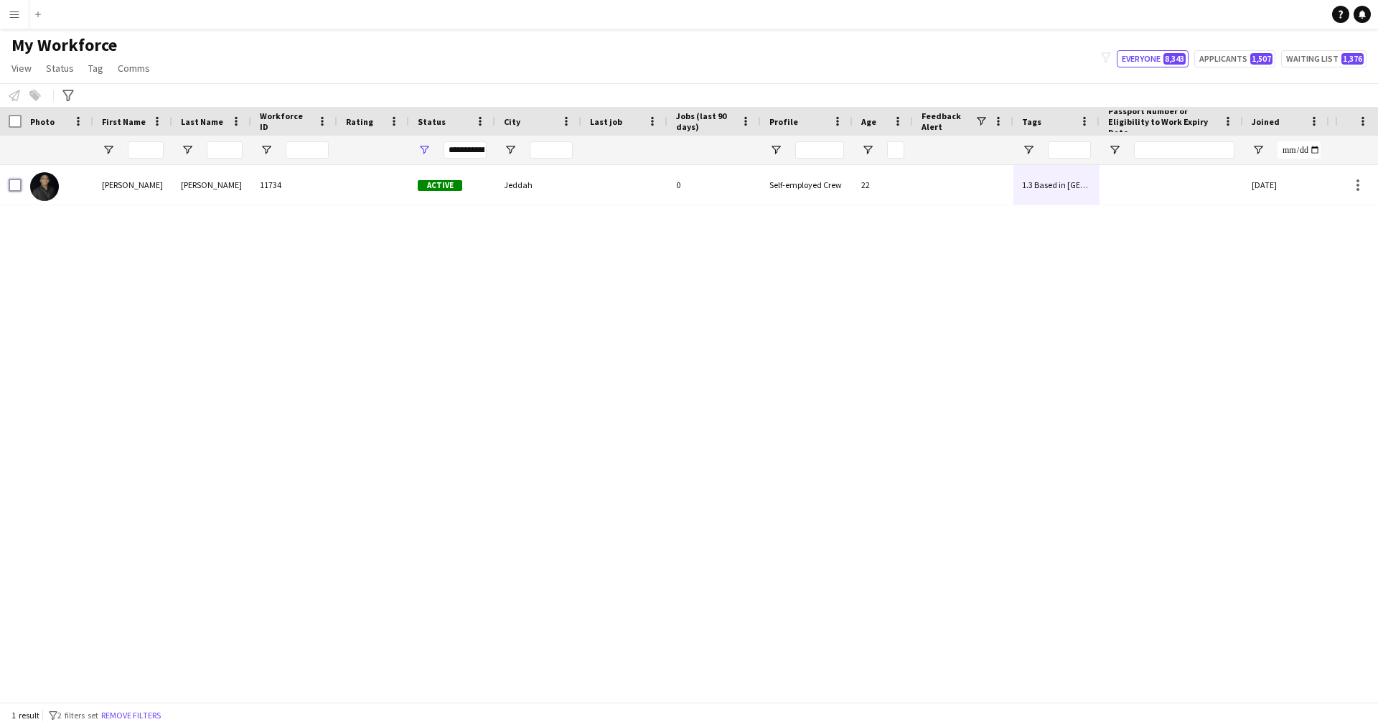
scroll to position [0, 274]
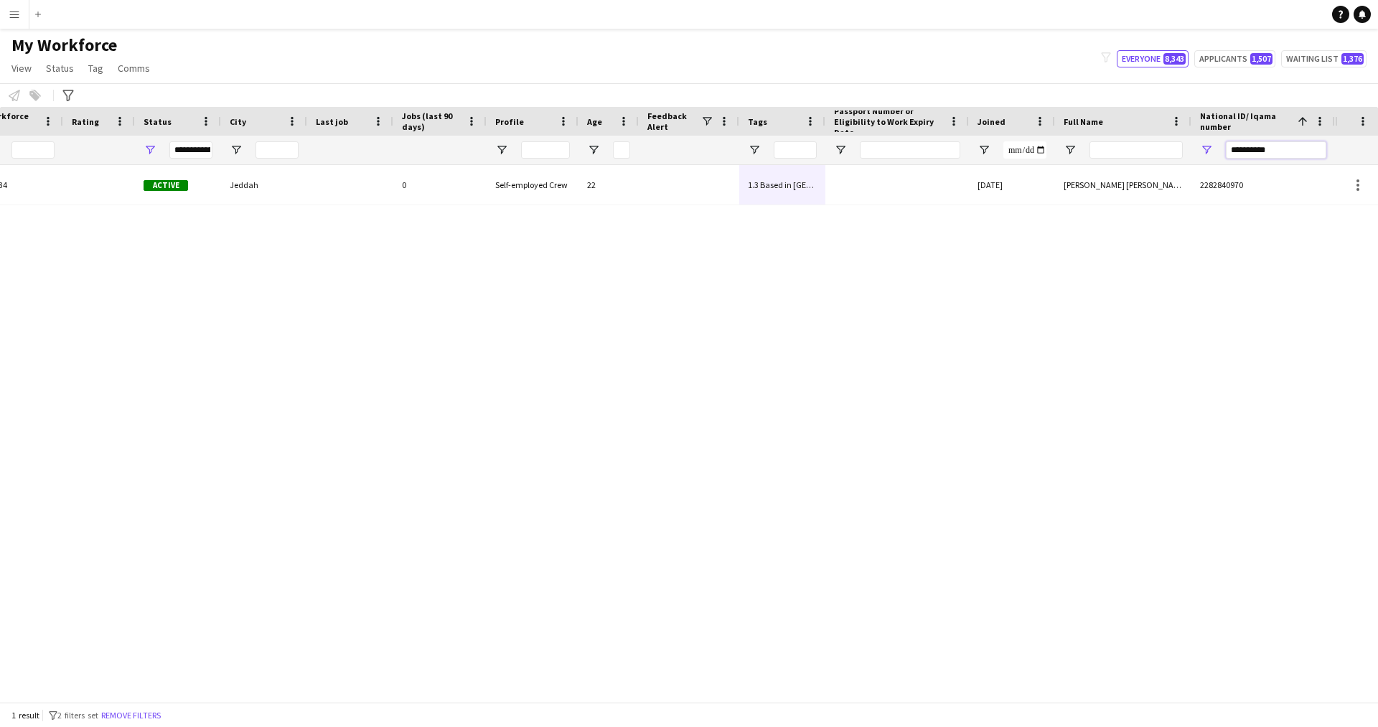
drag, startPoint x: 1279, startPoint y: 146, endPoint x: 885, endPoint y: 197, distance: 397.2
click at [885, 197] on div "Workforce Details Profile Data Workforce Details Profile Data Full Name First N…" at bounding box center [689, 404] width 1378 height 595
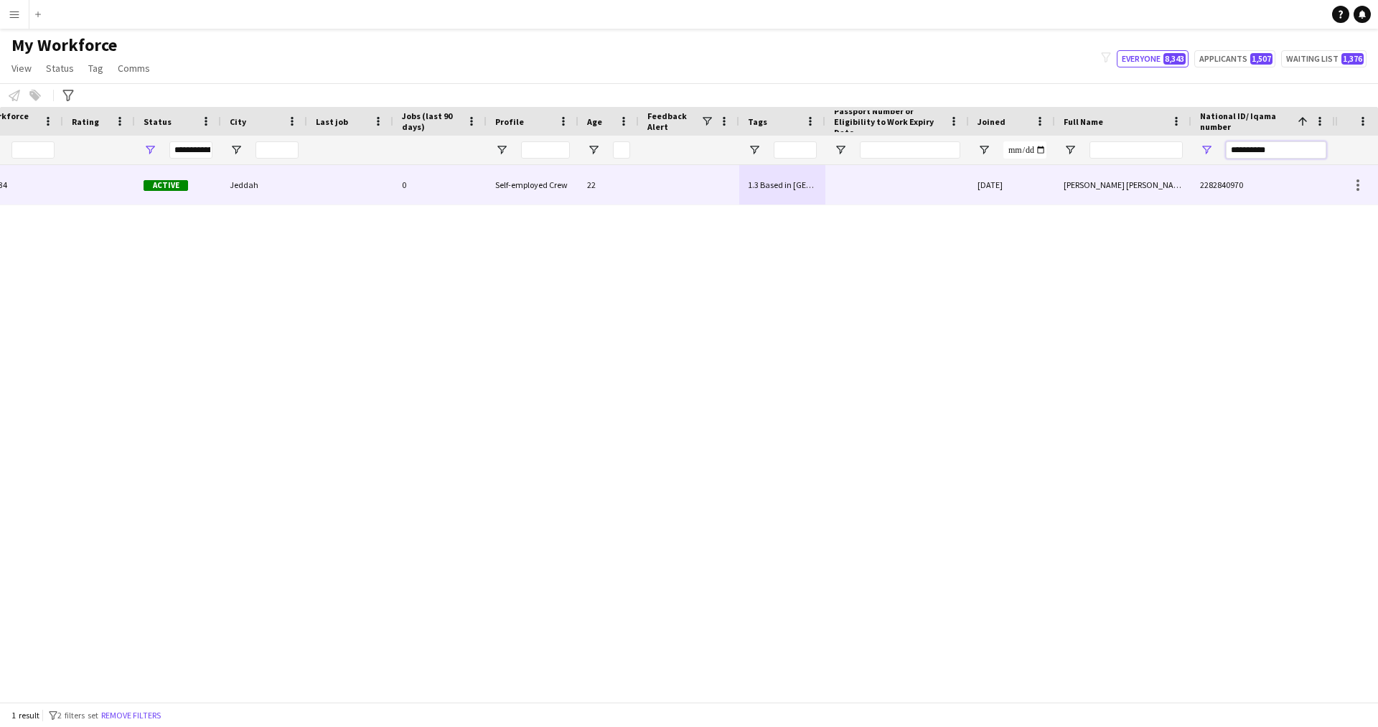
paste input "National ID/ Iqama number Filter Input"
click at [667, 197] on div at bounding box center [689, 184] width 100 height 39
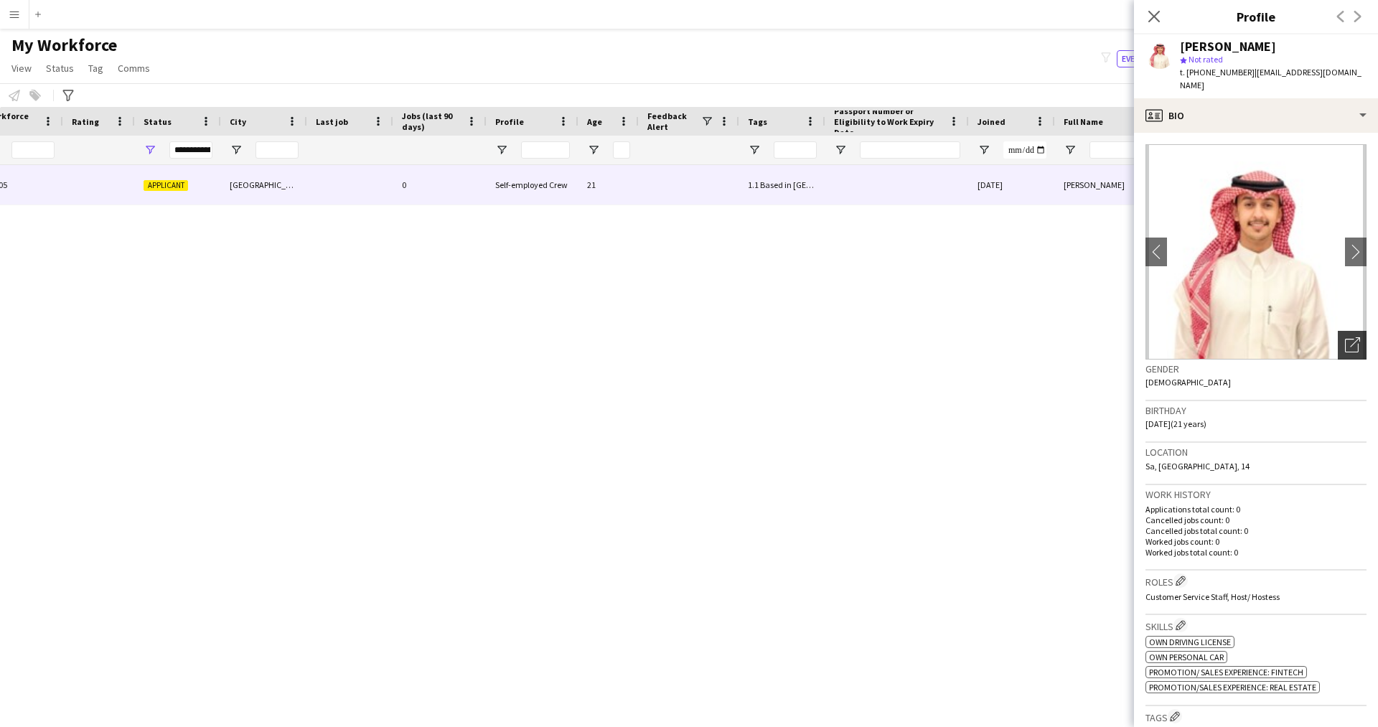
click at [1347, 331] on div "Open photos pop-in" at bounding box center [1352, 345] width 29 height 29
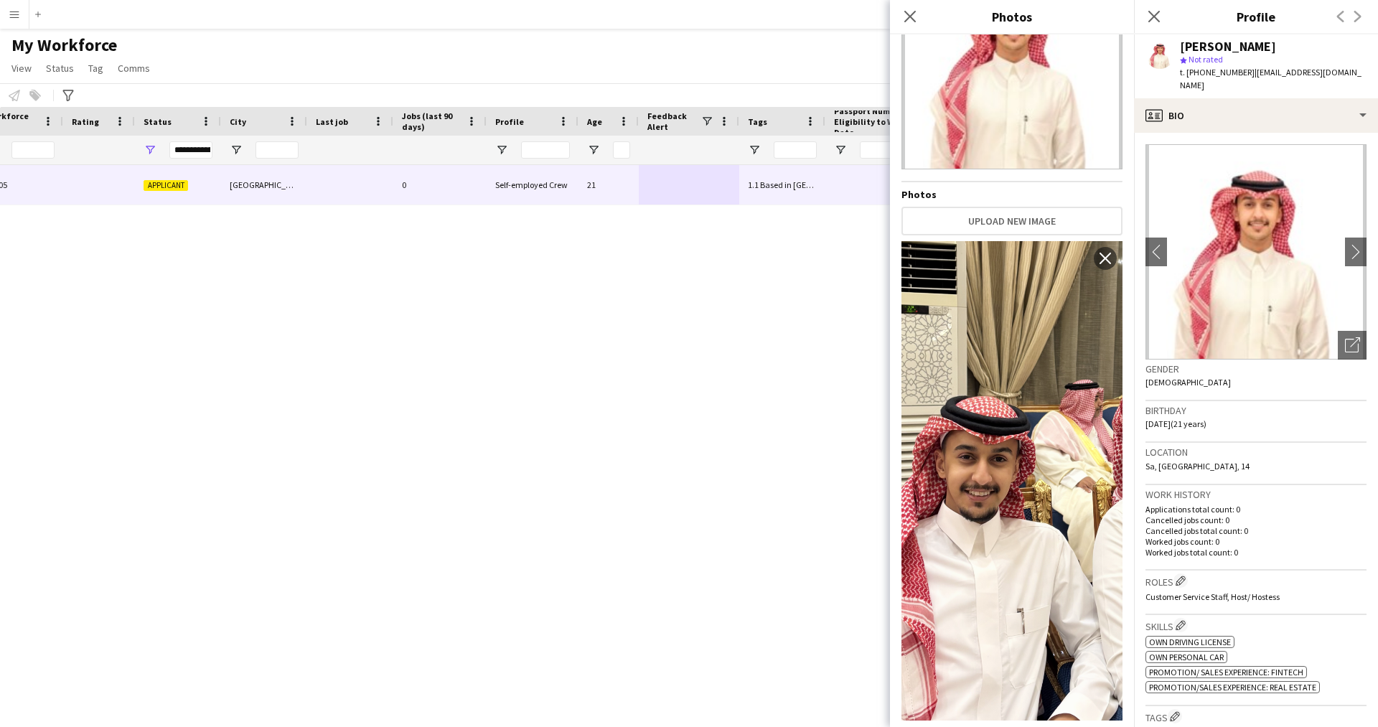
scroll to position [0, 0]
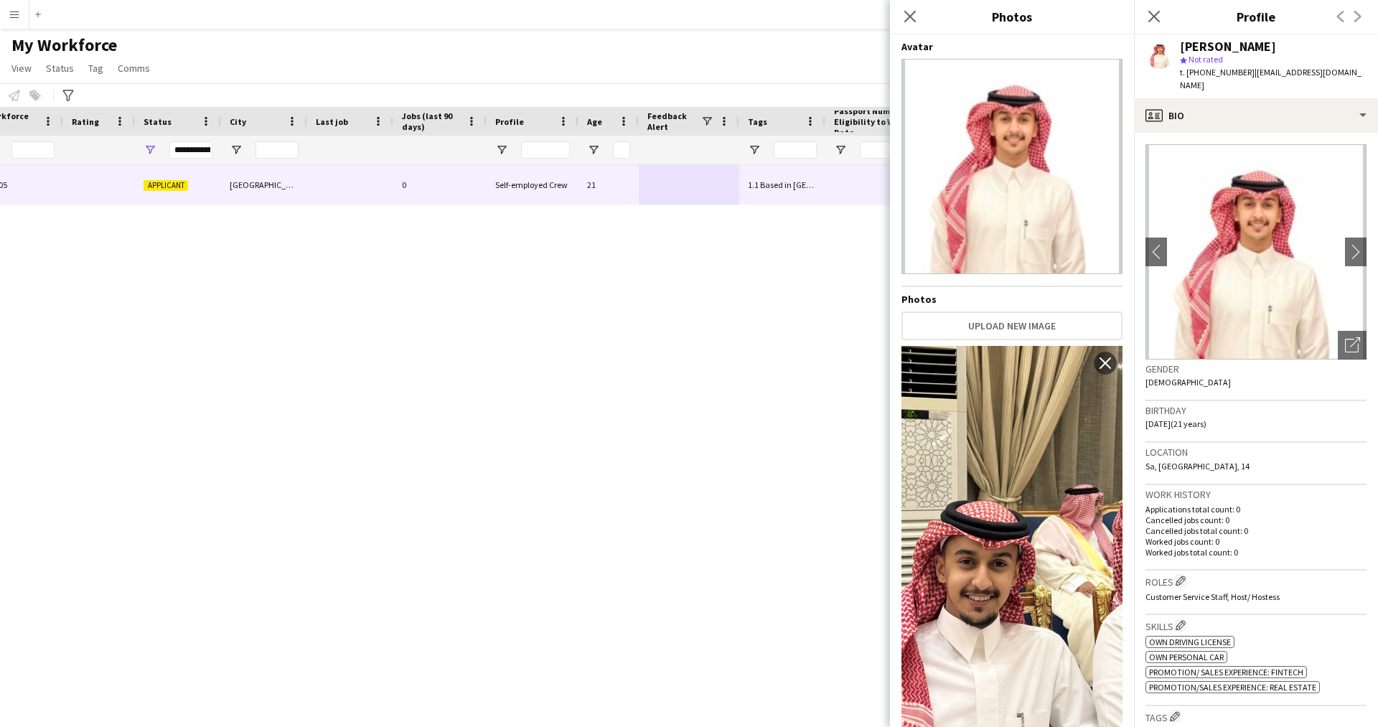
click at [911, 29] on div "Close pop-in" at bounding box center [910, 16] width 40 height 33
click at [913, 17] on icon "Close pop-in" at bounding box center [910, 16] width 14 height 14
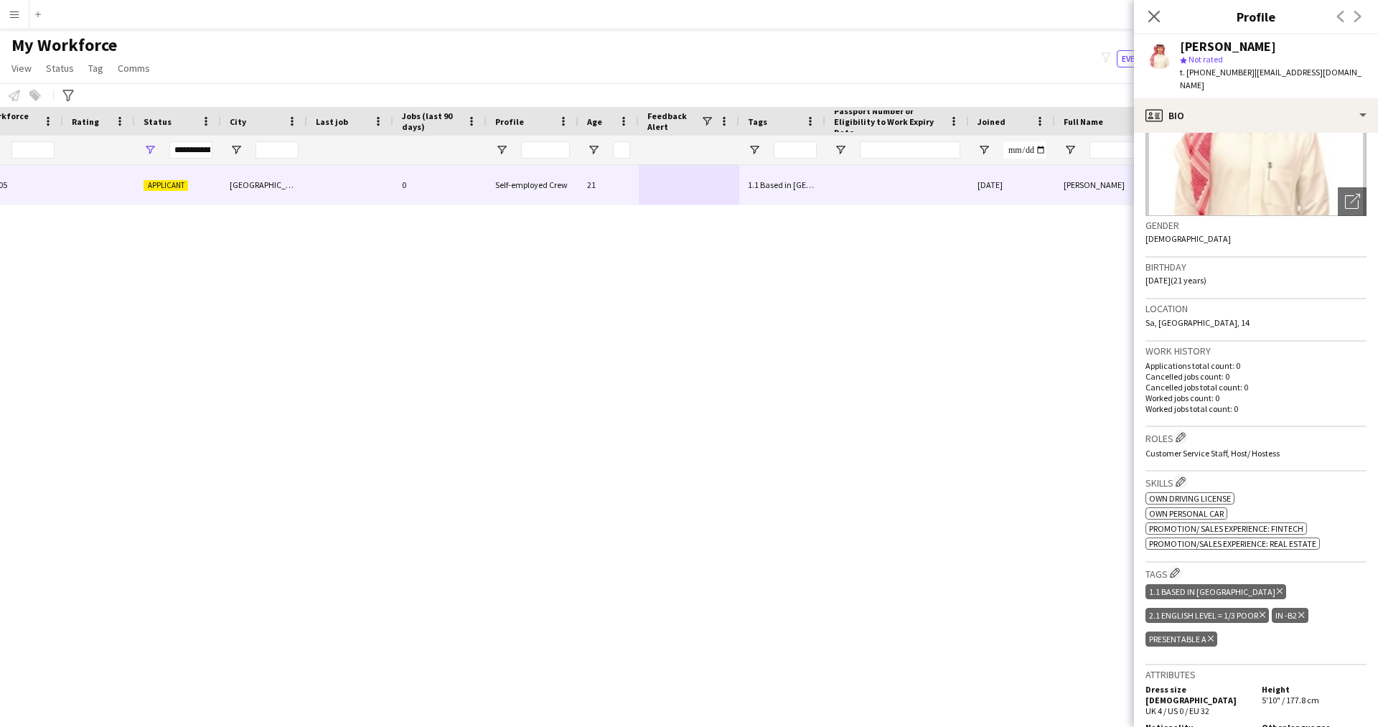
scroll to position [136, 0]
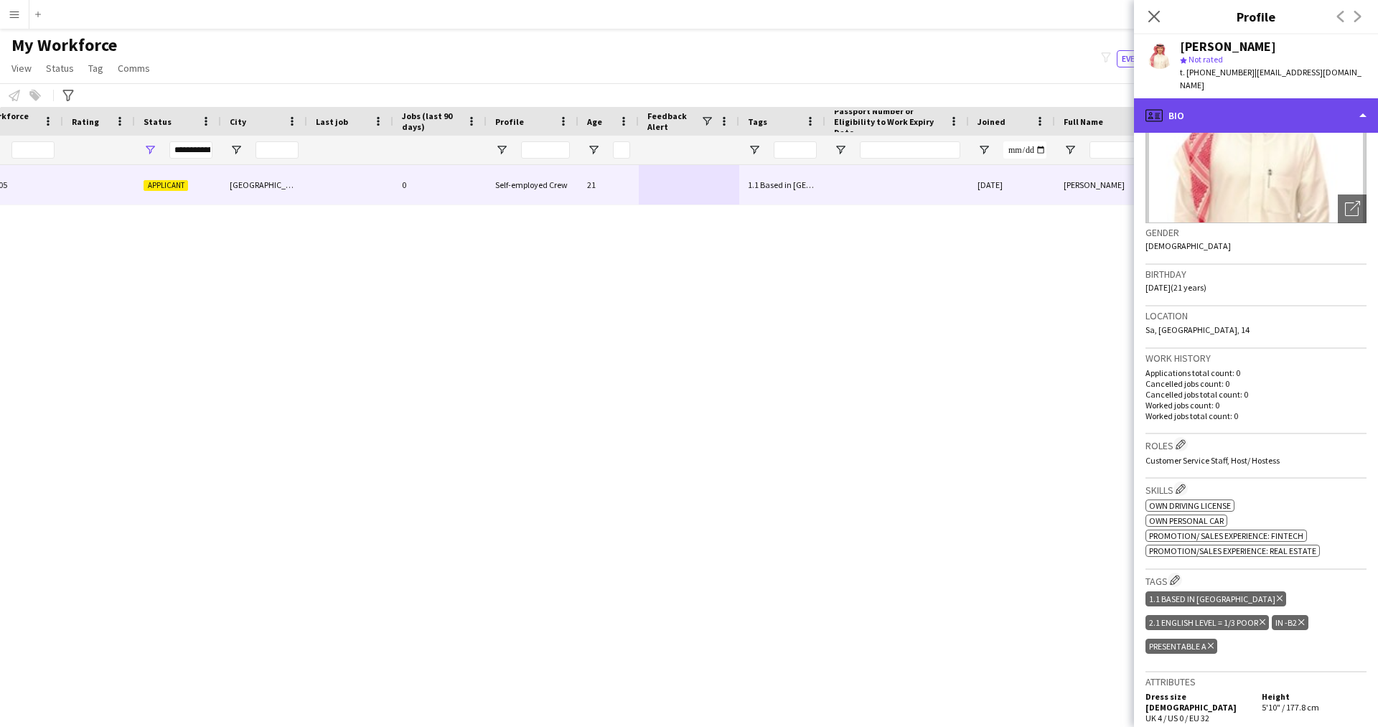
click at [1202, 111] on div "profile Bio" at bounding box center [1256, 115] width 244 height 34
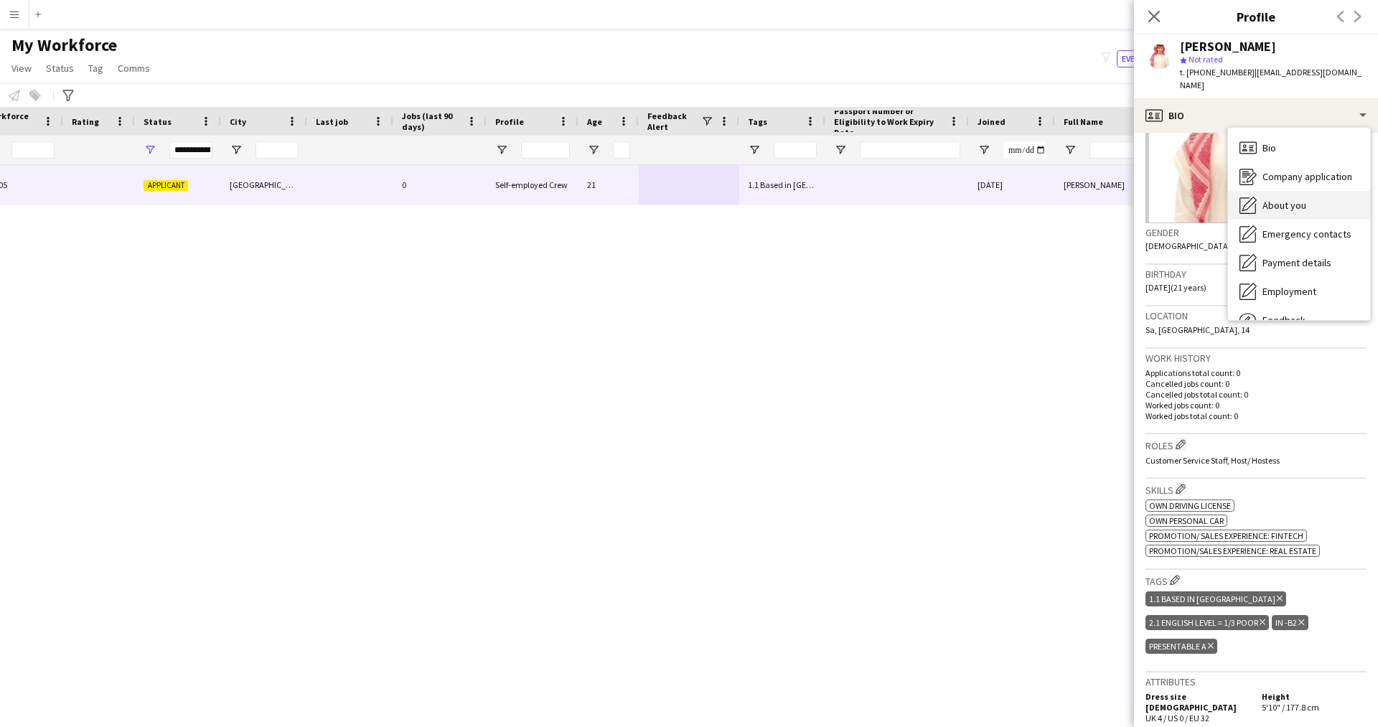
click at [1256, 197] on icon at bounding box center [1249, 204] width 14 height 14
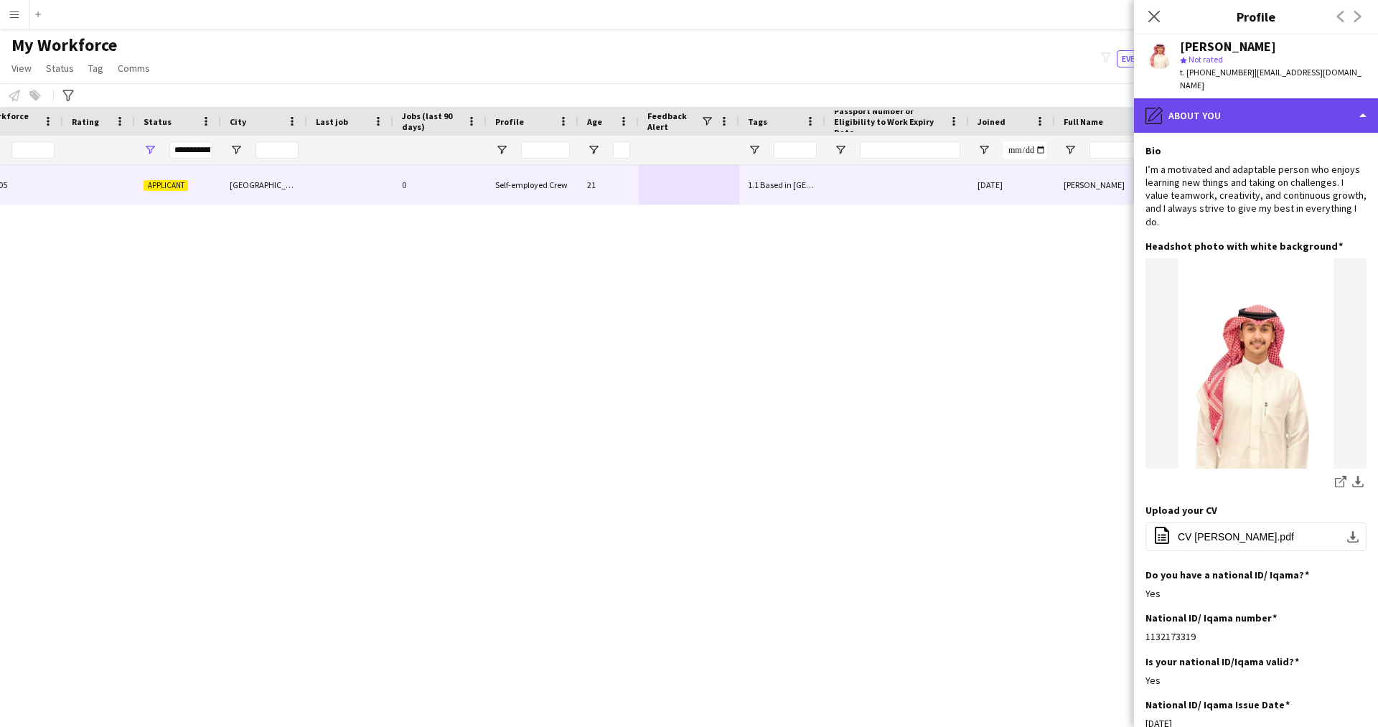
click at [1211, 103] on div "pencil4 About you" at bounding box center [1256, 115] width 244 height 34
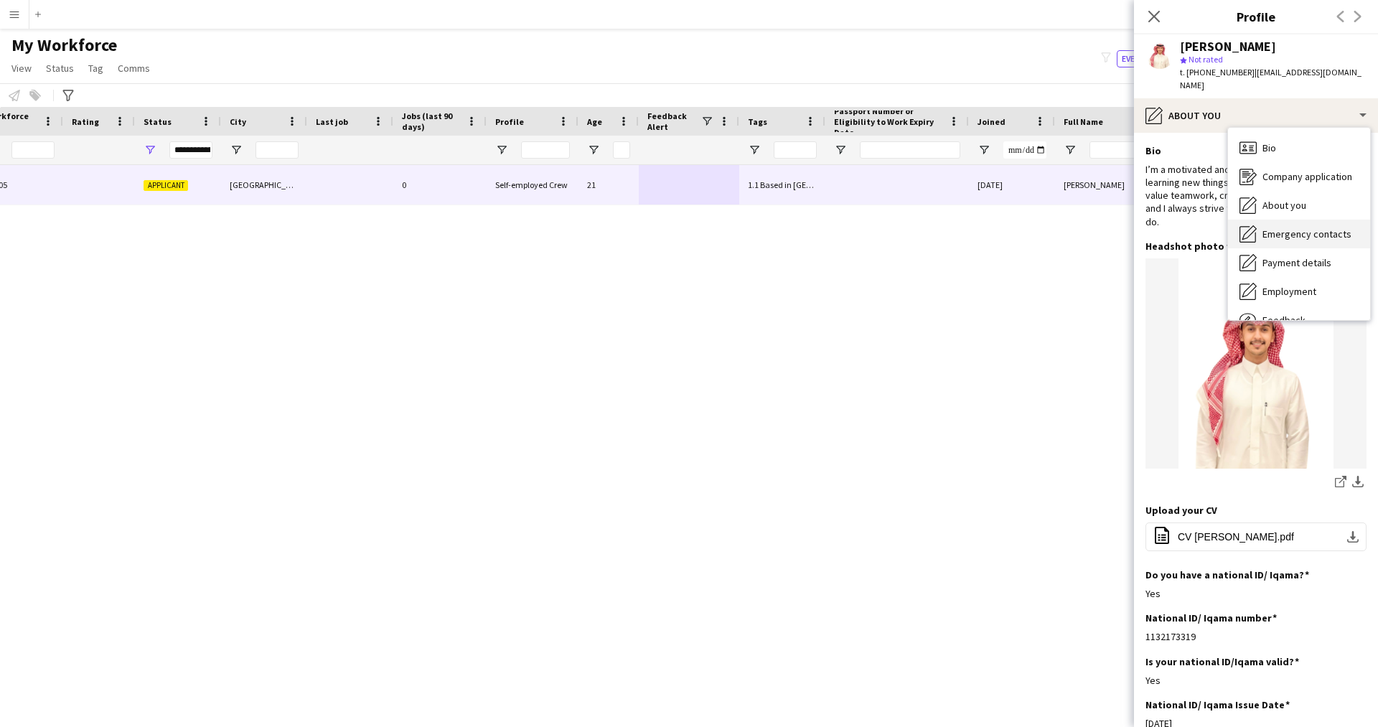
click at [1291, 227] on span "Emergency contacts" at bounding box center [1306, 233] width 89 height 13
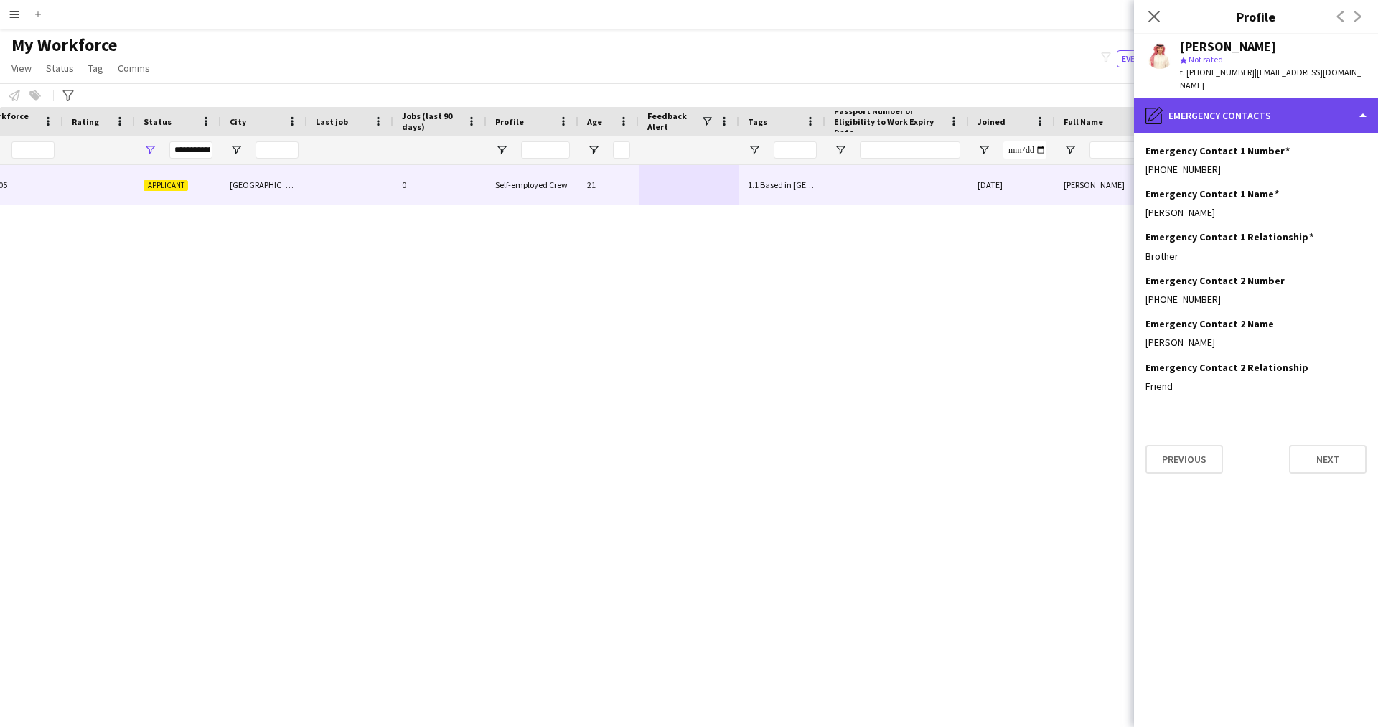
click at [1206, 98] on div "pencil4 Emergency contacts" at bounding box center [1256, 115] width 244 height 34
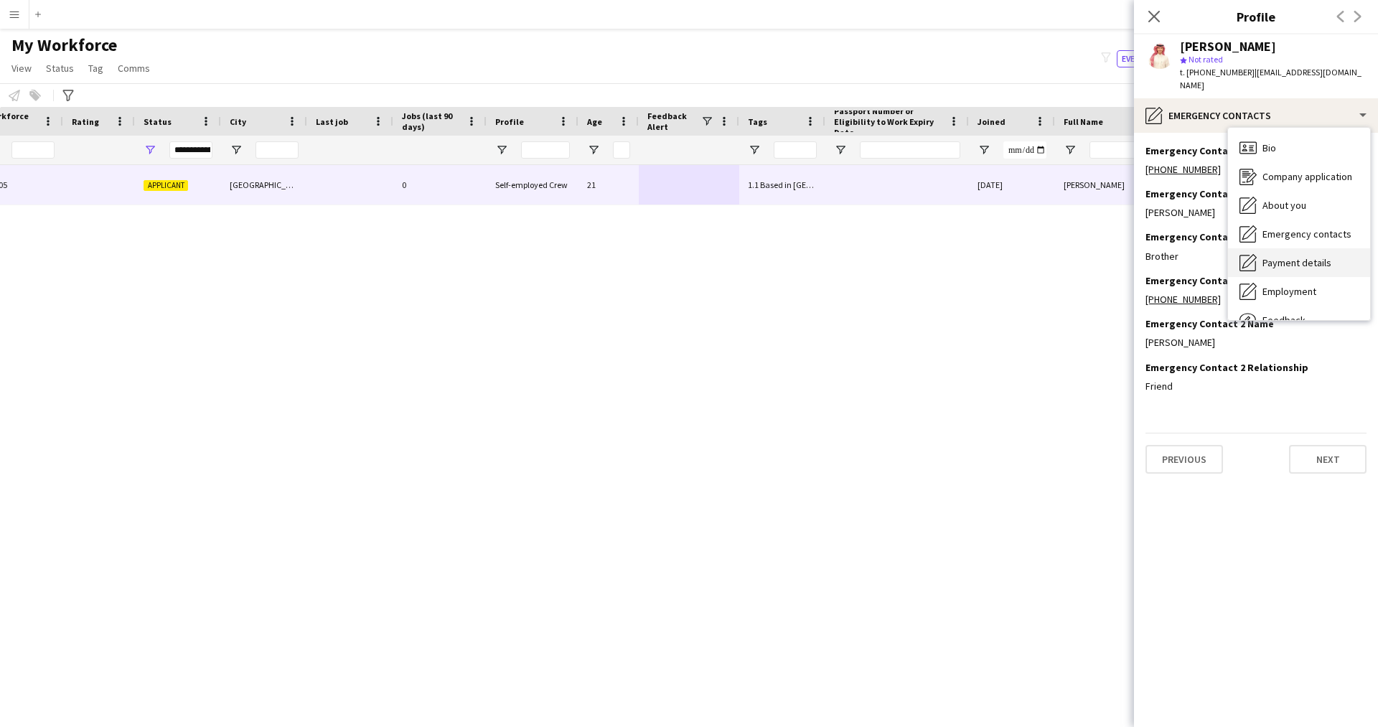
click at [1287, 256] on span "Payment details" at bounding box center [1296, 262] width 69 height 13
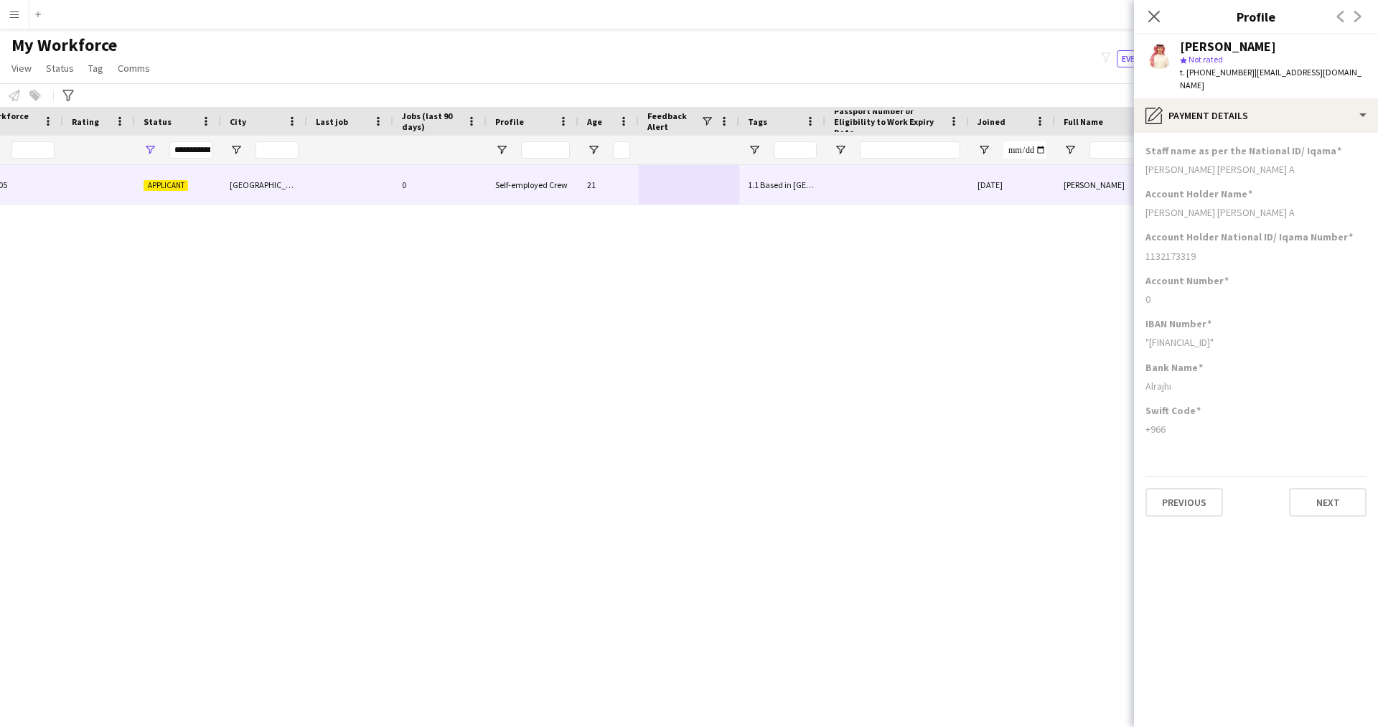
drag, startPoint x: 1198, startPoint y: 412, endPoint x: 1154, endPoint y: 408, distance: 44.0
click at [1154, 408] on div "Swift Code +966" at bounding box center [1255, 425] width 221 height 43
click at [1193, 426] on div "Swift Code +966" at bounding box center [1255, 425] width 221 height 43
click at [1249, 112] on div "pencil4 Payment details" at bounding box center [1256, 115] width 244 height 34
click at [1279, 227] on span "Emergency contacts" at bounding box center [1306, 233] width 89 height 13
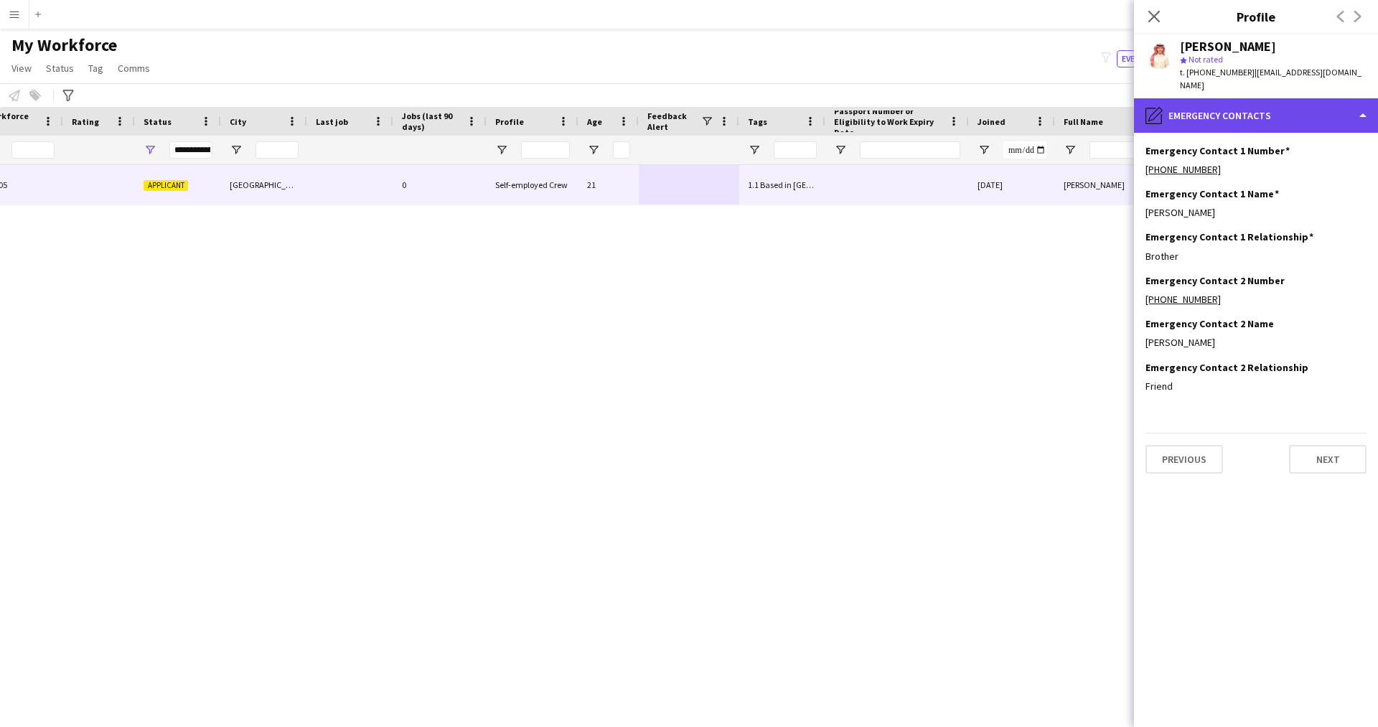
click at [1251, 98] on div "pencil4 Emergency contacts" at bounding box center [1256, 115] width 244 height 34
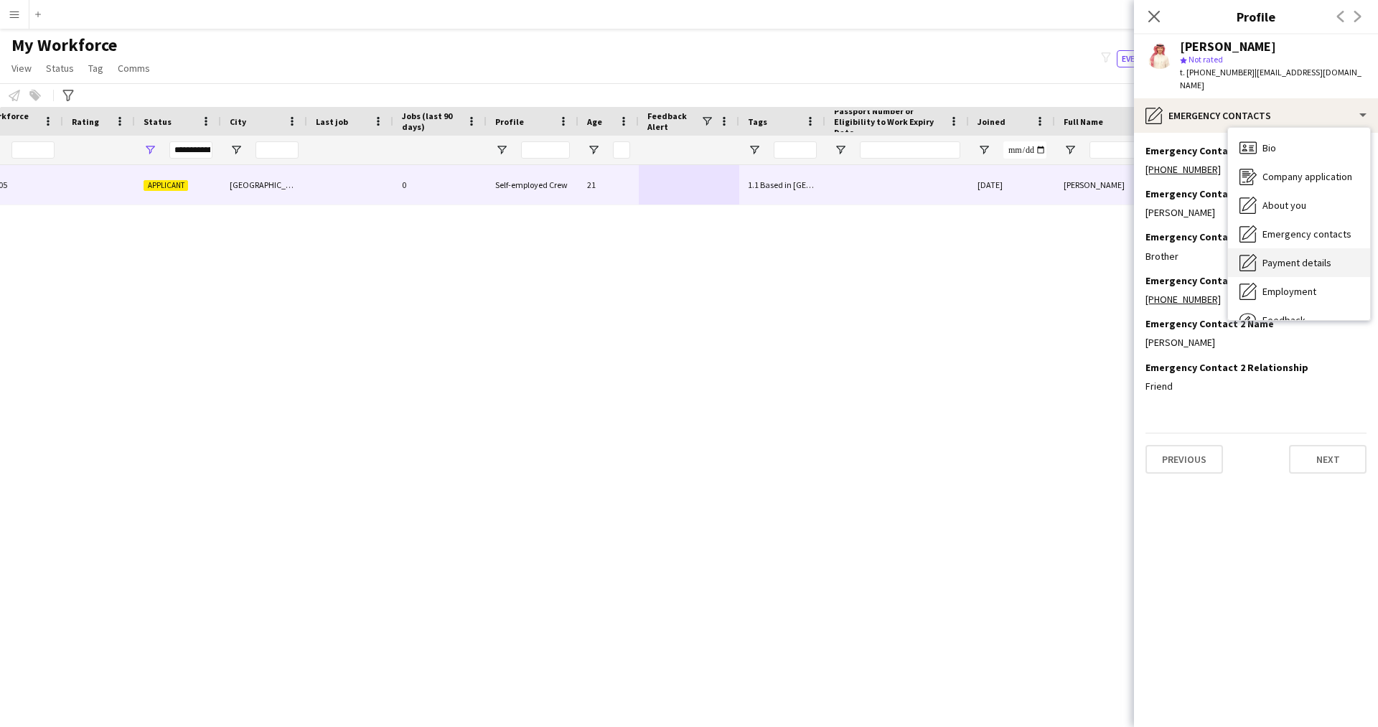
click at [1279, 256] on span "Payment details" at bounding box center [1296, 262] width 69 height 13
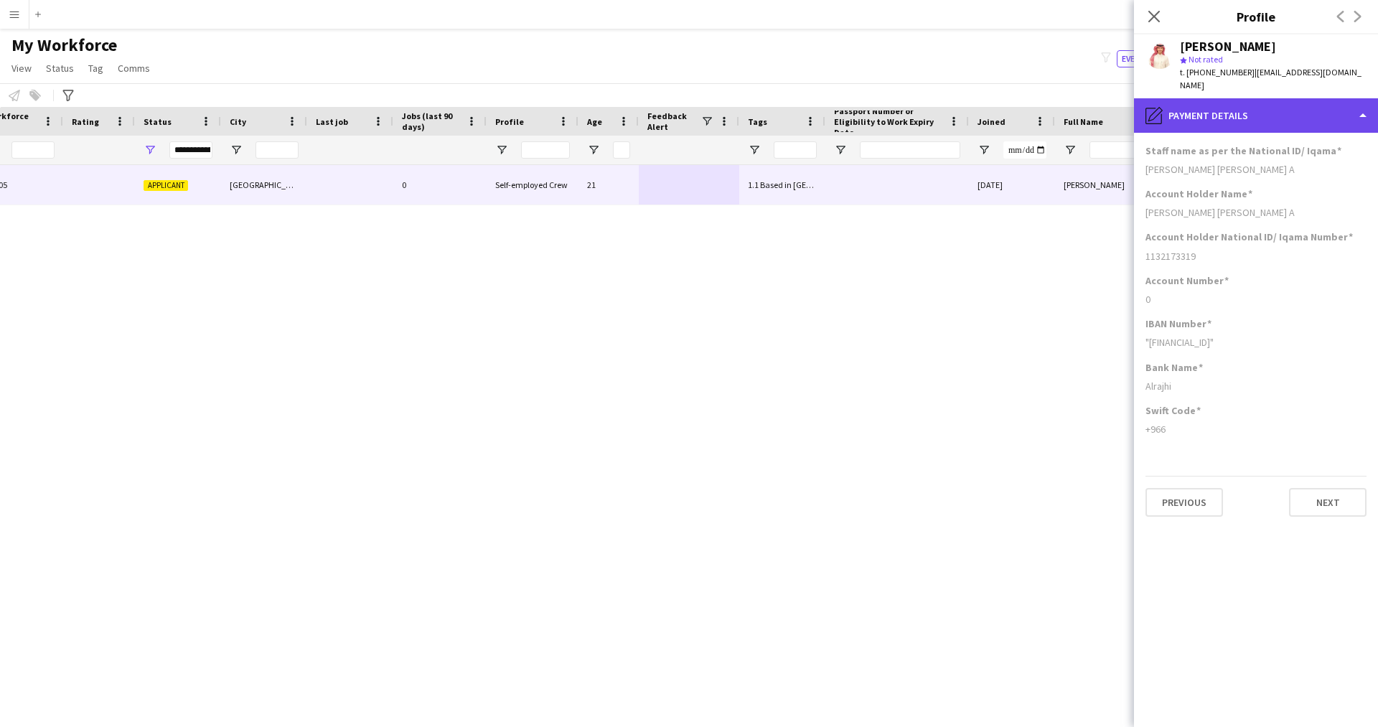
click at [1258, 100] on div "pencil4 Payment details" at bounding box center [1256, 115] width 244 height 34
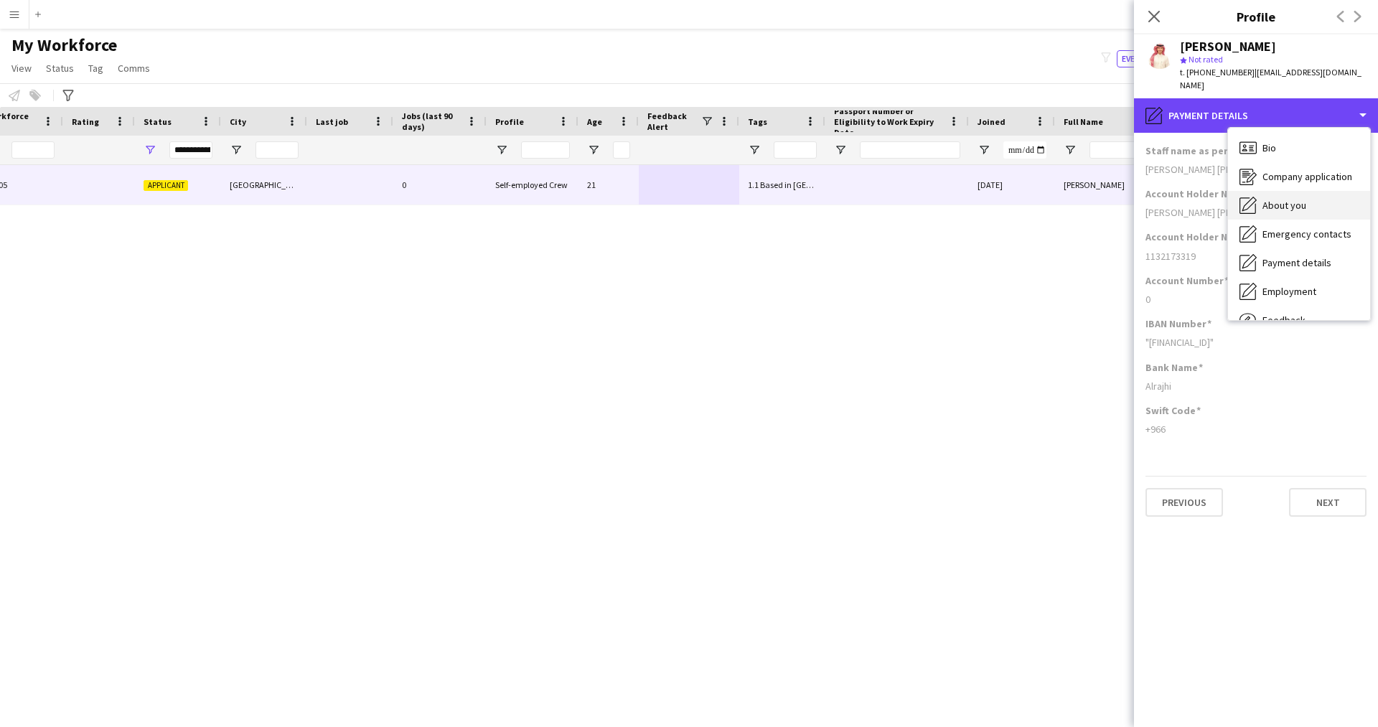
scroll to position [49, 0]
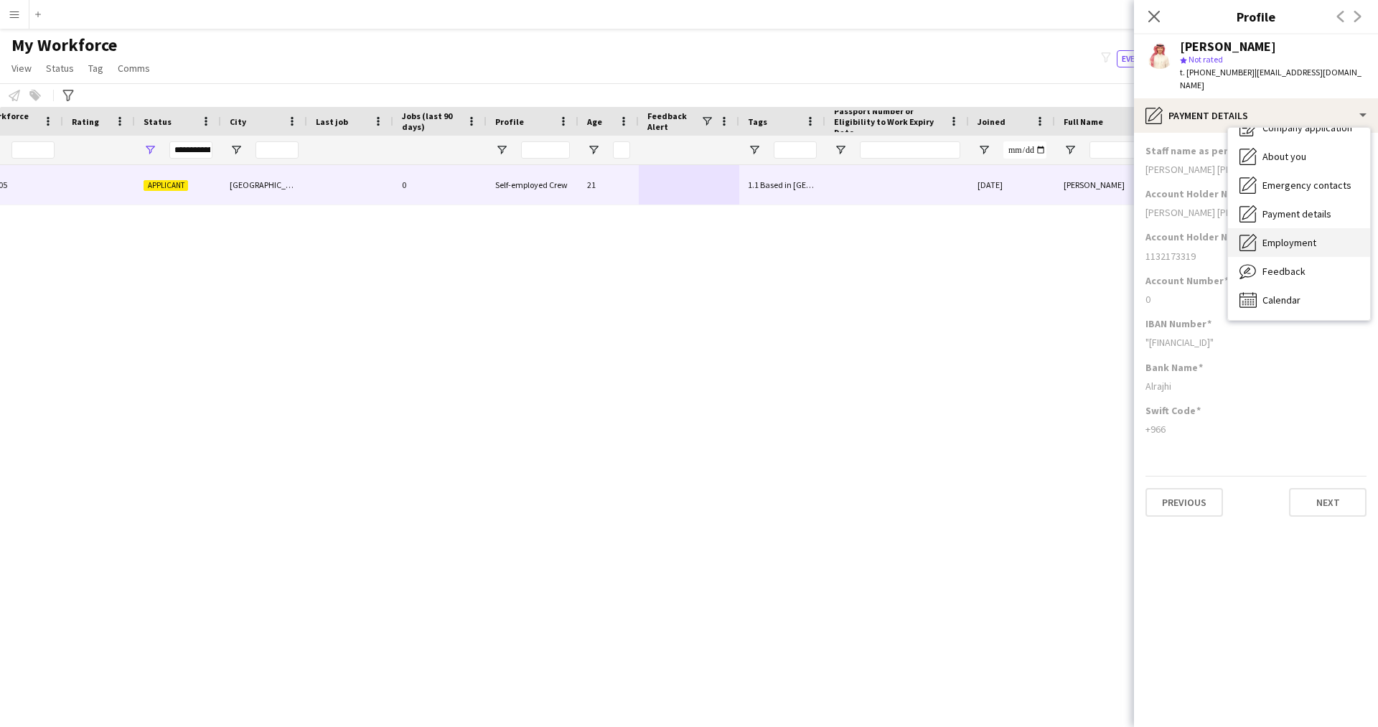
click at [1284, 236] on span "Employment" at bounding box center [1289, 242] width 54 height 13
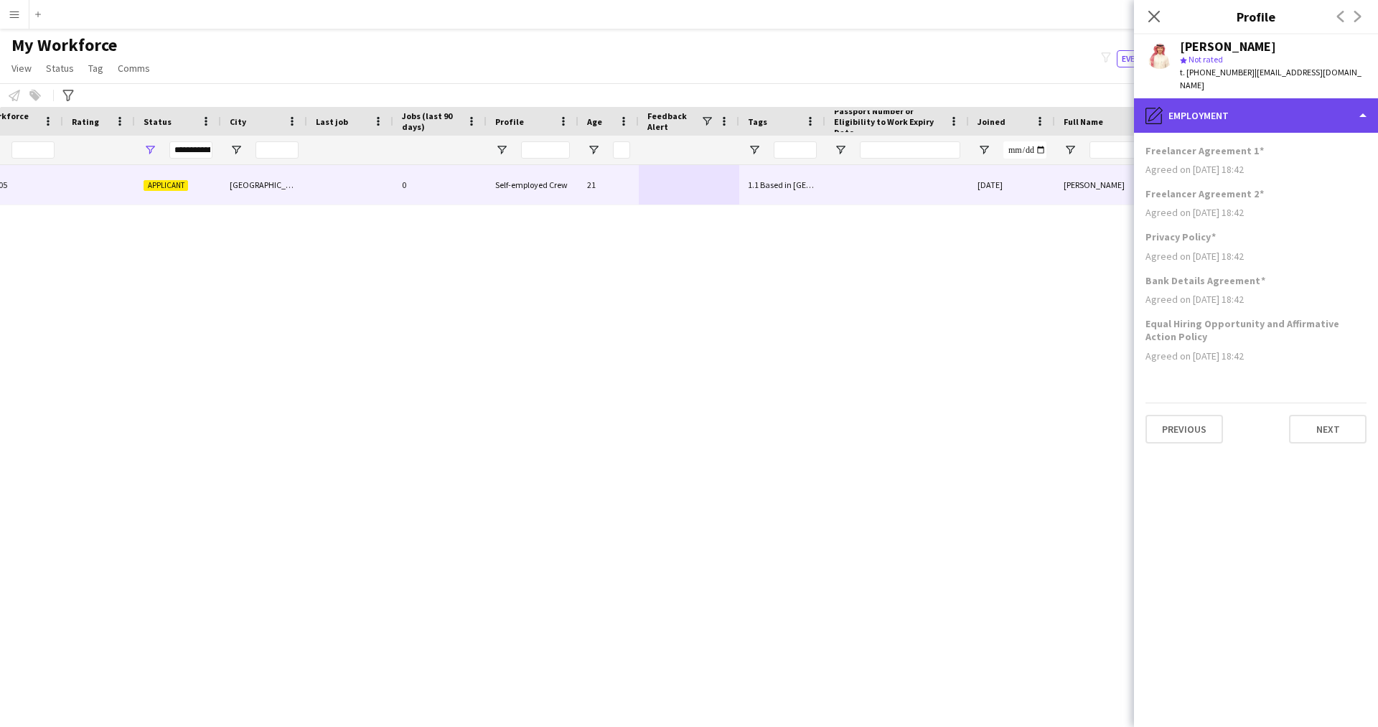
click at [1297, 108] on div "pencil4 Employment" at bounding box center [1256, 115] width 244 height 34
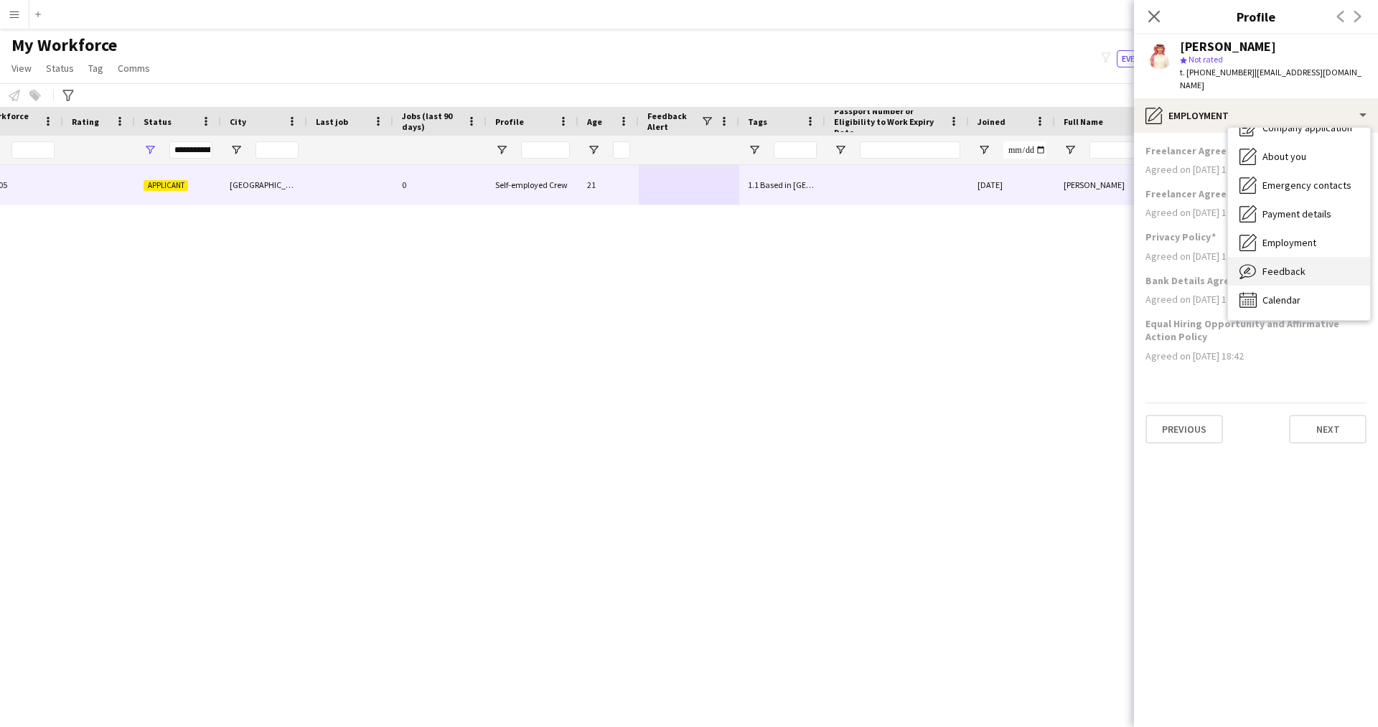
click at [1287, 265] on div "Feedback Feedback" at bounding box center [1299, 271] width 142 height 29
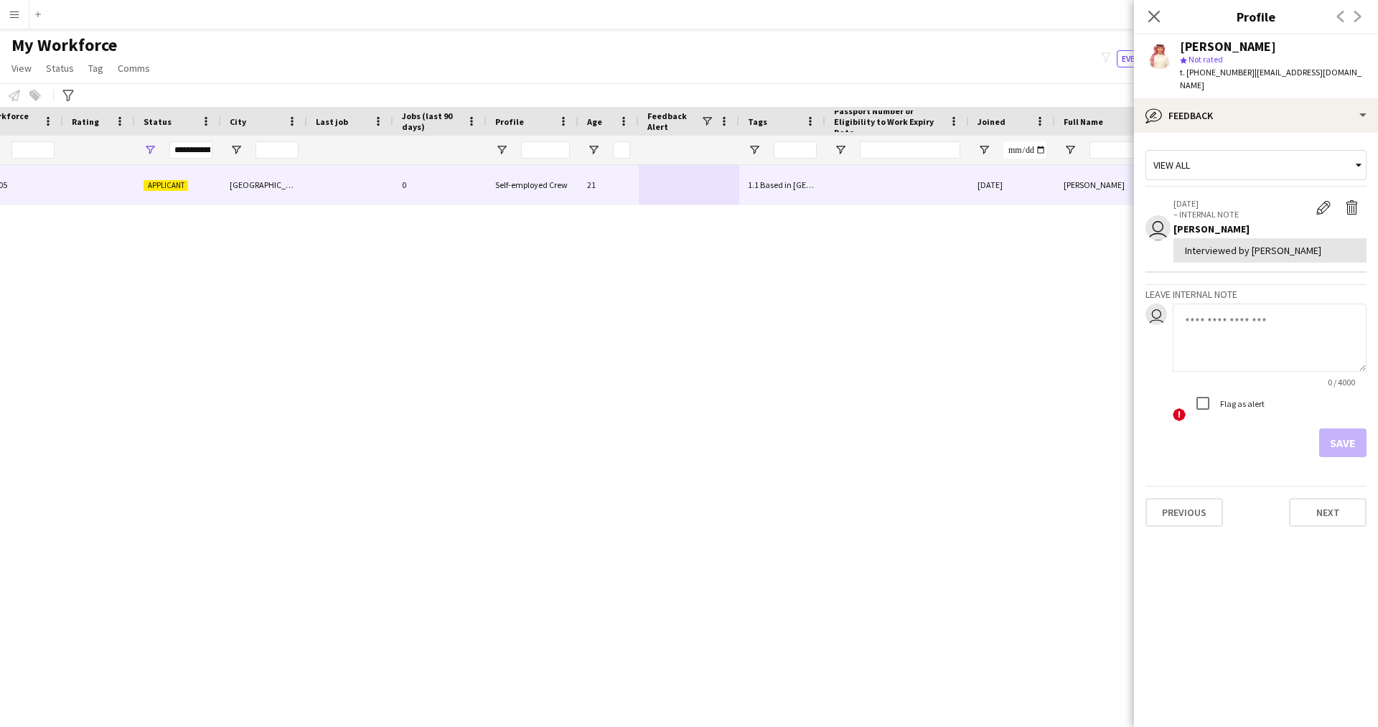
scroll to position [0, 0]
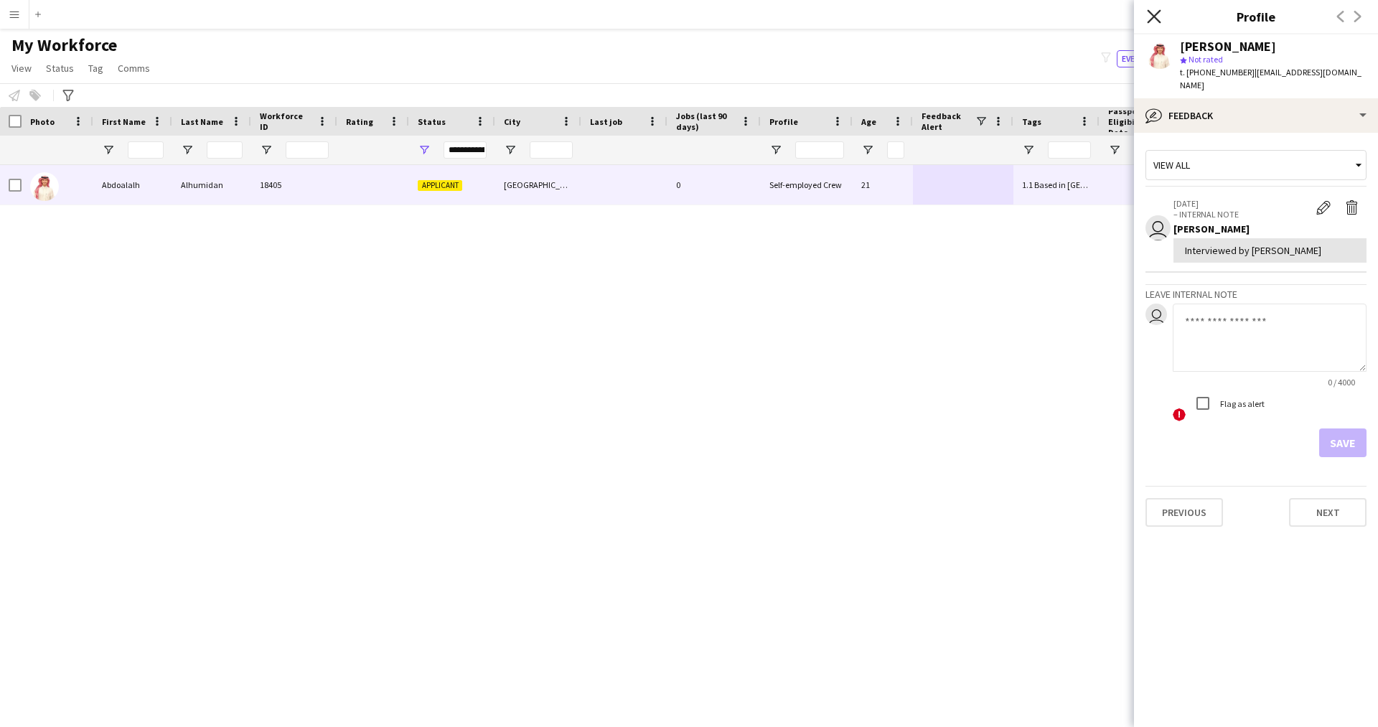
click at [1150, 17] on icon "Close pop-in" at bounding box center [1154, 16] width 14 height 14
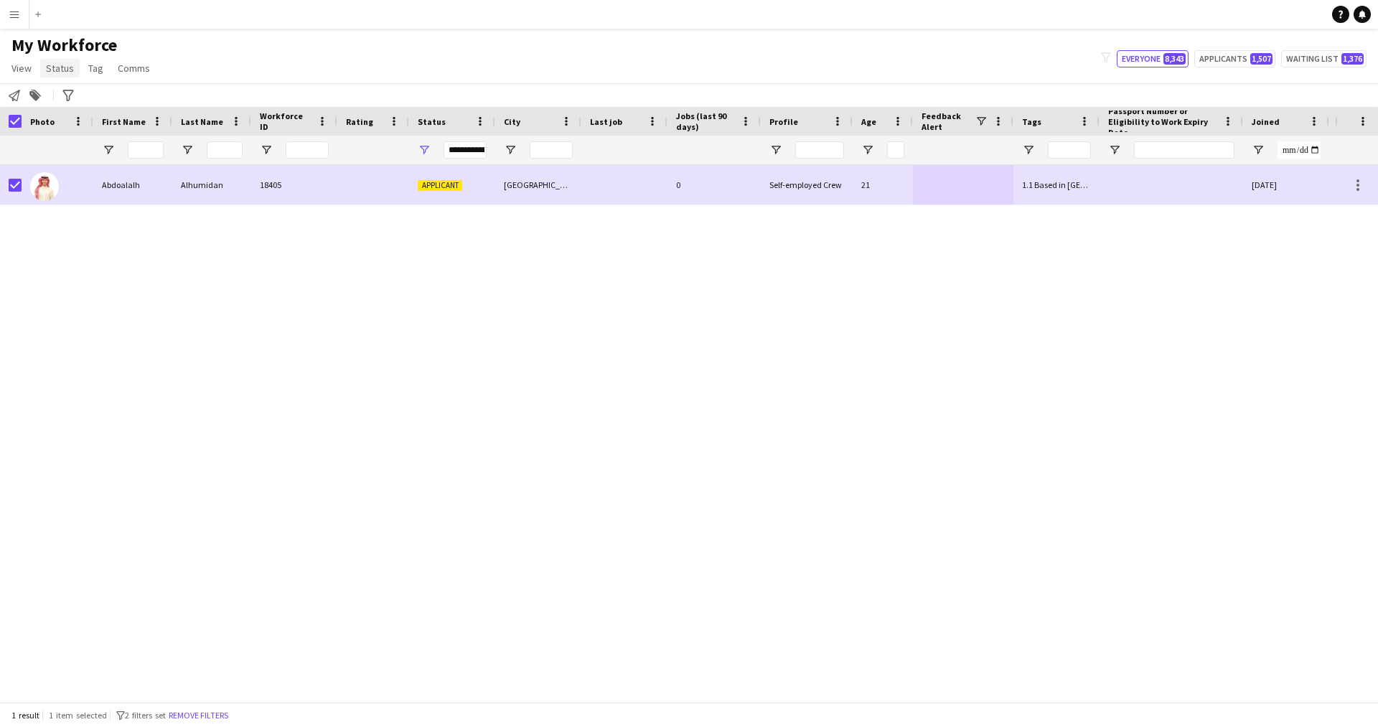
click at [74, 76] on link "Status" at bounding box center [59, 68] width 39 height 19
click at [78, 88] on link "Edit" at bounding box center [91, 99] width 100 height 30
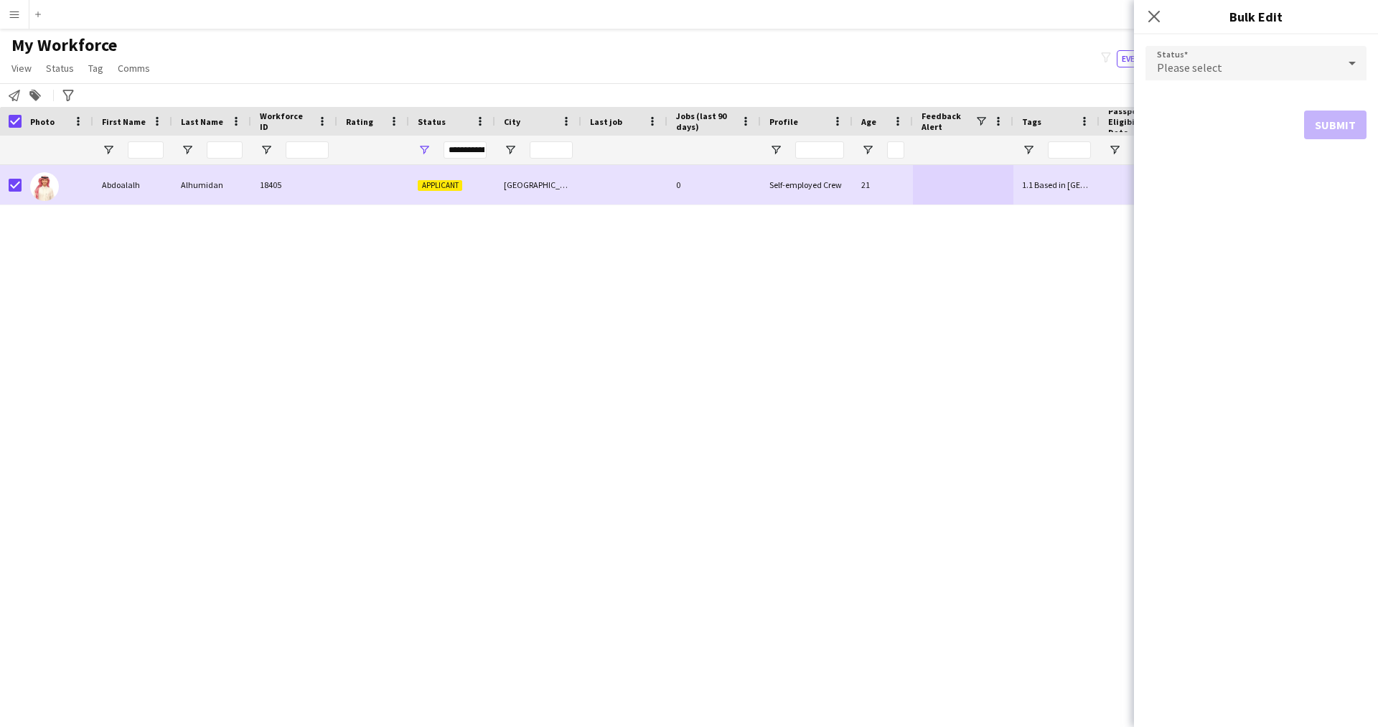
click at [1268, 80] on mat-select "Please select" at bounding box center [1255, 64] width 221 height 36
click at [1241, 72] on div "Please select" at bounding box center [1241, 63] width 192 height 34
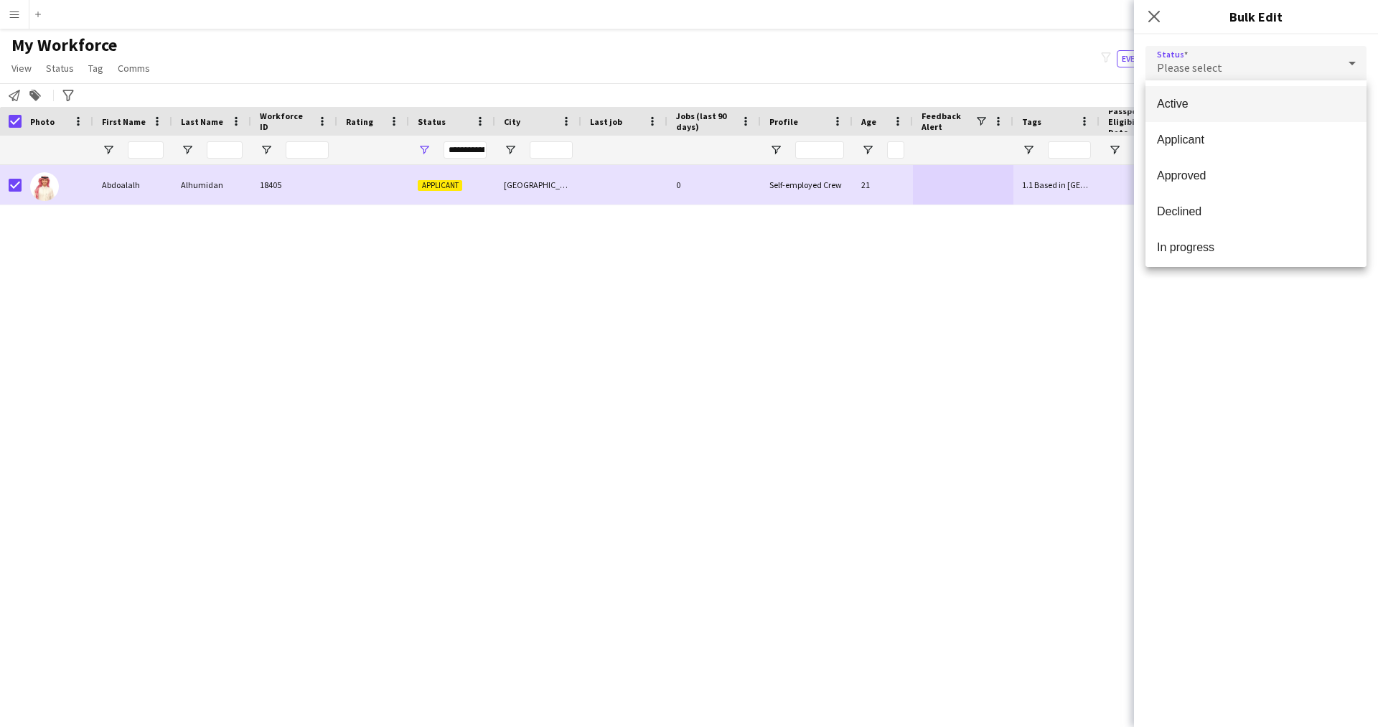
click at [1216, 113] on mat-option "Active" at bounding box center [1255, 104] width 221 height 36
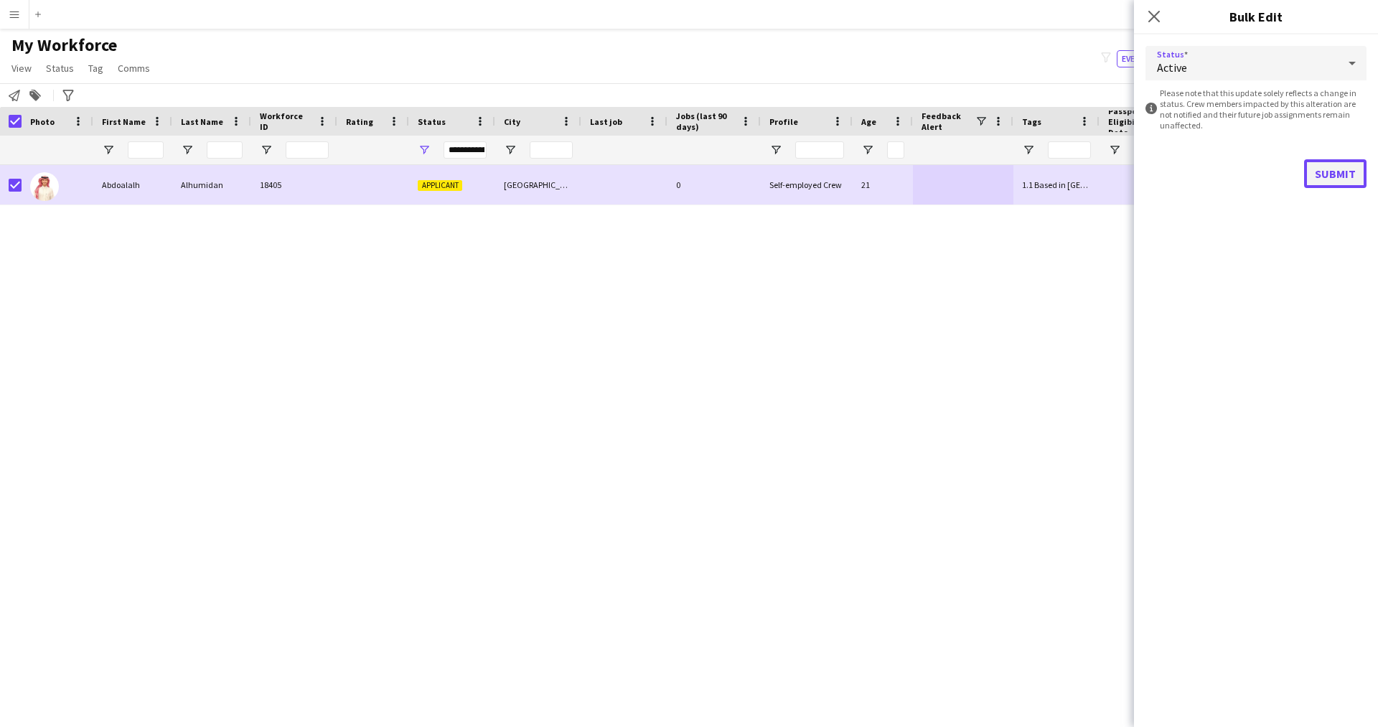
click at [1320, 171] on button "Submit" at bounding box center [1335, 173] width 62 height 29
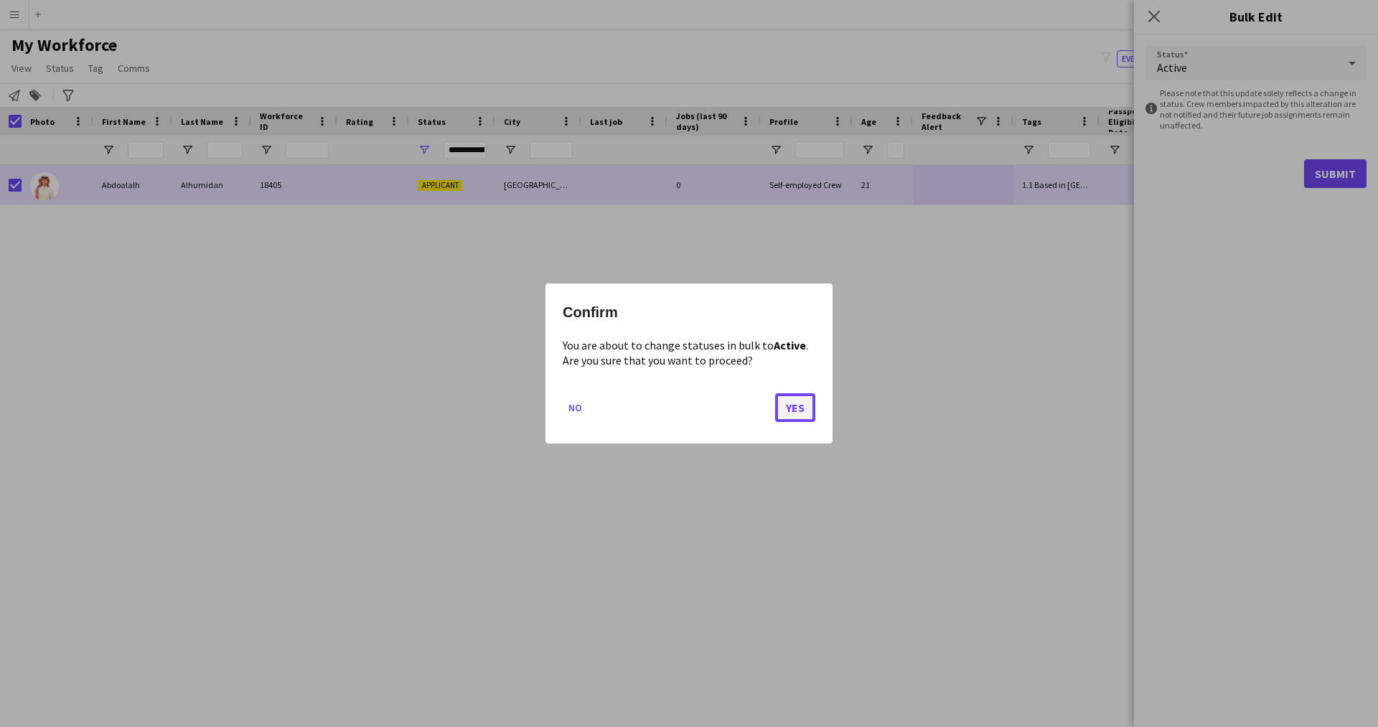
click at [796, 403] on button "Yes" at bounding box center [795, 407] width 40 height 29
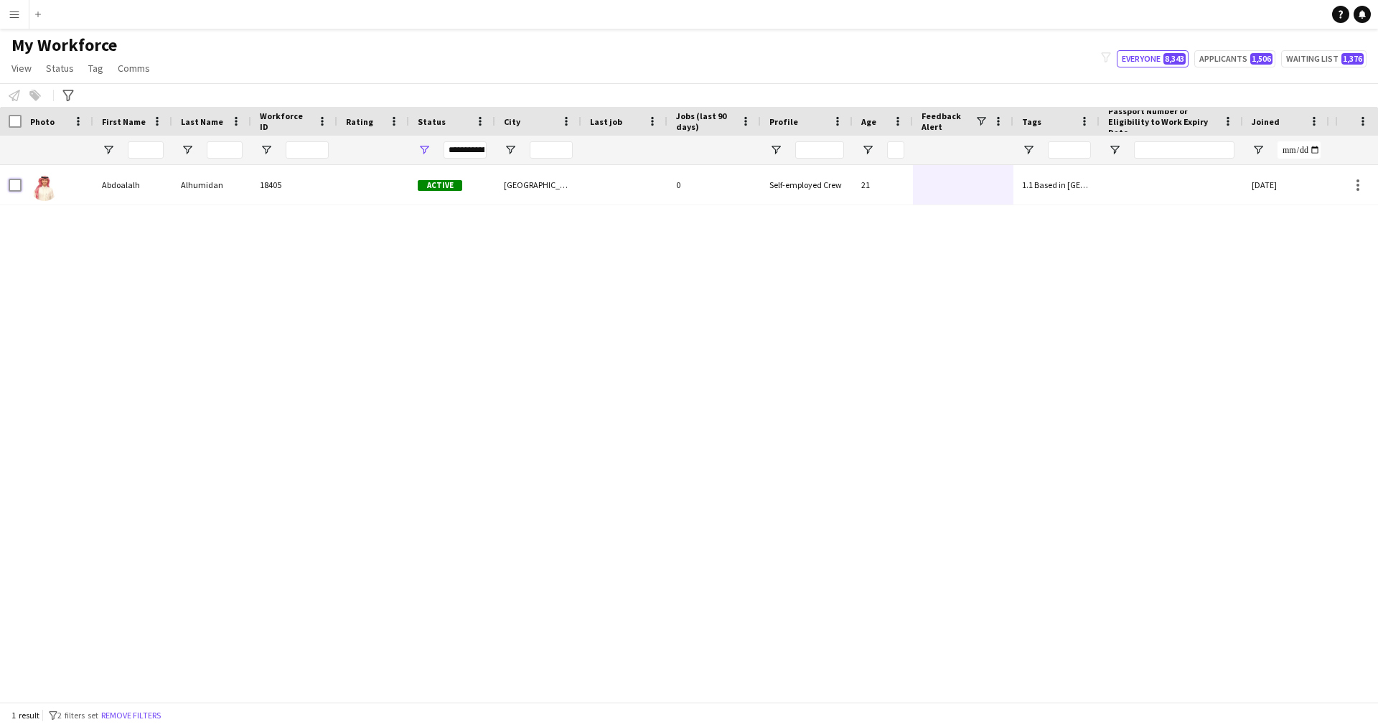
scroll to position [0, 274]
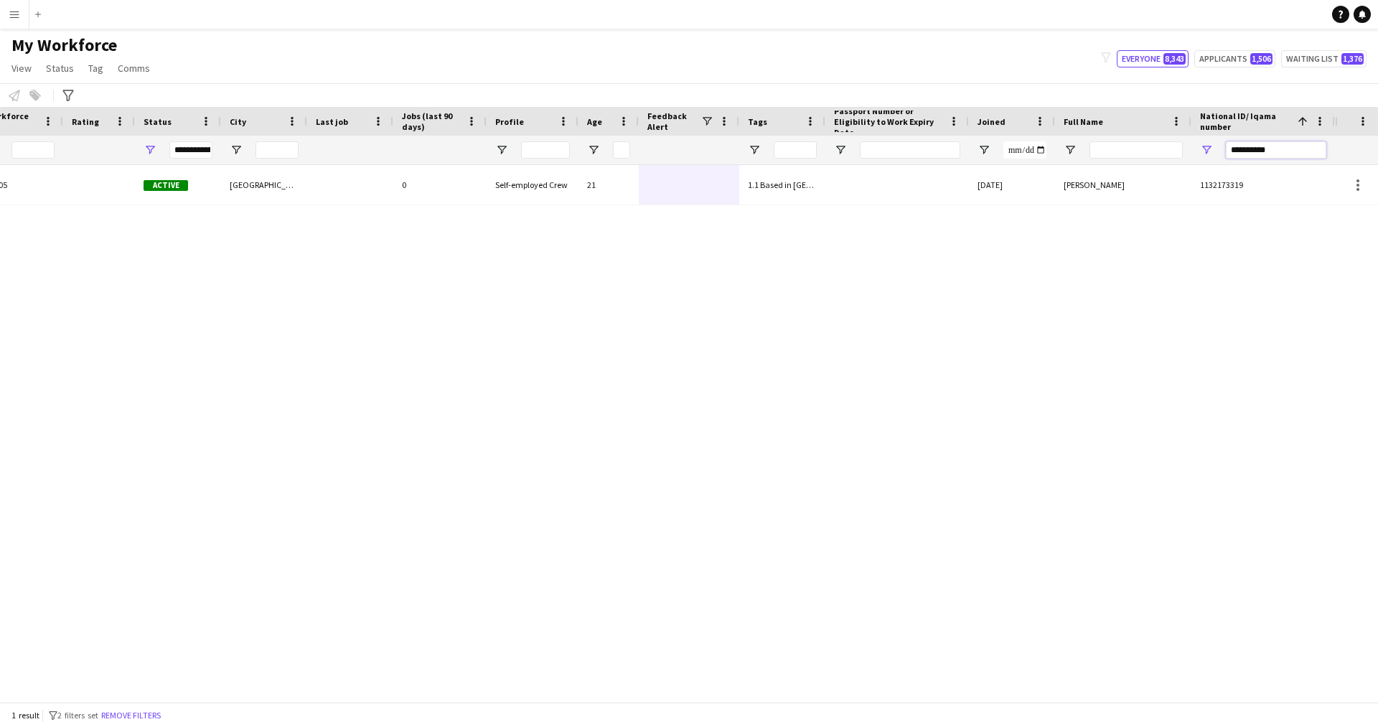
drag, startPoint x: 1289, startPoint y: 150, endPoint x: 1054, endPoint y: 174, distance: 235.9
click at [1054, 174] on div "Workforce Details Profile Data Workforce Details Profile Data Full Name First N…" at bounding box center [689, 404] width 1378 height 595
drag, startPoint x: 1287, startPoint y: 154, endPoint x: 987, endPoint y: 207, distance: 304.7
click at [987, 207] on div "Workforce Details Profile Data Workforce Details Profile Data Full Name First N…" at bounding box center [689, 404] width 1378 height 595
paste input "National ID/ Iqama number Filter Input"
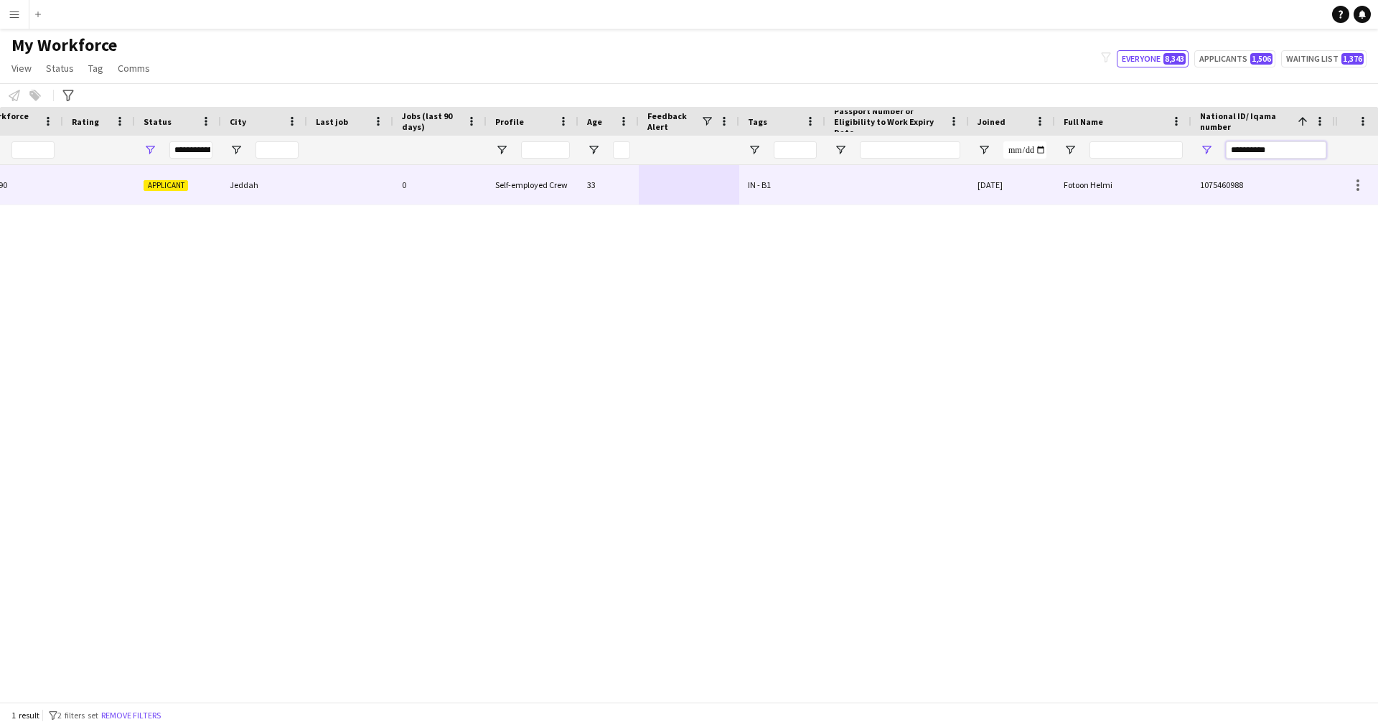
type input "**********"
click at [779, 197] on div "IN - B1" at bounding box center [782, 184] width 86 height 39
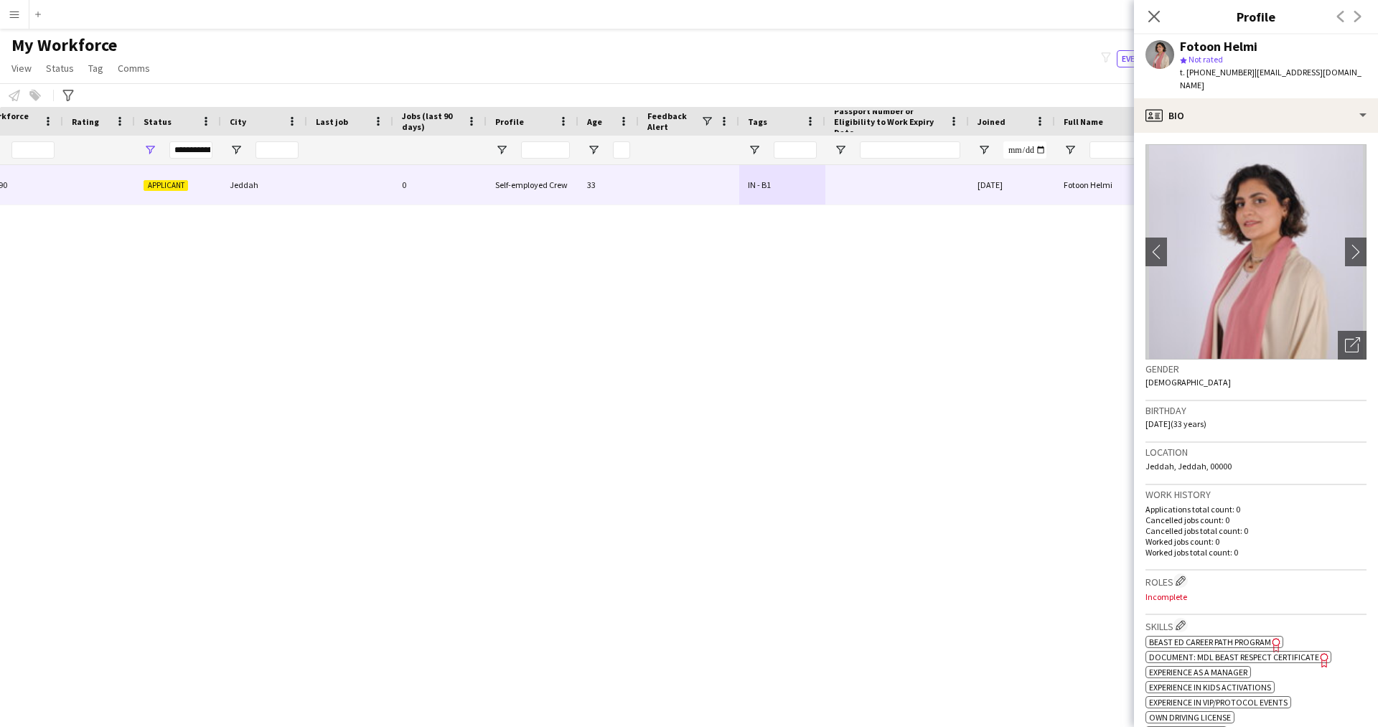
drag, startPoint x: 936, startPoint y: 243, endPoint x: 1178, endPoint y: 357, distance: 267.1
click at [1178, 357] on body "Menu Boards Boards Boards All jobs Status Workforce Workforce My Workforce Recr…" at bounding box center [689, 363] width 1378 height 727
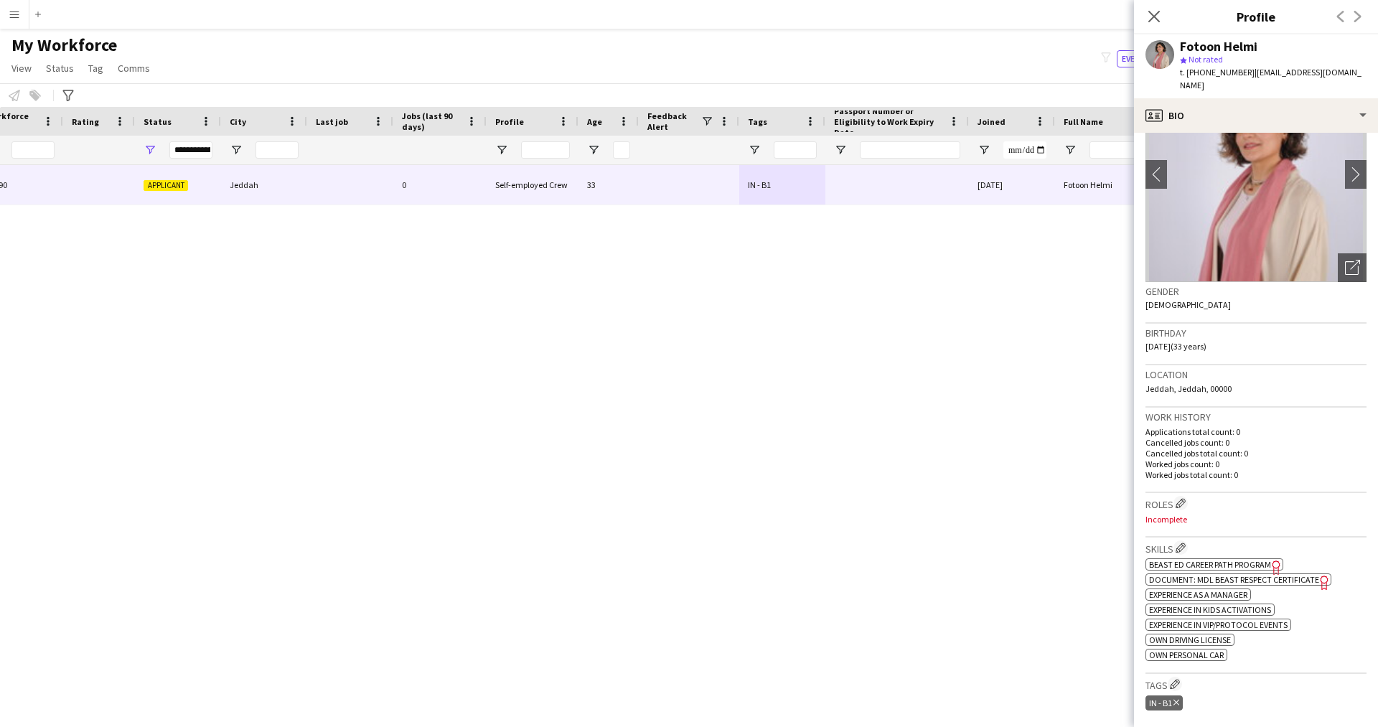
click at [1278, 560] on icon "Freelancer has uploaded a photo validation of skill. Click to see" at bounding box center [1276, 567] width 15 height 15
click at [1177, 498] on app-icon "Edit crew company roles" at bounding box center [1180, 503] width 10 height 10
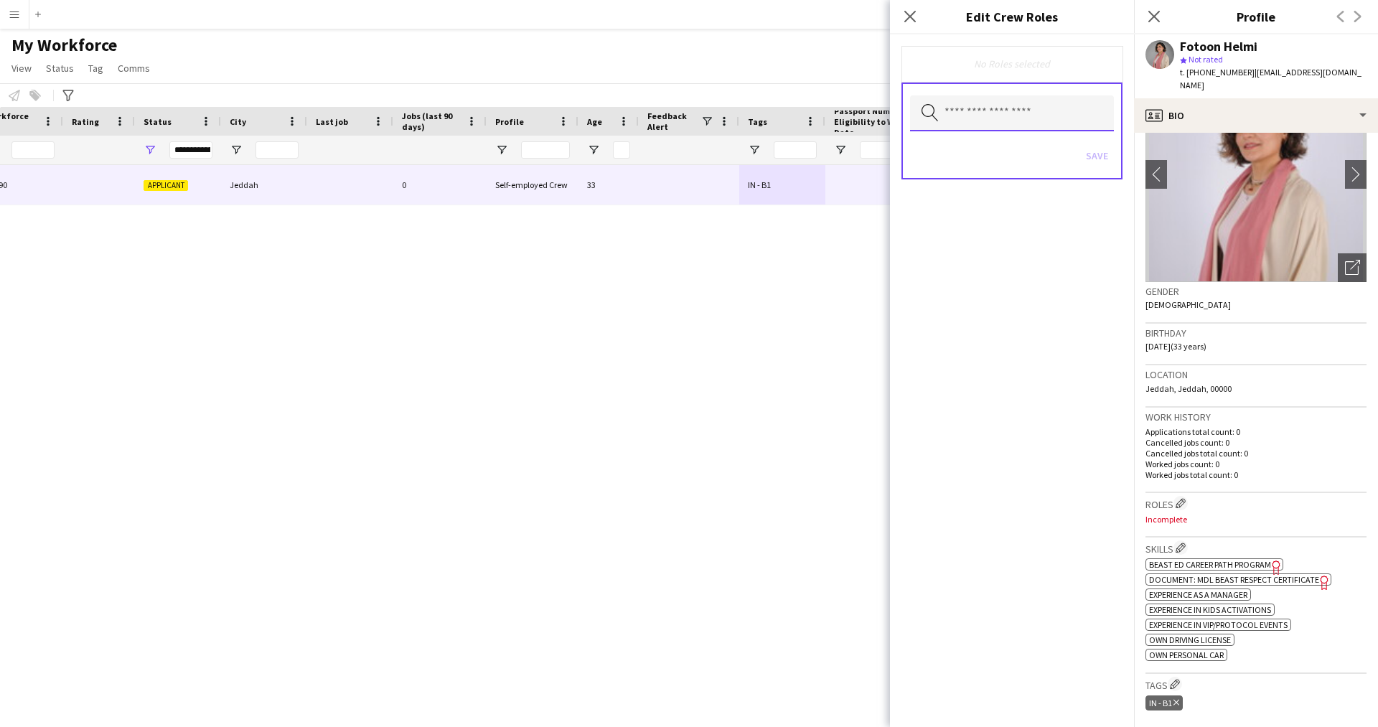
click at [972, 105] on input "text" at bounding box center [1012, 113] width 204 height 36
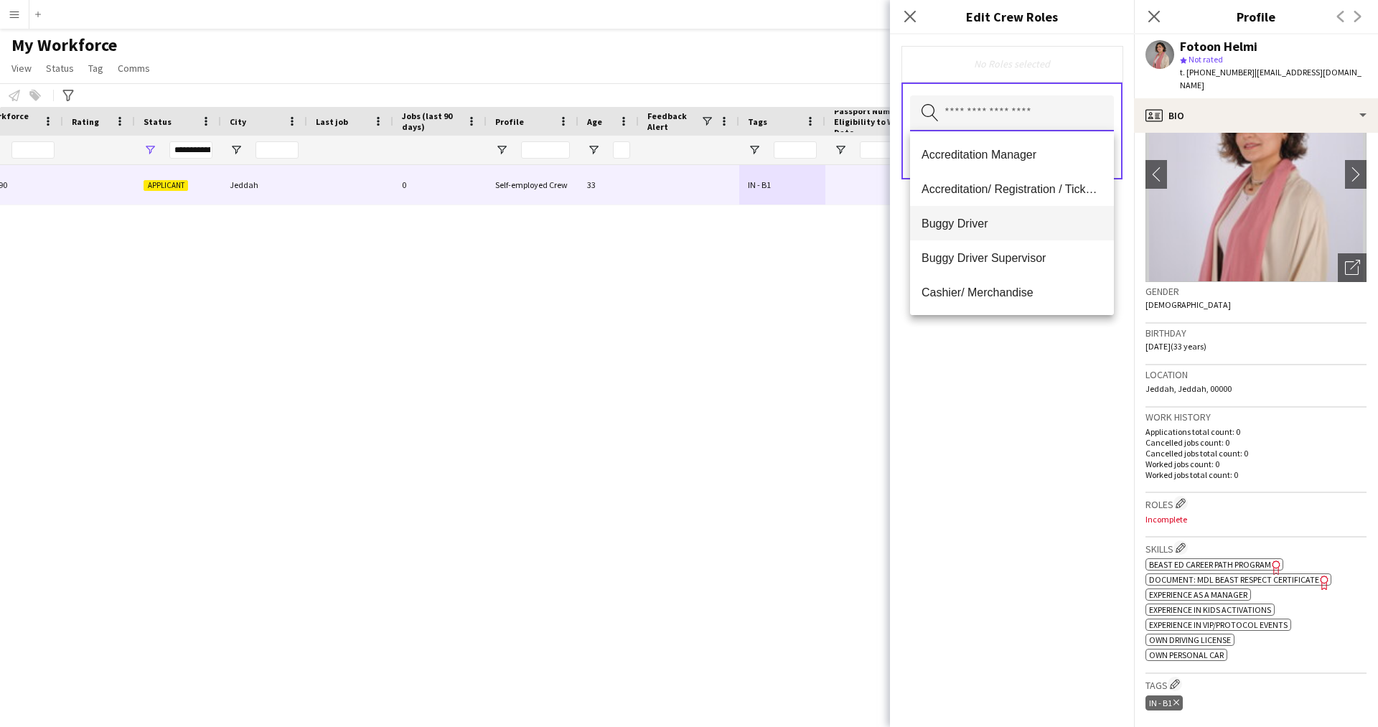
drag, startPoint x: 1052, startPoint y: 452, endPoint x: 1022, endPoint y: 222, distance: 232.3
click at [1022, 222] on body "Menu Boards Boards Boards All jobs Status Workforce Workforce My Workforce Recr…" at bounding box center [689, 363] width 1378 height 727
click at [989, 229] on span "Staff Supervisor" at bounding box center [1011, 229] width 181 height 14
type input "*"
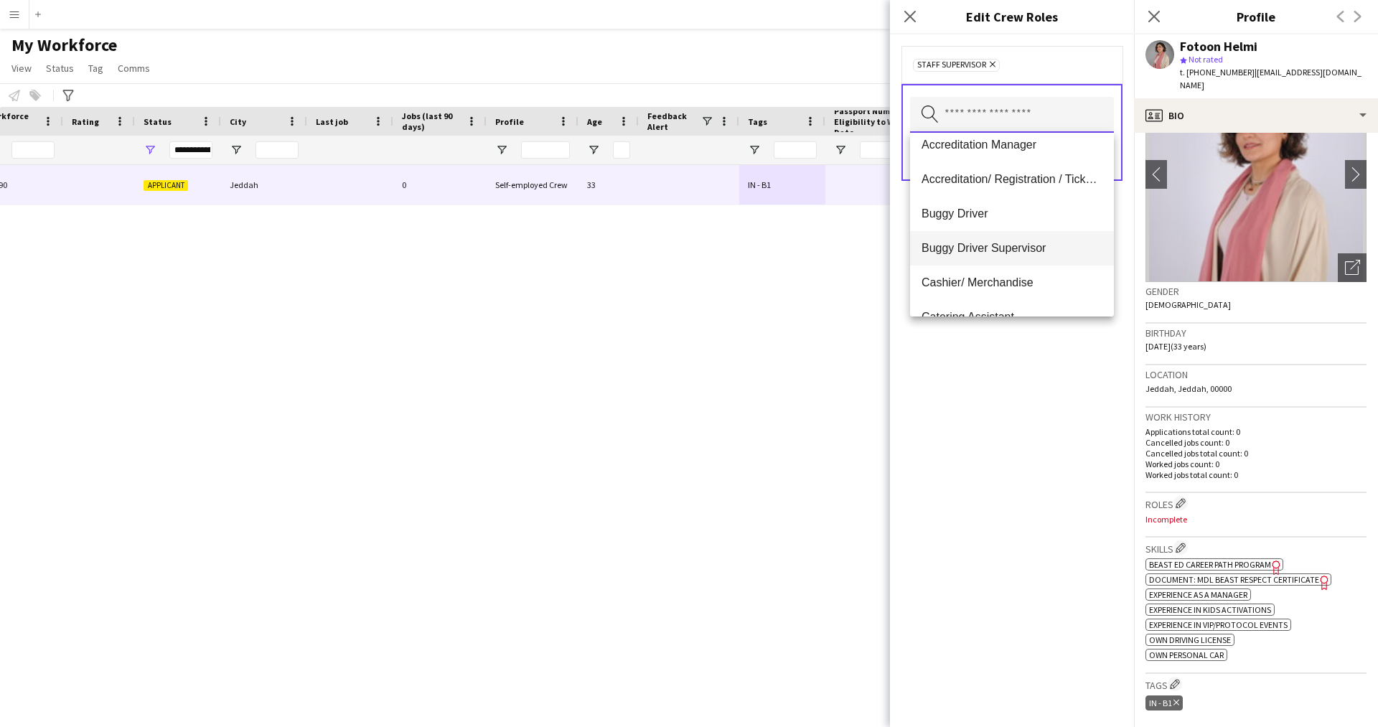
scroll to position [0, 0]
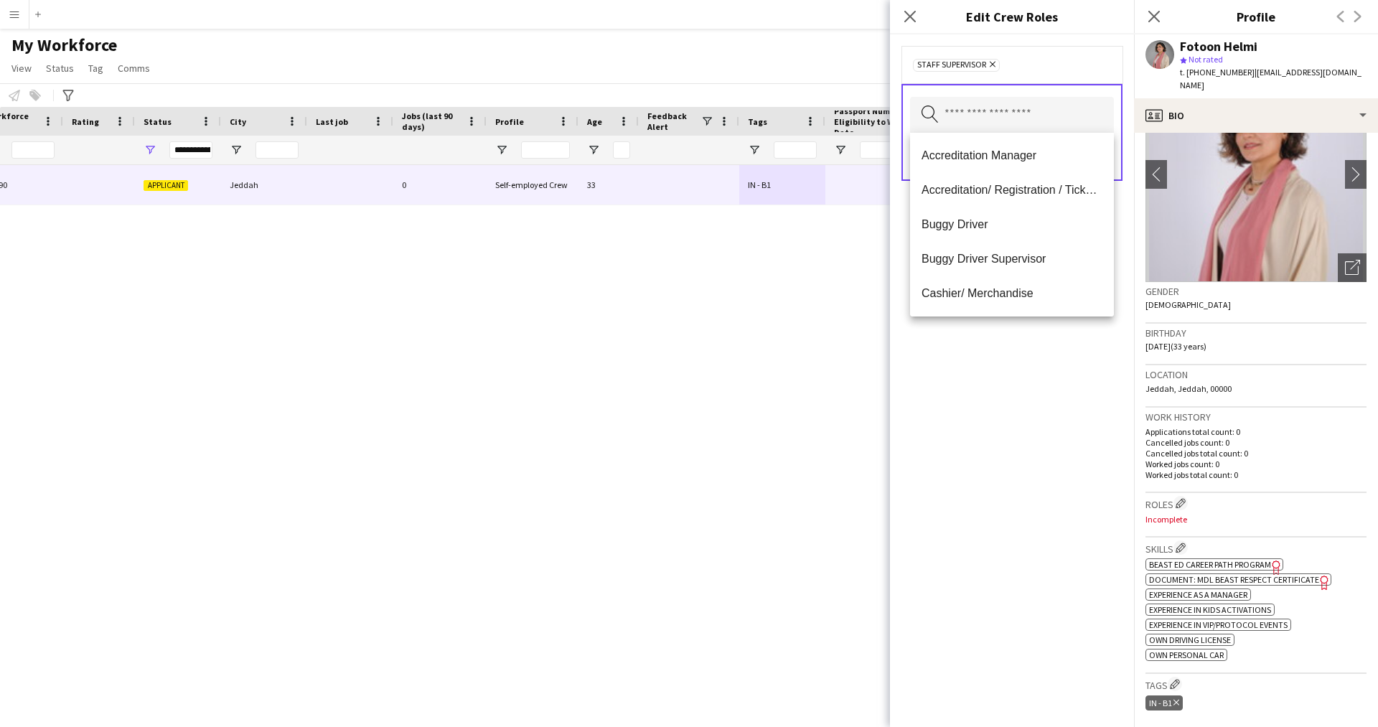
click at [1063, 468] on div "Staff Supervisor Remove Search by role type Save" at bounding box center [1012, 380] width 244 height 692
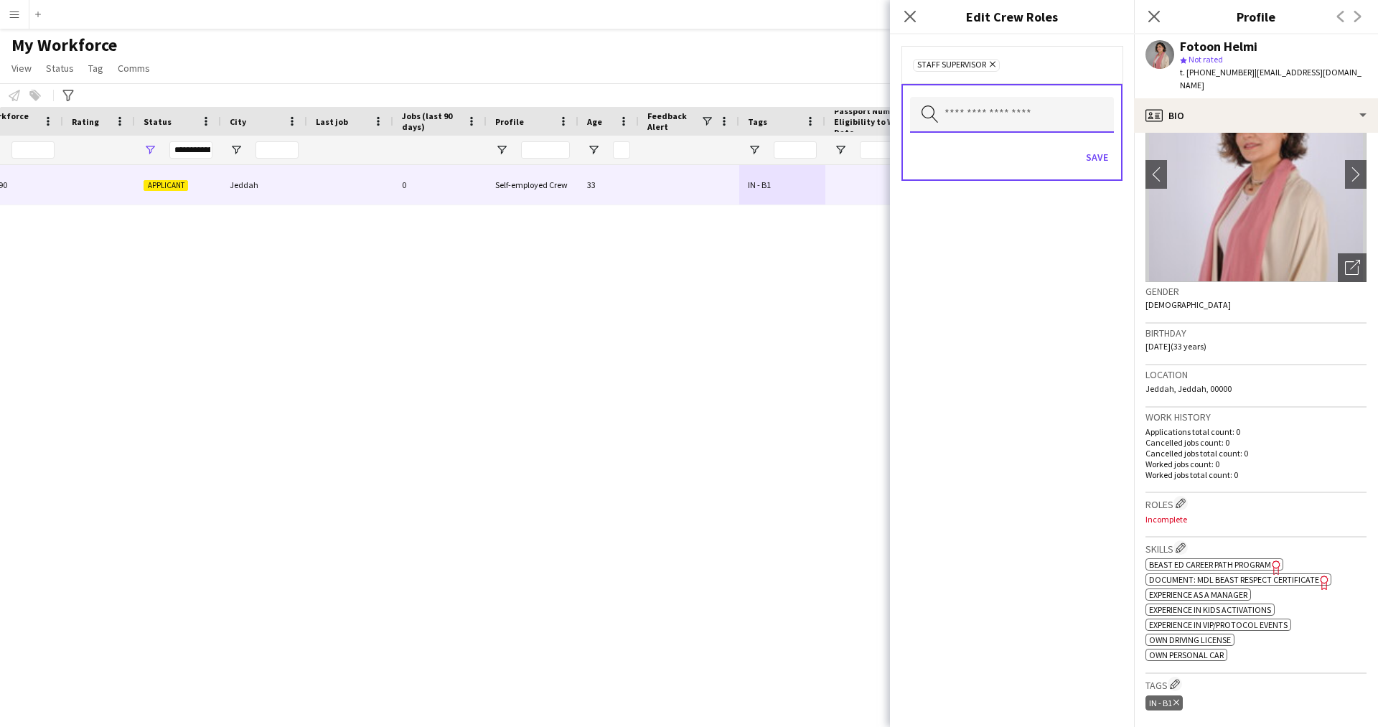
click at [1035, 110] on input "text" at bounding box center [1012, 115] width 204 height 36
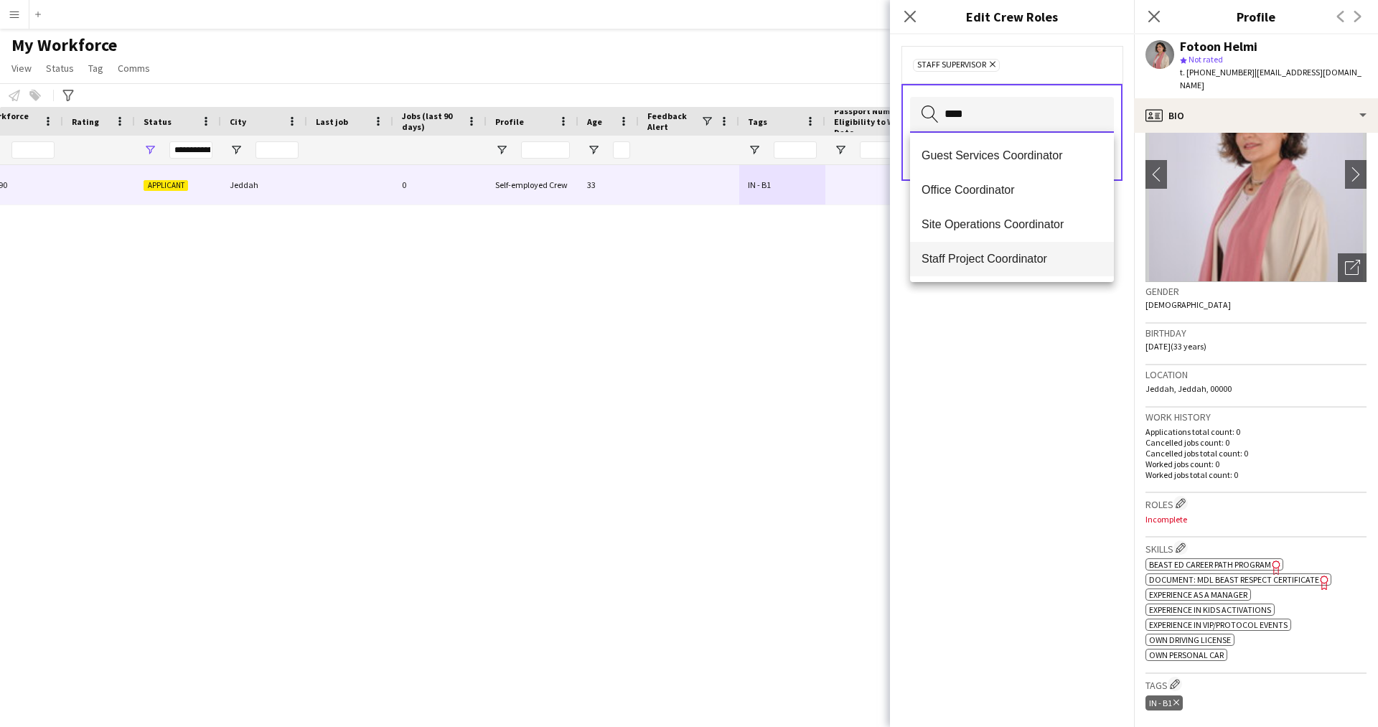
type input "****"
click at [1000, 243] on mat-option "Staff Project Coordinator" at bounding box center [1012, 259] width 204 height 34
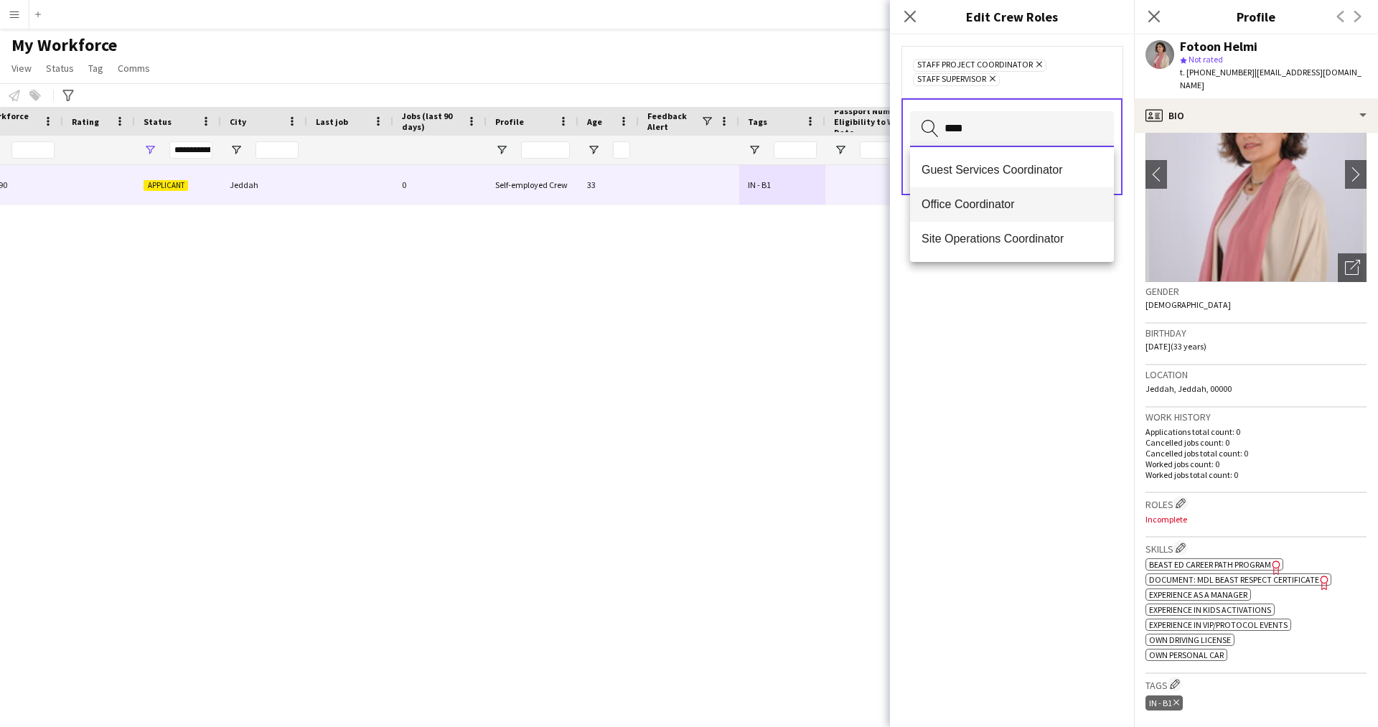
type input "****"
click at [1000, 197] on span "Office Coordinator" at bounding box center [1011, 204] width 181 height 14
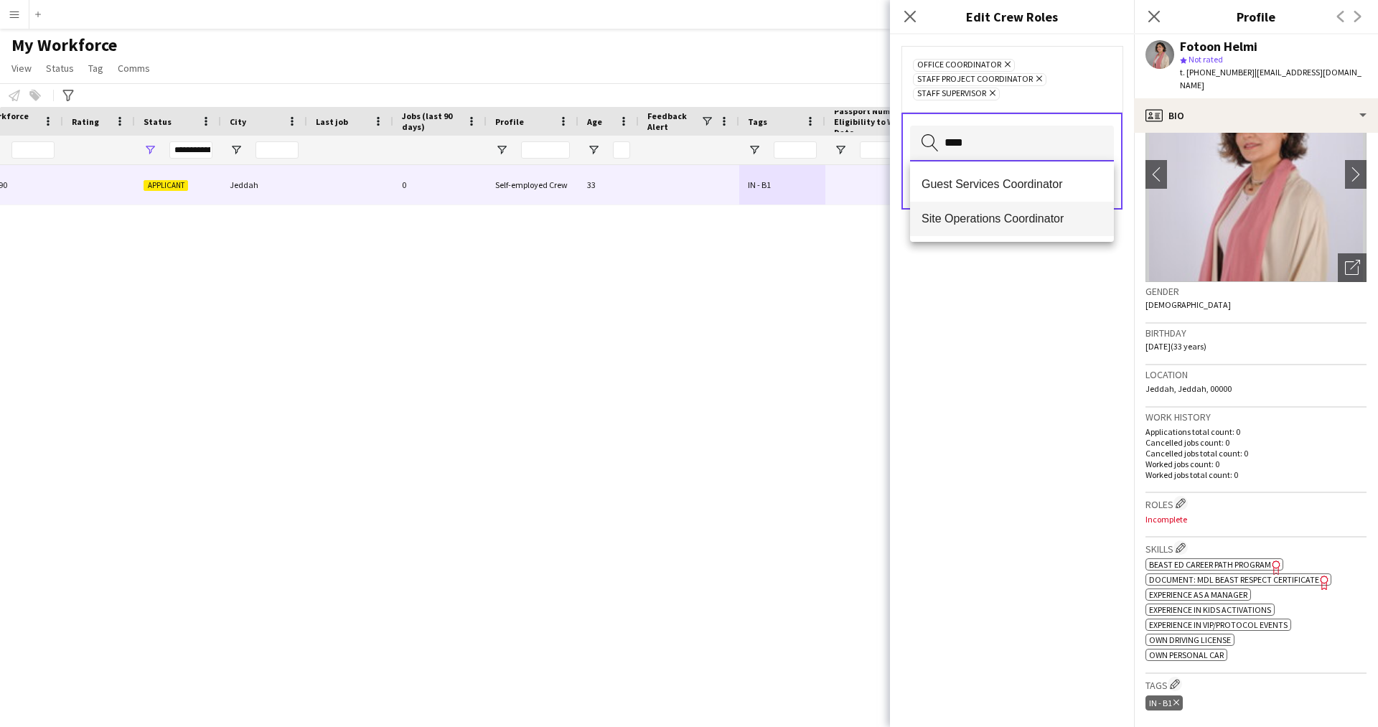
type input "****"
click at [987, 212] on span "Site Operations Coordinator" at bounding box center [1011, 219] width 181 height 14
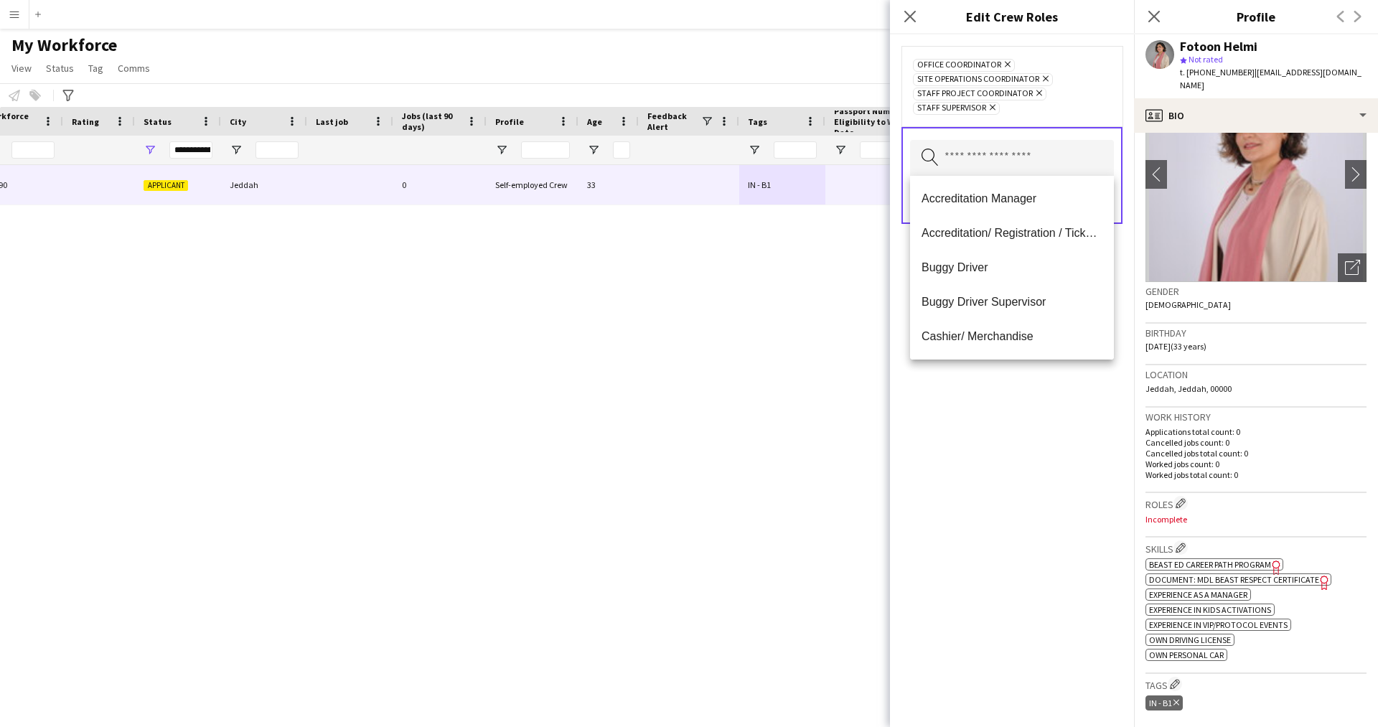
click at [972, 599] on div "Office Coordinator Remove Site Operations Coordinator Remove Staff Project Coor…" at bounding box center [1012, 380] width 244 height 692
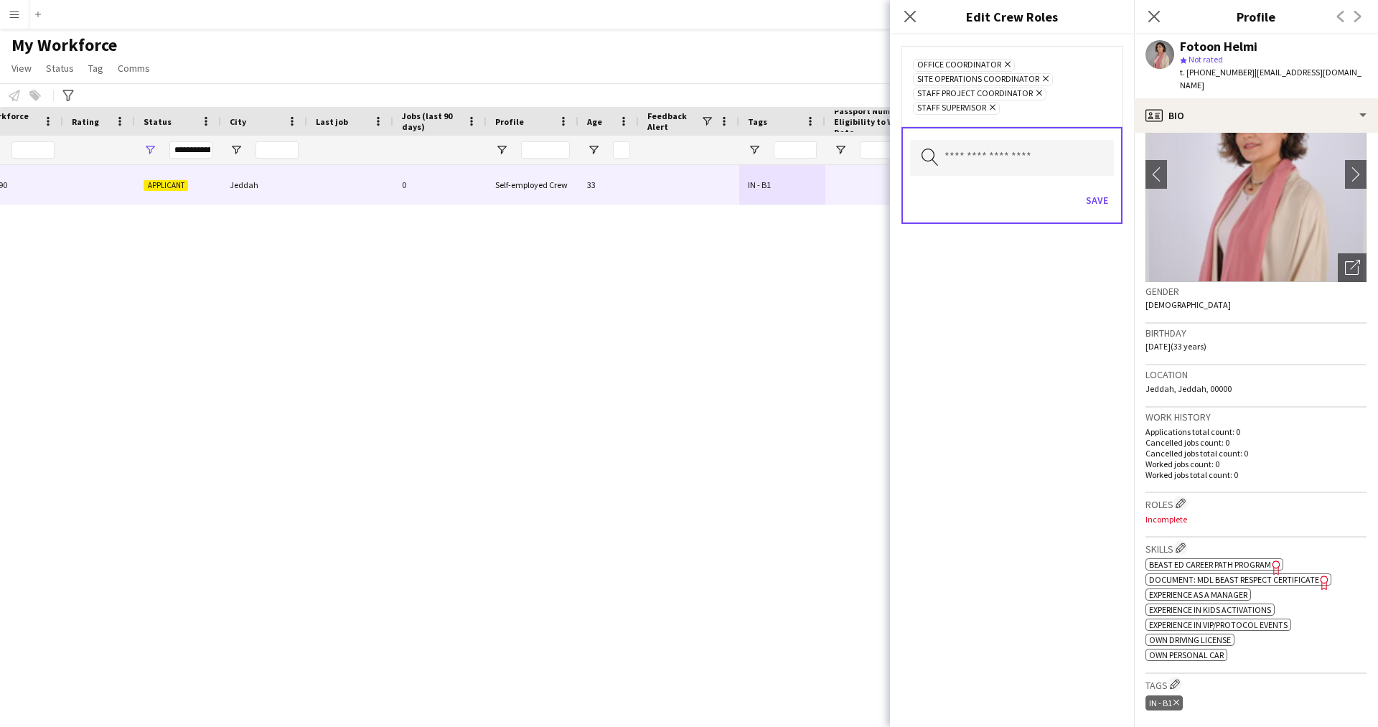
click at [1026, 179] on div "Search by role type Save" at bounding box center [1011, 175] width 221 height 97
click at [1019, 162] on input "text" at bounding box center [1012, 158] width 204 height 36
type input "**"
click at [955, 197] on span "Ride Operator" at bounding box center [1011, 199] width 181 height 14
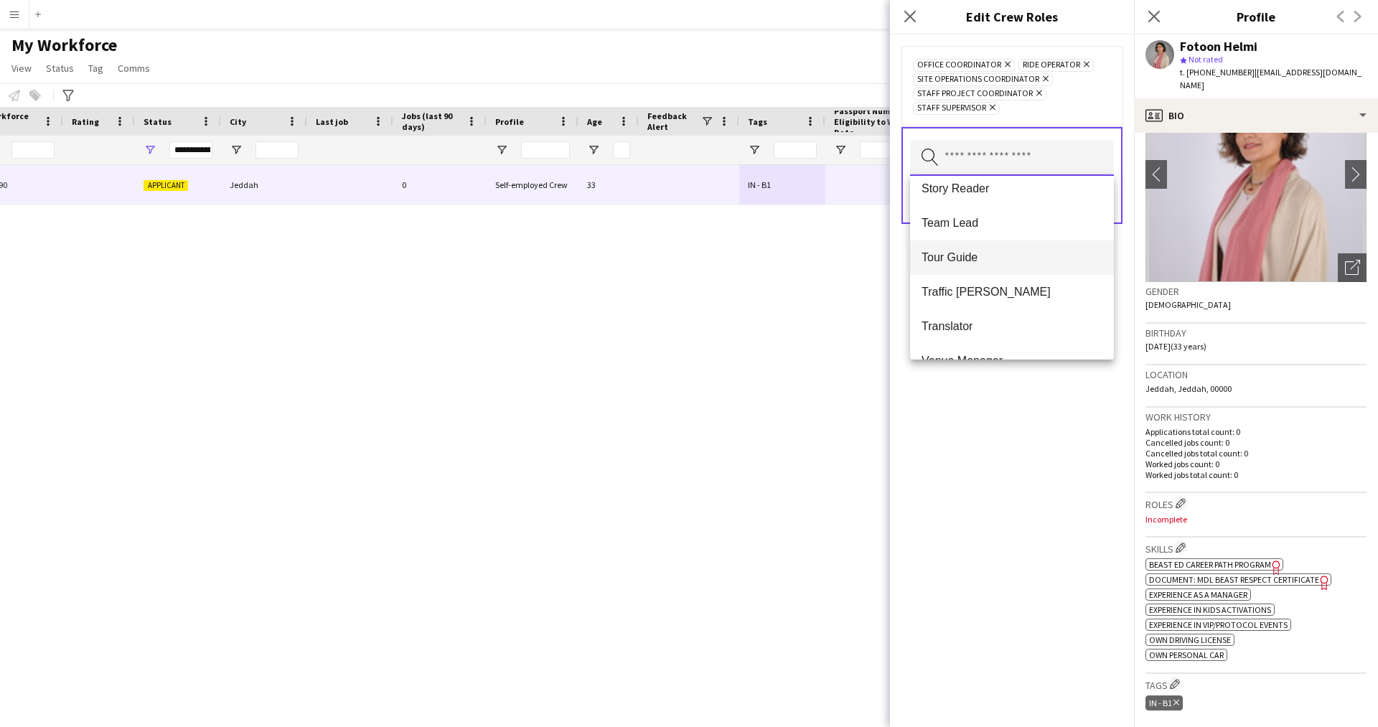
scroll to position [1274, 0]
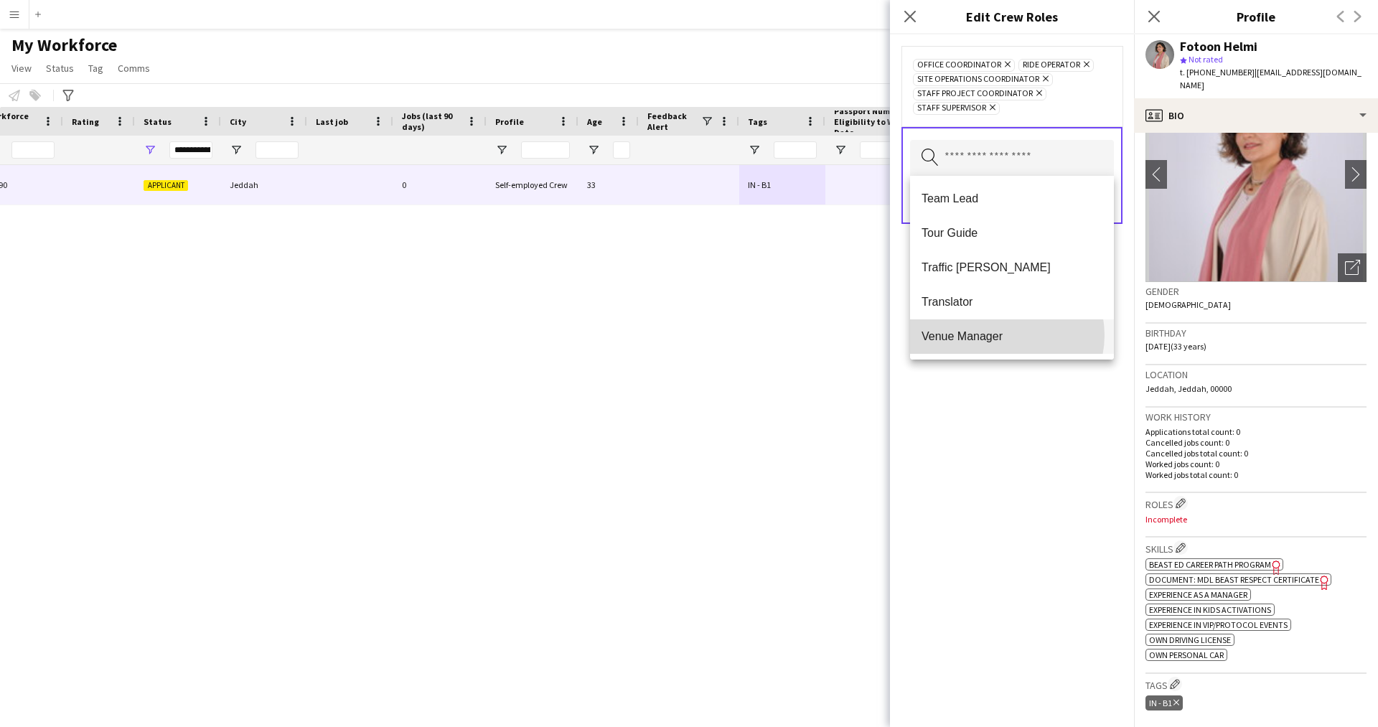
click at [1004, 335] on span "Venue Manager" at bounding box center [1011, 336] width 181 height 14
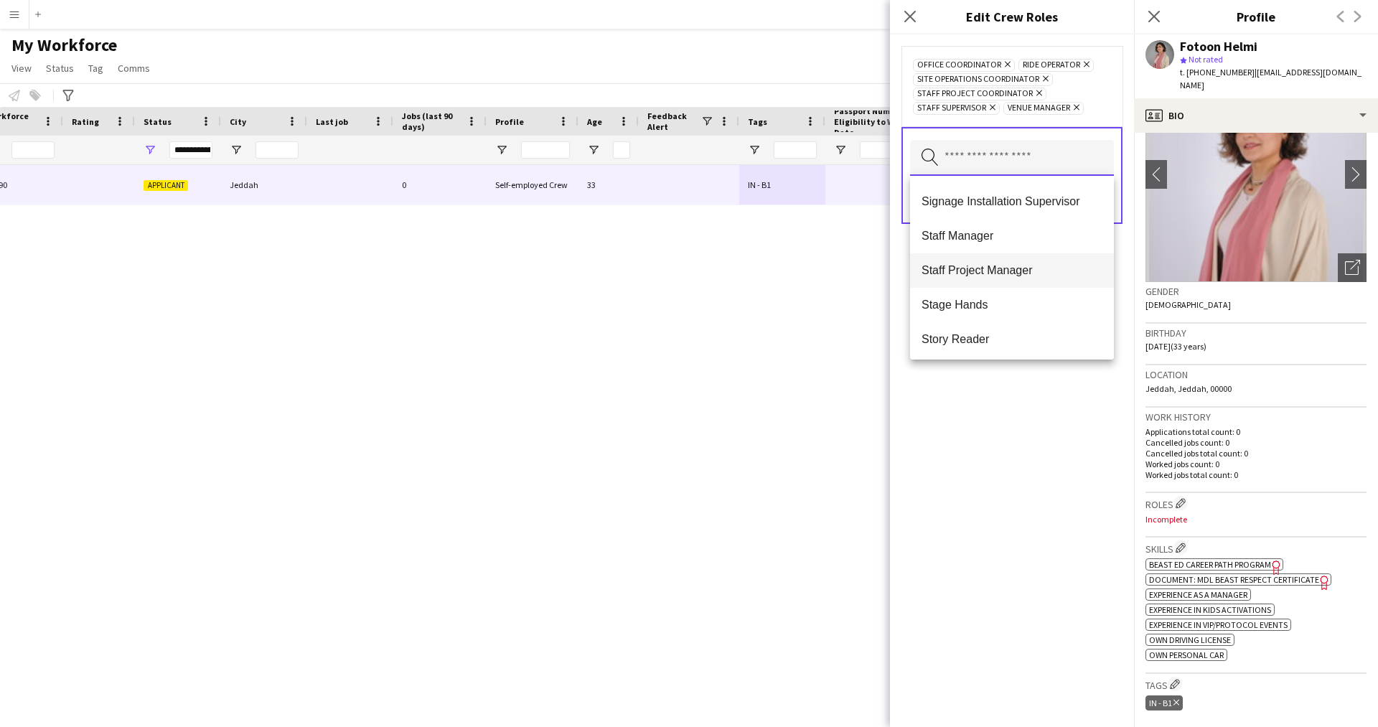
scroll to position [1045, 0]
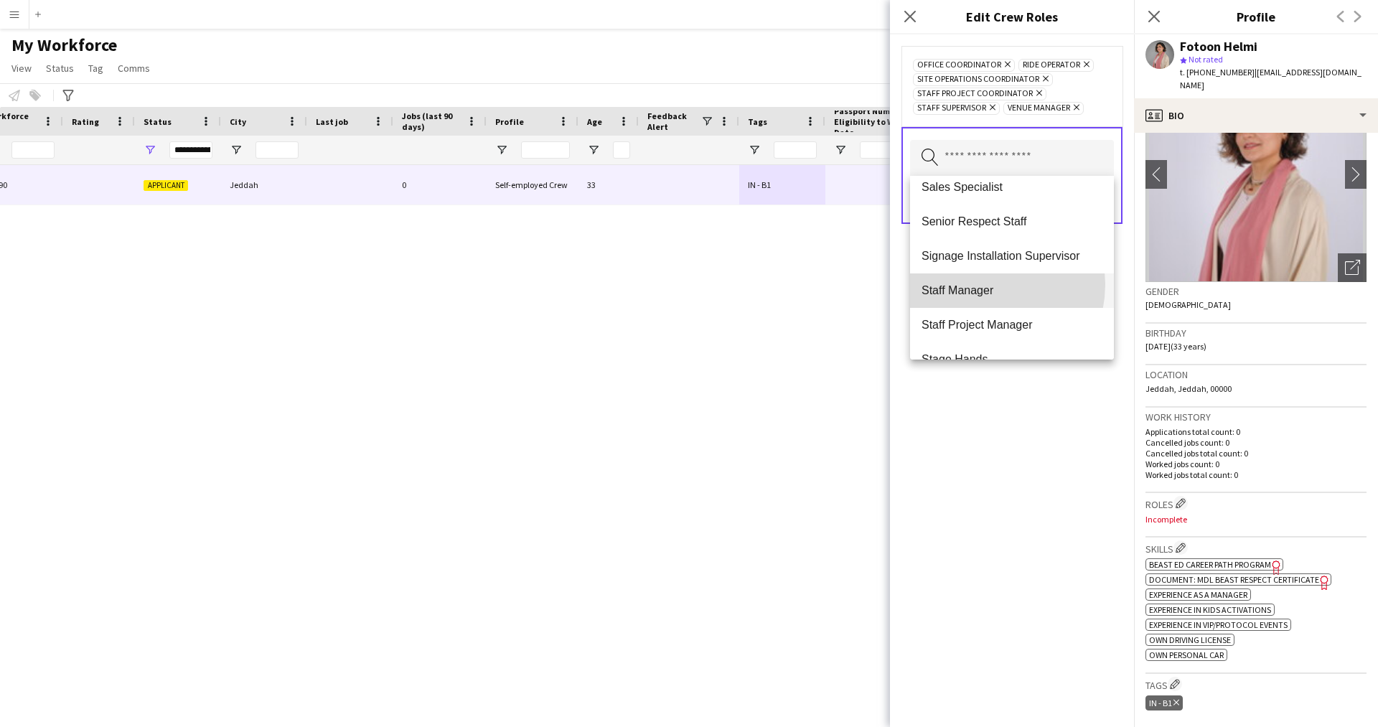
drag, startPoint x: 1003, startPoint y: 299, endPoint x: 976, endPoint y: 284, distance: 31.2
drag, startPoint x: 976, startPoint y: 284, endPoint x: 936, endPoint y: 290, distance: 39.9
click at [936, 290] on span "Staff Manager" at bounding box center [1011, 290] width 181 height 14
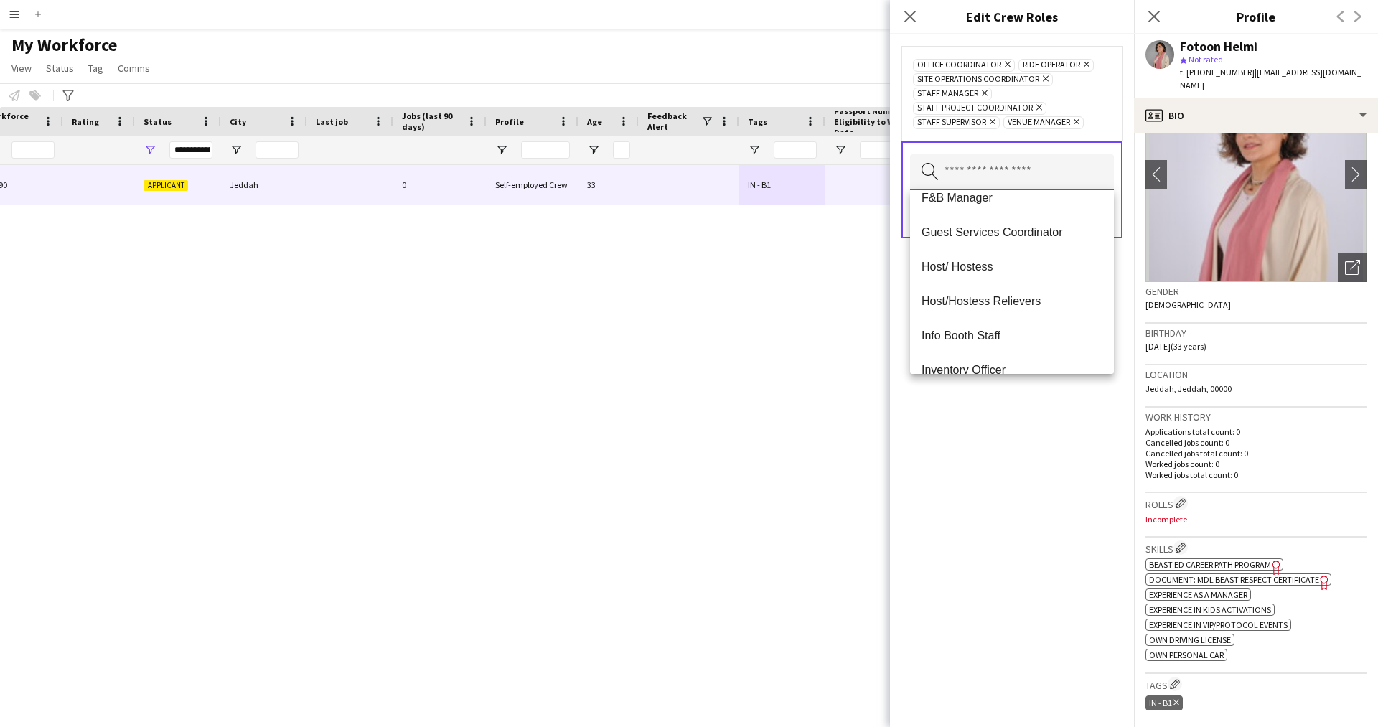
scroll to position [359, 0]
drag, startPoint x: 992, startPoint y: 262, endPoint x: 960, endPoint y: 269, distance: 32.4
click at [960, 269] on span "Host/ Hostess" at bounding box center [1011, 267] width 181 height 14
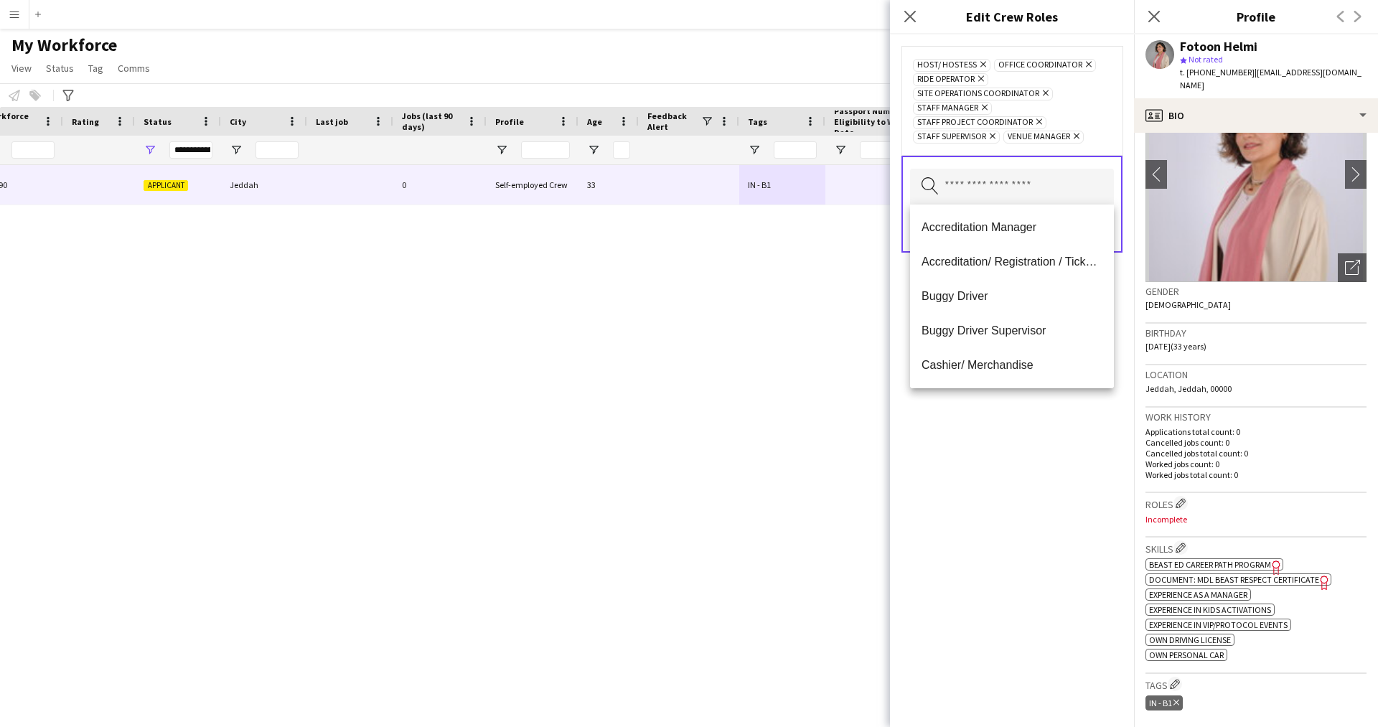
click at [992, 468] on div "Host/ Hostess Remove Office Coordinator Remove Ride Operator Remove Site Operat…" at bounding box center [1012, 380] width 244 height 692
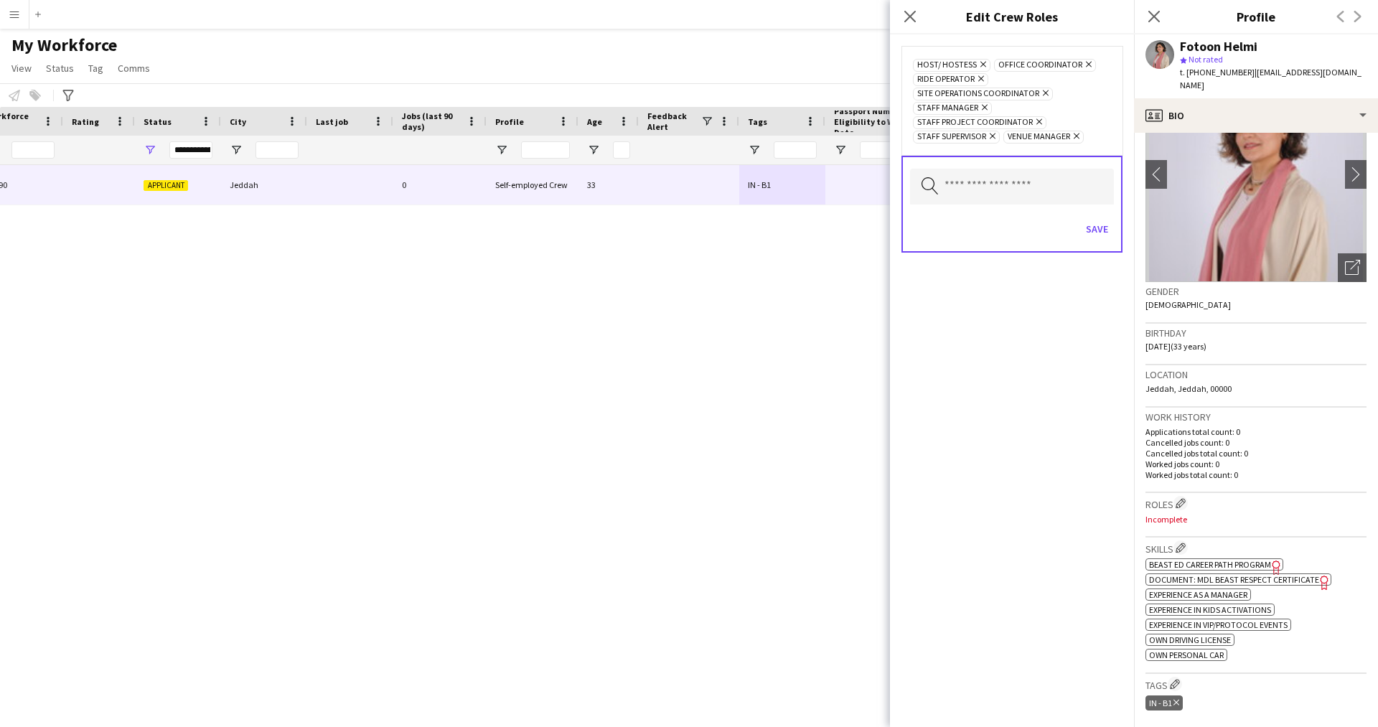
drag, startPoint x: 1082, startPoint y: 233, endPoint x: 1069, endPoint y: 372, distance: 139.8
click at [1069, 372] on div "Host/ Hostess Remove Office Coordinator Remove Ride Operator Remove Site Operat…" at bounding box center [1012, 380] width 244 height 692
click at [1089, 237] on button "Save" at bounding box center [1097, 228] width 34 height 23
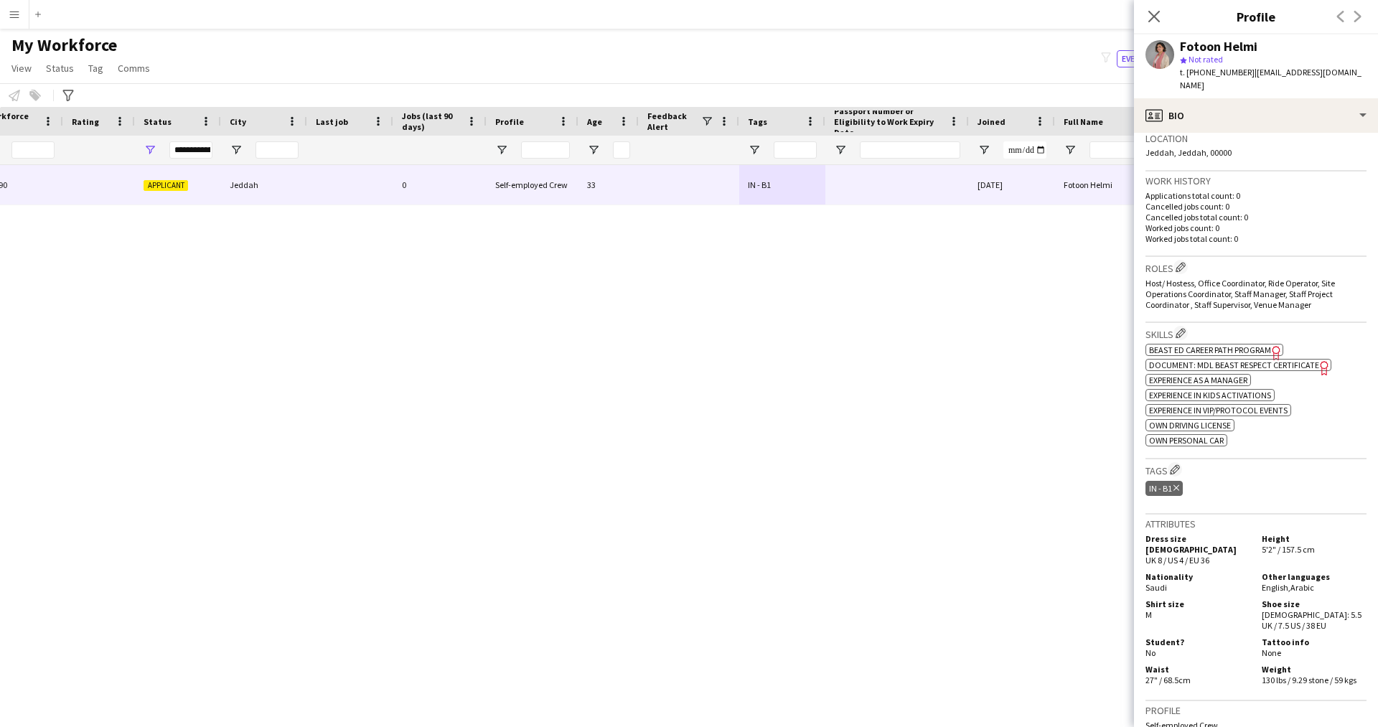
scroll to position [399, 0]
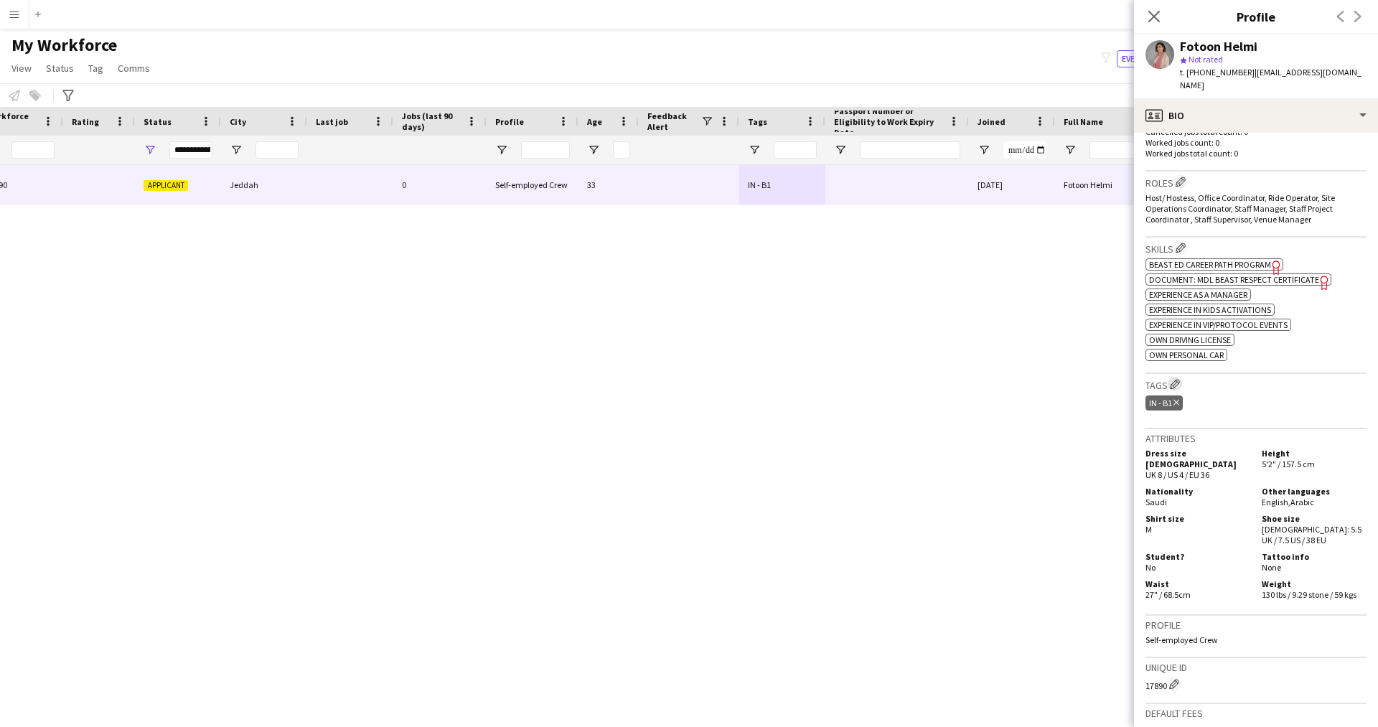
click at [1170, 377] on button "Edit crew company tags" at bounding box center [1174, 384] width 14 height 14
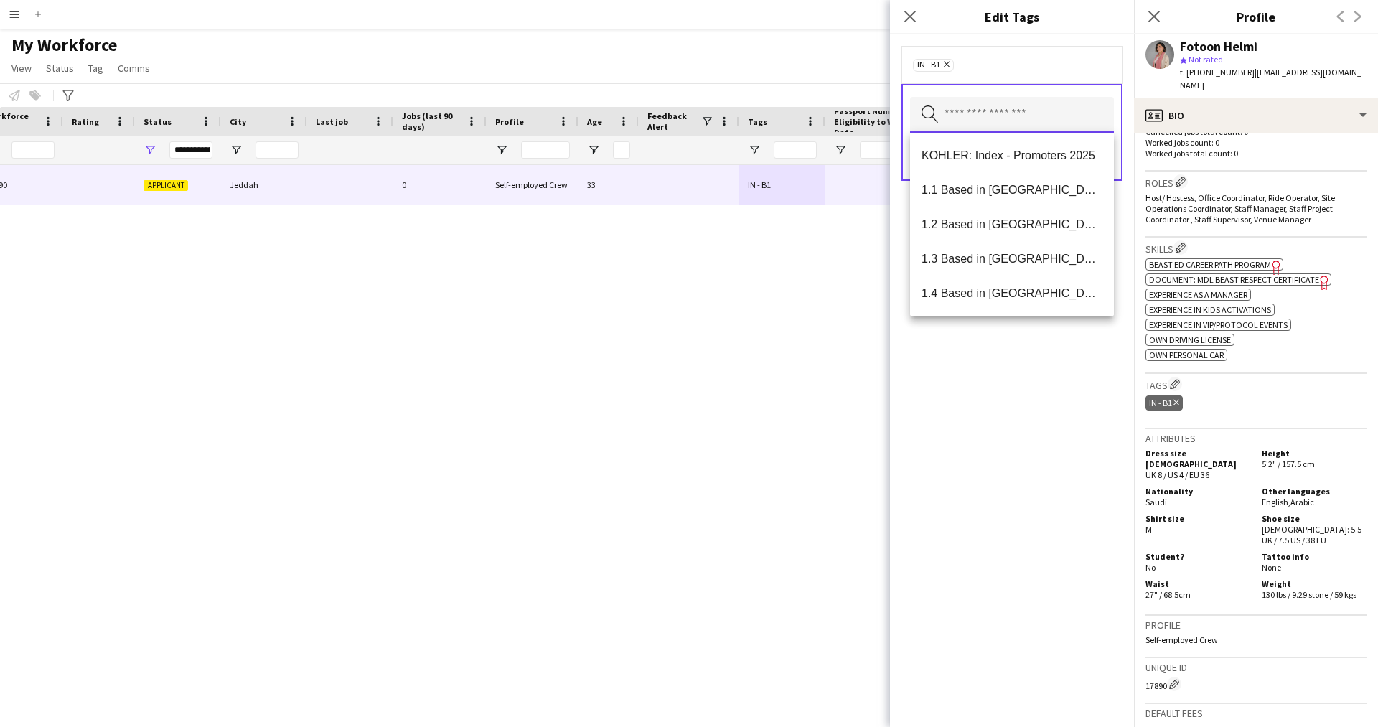
click at [959, 100] on input "text" at bounding box center [1012, 115] width 204 height 36
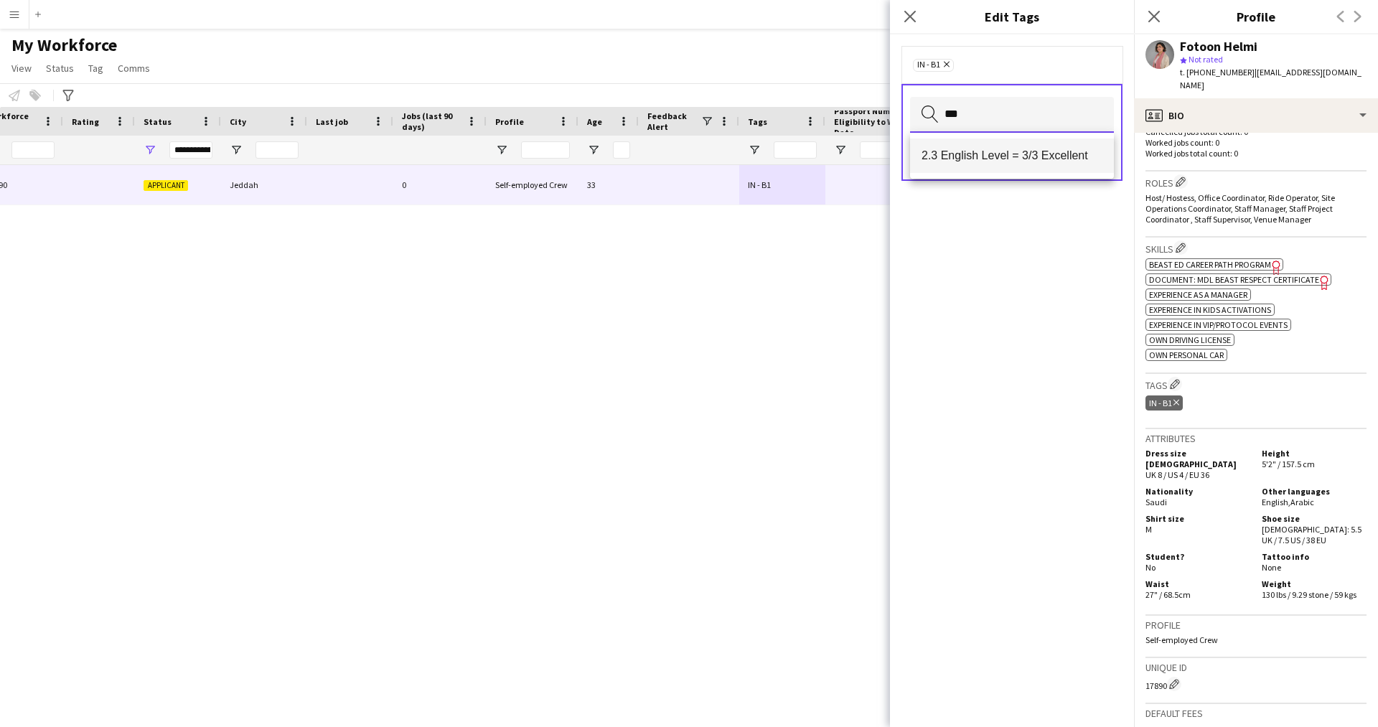
type input "***"
click at [992, 158] on span "2.3 English Level = 3/3 Excellent" at bounding box center [1011, 156] width 181 height 14
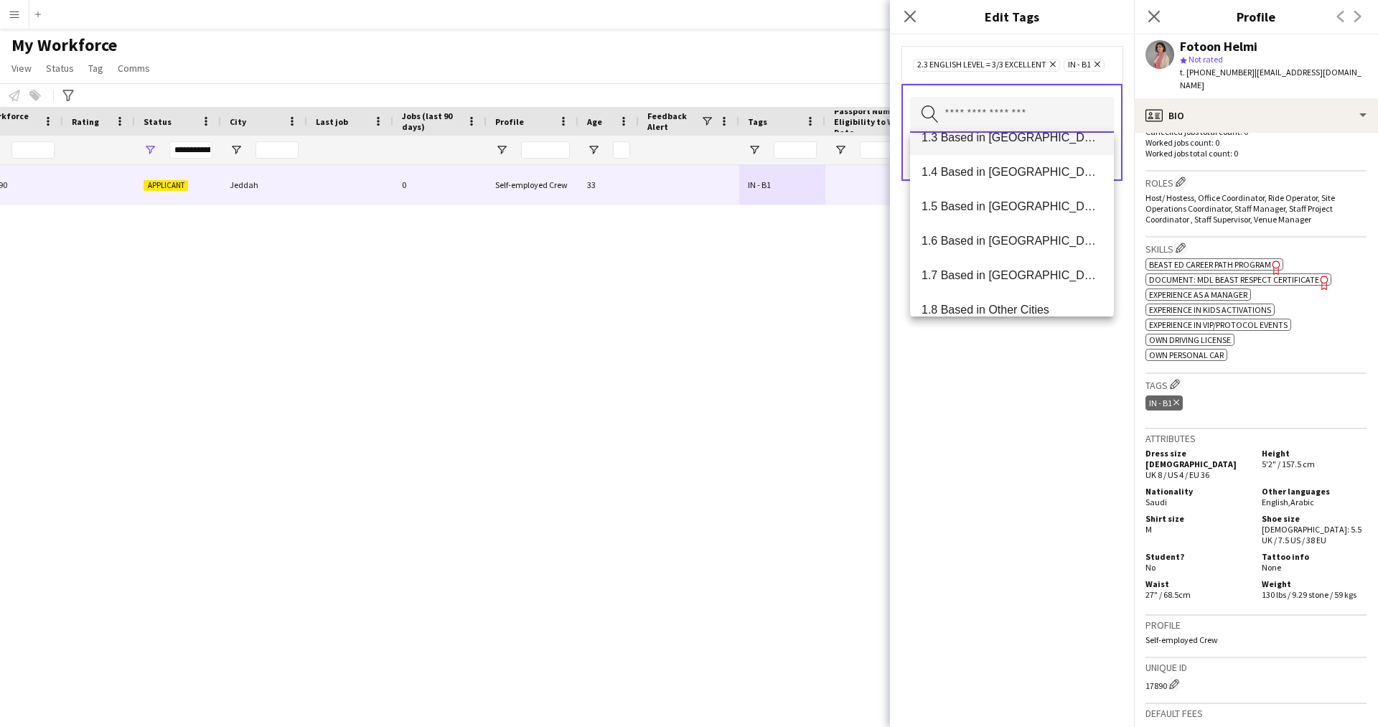
scroll to position [0, 0]
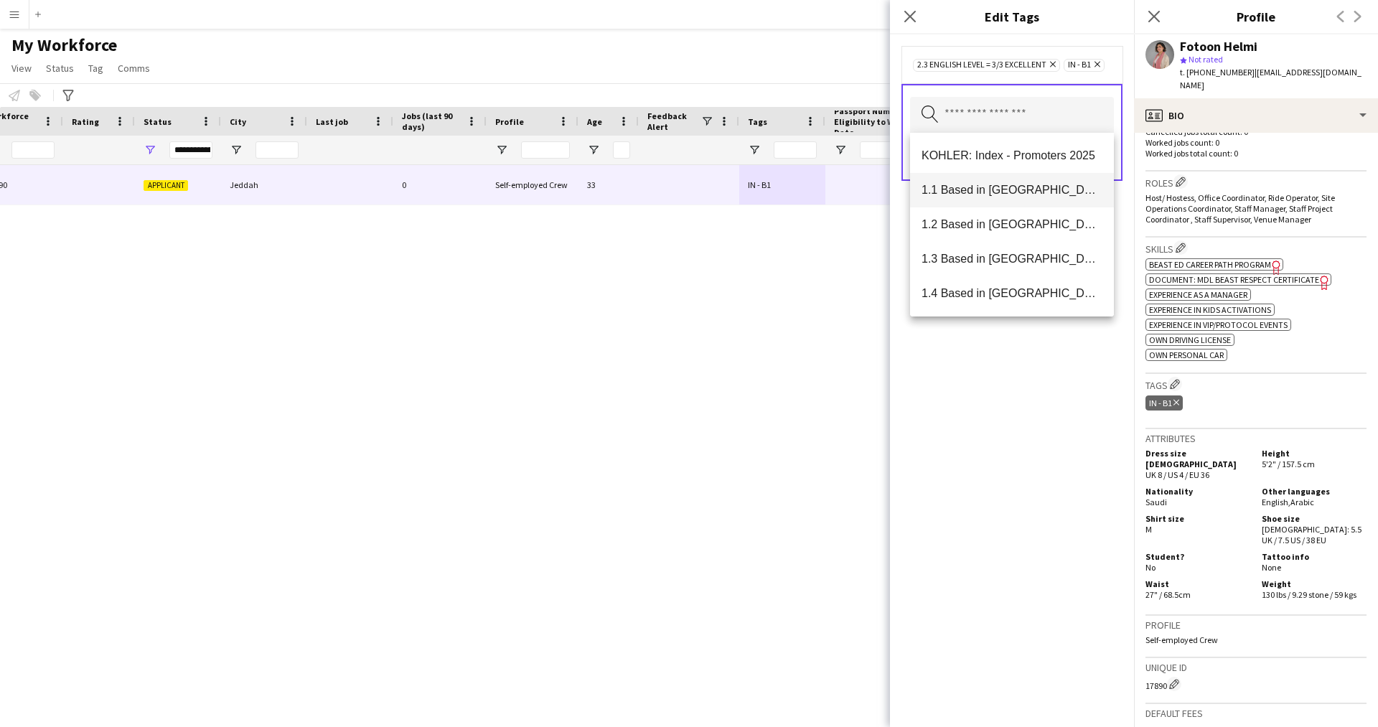
drag, startPoint x: 1030, startPoint y: 187, endPoint x: 981, endPoint y: 195, distance: 50.3
drag, startPoint x: 981, startPoint y: 195, endPoint x: 969, endPoint y: 194, distance: 11.6
click at [969, 194] on span "1.1 Based in [GEOGRAPHIC_DATA]" at bounding box center [1011, 190] width 181 height 14
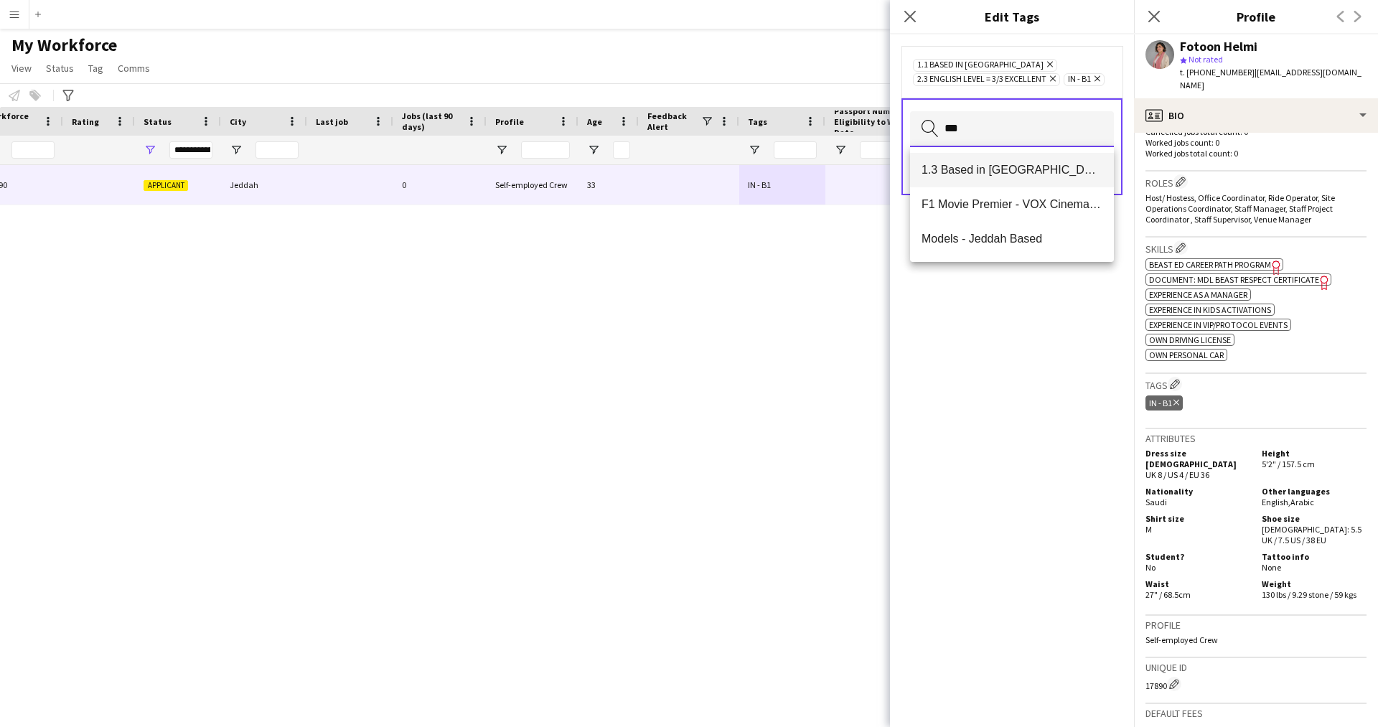
type input "***"
click at [1040, 163] on span "1.3 Based in [GEOGRAPHIC_DATA]" at bounding box center [1011, 170] width 181 height 14
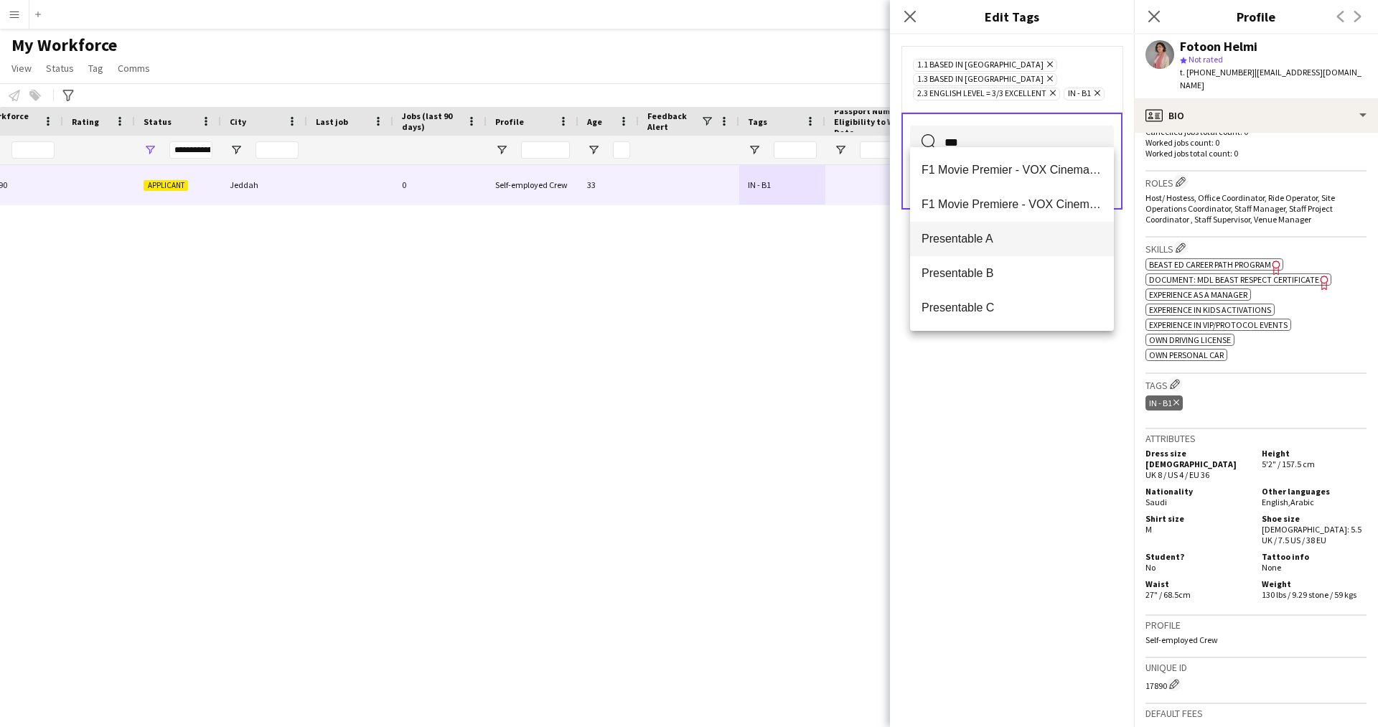
type input "***"
click at [961, 238] on span "Presentable A" at bounding box center [1011, 239] width 181 height 14
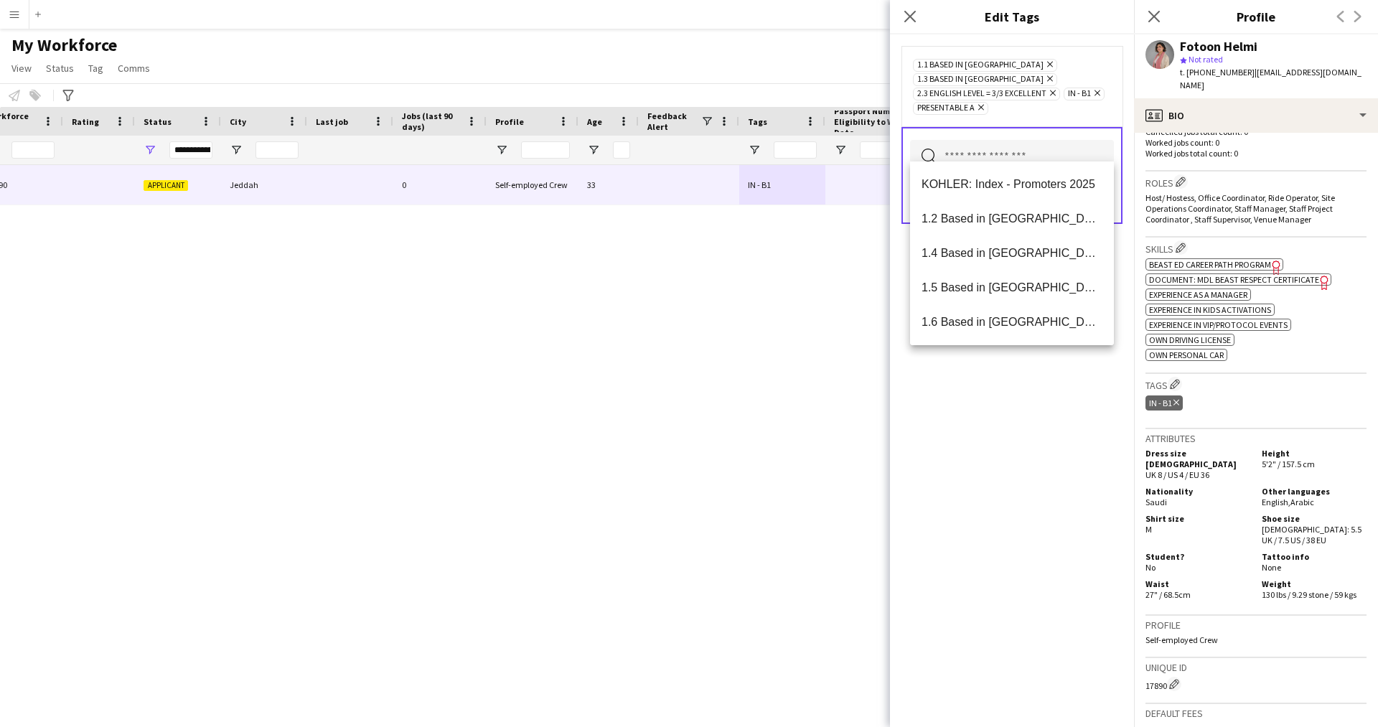
click at [941, 500] on div "1.1 Based in [GEOGRAPHIC_DATA] Remove 1.3 Based in [GEOGRAPHIC_DATA] Remove 2.3…" at bounding box center [1012, 380] width 244 height 692
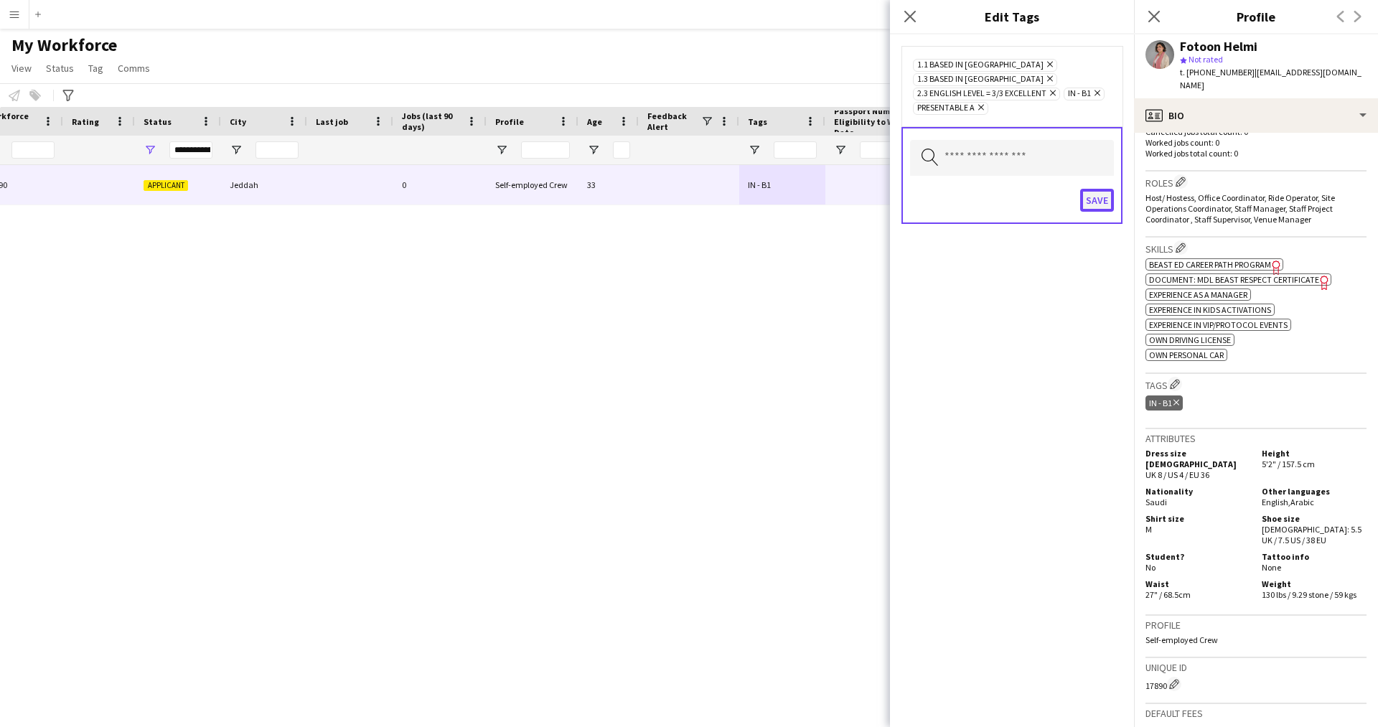
drag, startPoint x: 1103, startPoint y: 193, endPoint x: 1086, endPoint y: 192, distance: 17.2
click at [1086, 192] on button "Save" at bounding box center [1097, 200] width 34 height 23
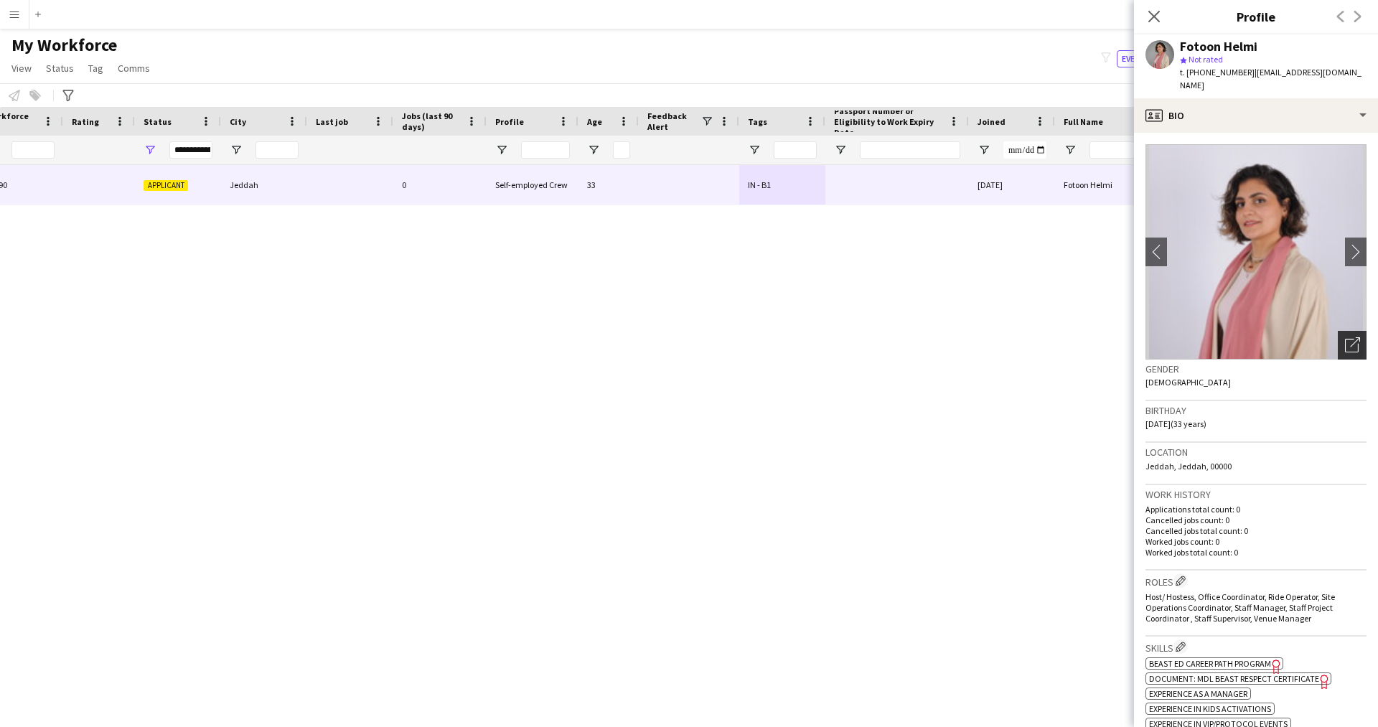
click at [1347, 337] on icon "Open photos pop-in" at bounding box center [1352, 344] width 15 height 15
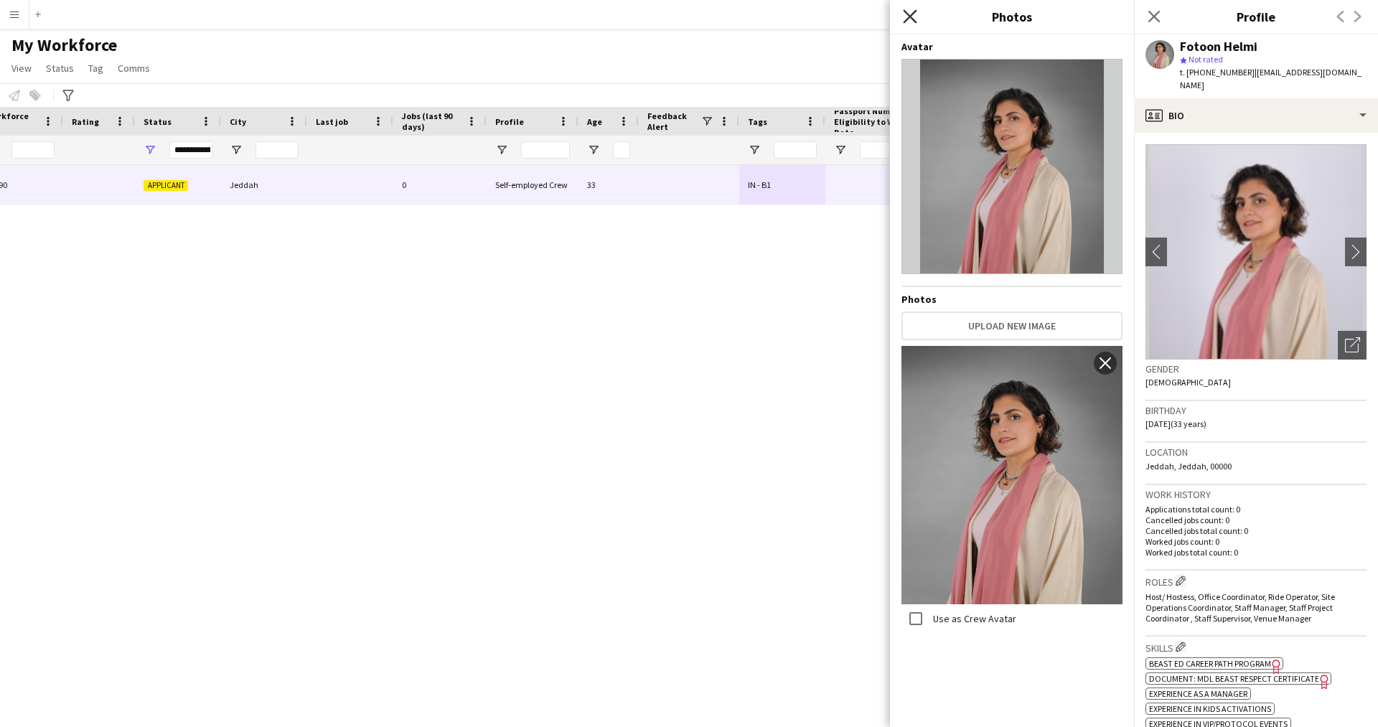
click at [913, 22] on icon "Close pop-in" at bounding box center [910, 16] width 14 height 14
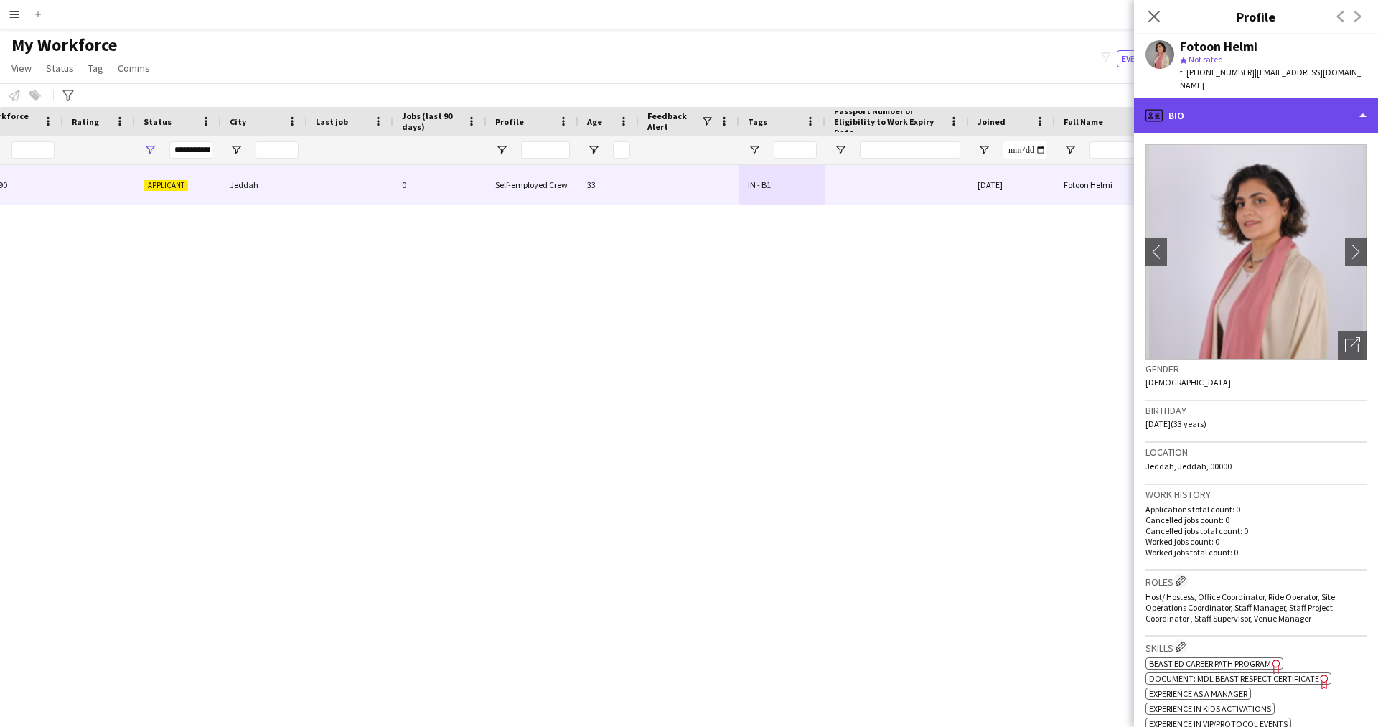
click at [1220, 107] on div "profile Bio" at bounding box center [1256, 115] width 244 height 34
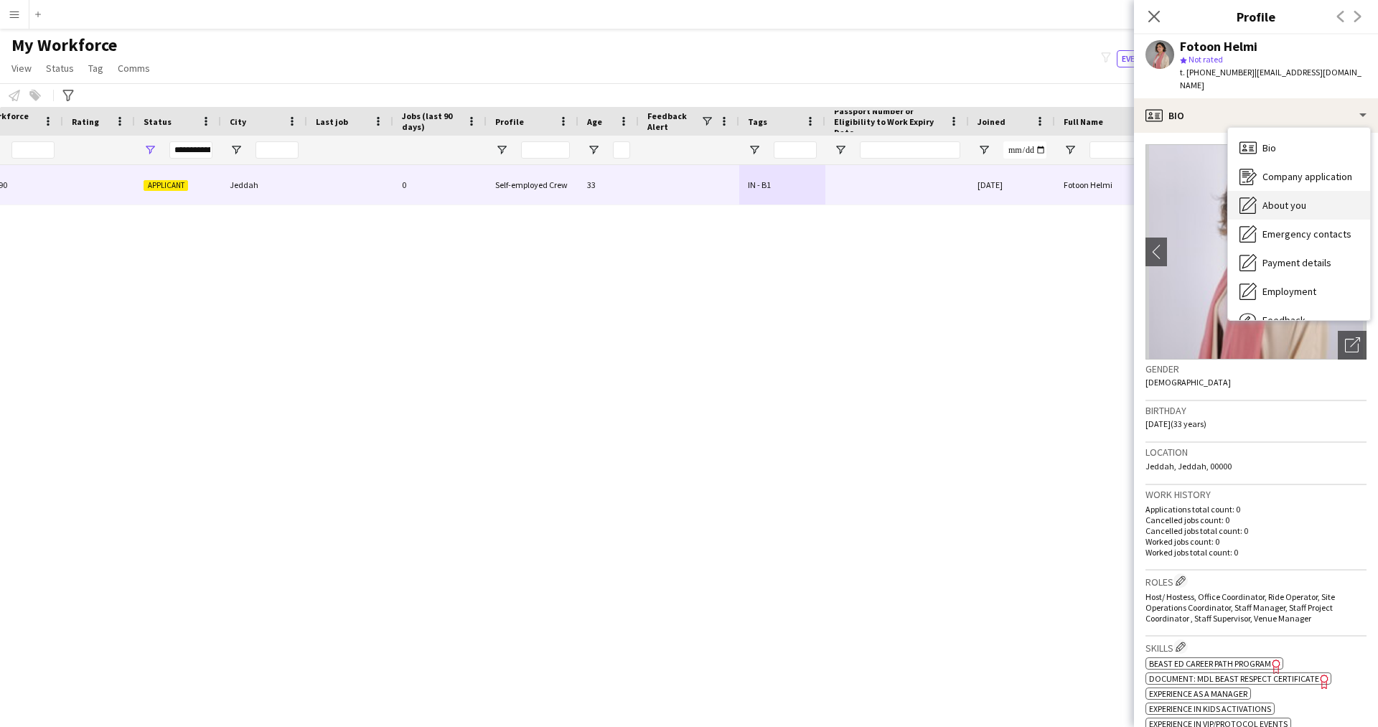
click at [1268, 199] on span "About you" at bounding box center [1284, 205] width 44 height 13
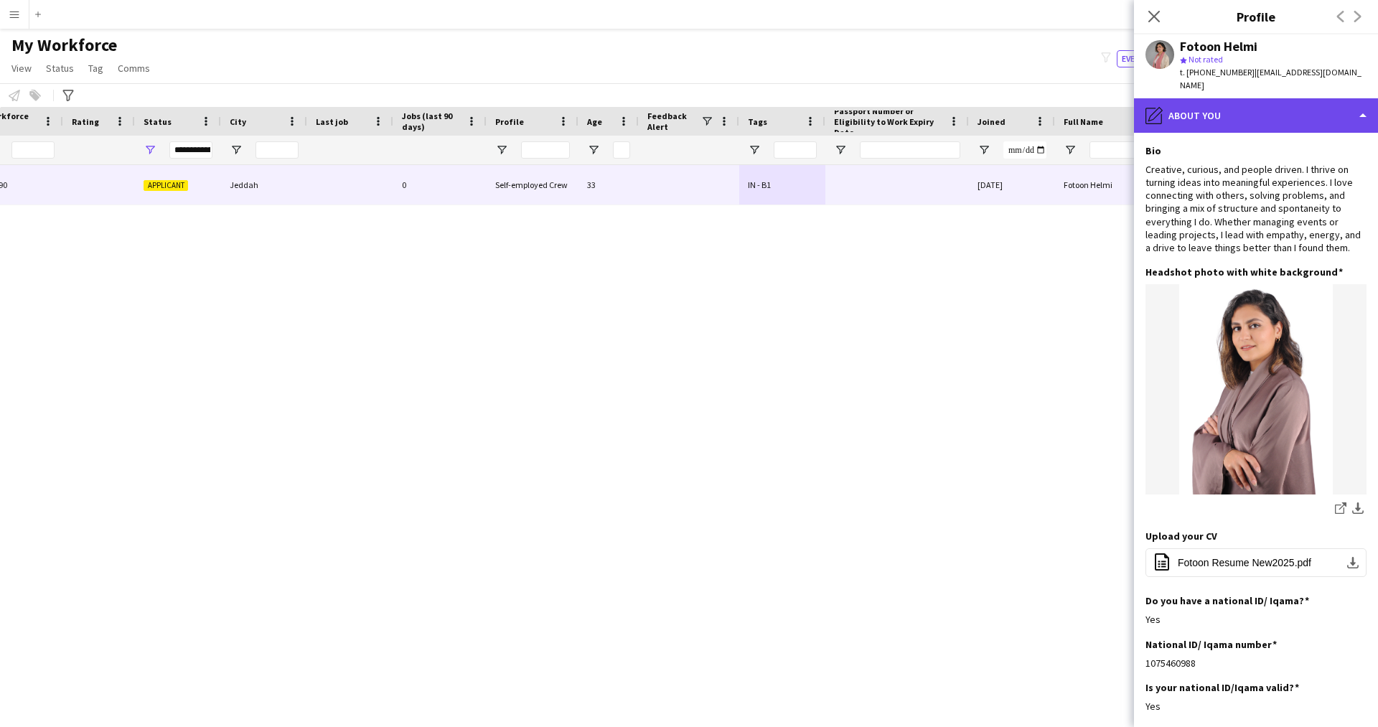
click at [1243, 98] on div "pencil4 About you" at bounding box center [1256, 115] width 244 height 34
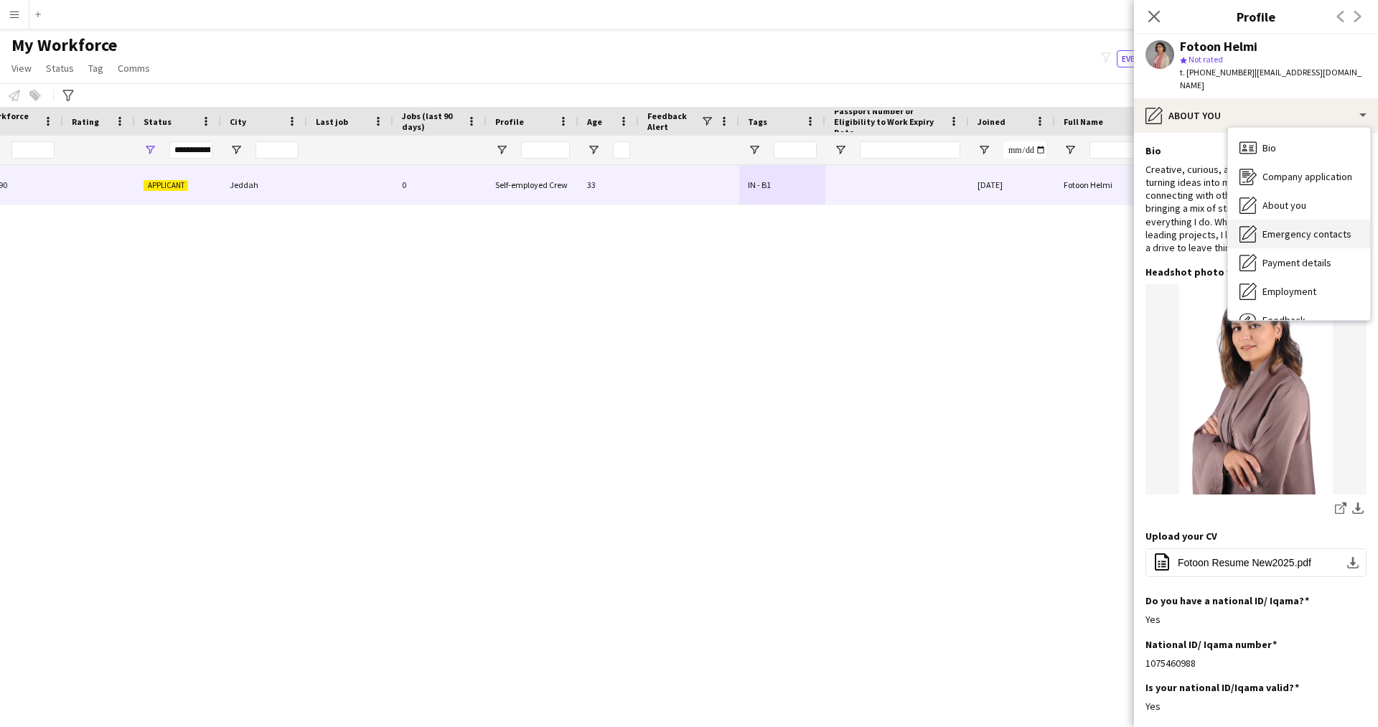
click at [1293, 227] on span "Emergency contacts" at bounding box center [1306, 233] width 89 height 13
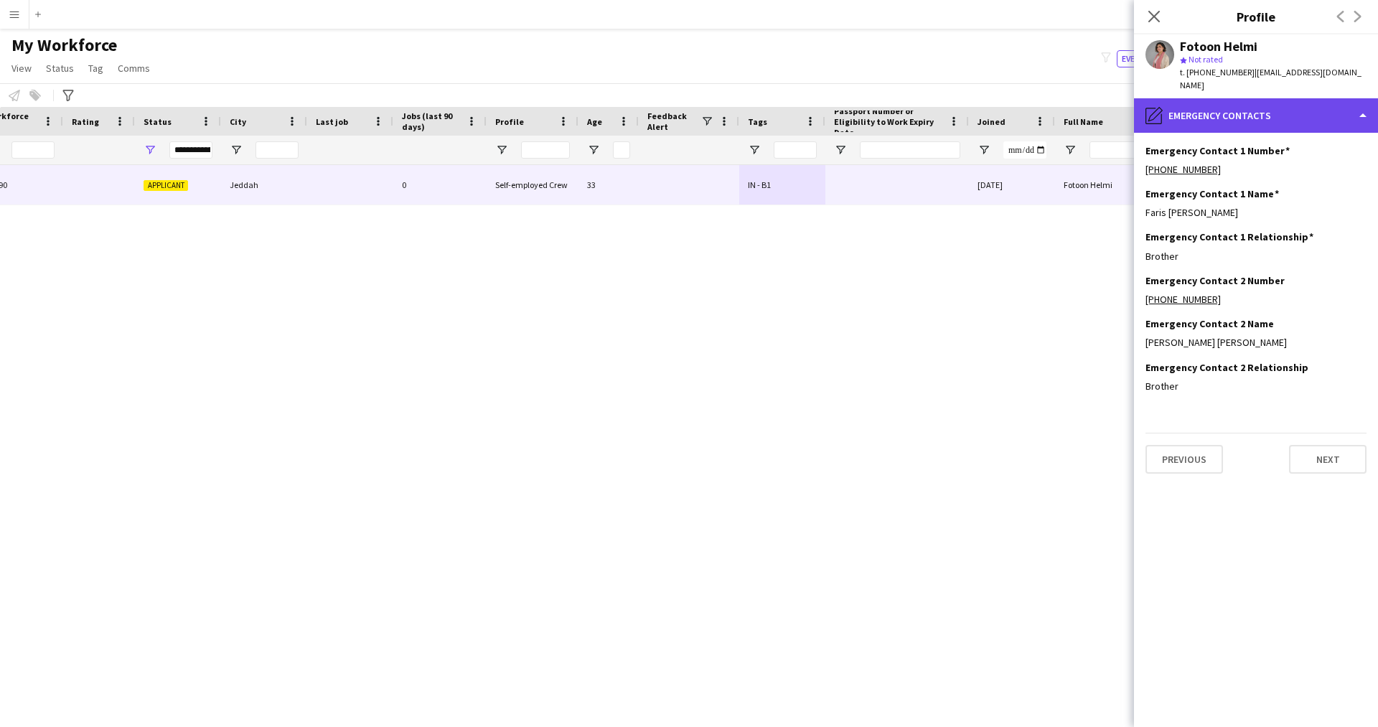
drag, startPoint x: 1234, startPoint y: 113, endPoint x: 1259, endPoint y: 102, distance: 27.0
click at [1259, 102] on div "pencil4 Emergency contacts" at bounding box center [1256, 115] width 244 height 34
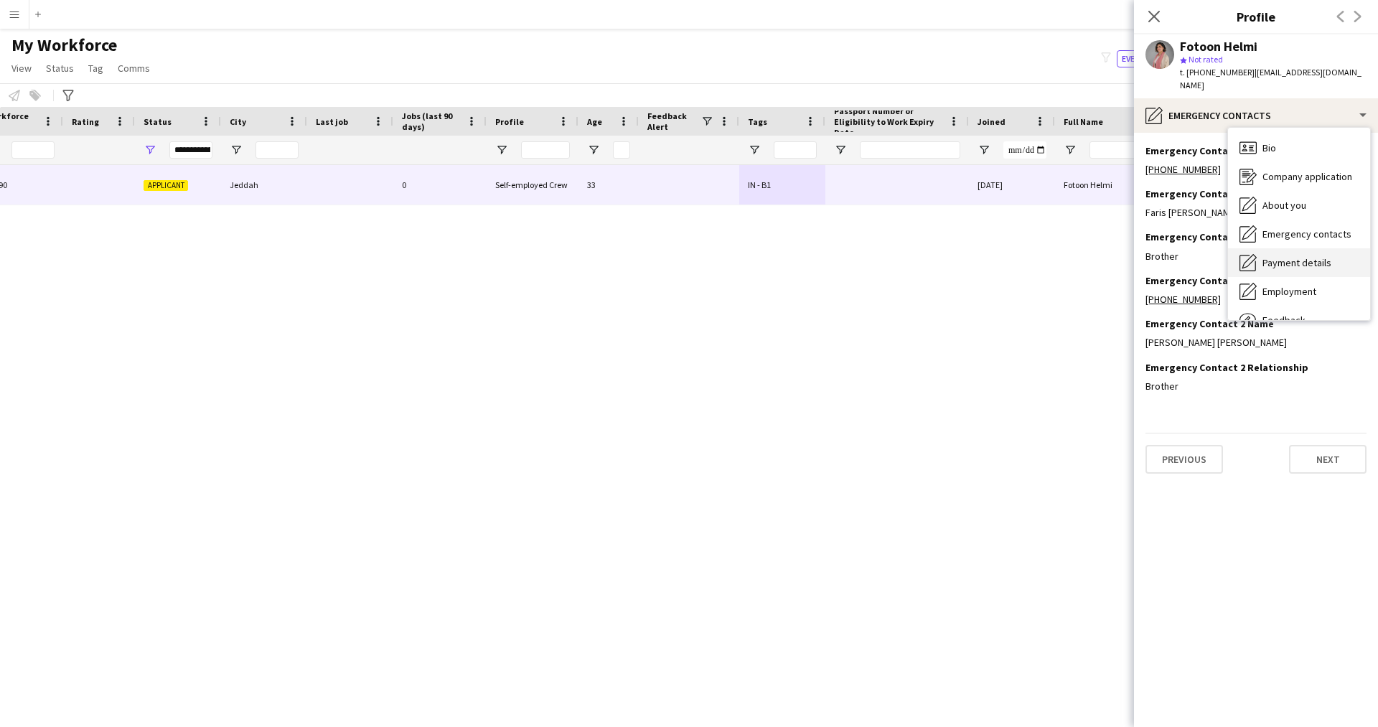
click at [1291, 256] on span "Payment details" at bounding box center [1296, 262] width 69 height 13
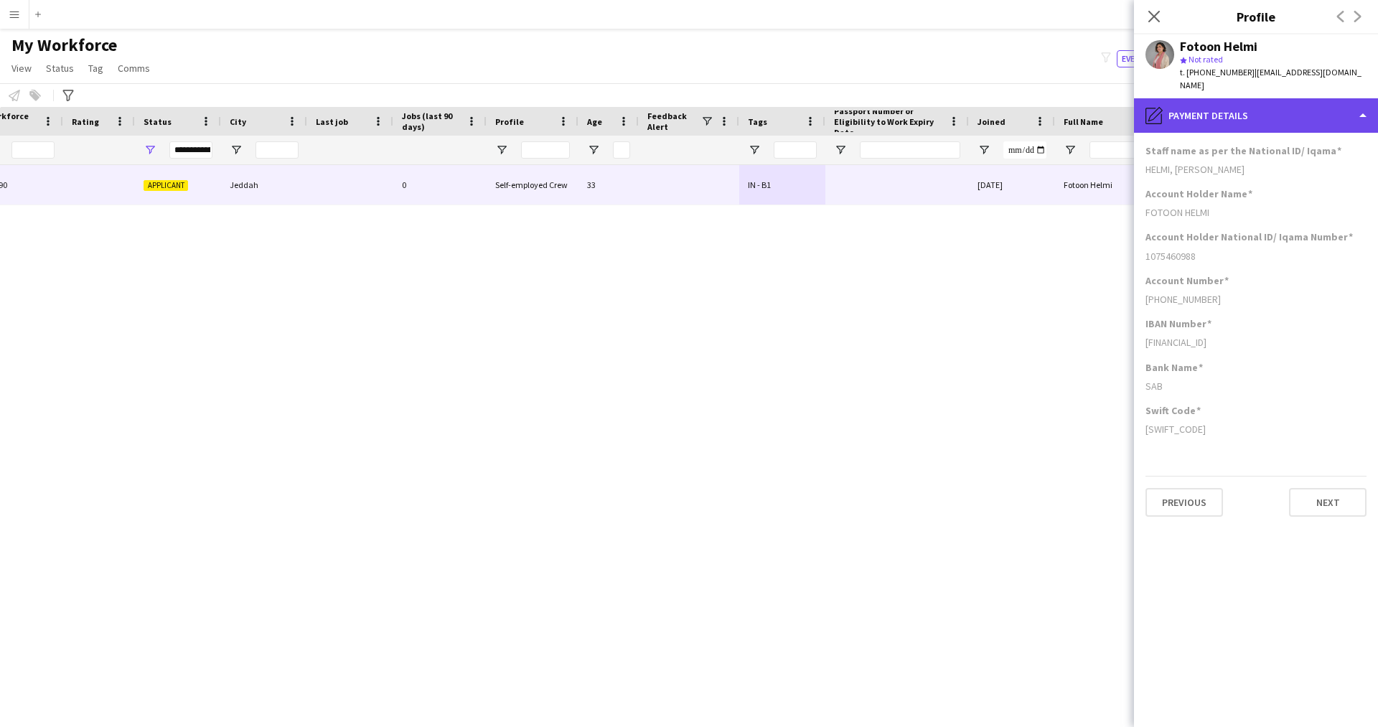
click at [1235, 110] on div "pencil4 Payment details" at bounding box center [1256, 115] width 244 height 34
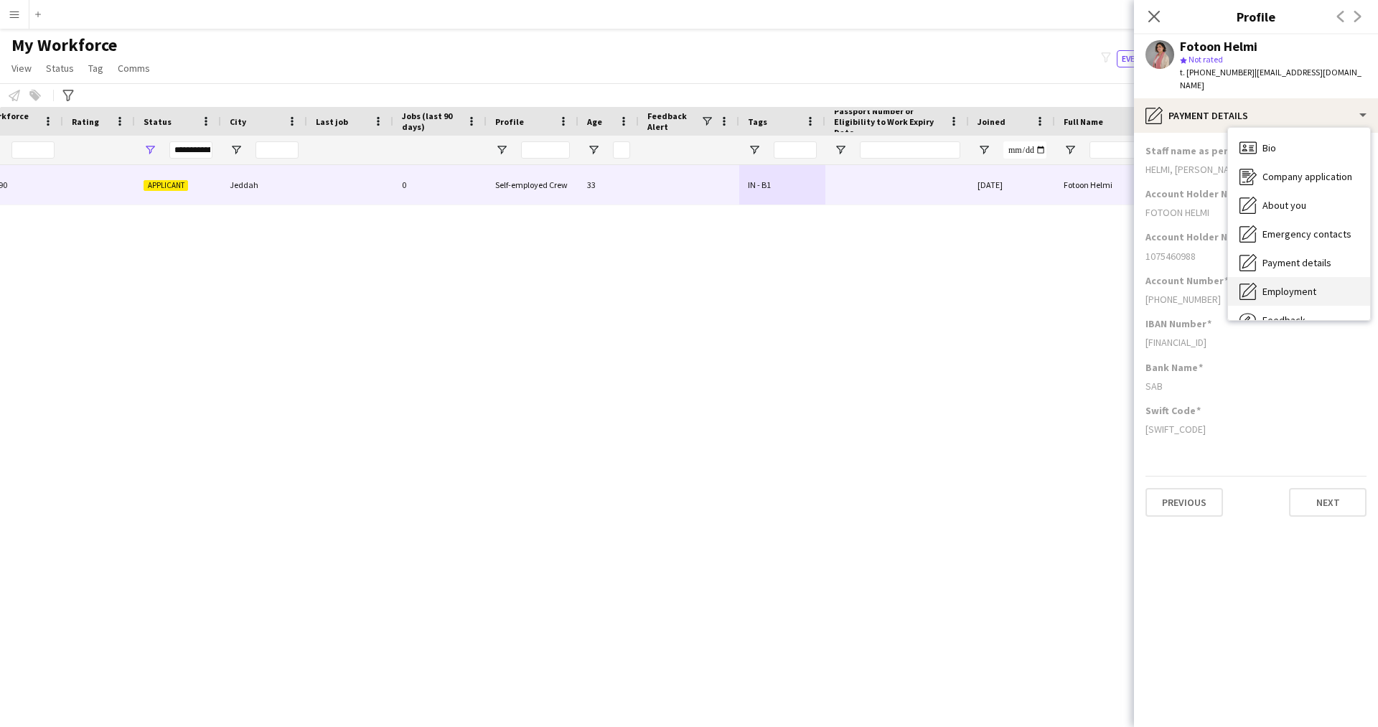
click at [1286, 285] on span "Employment" at bounding box center [1289, 291] width 54 height 13
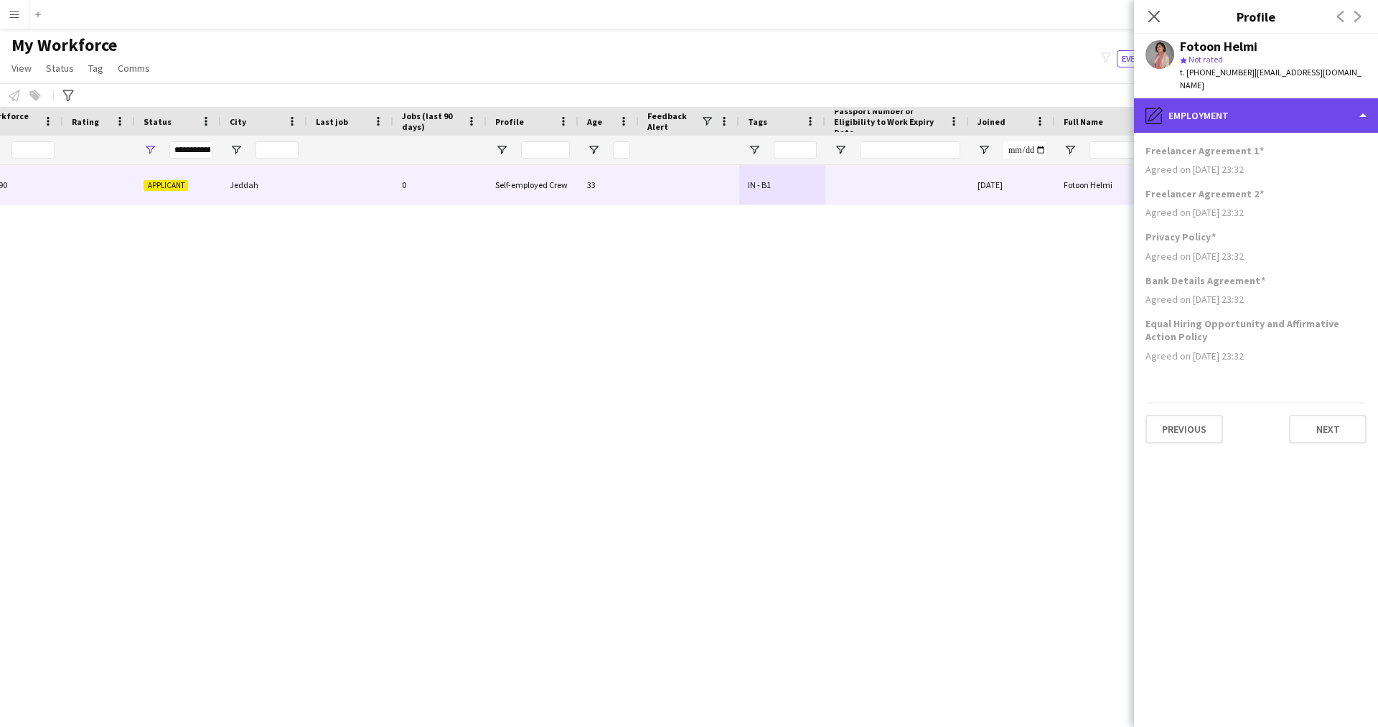
click at [1236, 118] on div "pencil4 Employment" at bounding box center [1256, 115] width 244 height 34
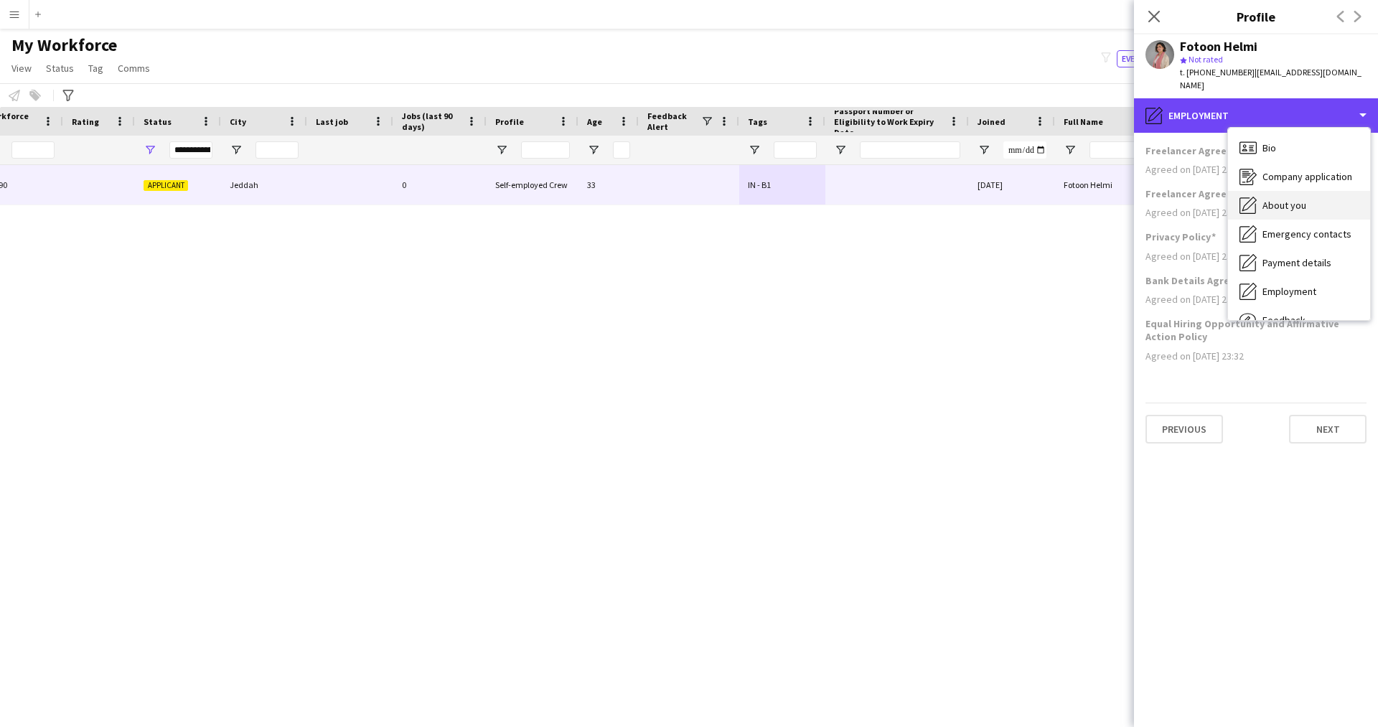
scroll to position [49, 0]
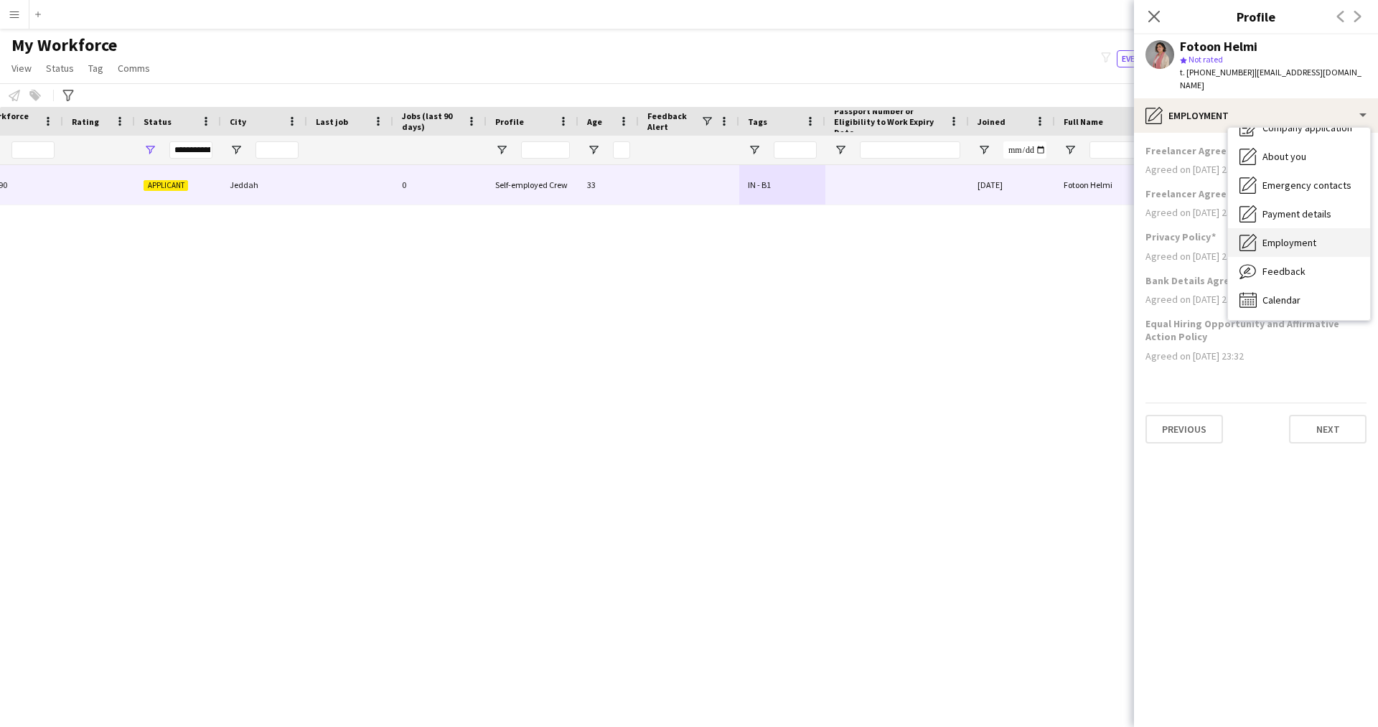
click at [1274, 236] on span "Employment" at bounding box center [1289, 242] width 54 height 13
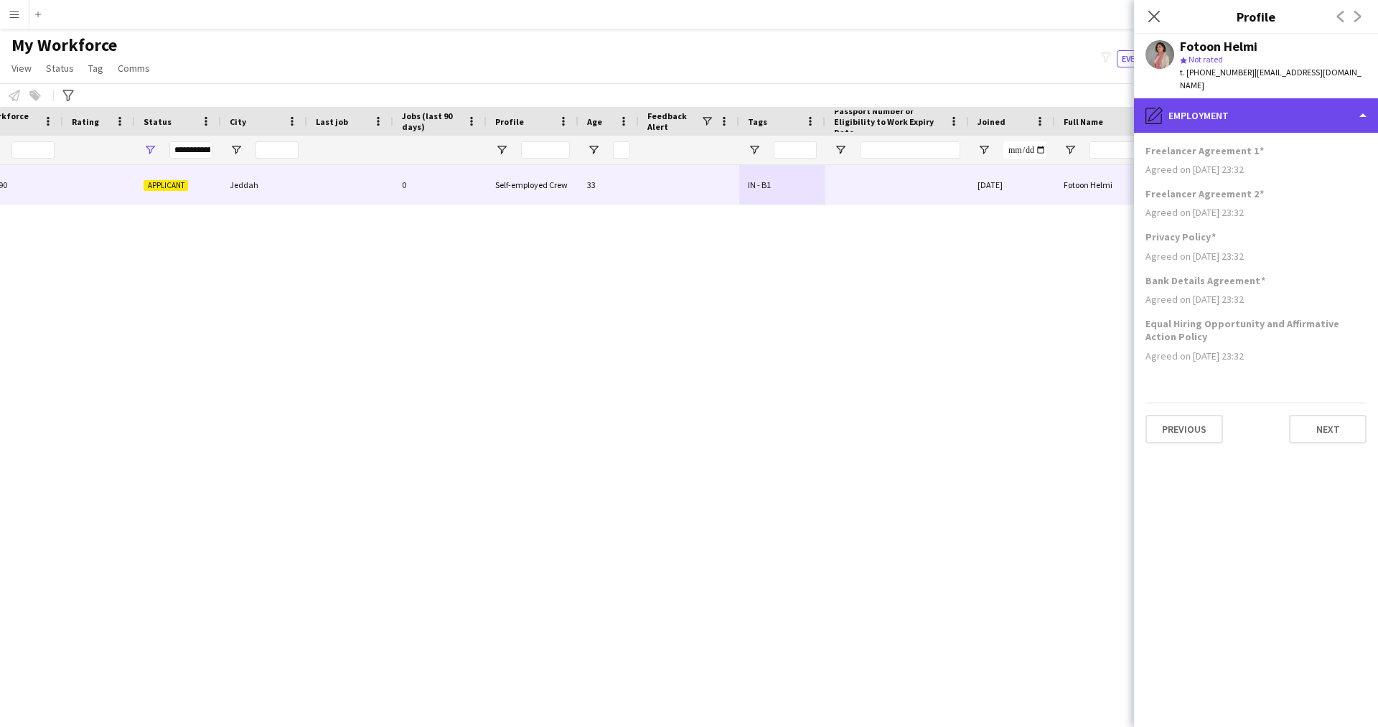
click at [1242, 101] on div "pencil4 Employment" at bounding box center [1256, 115] width 244 height 34
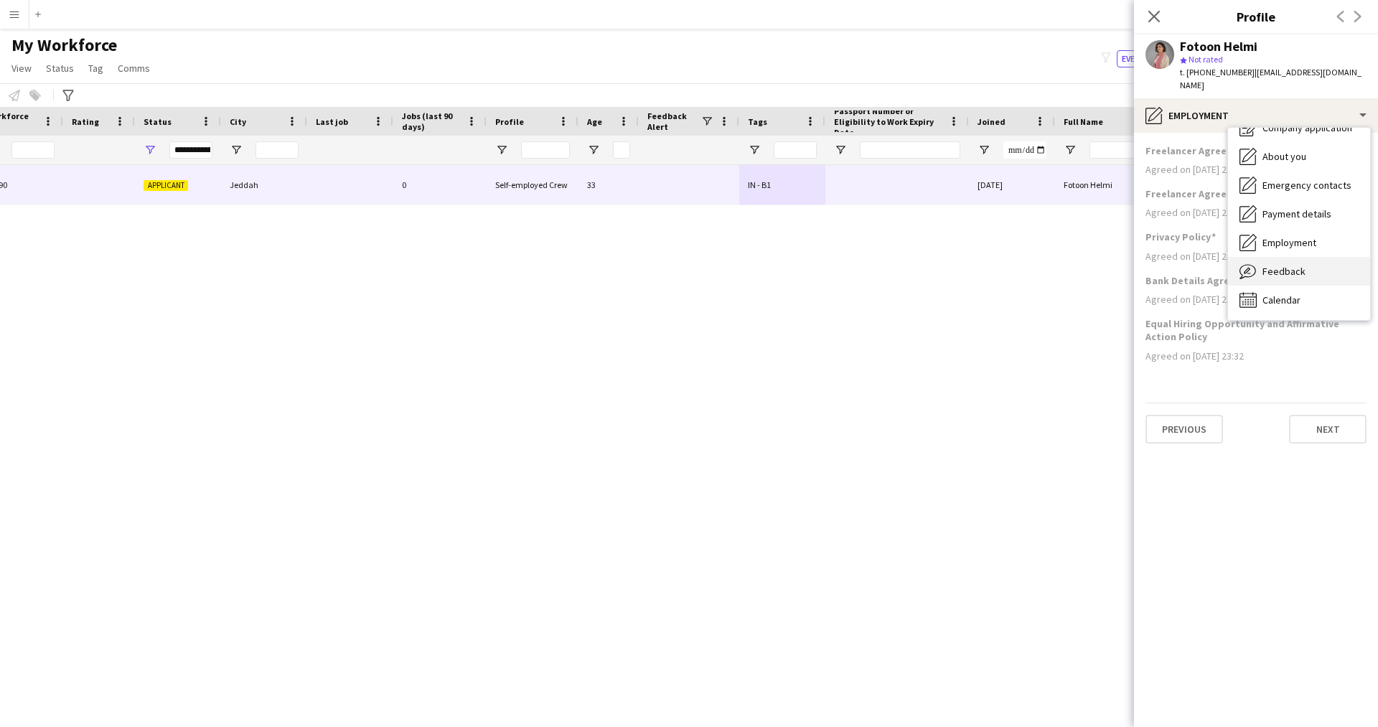
click at [1294, 265] on span "Feedback" at bounding box center [1283, 271] width 43 height 13
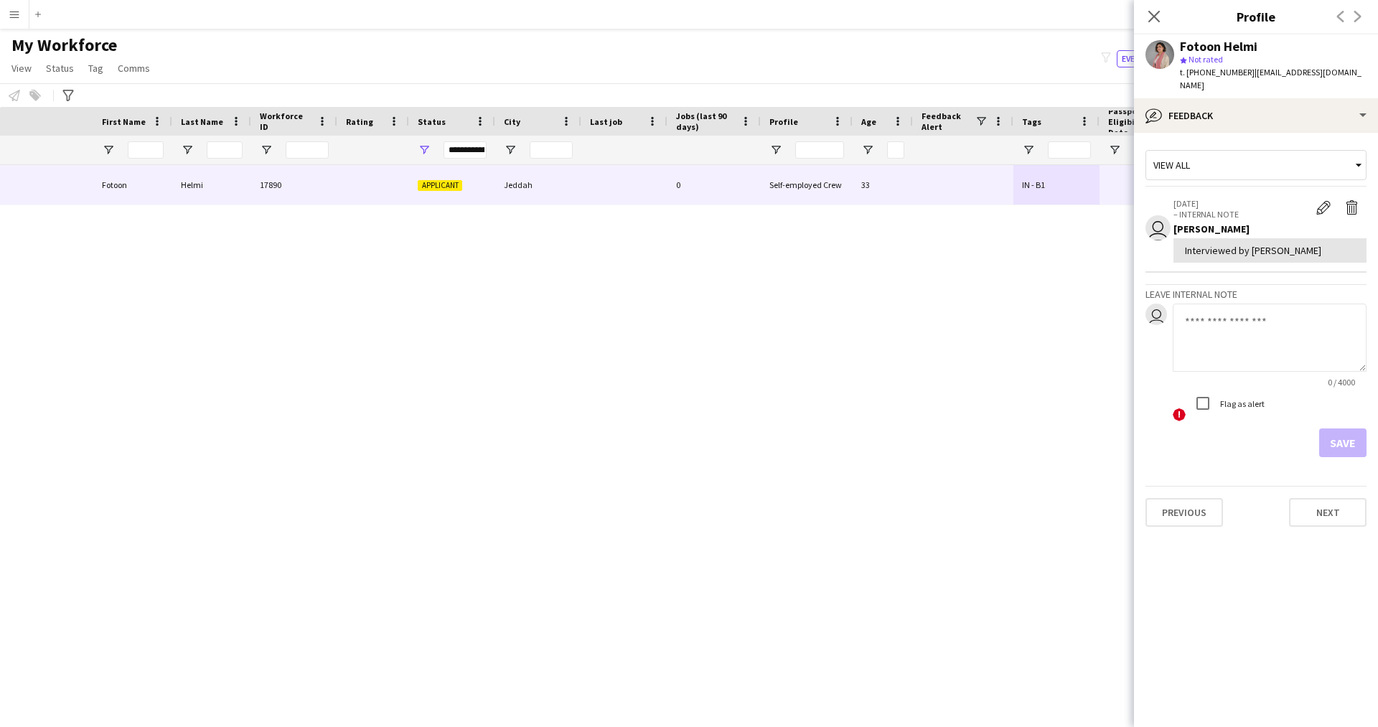
scroll to position [0, 0]
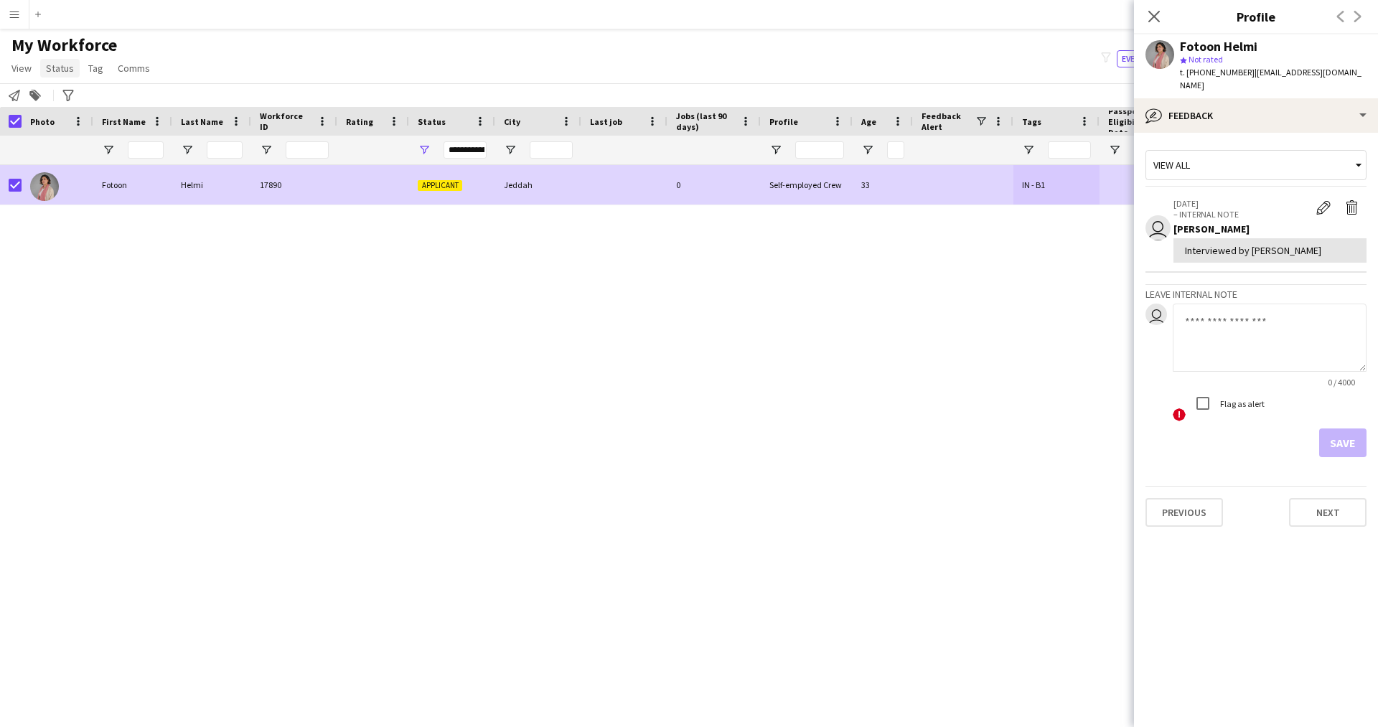
click at [55, 74] on span "Status" at bounding box center [60, 68] width 28 height 13
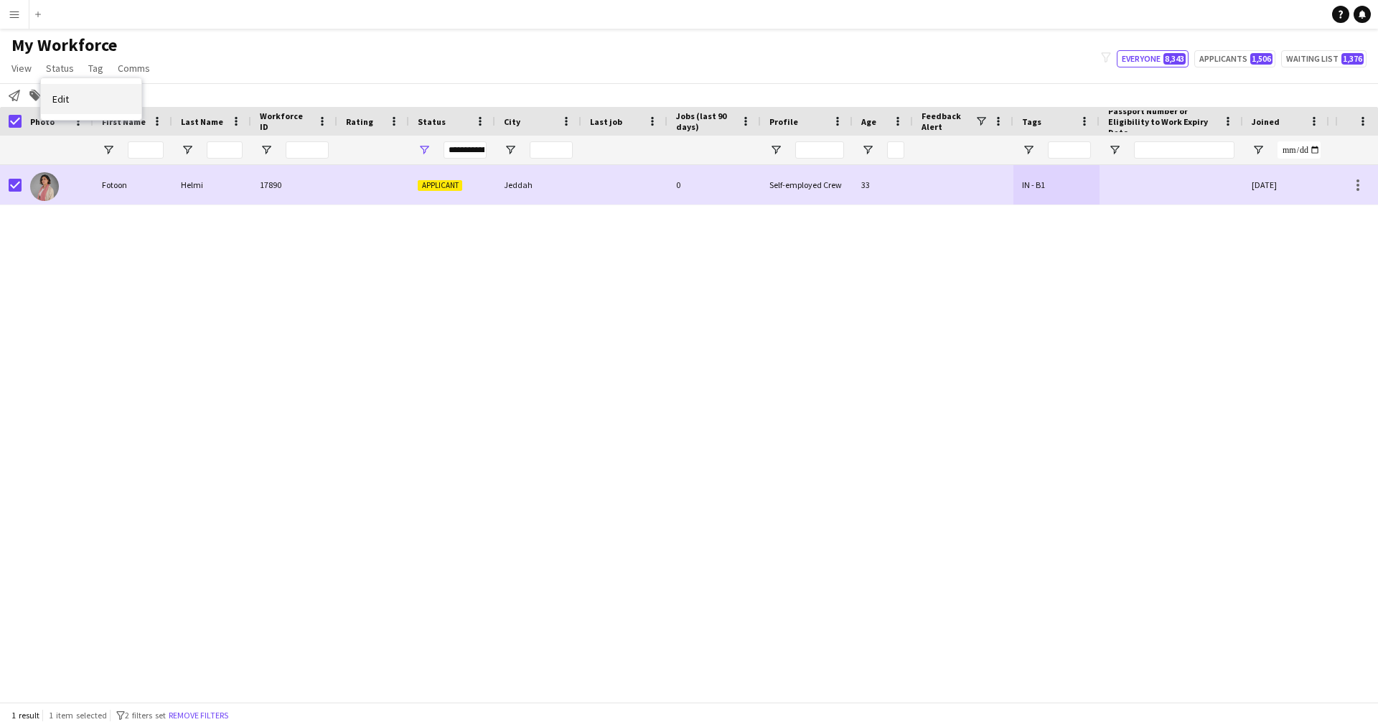
click at [77, 95] on link "Edit" at bounding box center [91, 99] width 100 height 30
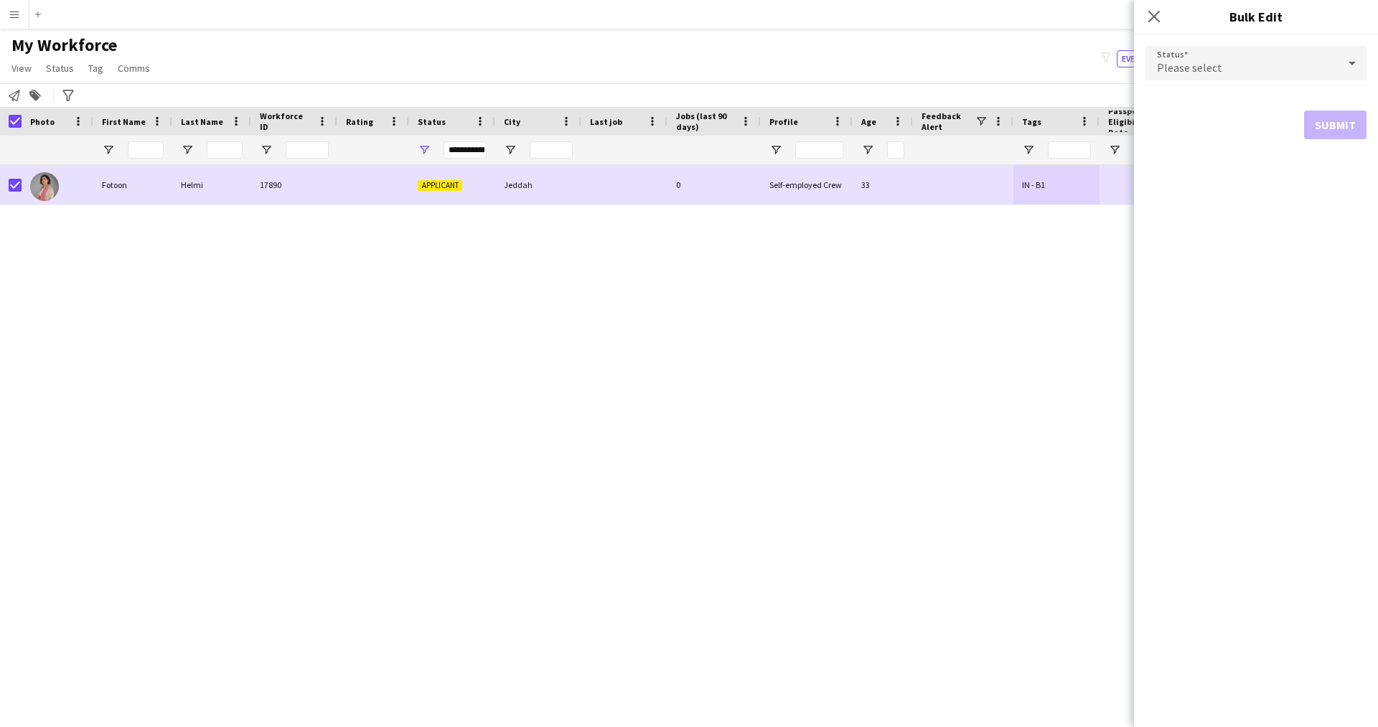
click at [1207, 60] on span "Please select" at bounding box center [1189, 67] width 65 height 14
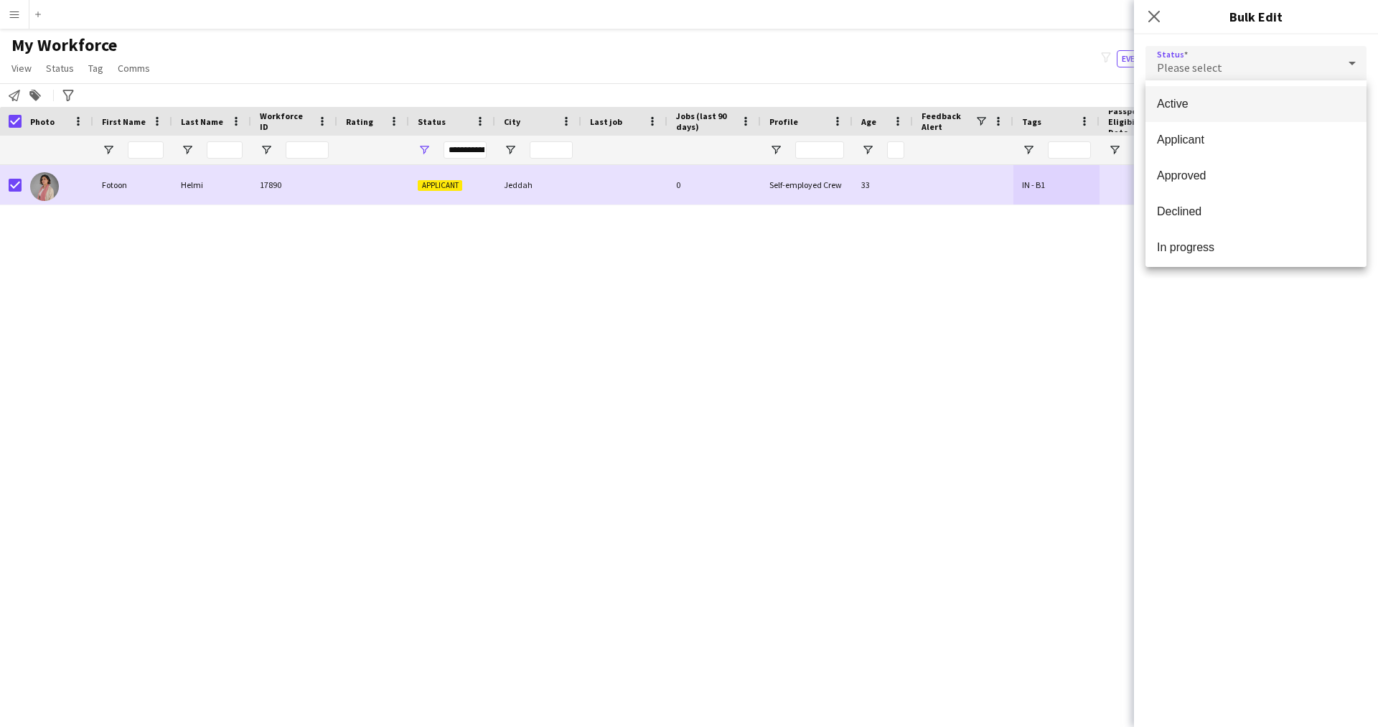
click at [1211, 95] on mat-option "Active" at bounding box center [1255, 104] width 221 height 36
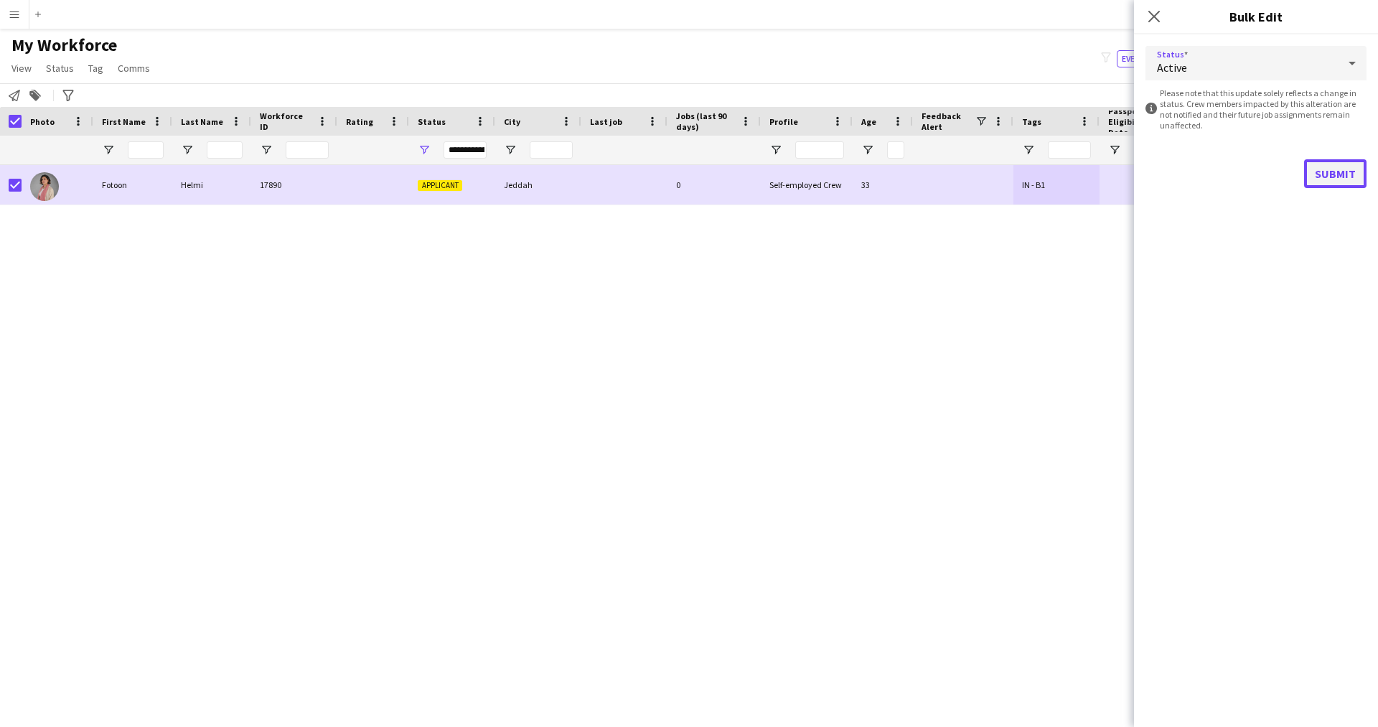
click at [1355, 183] on button "Submit" at bounding box center [1335, 173] width 62 height 29
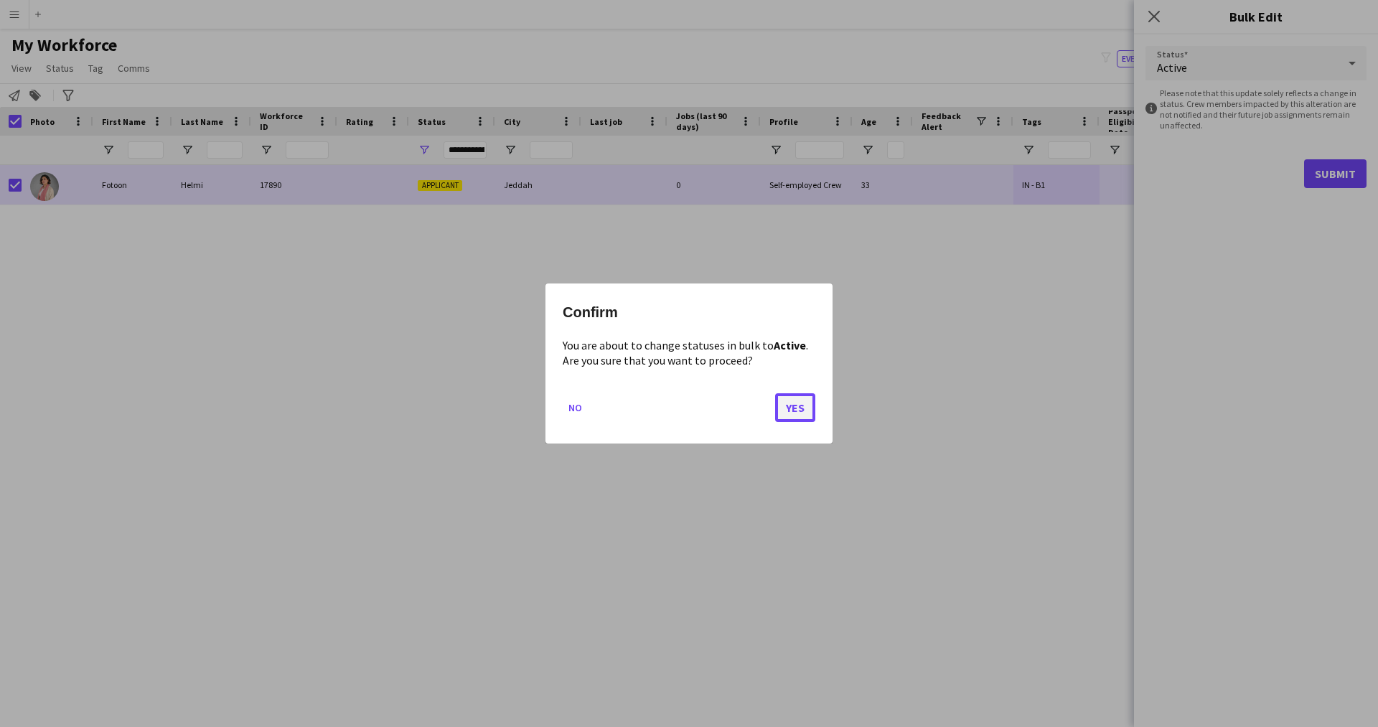
click at [789, 398] on button "Yes" at bounding box center [795, 407] width 40 height 29
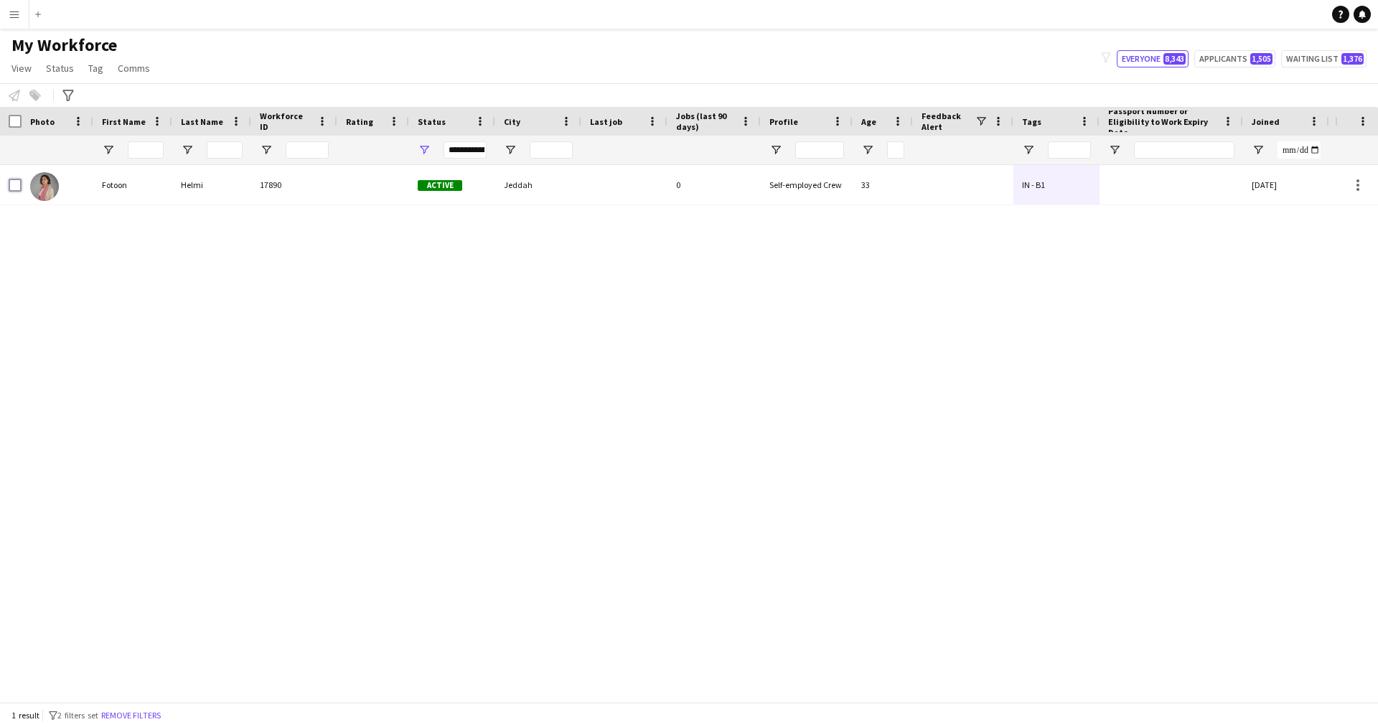
scroll to position [0, 274]
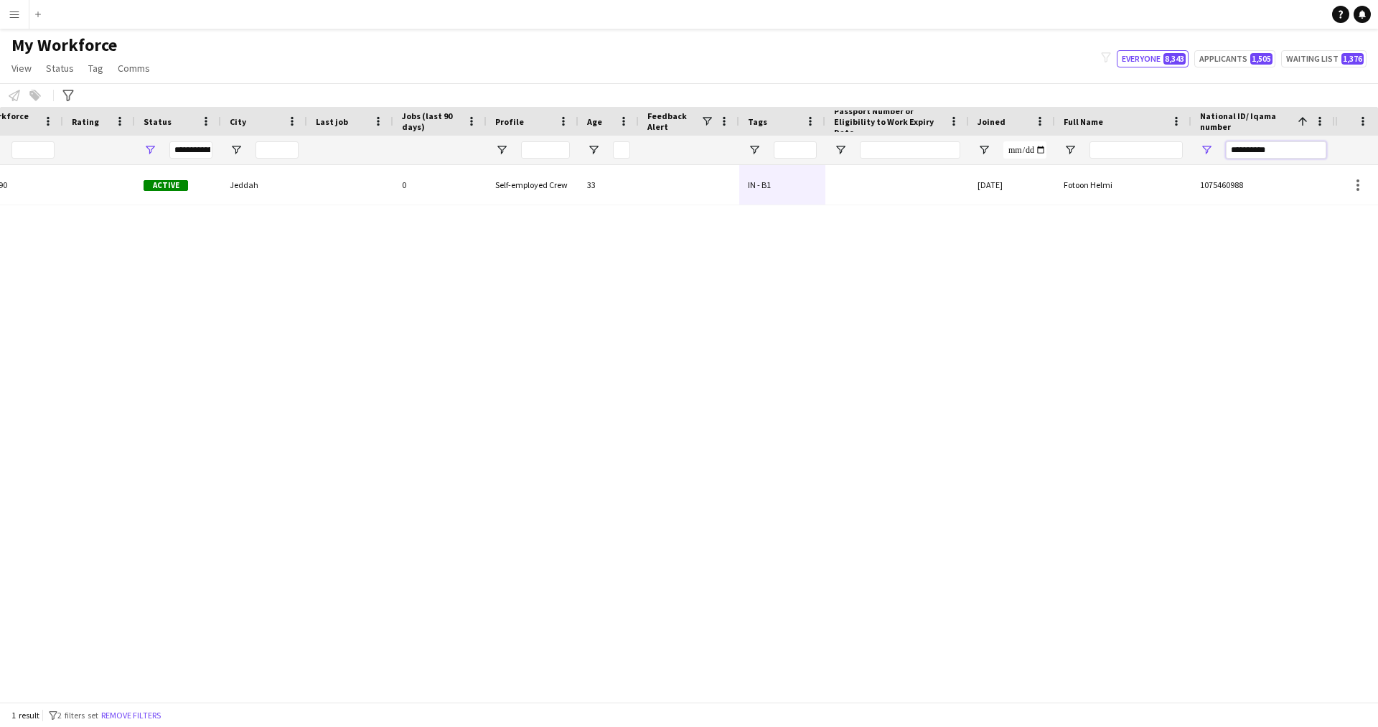
drag, startPoint x: 1277, startPoint y: 146, endPoint x: 1072, endPoint y: 171, distance: 206.8
click at [1072, 171] on div "Workforce Details Profile Data Workforce Details Profile Data Full Name First N…" at bounding box center [689, 404] width 1378 height 595
click at [1274, 147] on input "National ID/ Iqama number Filter Input" at bounding box center [1276, 149] width 100 height 17
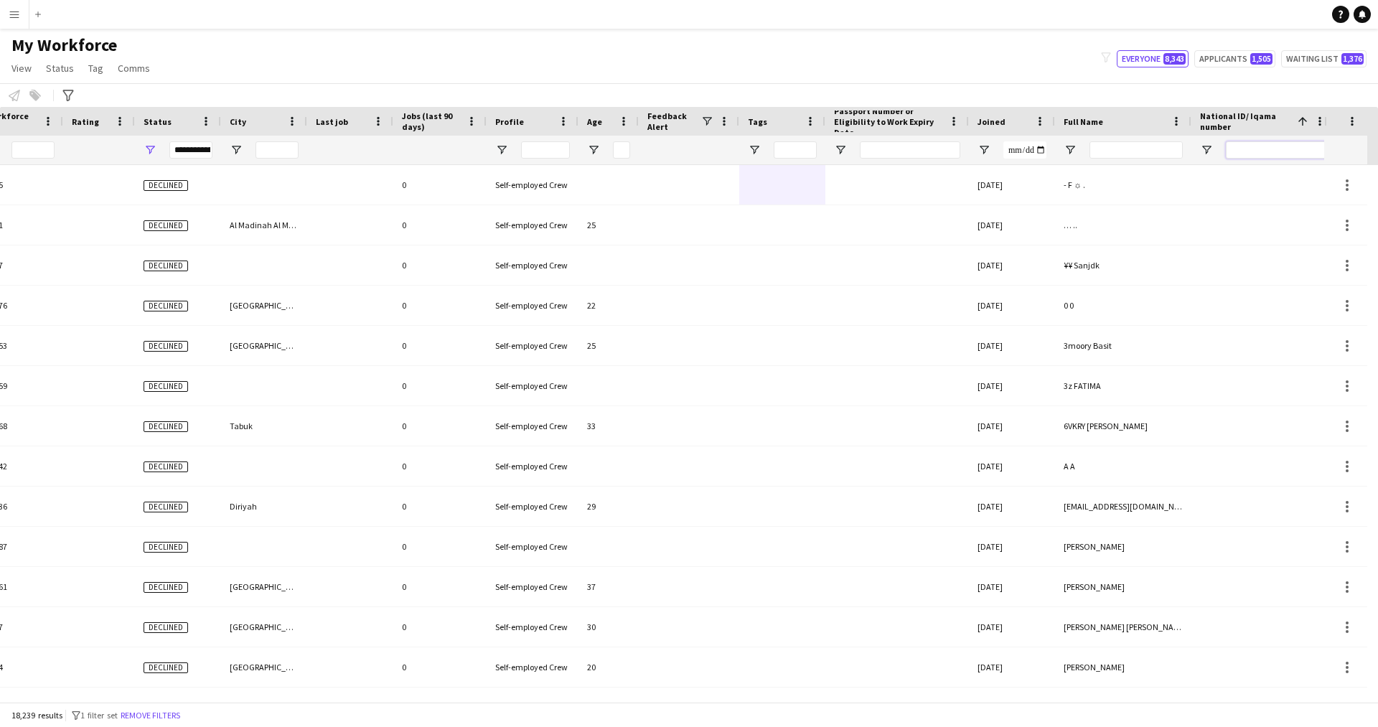
paste input "**********"
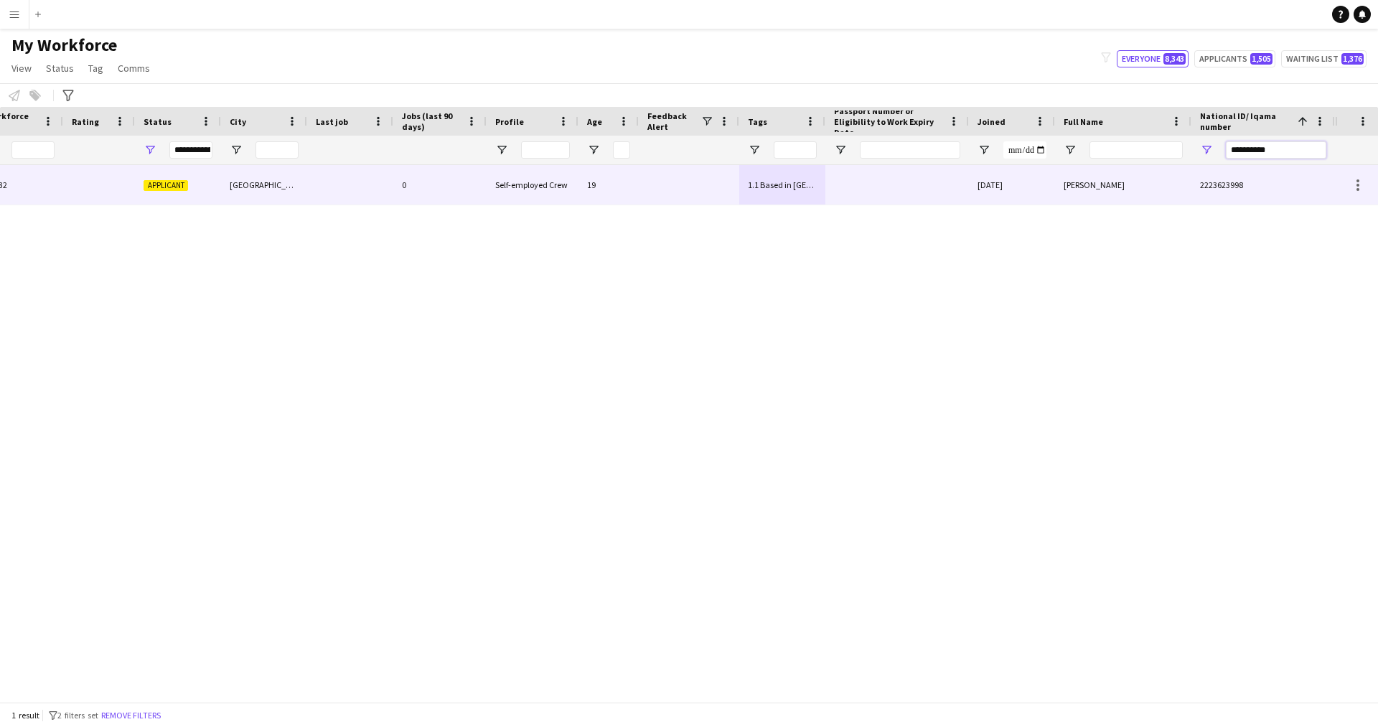
type input "**********"
click at [852, 190] on div at bounding box center [897, 184] width 144 height 39
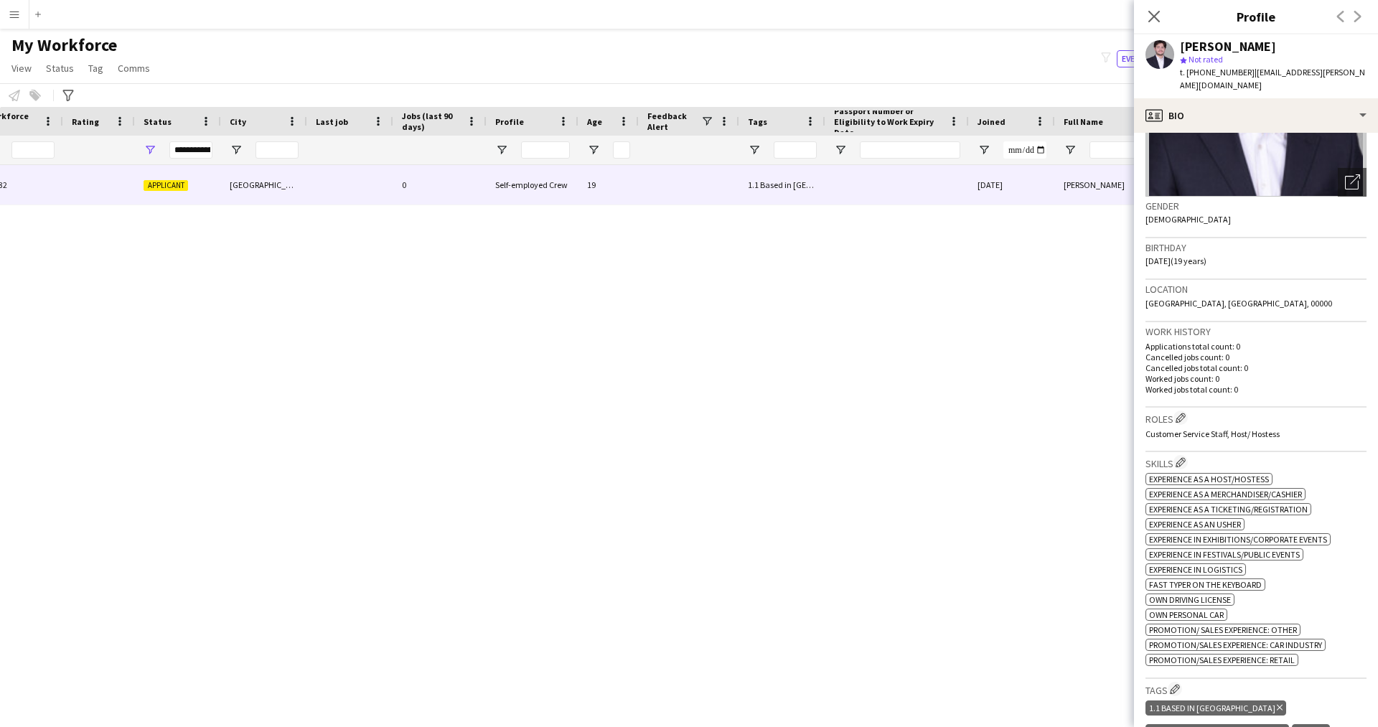
scroll to position [164, 0]
click at [1345, 174] on icon "Open photos pop-in" at bounding box center [1352, 181] width 15 height 15
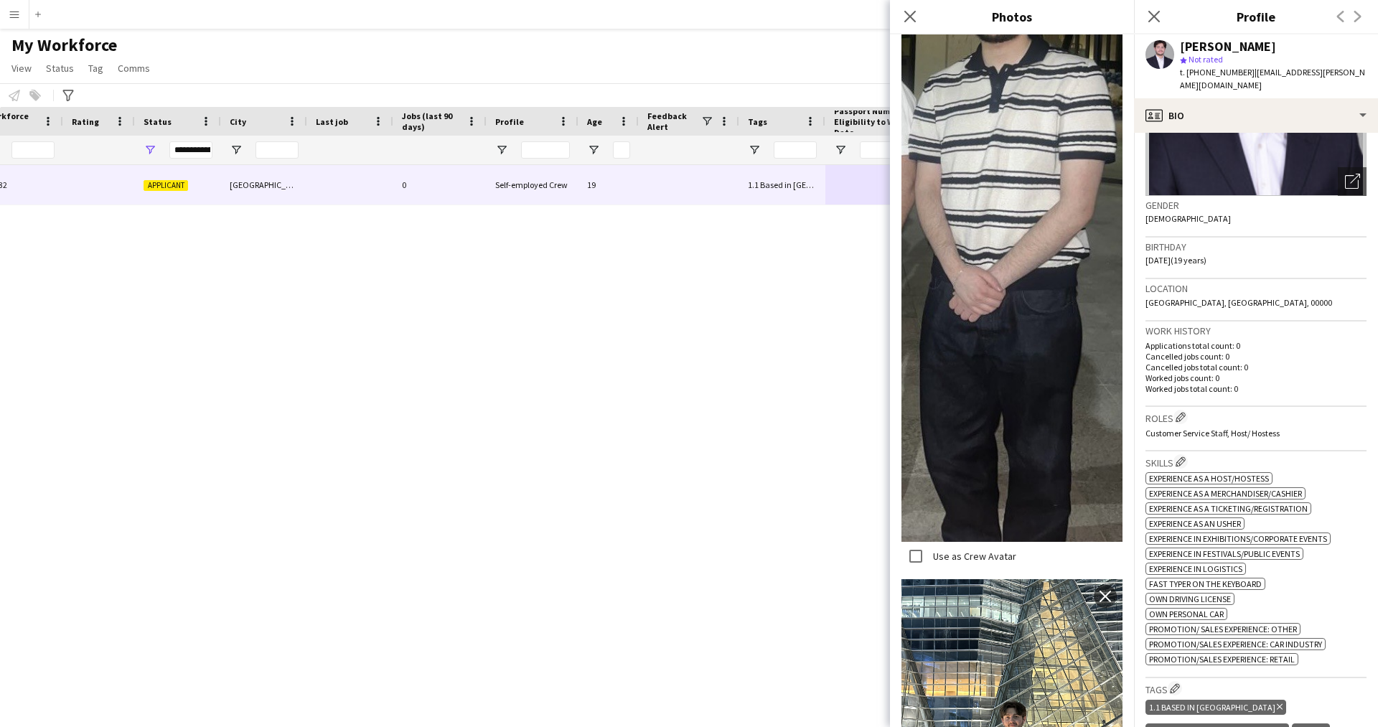
scroll to position [902, 0]
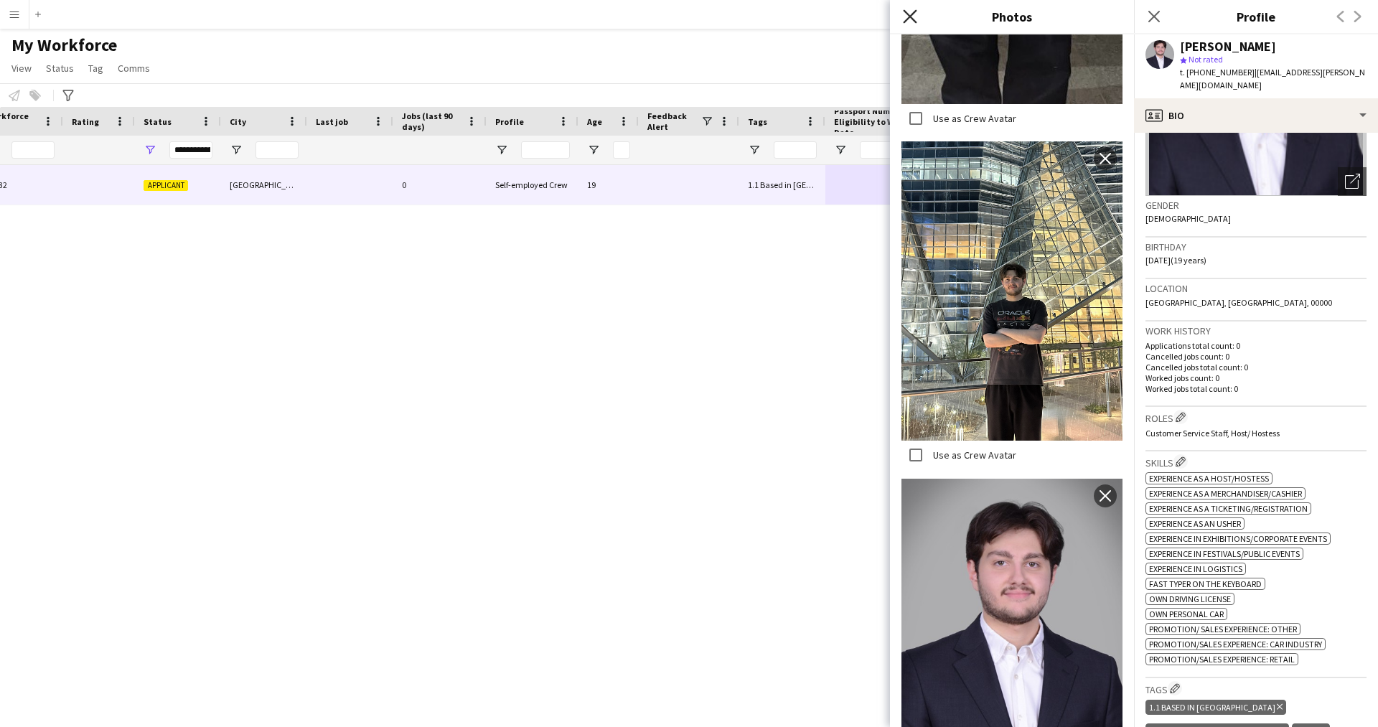
click at [907, 14] on icon at bounding box center [910, 16] width 14 height 14
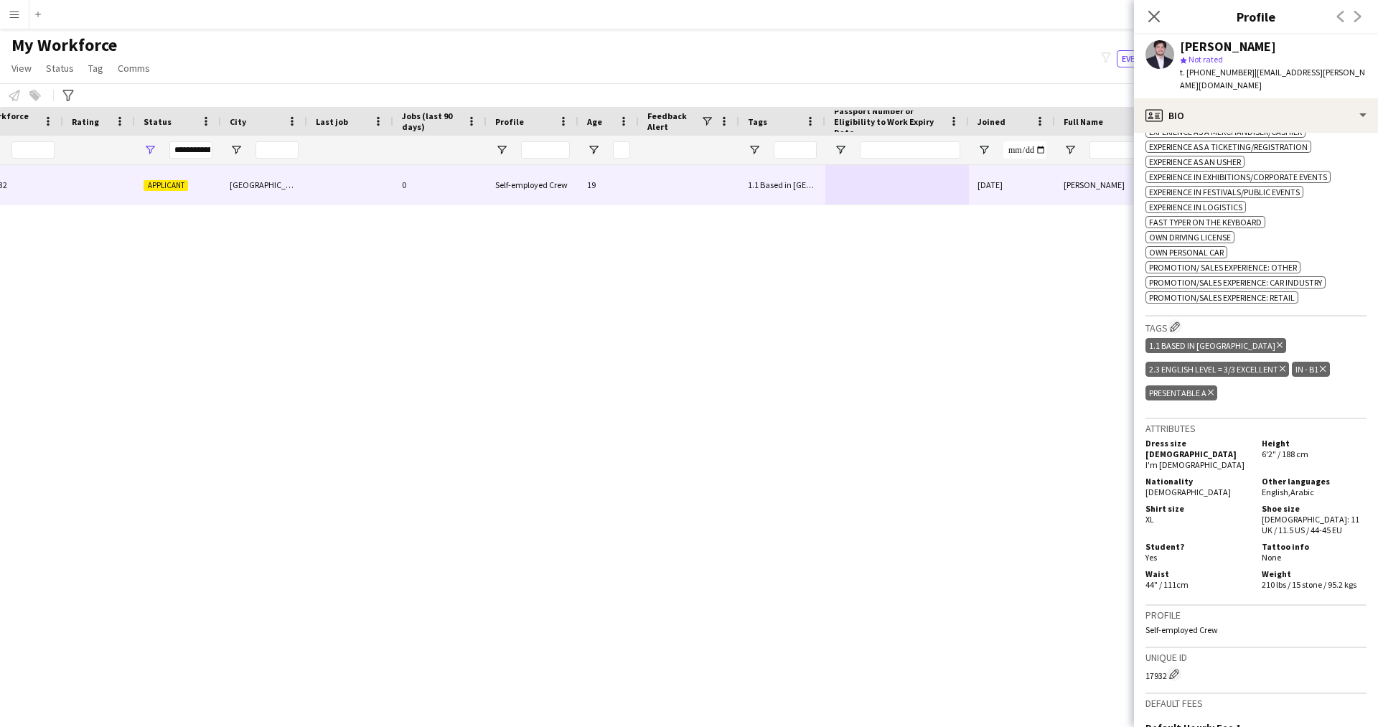
scroll to position [527, 0]
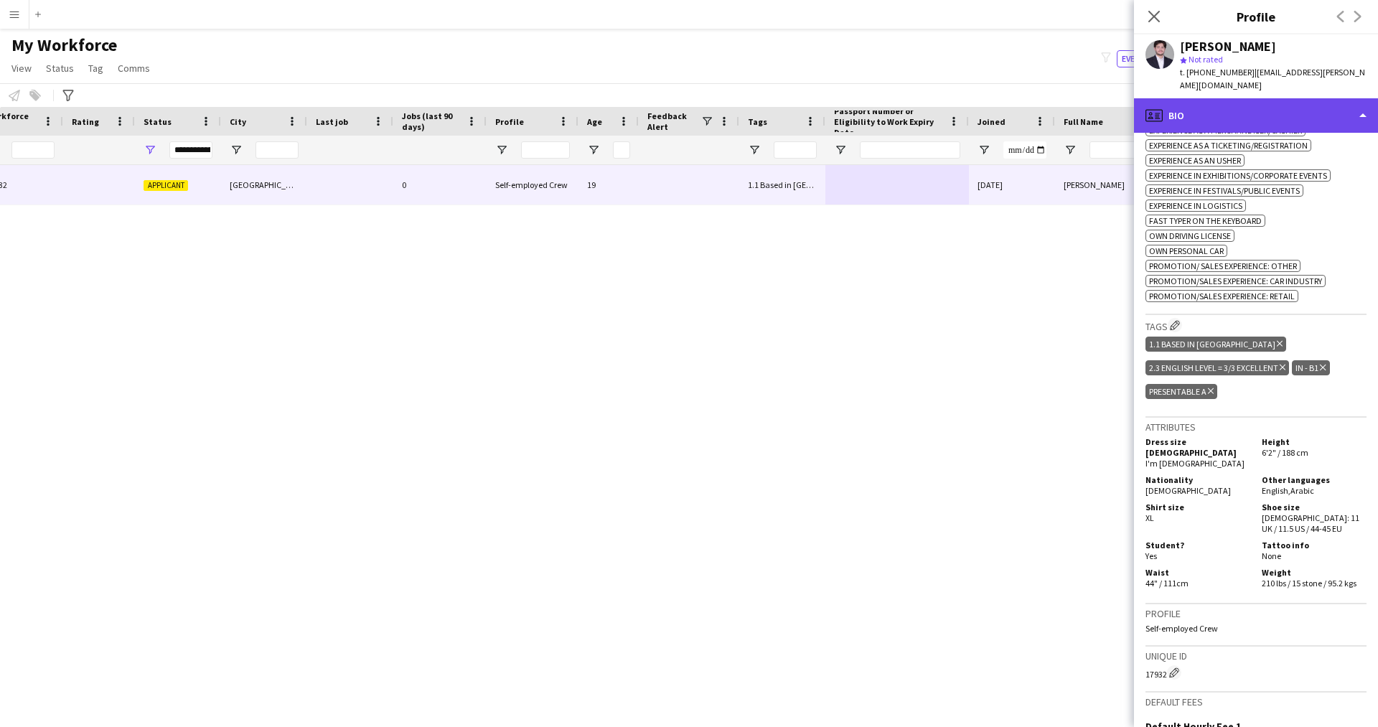
click at [1214, 108] on div "profile Bio" at bounding box center [1256, 115] width 244 height 34
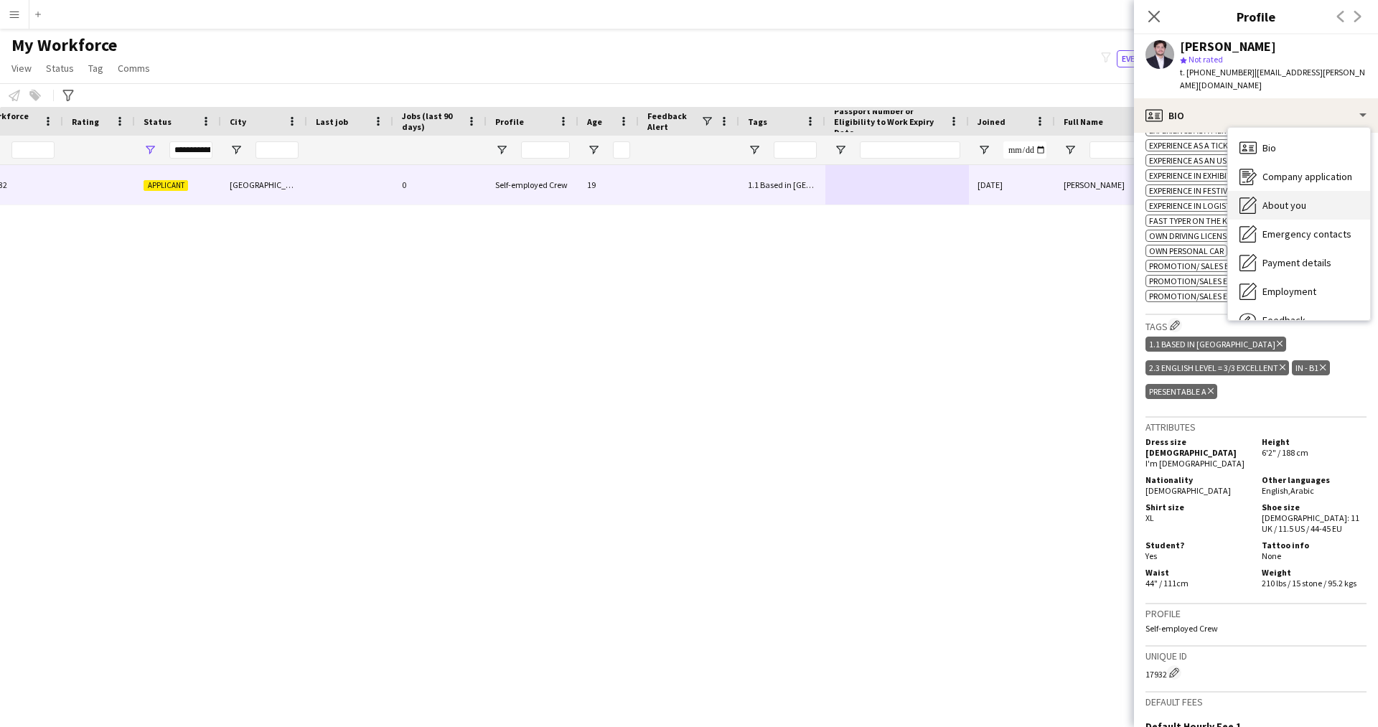
click at [1274, 199] on span "About you" at bounding box center [1284, 205] width 44 height 13
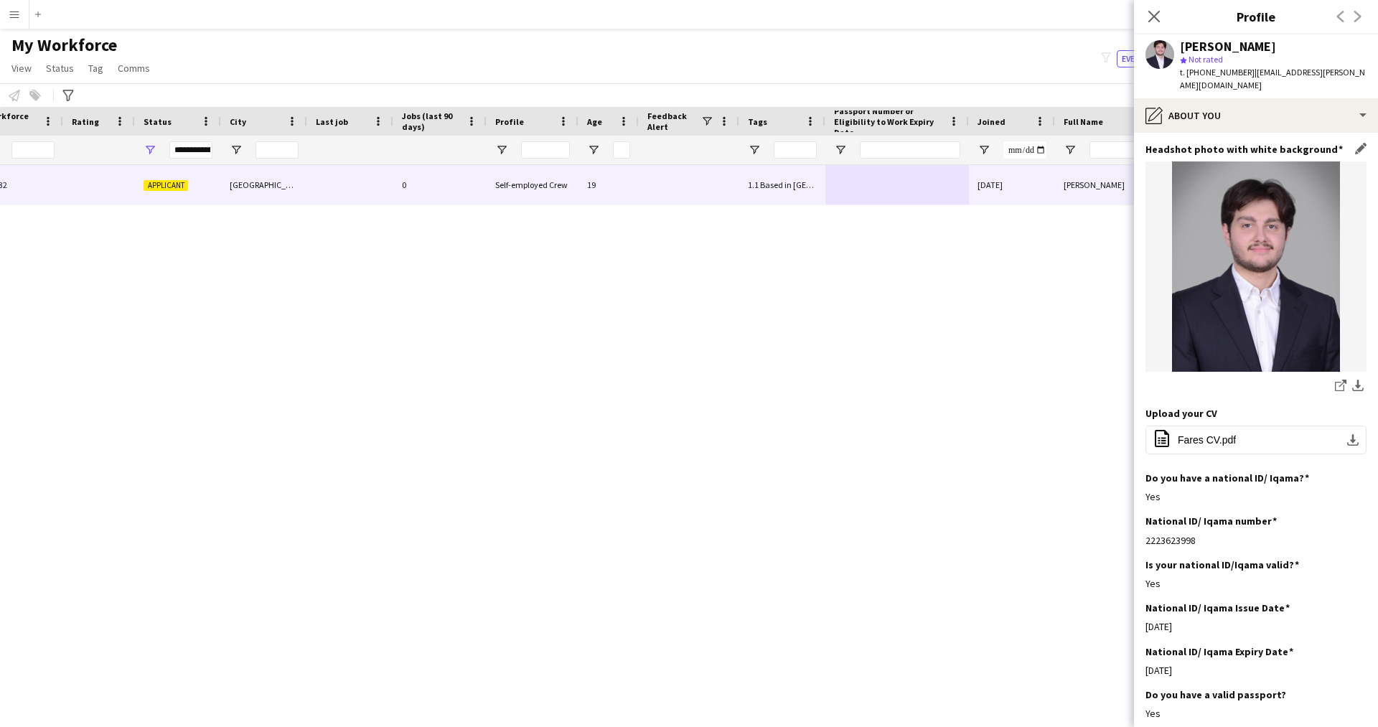
scroll to position [256, 0]
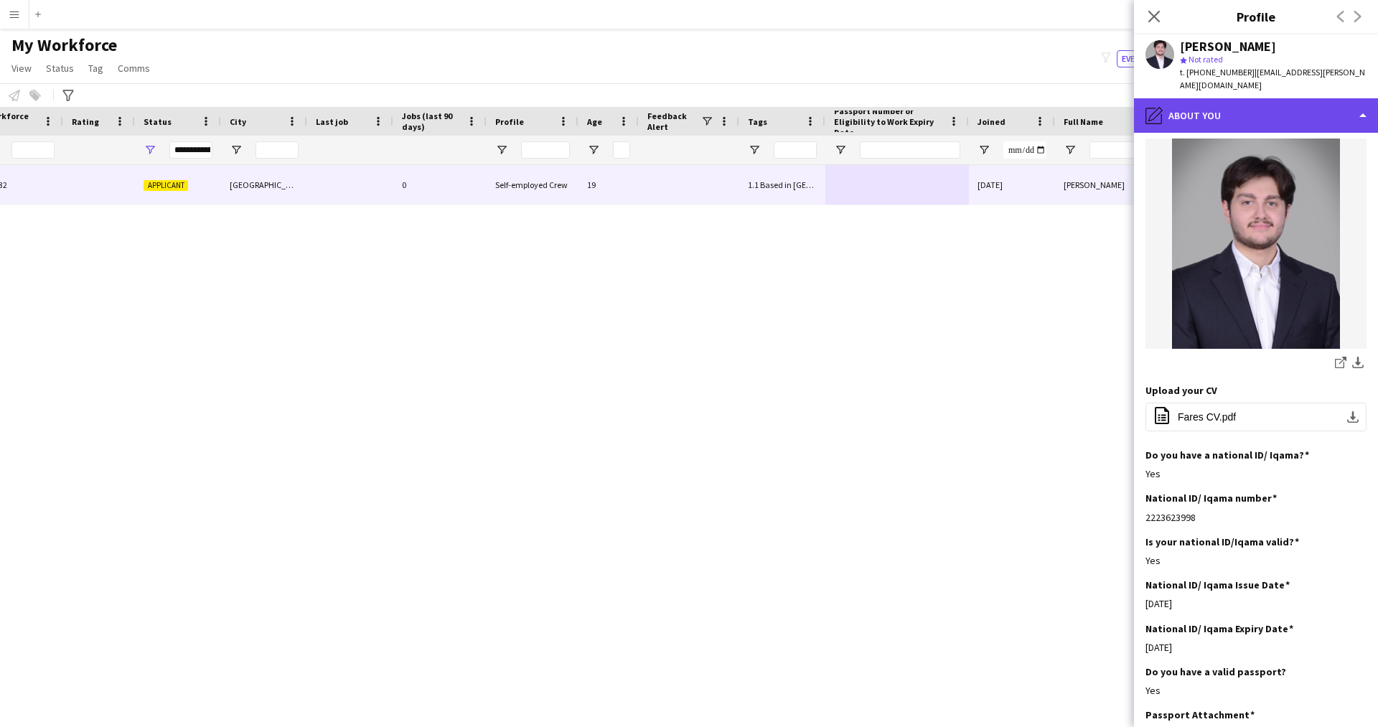
click at [1199, 113] on div "pencil4 About you" at bounding box center [1256, 115] width 244 height 34
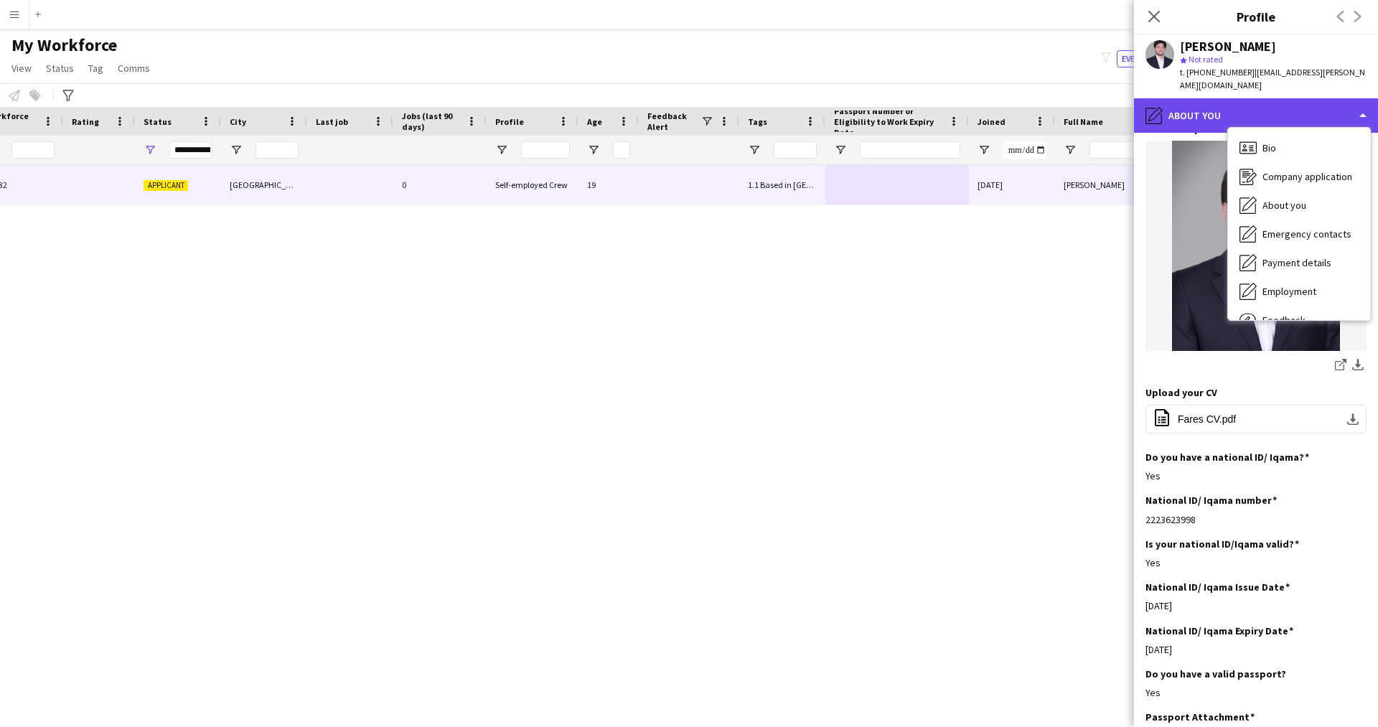
scroll to position [195, 0]
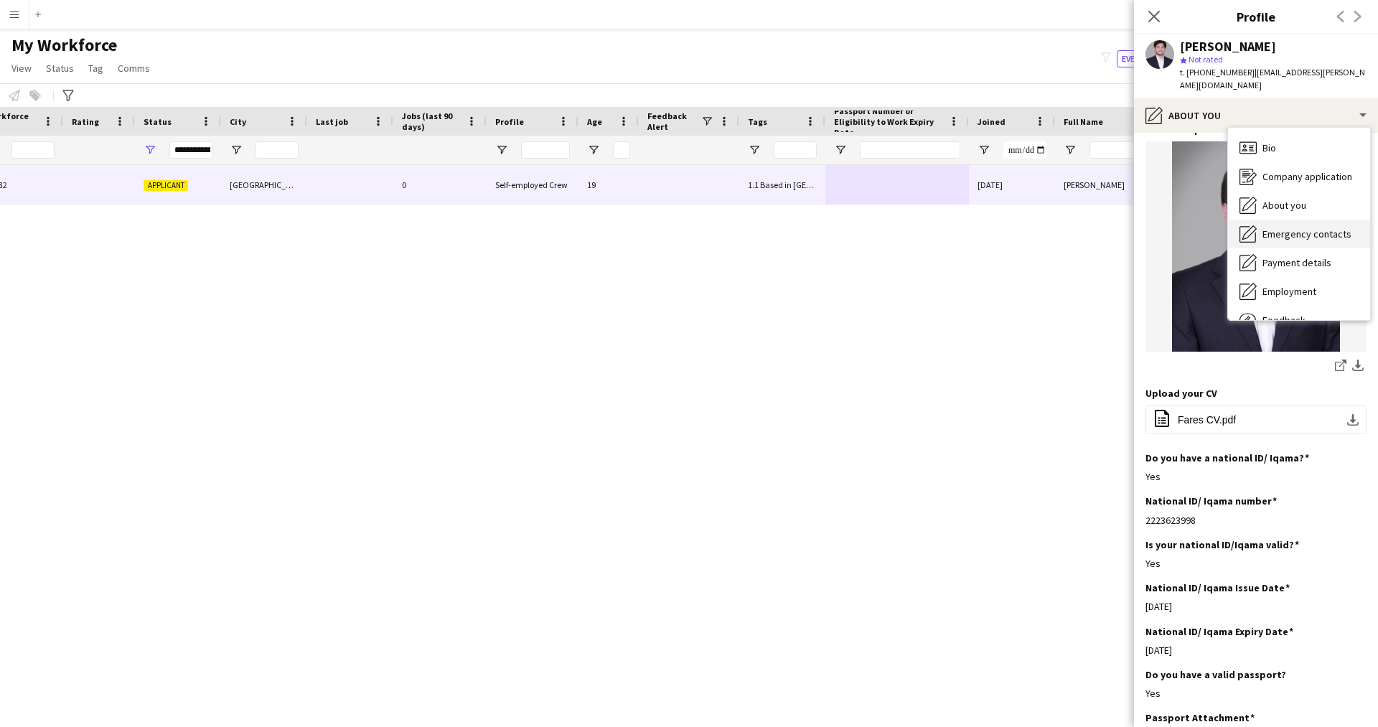
click at [1277, 227] on span "Emergency contacts" at bounding box center [1306, 233] width 89 height 13
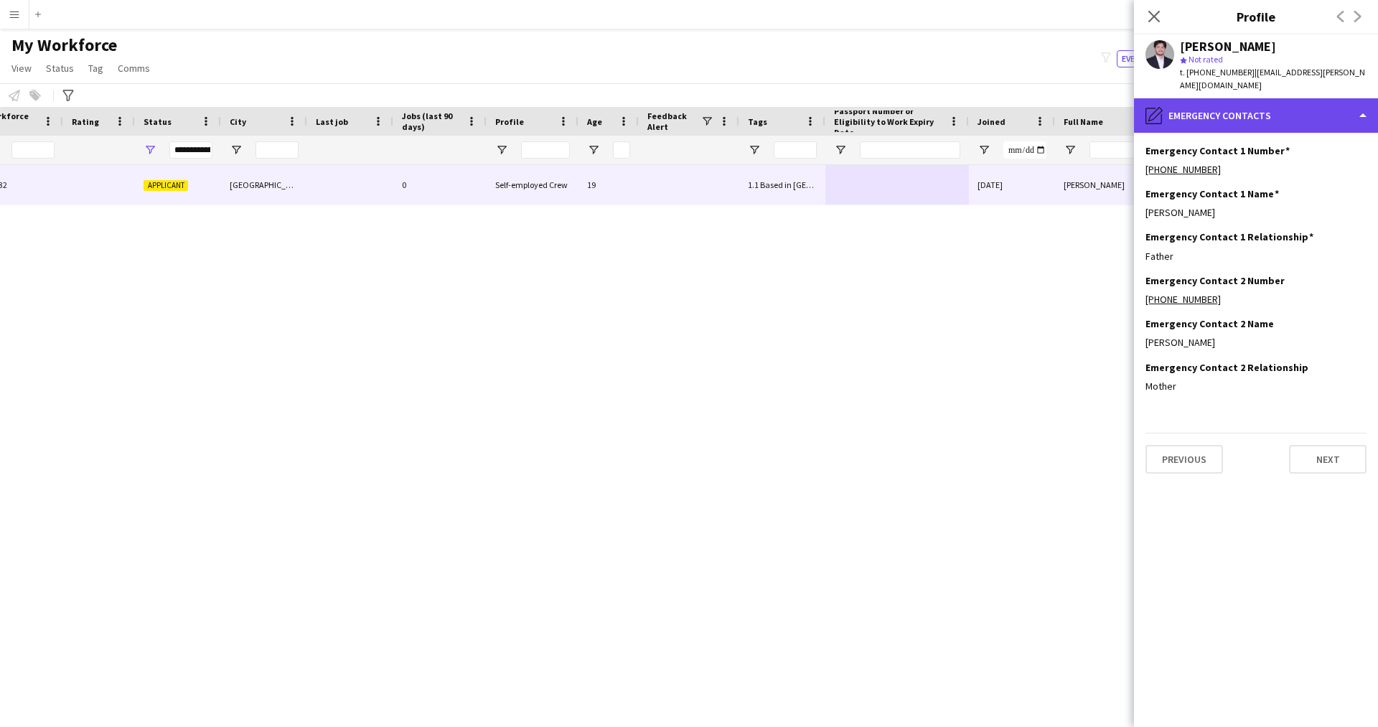
click at [1229, 100] on div "pencil4 Emergency contacts" at bounding box center [1256, 115] width 244 height 34
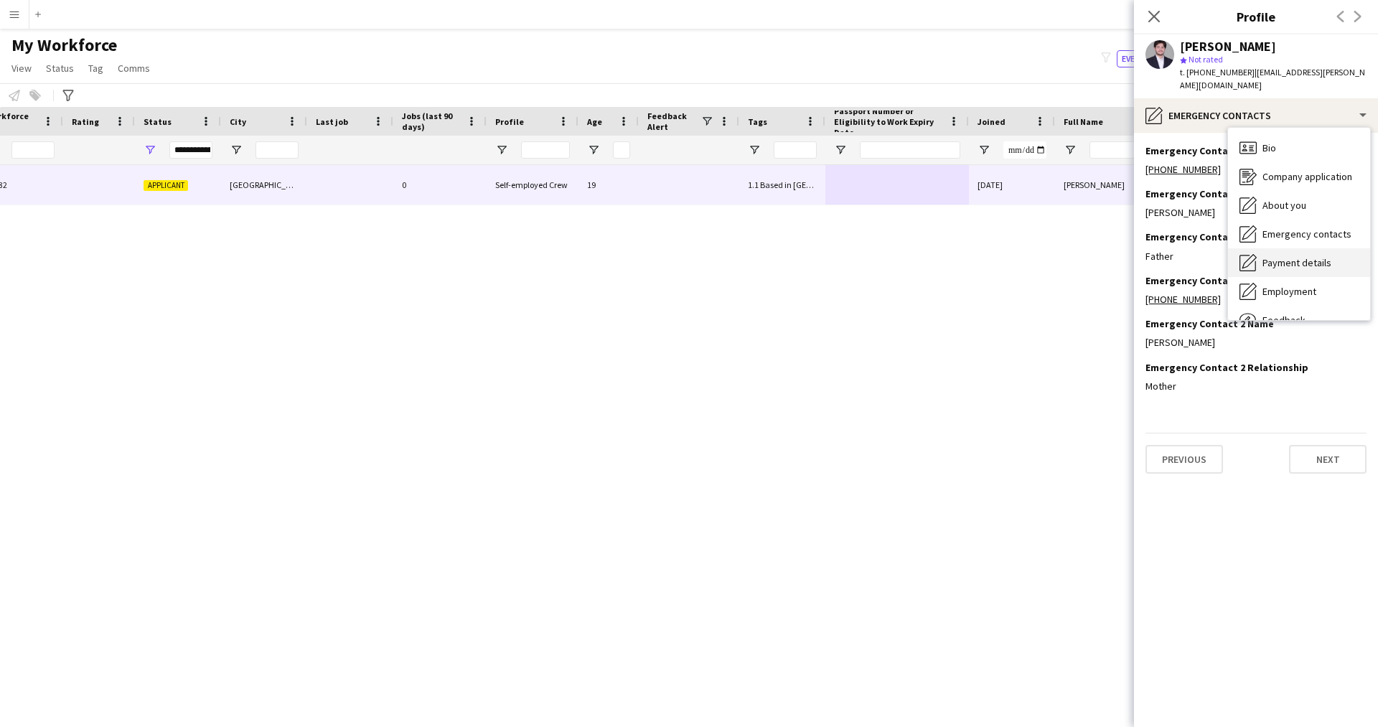
click at [1291, 256] on span "Payment details" at bounding box center [1296, 262] width 69 height 13
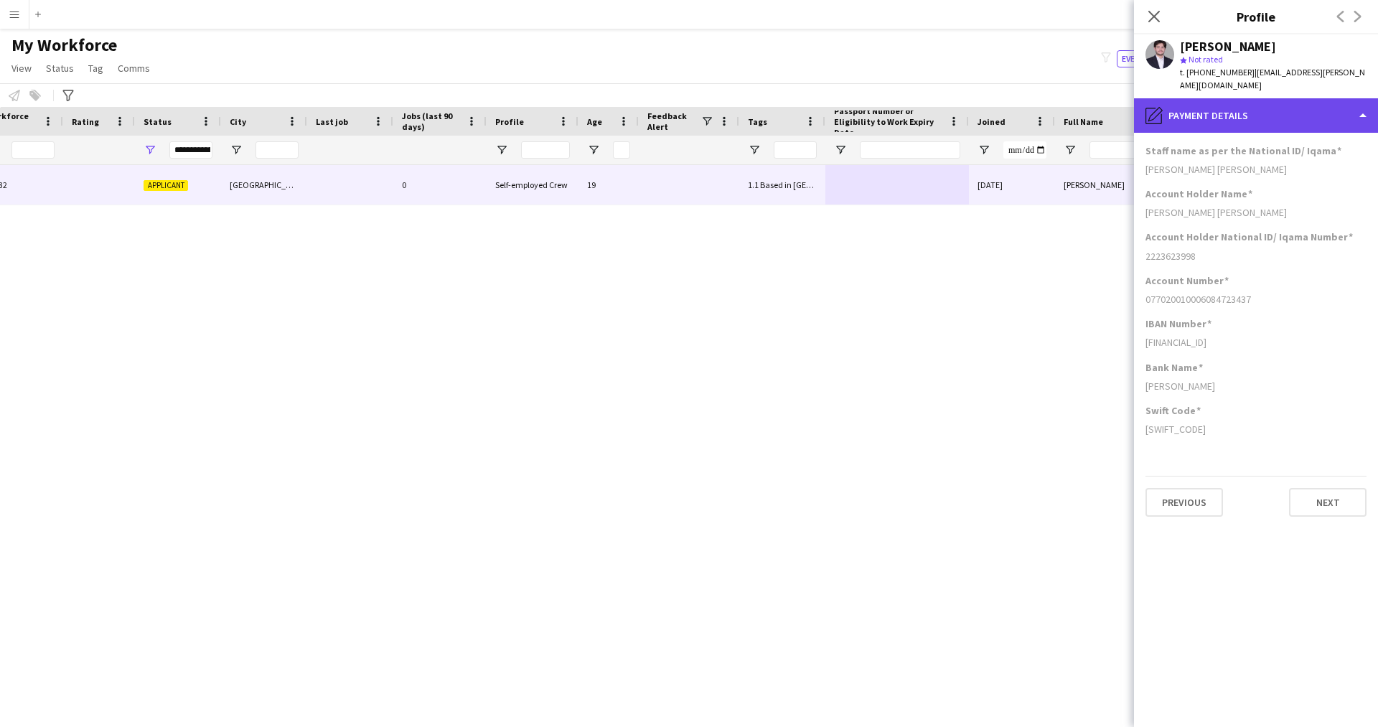
click at [1244, 103] on div "pencil4 Payment details" at bounding box center [1256, 115] width 244 height 34
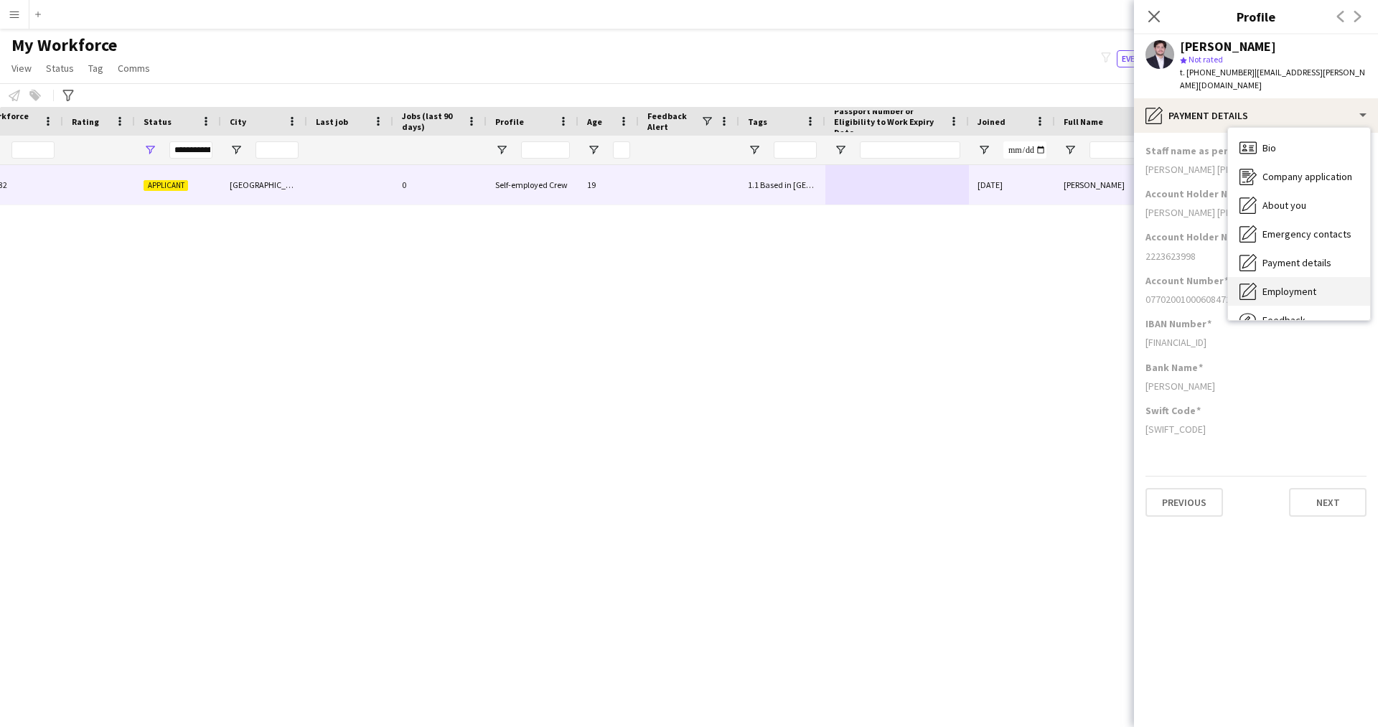
click at [1286, 285] on span "Employment" at bounding box center [1289, 291] width 54 height 13
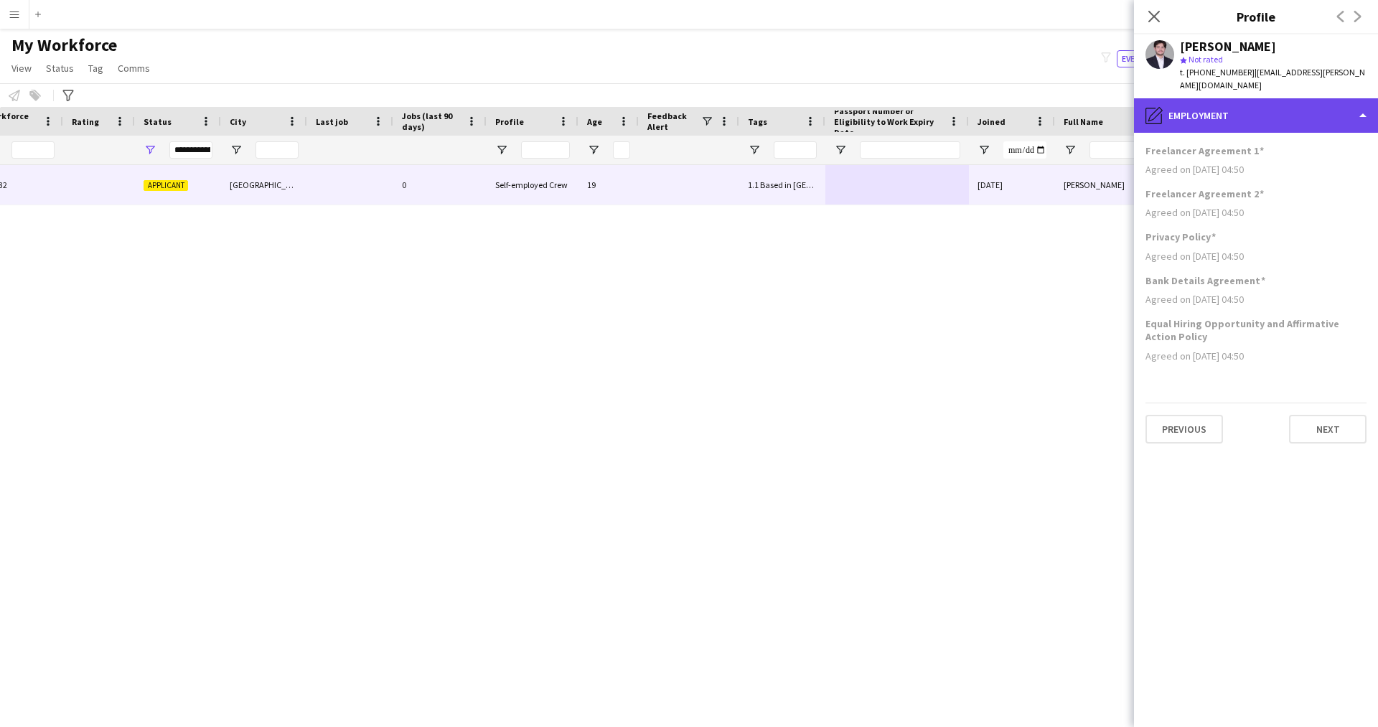
click at [1227, 111] on div "pencil4 Employment" at bounding box center [1256, 115] width 244 height 34
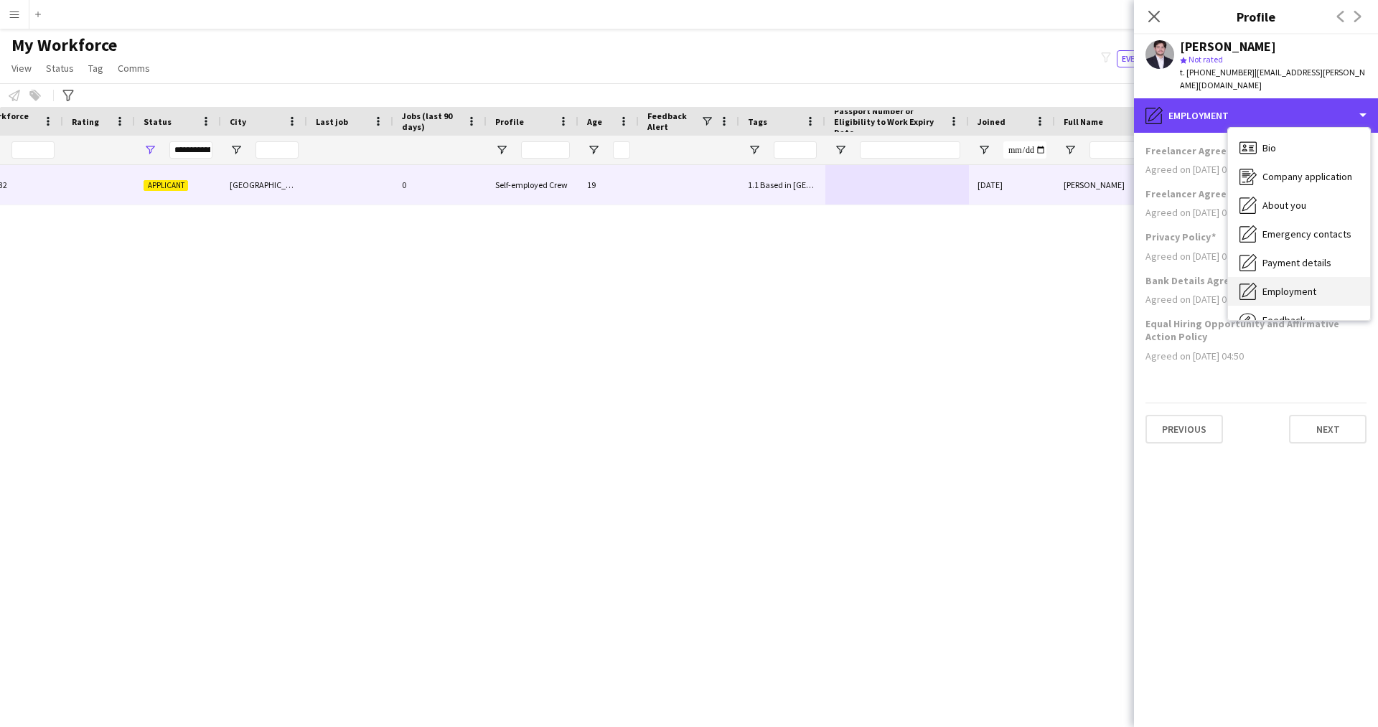
scroll to position [49, 0]
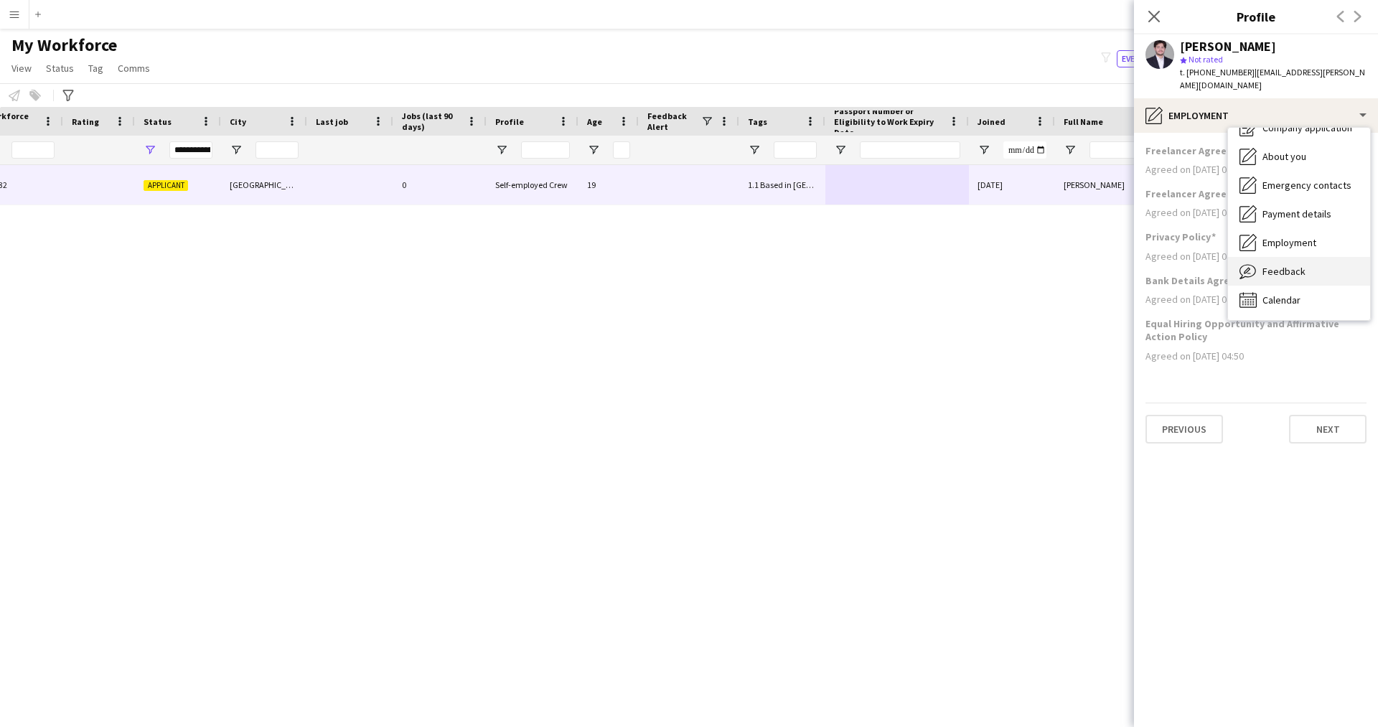
click at [1282, 265] on span "Feedback" at bounding box center [1283, 271] width 43 height 13
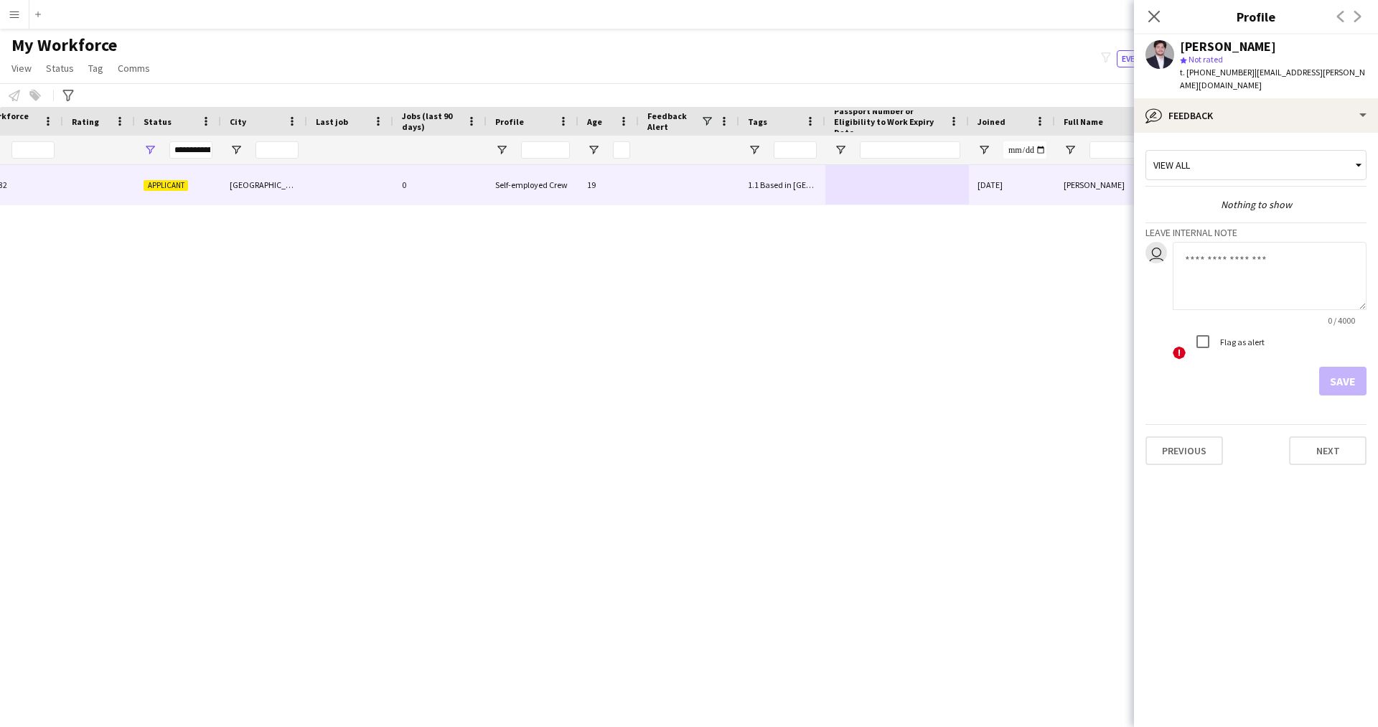
click at [1269, 263] on textarea at bounding box center [1269, 276] width 194 height 68
paste textarea "**********"
type textarea "**********"
click at [1353, 371] on button "Save" at bounding box center [1342, 381] width 47 height 29
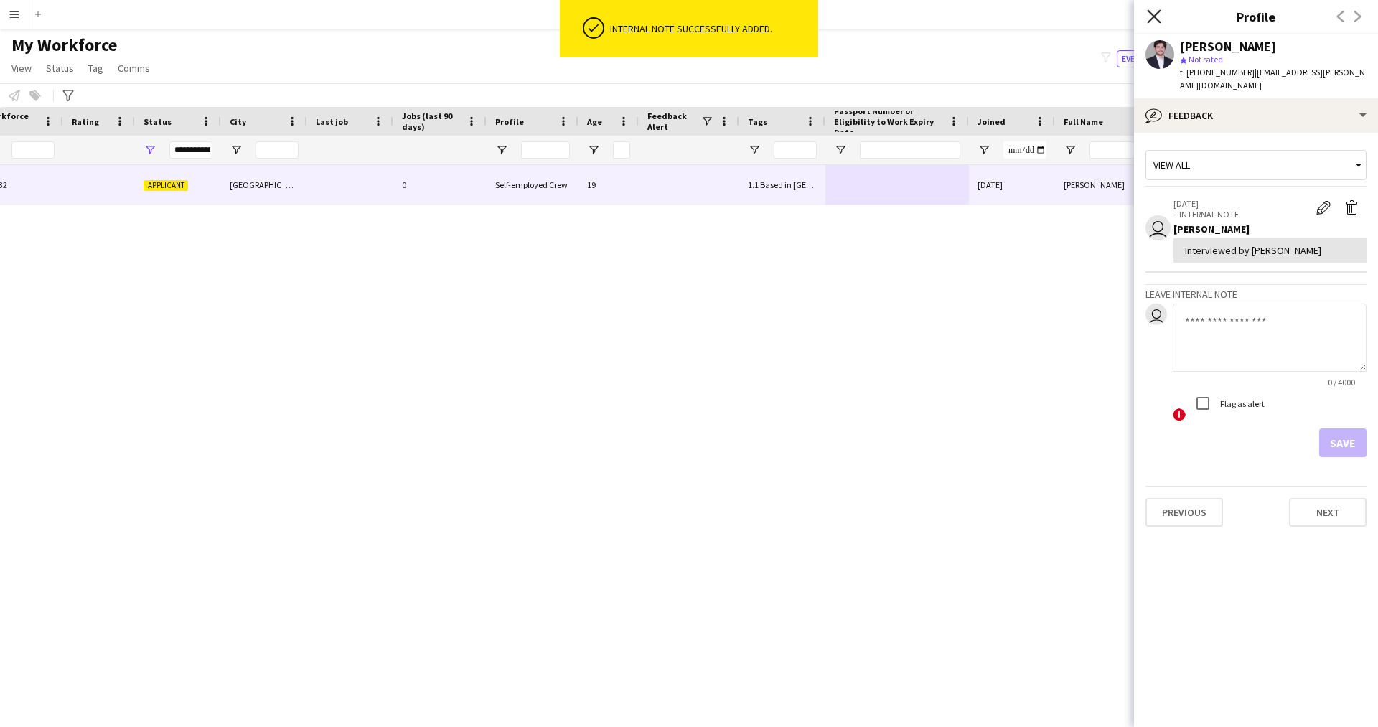
click at [1159, 17] on icon "Close pop-in" at bounding box center [1154, 16] width 14 height 14
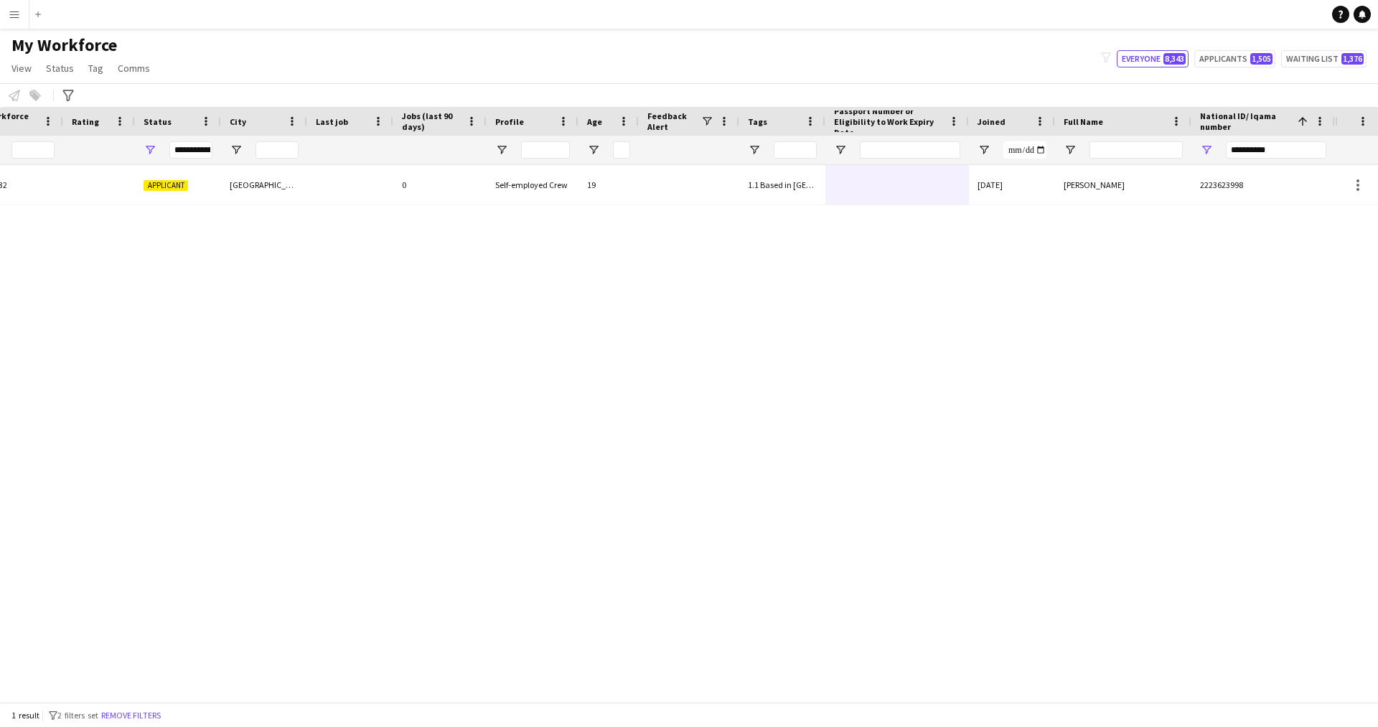
scroll to position [0, 0]
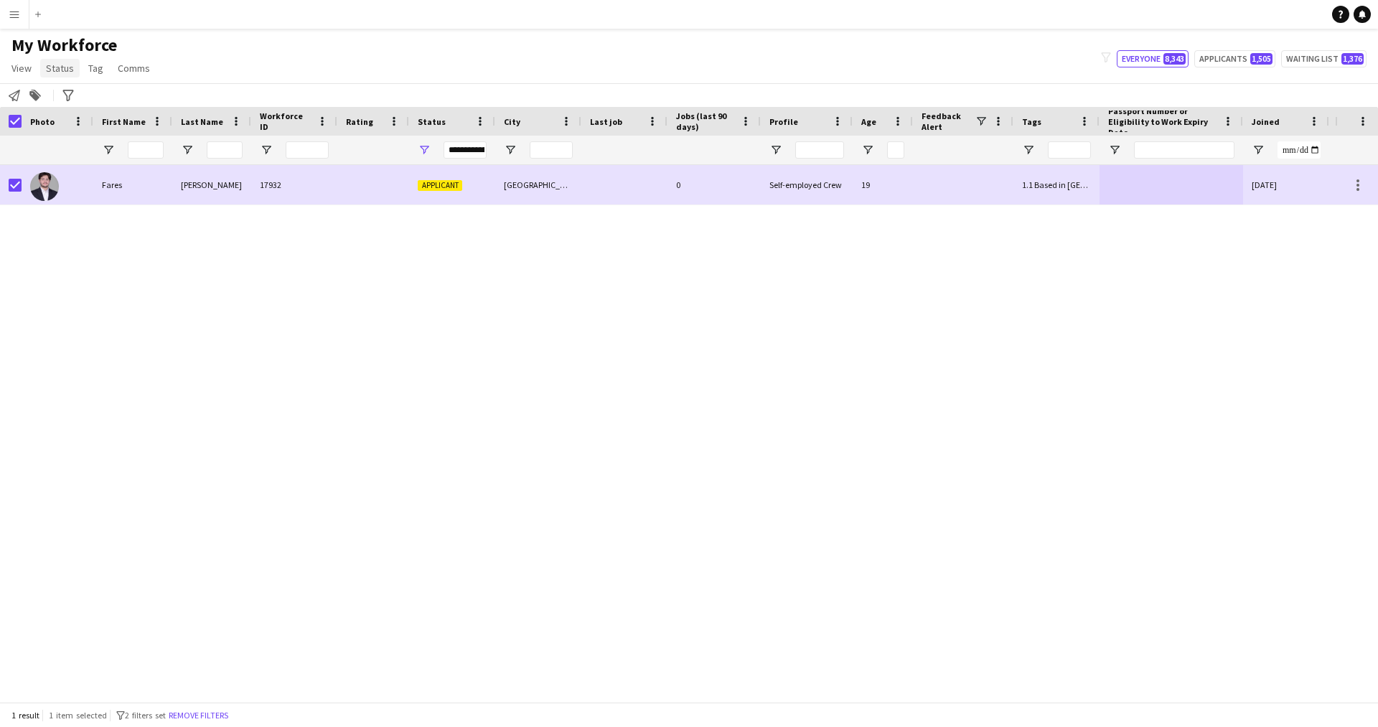
click at [64, 73] on span "Status" at bounding box center [60, 68] width 28 height 13
click at [93, 96] on link "Edit" at bounding box center [91, 99] width 100 height 30
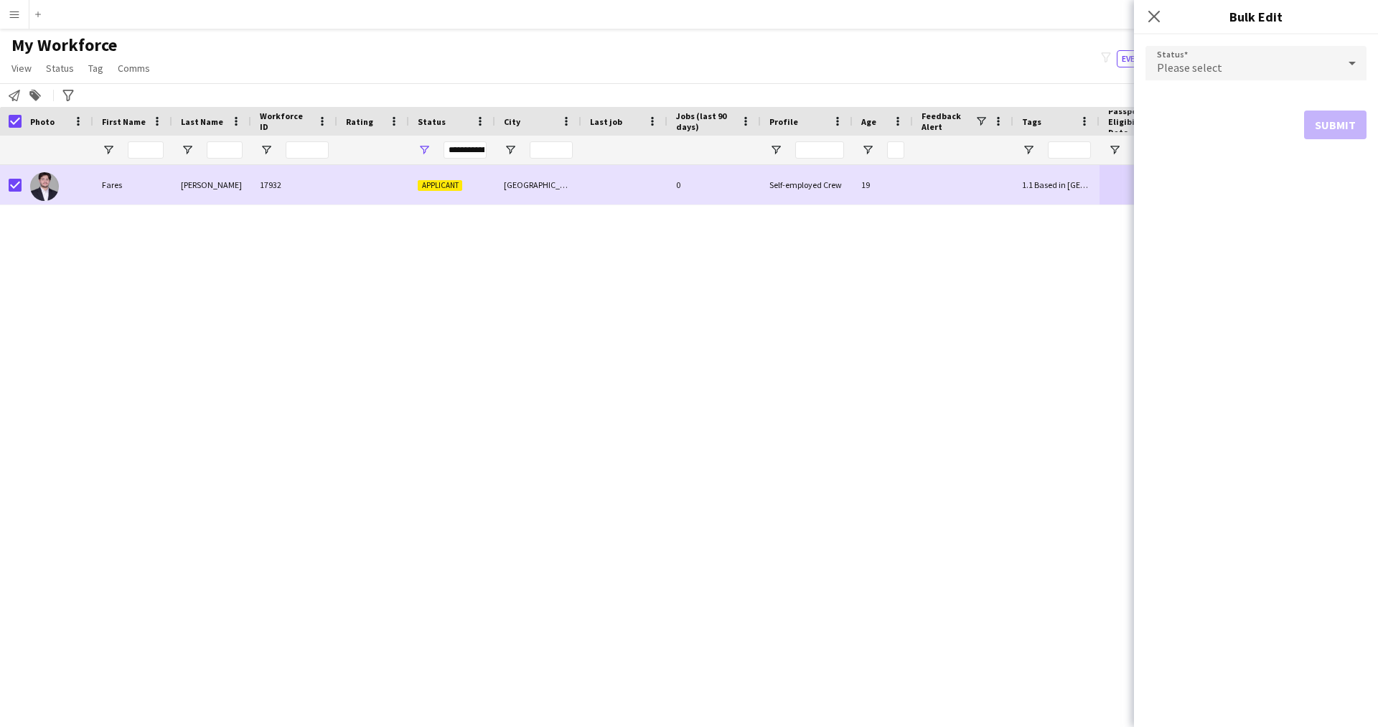
click at [1199, 65] on span "Please select" at bounding box center [1189, 67] width 65 height 14
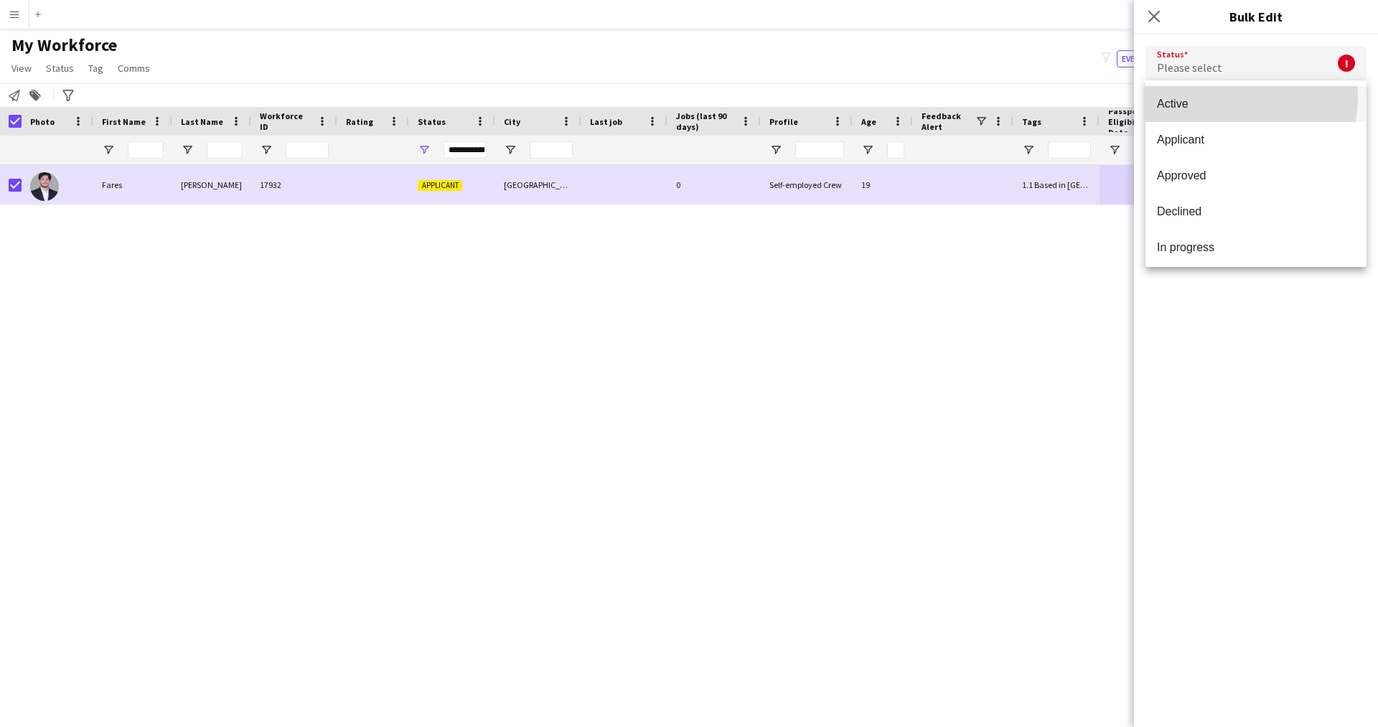
click at [1214, 96] on mat-option "Active" at bounding box center [1255, 104] width 221 height 36
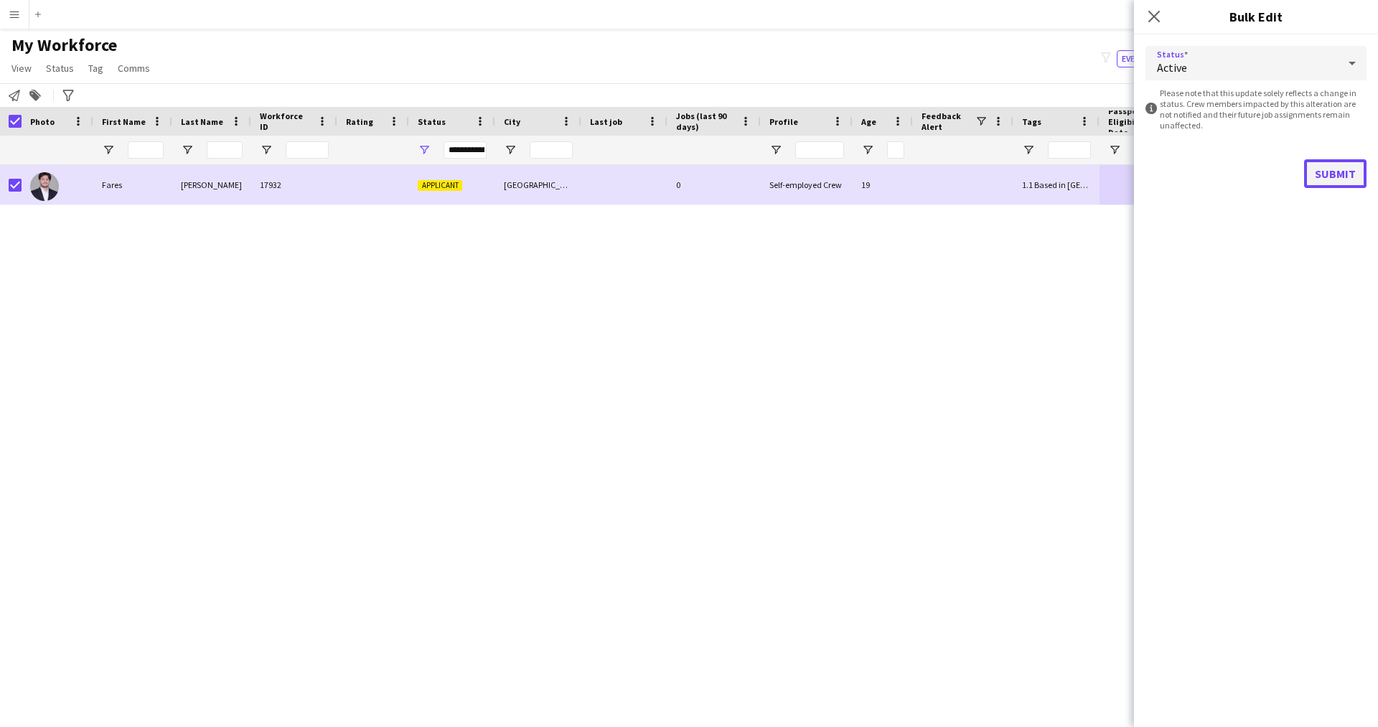
click at [1320, 165] on button "Submit" at bounding box center [1335, 173] width 62 height 29
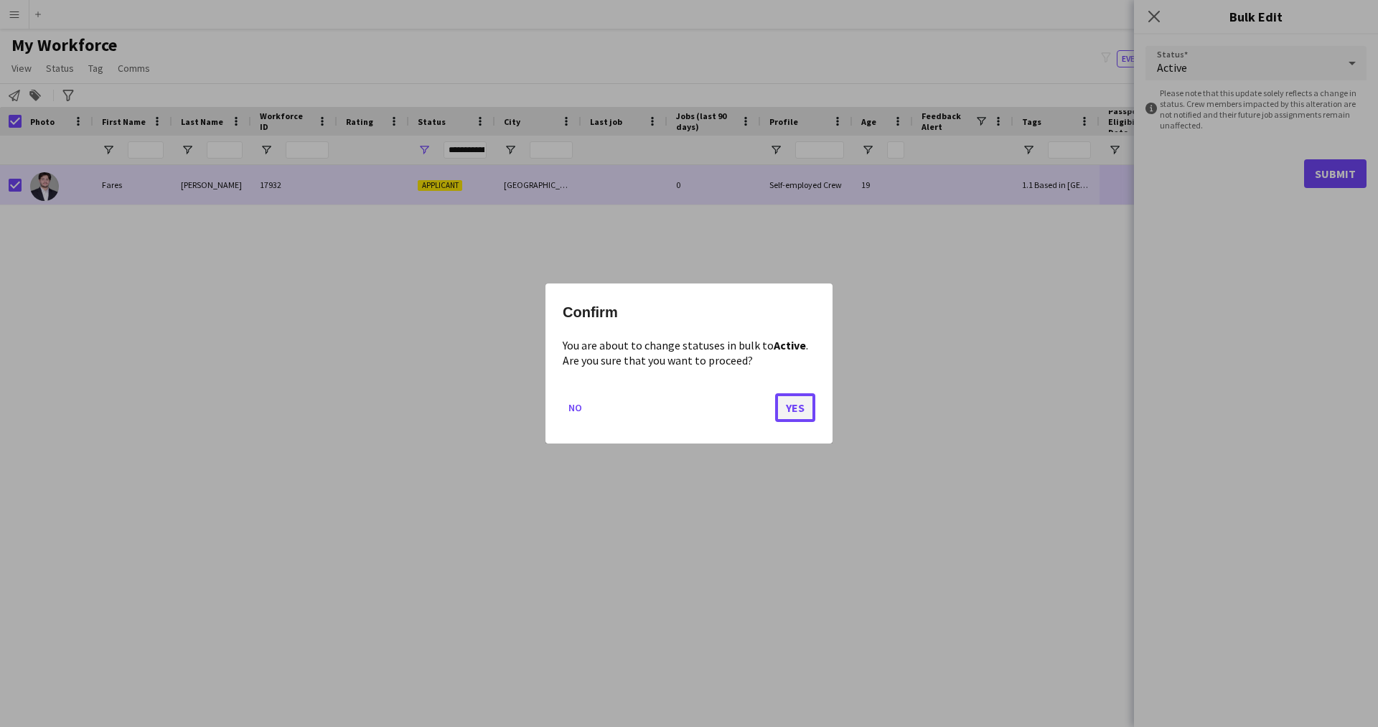
click at [779, 412] on button "Yes" at bounding box center [795, 407] width 40 height 29
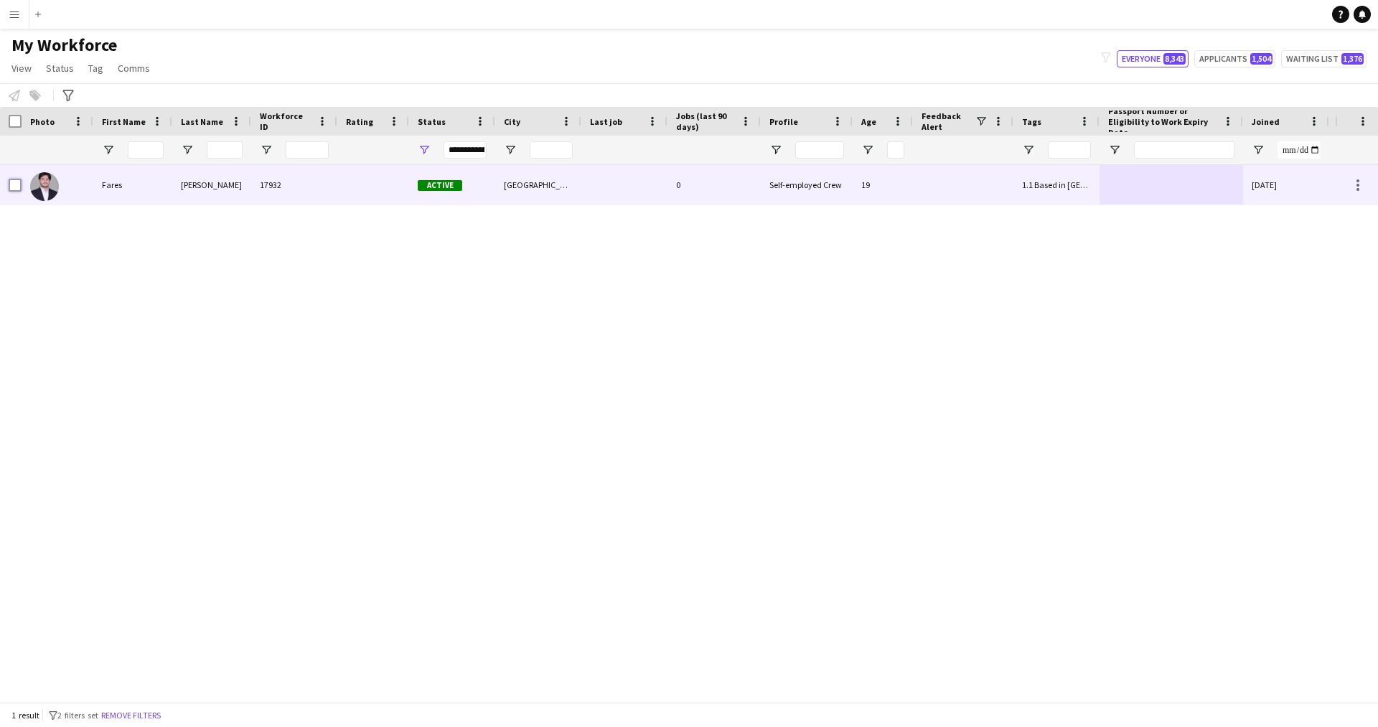
scroll to position [0, 274]
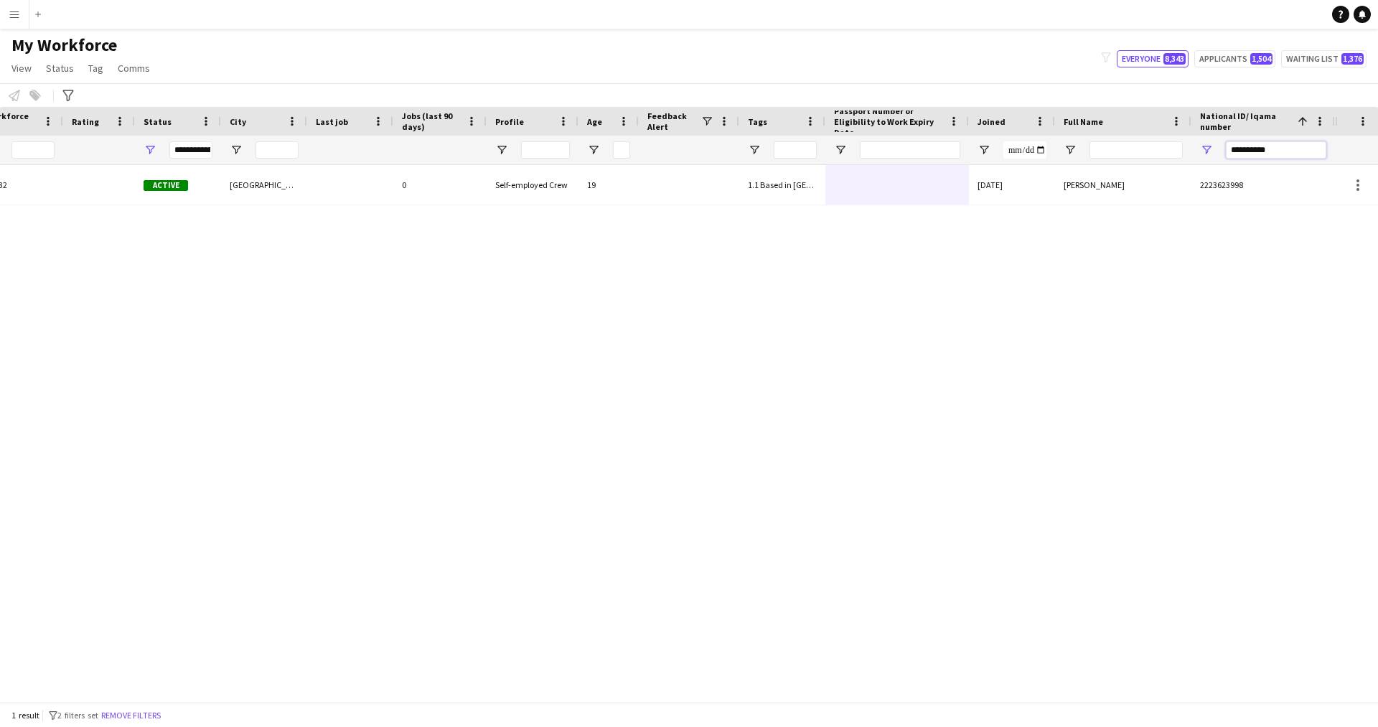
drag, startPoint x: 1277, startPoint y: 150, endPoint x: 888, endPoint y: 224, distance: 395.9
click at [888, 224] on div "Workforce Details Profile Data Workforce Details Profile Data Full Name First N…" at bounding box center [689, 404] width 1378 height 595
paste input "National ID/ Iqama number Filter Input"
type input "**********"
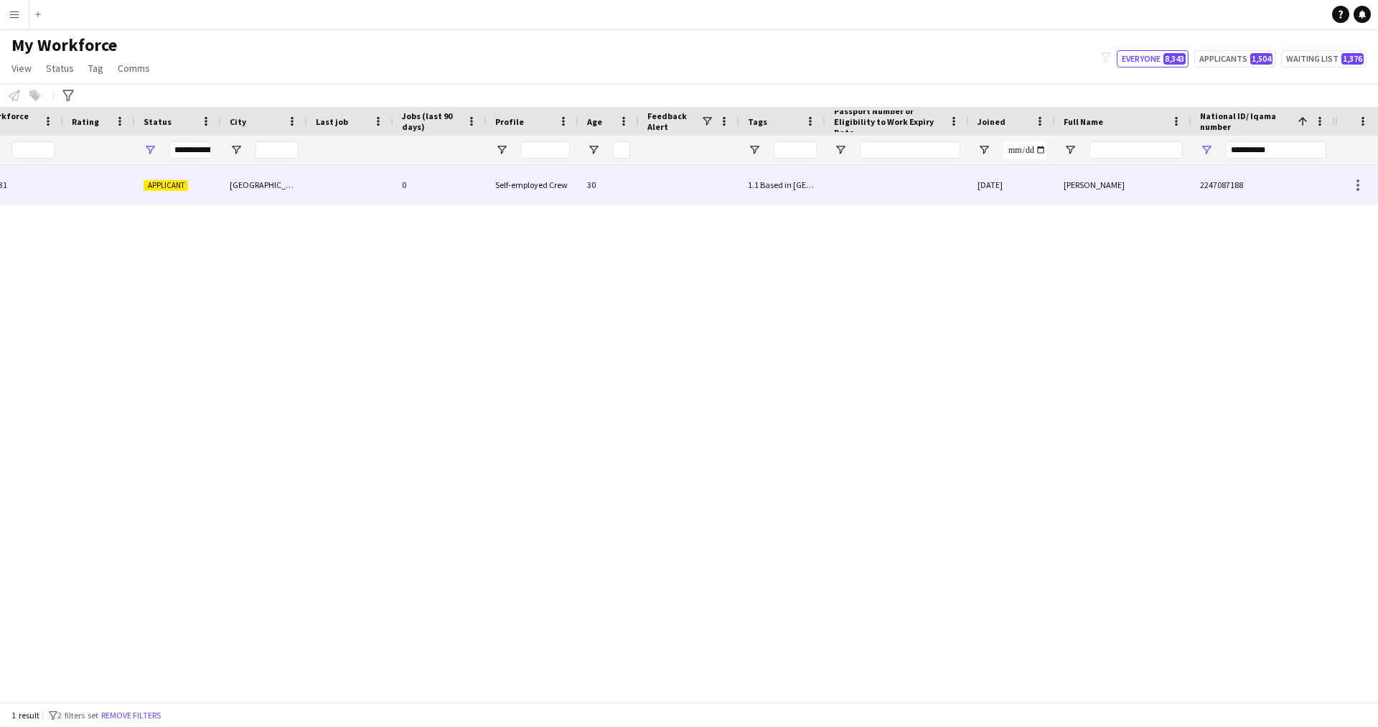
click at [614, 189] on div "30" at bounding box center [608, 184] width 60 height 39
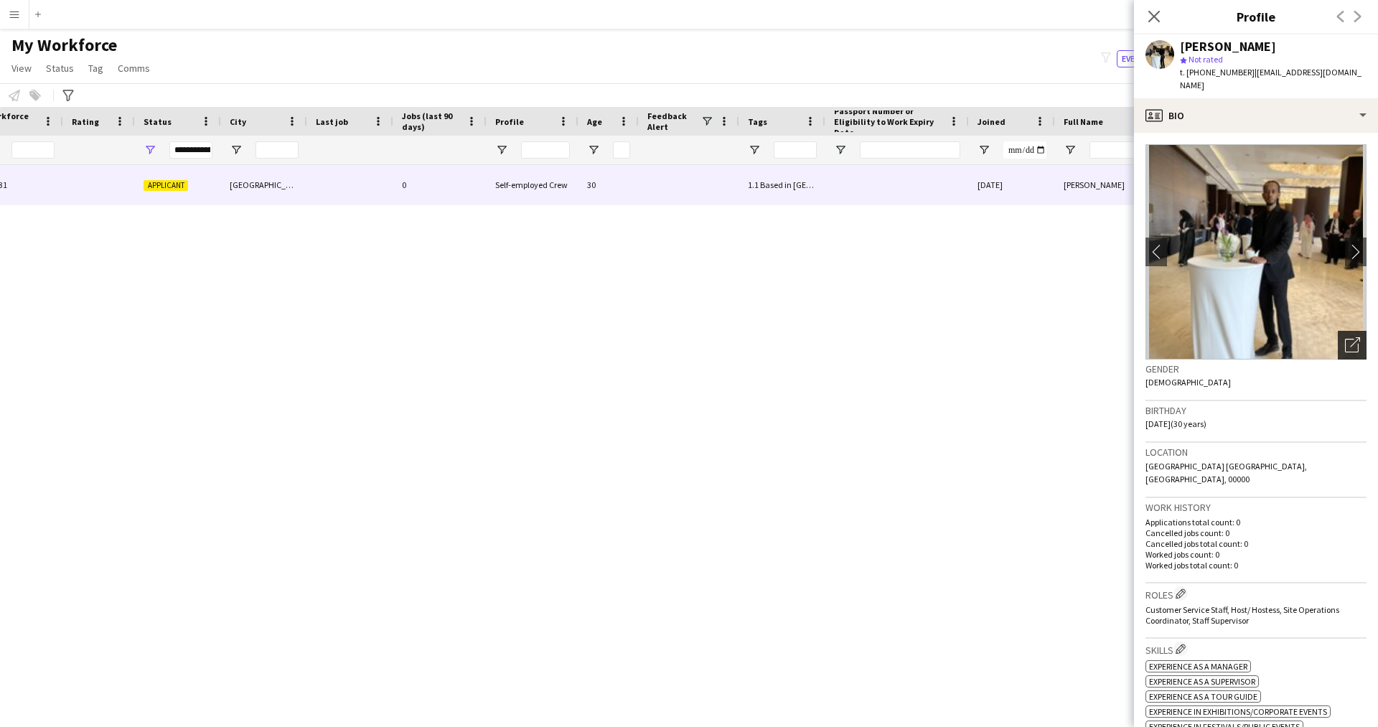
click at [1338, 331] on div "Open photos pop-in" at bounding box center [1352, 345] width 29 height 29
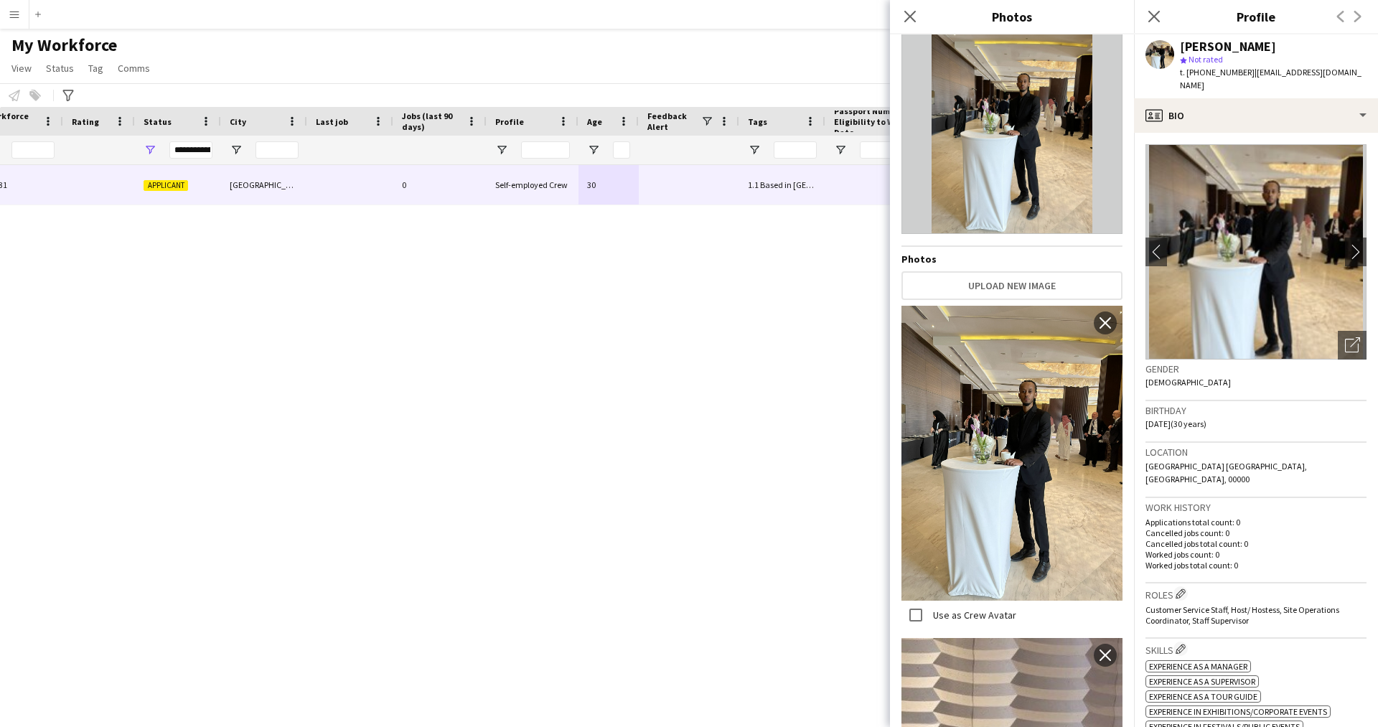
scroll to position [0, 0]
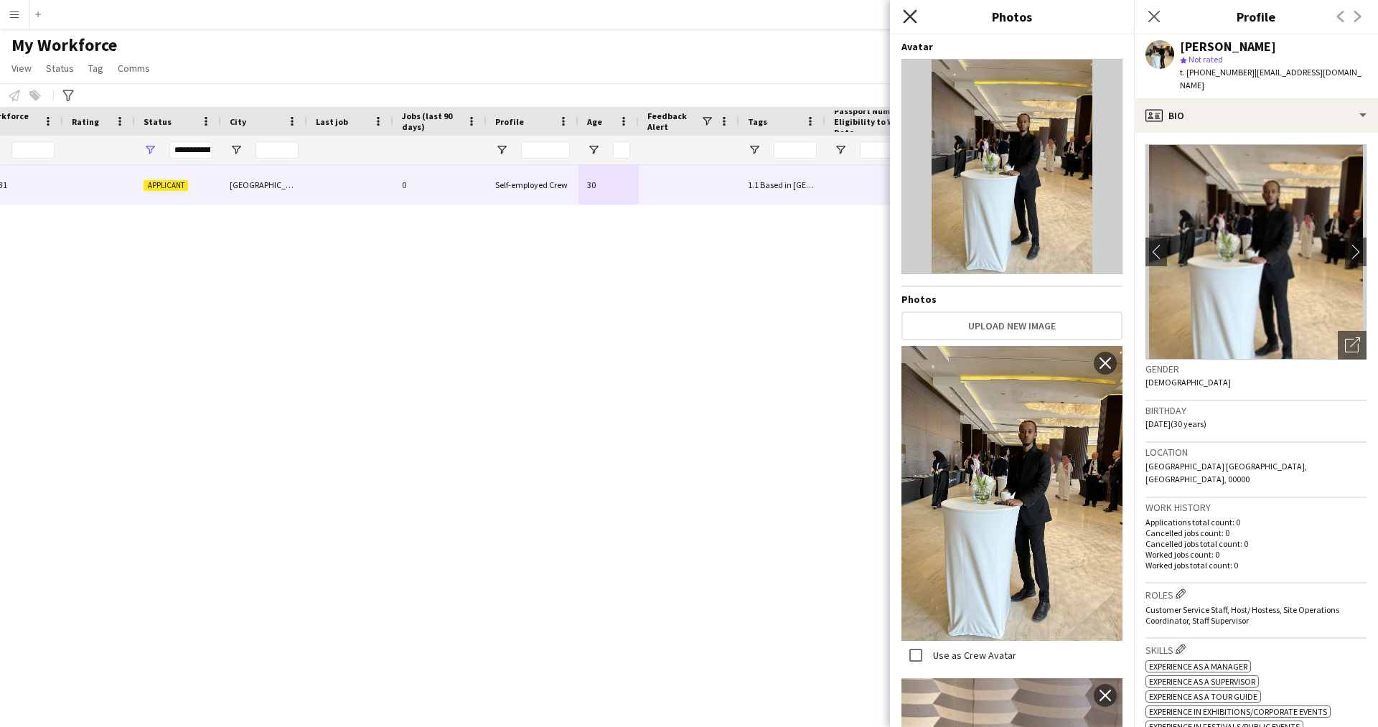
click at [910, 16] on icon at bounding box center [910, 16] width 14 height 14
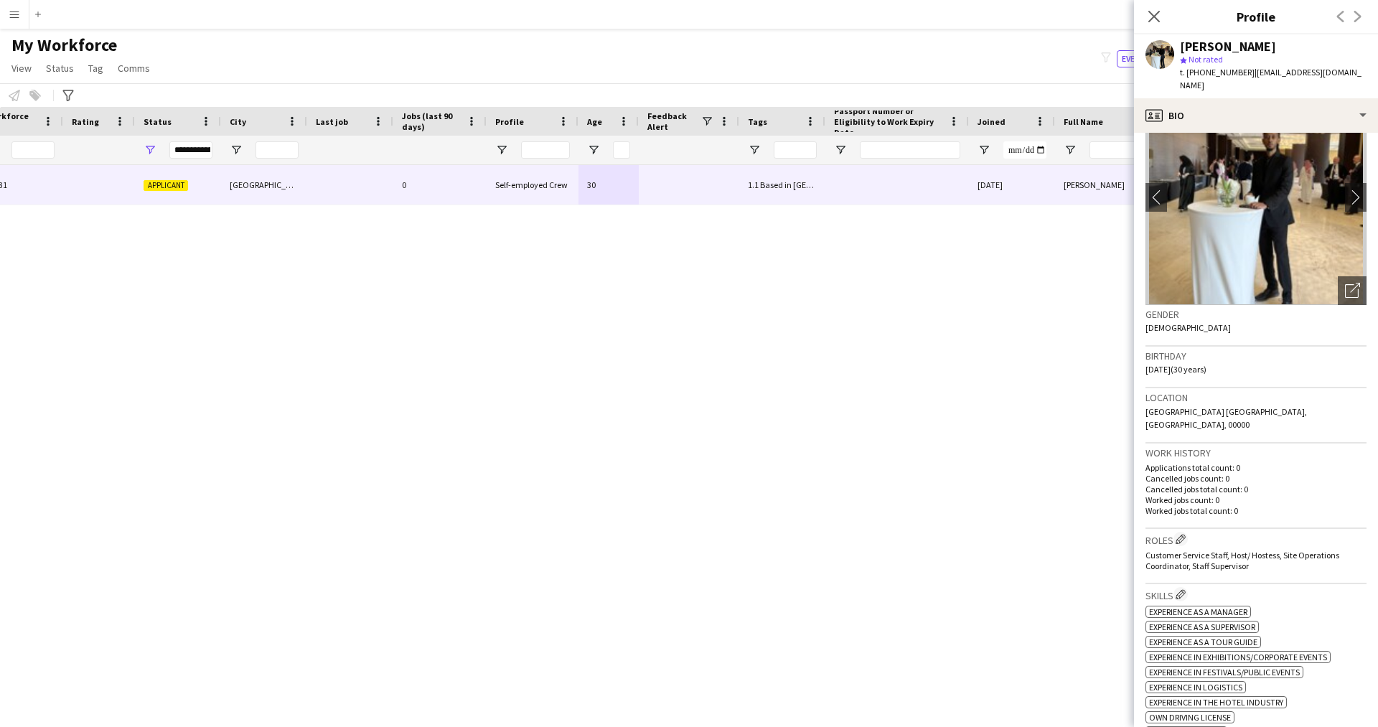
scroll to position [682, 0]
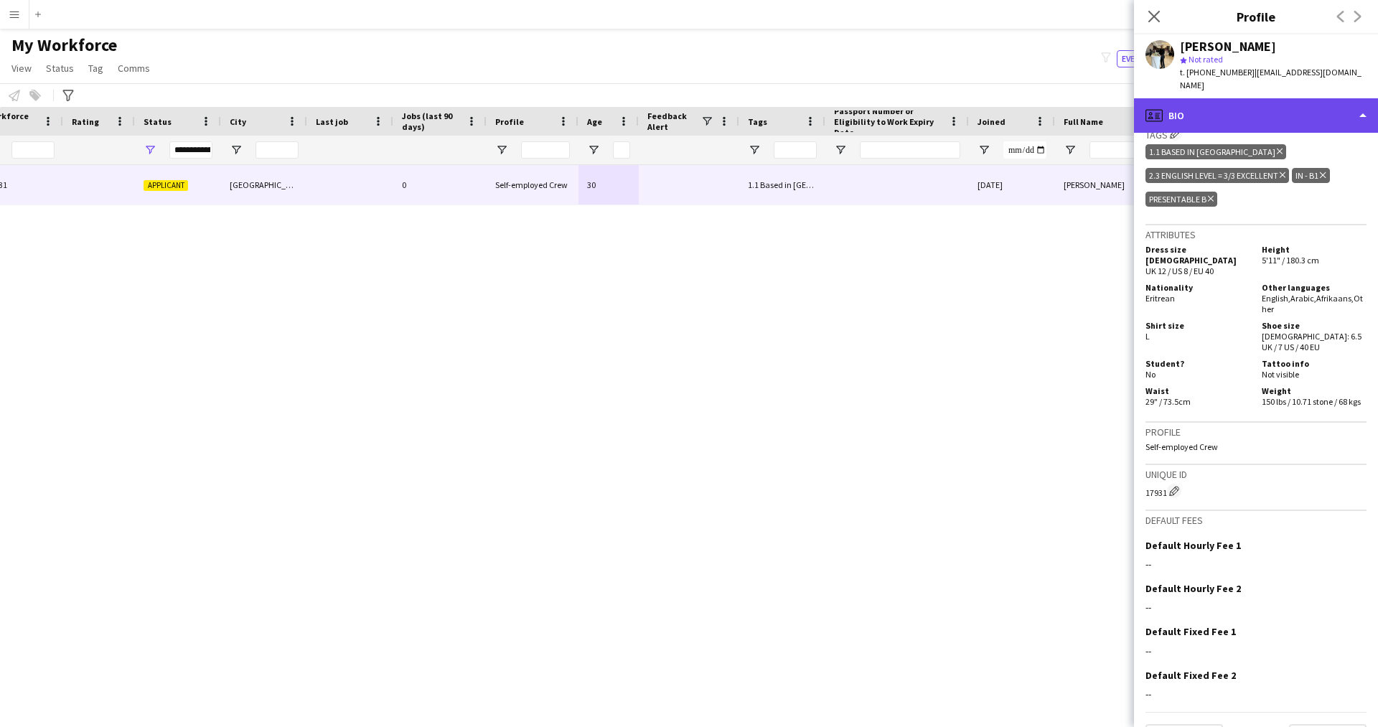
click at [1208, 113] on div "profile Bio" at bounding box center [1256, 115] width 244 height 34
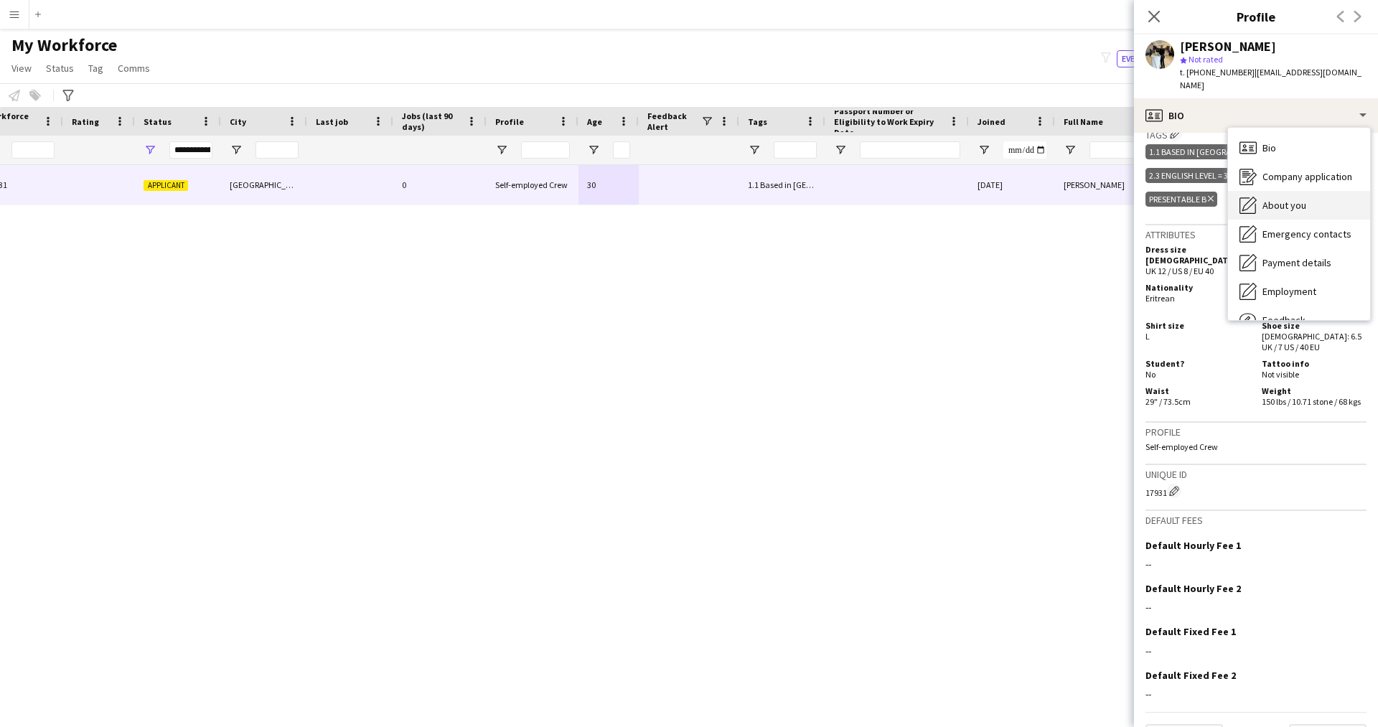
click at [1261, 205] on div "About you About you" at bounding box center [1299, 205] width 142 height 29
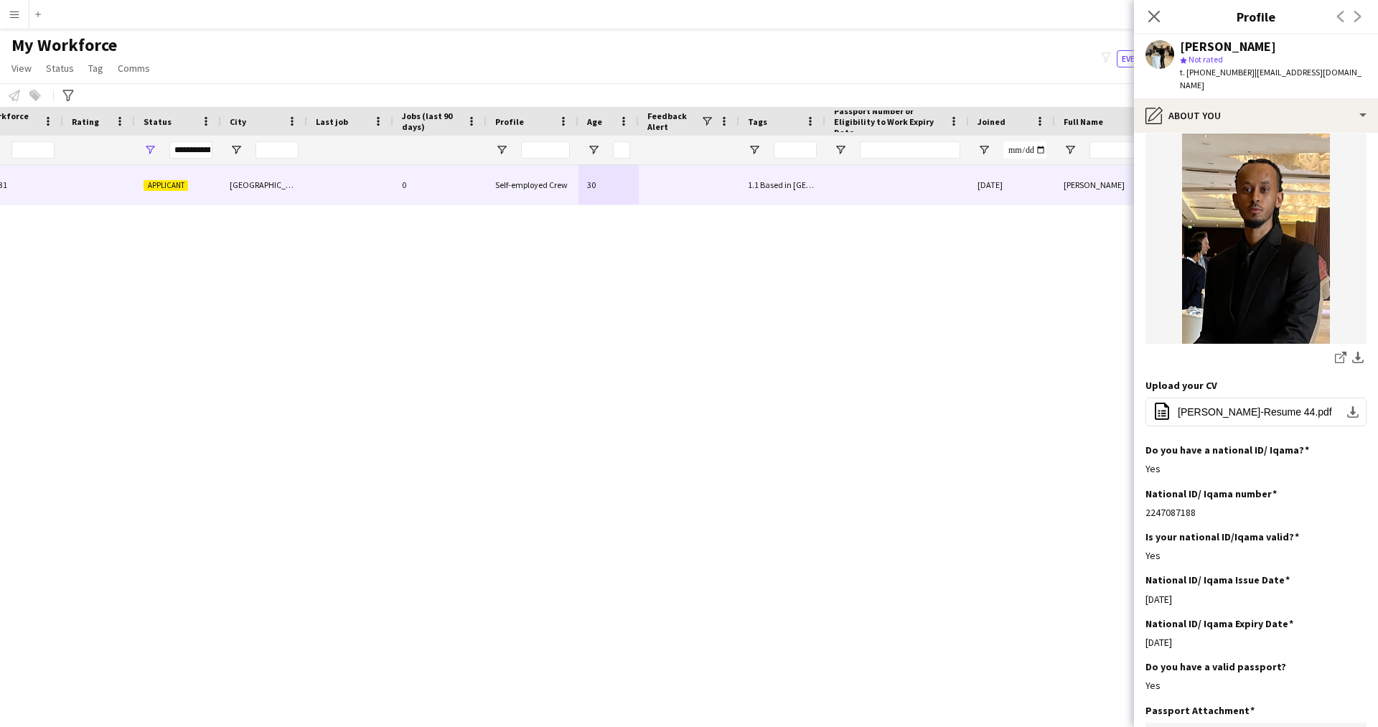
scroll to position [197, 0]
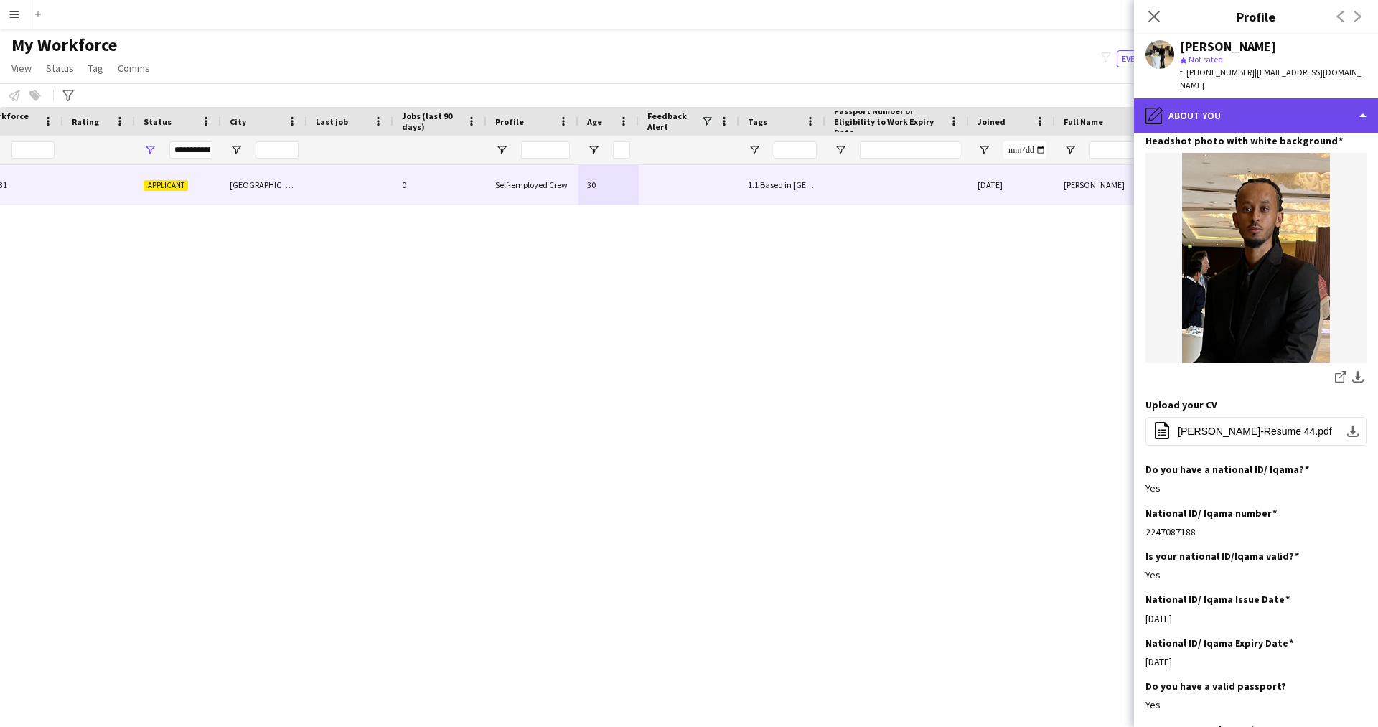
click at [1218, 103] on div "pencil4 About you" at bounding box center [1256, 115] width 244 height 34
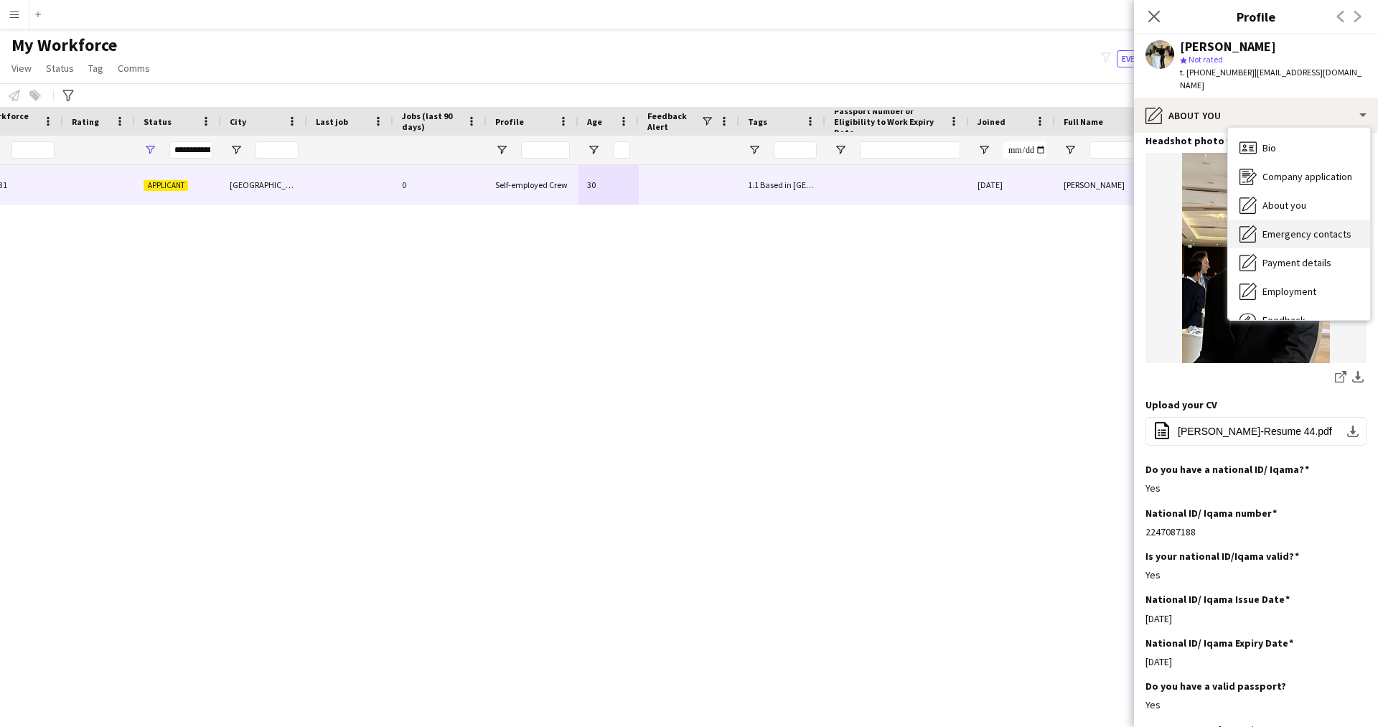
drag, startPoint x: 1265, startPoint y: 215, endPoint x: 1296, endPoint y: 215, distance: 30.9
drag, startPoint x: 1296, startPoint y: 215, endPoint x: 1318, endPoint y: 222, distance: 23.6
click at [1318, 227] on span "Emergency contacts" at bounding box center [1306, 233] width 89 height 13
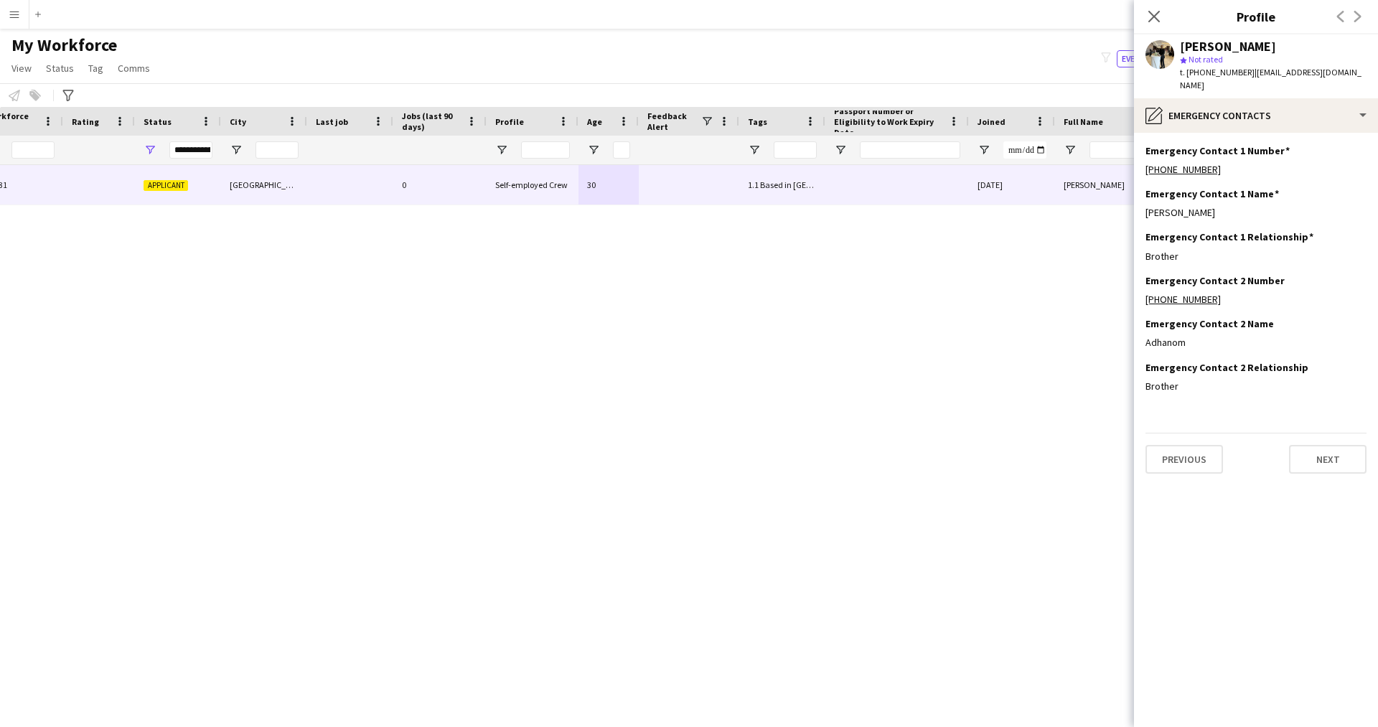
scroll to position [0, 0]
click at [1199, 118] on div "pencil4 Emergency contacts" at bounding box center [1256, 115] width 244 height 34
click at [1297, 256] on span "Payment details" at bounding box center [1296, 262] width 69 height 13
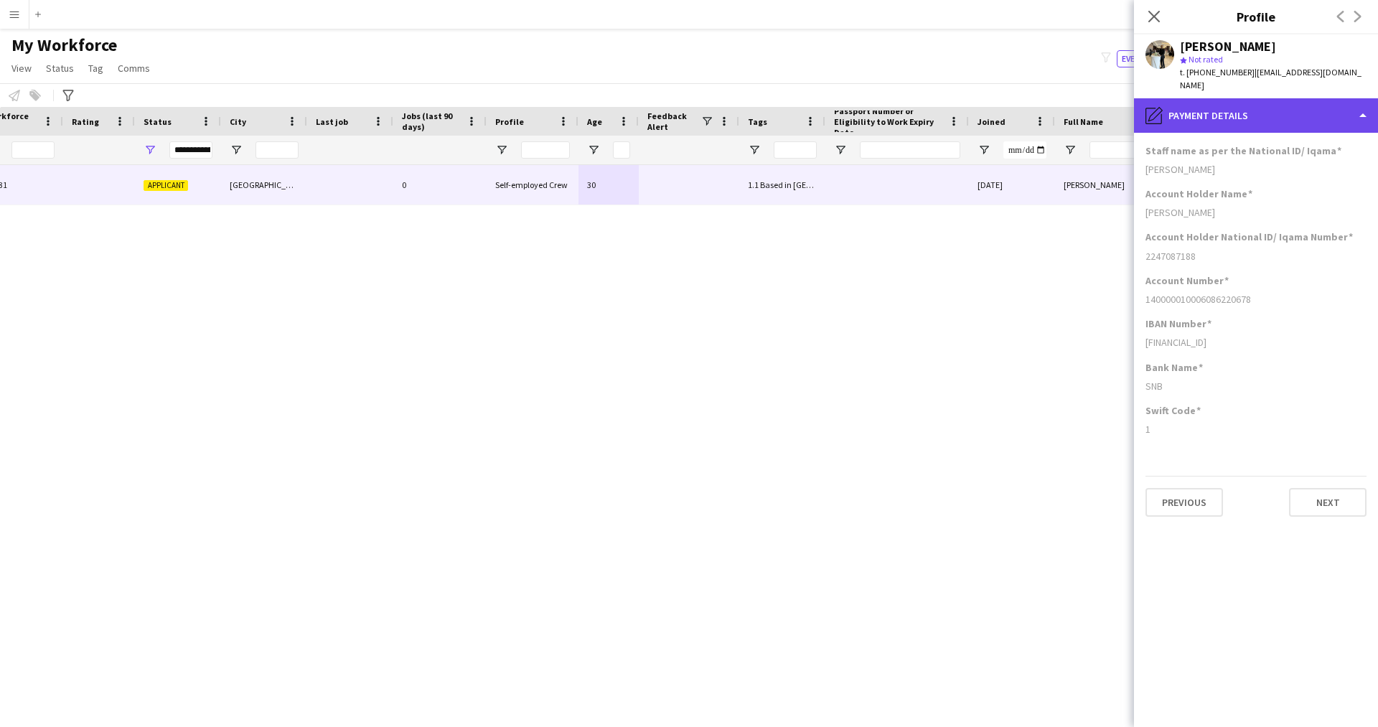
click at [1207, 115] on div "pencil4 Payment details" at bounding box center [1256, 115] width 244 height 34
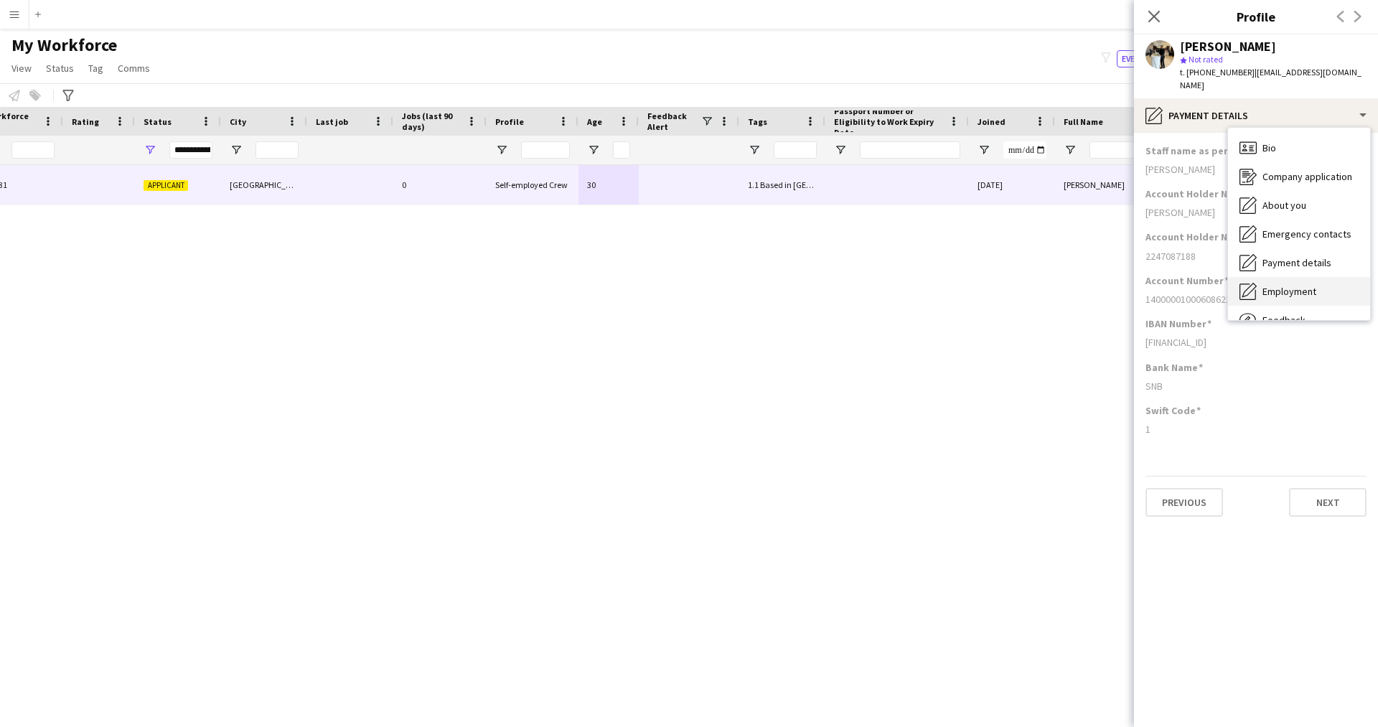
click at [1272, 285] on span "Employment" at bounding box center [1289, 291] width 54 height 13
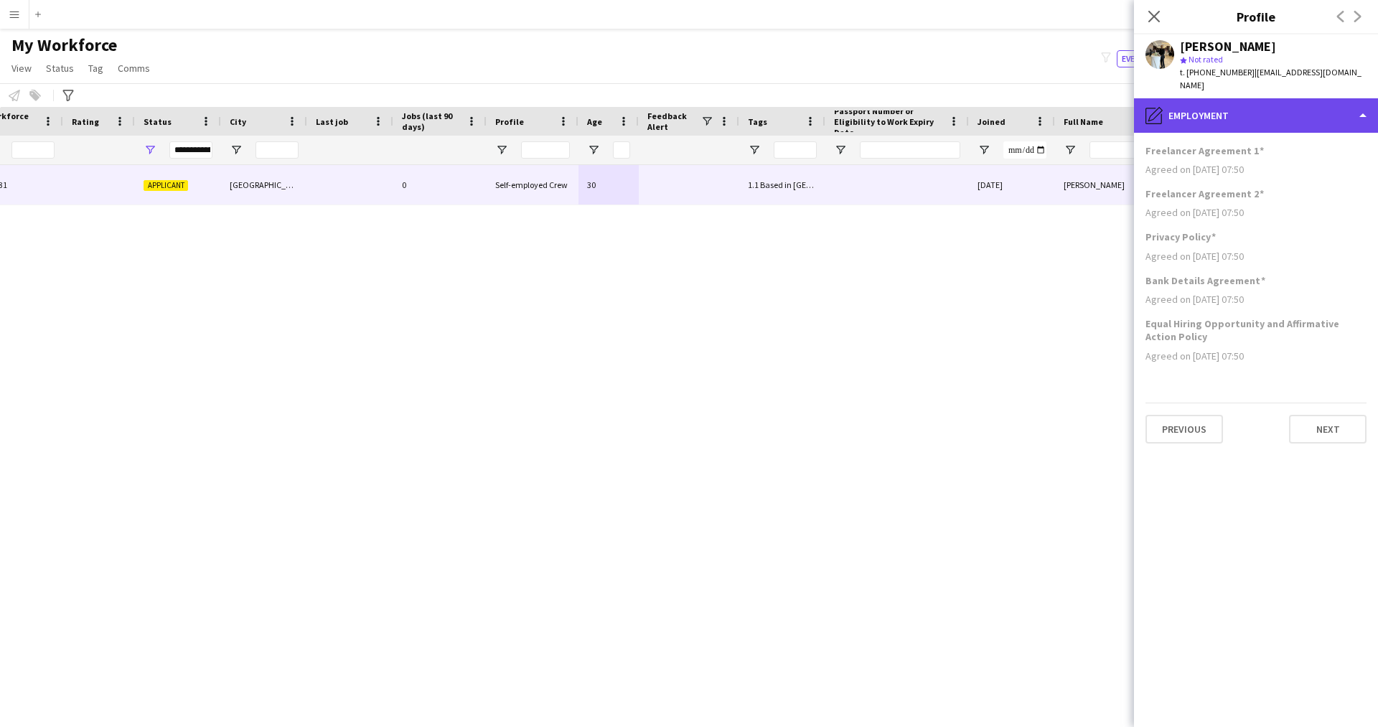
click at [1230, 117] on div "pencil4 Employment" at bounding box center [1256, 115] width 244 height 34
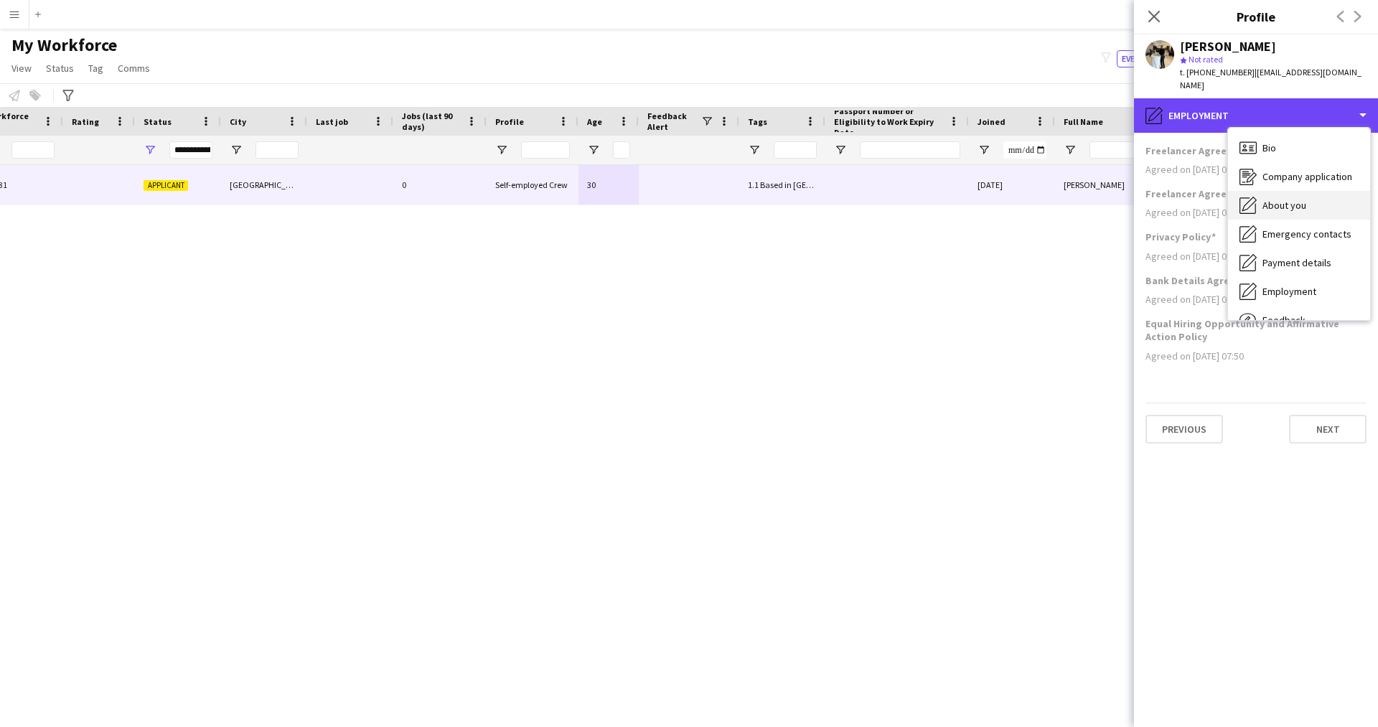
scroll to position [49, 0]
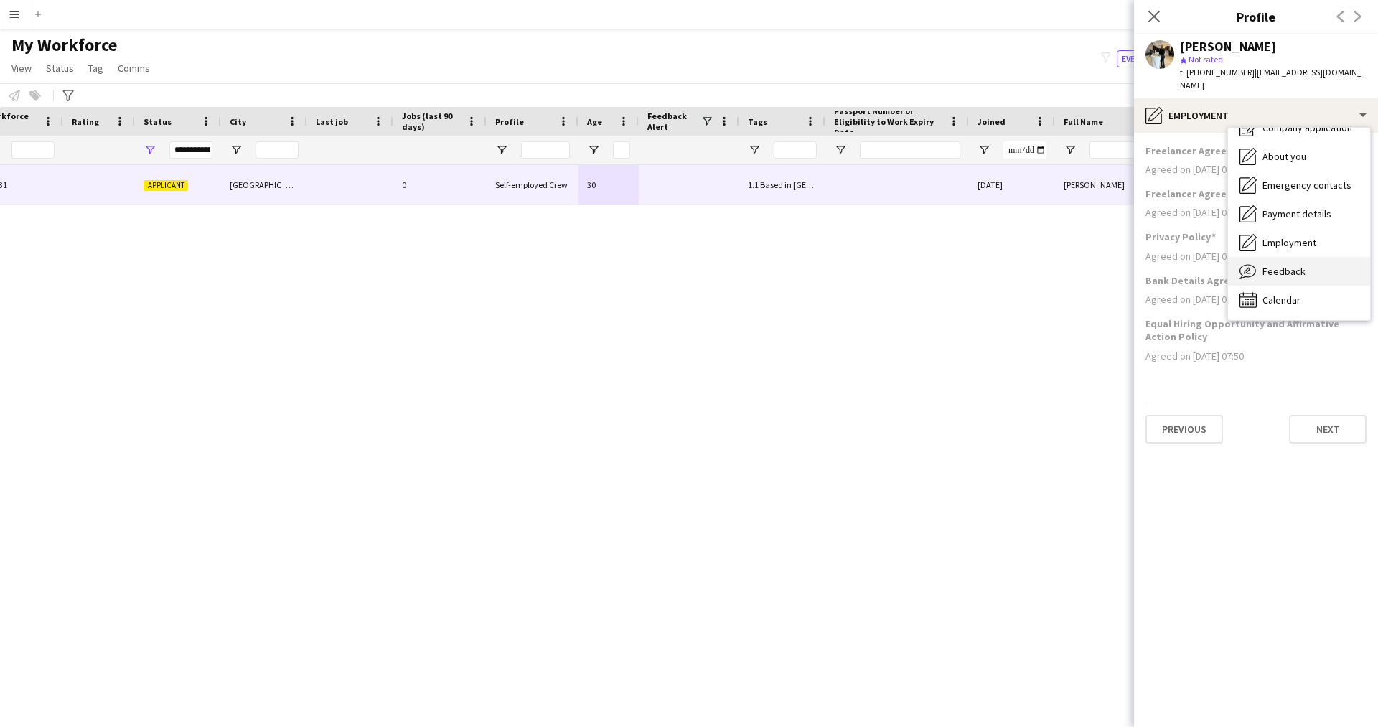
click at [1284, 265] on span "Feedback" at bounding box center [1283, 271] width 43 height 13
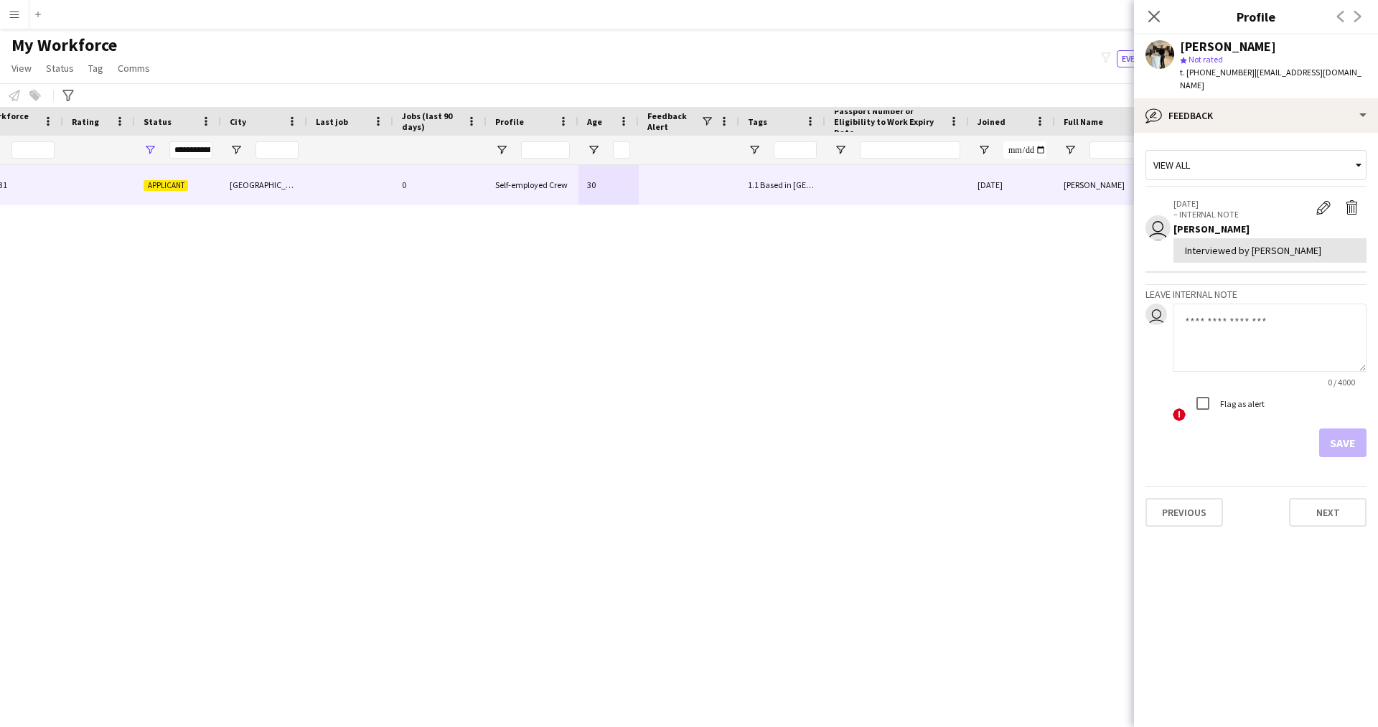
scroll to position [0, 0]
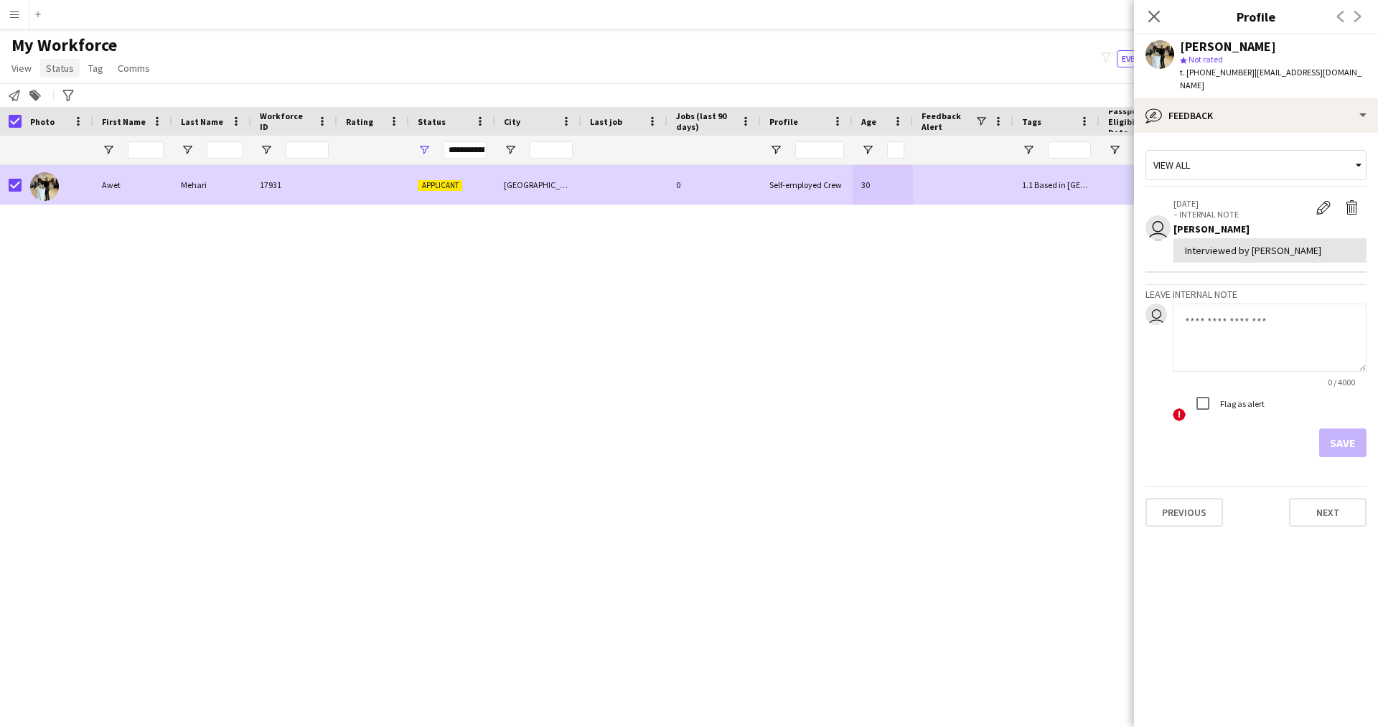
click at [61, 72] on span "Status" at bounding box center [60, 68] width 28 height 13
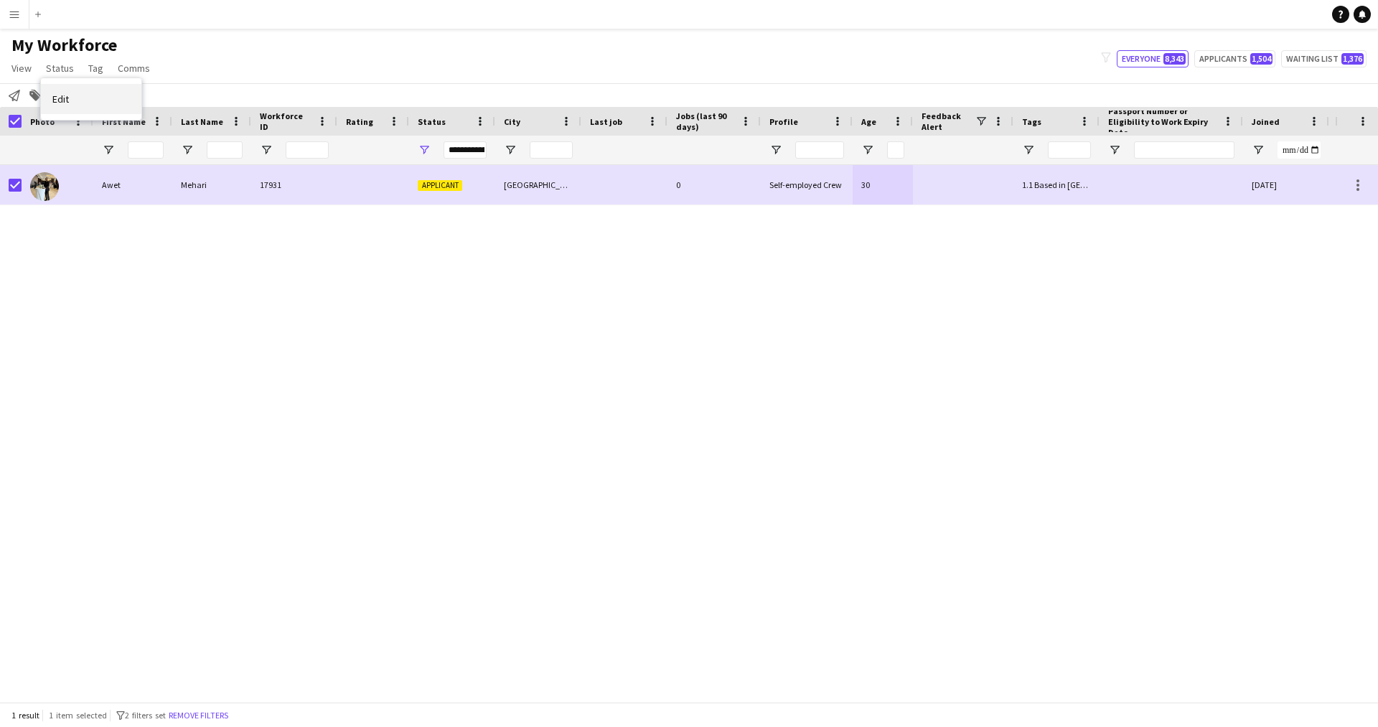
click at [111, 98] on link "Edit" at bounding box center [91, 99] width 100 height 30
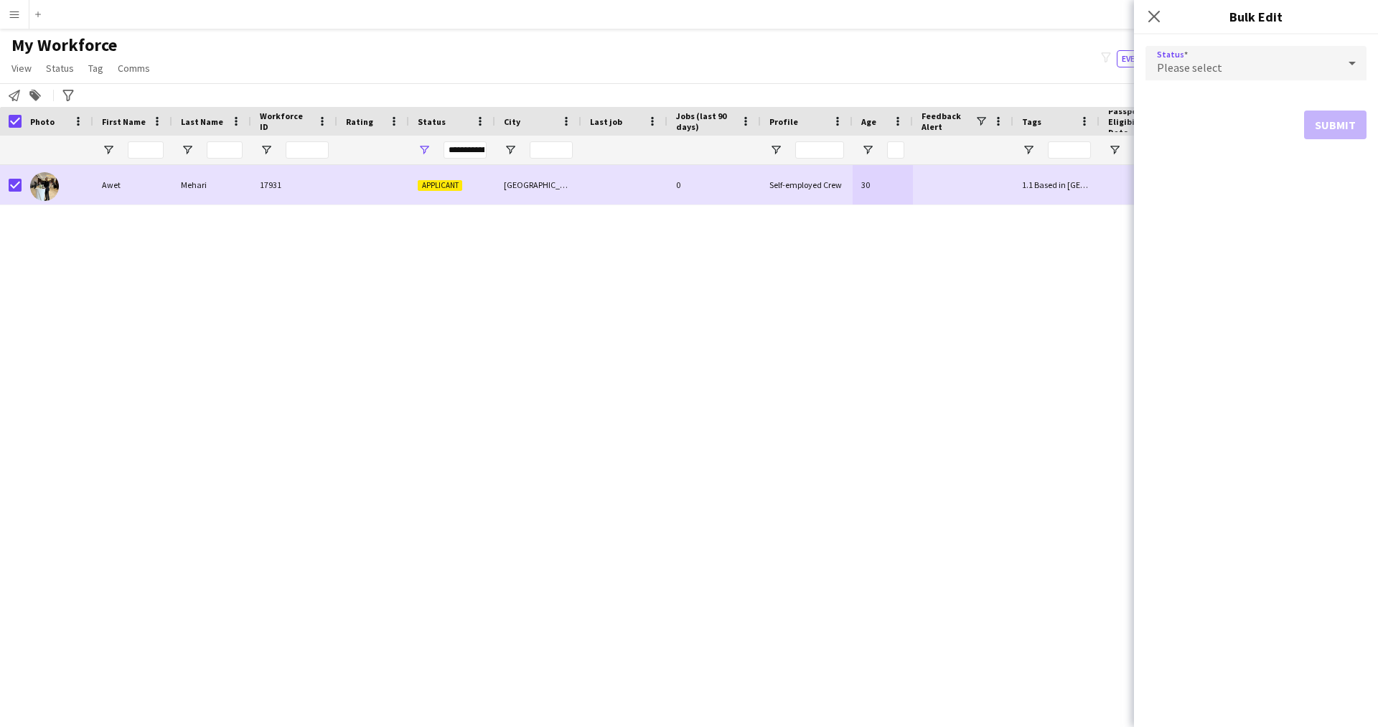
drag, startPoint x: 1178, startPoint y: 59, endPoint x: 1253, endPoint y: 65, distance: 74.8
click at [1253, 65] on div "Please select" at bounding box center [1241, 63] width 192 height 34
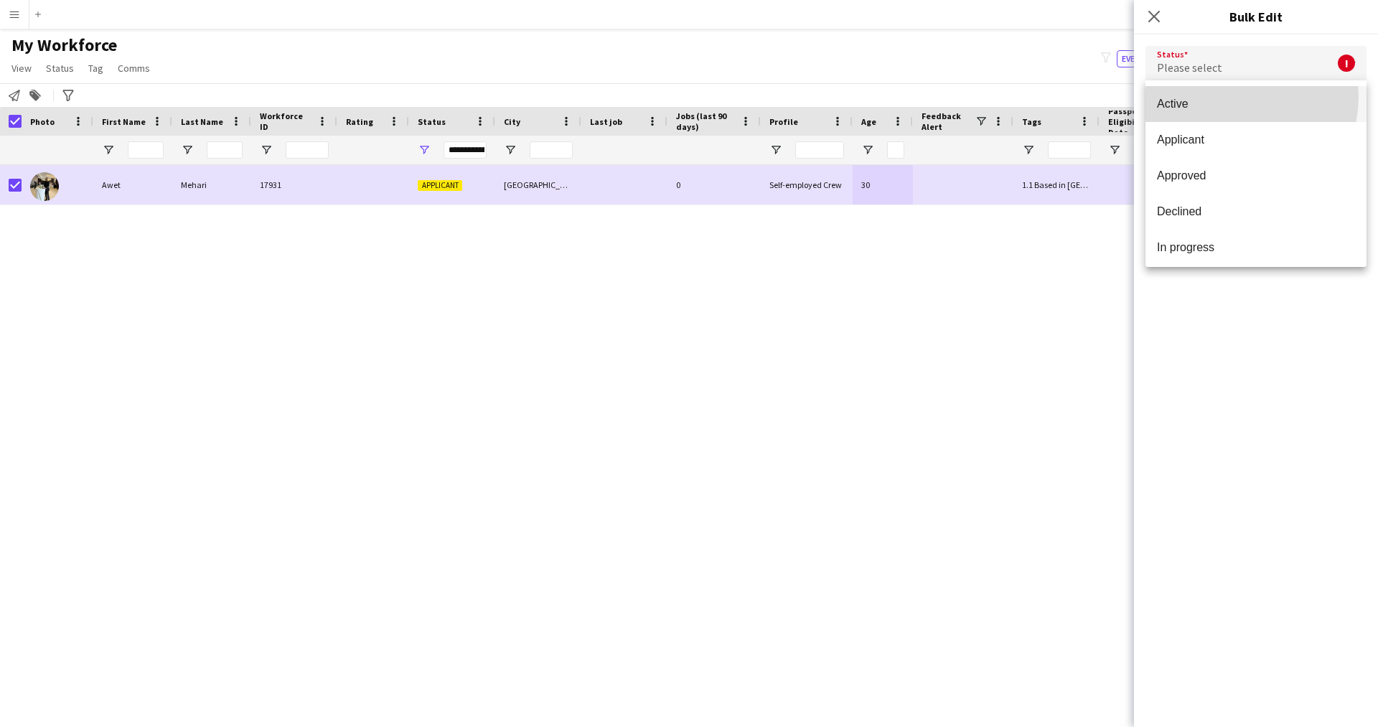
click at [1234, 97] on span "Active" at bounding box center [1256, 104] width 198 height 14
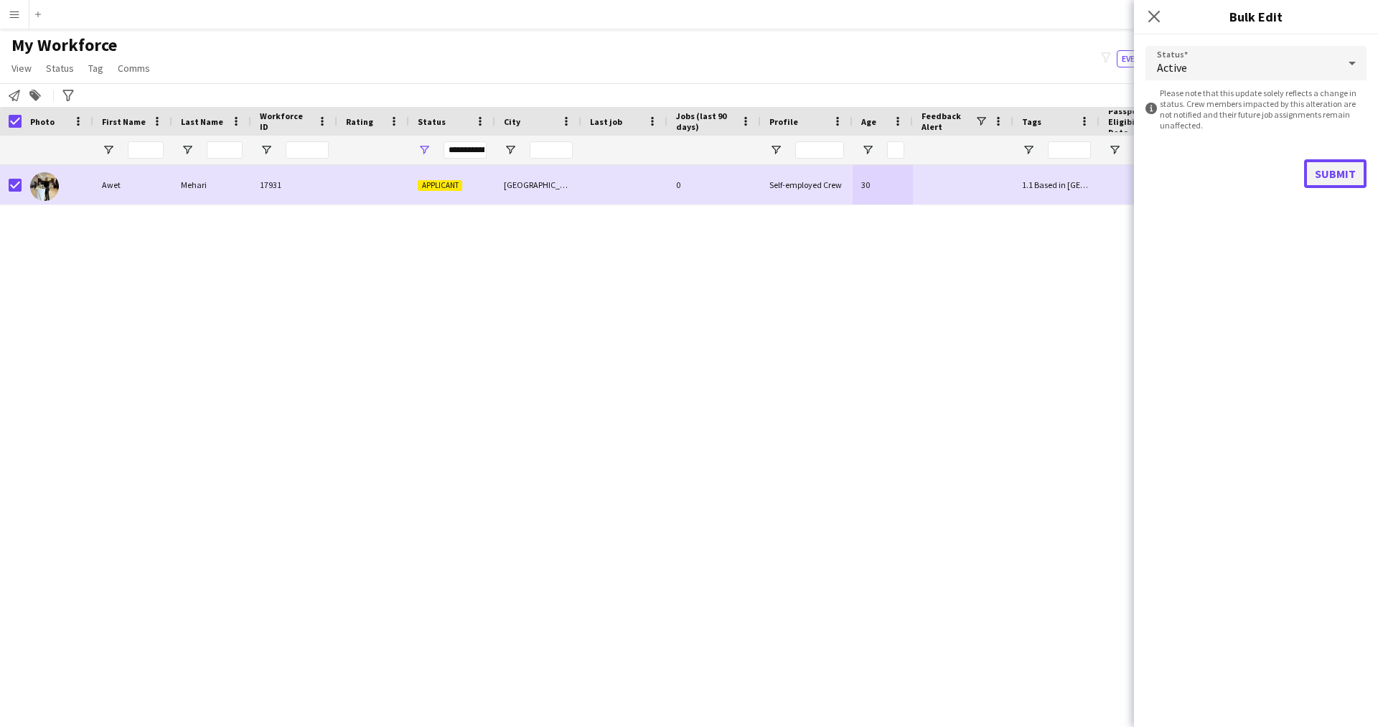
click at [1345, 166] on button "Submit" at bounding box center [1335, 173] width 62 height 29
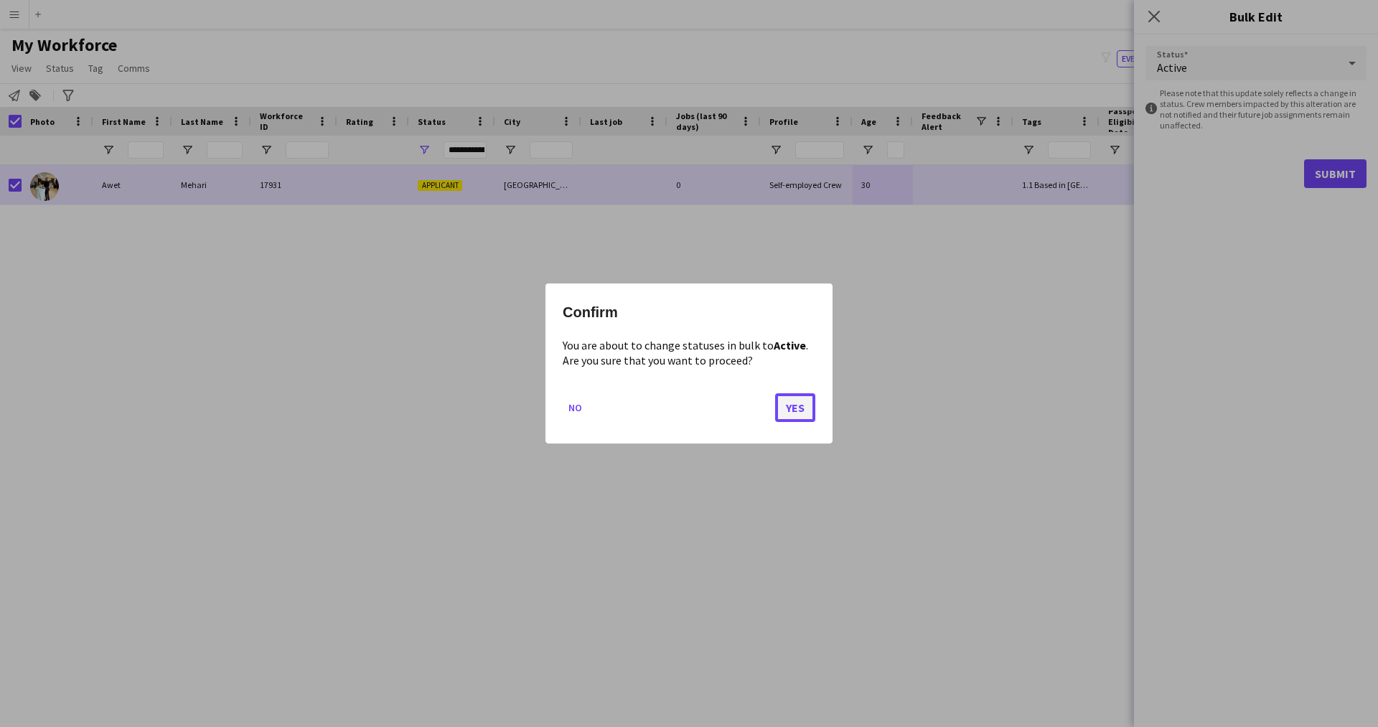
click at [789, 415] on button "Yes" at bounding box center [795, 407] width 40 height 29
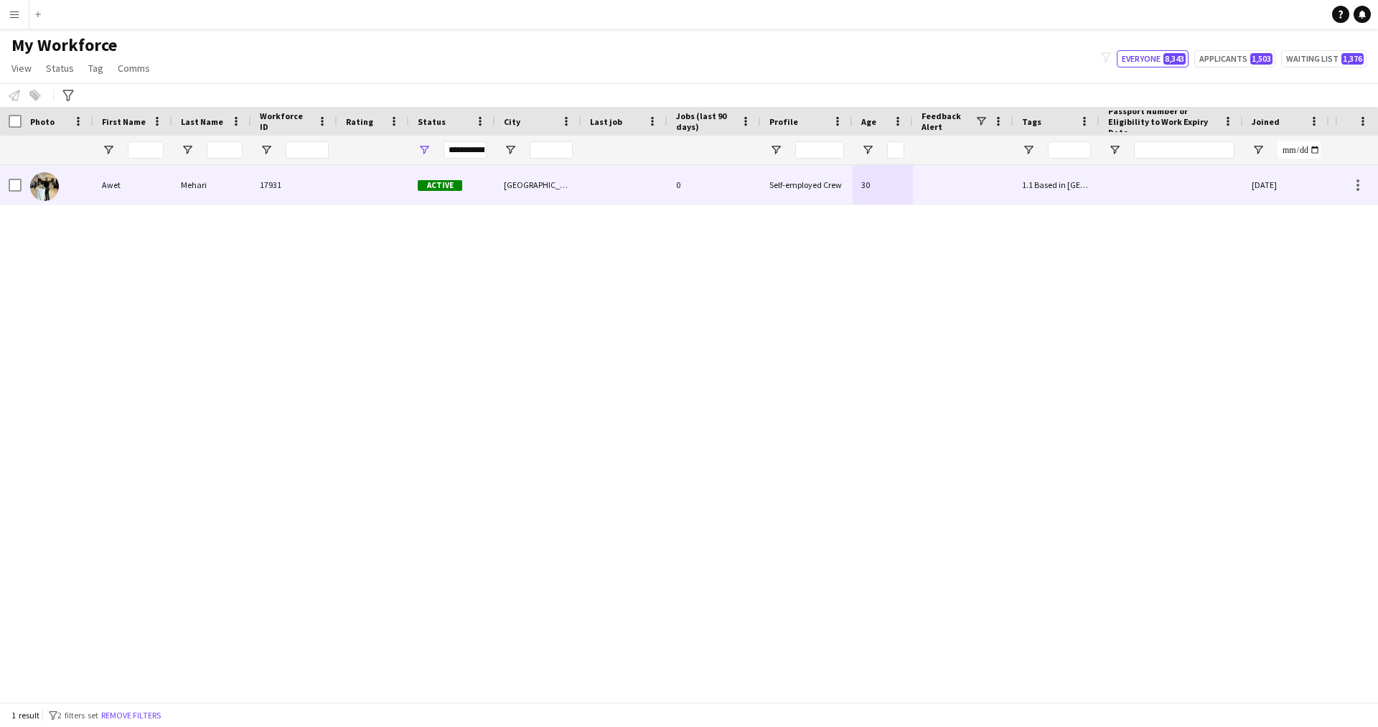
click at [503, 201] on div "[GEOGRAPHIC_DATA]" at bounding box center [538, 184] width 86 height 39
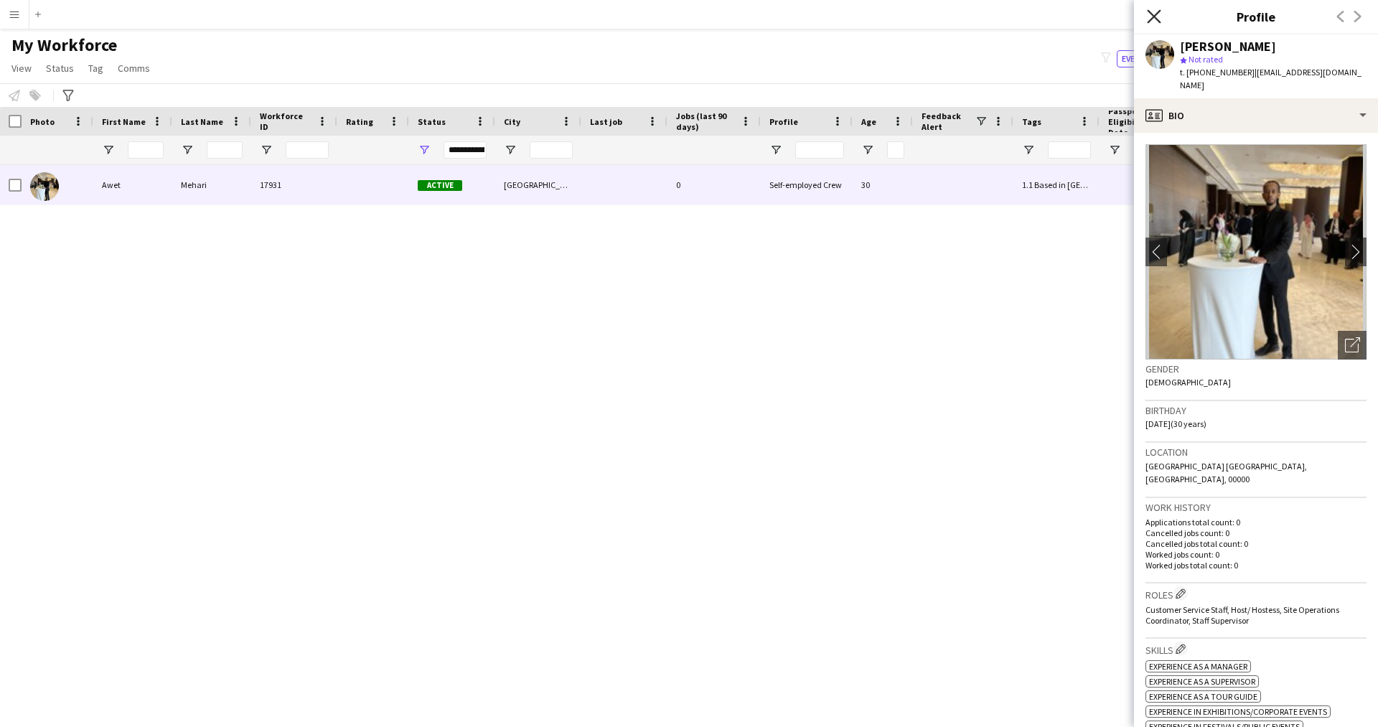
click at [1155, 21] on icon "Close pop-in" at bounding box center [1154, 16] width 14 height 14
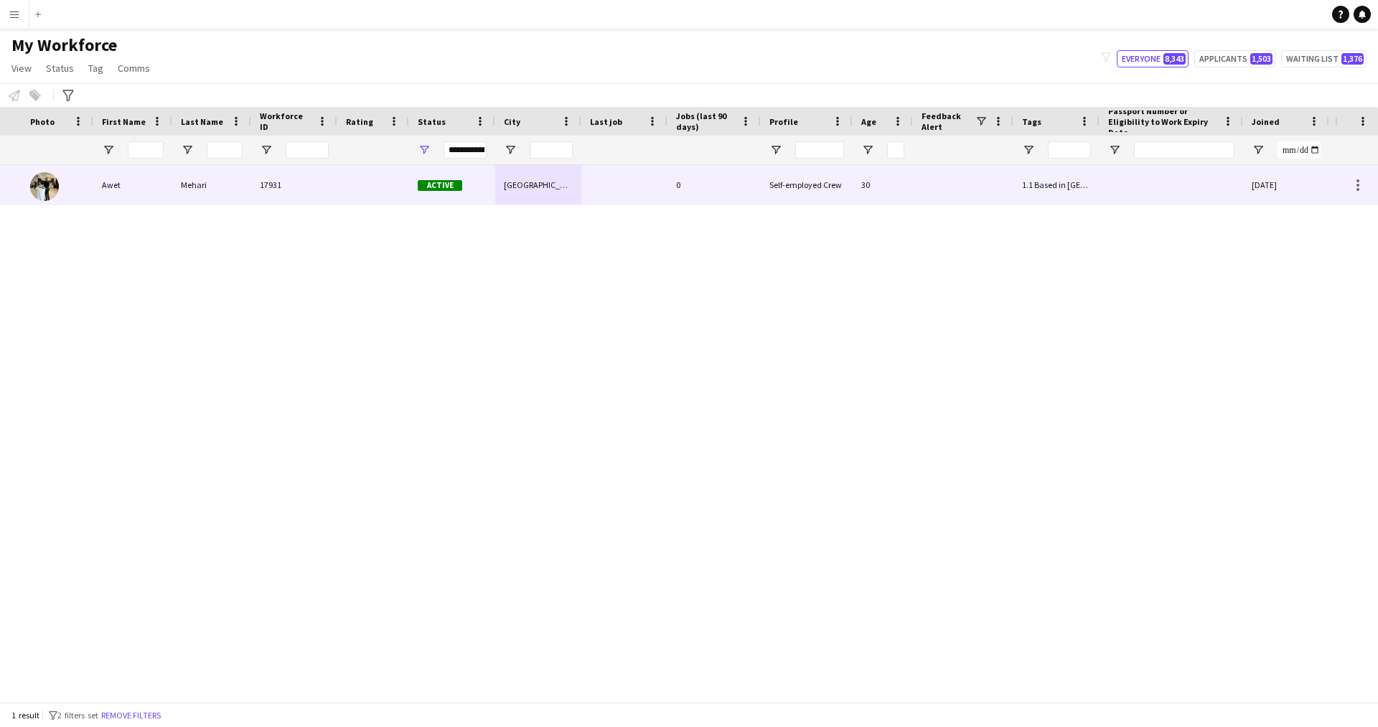
scroll to position [0, 274]
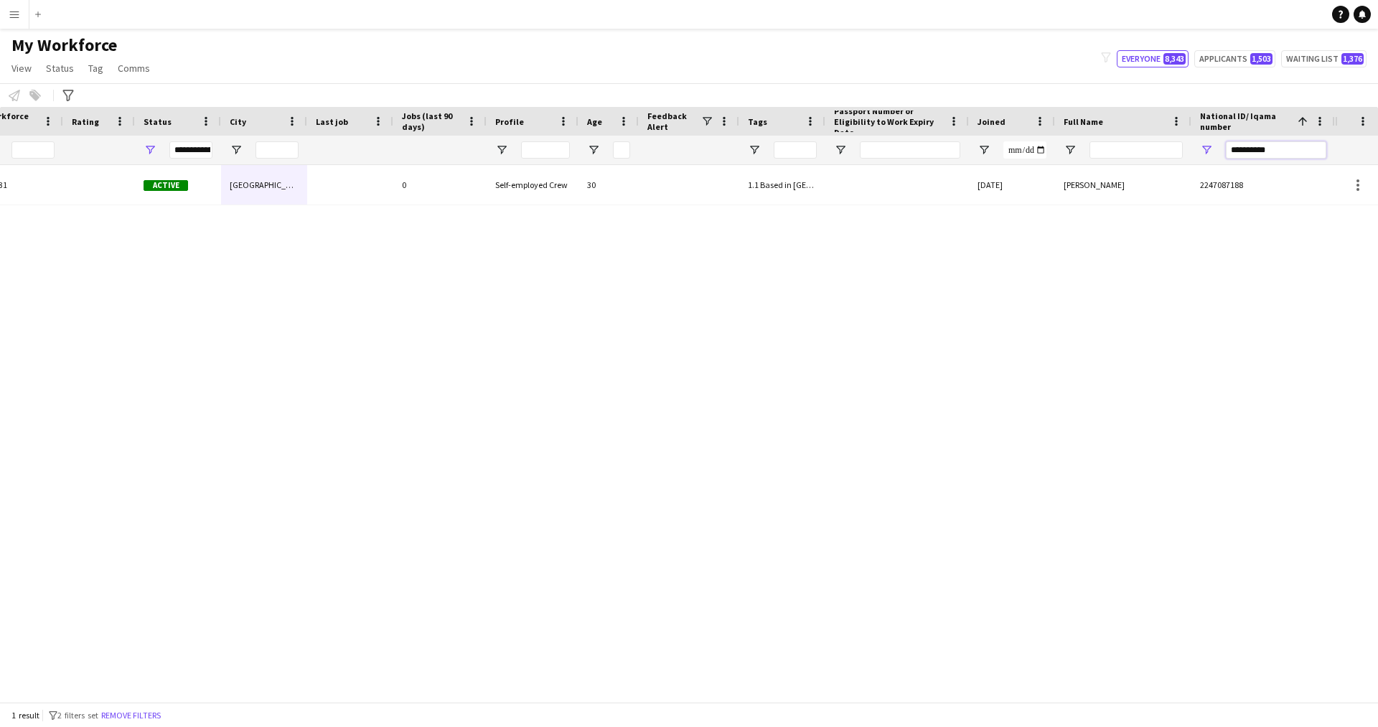
drag, startPoint x: 1294, startPoint y: 156, endPoint x: 1138, endPoint y: 149, distance: 155.8
click at [1138, 149] on div at bounding box center [530, 150] width 1609 height 29
paste input "National ID/ Iqama number Filter Input"
type input "**********"
click at [947, 220] on div "Mohannad Marwan 13182 Applicant Riyadh 0 Self-employed Crew 24 1.1 Based in Riy…" at bounding box center [667, 428] width 1335 height 526
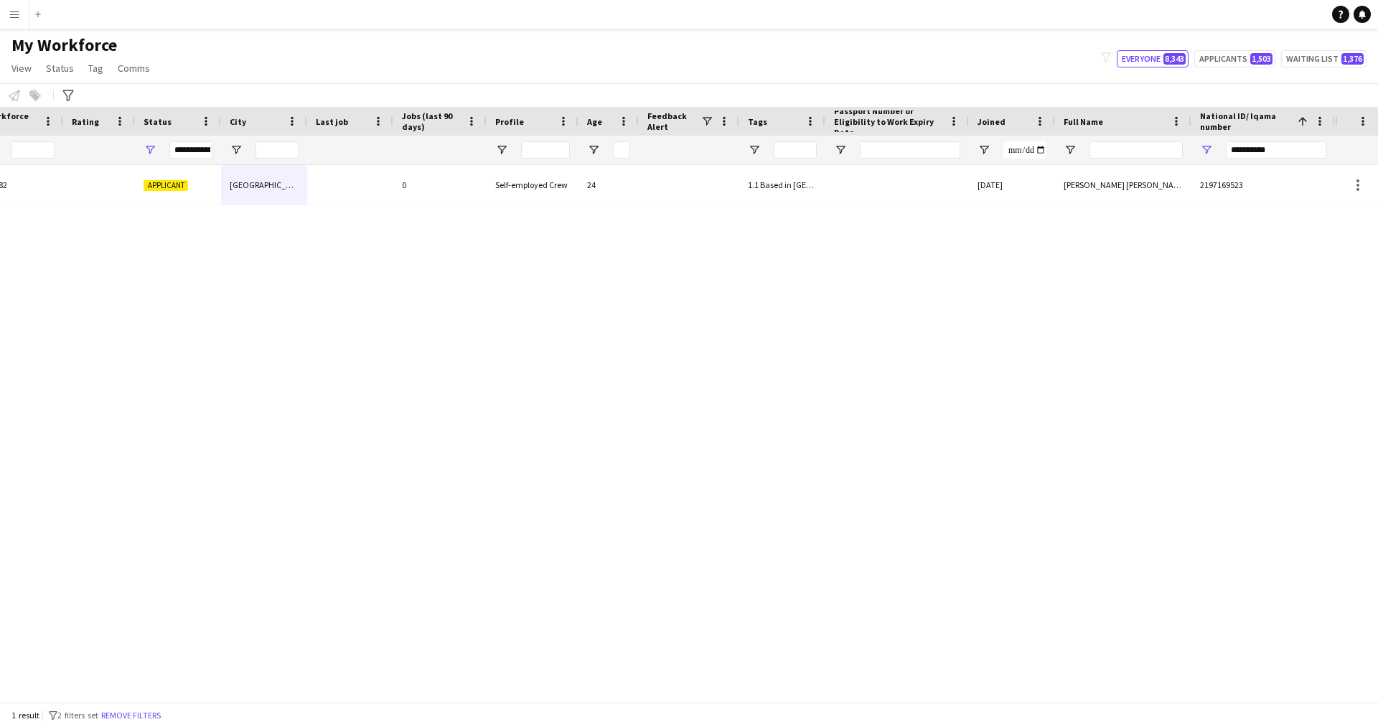
click at [921, 198] on div at bounding box center [897, 184] width 144 height 39
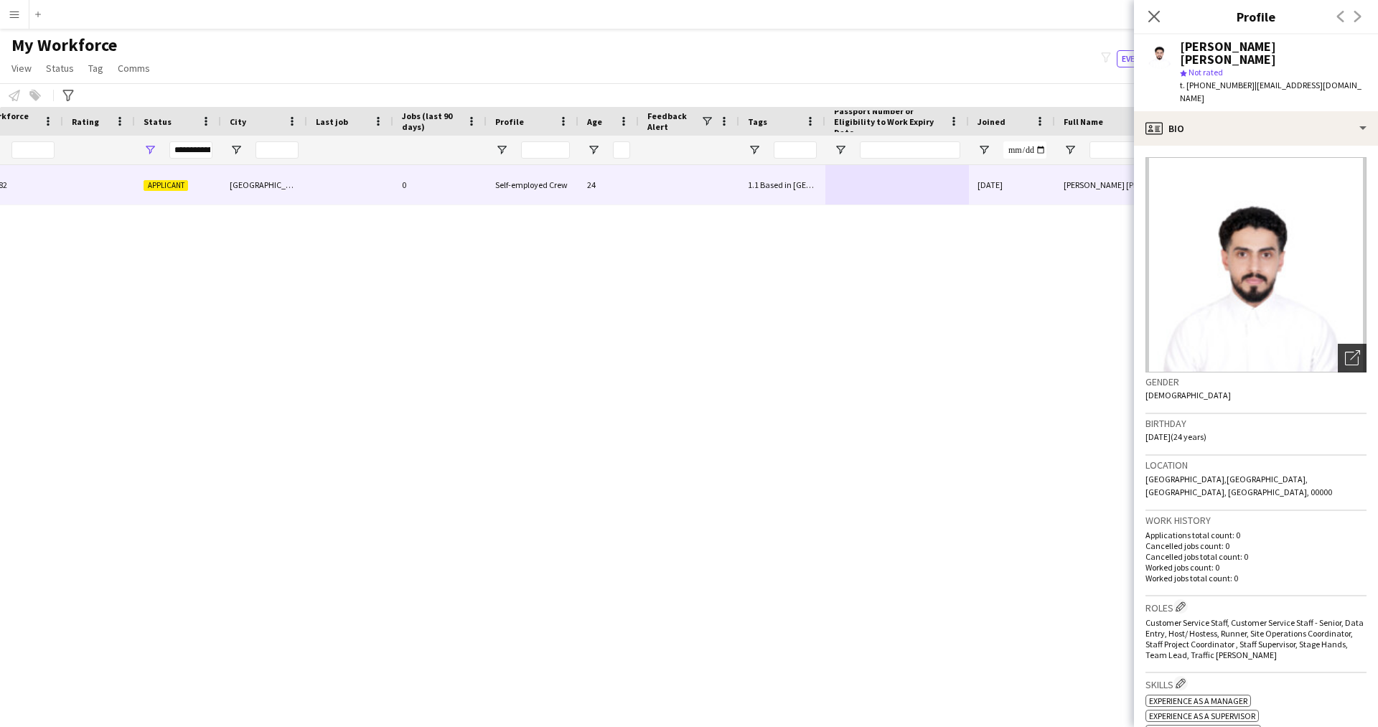
click at [1342, 344] on div "Open photos pop-in" at bounding box center [1352, 358] width 29 height 29
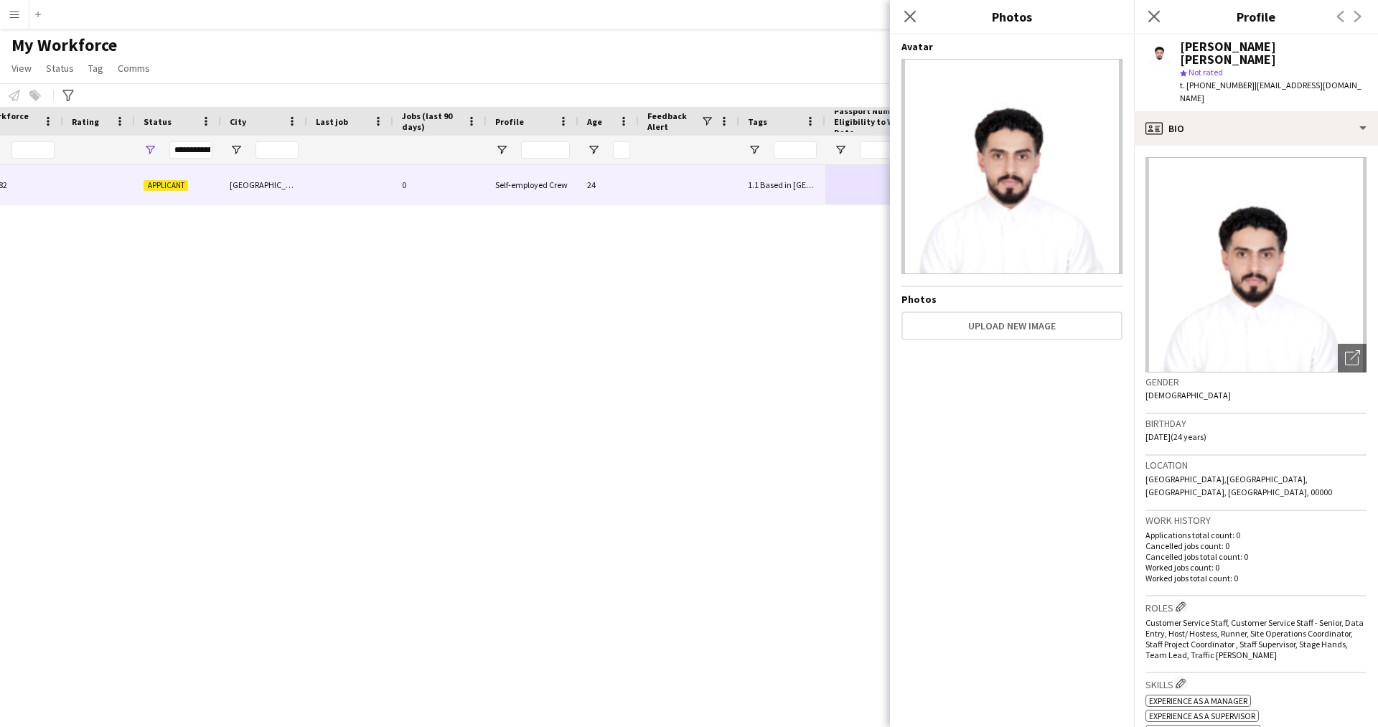
drag, startPoint x: 912, startPoint y: 18, endPoint x: 906, endPoint y: 433, distance: 415.5
click at [906, 433] on div "Avatar Photos Upload new image" at bounding box center [1011, 377] width 221 height 675
click at [1201, 111] on div "profile Bio" at bounding box center [1256, 128] width 244 height 34
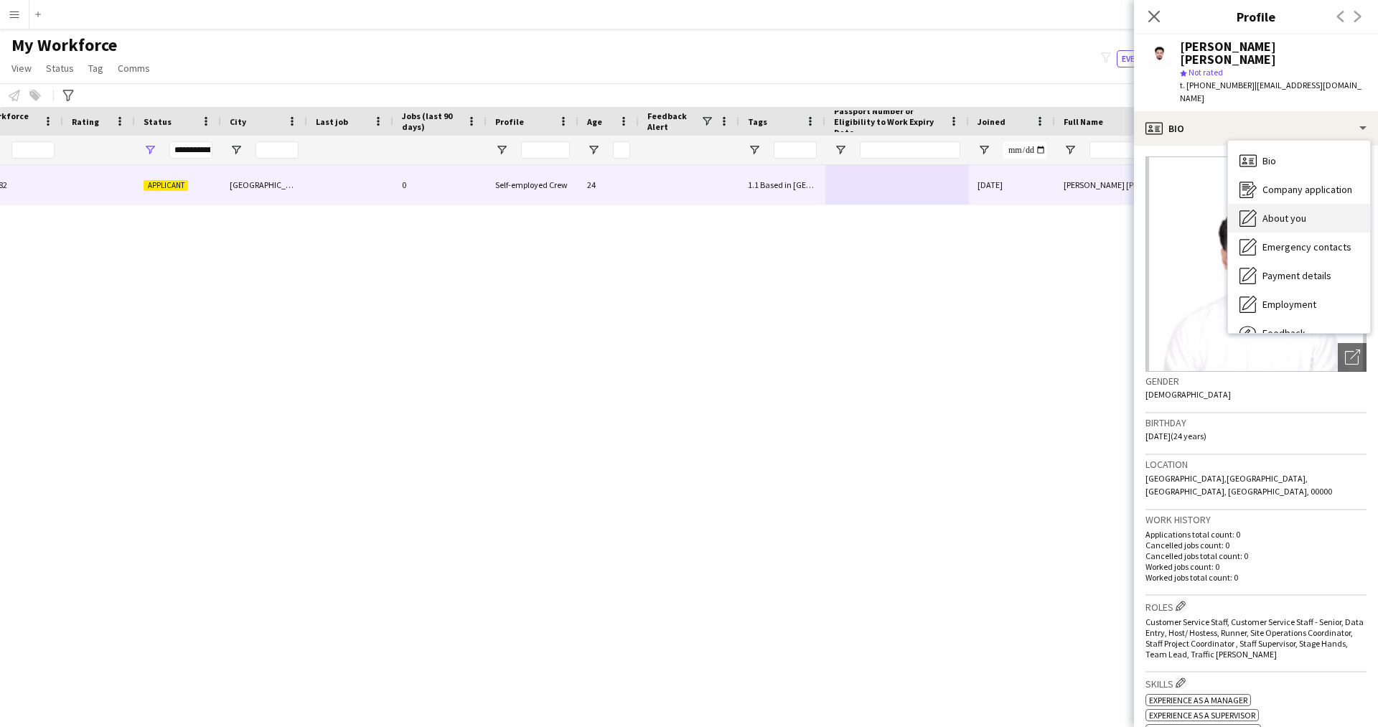
click at [1308, 204] on div "About you About you" at bounding box center [1299, 218] width 142 height 29
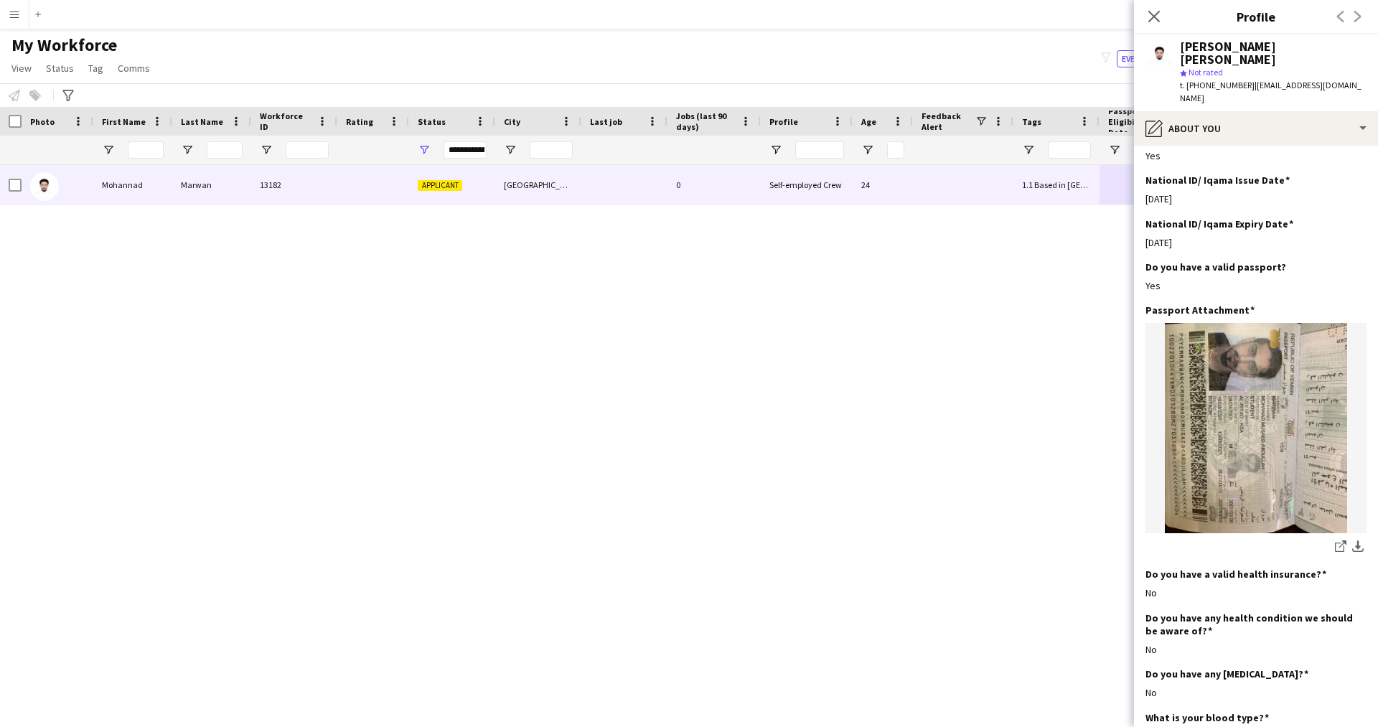
scroll to position [727, 0]
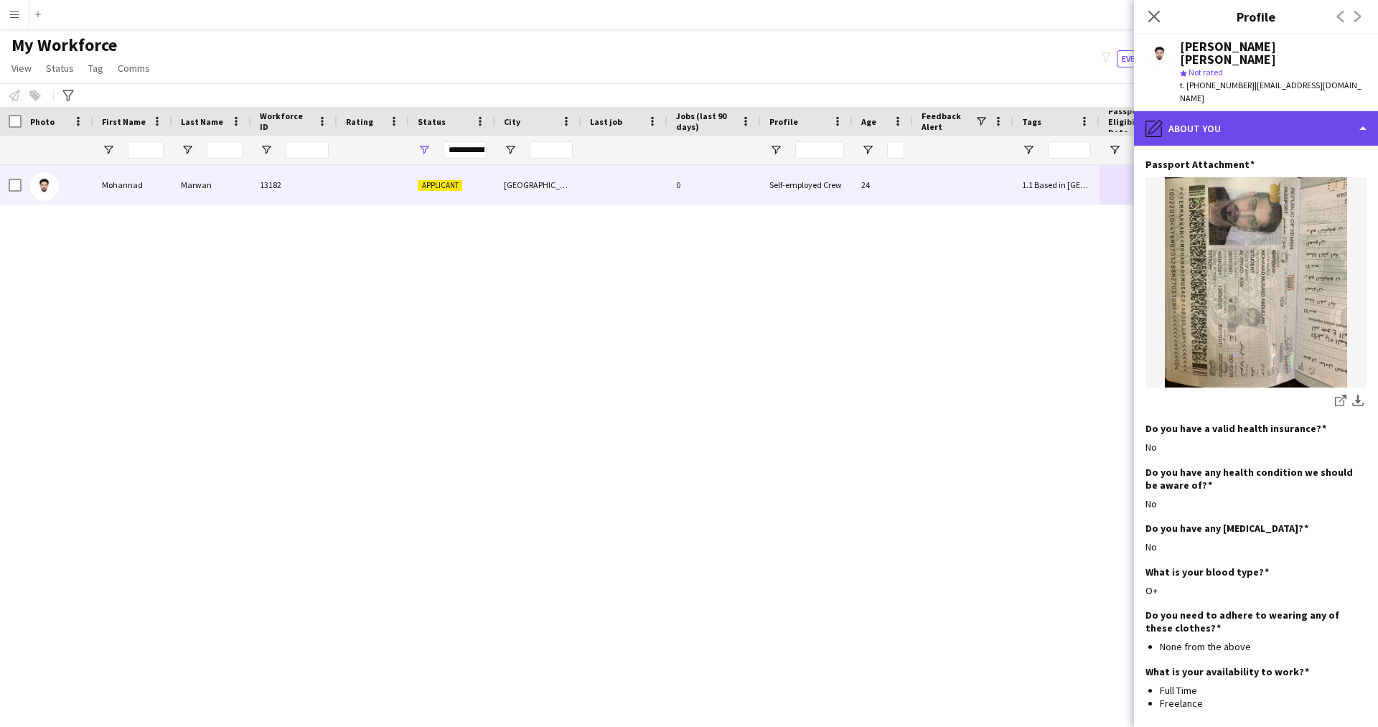
click at [1221, 113] on div "pencil4 About you" at bounding box center [1256, 128] width 244 height 34
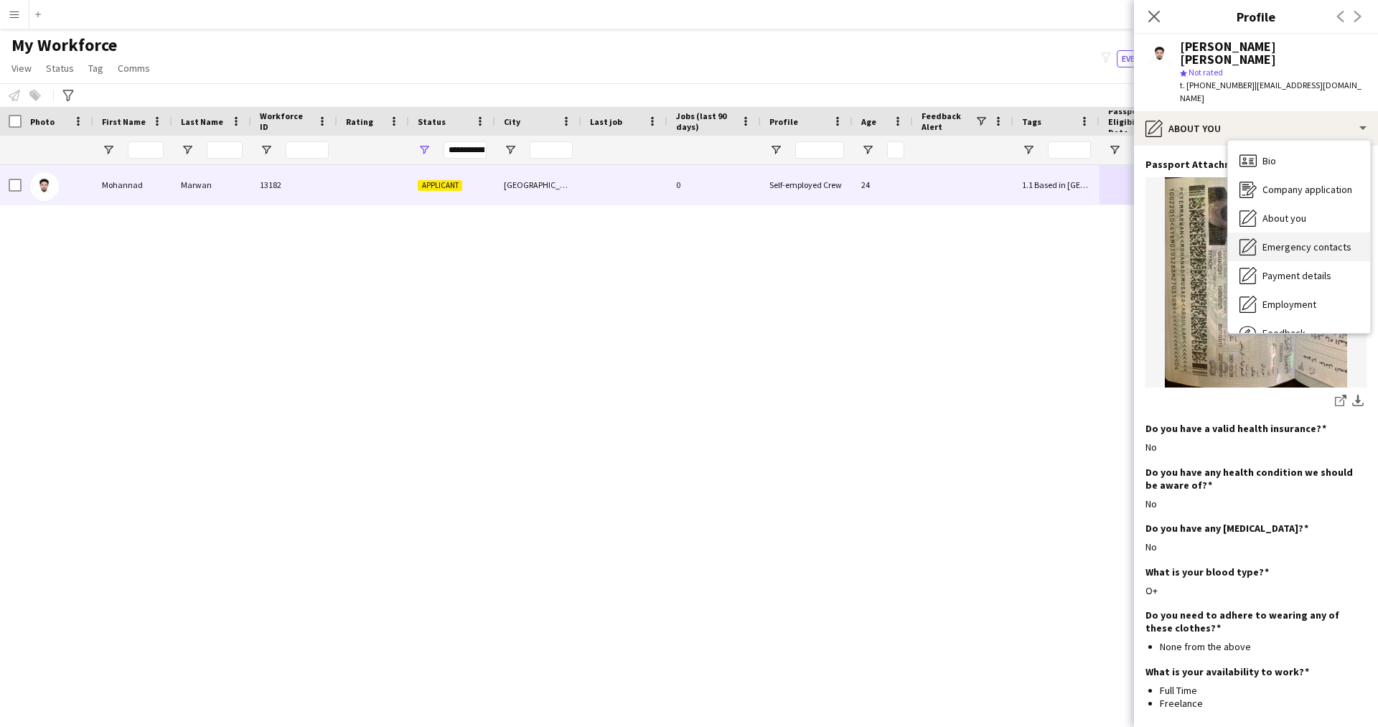
click at [1279, 240] on span "Emergency contacts" at bounding box center [1306, 246] width 89 height 13
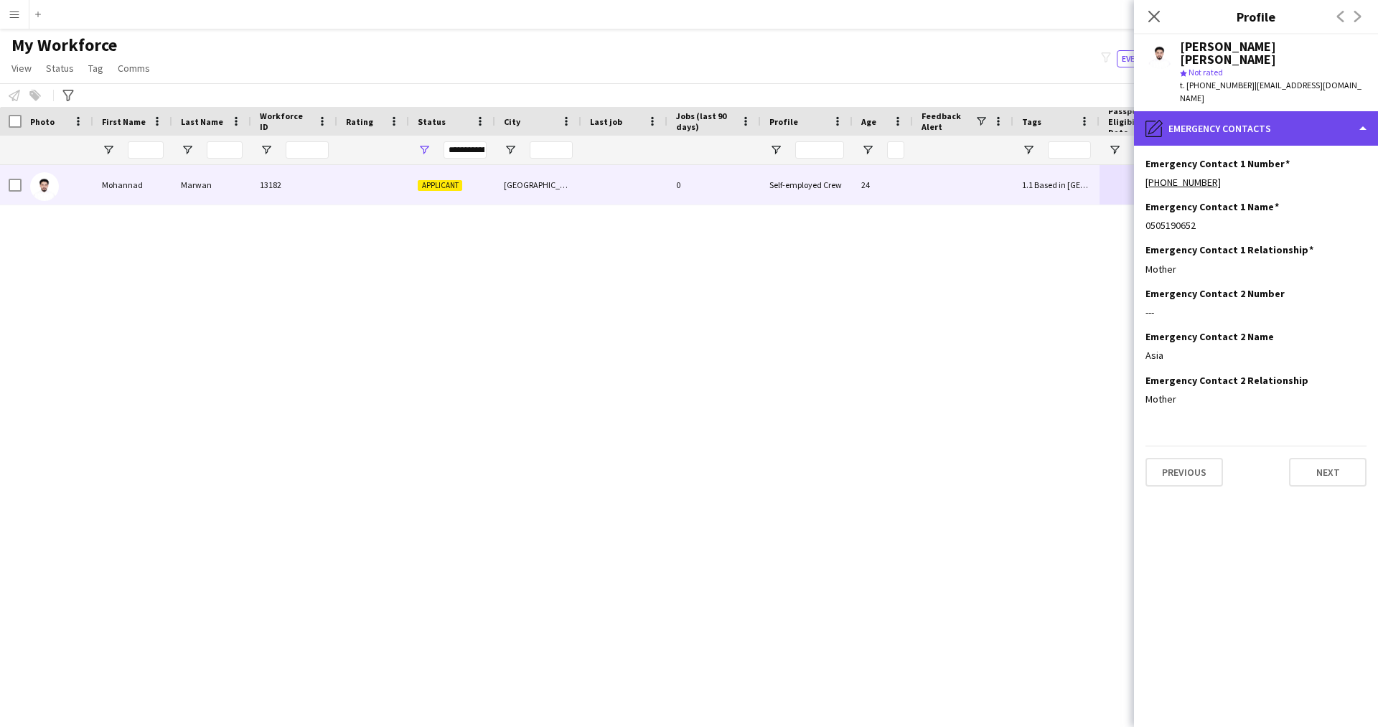
click at [1223, 111] on div "pencil4 Emergency contacts" at bounding box center [1256, 128] width 244 height 34
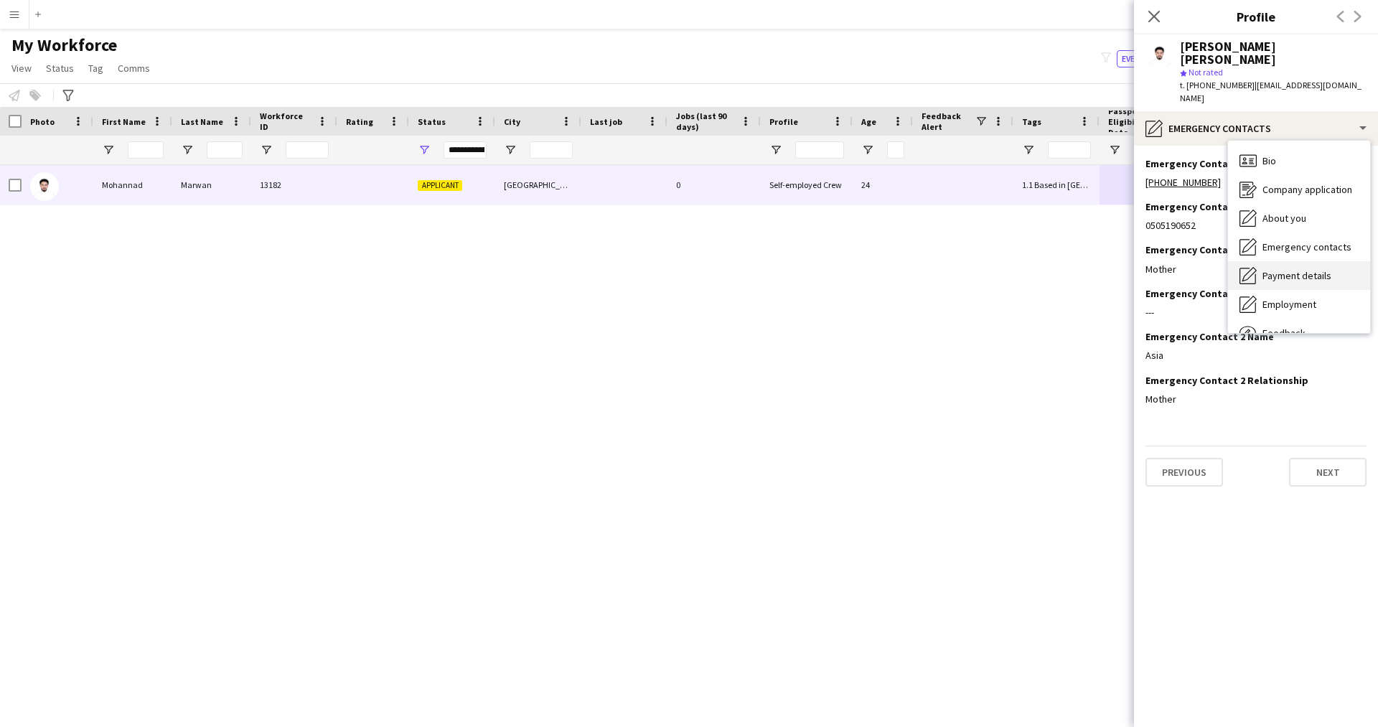
click at [1271, 269] on span "Payment details" at bounding box center [1296, 275] width 69 height 13
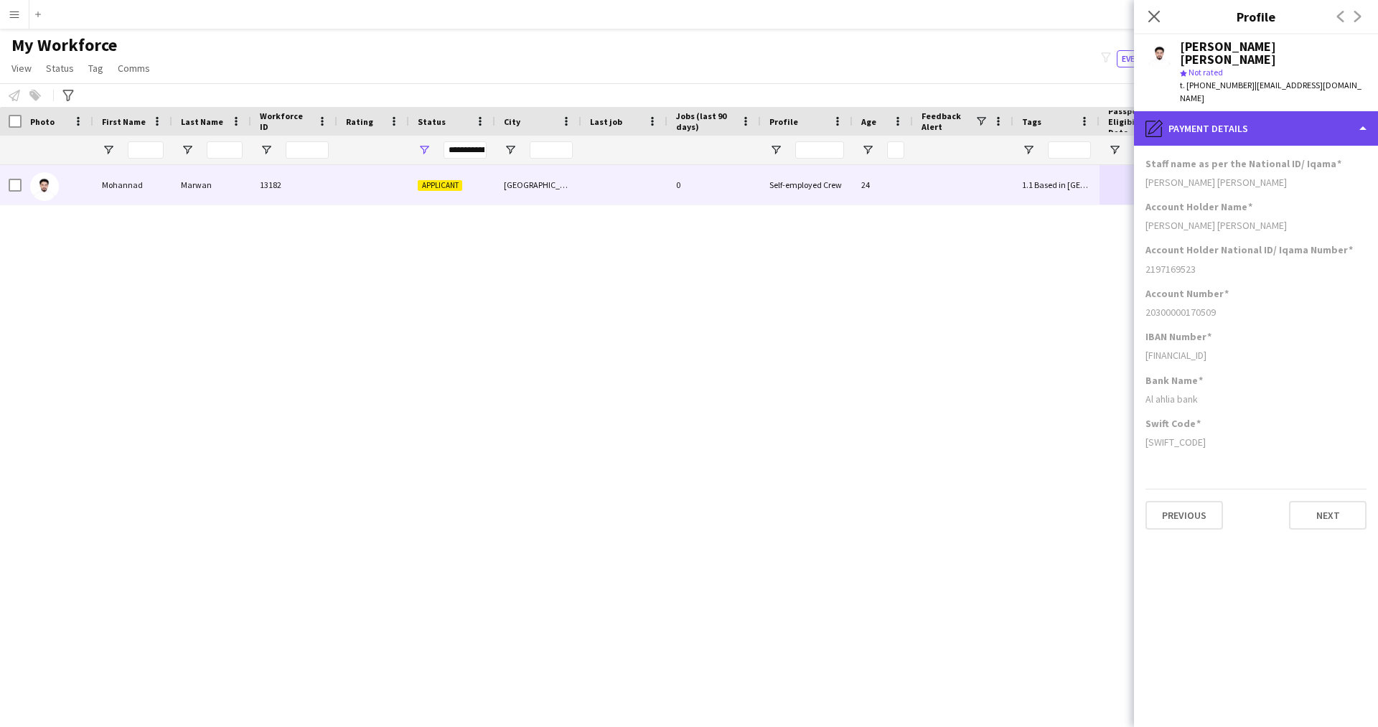
click at [1248, 111] on div "pencil4 Payment details" at bounding box center [1256, 128] width 244 height 34
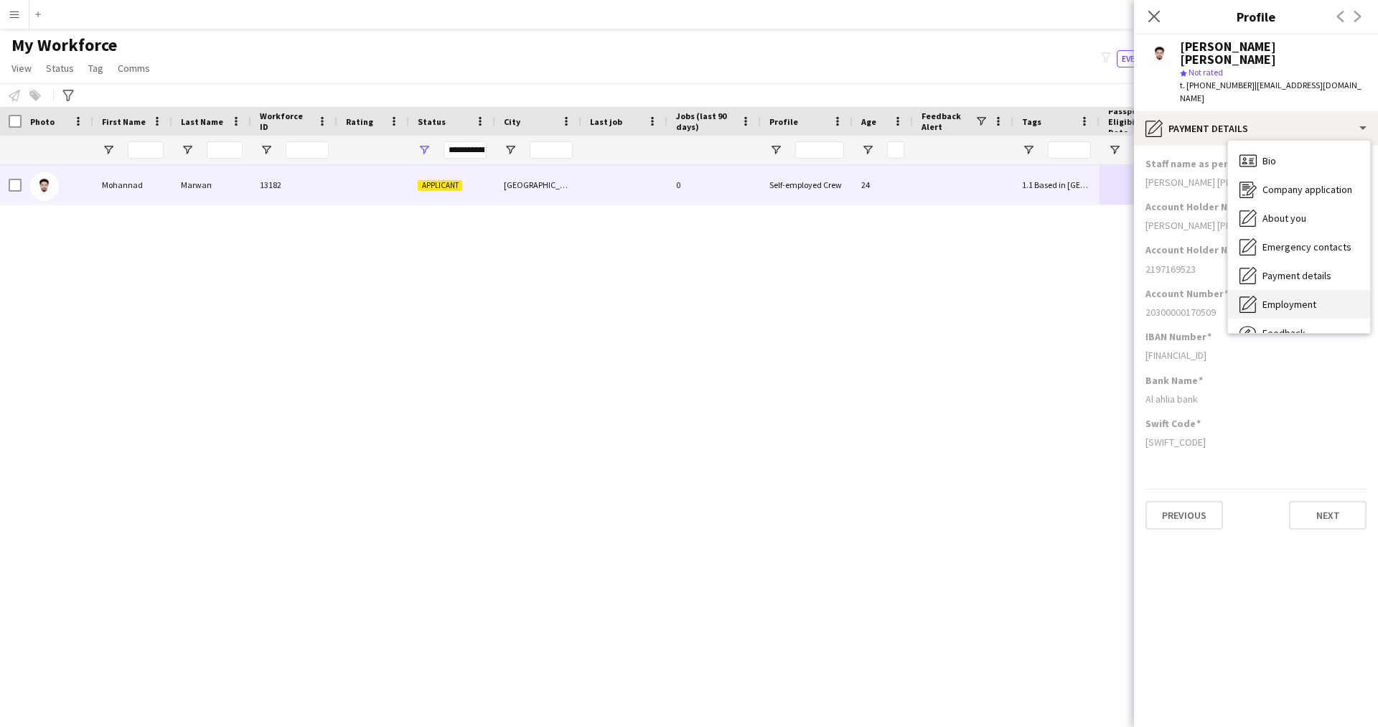
click at [1285, 298] on span "Employment" at bounding box center [1289, 304] width 54 height 13
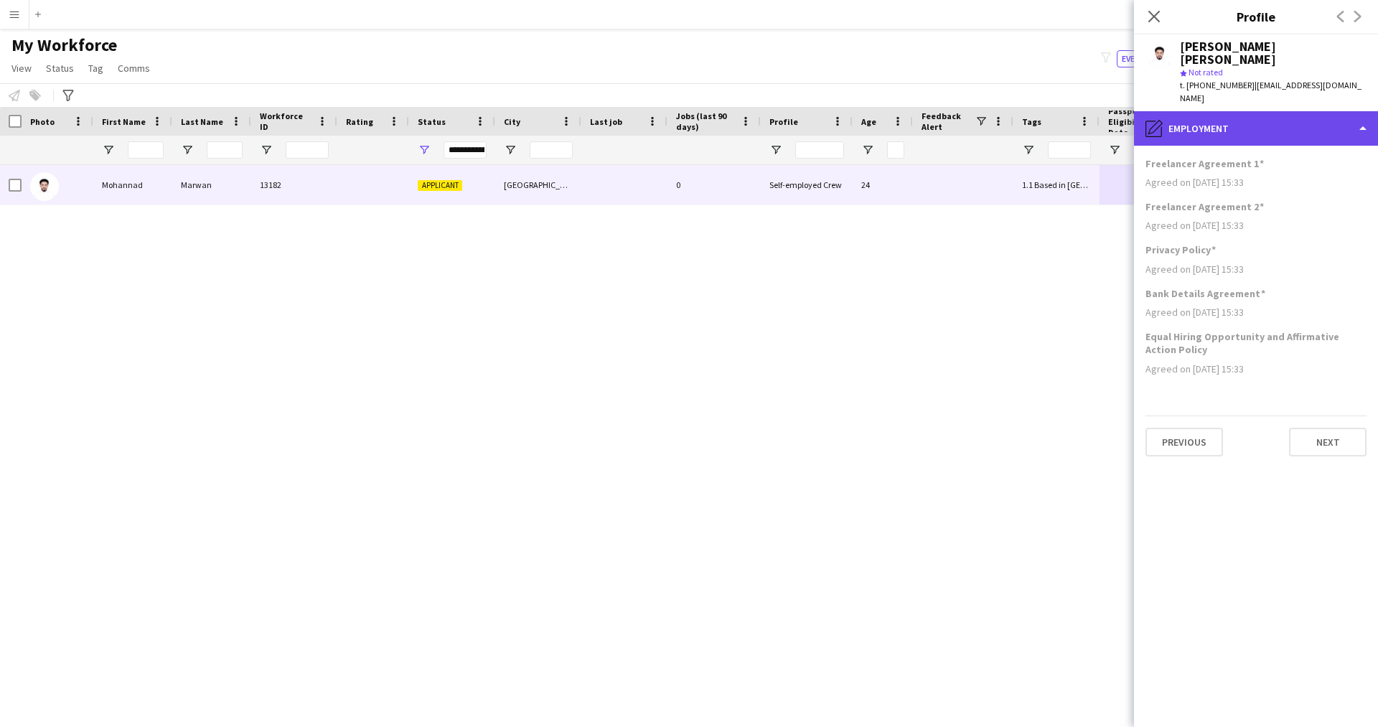
click at [1219, 111] on div "pencil4 Employment" at bounding box center [1256, 128] width 244 height 34
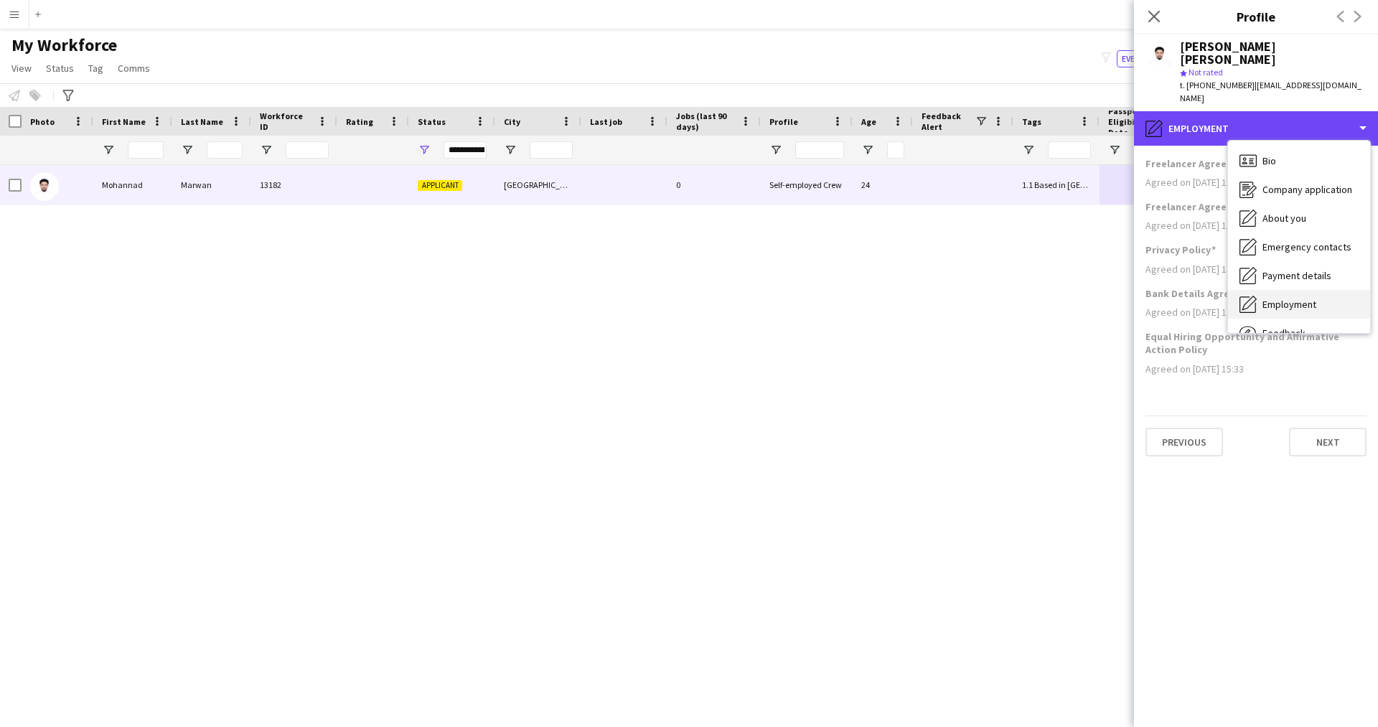
scroll to position [49, 0]
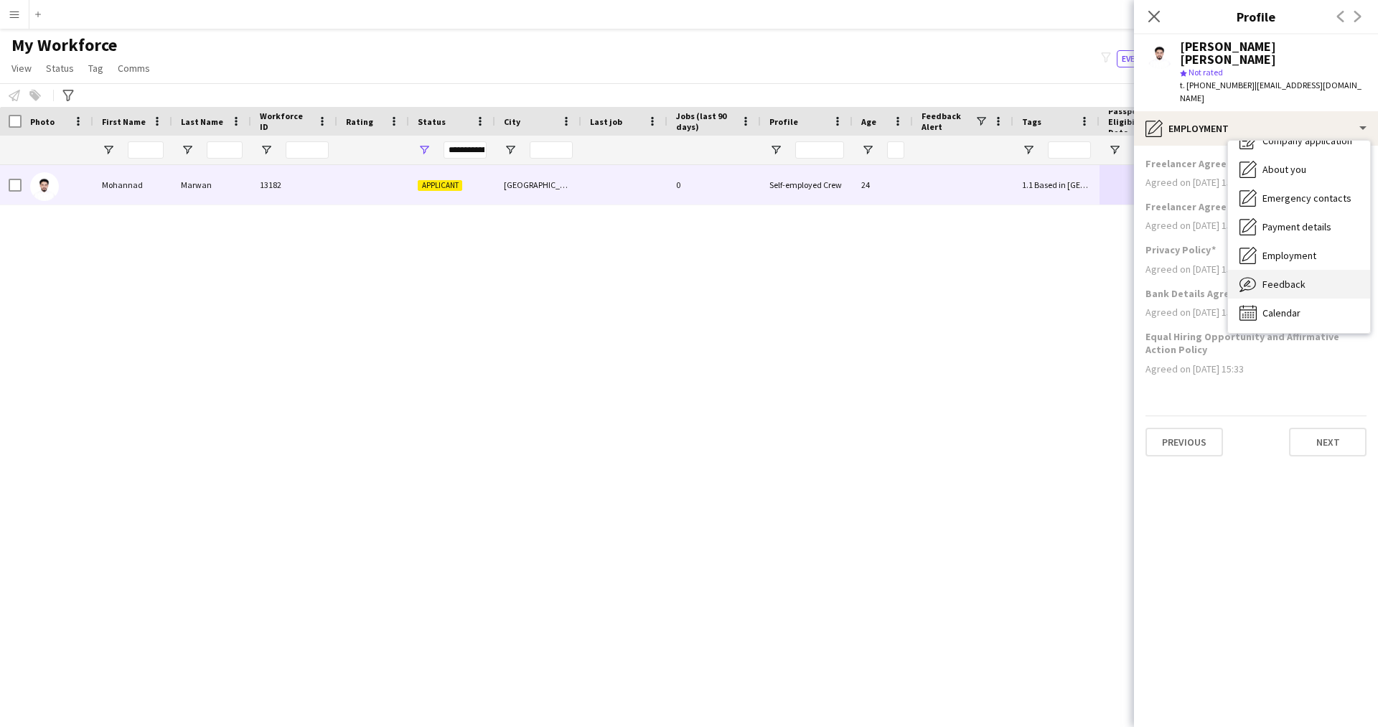
click at [1297, 278] on span "Feedback" at bounding box center [1283, 284] width 43 height 13
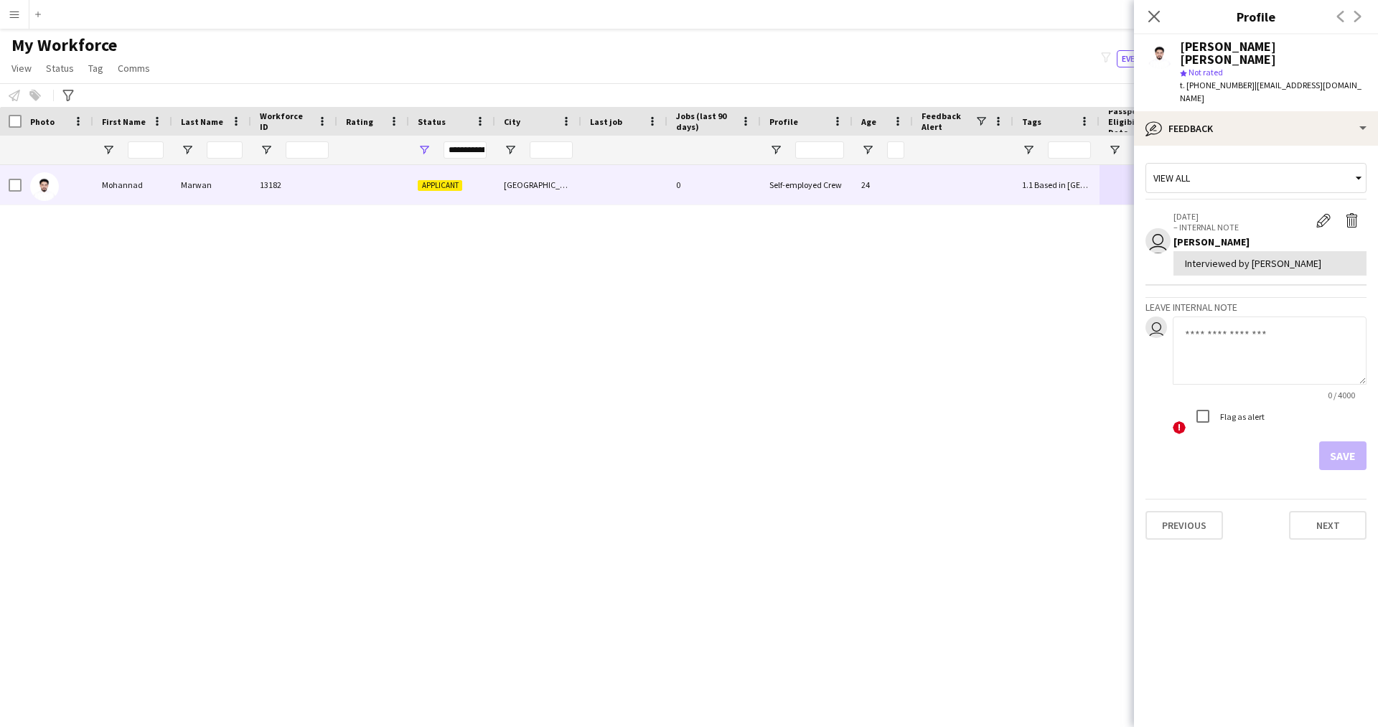
click at [1270, 301] on h3 "Leave internal note" at bounding box center [1255, 307] width 221 height 13
click at [1213, 114] on div "bubble-pencil Feedback" at bounding box center [1256, 128] width 244 height 34
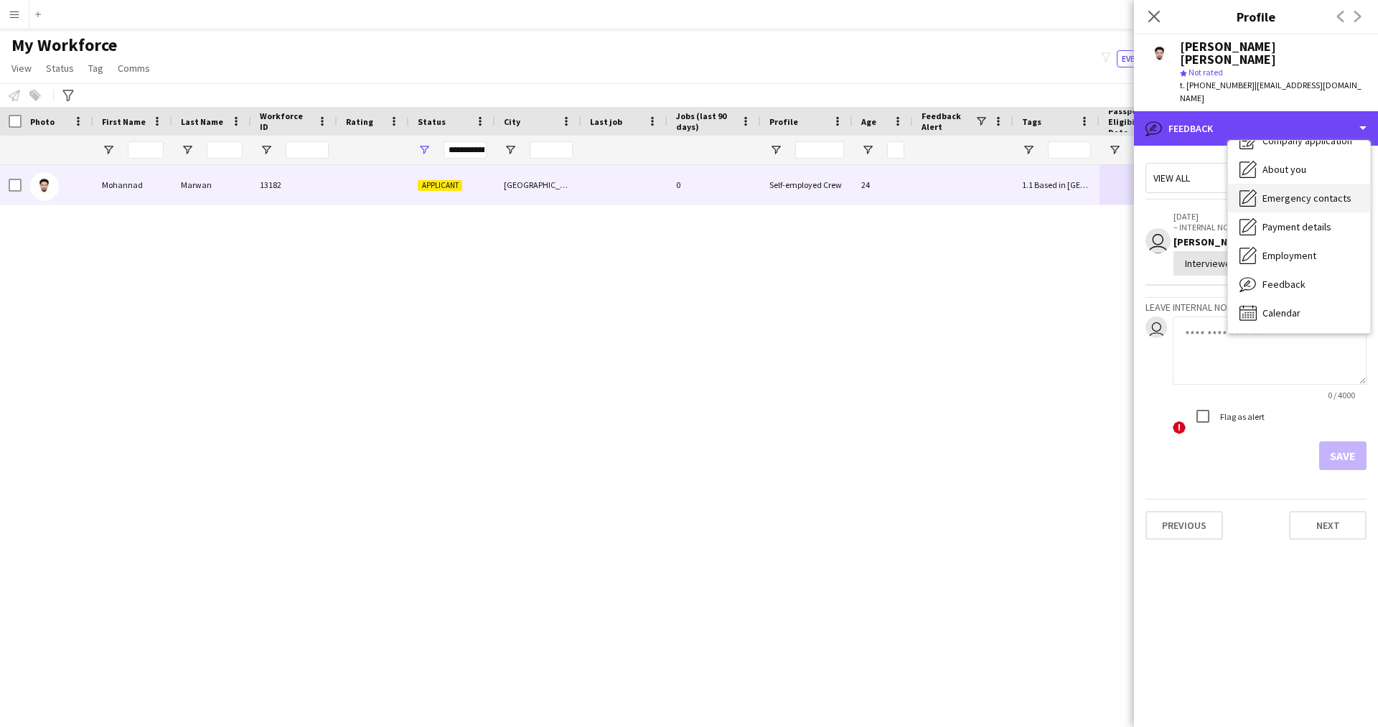
scroll to position [0, 0]
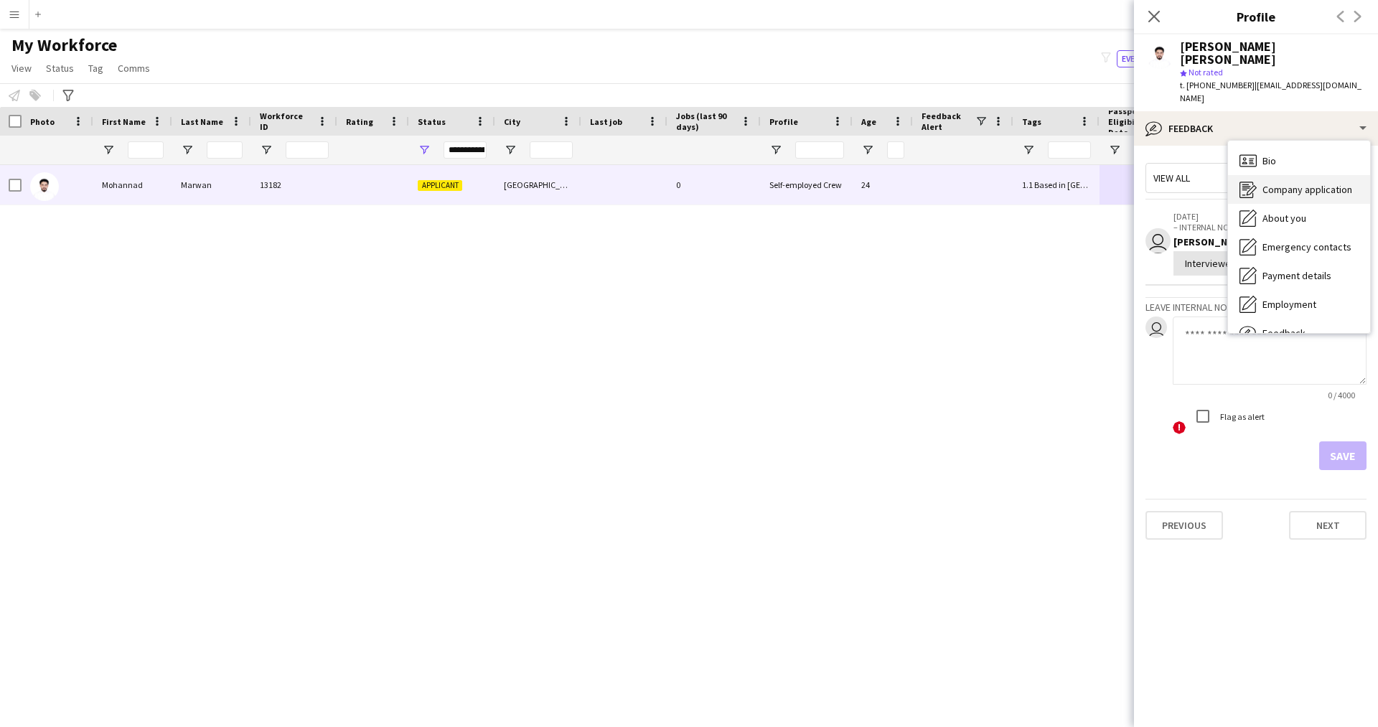
click at [1272, 175] on div "Company application Company application" at bounding box center [1299, 189] width 142 height 29
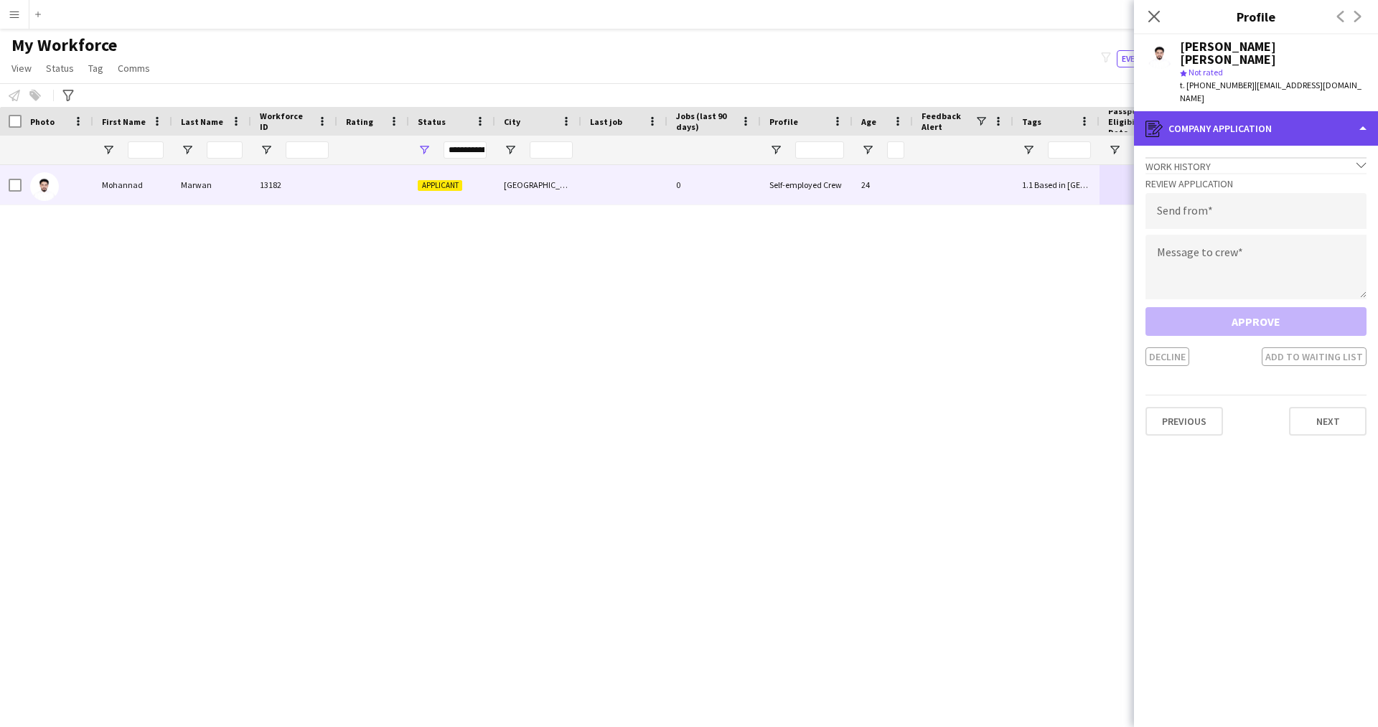
click at [1266, 111] on div "register Company application" at bounding box center [1256, 128] width 244 height 34
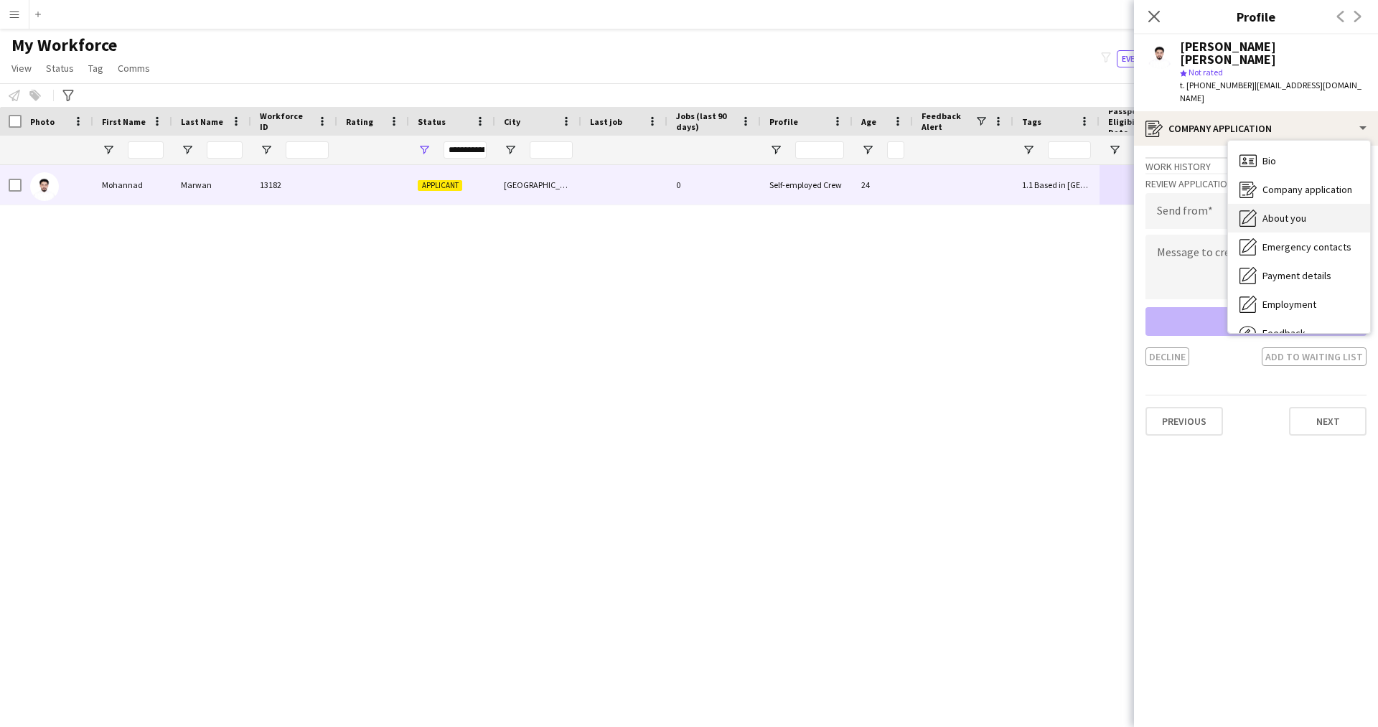
click at [1308, 204] on div "About you About you" at bounding box center [1299, 218] width 142 height 29
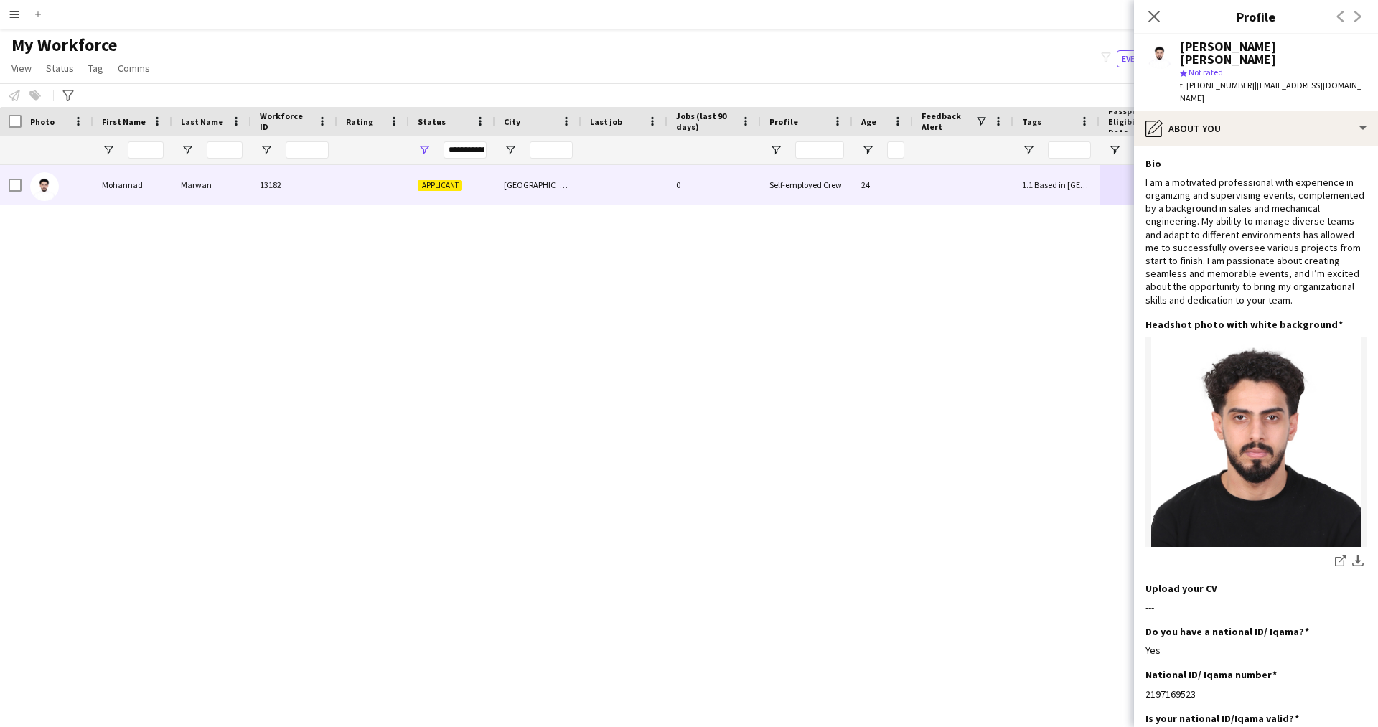
click at [1157, 20] on icon at bounding box center [1153, 16] width 11 height 11
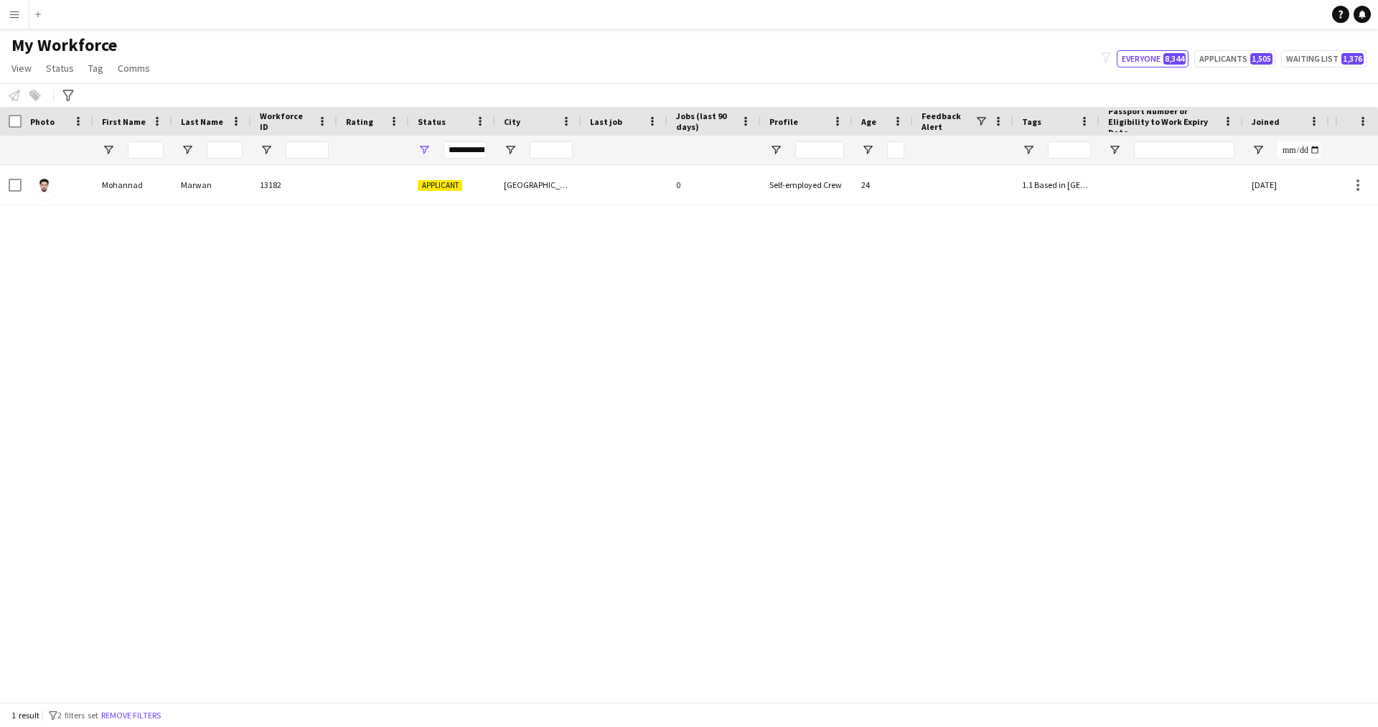
click at [977, 202] on div at bounding box center [963, 184] width 100 height 39
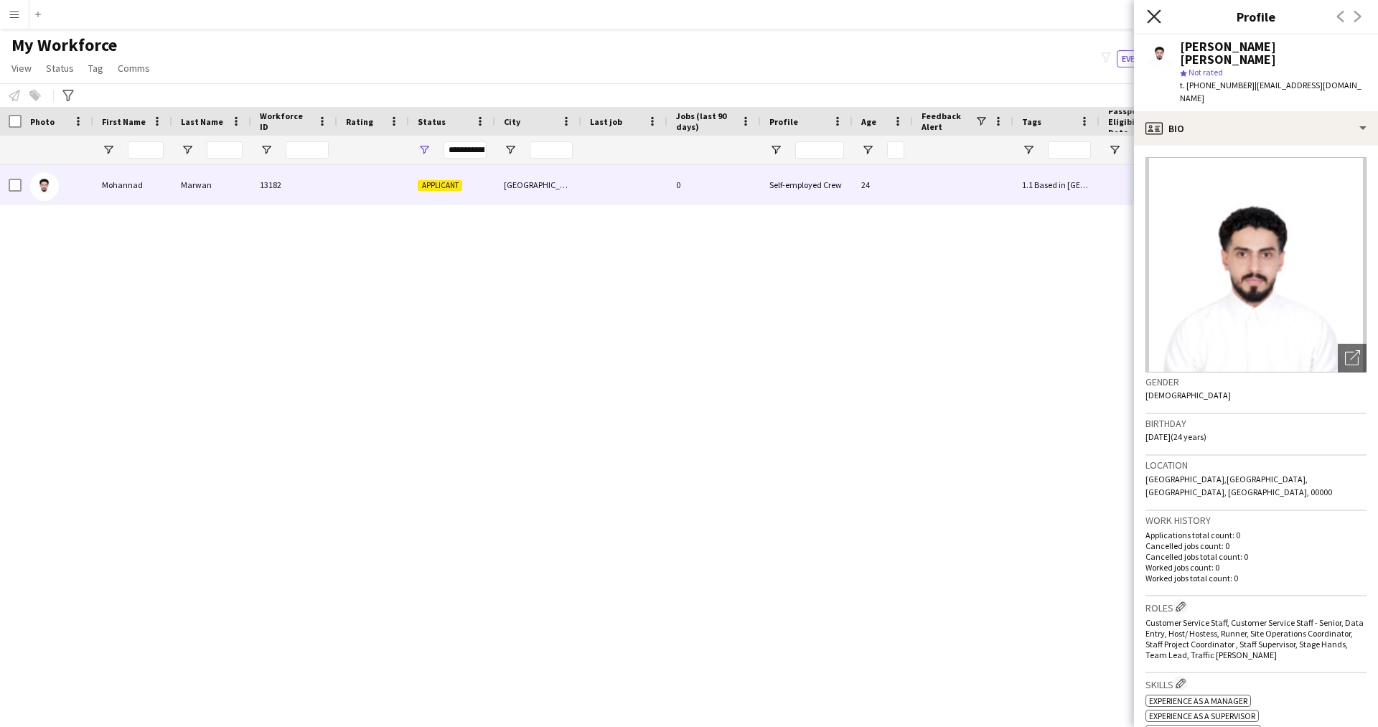
click at [1151, 11] on icon "Close pop-in" at bounding box center [1154, 16] width 14 height 14
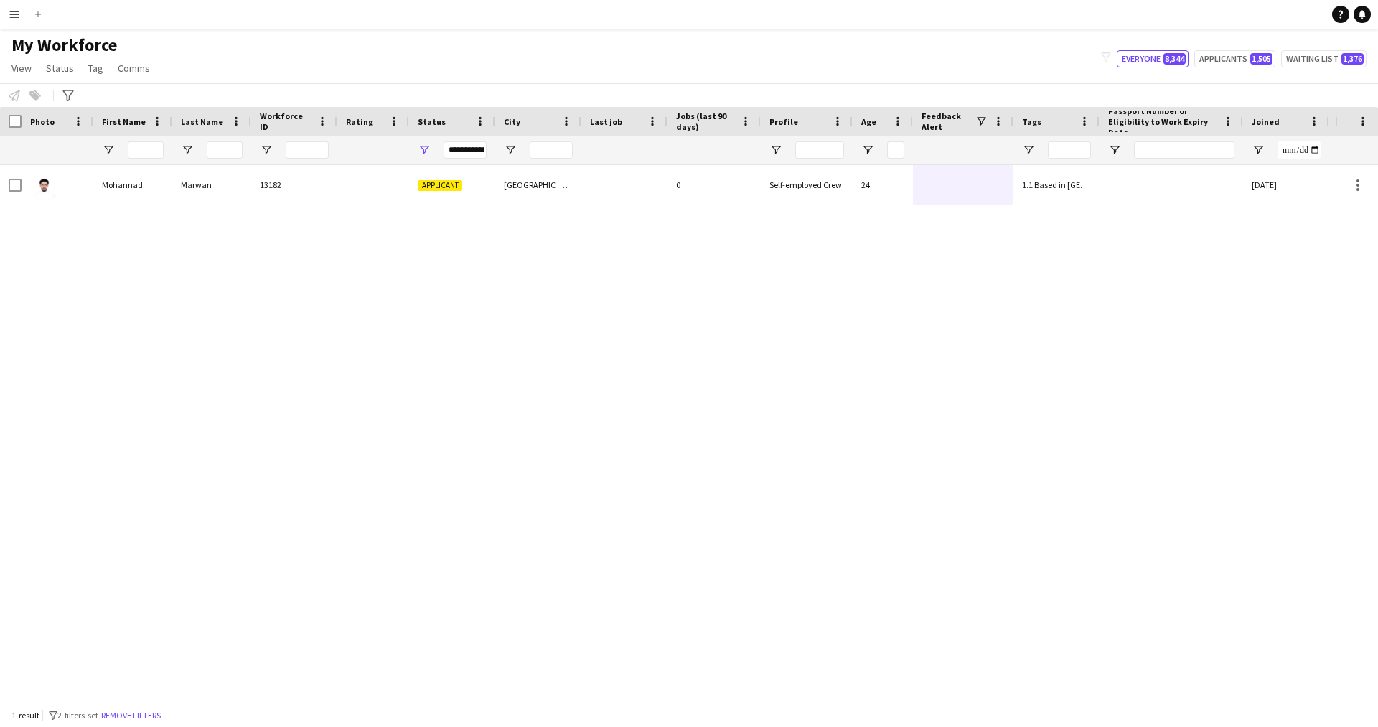
scroll to position [0, 274]
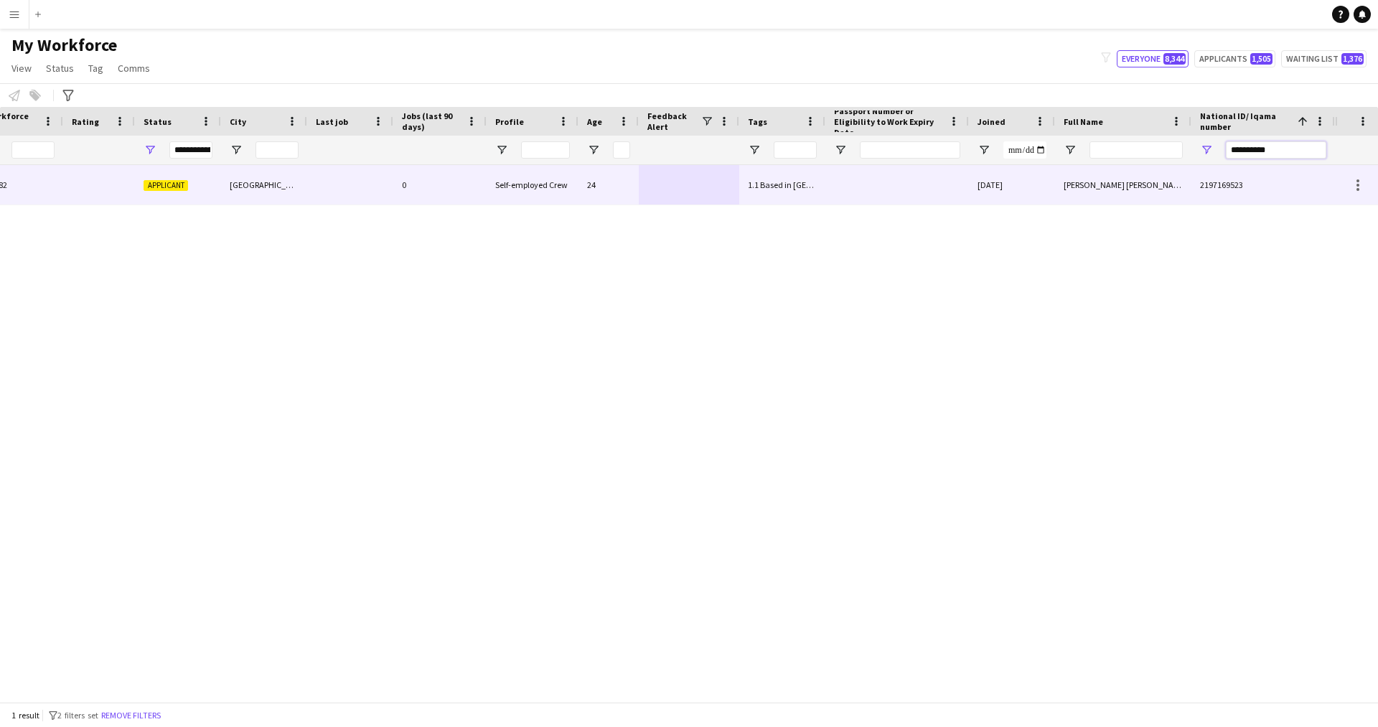
drag, startPoint x: 1287, startPoint y: 153, endPoint x: 1076, endPoint y: 190, distance: 214.9
click at [1076, 190] on div "Workforce Details Profile Data Workforce Details Profile Data Full Name First N…" at bounding box center [689, 404] width 1378 height 595
paste input "National ID/ Iqama number Filter Input"
type input "**********"
click at [796, 198] on div "IN - B1" at bounding box center [782, 184] width 86 height 39
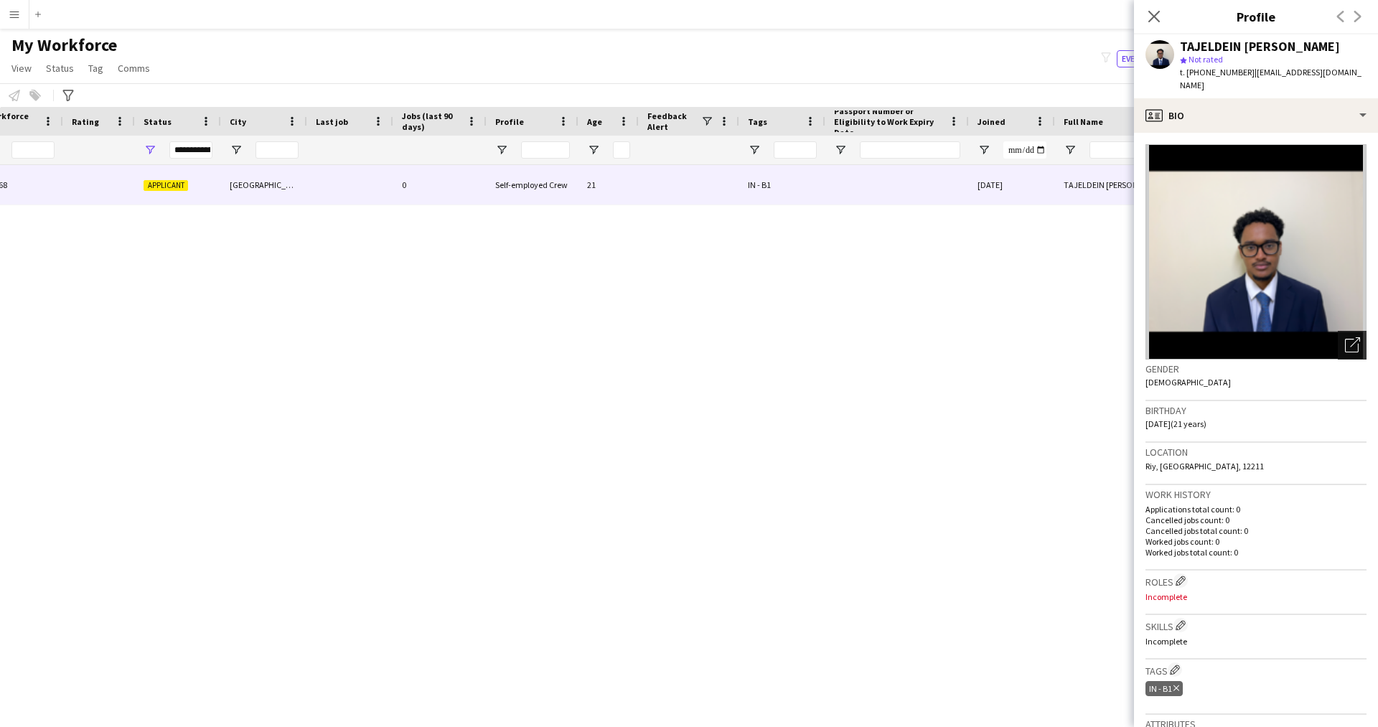
click at [1345, 337] on icon "Open photos pop-in" at bounding box center [1352, 344] width 15 height 15
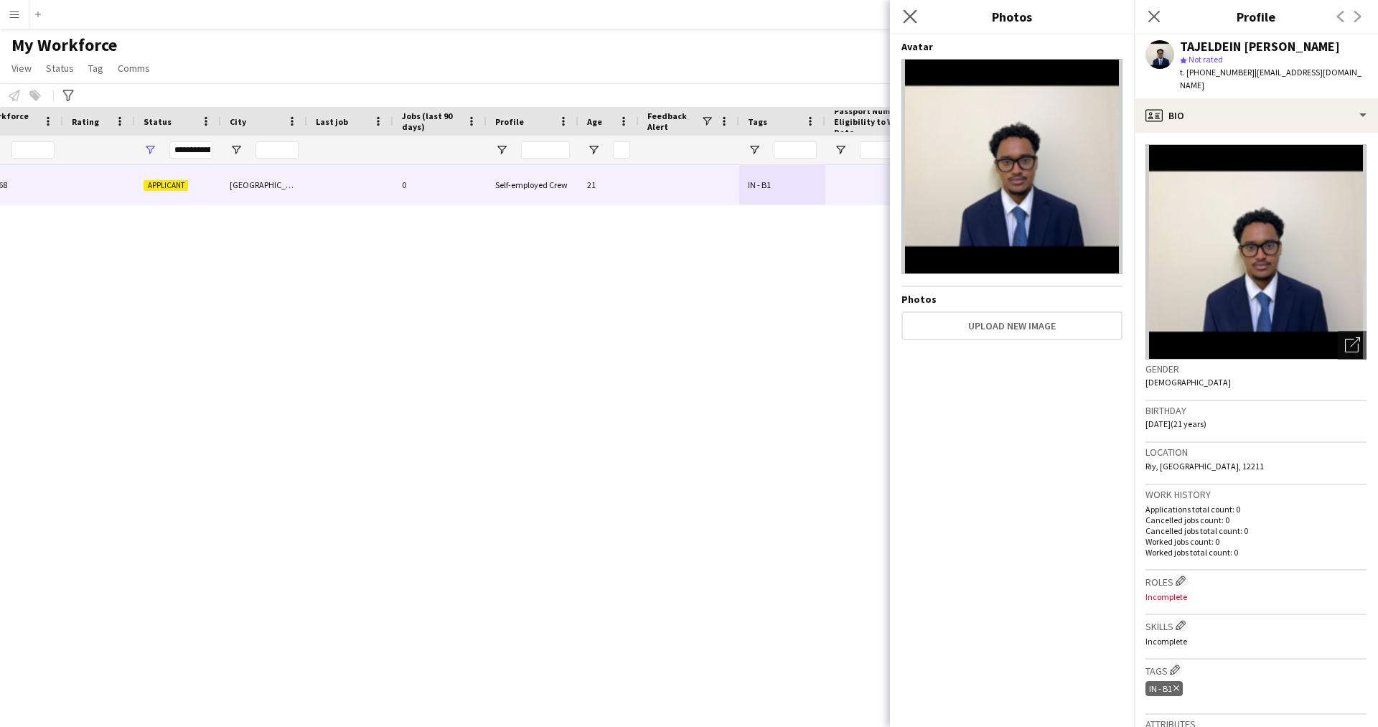
click at [903, 9] on app-icon "Close pop-in" at bounding box center [910, 16] width 21 height 21
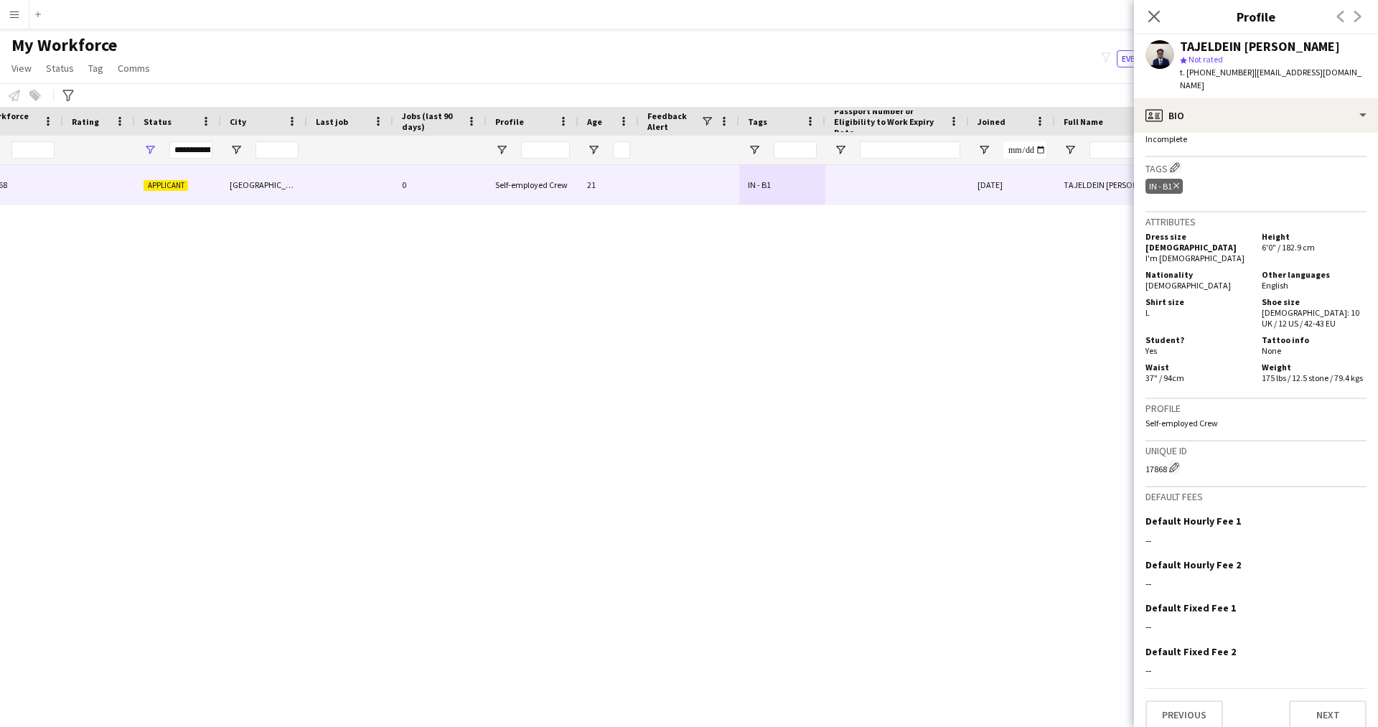
scroll to position [0, 0]
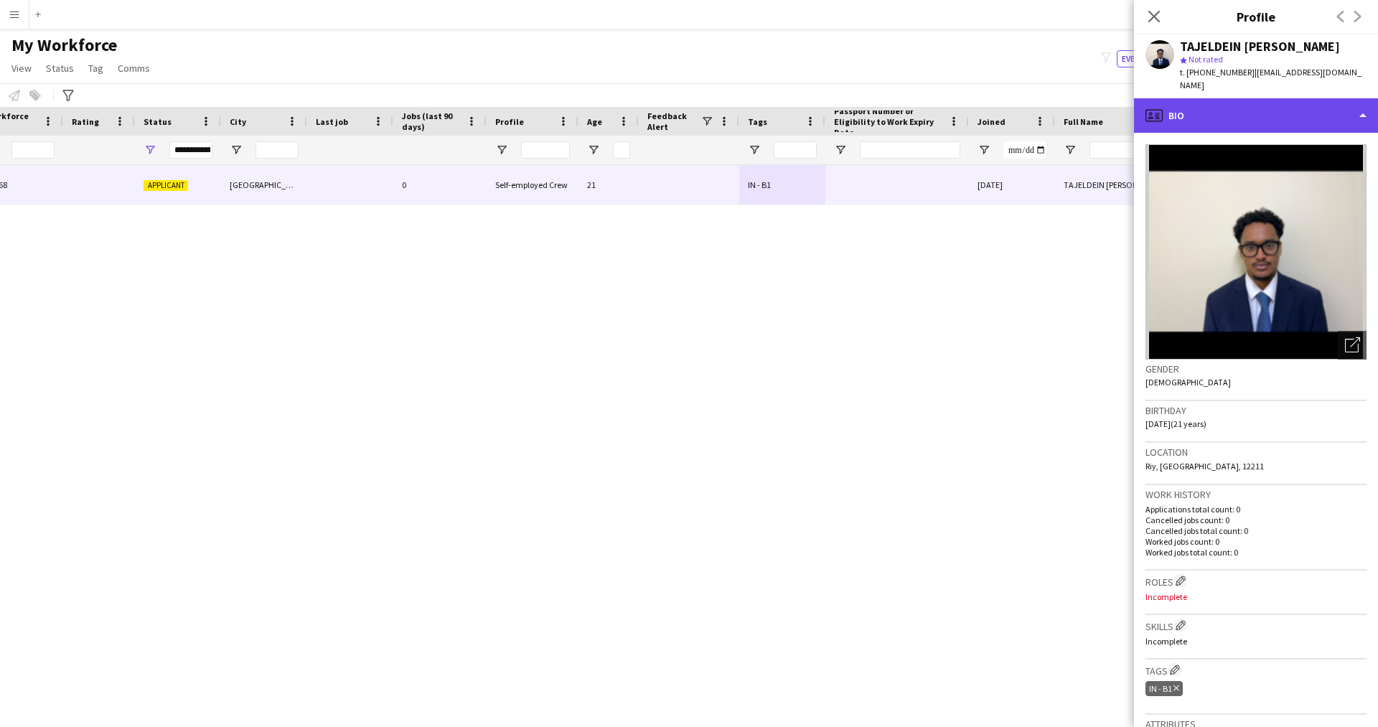
click at [1244, 100] on div "profile Bio" at bounding box center [1256, 115] width 244 height 34
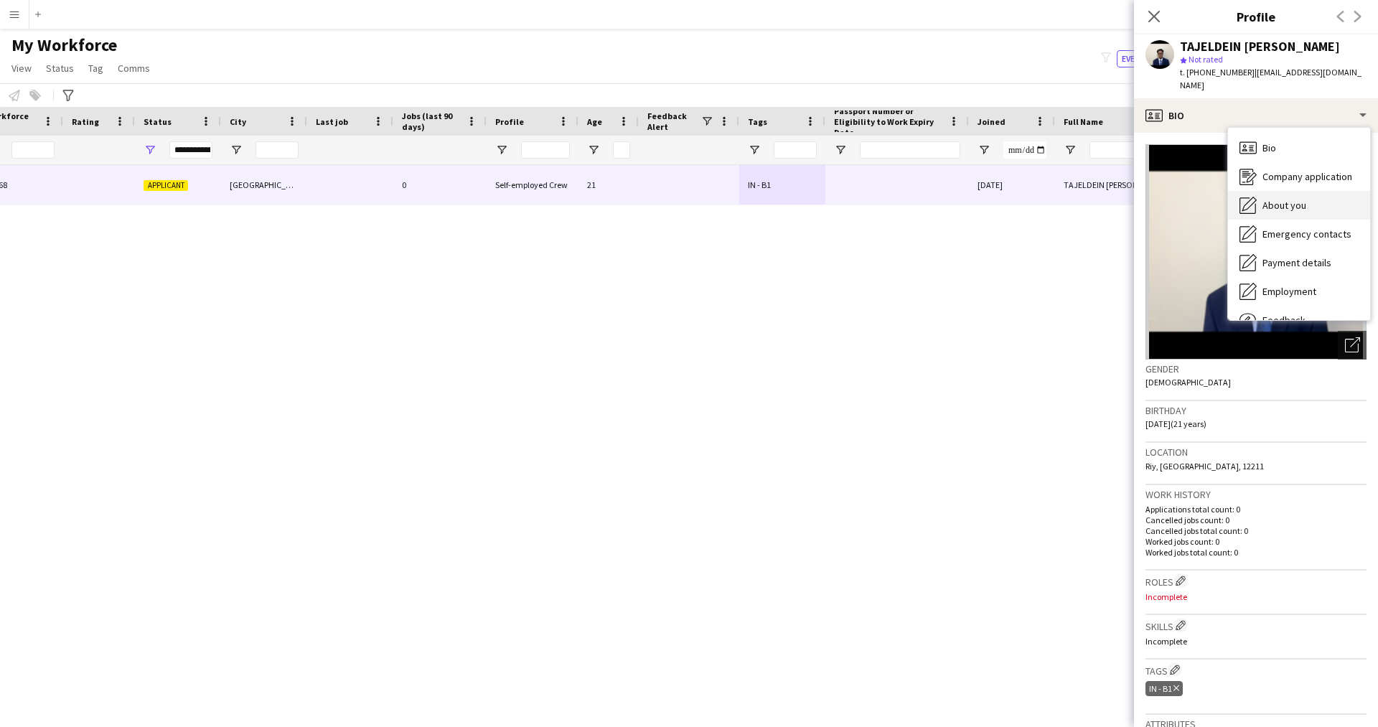
click at [1286, 199] on span "About you" at bounding box center [1284, 205] width 44 height 13
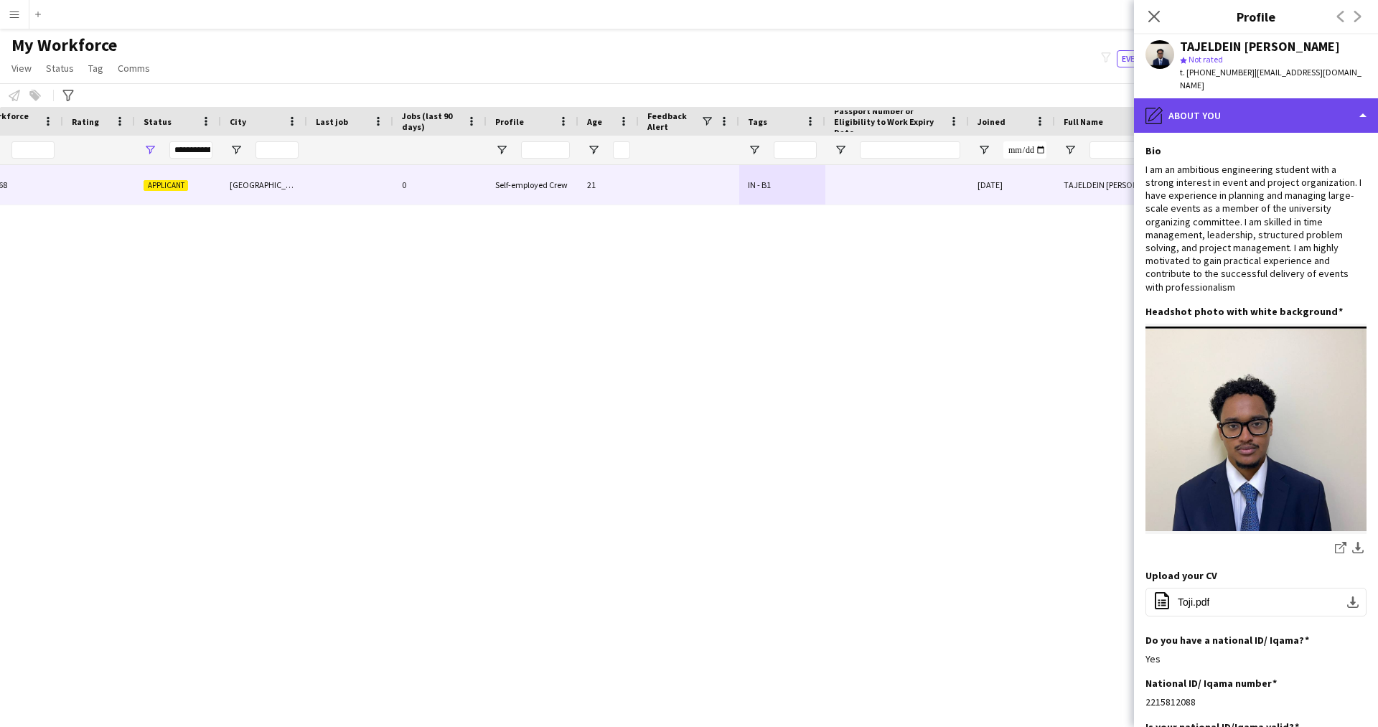
click at [1228, 110] on div "pencil4 About you" at bounding box center [1256, 115] width 244 height 34
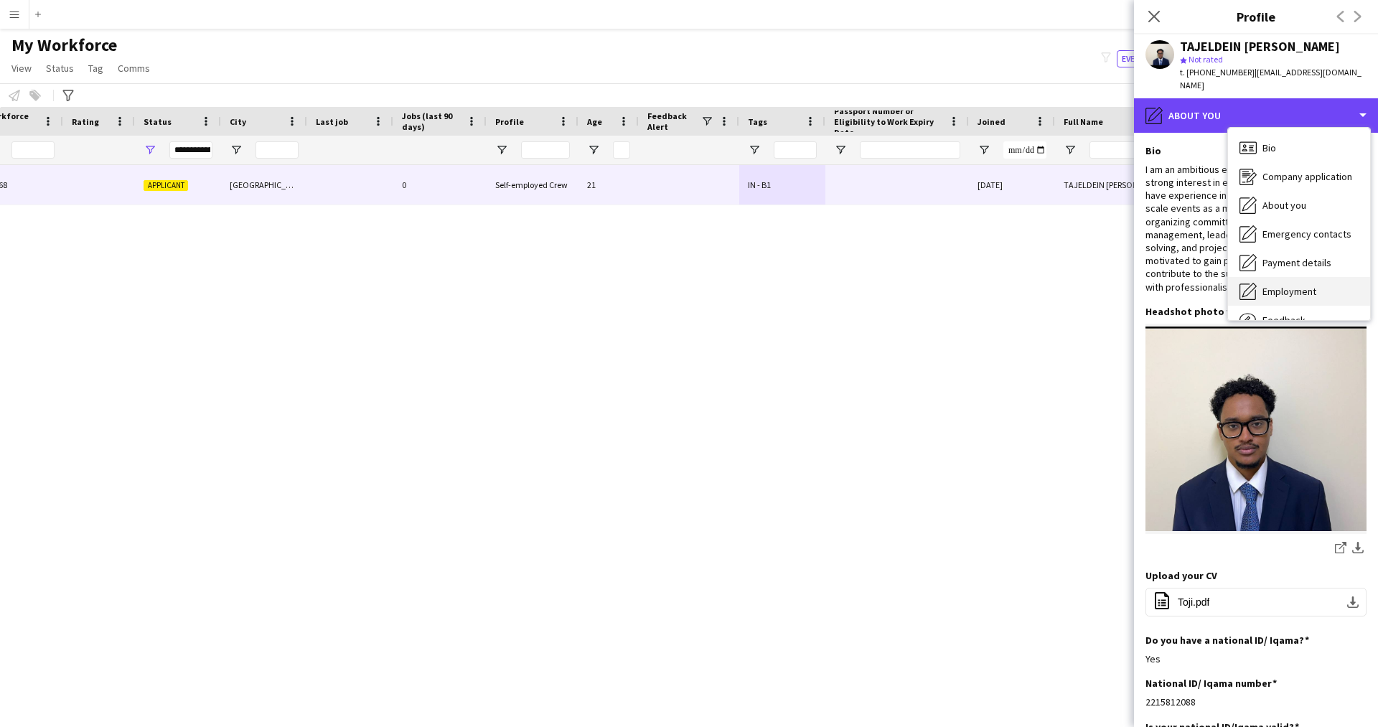
scroll to position [49, 0]
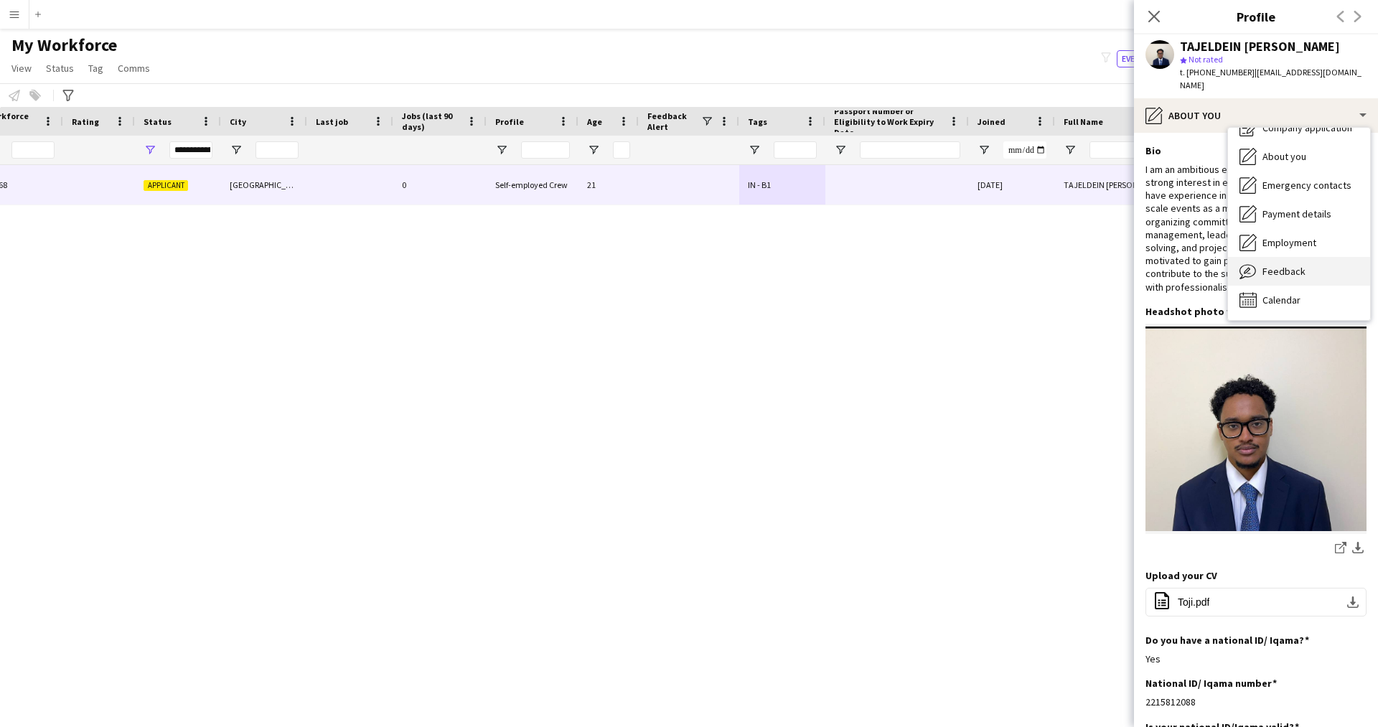
click at [1278, 265] on span "Feedback" at bounding box center [1283, 271] width 43 height 13
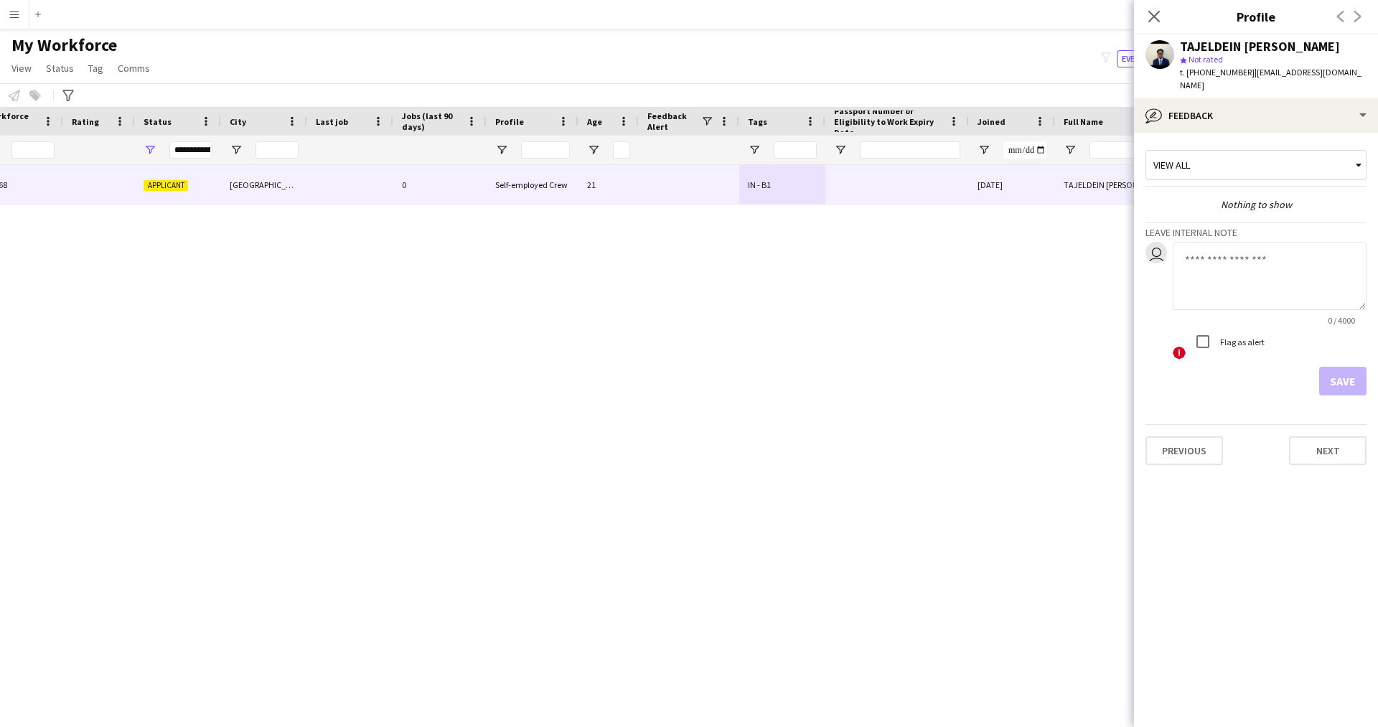
click at [1256, 226] on app-internal-note-form "Leave internal note user 0 / 4000 ! Flag as alert Save" at bounding box center [1255, 308] width 221 height 173
click at [1247, 242] on textarea at bounding box center [1269, 276] width 194 height 68
type textarea "*******"
click at [1343, 369] on button "Save" at bounding box center [1342, 381] width 47 height 29
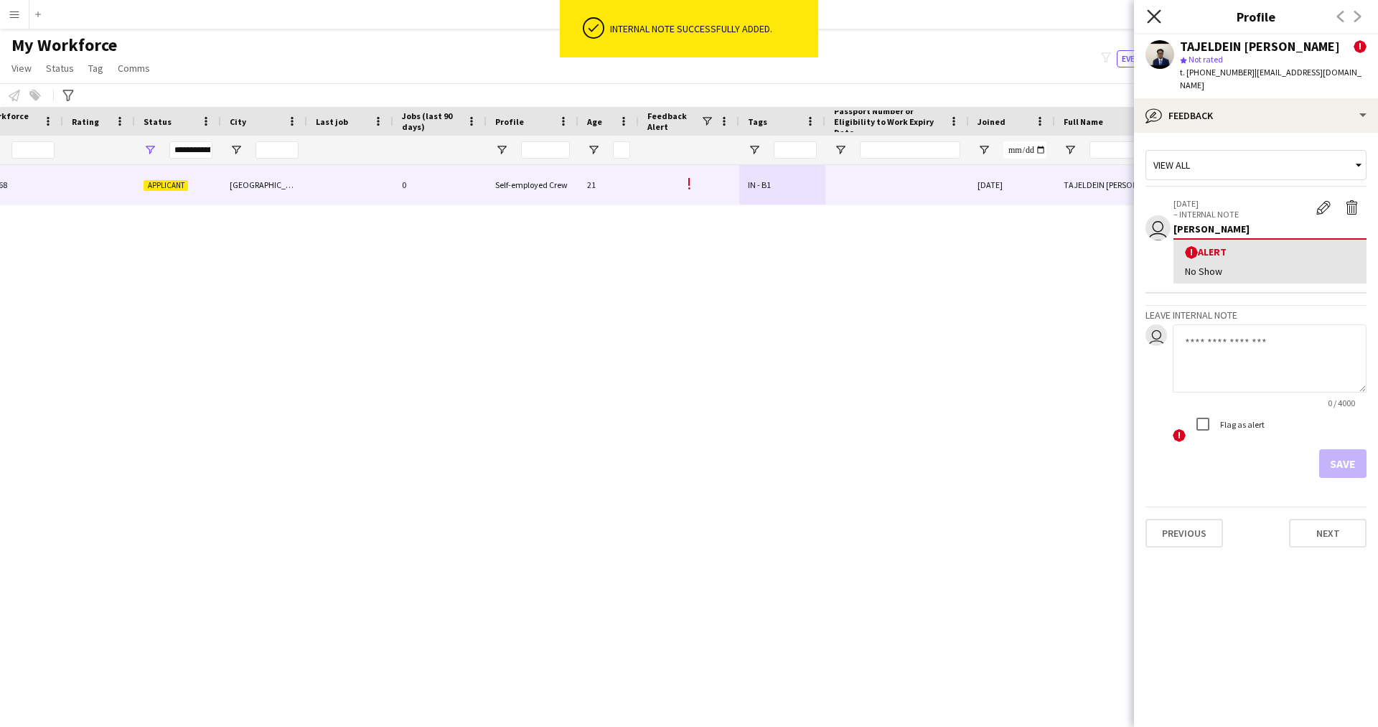
click at [1150, 17] on icon "Close pop-in" at bounding box center [1154, 16] width 14 height 14
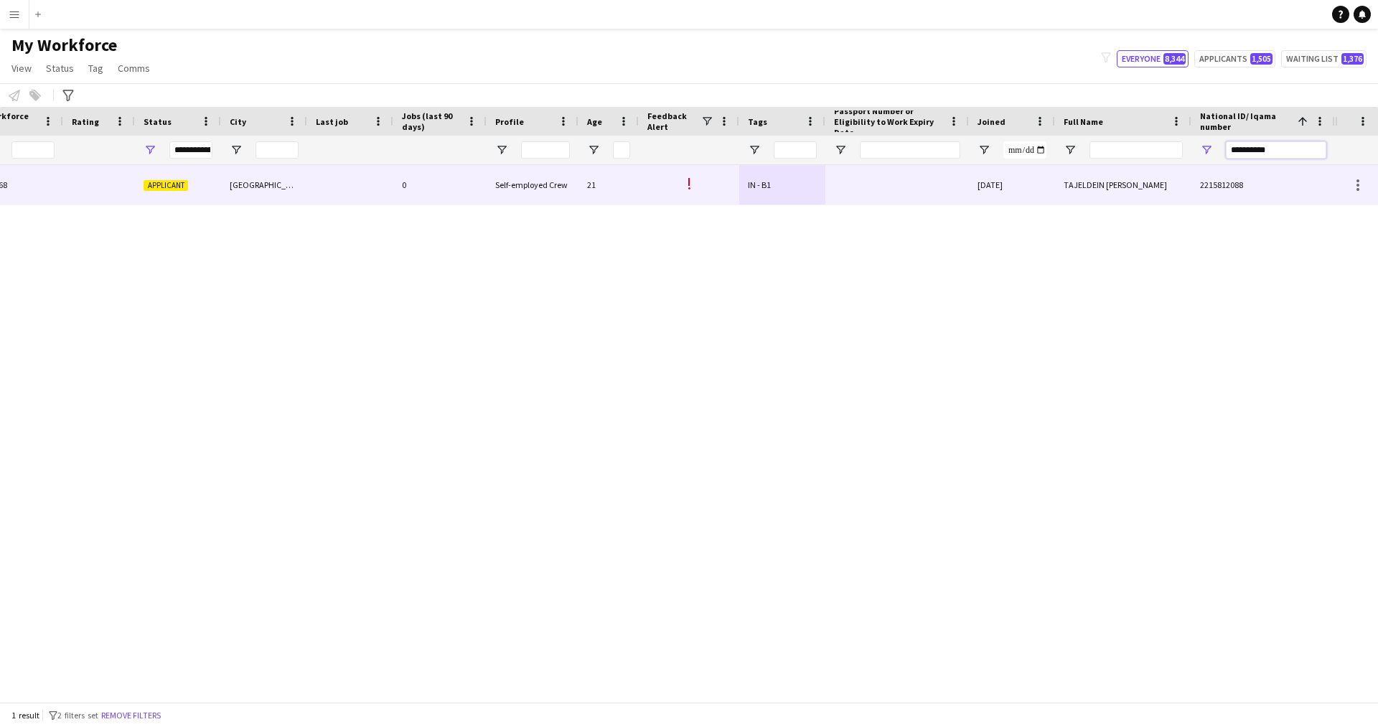
drag, startPoint x: 1289, startPoint y: 149, endPoint x: 1071, endPoint y: 217, distance: 228.3
click at [1071, 217] on div "Workforce Details Profile Data Workforce Details Profile Data Full Name First N…" at bounding box center [689, 404] width 1378 height 595
paste input "National ID/ Iqama number Filter Input"
type input "**********"
click at [781, 200] on div "IN - B1" at bounding box center [782, 184] width 86 height 39
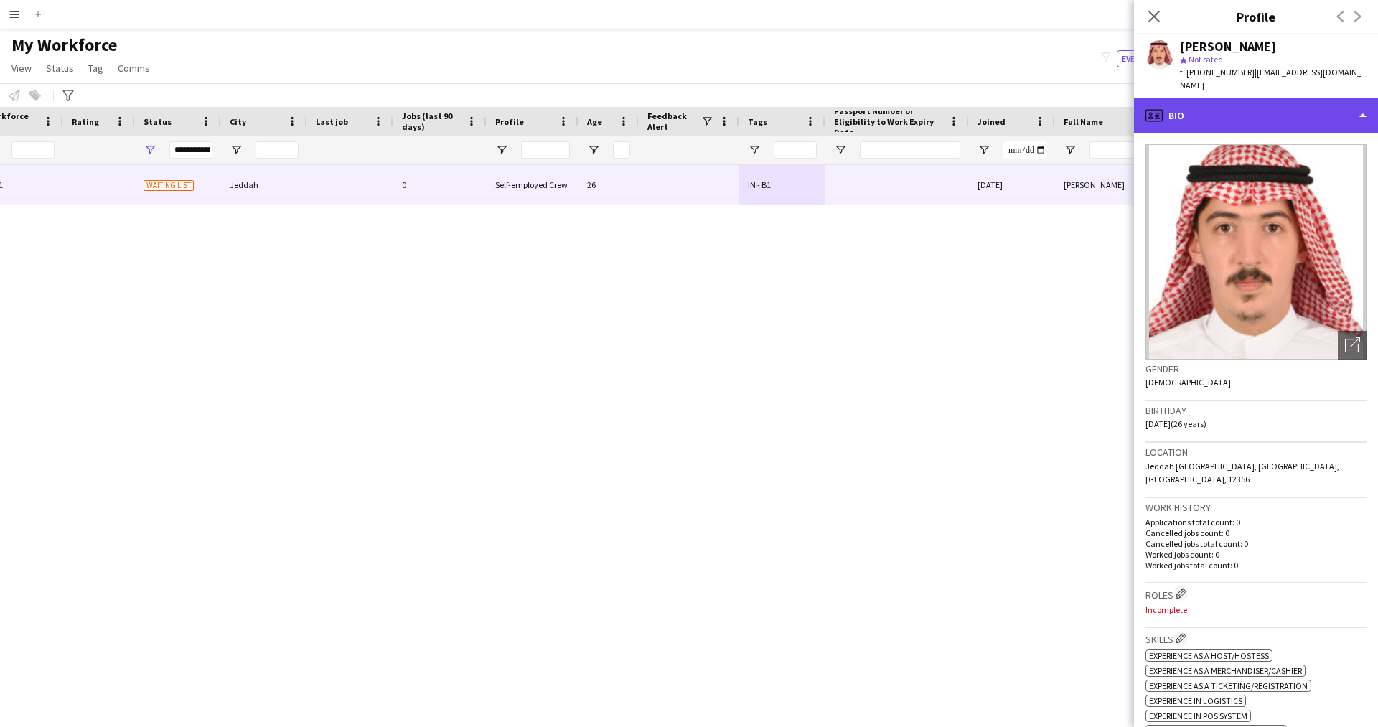
click at [1180, 116] on div "profile Bio" at bounding box center [1256, 115] width 244 height 34
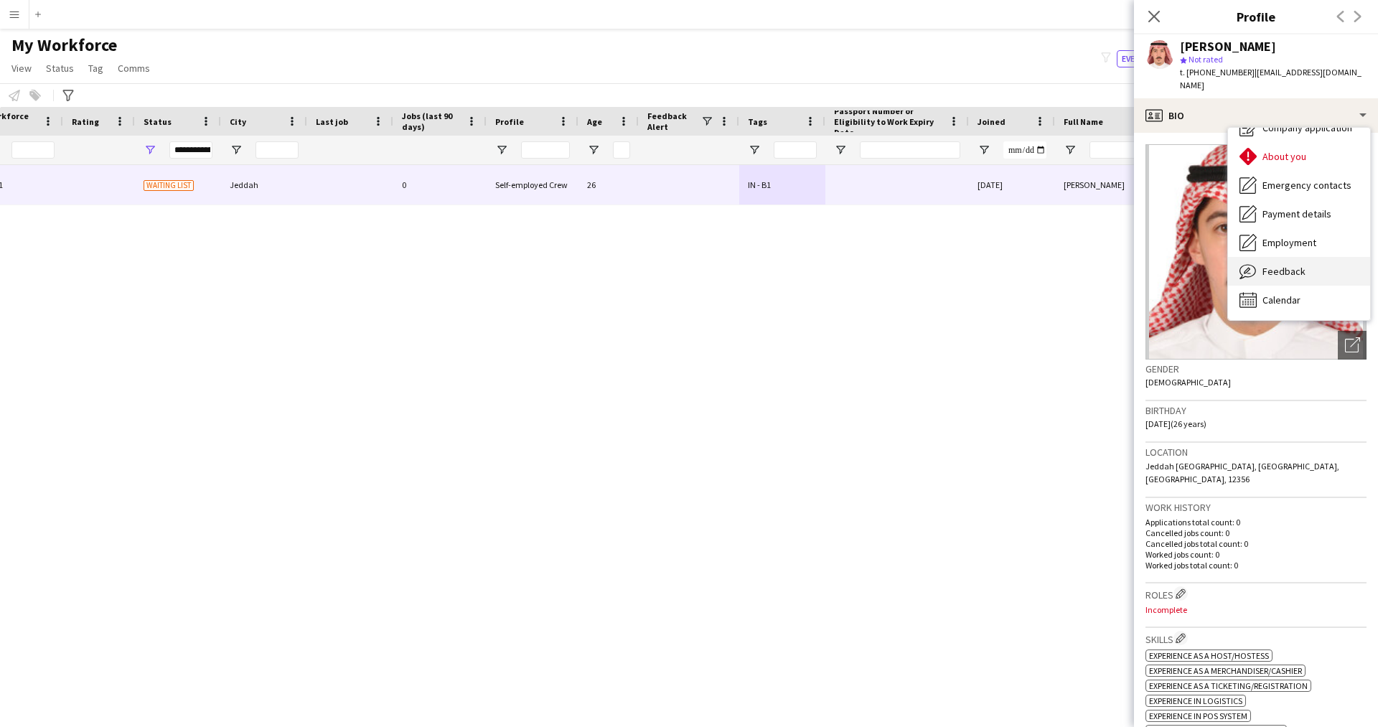
click at [1307, 260] on div "Feedback Feedback" at bounding box center [1299, 271] width 142 height 29
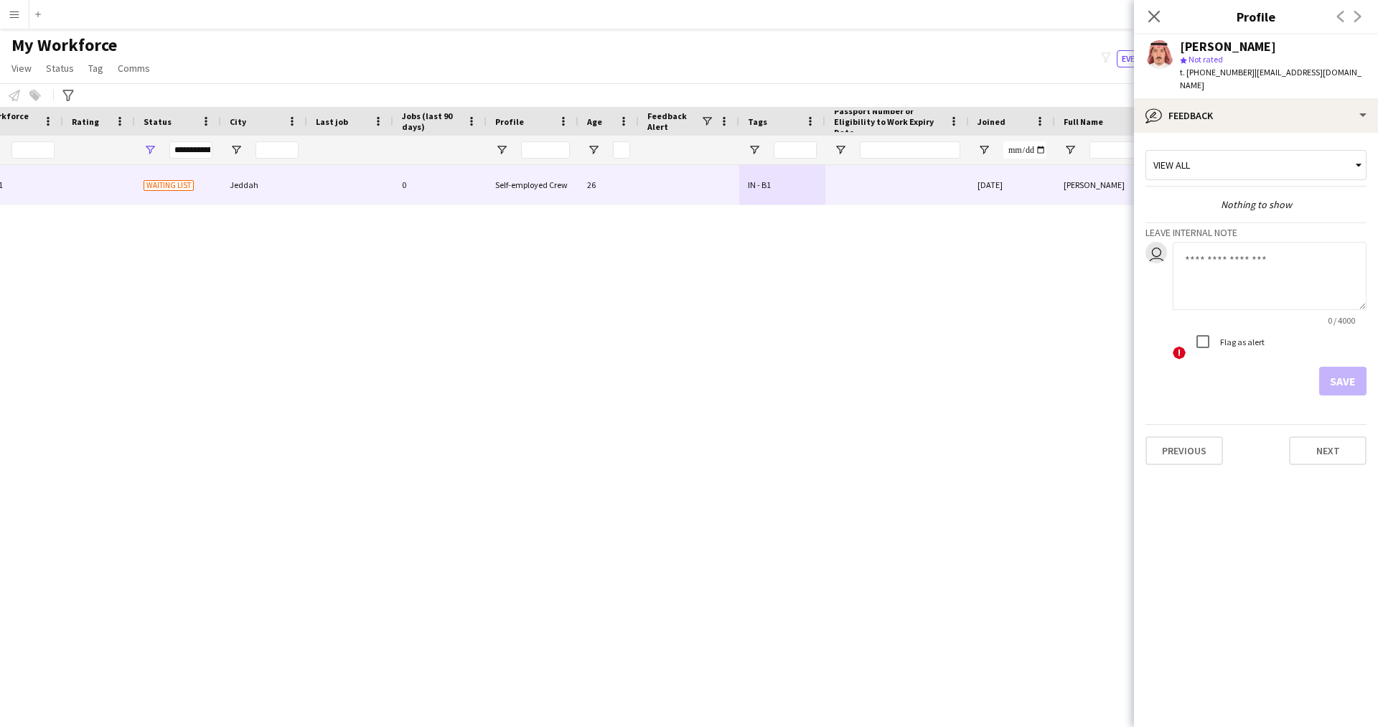
click at [1238, 263] on textarea at bounding box center [1269, 276] width 194 height 68
type textarea "*******"
click at [1337, 375] on button "Save" at bounding box center [1342, 381] width 47 height 29
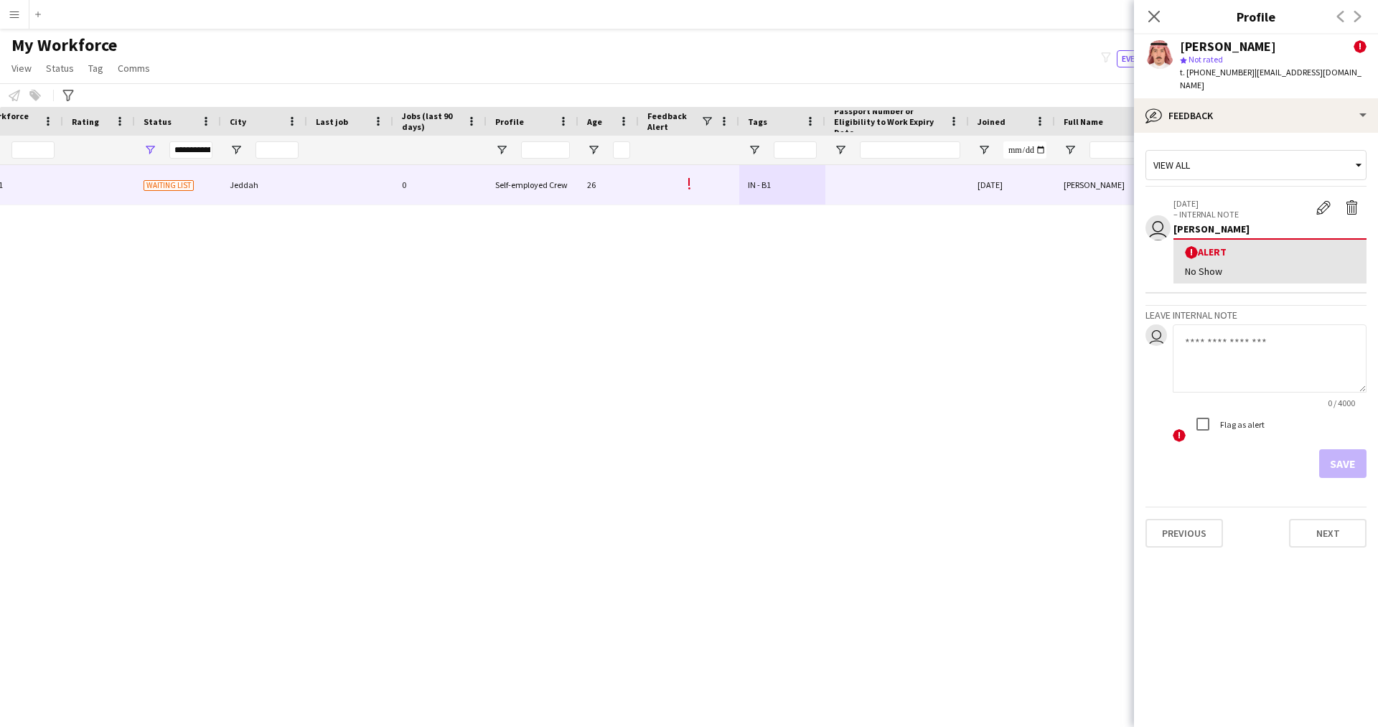
click at [1143, 22] on div "Close pop-in" at bounding box center [1154, 16] width 40 height 33
click at [1172, 6] on div "Close pop-in" at bounding box center [1154, 16] width 40 height 33
click at [1145, 16] on app-icon "Close pop-in" at bounding box center [1153, 16] width 17 height 17
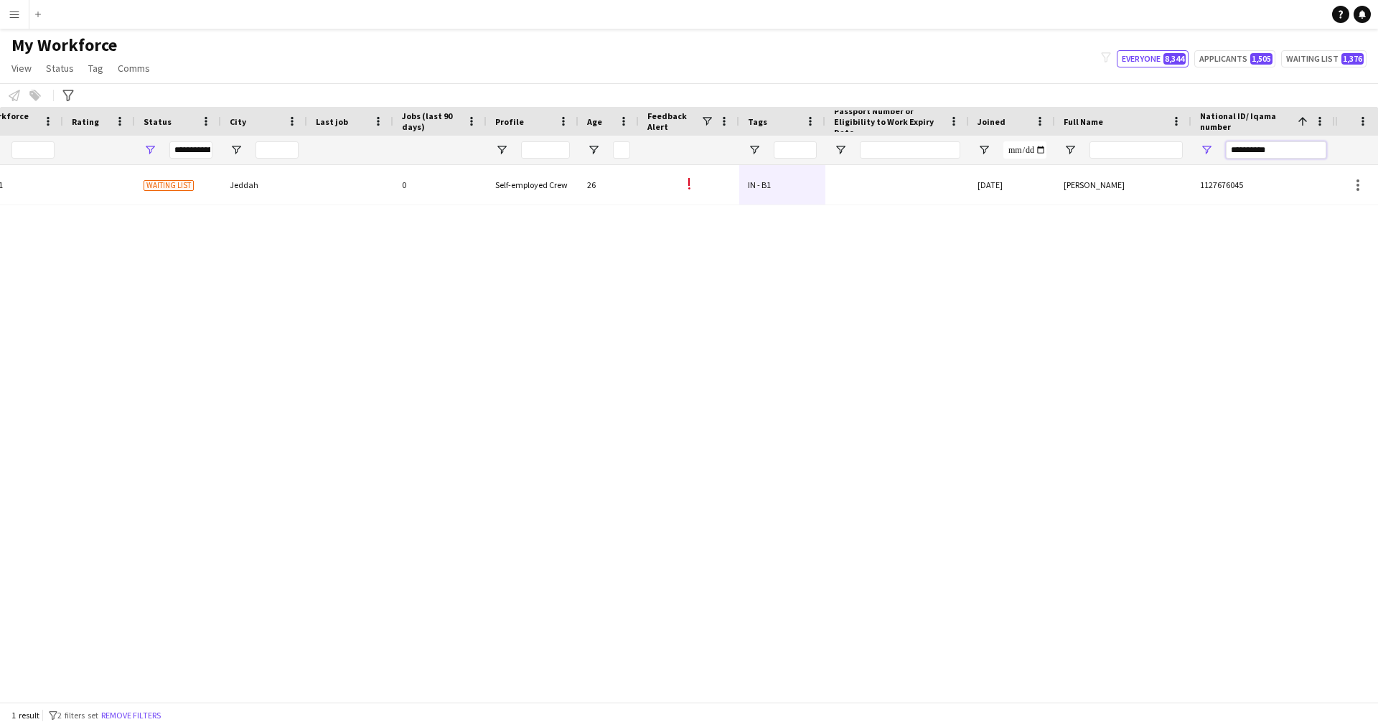
drag, startPoint x: 1286, startPoint y: 148, endPoint x: 1059, endPoint y: 202, distance: 233.0
click at [1059, 202] on div "Workforce Details Profile Data Workforce Details Profile Data Full Name First N…" at bounding box center [689, 404] width 1378 height 595
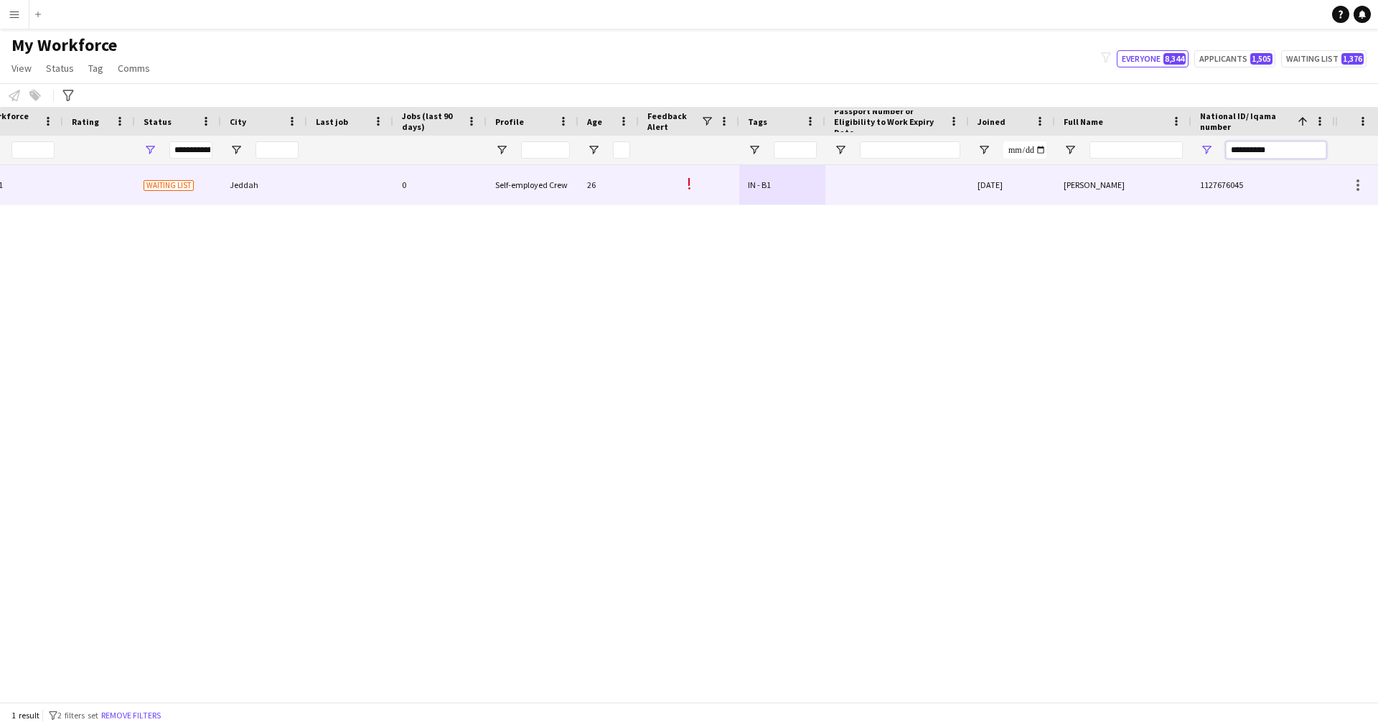
paste input "National ID/ Iqama number Filter Input"
click at [727, 197] on div at bounding box center [689, 184] width 100 height 39
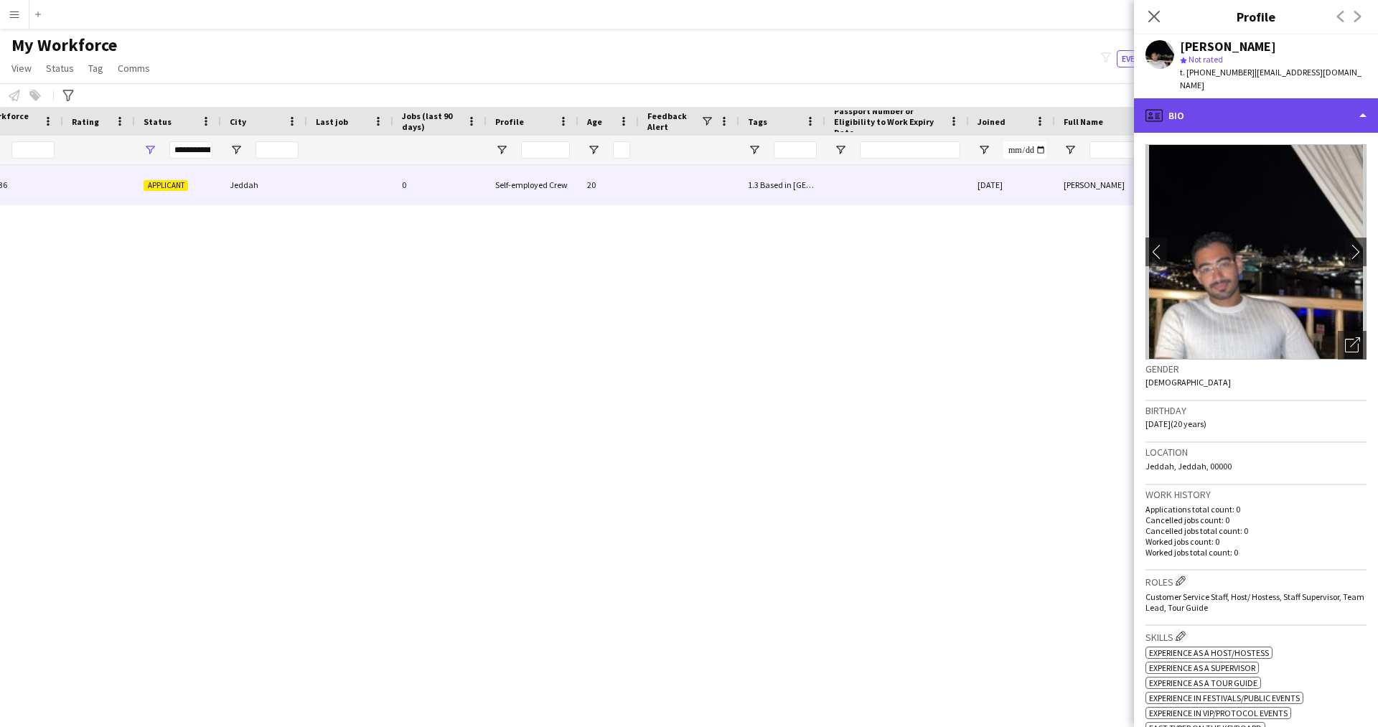
click at [1231, 105] on div "profile Bio" at bounding box center [1256, 115] width 244 height 34
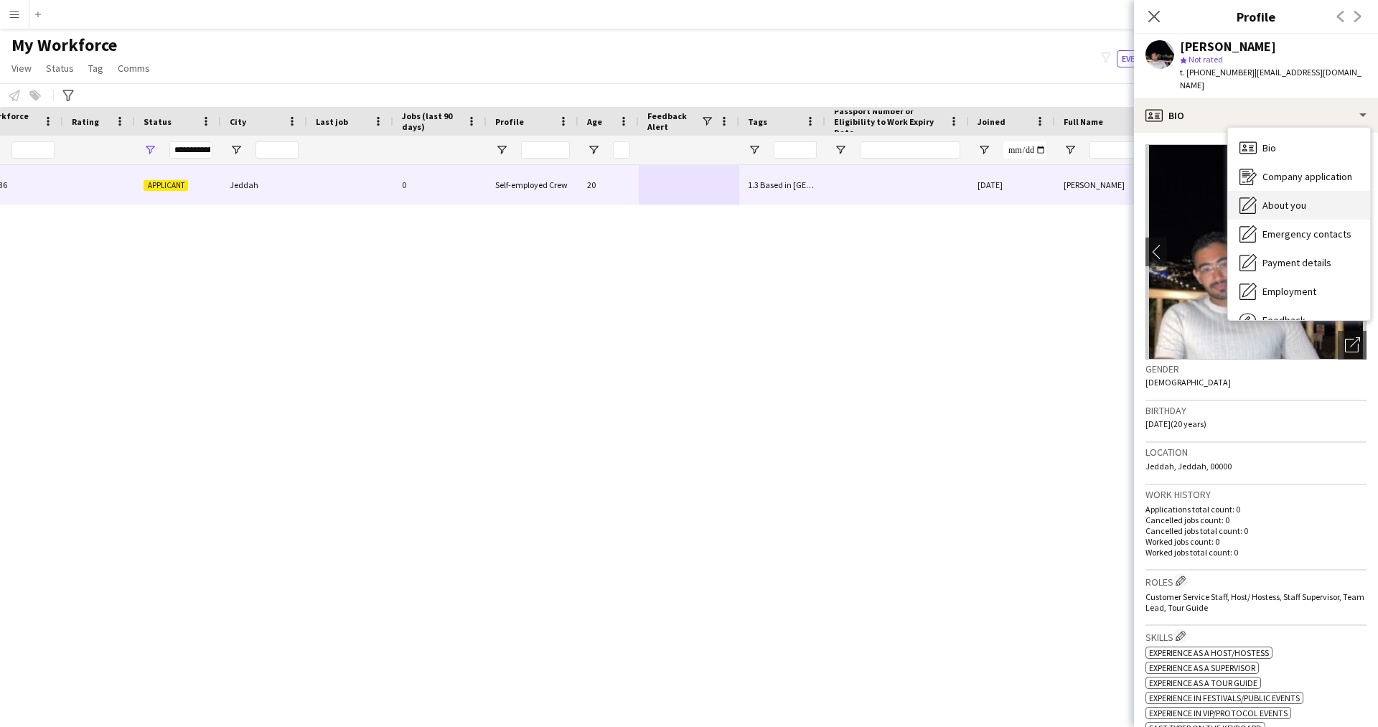
click at [1277, 199] on span "About you" at bounding box center [1284, 205] width 44 height 13
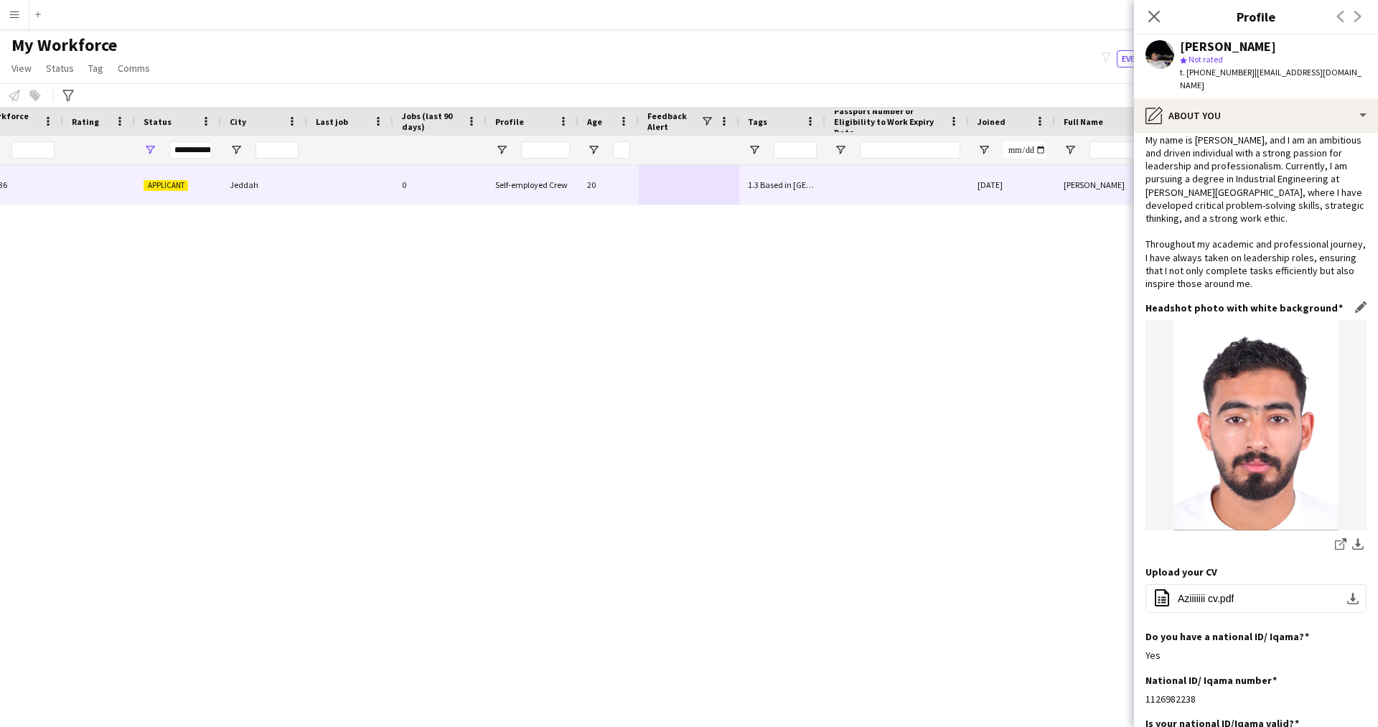
scroll to position [0, 0]
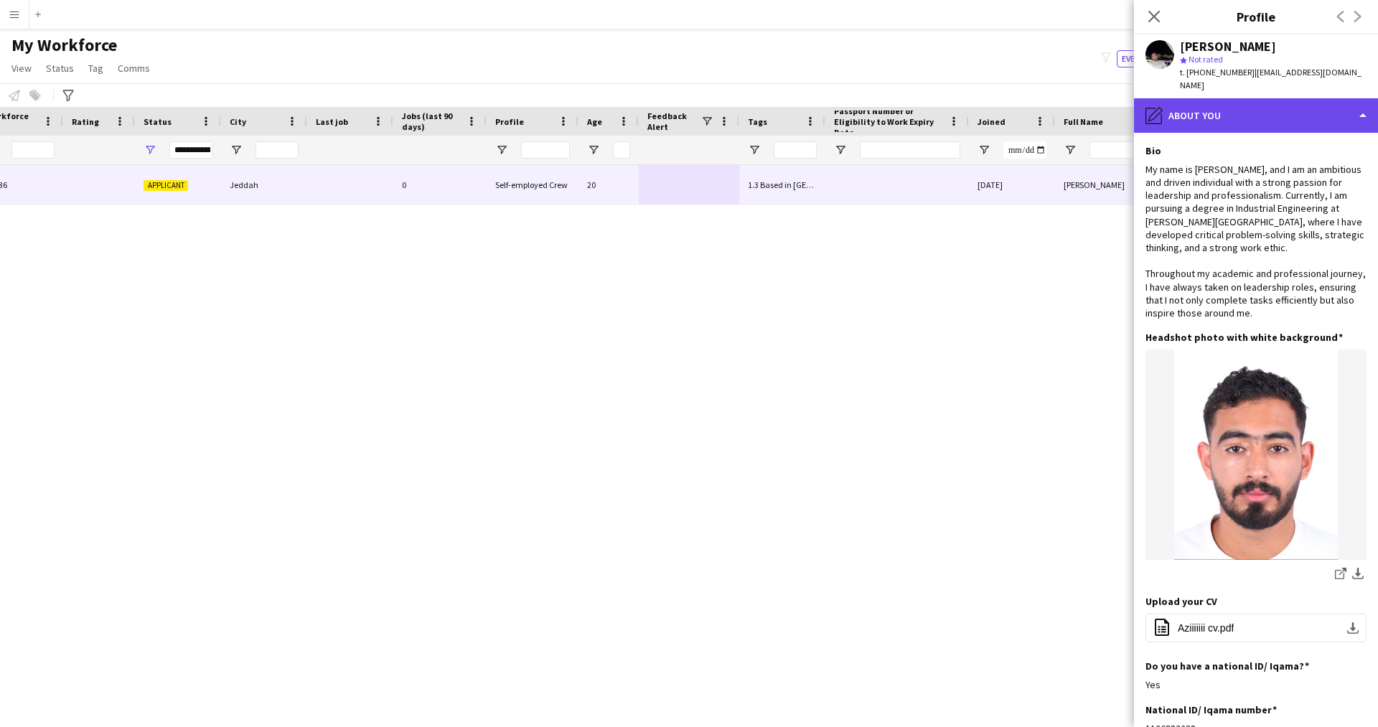
click at [1214, 98] on div "pencil4 About you" at bounding box center [1256, 115] width 244 height 34
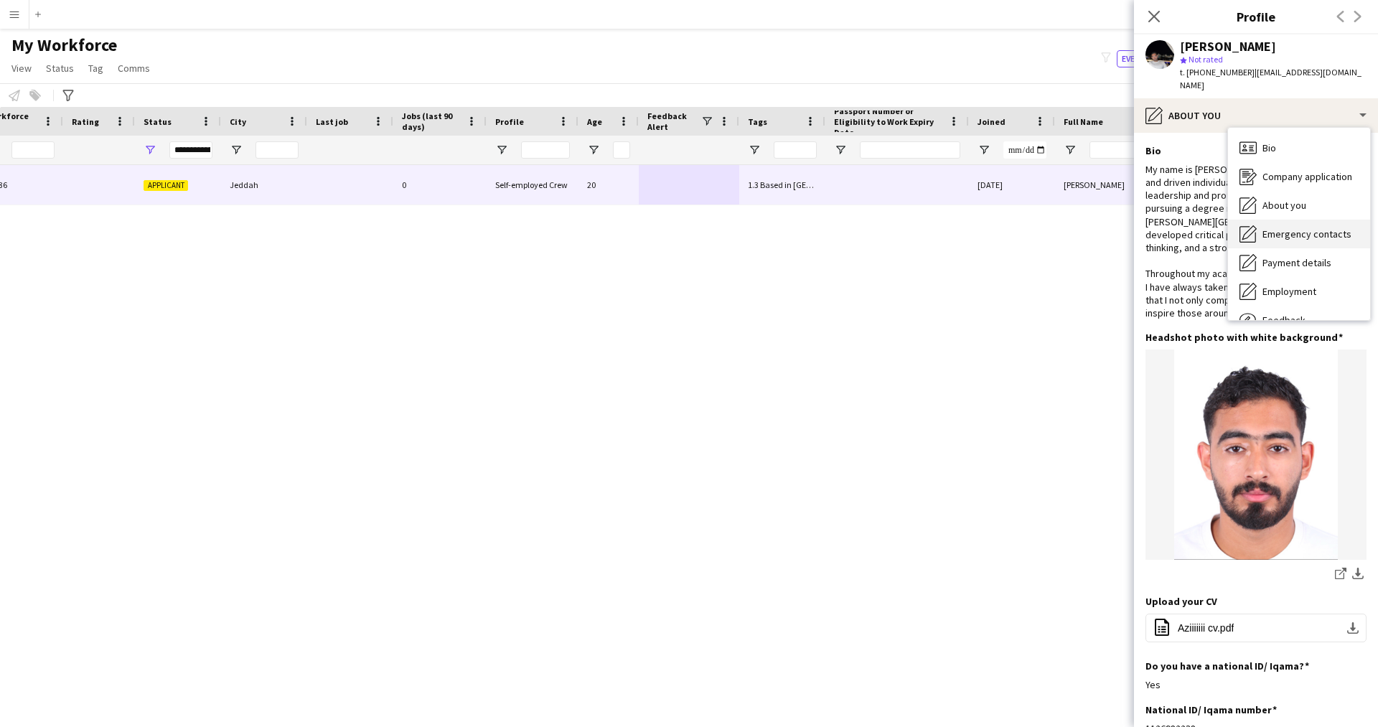
click at [1277, 227] on span "Emergency contacts" at bounding box center [1306, 233] width 89 height 13
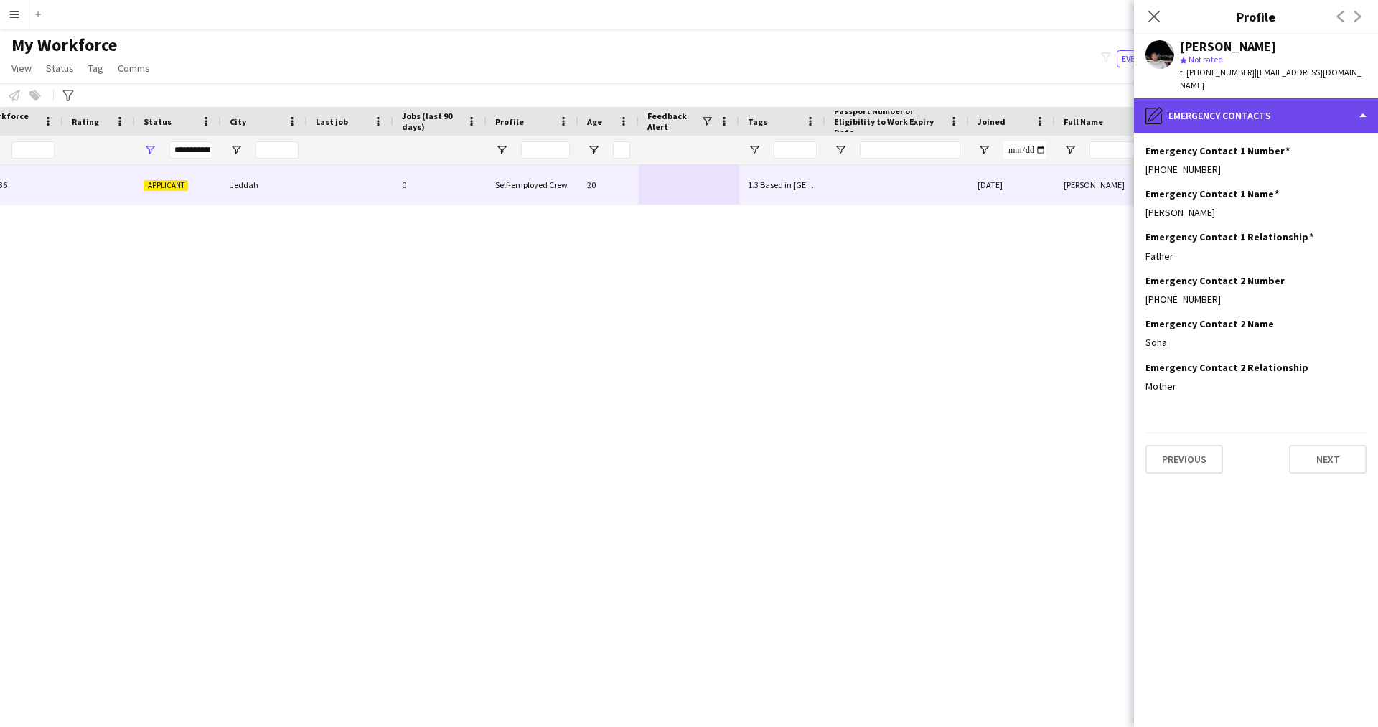
click at [1223, 98] on div "pencil4 Emergency contacts" at bounding box center [1256, 115] width 244 height 34
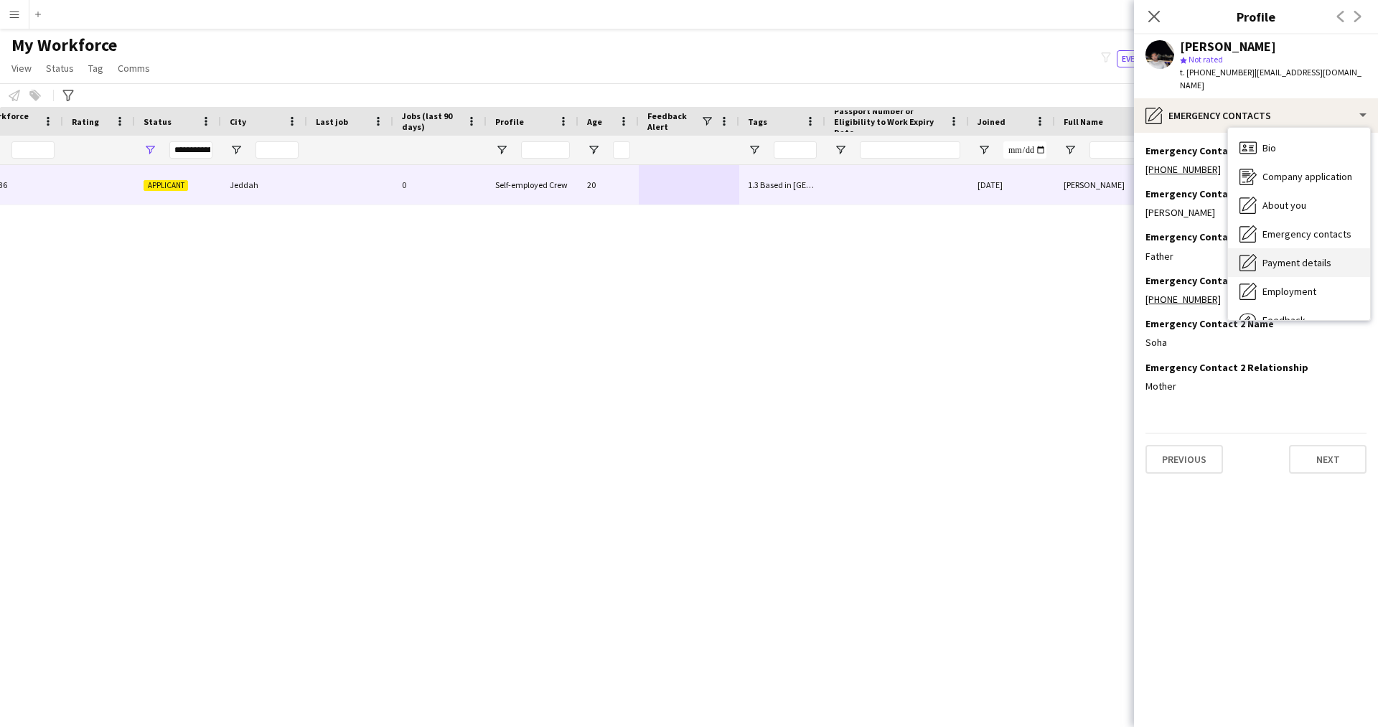
click at [1288, 256] on span "Payment details" at bounding box center [1296, 262] width 69 height 13
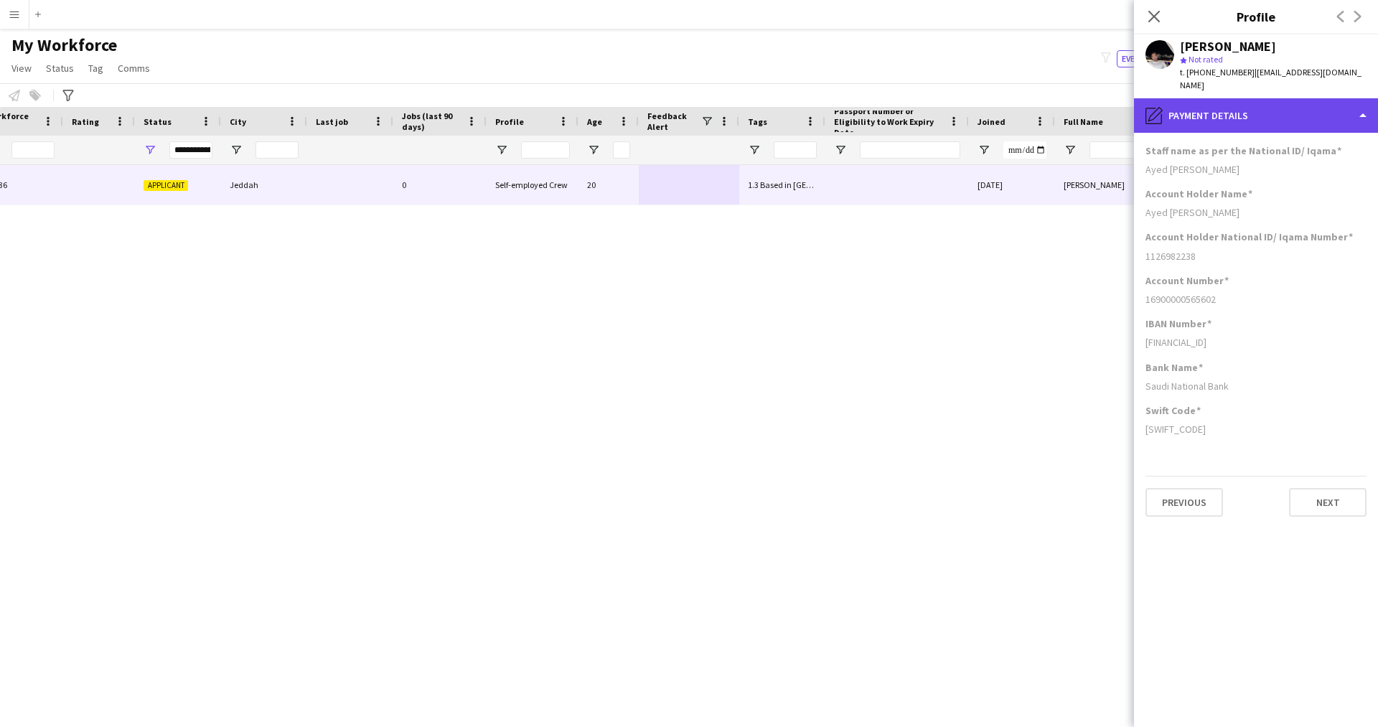
click at [1213, 100] on div "pencil4 Payment details" at bounding box center [1256, 115] width 244 height 34
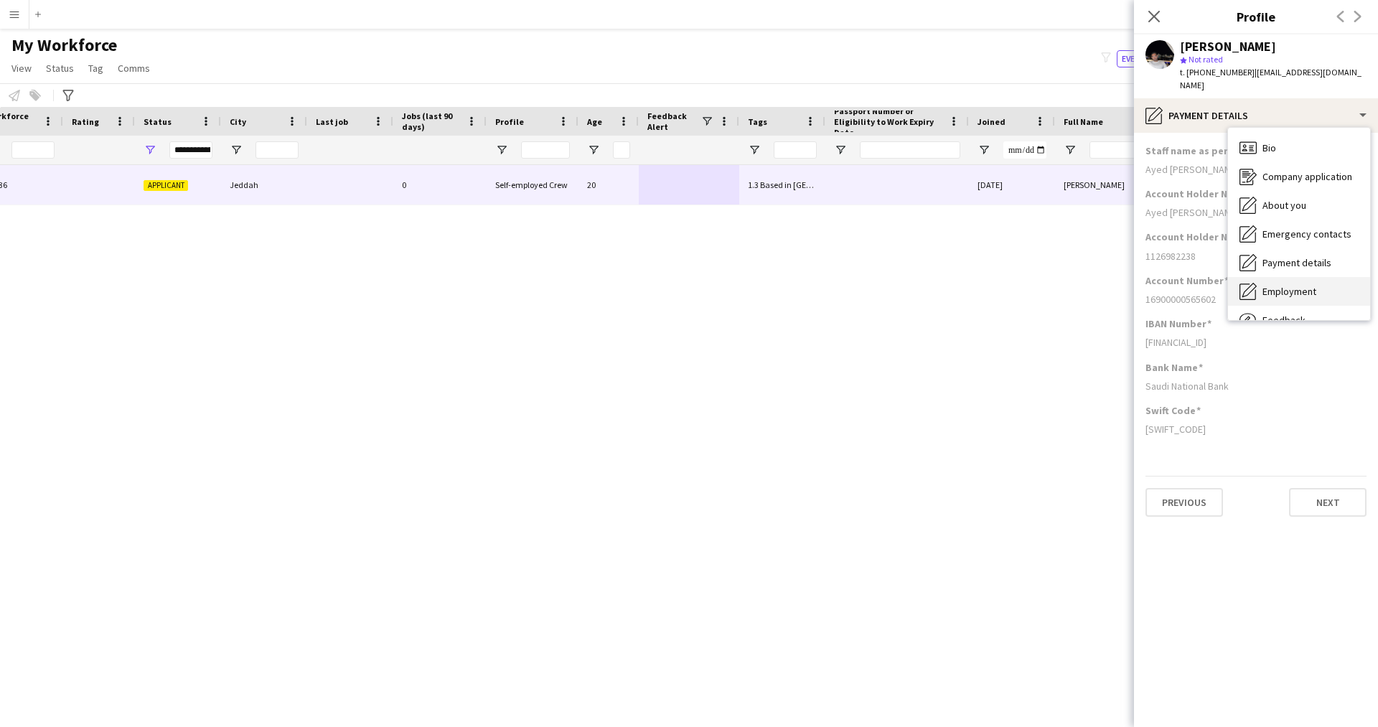
click at [1292, 285] on span "Employment" at bounding box center [1289, 291] width 54 height 13
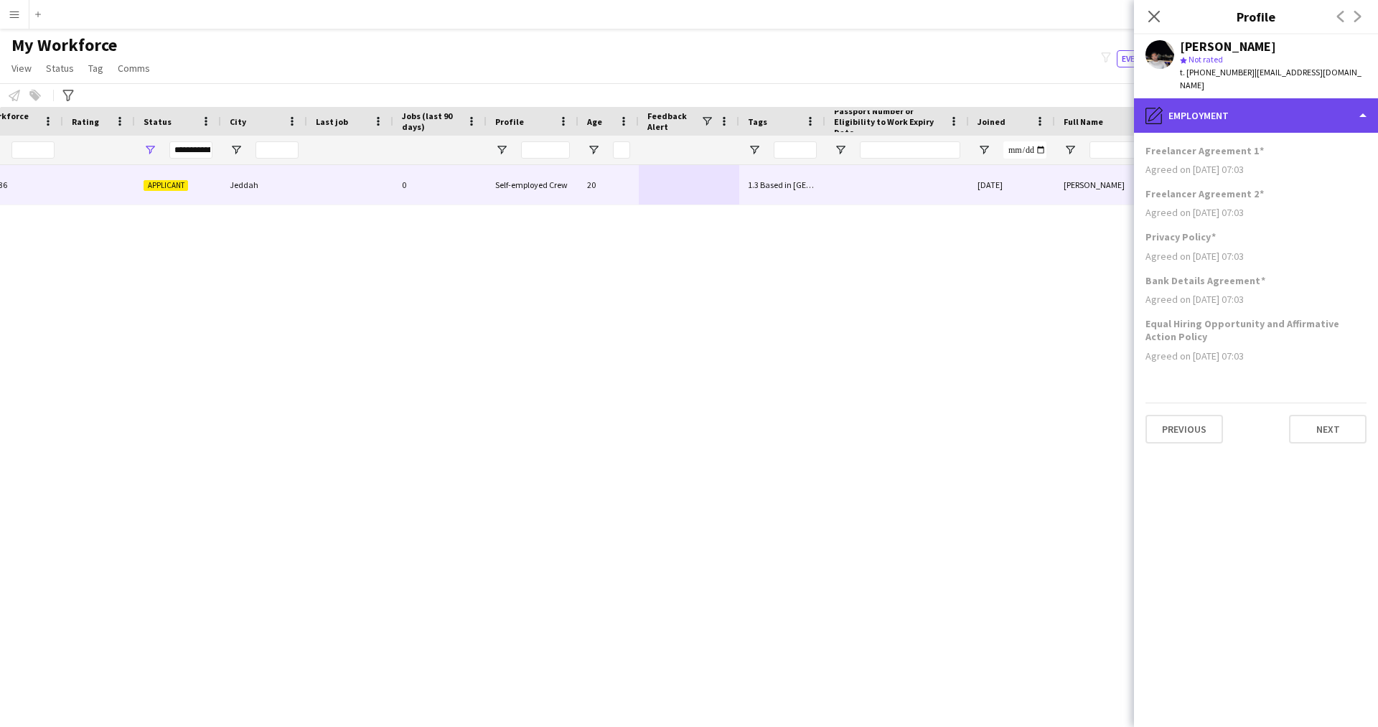
click at [1239, 98] on div "pencil4 Employment" at bounding box center [1256, 115] width 244 height 34
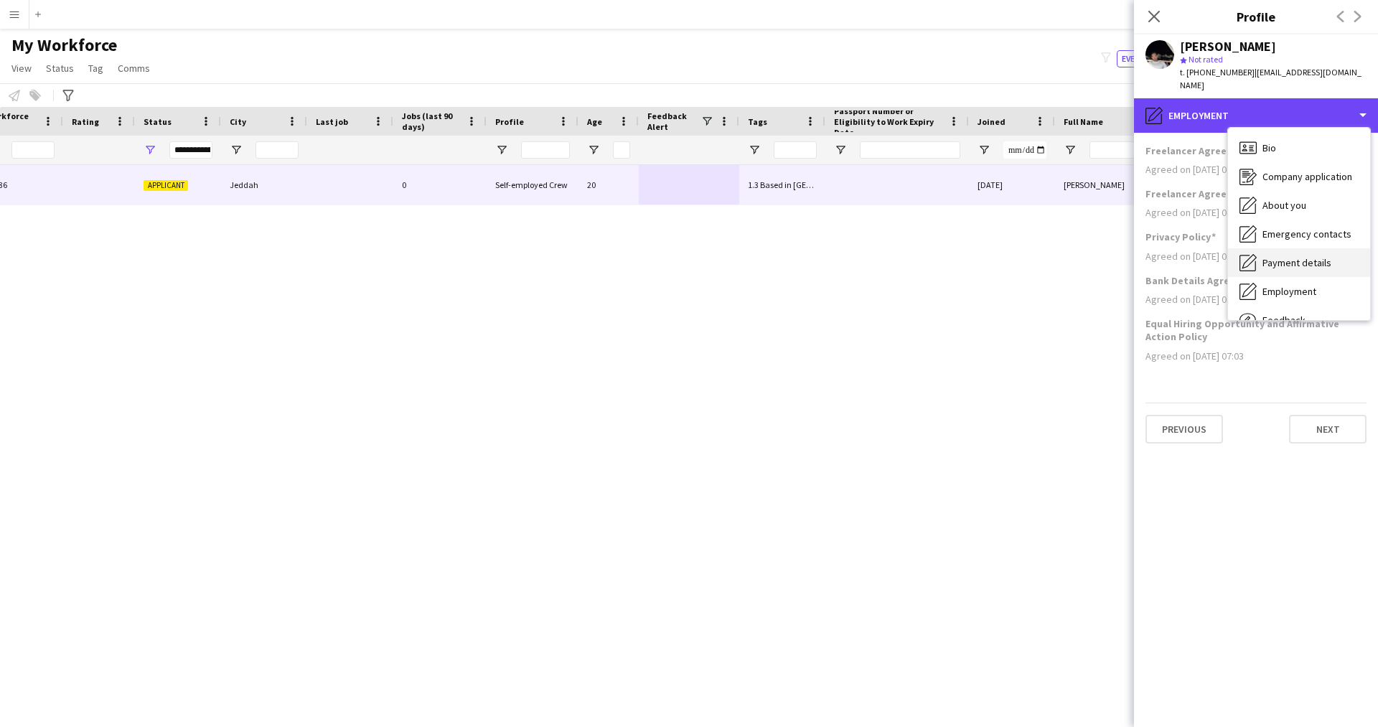
scroll to position [49, 0]
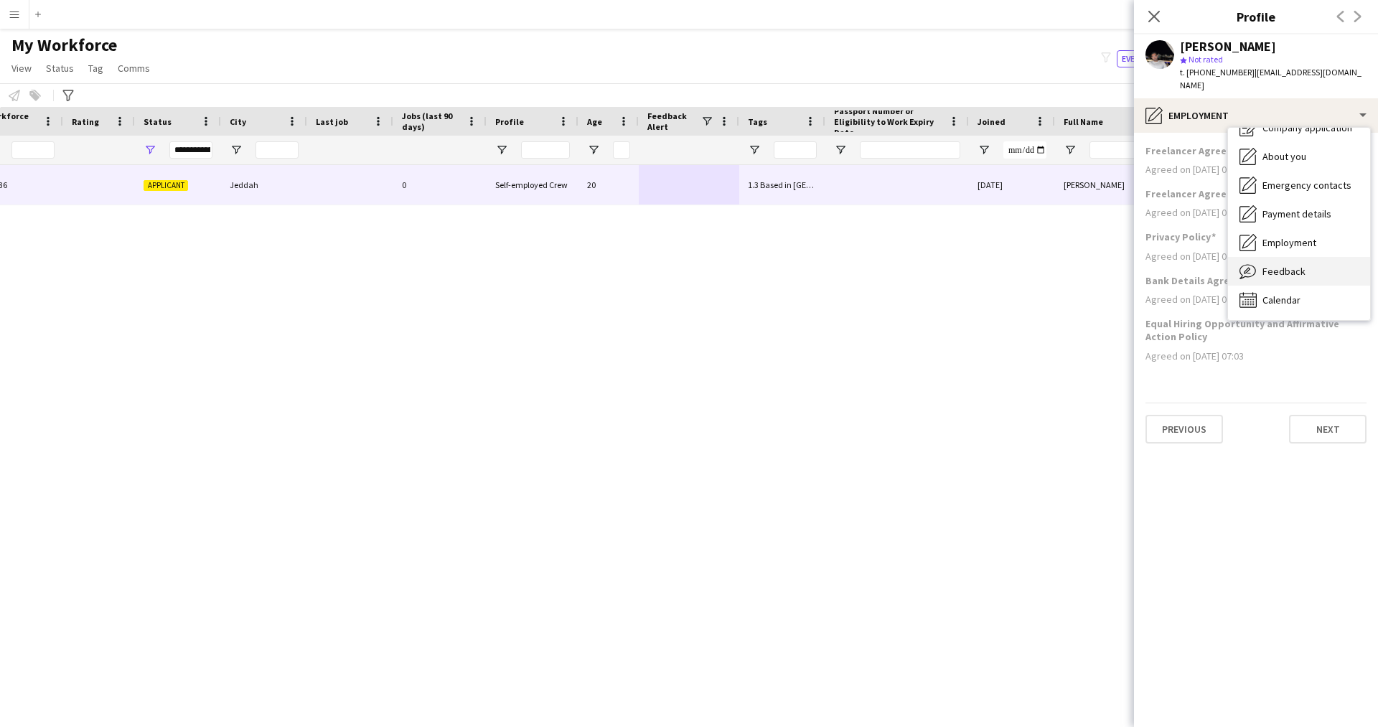
click at [1282, 265] on span "Feedback" at bounding box center [1283, 271] width 43 height 13
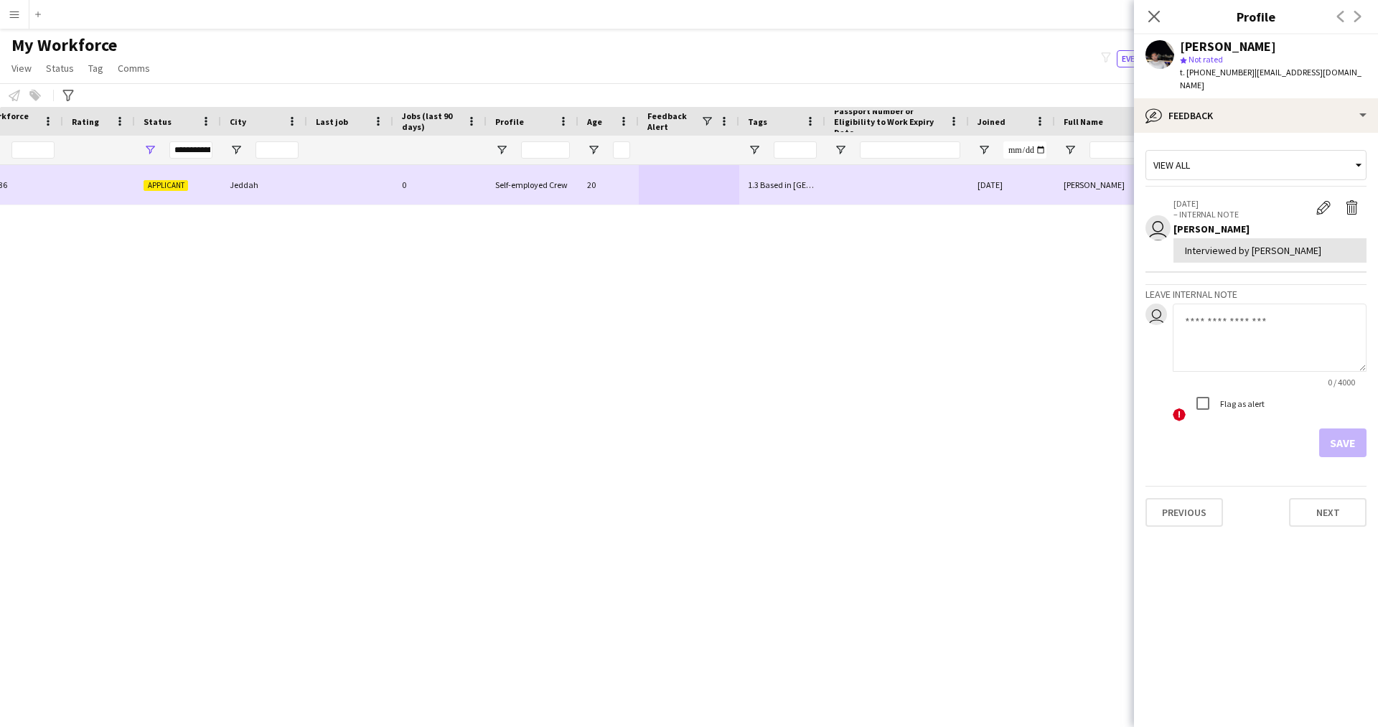
scroll to position [0, 0]
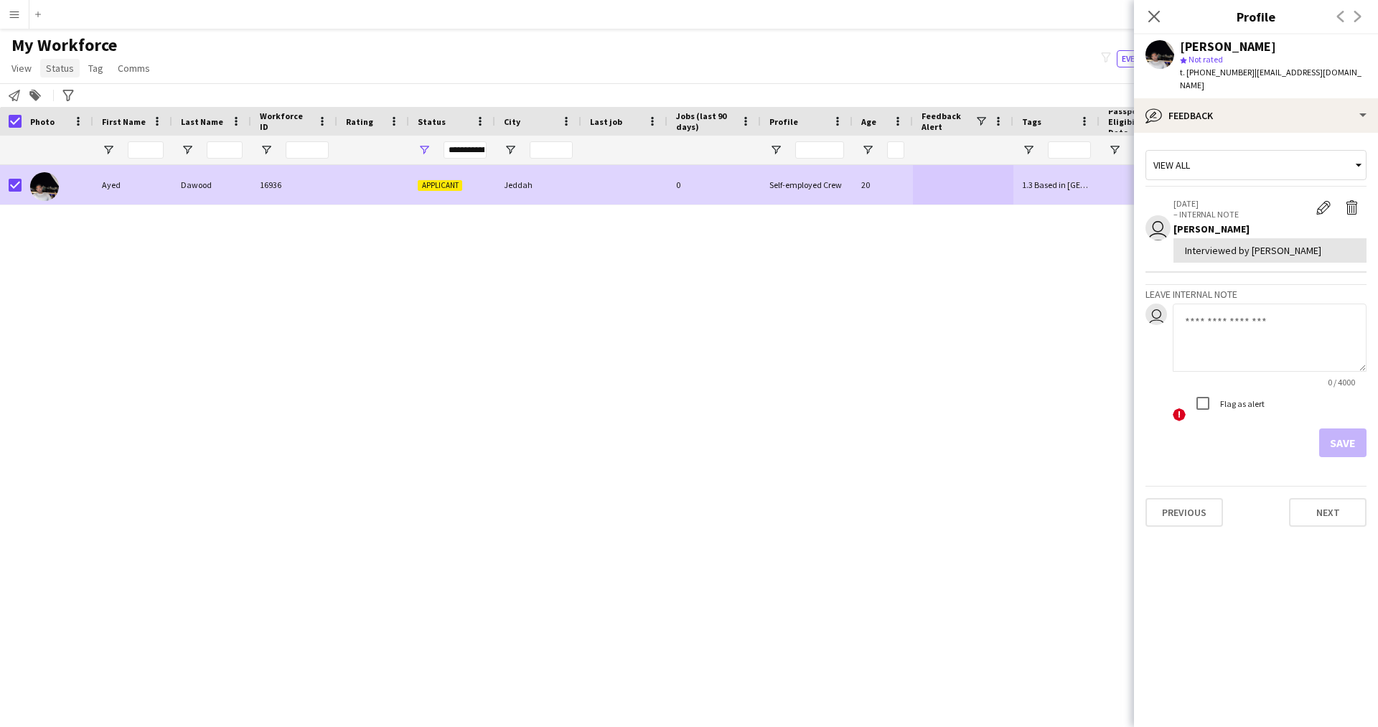
click at [57, 76] on link "Status" at bounding box center [59, 68] width 39 height 19
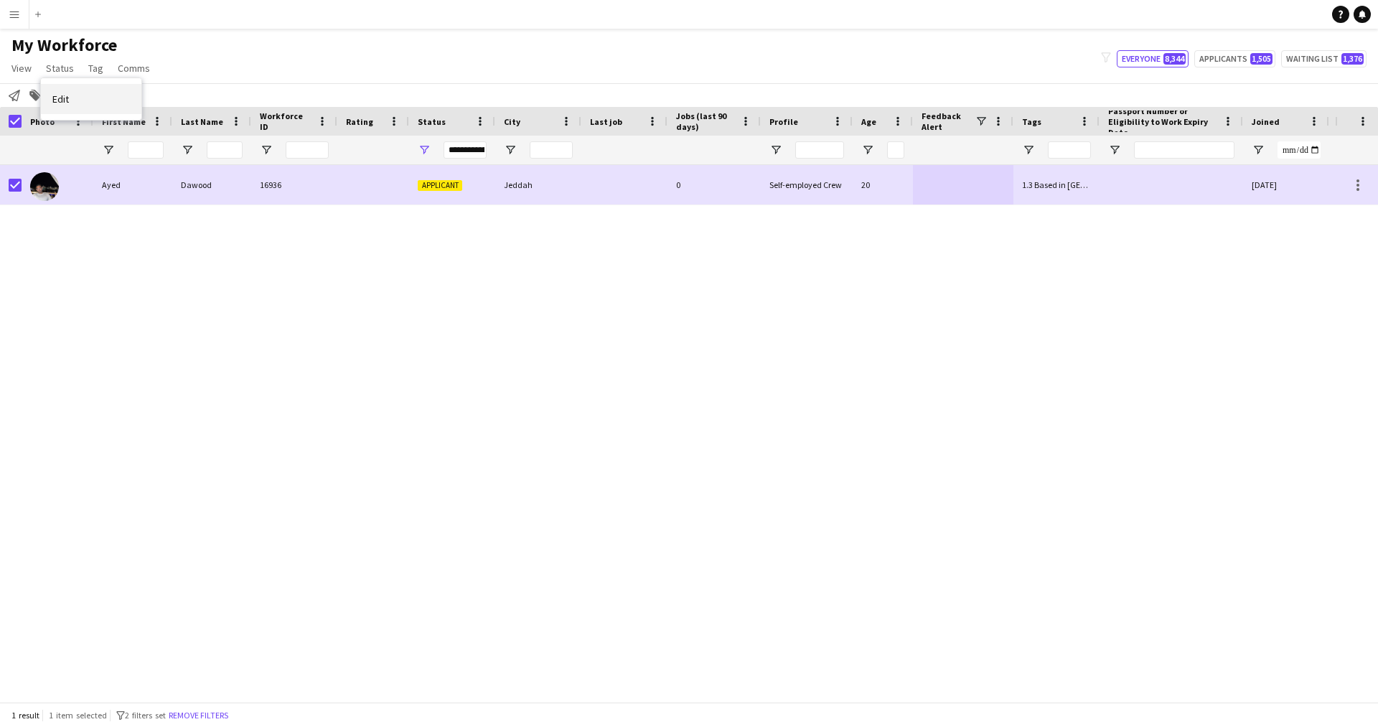
click at [88, 103] on link "Edit" at bounding box center [91, 99] width 100 height 30
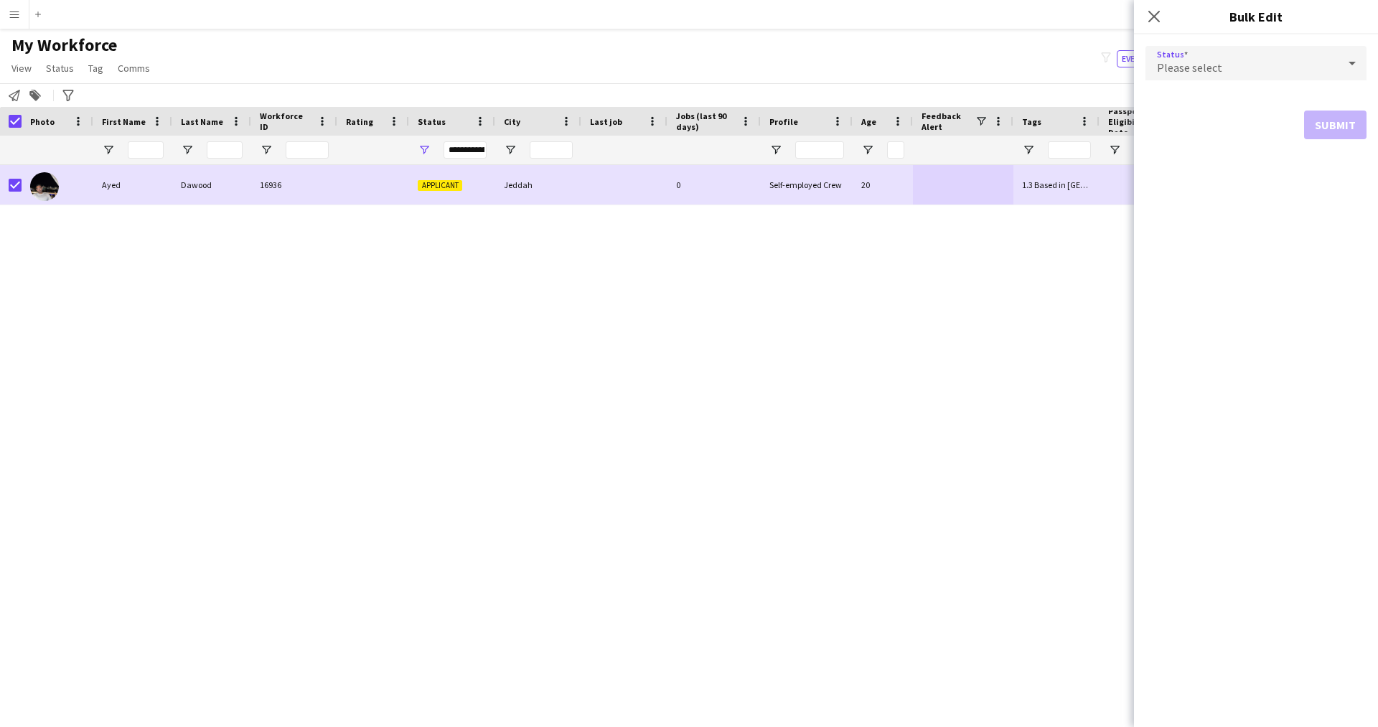
click at [1218, 53] on div "Please select" at bounding box center [1241, 63] width 192 height 34
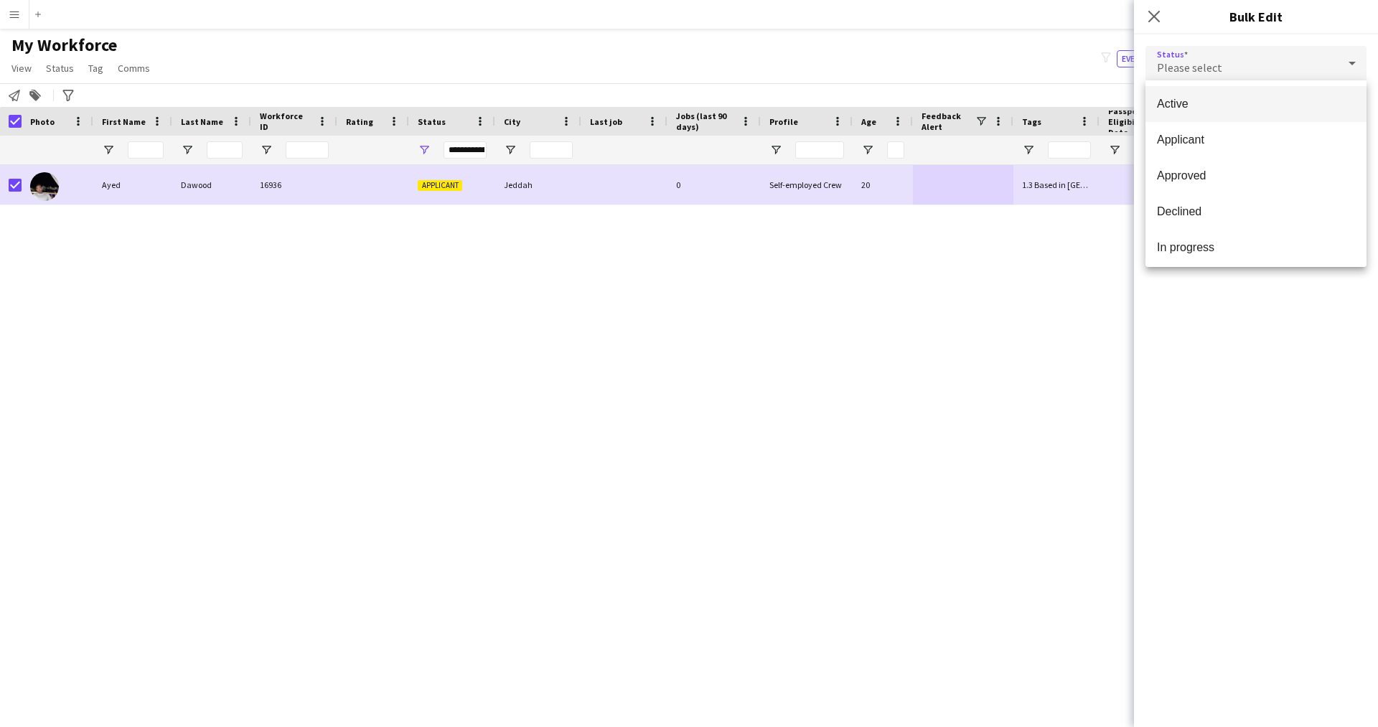
click at [1221, 101] on span "Active" at bounding box center [1256, 104] width 198 height 14
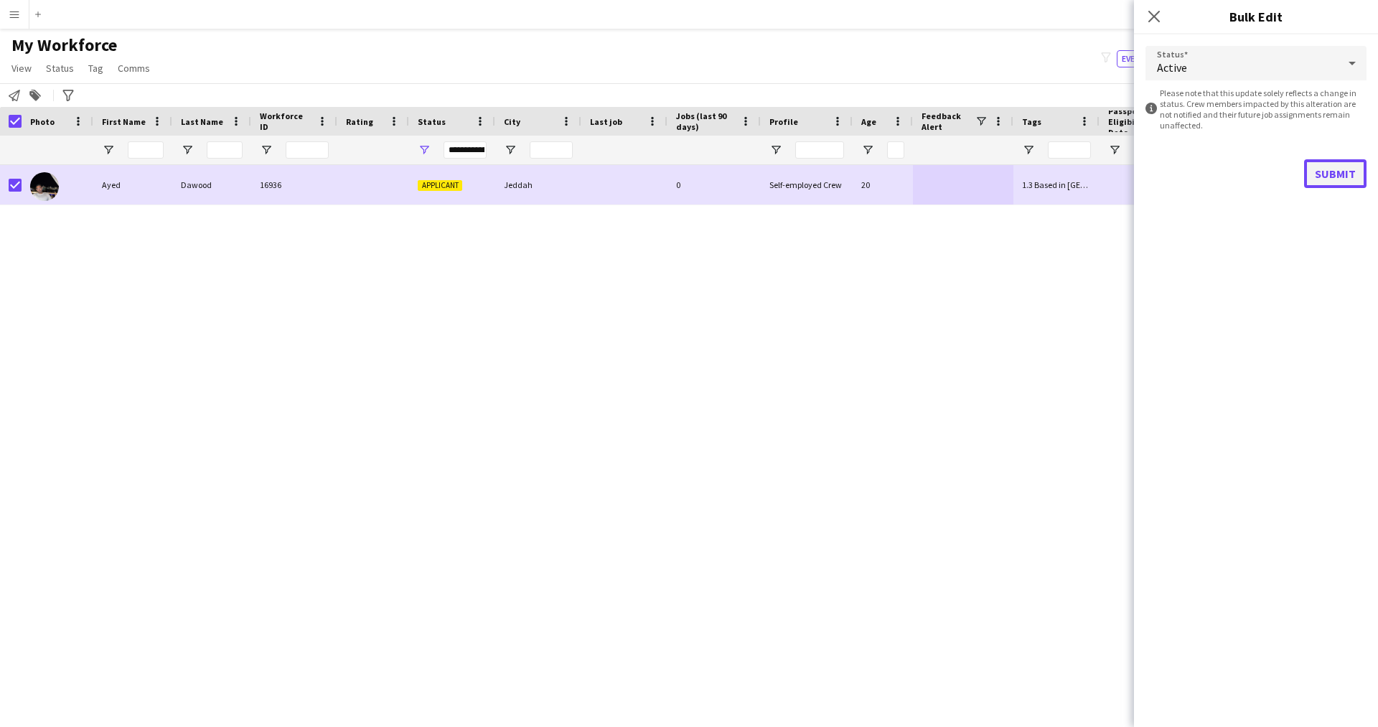
click at [1344, 184] on button "Submit" at bounding box center [1335, 173] width 62 height 29
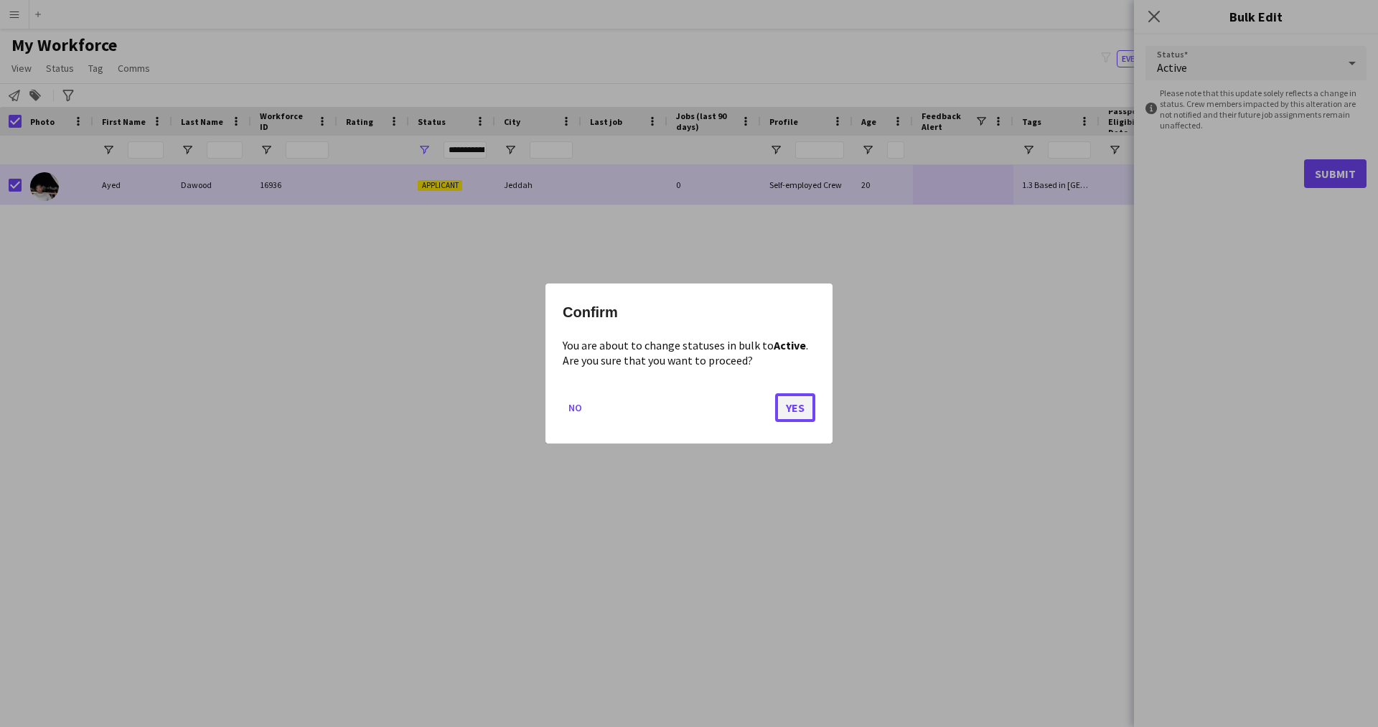
click at [800, 410] on button "Yes" at bounding box center [795, 407] width 40 height 29
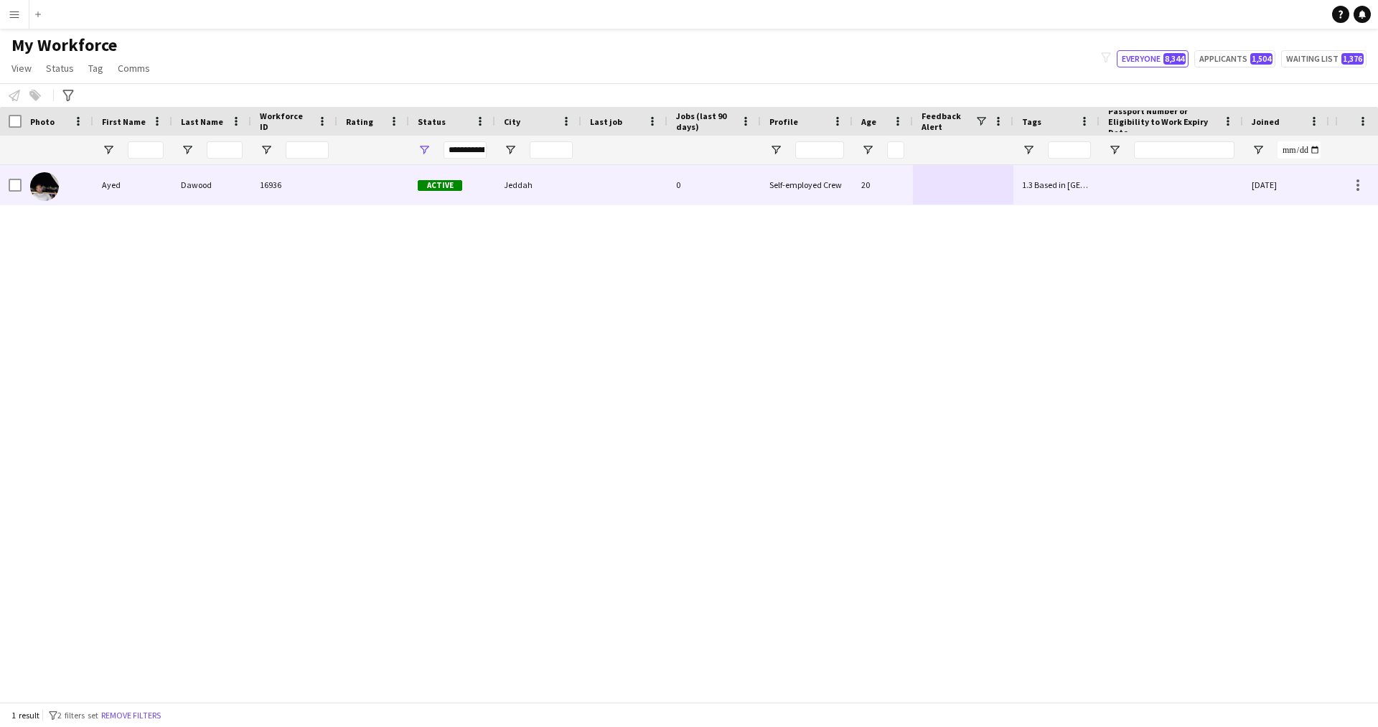
click at [197, 177] on div "Dawood" at bounding box center [211, 184] width 79 height 39
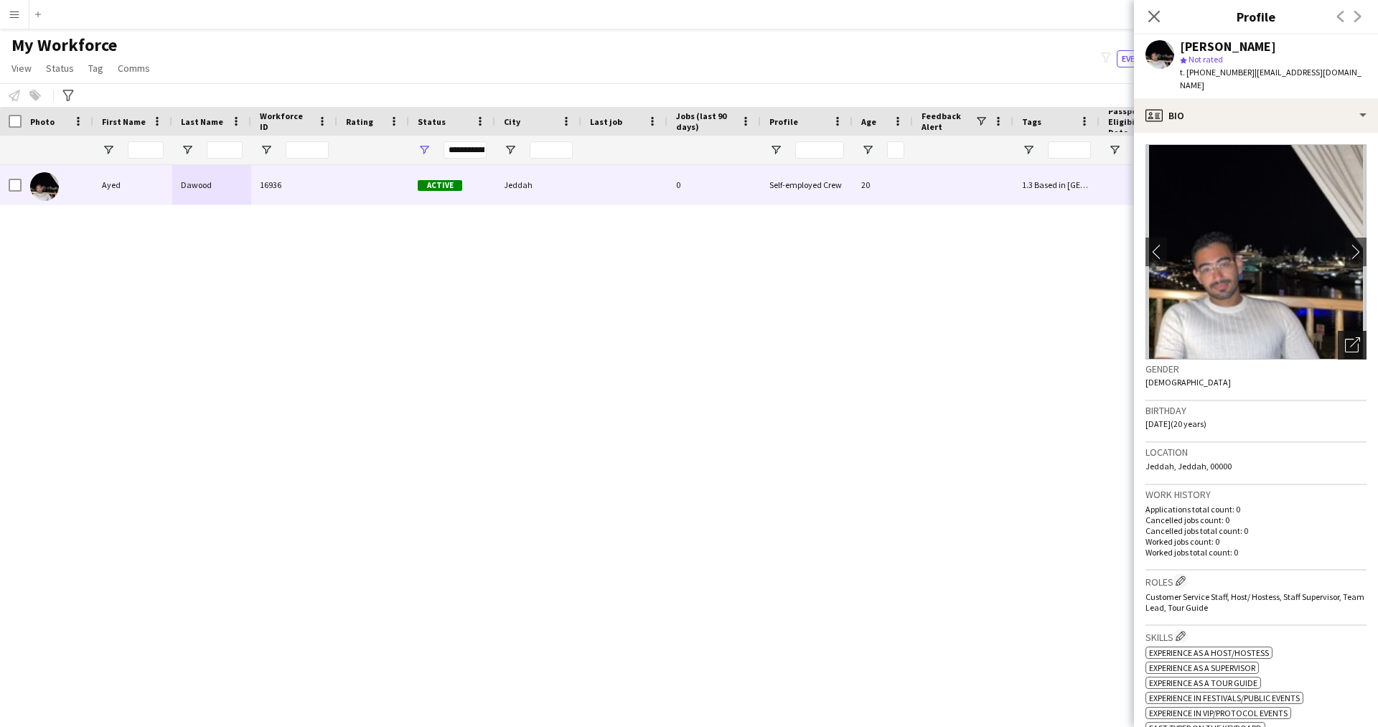
click at [1345, 337] on icon "Open photos pop-in" at bounding box center [1352, 344] width 15 height 15
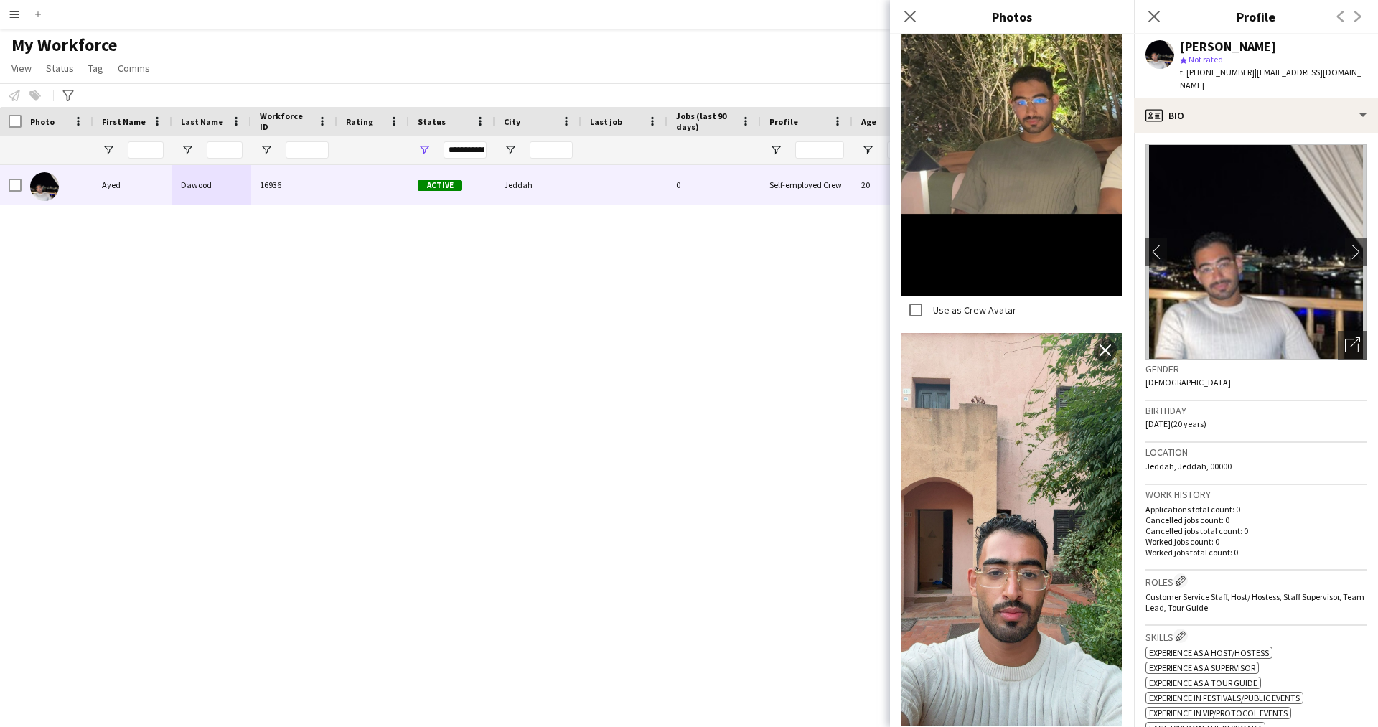
scroll to position [1109, 0]
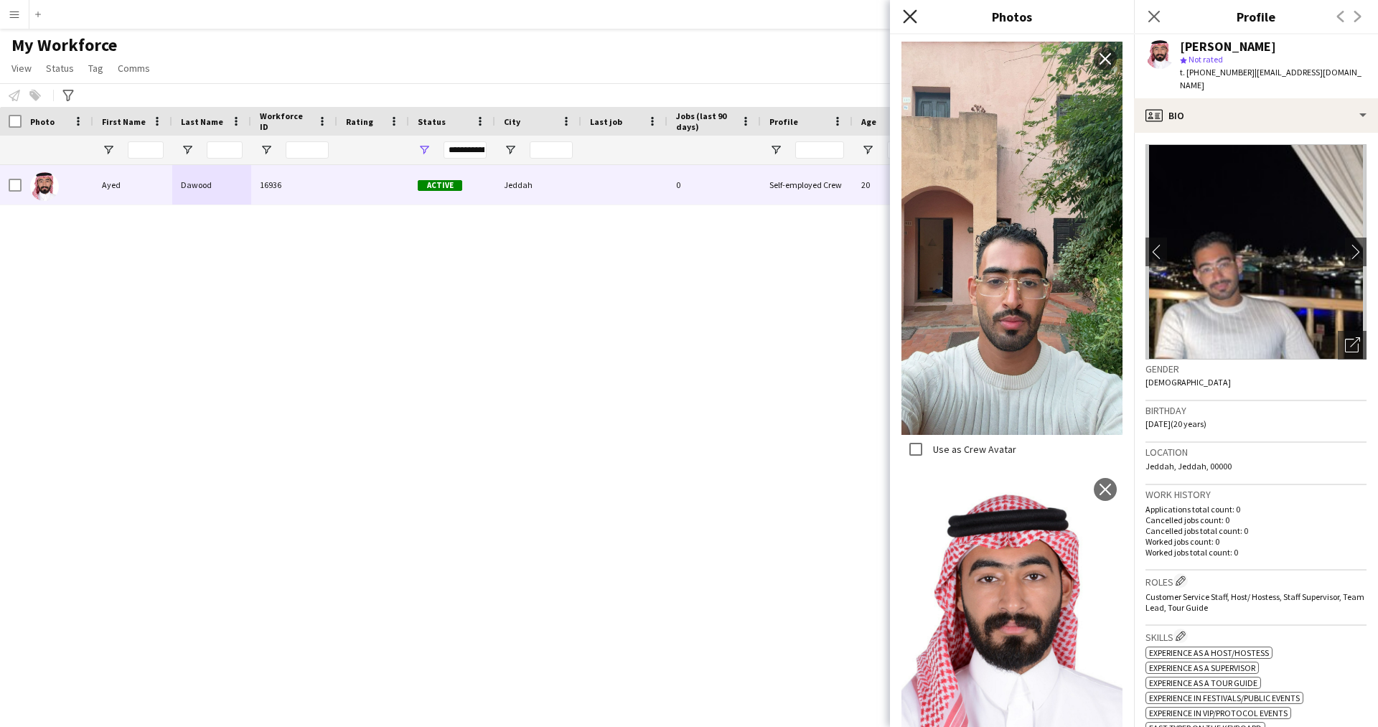
click at [908, 12] on icon "Close pop-in" at bounding box center [910, 16] width 14 height 14
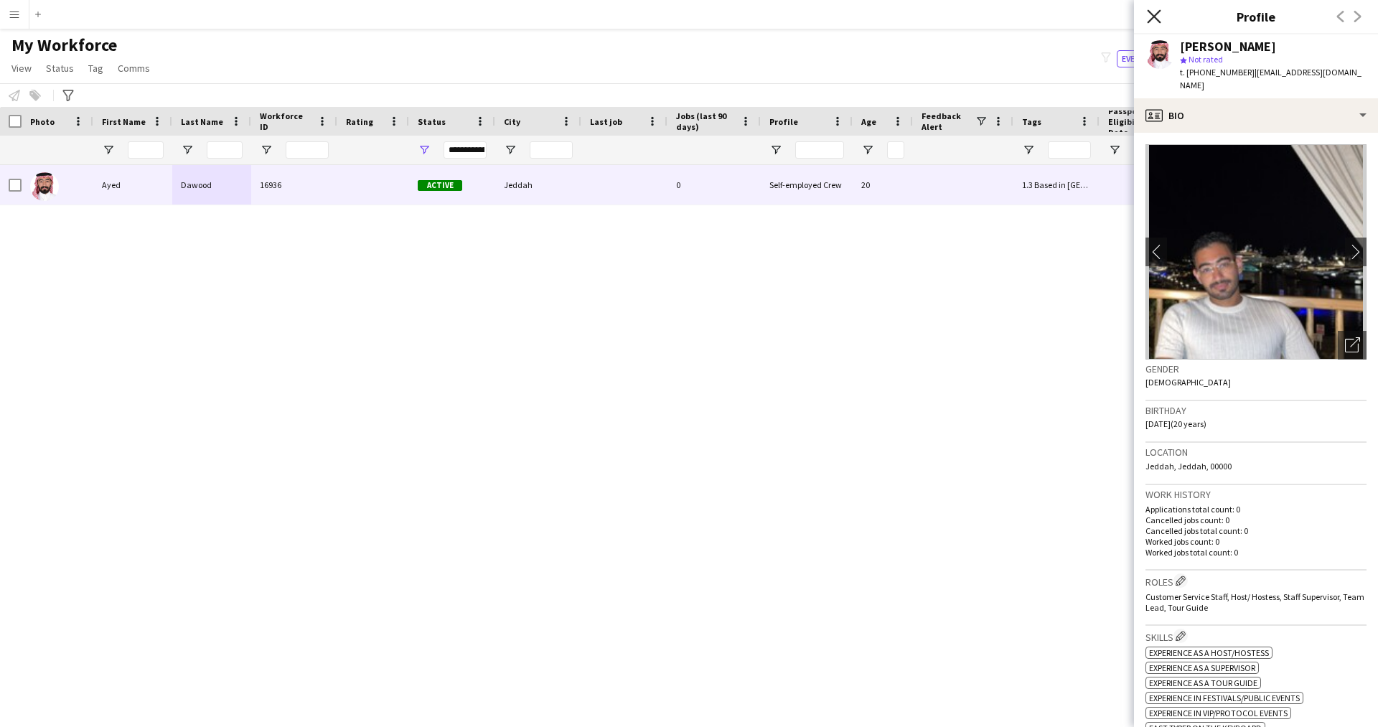
click at [1147, 23] on icon "Close pop-in" at bounding box center [1154, 16] width 14 height 14
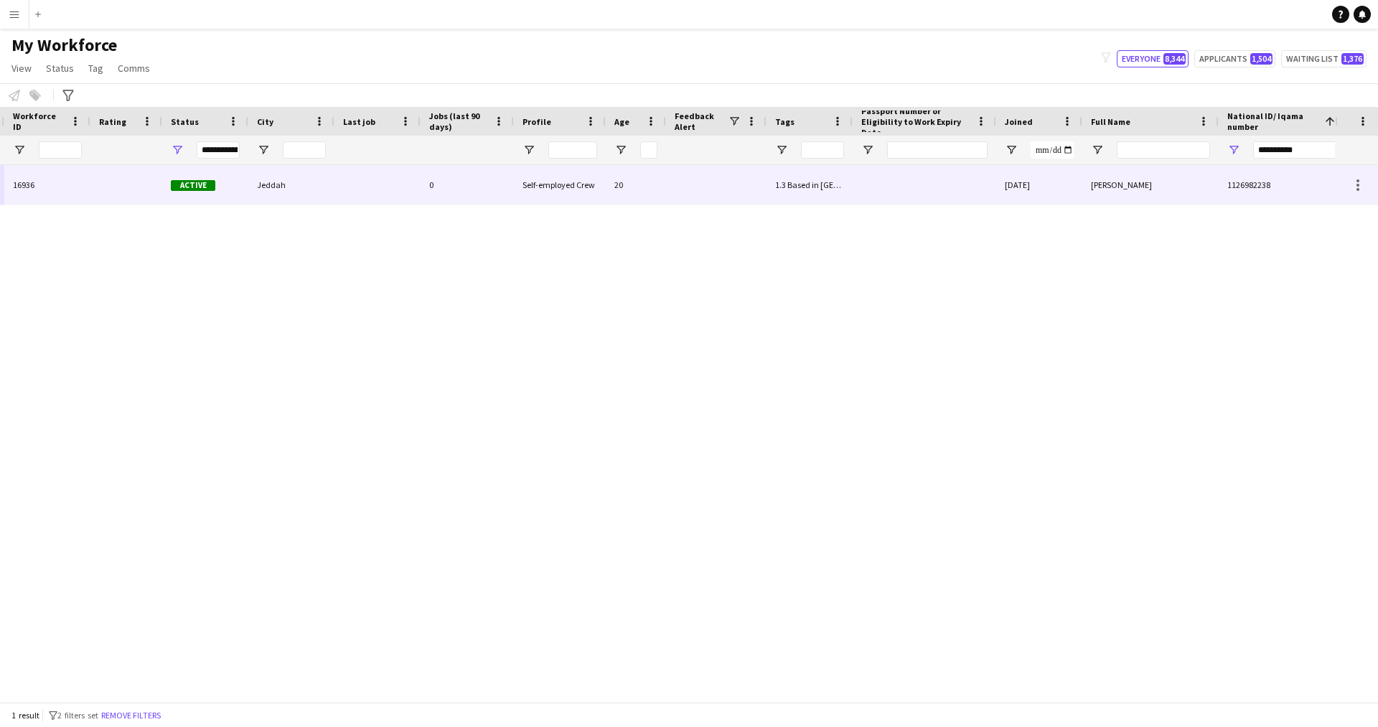
scroll to position [0, 274]
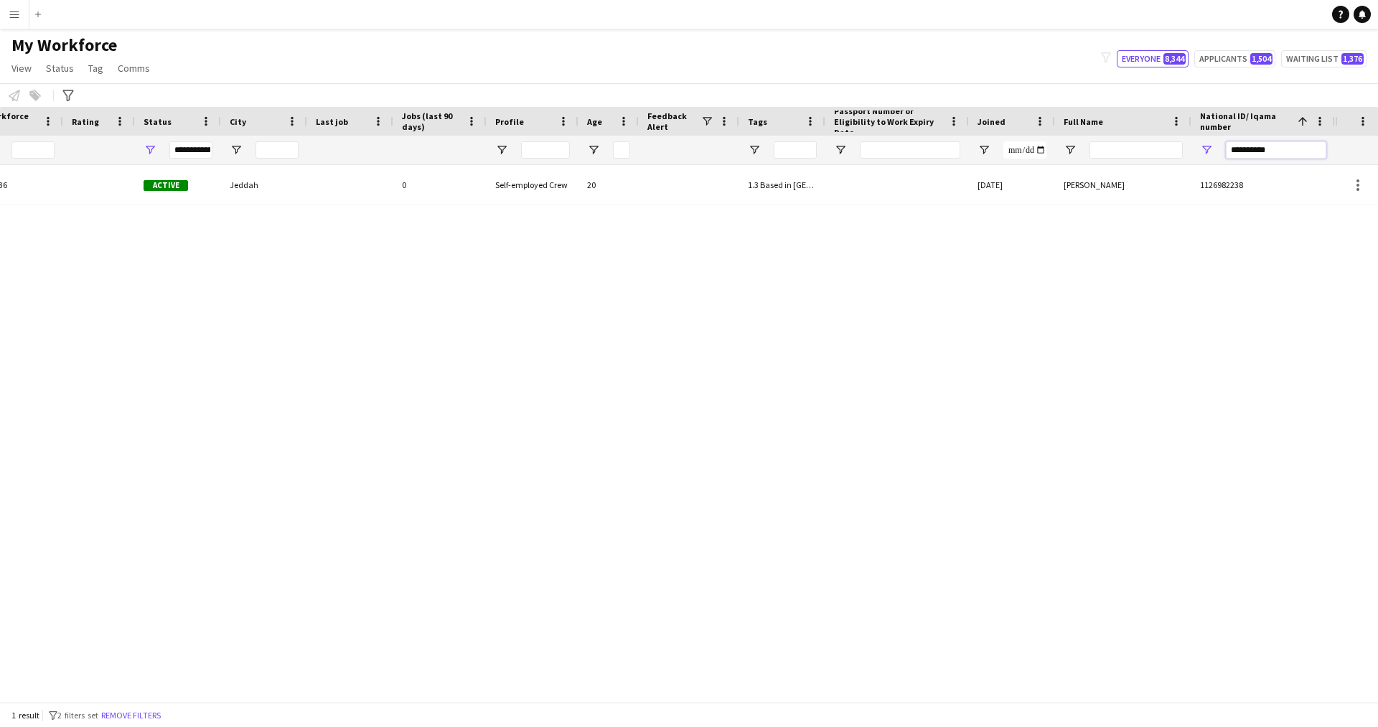
drag, startPoint x: 1286, startPoint y: 154, endPoint x: 1127, endPoint y: 160, distance: 159.4
click at [1127, 160] on div at bounding box center [530, 150] width 1609 height 29
paste input "National ID/ Iqama number Filter Input"
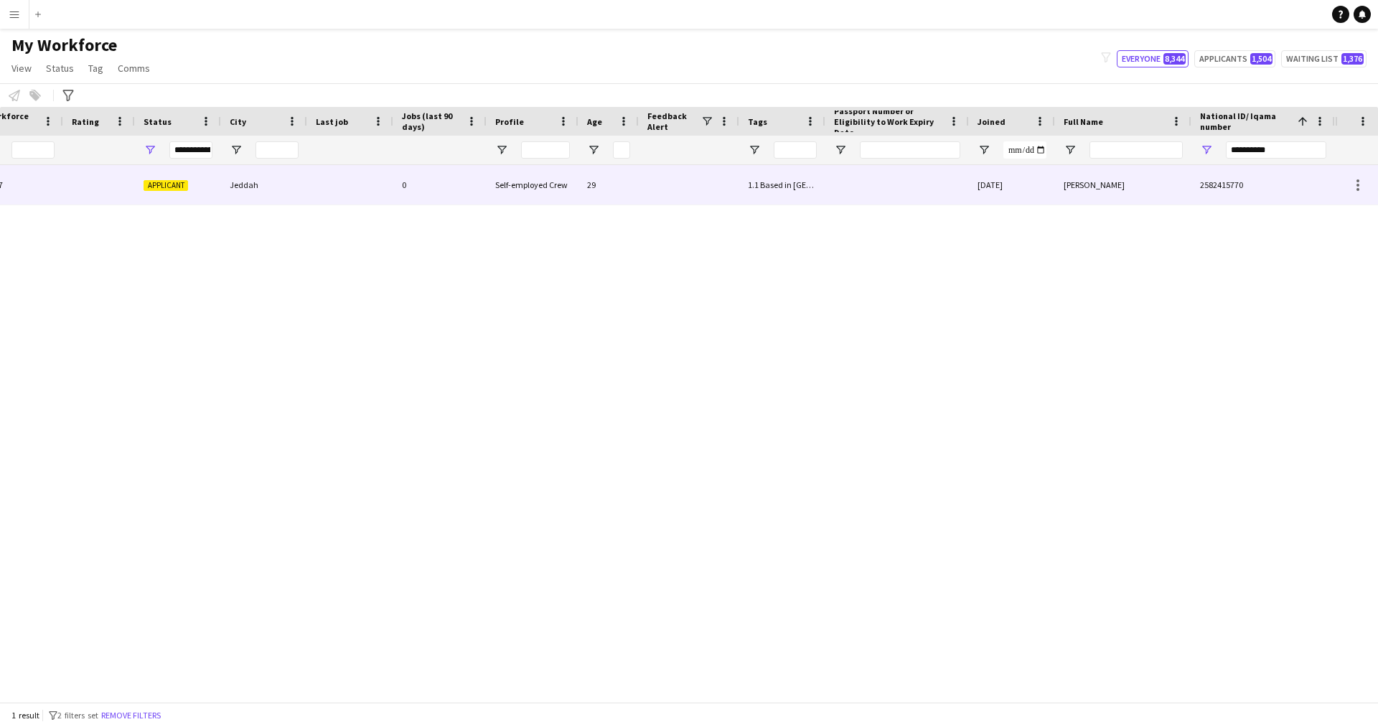
click at [829, 185] on div at bounding box center [897, 184] width 144 height 39
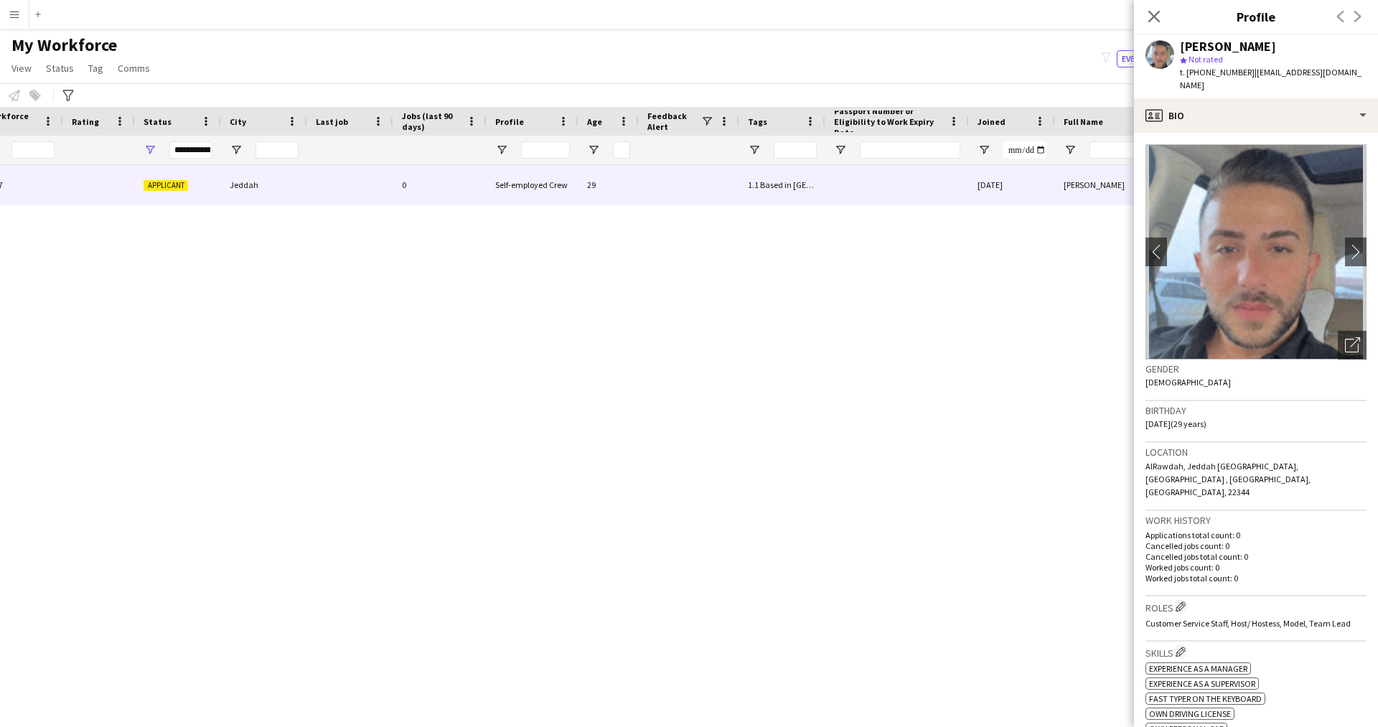
scroll to position [298, 0]
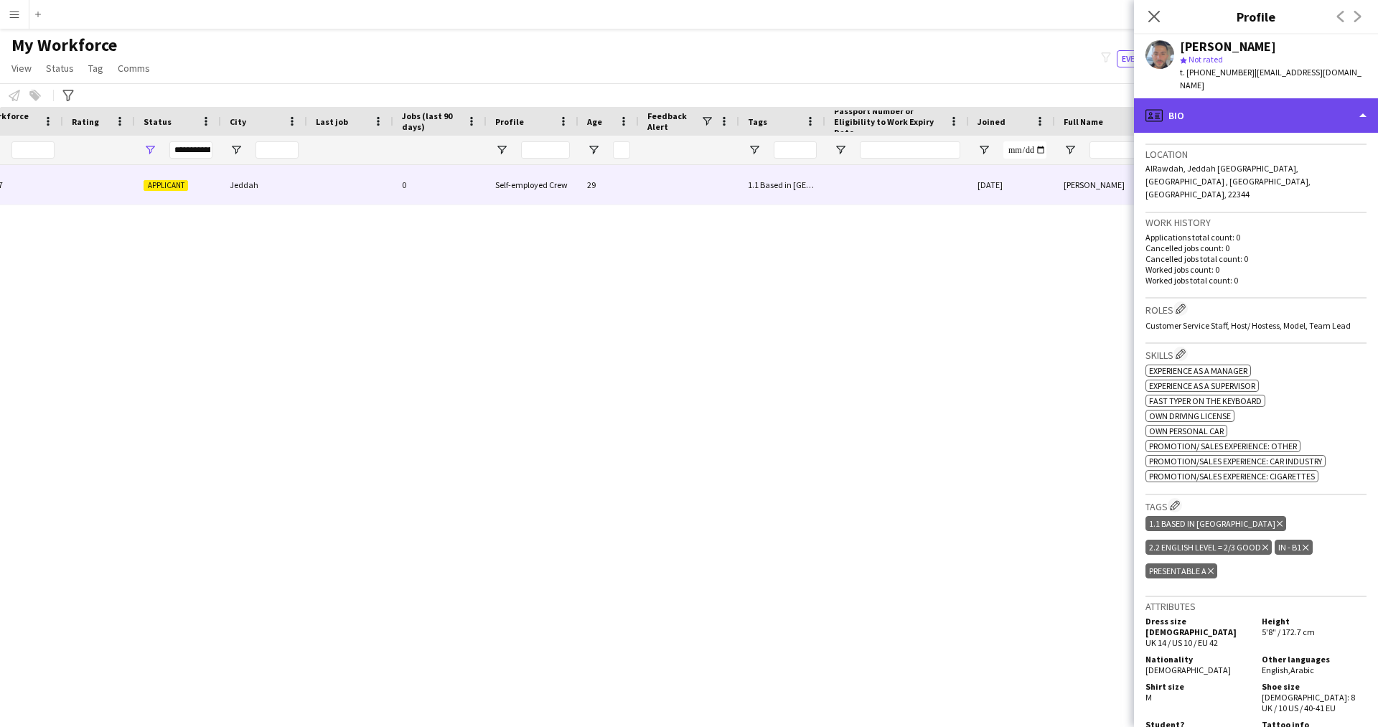
click at [1195, 115] on div "profile Bio" at bounding box center [1256, 115] width 244 height 34
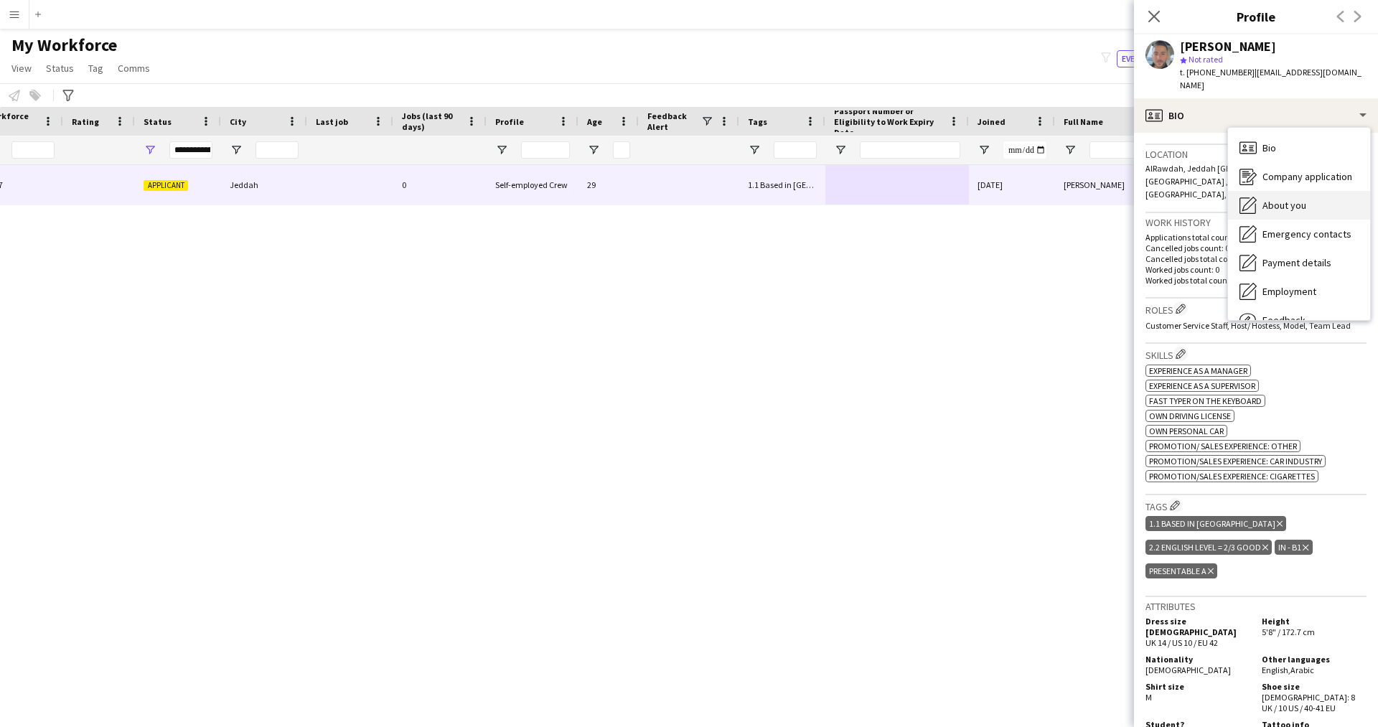
click at [1297, 211] on span "About you" at bounding box center [1284, 205] width 44 height 13
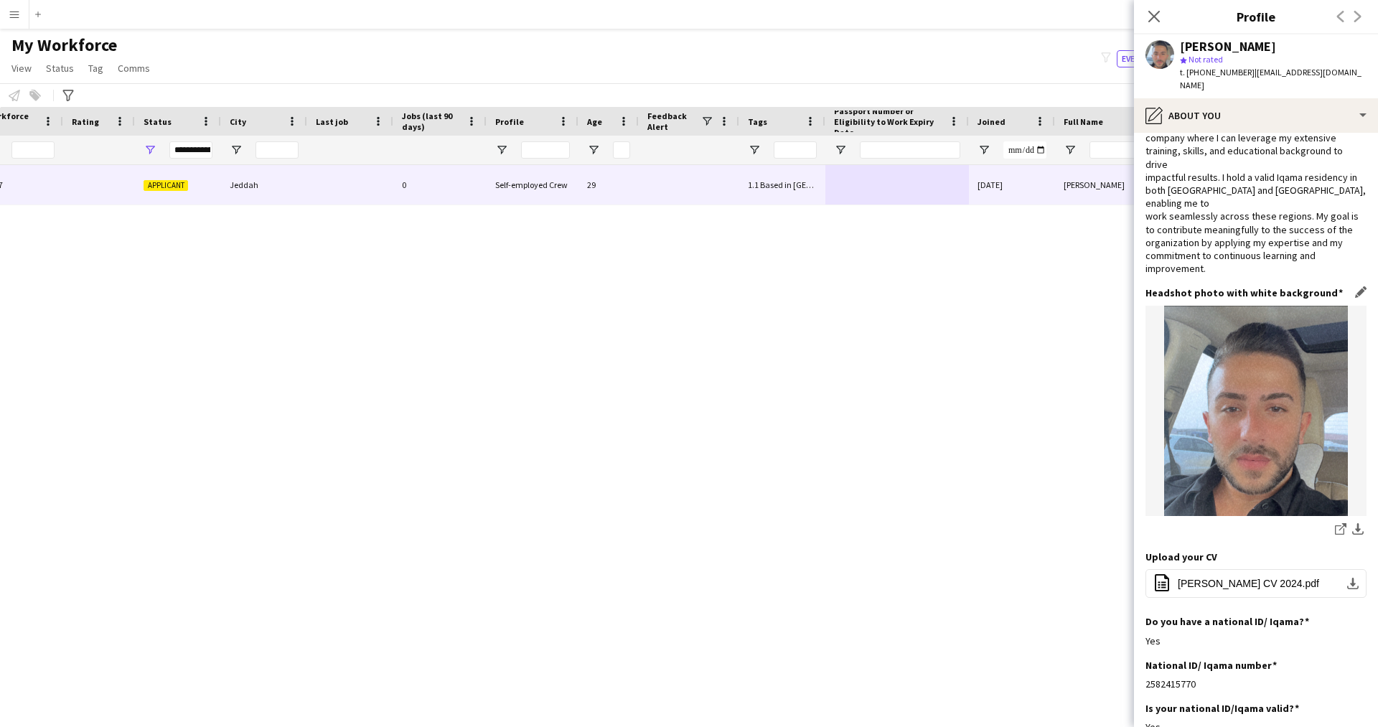
scroll to position [0, 0]
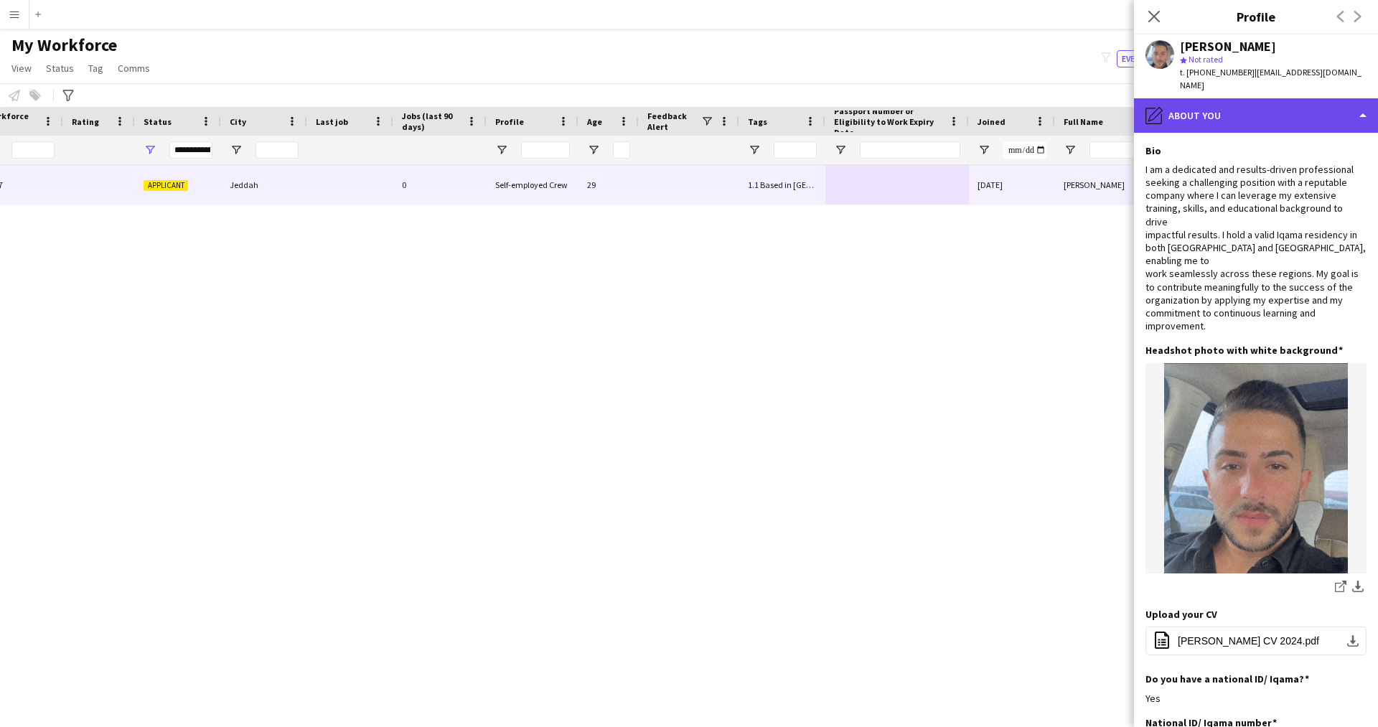
drag, startPoint x: 1168, startPoint y: 126, endPoint x: 1235, endPoint y: 115, distance: 67.6
click at [1235, 115] on div "pencil4 About you" at bounding box center [1256, 115] width 244 height 34
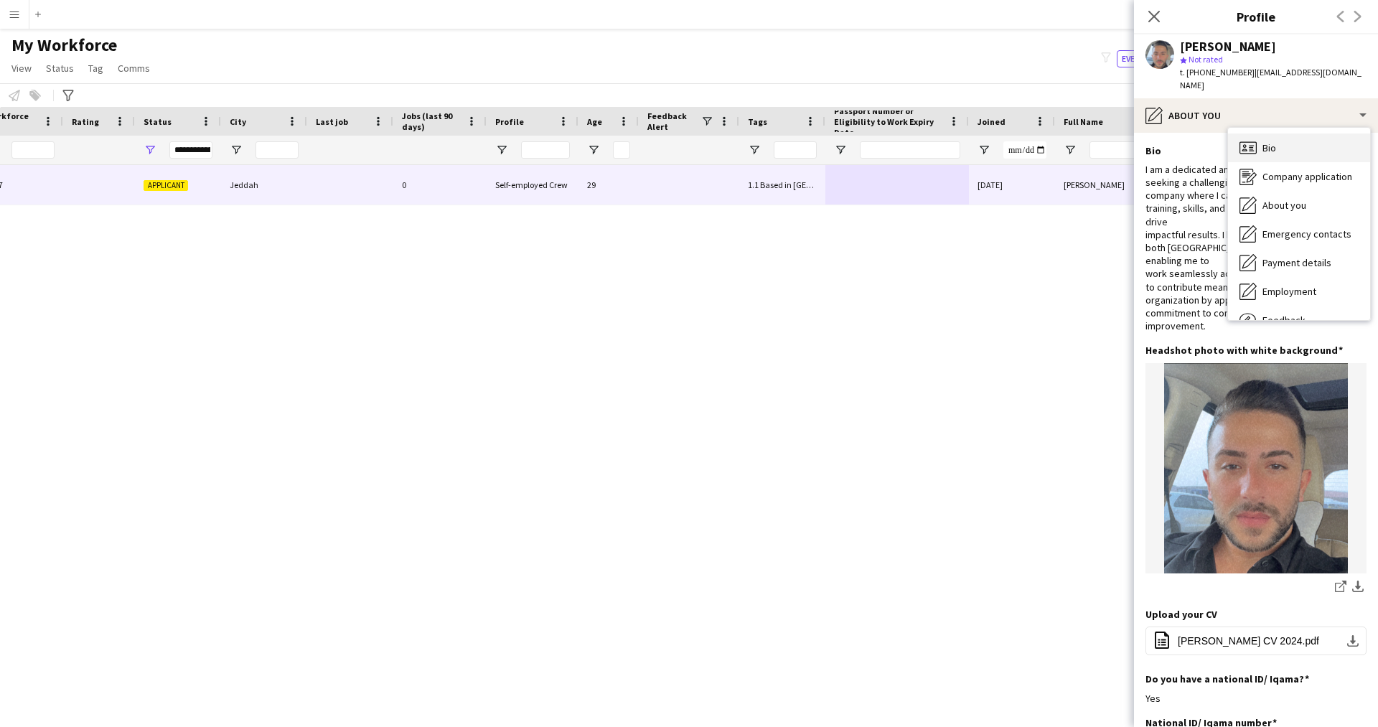
click at [1261, 138] on div "Bio Bio" at bounding box center [1299, 147] width 142 height 29
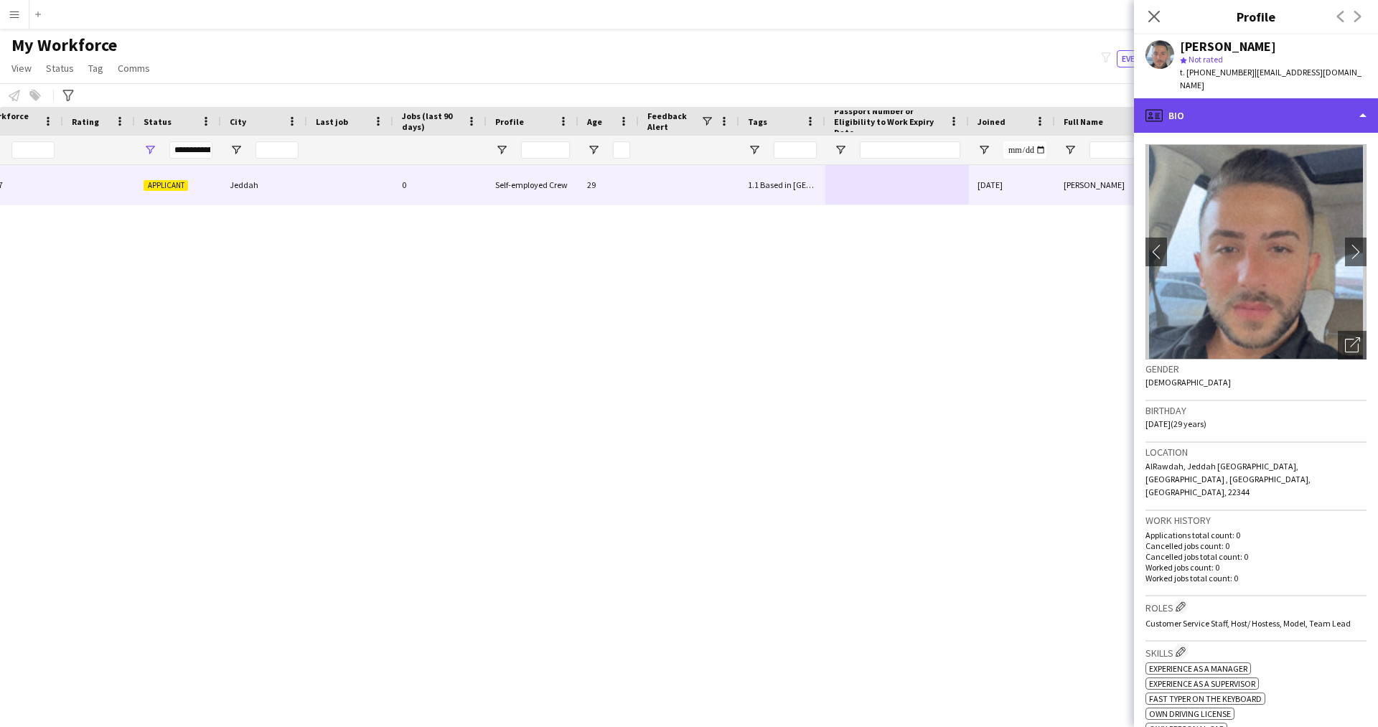
click at [1185, 113] on div "profile Bio" at bounding box center [1256, 115] width 244 height 34
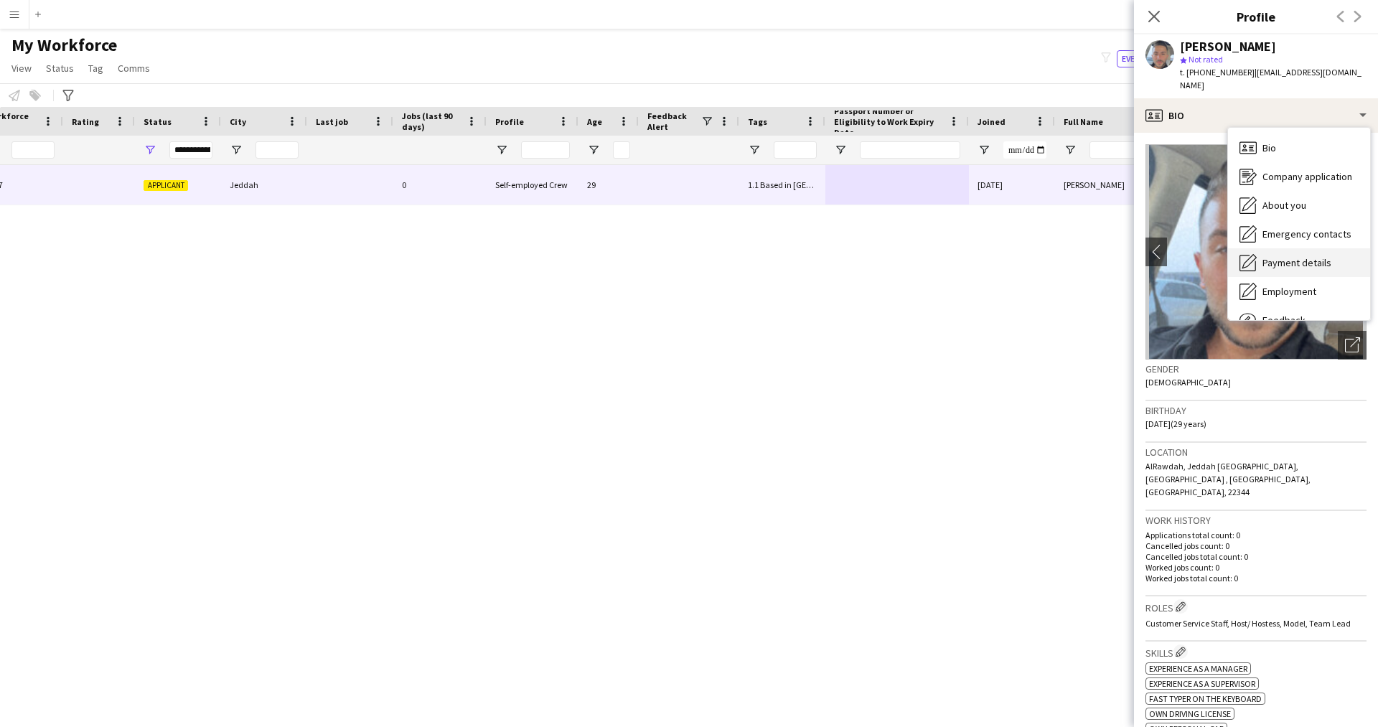
click at [1277, 262] on span "Payment details" at bounding box center [1296, 262] width 69 height 13
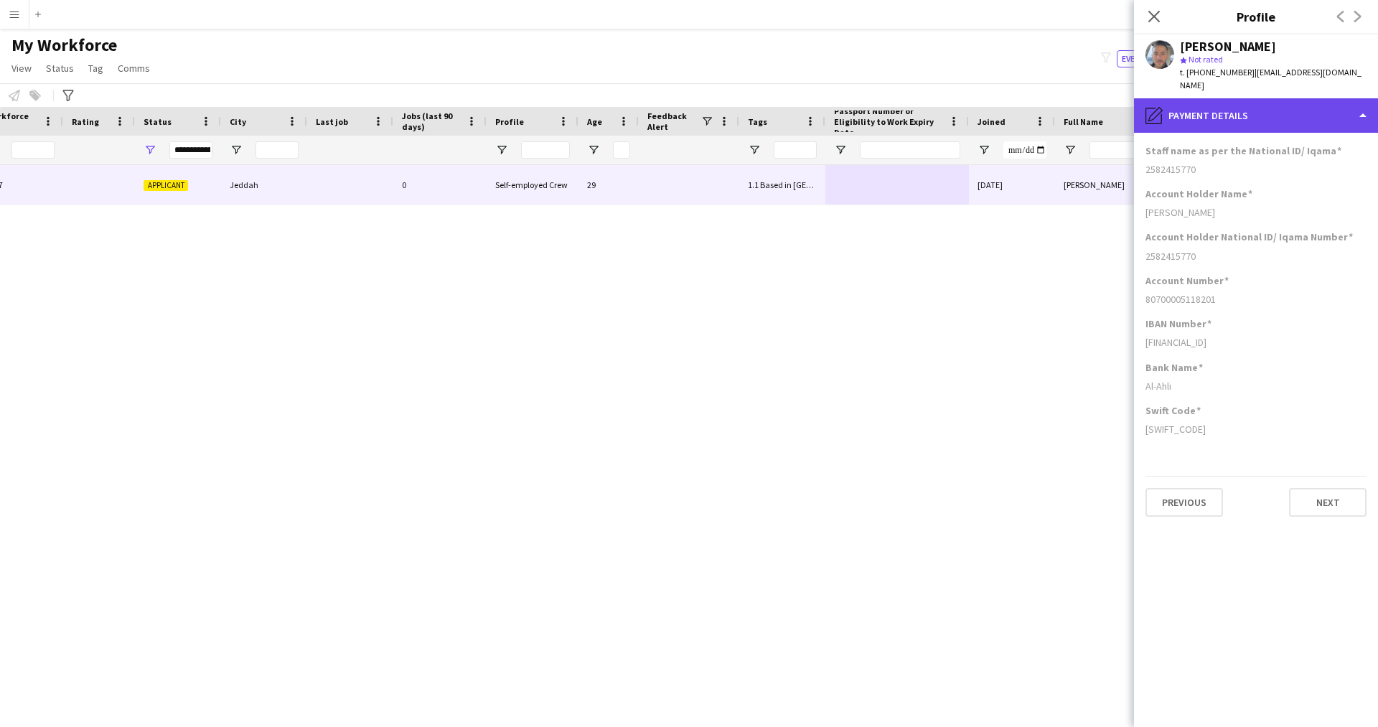
click at [1205, 105] on div "pencil4 Payment details" at bounding box center [1256, 115] width 244 height 34
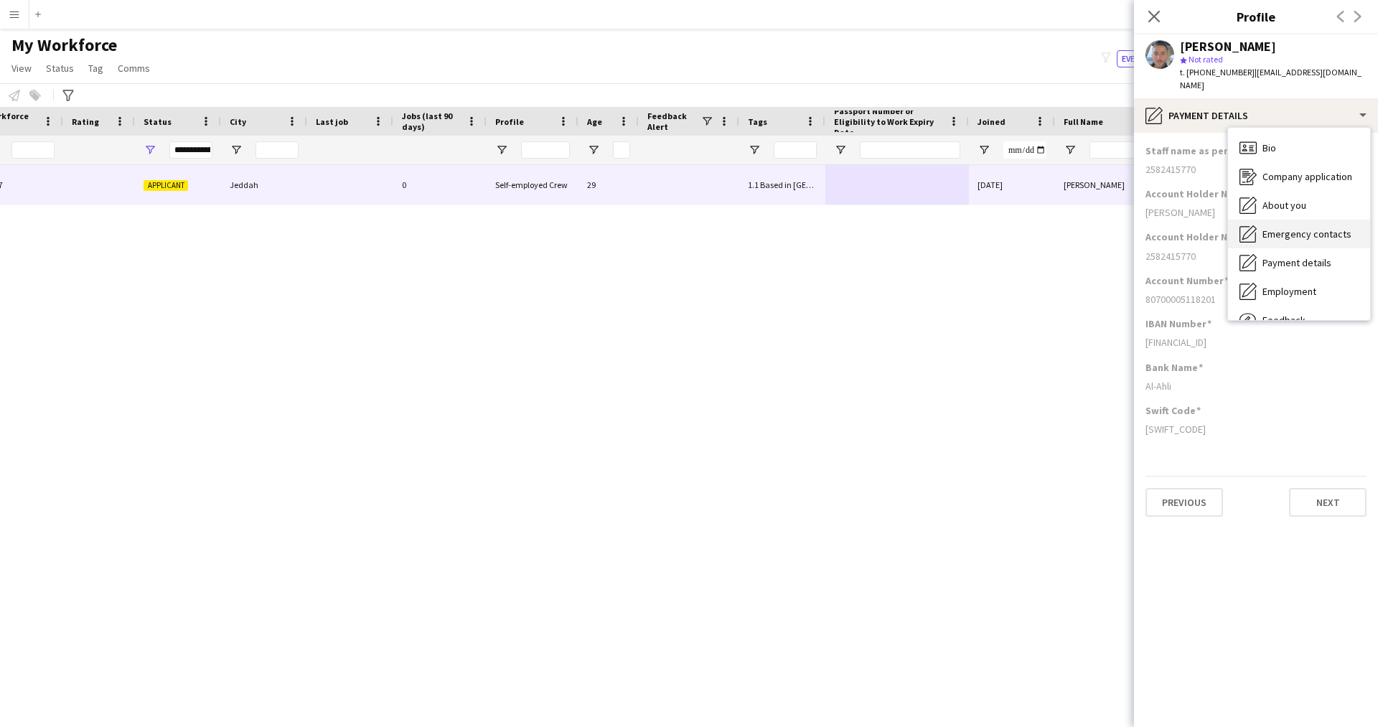
click at [1308, 235] on span "Emergency contacts" at bounding box center [1306, 233] width 89 height 13
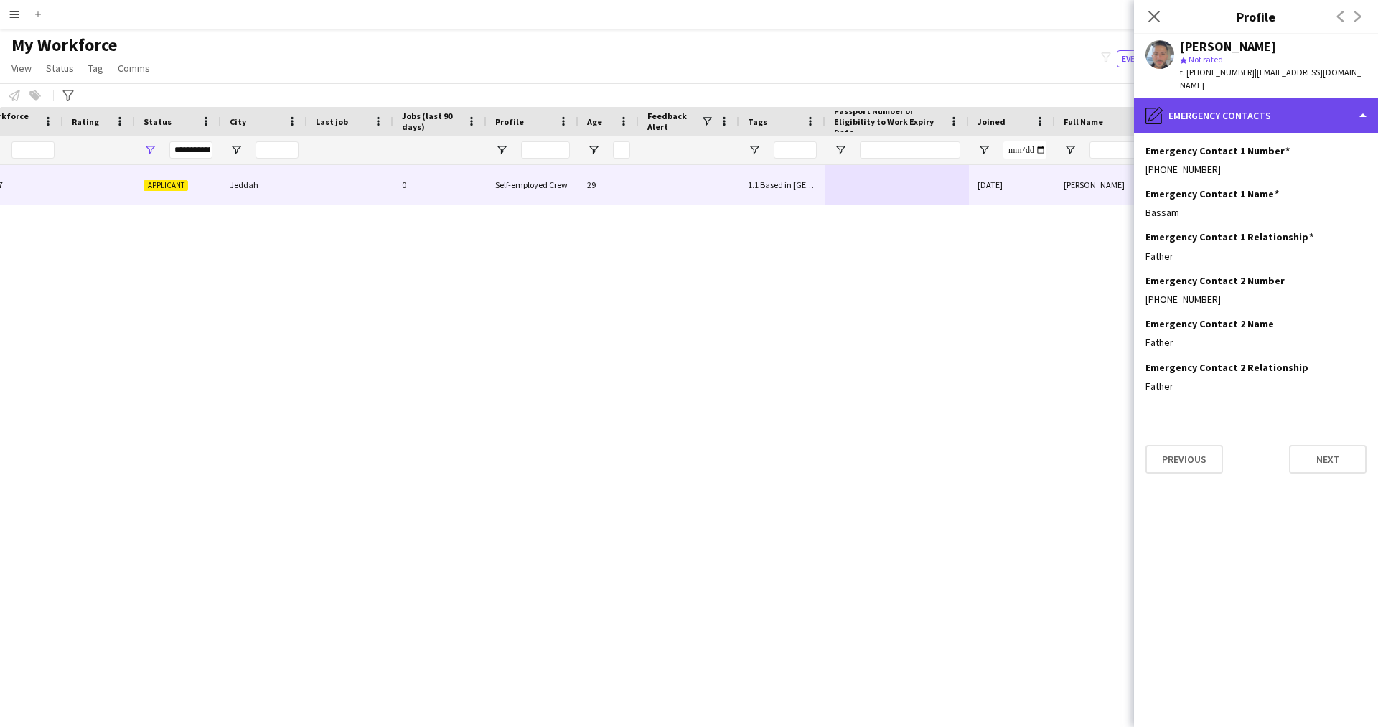
click at [1201, 116] on div "pencil4 Emergency contacts" at bounding box center [1256, 115] width 244 height 34
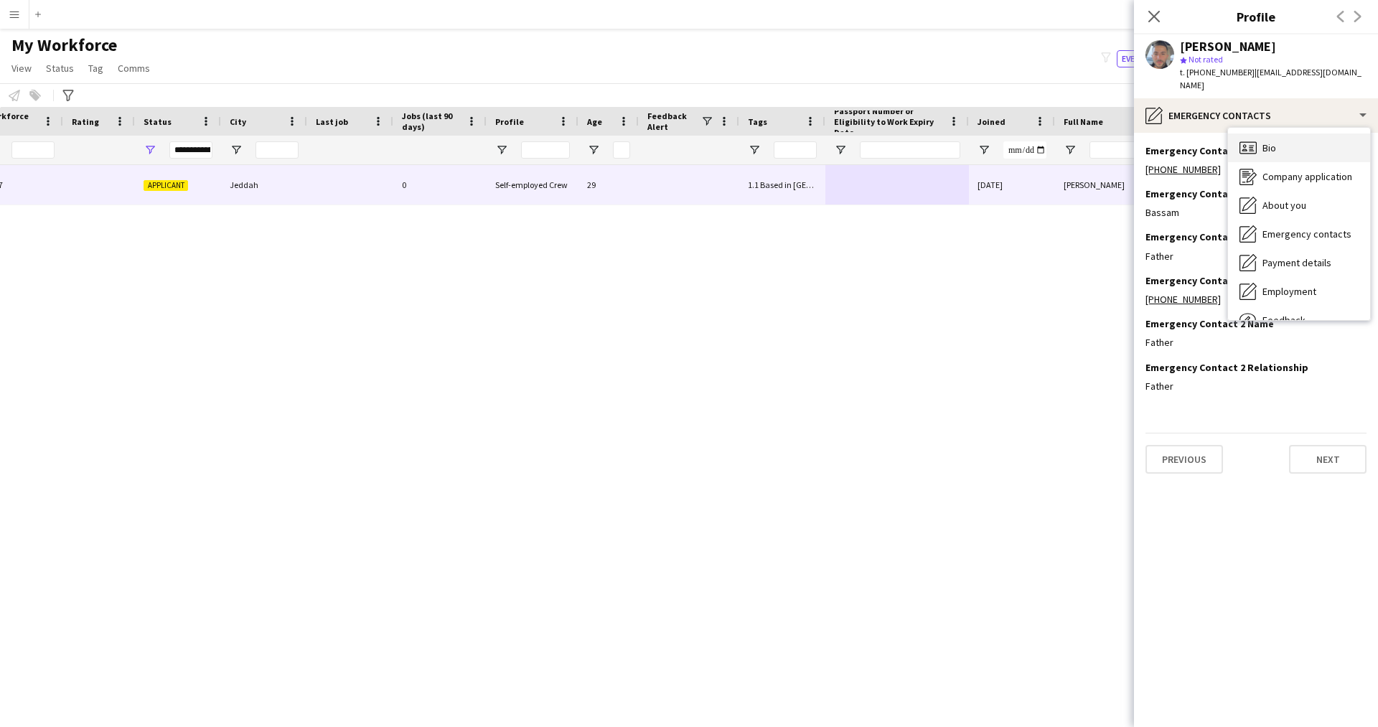
click at [1276, 145] on span "Bio" at bounding box center [1269, 147] width 14 height 13
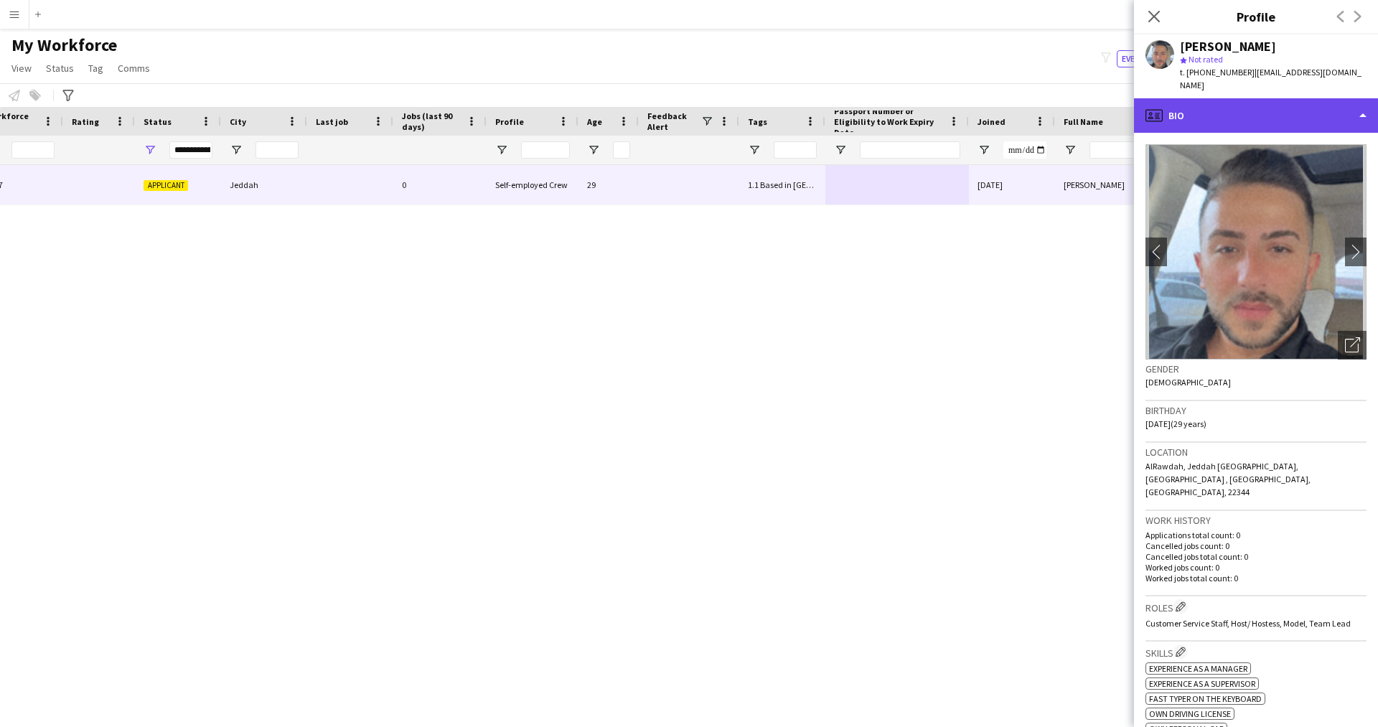
click at [1208, 117] on div "profile Bio" at bounding box center [1256, 115] width 244 height 34
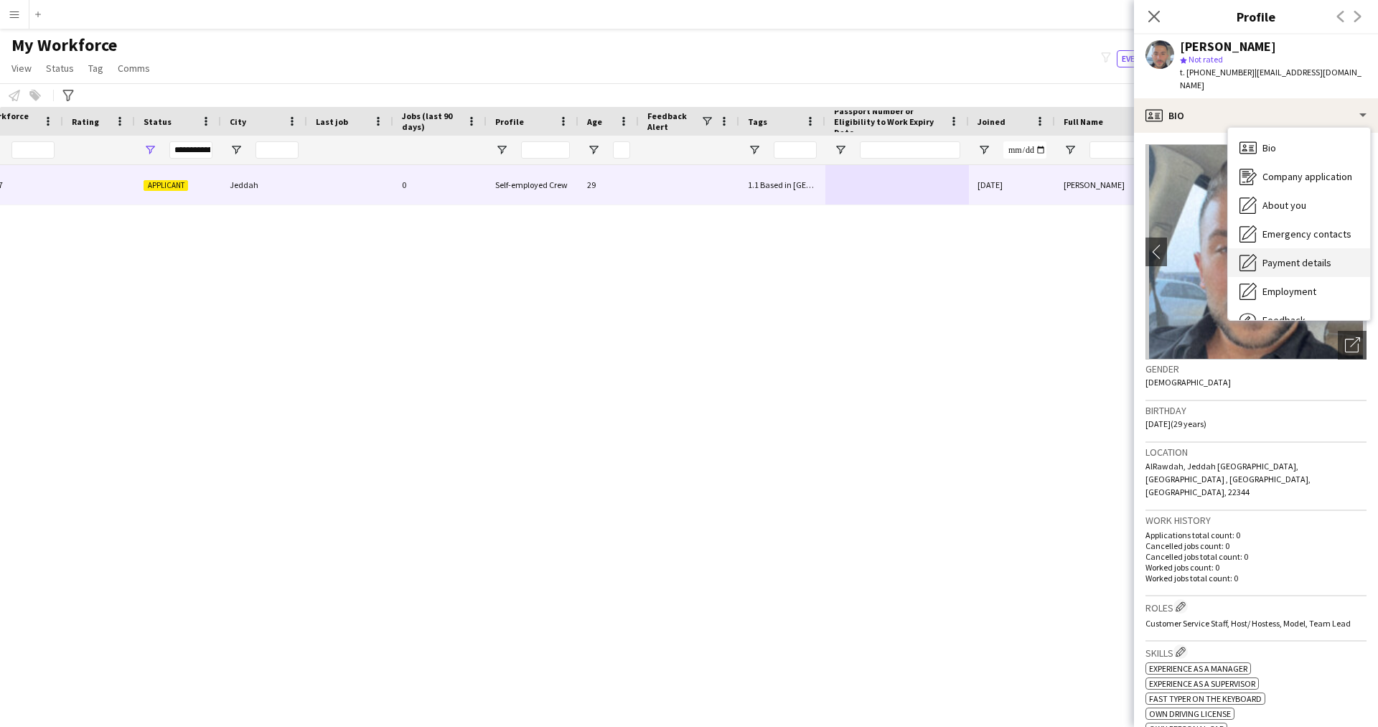
click at [1313, 261] on span "Payment details" at bounding box center [1296, 262] width 69 height 13
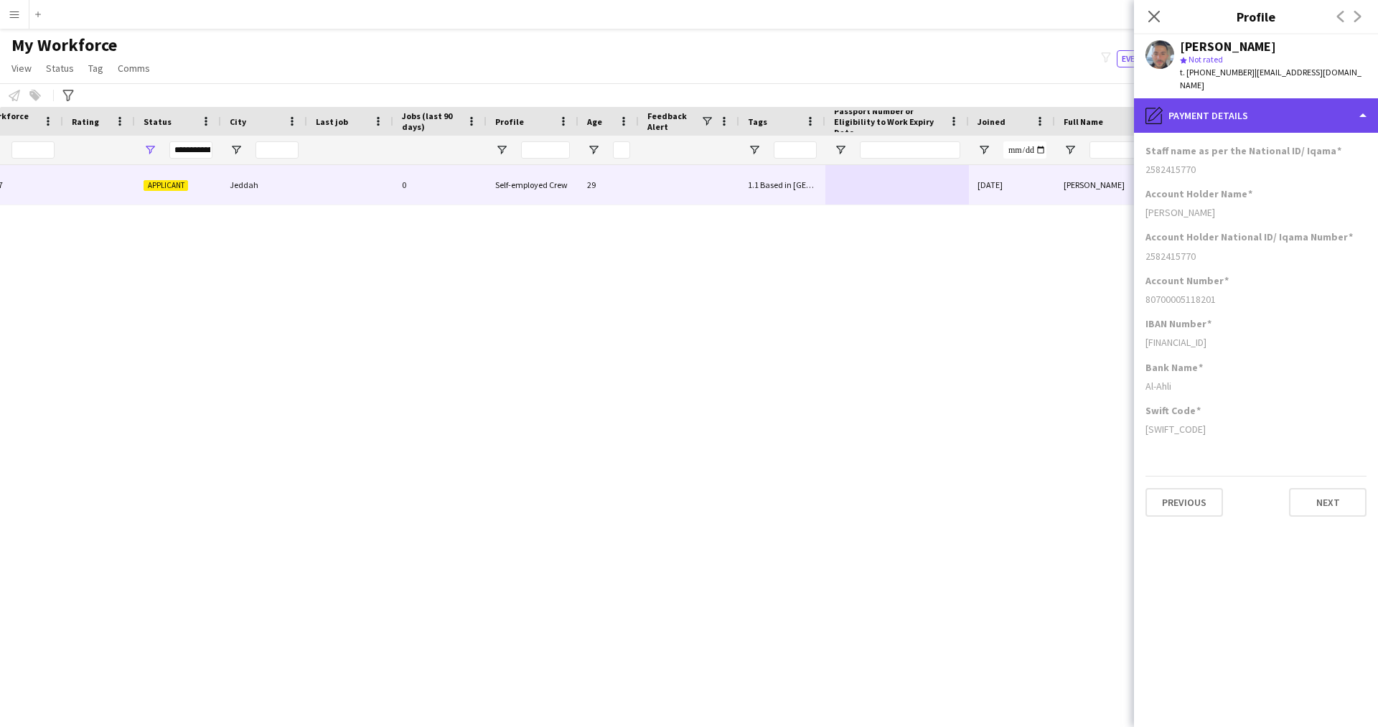
click at [1269, 123] on div "pencil4 Payment details" at bounding box center [1256, 115] width 244 height 34
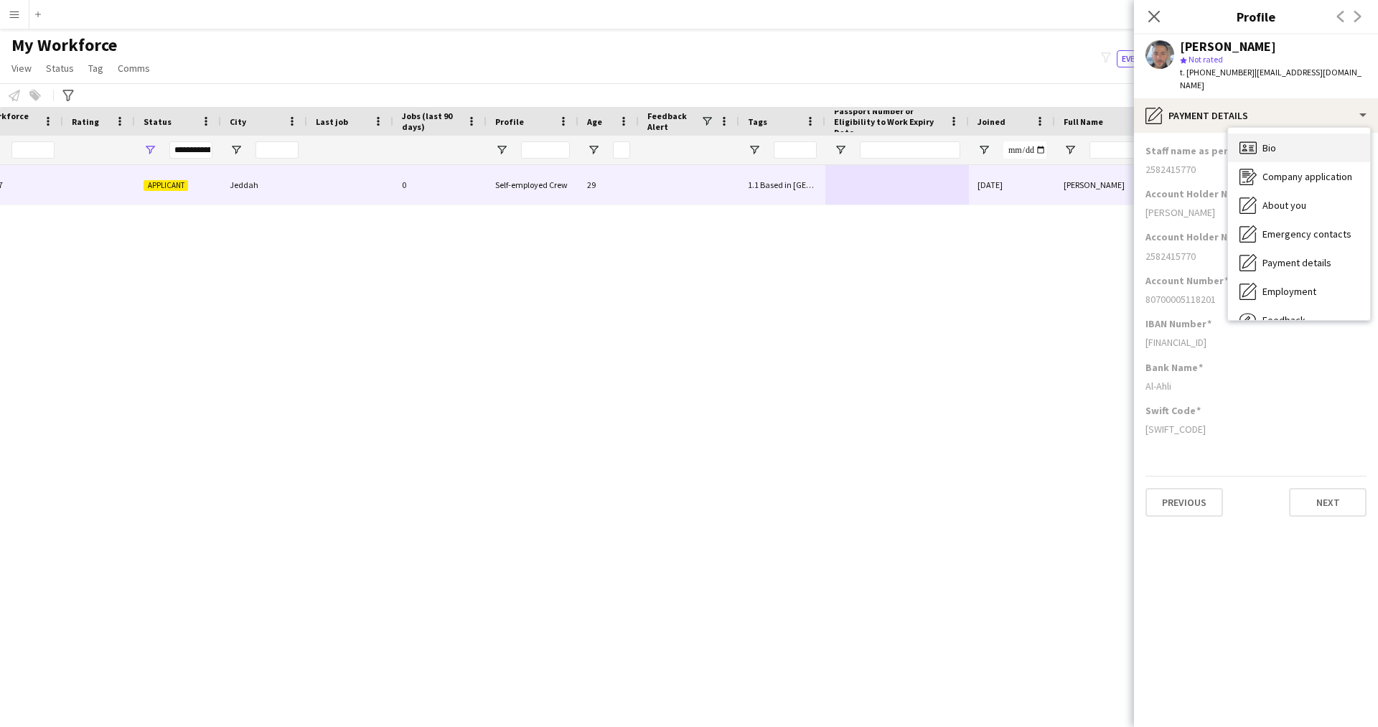
click at [1297, 149] on div "Bio Bio" at bounding box center [1299, 147] width 142 height 29
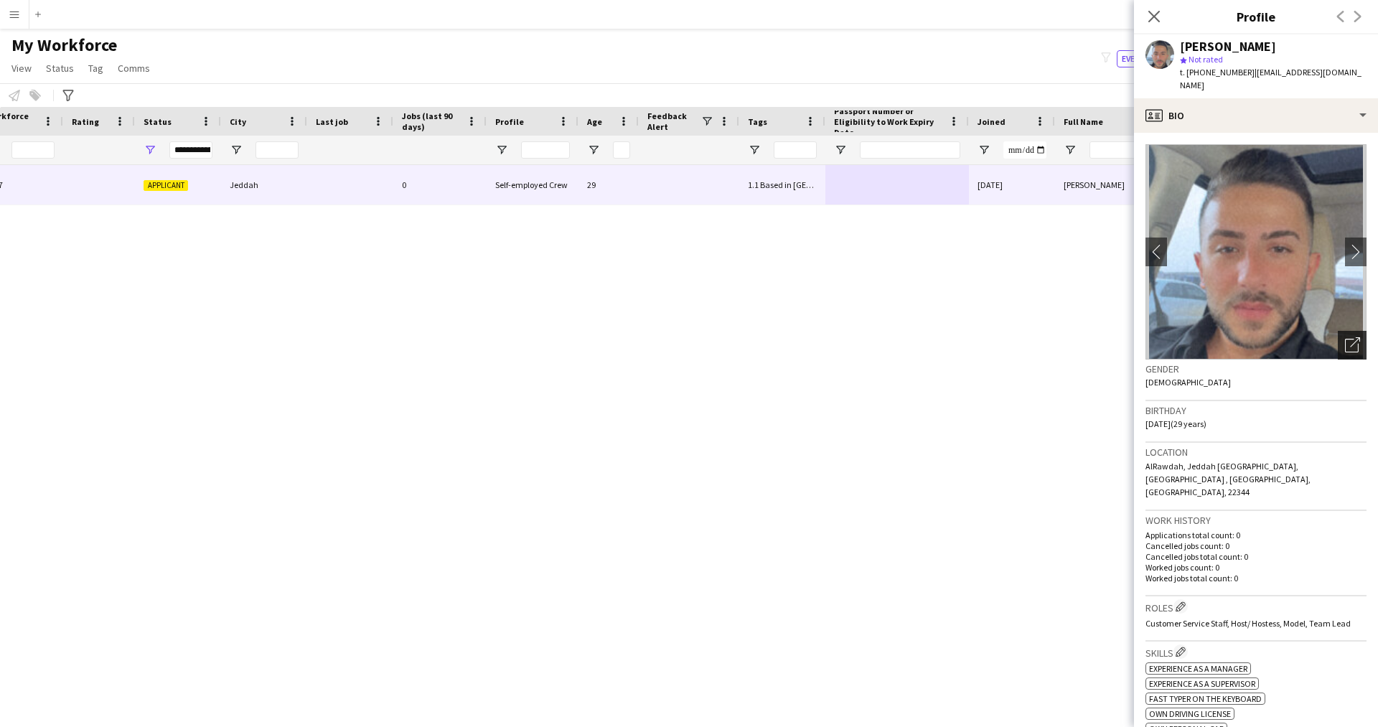
drag, startPoint x: 1340, startPoint y: 349, endPoint x: 1342, endPoint y: 336, distance: 13.7
click at [1342, 336] on div "Open photos pop-in" at bounding box center [1352, 345] width 29 height 29
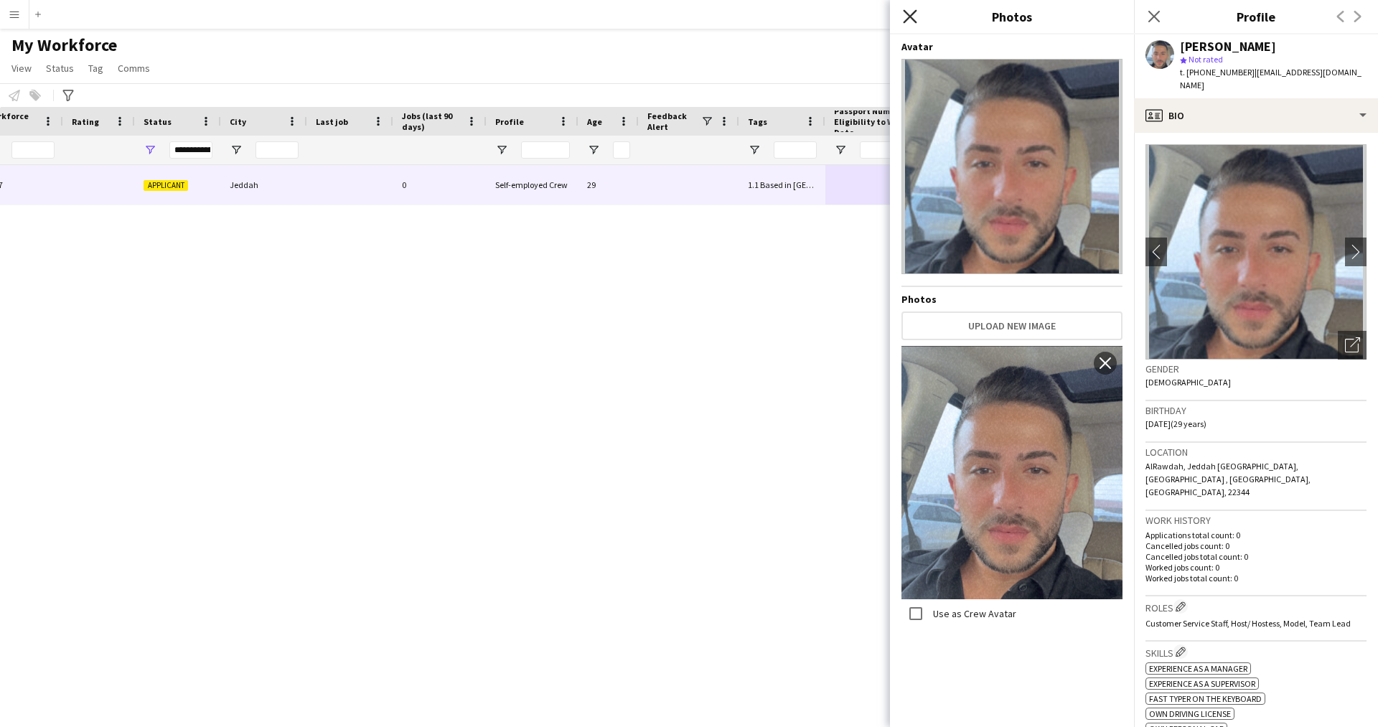
click at [904, 16] on icon "Close pop-in" at bounding box center [910, 16] width 14 height 14
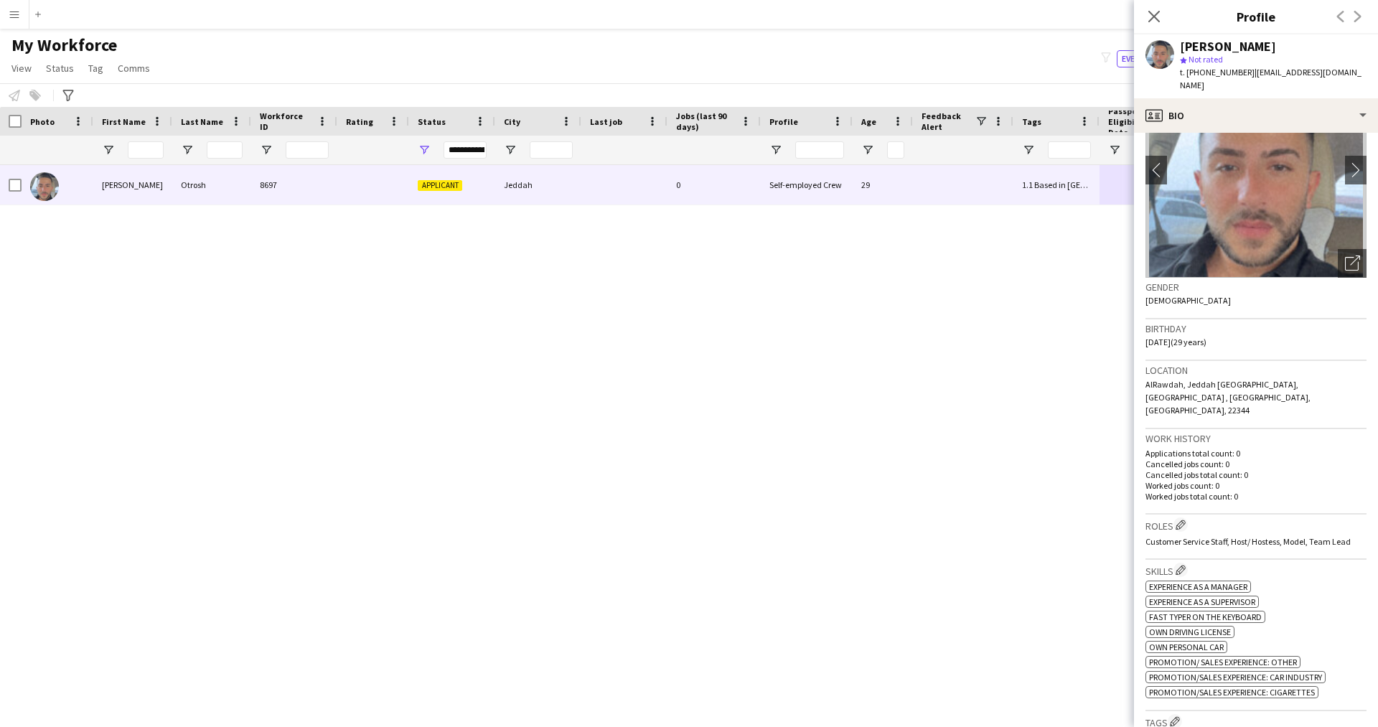
scroll to position [220, 0]
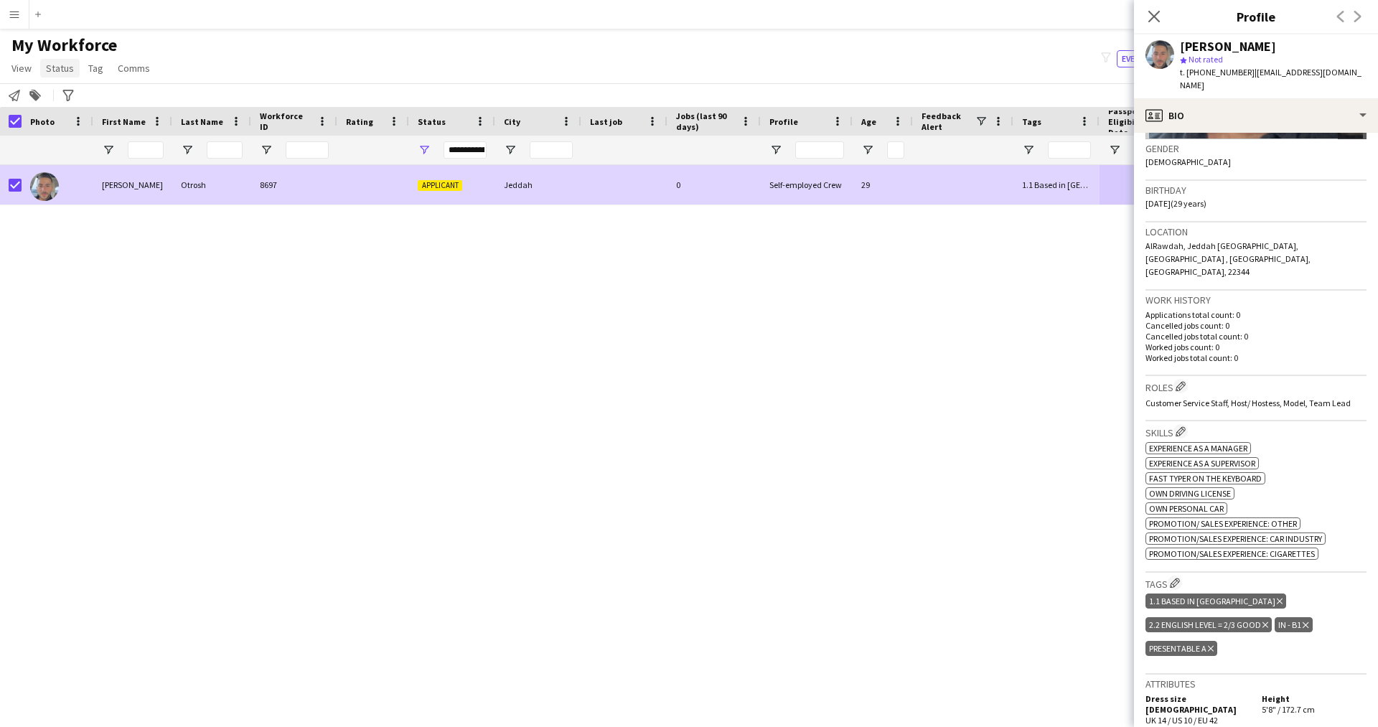
click at [63, 67] on span "Status" at bounding box center [60, 68] width 28 height 13
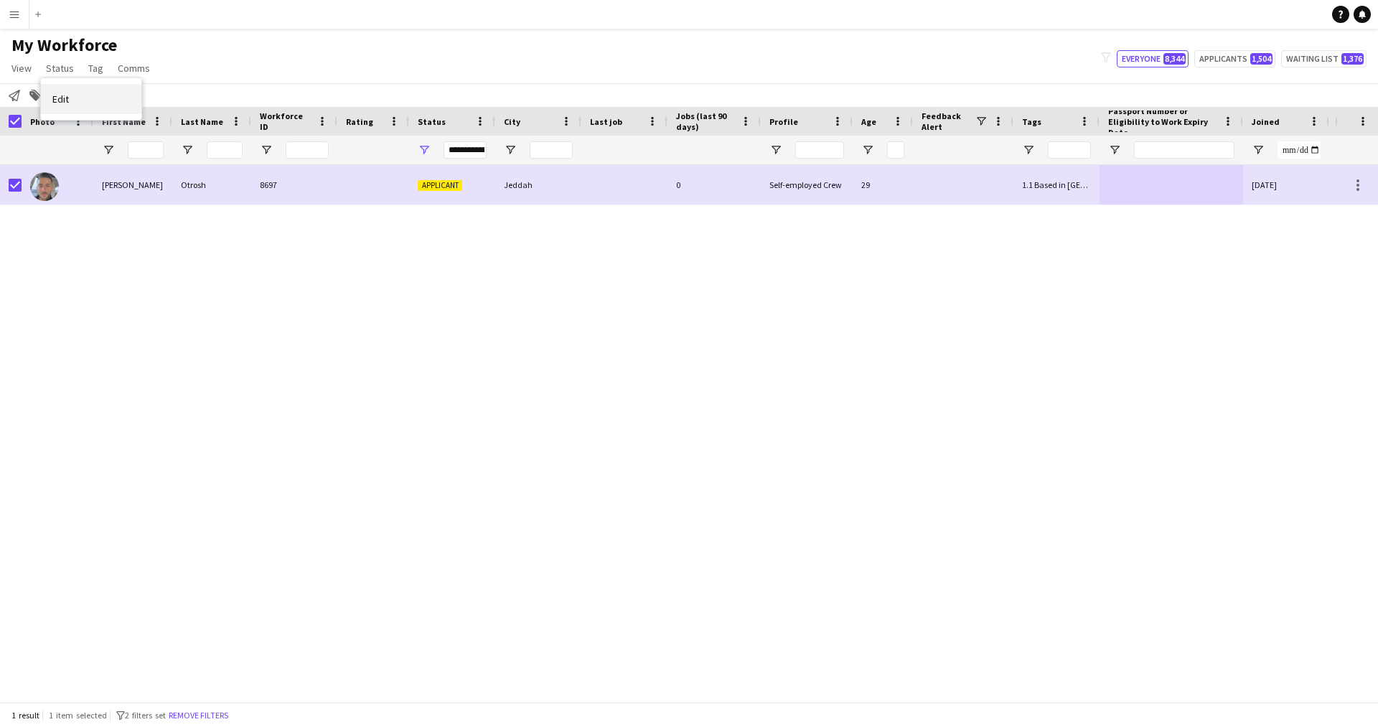
click at [98, 101] on link "Edit" at bounding box center [91, 99] width 100 height 30
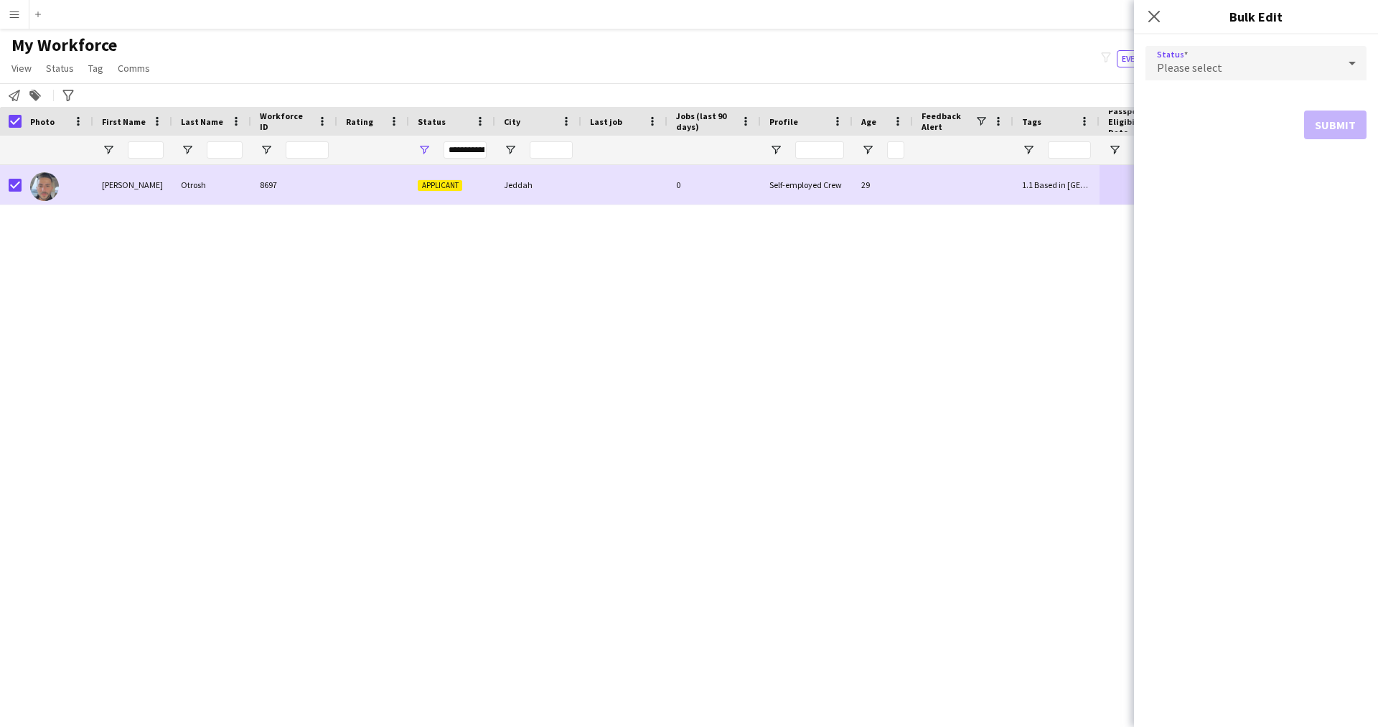
click at [1183, 73] on span "Please select" at bounding box center [1189, 67] width 65 height 14
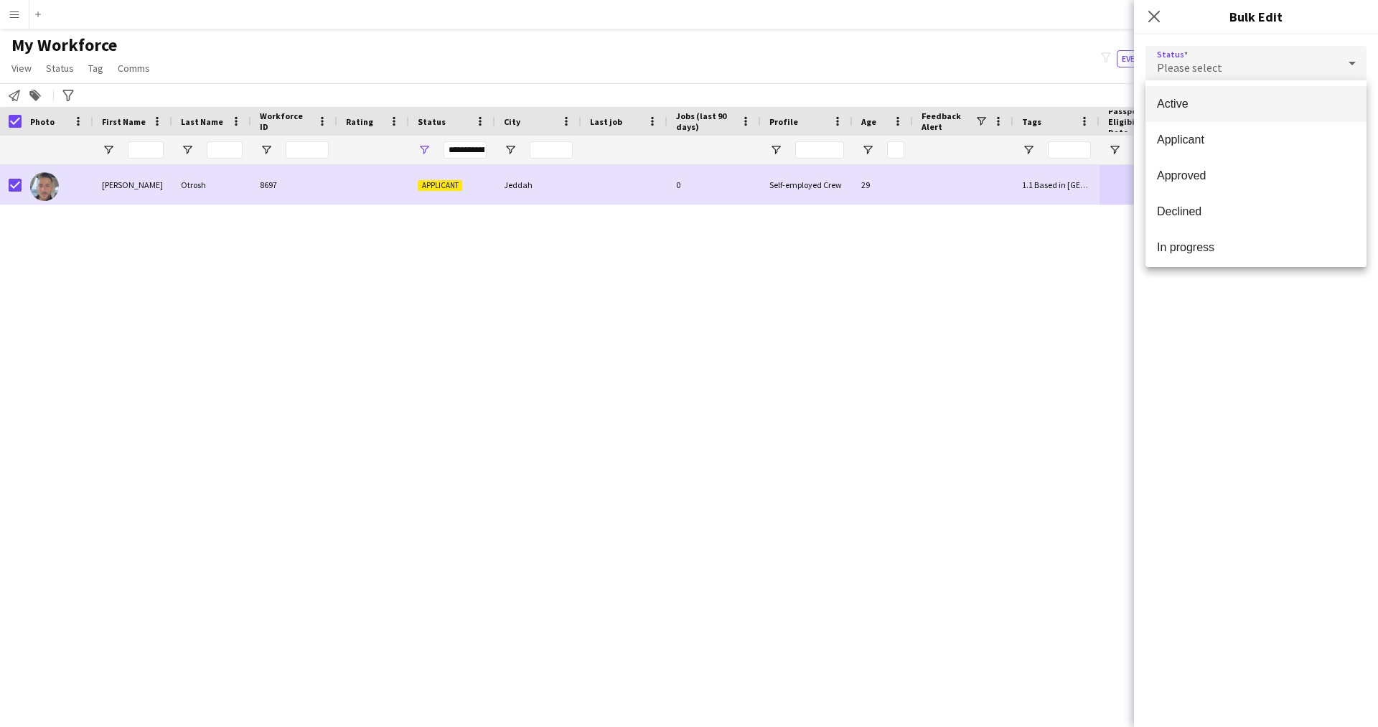
click at [1186, 92] on mat-option "Active" at bounding box center [1255, 104] width 221 height 36
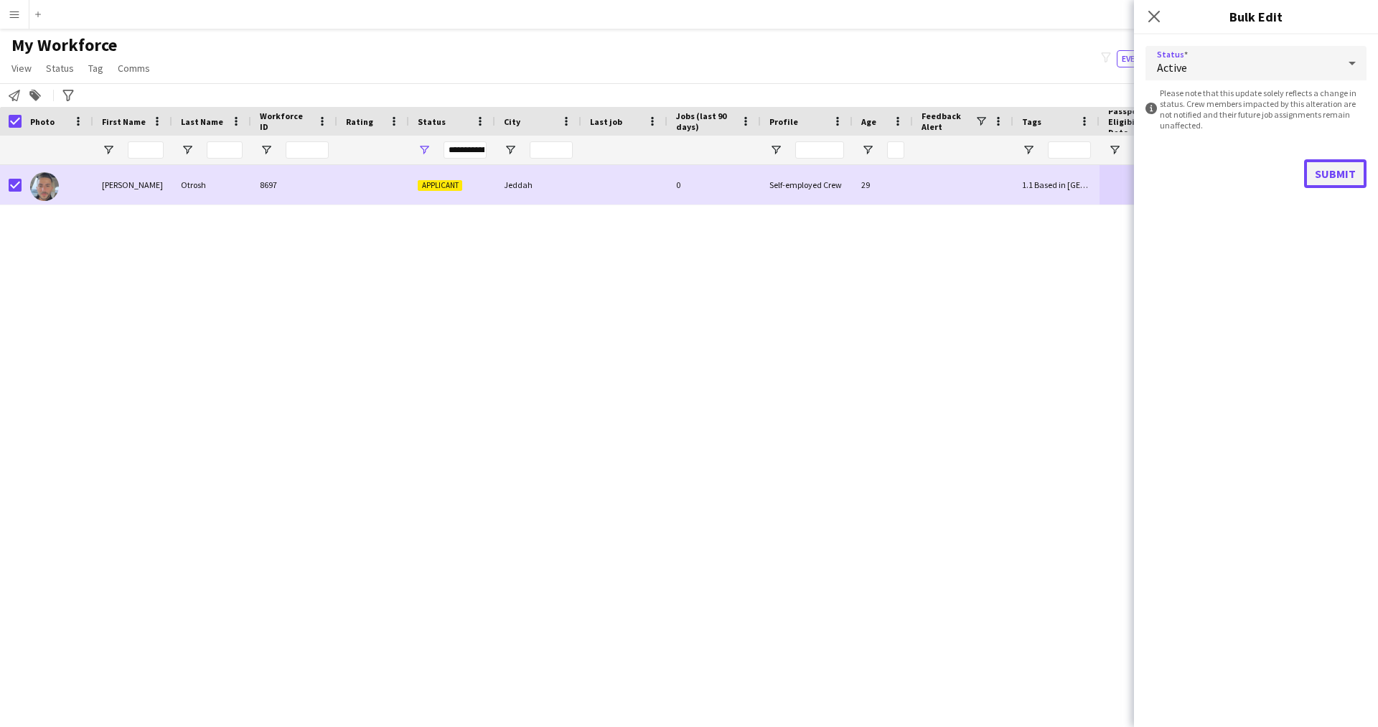
click at [1347, 174] on button "Submit" at bounding box center [1335, 173] width 62 height 29
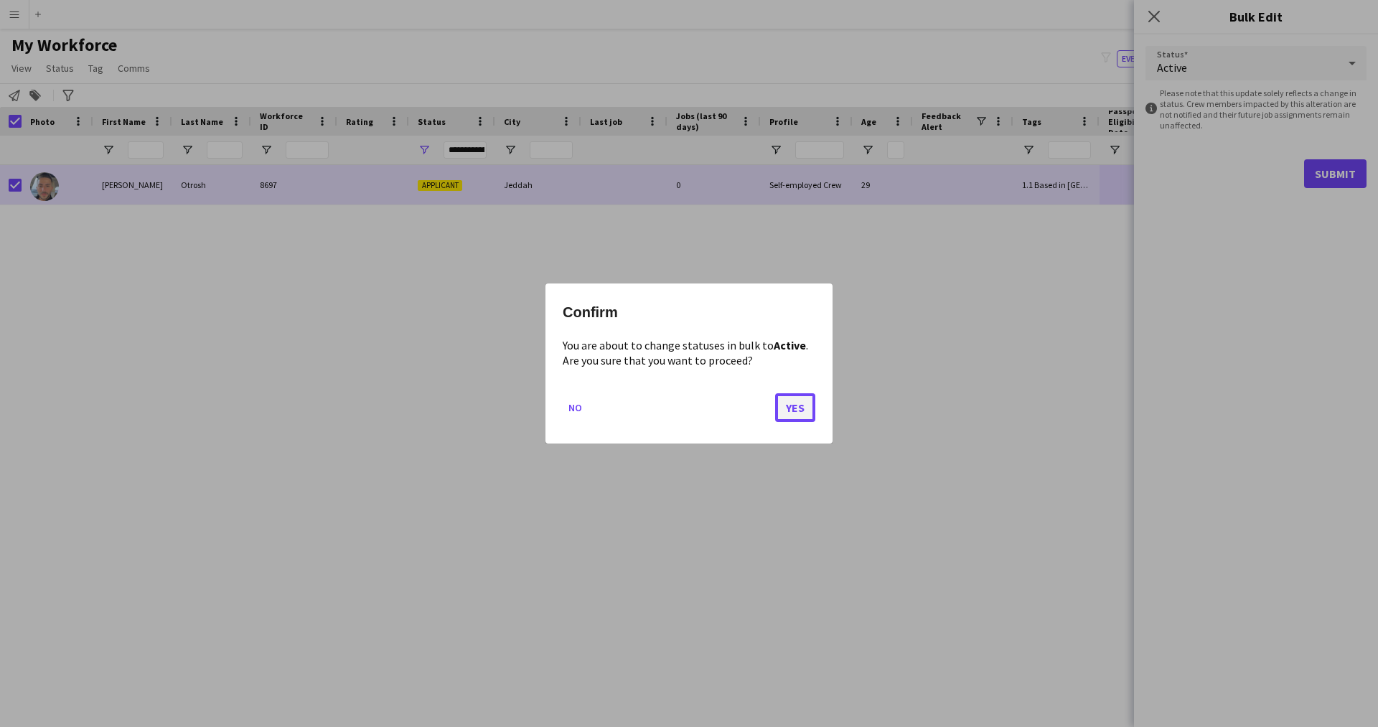
click at [793, 398] on button "Yes" at bounding box center [795, 407] width 40 height 29
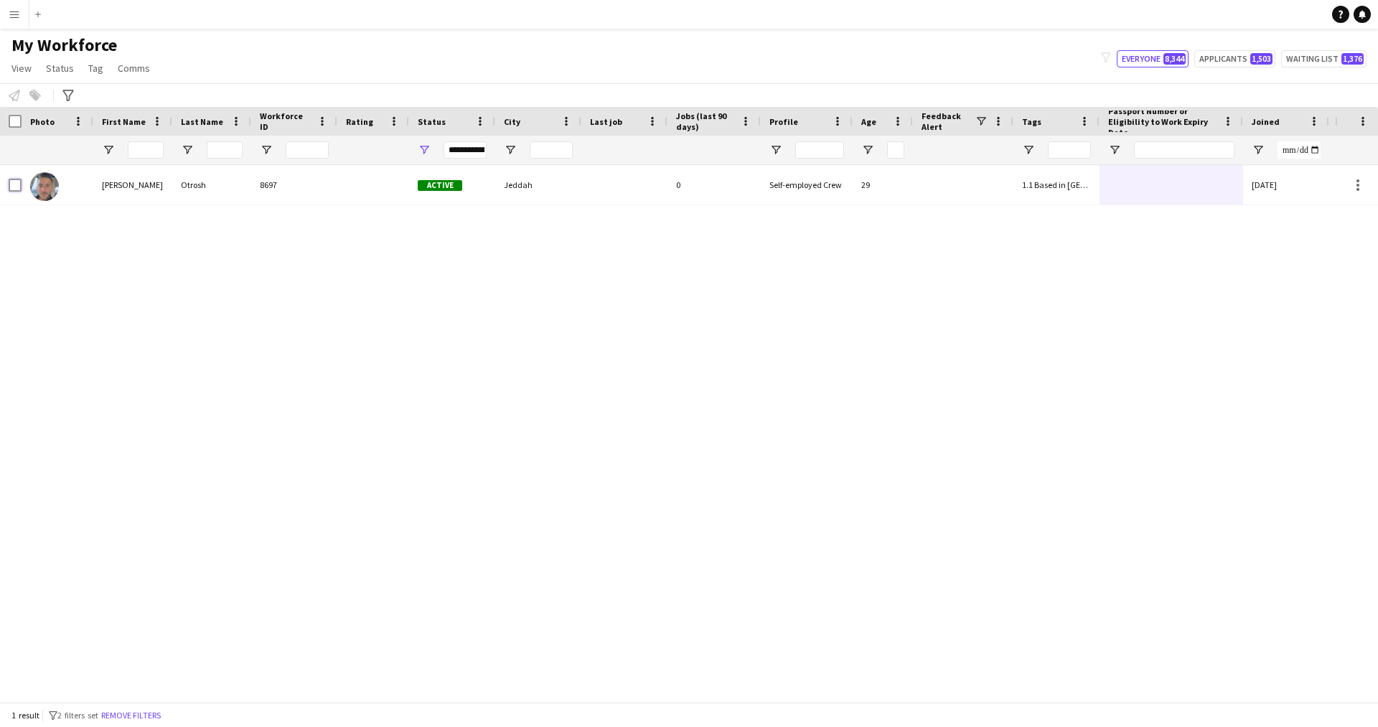
scroll to position [0, 274]
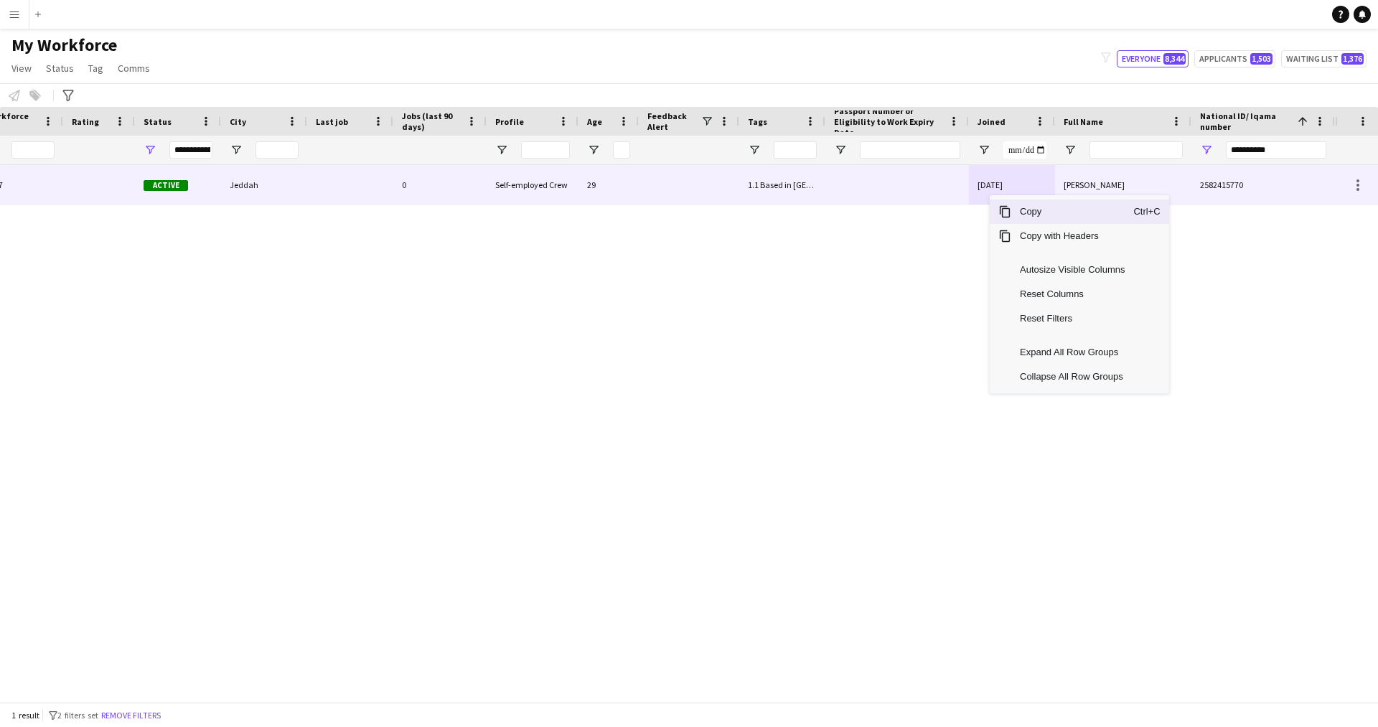
click at [907, 184] on div at bounding box center [897, 184] width 144 height 39
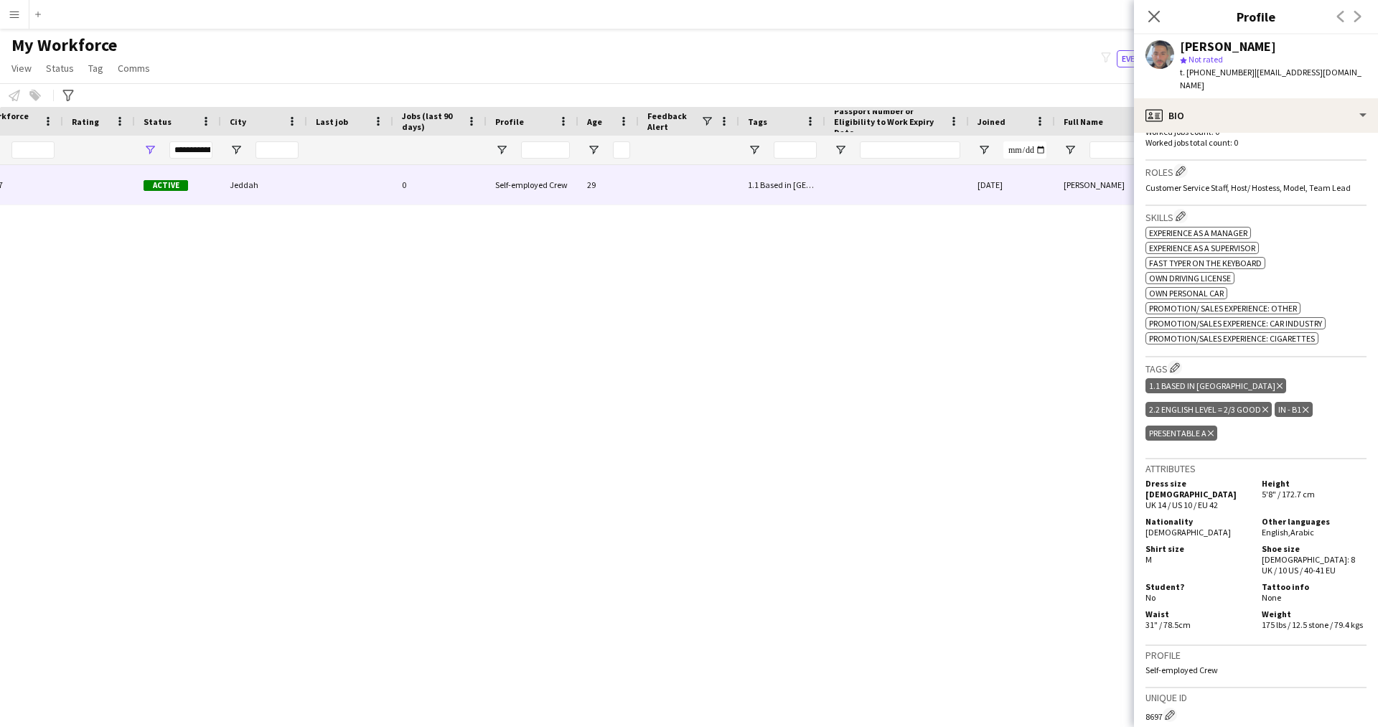
scroll to position [434, 0]
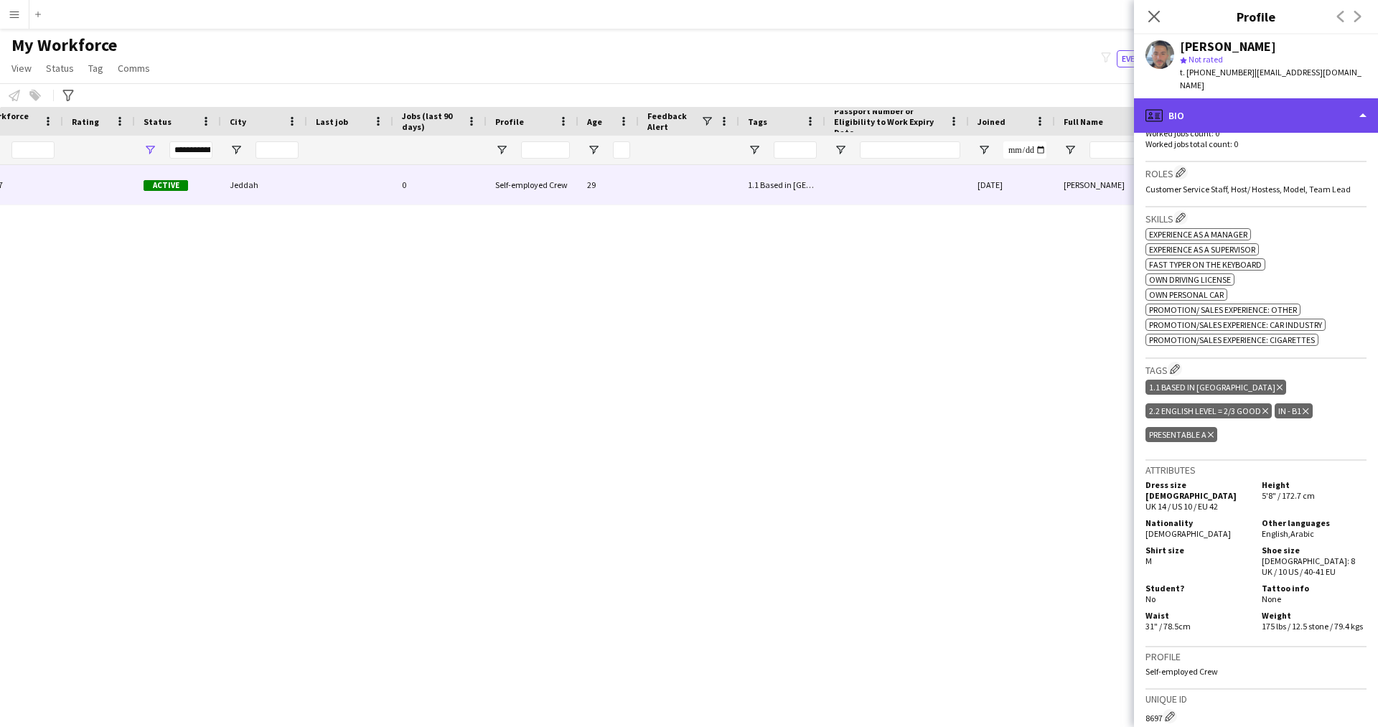
click at [1244, 108] on div "profile Bio" at bounding box center [1256, 115] width 244 height 34
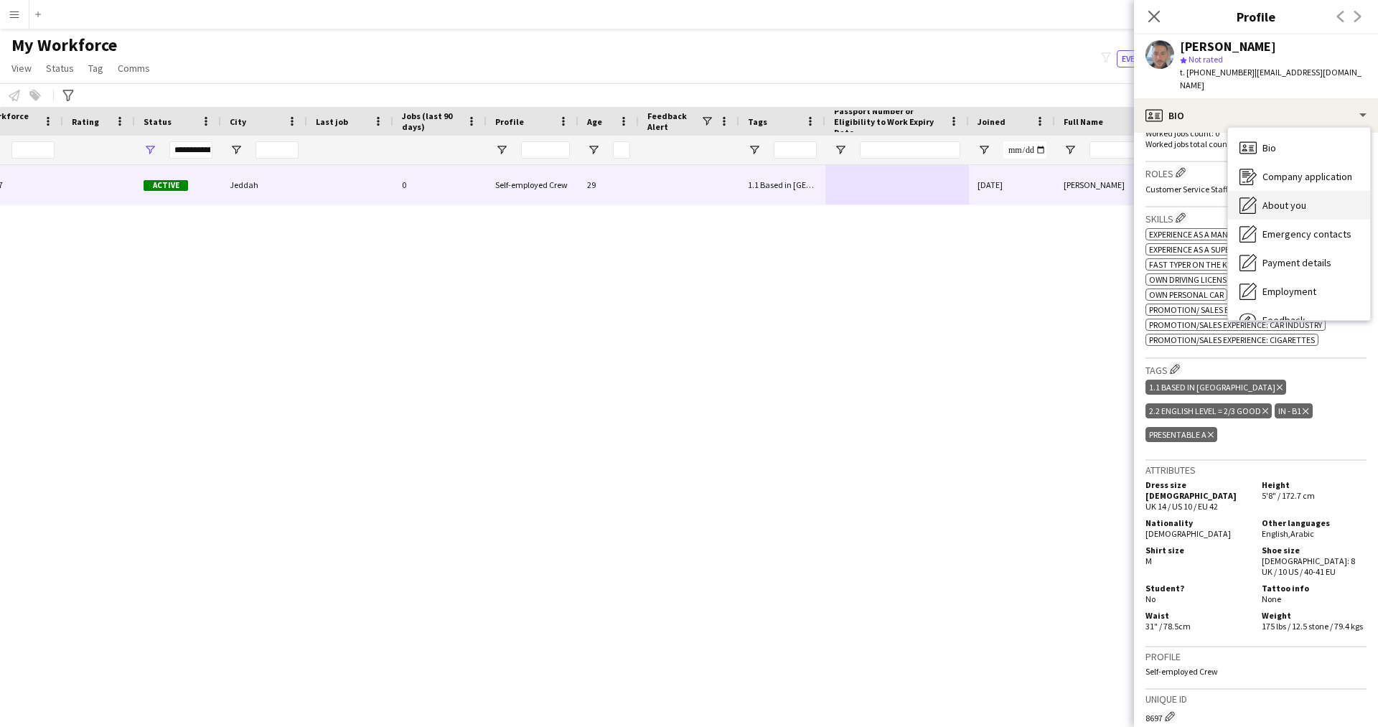
click at [1305, 204] on span "About you" at bounding box center [1284, 205] width 44 height 13
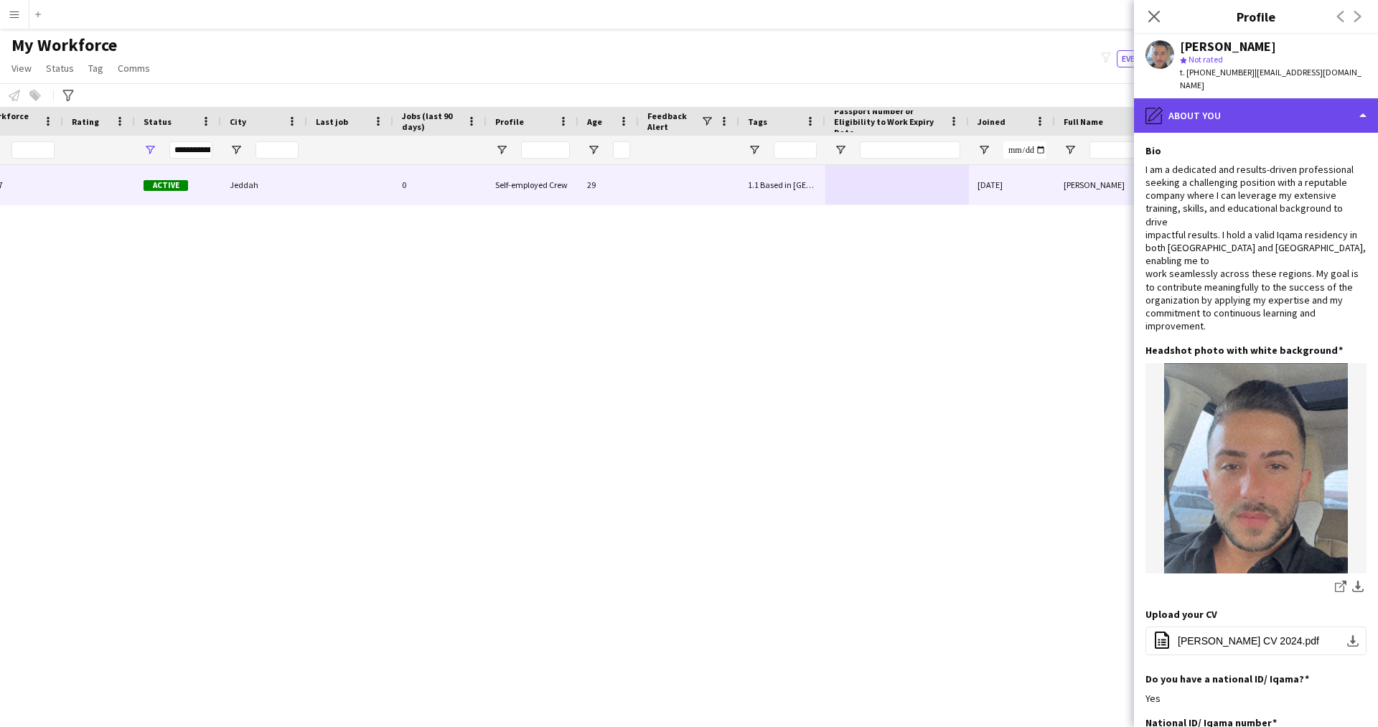
click at [1226, 121] on div "pencil4 About you" at bounding box center [1256, 115] width 244 height 34
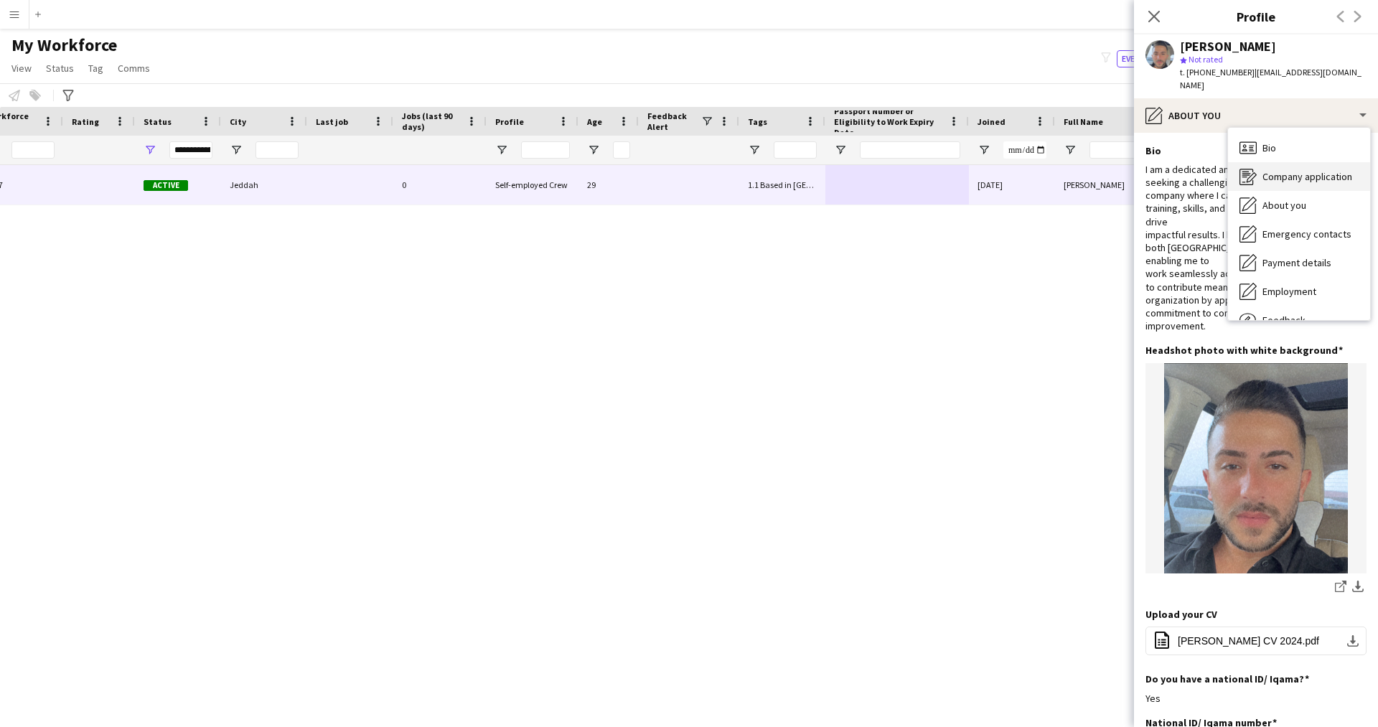
click at [1272, 174] on span "Company application" at bounding box center [1307, 176] width 90 height 13
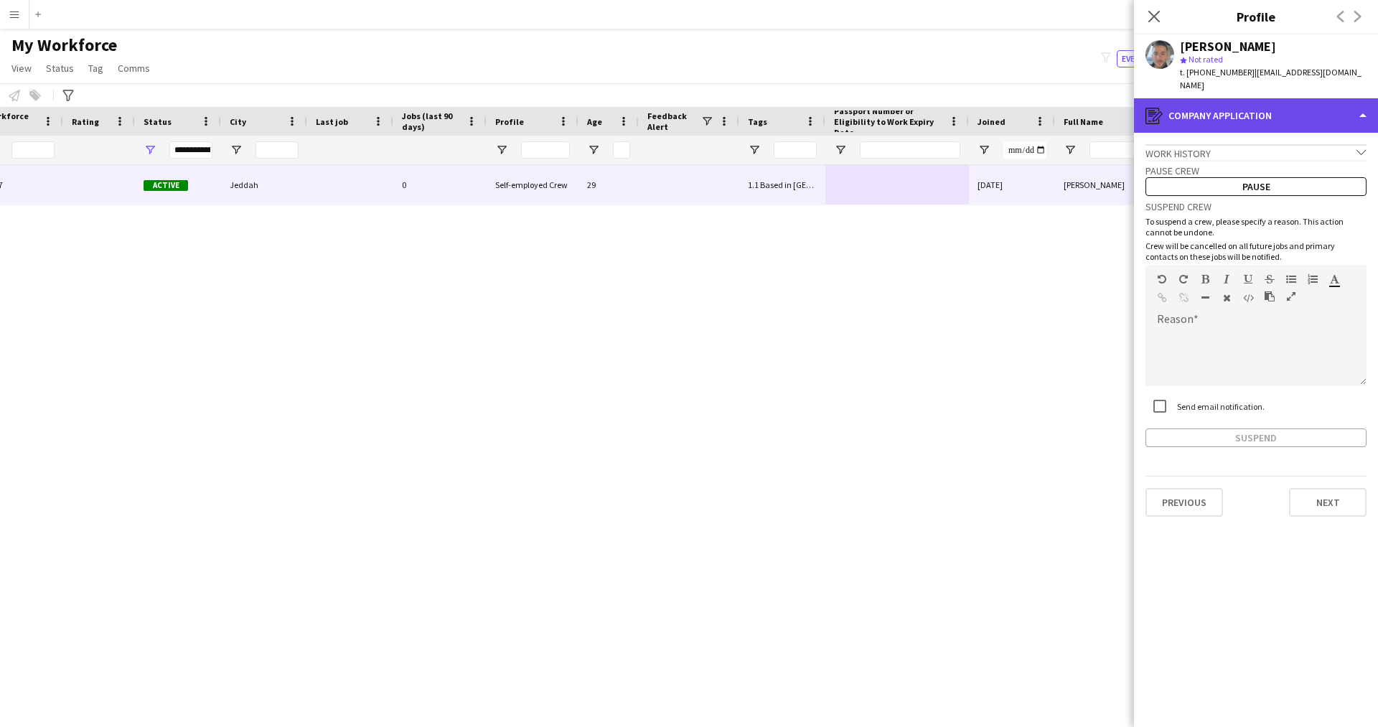
click at [1235, 131] on div "register Company application" at bounding box center [1256, 115] width 244 height 34
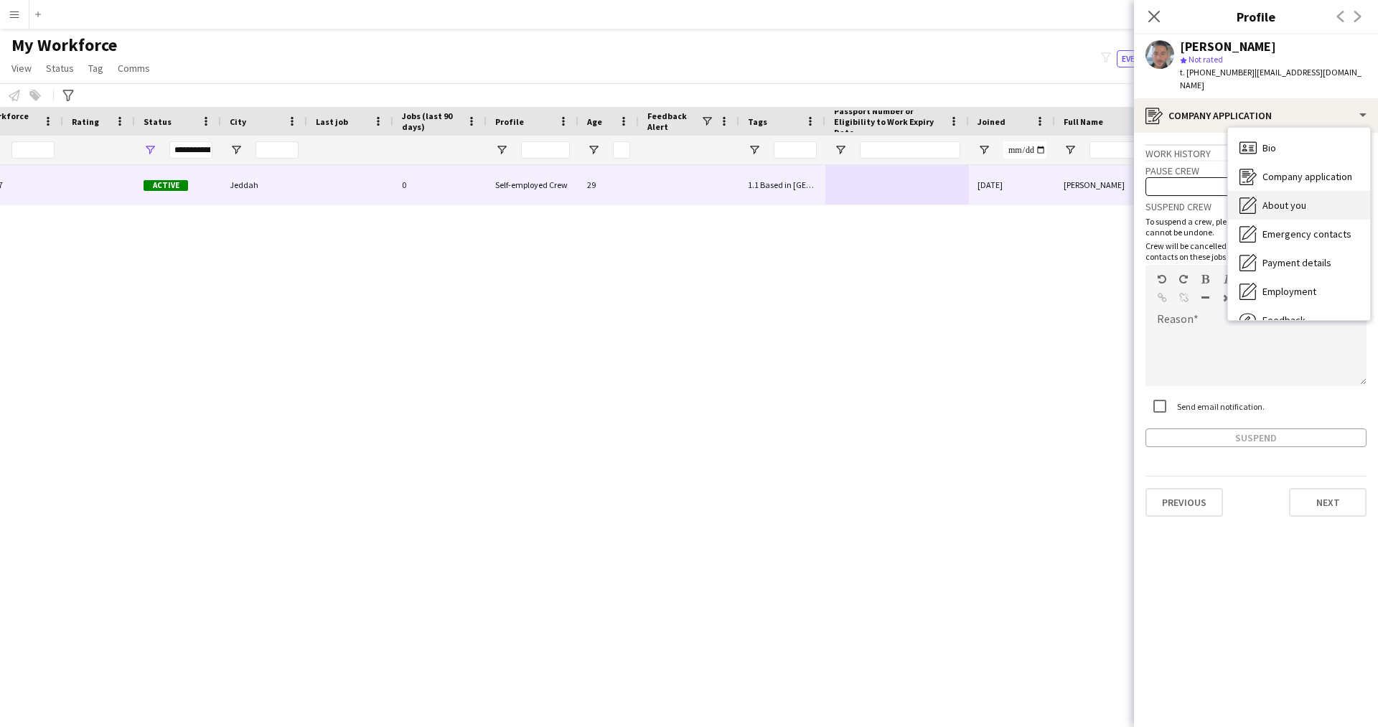
click at [1279, 210] on span "About you" at bounding box center [1284, 205] width 44 height 13
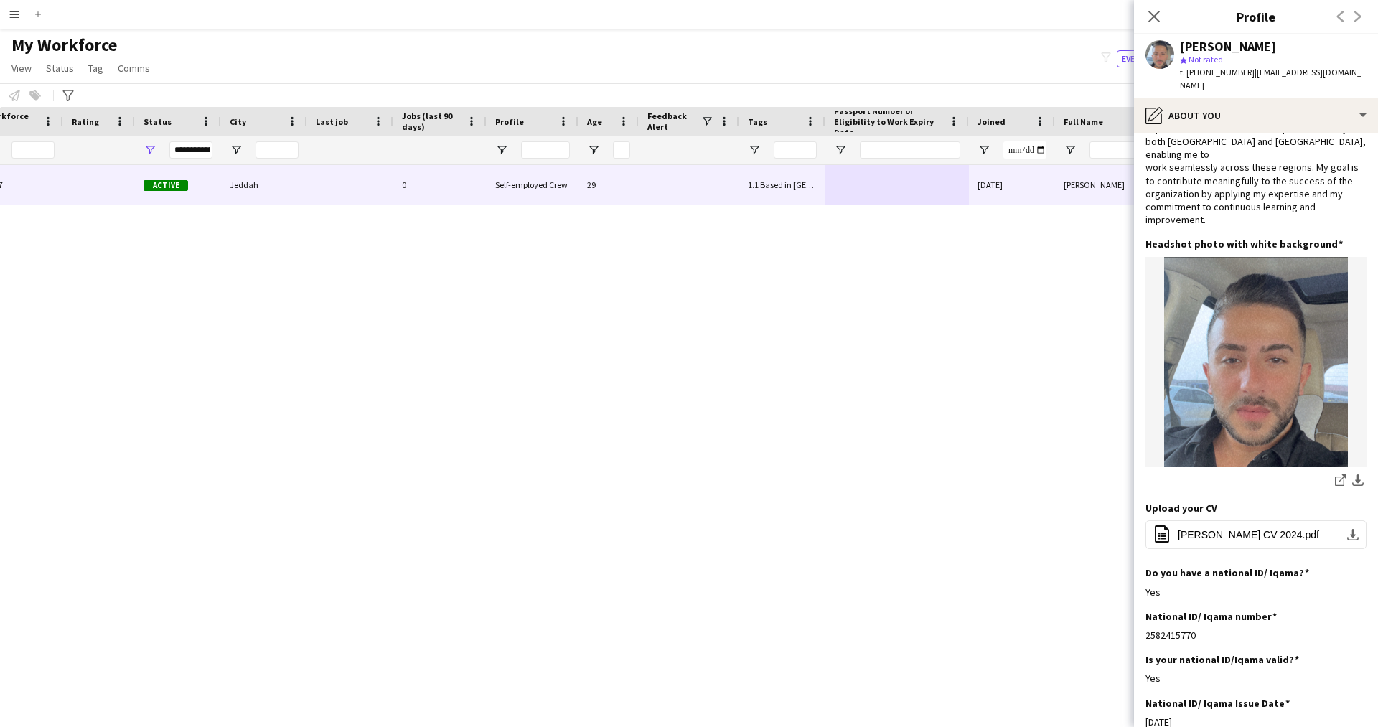
scroll to position [9, 0]
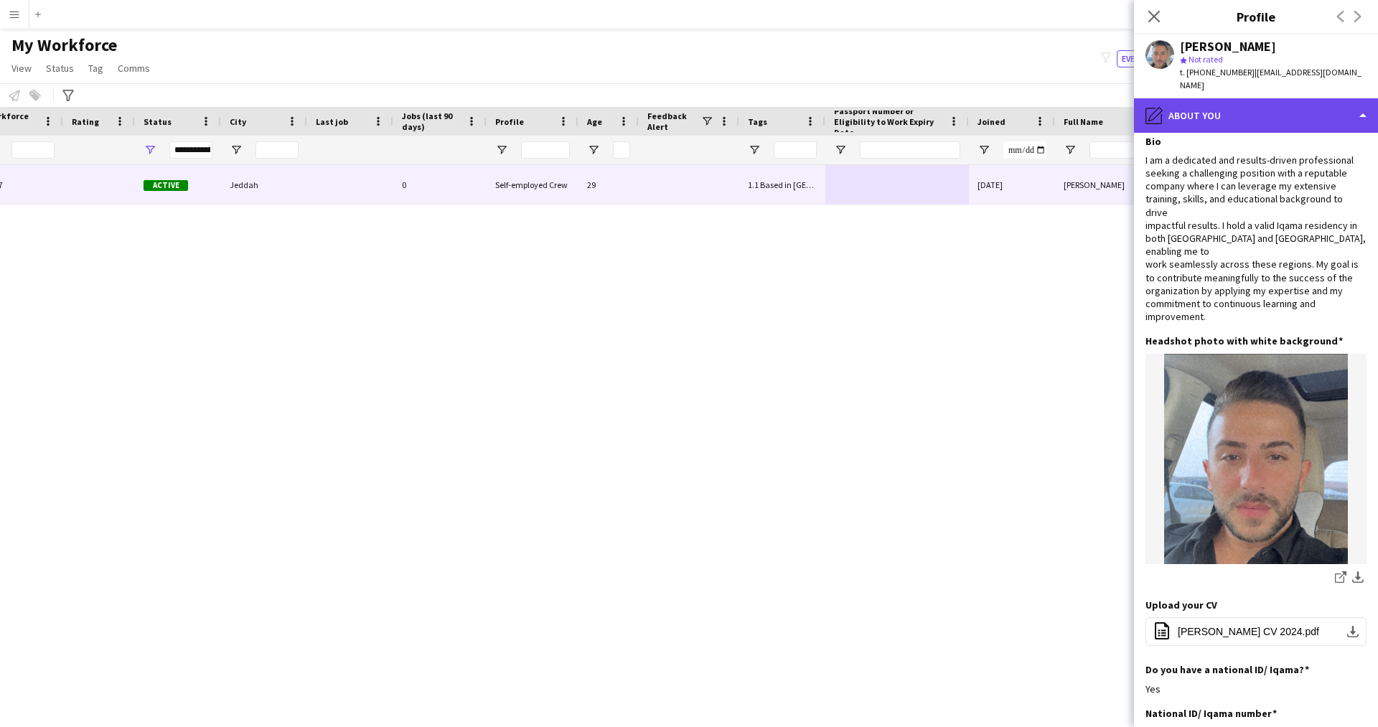
click at [1193, 101] on div "pencil4 About you" at bounding box center [1256, 115] width 244 height 34
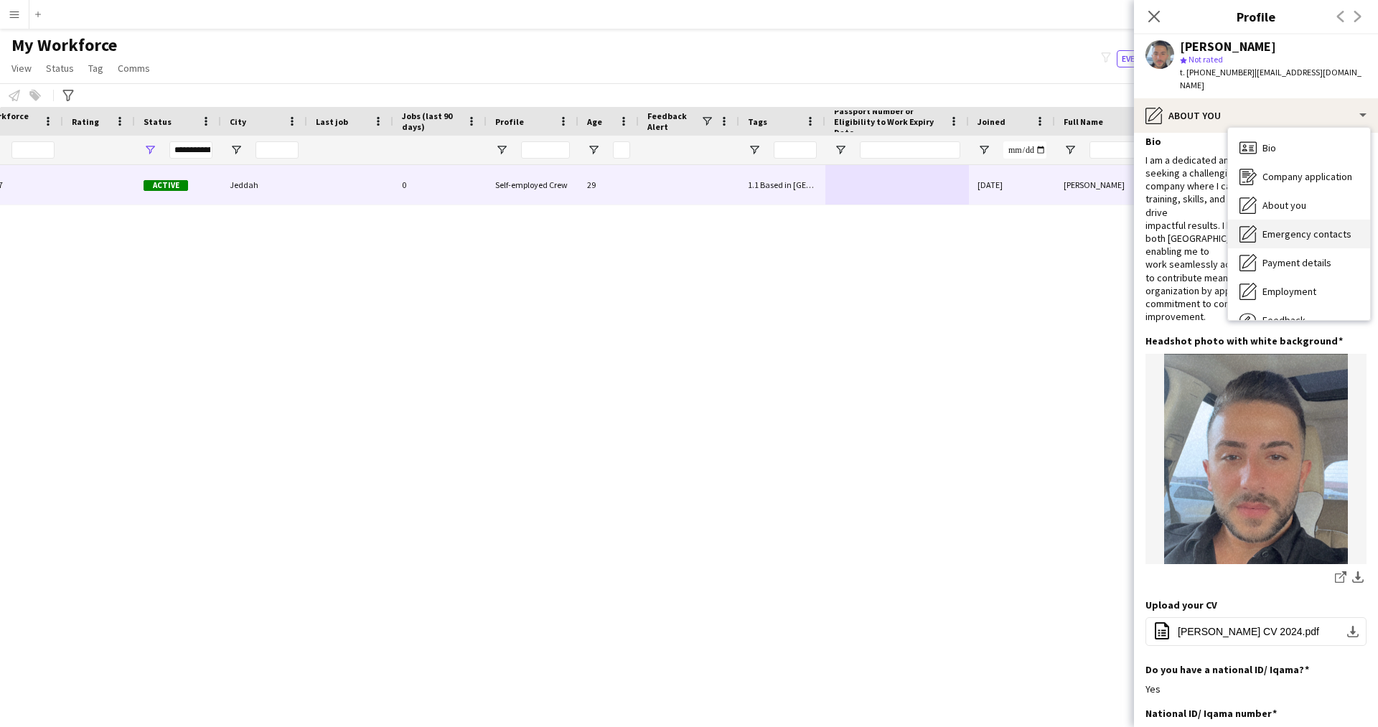
click at [1304, 240] on span "Emergency contacts" at bounding box center [1306, 233] width 89 height 13
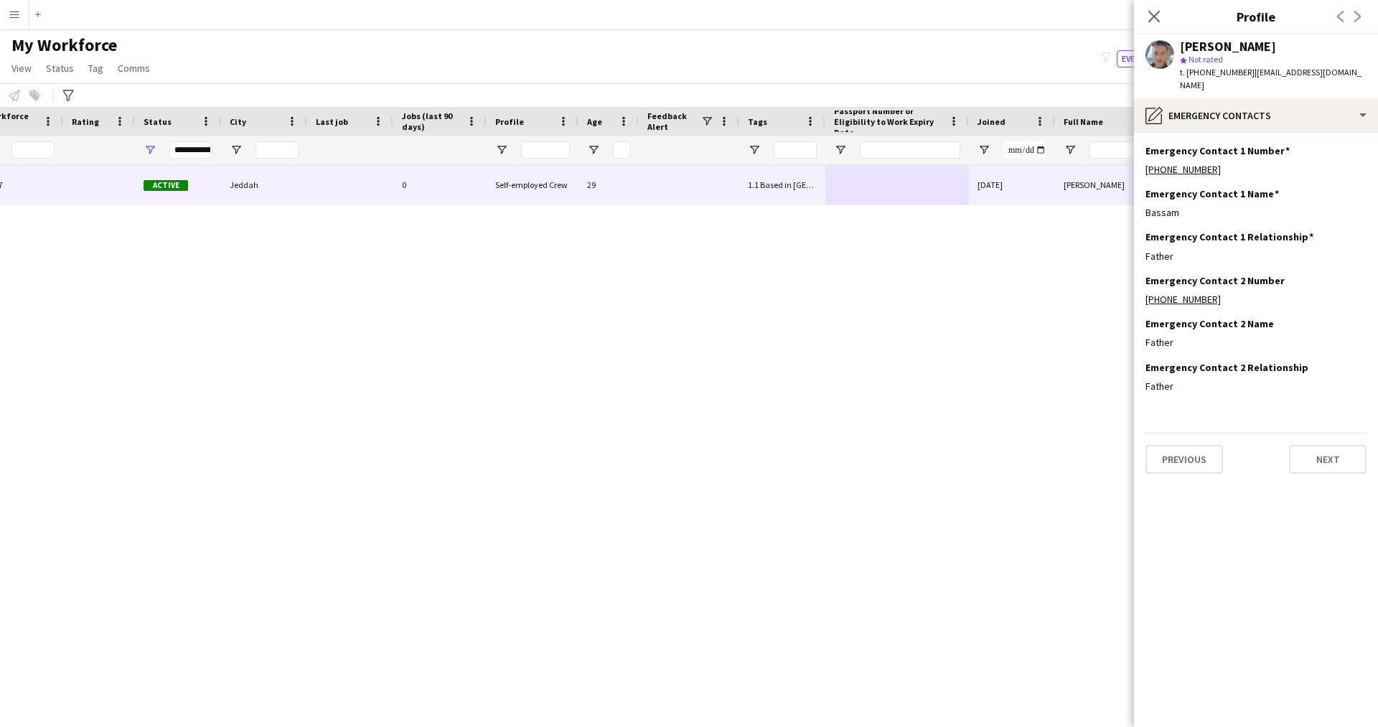
scroll to position [0, 0]
click at [1213, 121] on div "pencil4 Emergency contacts" at bounding box center [1256, 115] width 244 height 34
click at [1292, 263] on span "Payment details" at bounding box center [1296, 262] width 69 height 13
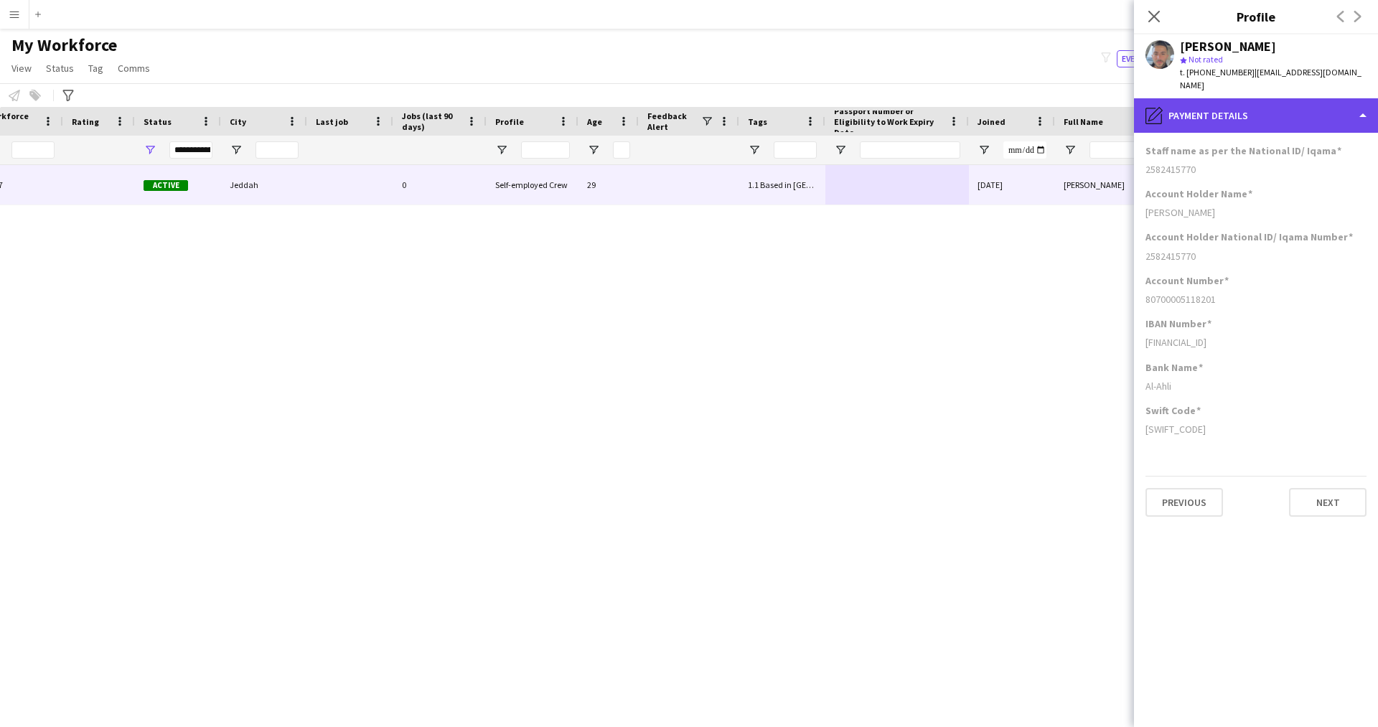
click at [1231, 120] on div "pencil4 Payment details" at bounding box center [1256, 115] width 244 height 34
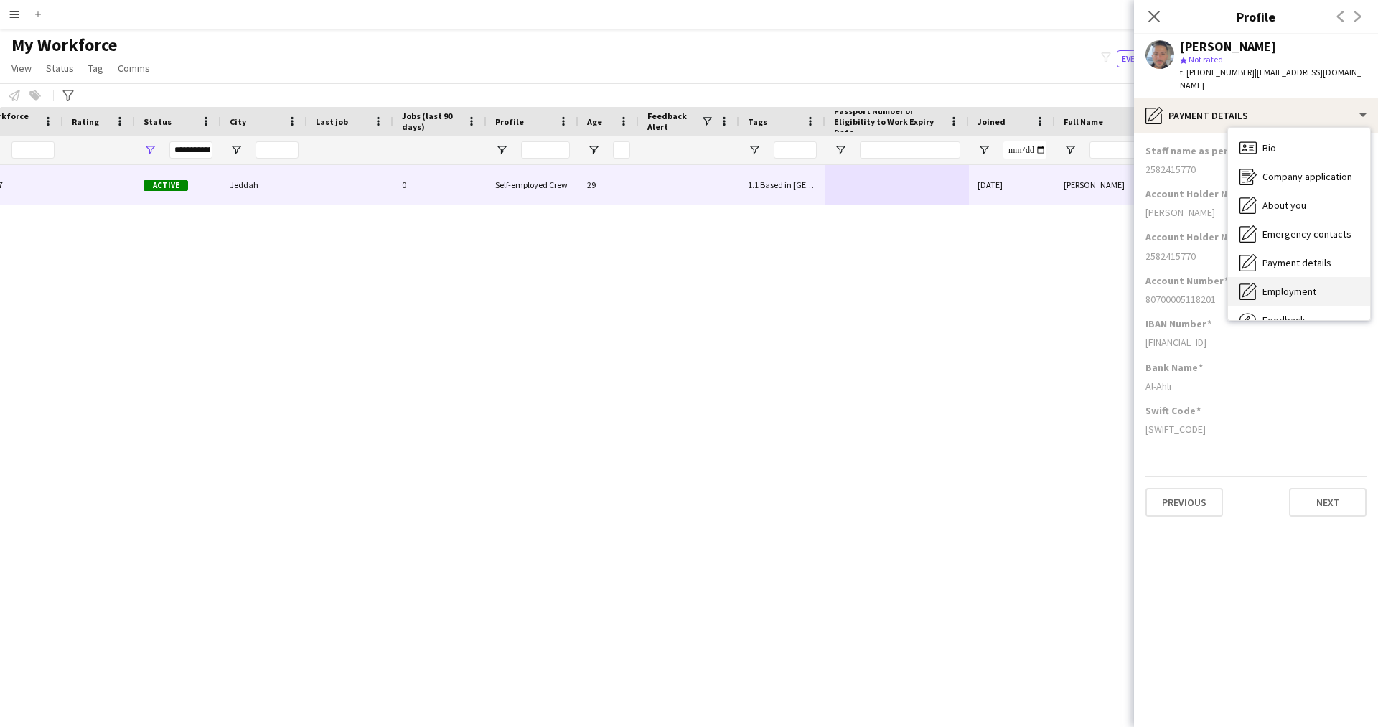
click at [1274, 281] on div "Employment Employment" at bounding box center [1299, 291] width 142 height 29
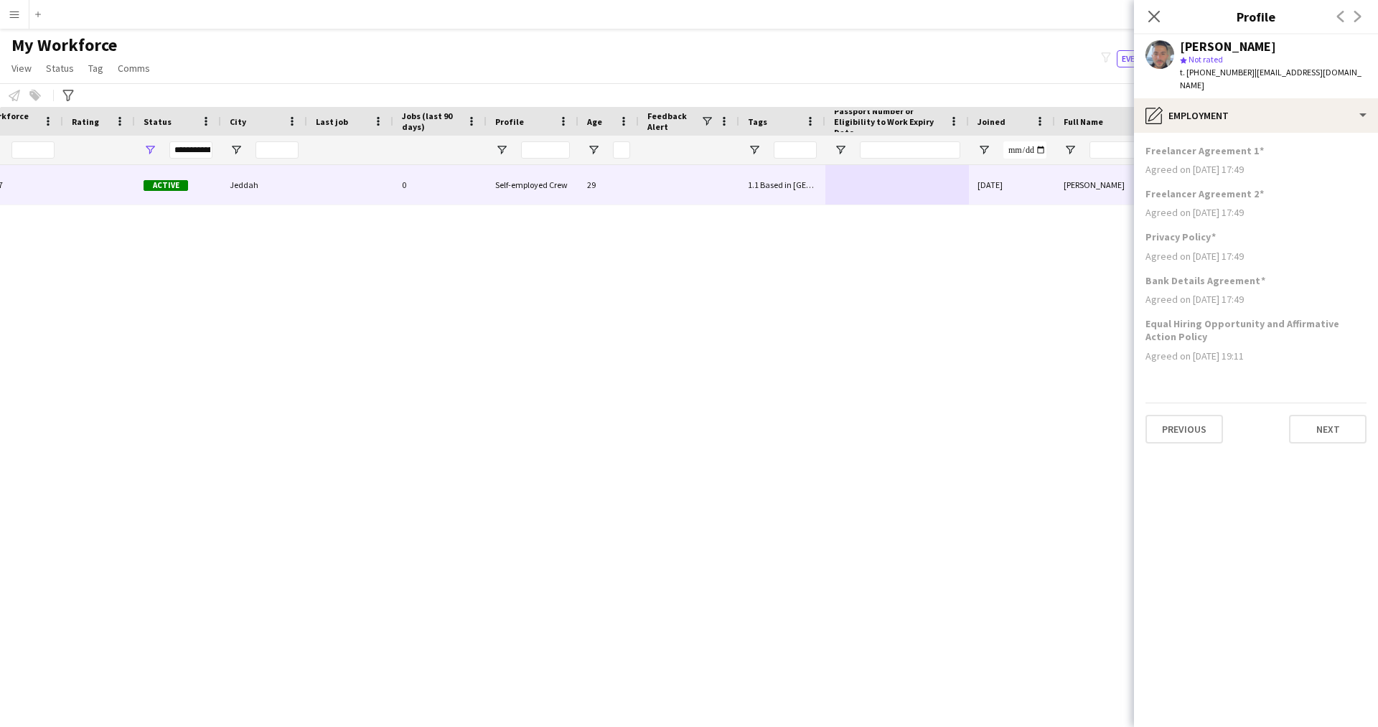
click at [1152, 22] on icon "Close pop-in" at bounding box center [1153, 16] width 11 height 11
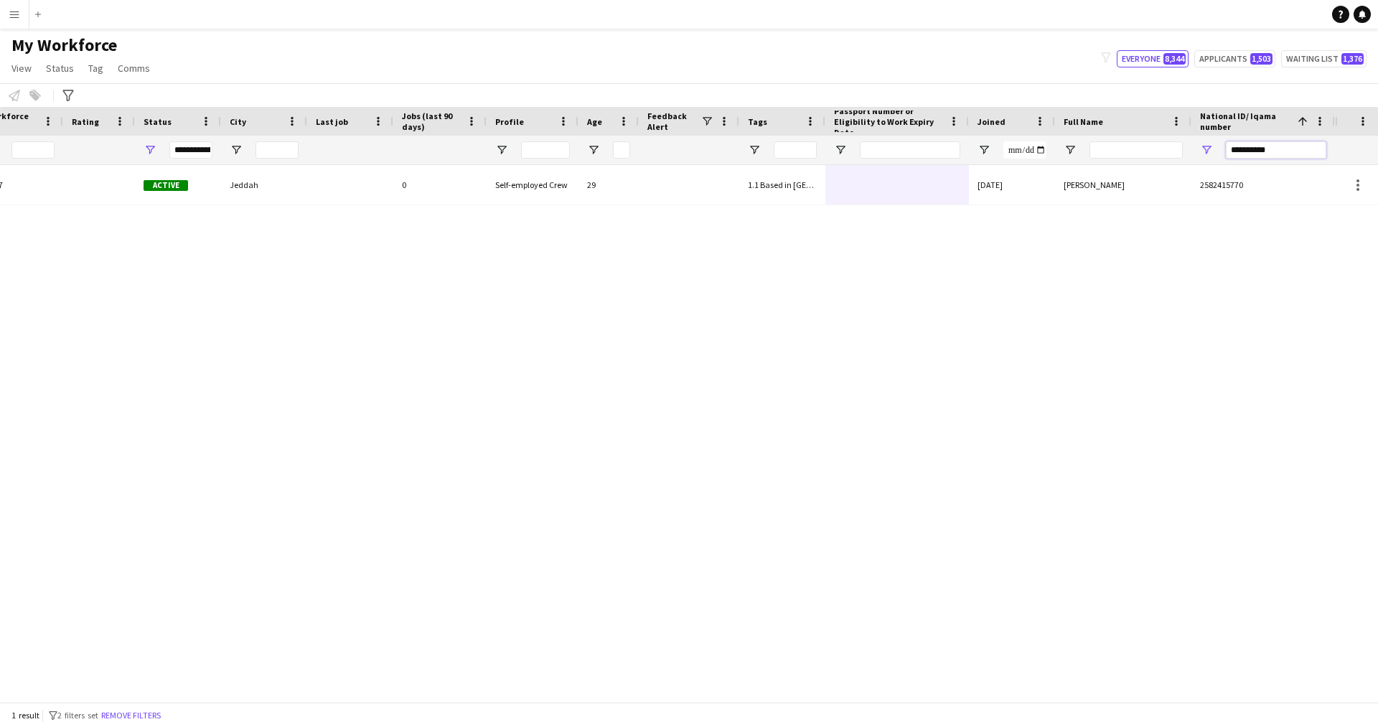
drag, startPoint x: 1291, startPoint y: 144, endPoint x: 1104, endPoint y: 186, distance: 192.0
click at [1104, 186] on div "Workforce Details Profile Data Workforce Details Profile Data Full Name First N…" at bounding box center [689, 404] width 1378 height 595
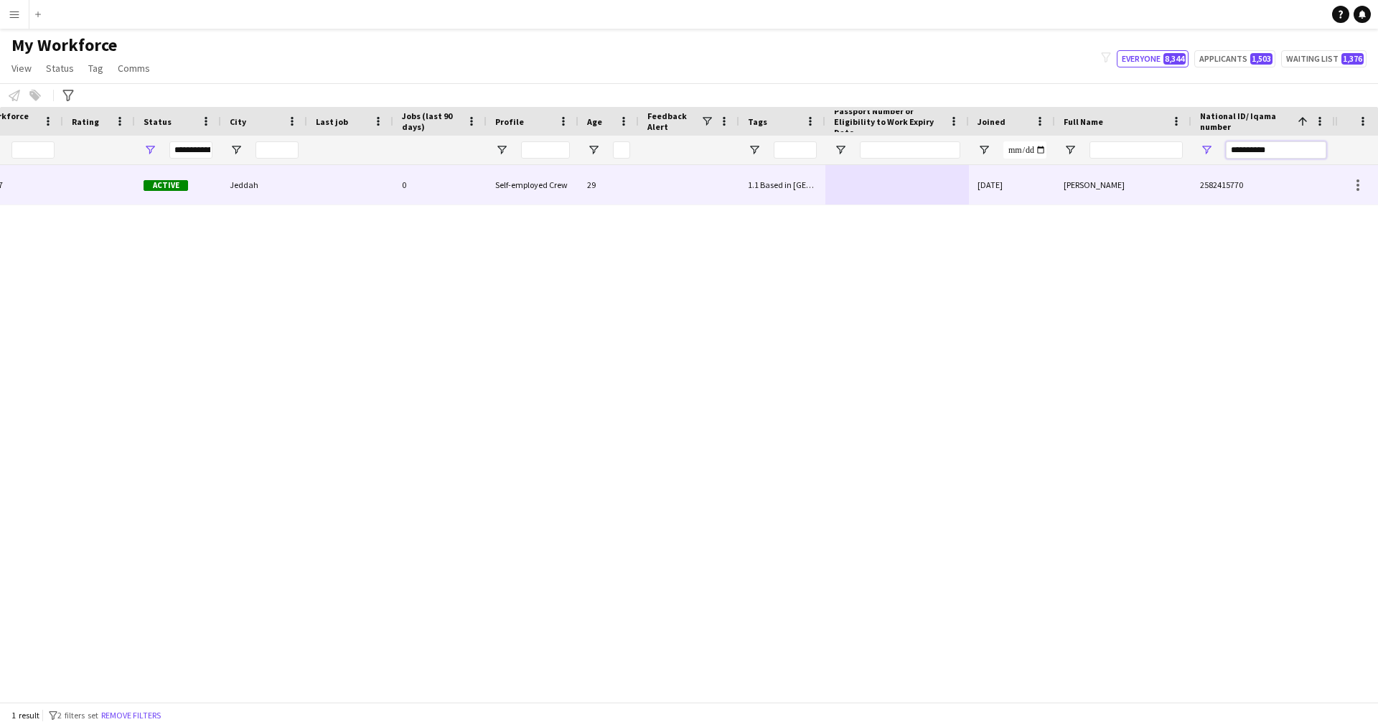
paste input "National ID/ Iqama number Filter Input"
type input "**********"
click at [631, 199] on div "23" at bounding box center [608, 184] width 60 height 39
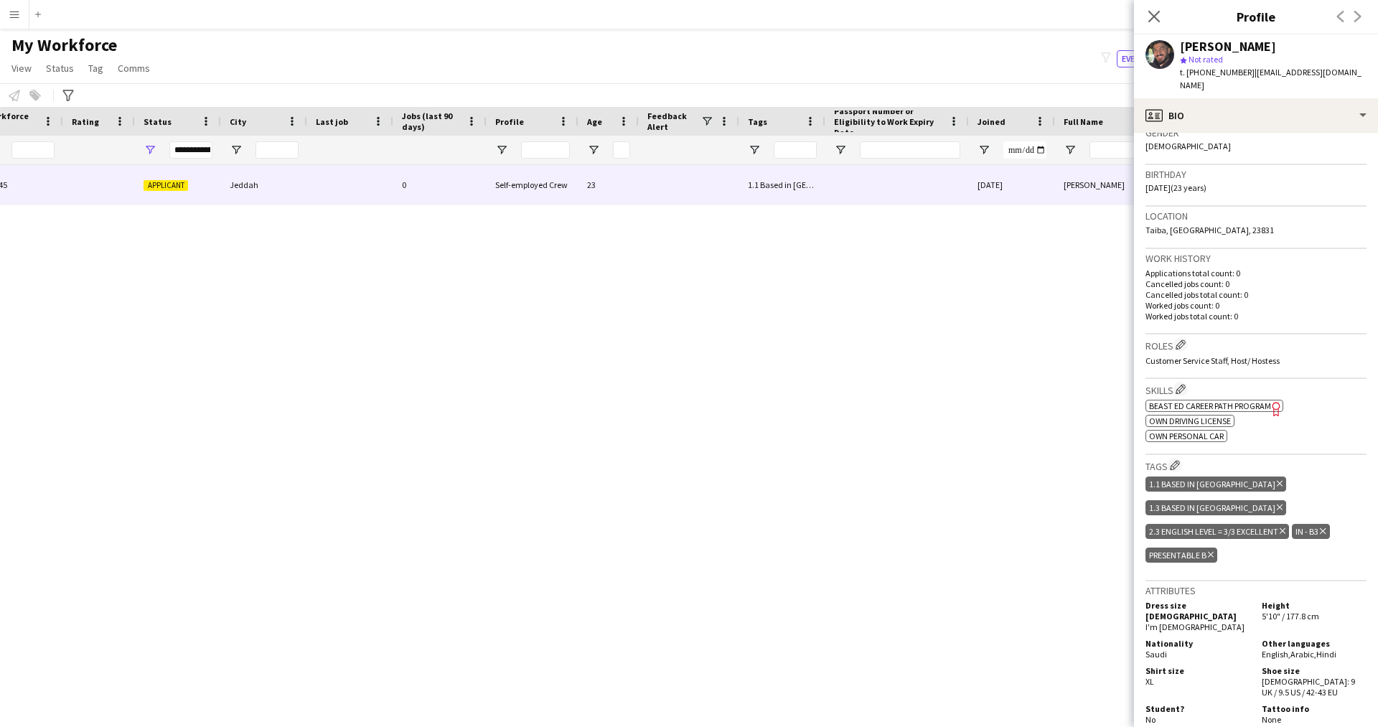
scroll to position [237, 0]
click at [1273, 400] on icon "Freelancer has uploaded a photo validation of skill. Click to see" at bounding box center [1276, 407] width 15 height 15
click at [1156, 16] on icon "Close pop-in" at bounding box center [1154, 16] width 14 height 14
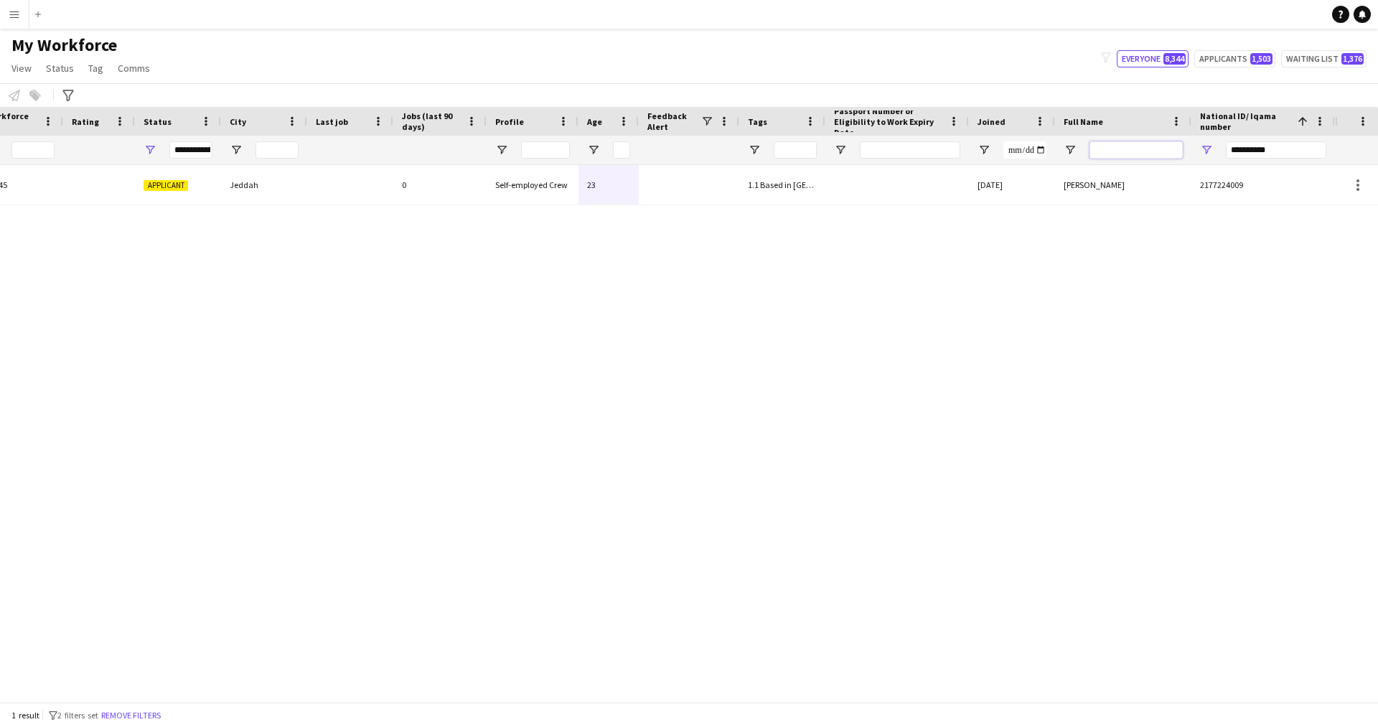
click at [1171, 149] on input "Full Name Filter Input" at bounding box center [1135, 149] width 93 height 17
paste input "**********"
type input "**********"
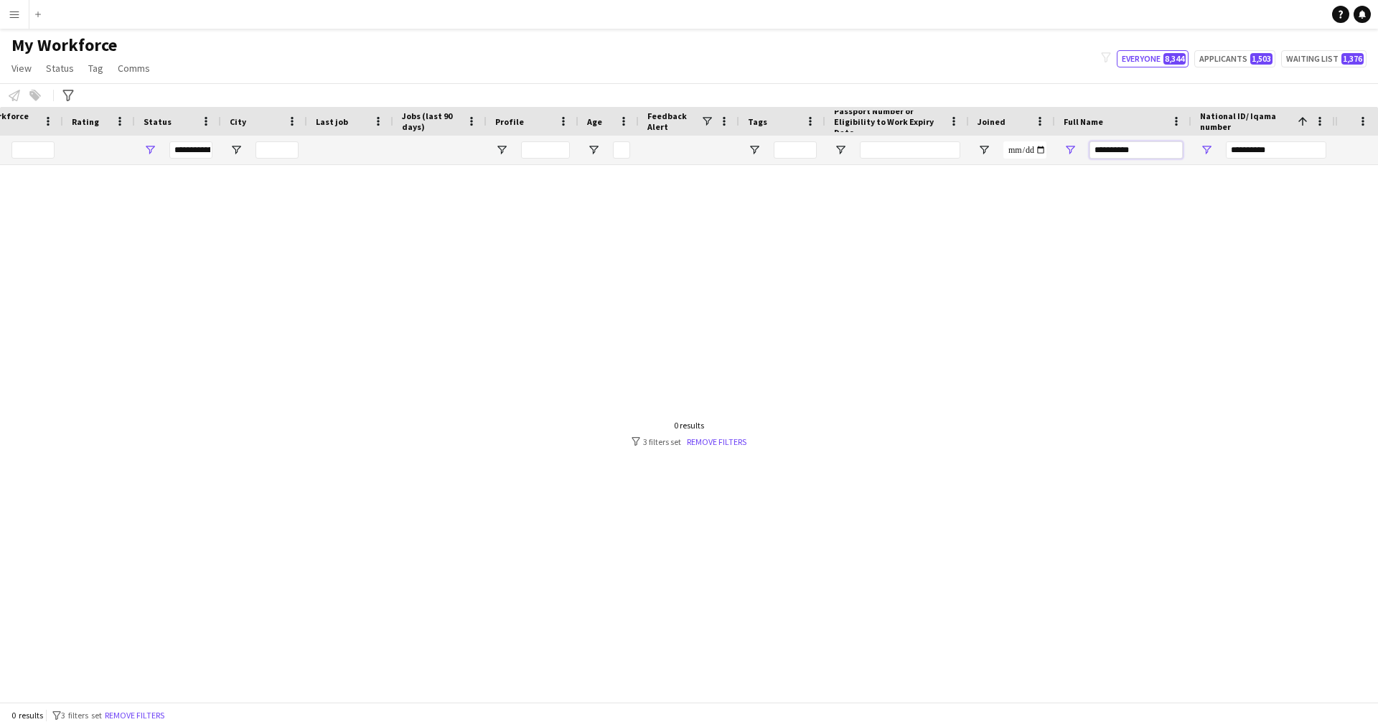
drag, startPoint x: 1163, startPoint y: 152, endPoint x: 995, endPoint y: 168, distance: 168.6
click at [995, 168] on div "Workforce Details Profile Data Workforce Details Profile Data Full Name First N…" at bounding box center [689, 404] width 1378 height 595
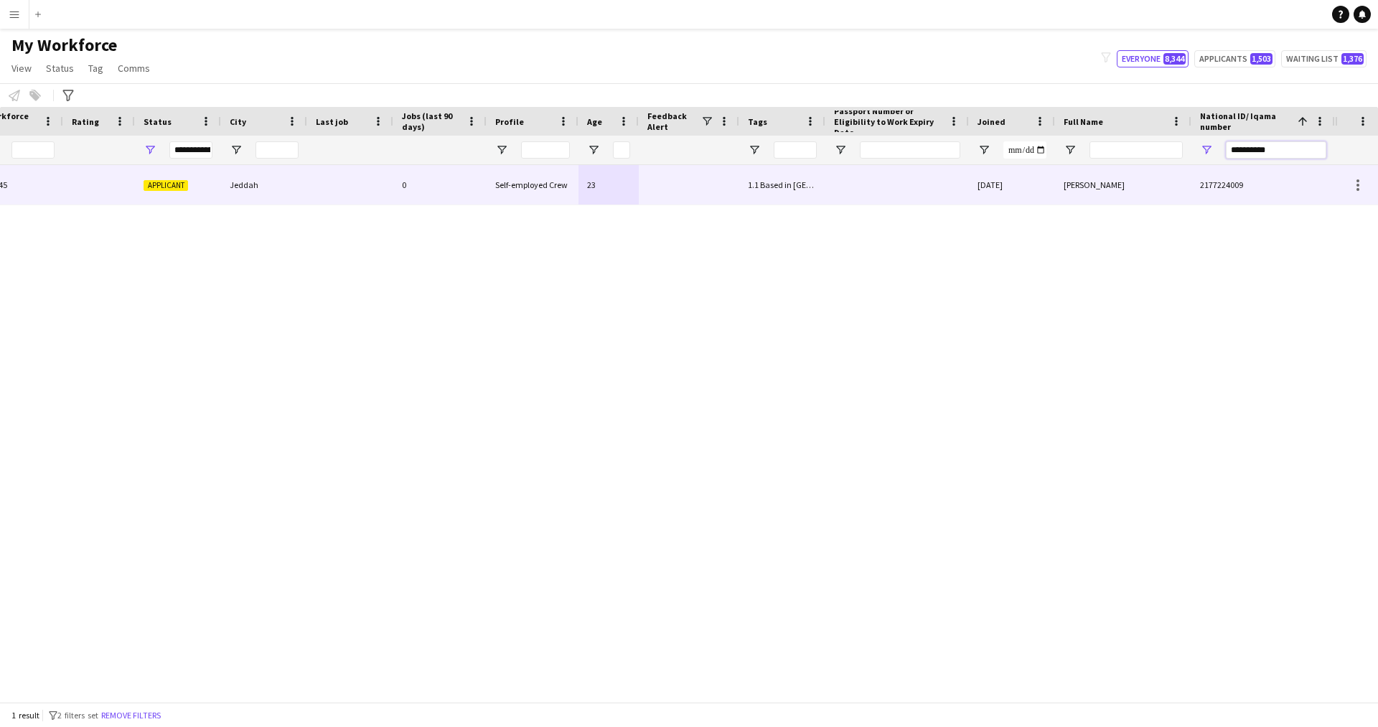
drag, startPoint x: 1155, startPoint y: 189, endPoint x: 1032, endPoint y: 189, distance: 123.4
click at [1032, 189] on div "Workforce Details Profile Data Workforce Details Profile Data Full Name First N…" at bounding box center [689, 404] width 1378 height 595
paste input "National ID/ Iqama number Filter Input"
click at [773, 181] on div "1.3 Based in [GEOGRAPHIC_DATA], 2.3 English Level = 3/3 Excellent , IN - B1, Pr…" at bounding box center [782, 184] width 86 height 39
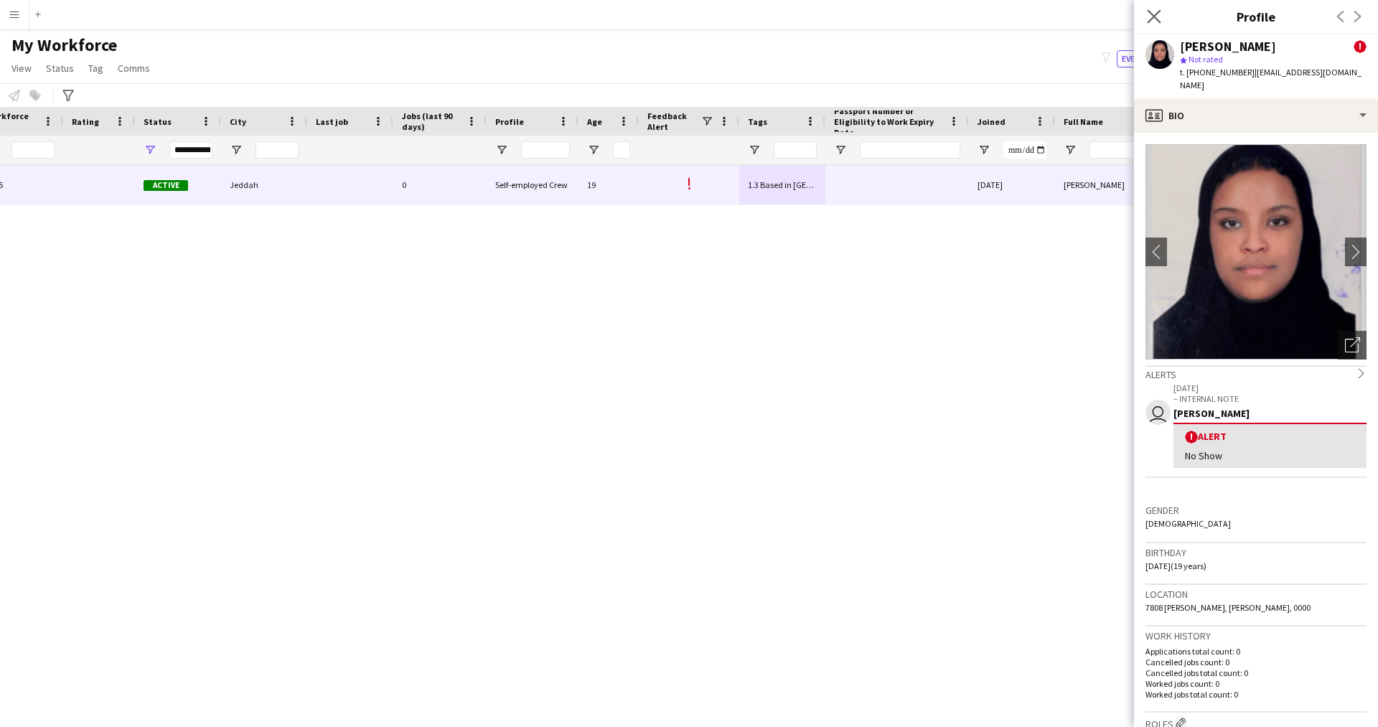
click at [1149, 24] on app-icon "Close pop-in" at bounding box center [1154, 16] width 21 height 21
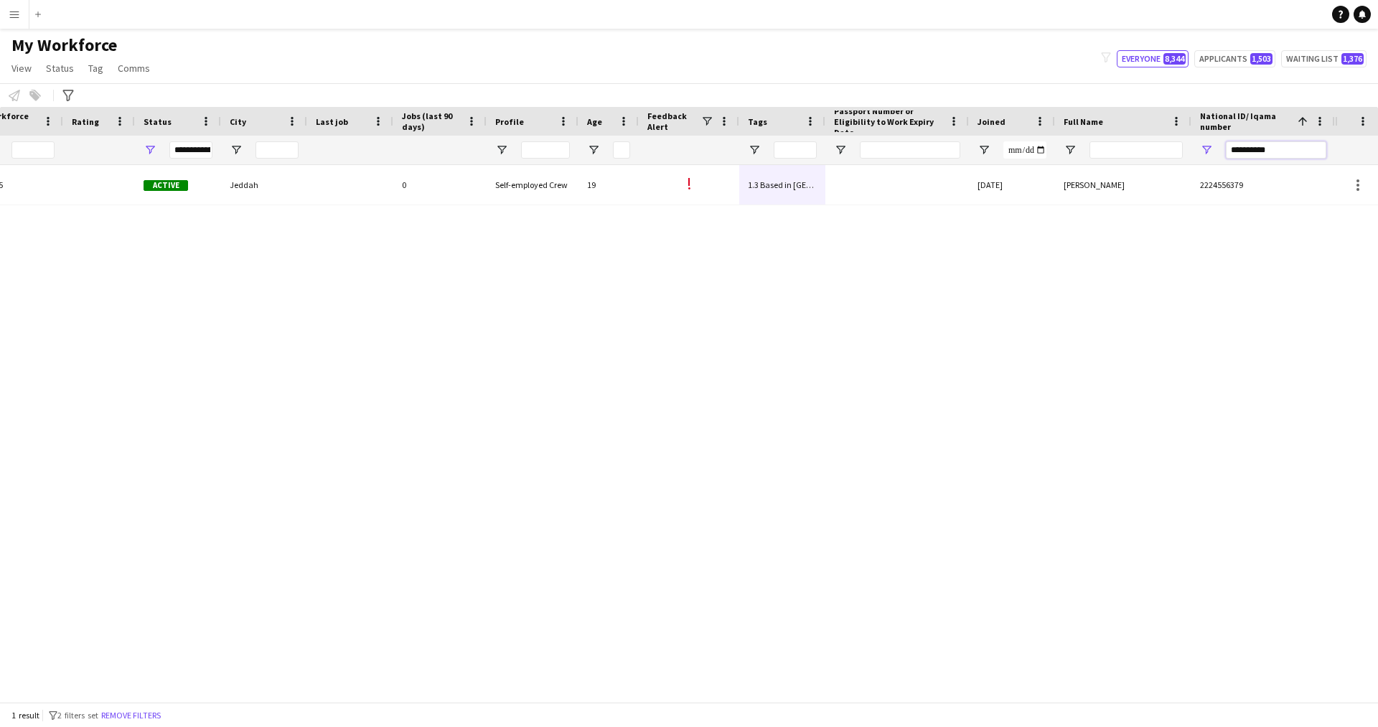
drag, startPoint x: 1291, startPoint y: 152, endPoint x: 1074, endPoint y: 185, distance: 219.2
click at [1074, 185] on div "Workforce Details Profile Data Workforce Details Profile Data Full Name First N…" at bounding box center [689, 404] width 1378 height 595
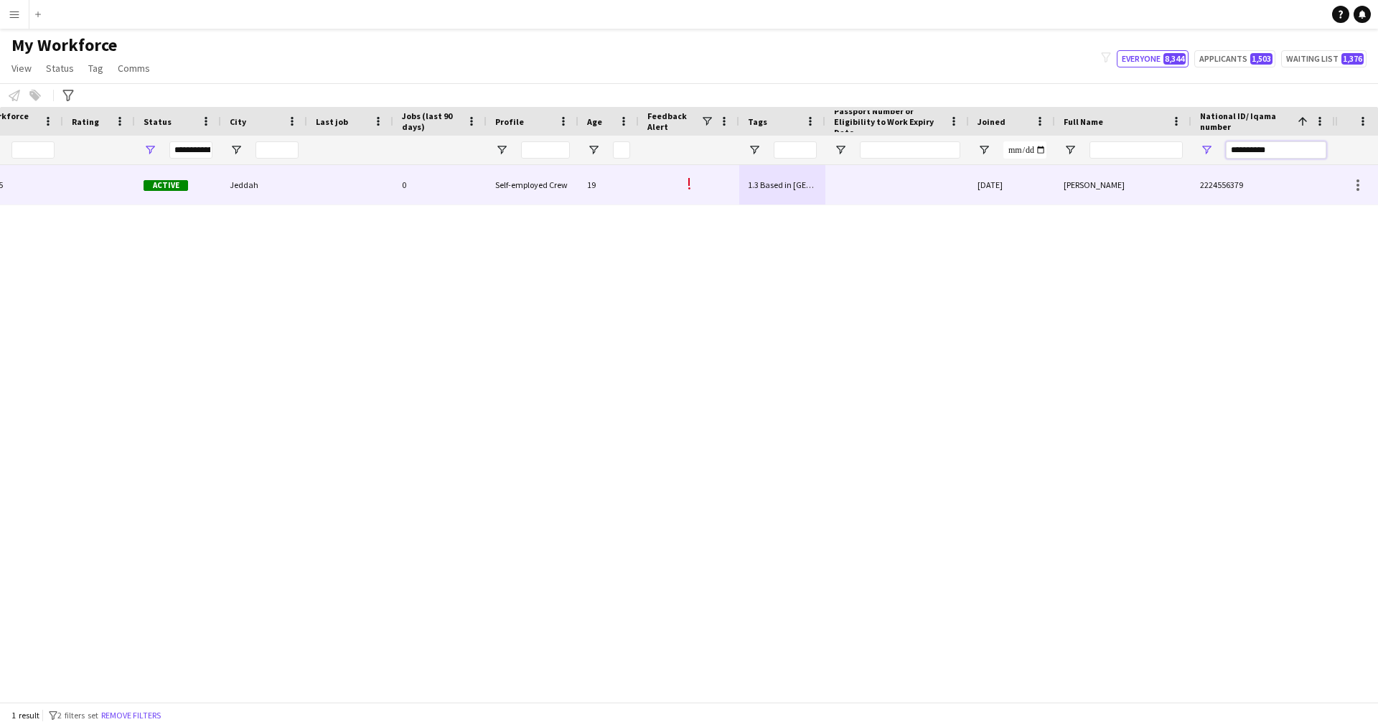
paste input "National ID/ Iqama number Filter Input"
type input "**********"
click at [923, 183] on div at bounding box center [897, 184] width 144 height 39
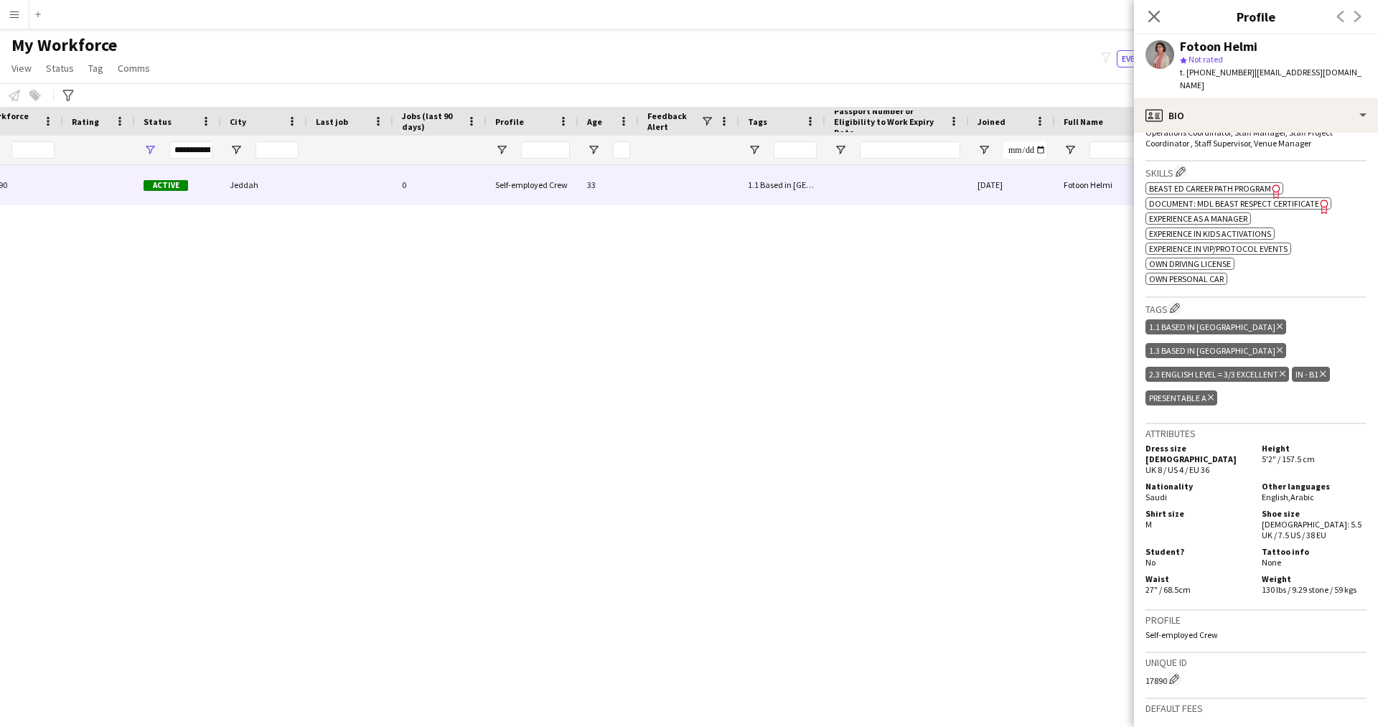
scroll to position [576, 0]
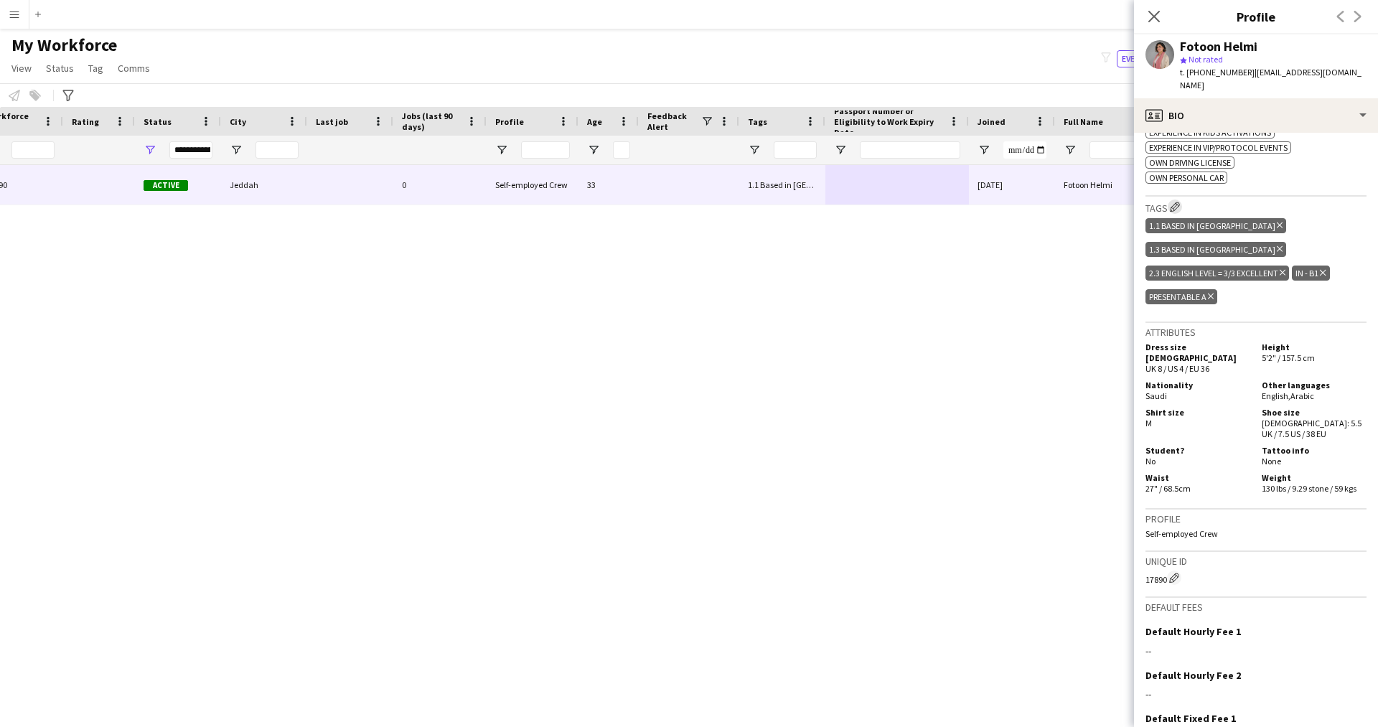
click at [1174, 202] on app-icon "Edit crew company tags" at bounding box center [1175, 207] width 10 height 10
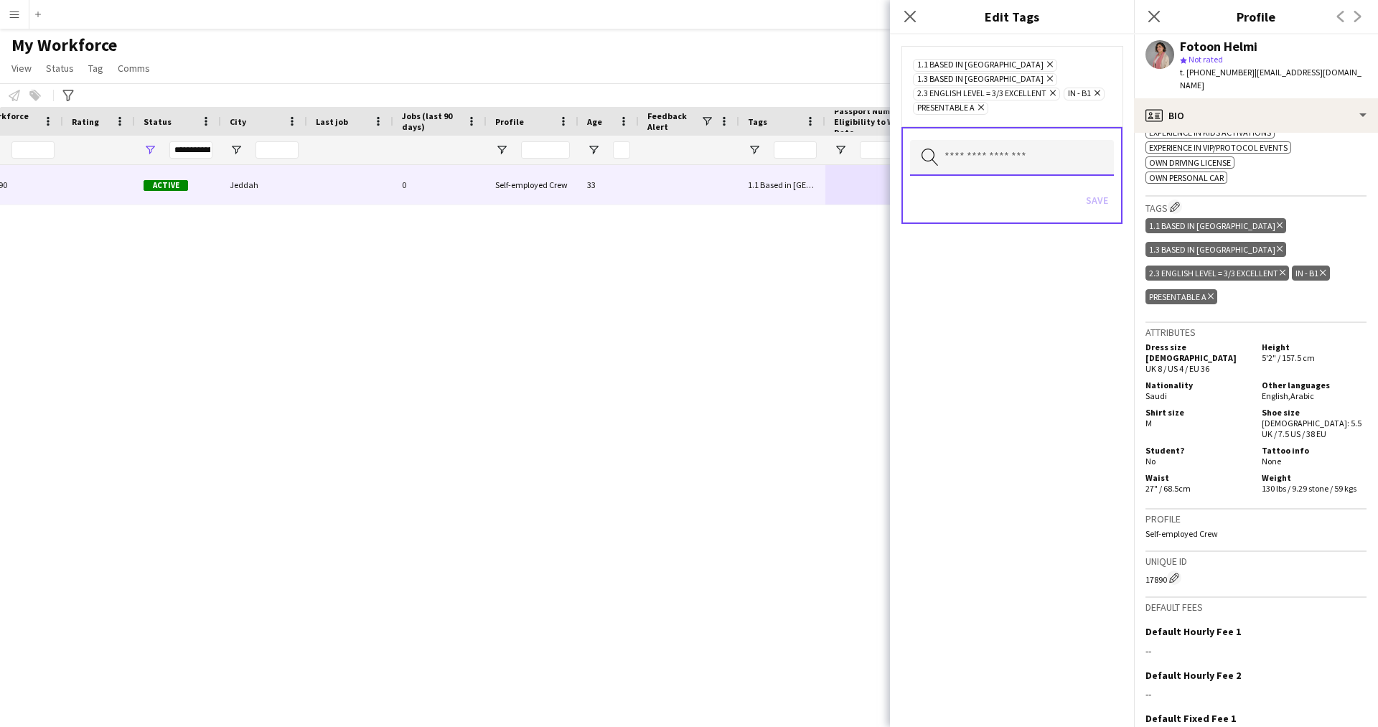
click at [1006, 141] on input "text" at bounding box center [1012, 158] width 204 height 36
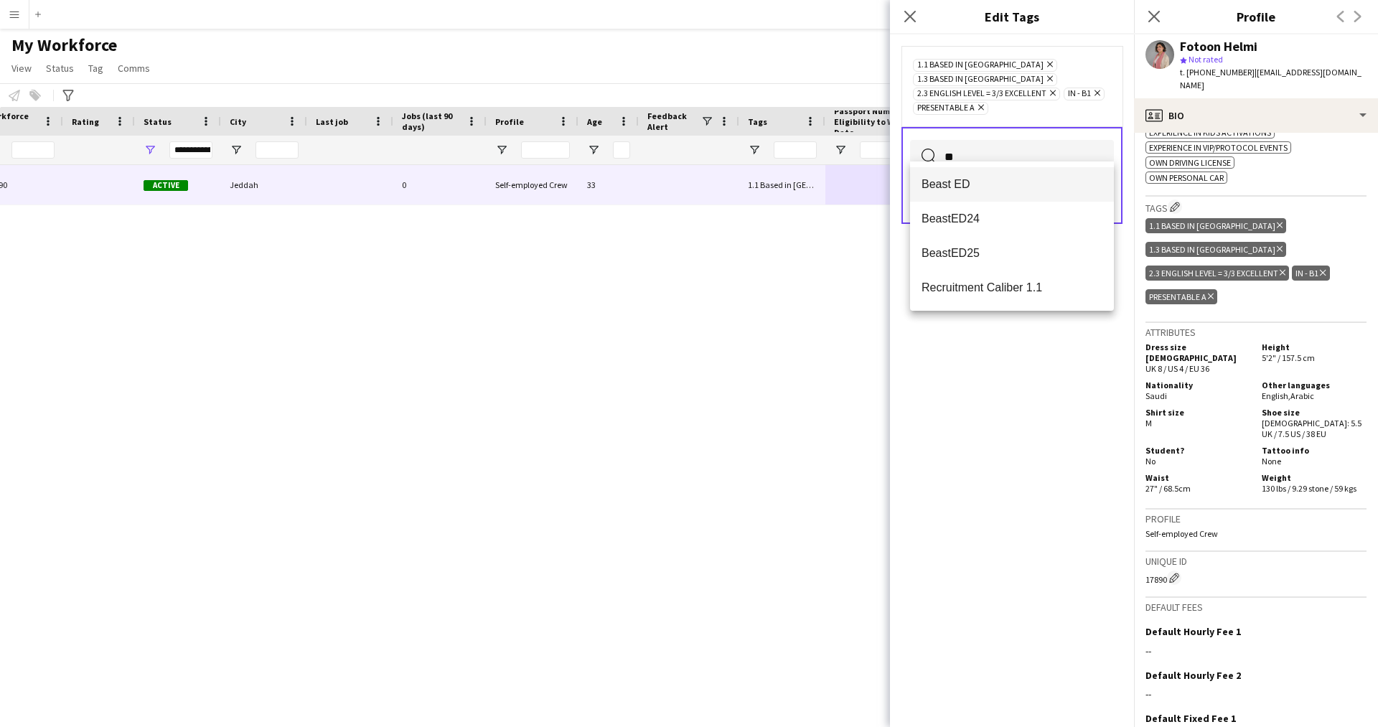
type input "**"
click at [971, 188] on span "Beast ED" at bounding box center [1011, 184] width 181 height 14
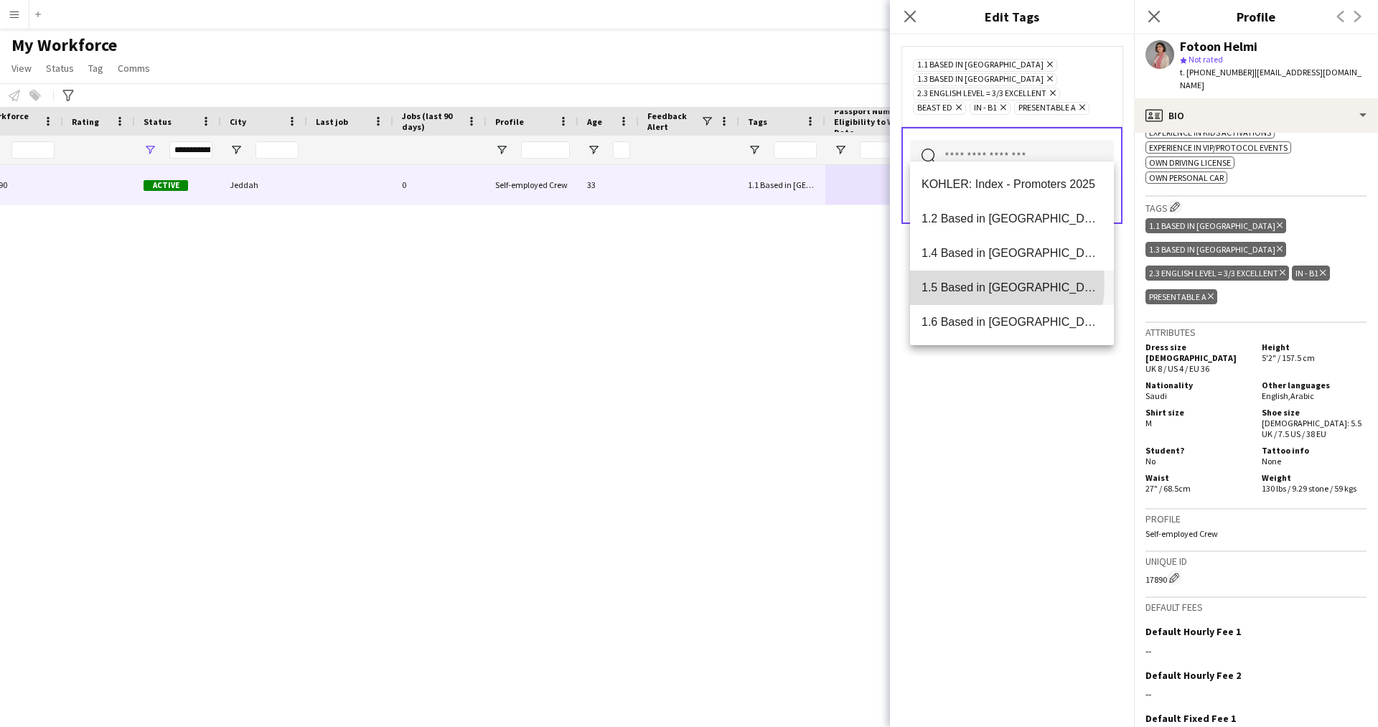
click at [973, 283] on span "1.5 Based in [GEOGRAPHIC_DATA]" at bounding box center [1011, 288] width 181 height 14
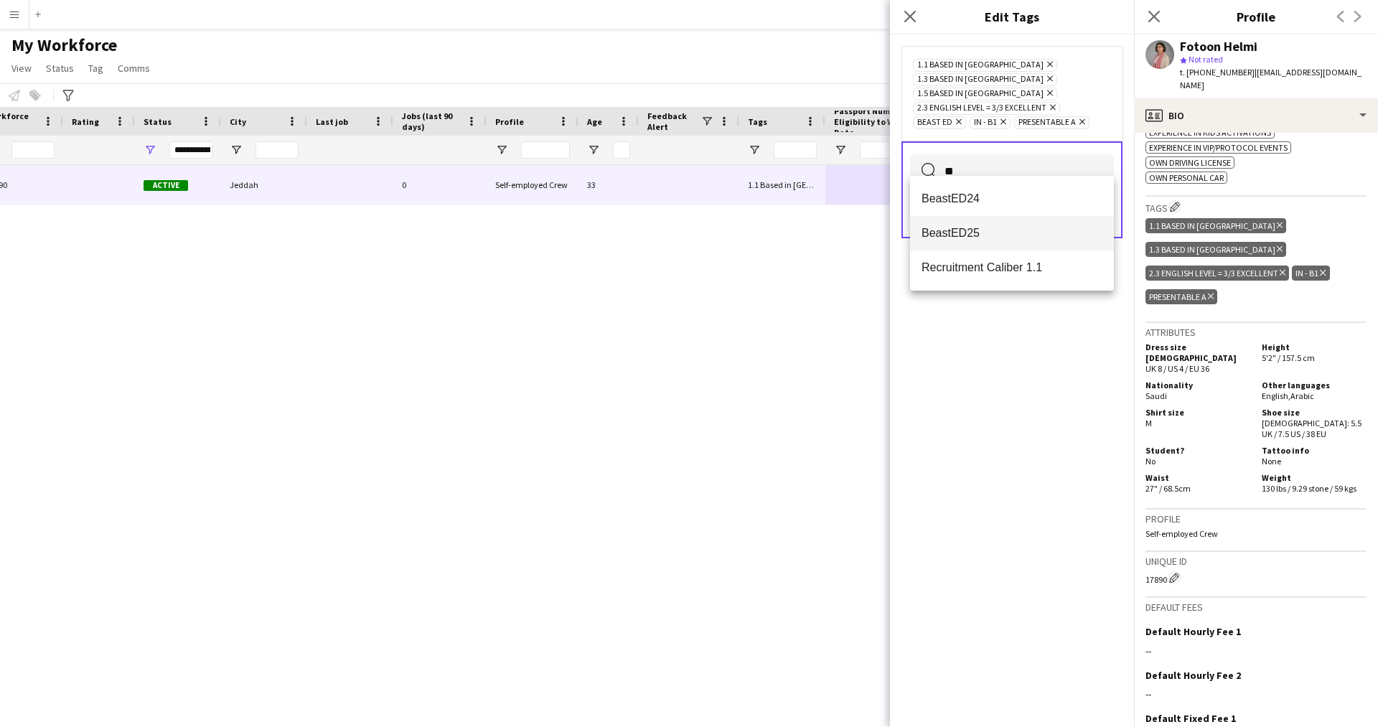
type input "**"
click at [962, 239] on span "BeastED25" at bounding box center [1011, 233] width 181 height 14
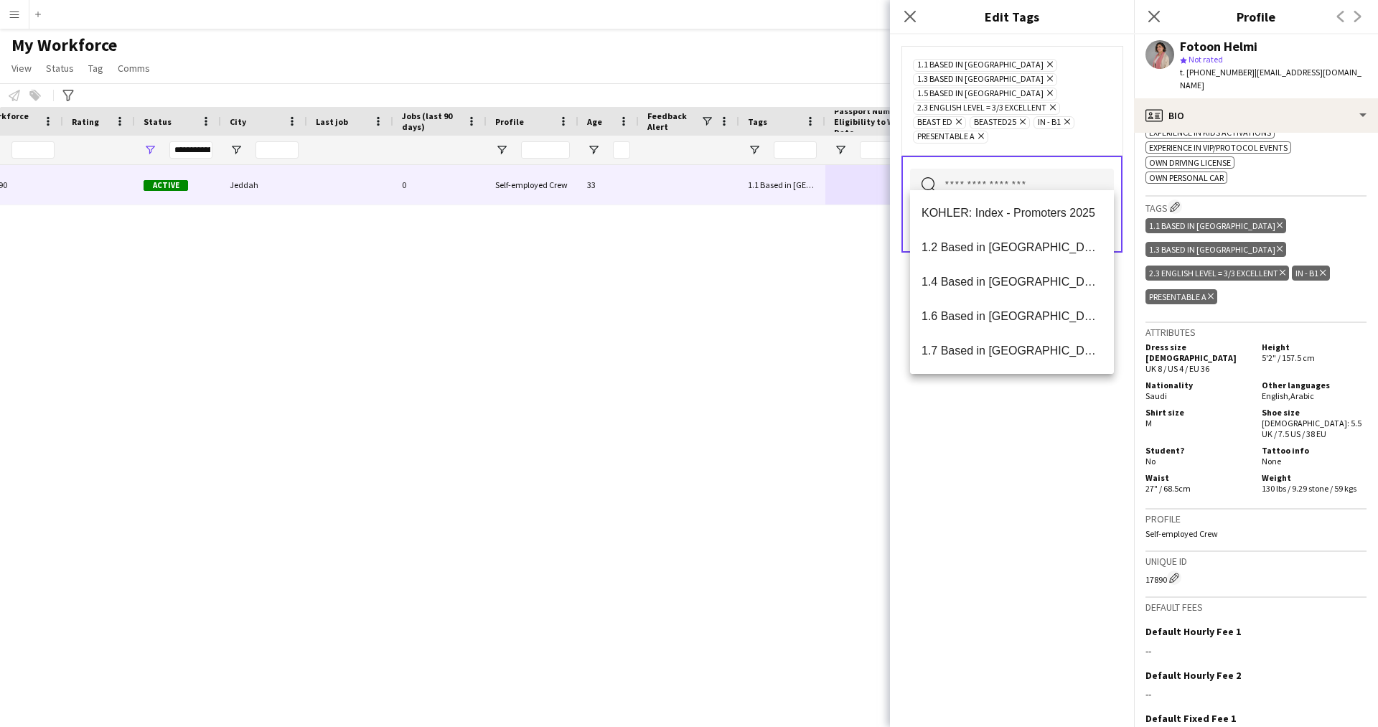
click at [922, 579] on div "1.1 Based in Riyadh Remove 1.3 Based in Jeddah Remove 1.5 Based in Al Ula Remov…" at bounding box center [1012, 380] width 244 height 692
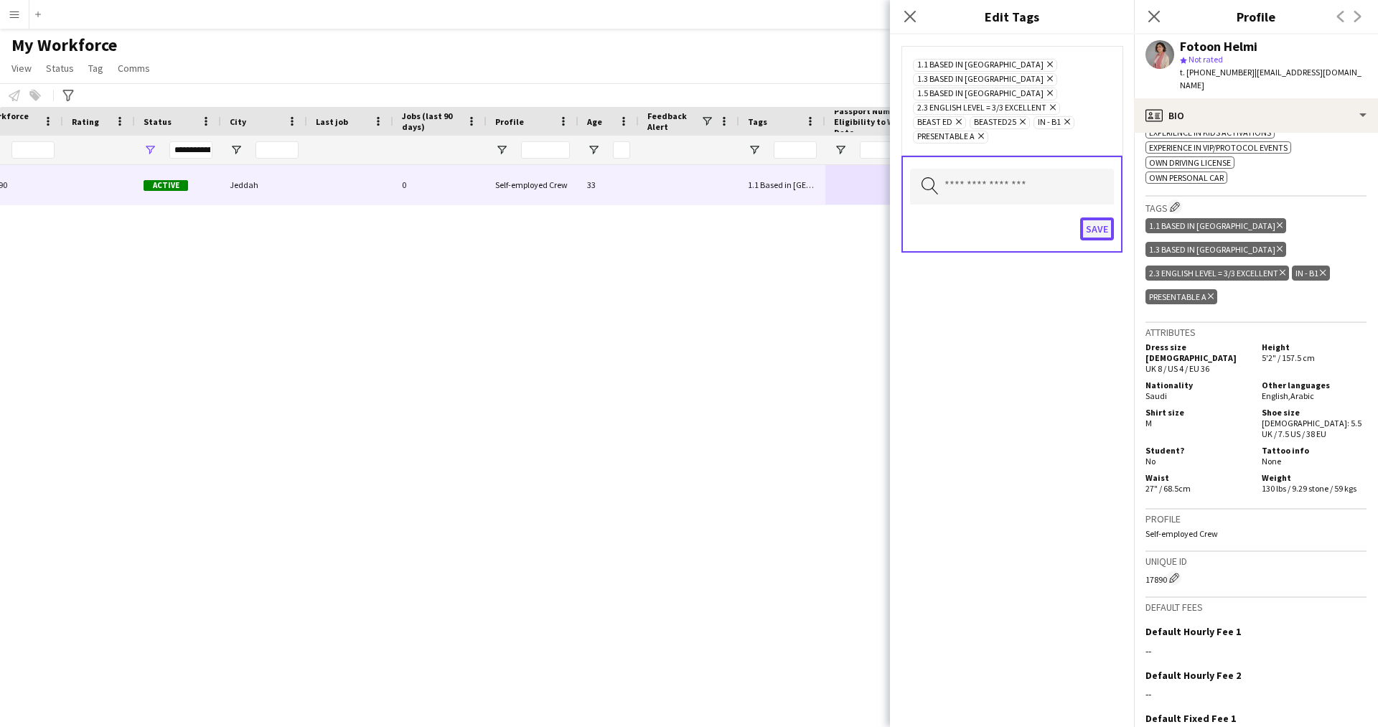
click at [1088, 217] on button "Save" at bounding box center [1097, 228] width 34 height 23
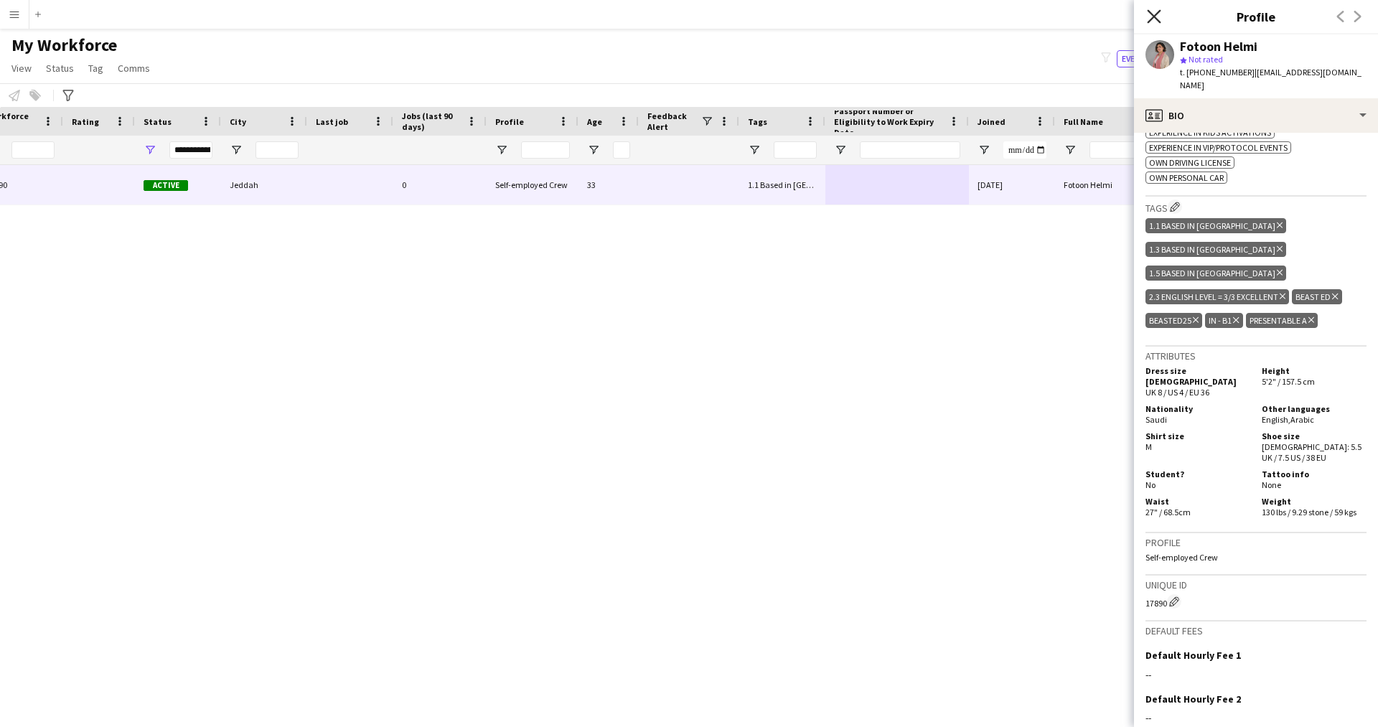
click at [1152, 14] on icon at bounding box center [1154, 16] width 14 height 14
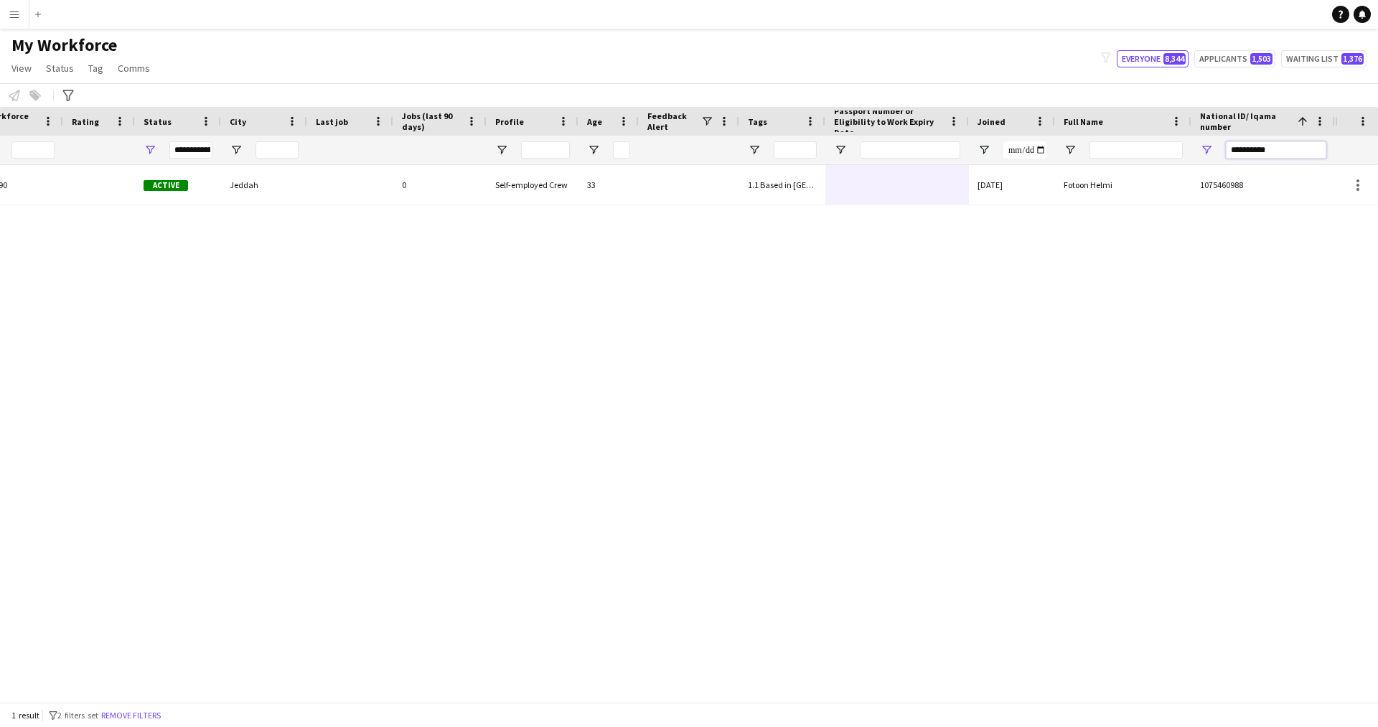
drag, startPoint x: 1296, startPoint y: 154, endPoint x: 1107, endPoint y: 154, distance: 188.7
click at [1107, 154] on div at bounding box center [530, 150] width 1609 height 29
paste input "National ID/ Iqama number Filter Input"
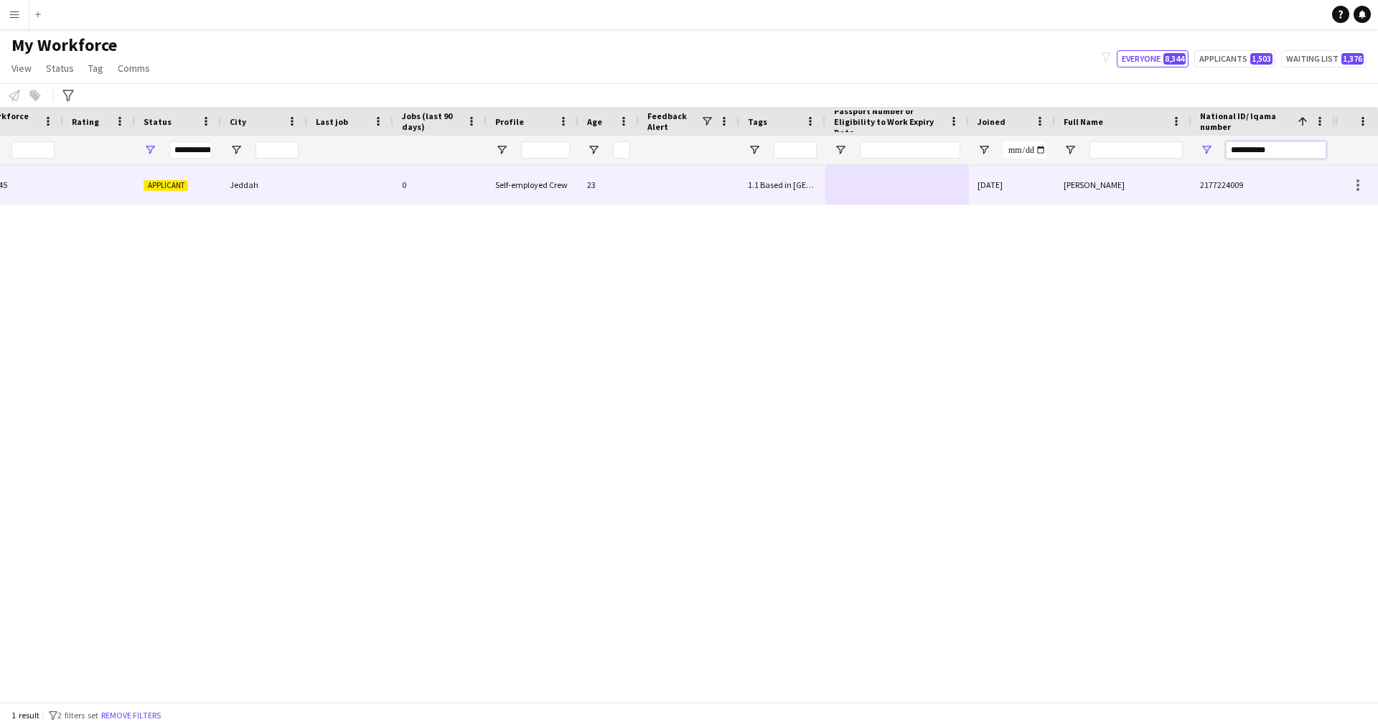
type input "**********"
click at [868, 180] on div at bounding box center [897, 184] width 144 height 39
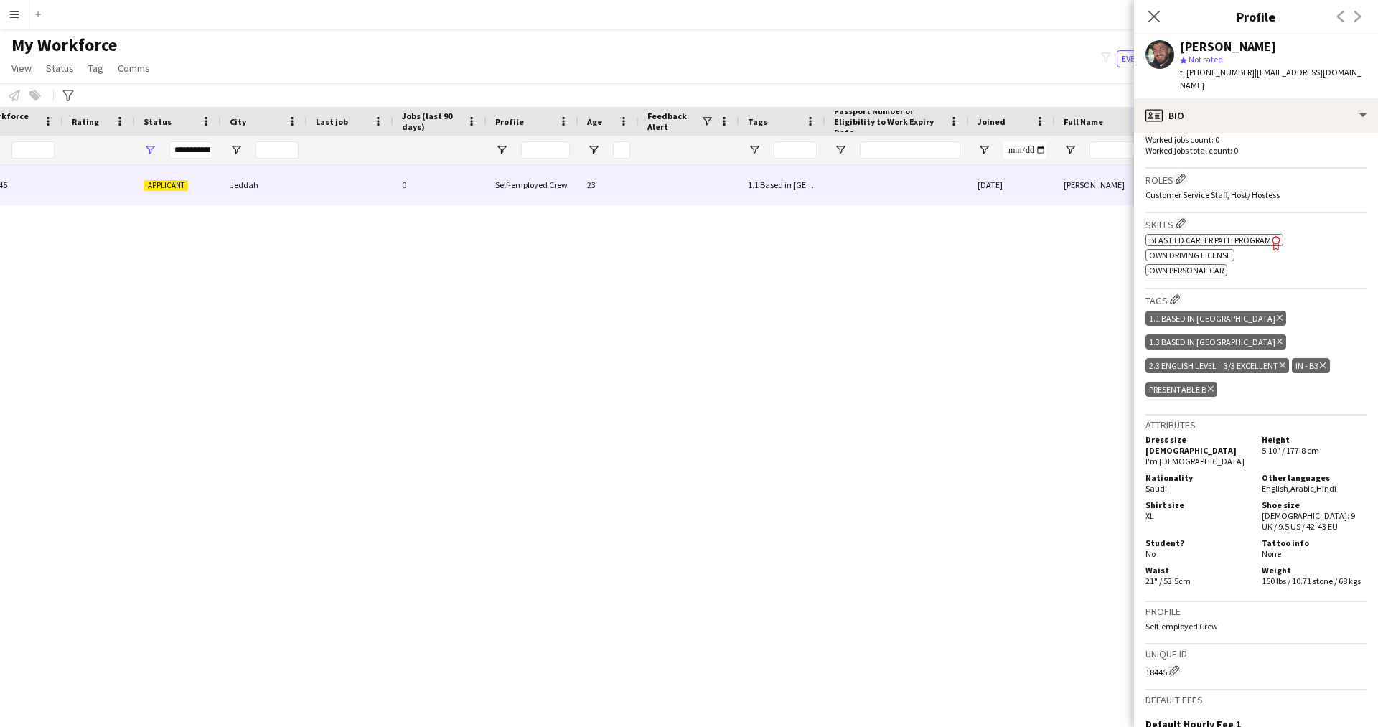
scroll to position [403, 0]
click at [1184, 299] on h3 "Tags Edit crew company tags" at bounding box center [1255, 298] width 221 height 15
drag, startPoint x: 1181, startPoint y: 298, endPoint x: 949, endPoint y: 302, distance: 232.5
click at [949, 302] on div "Abdulrahman Sharafuddin 18445 Applicant Jeddah 0 Self-employed Crew 23 1.1 Base…" at bounding box center [667, 428] width 1335 height 526
drag, startPoint x: 1169, startPoint y: 296, endPoint x: 1181, endPoint y: 297, distance: 12.3
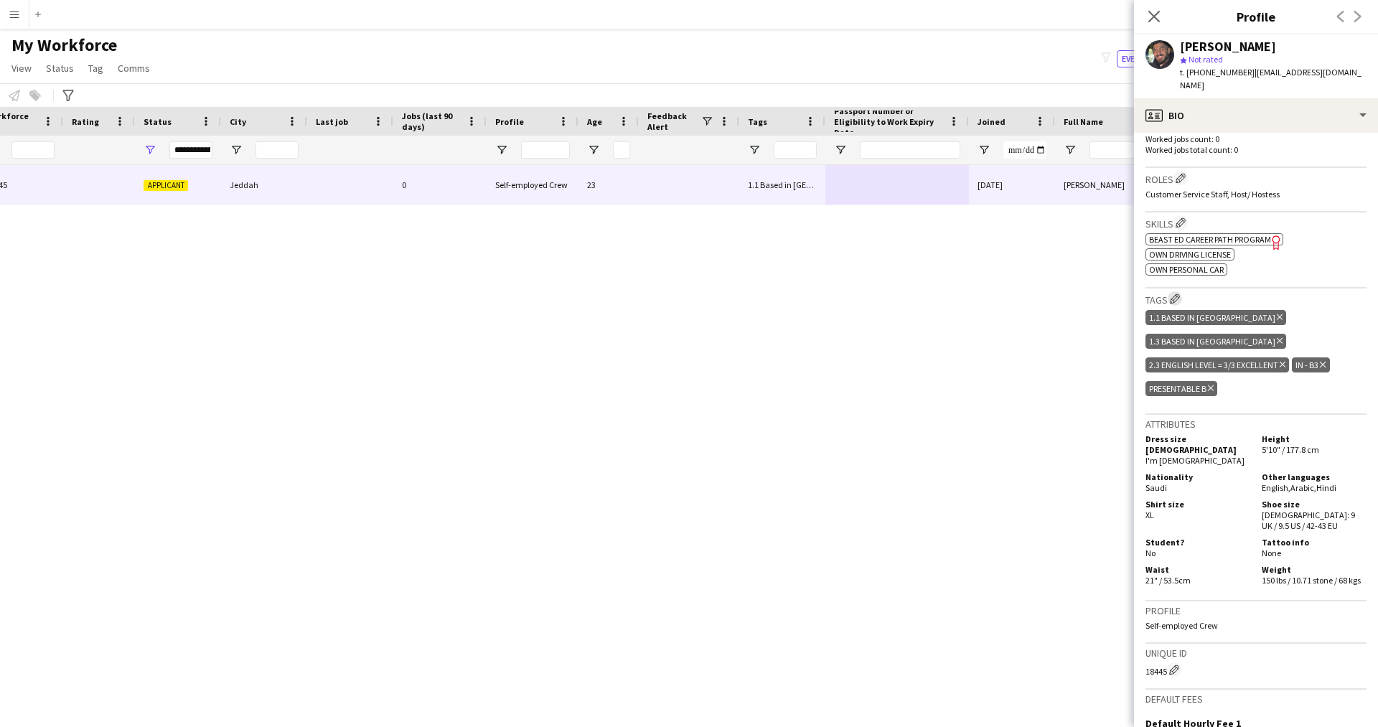
click at [1180, 297] on app-icon "Edit crew company tags" at bounding box center [1175, 298] width 10 height 10
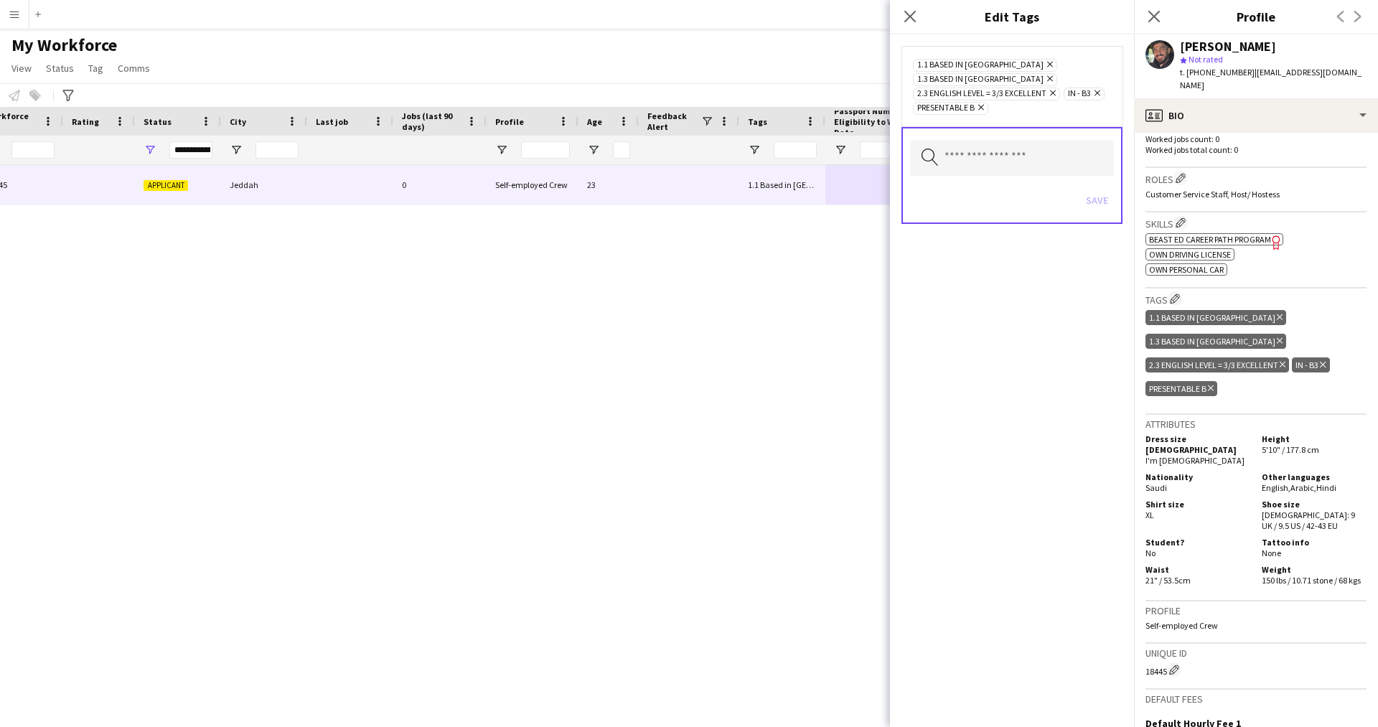
click at [967, 127] on div "Search by tag name Save" at bounding box center [1011, 175] width 221 height 97
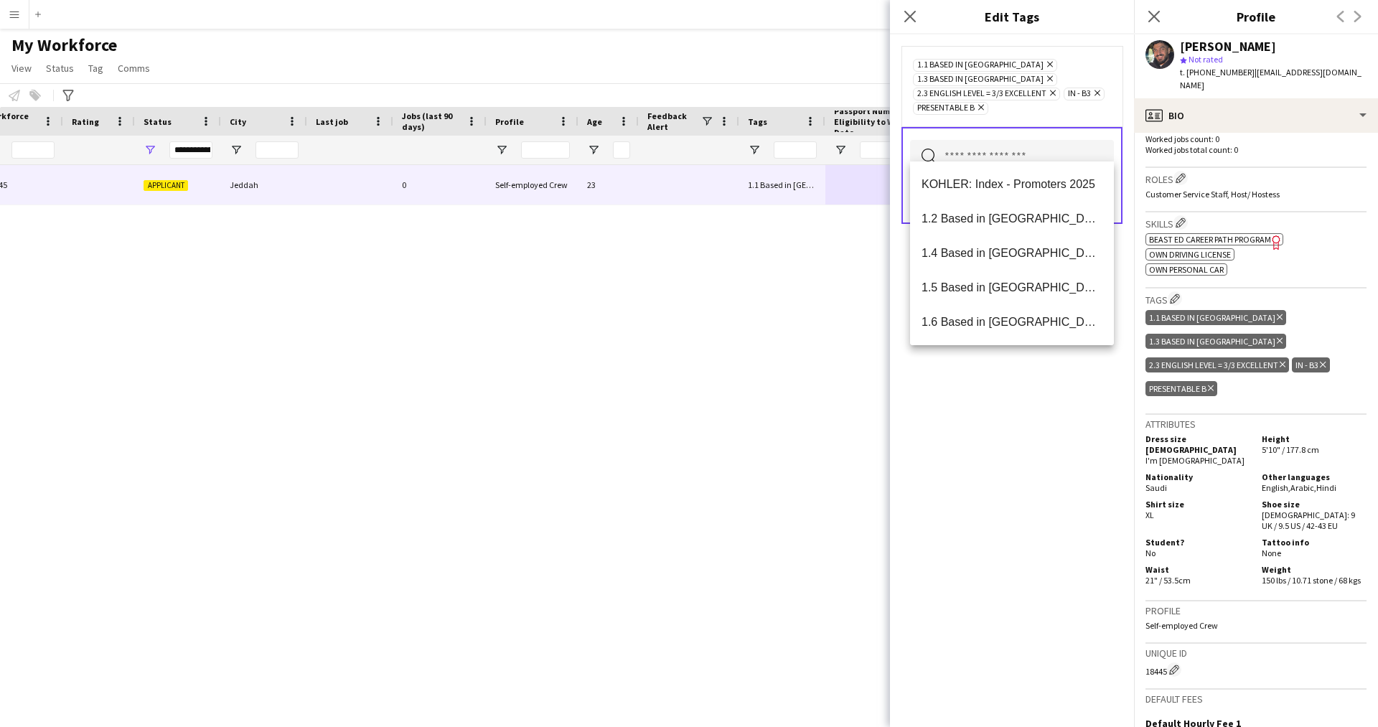
click at [975, 140] on input "text" at bounding box center [1012, 158] width 204 height 36
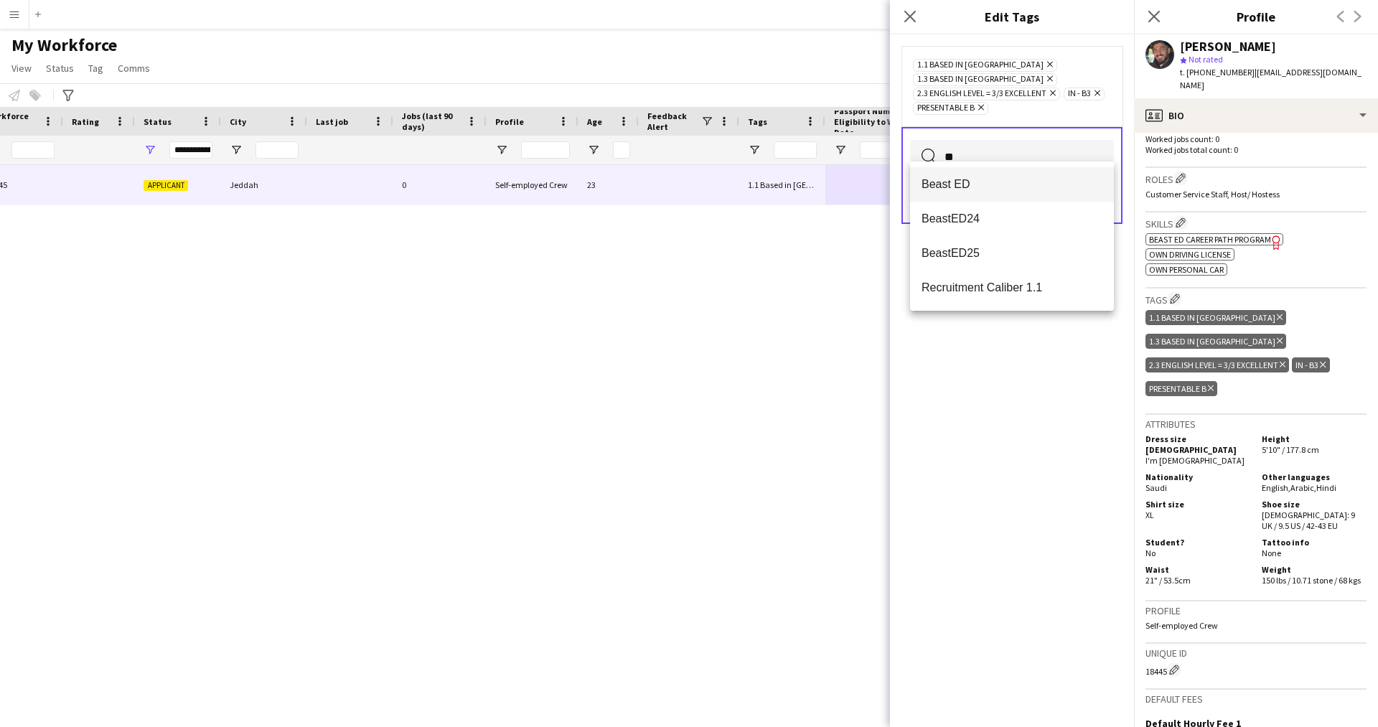
type input "**"
click at [975, 175] on mat-option "Beast ED" at bounding box center [1012, 184] width 204 height 34
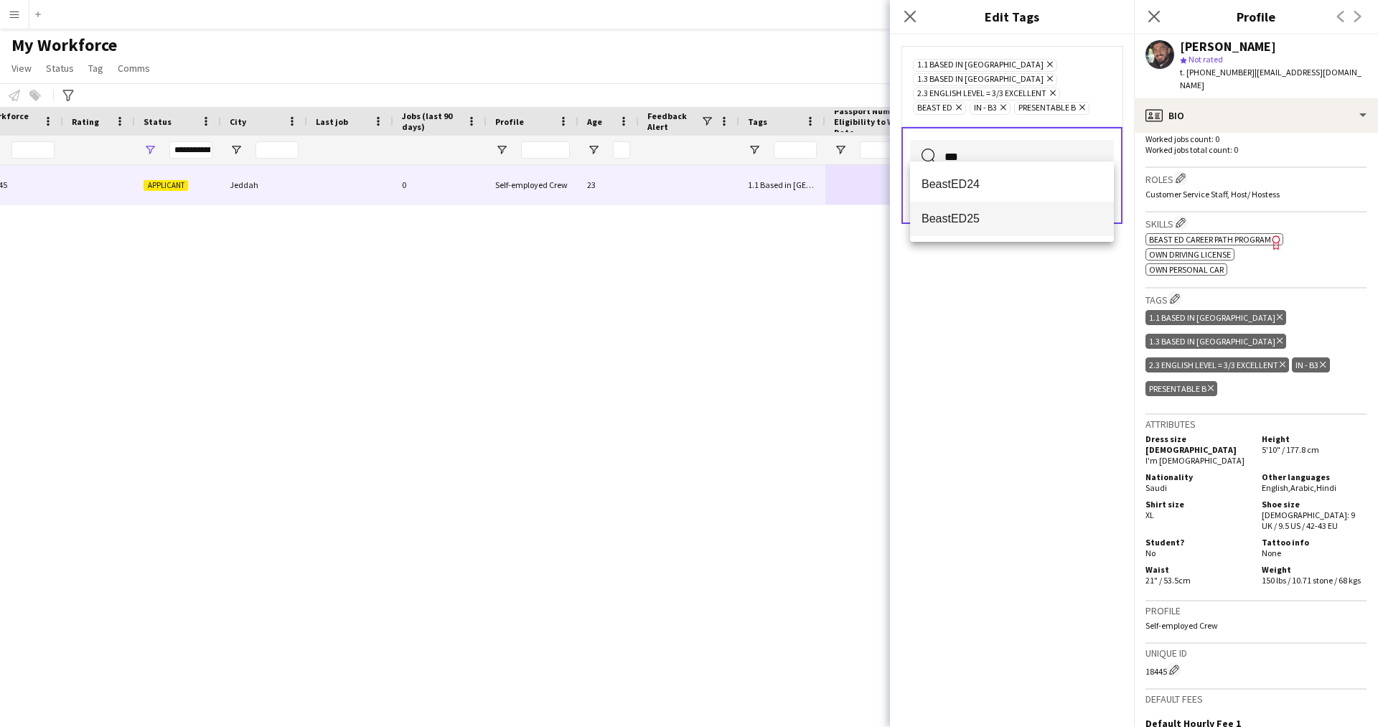
type input "***"
click at [974, 210] on mat-option "BeastED25" at bounding box center [1012, 219] width 204 height 34
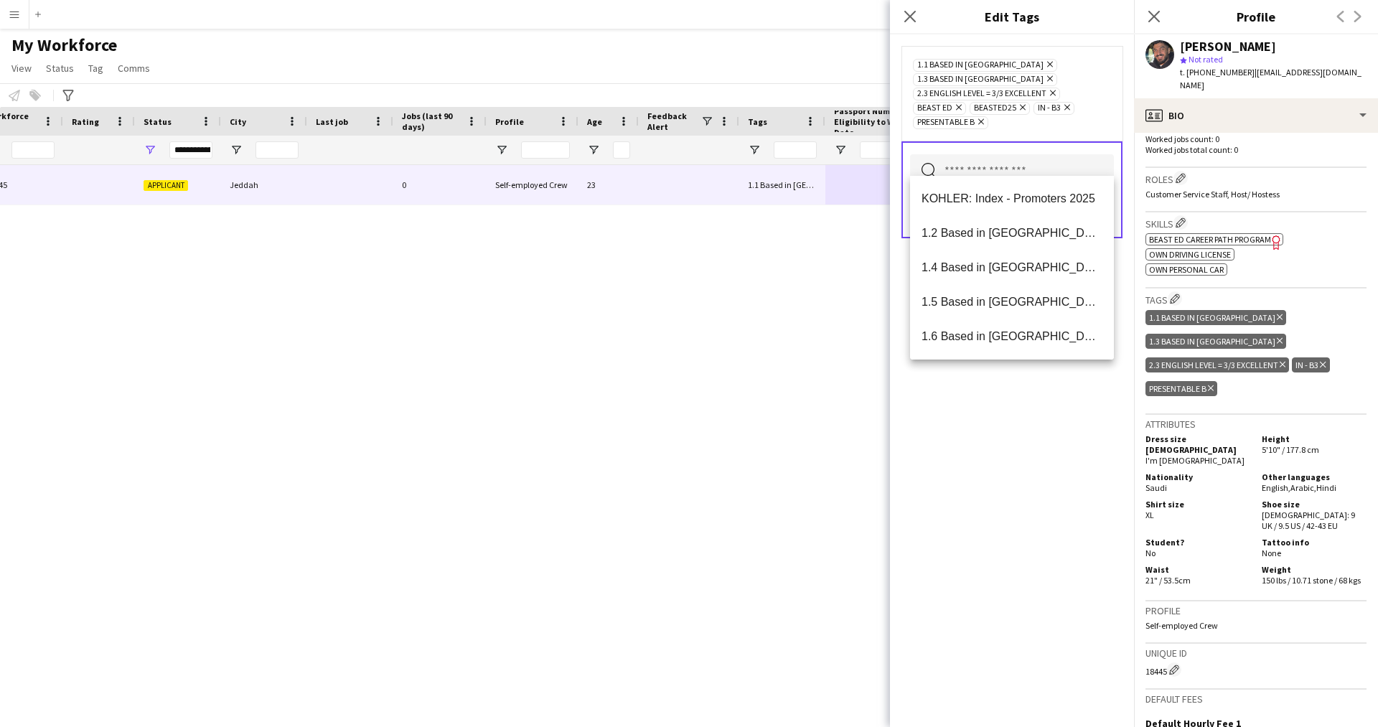
click at [971, 469] on div "1.1 Based in Riyadh Remove 1.3 Based in Jeddah Remove 2.3 English Level = 3/3 E…" at bounding box center [1012, 380] width 244 height 692
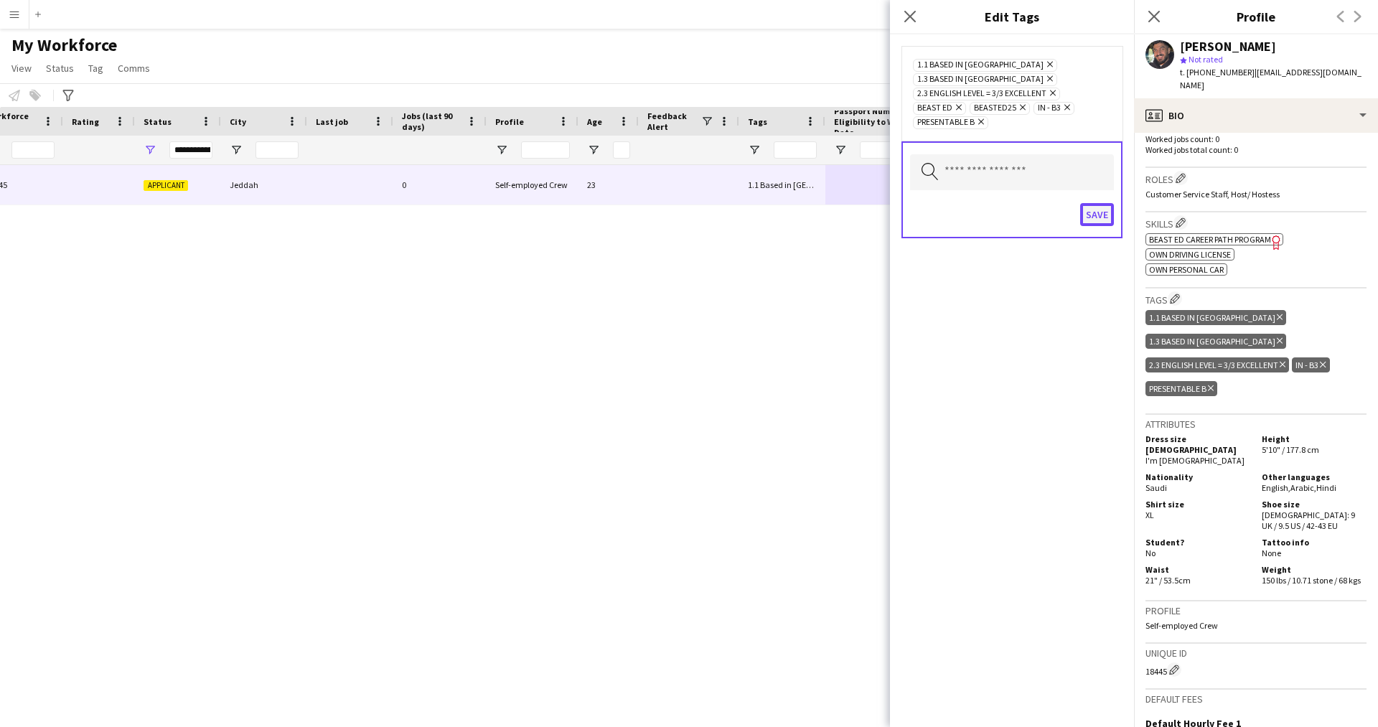
click at [1095, 203] on button "Save" at bounding box center [1097, 214] width 34 height 23
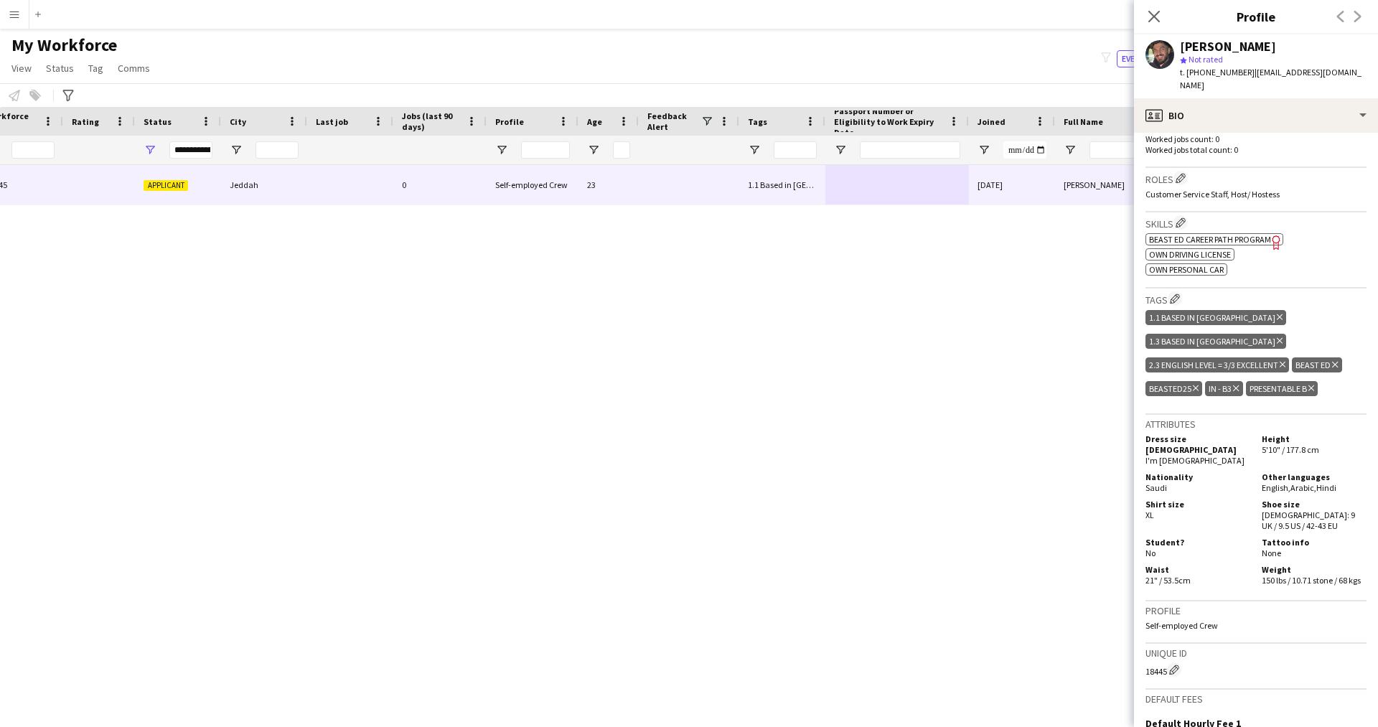
scroll to position [0, 0]
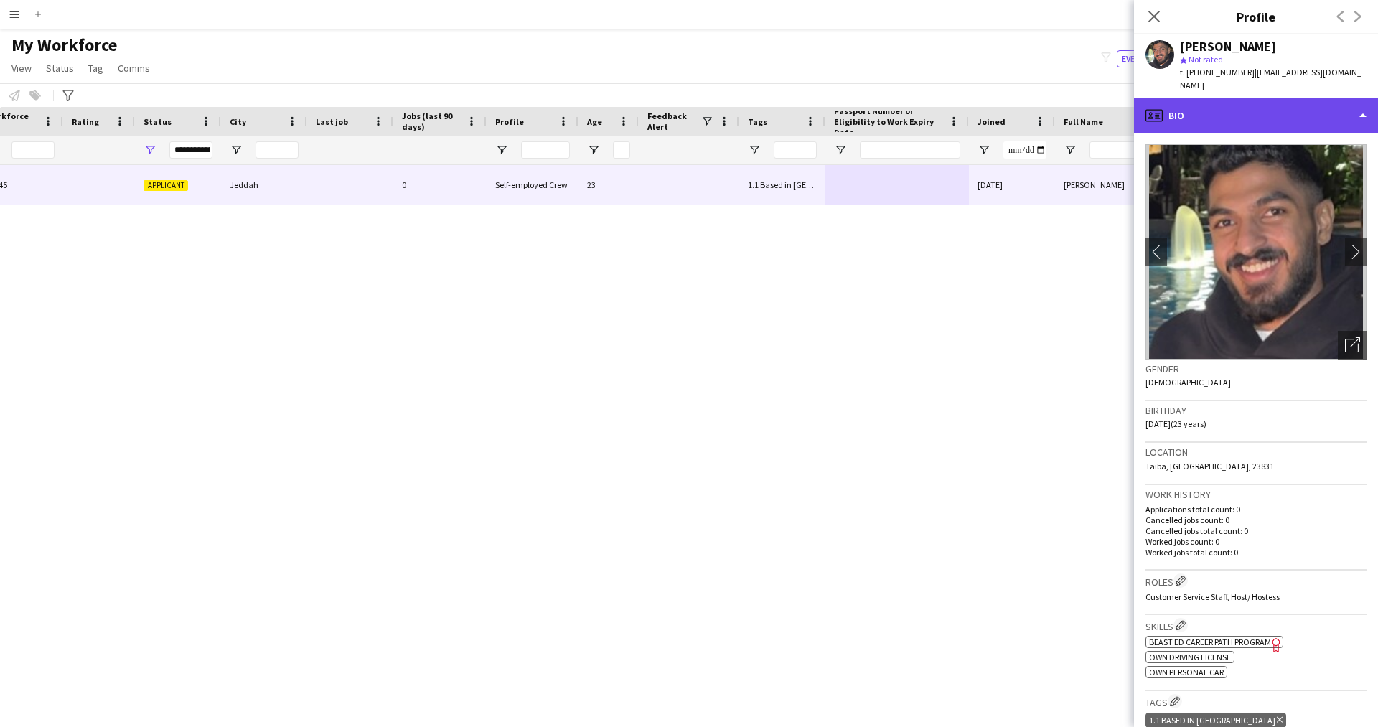
click at [1223, 126] on div "profile Bio" at bounding box center [1256, 115] width 244 height 34
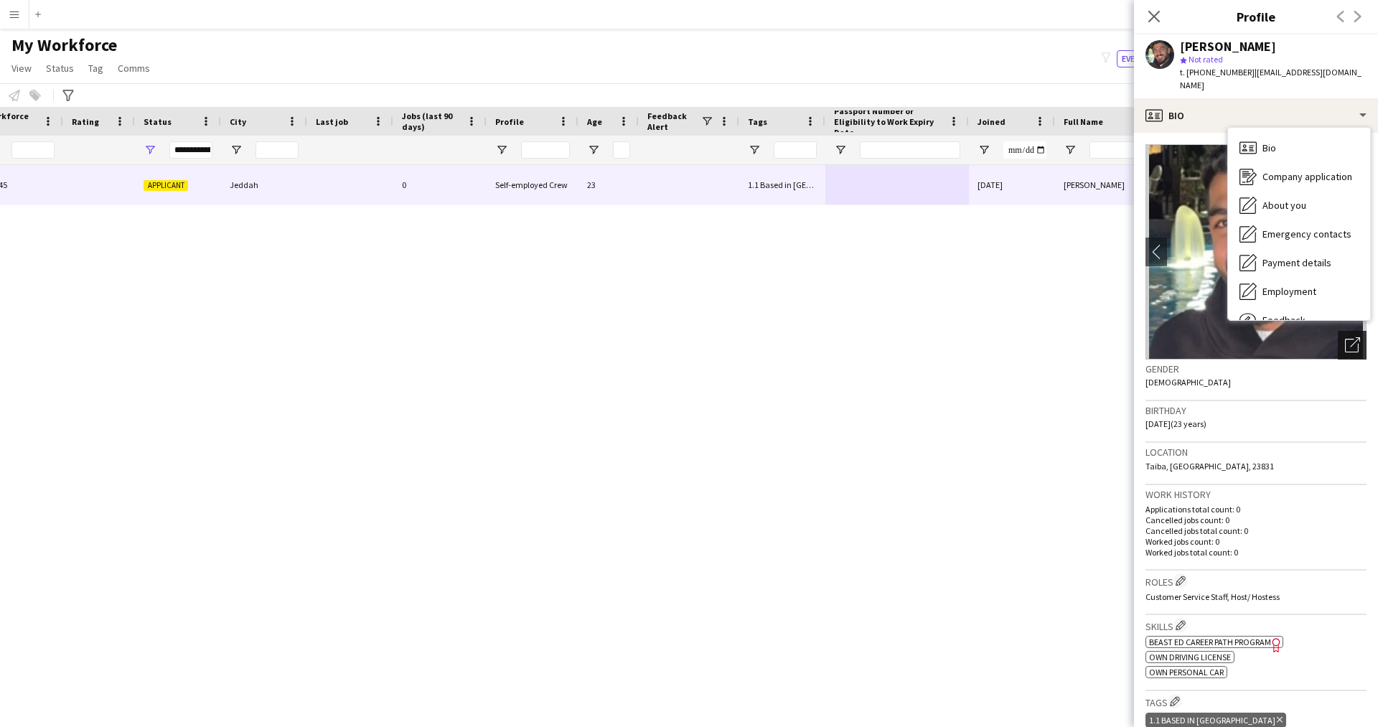
click at [1345, 352] on icon "Open photos pop-in" at bounding box center [1352, 344] width 15 height 15
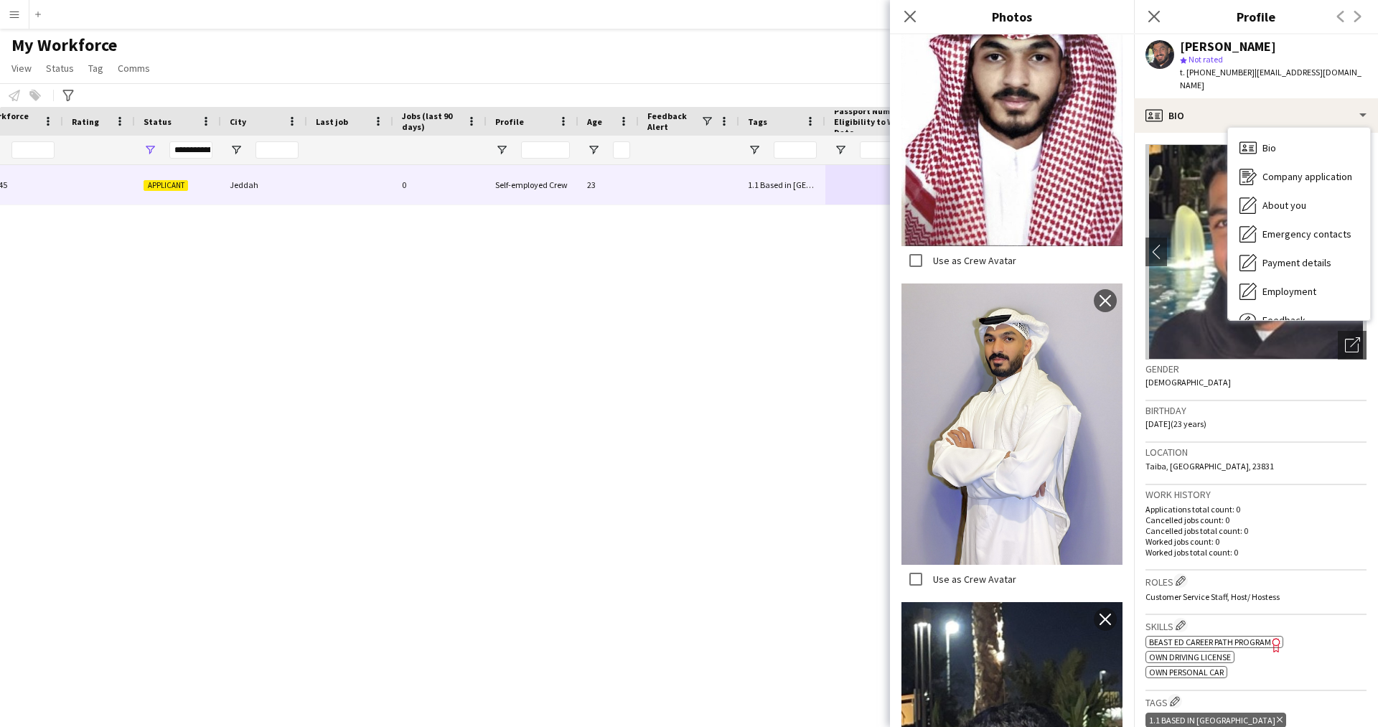
scroll to position [260, 0]
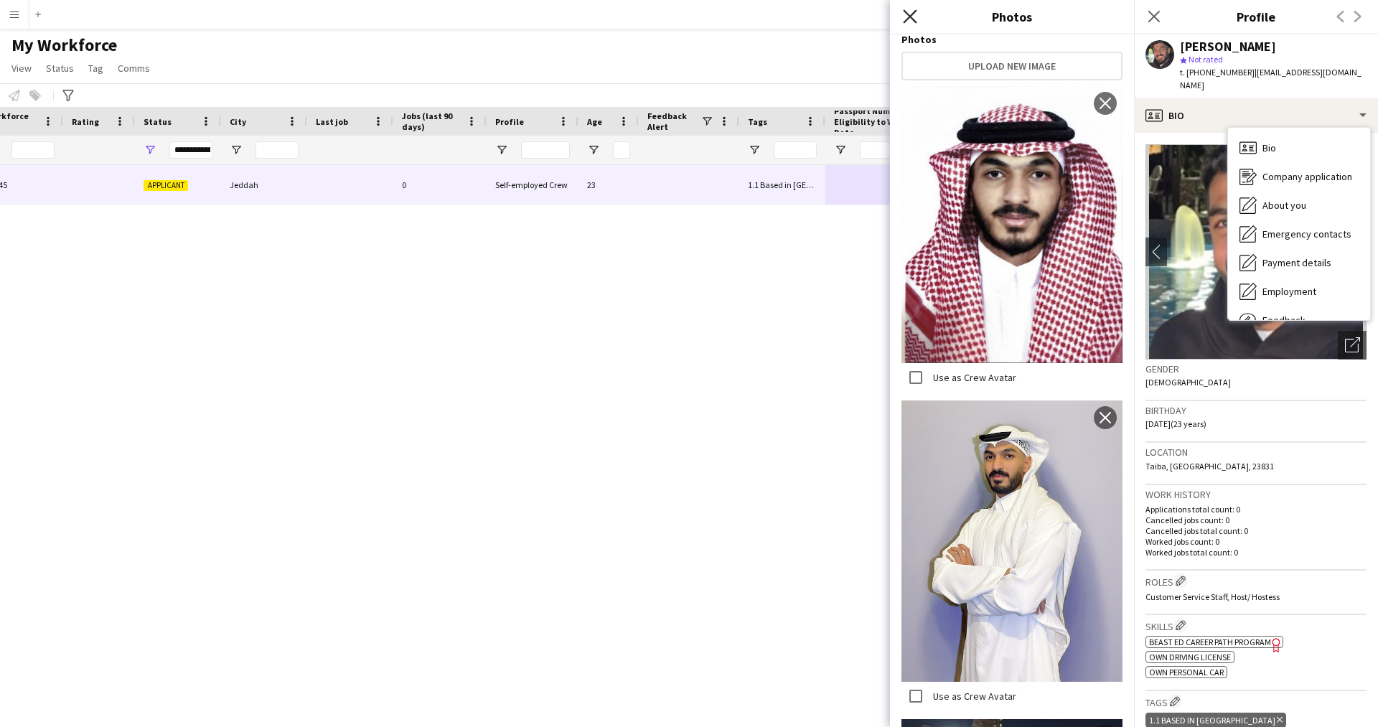
click at [911, 14] on icon "Close pop-in" at bounding box center [910, 16] width 14 height 14
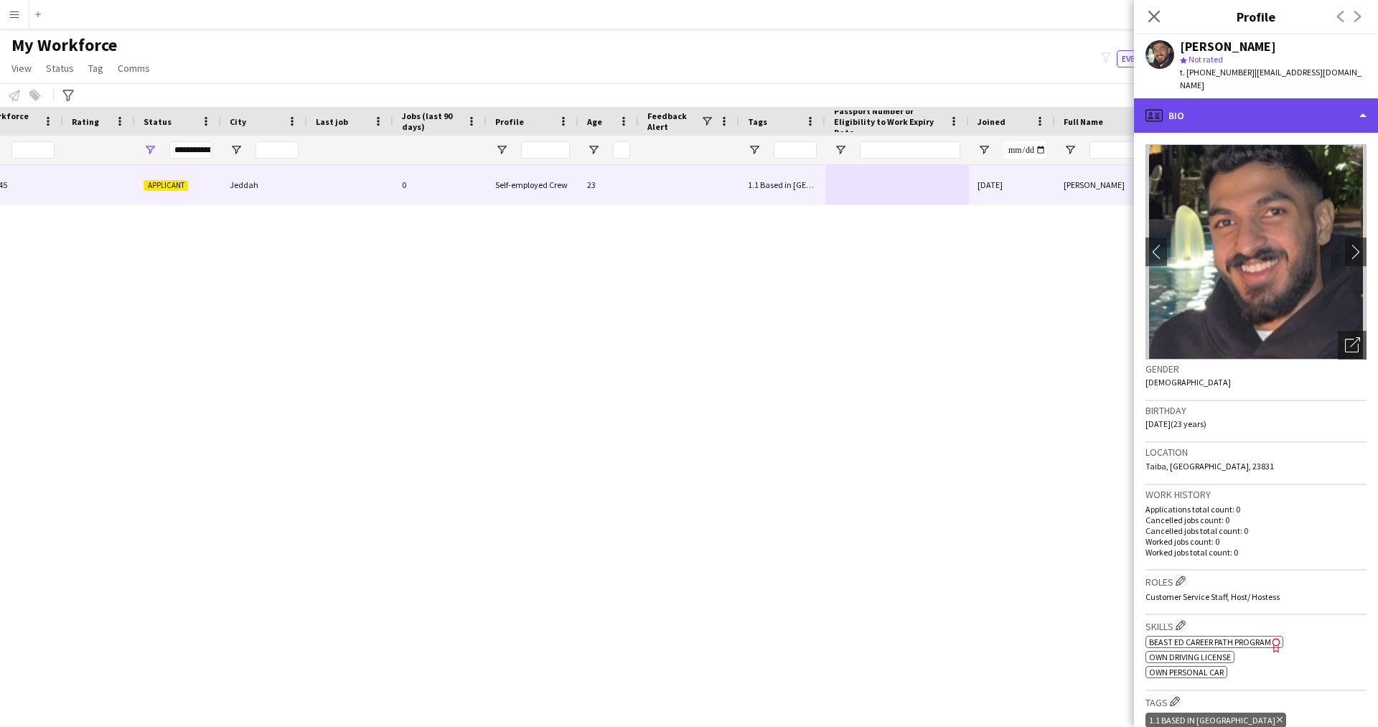
click at [1215, 132] on div "profile Bio" at bounding box center [1256, 115] width 244 height 34
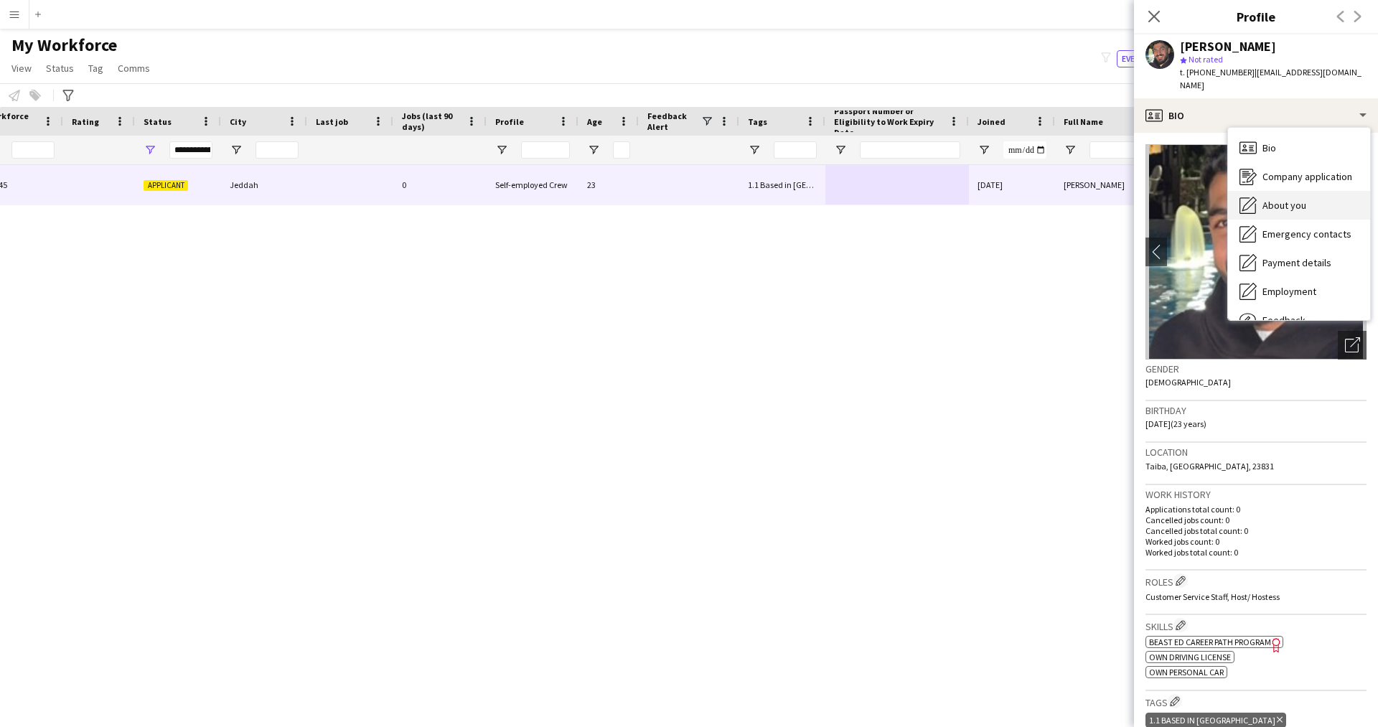
click at [1298, 210] on span "About you" at bounding box center [1284, 205] width 44 height 13
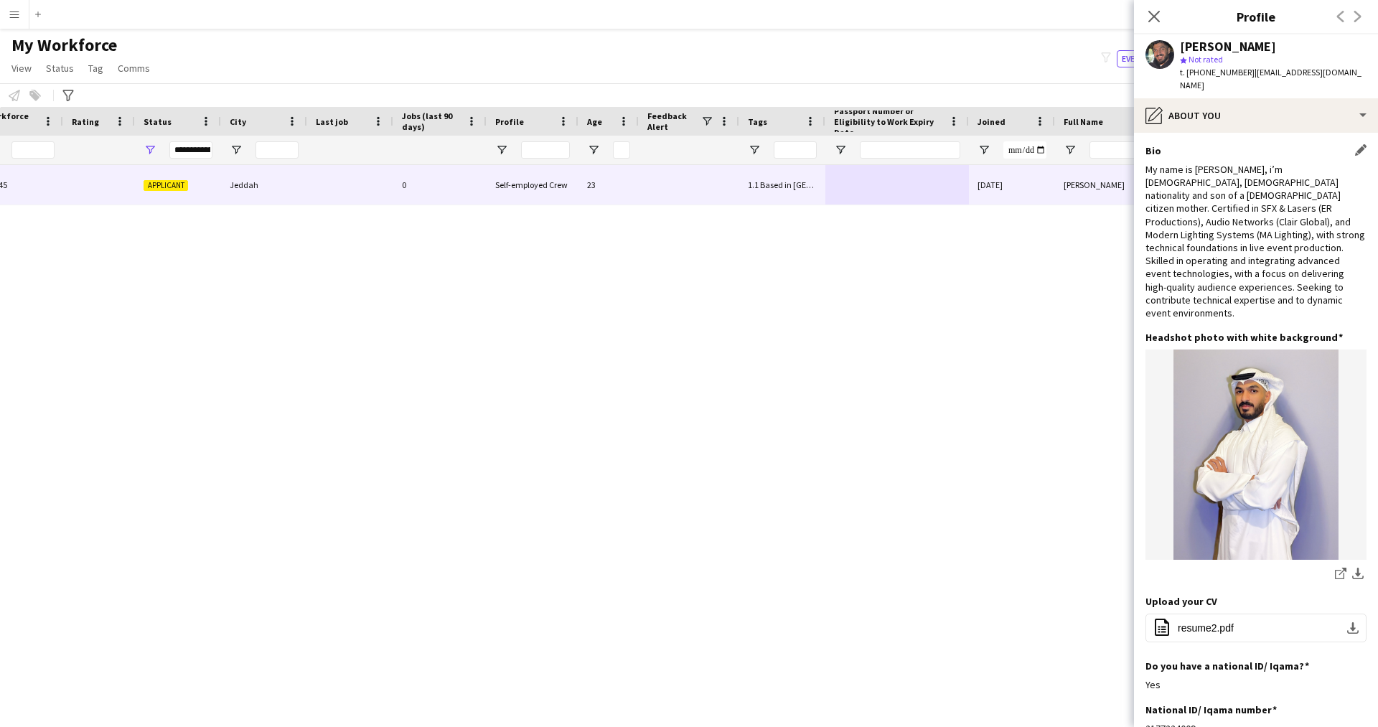
scroll to position [1, 0]
click at [1208, 125] on div "pencil4 About you" at bounding box center [1256, 115] width 244 height 34
click at [1264, 242] on div "Emergency contacts Emergency contacts" at bounding box center [1299, 234] width 142 height 29
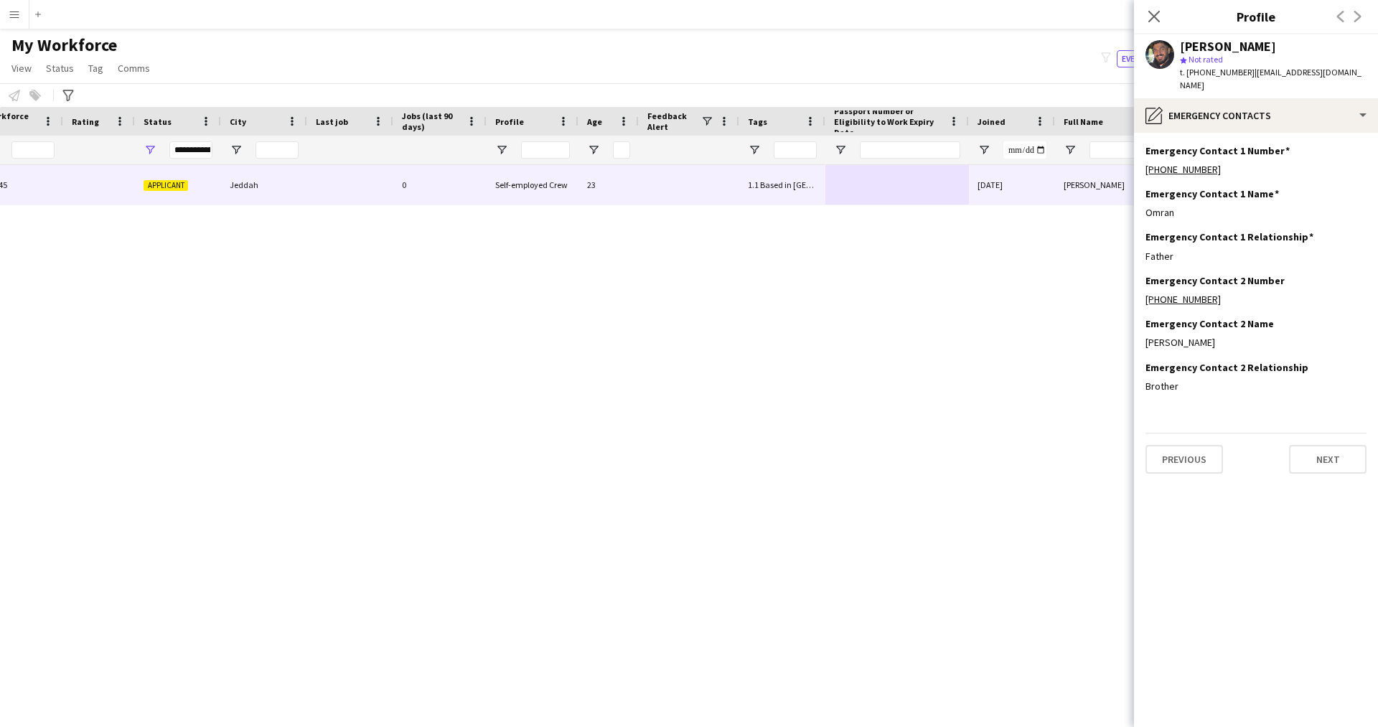
scroll to position [0, 0]
click at [1181, 131] on div "pencil4 Emergency contacts" at bounding box center [1256, 115] width 244 height 34
click at [1294, 298] on div "Employment Employment" at bounding box center [1299, 291] width 142 height 29
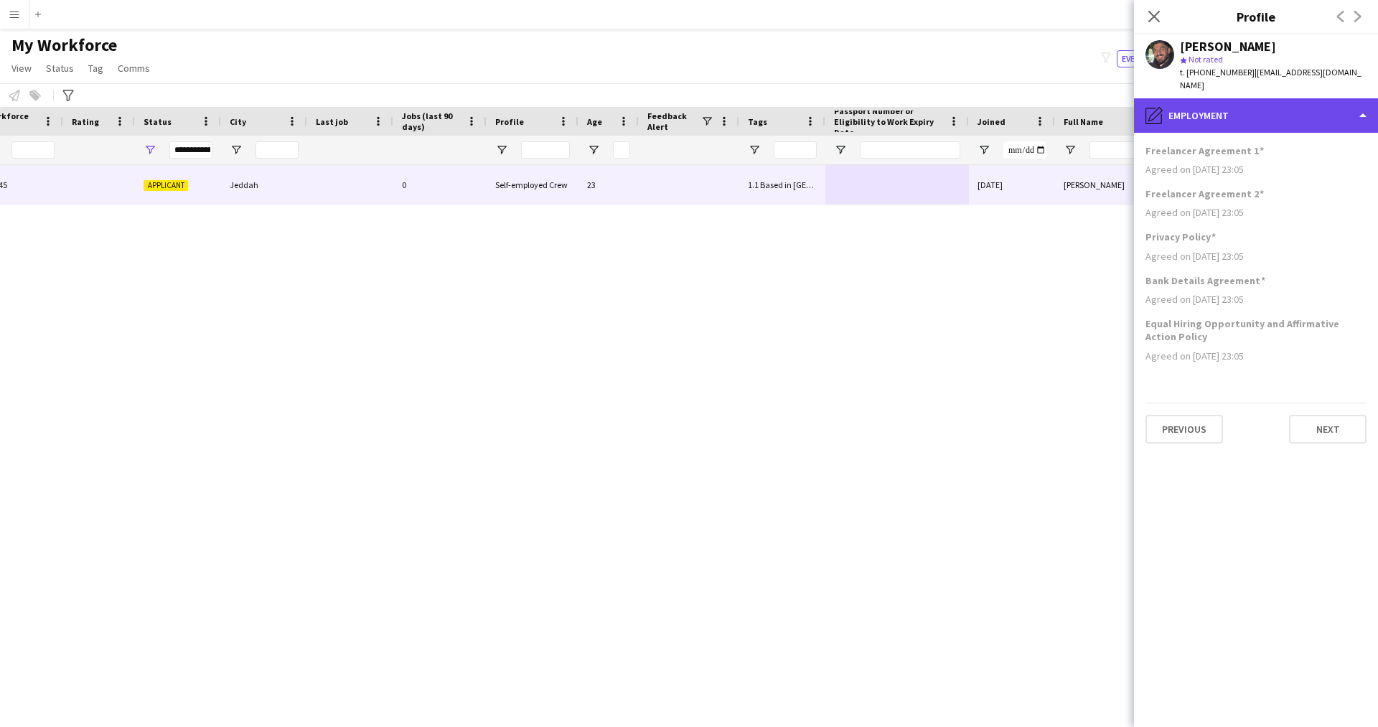
click at [1233, 114] on div "pencil4 Employment" at bounding box center [1256, 115] width 244 height 34
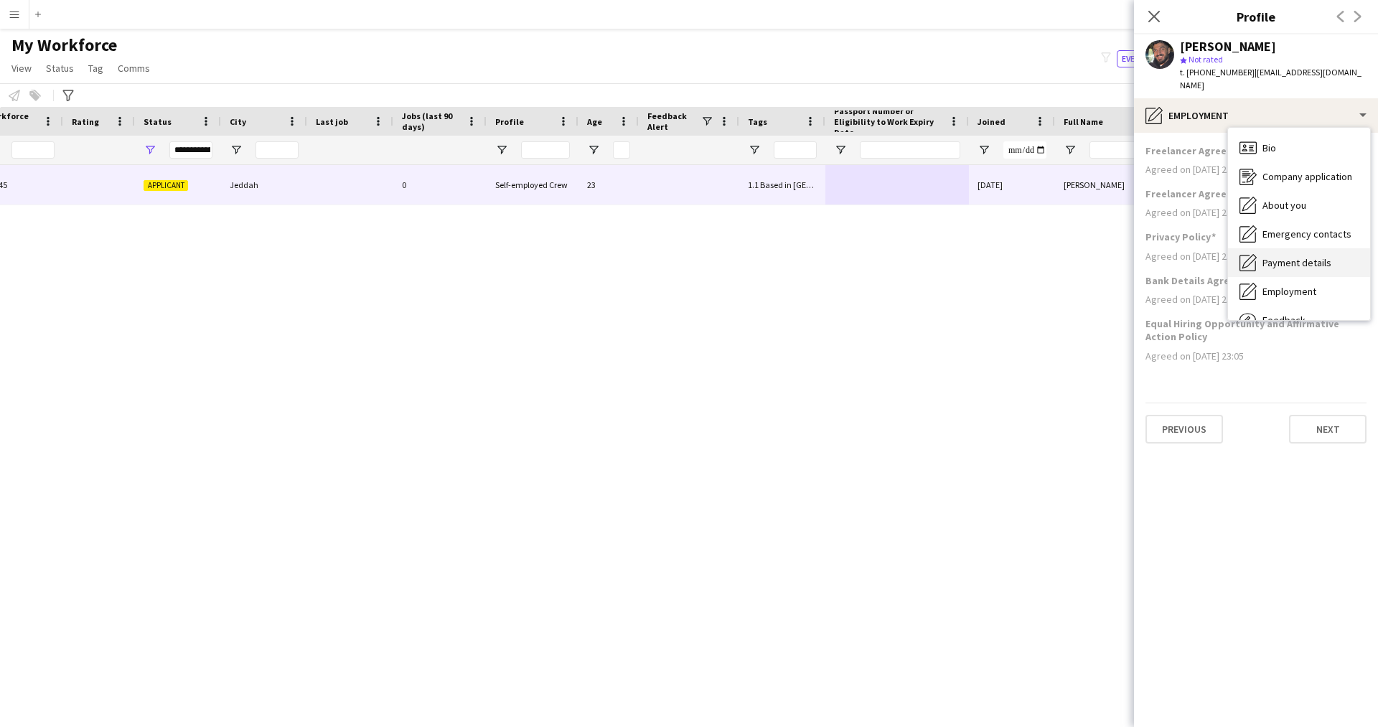
click at [1279, 263] on span "Payment details" at bounding box center [1296, 262] width 69 height 13
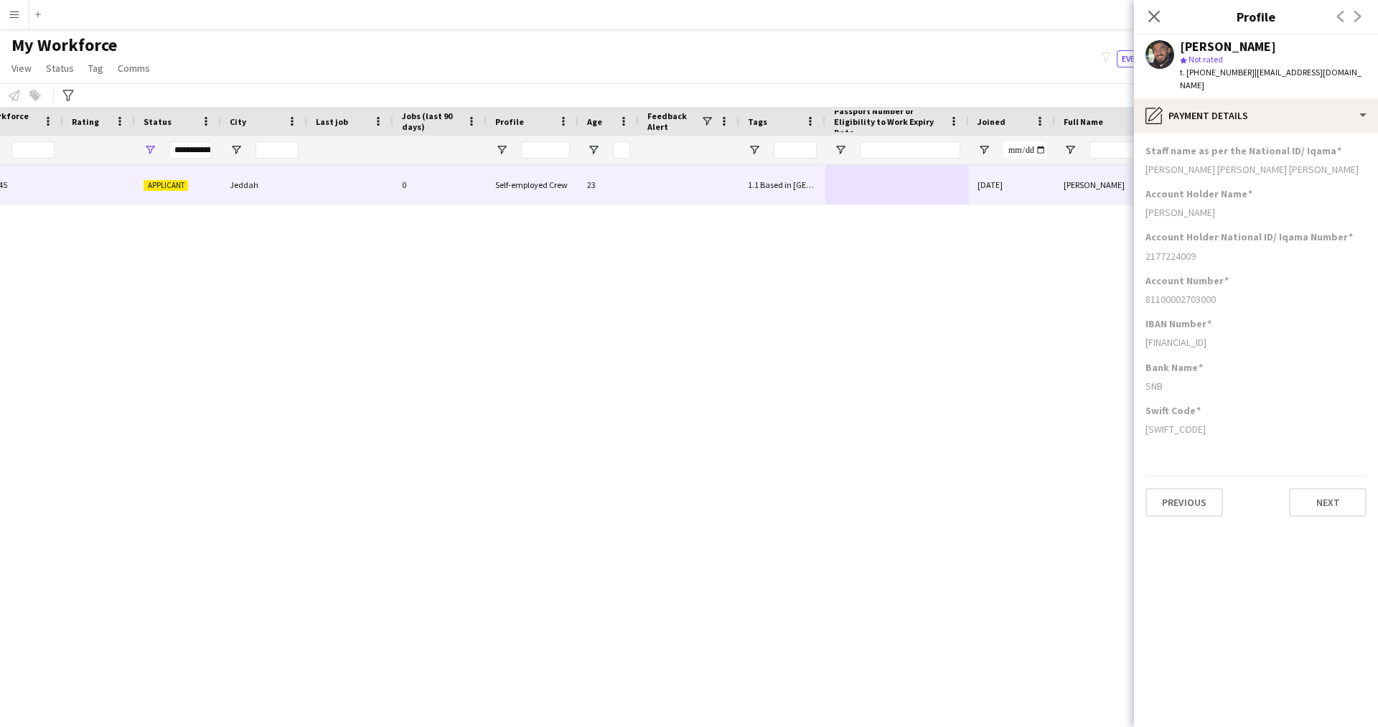
click at [1220, 133] on app-section-data-types "Staff name as per the National ID/ Iqama Abdul Rehman Imran Abdul Hakim Sharafu…" at bounding box center [1256, 430] width 244 height 594
click at [1233, 118] on div "pencil4 Payment details" at bounding box center [1256, 115] width 244 height 34
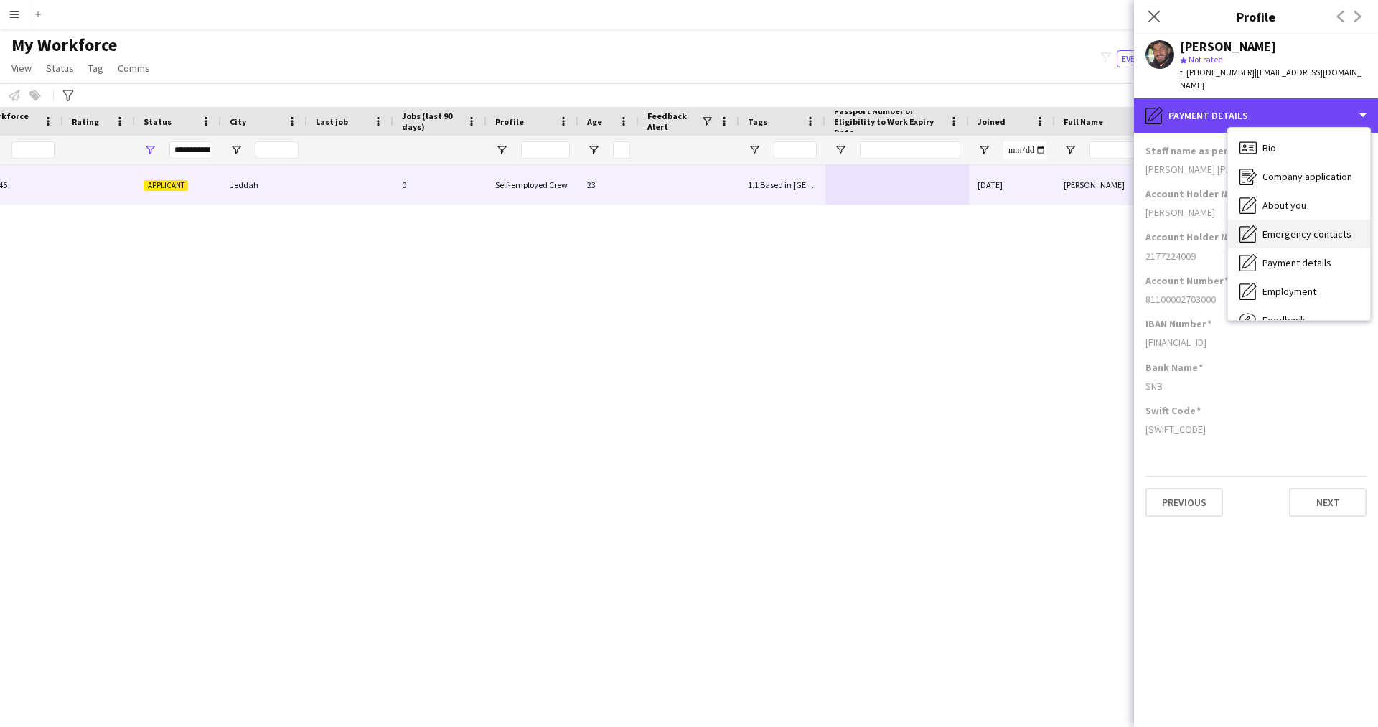
scroll to position [49, 0]
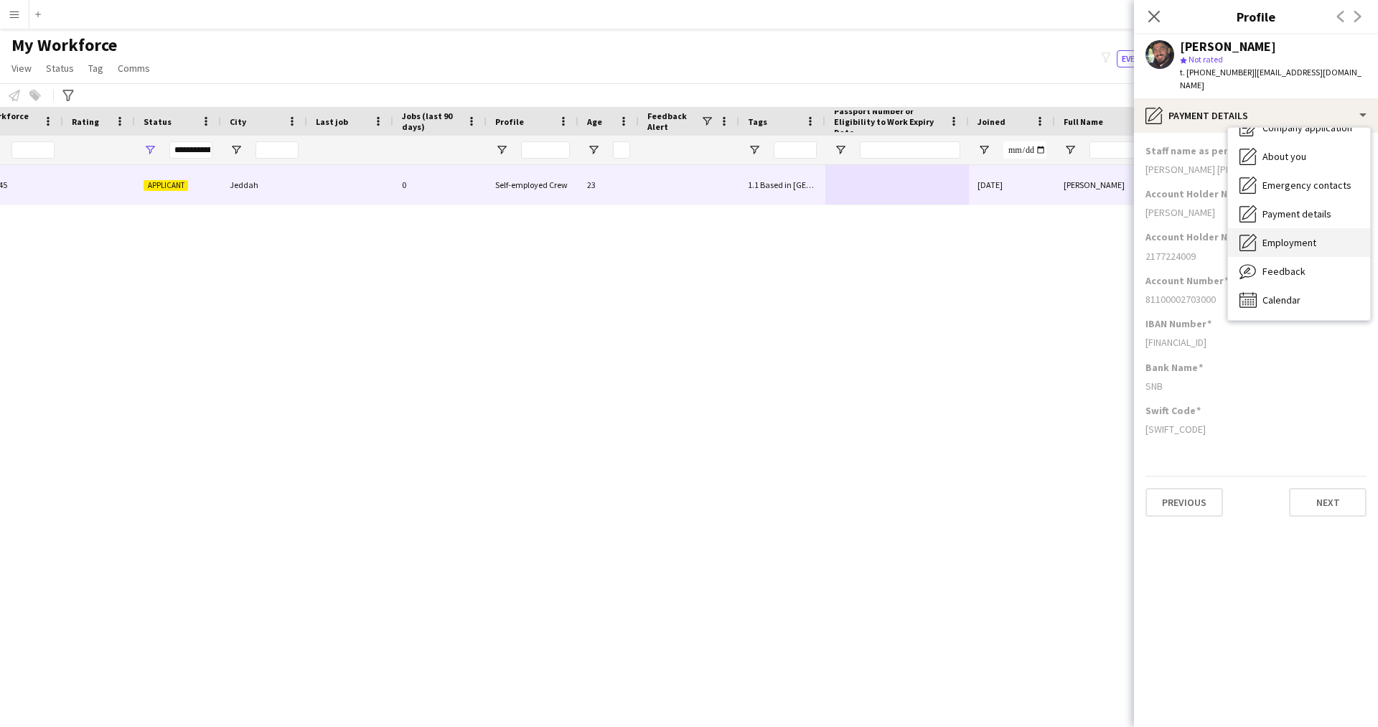
click at [1287, 245] on span "Employment" at bounding box center [1289, 242] width 54 height 13
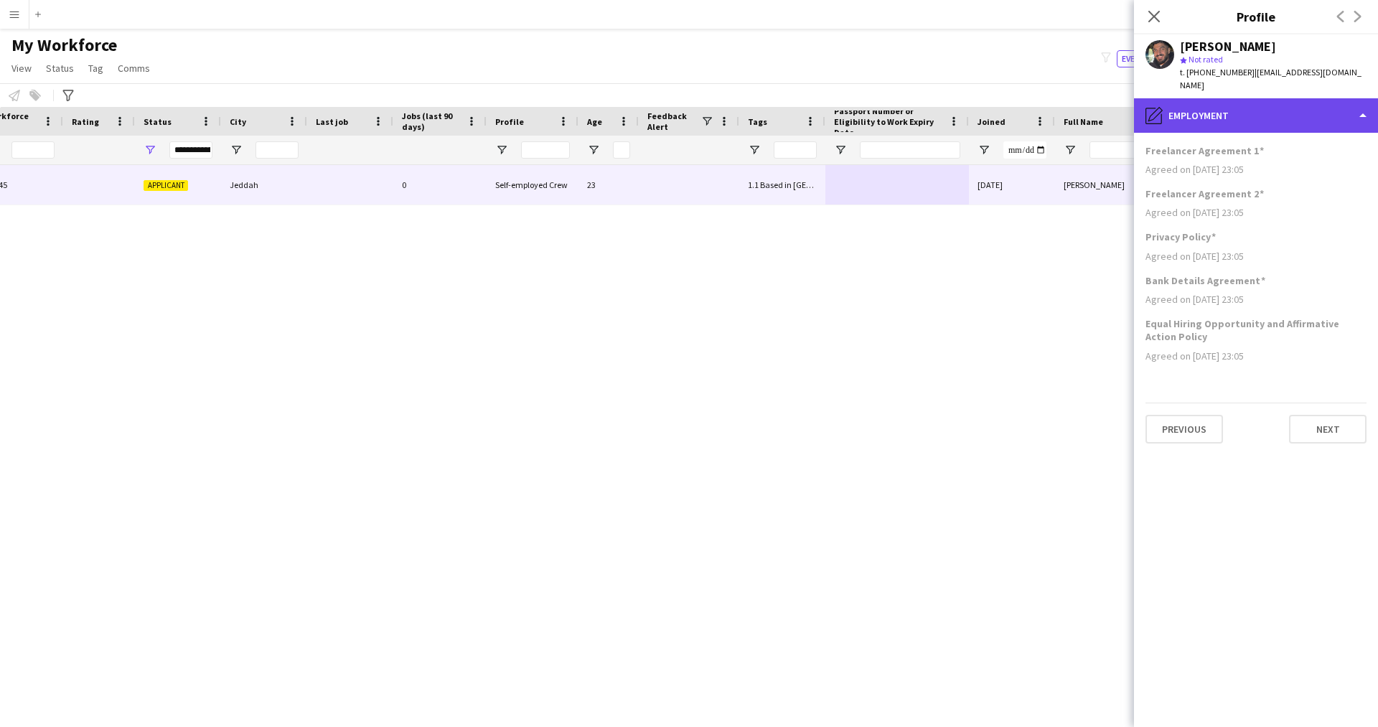
click at [1221, 123] on div "pencil4 Employment" at bounding box center [1256, 115] width 244 height 34
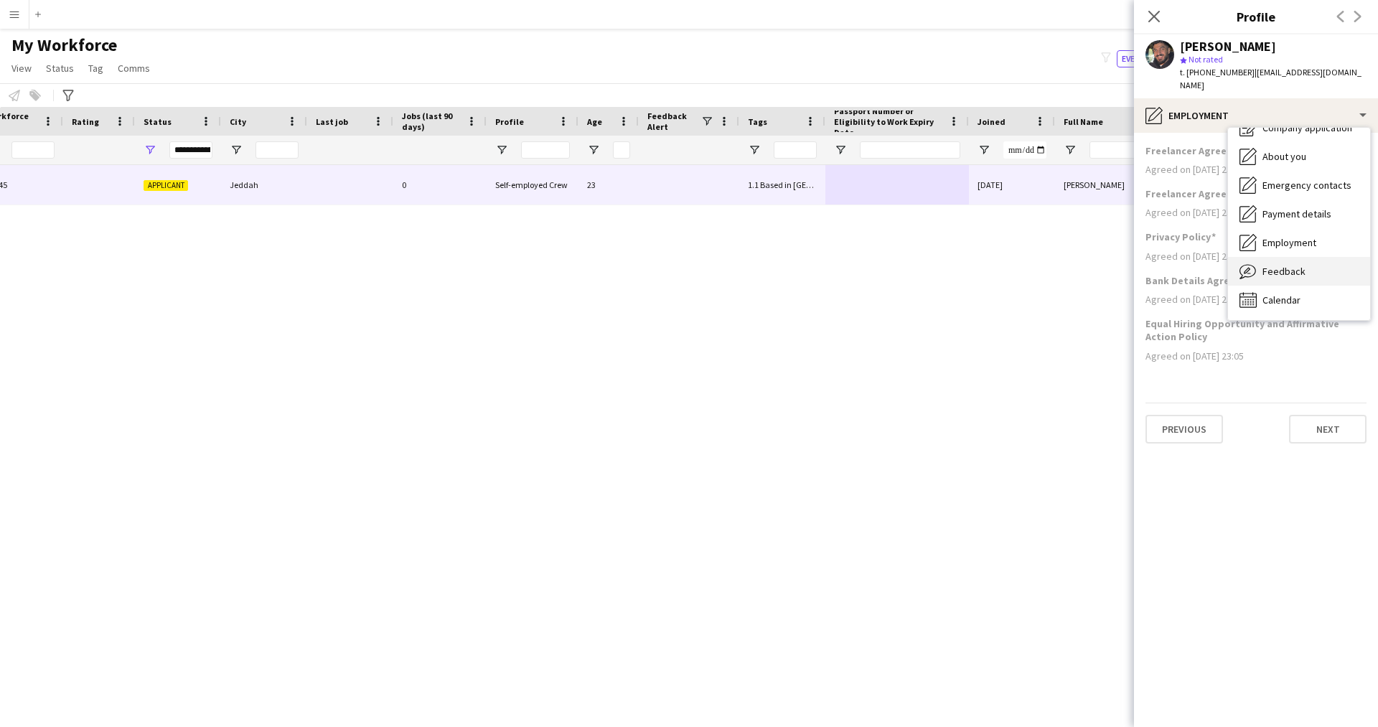
click at [1301, 277] on span "Feedback" at bounding box center [1283, 271] width 43 height 13
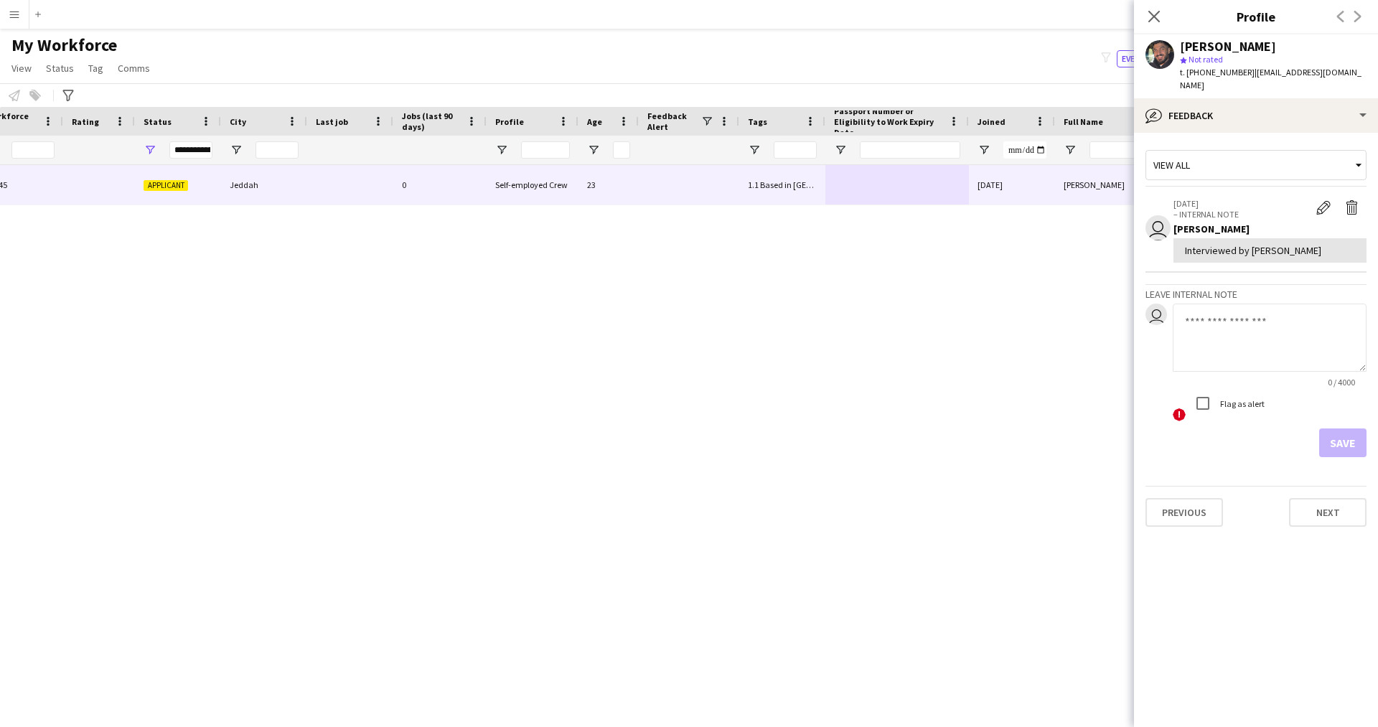
scroll to position [0, 0]
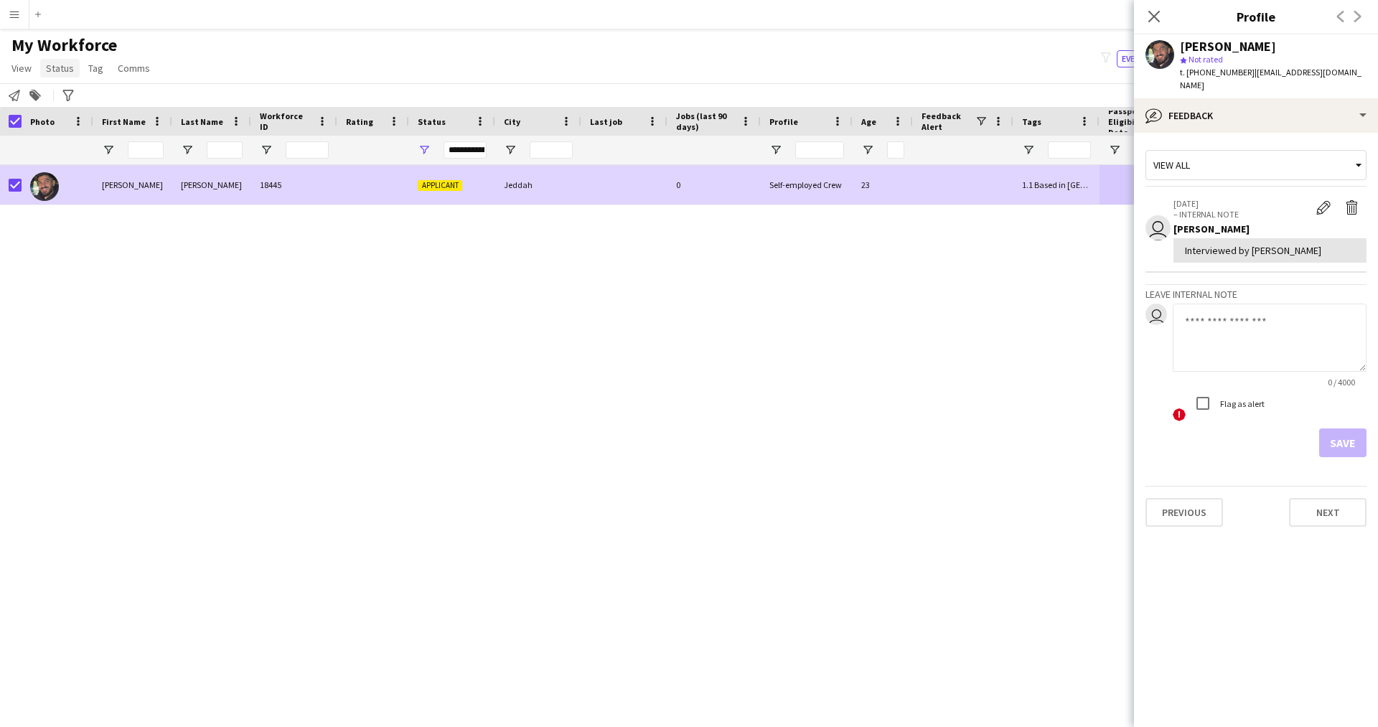
click at [67, 65] on span "Status" at bounding box center [60, 68] width 28 height 13
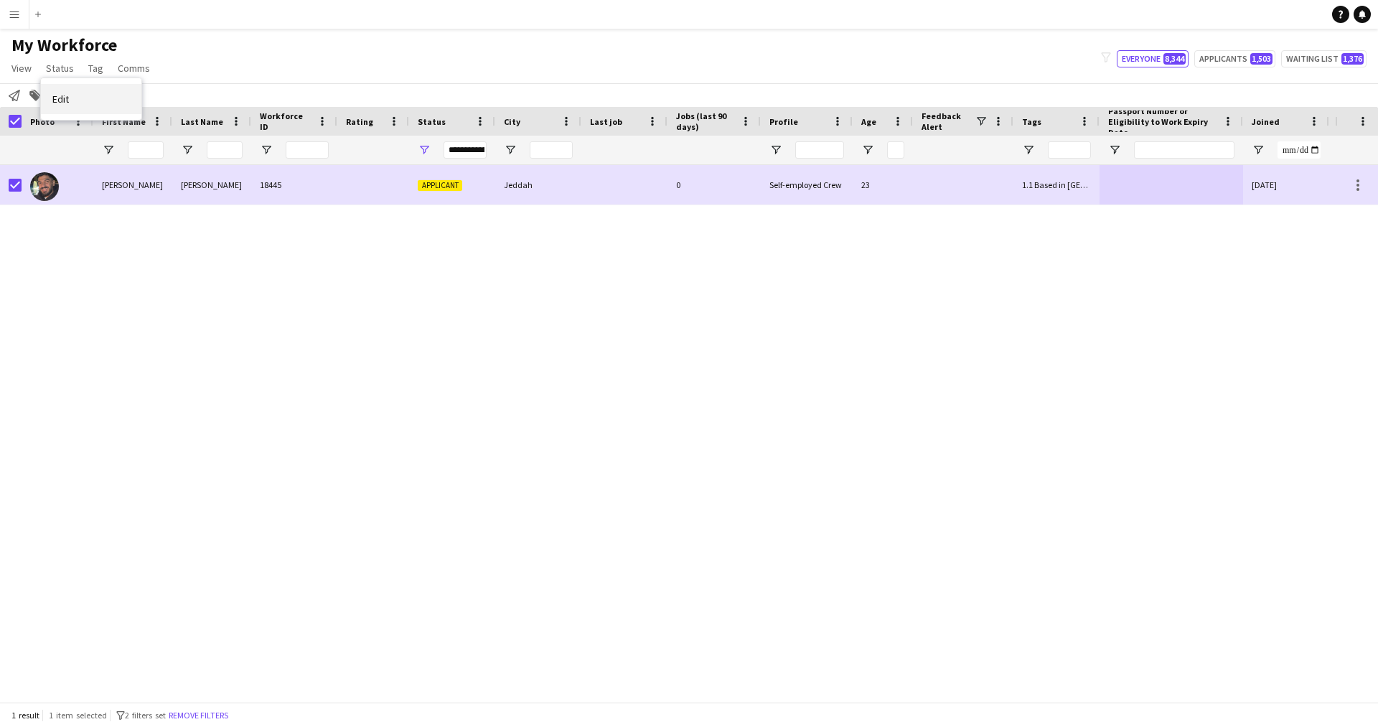
click at [93, 98] on link "Edit" at bounding box center [91, 99] width 100 height 30
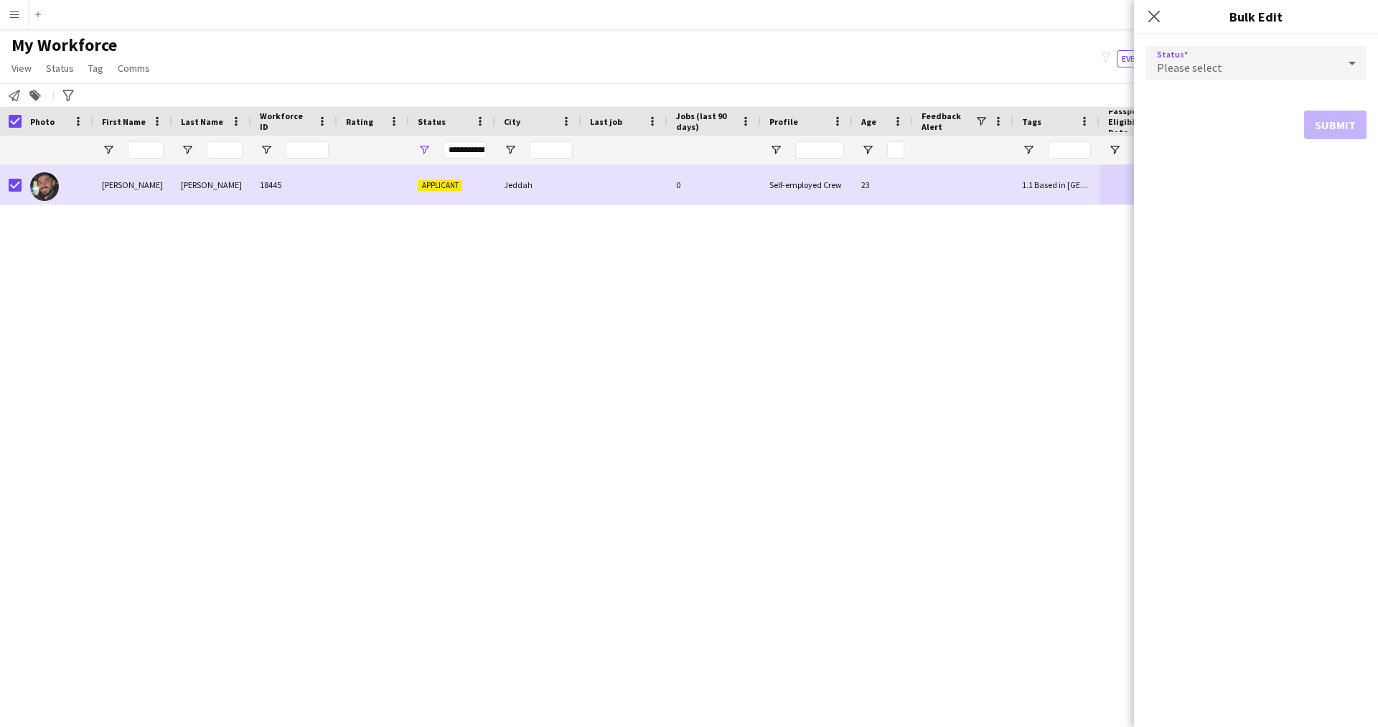
drag, startPoint x: 1254, startPoint y: 63, endPoint x: 1303, endPoint y: 75, distance: 50.3
click at [1303, 75] on div "Please select" at bounding box center [1241, 63] width 192 height 34
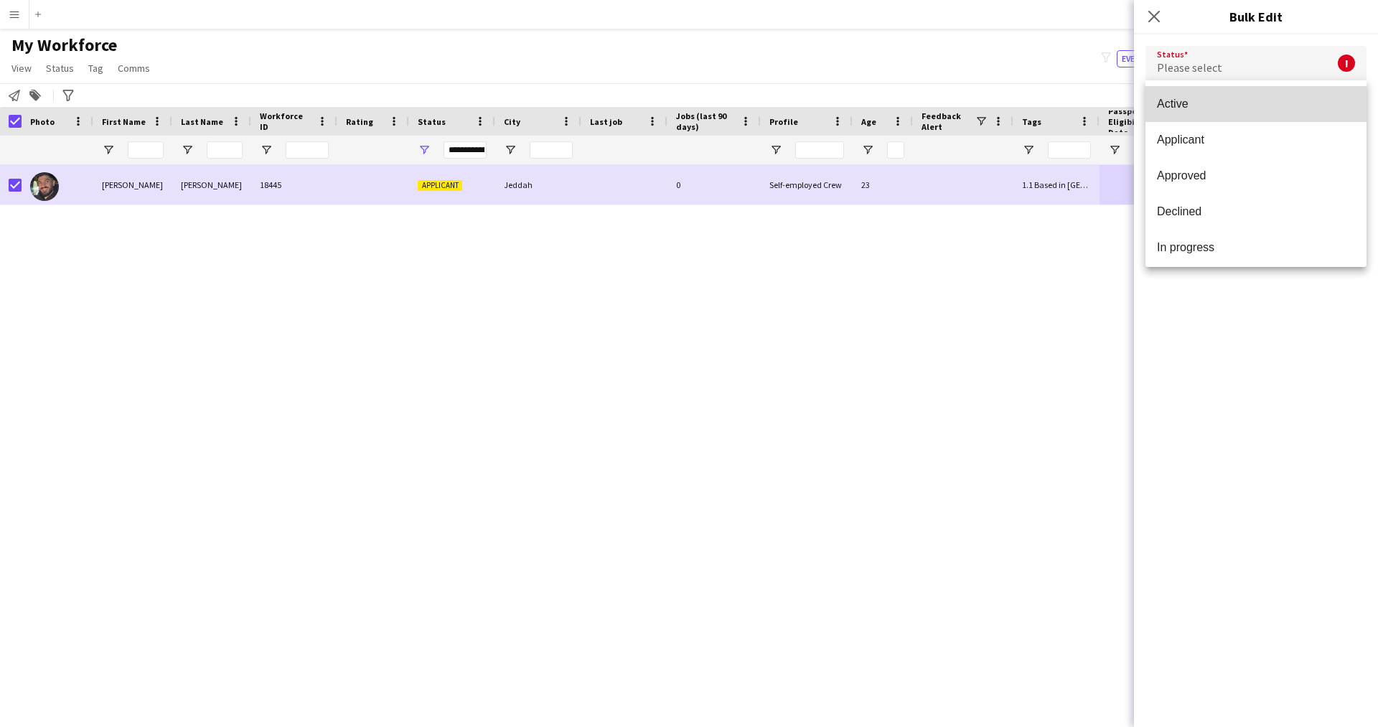
click at [1279, 102] on span "Active" at bounding box center [1256, 104] width 198 height 14
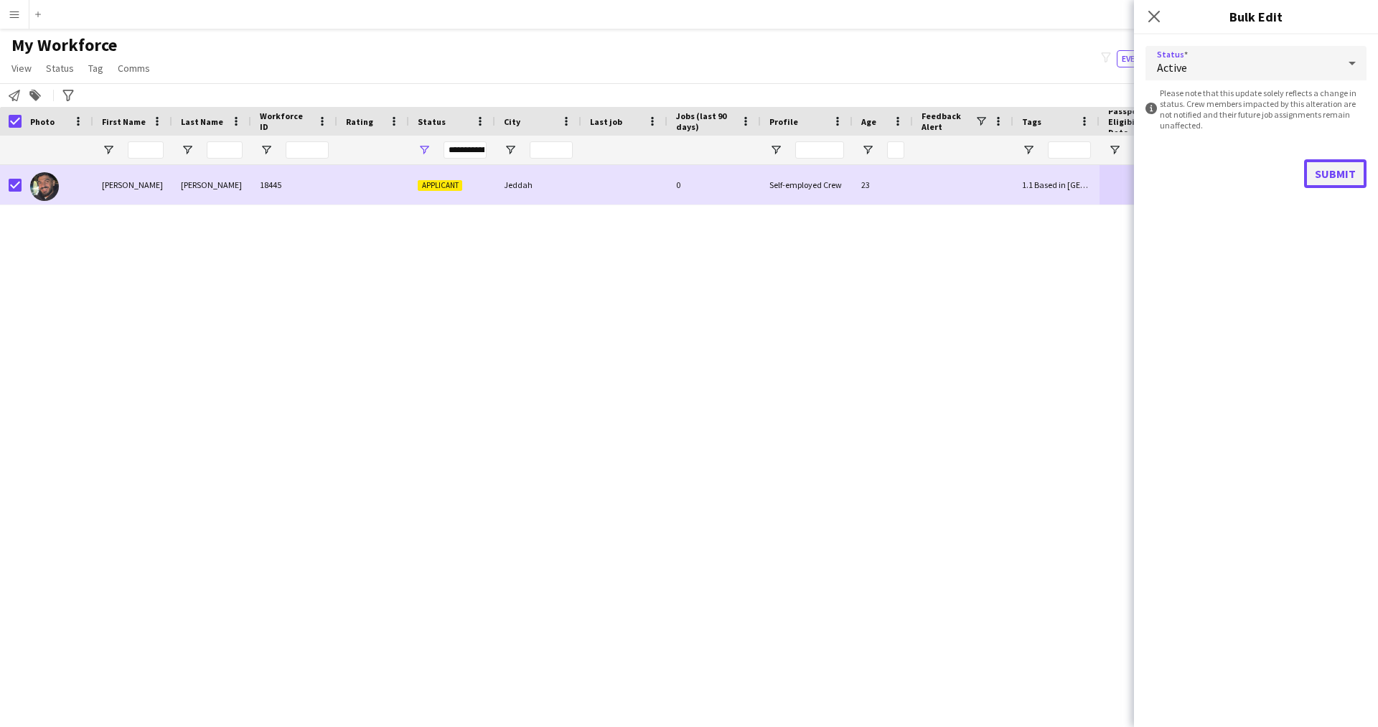
click at [1335, 174] on button "Submit" at bounding box center [1335, 173] width 62 height 29
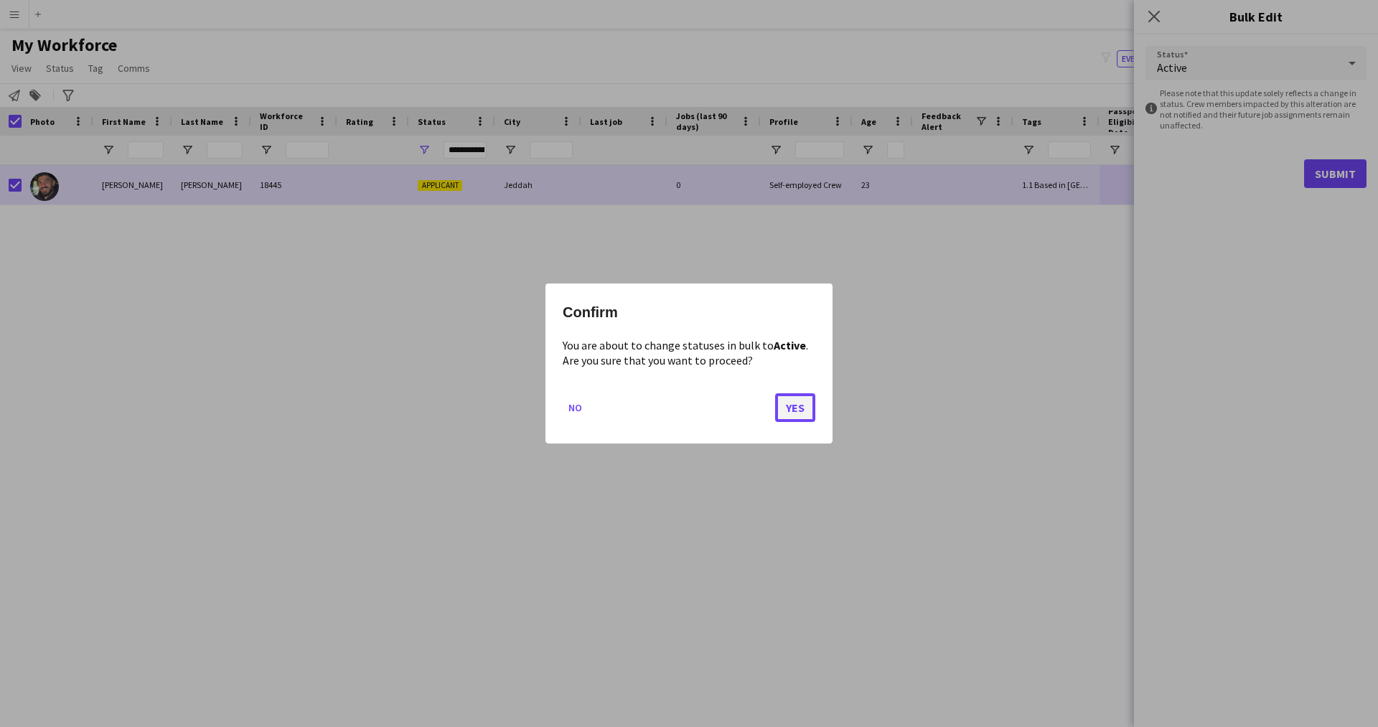
click at [792, 417] on button "Yes" at bounding box center [795, 407] width 40 height 29
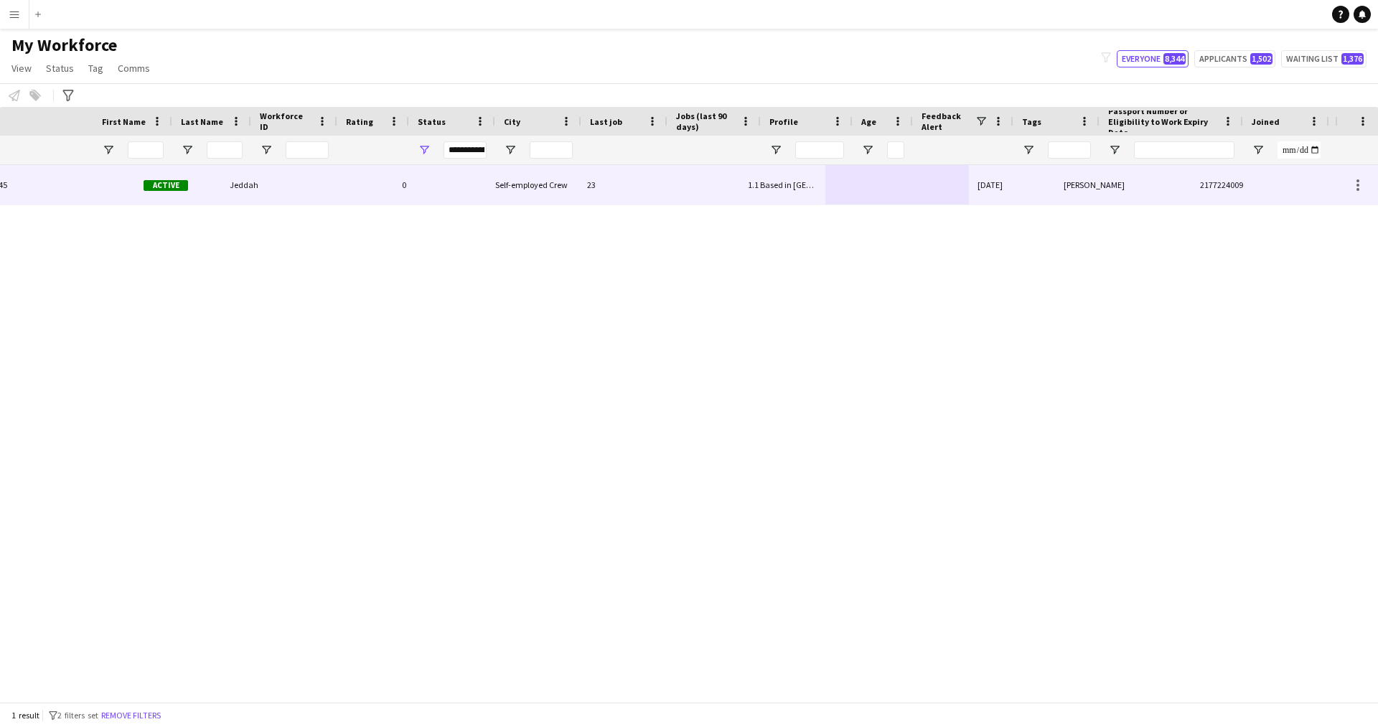
scroll to position [0, 274]
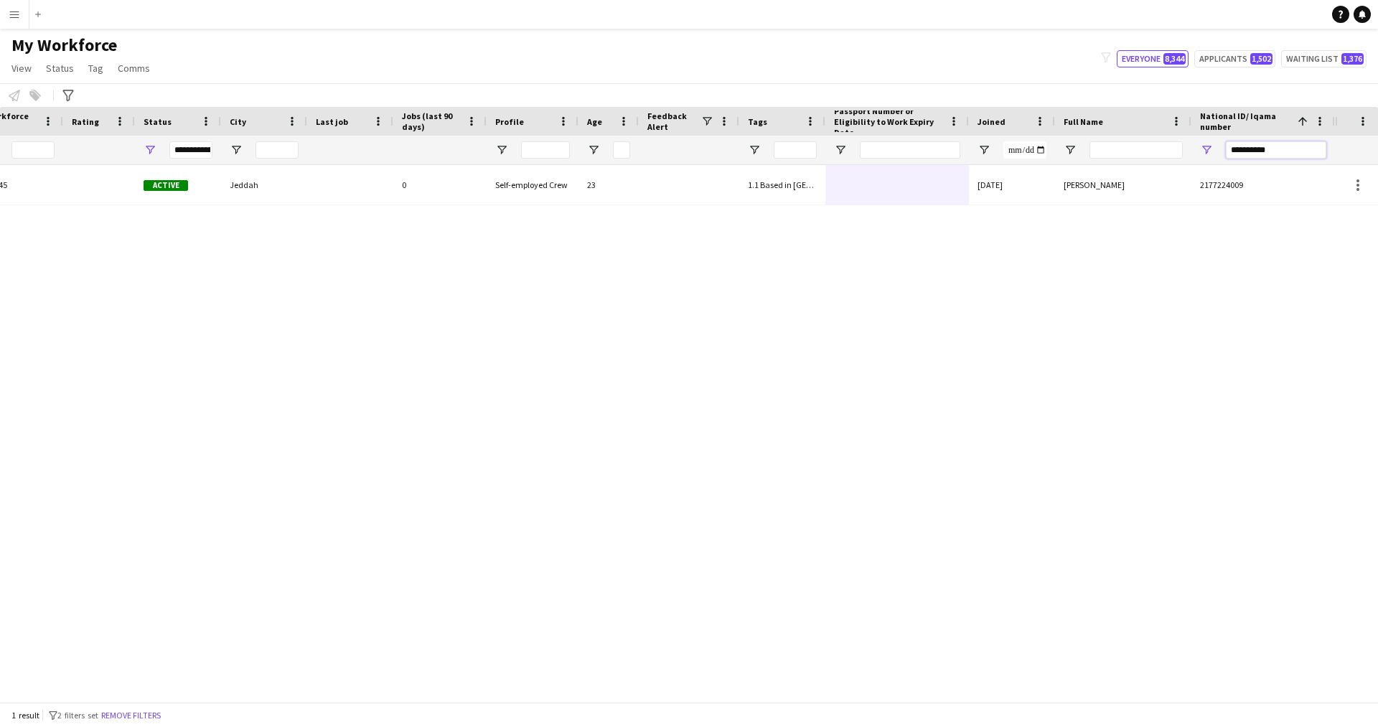
drag, startPoint x: 1294, startPoint y: 145, endPoint x: 1109, endPoint y: 123, distance: 187.1
click at [1109, 123] on div "Workforce Details Profile Data Workforce Details Profile Data Full Name First N…" at bounding box center [530, 136] width 1609 height 58
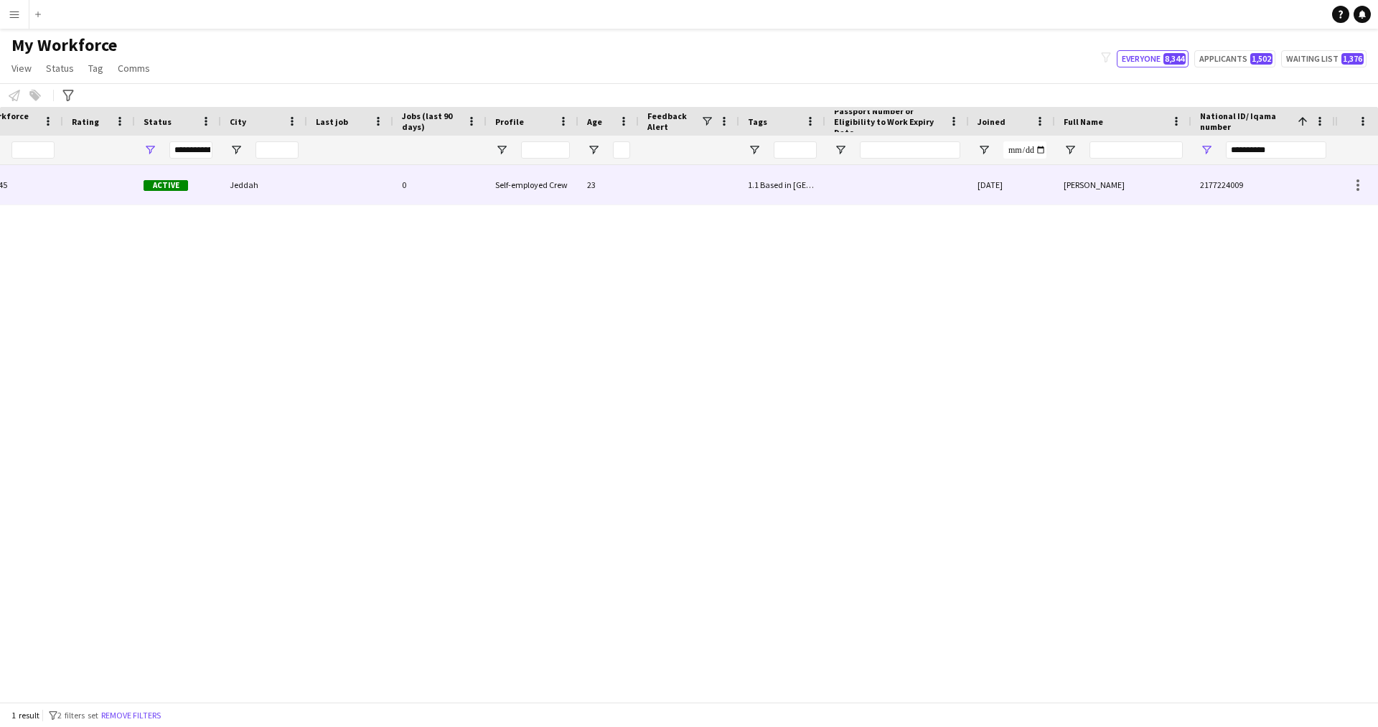
click at [1046, 177] on div "[DATE]" at bounding box center [1012, 184] width 86 height 39
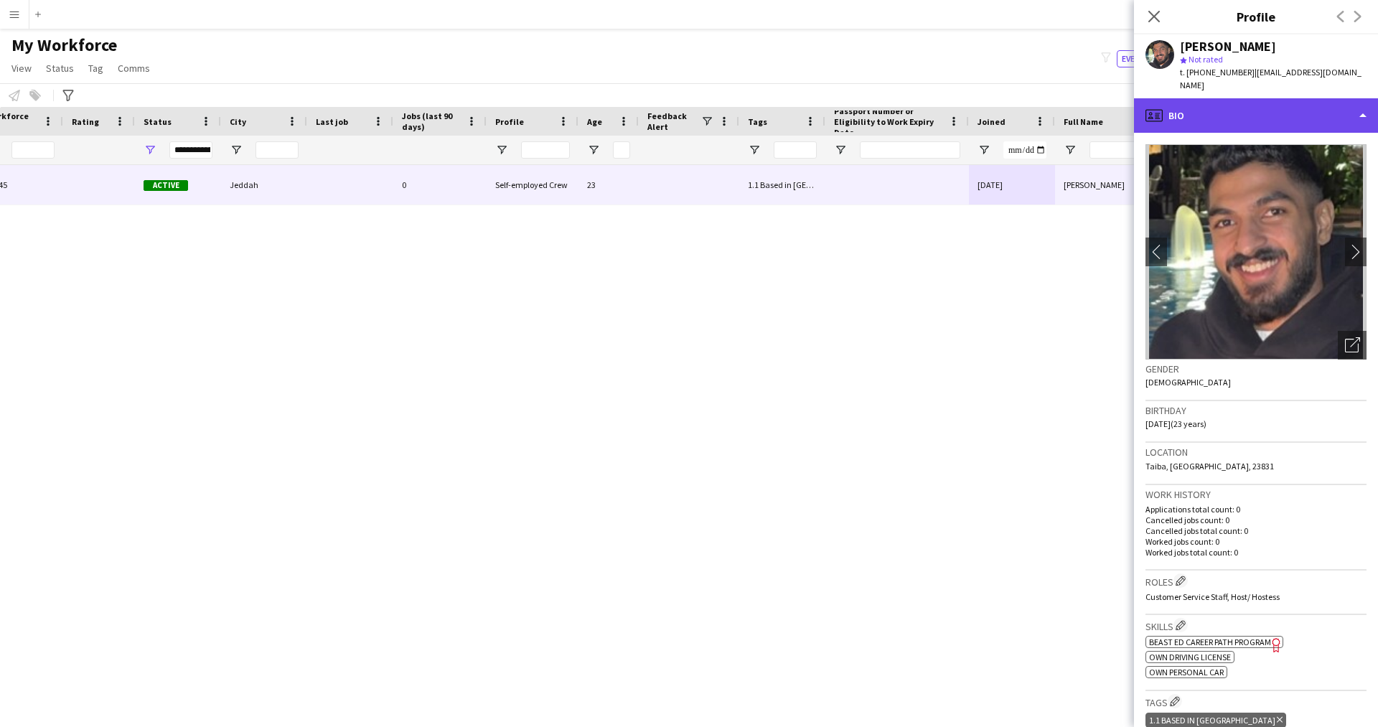
drag, startPoint x: 1300, startPoint y: 123, endPoint x: 1335, endPoint y: 118, distance: 35.6
click at [1335, 118] on div "profile Bio" at bounding box center [1256, 115] width 244 height 34
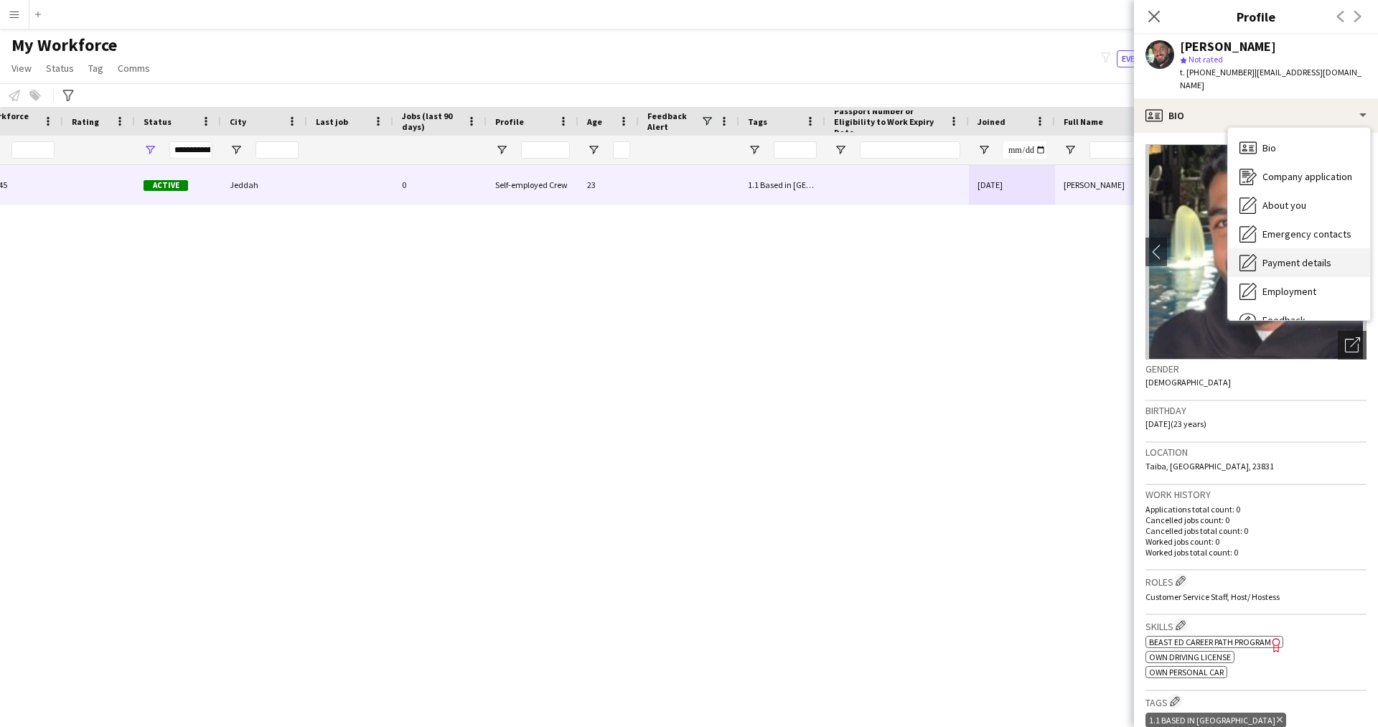
click at [1307, 260] on span "Payment details" at bounding box center [1296, 262] width 69 height 13
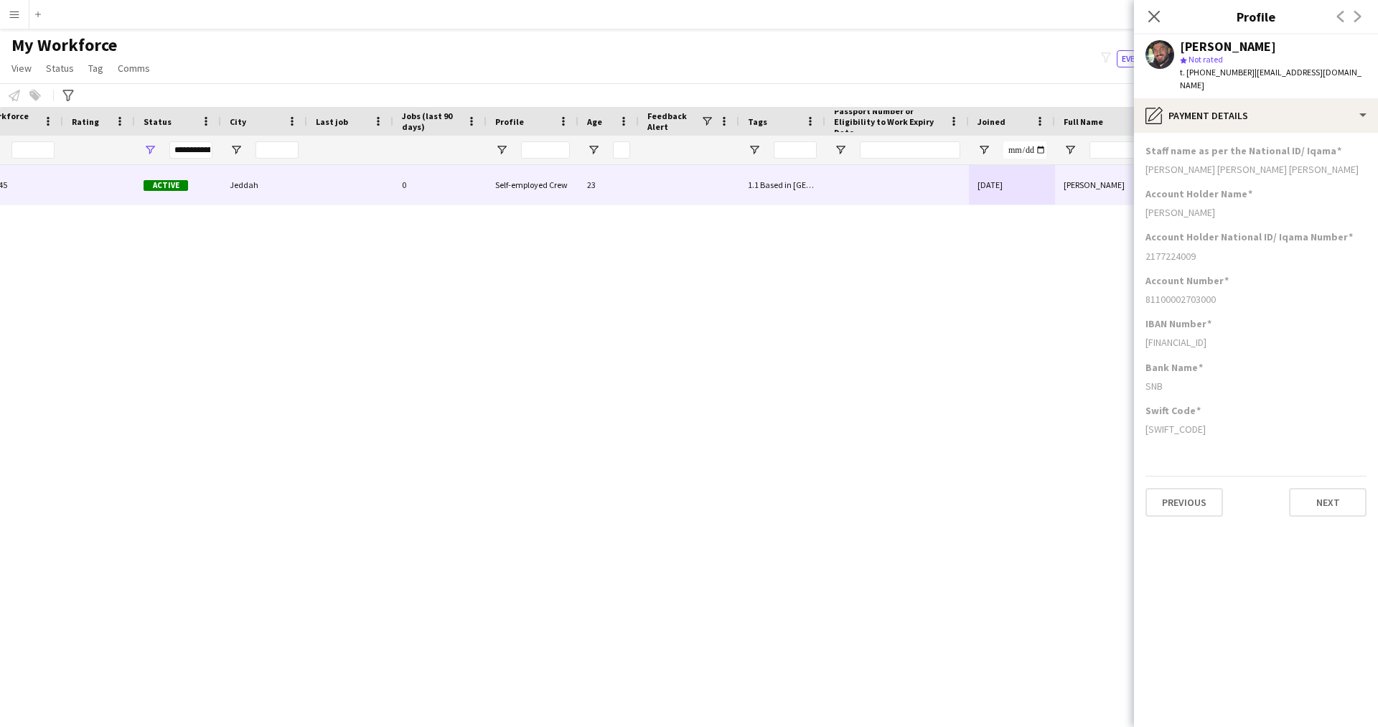
click at [1241, 95] on div "Abdulrahman Sharafuddin star Not rated t. +966531324401 | abdulrahmanomran4@gma…" at bounding box center [1256, 66] width 244 height 64
click at [1249, 118] on div "pencil4 Payment details" at bounding box center [1256, 115] width 244 height 34
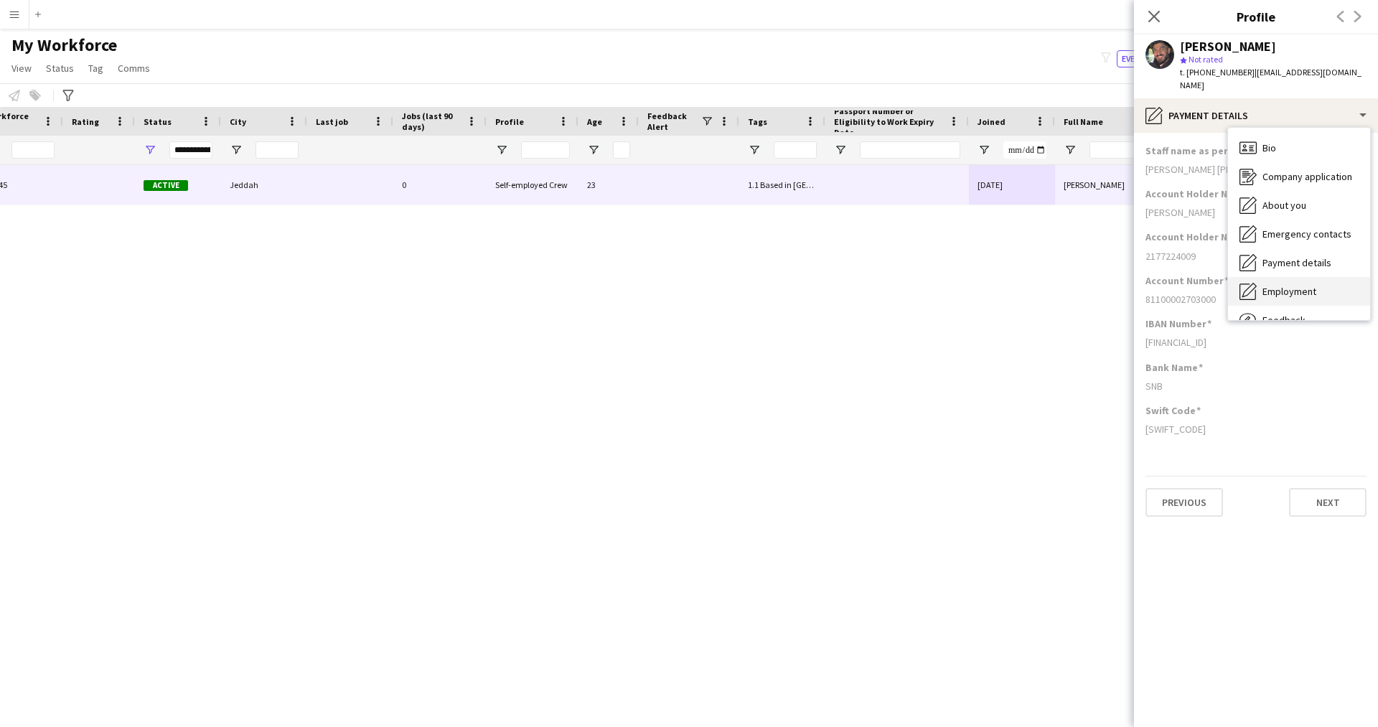
click at [1277, 303] on div "Employment Employment" at bounding box center [1299, 291] width 142 height 29
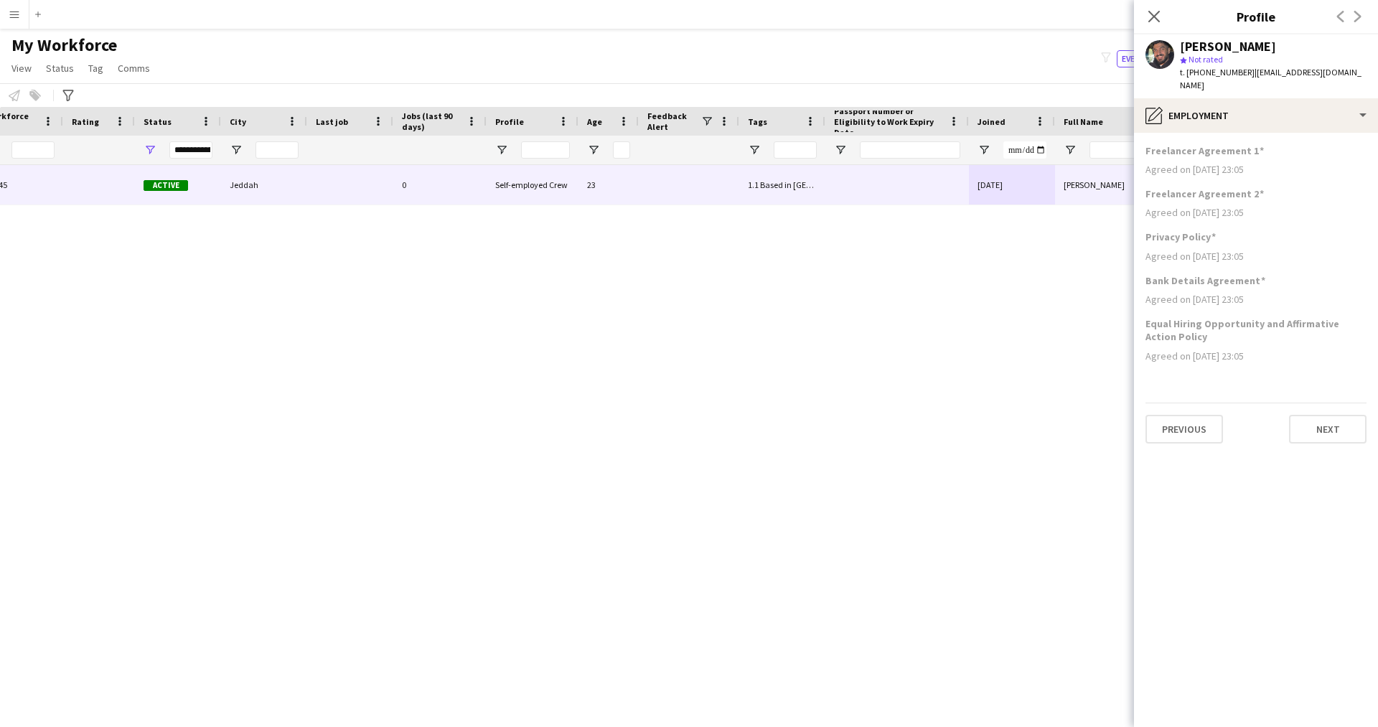
click at [1159, 19] on icon "Close pop-in" at bounding box center [1153, 16] width 11 height 11
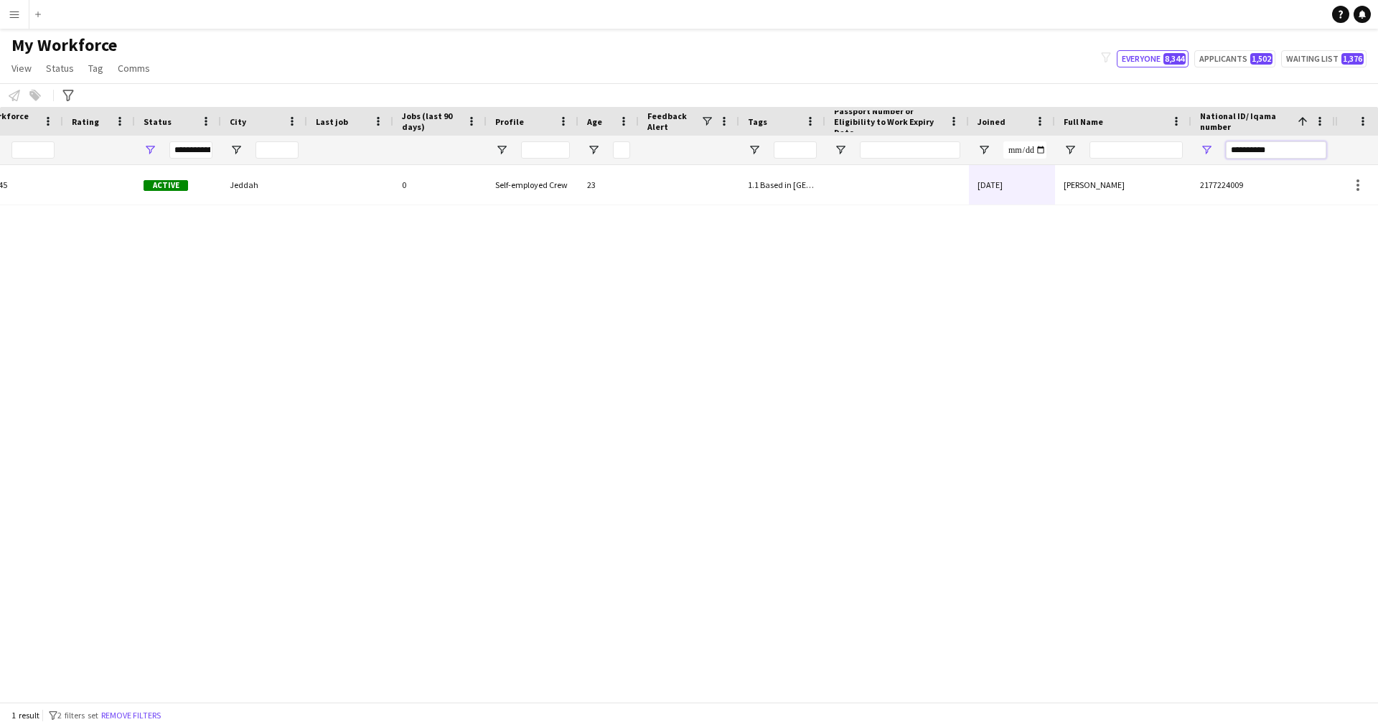
drag, startPoint x: 1301, startPoint y: 156, endPoint x: 1095, endPoint y: 167, distance: 206.3
click at [1095, 167] on div "Workforce Details Profile Data Workforce Details Profile Data Full Name First N…" at bounding box center [689, 404] width 1378 height 595
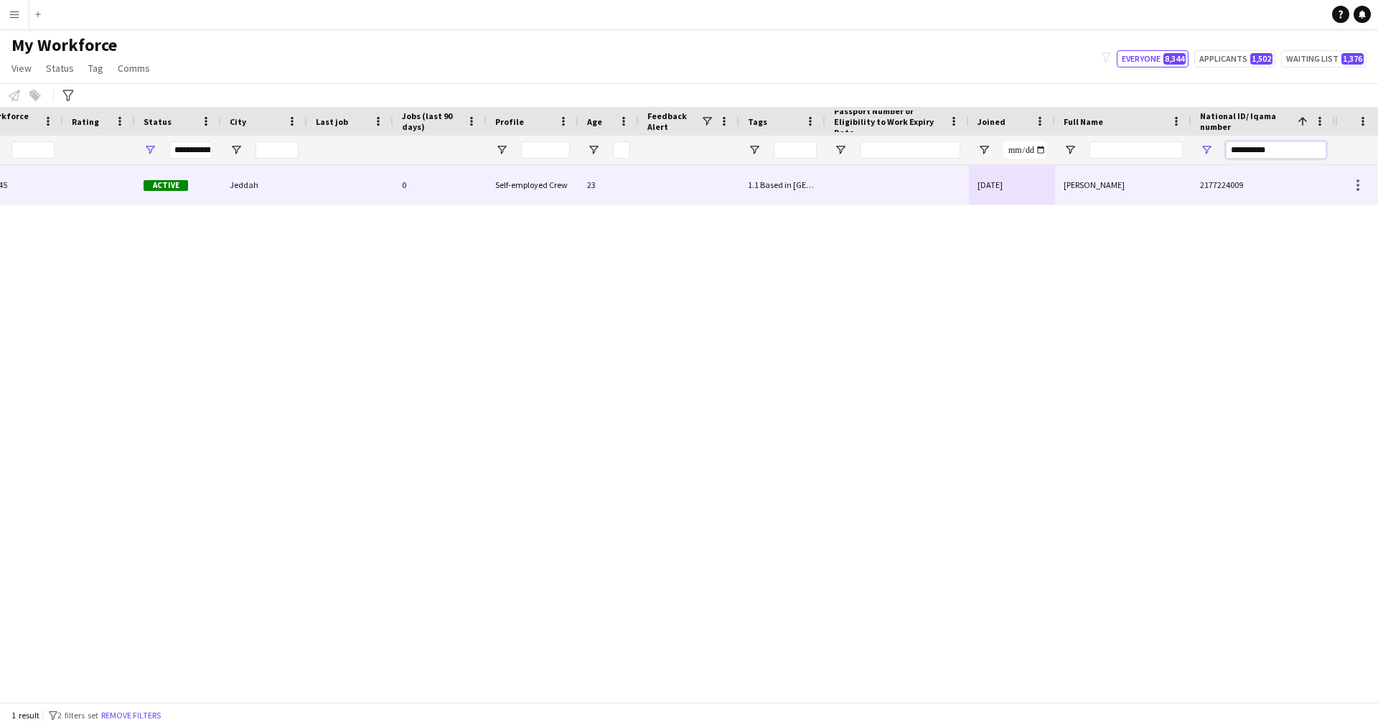
paste input "National ID/ Iqama number Filter Input"
click at [942, 184] on div at bounding box center [897, 184] width 144 height 39
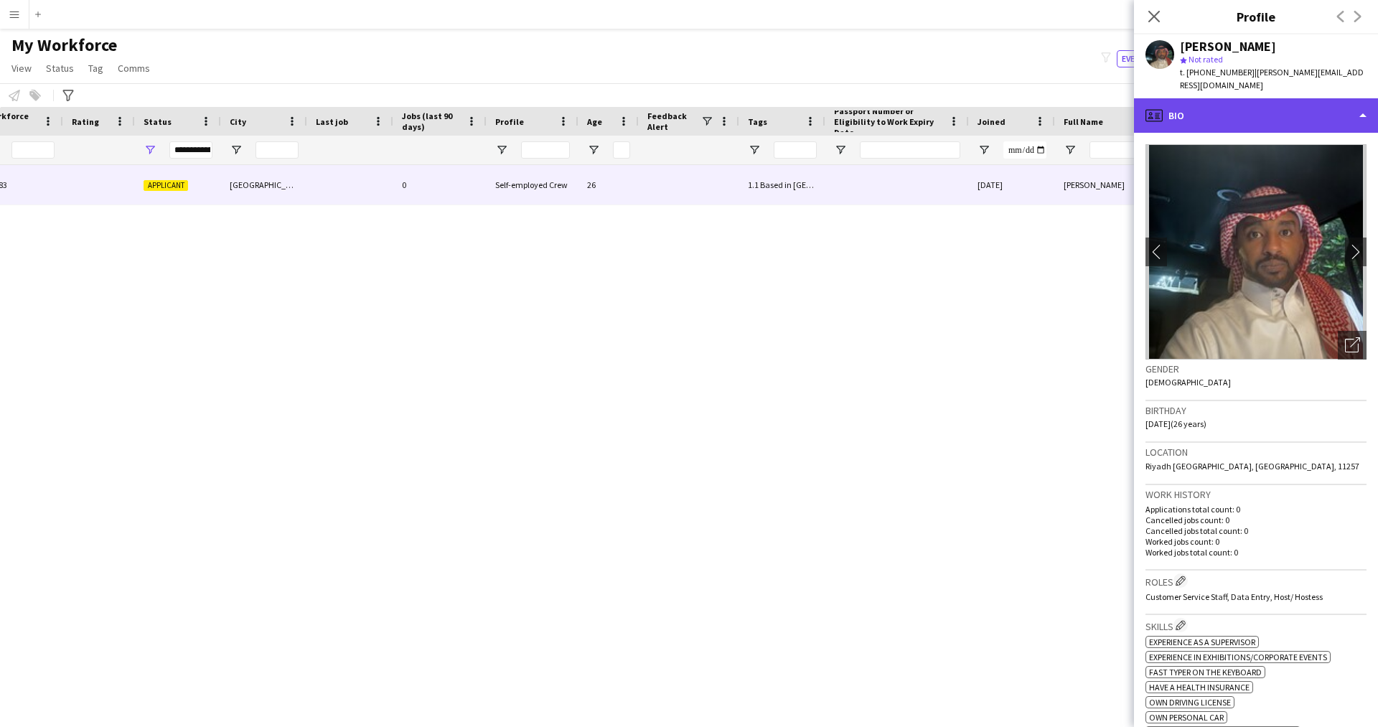
click at [1187, 105] on div "profile Bio" at bounding box center [1256, 115] width 244 height 34
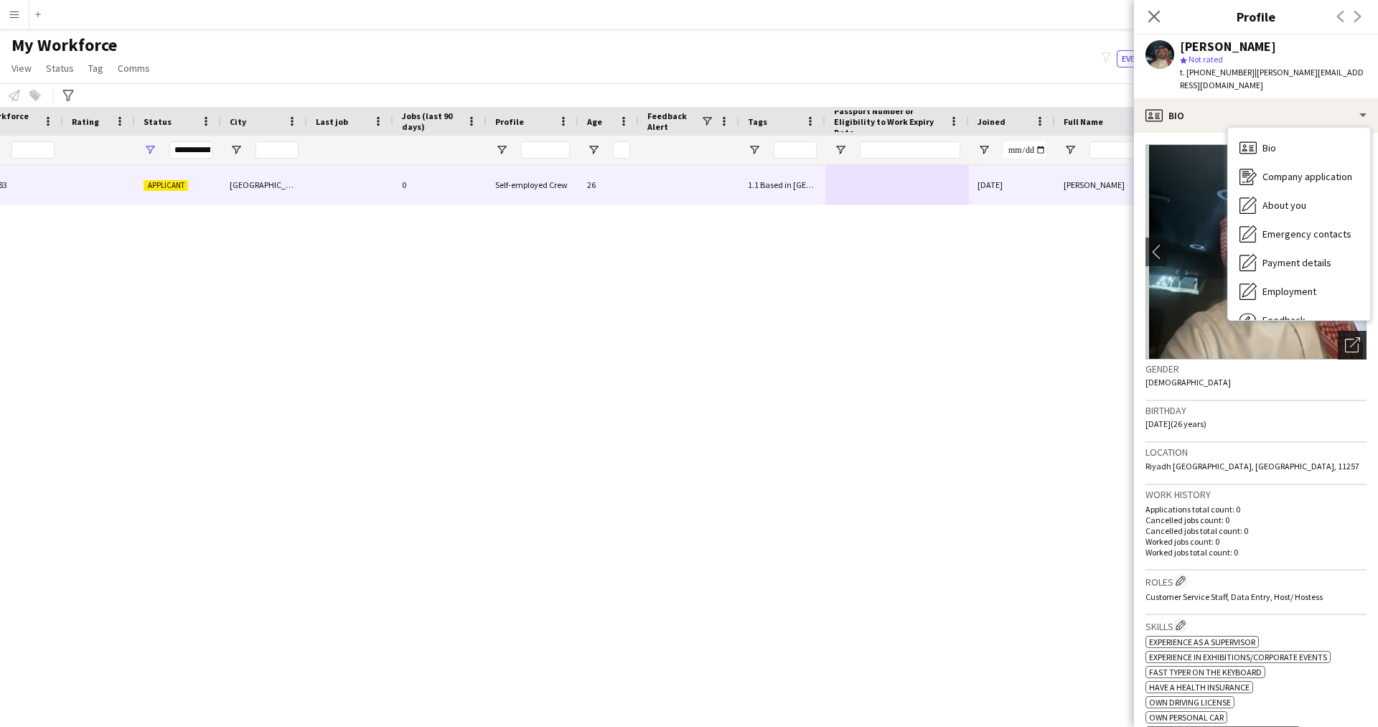
click at [1345, 337] on icon "Open photos pop-in" at bounding box center [1352, 344] width 15 height 15
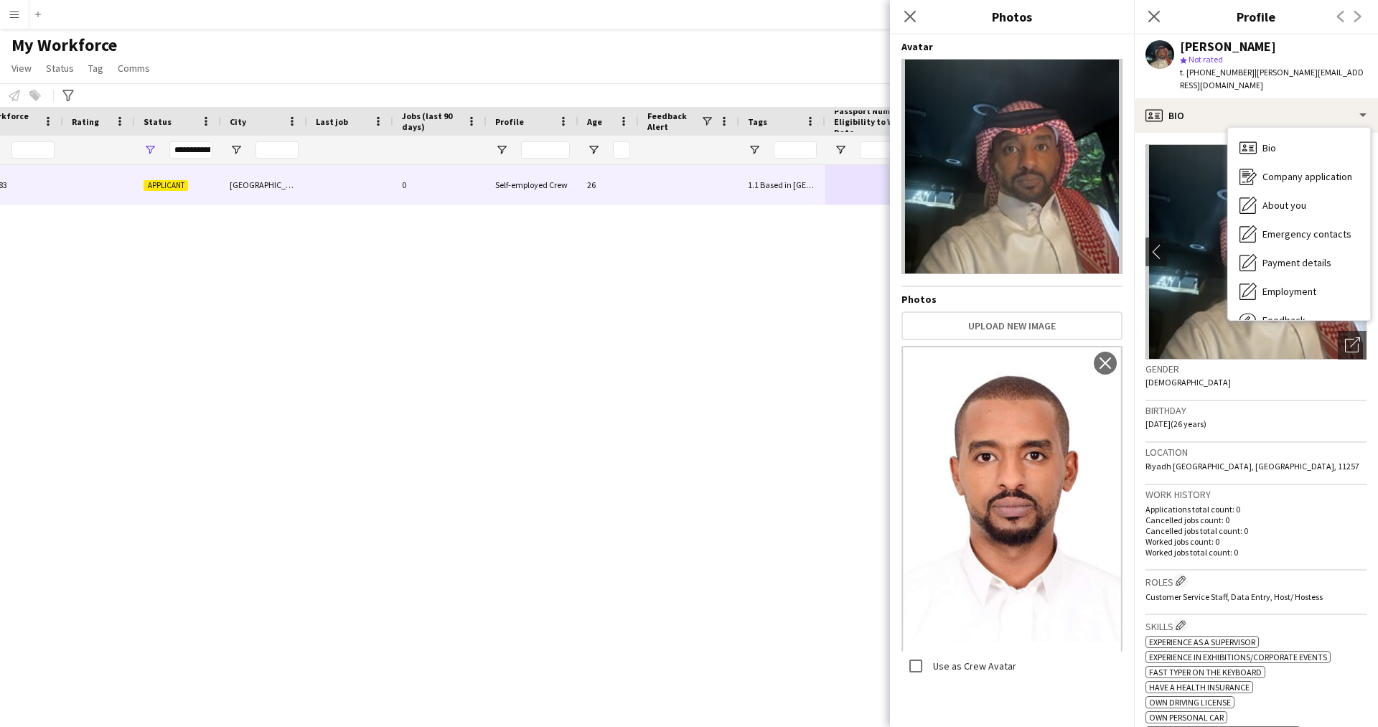
click at [920, 22] on div "Close pop-in" at bounding box center [910, 16] width 40 height 33
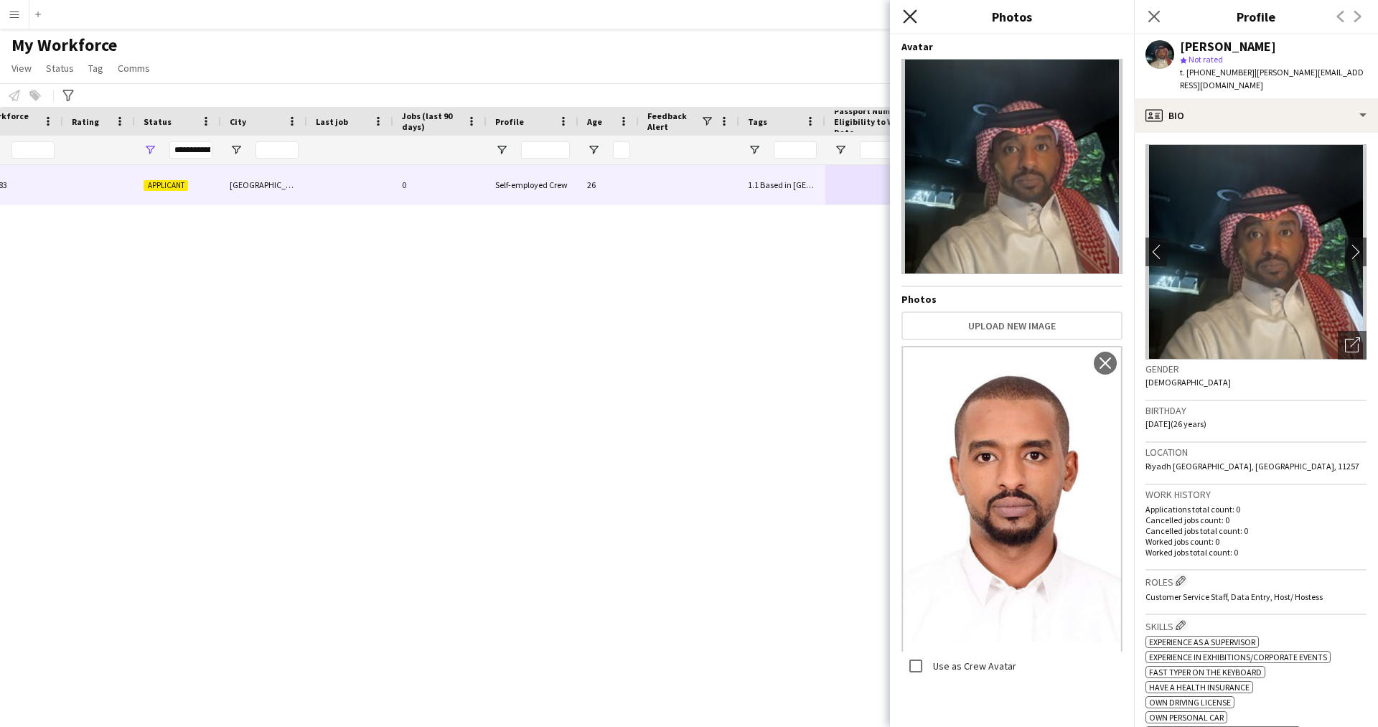
drag, startPoint x: 920, startPoint y: 22, endPoint x: 909, endPoint y: 16, distance: 12.6
click at [909, 16] on div "Close pop-in" at bounding box center [910, 16] width 40 height 33
click at [912, 11] on icon "Close pop-in" at bounding box center [910, 16] width 14 height 14
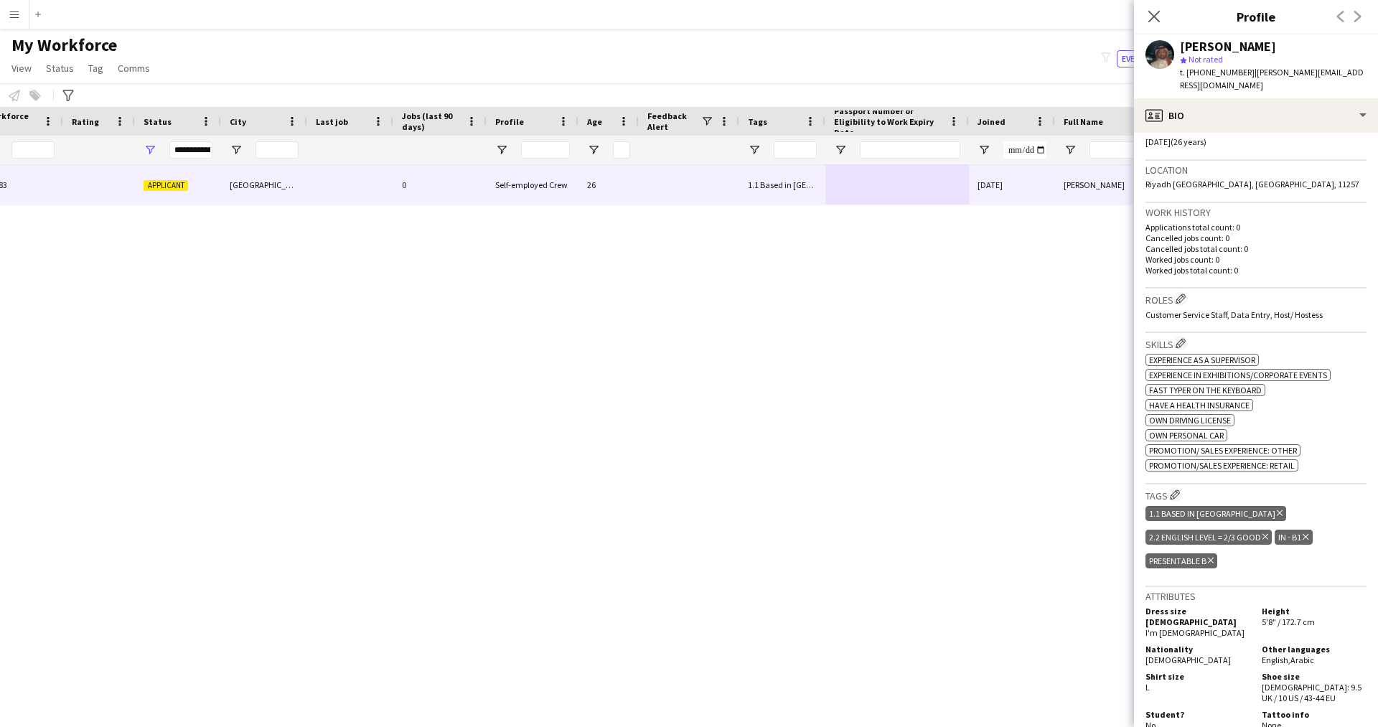
scroll to position [0, 0]
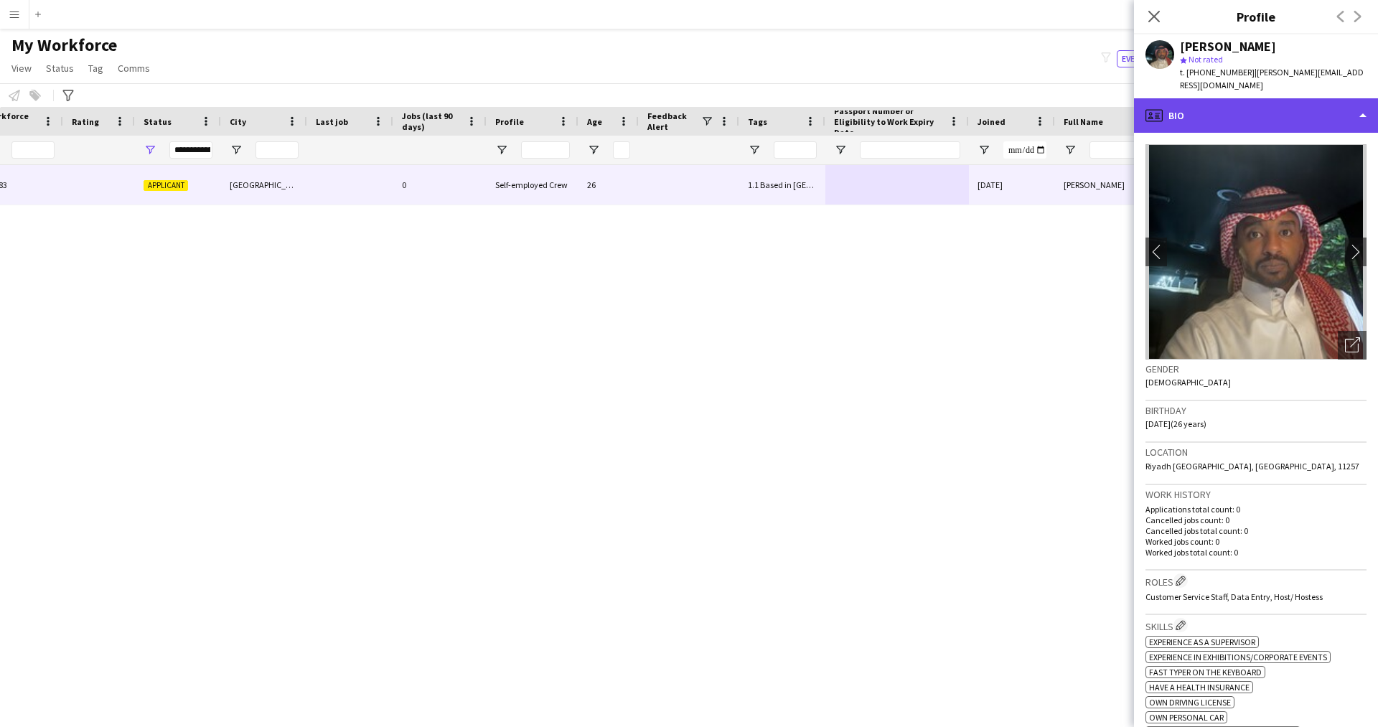
click at [1257, 99] on div "profile Bio" at bounding box center [1256, 115] width 244 height 34
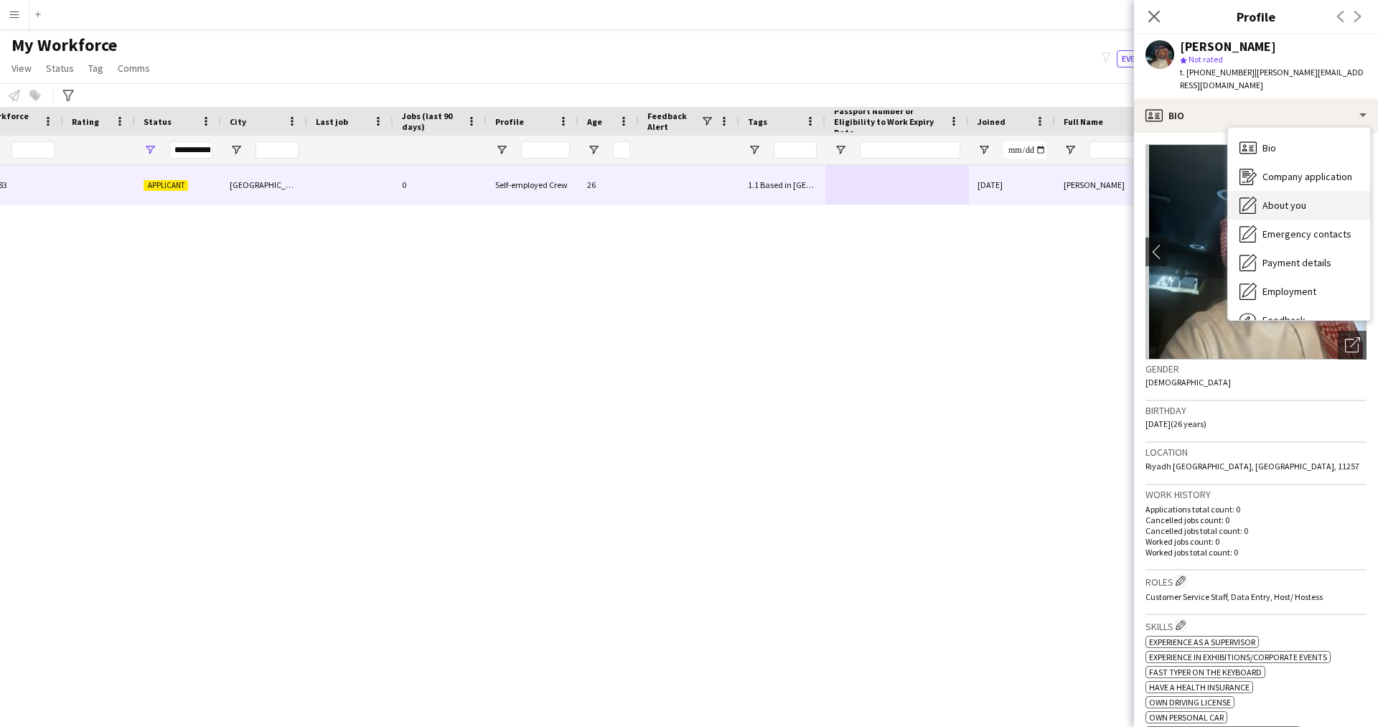
click at [1287, 199] on span "About you" at bounding box center [1284, 205] width 44 height 13
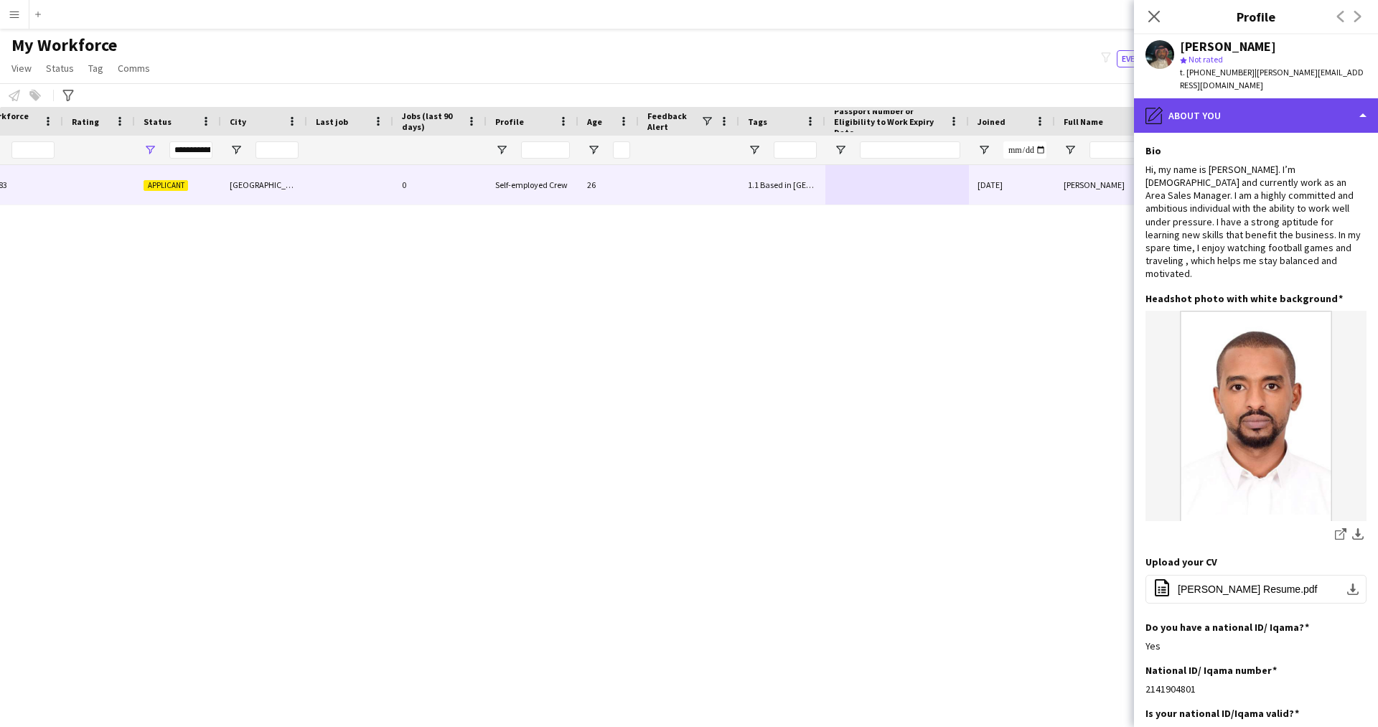
drag, startPoint x: 1190, startPoint y: 108, endPoint x: 1256, endPoint y: 98, distance: 66.8
click at [1256, 98] on div "pencil4 About you" at bounding box center [1256, 115] width 244 height 34
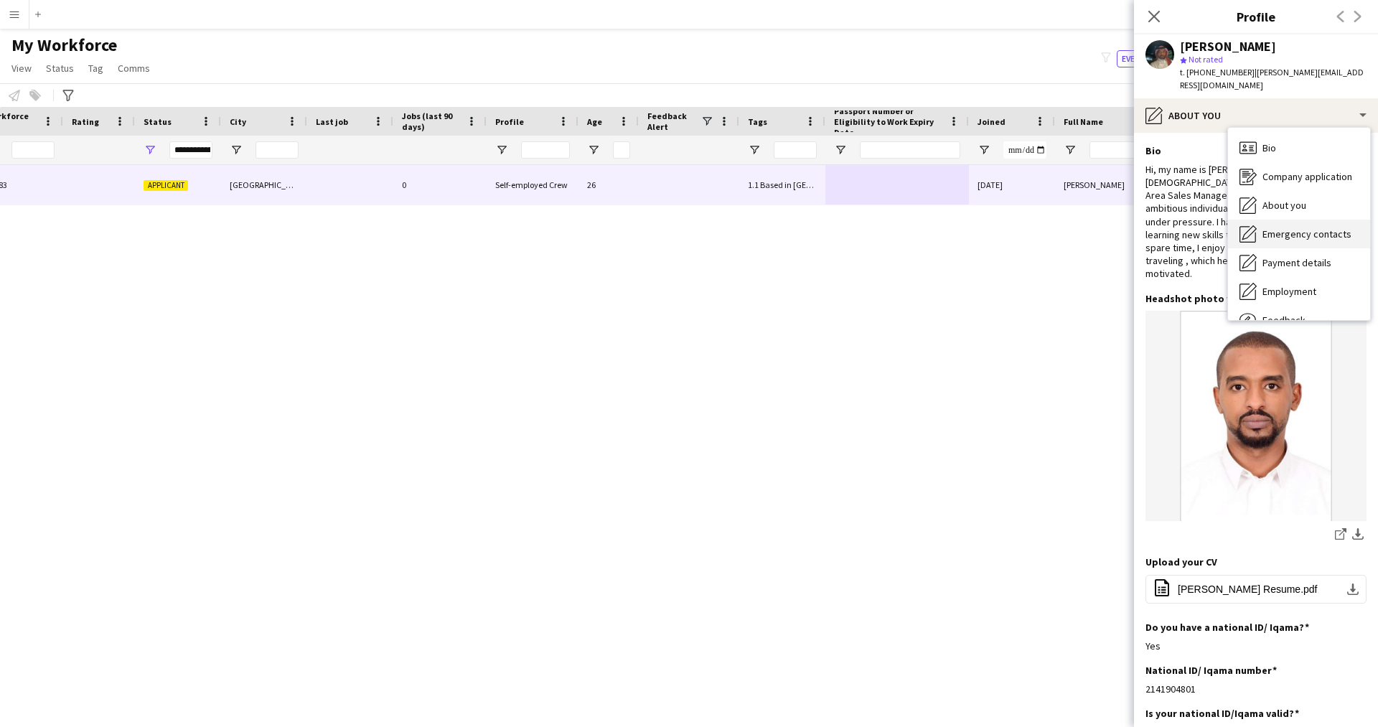
click at [1293, 228] on div "Emergency contacts Emergency contacts" at bounding box center [1299, 234] width 142 height 29
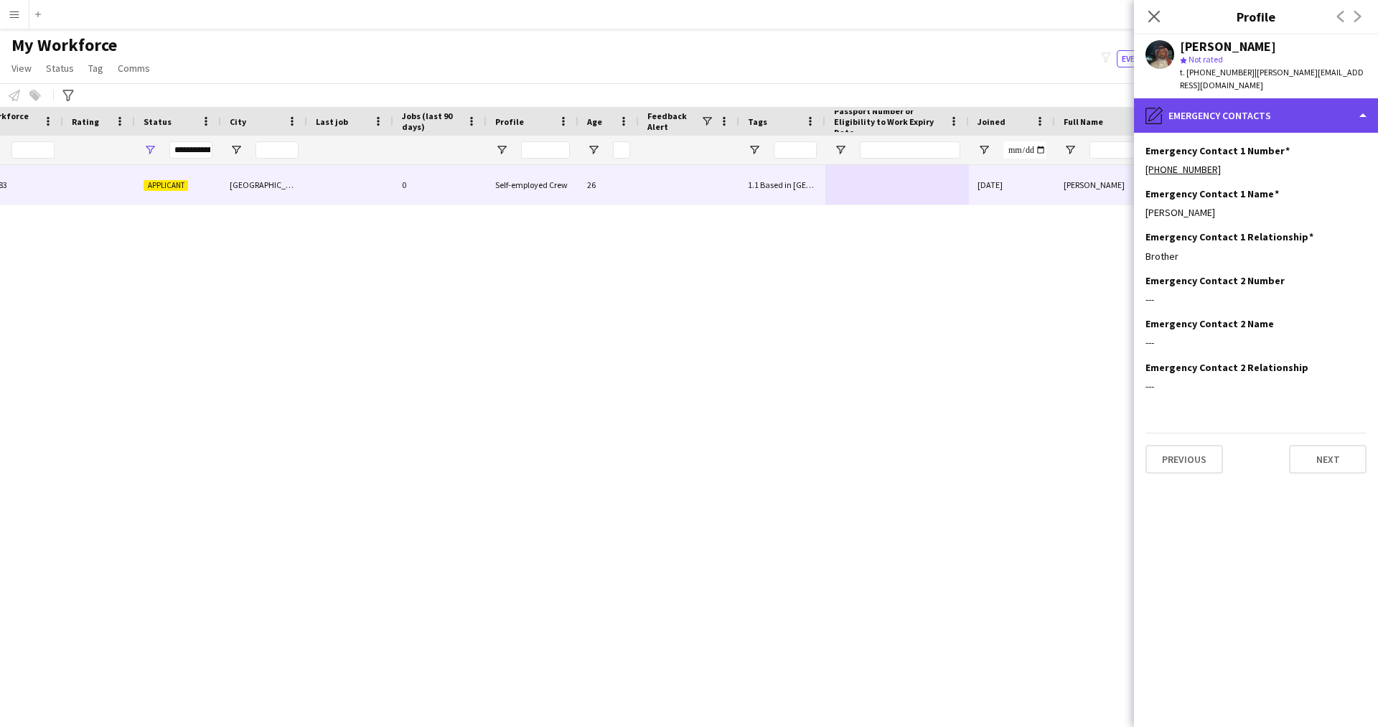
click at [1215, 113] on div "pencil4 Emergency contacts" at bounding box center [1256, 115] width 244 height 34
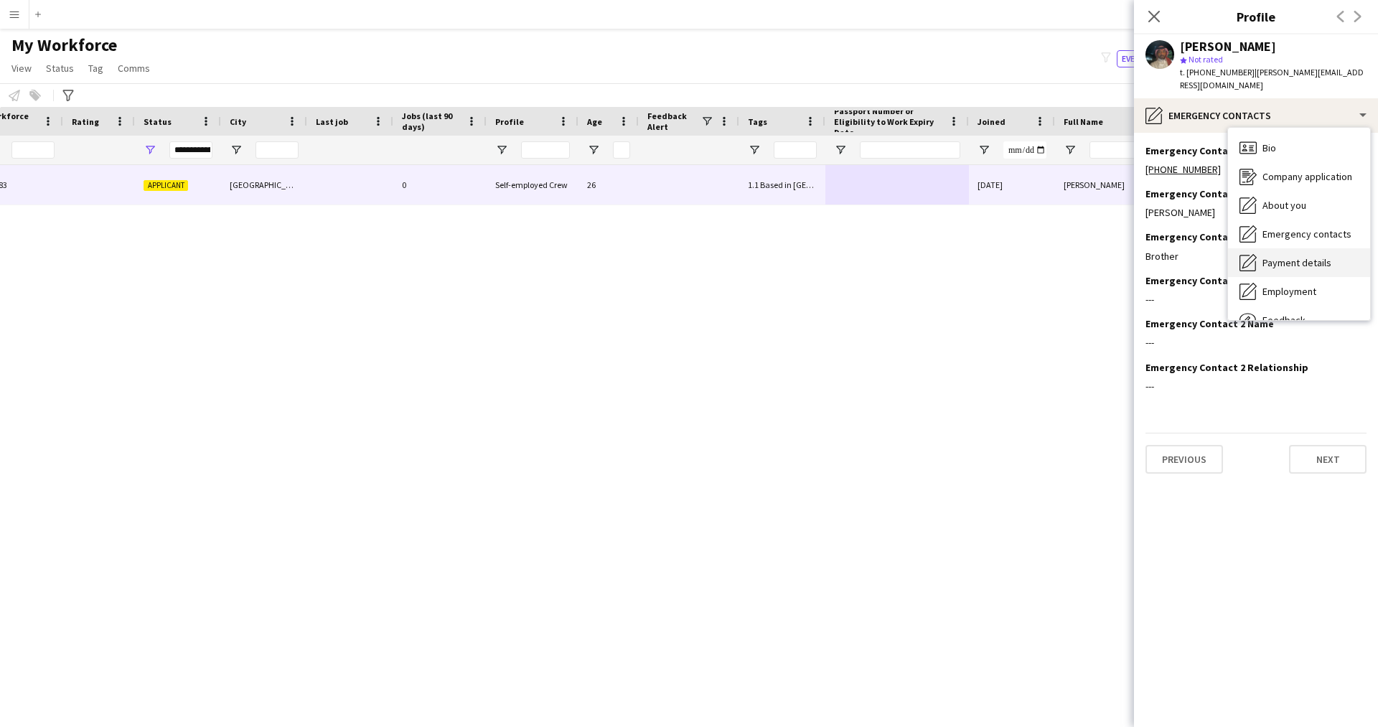
click at [1297, 256] on span "Payment details" at bounding box center [1296, 262] width 69 height 13
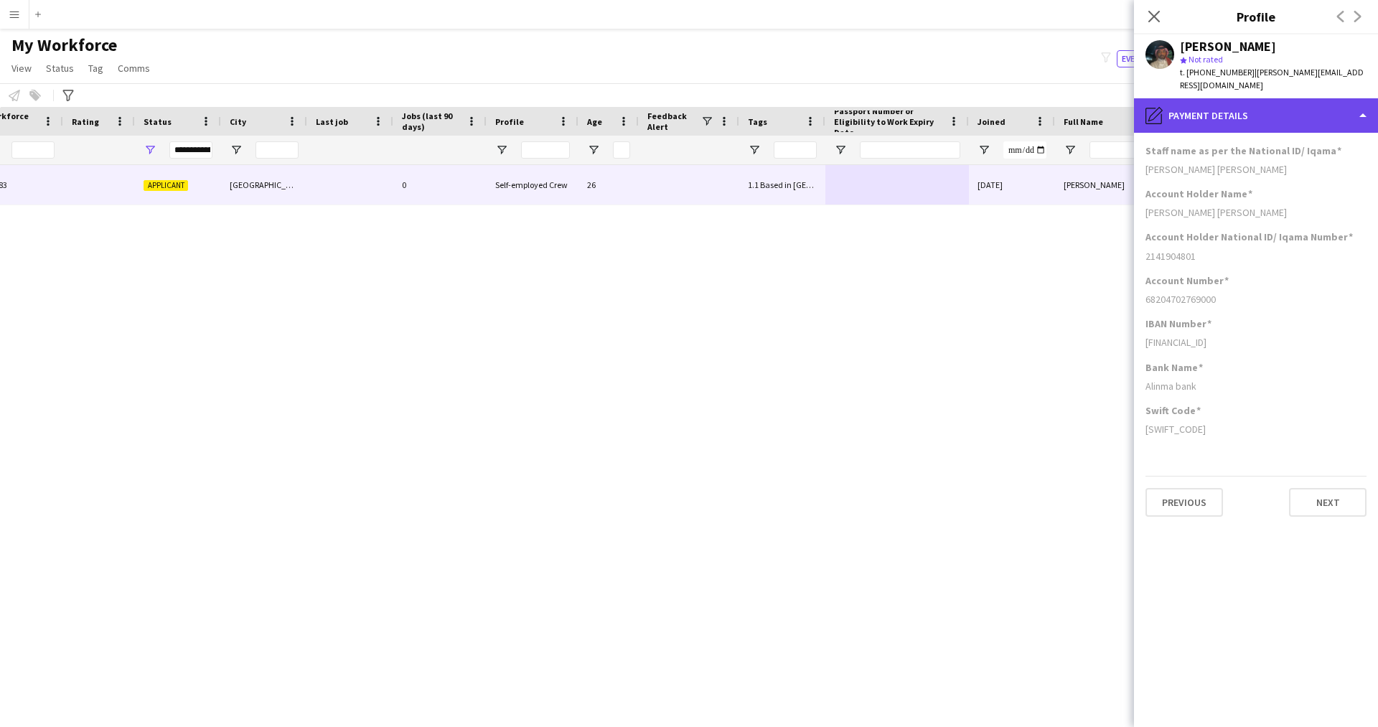
click at [1248, 105] on div "pencil4 Payment details" at bounding box center [1256, 115] width 244 height 34
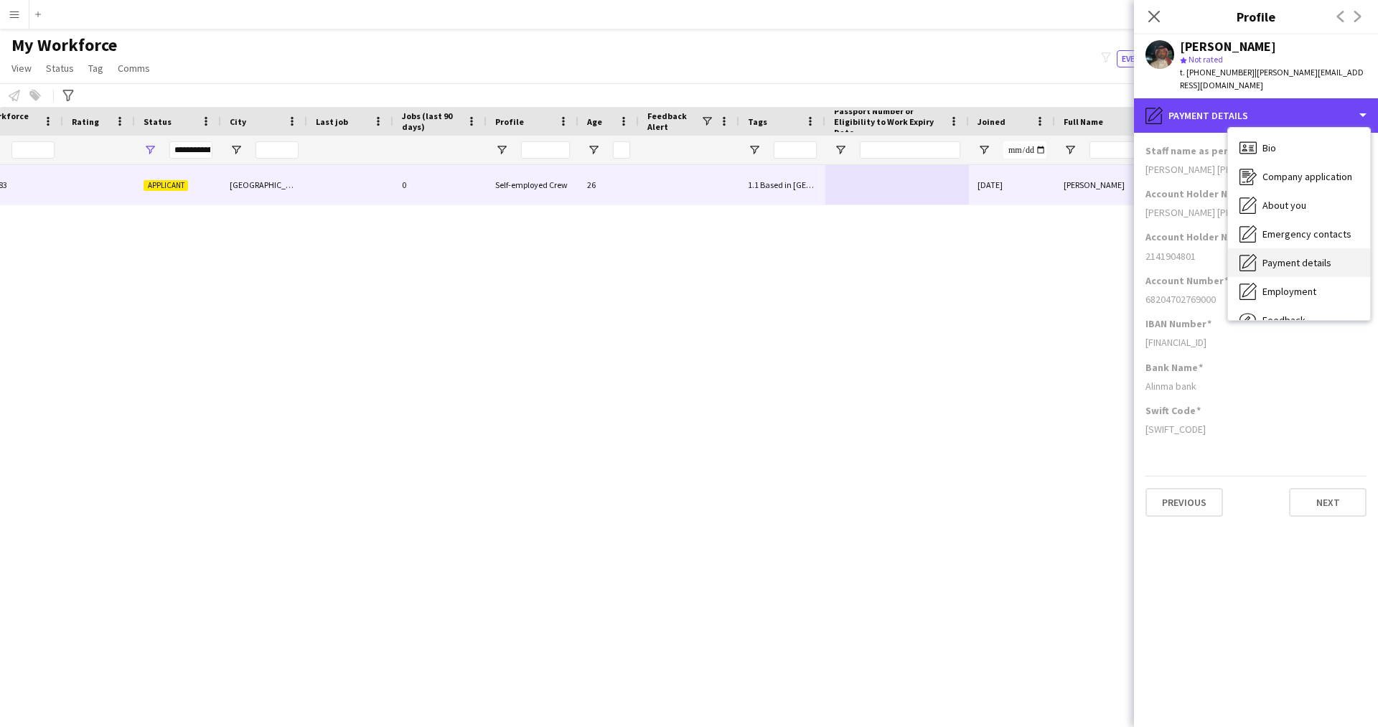
scroll to position [49, 0]
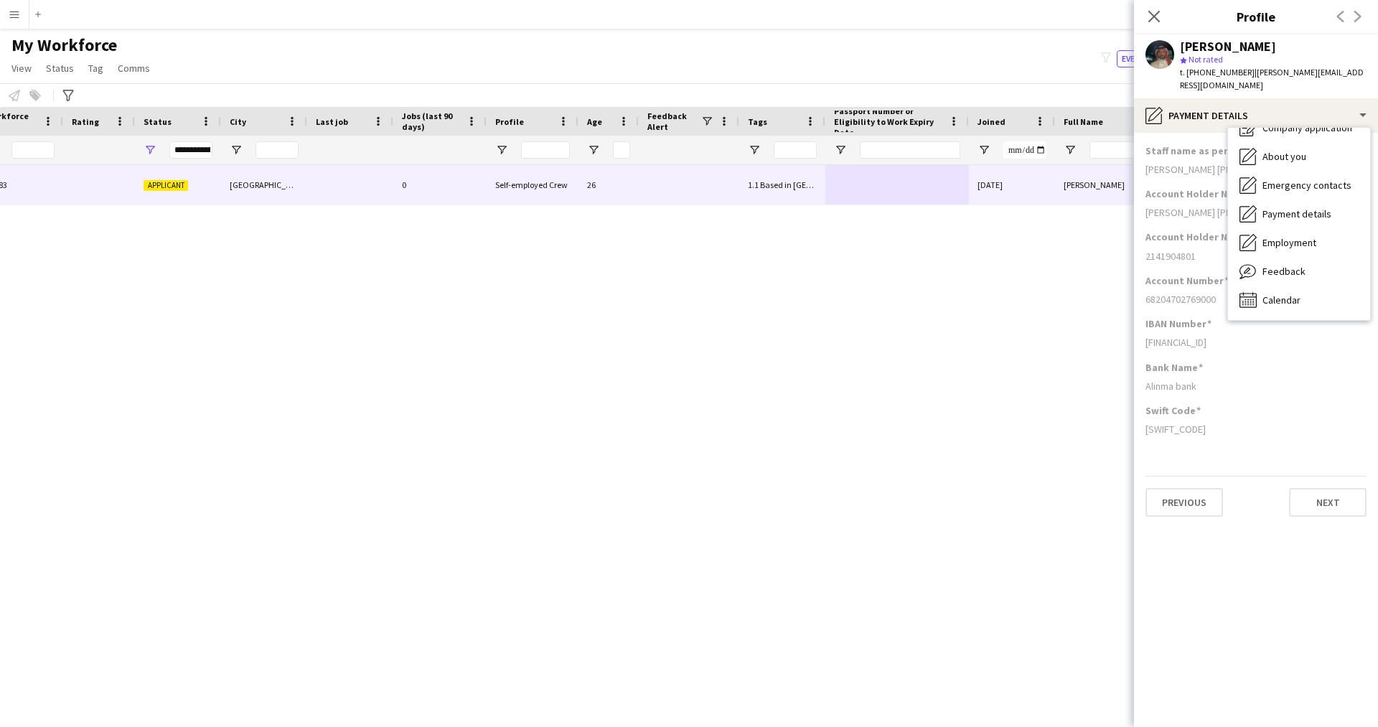
drag, startPoint x: 1297, startPoint y: 260, endPoint x: 873, endPoint y: 399, distance: 446.3
click at [873, 399] on div "Ahmed Ali 13583 Applicant Riyadh 0 Self-employed Crew 26 1.1 Based in Riyadh, 2…" at bounding box center [667, 428] width 1335 height 526
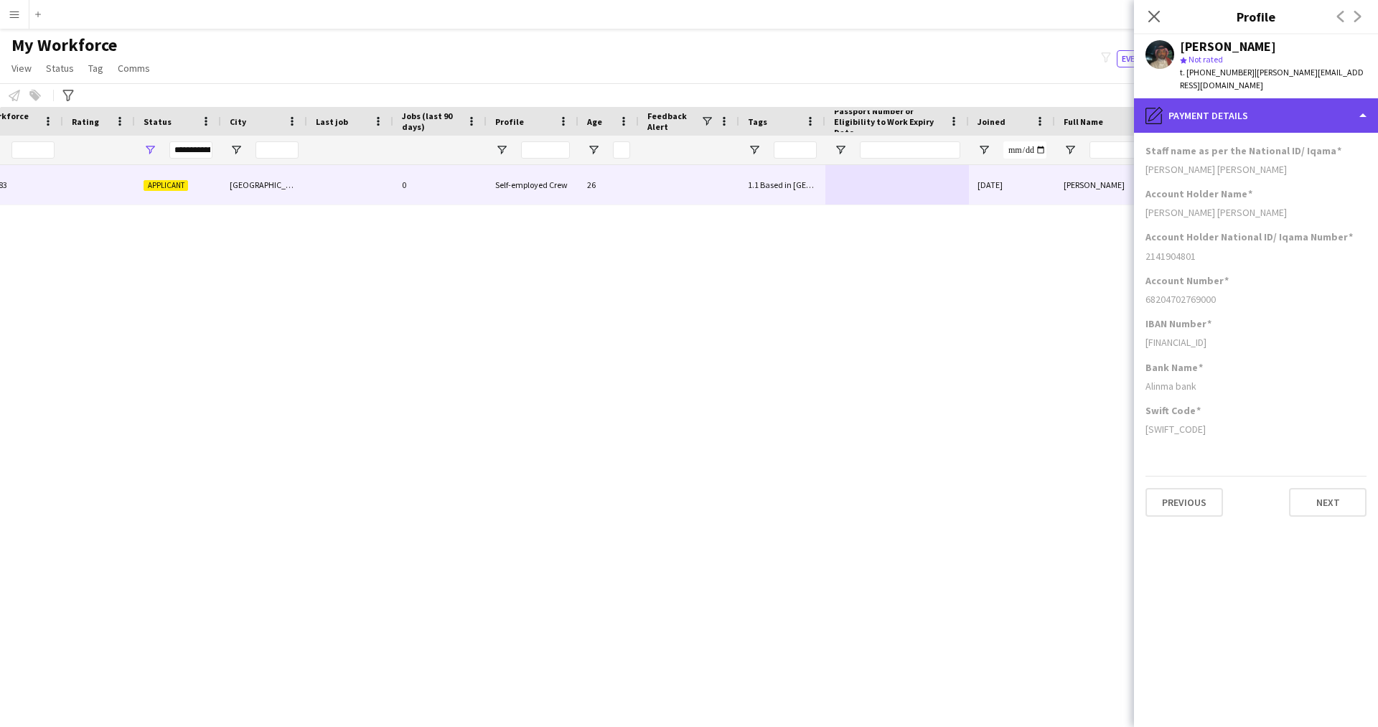
click at [1221, 107] on div "pencil4 Payment details" at bounding box center [1256, 115] width 244 height 34
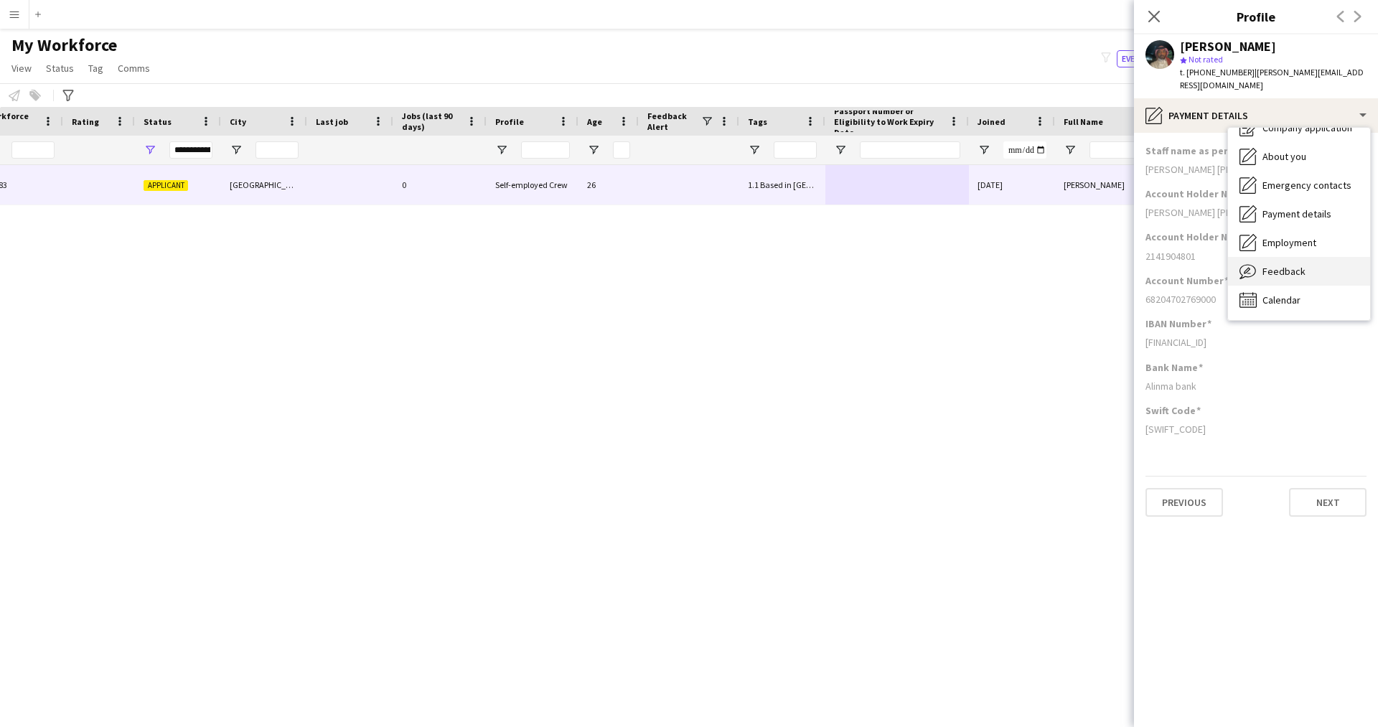
click at [1280, 265] on span "Feedback" at bounding box center [1283, 271] width 43 height 13
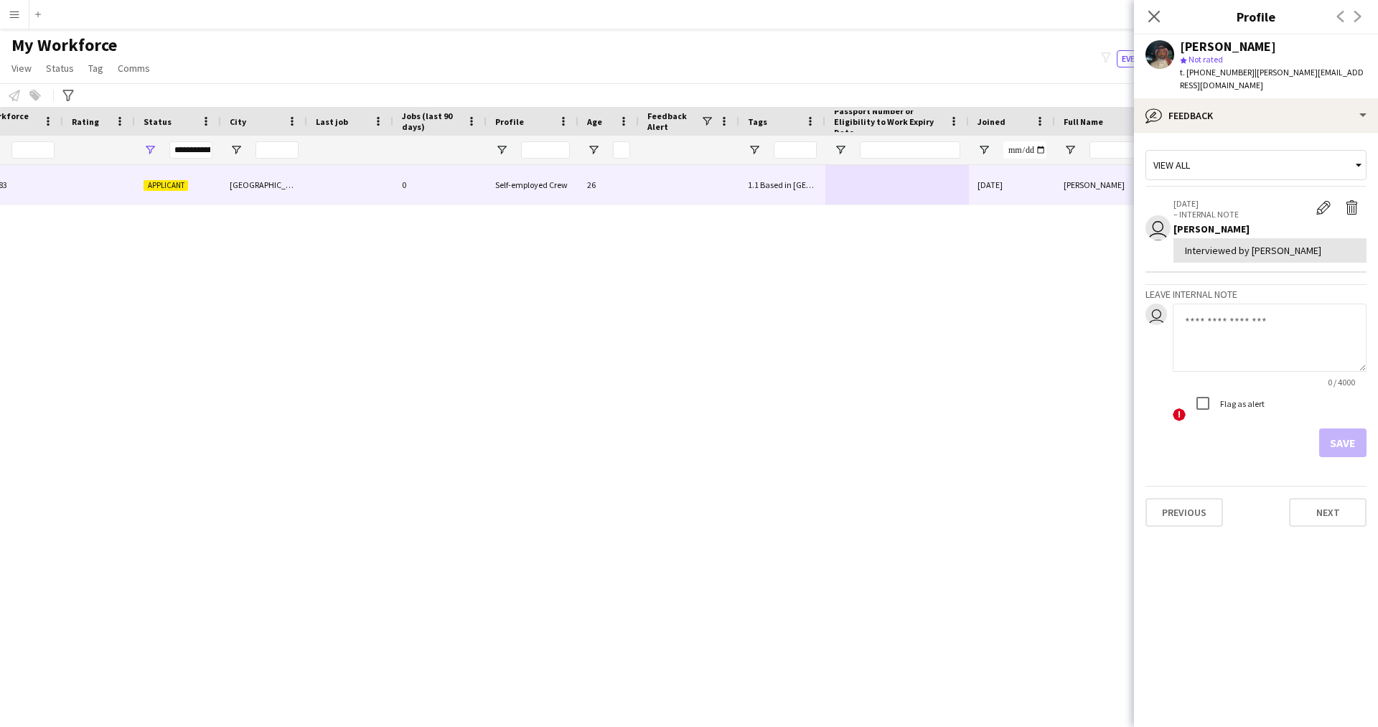
scroll to position [0, 0]
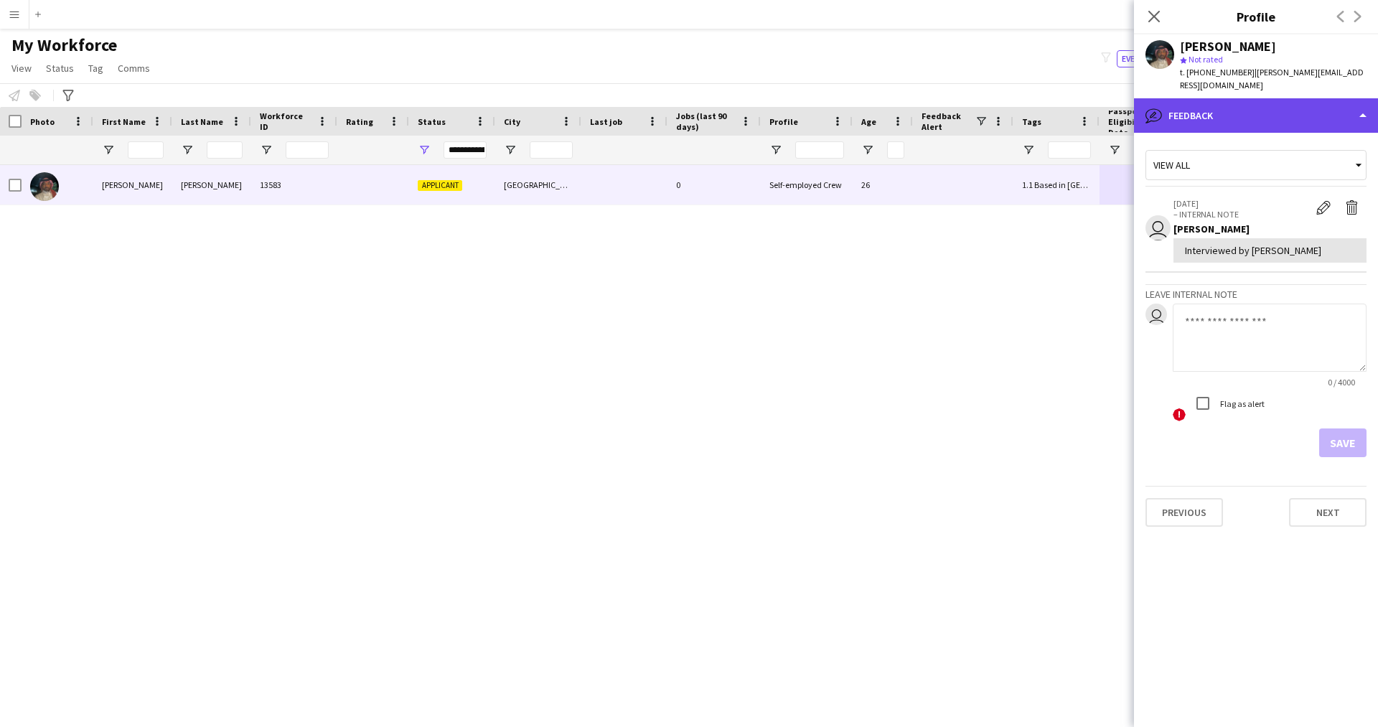
click at [1228, 113] on div "bubble-pencil Feedback" at bounding box center [1256, 115] width 244 height 34
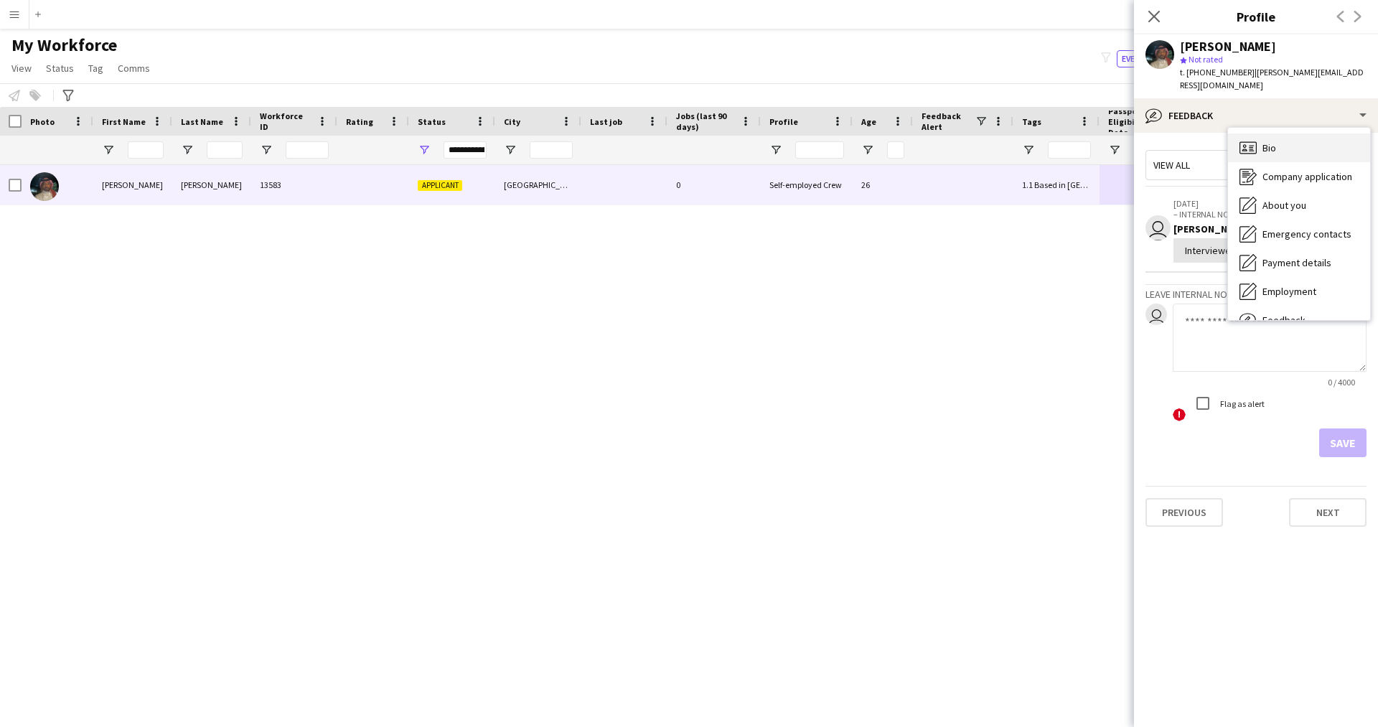
click at [1257, 133] on div "Bio Bio" at bounding box center [1299, 147] width 142 height 29
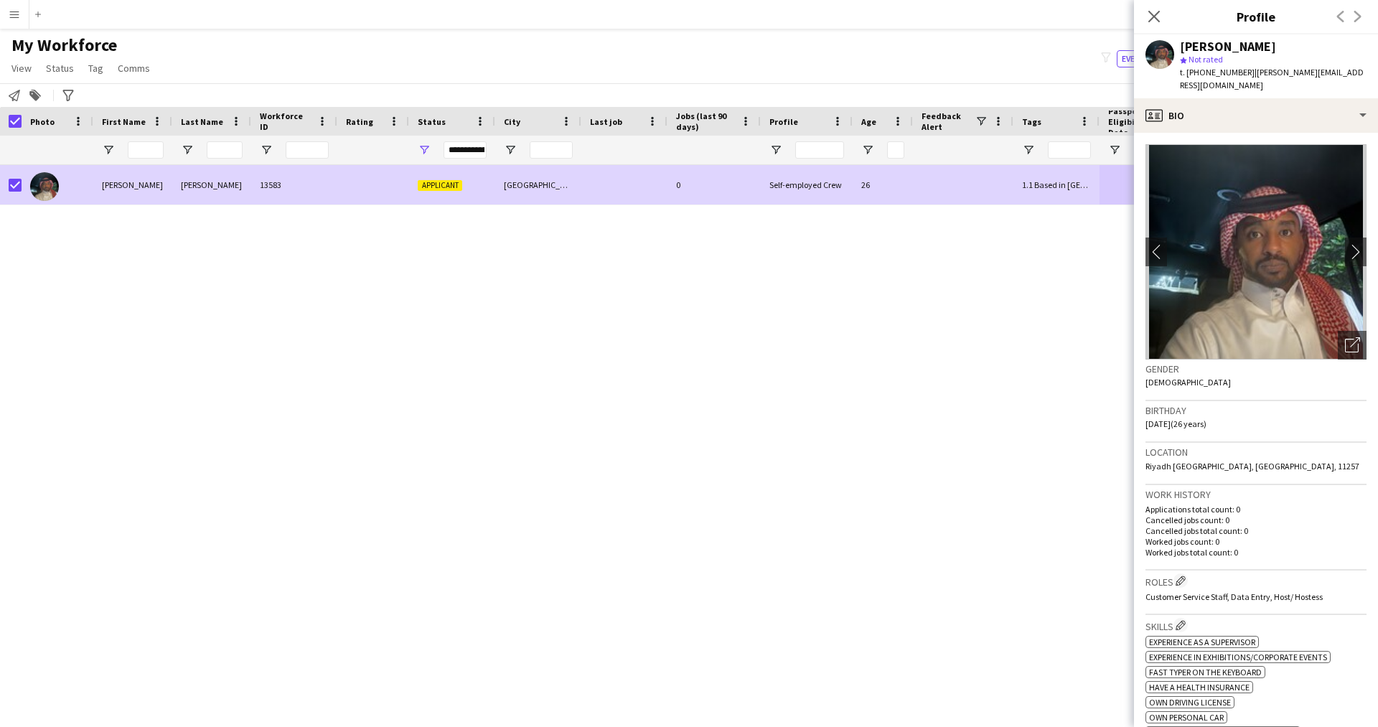
click at [63, 69] on span "Status" at bounding box center [60, 68] width 28 height 13
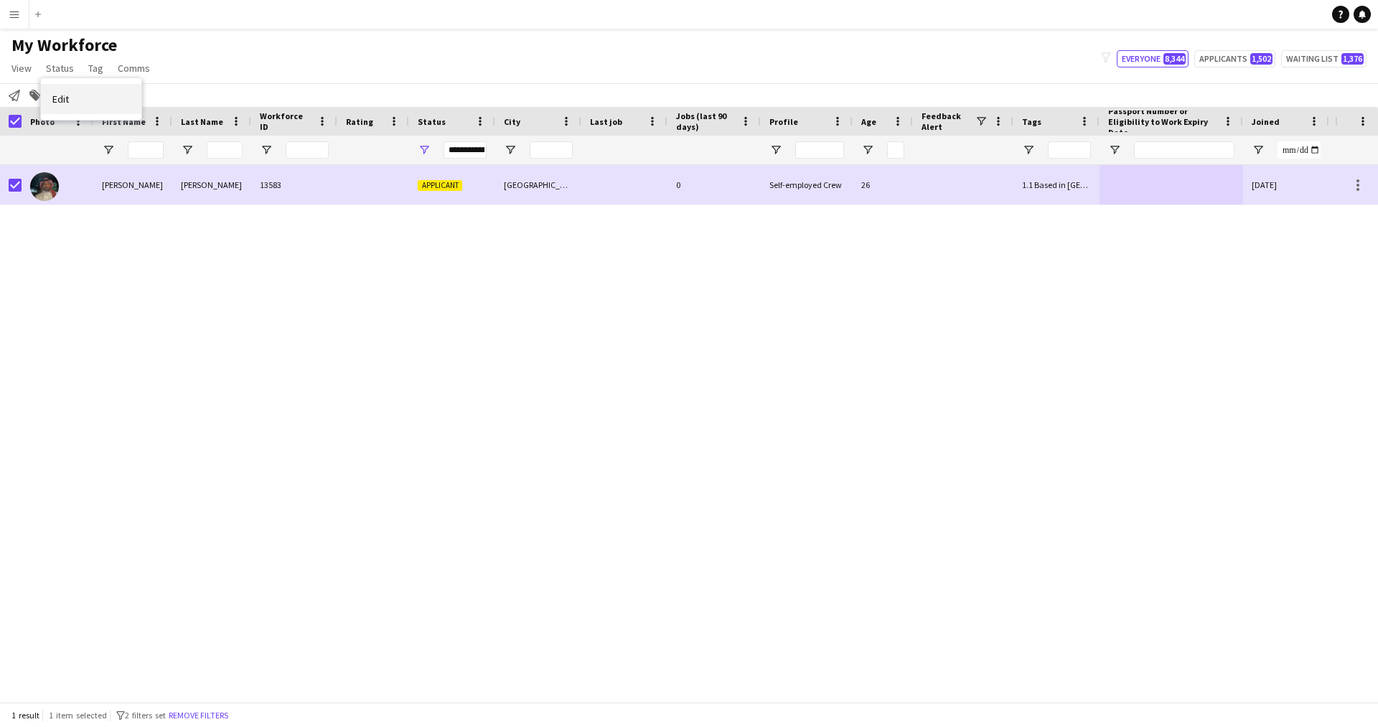
click at [106, 93] on link "Edit" at bounding box center [91, 99] width 100 height 30
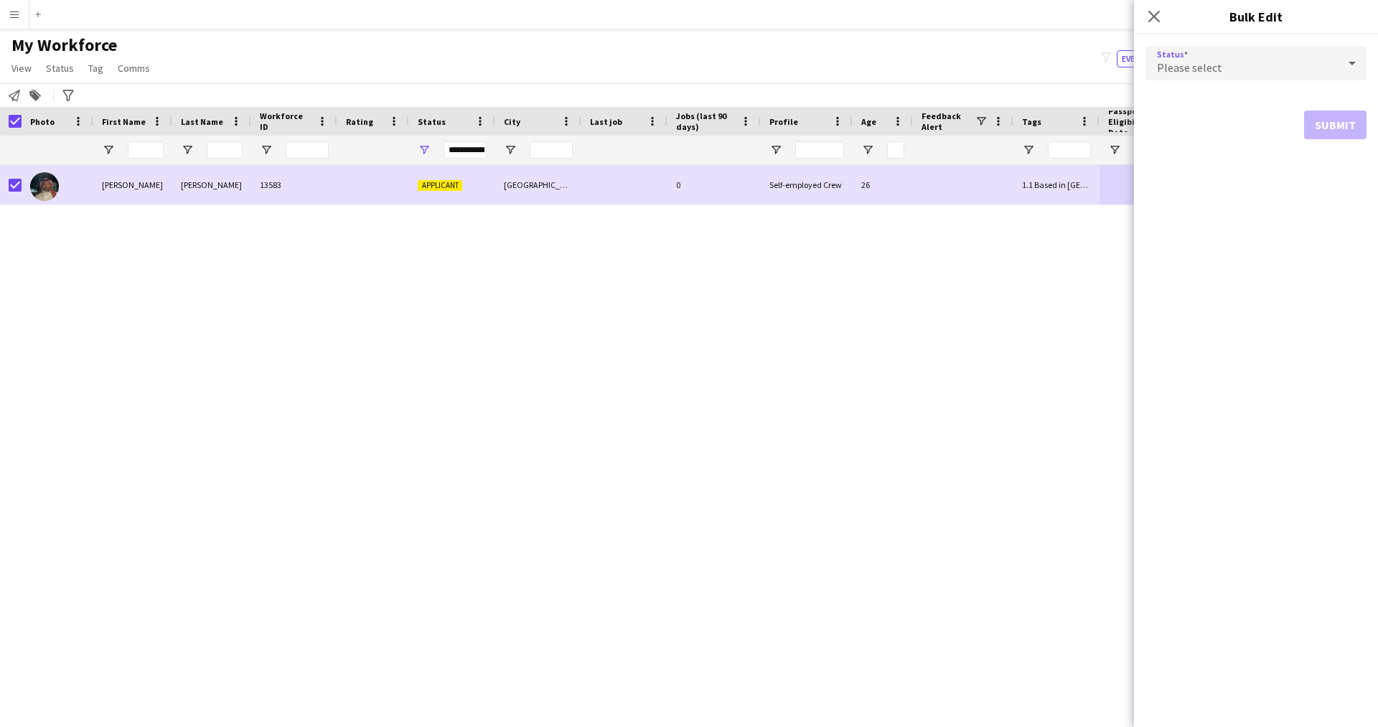
click at [1194, 52] on div "Please select" at bounding box center [1241, 63] width 192 height 34
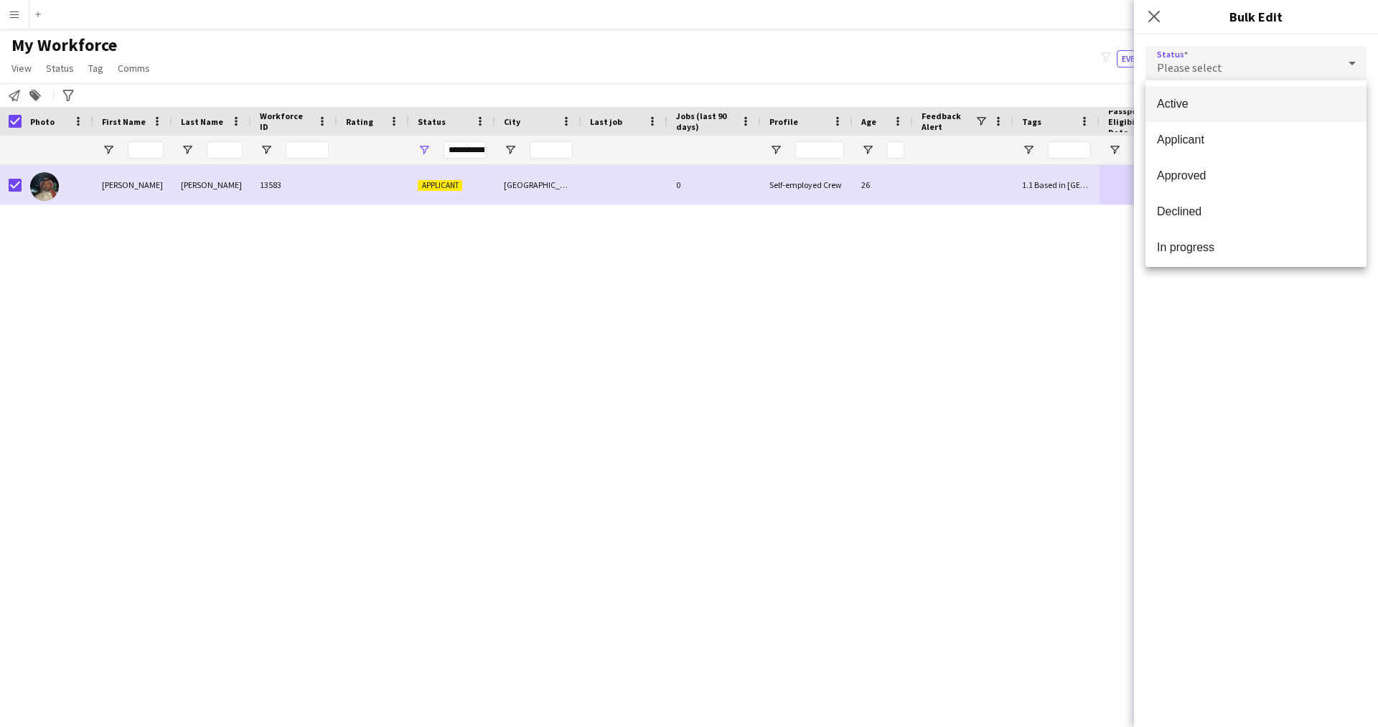
click at [1221, 107] on span "Active" at bounding box center [1256, 104] width 198 height 14
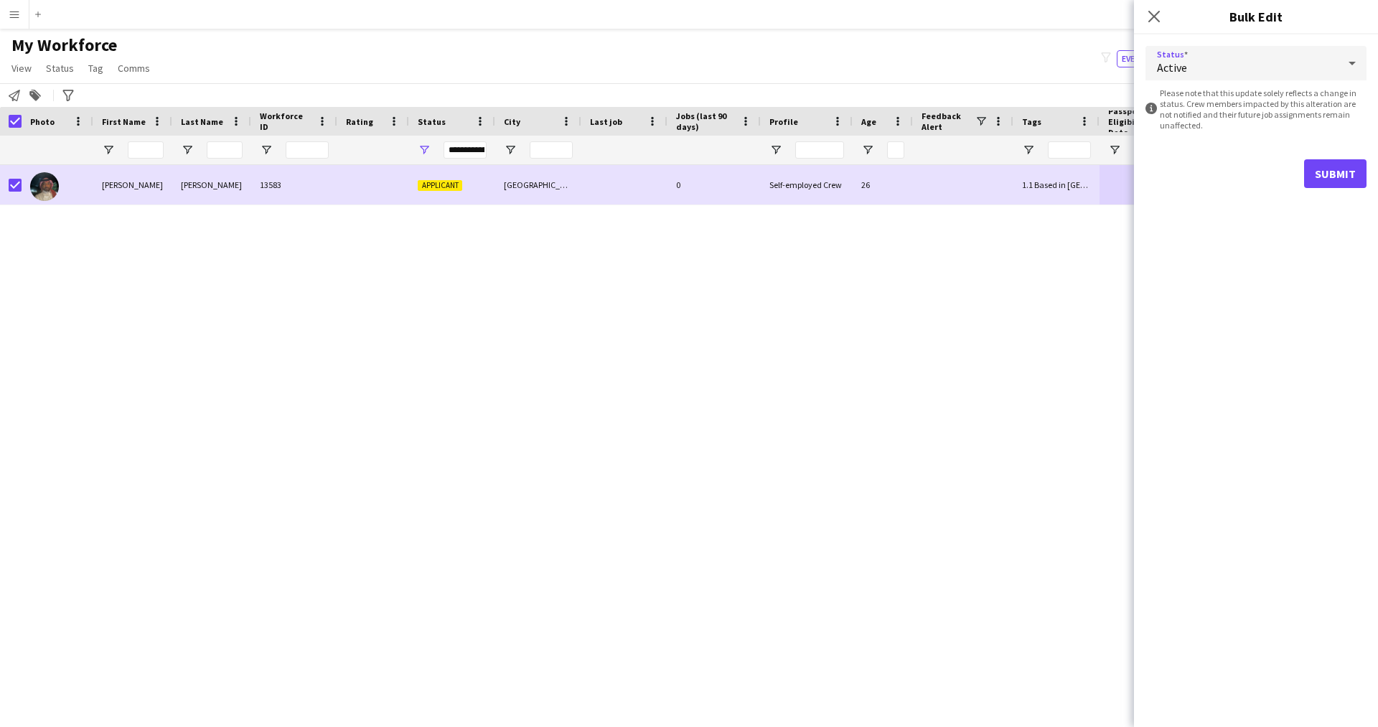
click at [1320, 189] on form "Status Active information-circle Please note that this update solely reflects a…" at bounding box center [1255, 116] width 221 height 165
click at [1330, 178] on button "Submit" at bounding box center [1335, 173] width 62 height 29
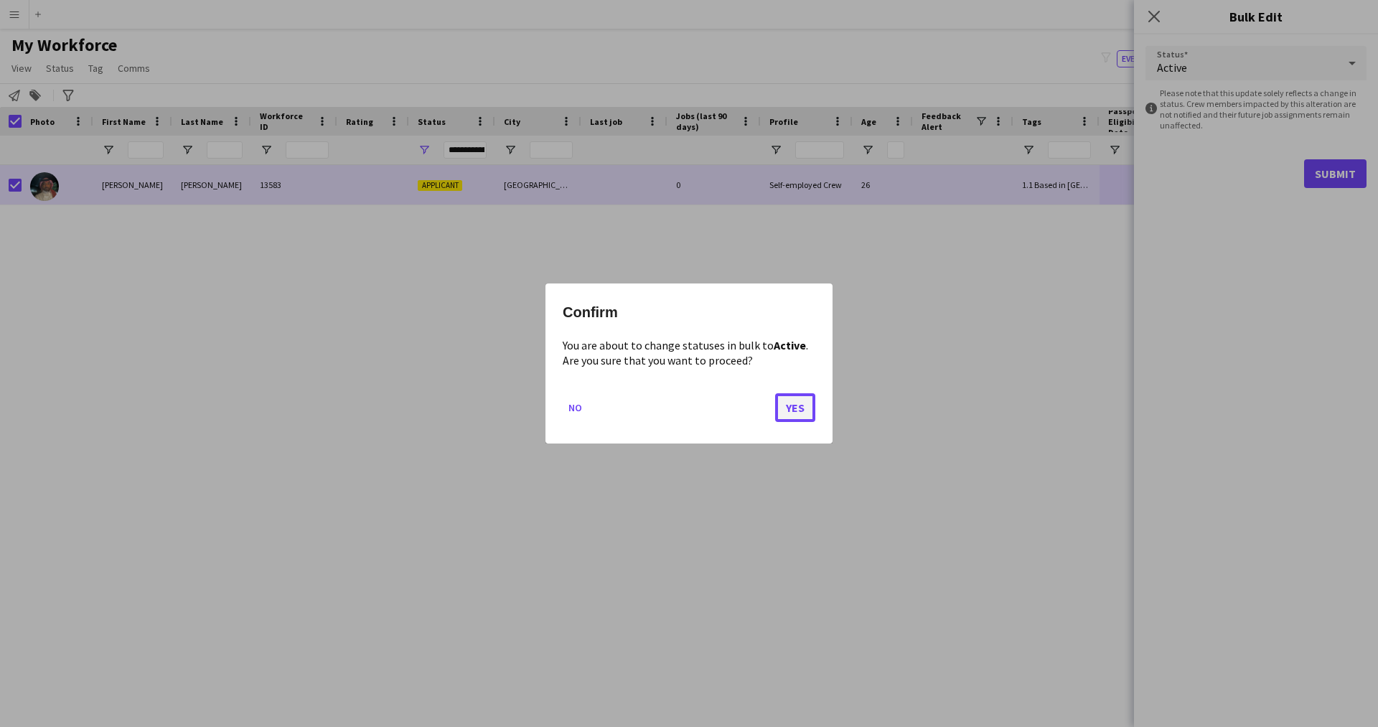
click at [790, 414] on button "Yes" at bounding box center [795, 407] width 40 height 29
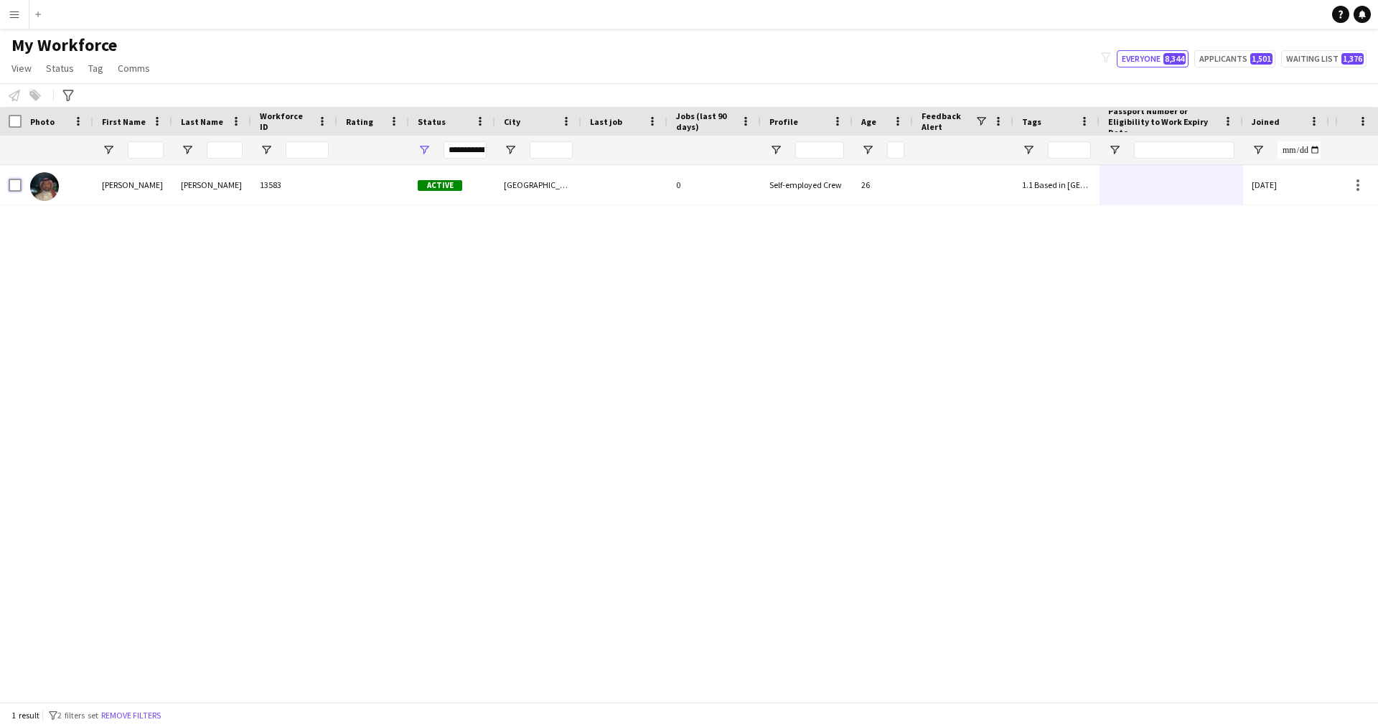
scroll to position [0, 274]
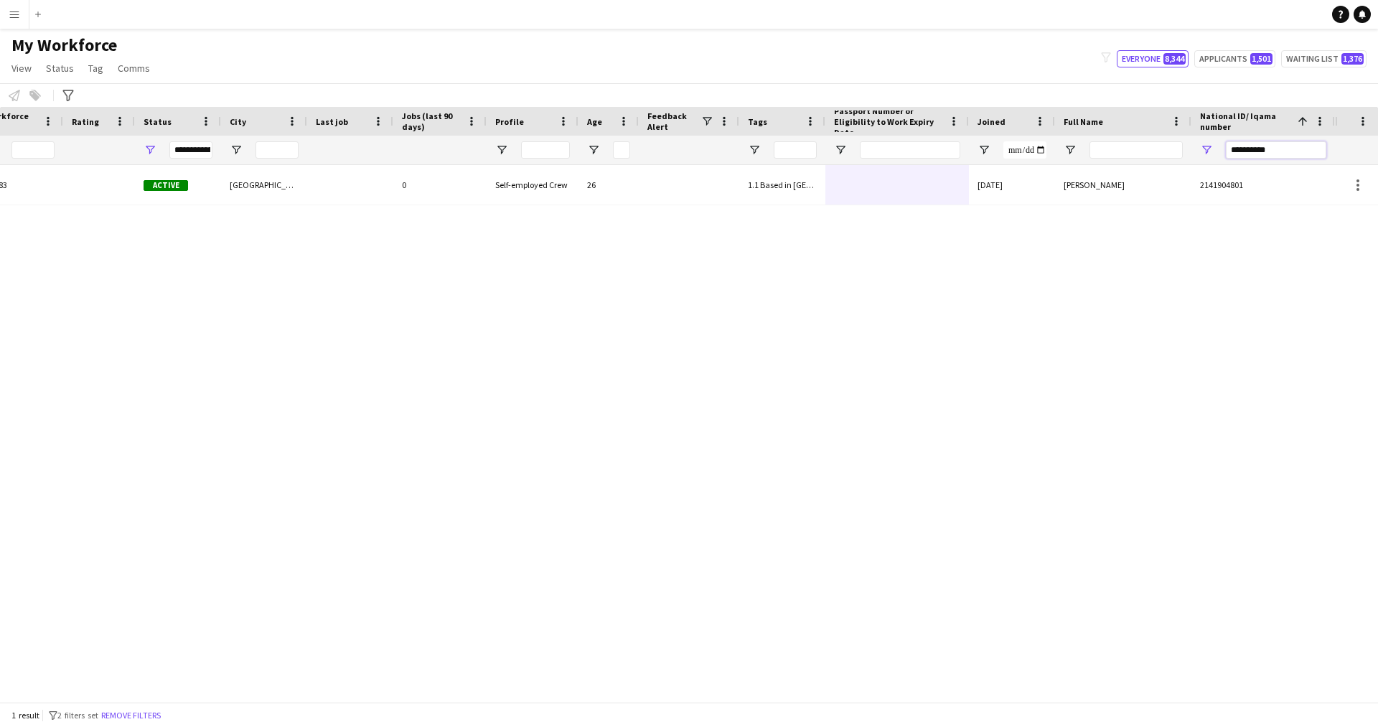
drag, startPoint x: 1302, startPoint y: 154, endPoint x: 1040, endPoint y: 213, distance: 267.7
click at [1040, 213] on div "Workforce Details Profile Data Workforce Details Profile Data Full Name First N…" at bounding box center [689, 404] width 1378 height 595
paste input "National ID/ Iqama number Filter Input"
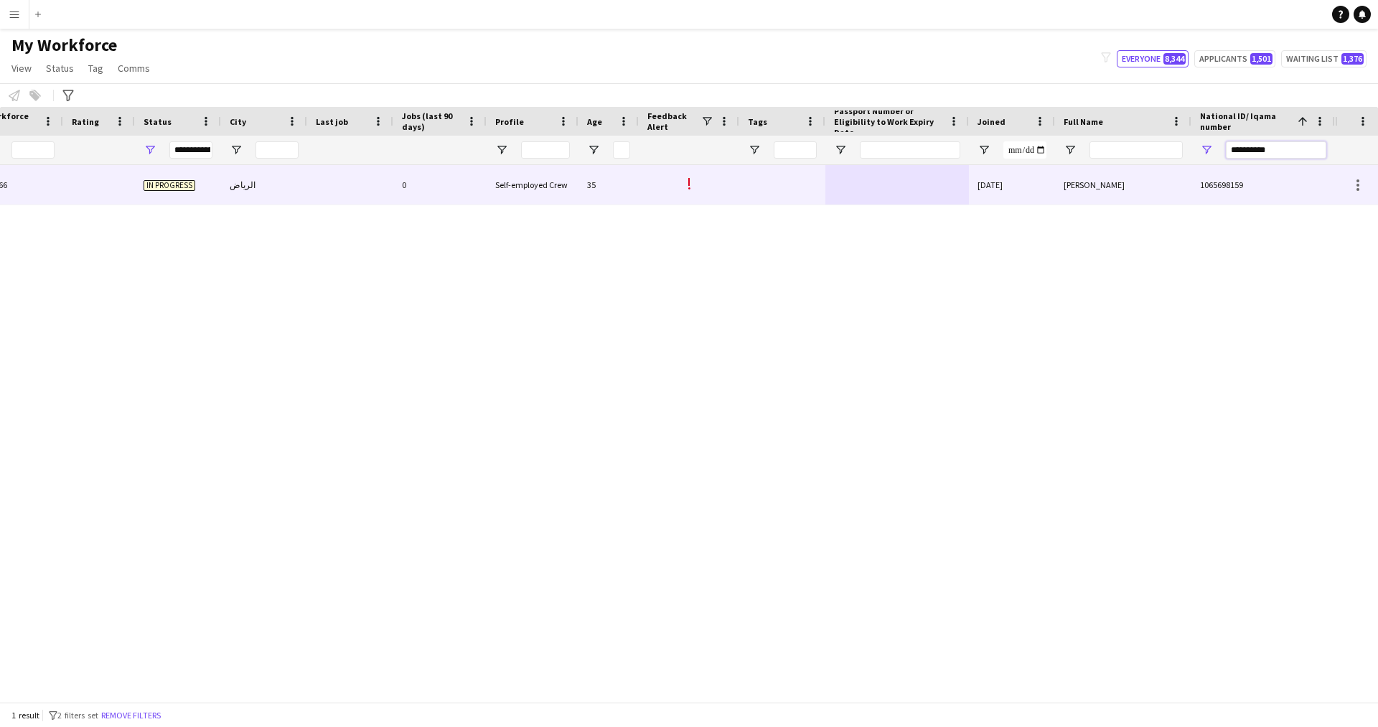
type input "**********"
click at [857, 181] on div at bounding box center [897, 184] width 144 height 39
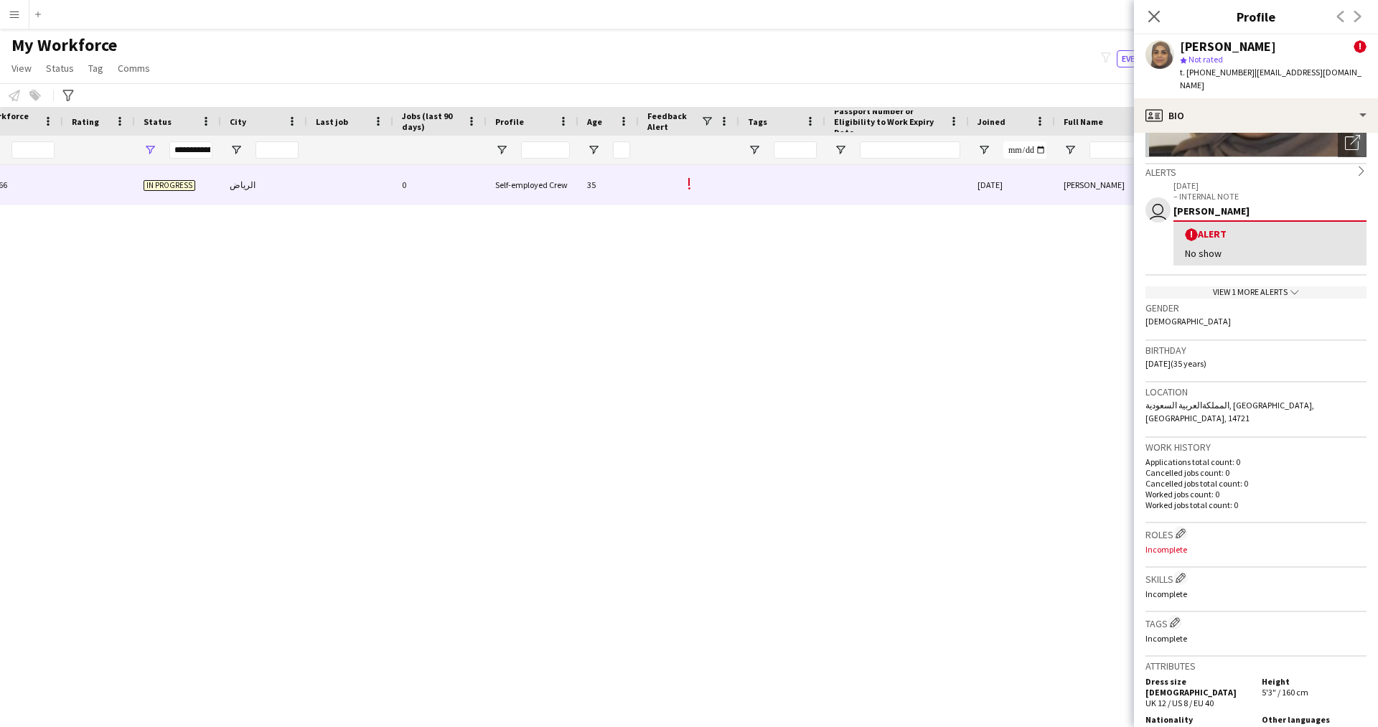
scroll to position [203, 0]
click at [1184, 527] on app-icon "Edit crew company roles" at bounding box center [1180, 532] width 10 height 10
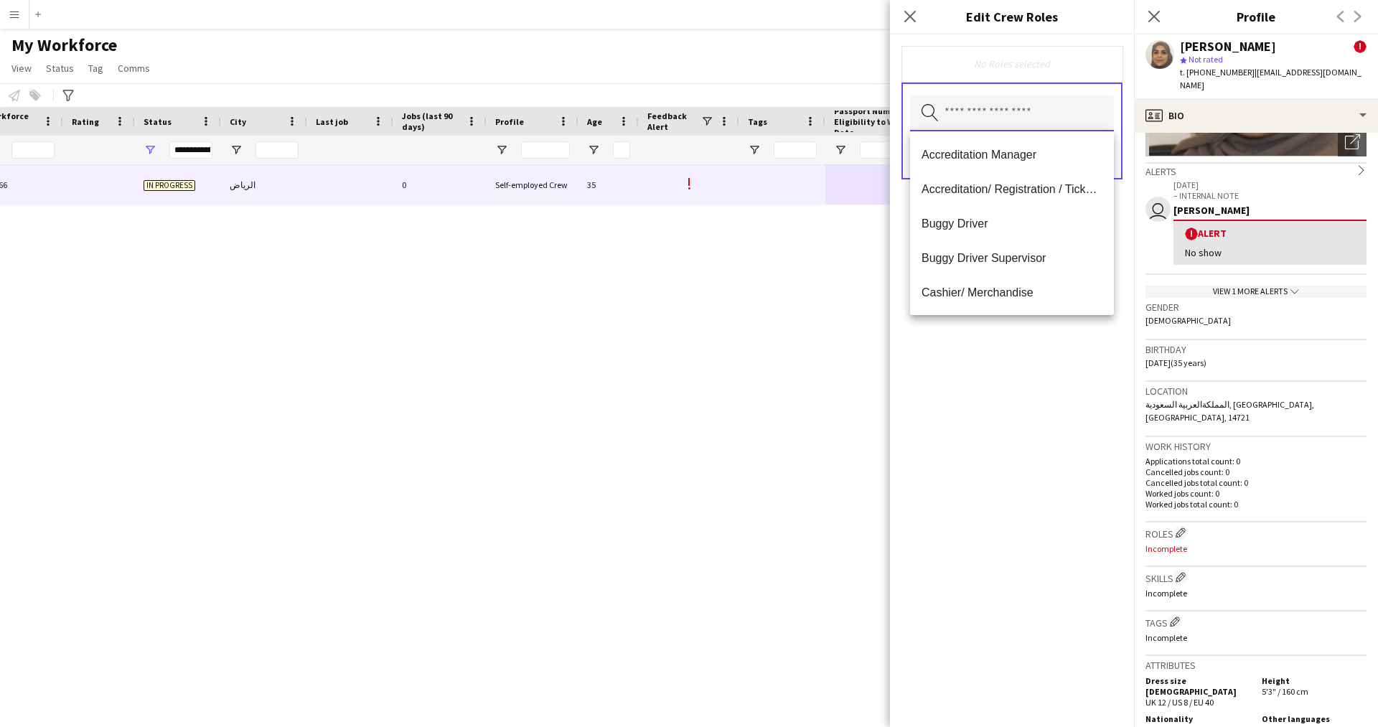
click at [984, 108] on input "text" at bounding box center [1012, 113] width 204 height 36
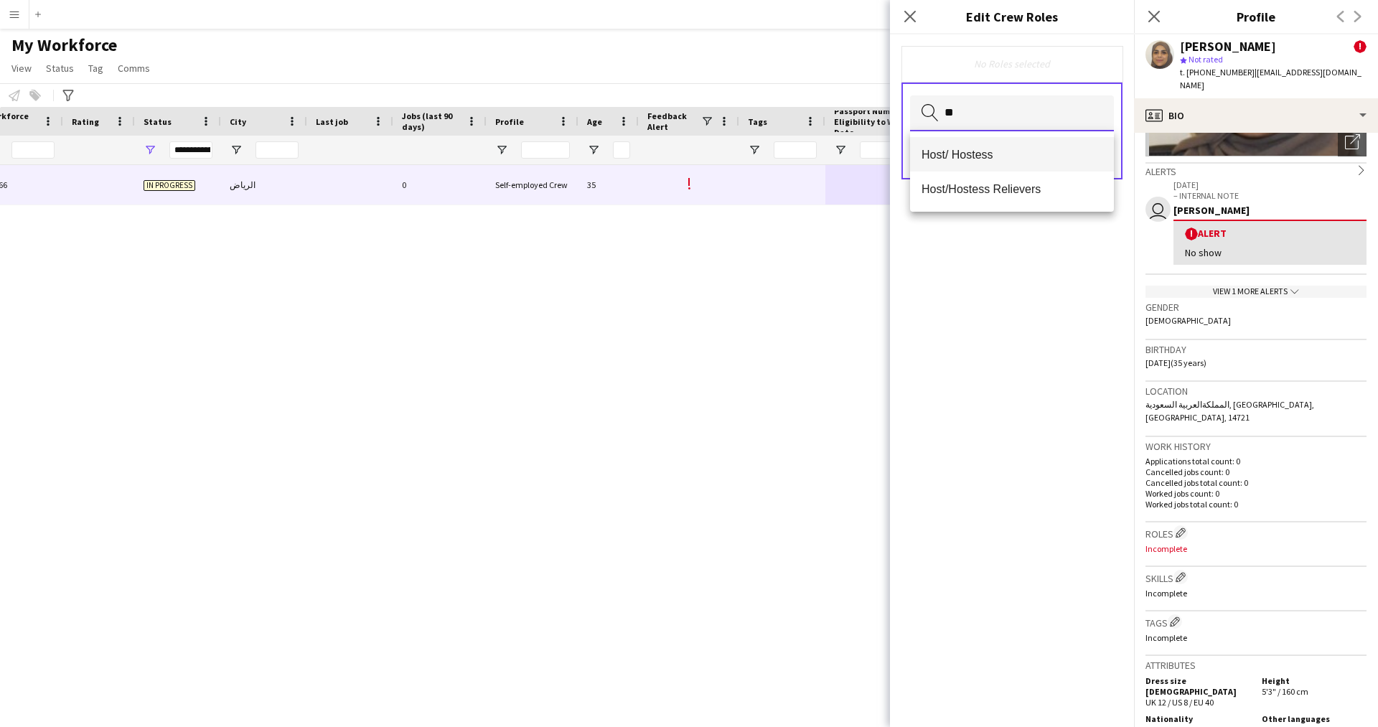
type input "**"
click at [986, 162] on mat-option "Host/ Hostess" at bounding box center [1012, 154] width 204 height 34
type input "**"
click at [962, 165] on mat-option "Customer Service Staff" at bounding box center [1012, 155] width 204 height 34
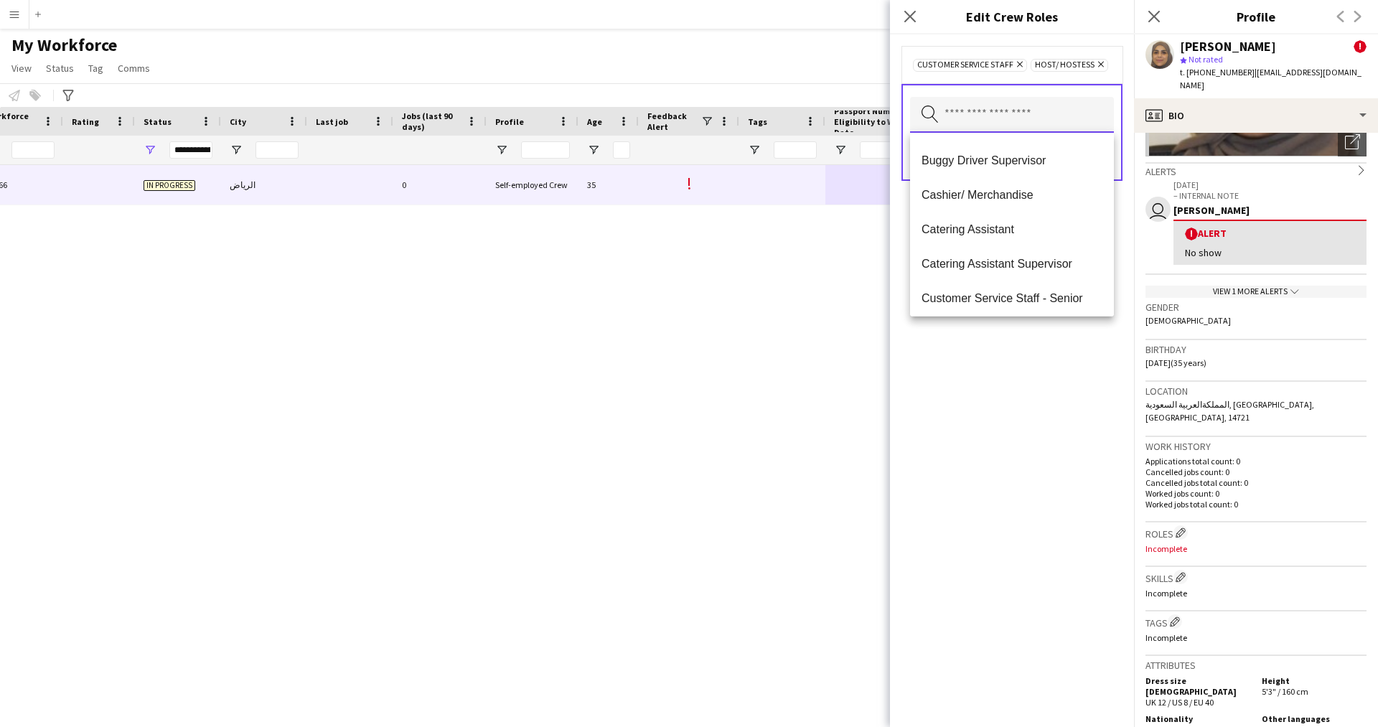
scroll to position [0, 0]
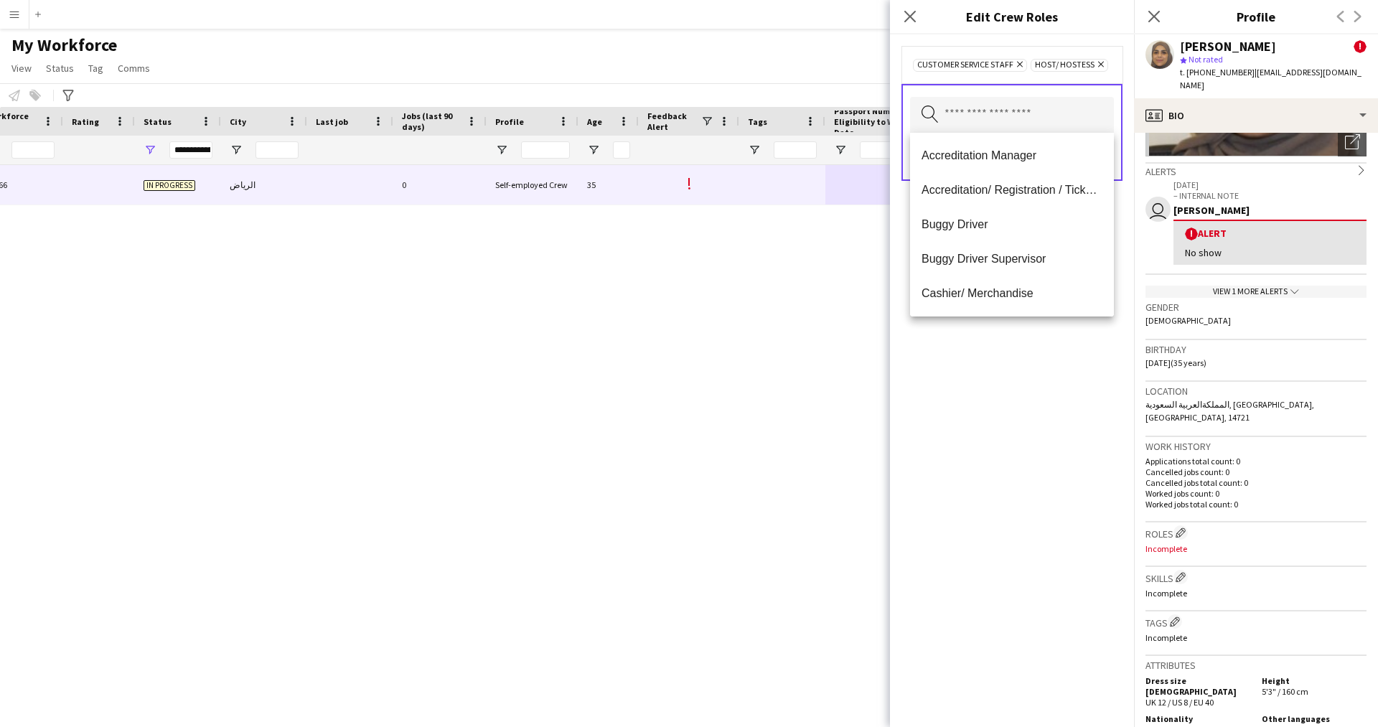
click at [1020, 413] on div "Customer Service Staff Remove Host/ Hostess Remove Search by role type Save" at bounding box center [1012, 380] width 244 height 692
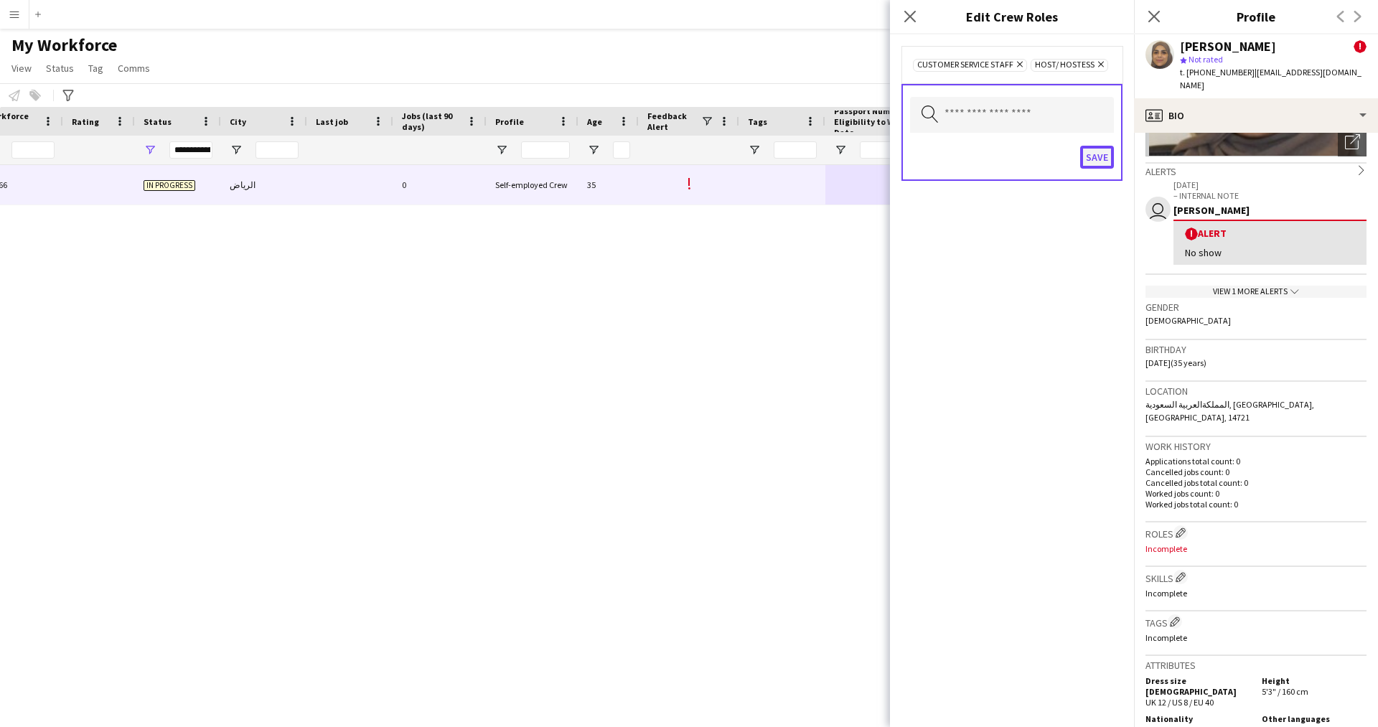
click at [1094, 154] on button "Save" at bounding box center [1097, 157] width 34 height 23
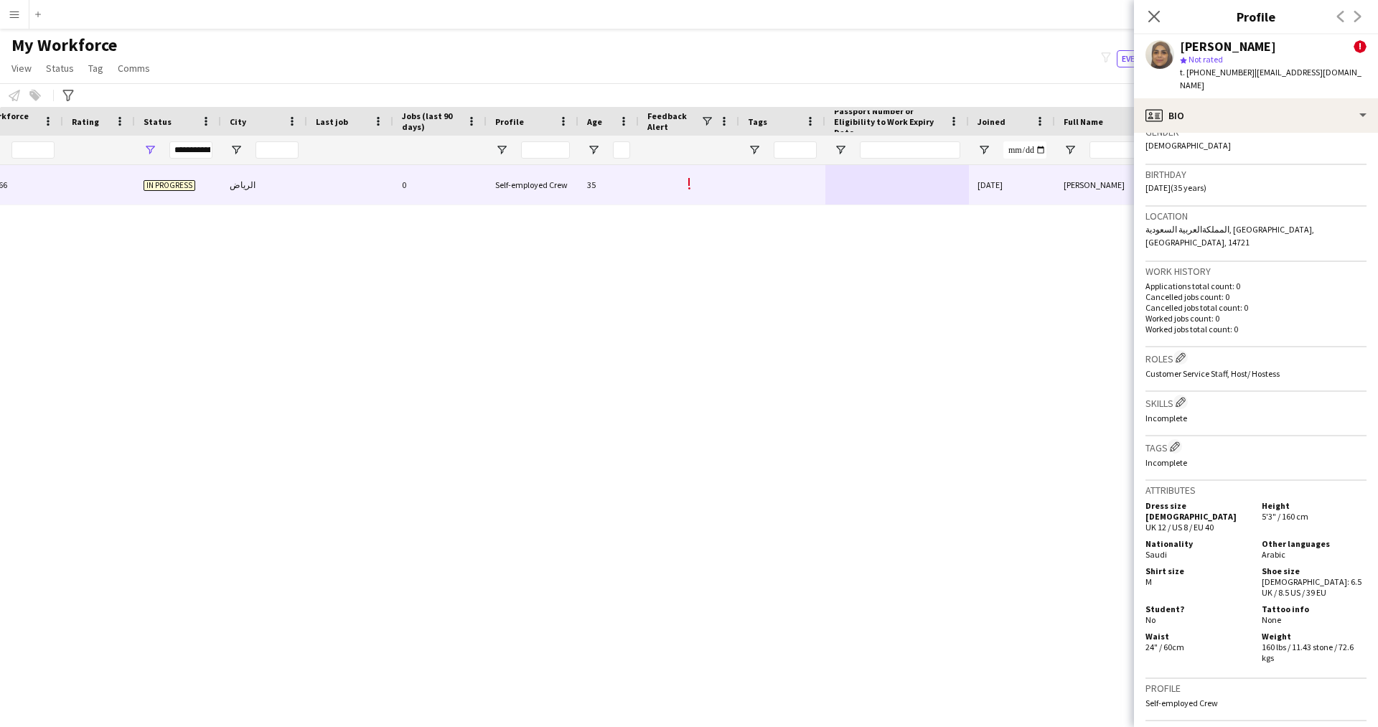
scroll to position [379, 0]
click at [1175, 441] on app-icon "Edit crew company tags" at bounding box center [1175, 446] width 10 height 10
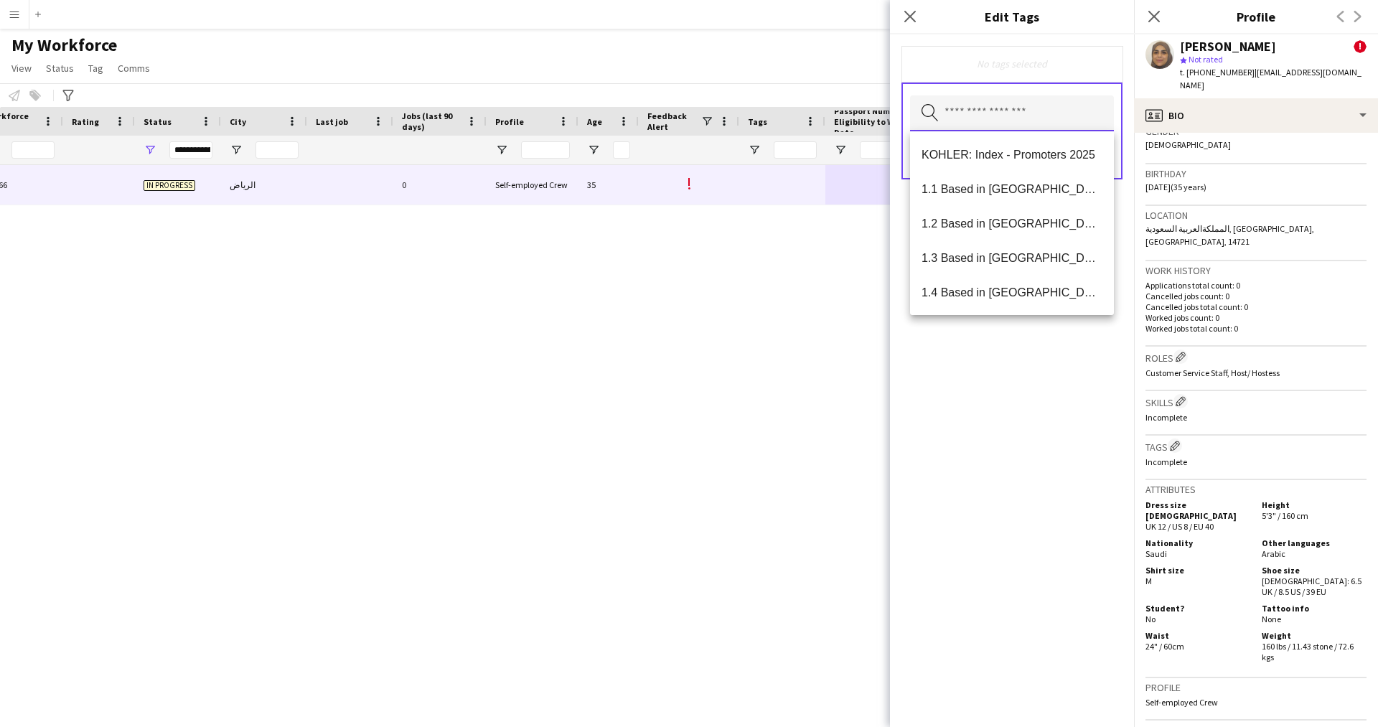
click at [967, 119] on input "text" at bounding box center [1012, 113] width 204 height 36
click at [1006, 187] on span "1.1 Based in [GEOGRAPHIC_DATA]" at bounding box center [1011, 189] width 181 height 14
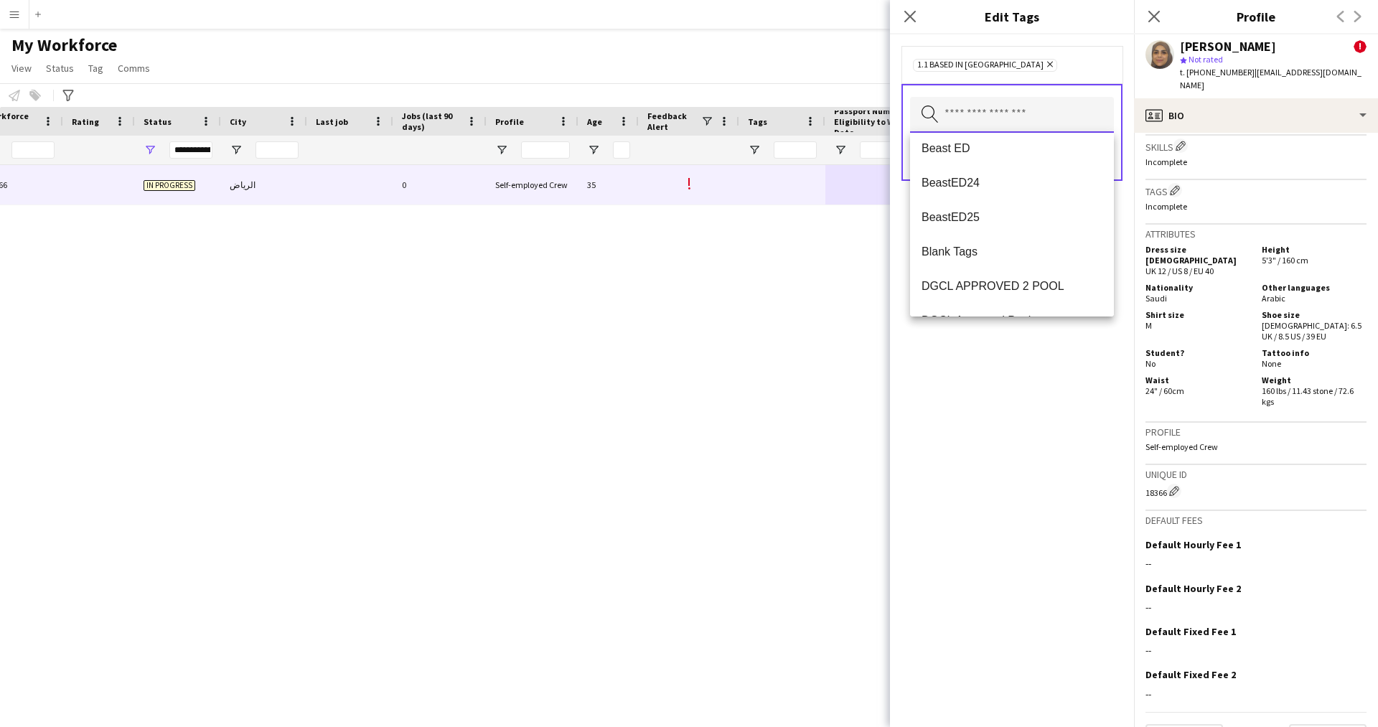
scroll to position [0, 0]
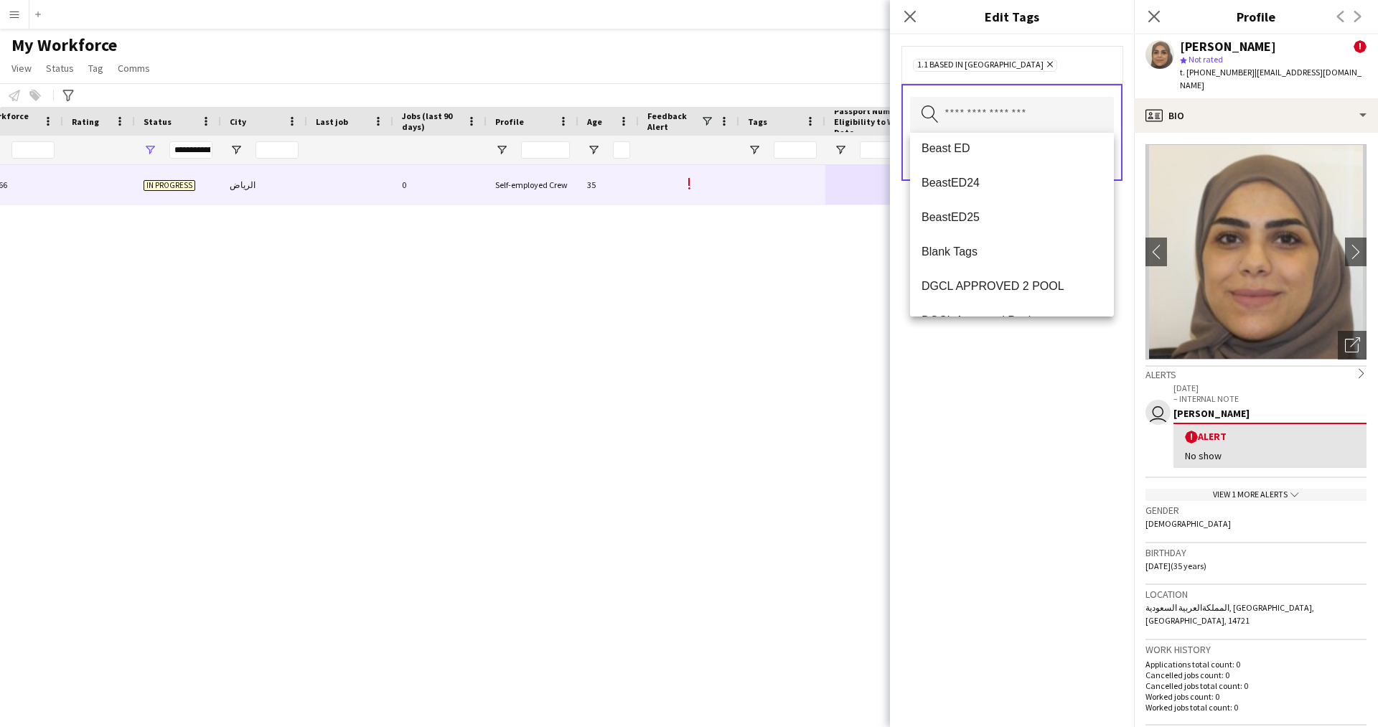
click at [964, 476] on div "1.1 Based in Riyadh Remove Search by tag name Save" at bounding box center [1012, 380] width 244 height 692
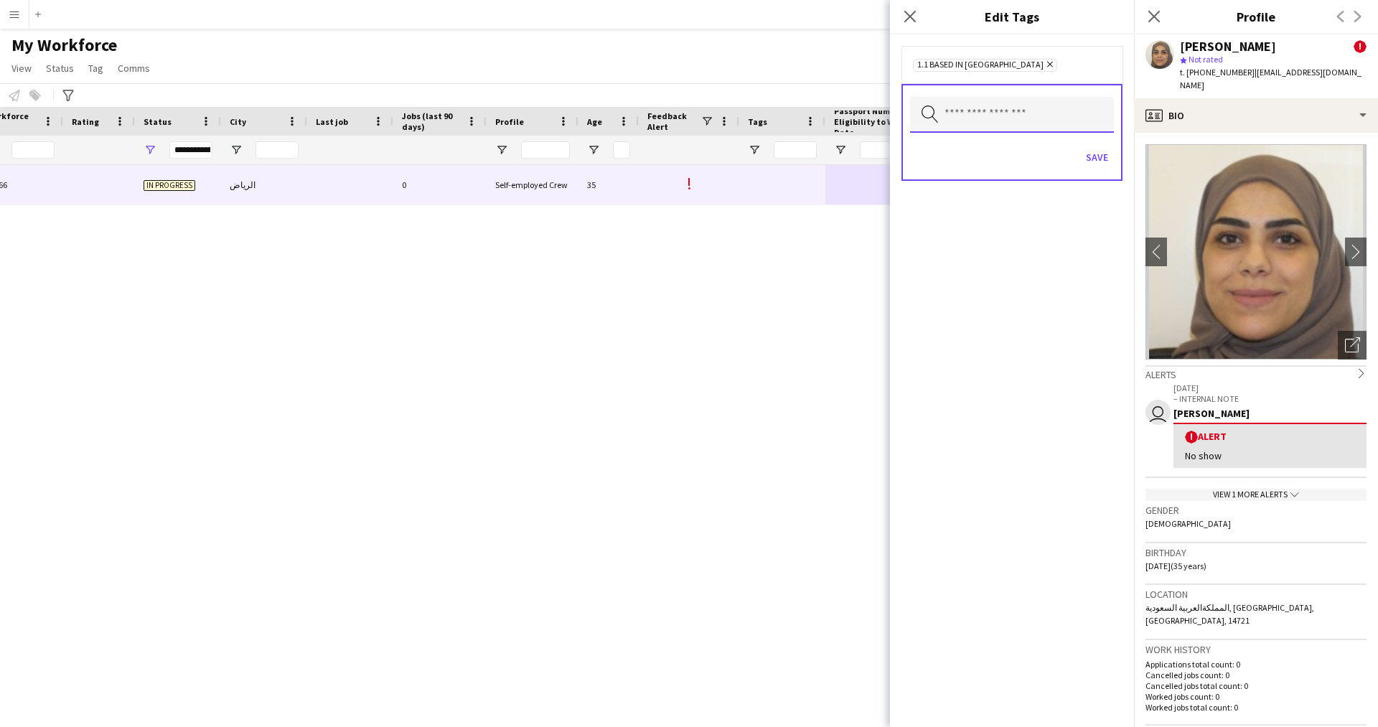
click at [1001, 111] on input "text" at bounding box center [1012, 115] width 204 height 36
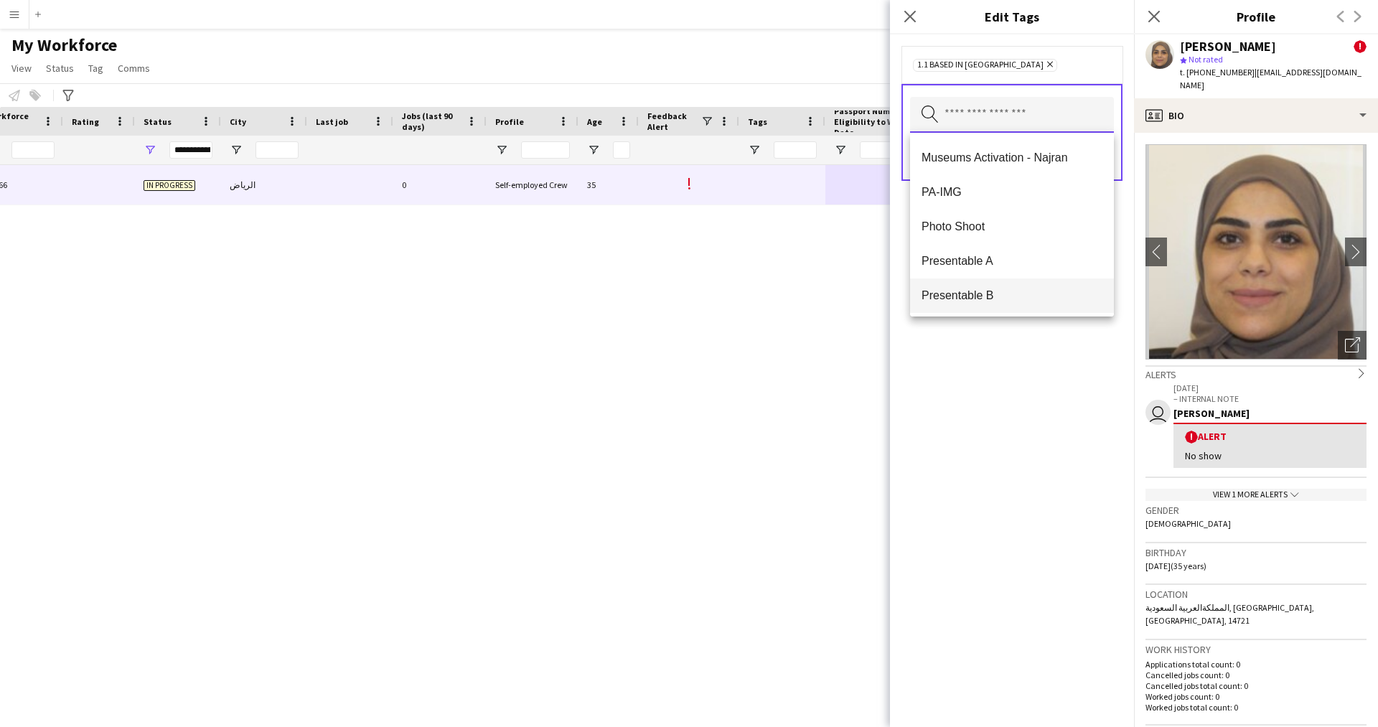
scroll to position [2114, 0]
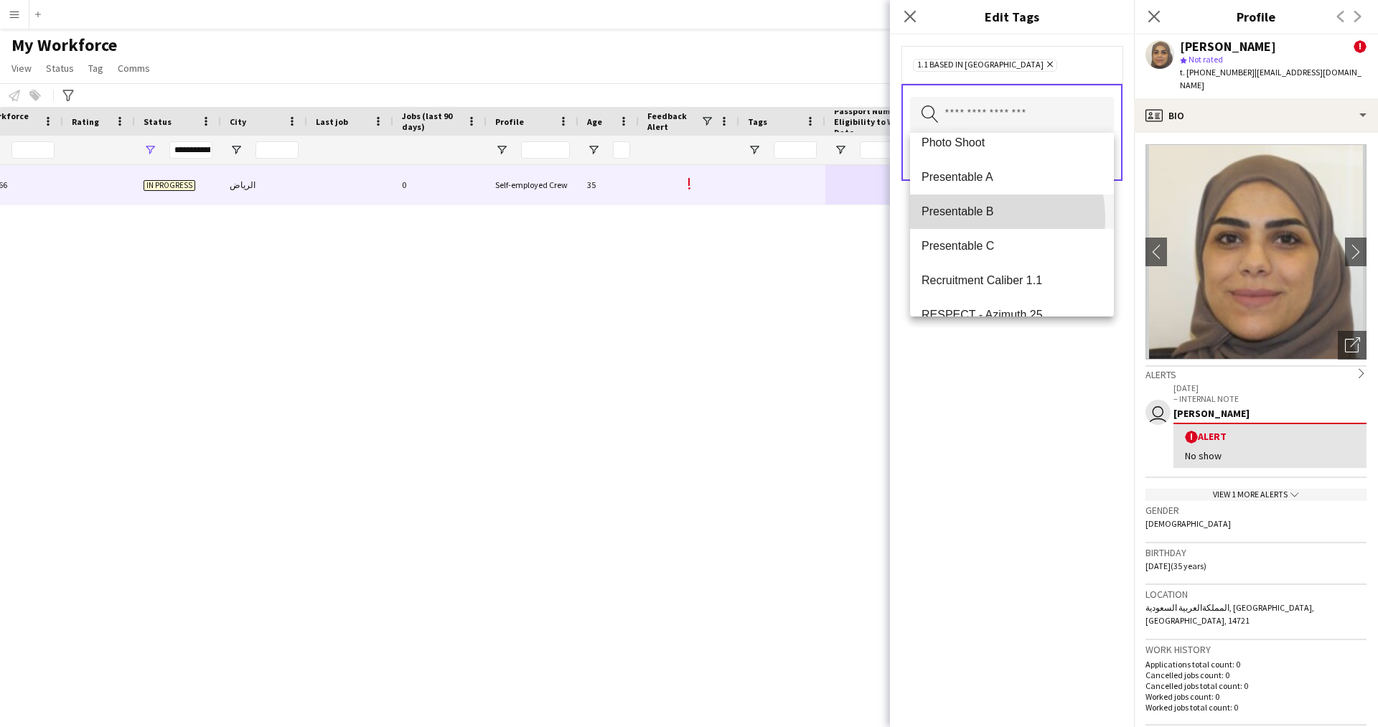
click at [966, 219] on mat-option "Presentable B" at bounding box center [1012, 211] width 204 height 34
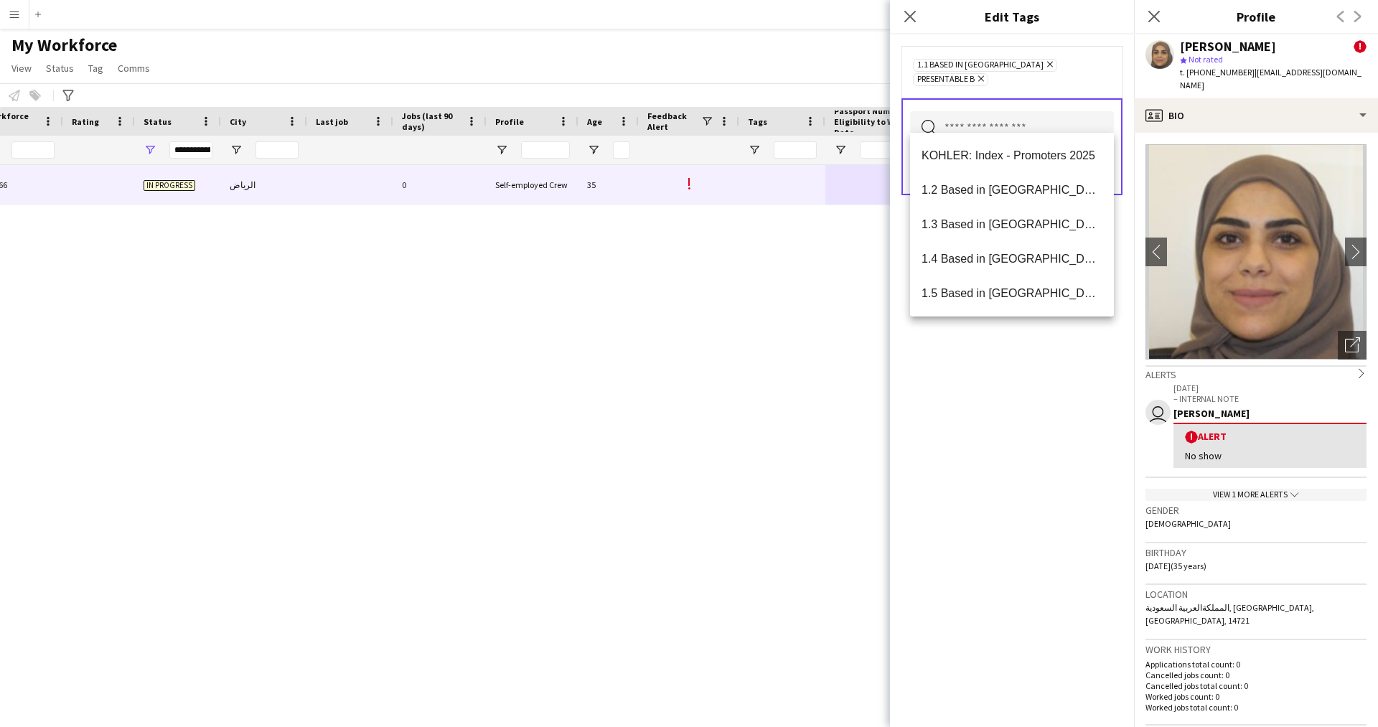
click at [1000, 481] on div "1.1 Based in Riyadh Remove Presentable B Remove Search by tag name Save" at bounding box center [1012, 380] width 244 height 692
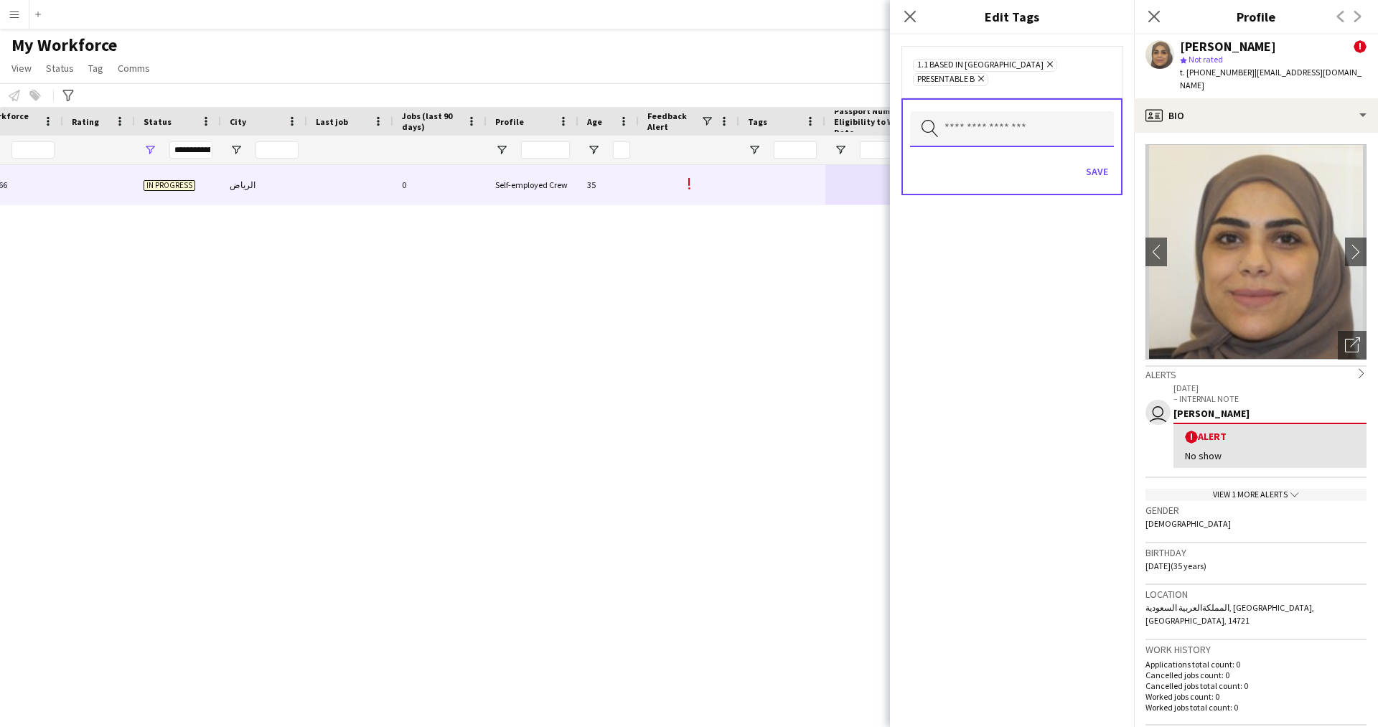
click at [967, 123] on input "text" at bounding box center [1012, 129] width 204 height 36
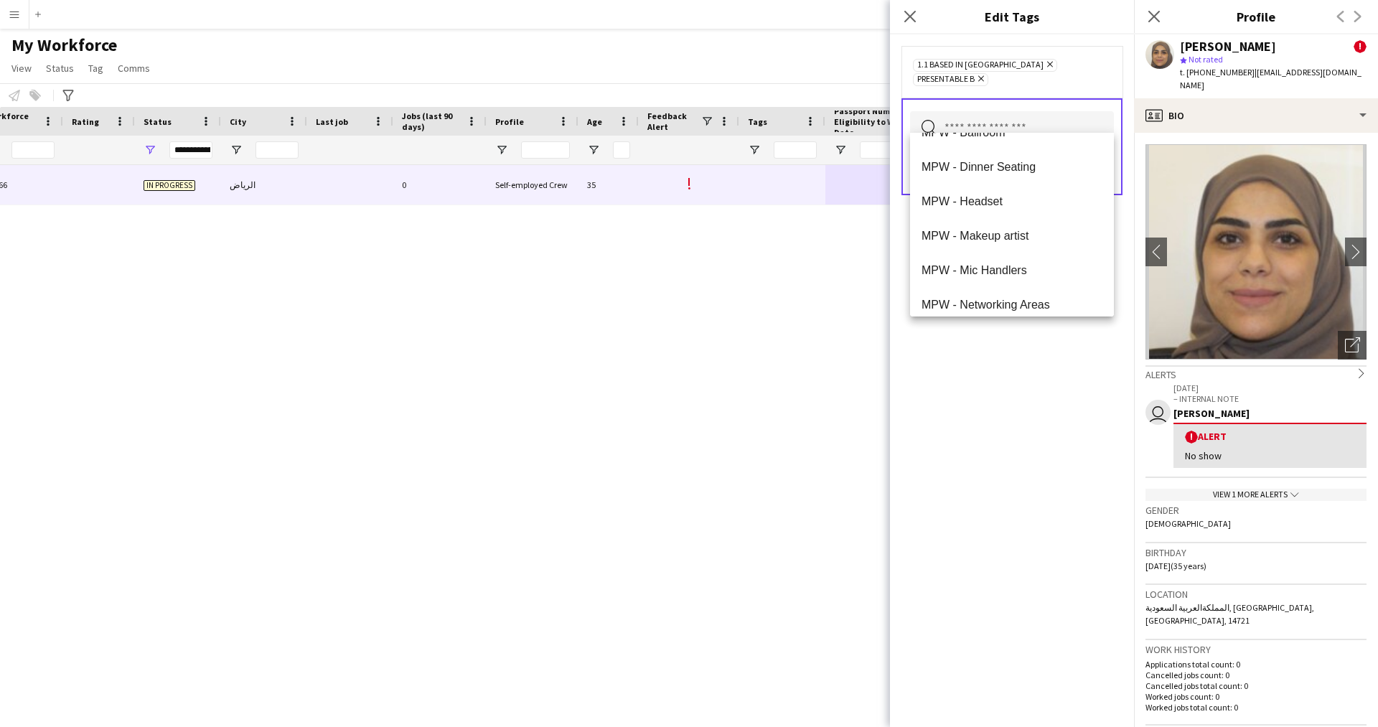
scroll to position [1711, 0]
click at [1029, 380] on div "1.1 Based in Riyadh Remove Presentable B Remove Search by tag name Save" at bounding box center [1012, 380] width 244 height 692
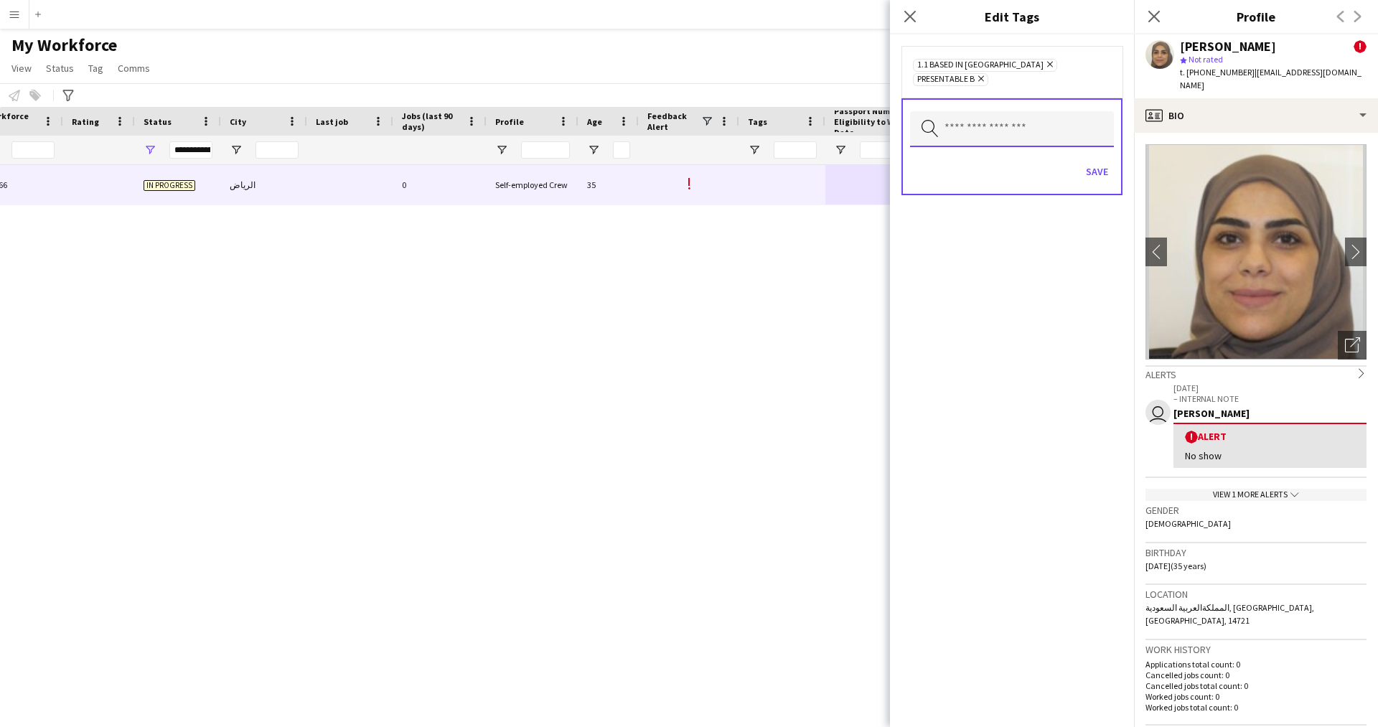
click at [1028, 112] on input "text" at bounding box center [1012, 129] width 204 height 36
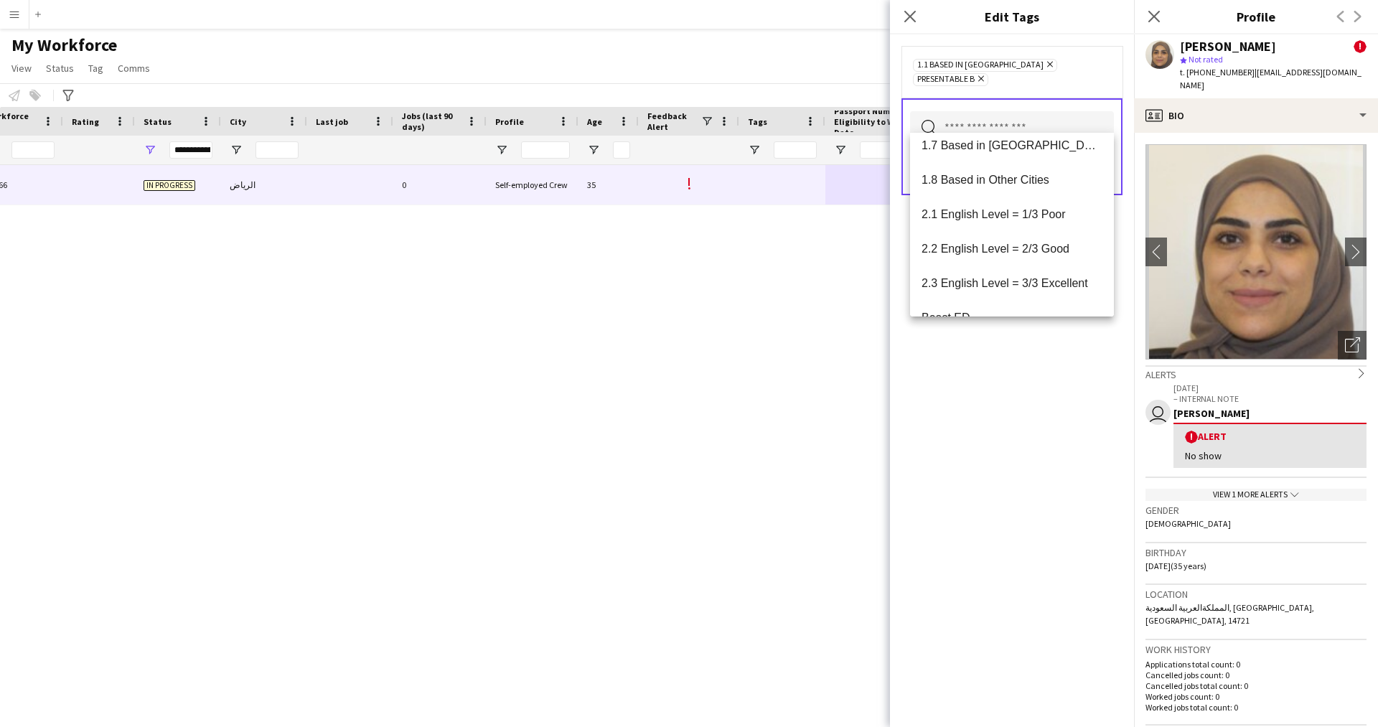
scroll to position [217, 0]
click at [1020, 215] on span "2.1 English Level = 1/3 Poor" at bounding box center [1011, 214] width 181 height 14
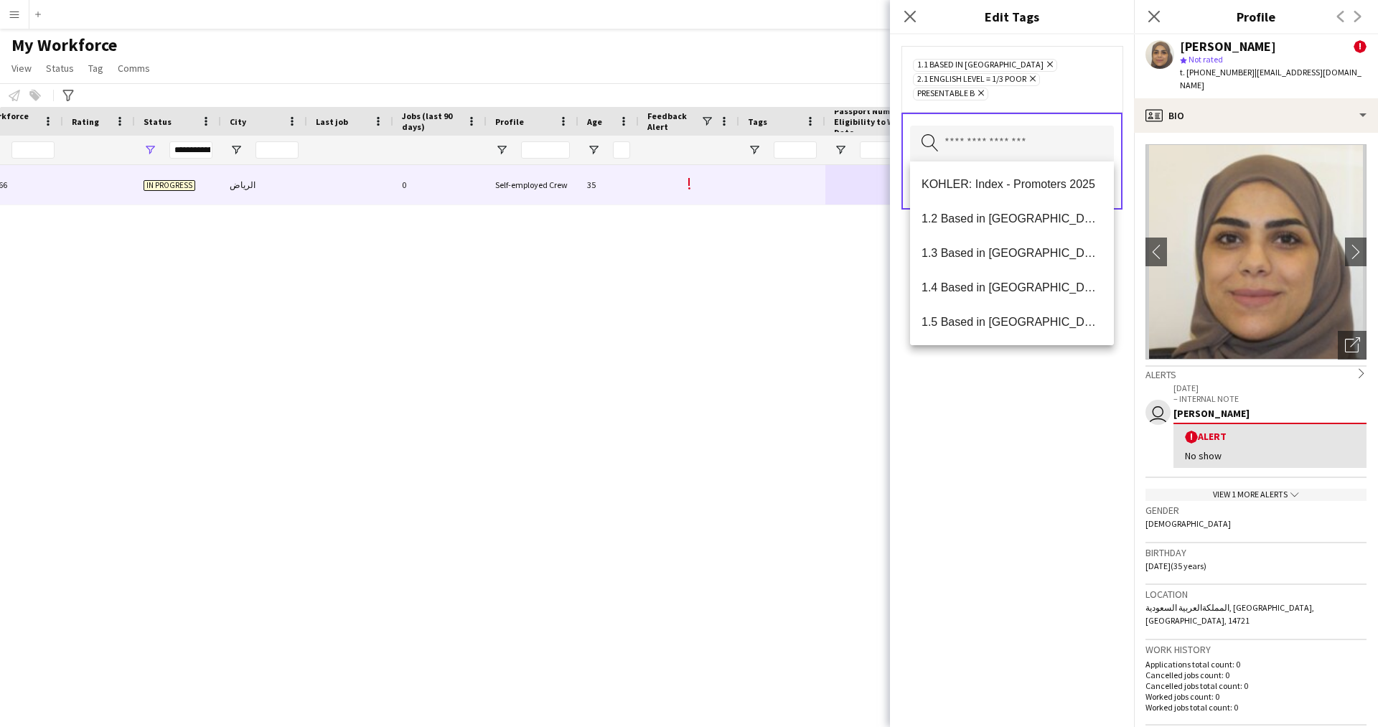
click at [1016, 457] on div "1.1 Based in Riyadh Remove 2.1 English Level = 1/3 Poor Remove Presentable B Re…" at bounding box center [1012, 380] width 244 height 692
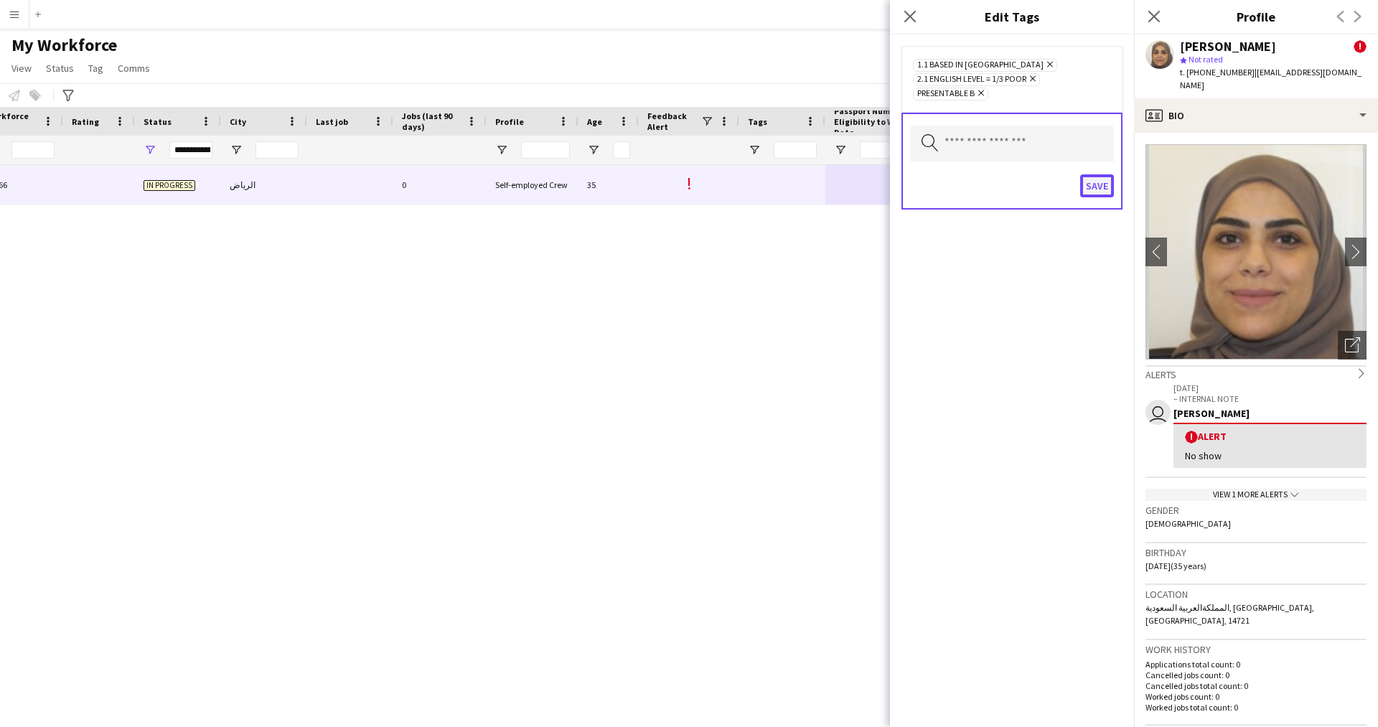
click at [1091, 187] on button "Save" at bounding box center [1097, 185] width 34 height 23
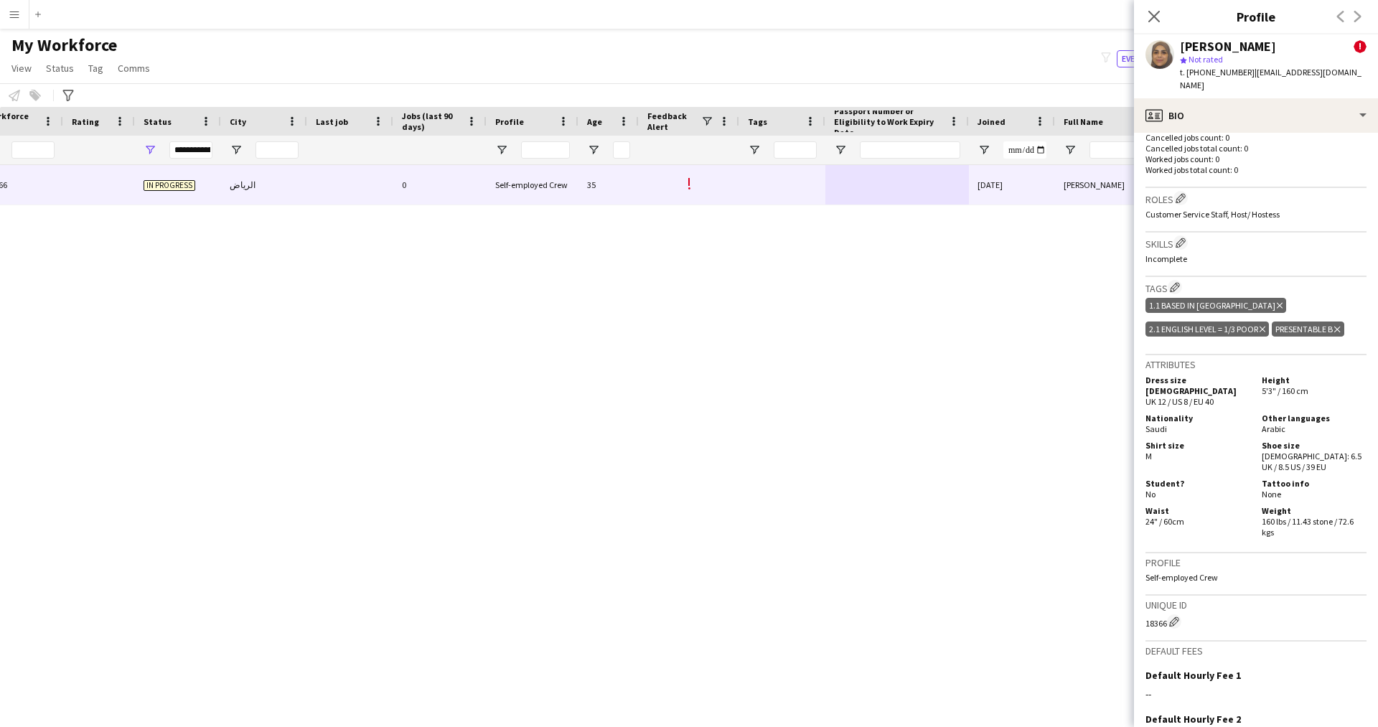
scroll to position [538, 0]
click at [1219, 108] on div "profile Bio" at bounding box center [1256, 115] width 244 height 34
click at [1301, 199] on span "About you" at bounding box center [1284, 205] width 44 height 13
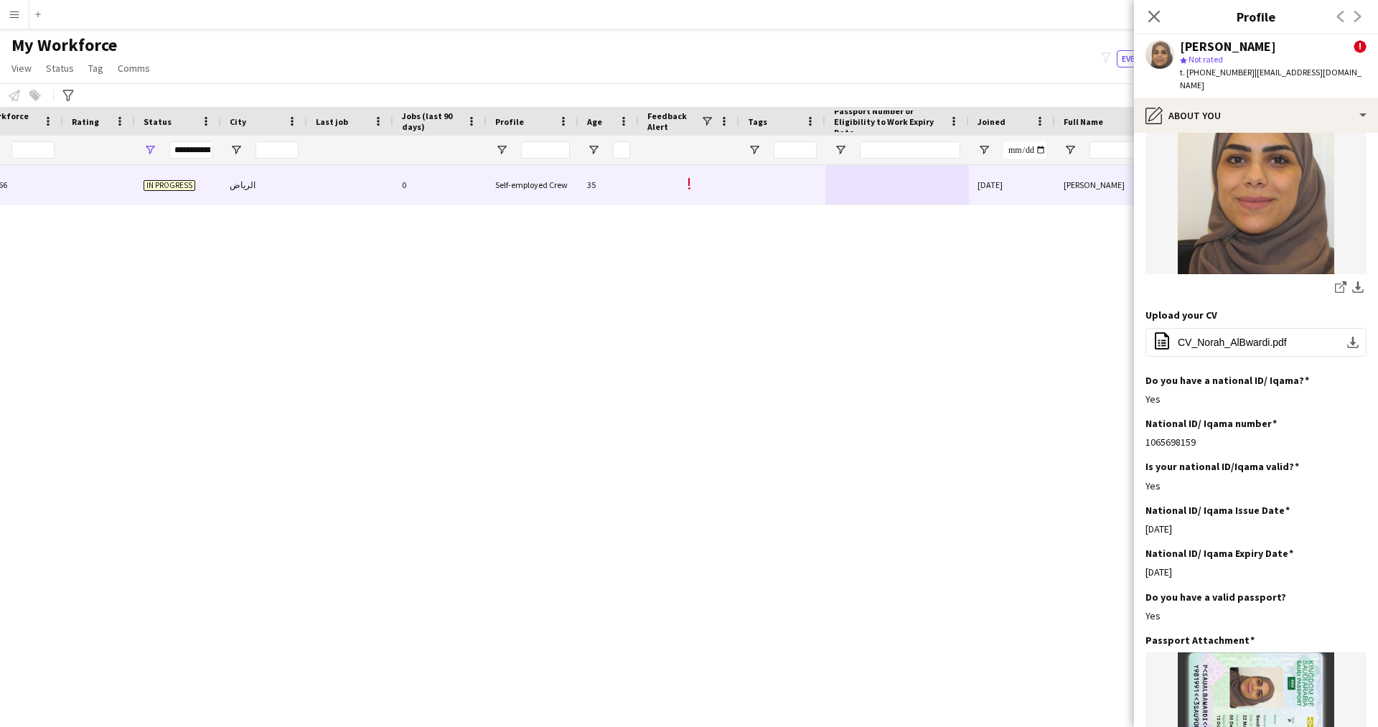
scroll to position [0, 0]
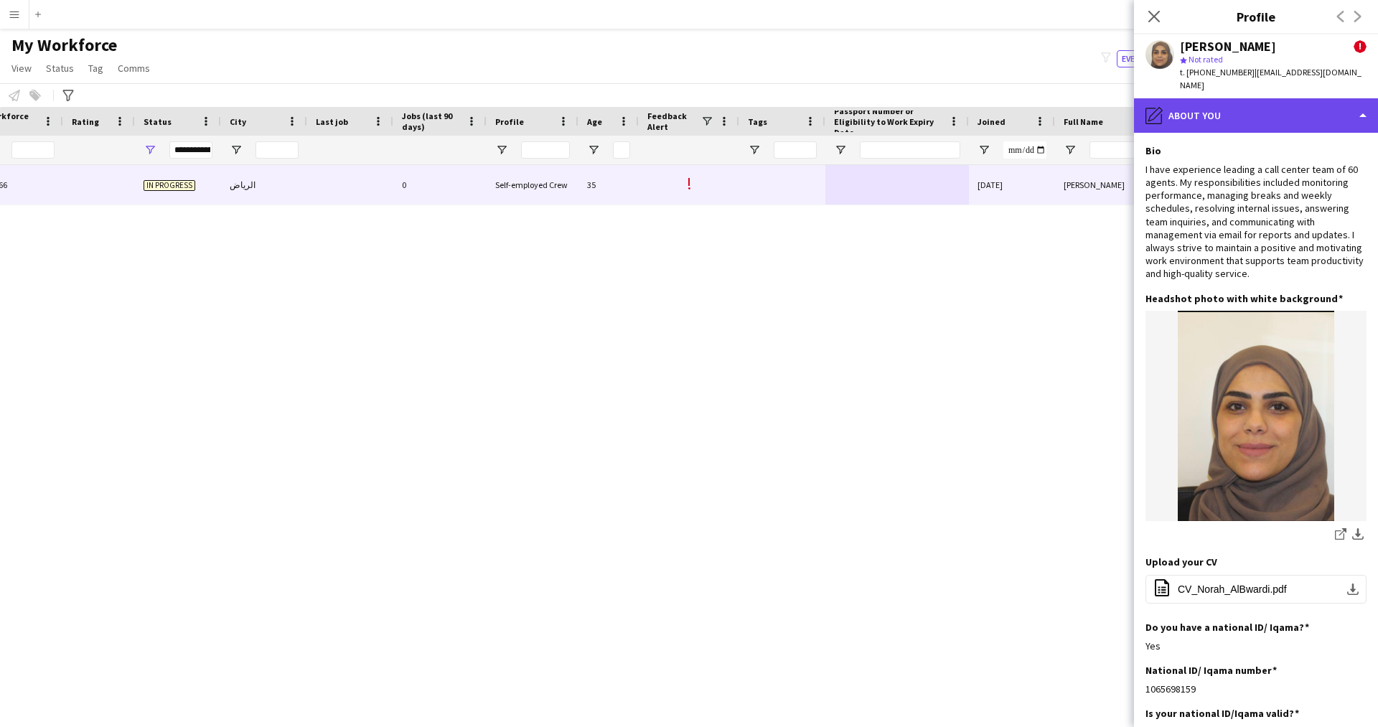
click at [1219, 108] on div "pencil4 About you" at bounding box center [1256, 115] width 244 height 34
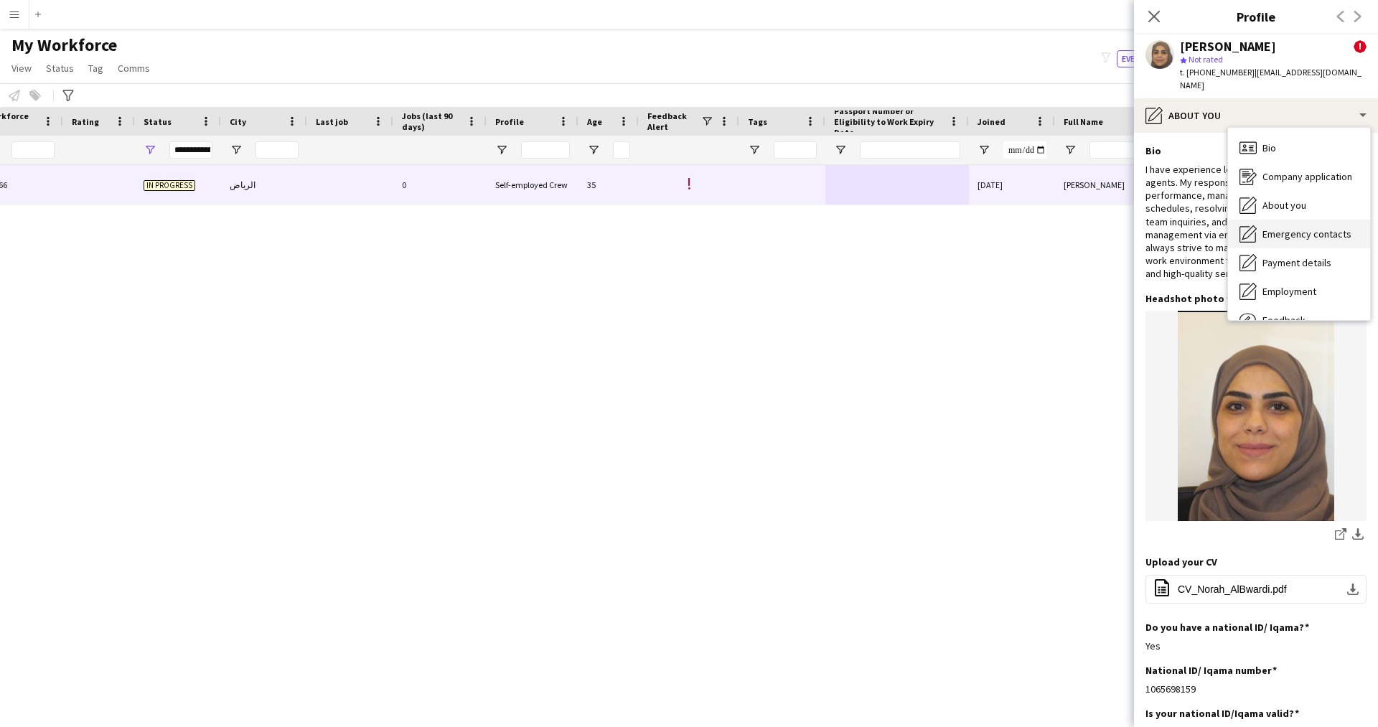
click at [1259, 220] on div "Emergency contacts Emergency contacts" at bounding box center [1299, 234] width 142 height 29
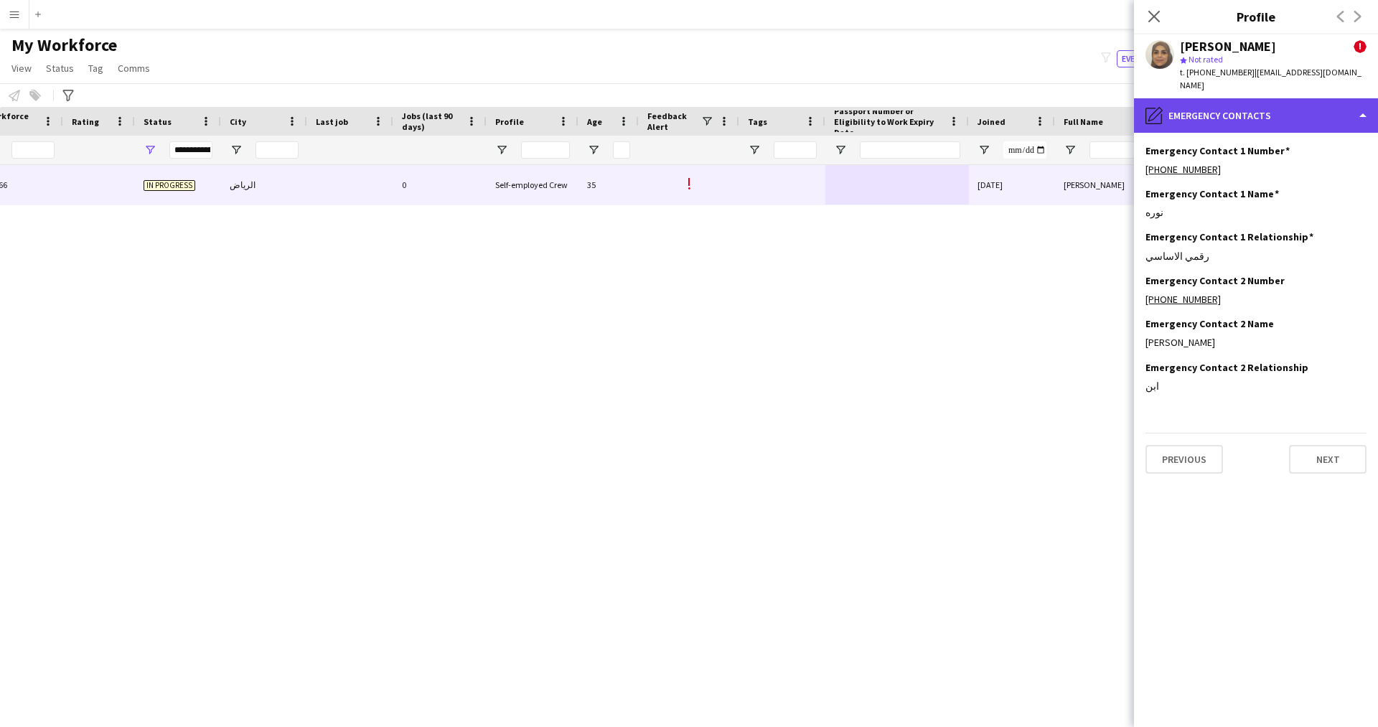
click at [1216, 113] on div "pencil4 Emergency contacts" at bounding box center [1256, 115] width 244 height 34
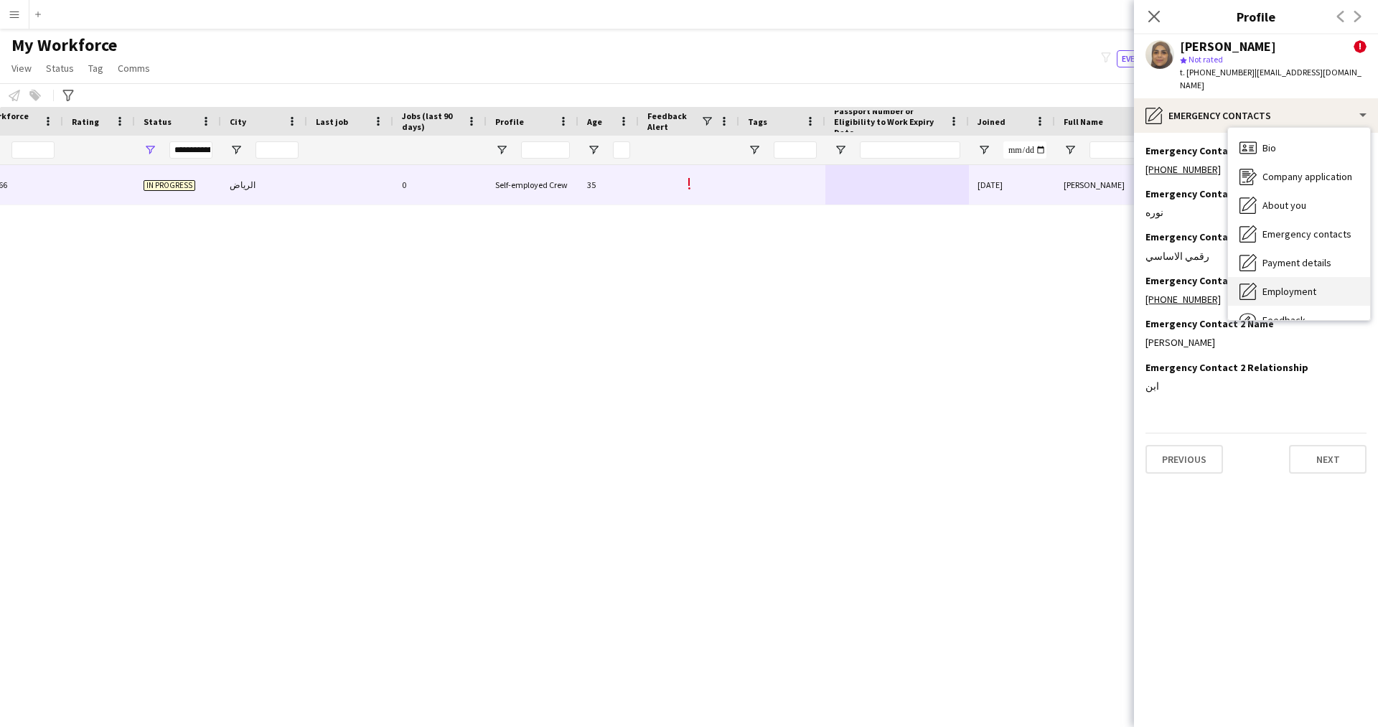
click at [1294, 277] on div "Employment Employment" at bounding box center [1299, 291] width 142 height 29
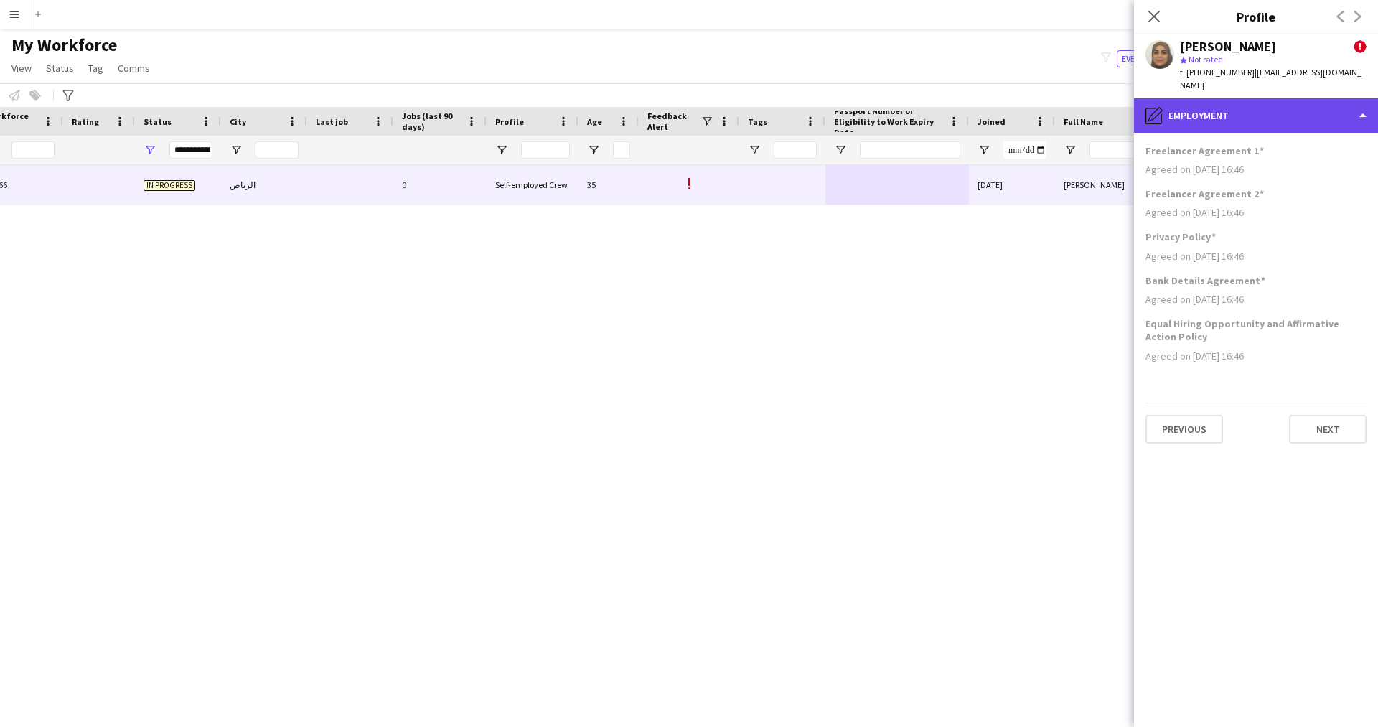
click at [1246, 106] on div "pencil4 Employment" at bounding box center [1256, 115] width 244 height 34
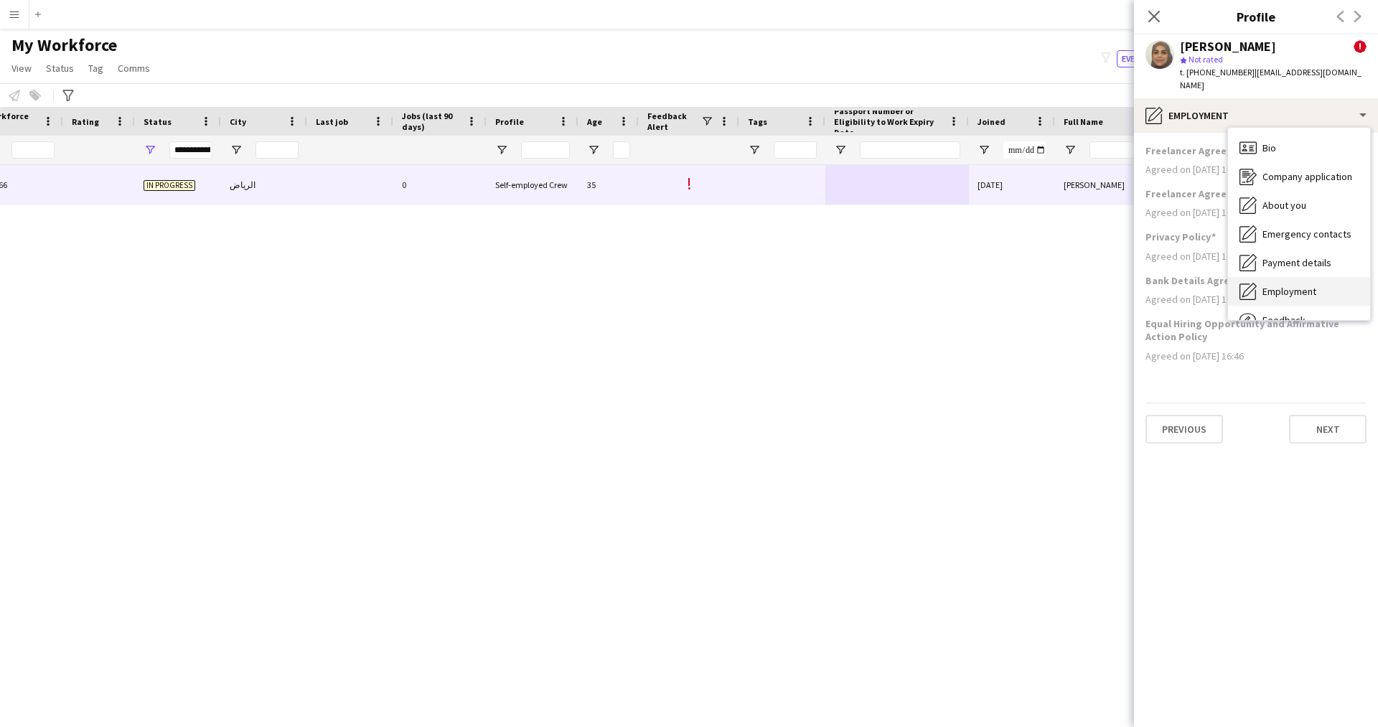
click at [1290, 285] on span "Employment" at bounding box center [1289, 291] width 54 height 13
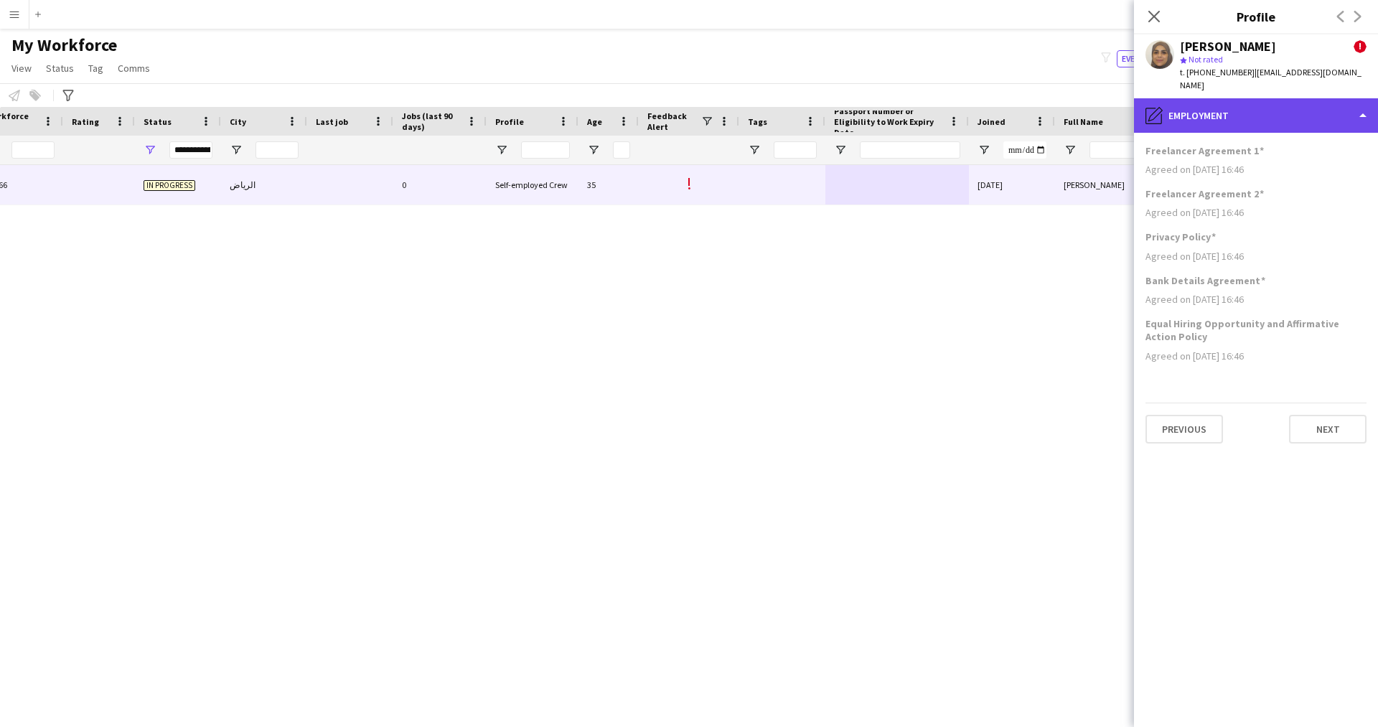
click at [1235, 98] on div "pencil4 Employment" at bounding box center [1256, 115] width 244 height 34
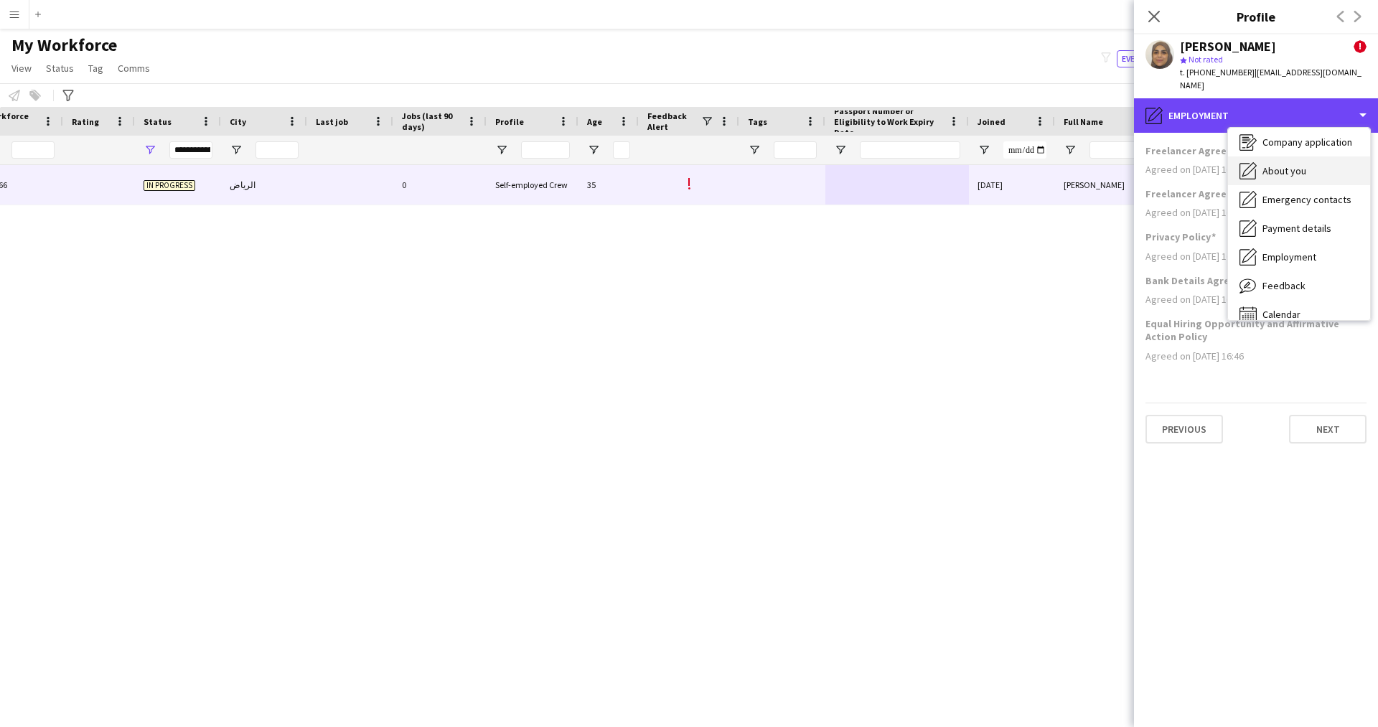
scroll to position [49, 0]
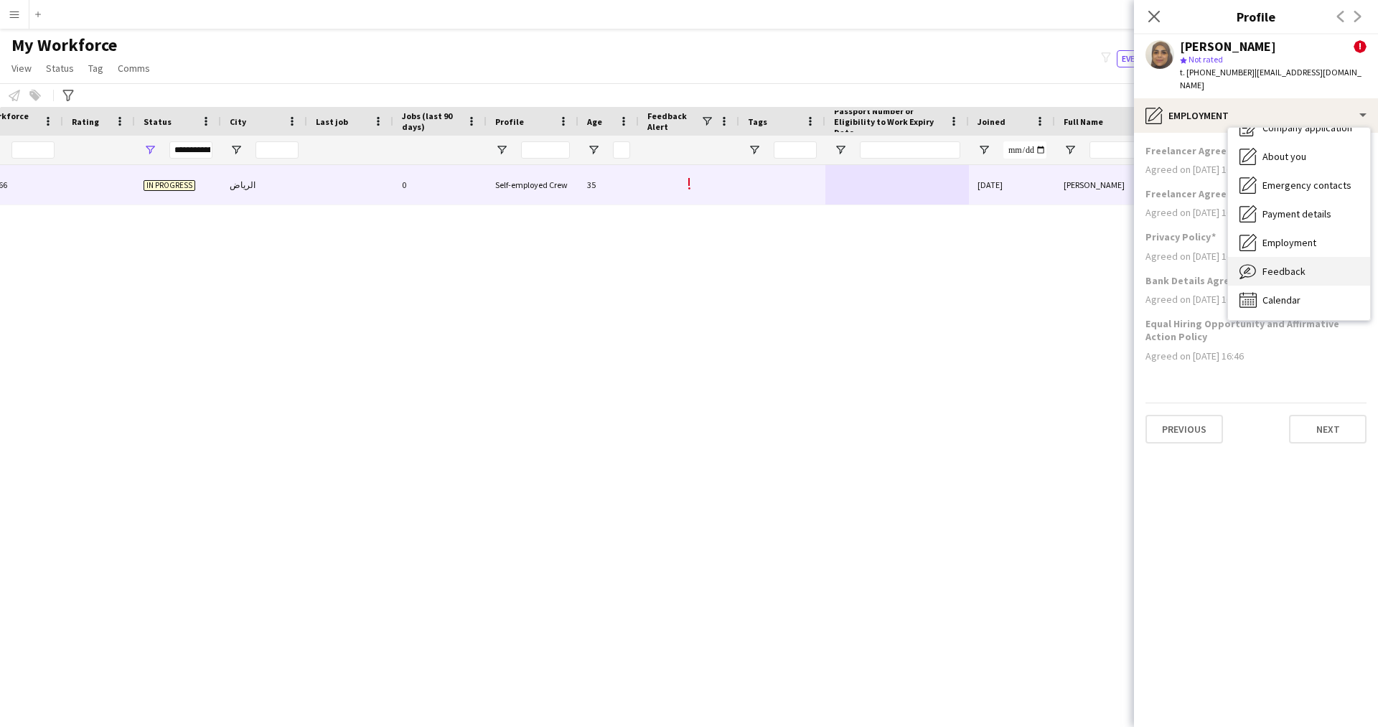
click at [1306, 257] on div "Feedback Feedback" at bounding box center [1299, 271] width 142 height 29
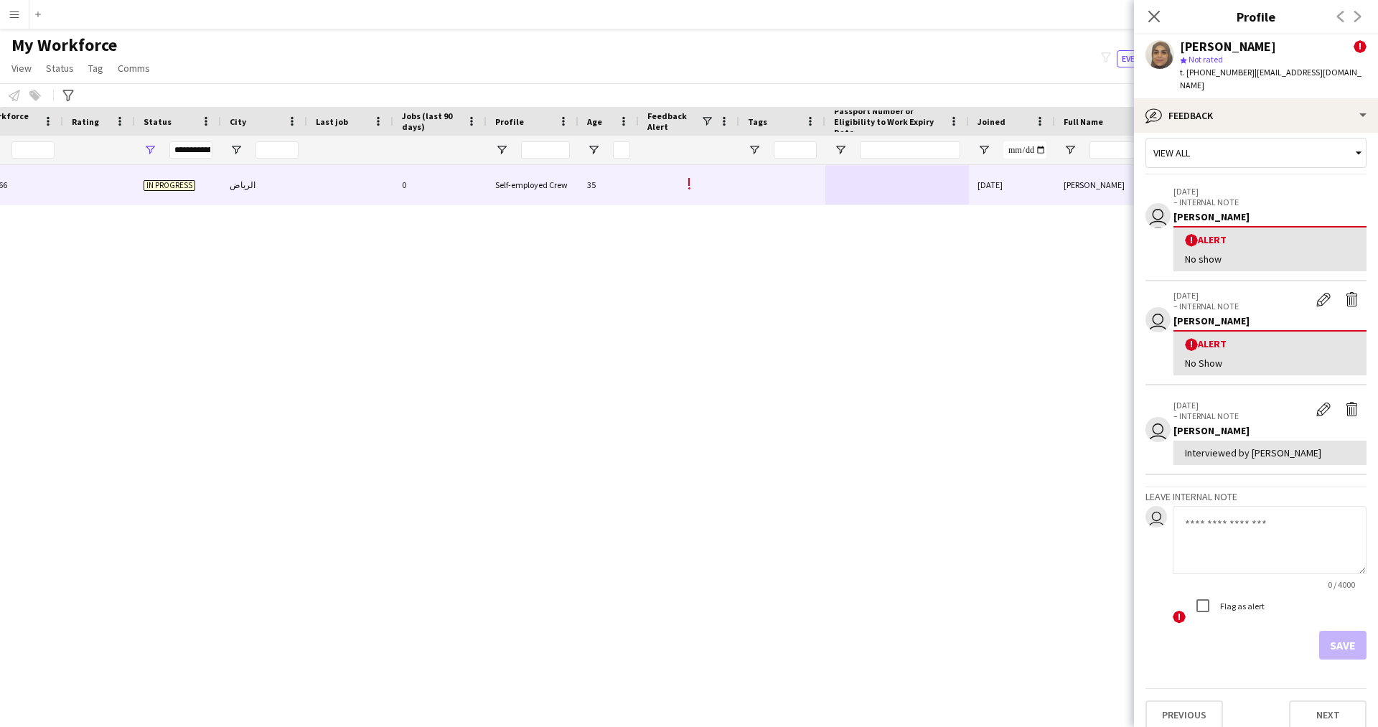
scroll to position [0, 0]
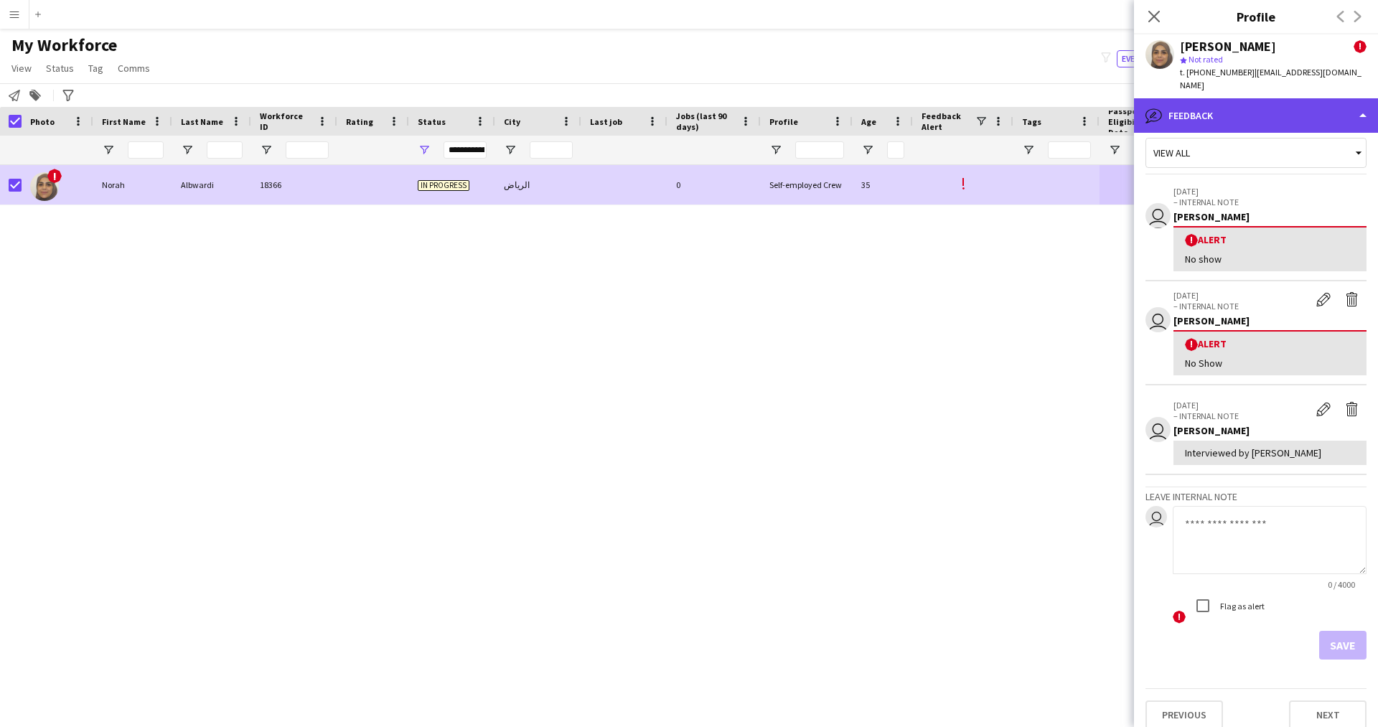
click at [1195, 98] on div "bubble-pencil Feedback" at bounding box center [1256, 115] width 244 height 34
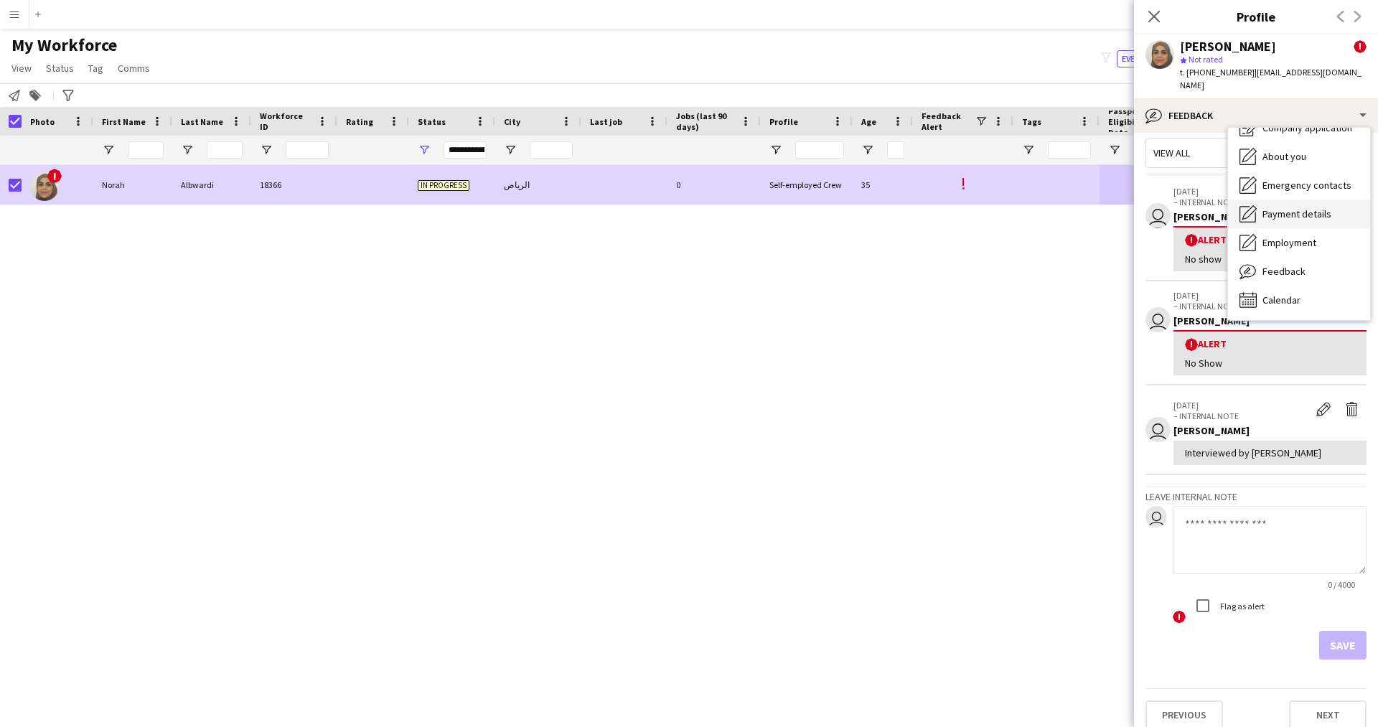
click at [1287, 199] on div "Payment details Payment details" at bounding box center [1299, 213] width 142 height 29
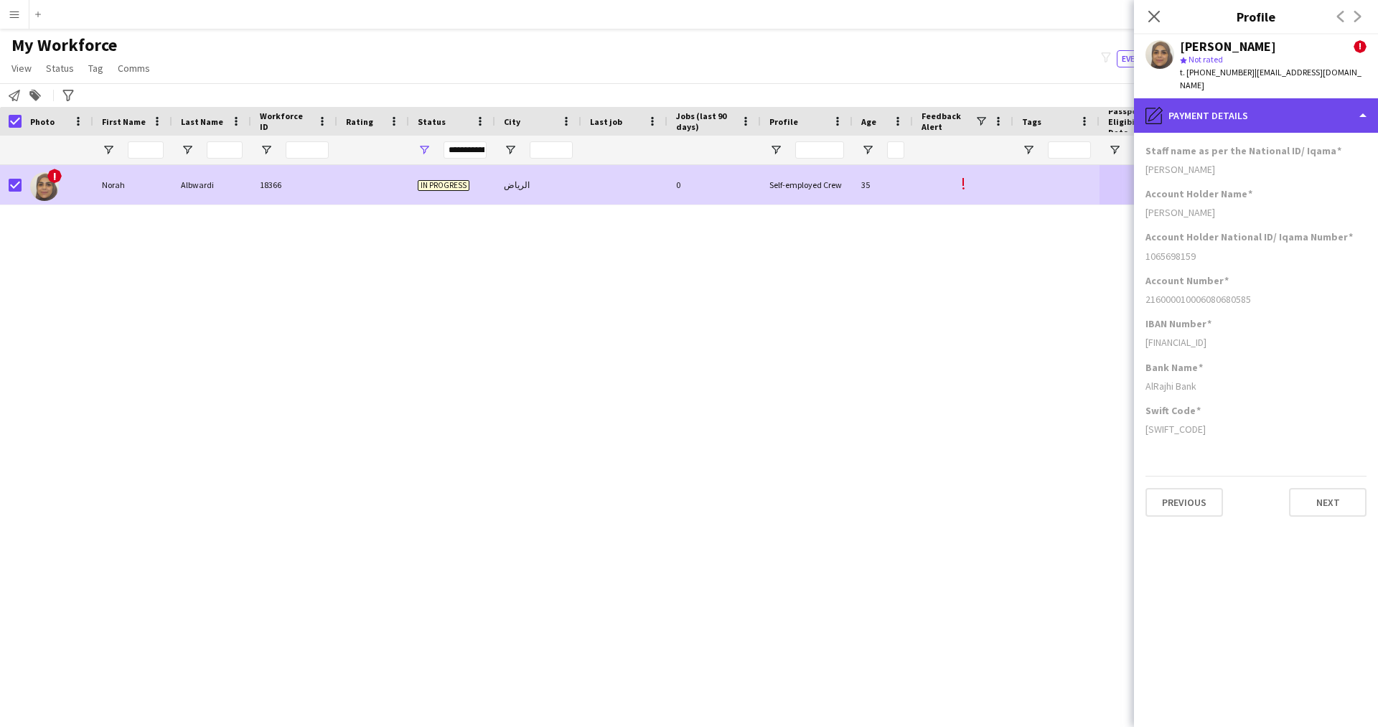
click at [1253, 112] on div "pencil4 Payment details" at bounding box center [1256, 115] width 244 height 34
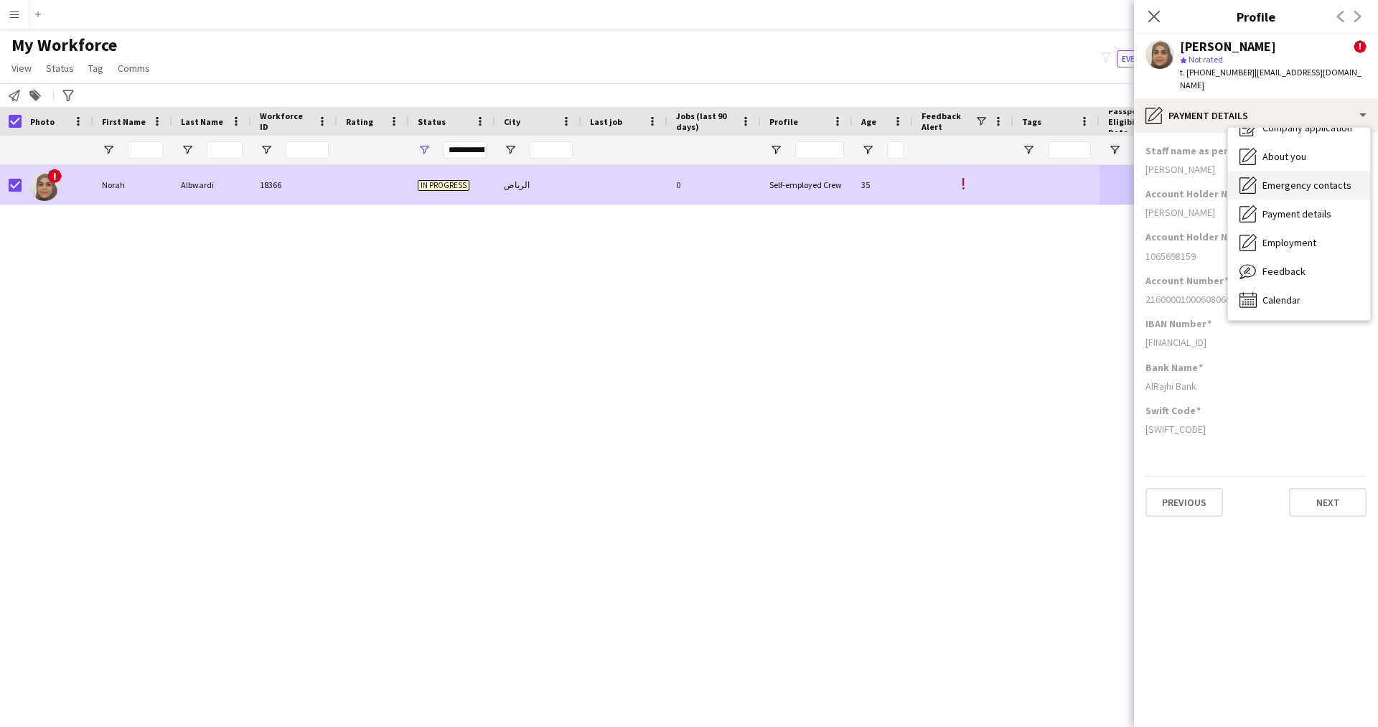
click at [1299, 171] on div "Emergency contacts Emergency contacts" at bounding box center [1299, 185] width 142 height 29
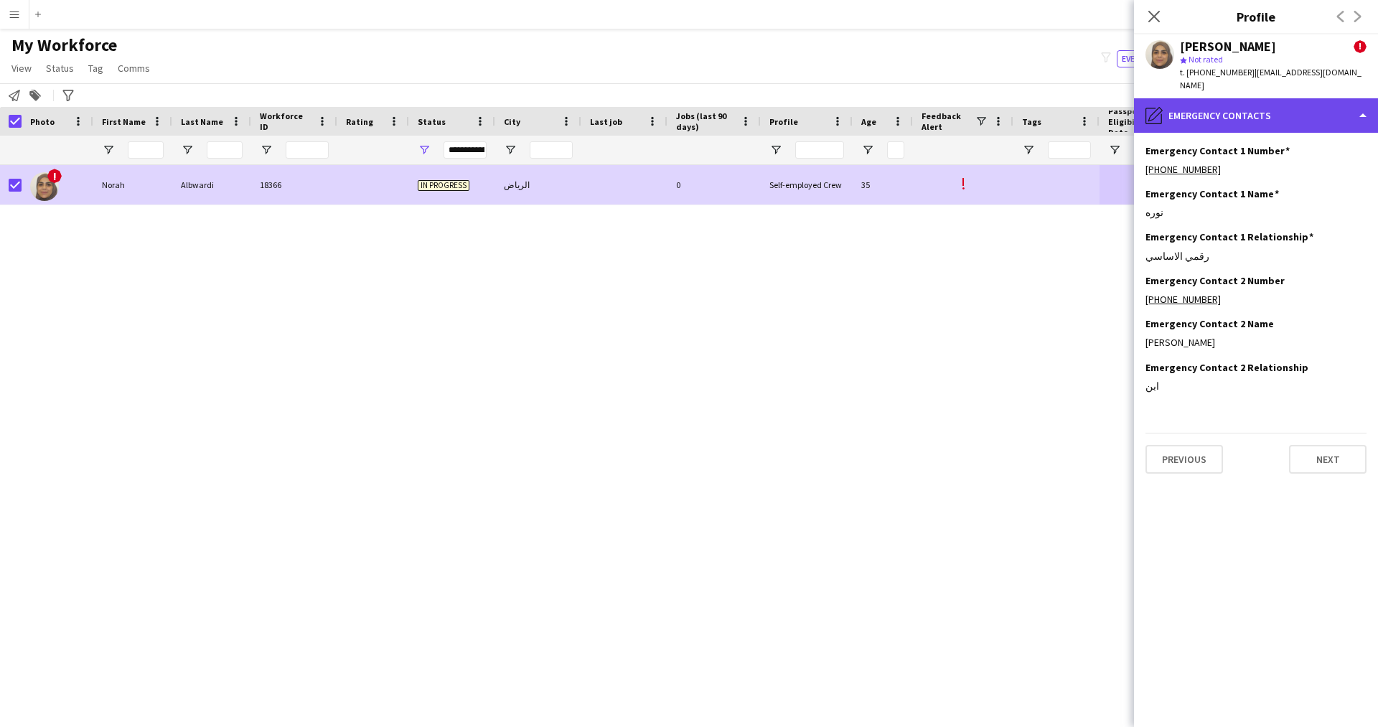
click at [1259, 107] on div "pencil4 Emergency contacts" at bounding box center [1256, 115] width 244 height 34
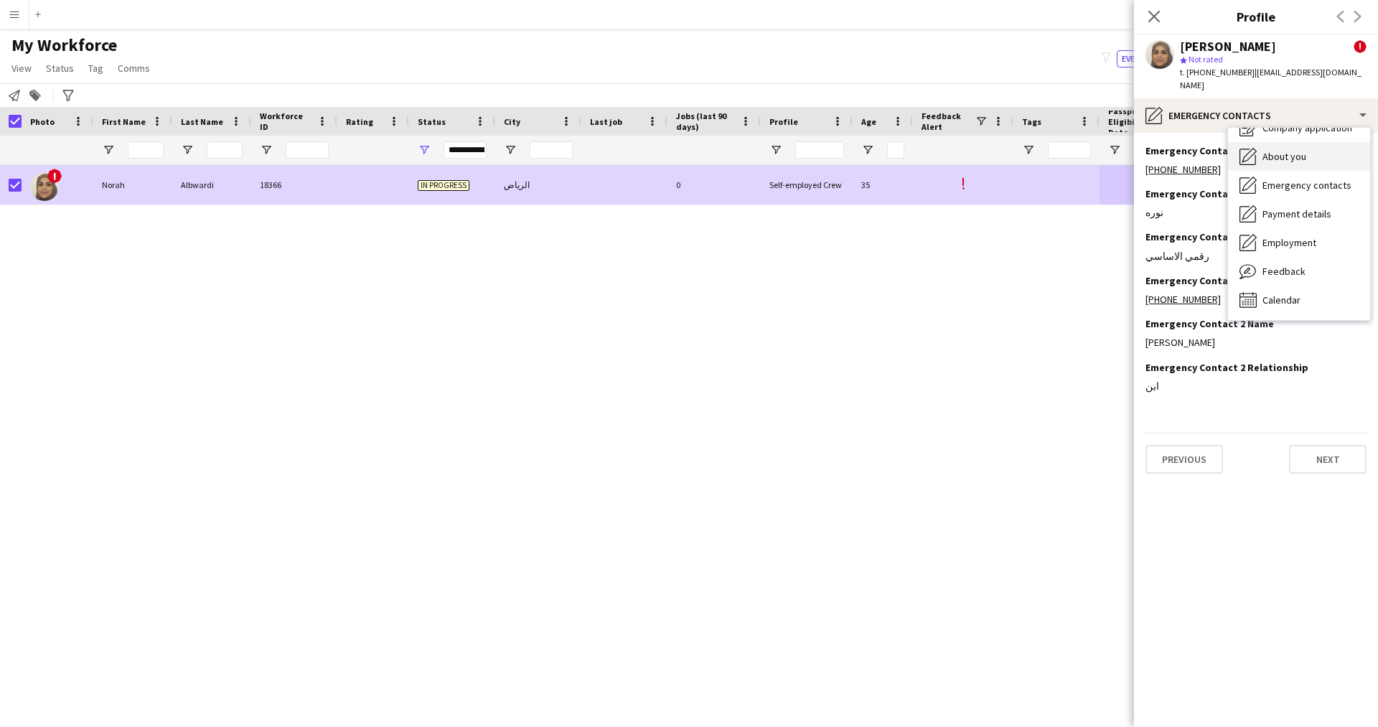
click at [1297, 150] on span "About you" at bounding box center [1284, 156] width 44 height 13
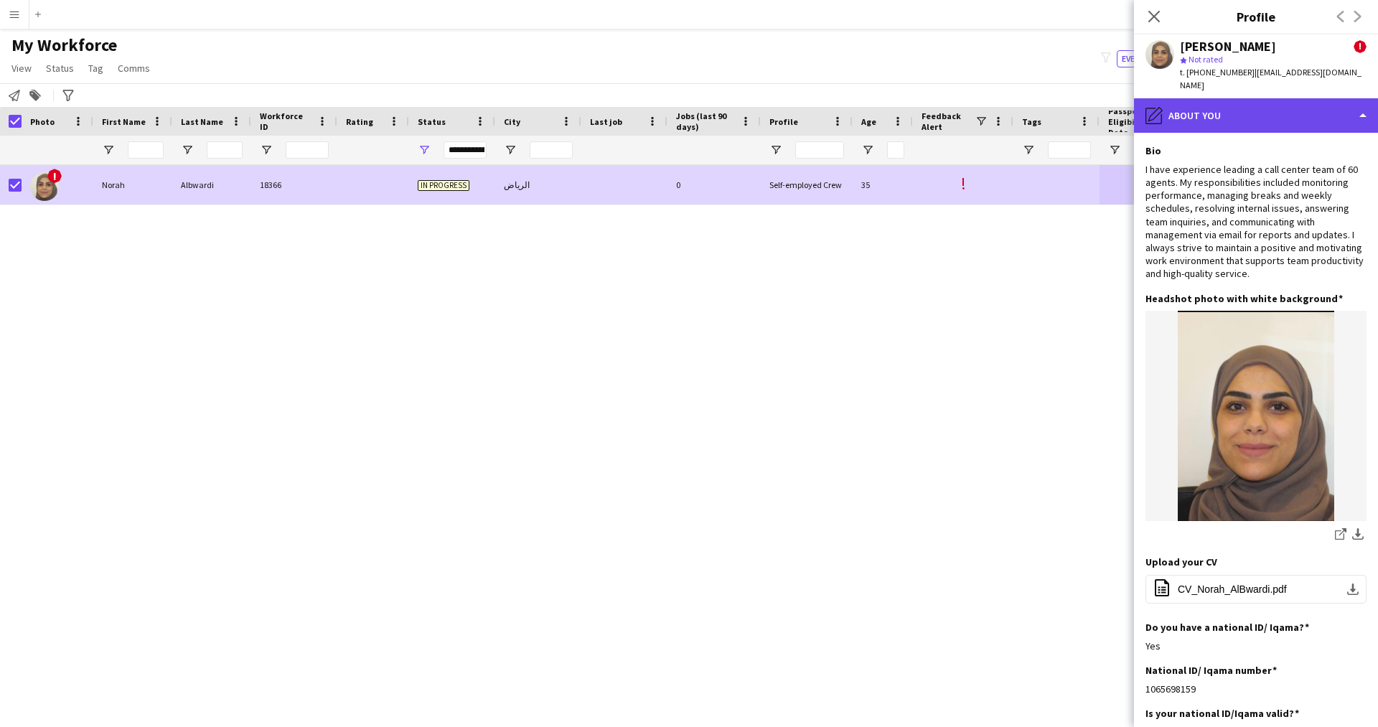
click at [1252, 99] on div "pencil4 About you" at bounding box center [1256, 115] width 244 height 34
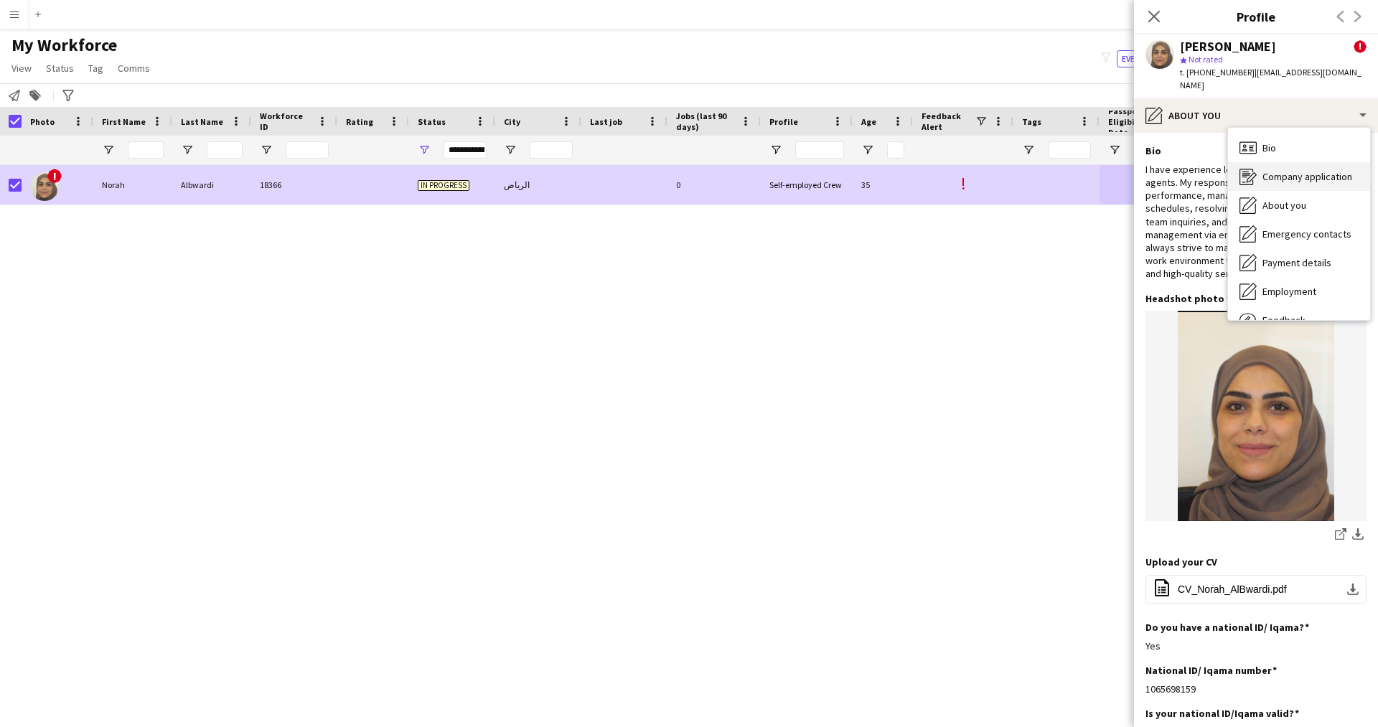
click at [1291, 162] on div "Company application Company application" at bounding box center [1299, 176] width 142 height 29
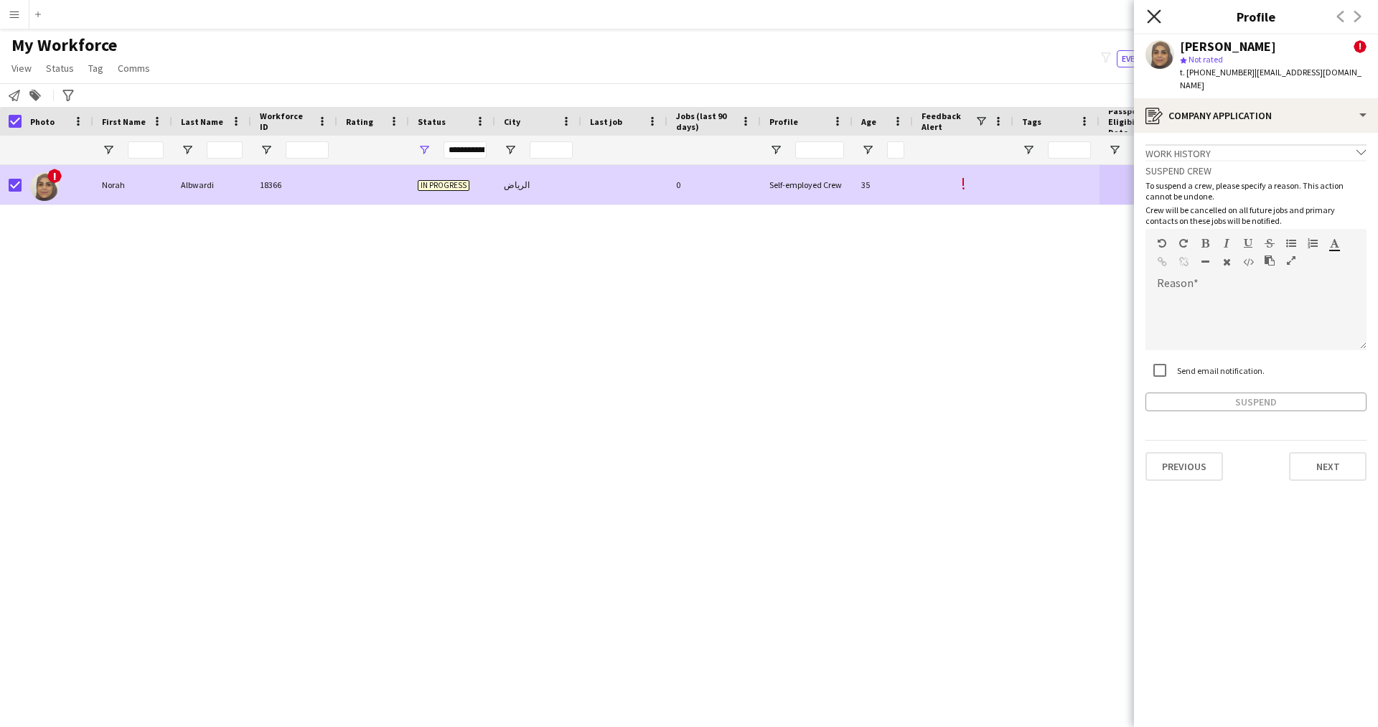
click at [1159, 14] on icon "Close pop-in" at bounding box center [1154, 16] width 14 height 14
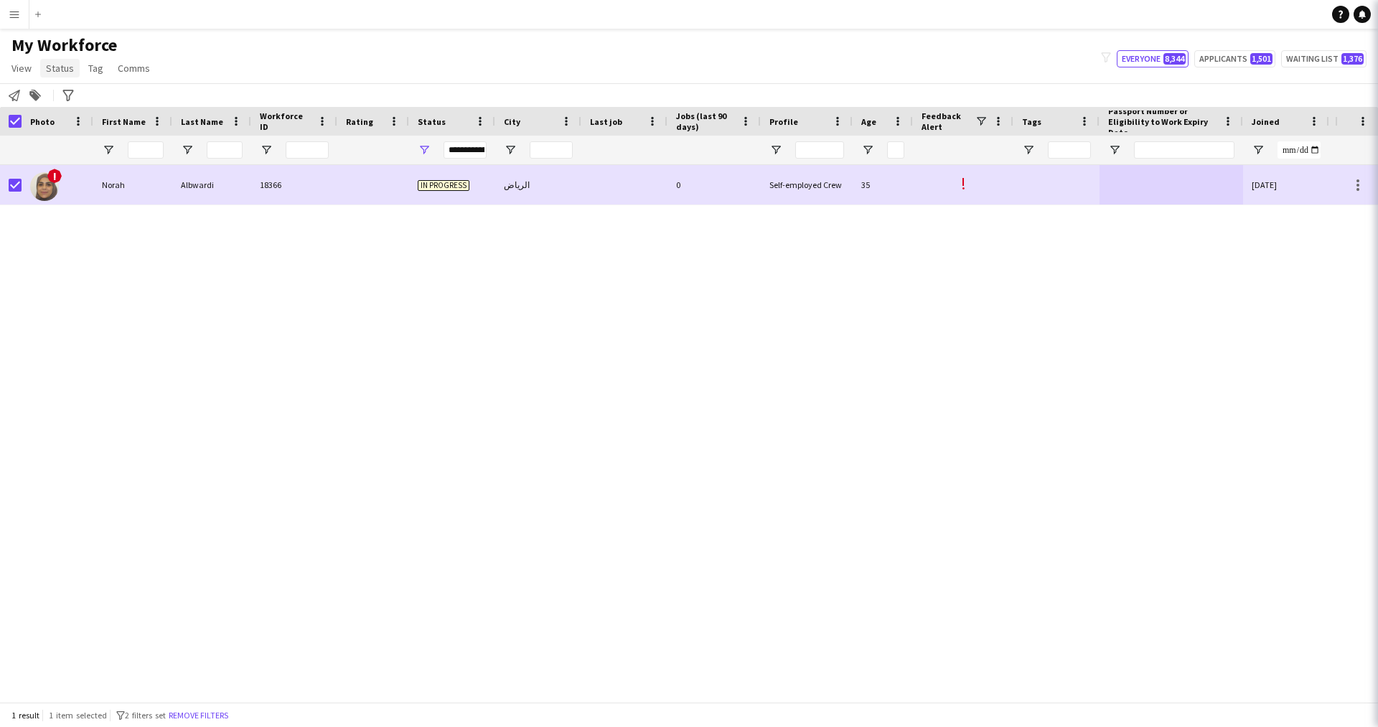
click at [55, 70] on span "Status" at bounding box center [60, 68] width 28 height 13
click at [72, 93] on link "Edit" at bounding box center [91, 99] width 100 height 30
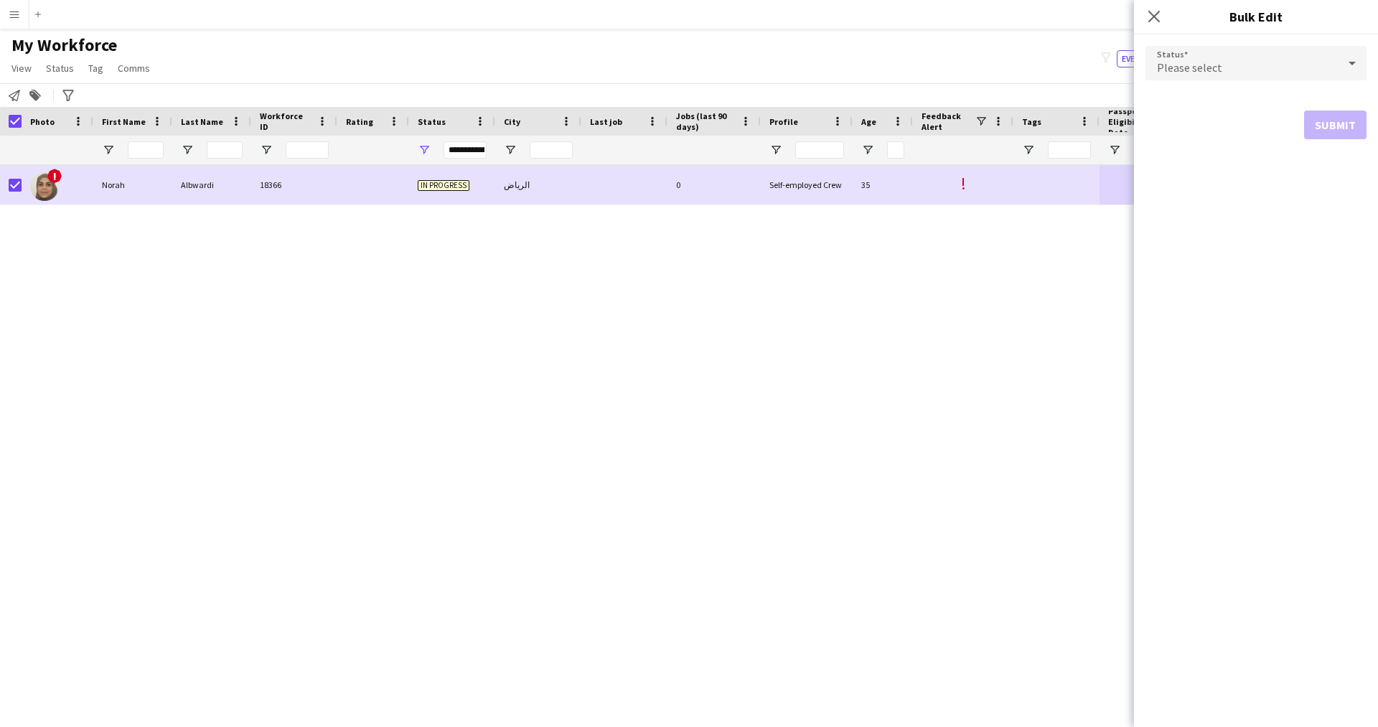
click at [1204, 53] on div "Please select" at bounding box center [1241, 63] width 192 height 34
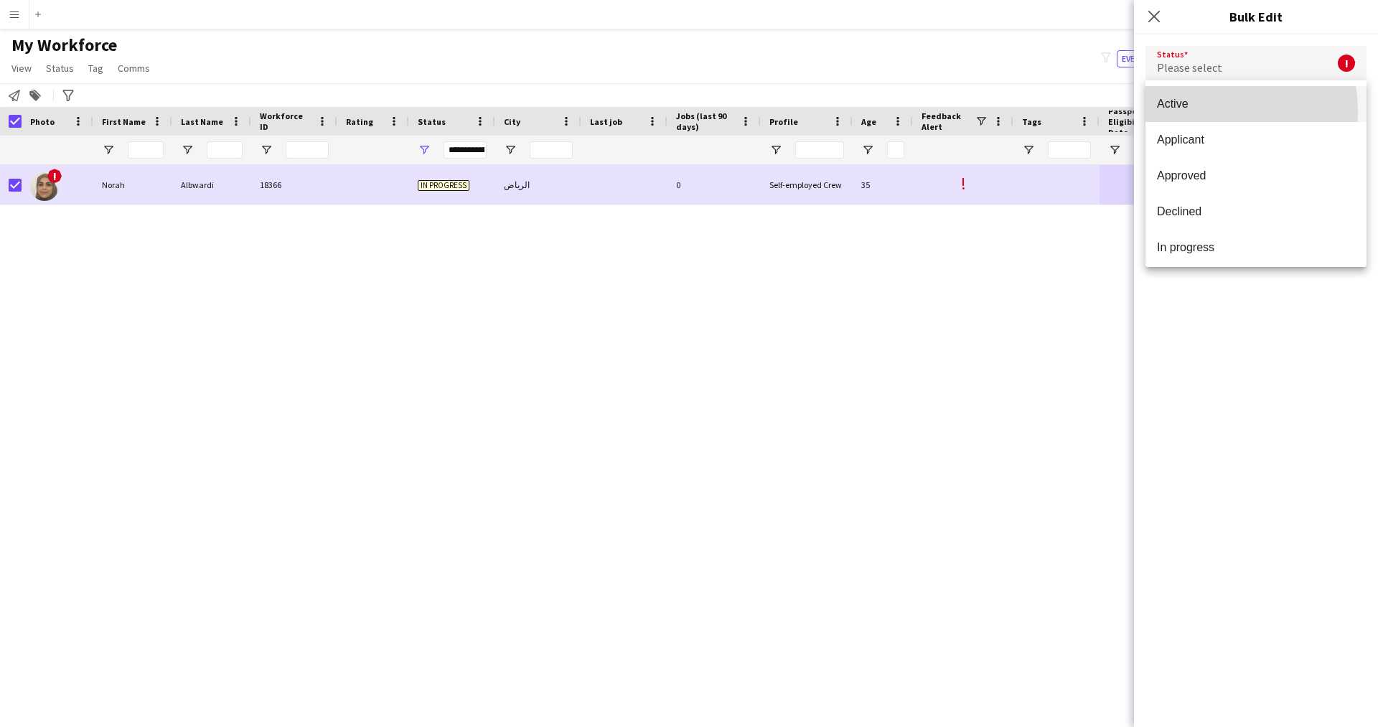
click at [1193, 112] on mat-option "Active" at bounding box center [1255, 104] width 221 height 36
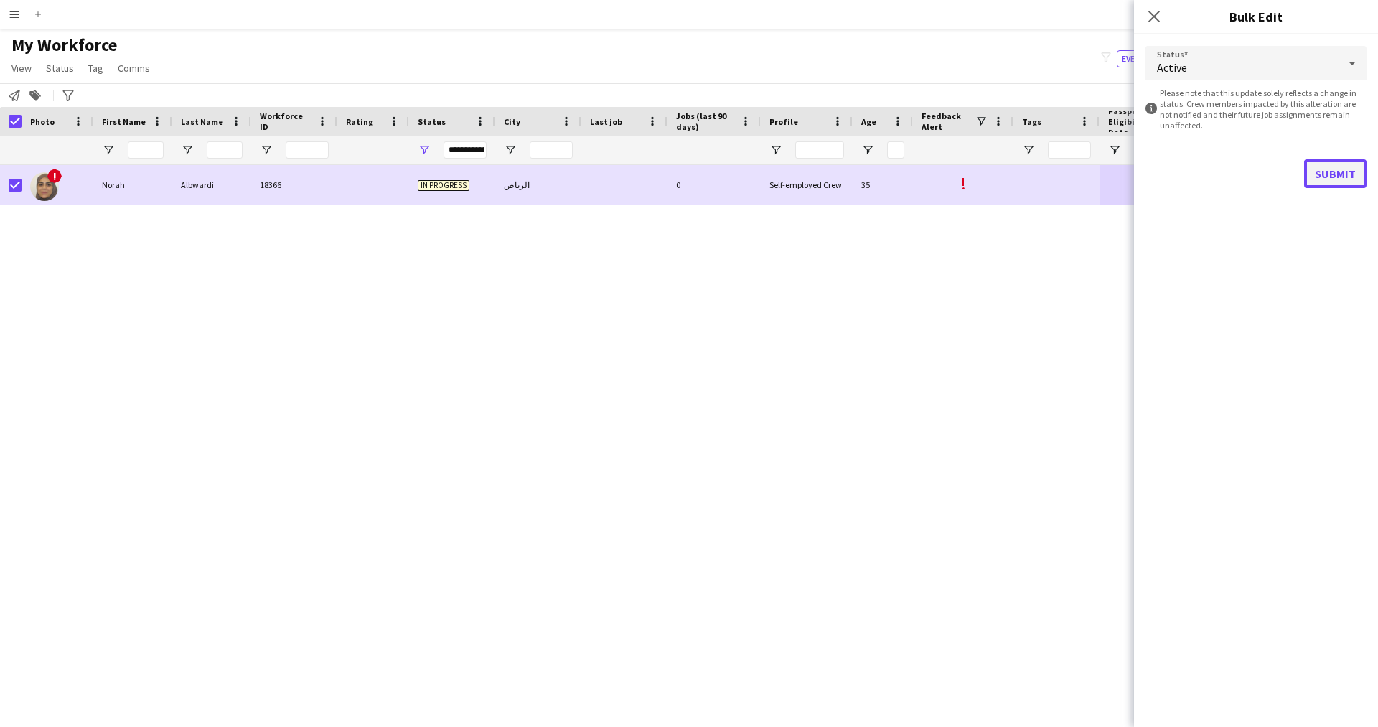
click at [1337, 182] on button "Submit" at bounding box center [1335, 173] width 62 height 29
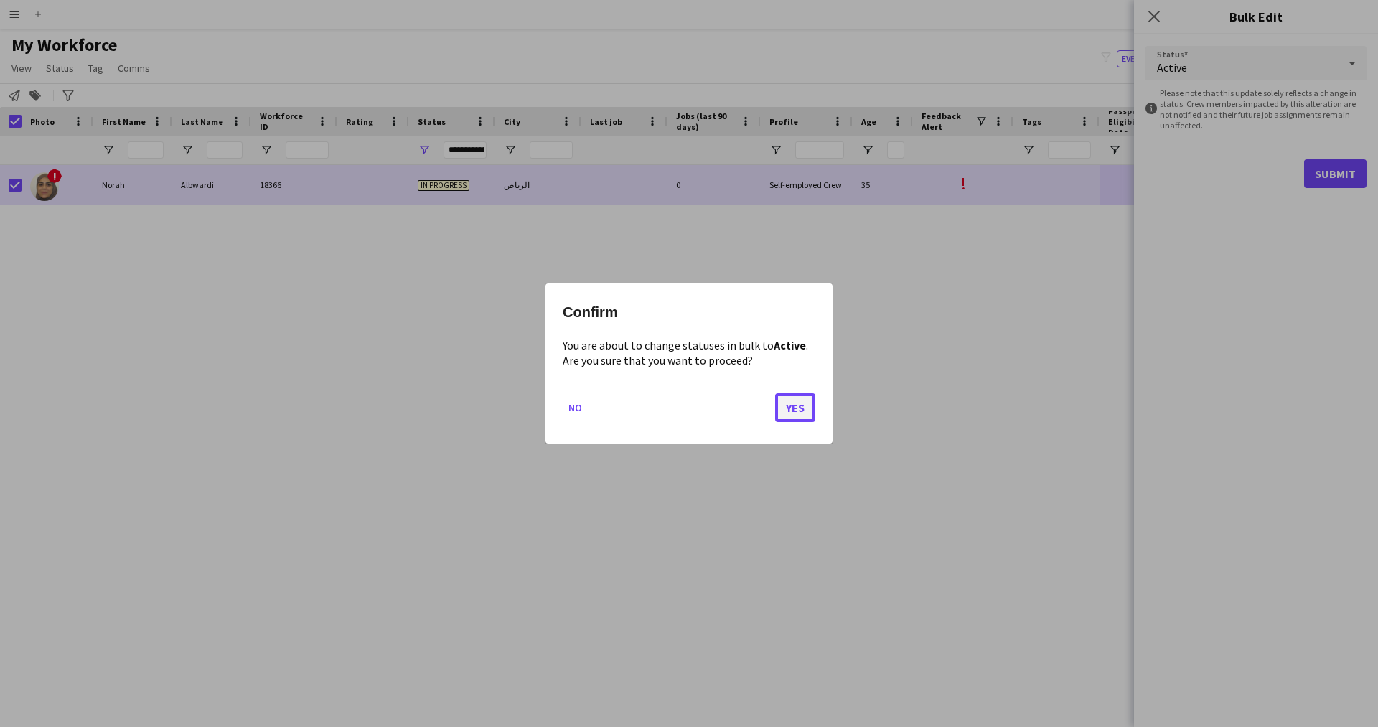
click at [796, 414] on button "Yes" at bounding box center [795, 407] width 40 height 29
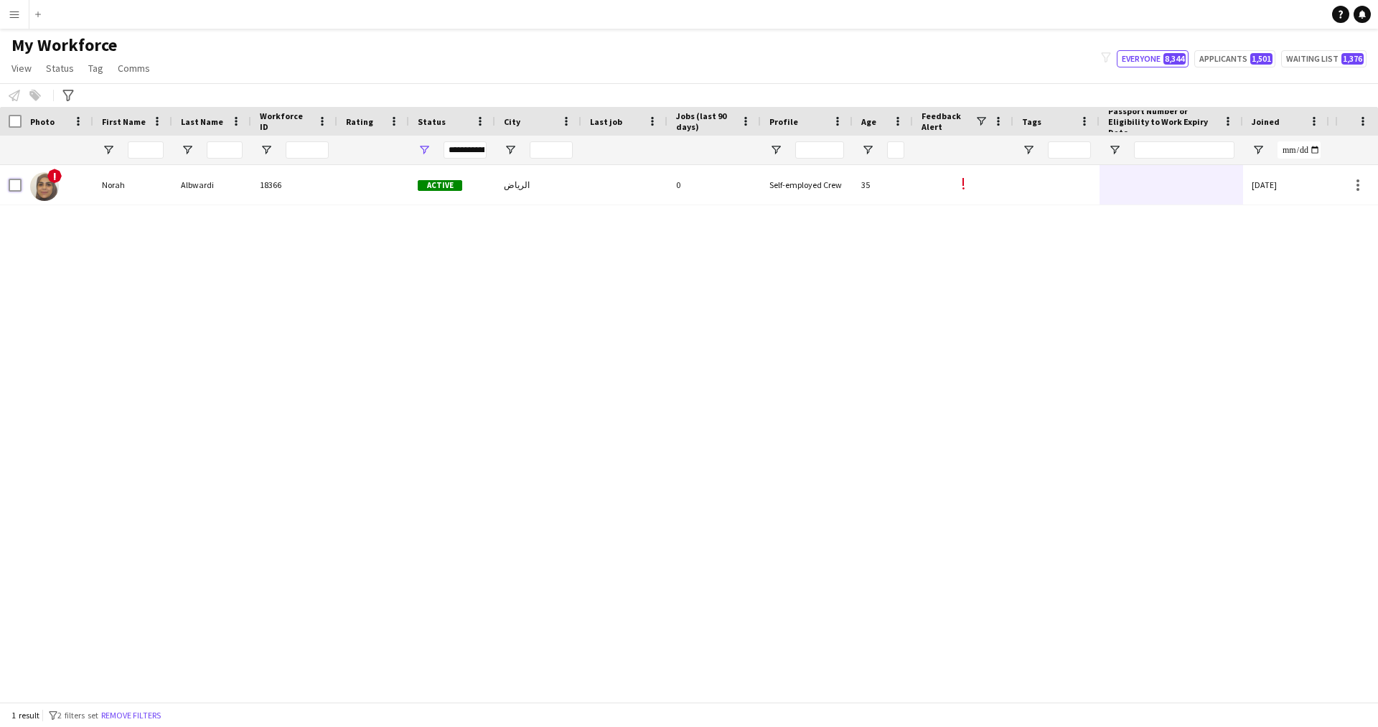
scroll to position [0, 274]
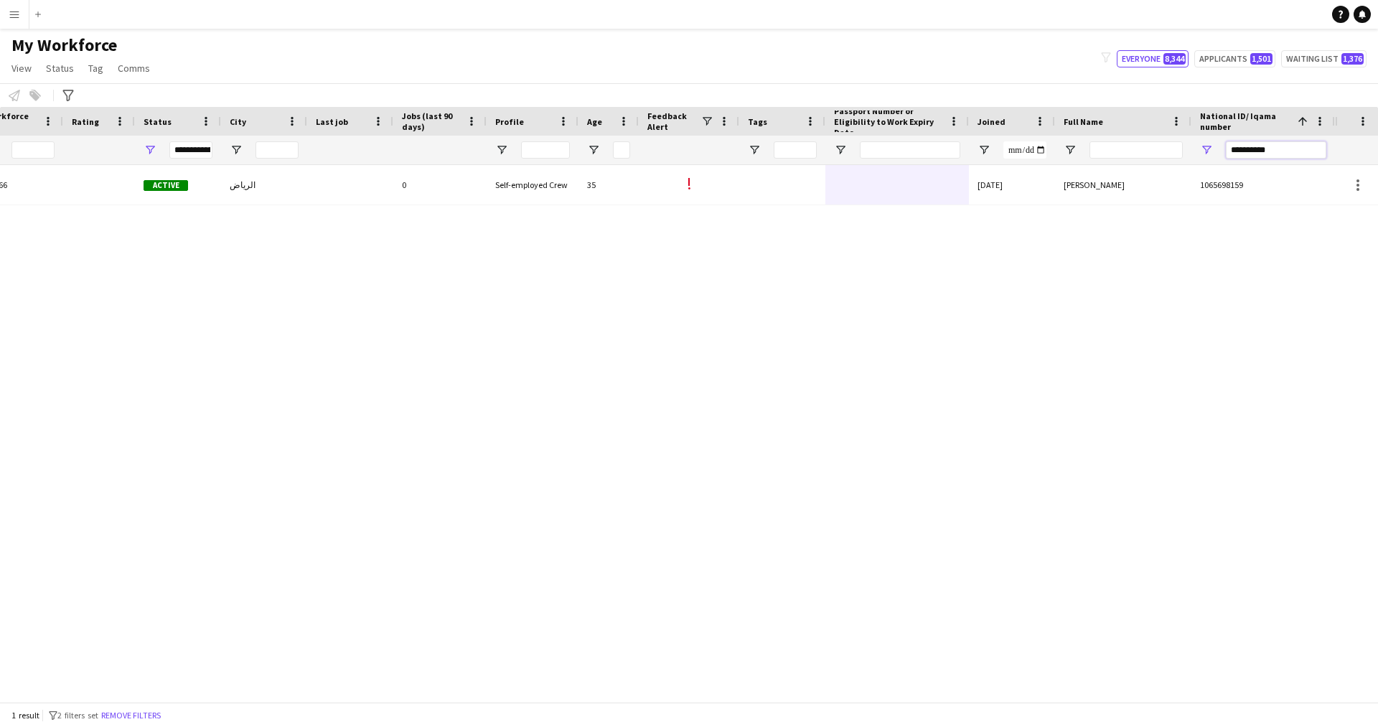
drag, startPoint x: 1311, startPoint y: 156, endPoint x: 1021, endPoint y: 169, distance: 290.2
click at [1021, 169] on div "Workforce Details Profile Data Workforce Details Profile Data Full Name First N…" at bounding box center [689, 404] width 1378 height 595
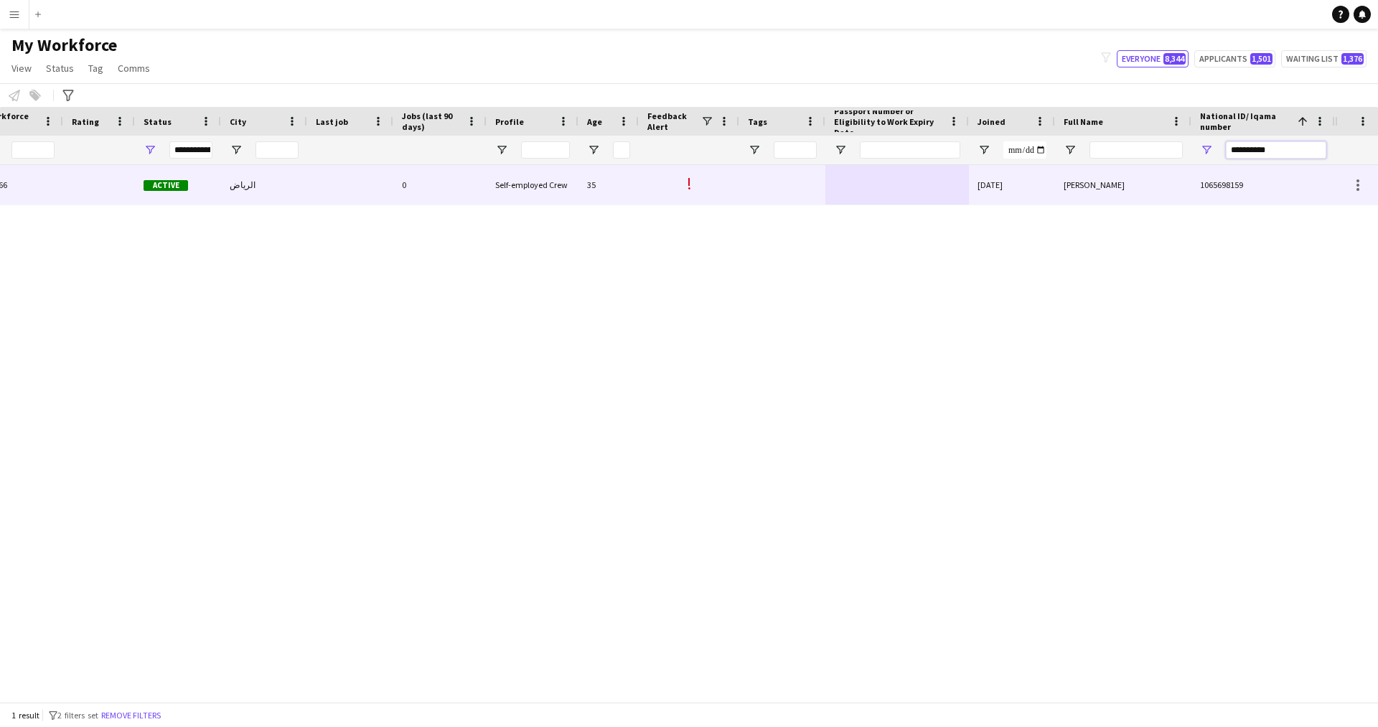
paste input "National ID/ Iqama number Filter Input"
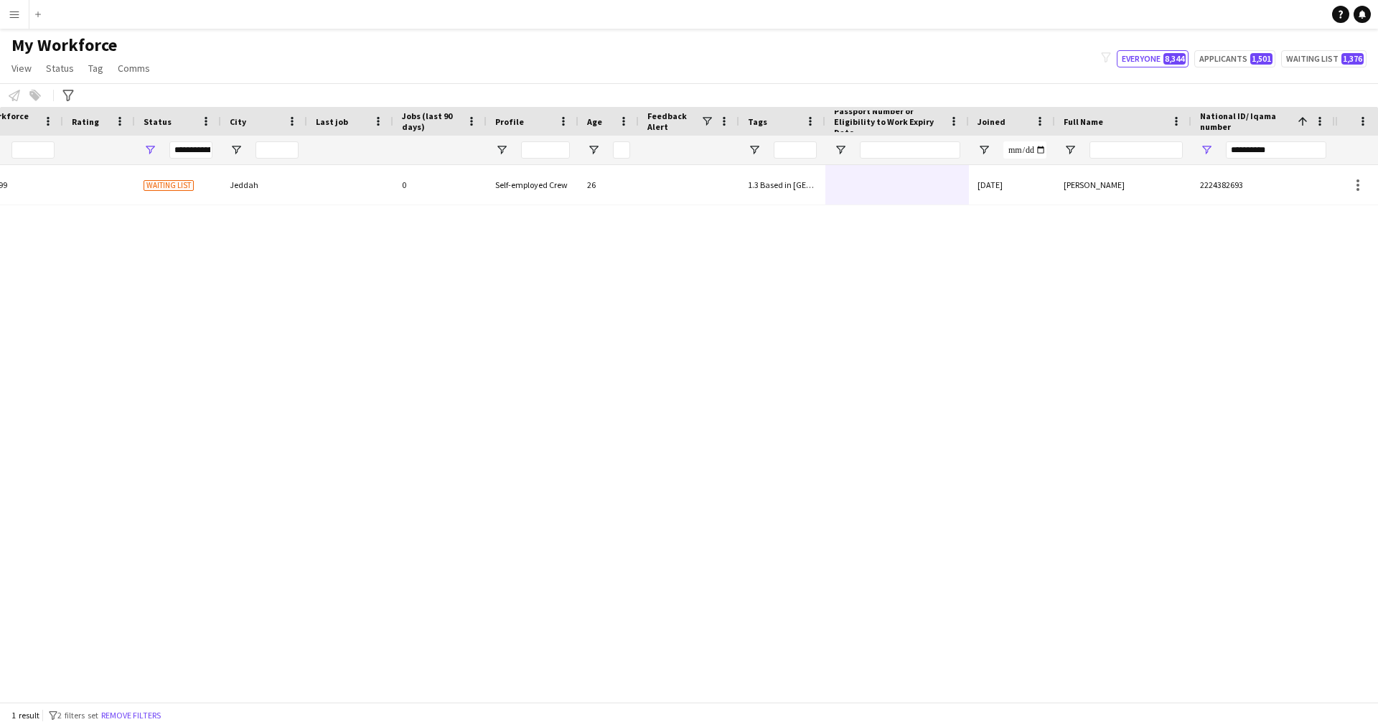
click at [679, 201] on div at bounding box center [689, 184] width 100 height 39
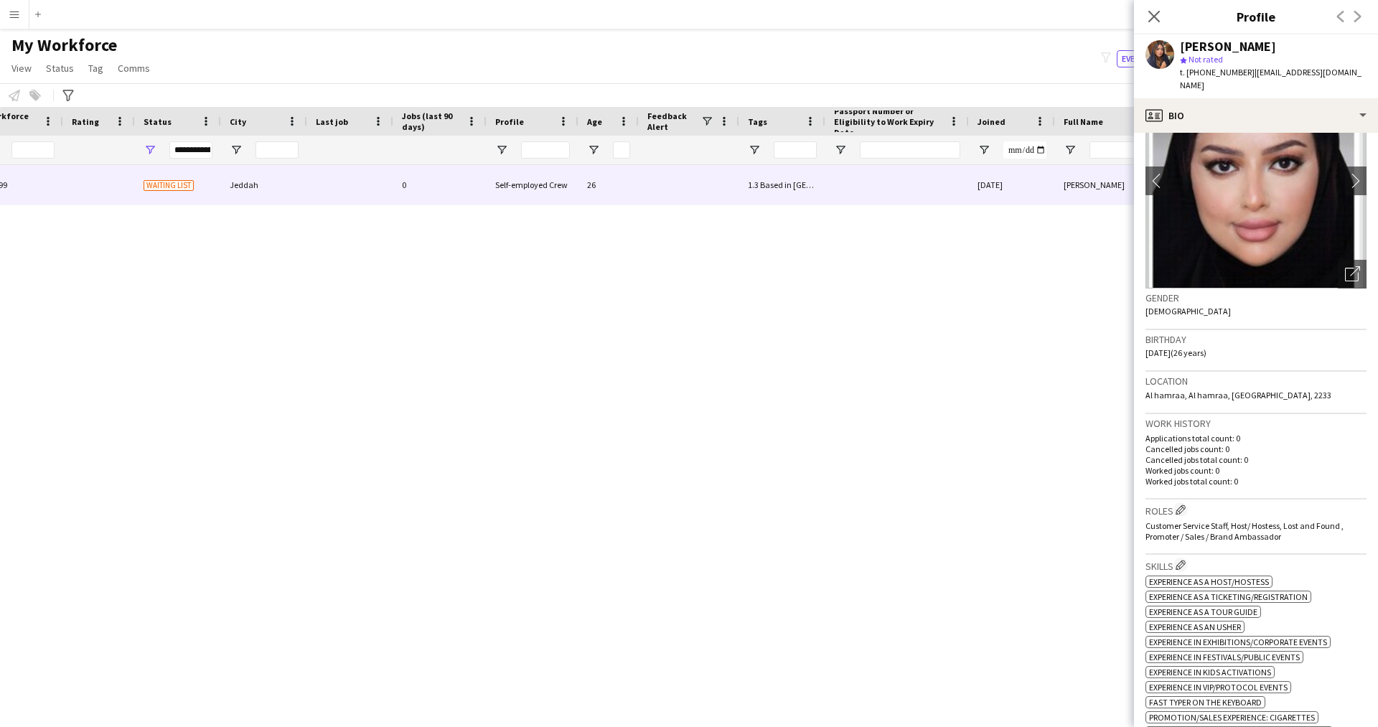
scroll to position [42, 0]
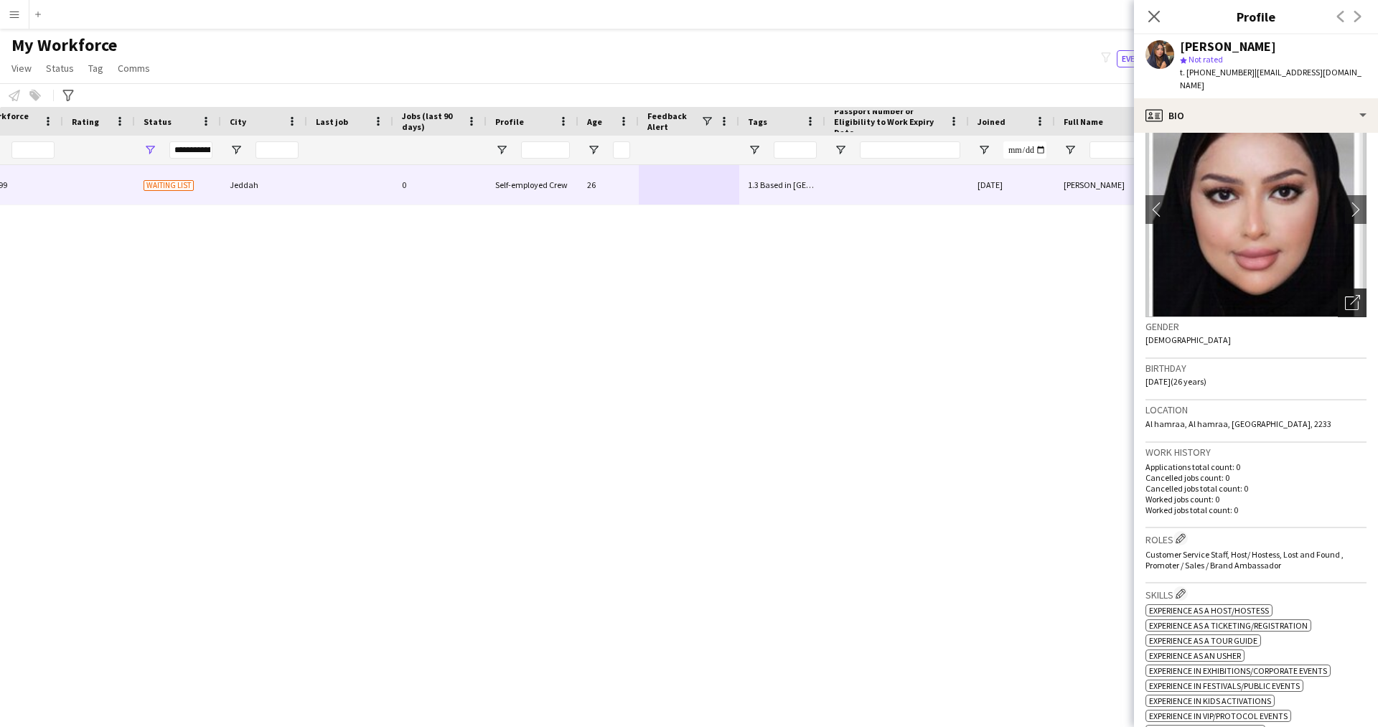
click at [1345, 309] on icon "Open photos pop-in" at bounding box center [1352, 302] width 15 height 15
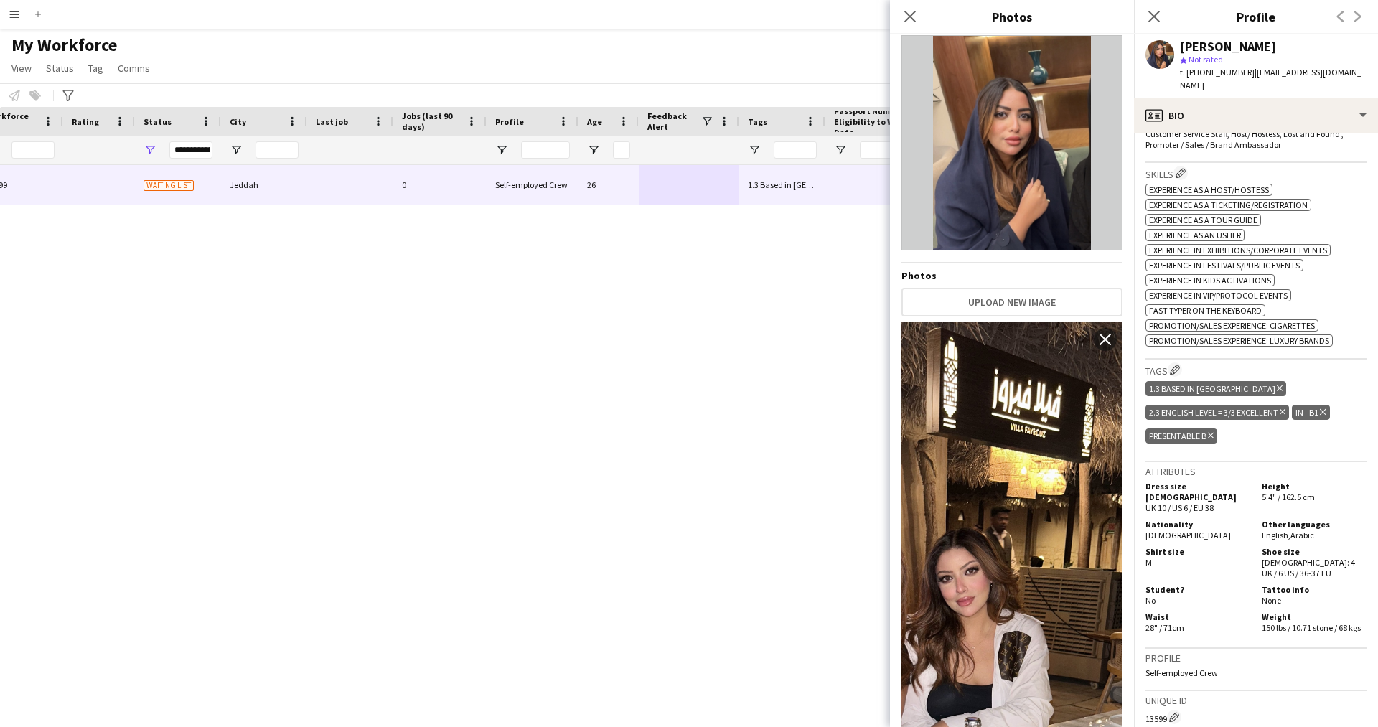
scroll to position [0, 0]
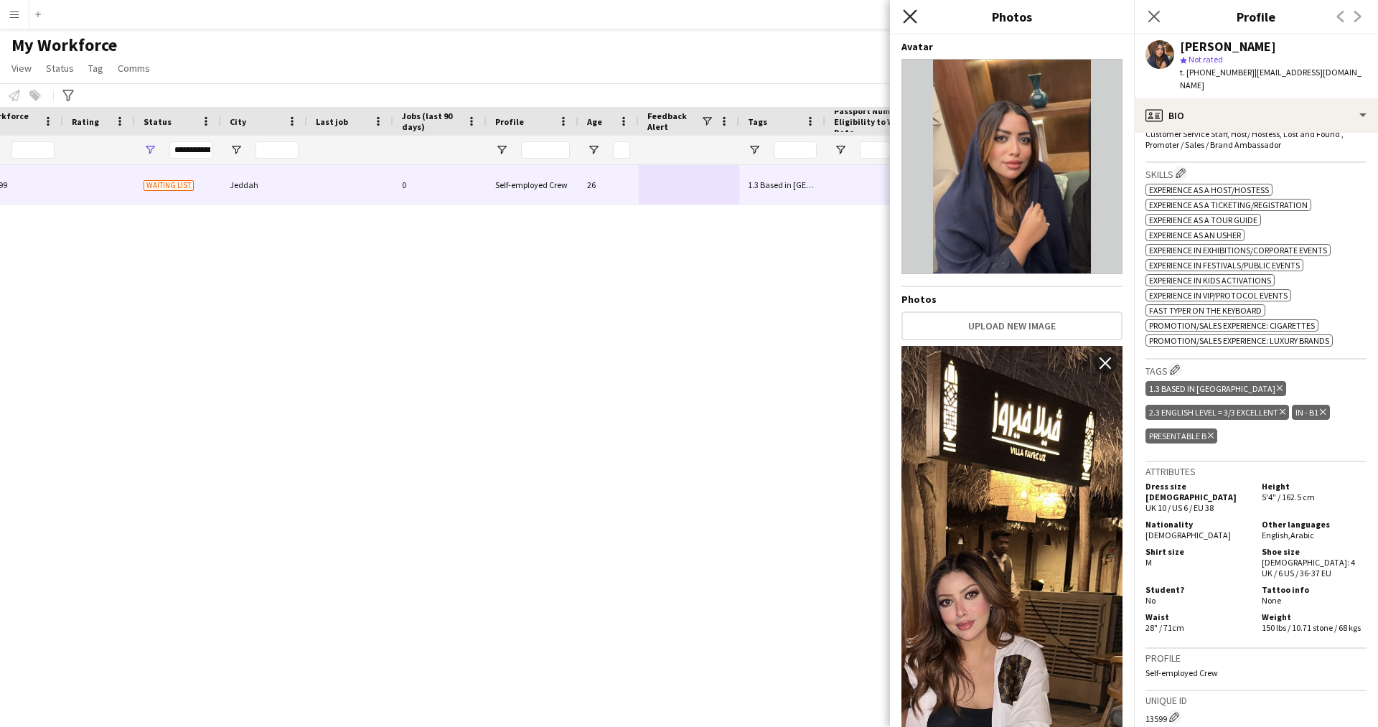
click at [911, 14] on icon at bounding box center [910, 16] width 14 height 14
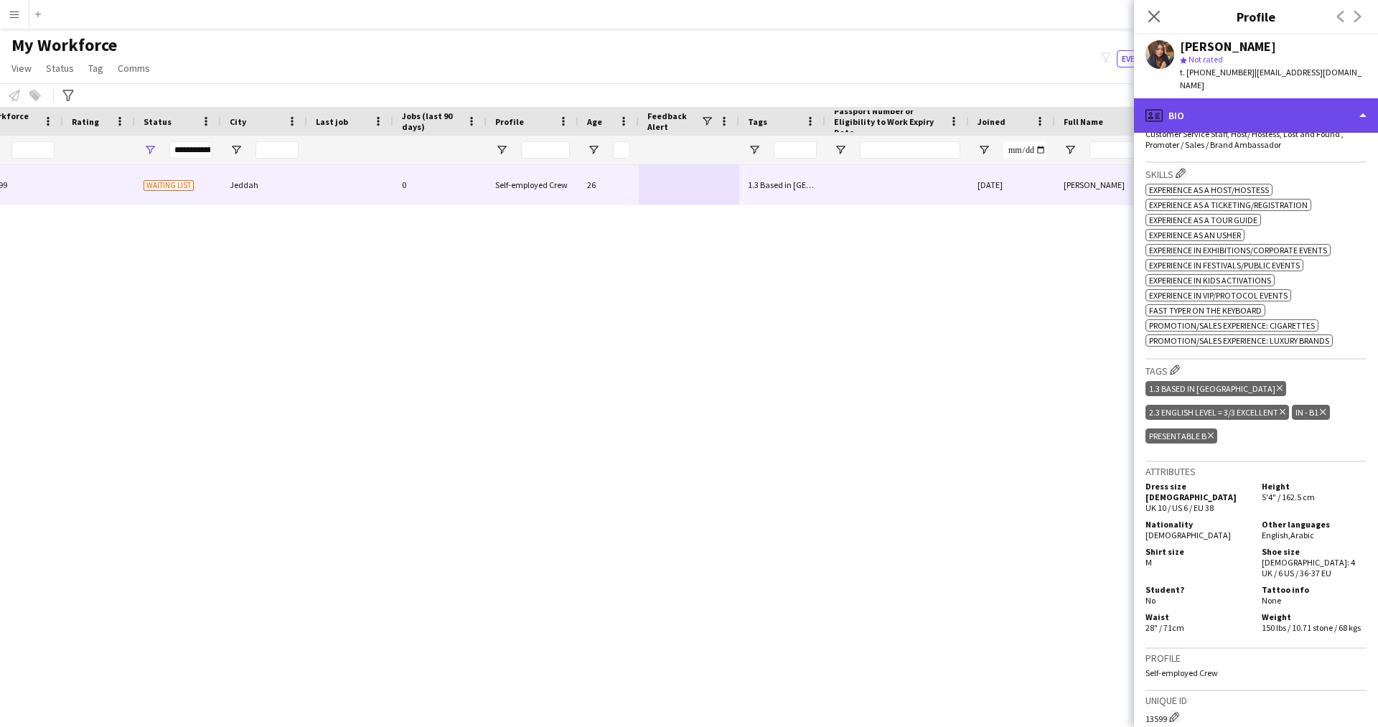
click at [1198, 118] on div "profile Bio" at bounding box center [1256, 115] width 244 height 34
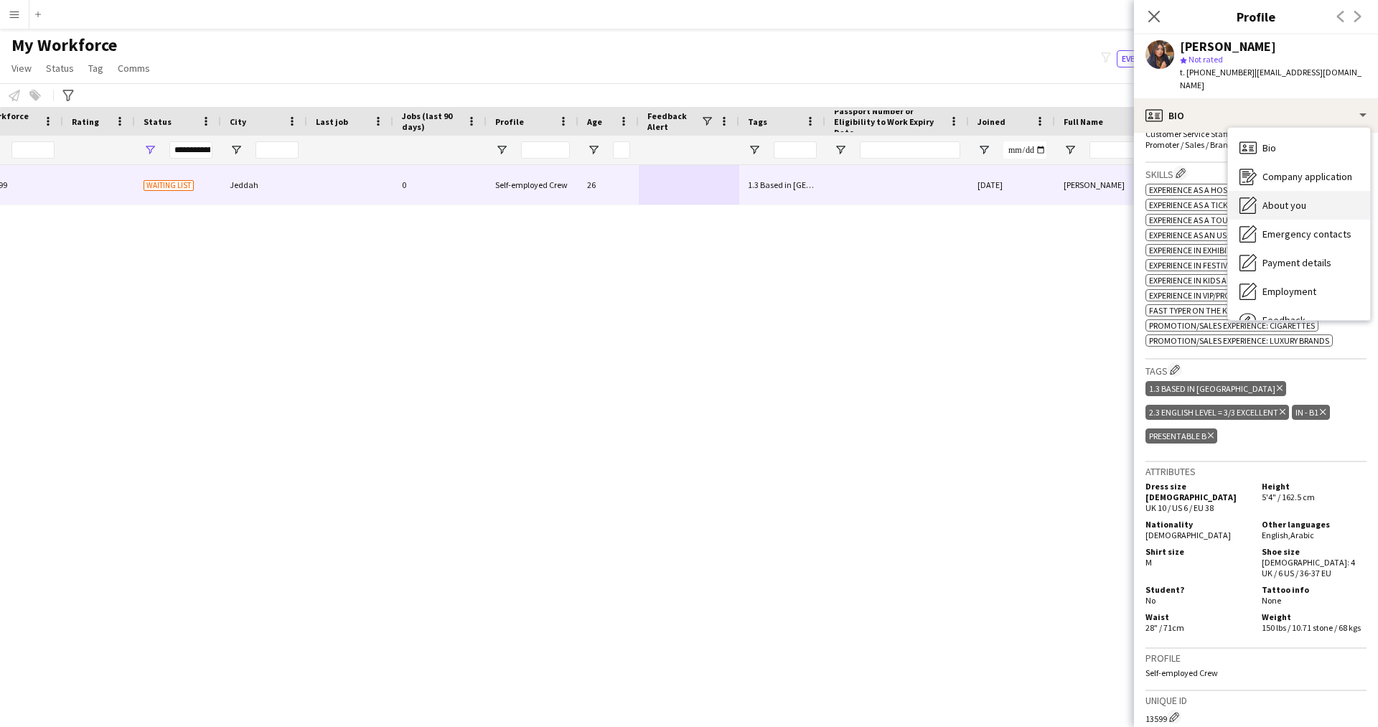
click at [1271, 208] on span "About you" at bounding box center [1284, 205] width 44 height 13
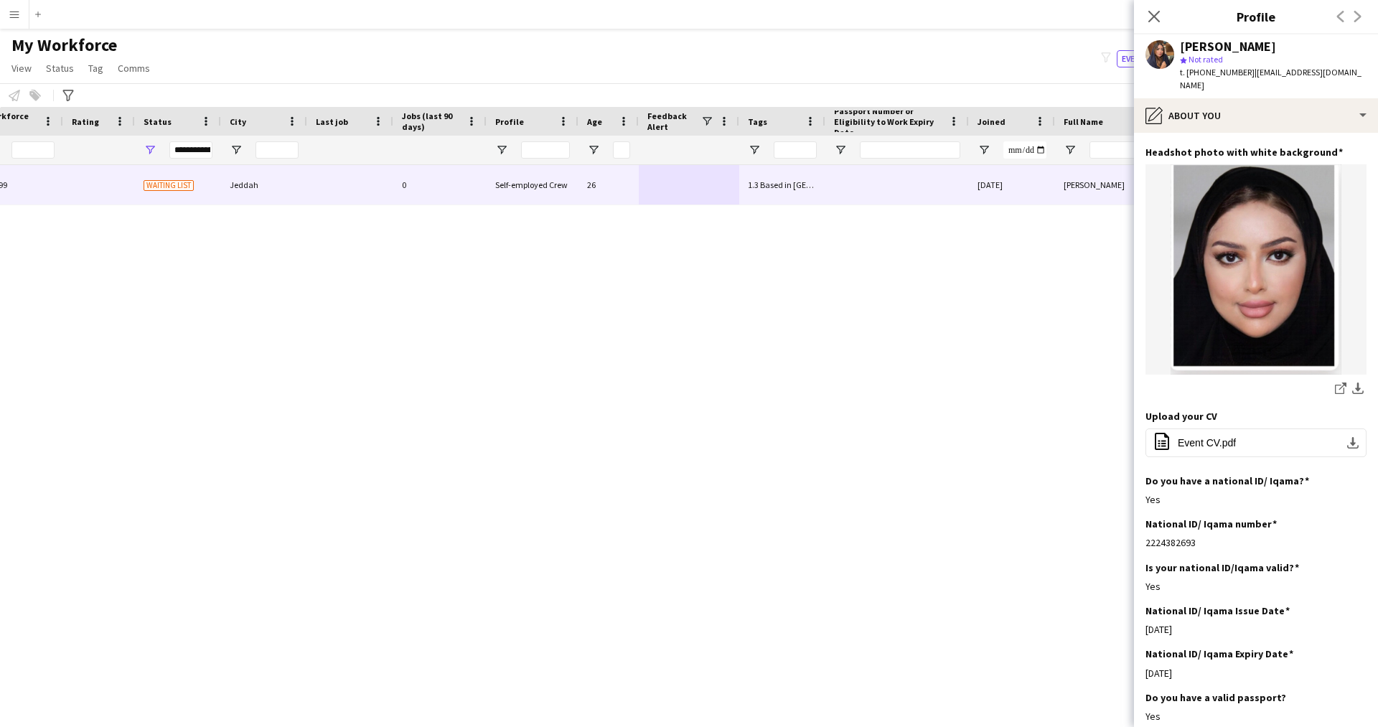
scroll to position [74, 0]
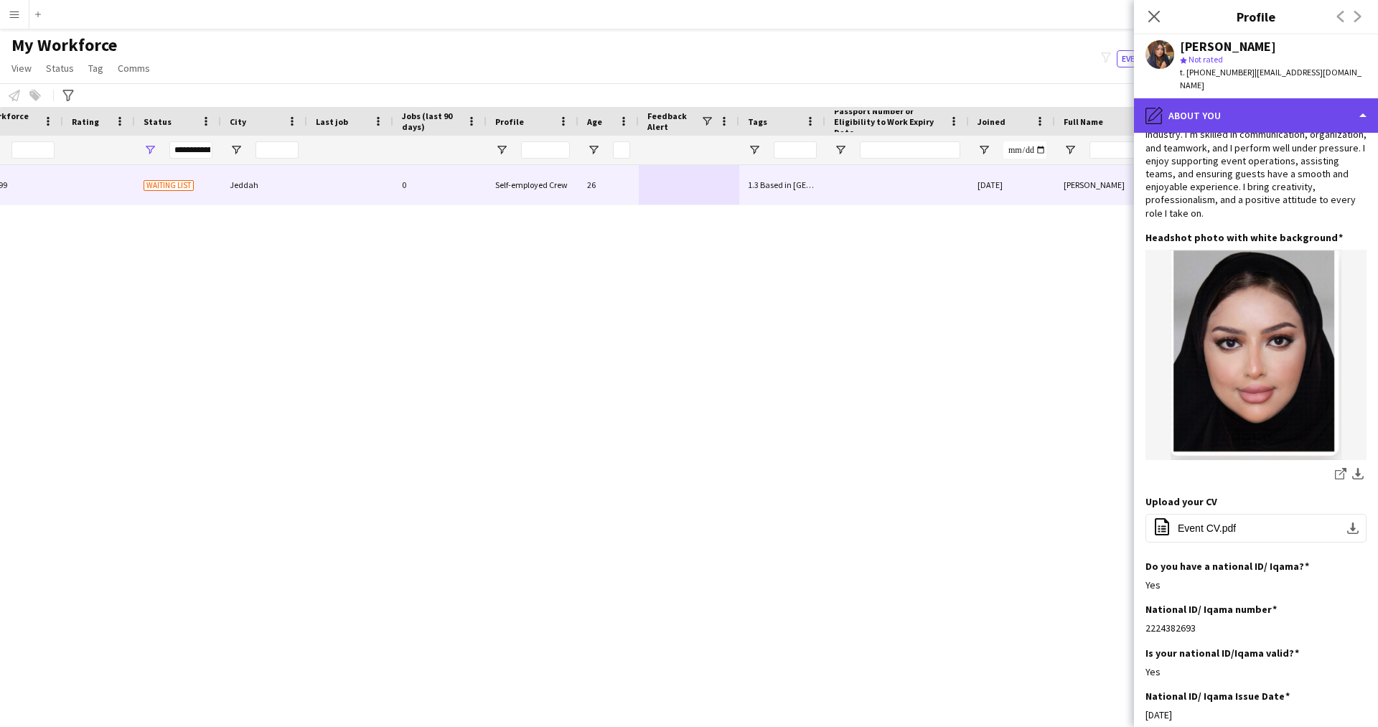
click at [1227, 126] on div "pencil4 About you" at bounding box center [1256, 115] width 244 height 34
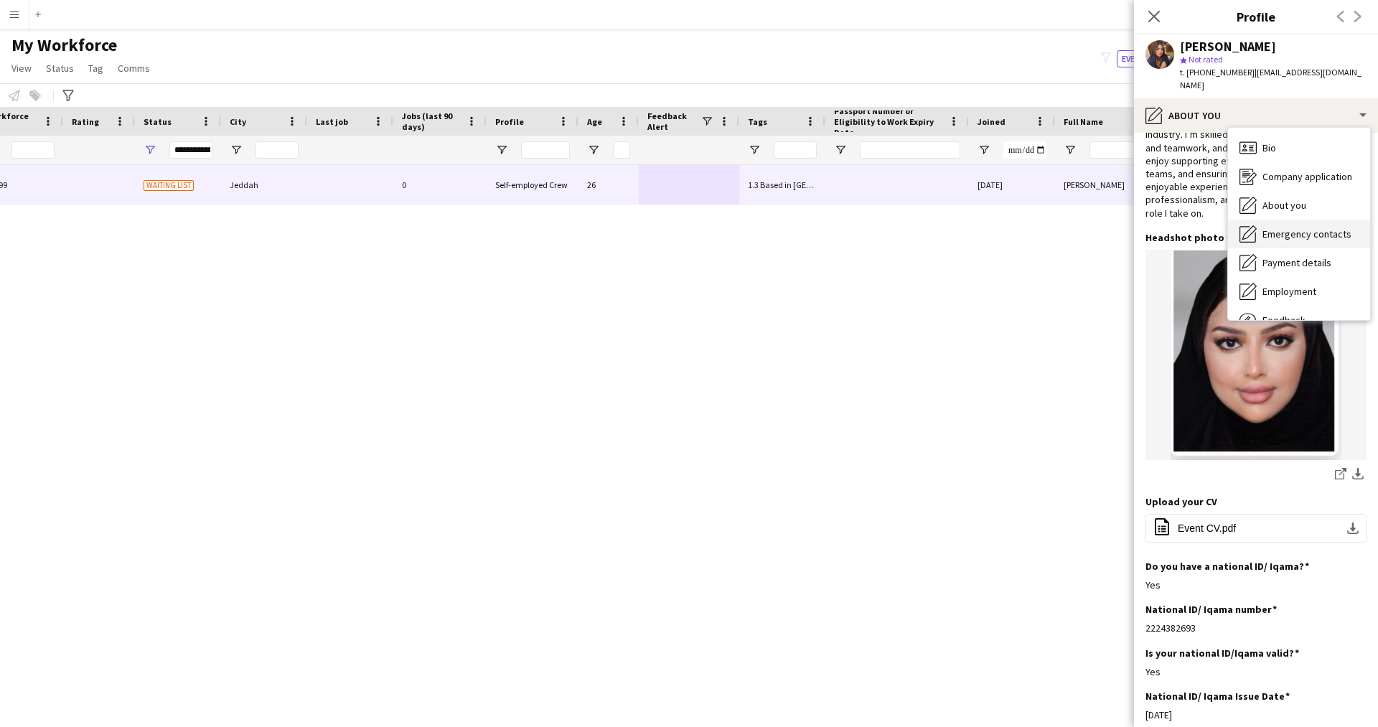
click at [1277, 230] on span "Emergency contacts" at bounding box center [1306, 233] width 89 height 13
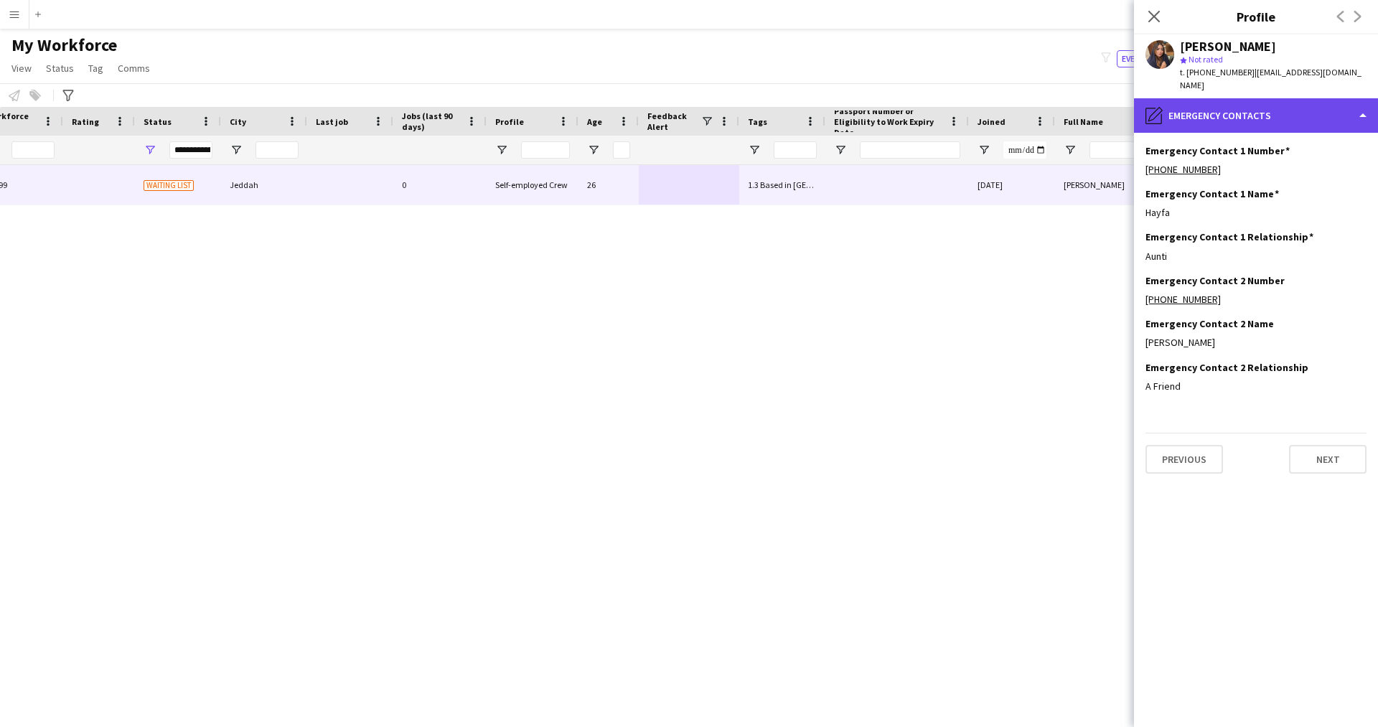
click at [1229, 126] on div "pencil4 Emergency contacts" at bounding box center [1256, 115] width 244 height 34
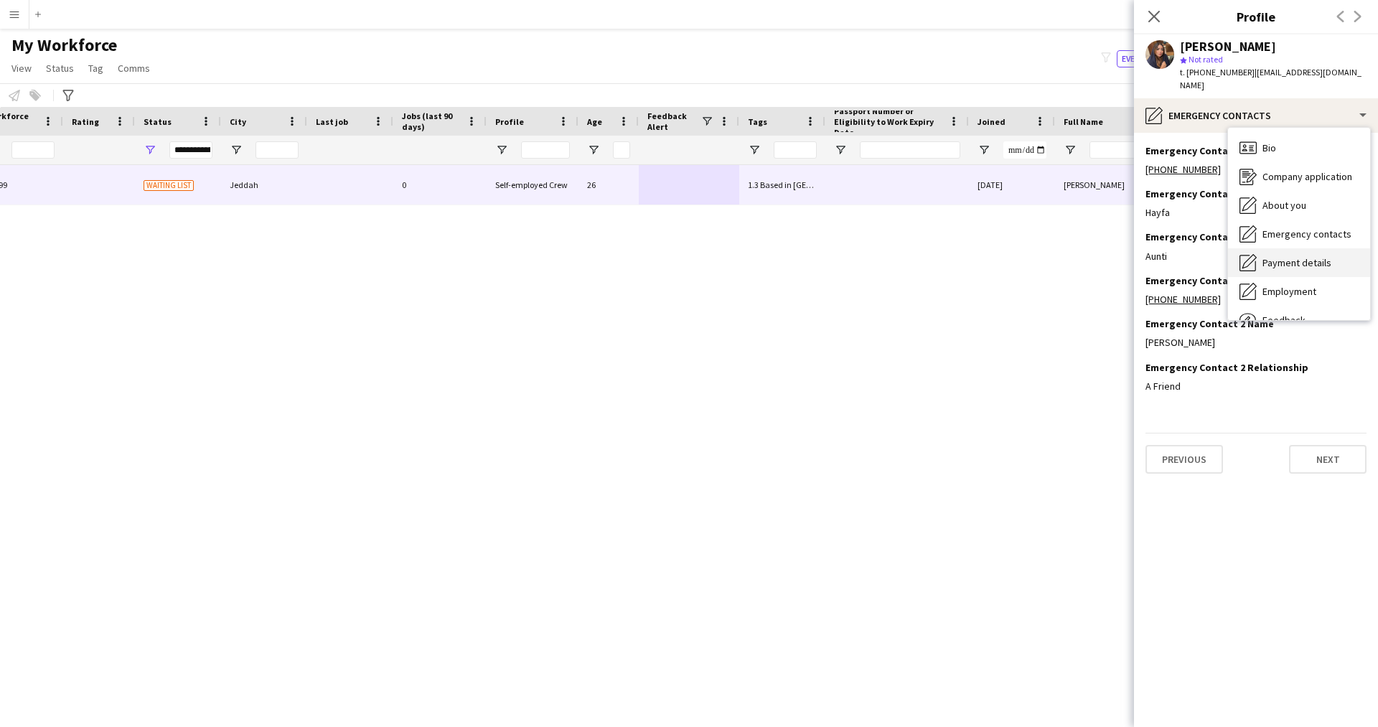
click at [1289, 258] on span "Payment details" at bounding box center [1296, 262] width 69 height 13
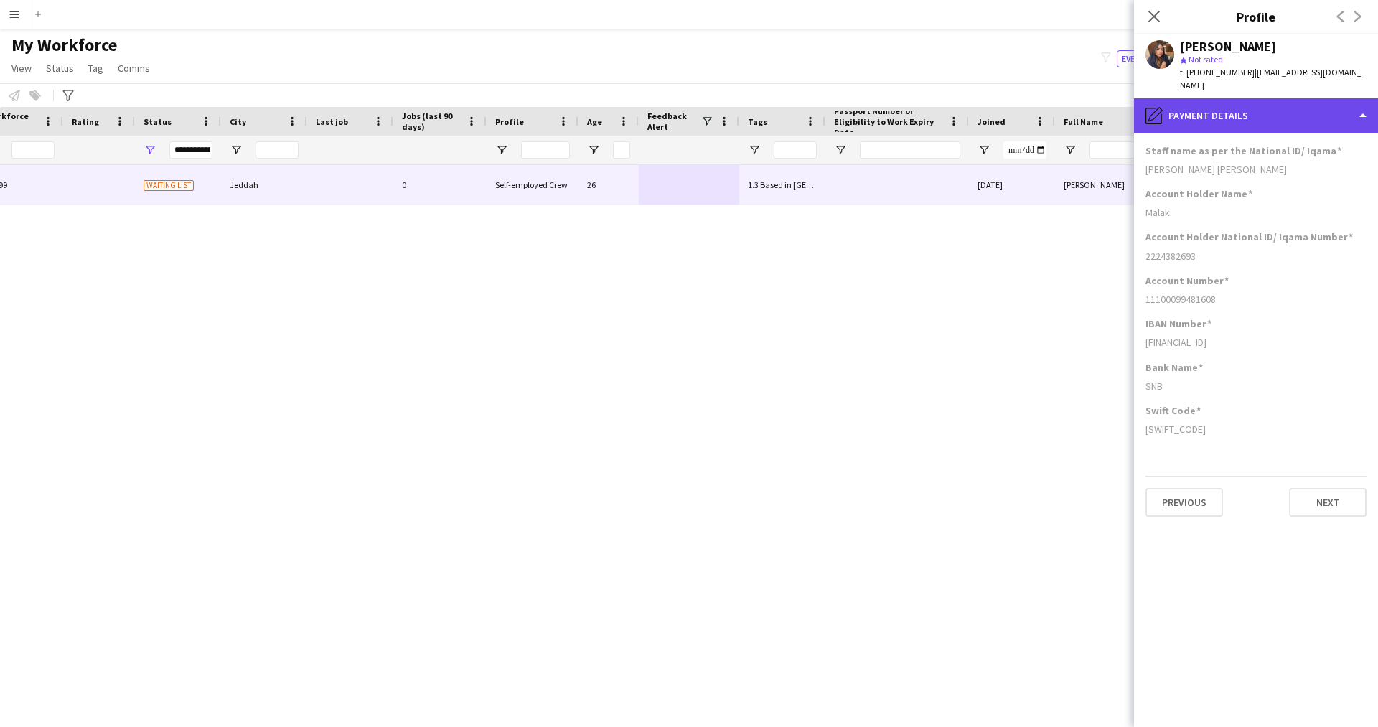
click at [1207, 126] on div "pencil4 Payment details" at bounding box center [1256, 115] width 244 height 34
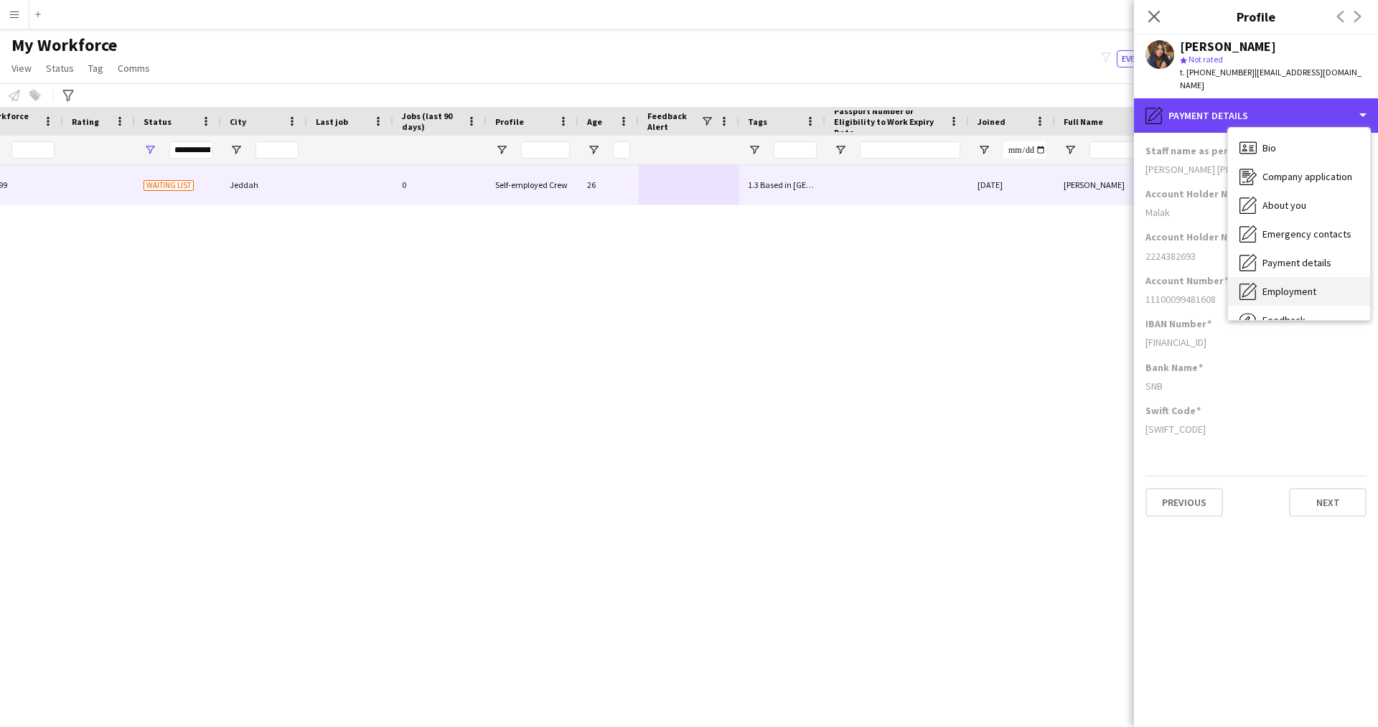
scroll to position [49, 0]
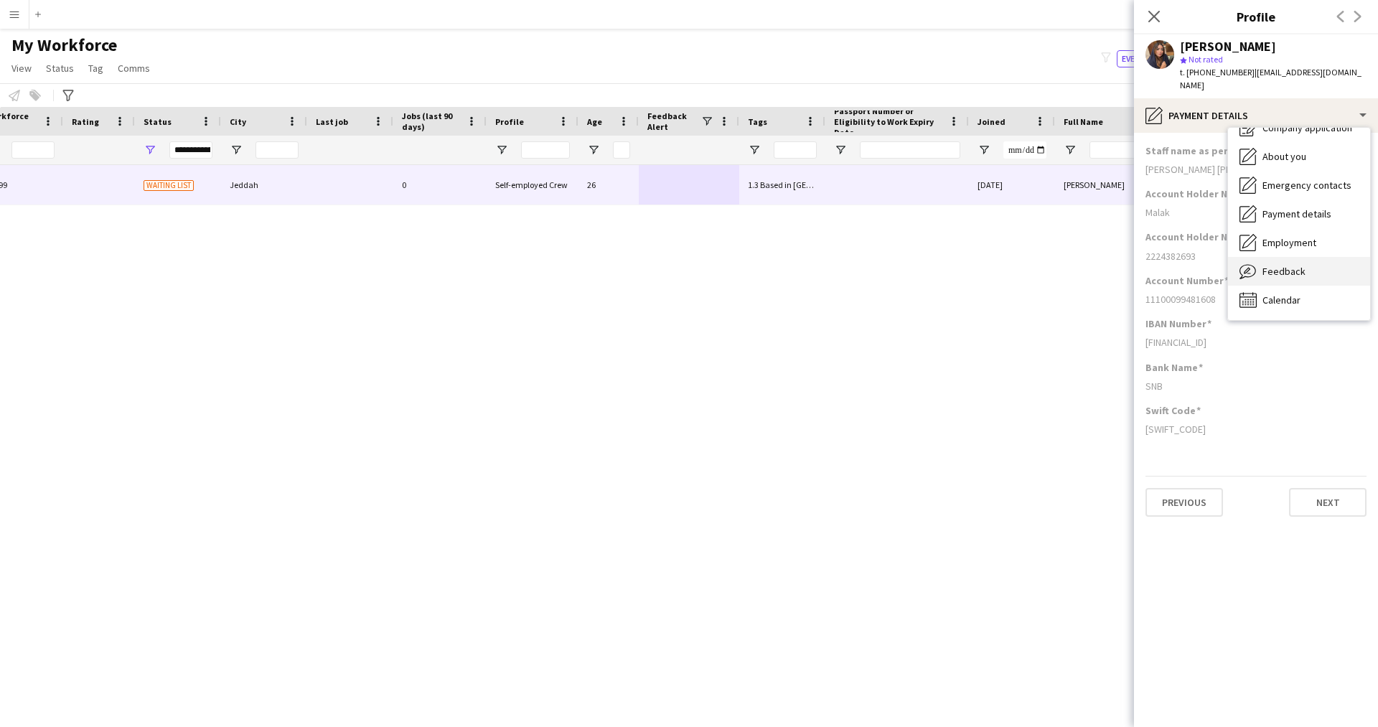
click at [1289, 268] on span "Feedback" at bounding box center [1283, 271] width 43 height 13
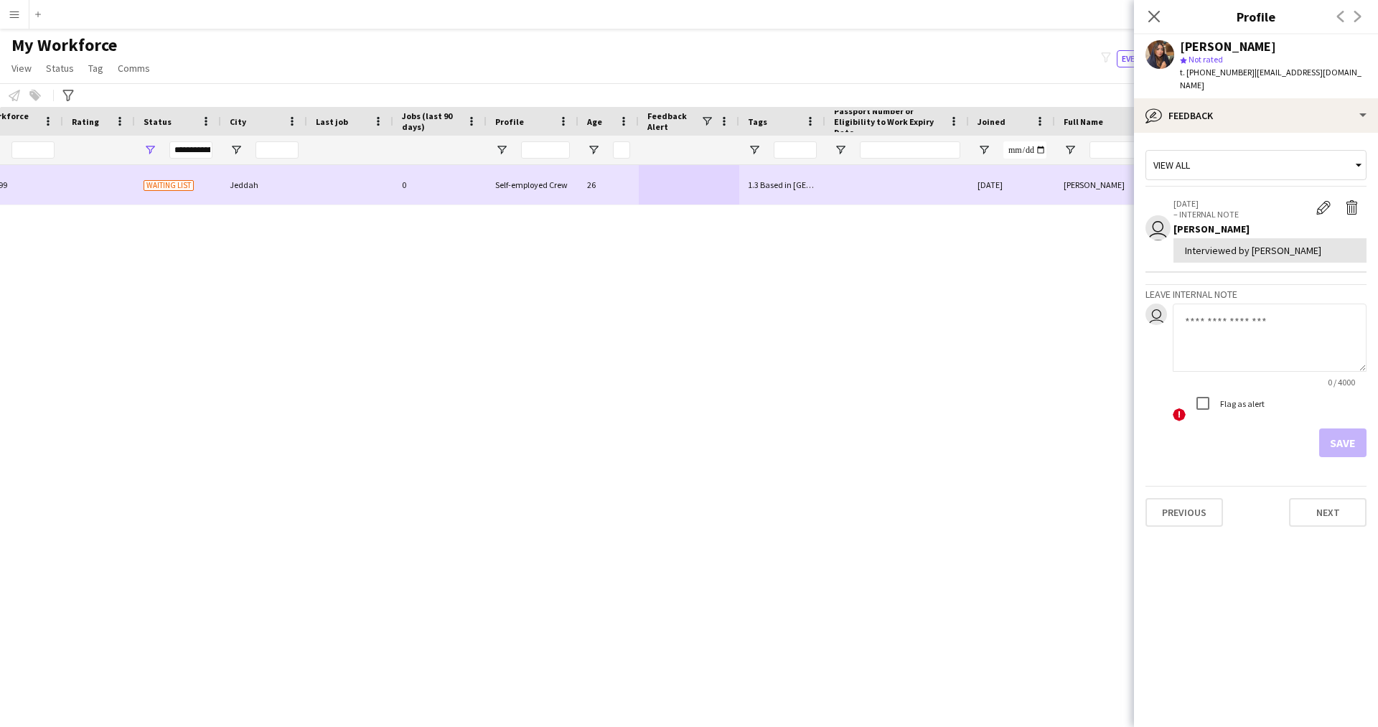
scroll to position [0, 0]
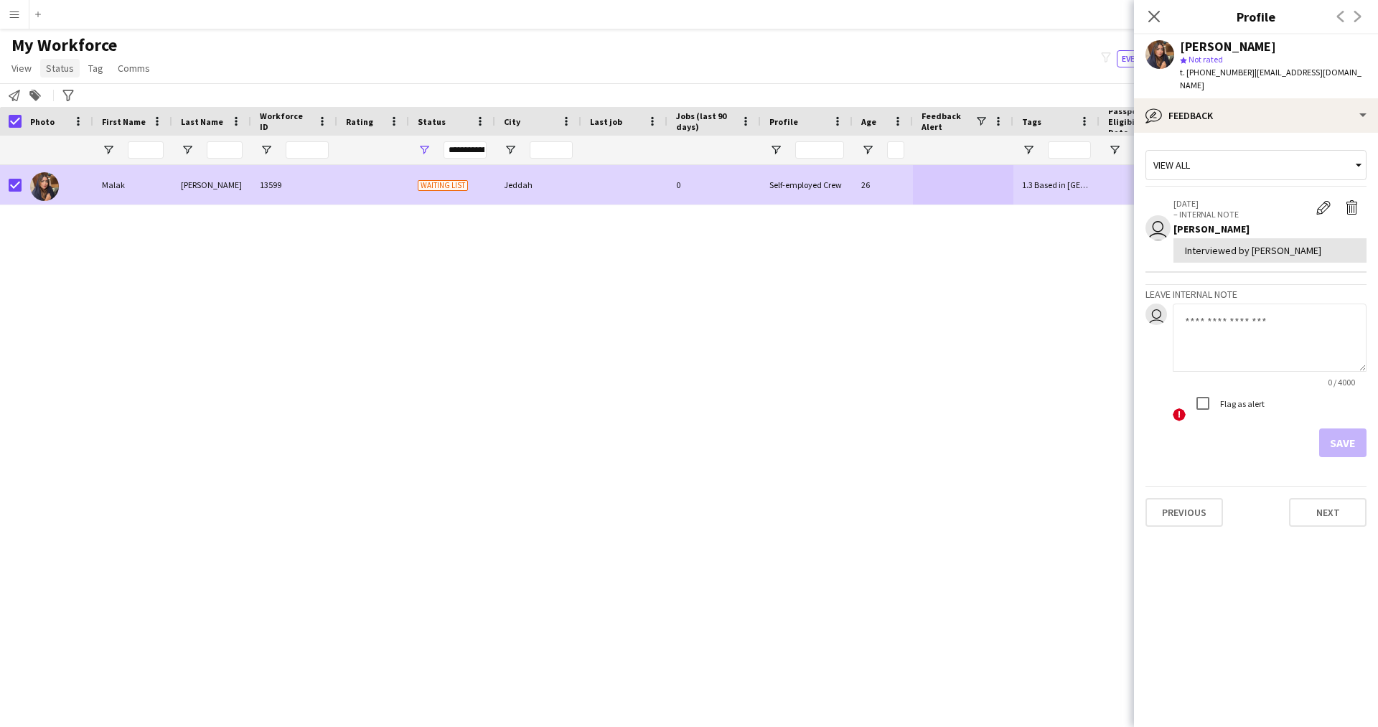
click at [59, 61] on link "Status" at bounding box center [59, 68] width 39 height 19
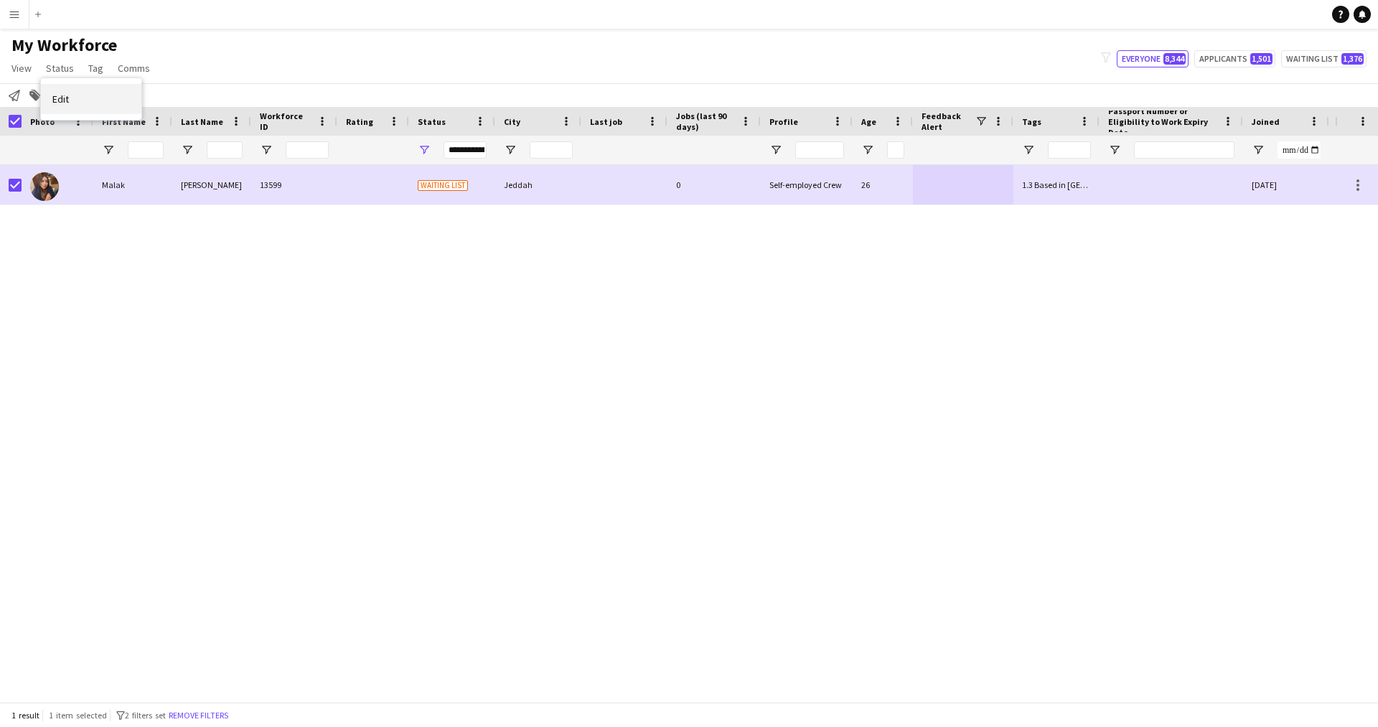
click at [131, 94] on link "Edit" at bounding box center [91, 99] width 100 height 30
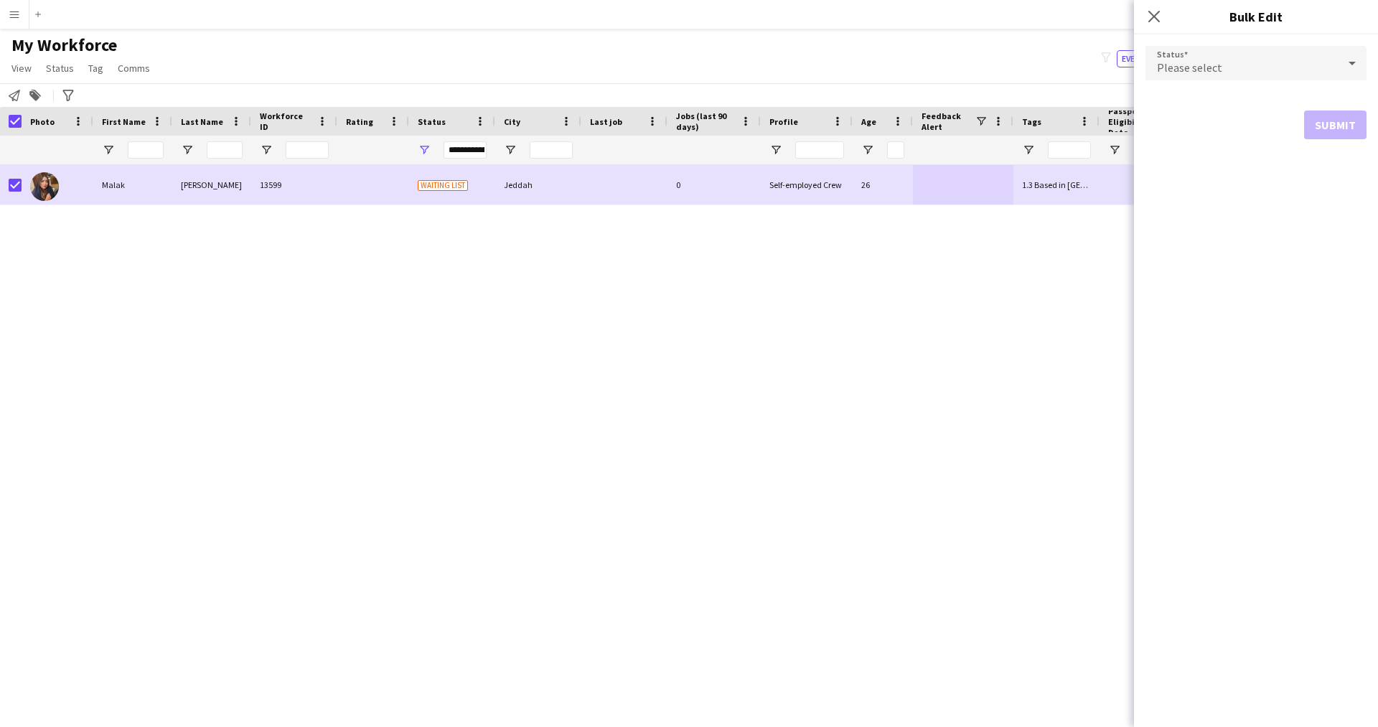
click at [1266, 70] on div "Please select" at bounding box center [1241, 63] width 192 height 34
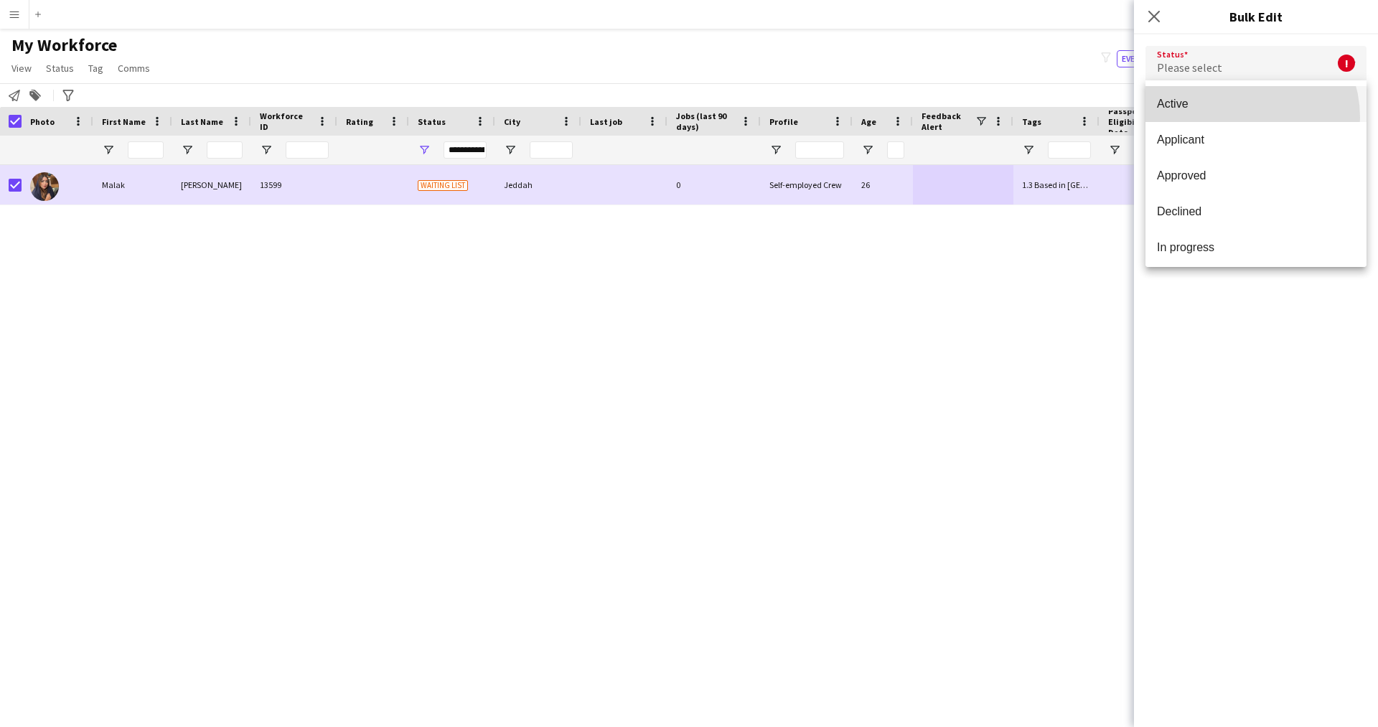
click at [1235, 118] on mat-option "Active" at bounding box center [1255, 104] width 221 height 36
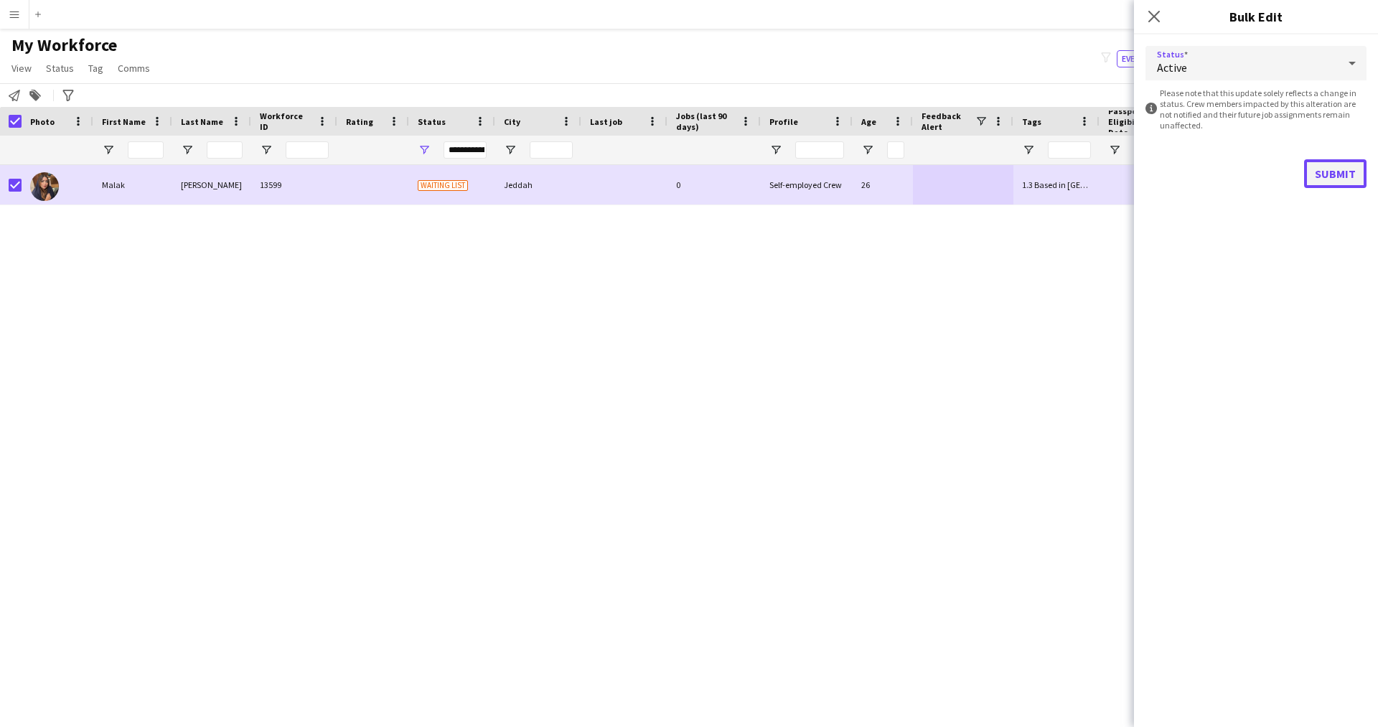
click at [1320, 171] on button "Submit" at bounding box center [1335, 173] width 62 height 29
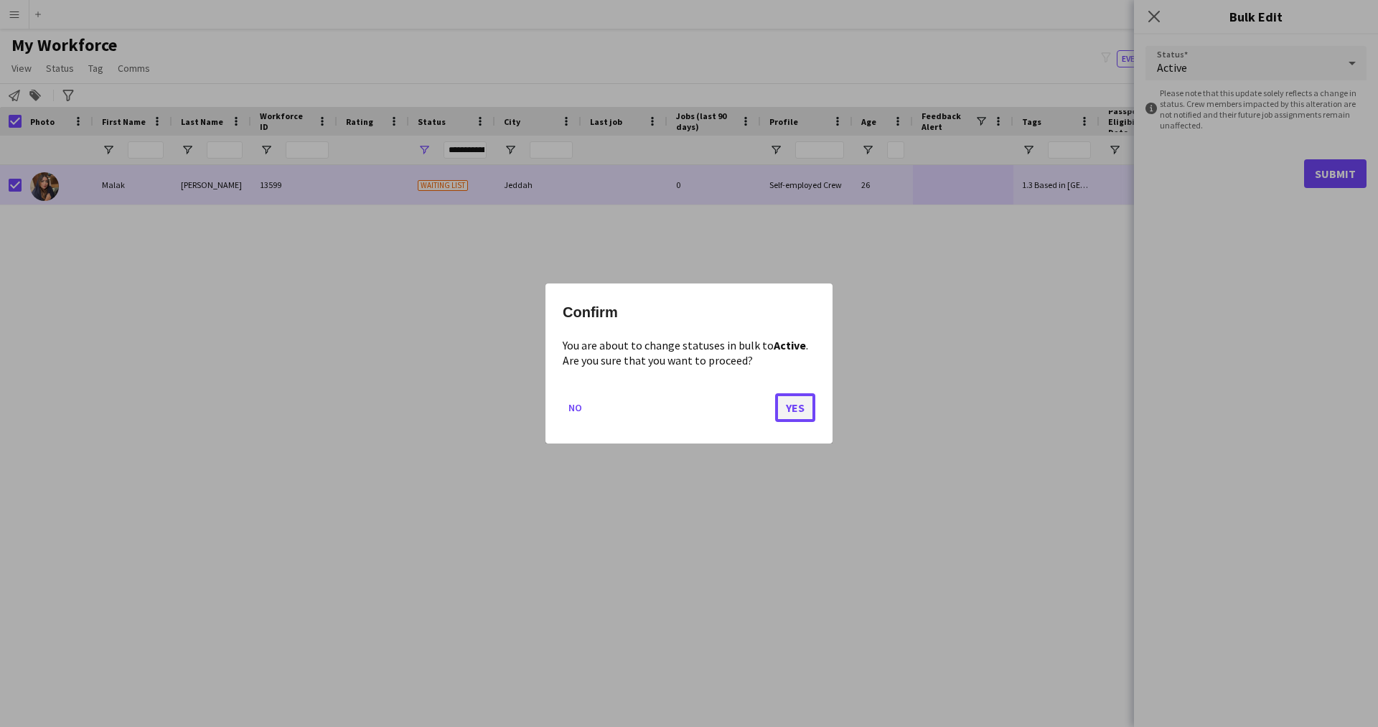
click at [799, 403] on button "Yes" at bounding box center [795, 407] width 40 height 29
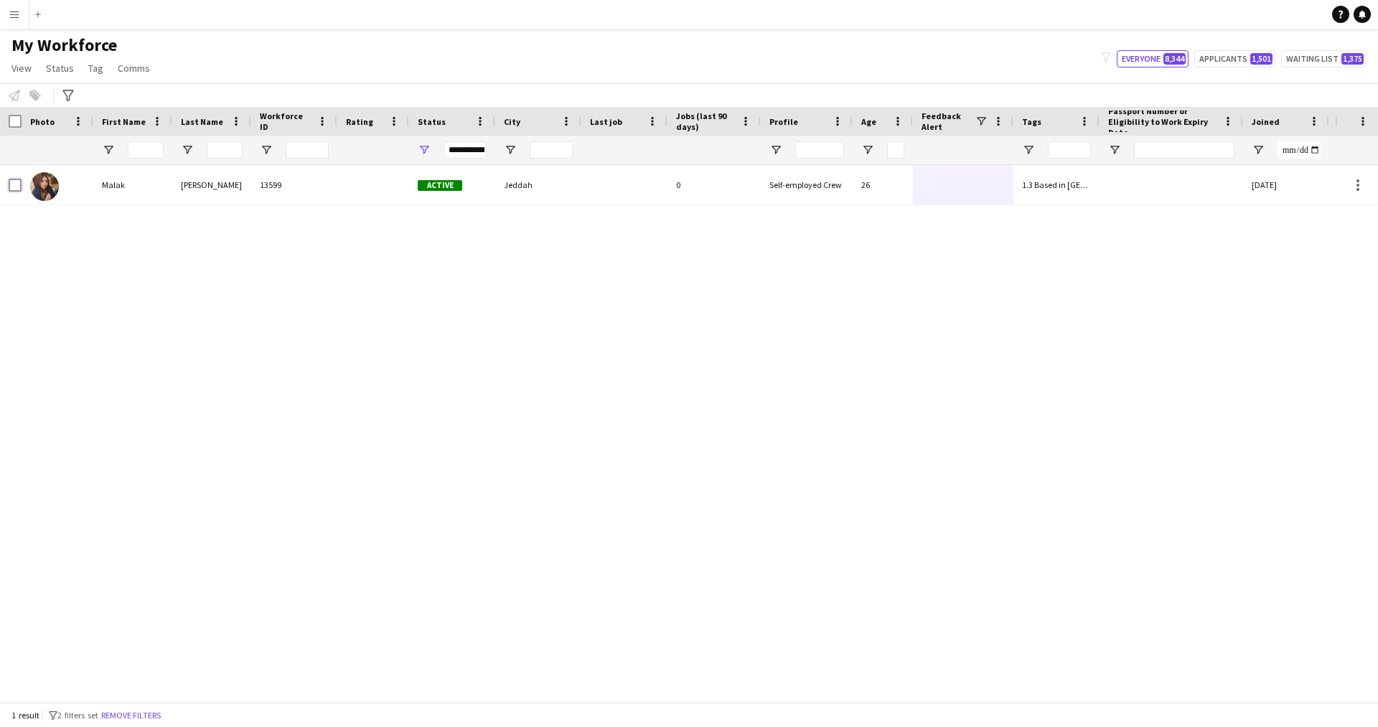
scroll to position [0, 274]
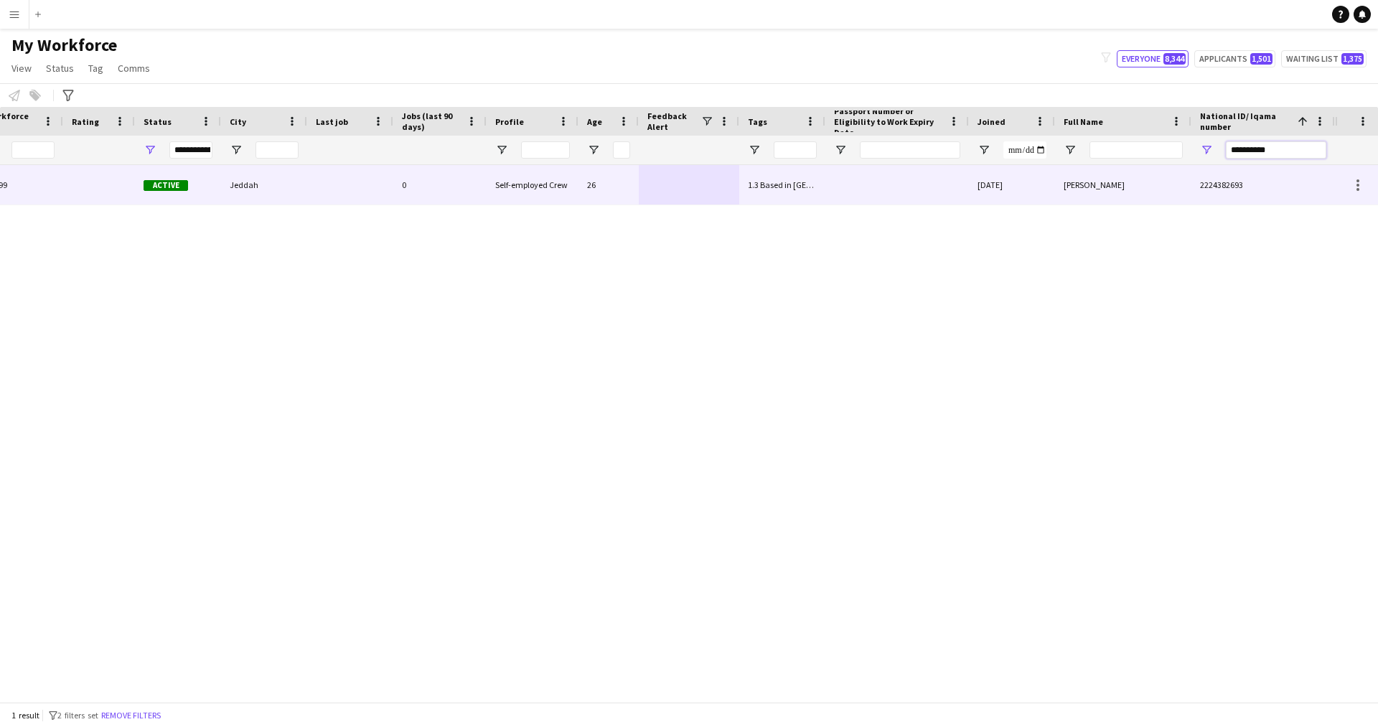
drag, startPoint x: 1295, startPoint y: 152, endPoint x: 837, endPoint y: 216, distance: 462.2
click at [837, 216] on div "Workforce Details Profile Data Workforce Details Profile Data Full Name First N…" at bounding box center [689, 404] width 1378 height 595
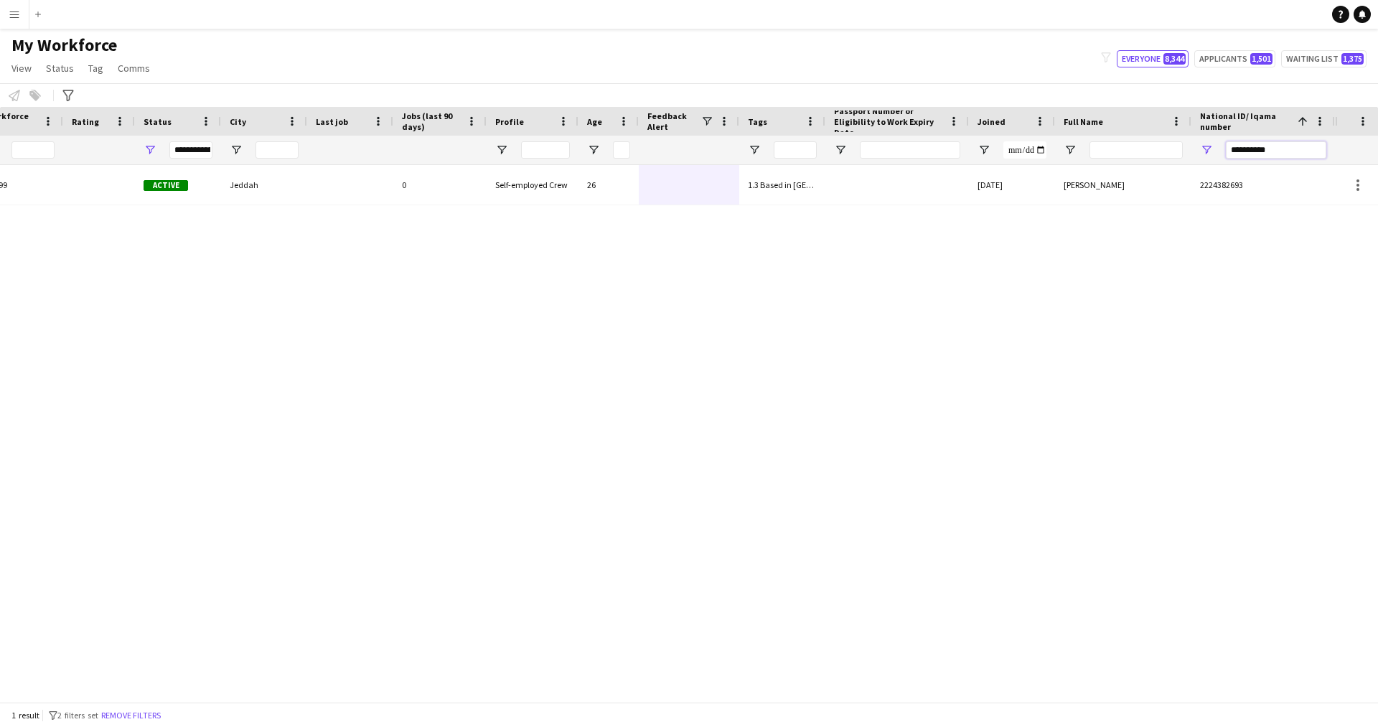
paste input "National ID/ Iqama number Filter Input"
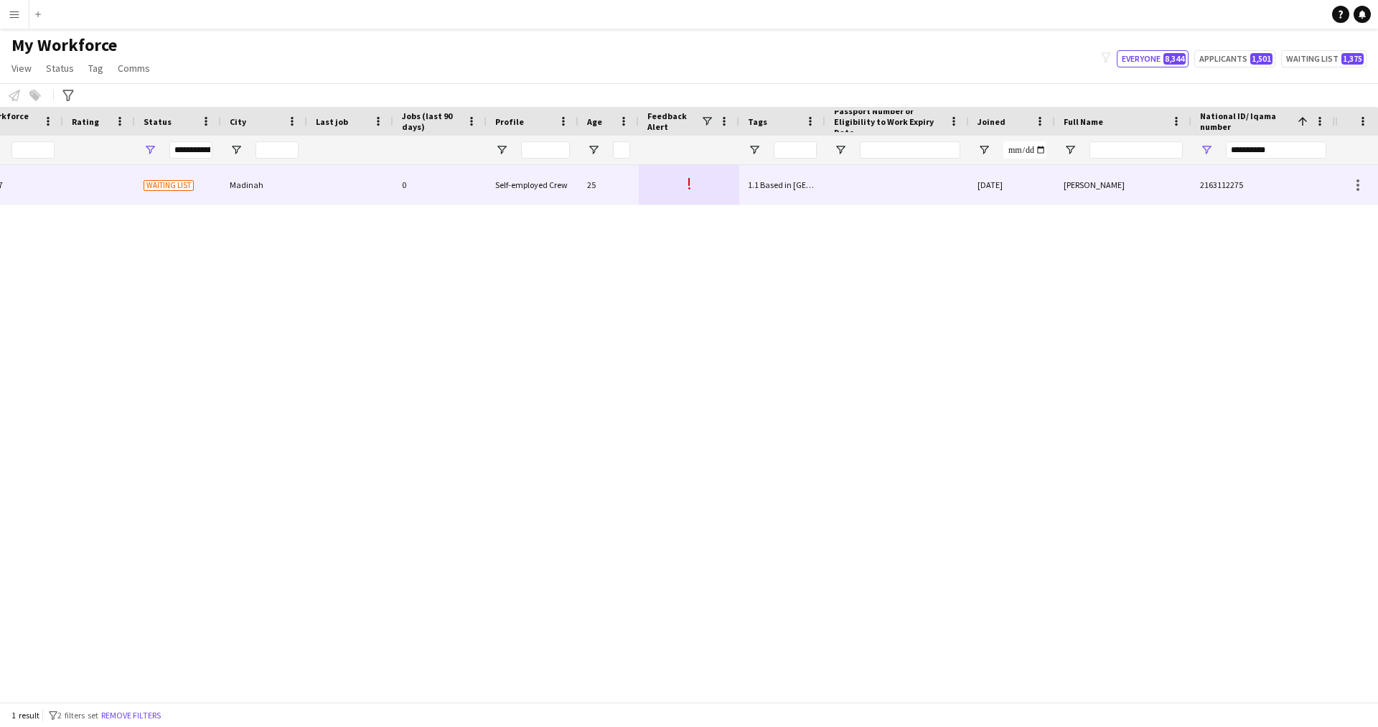
click at [718, 192] on div "!" at bounding box center [689, 184] width 100 height 39
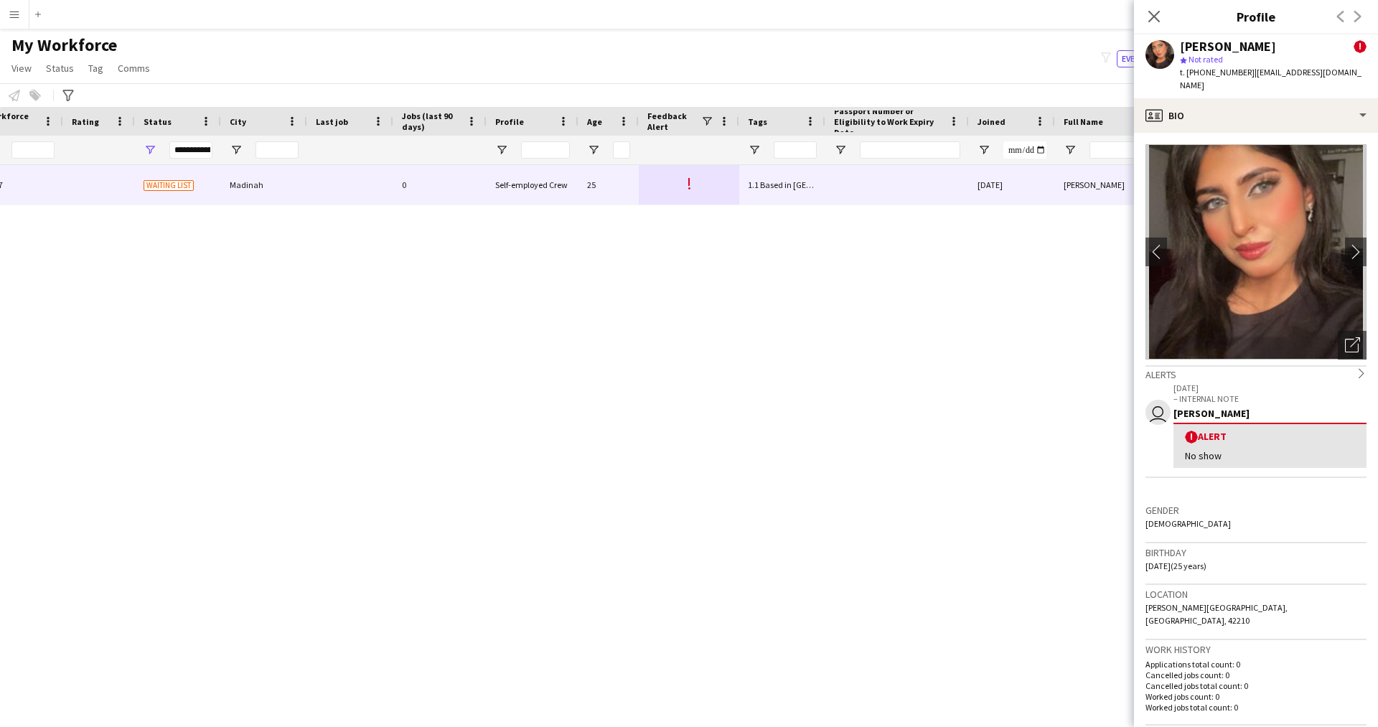
drag, startPoint x: 1240, startPoint y: 449, endPoint x: 1199, endPoint y: 443, distance: 41.4
click at [1199, 449] on div "No show" at bounding box center [1270, 455] width 170 height 13
click at [1244, 449] on div "No show" at bounding box center [1270, 455] width 170 height 13
click at [1195, 102] on div "profile Bio" at bounding box center [1256, 115] width 244 height 34
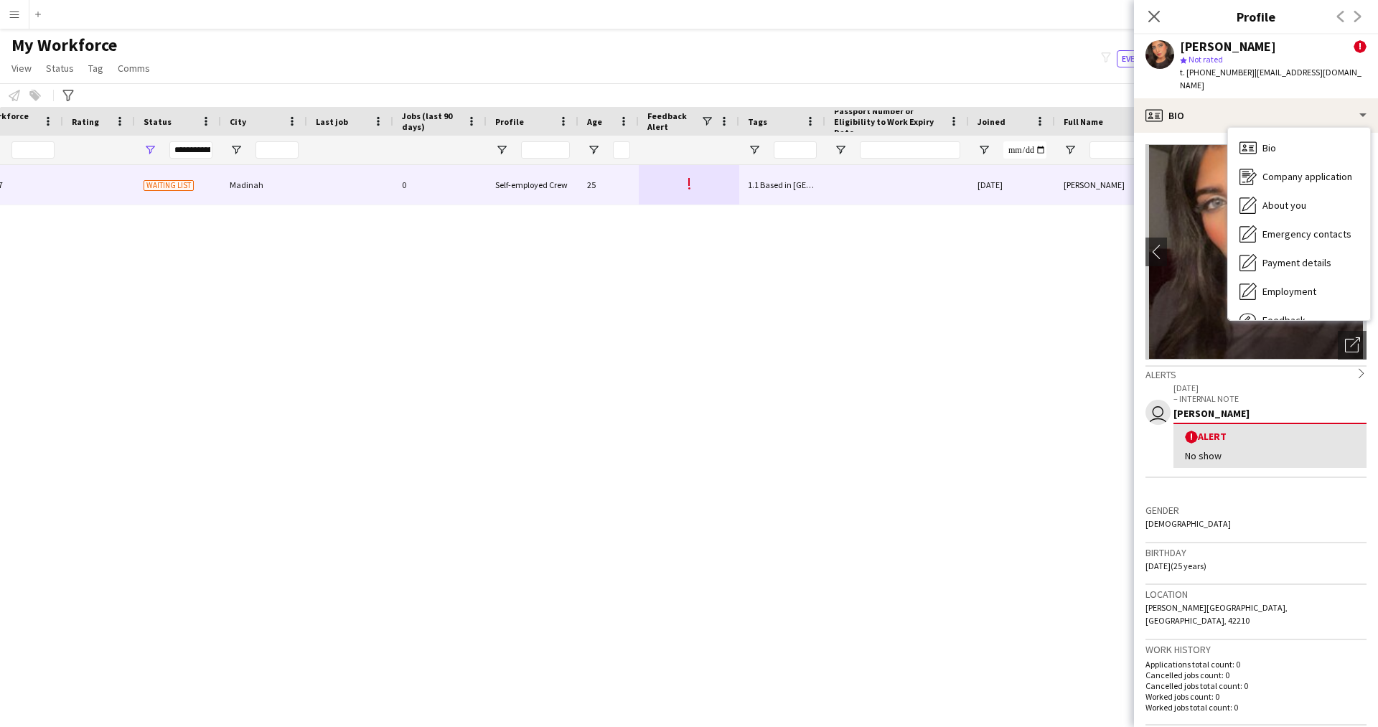
click at [856, 362] on div "Samah Tufail 9827 Waiting list Madinah 0 Self-employed Crew 25 ! 1.1 Based in R…" at bounding box center [667, 428] width 1335 height 526
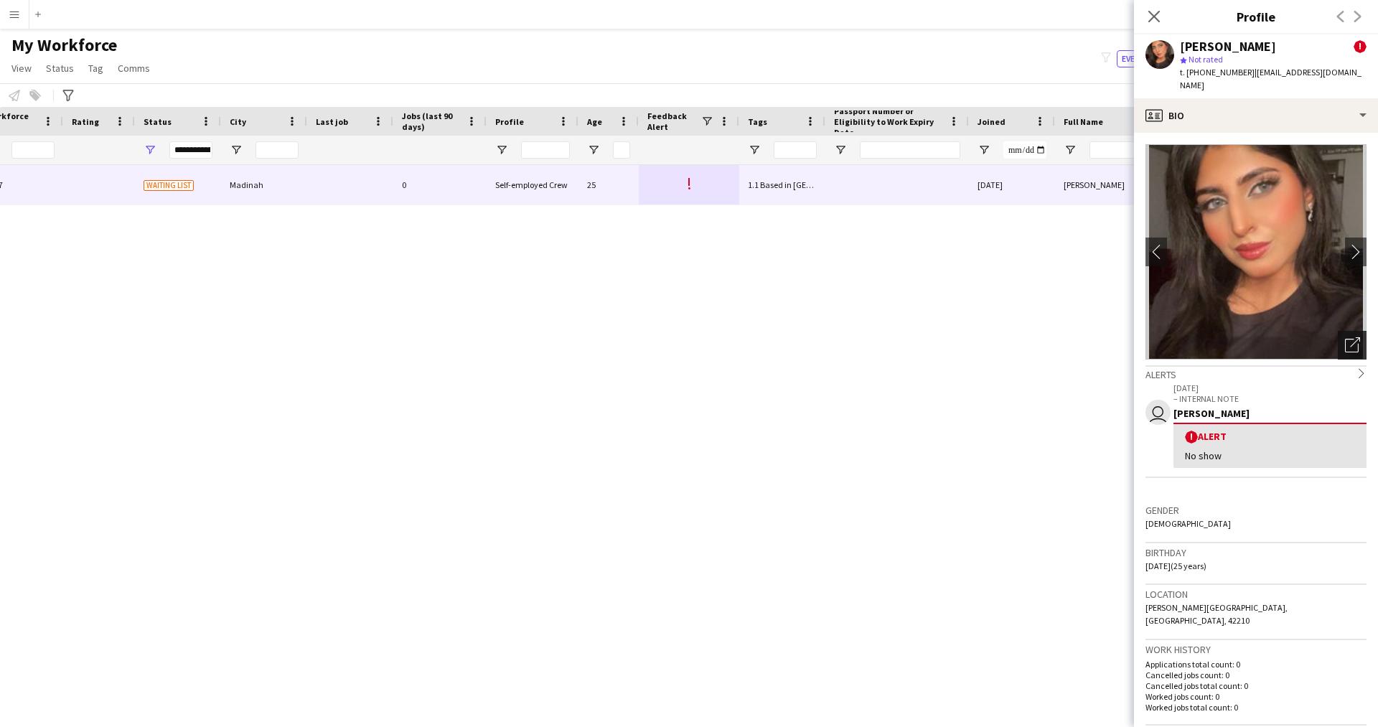
click at [1345, 337] on icon "Open photos pop-in" at bounding box center [1352, 344] width 15 height 15
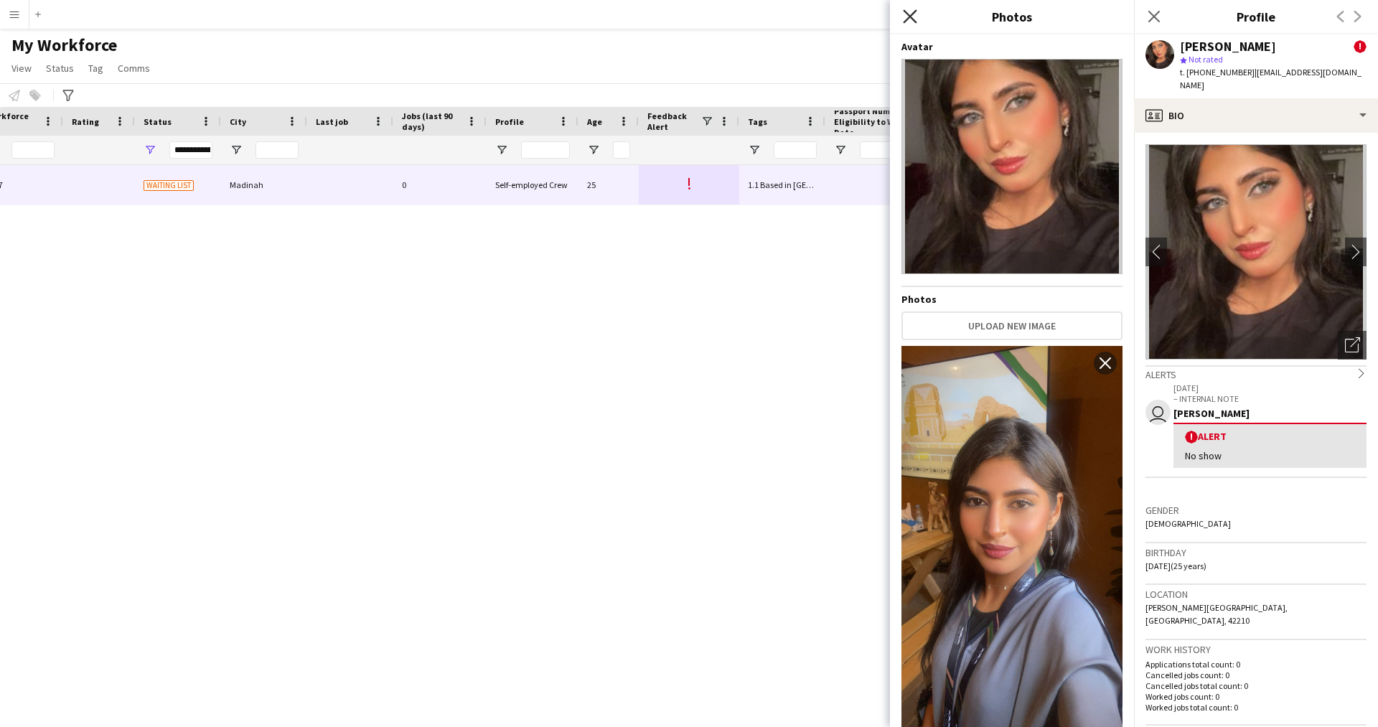
click at [903, 10] on icon at bounding box center [910, 16] width 14 height 14
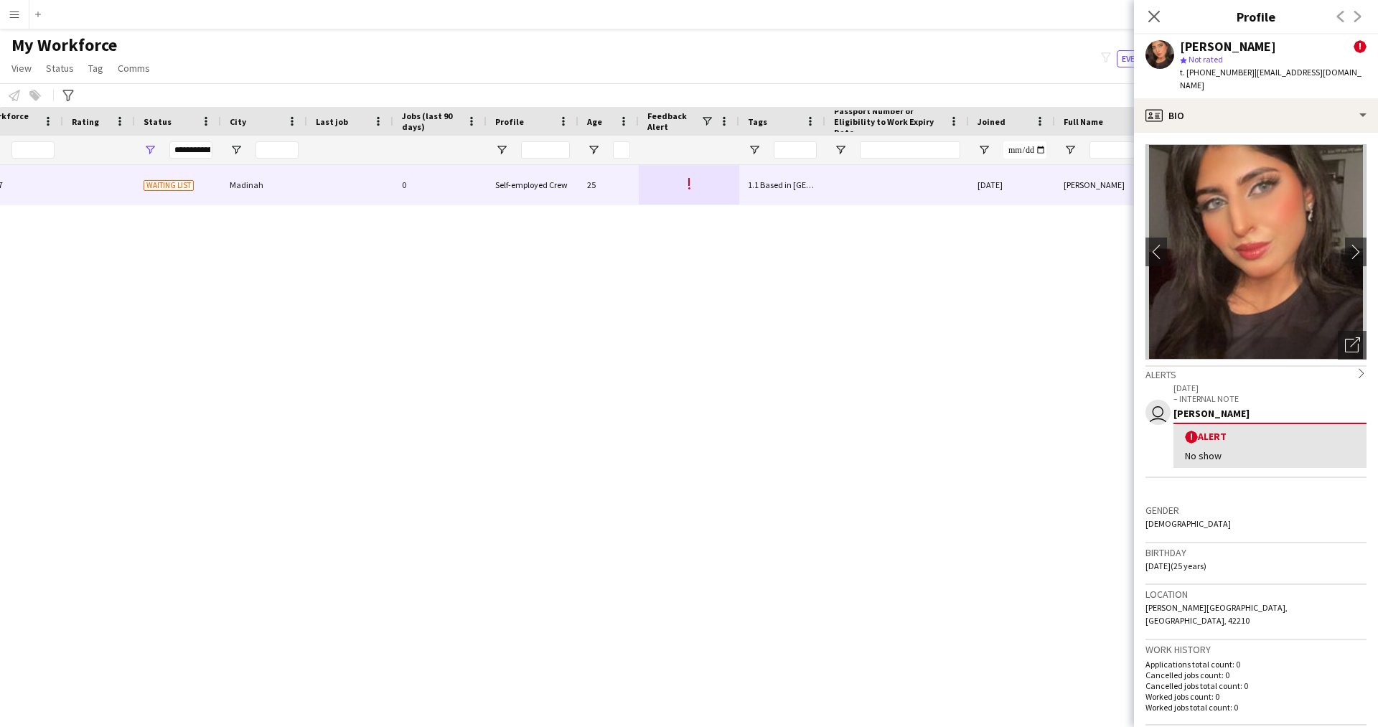
scroll to position [0, 0]
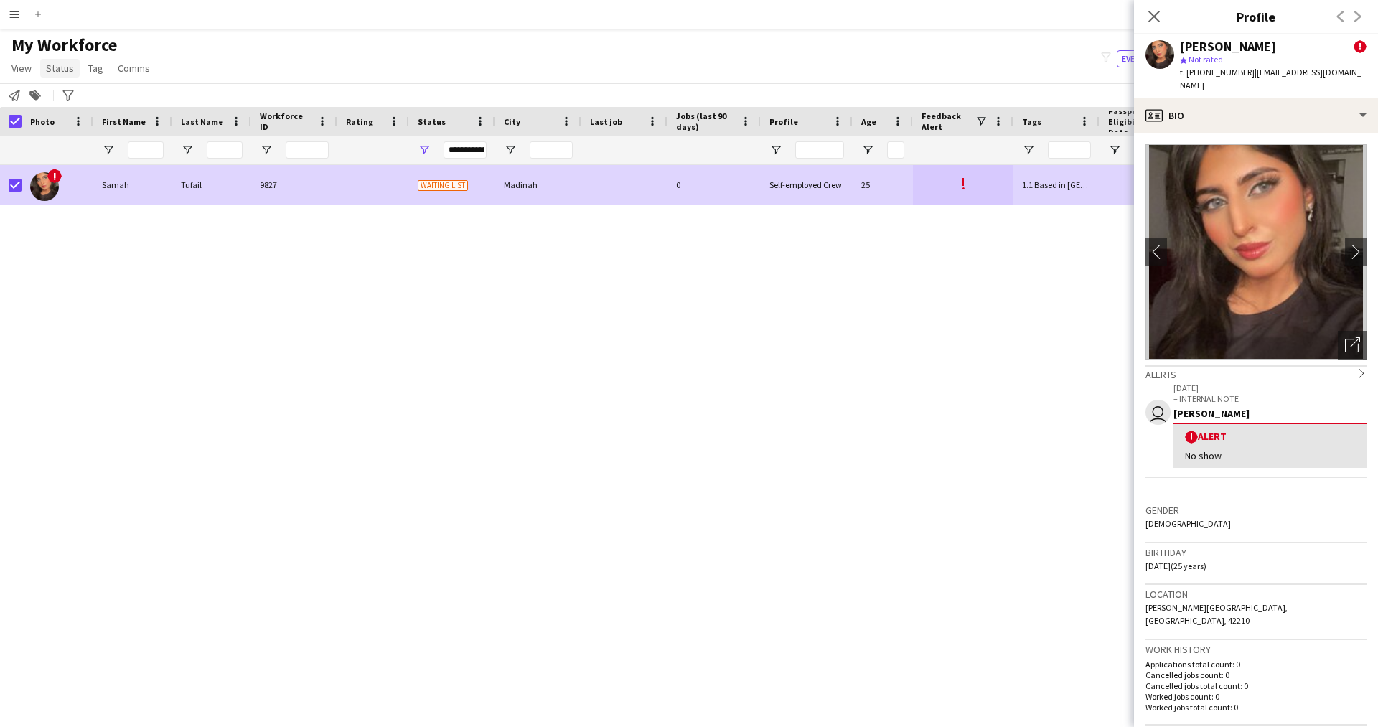
click at [55, 68] on span "Status" at bounding box center [60, 68] width 28 height 13
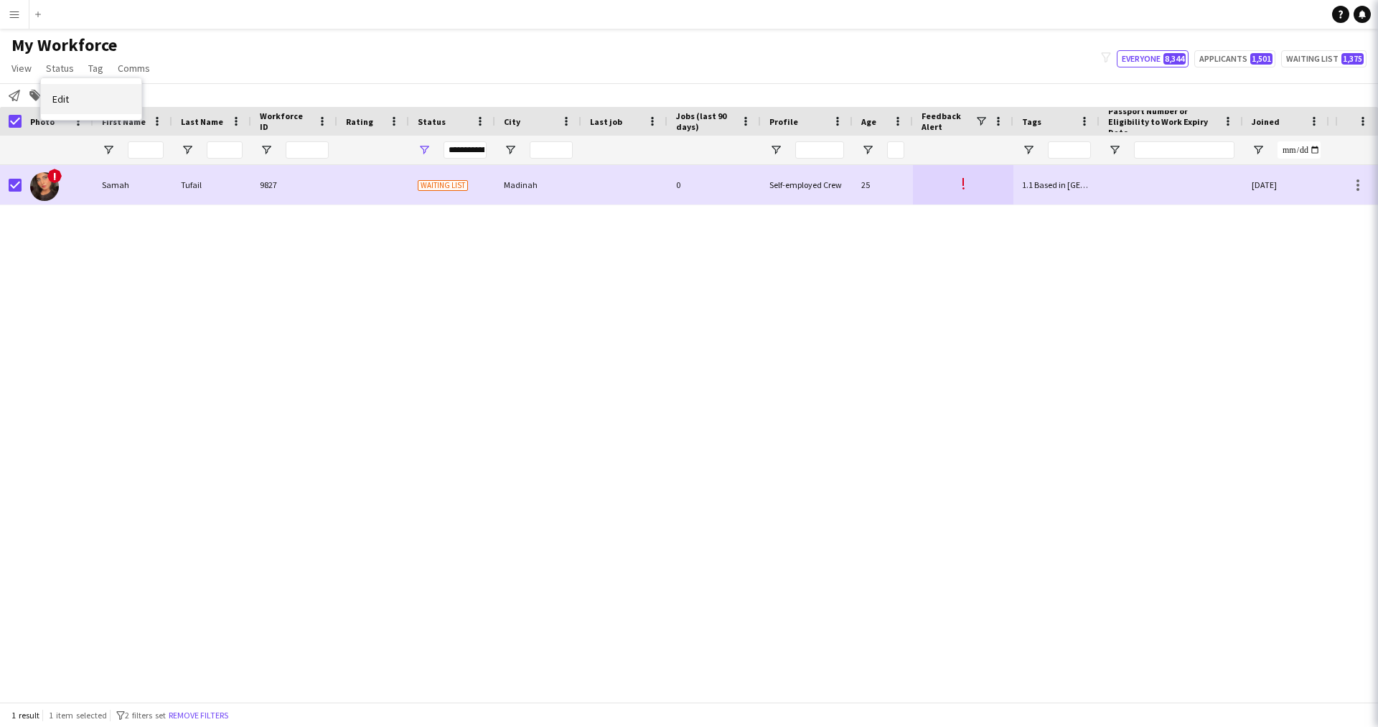
click at [113, 103] on link "Edit" at bounding box center [91, 99] width 100 height 30
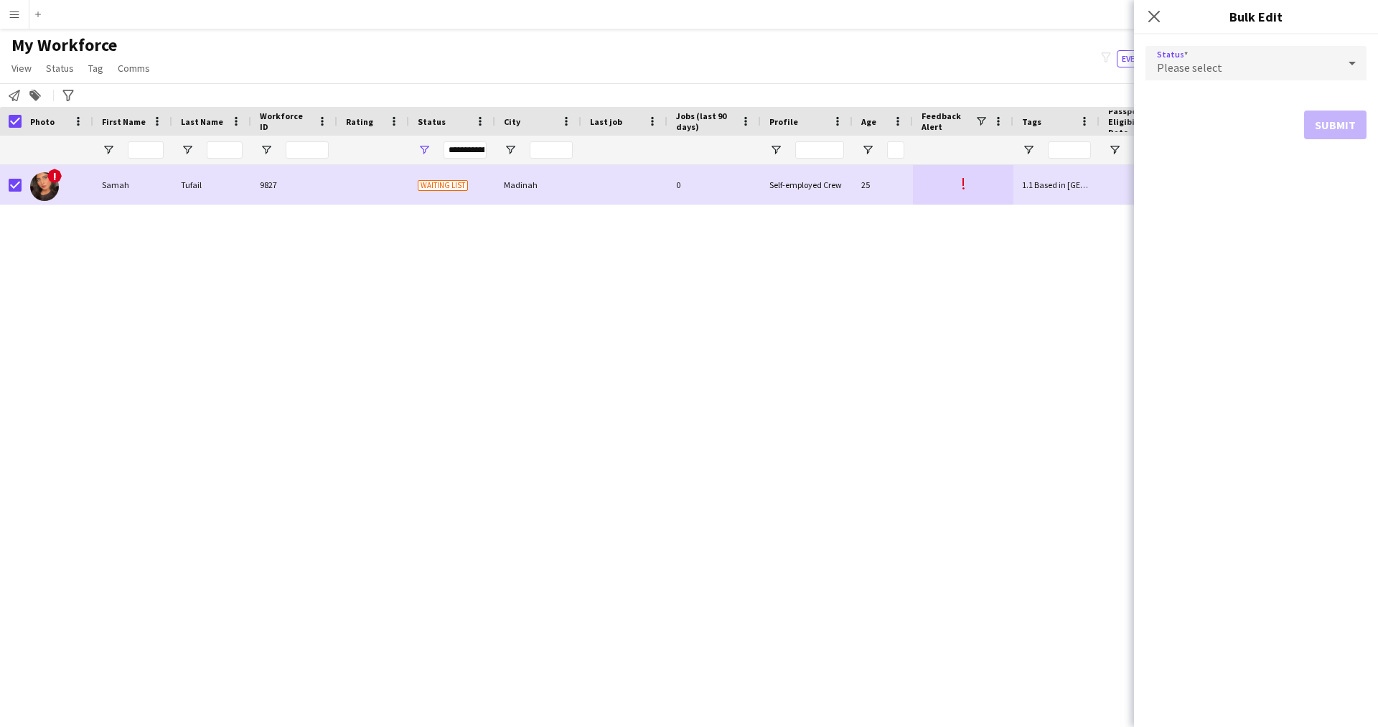
click at [1172, 67] on span "Please select" at bounding box center [1189, 67] width 65 height 14
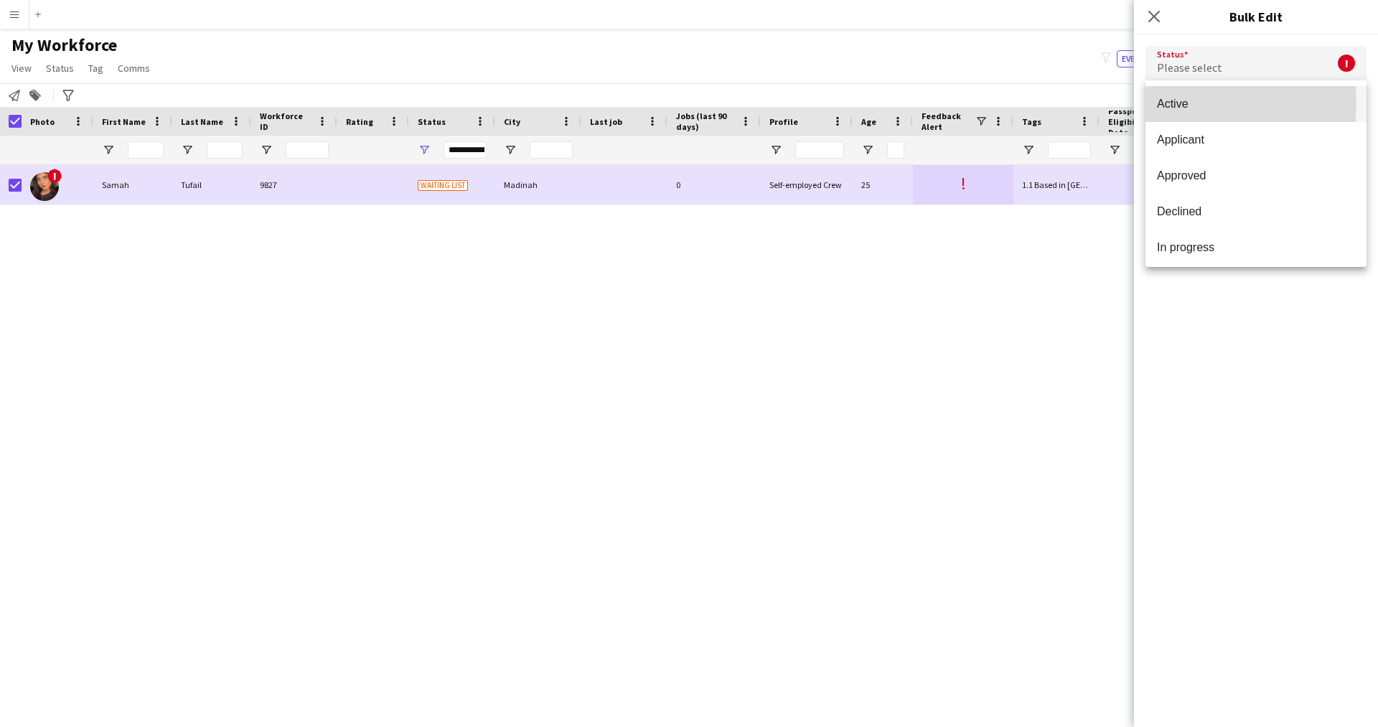
click at [1188, 103] on span "Active" at bounding box center [1256, 104] width 198 height 14
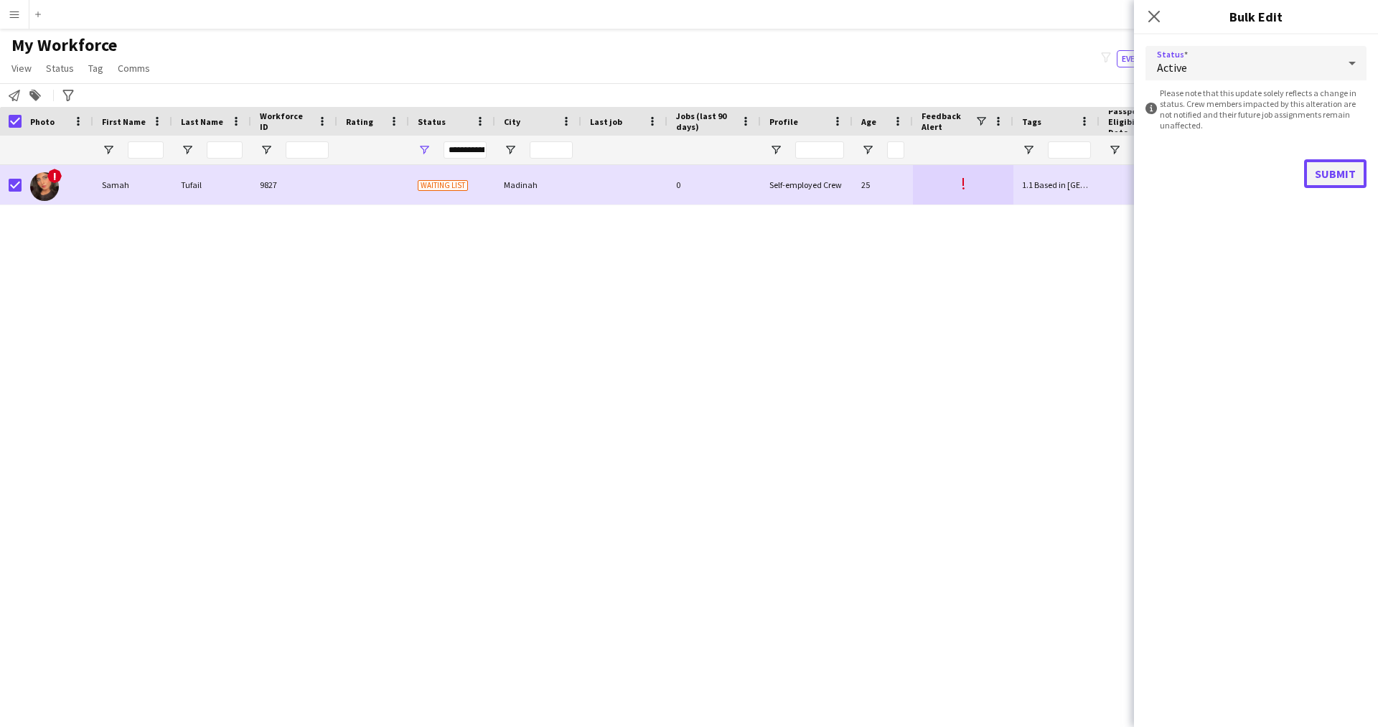
click at [1343, 175] on button "Submit" at bounding box center [1335, 173] width 62 height 29
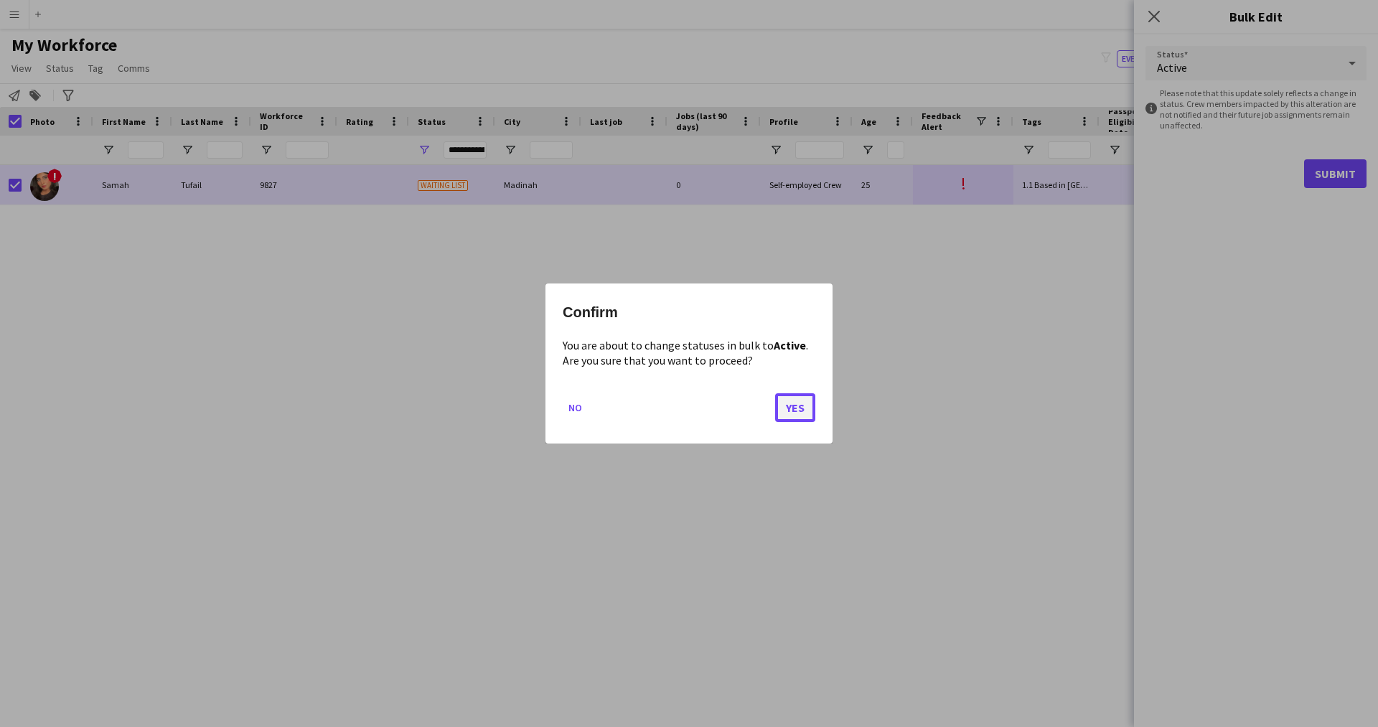
click at [804, 410] on button "Yes" at bounding box center [795, 407] width 40 height 29
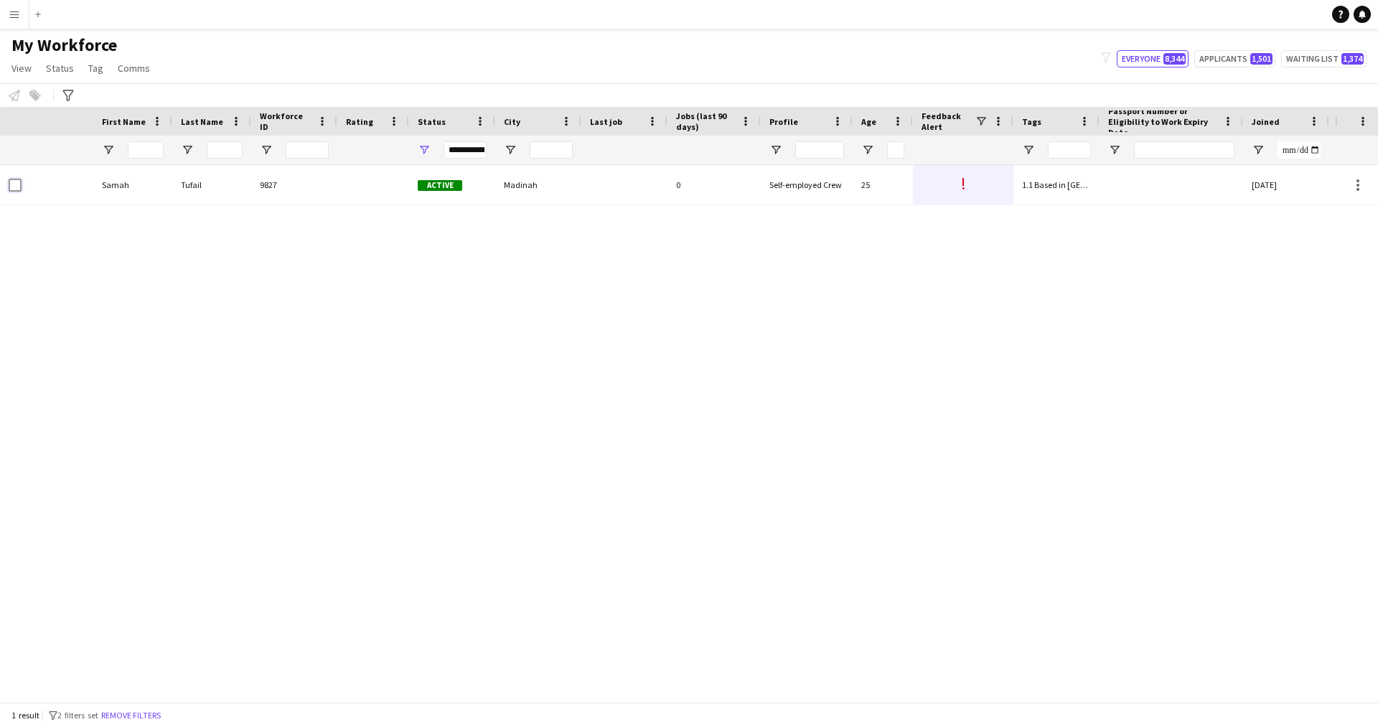
scroll to position [0, 274]
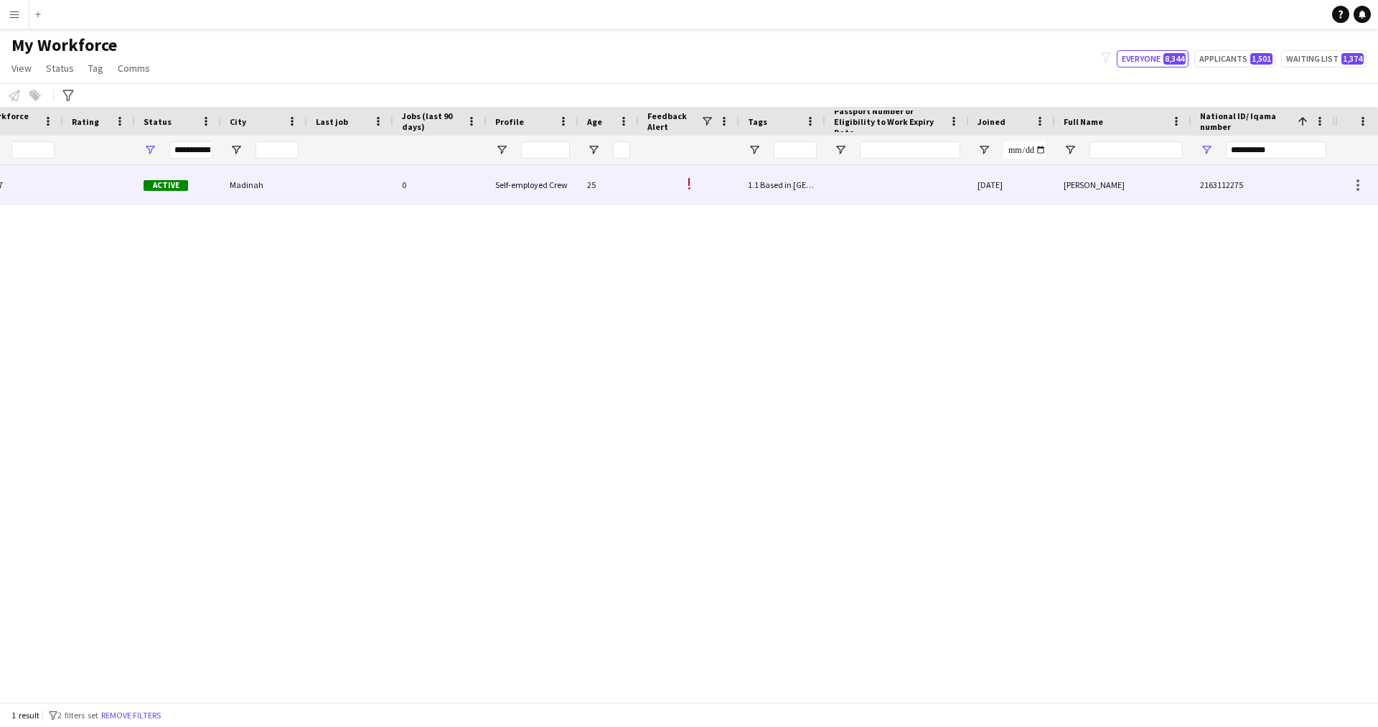
click at [744, 193] on div "1.1 Based in Riyadh, 1.5 Based in Al Ula, 1.7 Based in Madinah, 2.2 English Lev…" at bounding box center [782, 184] width 86 height 39
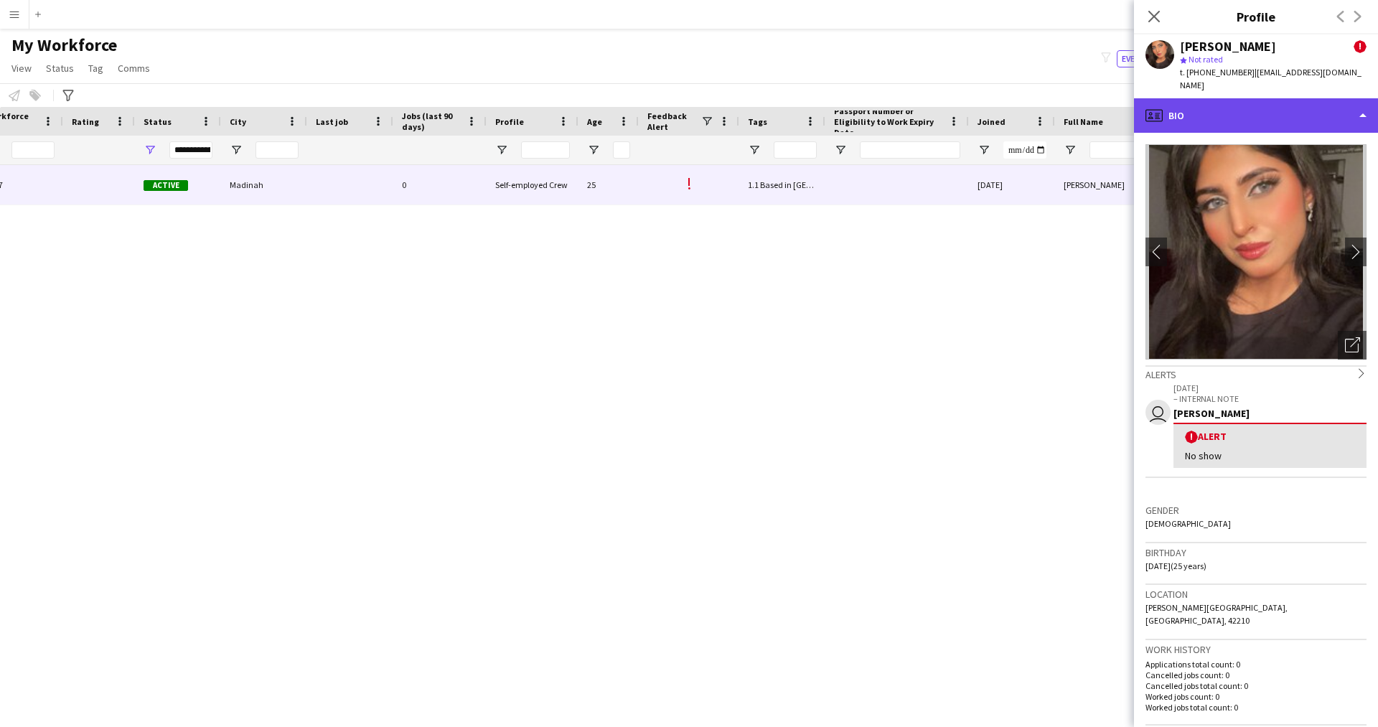
click at [1246, 107] on div "profile Bio" at bounding box center [1256, 115] width 244 height 34
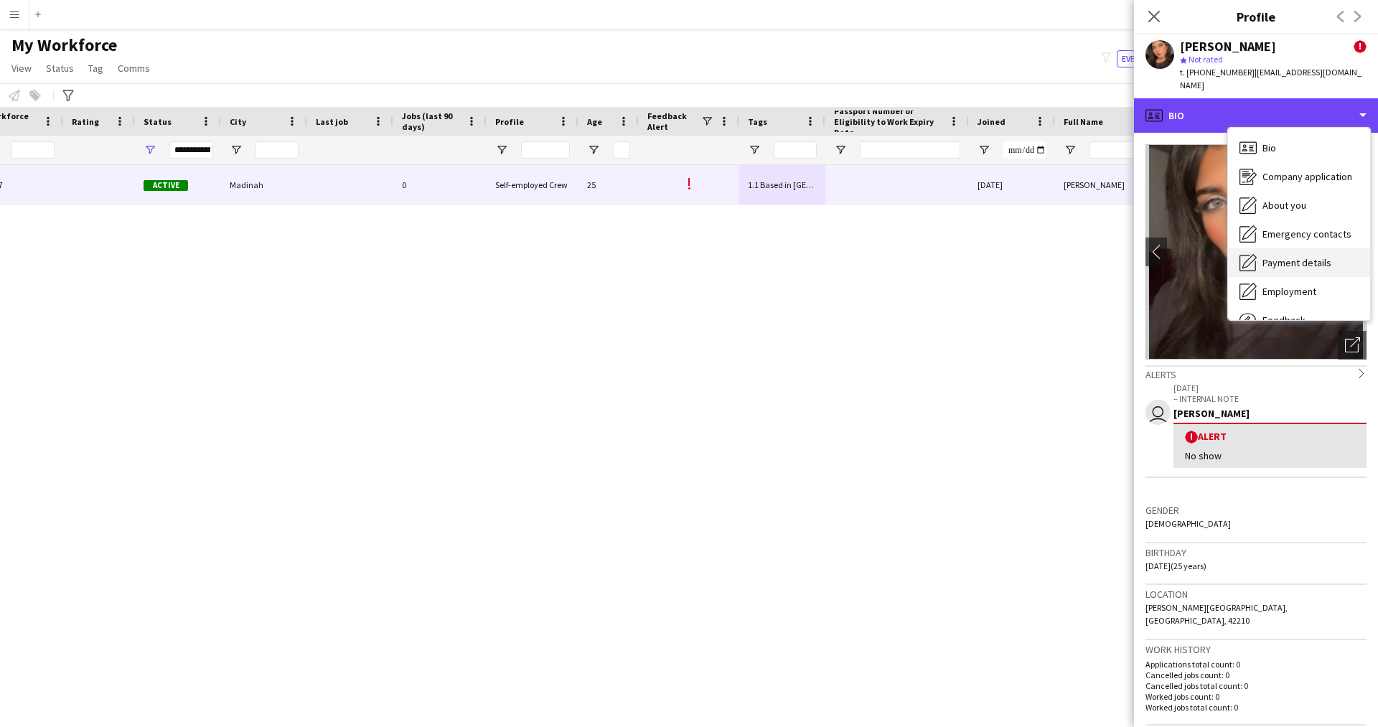
scroll to position [49, 0]
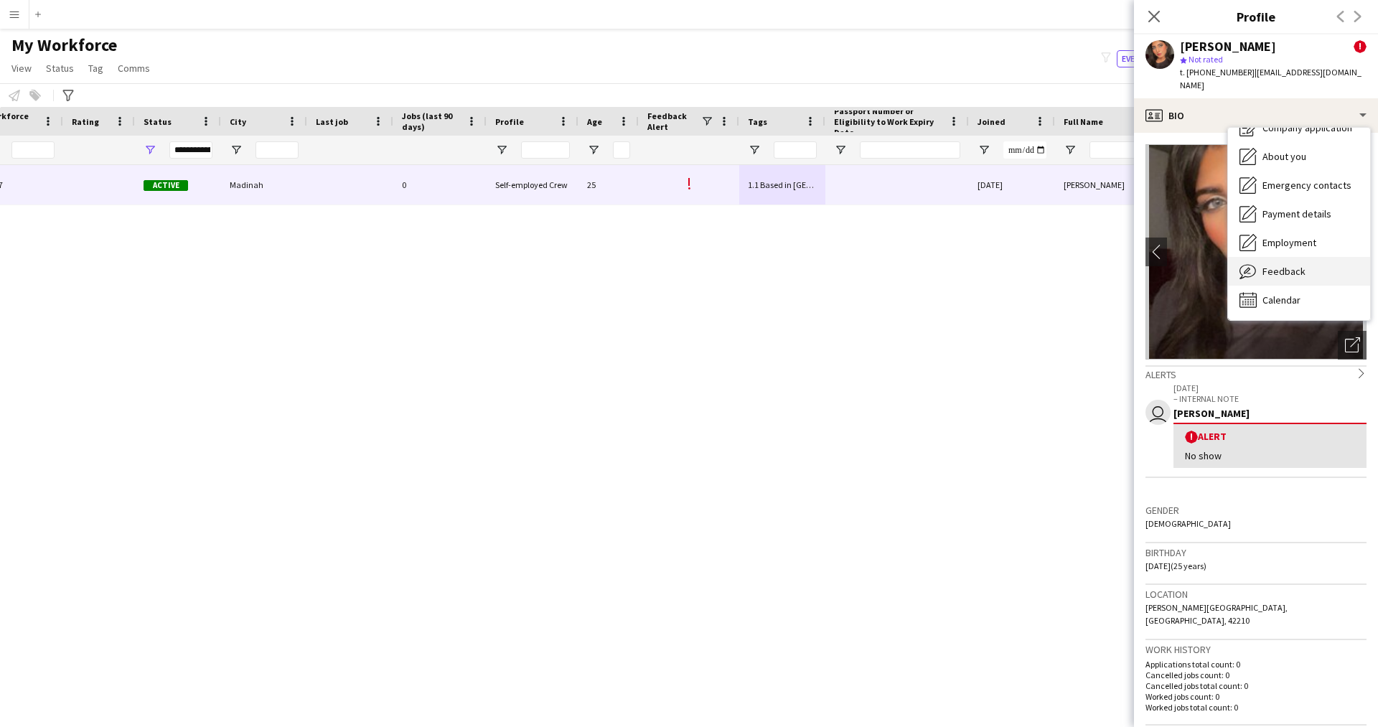
click at [1284, 265] on div "Feedback Feedback" at bounding box center [1299, 271] width 142 height 29
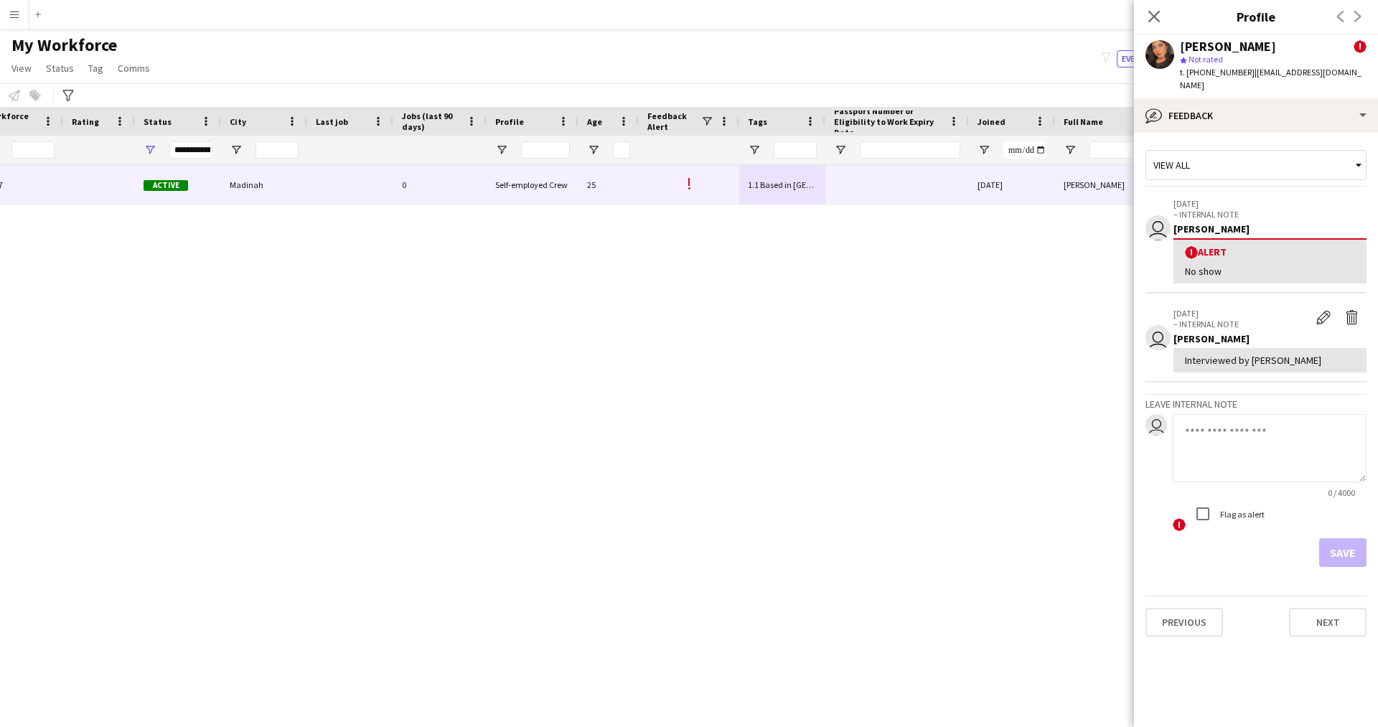
scroll to position [0, 0]
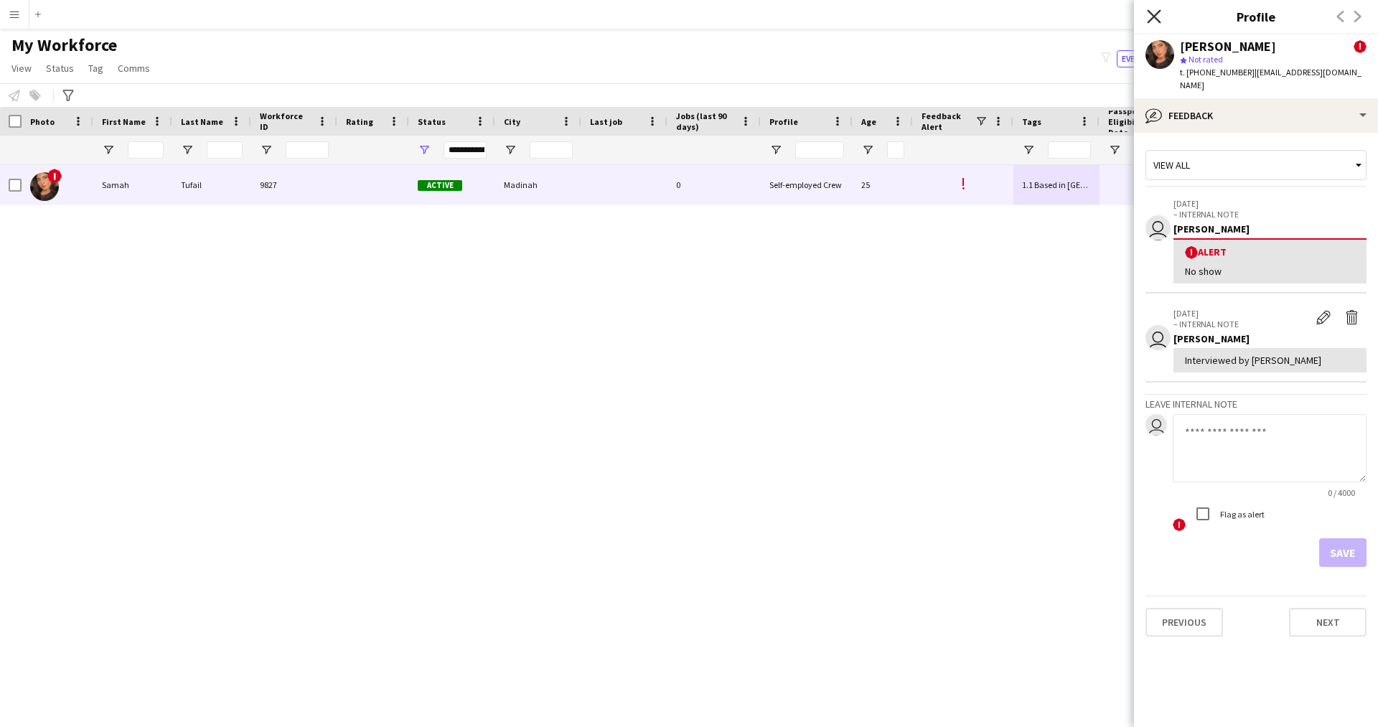
click at [1155, 14] on icon "Close pop-in" at bounding box center [1154, 16] width 14 height 14
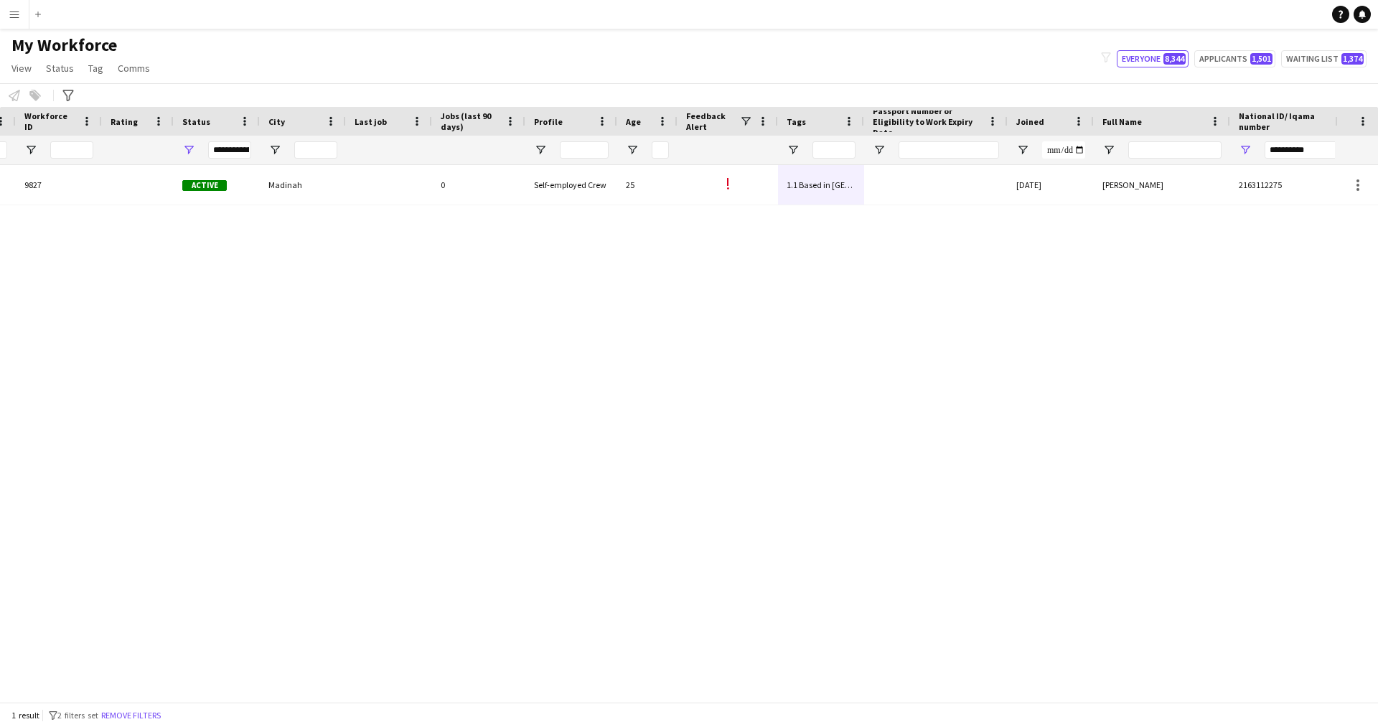
scroll to position [0, 274]
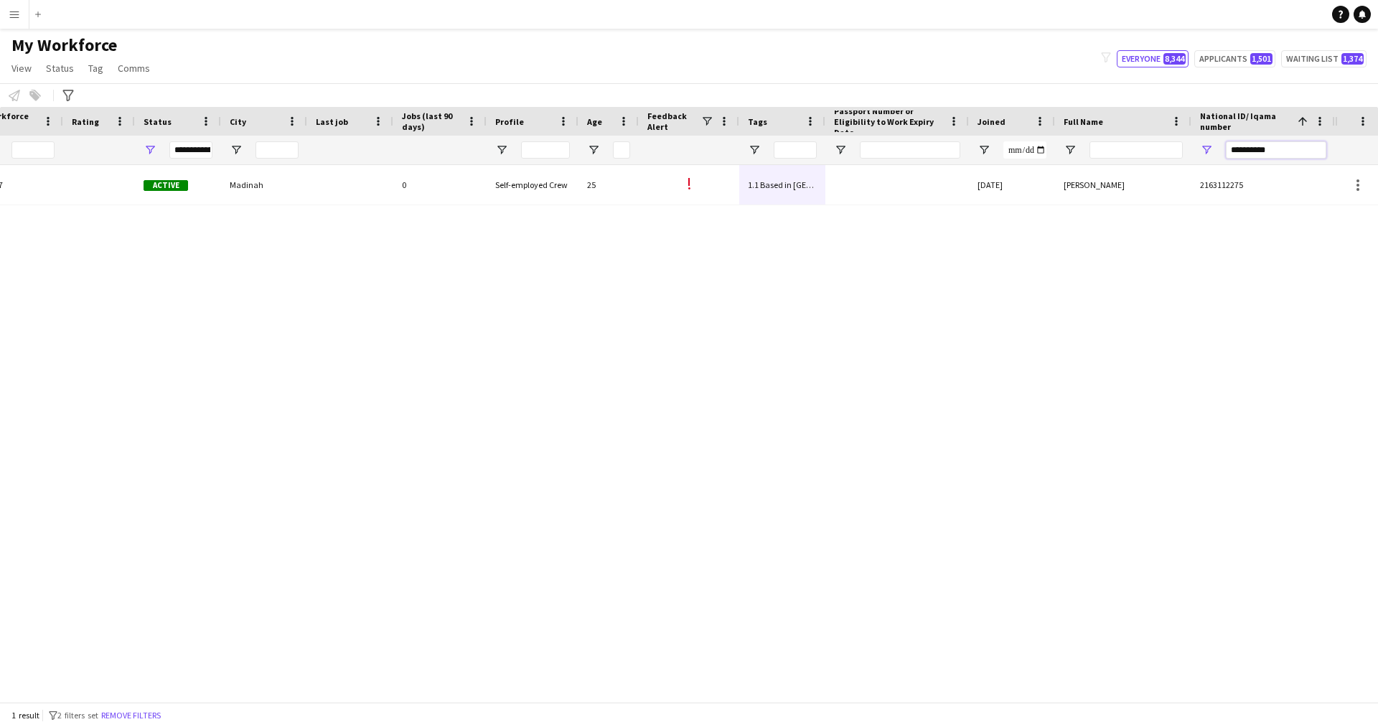
drag, startPoint x: 1289, startPoint y: 154, endPoint x: 1062, endPoint y: 191, distance: 229.8
click at [1062, 191] on div "Workforce Details Profile Data Workforce Details Profile Data Full Name First N…" at bounding box center [689, 404] width 1378 height 595
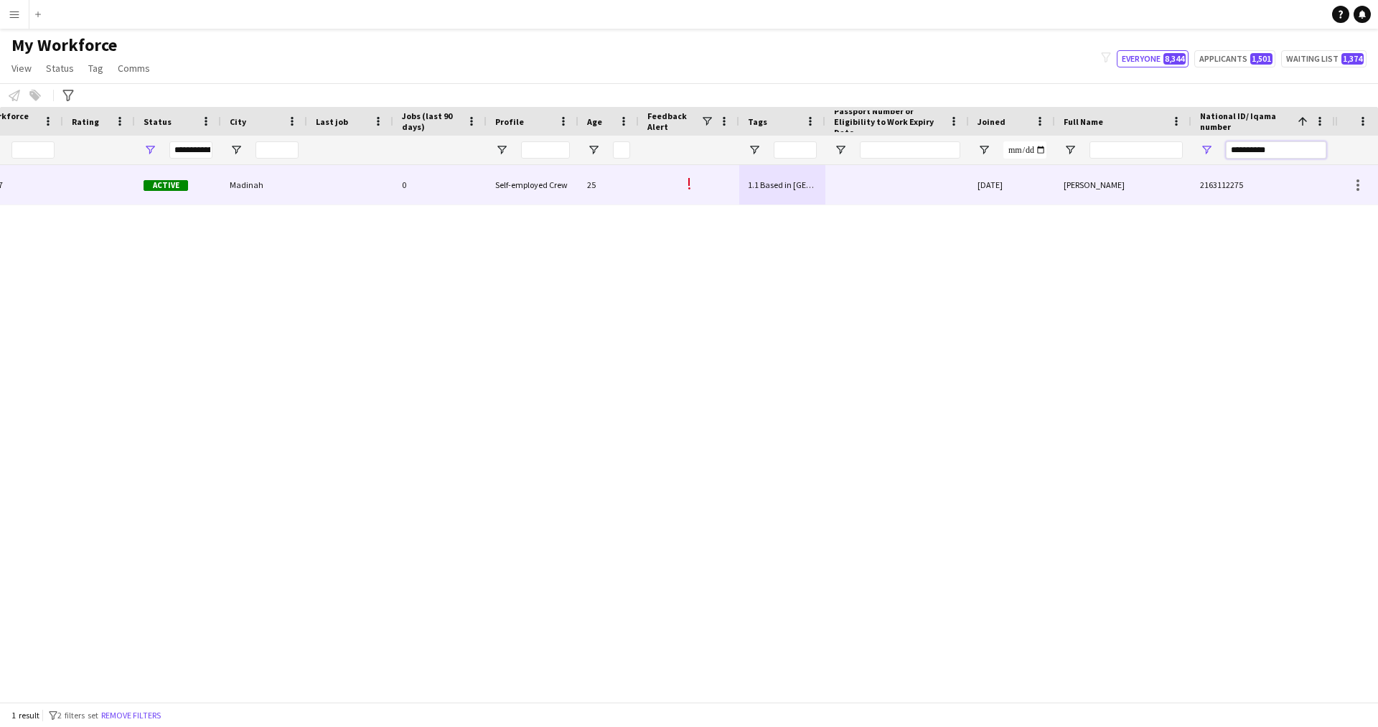
paste input "National ID/ Iqama number Filter Input"
type input "**********"
click at [885, 178] on div at bounding box center [897, 184] width 144 height 39
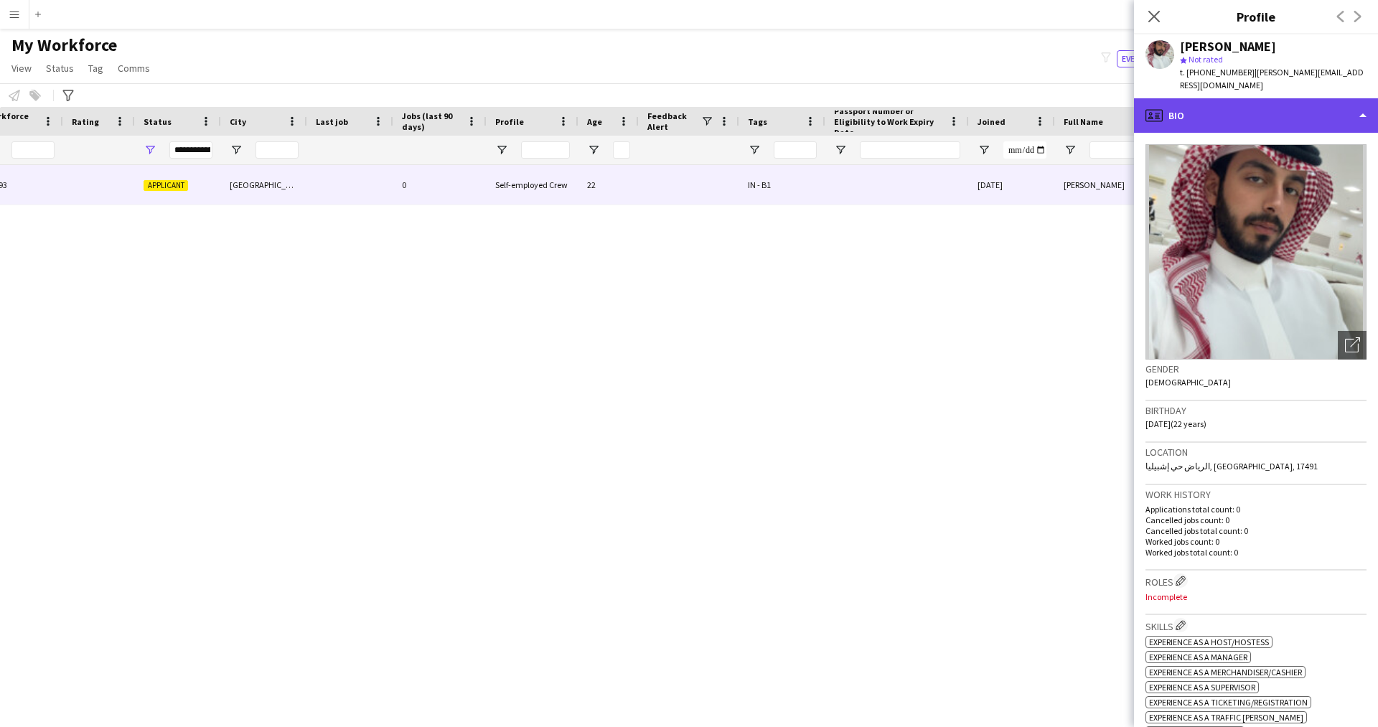
click at [1203, 109] on div "profile Bio" at bounding box center [1256, 115] width 244 height 34
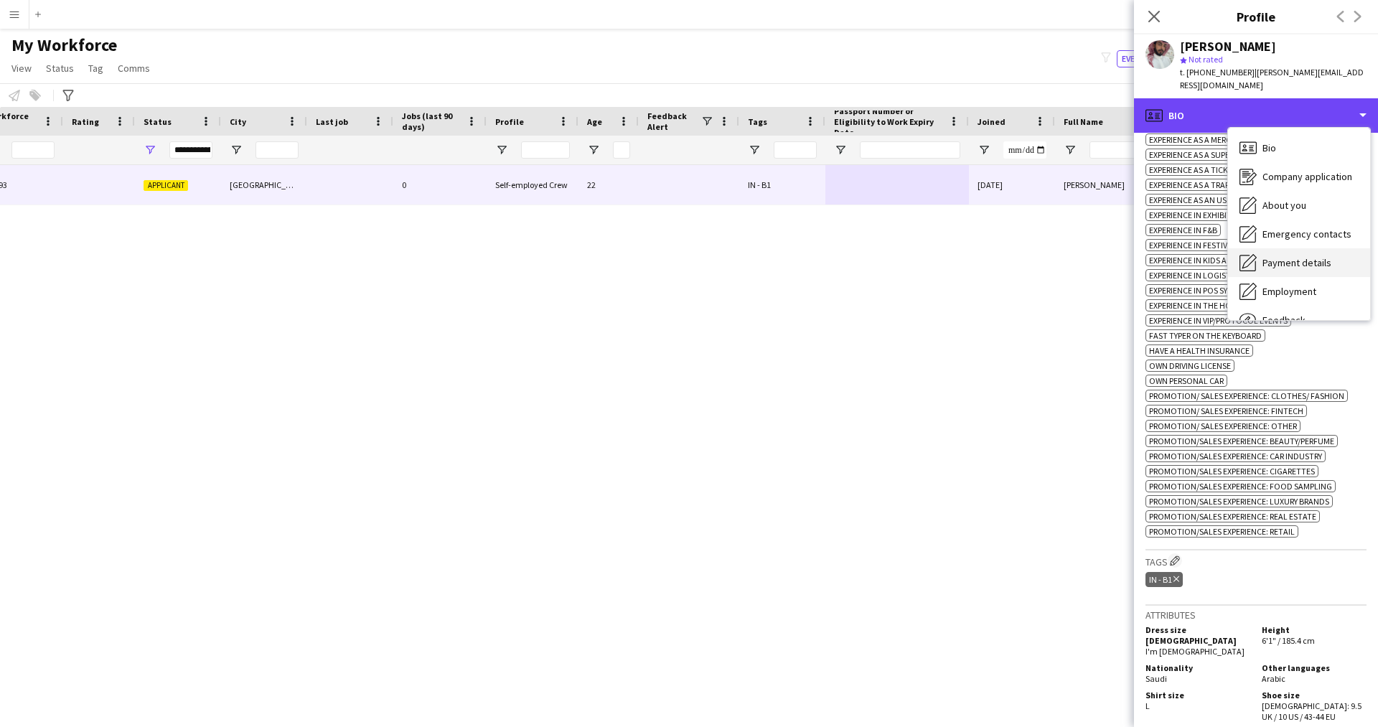
scroll to position [49, 0]
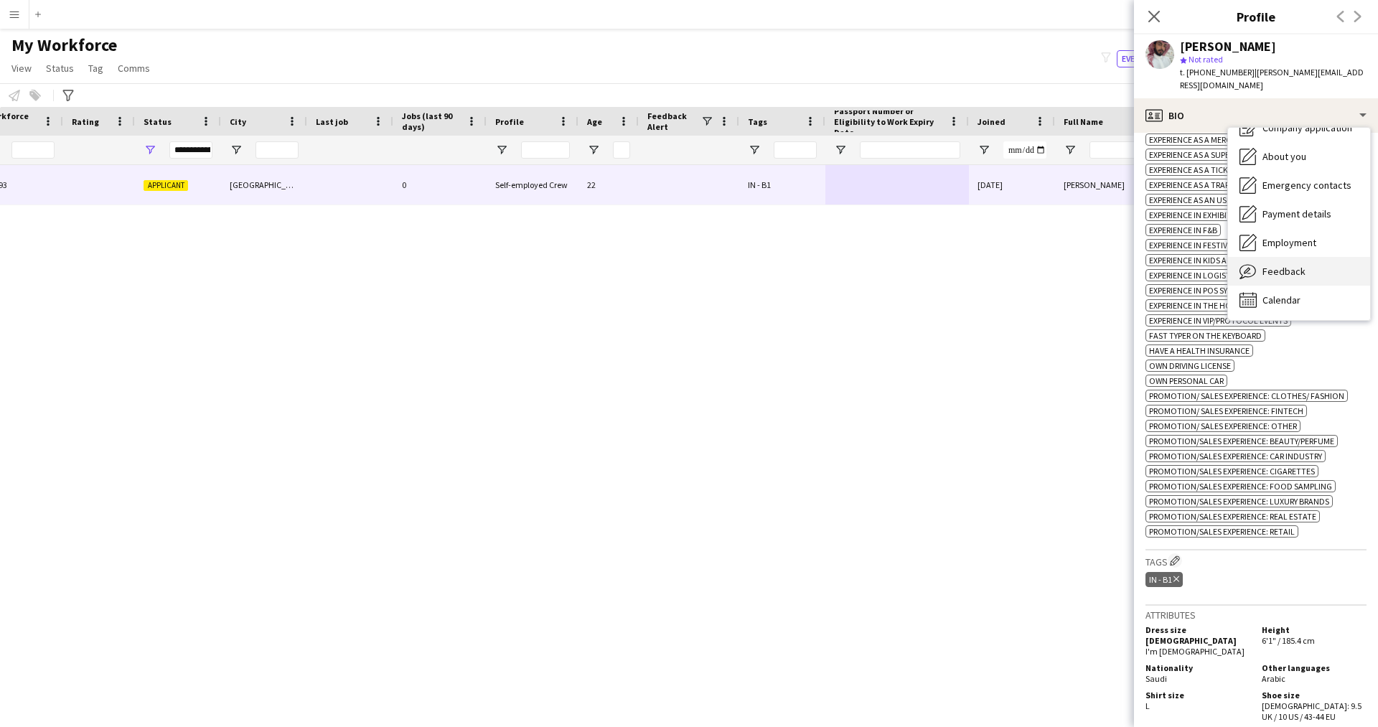
click at [1274, 265] on span "Feedback" at bounding box center [1283, 271] width 43 height 13
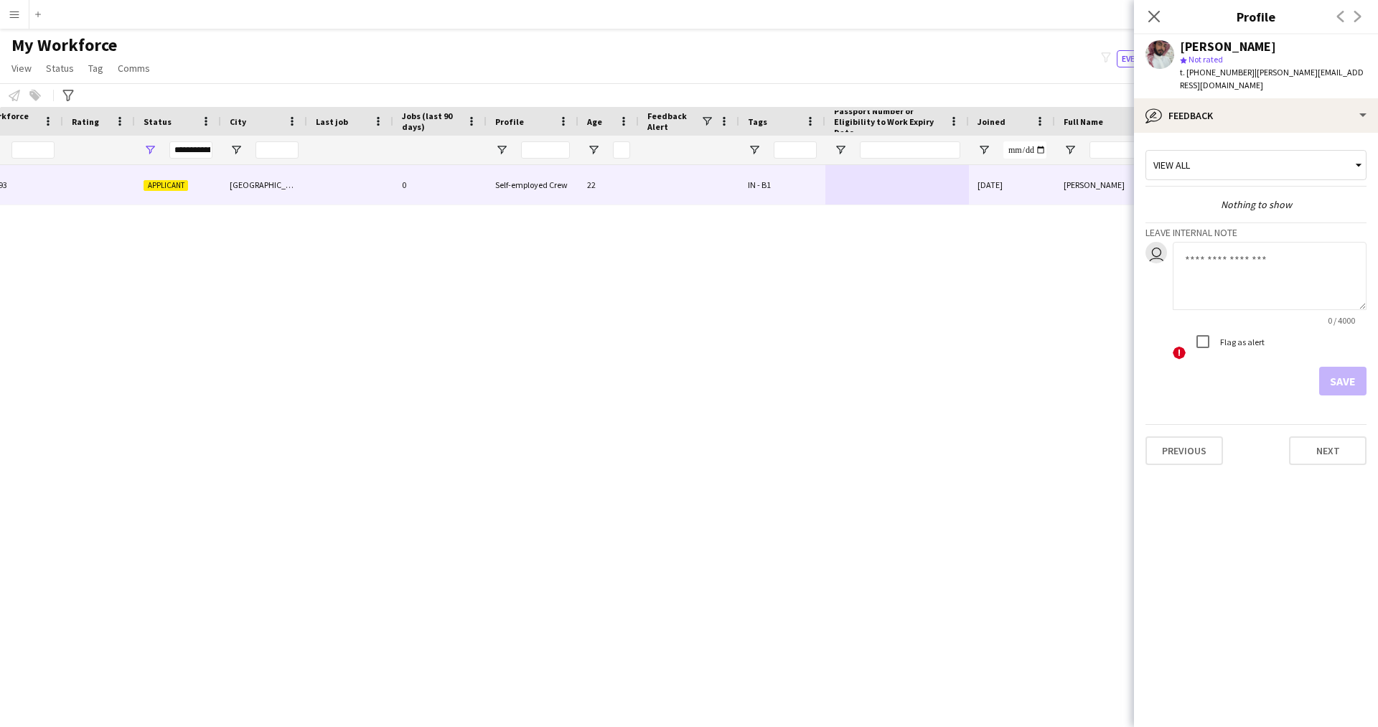
click at [1219, 266] on textarea at bounding box center [1269, 276] width 194 height 68
type textarea "*******"
click at [1203, 315] on div "8 / 4000" at bounding box center [1269, 320] width 194 height 11
click at [1329, 367] on button "Save" at bounding box center [1342, 381] width 47 height 29
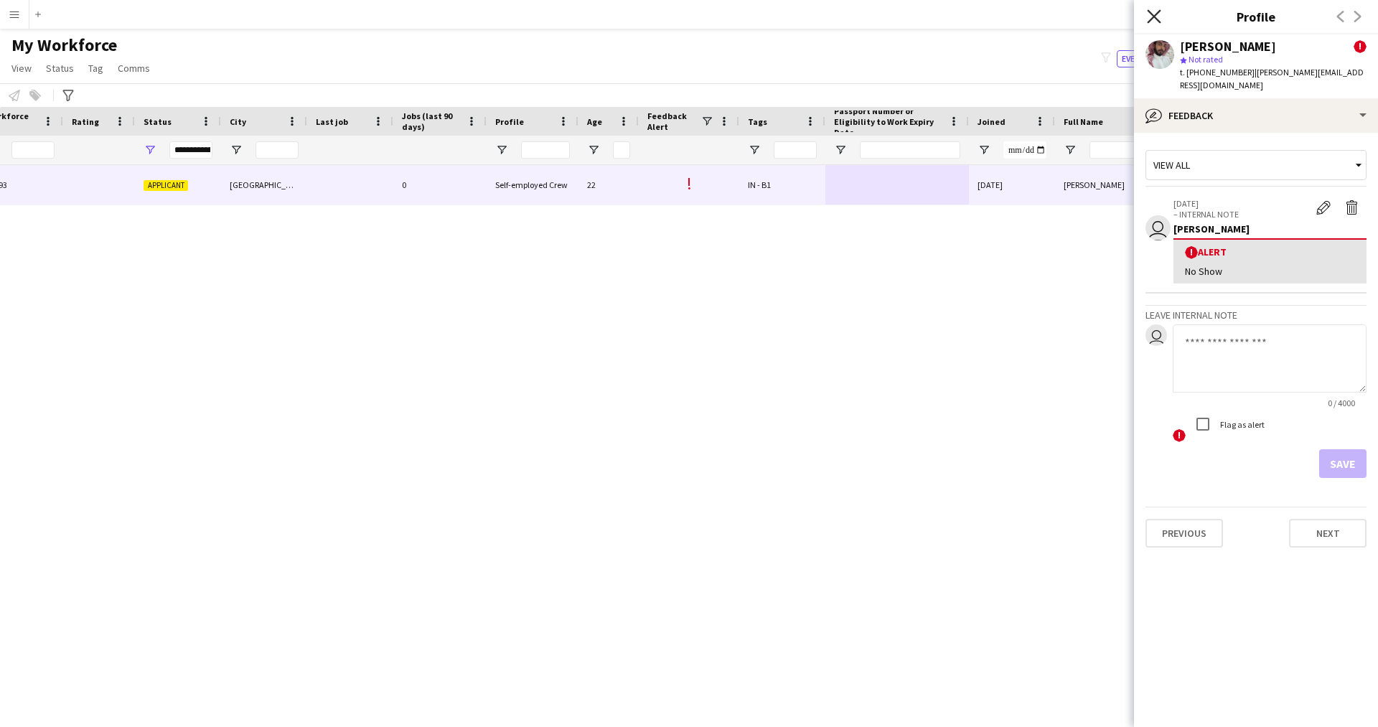
click at [1151, 14] on icon at bounding box center [1154, 16] width 14 height 14
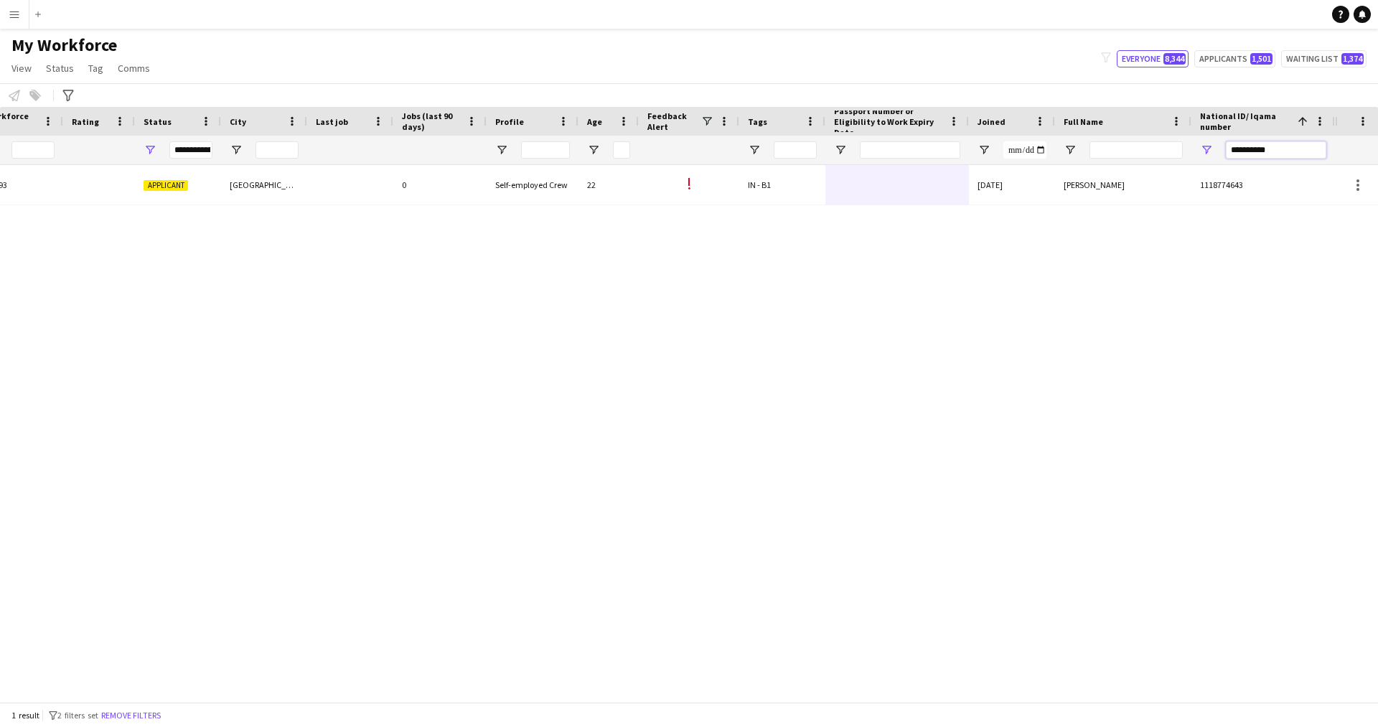
drag, startPoint x: 1284, startPoint y: 151, endPoint x: 1128, endPoint y: 147, distance: 156.5
click at [1128, 147] on div at bounding box center [530, 150] width 1609 height 29
paste input "National ID/ Iqama number Filter Input"
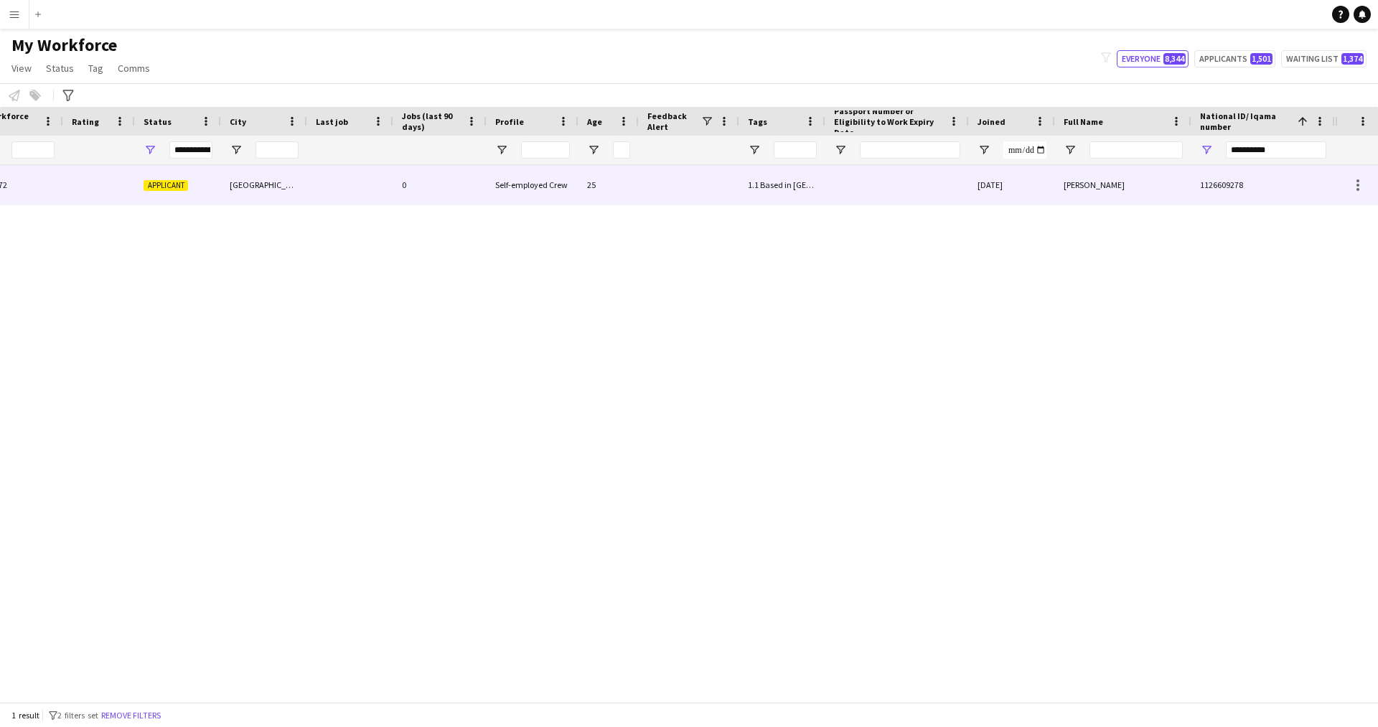
click at [892, 167] on div at bounding box center [897, 184] width 144 height 39
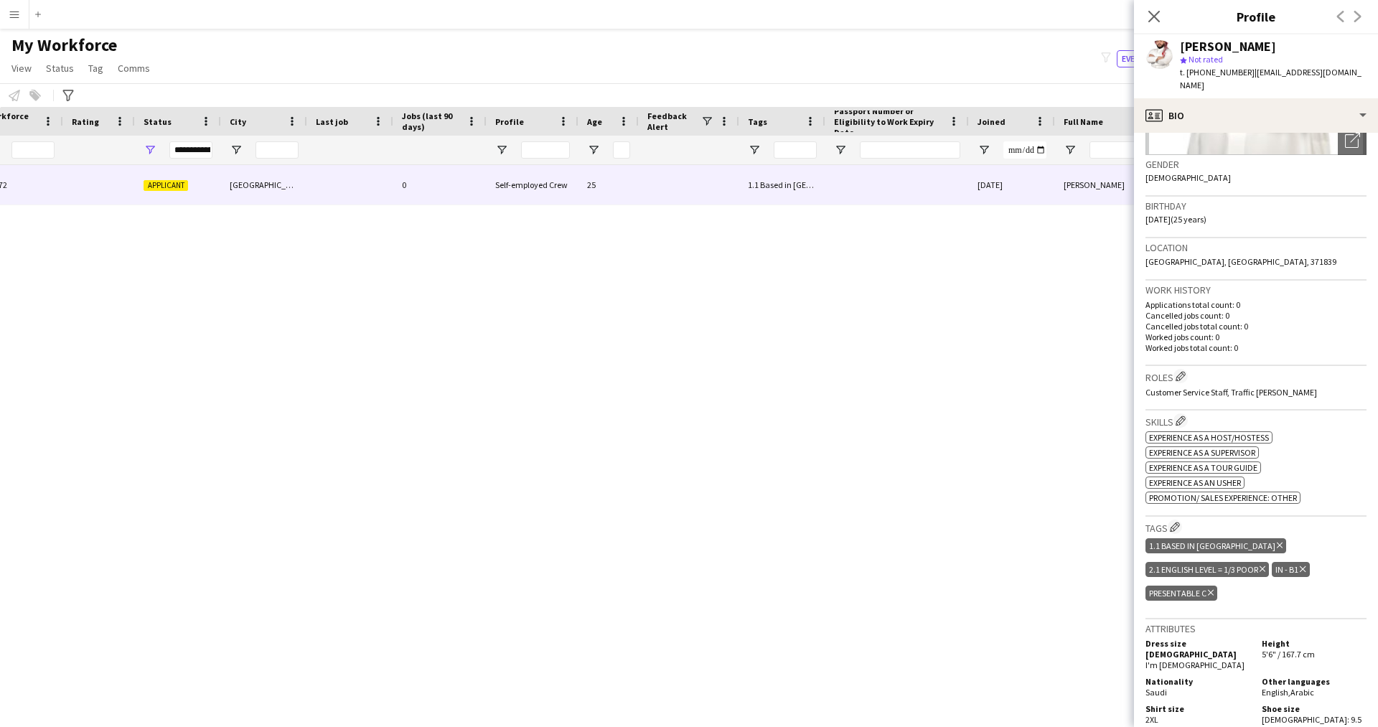
scroll to position [206, 0]
click at [1152, 12] on icon "Close pop-in" at bounding box center [1153, 16] width 11 height 11
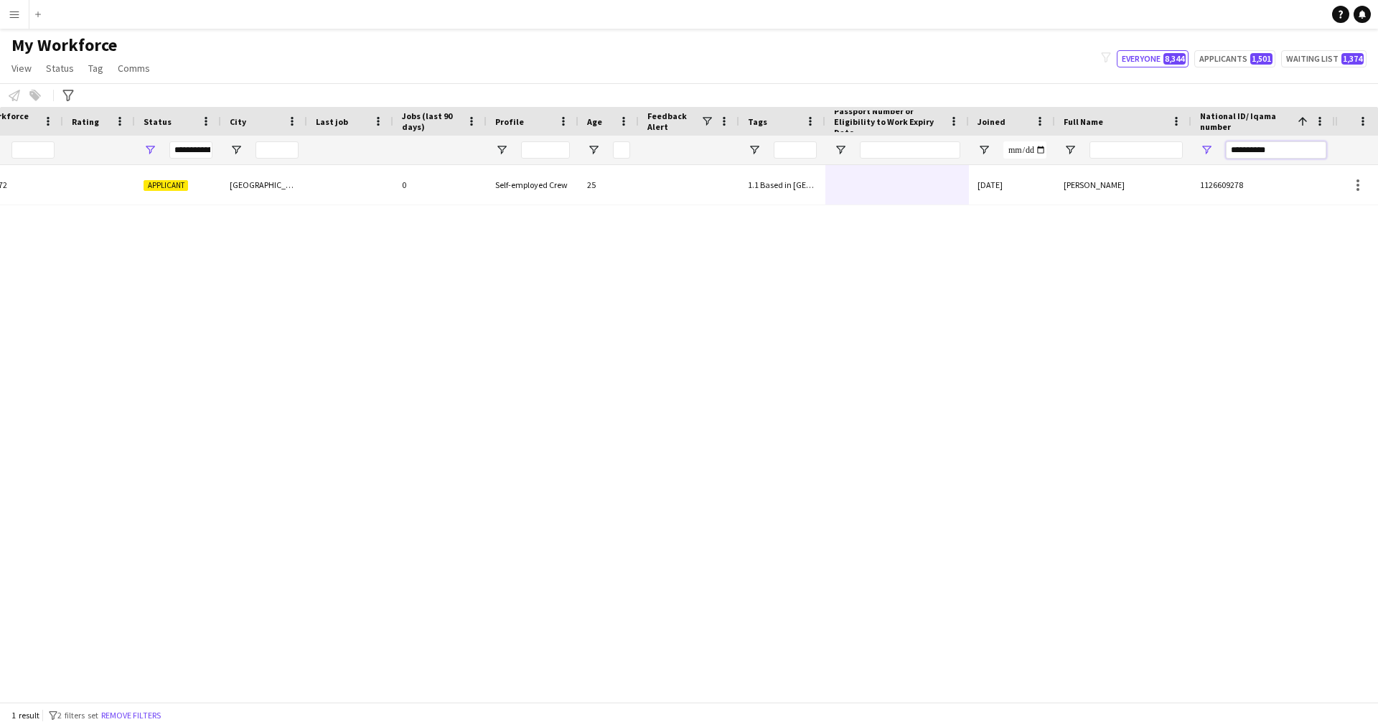
drag, startPoint x: 1282, startPoint y: 144, endPoint x: 1035, endPoint y: 146, distance: 246.9
click at [1035, 146] on div at bounding box center [530, 150] width 1609 height 29
paste input "National ID/ Iqama number Filter Input"
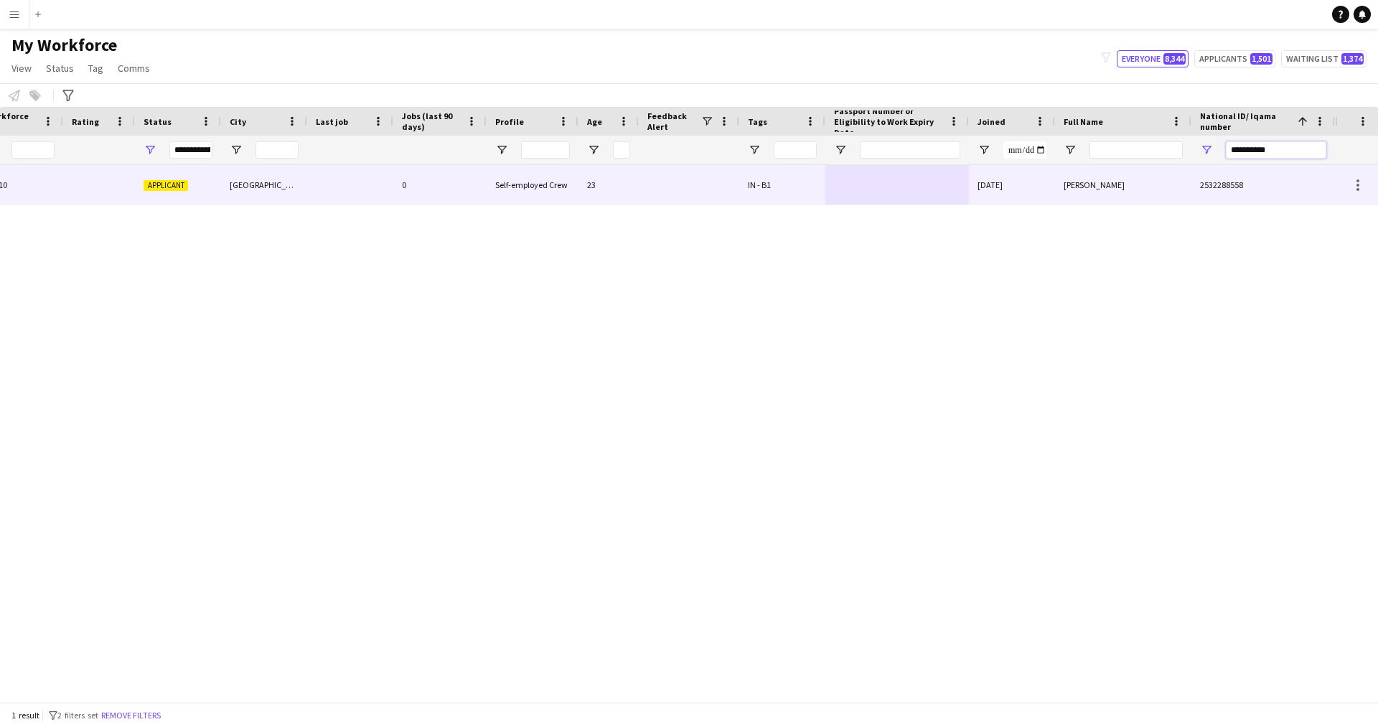
type input "**********"
click at [856, 189] on div at bounding box center [897, 184] width 144 height 39
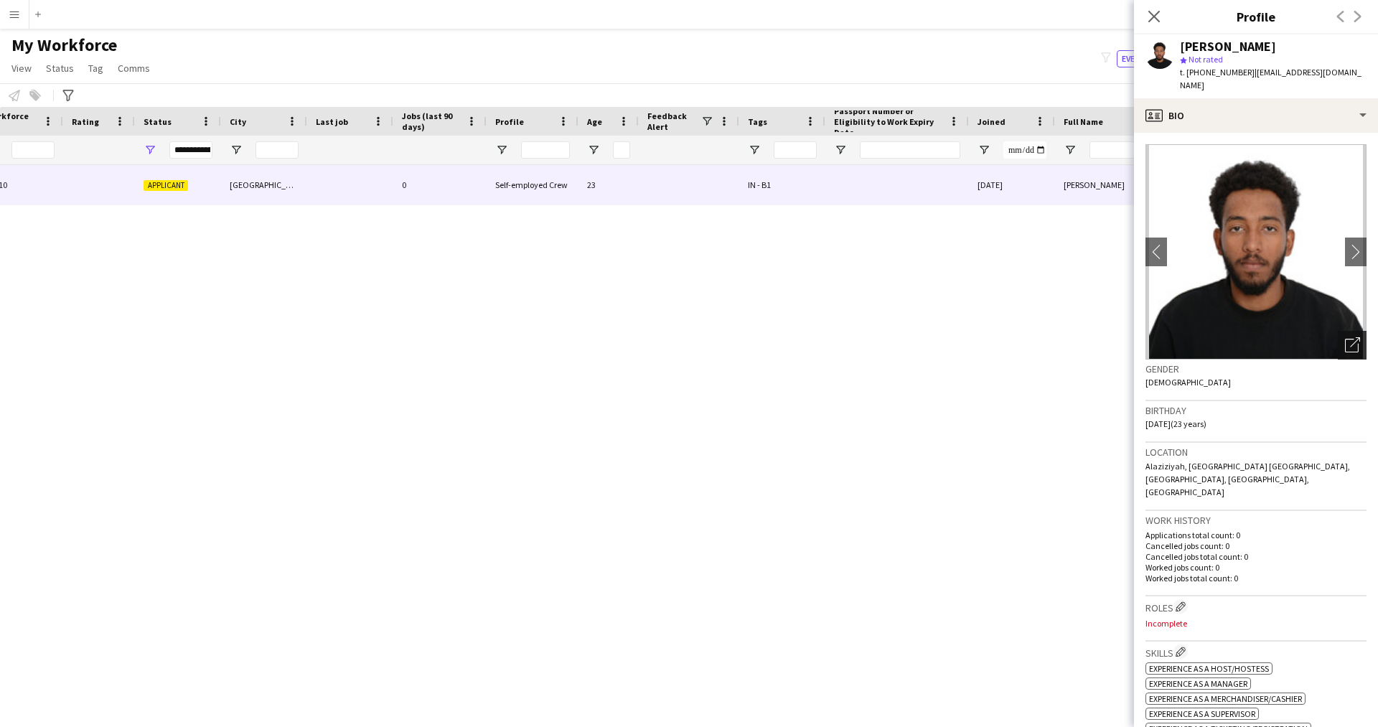
click at [1338, 340] on div "Open photos pop-in" at bounding box center [1352, 345] width 29 height 29
